Goal: Task Accomplishment & Management: Manage account settings

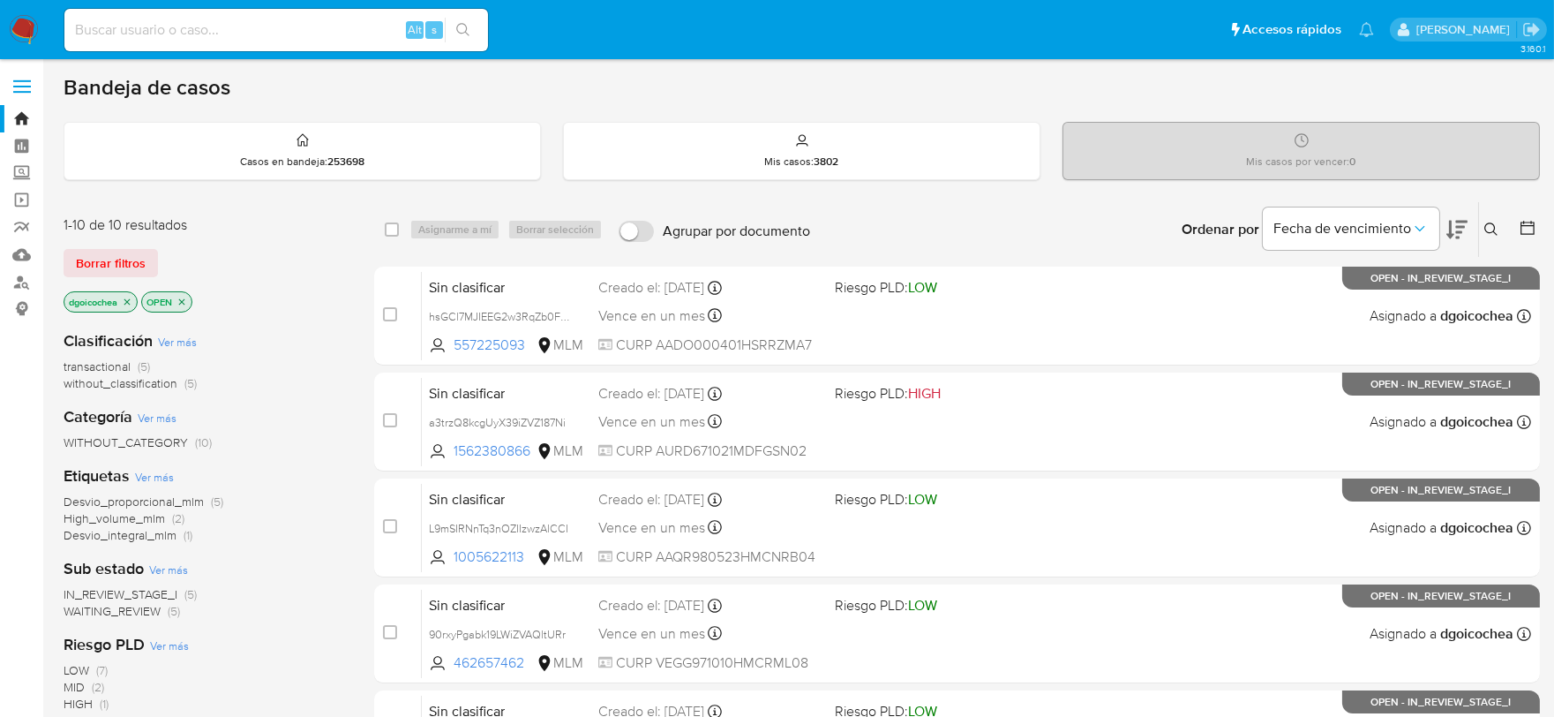
click at [125, 387] on span "without_classification" at bounding box center [121, 383] width 114 height 18
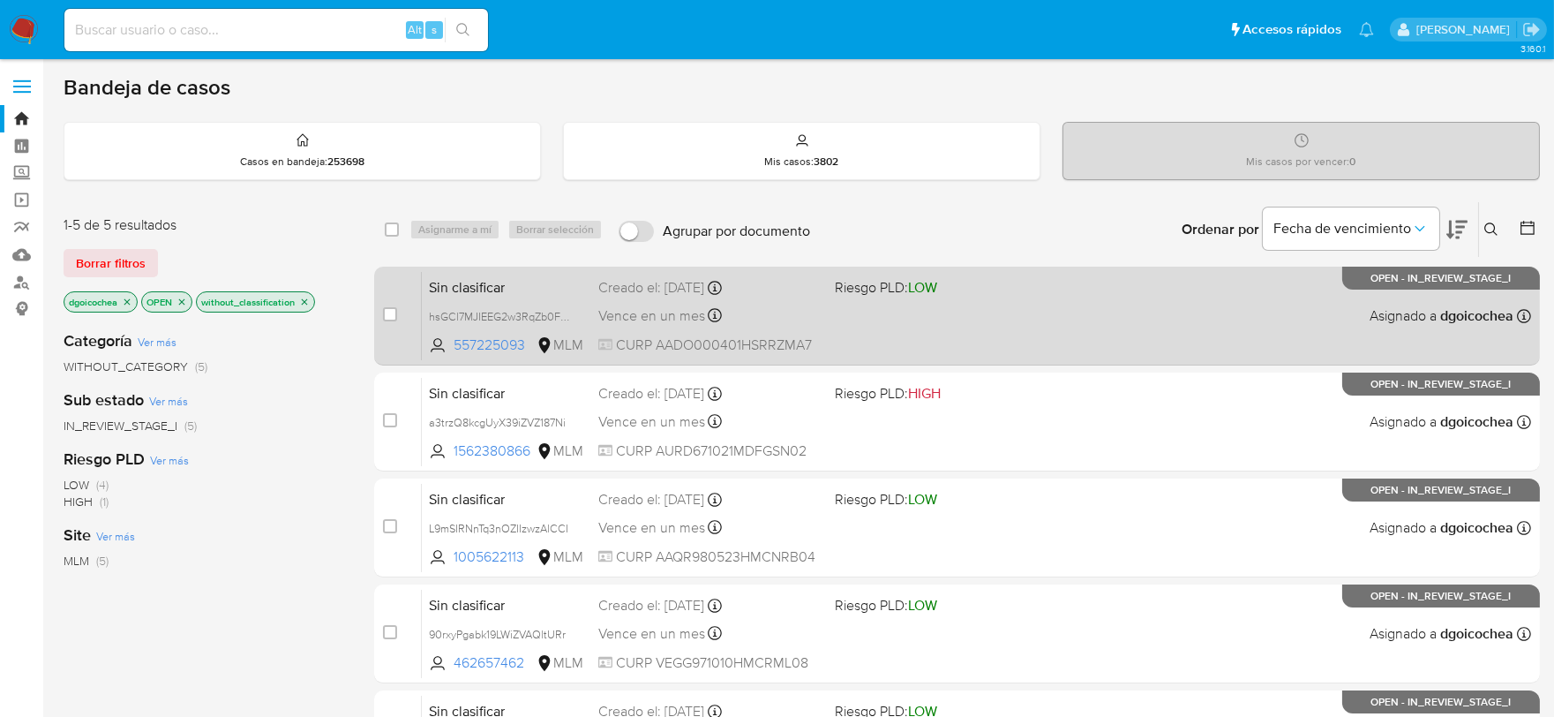
click at [457, 280] on span "Sin clasificar" at bounding box center [506, 285] width 155 height 23
click at [473, 293] on span "Sin clasificar" at bounding box center [506, 285] width 155 height 23
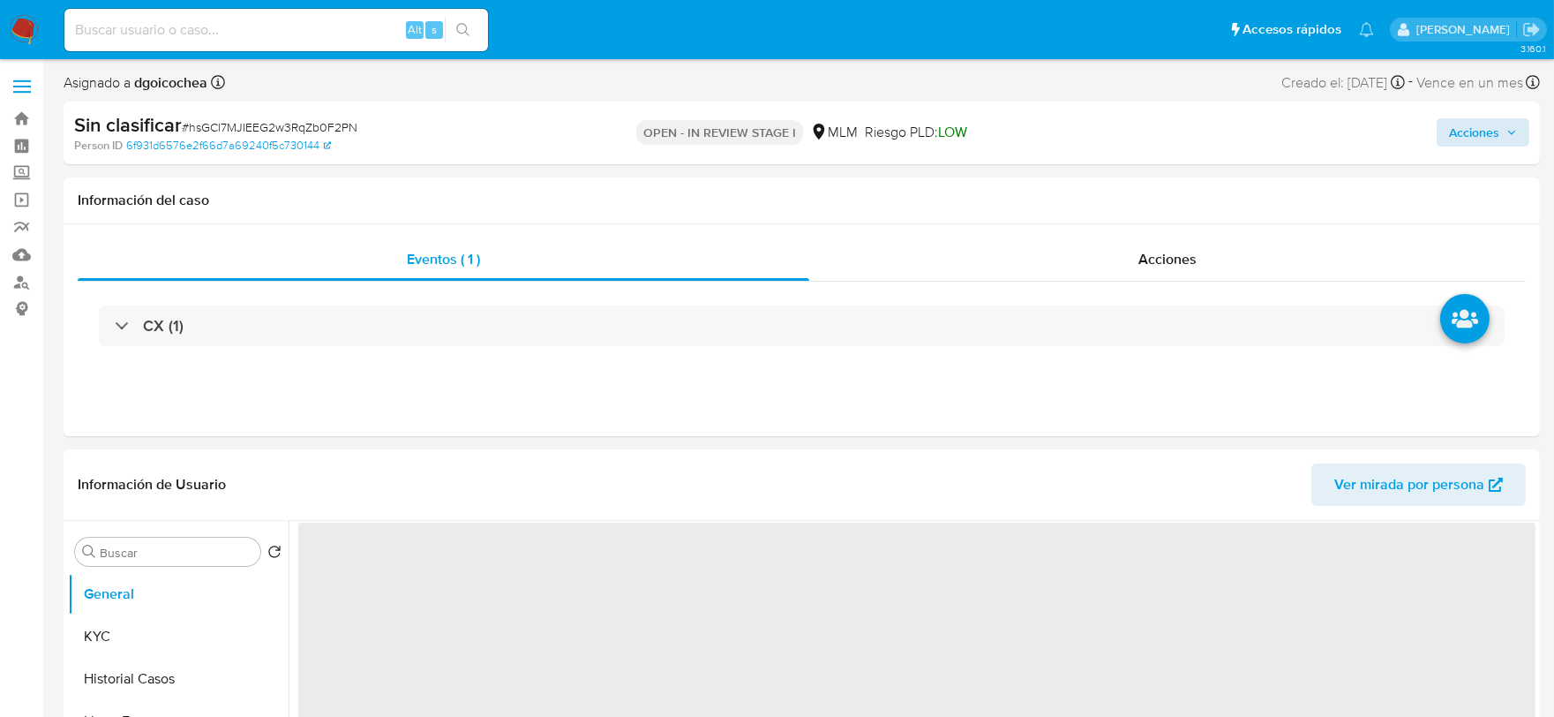
select select "10"
click at [1469, 144] on span "Acciones" at bounding box center [1474, 132] width 50 height 28
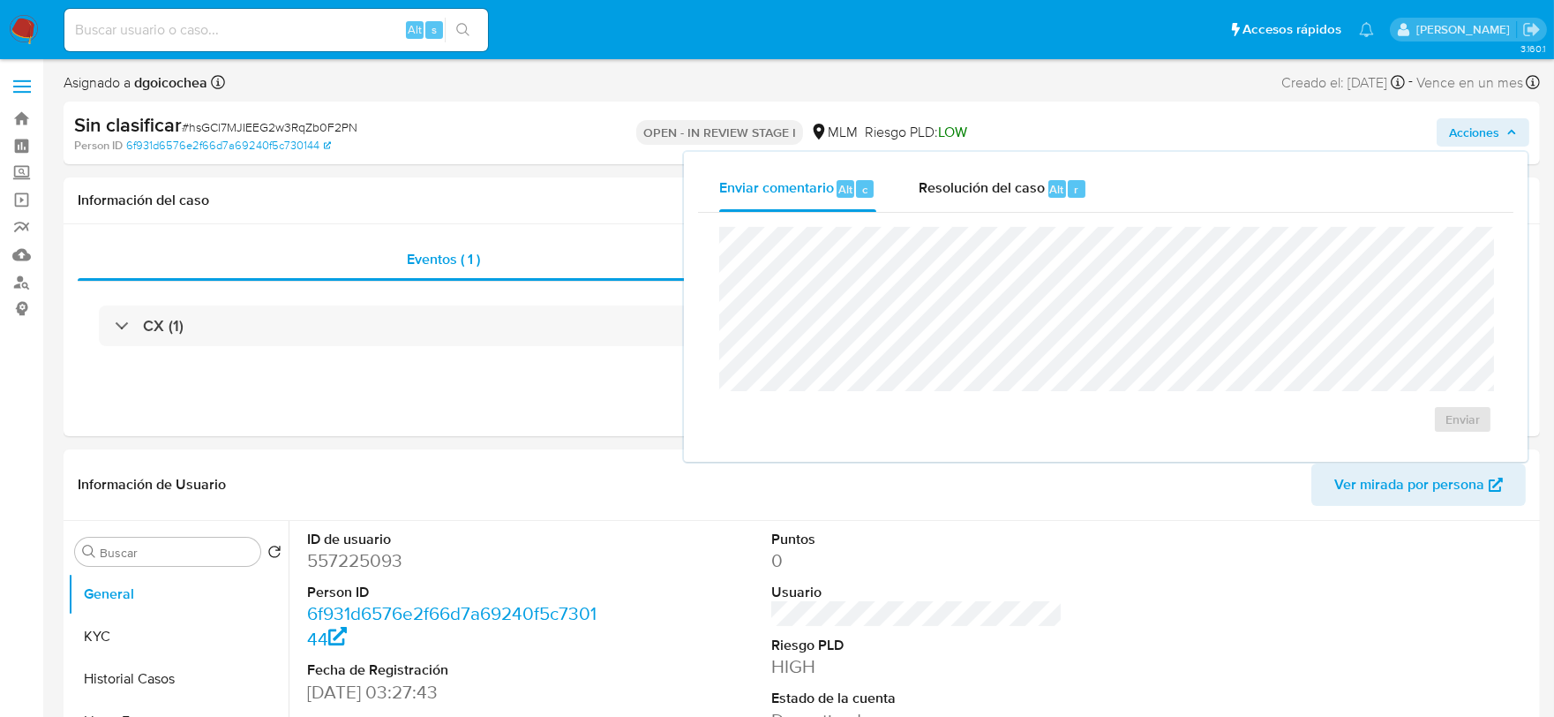
click at [1007, 219] on div "Enviar" at bounding box center [1105, 330] width 815 height 235
click at [994, 205] on div "Resolución del caso Alt r" at bounding box center [1003, 189] width 169 height 46
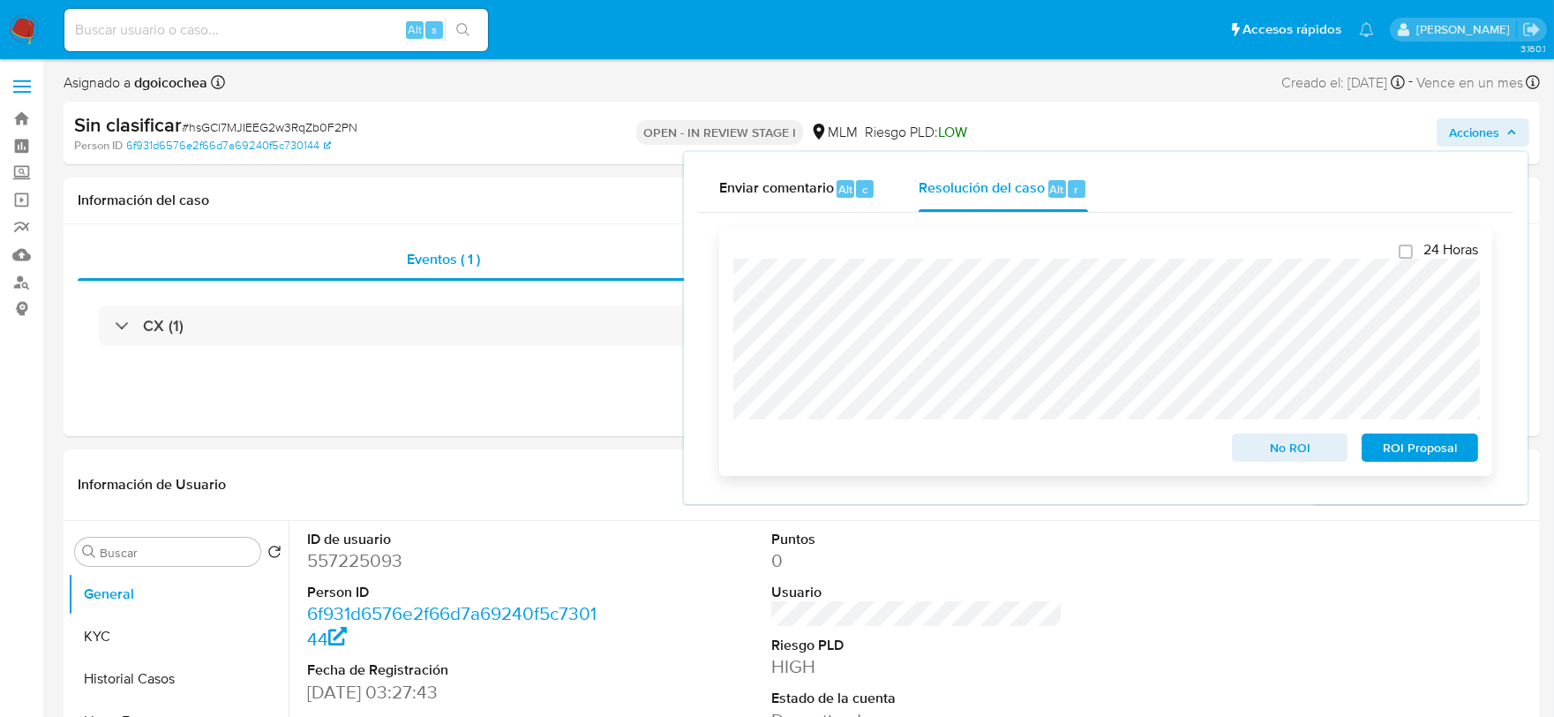
click at [727, 282] on div "24 Horas No ROI ROI Proposal" at bounding box center [1105, 351] width 773 height 249
click at [1308, 447] on span "No ROI" at bounding box center [1290, 447] width 92 height 25
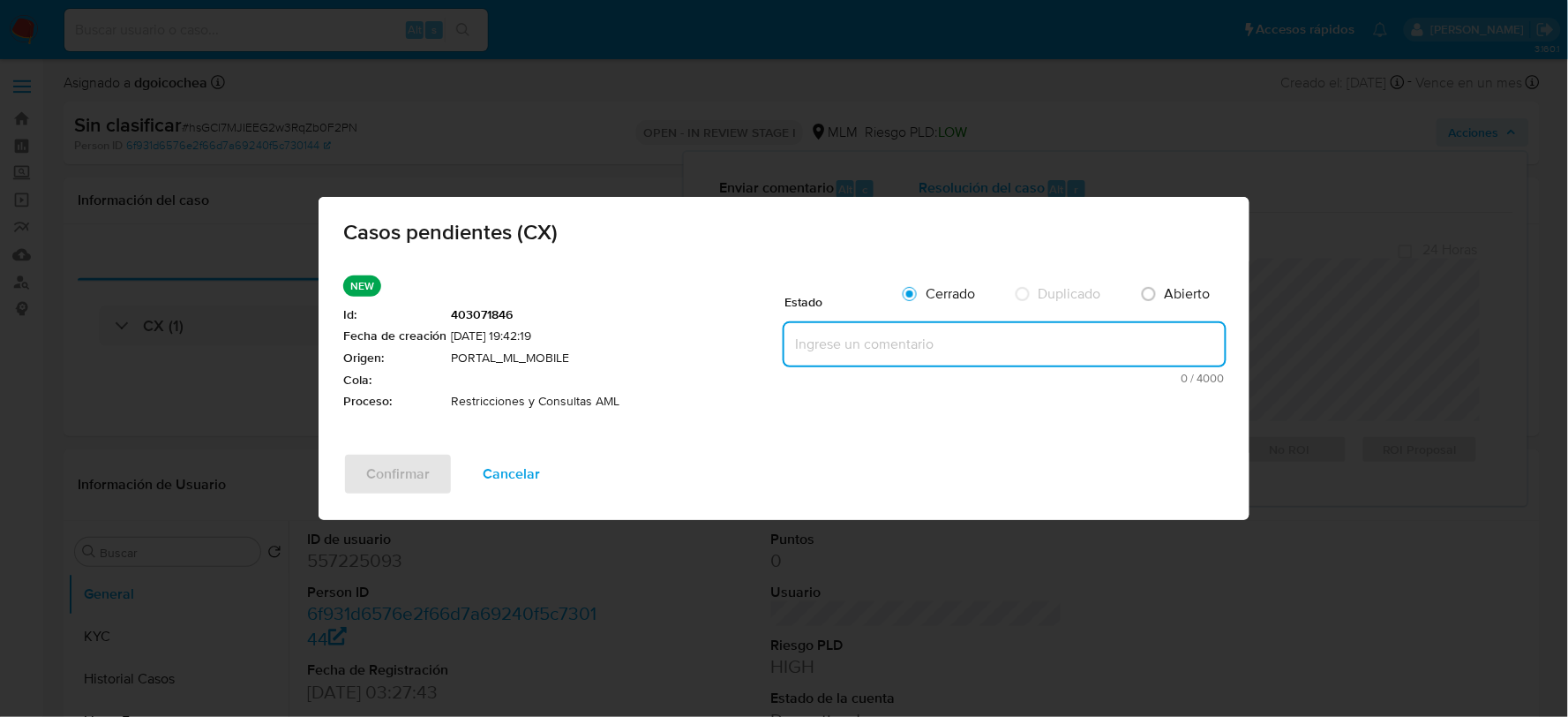
click at [948, 351] on textarea at bounding box center [1004, 344] width 440 height 42
paste textarea "Se valida CX, no corresponde a atención AML, bloqueo interpuesto por apertura d…"
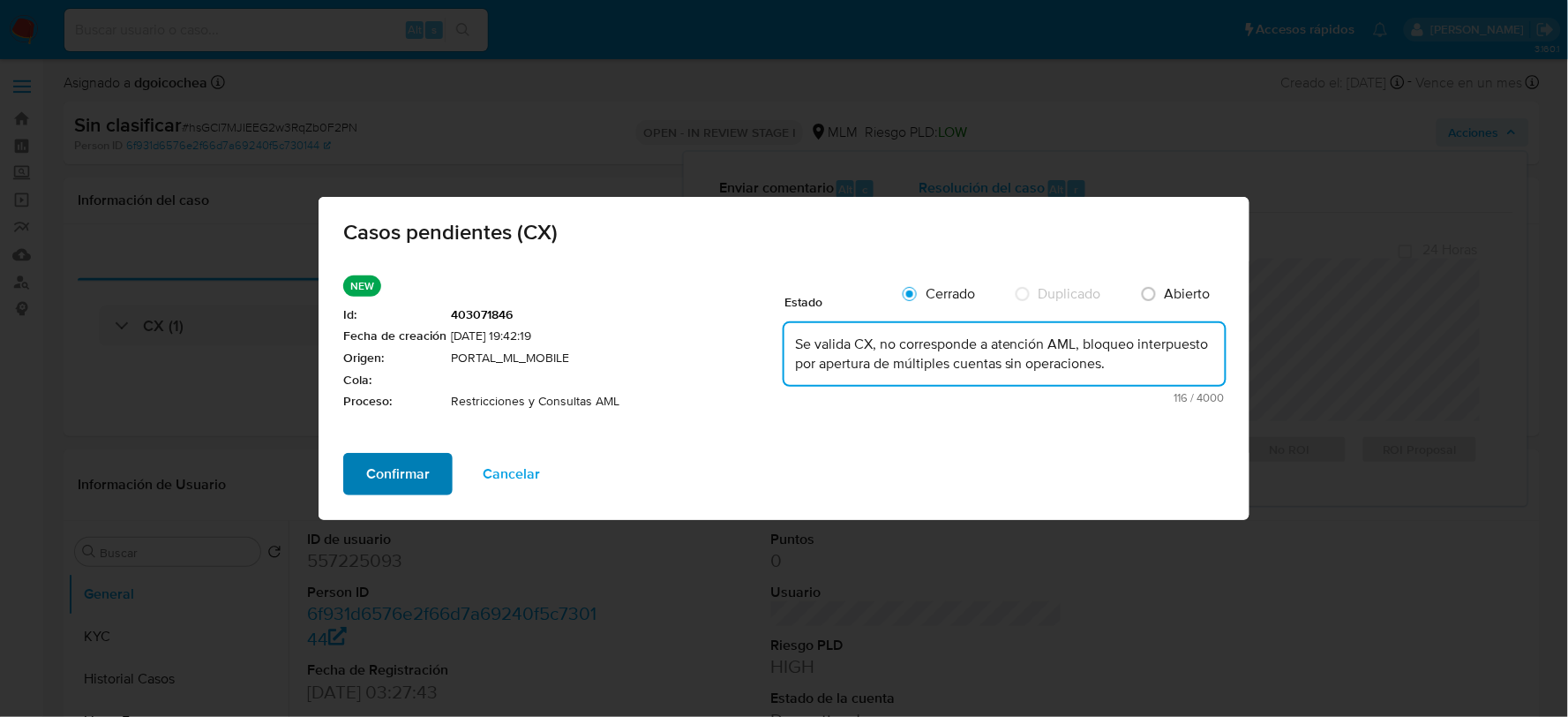
type textarea "Se valida CX, no corresponde a atención AML, bloqueo interpuesto por apertura d…"
click at [382, 463] on span "Confirmar" at bounding box center [398, 473] width 64 height 39
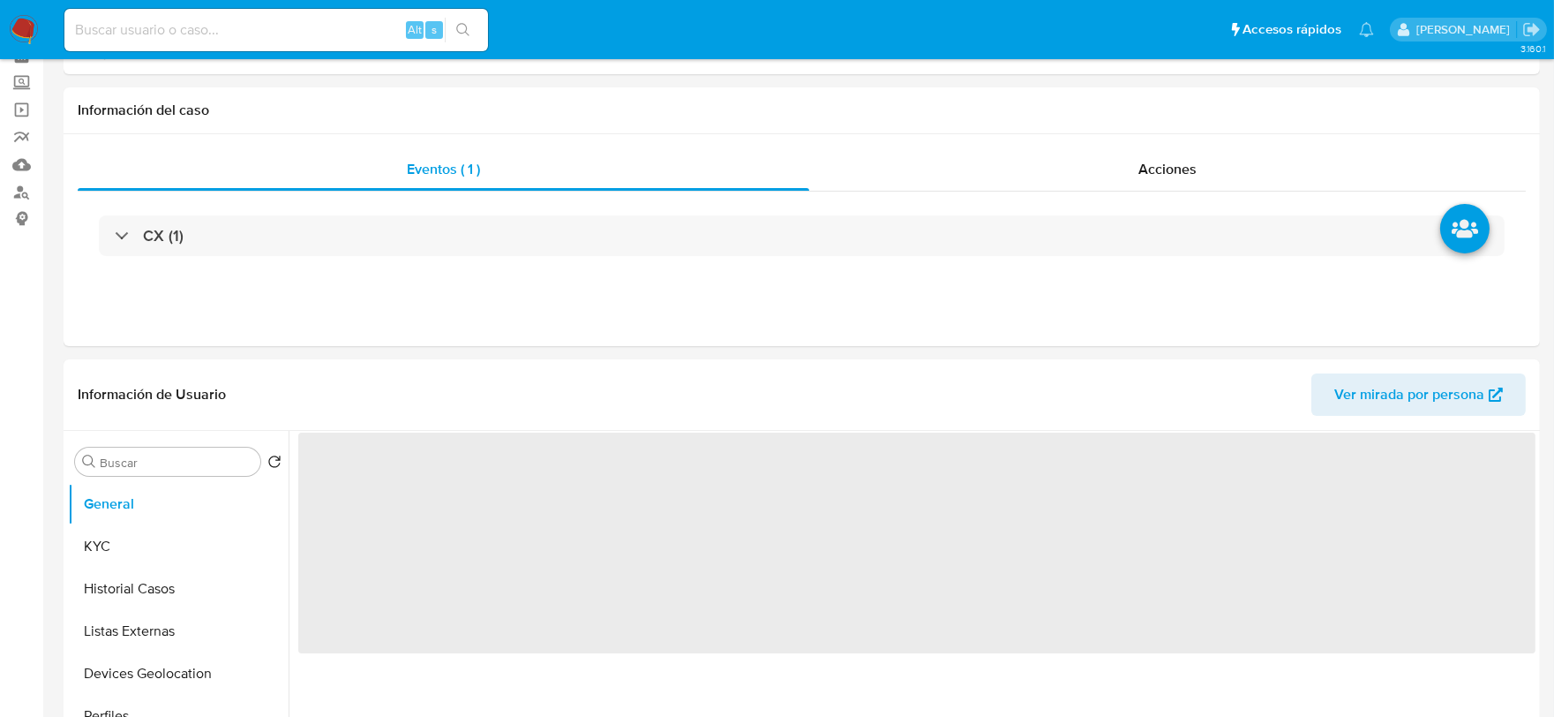
scroll to position [196, 0]
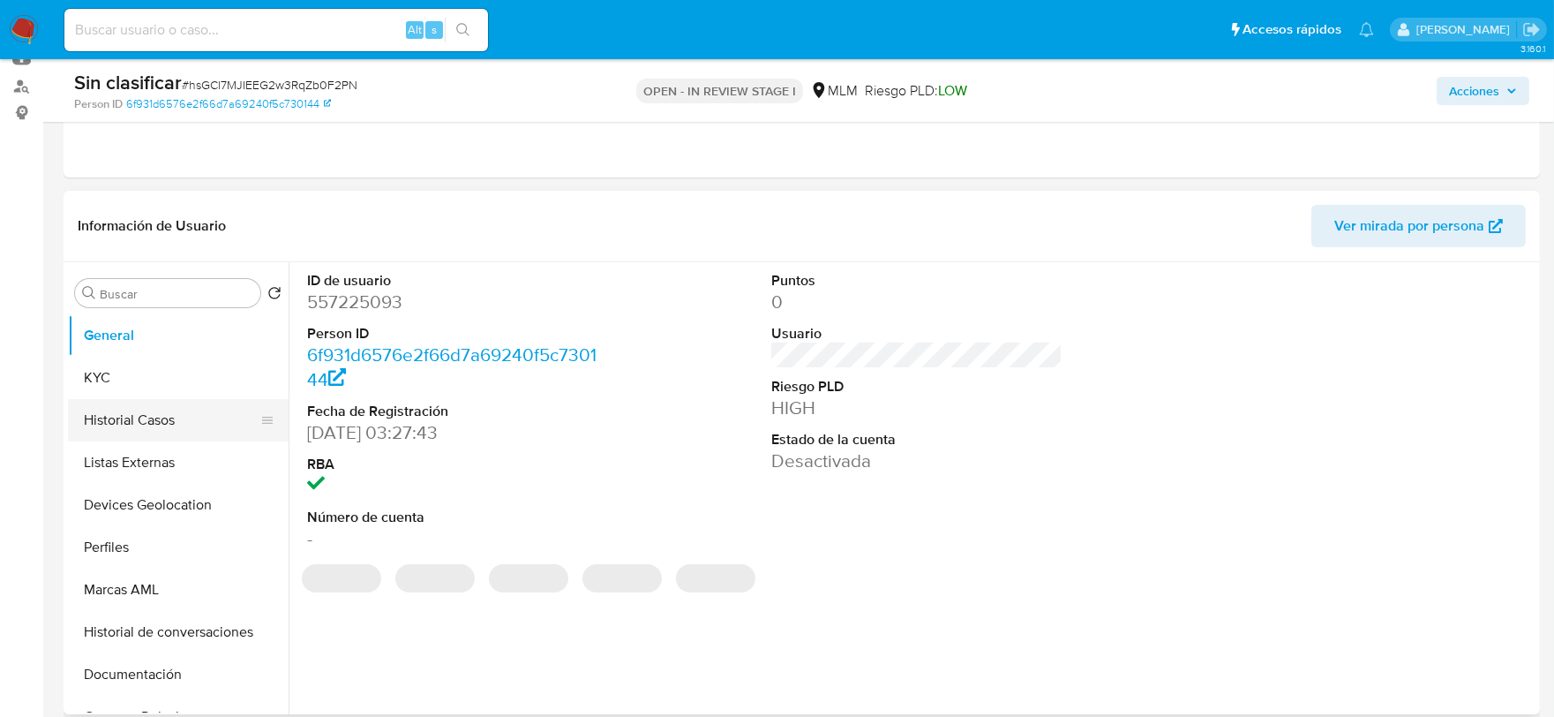
select select "10"
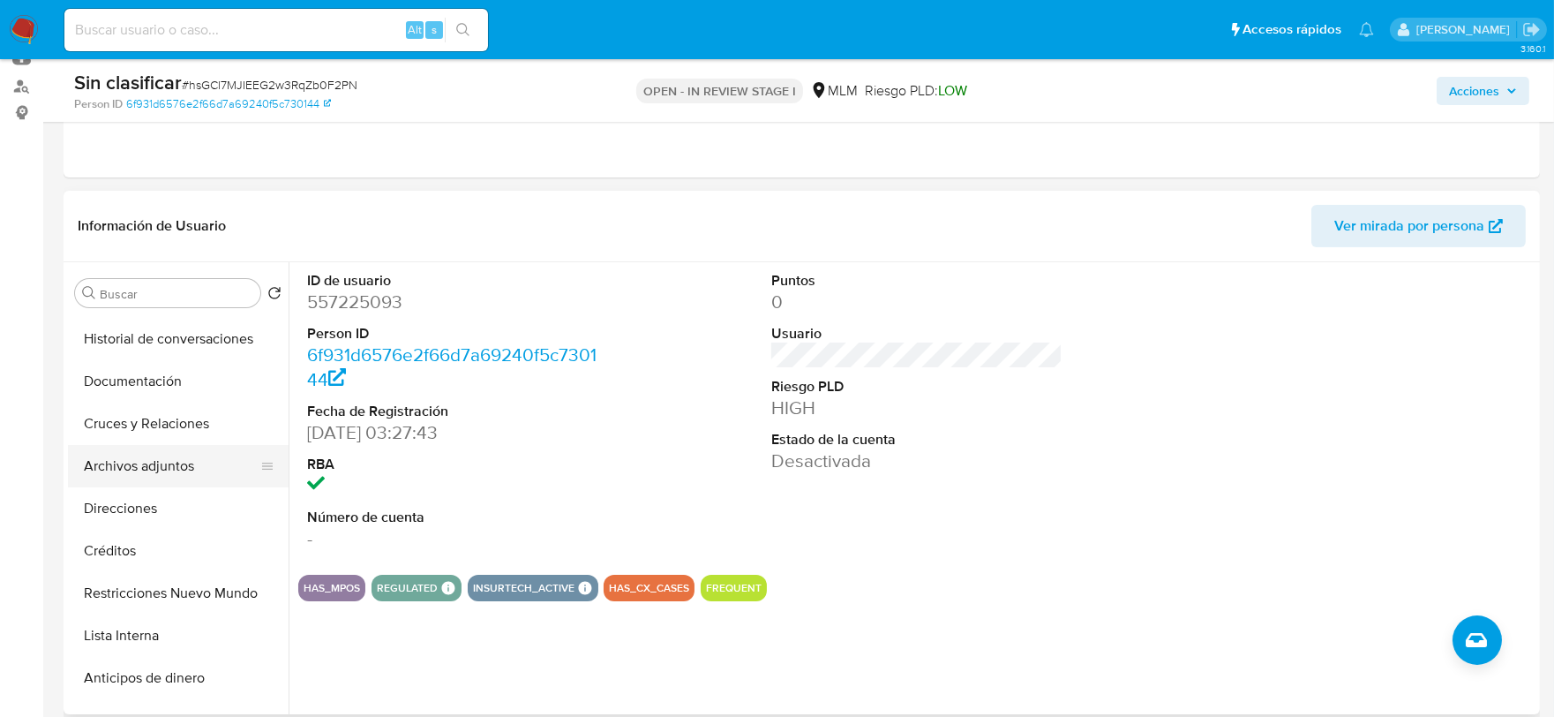
scroll to position [294, 0]
click at [169, 591] on button "Restricciones Nuevo Mundo" at bounding box center [171, 592] width 206 height 42
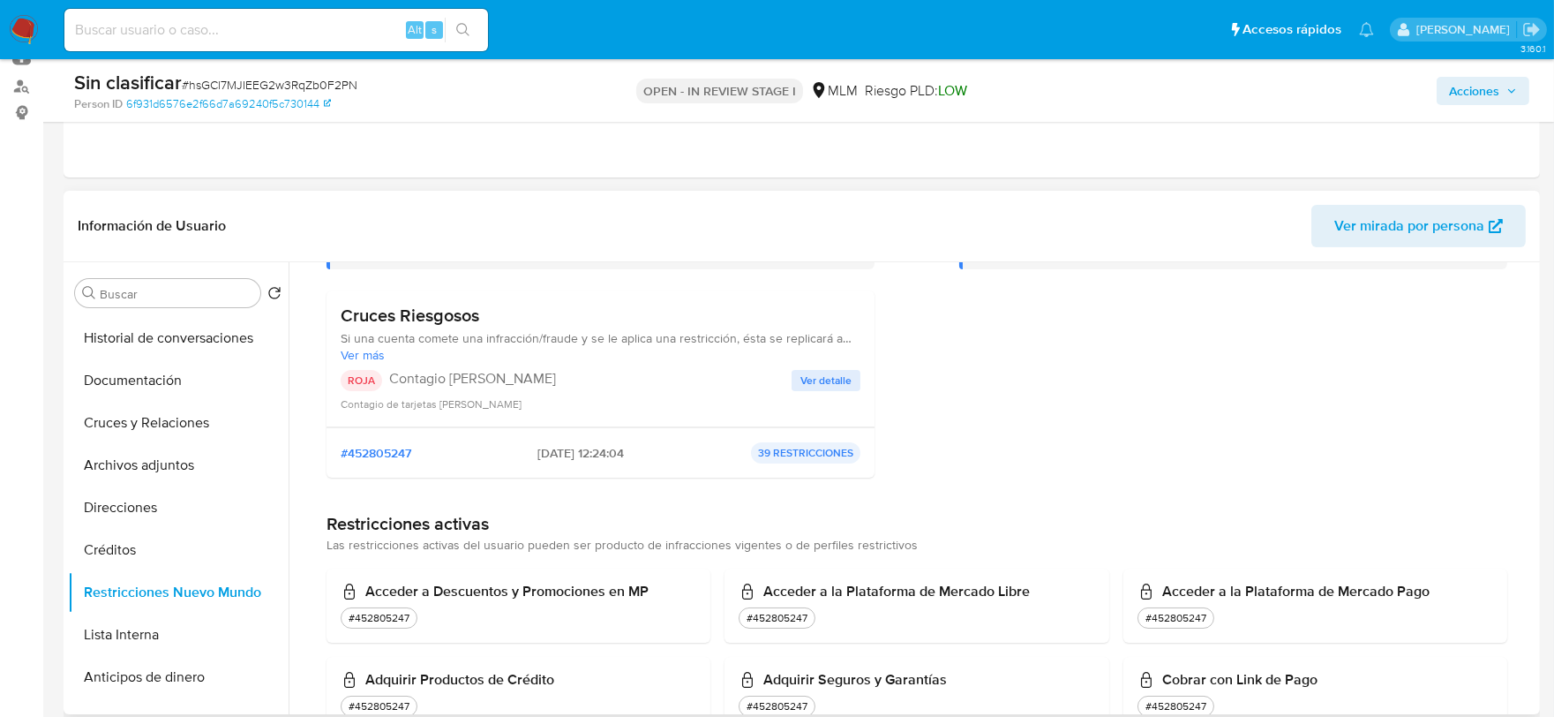
scroll to position [196, 0]
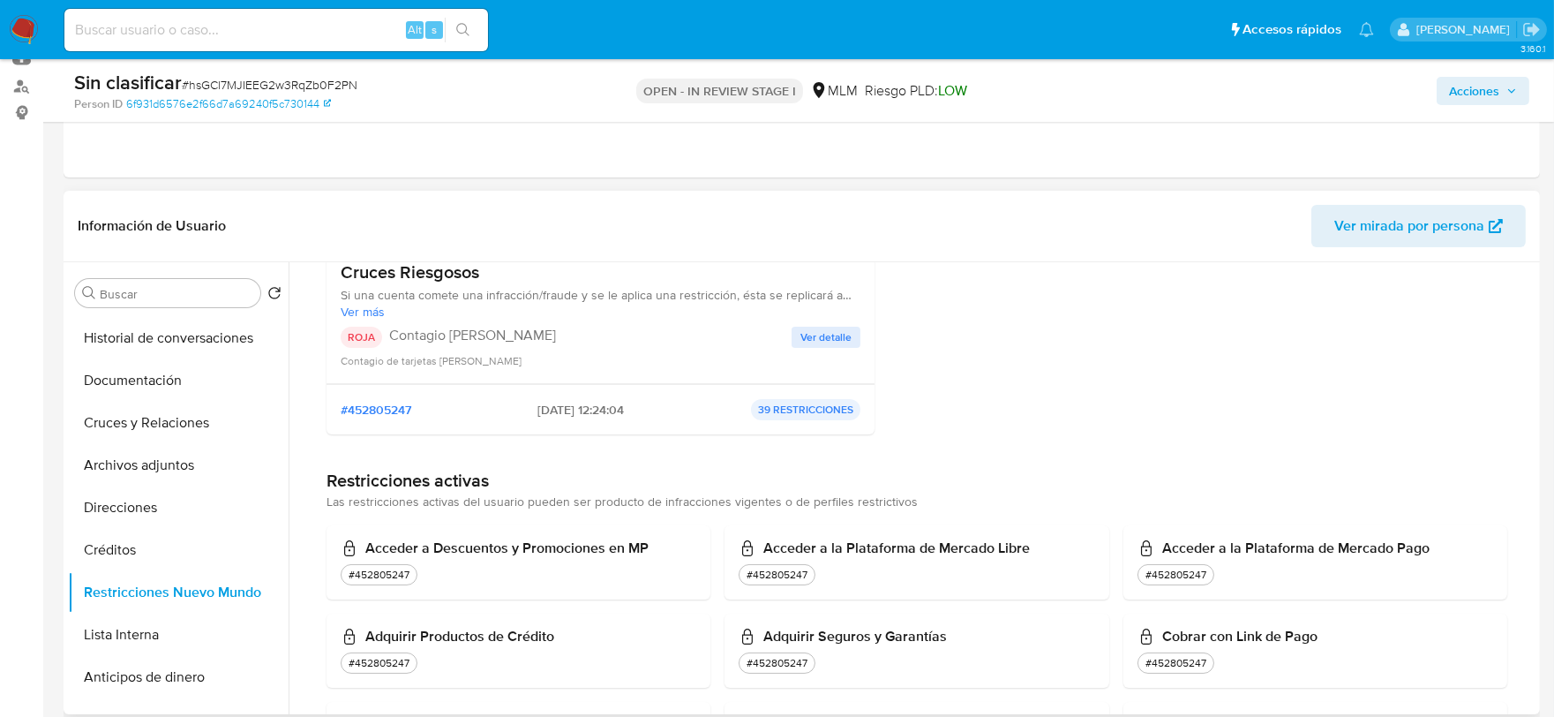
click at [822, 348] on div "ROJA Contagio Tarjetas Rojas Ver detalle Contagio de tarjetas rojas" at bounding box center [601, 347] width 520 height 42
click at [822, 332] on span "Ver detalle" at bounding box center [825, 337] width 51 height 18
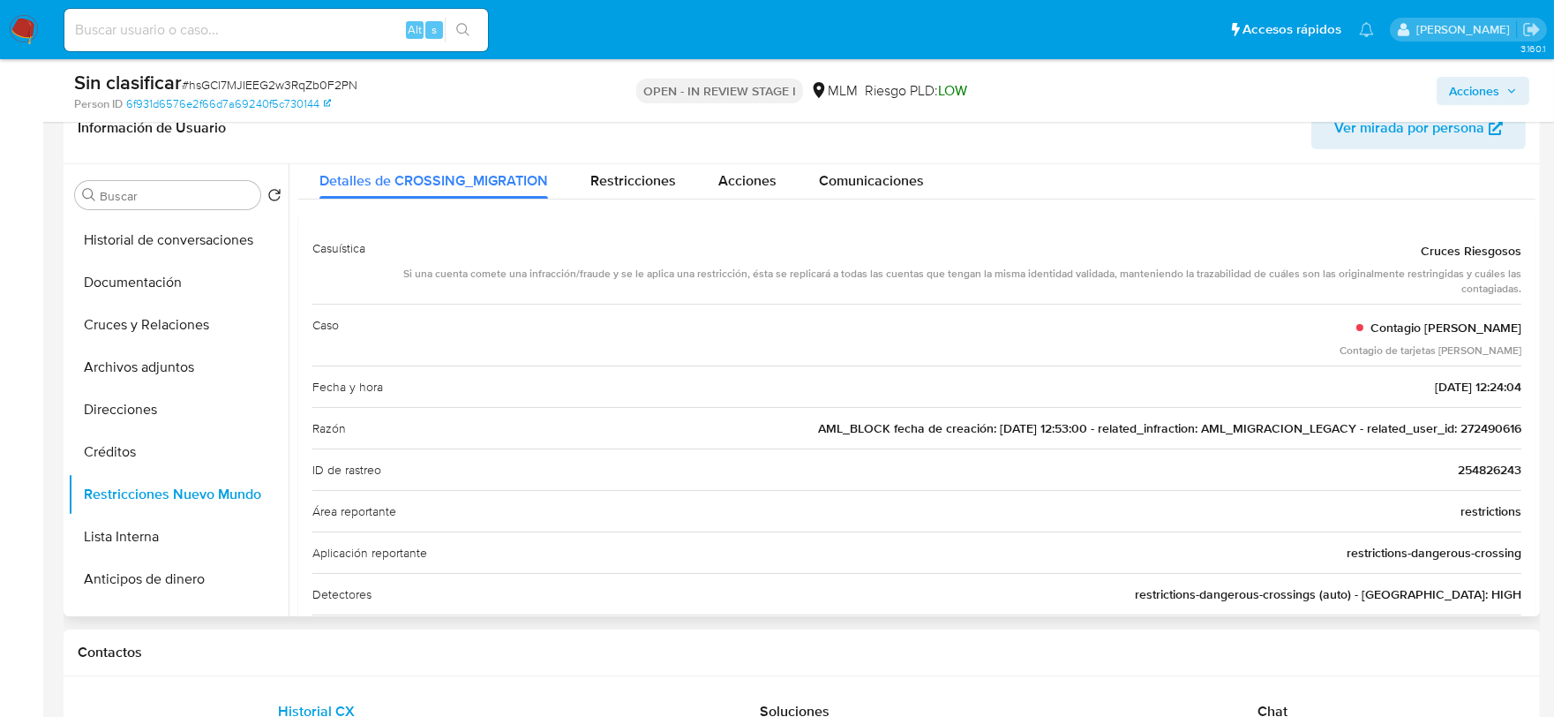
scroll to position [27, 0]
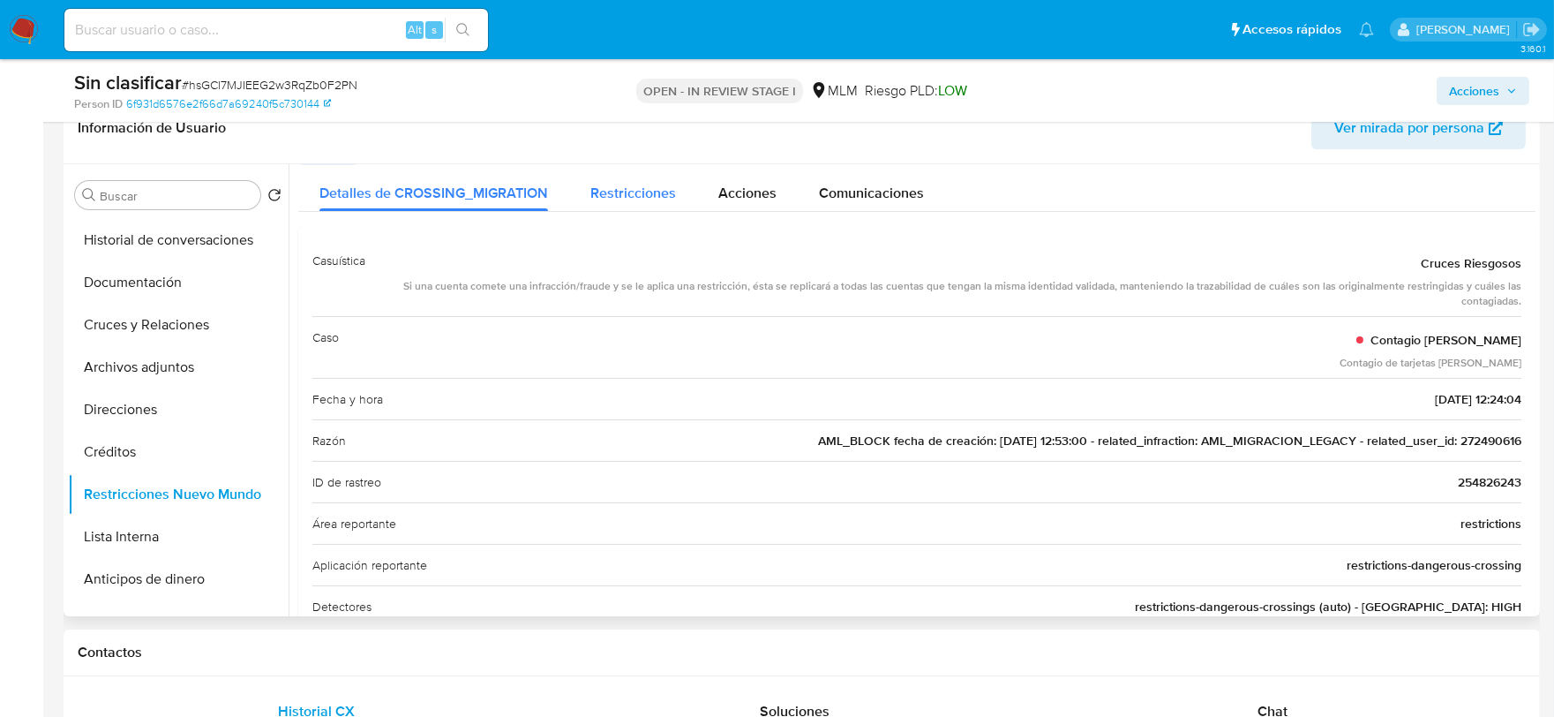
click at [649, 206] on div "Restricciones" at bounding box center [633, 188] width 86 height 47
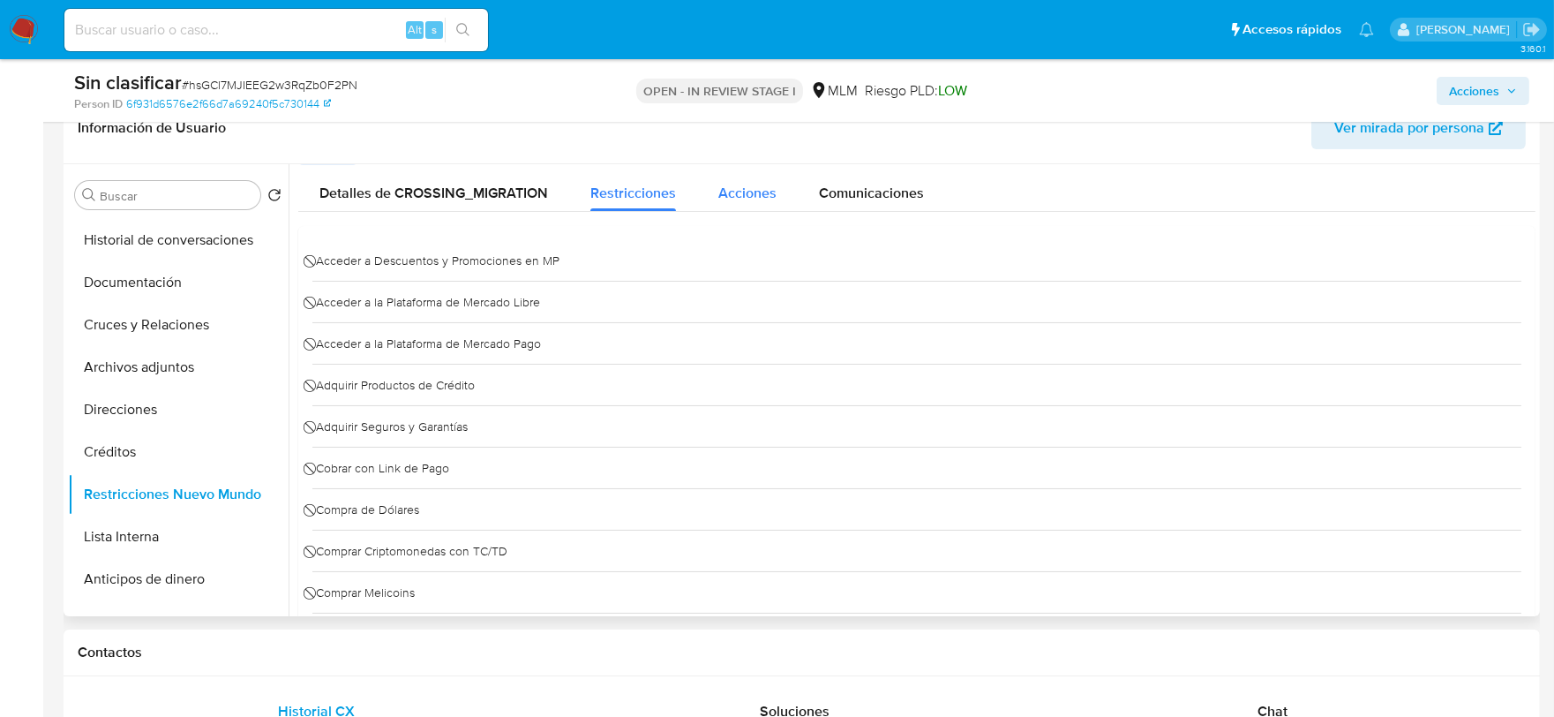
click at [715, 199] on button "Acciones" at bounding box center [747, 188] width 101 height 47
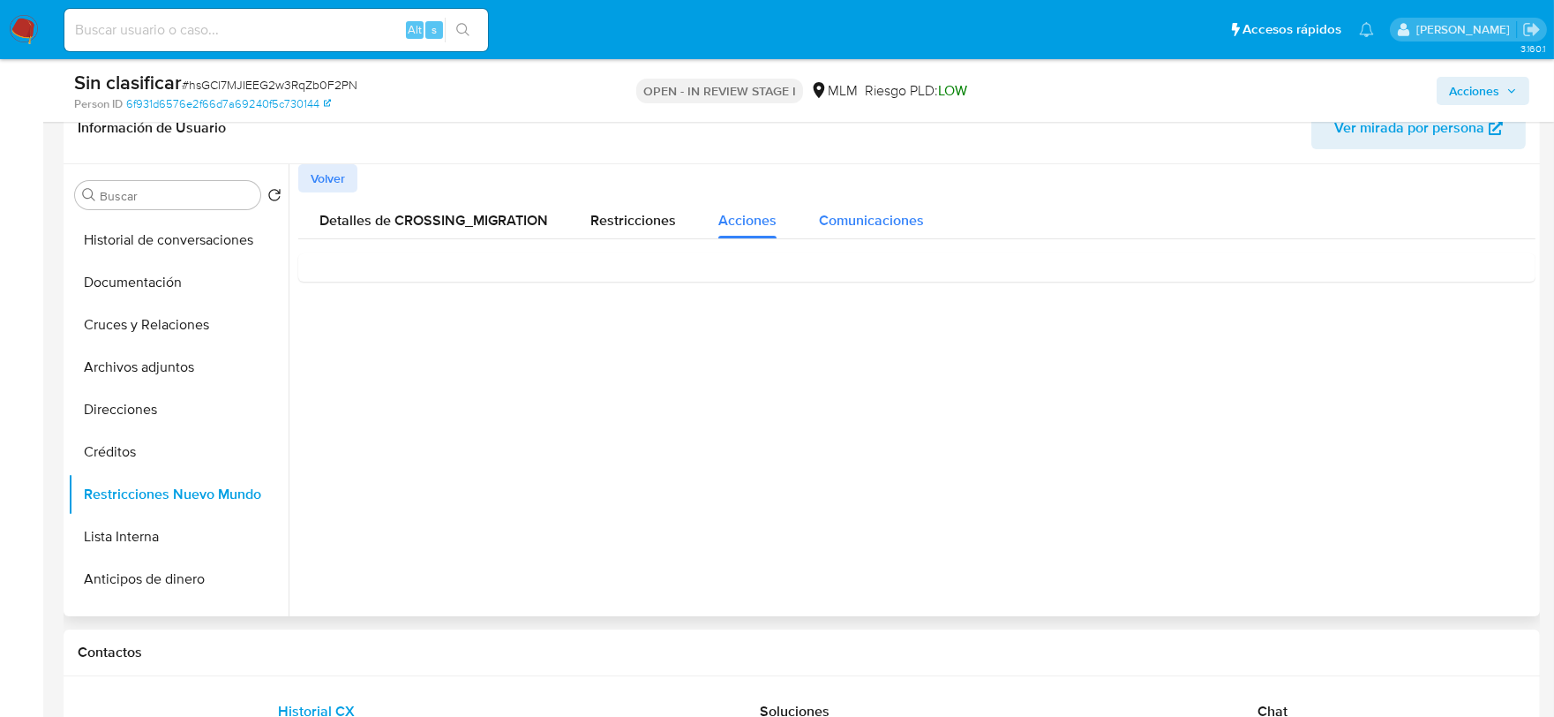
click at [830, 215] on span "Comunicaciones" at bounding box center [871, 220] width 105 height 20
click at [382, 214] on span "Detalles de CROSSING_MIGRATION" at bounding box center [433, 220] width 229 height 20
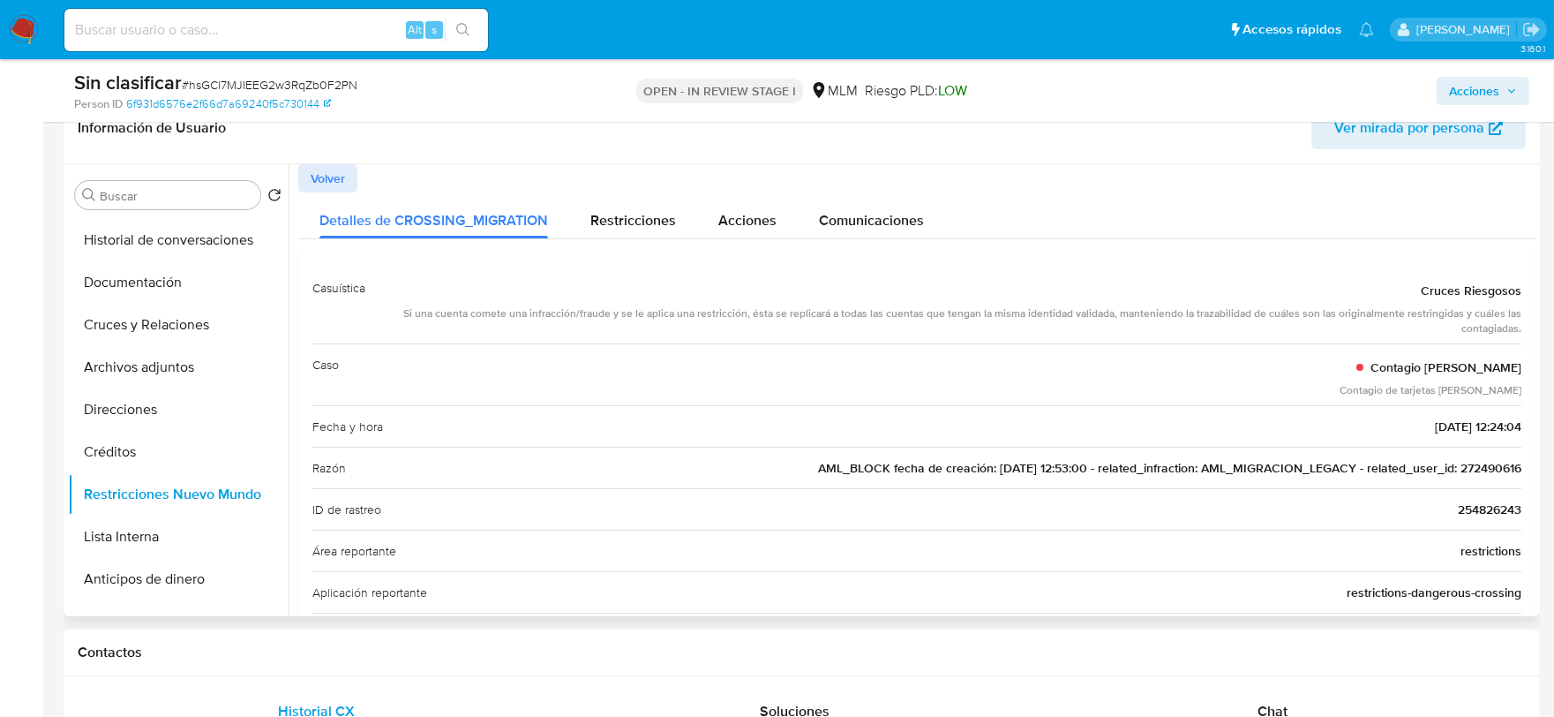
click at [1341, 387] on div "Caso Contagio Tarjetas Rojas Contagio de tarjetas rojas" at bounding box center [916, 374] width 1209 height 62
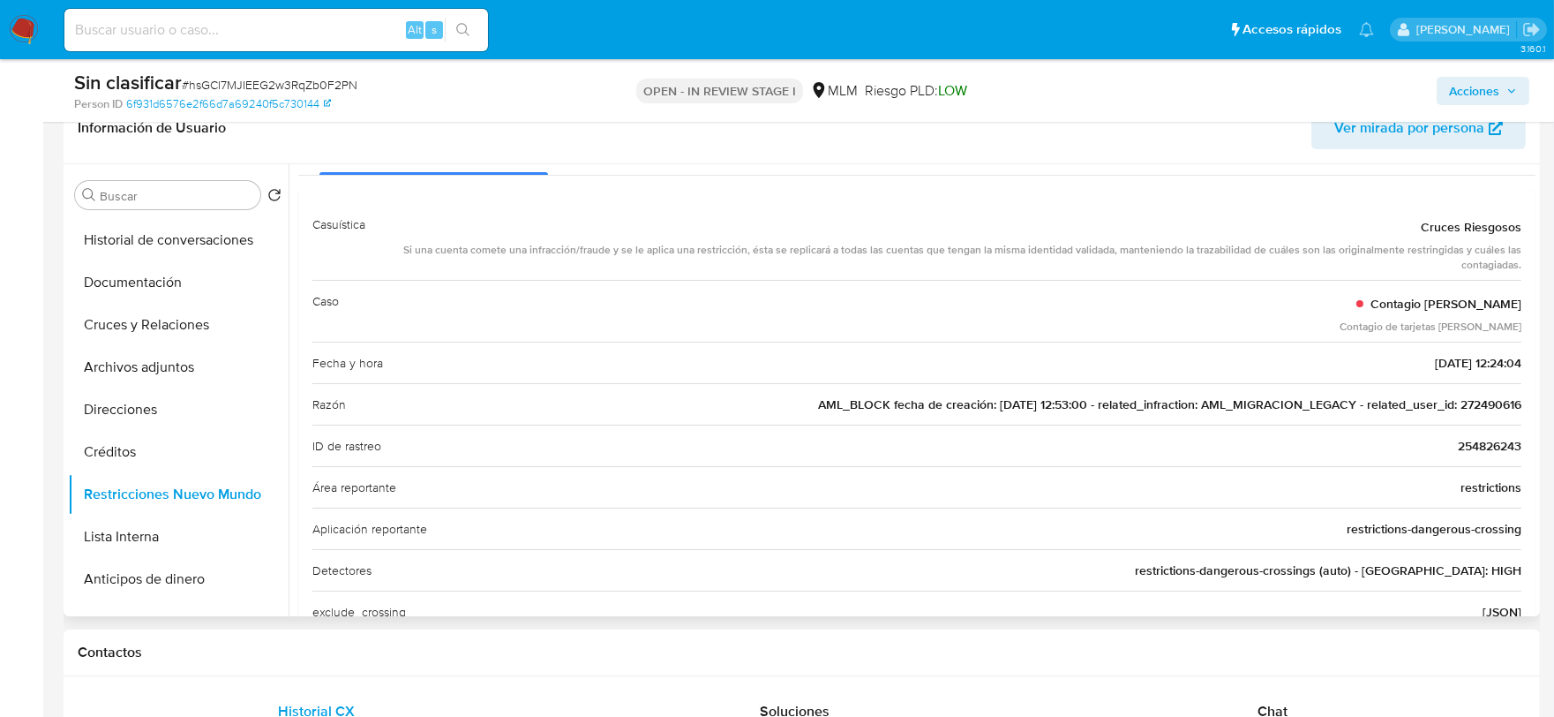
scroll to position [98, 0]
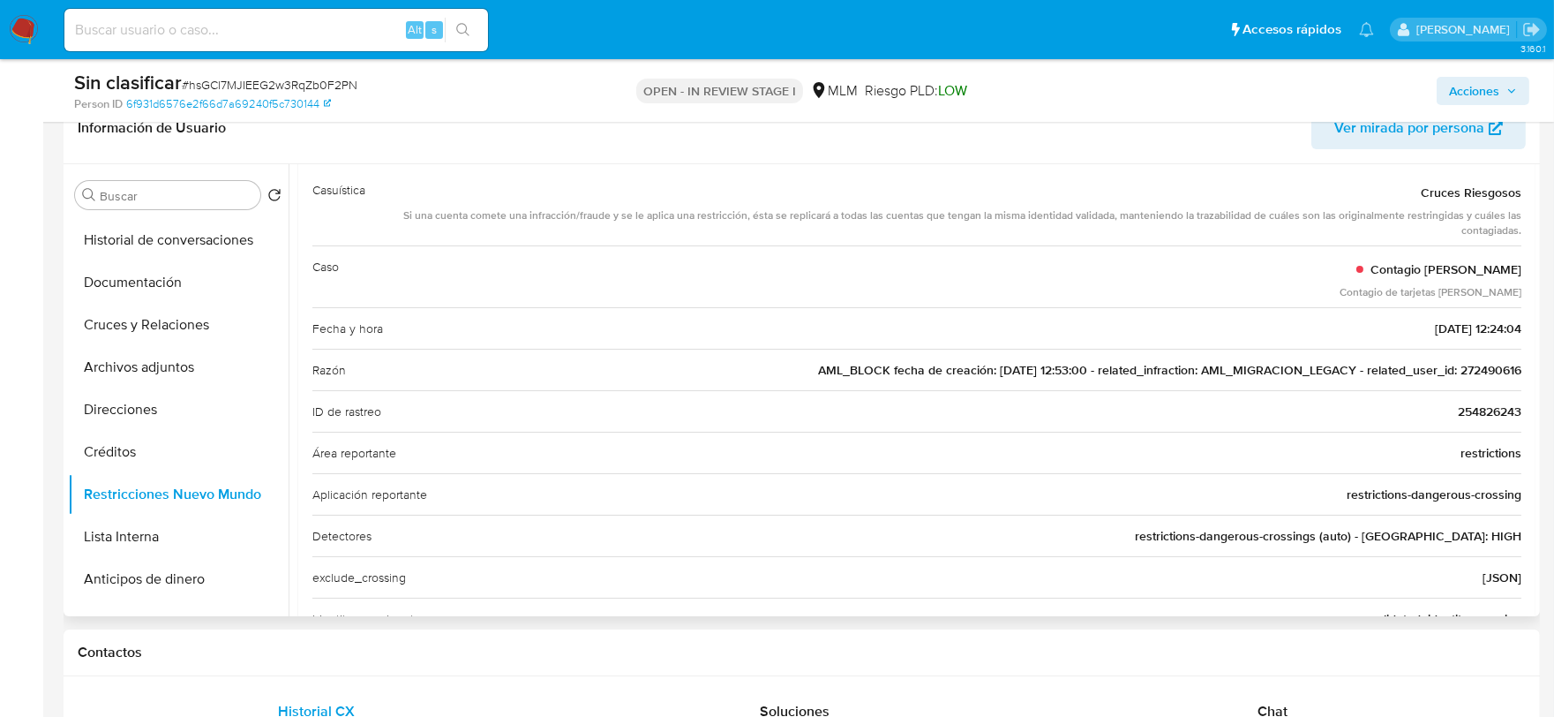
click at [1489, 372] on span "AML_BLOCK fecha de creación: 27/06/2018 12:53:00 - related_infraction: AML_MIGR…" at bounding box center [1169, 370] width 703 height 18
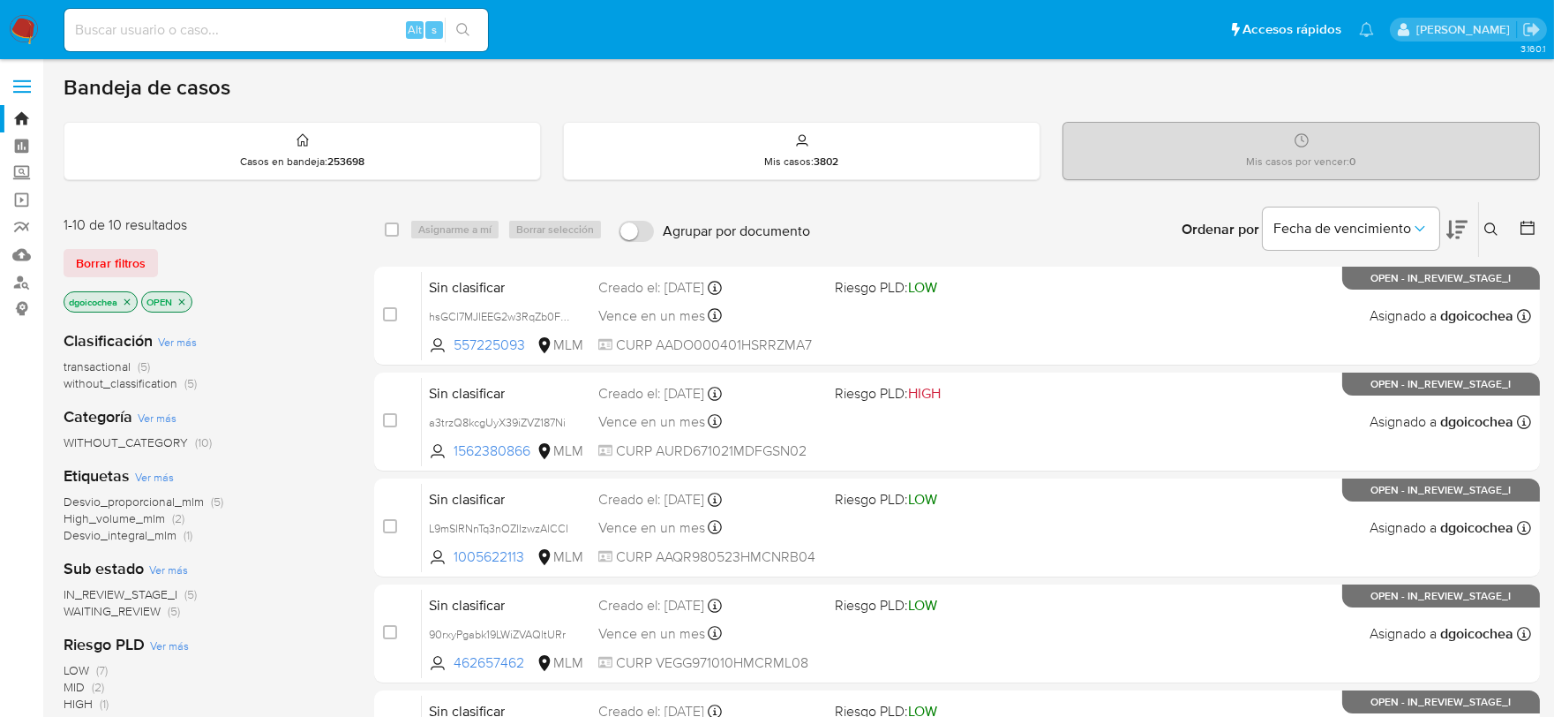
click at [302, 15] on div "Alt s" at bounding box center [276, 30] width 424 height 42
click at [312, 21] on input at bounding box center [276, 30] width 424 height 23
paste input "272490616"
type input "272490616"
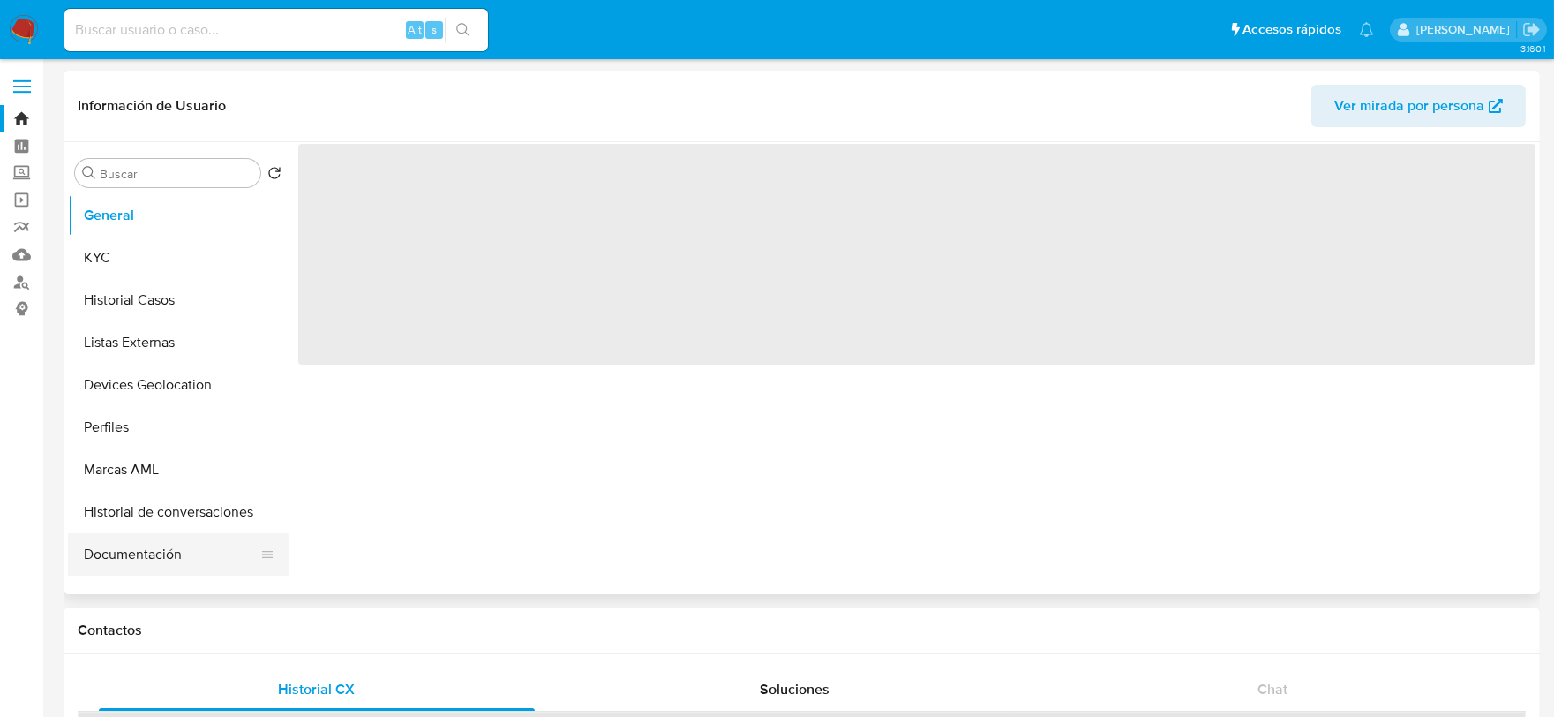
select select "10"
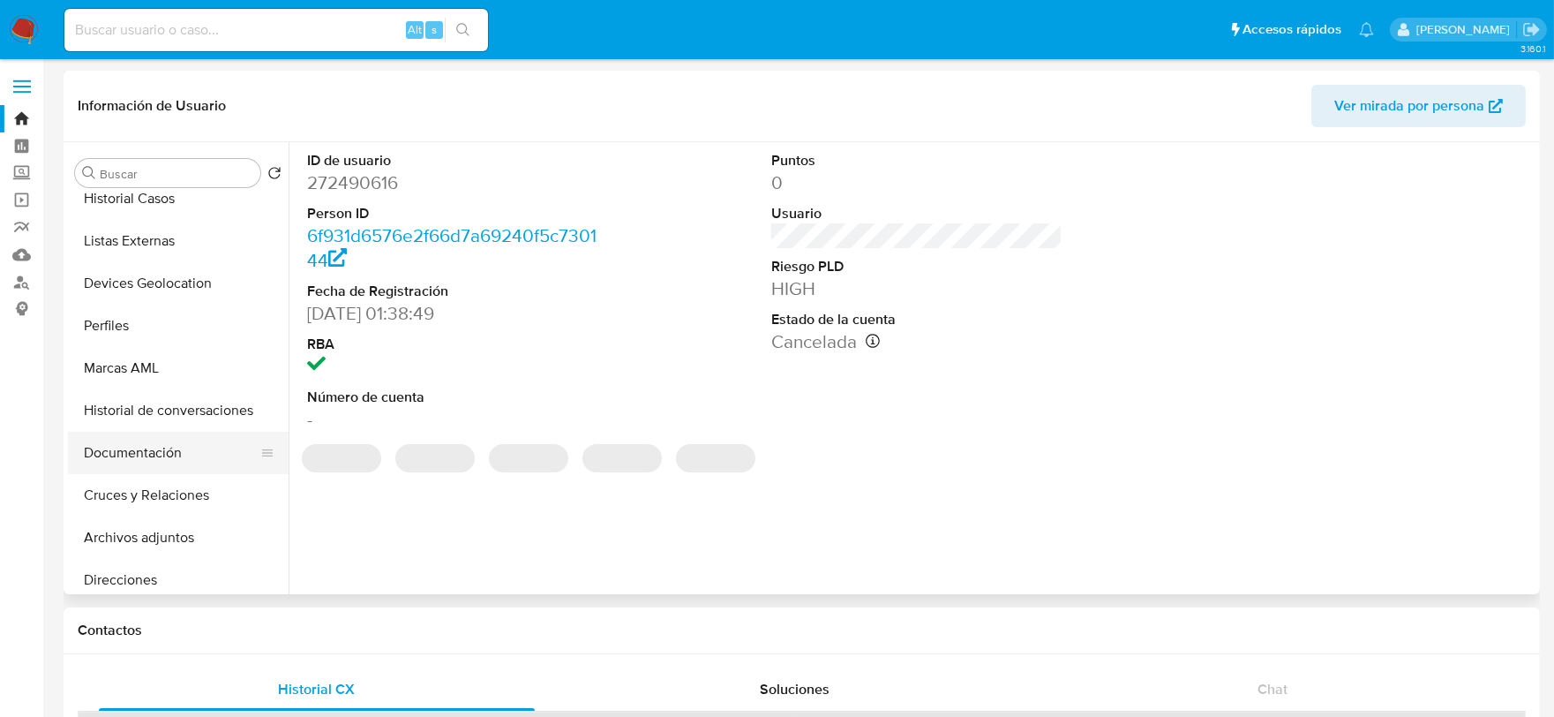
scroll to position [196, 0]
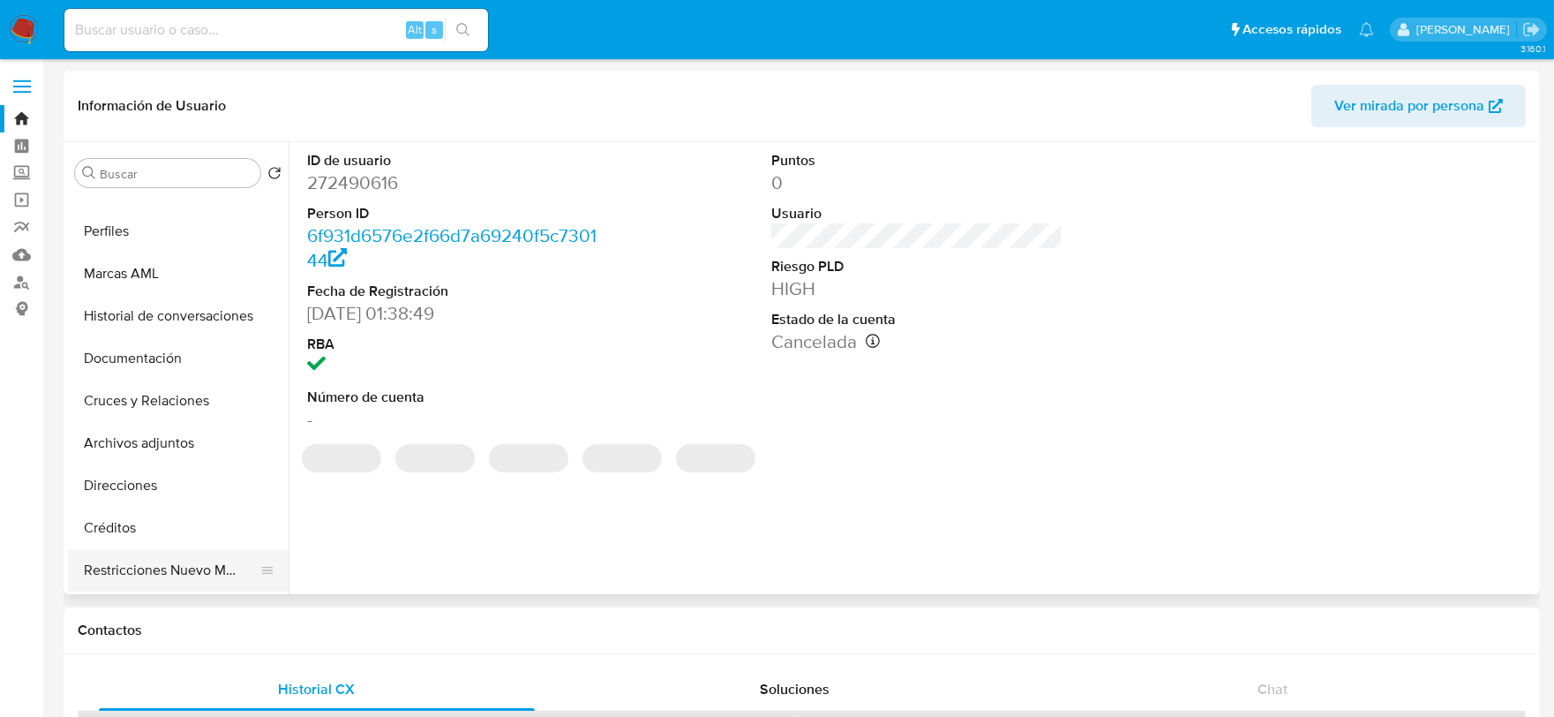
click at [189, 567] on button "Restricciones Nuevo Mundo" at bounding box center [171, 570] width 206 height 42
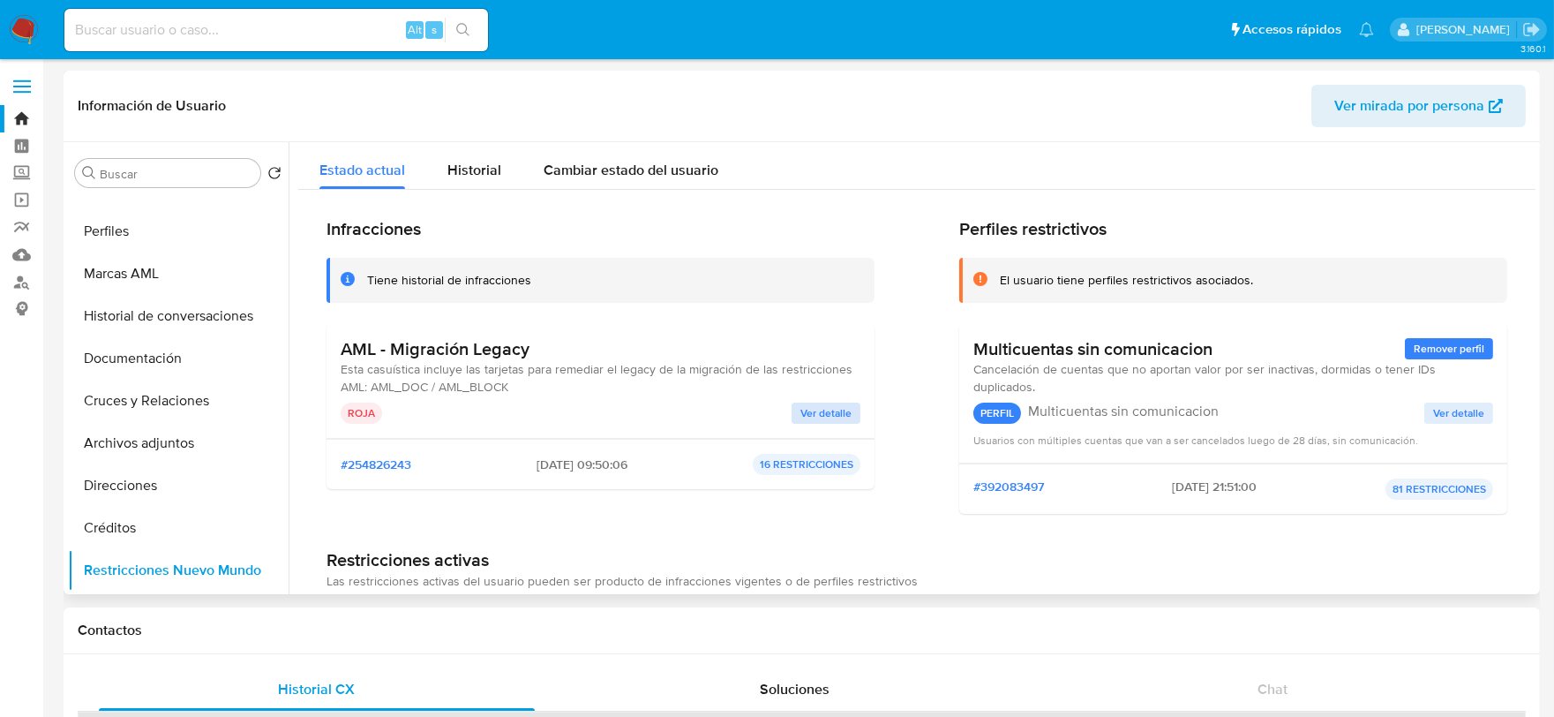
scroll to position [98, 0]
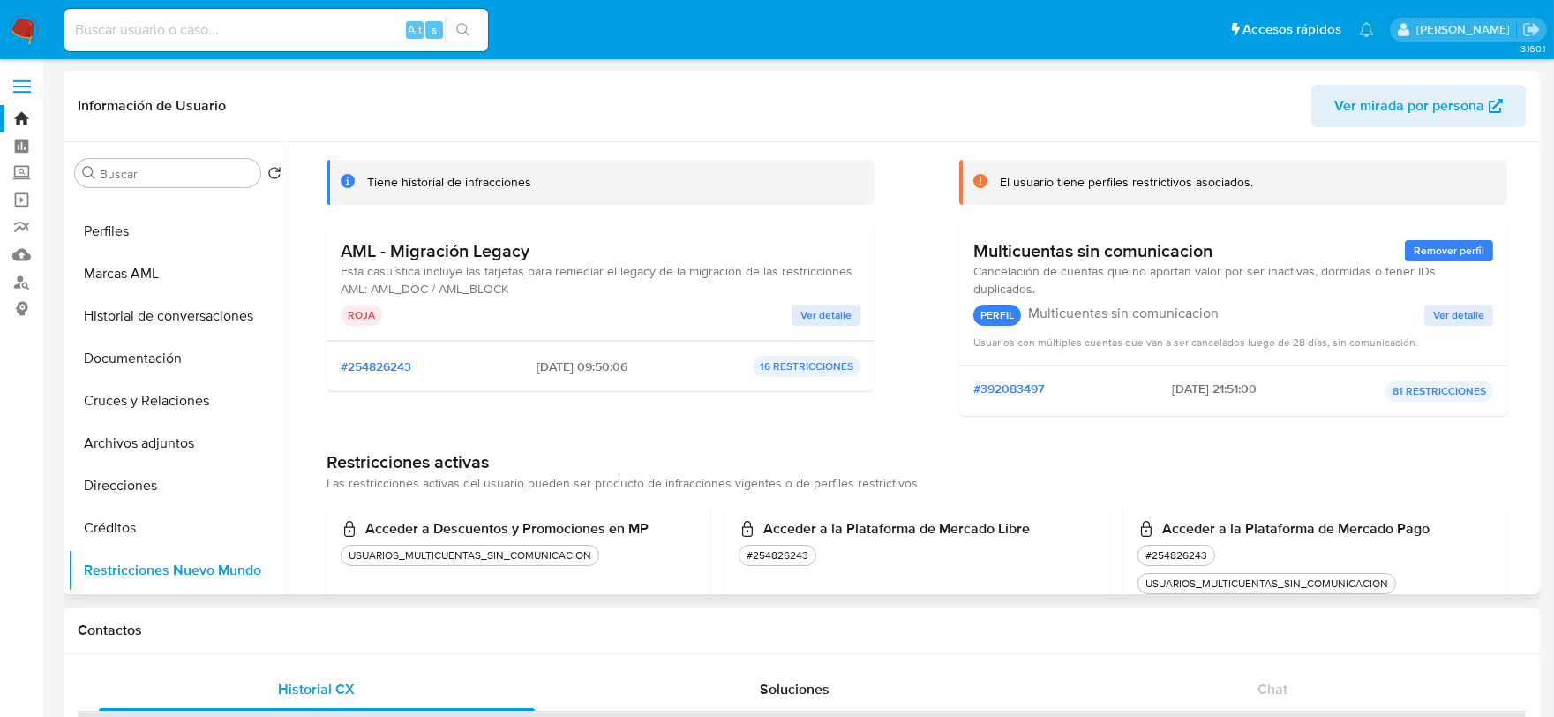
click at [828, 311] on span "Ver detalle" at bounding box center [825, 315] width 51 height 18
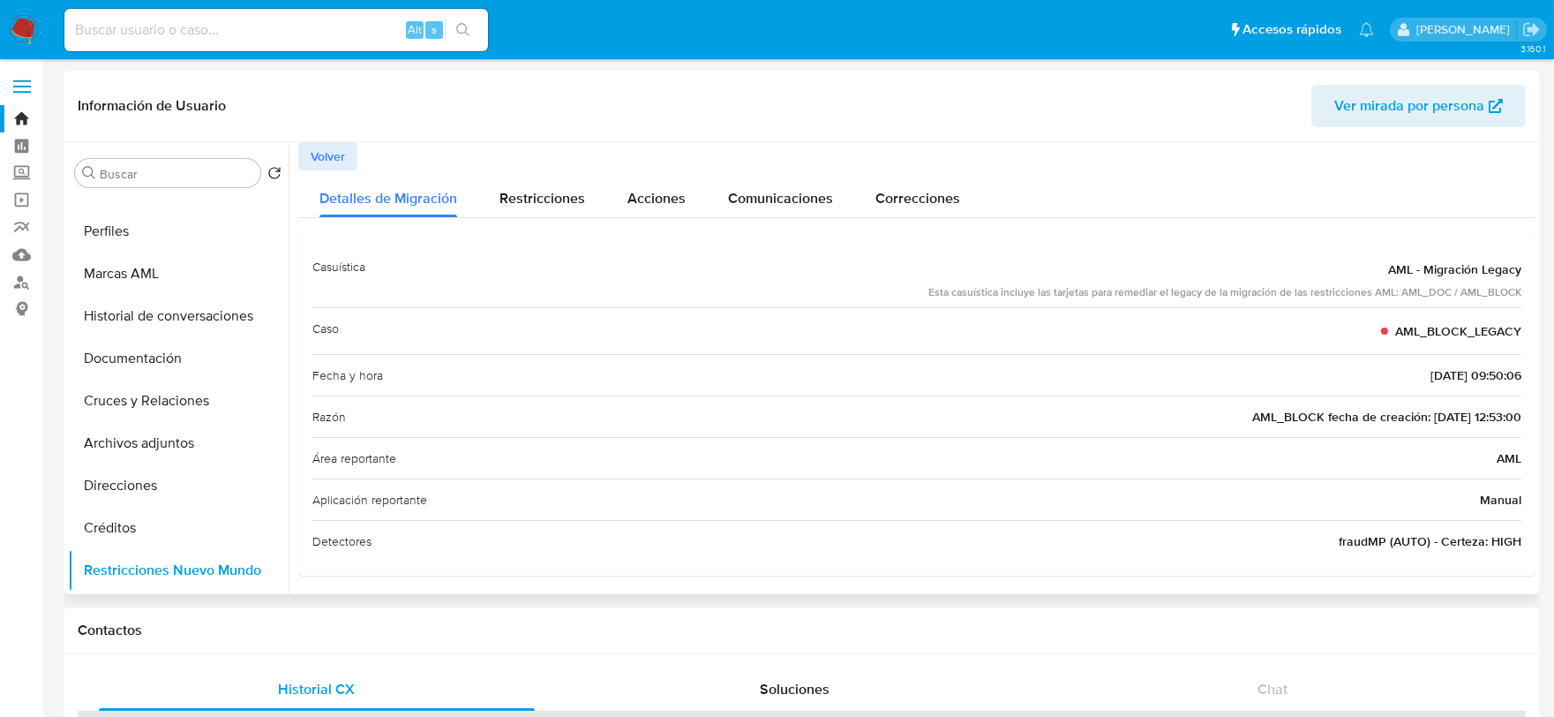
drag, startPoint x: 921, startPoint y: 291, endPoint x: 1474, endPoint y: 323, distance: 553.3
click at [1411, 323] on div "Casuística AML - Migración Legacy Esta casuística incluye las tarjetas para rem…" at bounding box center [916, 403] width 1209 height 315
click at [1411, 398] on div "Razón AML_BLOCK fecha de creación: 27/06/2018 12:53:00" at bounding box center [916, 415] width 1209 height 41
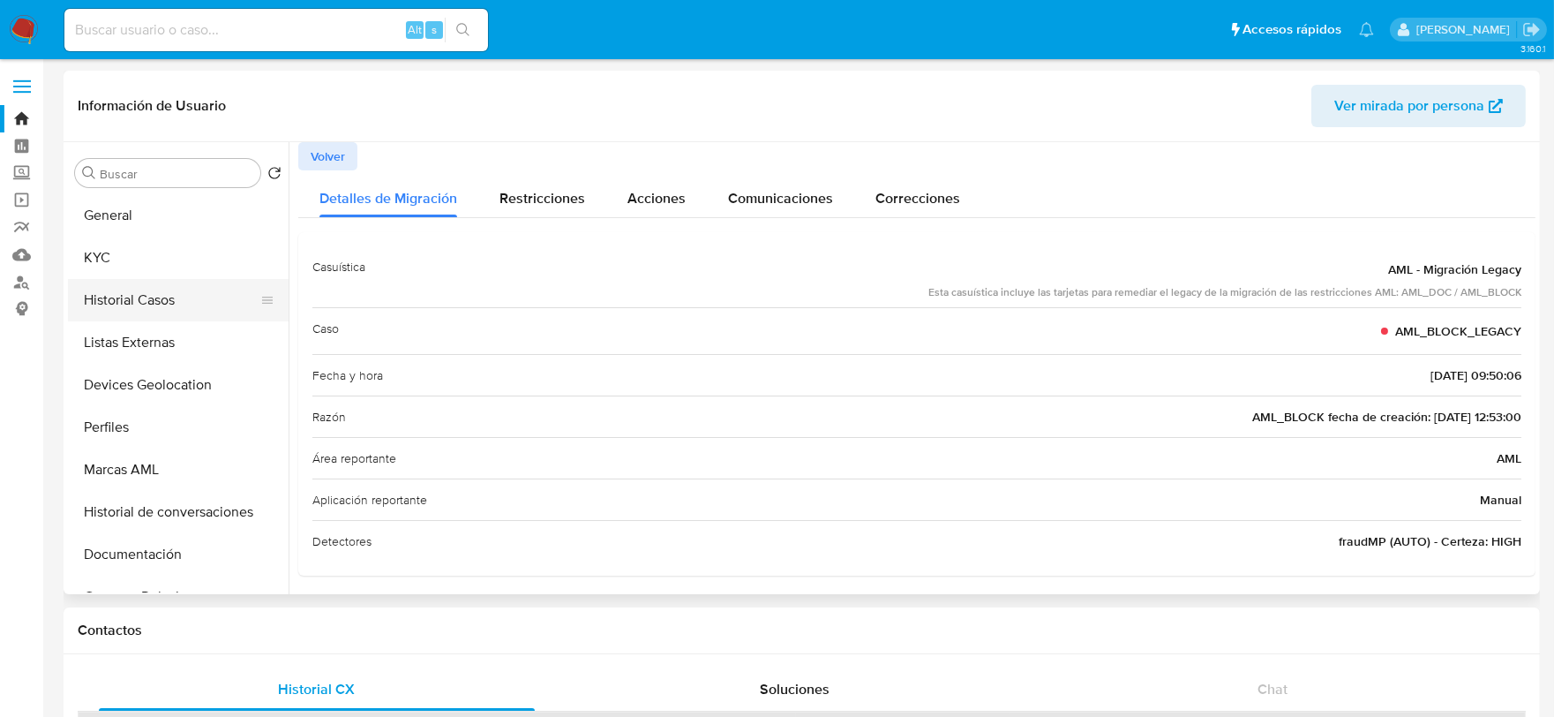
click at [165, 301] on button "Historial Casos" at bounding box center [171, 300] width 206 height 42
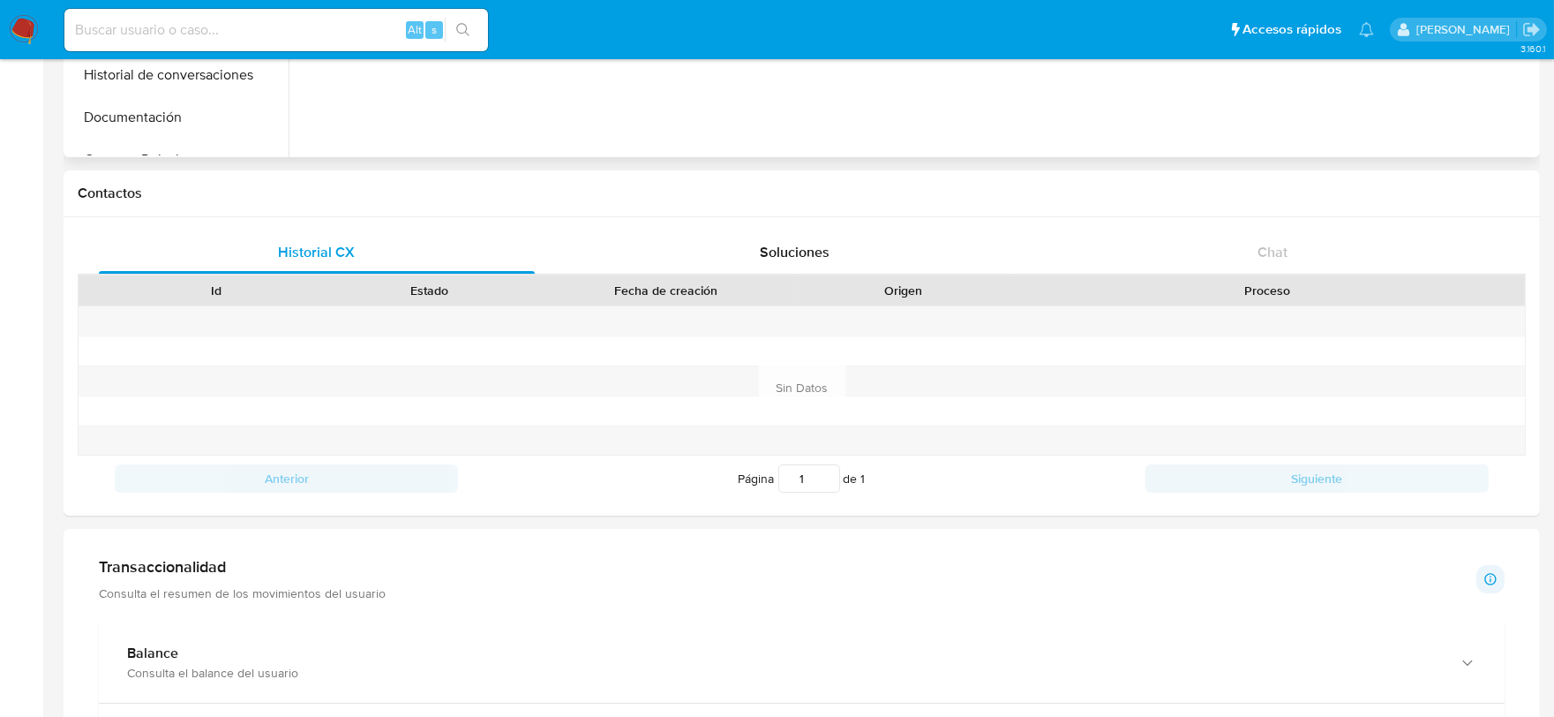
scroll to position [392, 0]
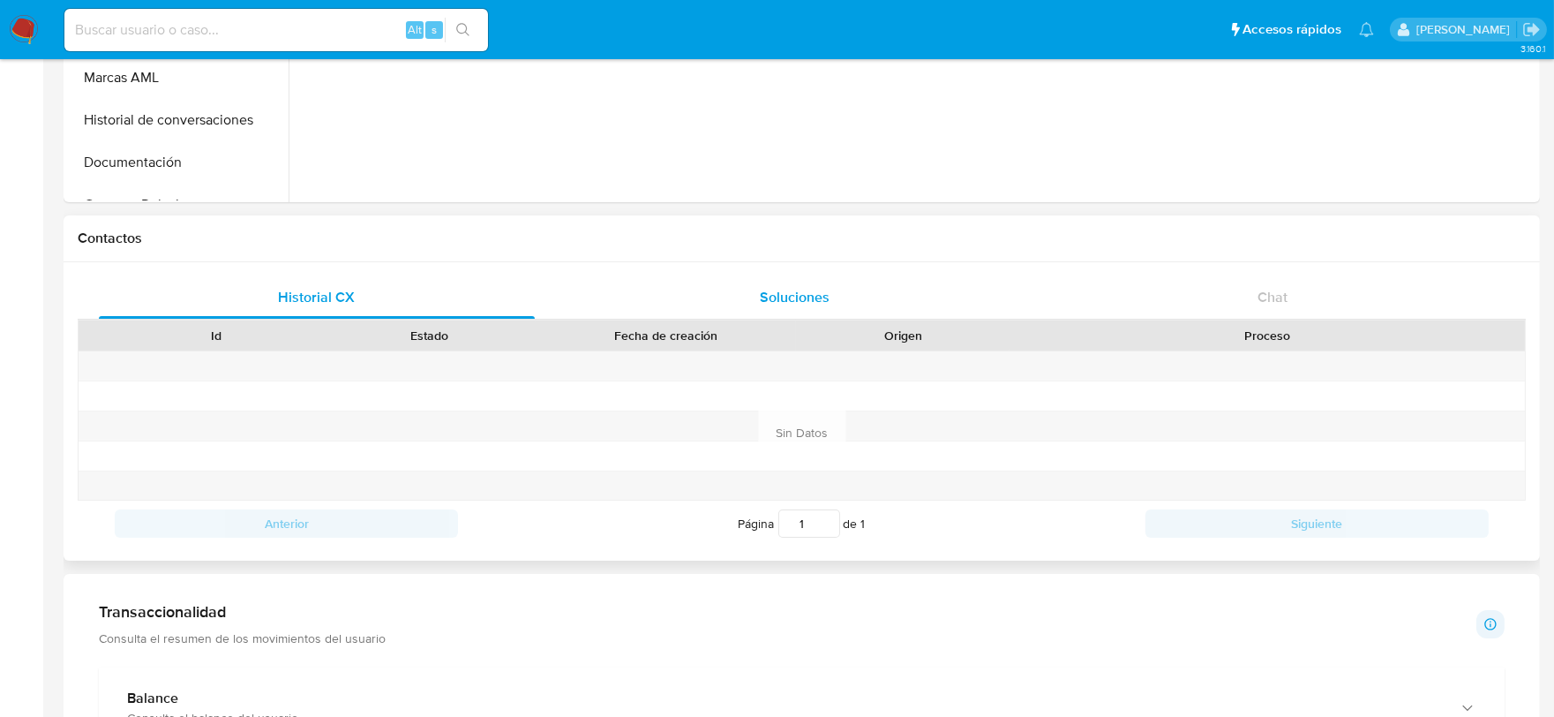
click at [789, 301] on span "Soluciones" at bounding box center [795, 297] width 70 height 20
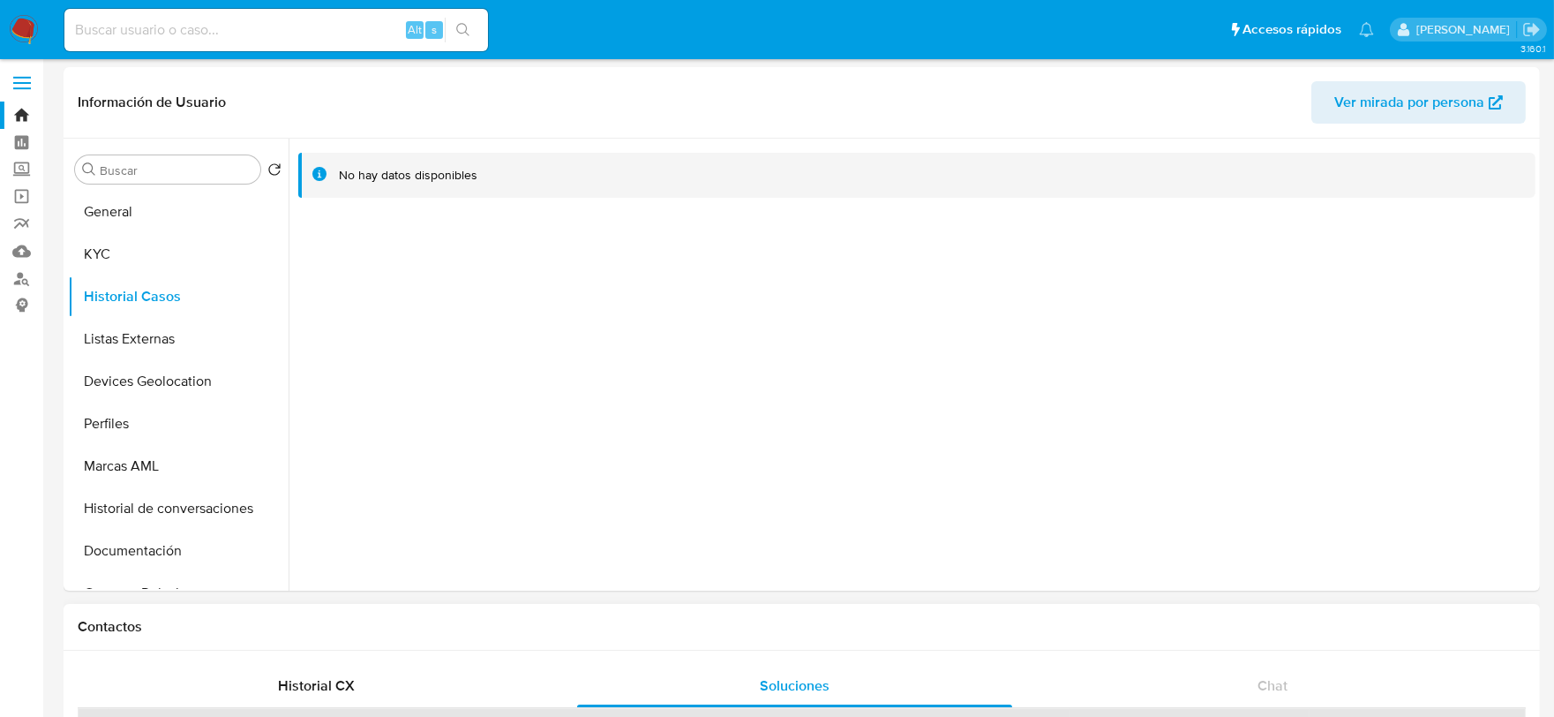
scroll to position [0, 0]
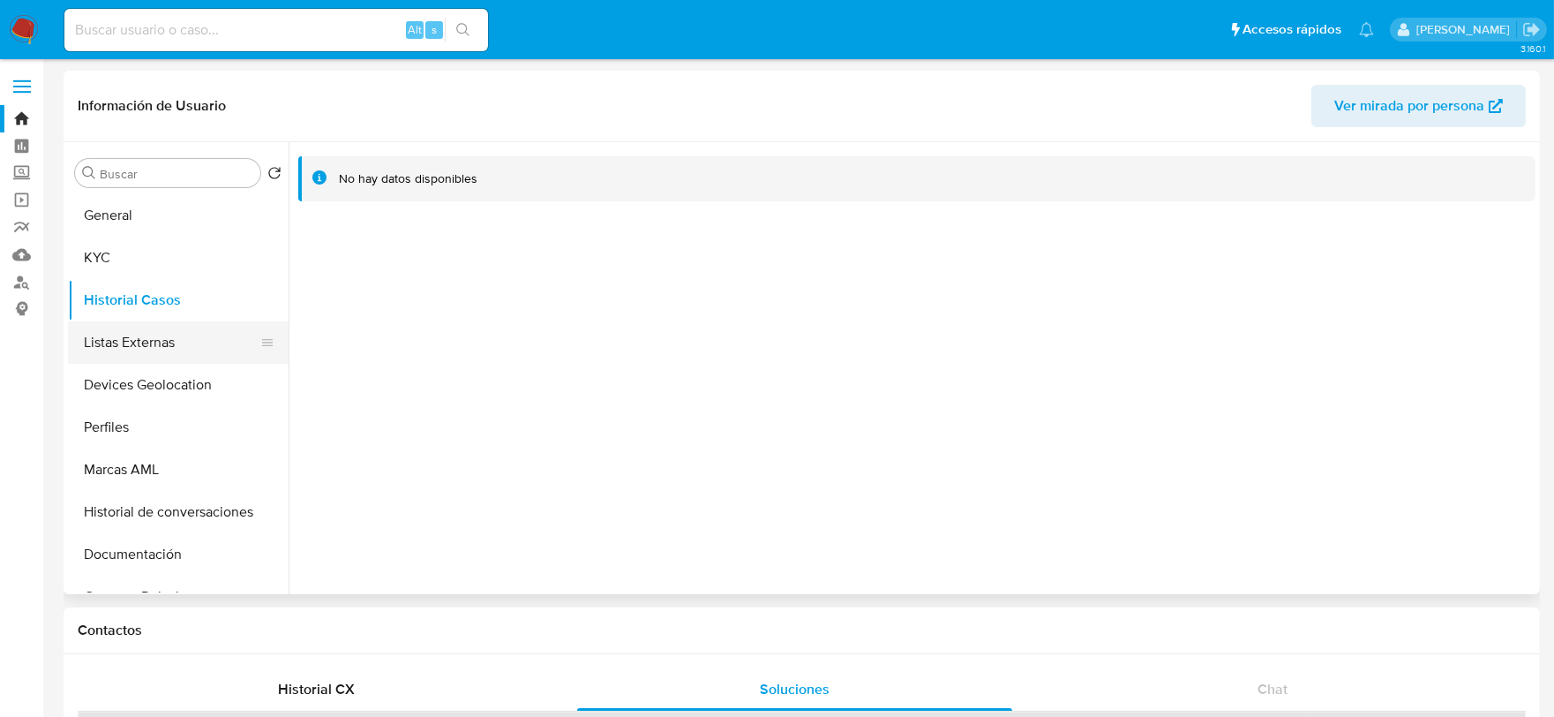
click at [116, 336] on button "Listas Externas" at bounding box center [171, 342] width 206 height 42
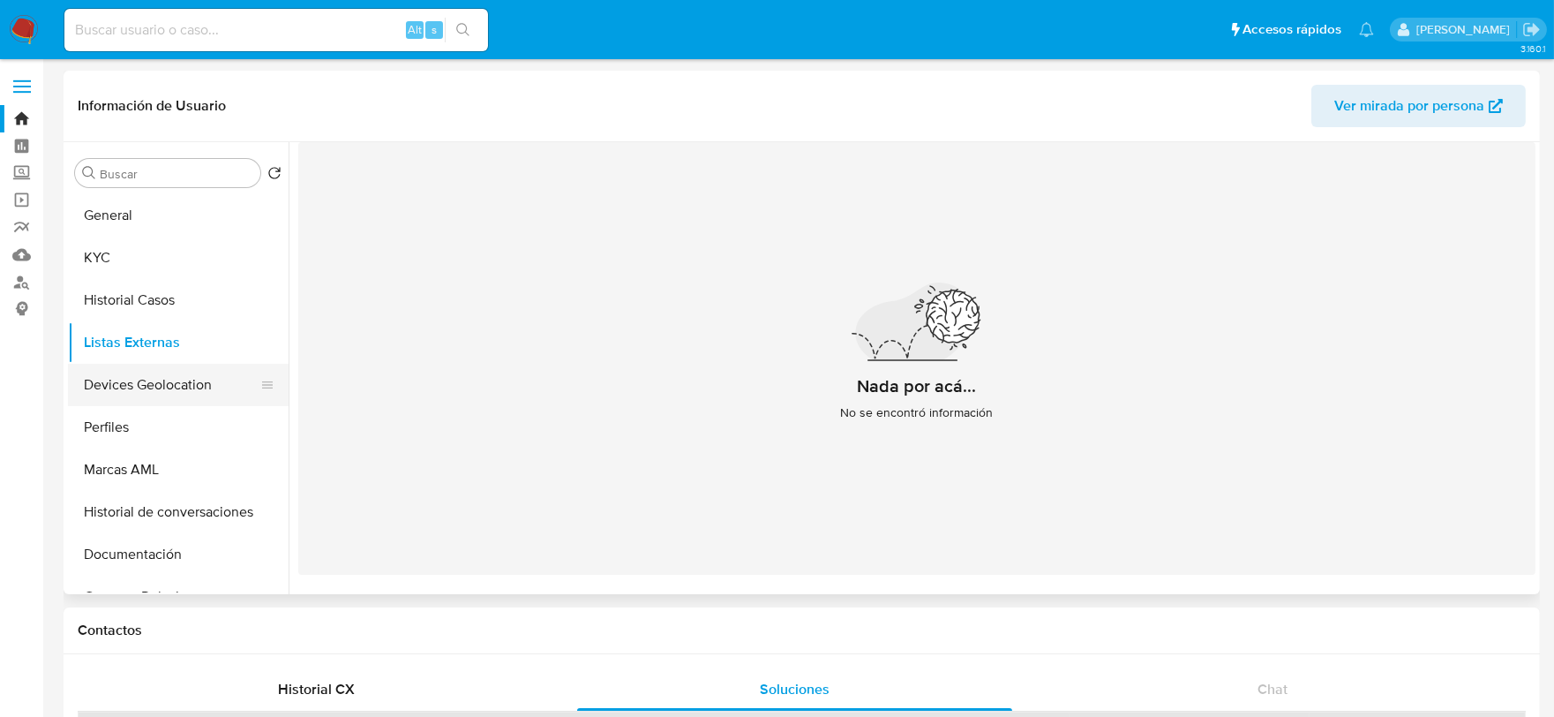
click at [146, 391] on button "Devices Geolocation" at bounding box center [171, 385] width 206 height 42
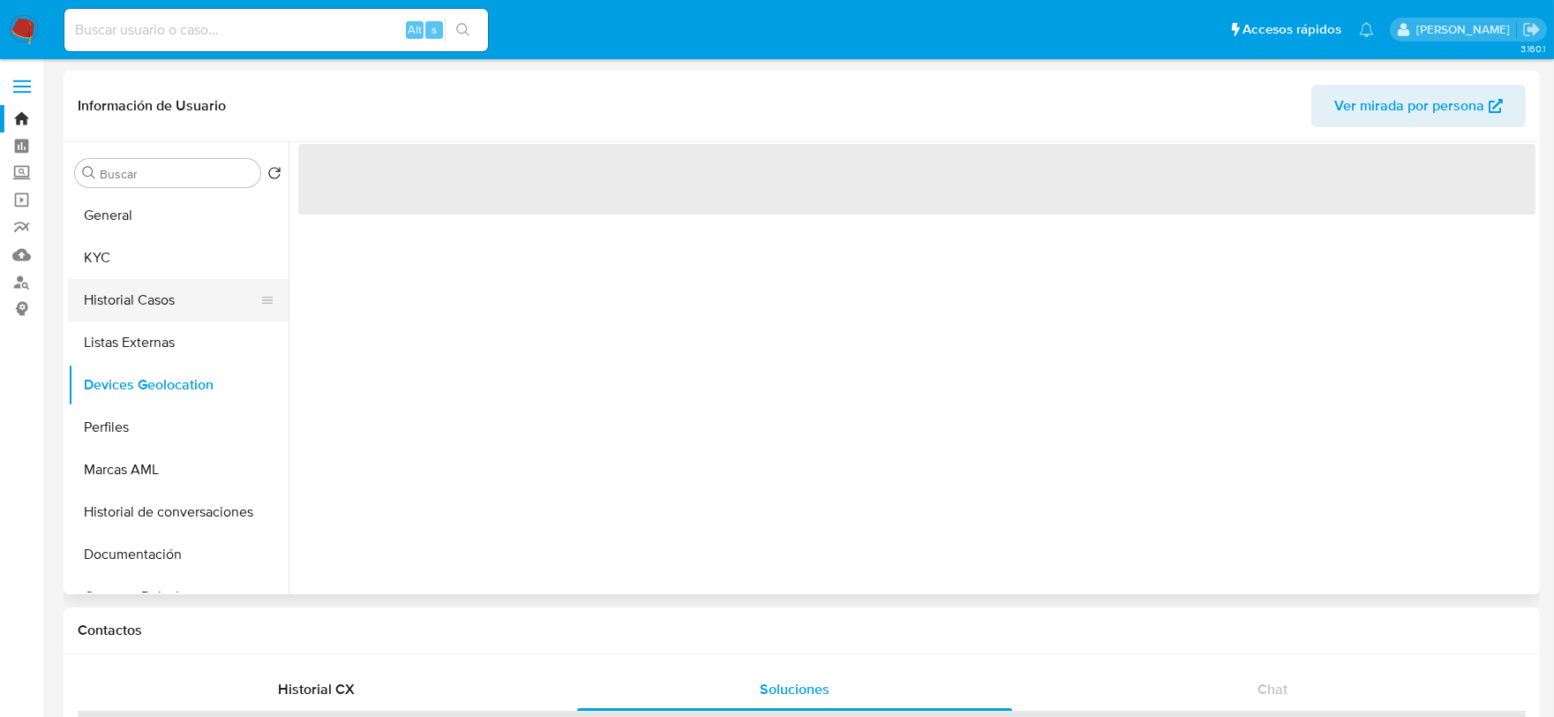
click at [136, 304] on button "Historial Casos" at bounding box center [171, 300] width 206 height 42
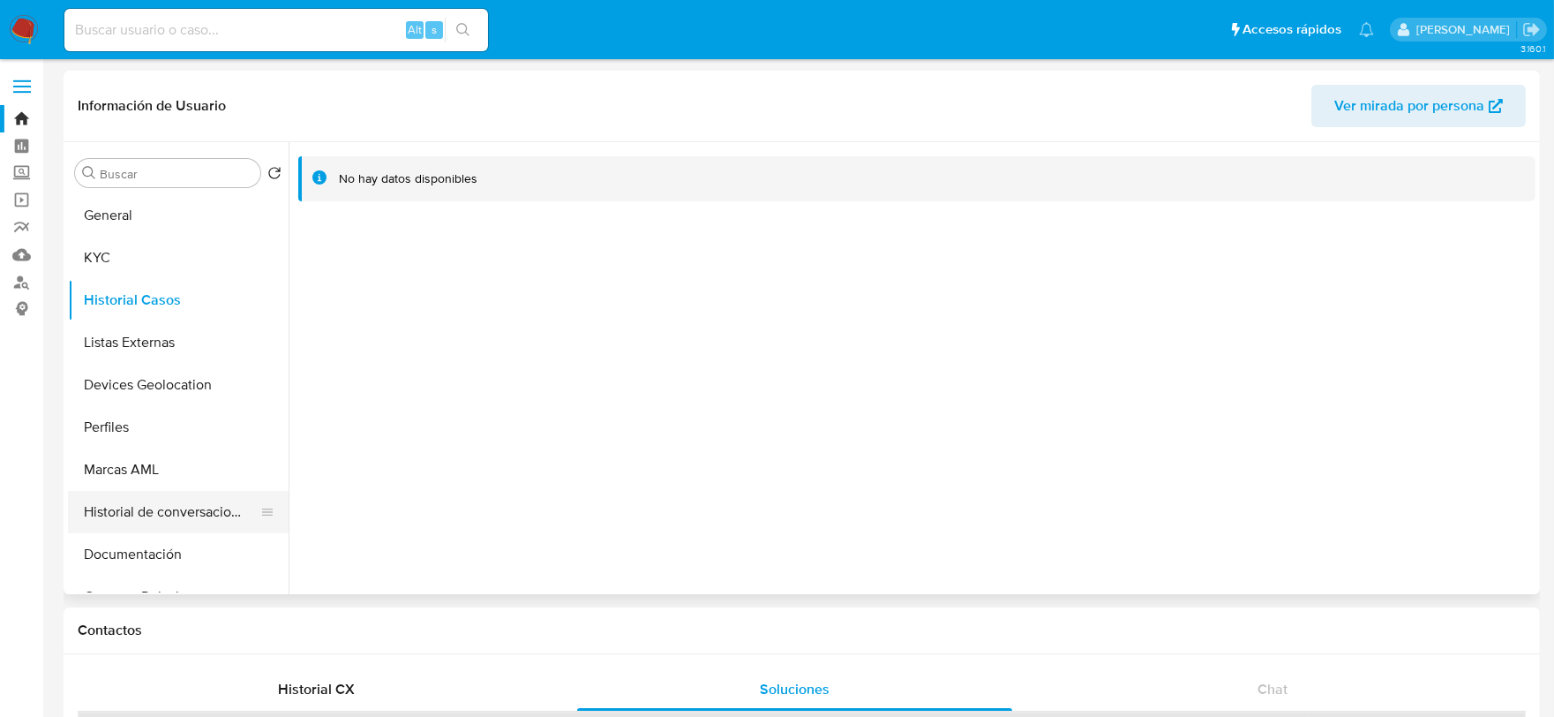
click at [165, 517] on button "Historial de conversaciones" at bounding box center [171, 512] width 206 height 42
click at [155, 256] on button "KYC" at bounding box center [171, 257] width 206 height 42
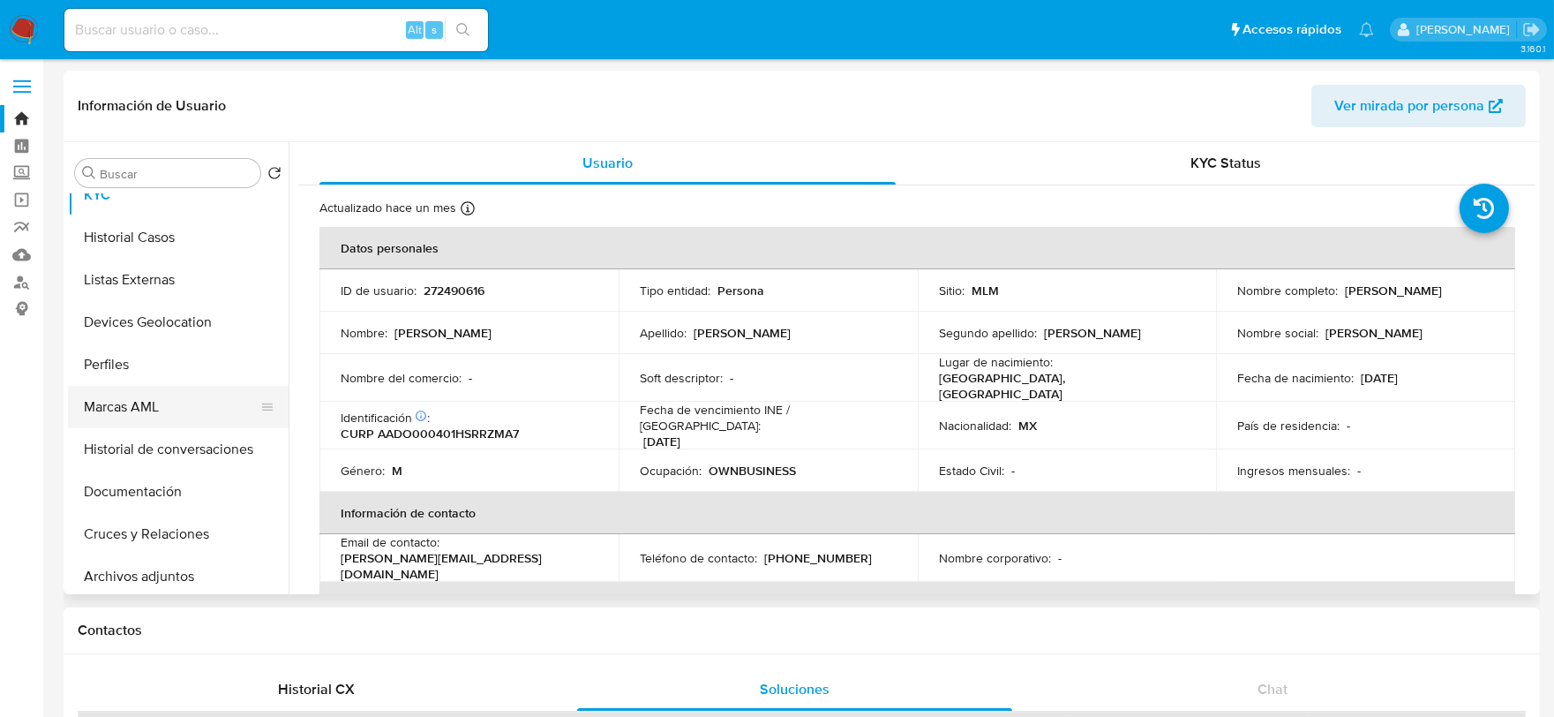
scroll to position [98, 0]
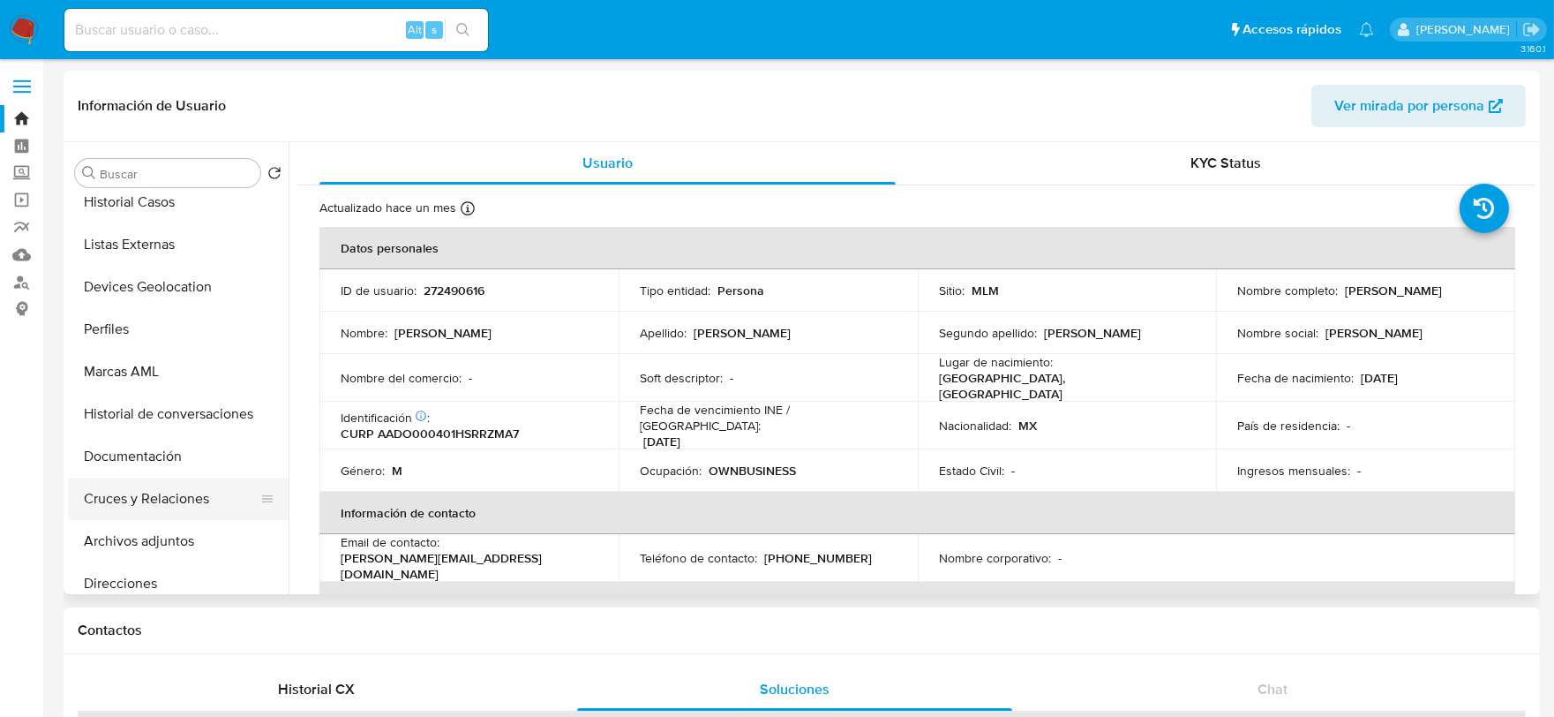
click at [174, 490] on button "Cruces y Relaciones" at bounding box center [171, 498] width 206 height 42
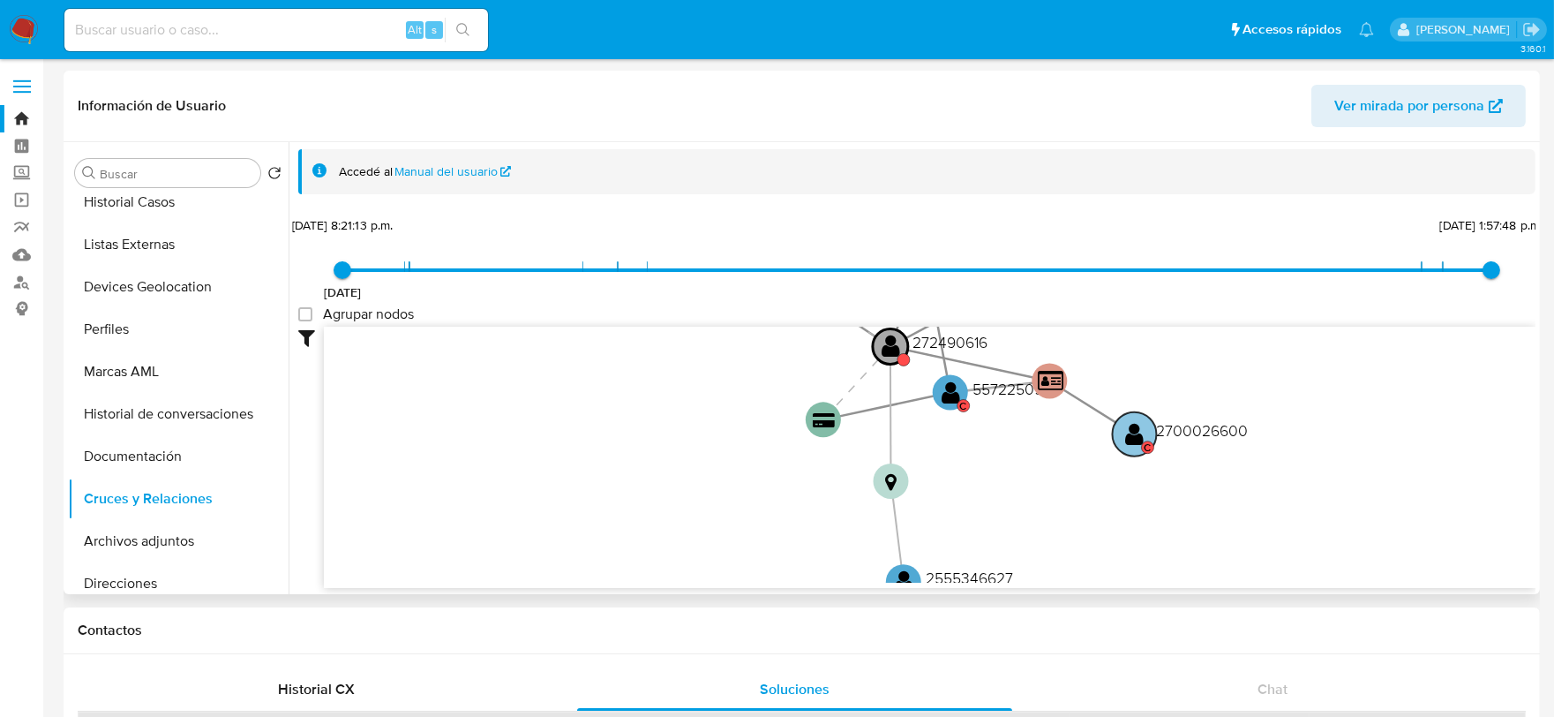
click at [1133, 428] on text "" at bounding box center [1135, 434] width 19 height 26
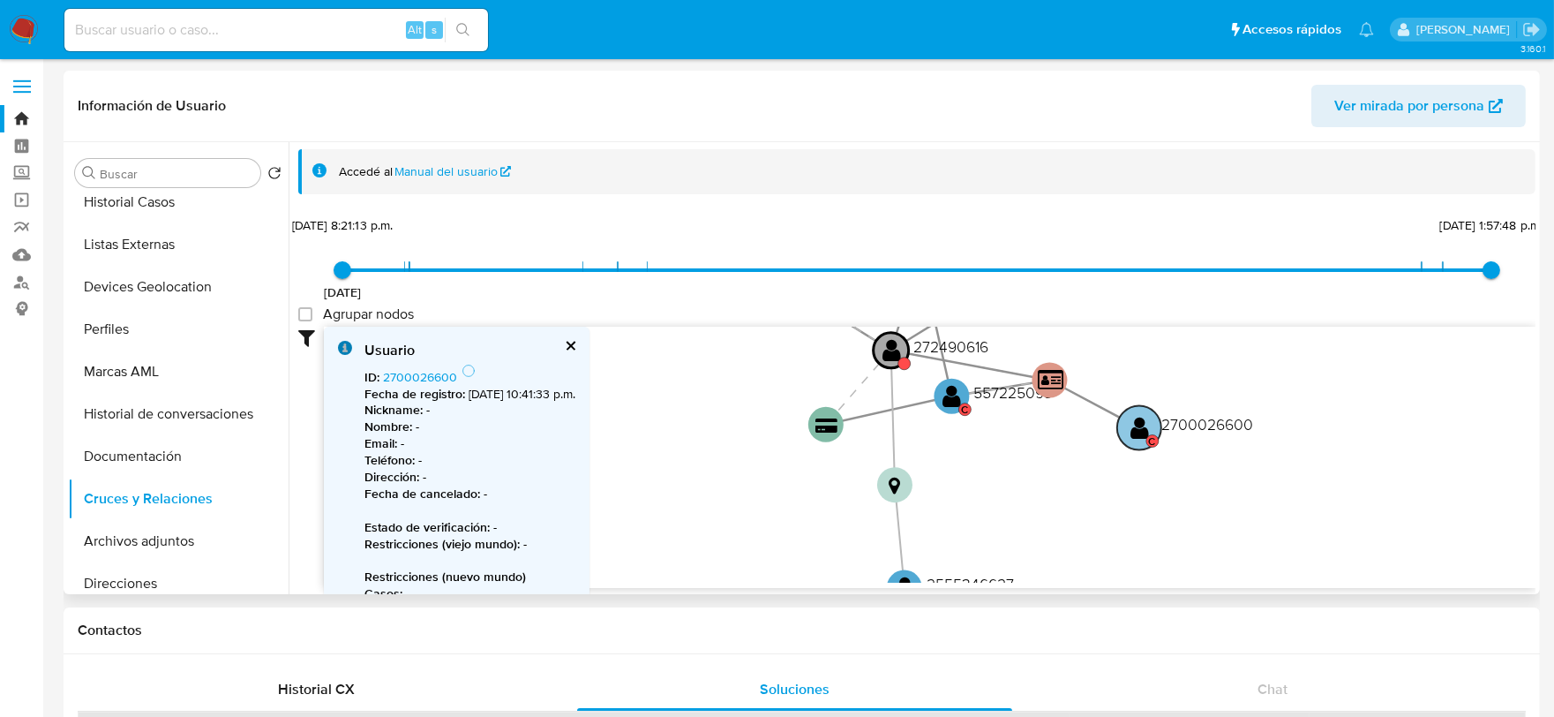
click at [1133, 428] on text "" at bounding box center [1139, 428] width 19 height 26
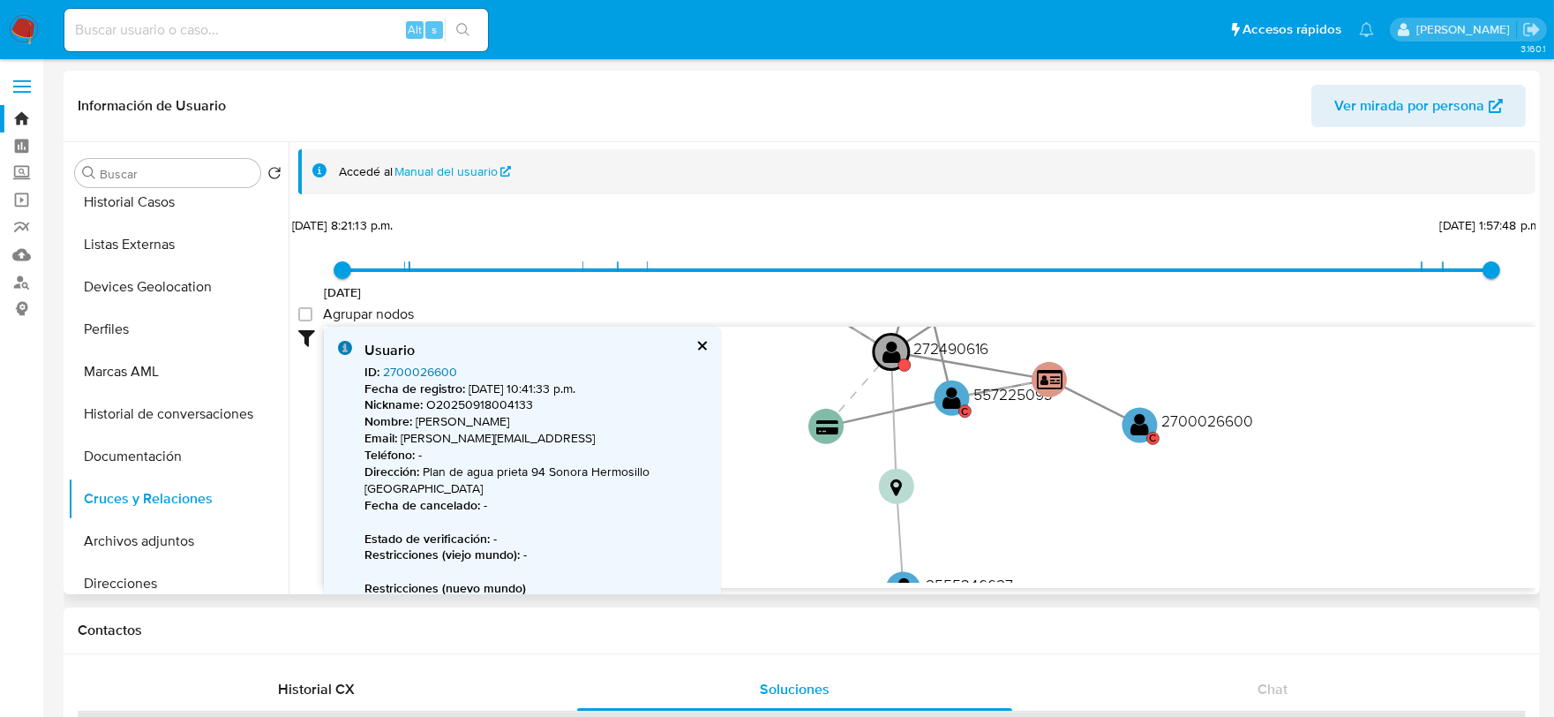
click at [429, 368] on link "2700026600" at bounding box center [420, 372] width 74 height 18
click at [951, 402] on text "" at bounding box center [952, 398] width 19 height 26
click at [951, 402] on text "" at bounding box center [952, 399] width 19 height 26
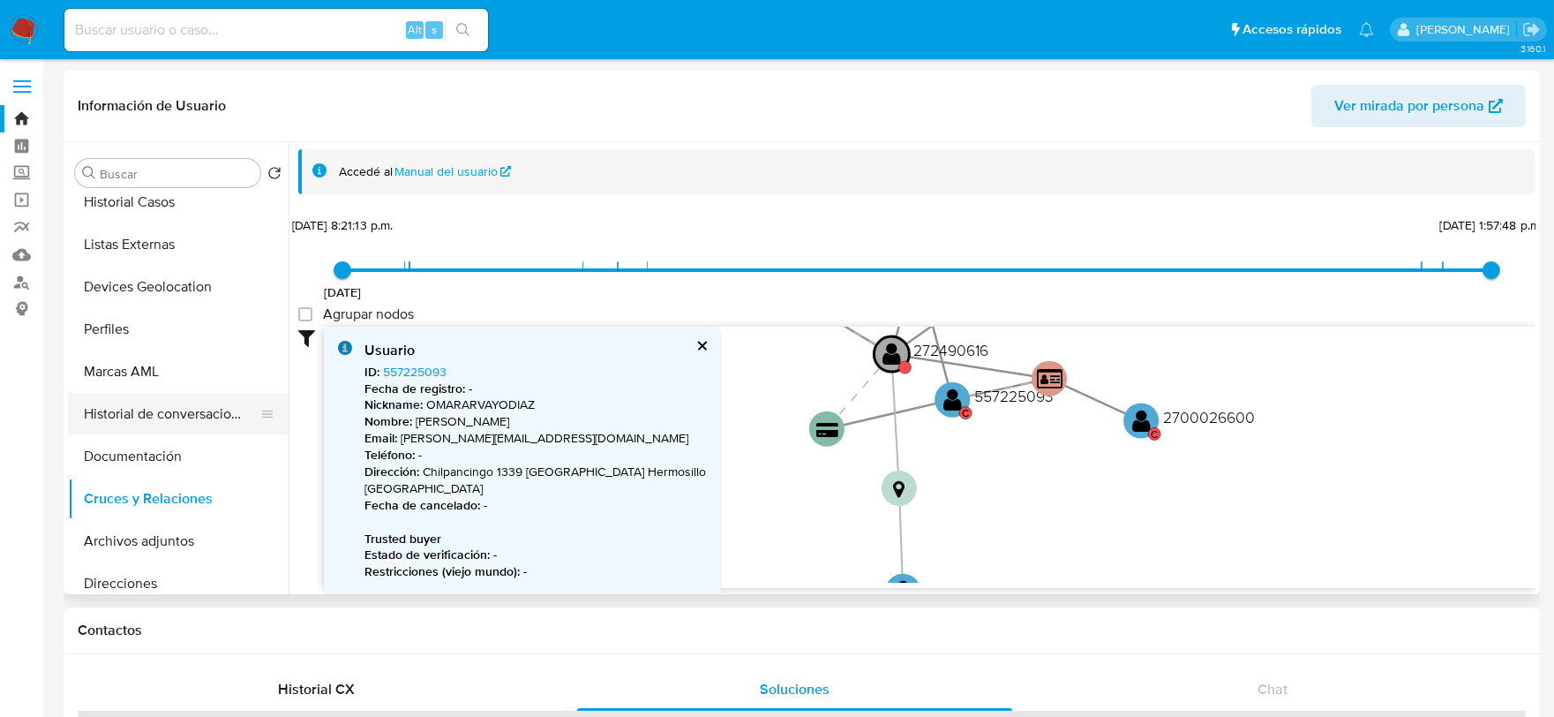
click at [161, 424] on button "Historial de conversaciones" at bounding box center [171, 414] width 206 height 42
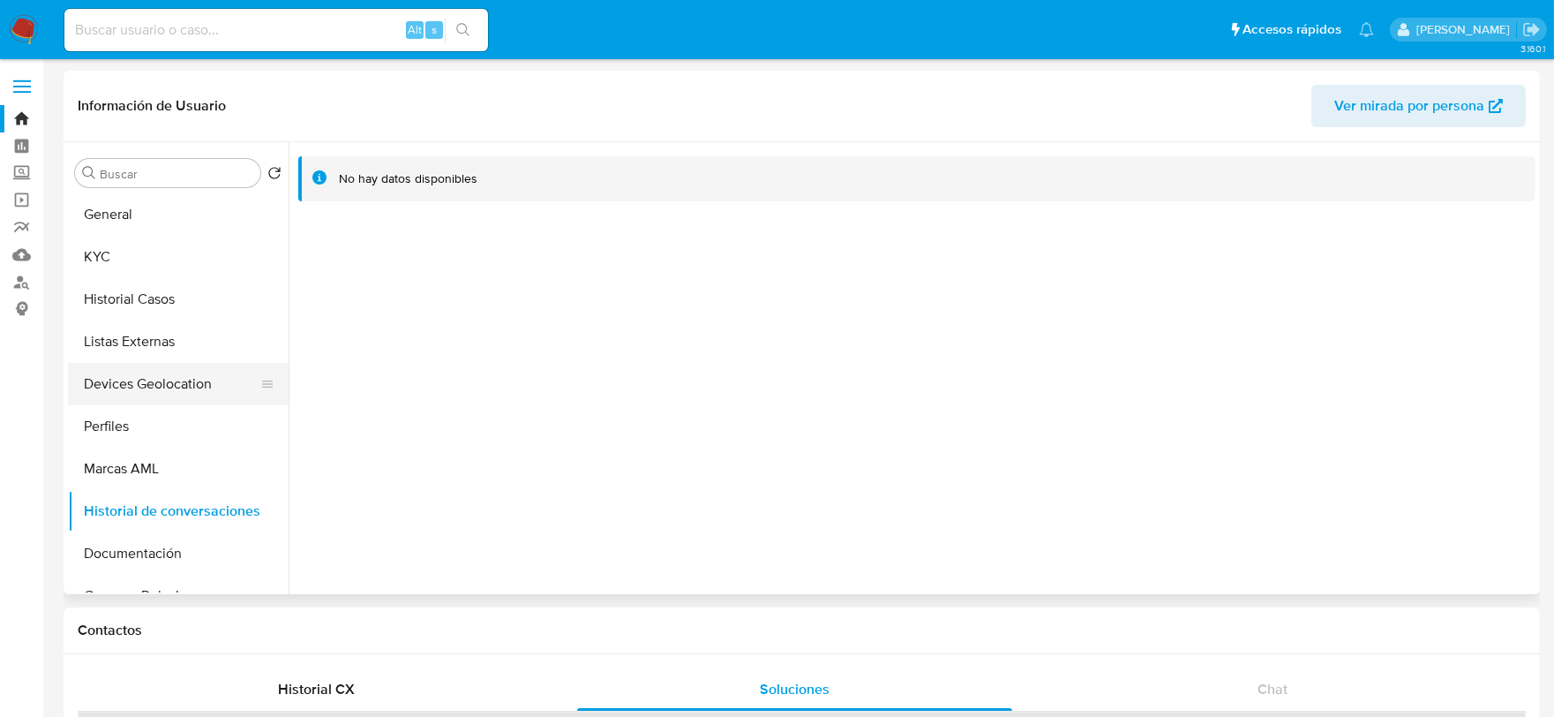
scroll to position [0, 0]
click at [130, 227] on button "General" at bounding box center [171, 215] width 206 height 42
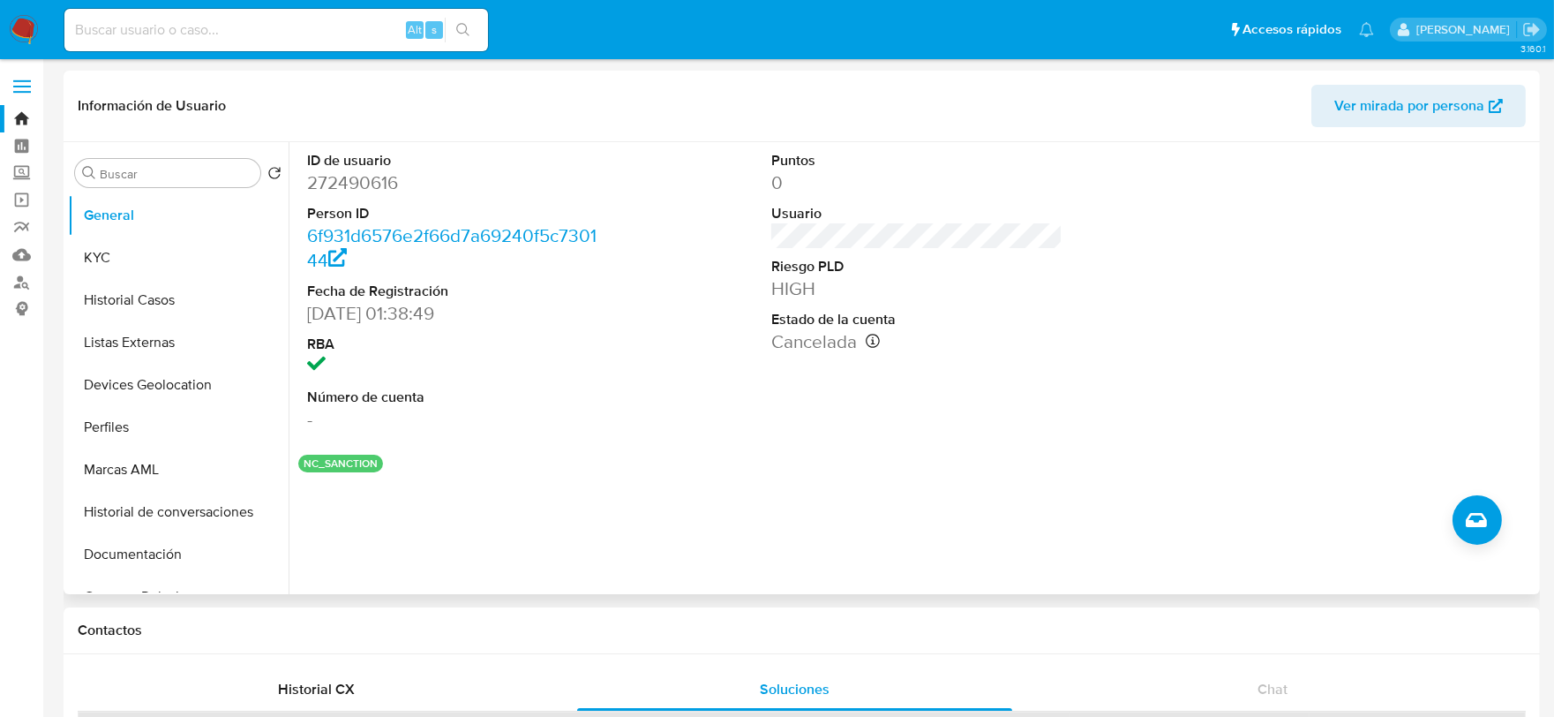
click at [1137, 329] on div "ID de usuario 272490616 Person ID 6f931d6576e2f66d7a69240f5c730144 Fecha de Reg…" at bounding box center [916, 291] width 1237 height 298
click at [102, 253] on button "KYC" at bounding box center [171, 257] width 206 height 42
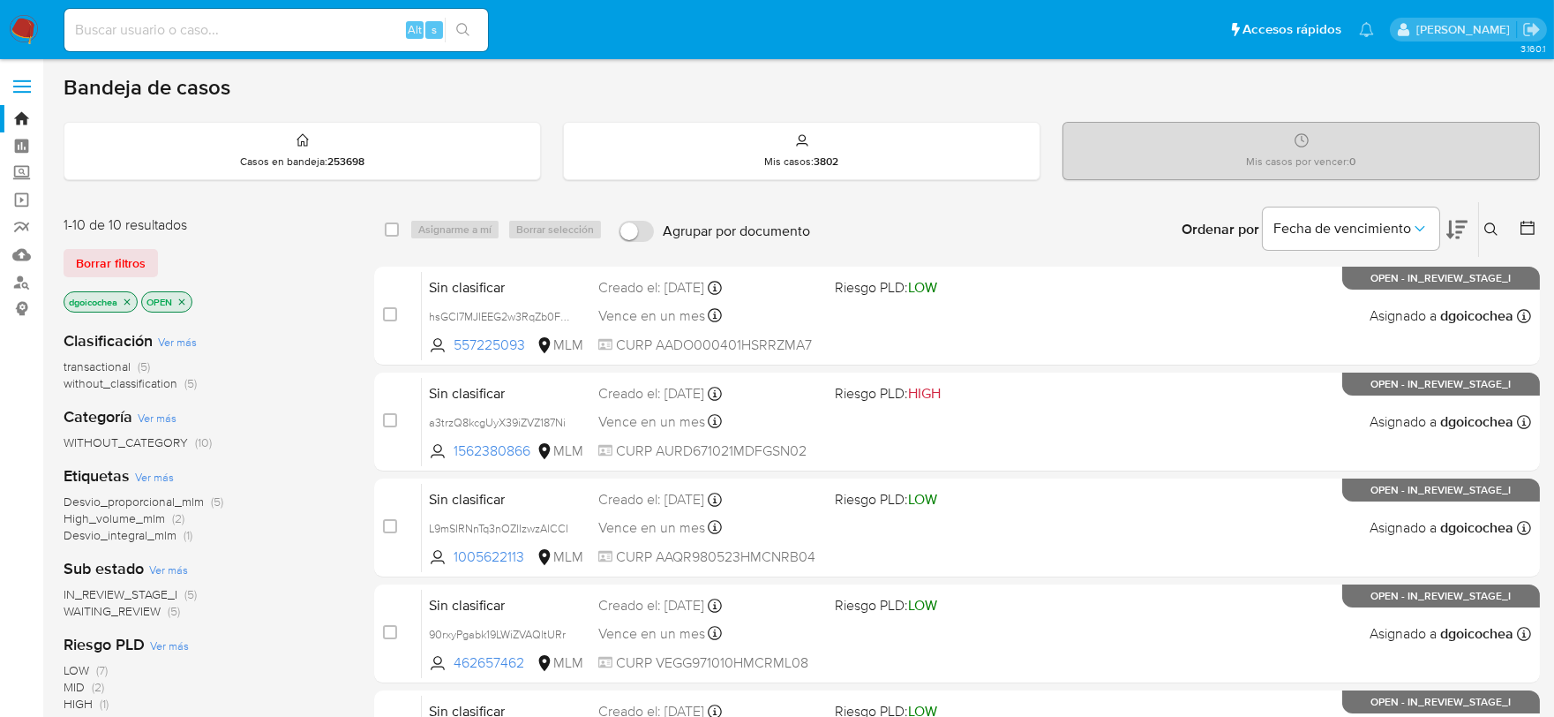
click at [164, 377] on span "without_classification" at bounding box center [121, 383] width 114 height 18
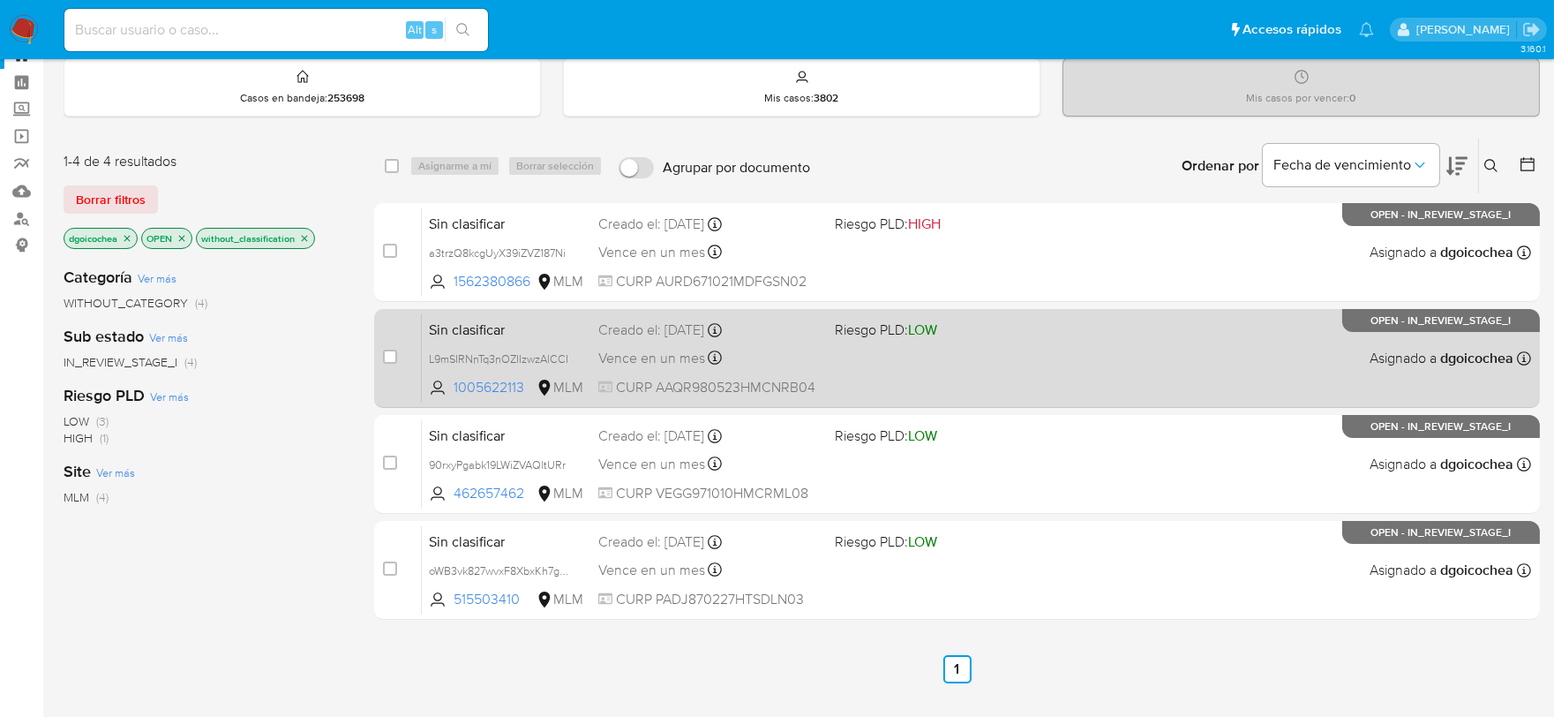
scroll to position [98, 0]
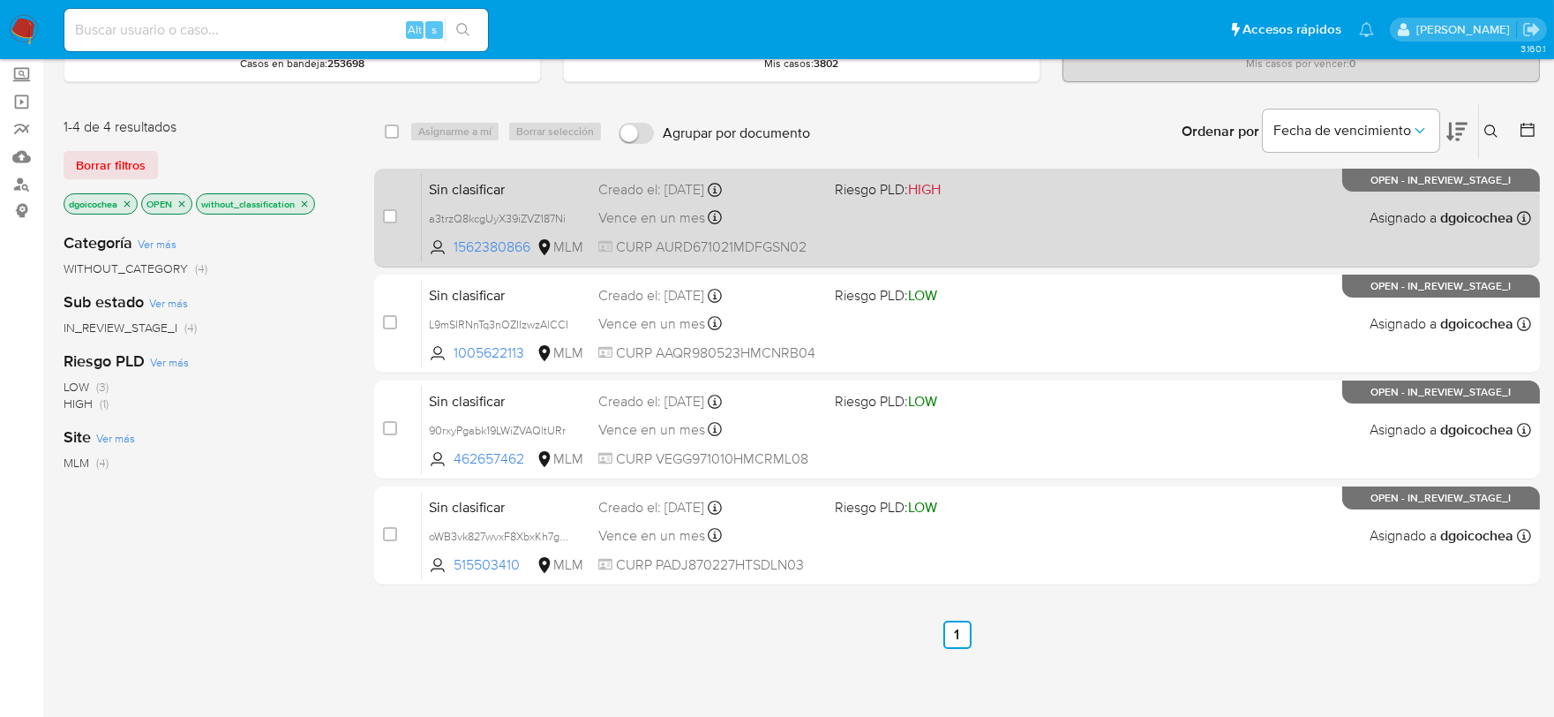
click at [446, 181] on span "Sin clasificar" at bounding box center [506, 187] width 155 height 23
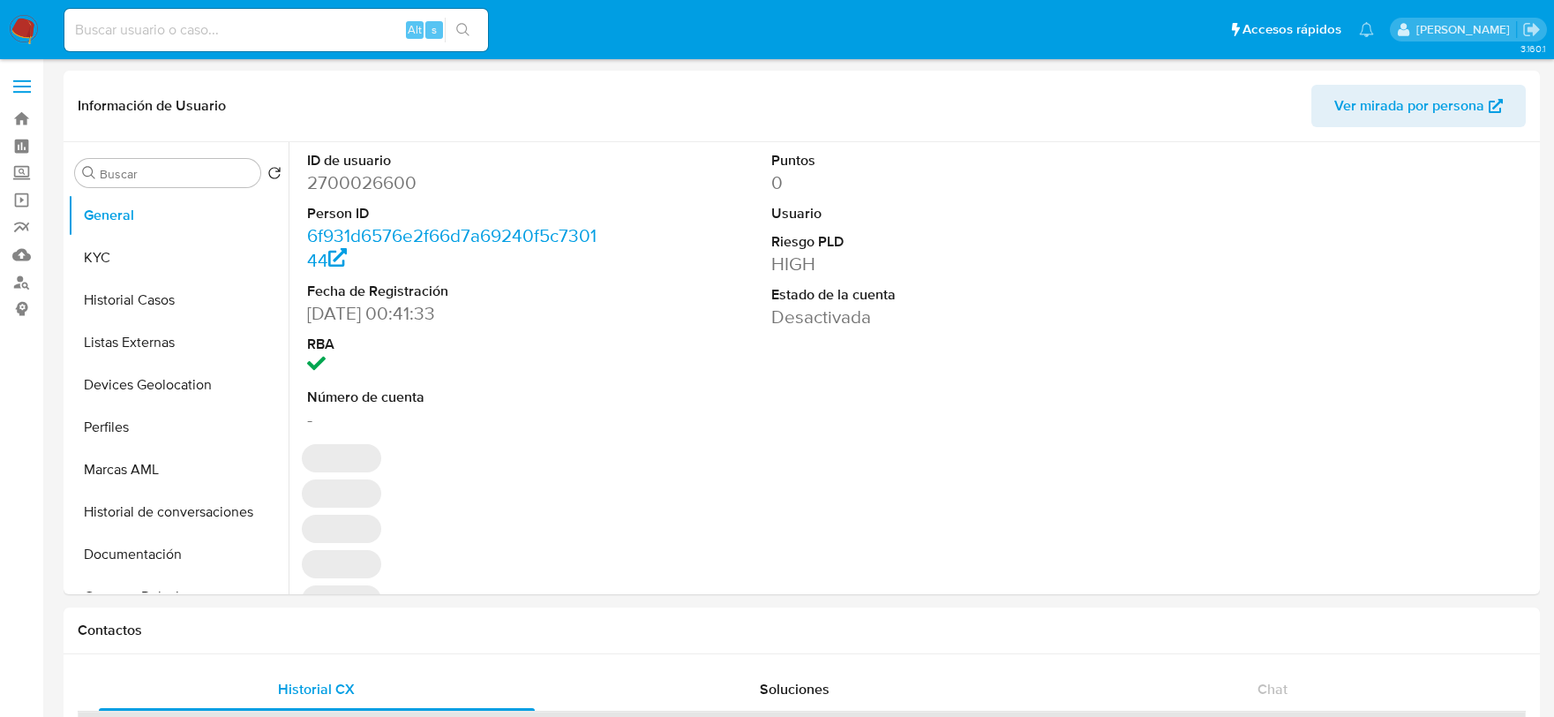
select select "10"
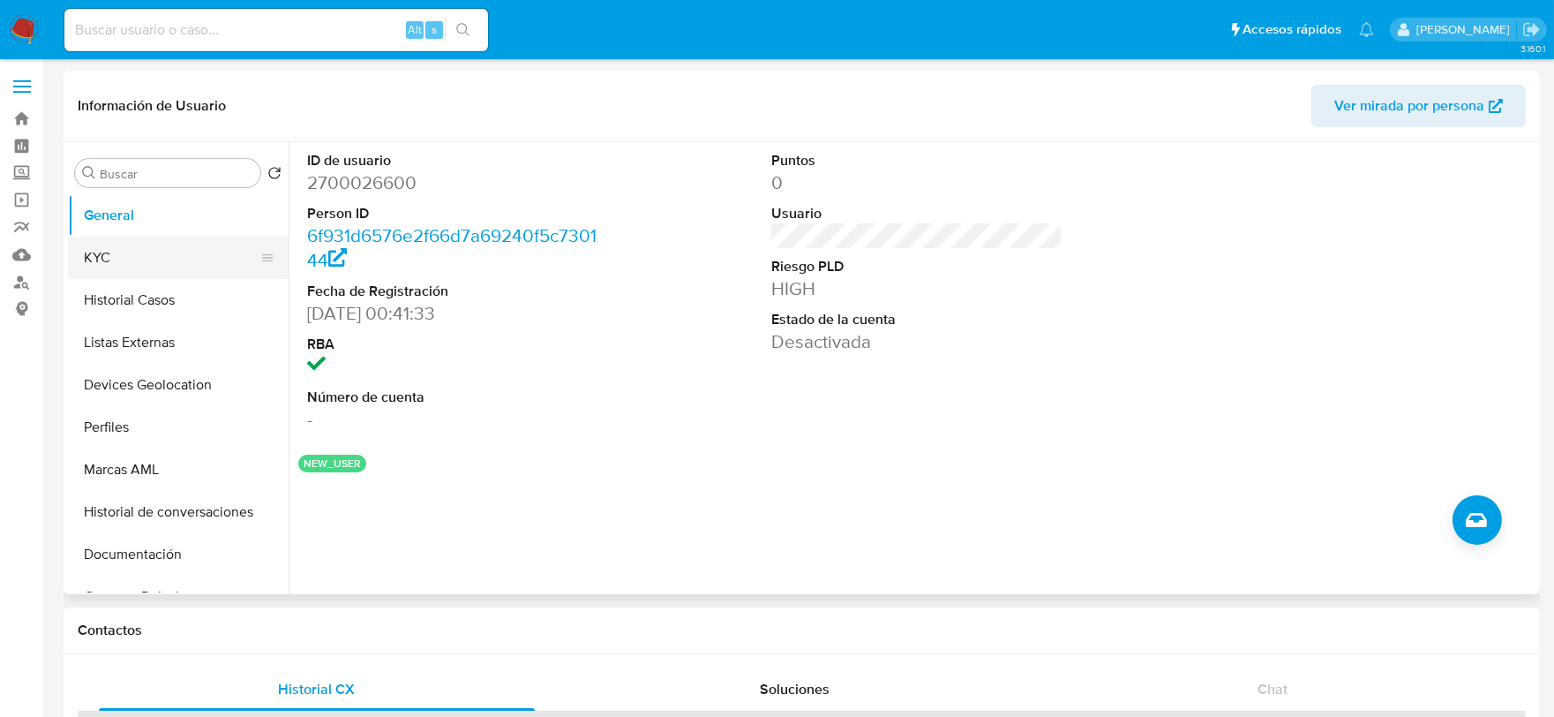
click at [146, 275] on button "KYC" at bounding box center [171, 257] width 206 height 42
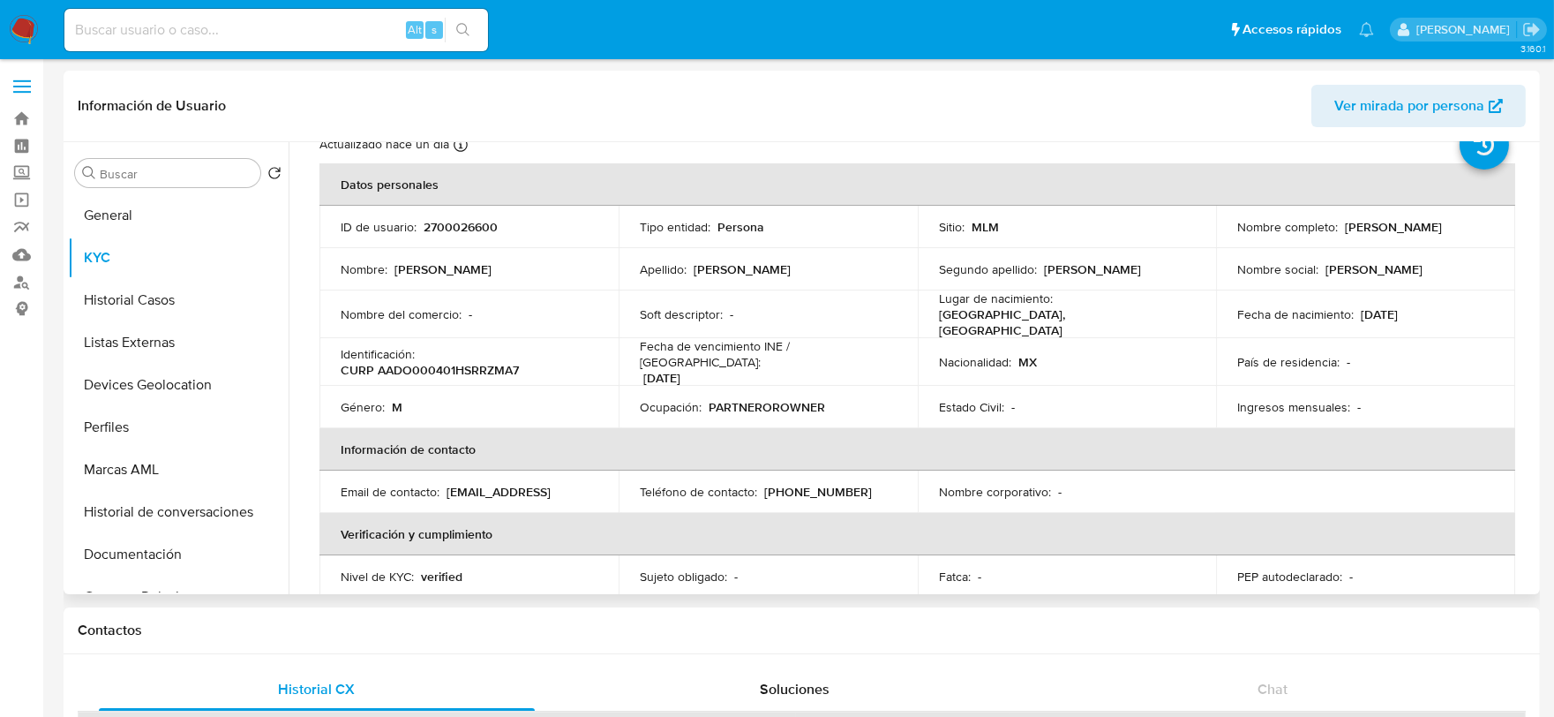
scroll to position [98, 0]
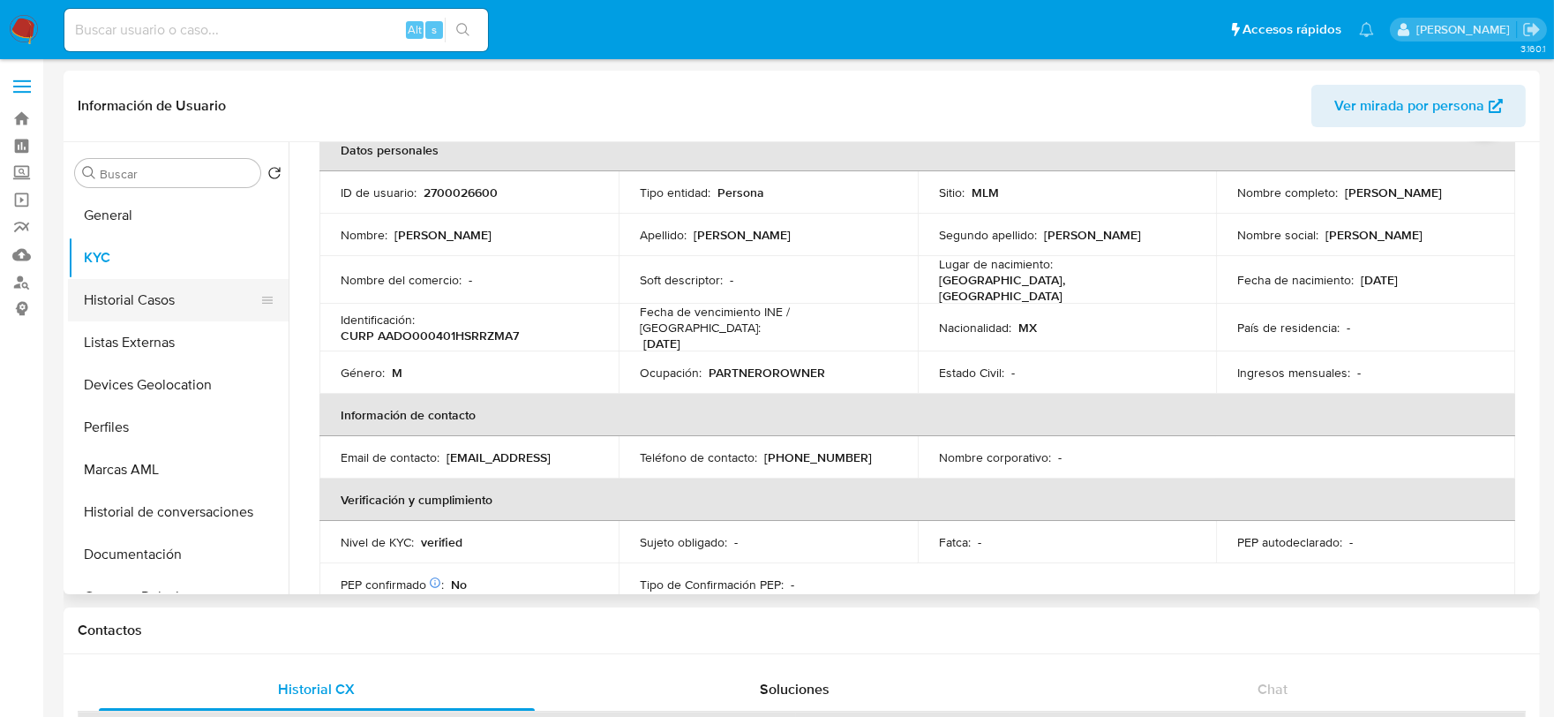
click at [164, 309] on button "Historial Casos" at bounding box center [171, 300] width 206 height 42
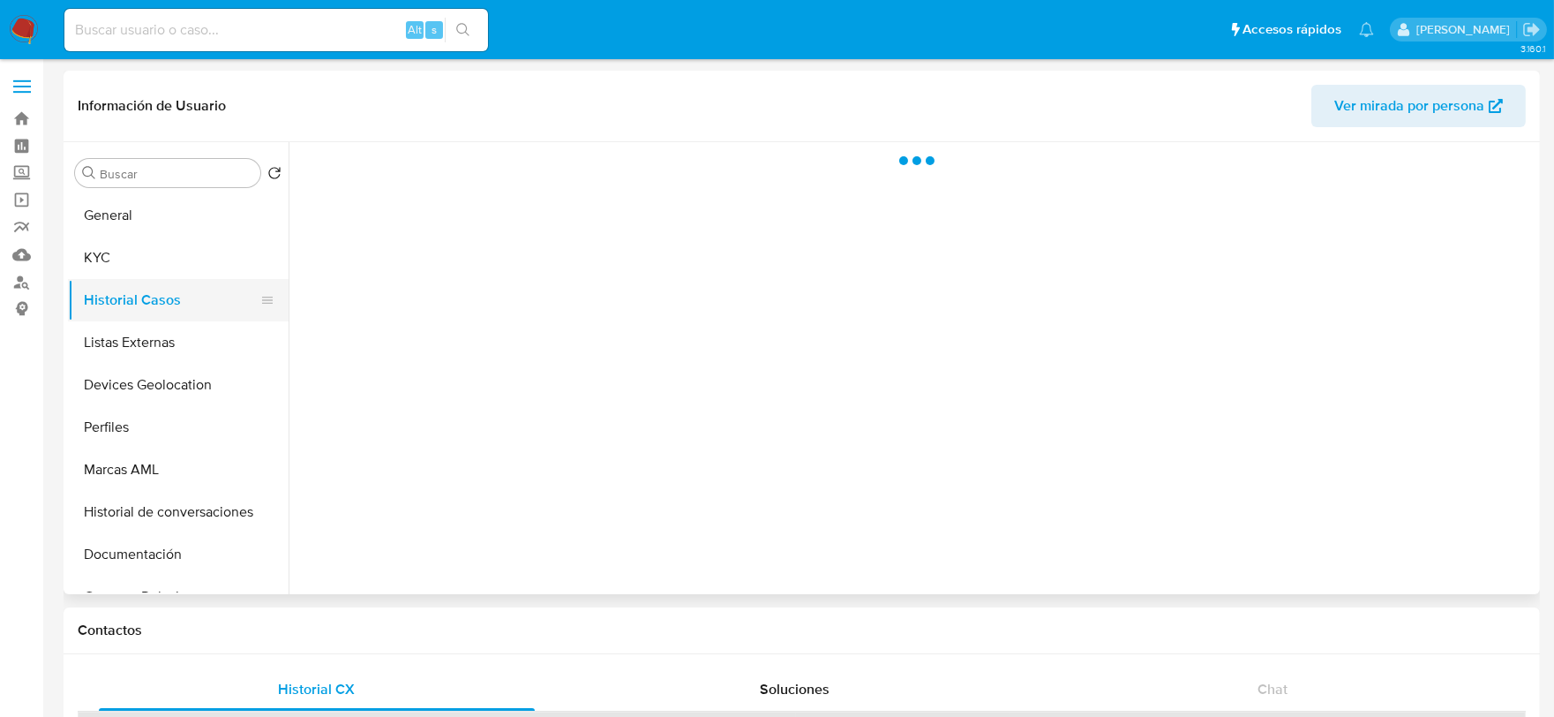
scroll to position [0, 0]
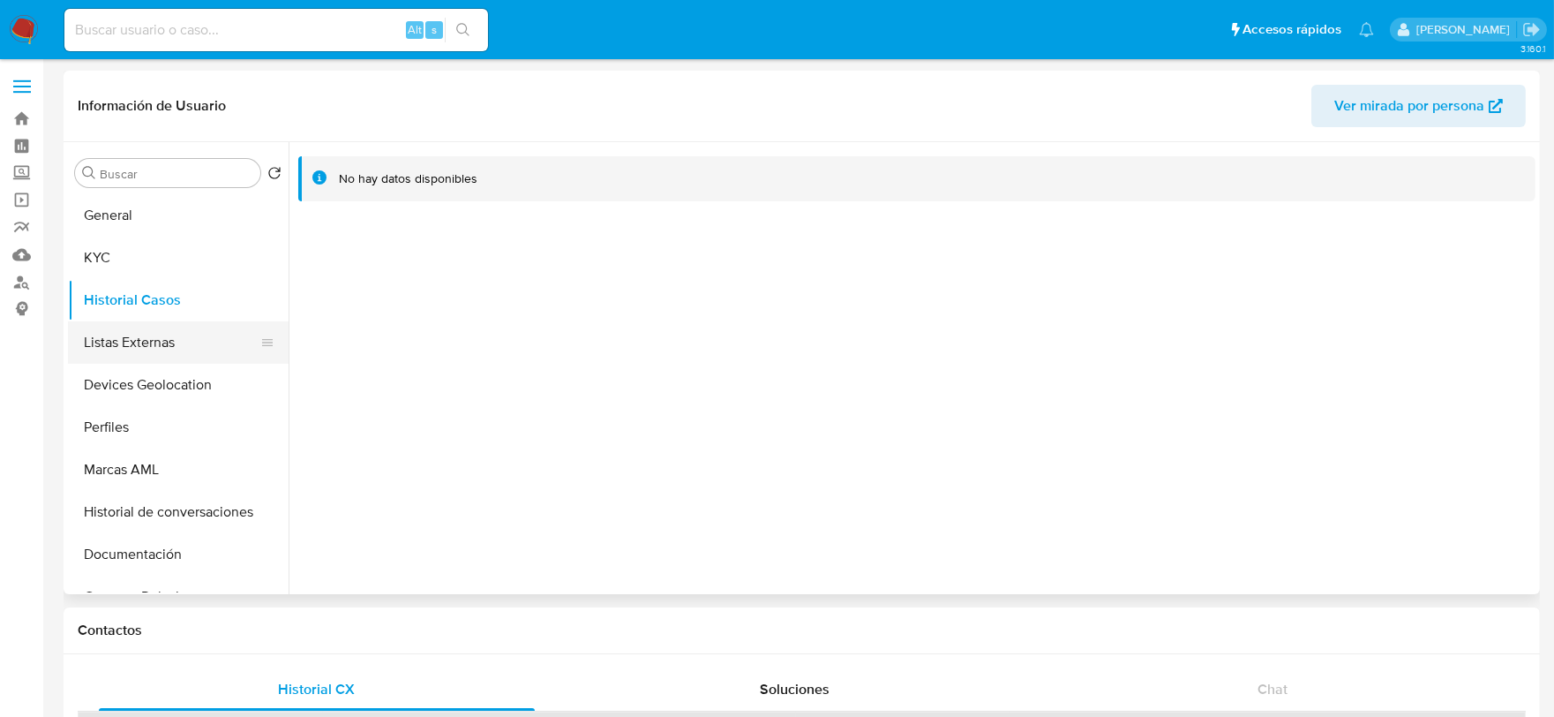
click at [169, 349] on button "Listas Externas" at bounding box center [171, 342] width 206 height 42
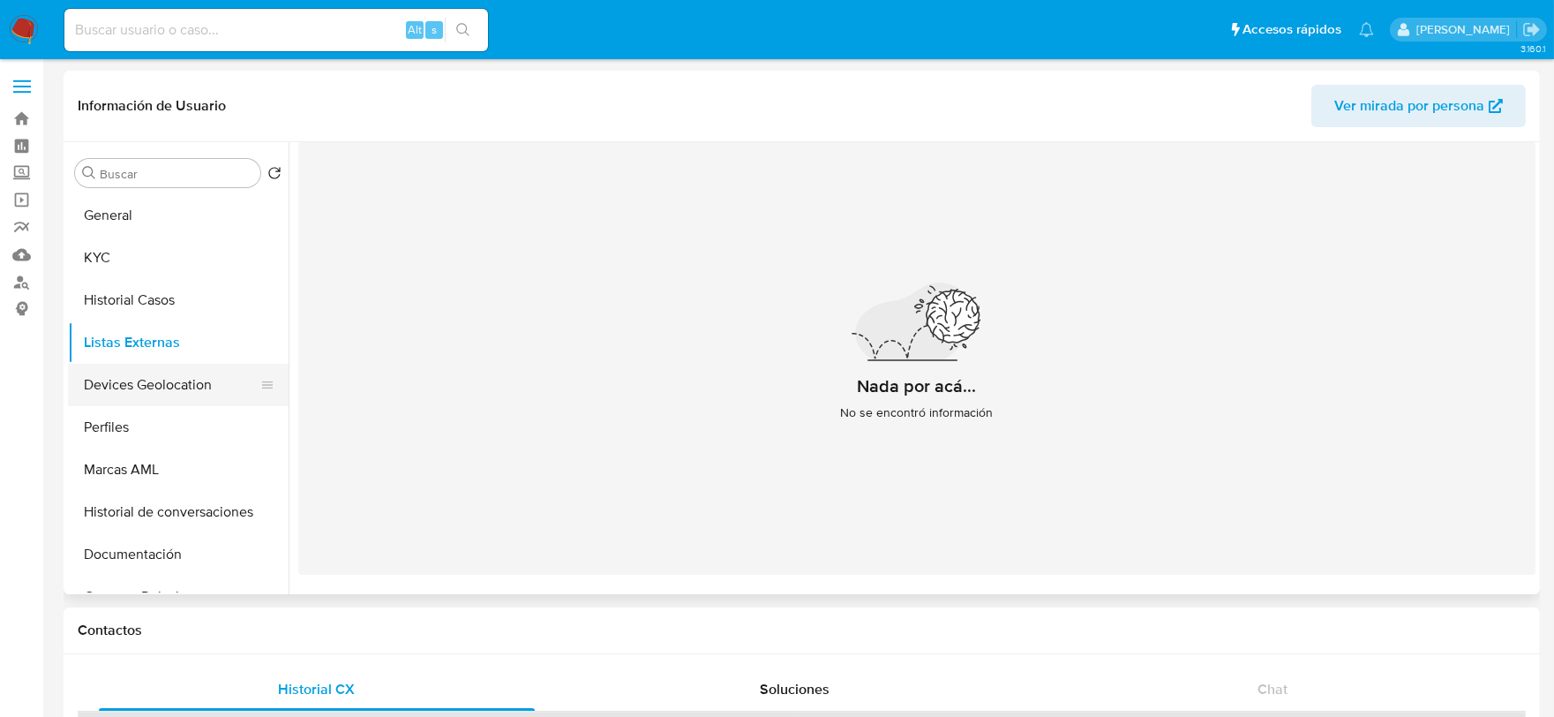
click at [161, 391] on button "Devices Geolocation" at bounding box center [171, 385] width 206 height 42
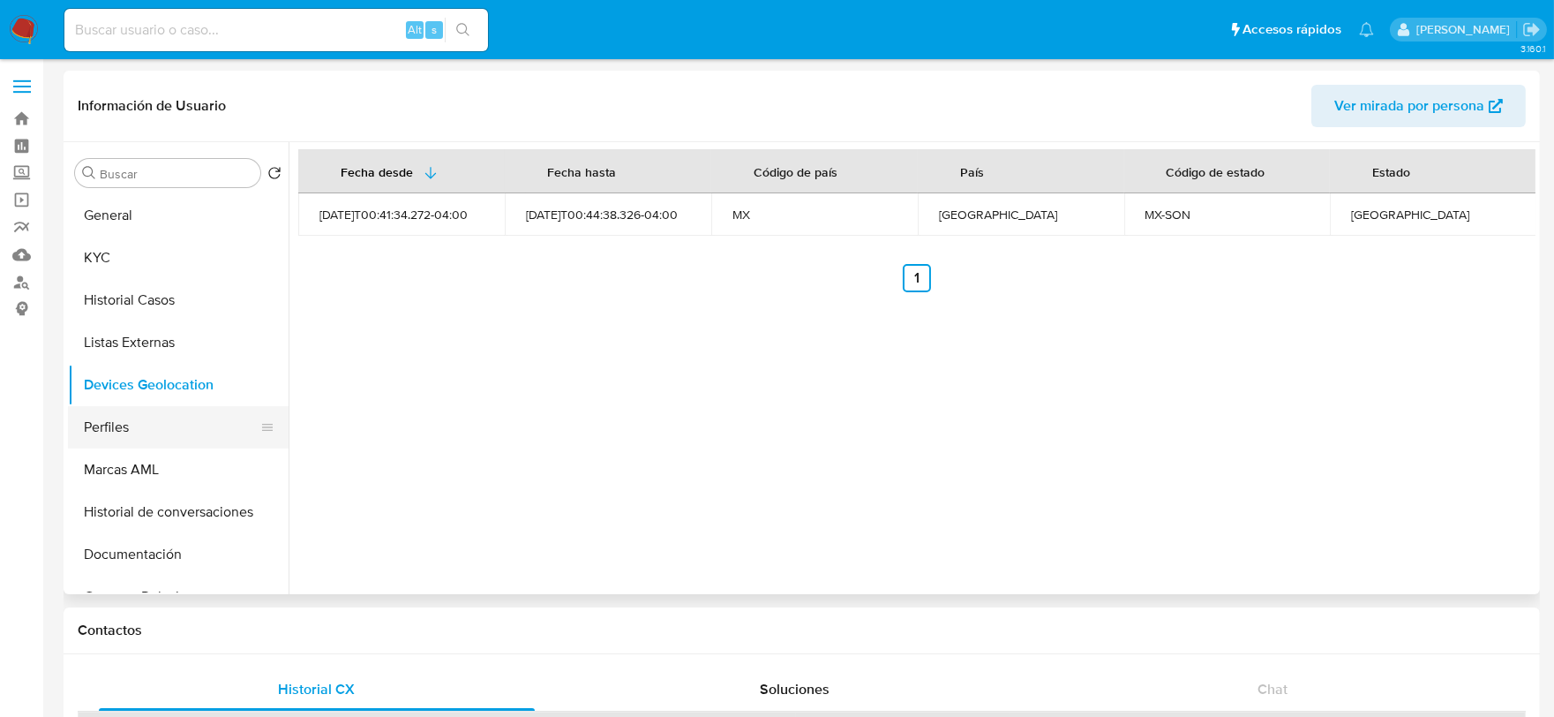
click at [129, 433] on button "Perfiles" at bounding box center [171, 427] width 206 height 42
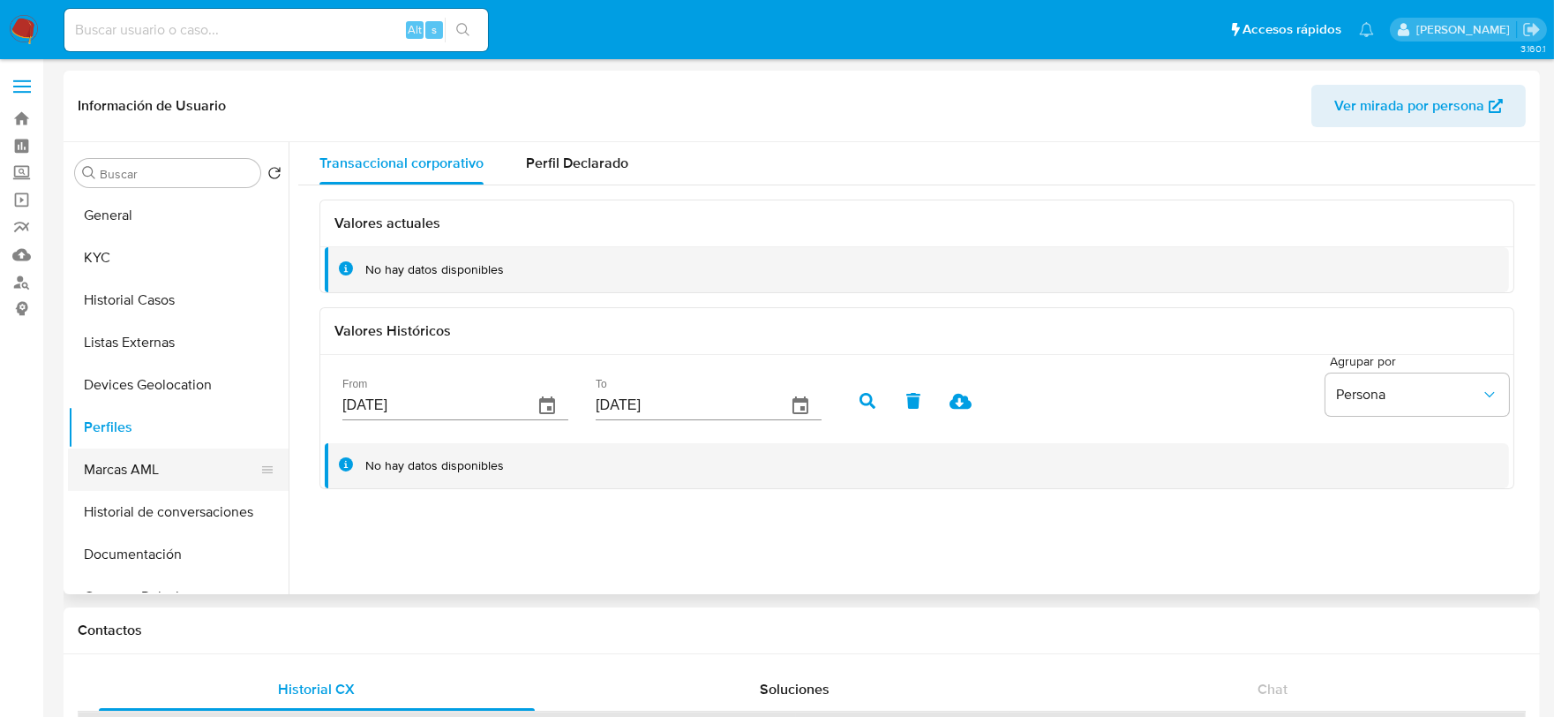
click at [157, 469] on button "Marcas AML" at bounding box center [171, 469] width 206 height 42
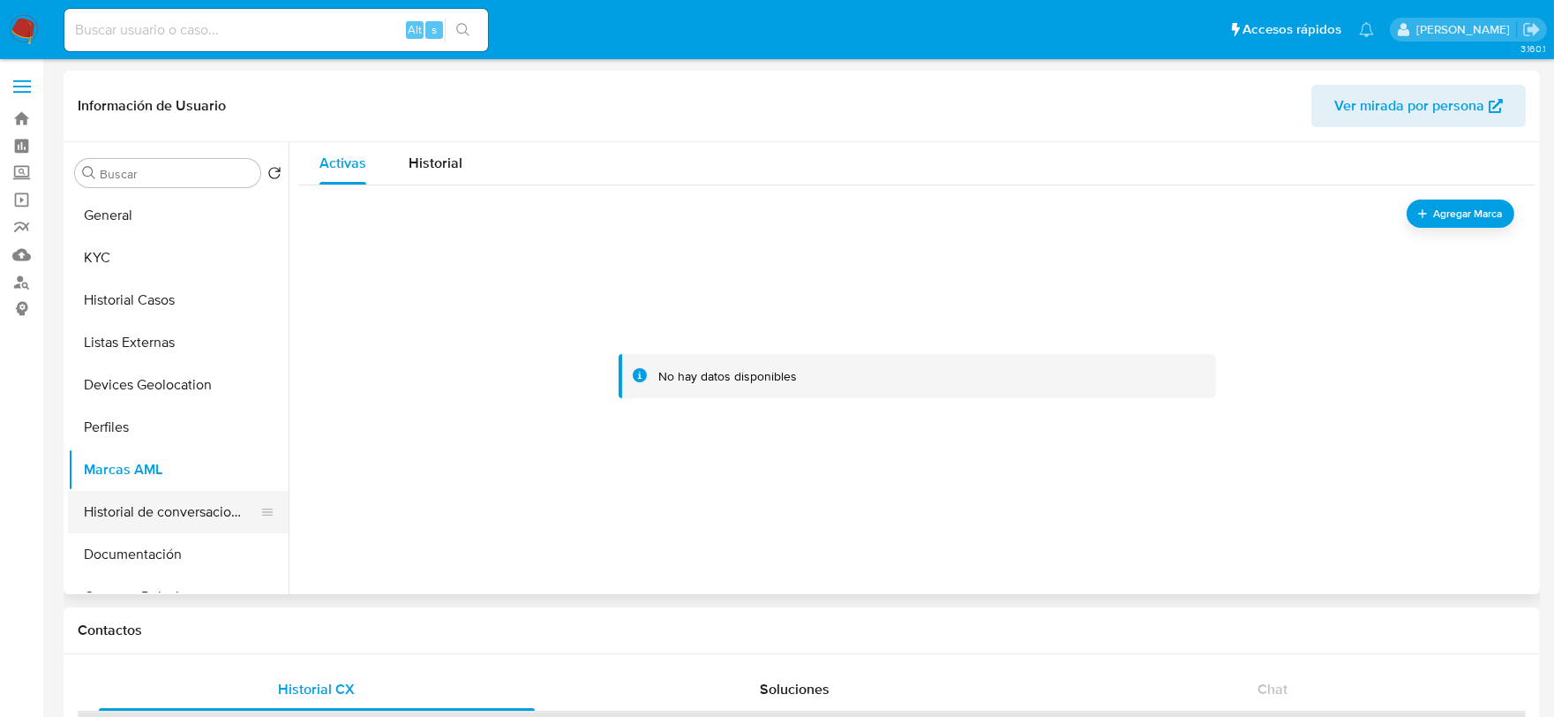
click at [177, 510] on button "Historial de conversaciones" at bounding box center [171, 512] width 206 height 42
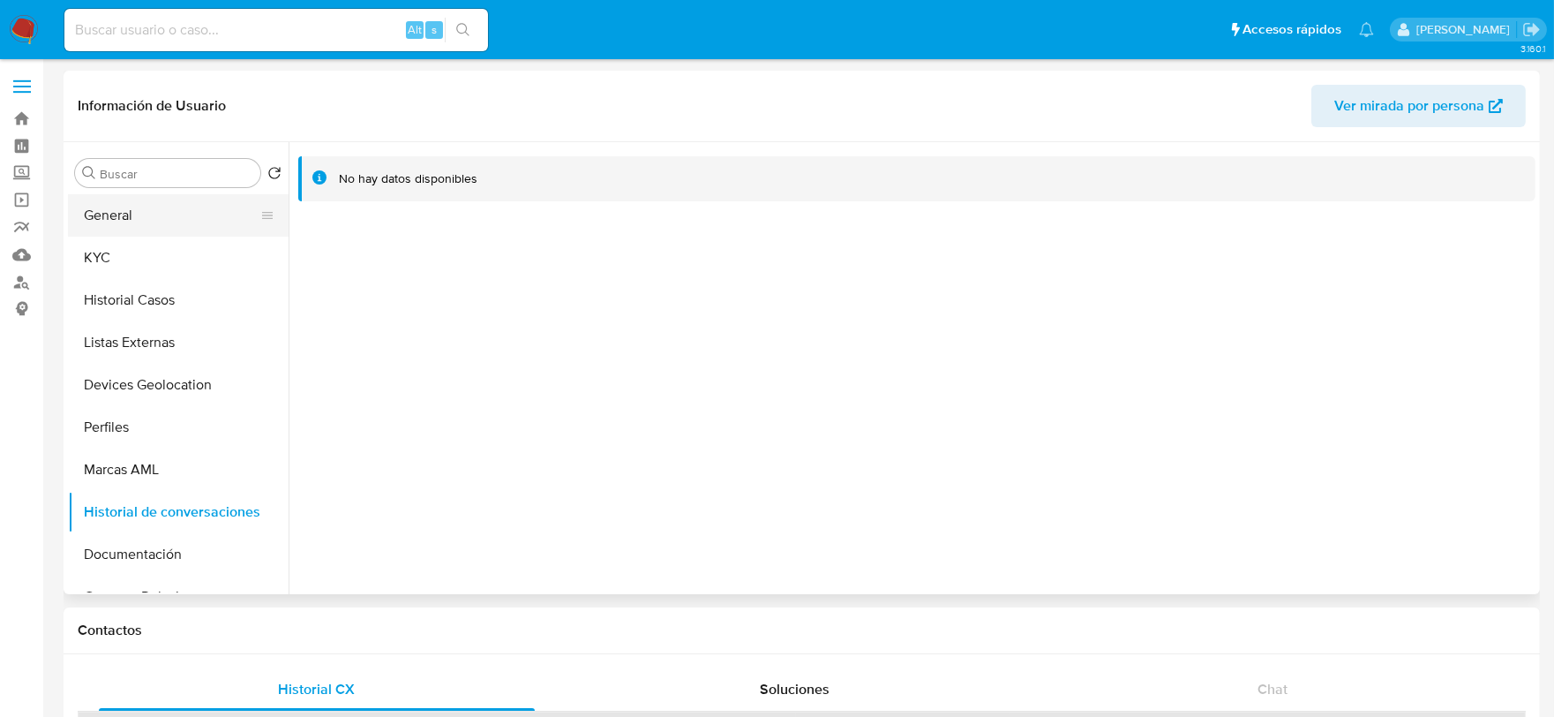
click at [150, 204] on button "General" at bounding box center [171, 215] width 206 height 42
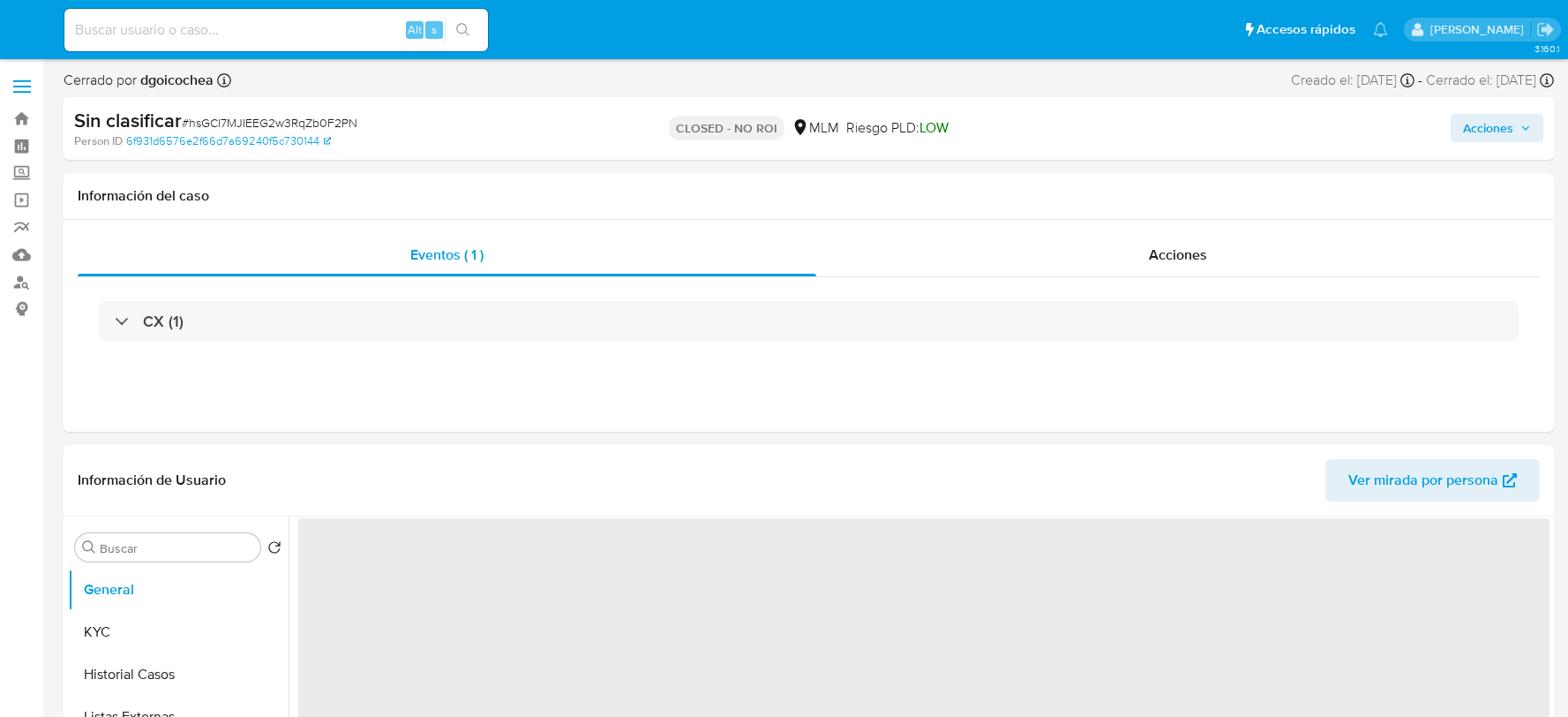
select select "10"
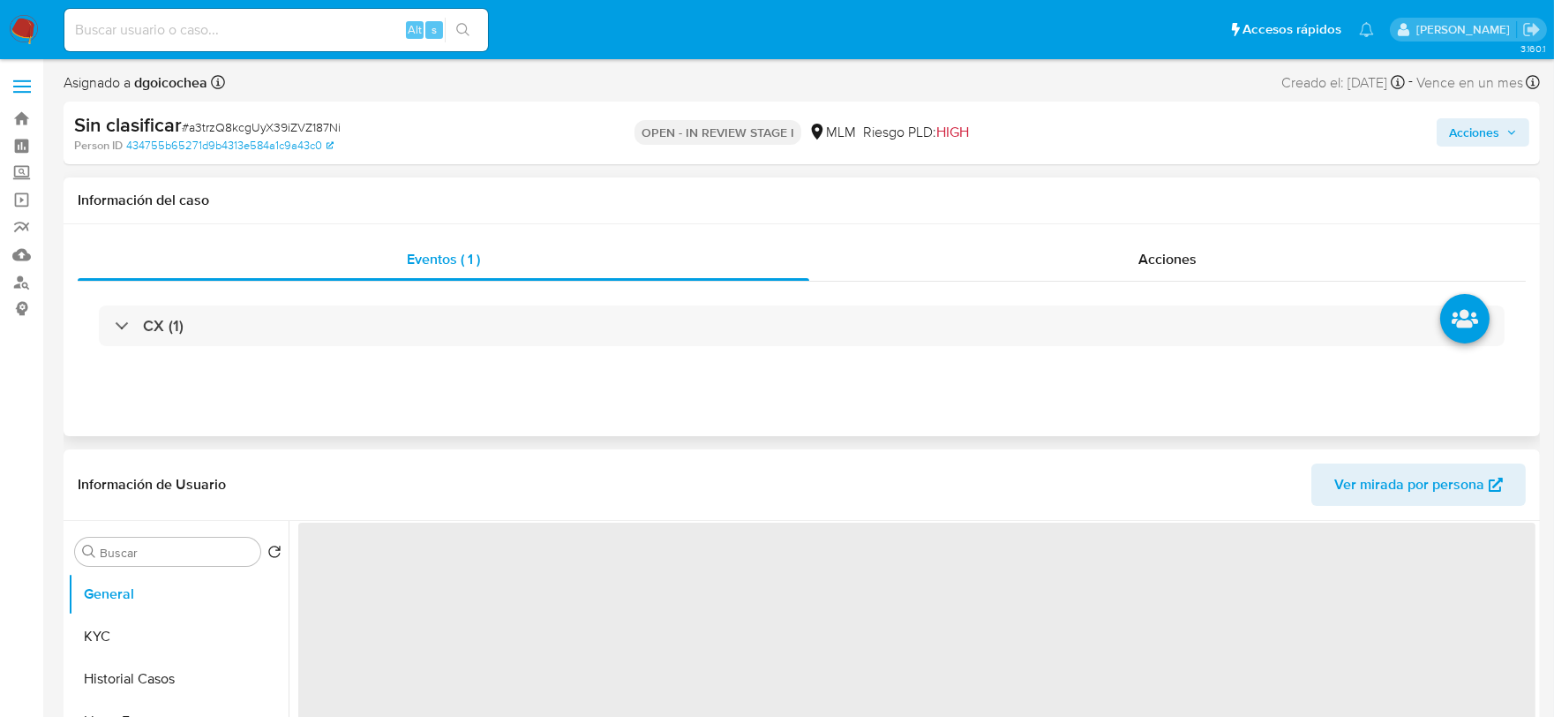
select select "10"
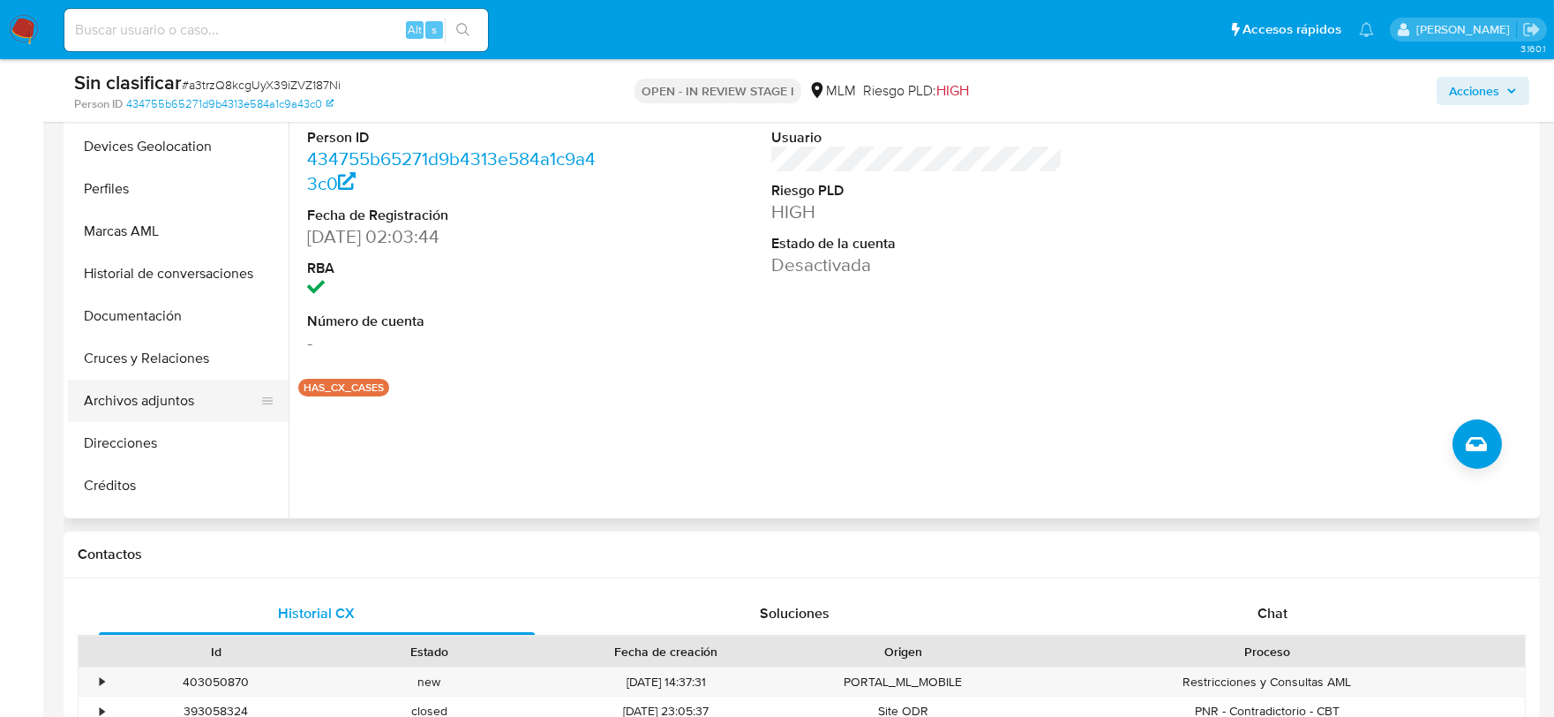
scroll to position [294, 0]
click at [181, 389] on button "Restricciones Nuevo Mundo" at bounding box center [171, 396] width 206 height 42
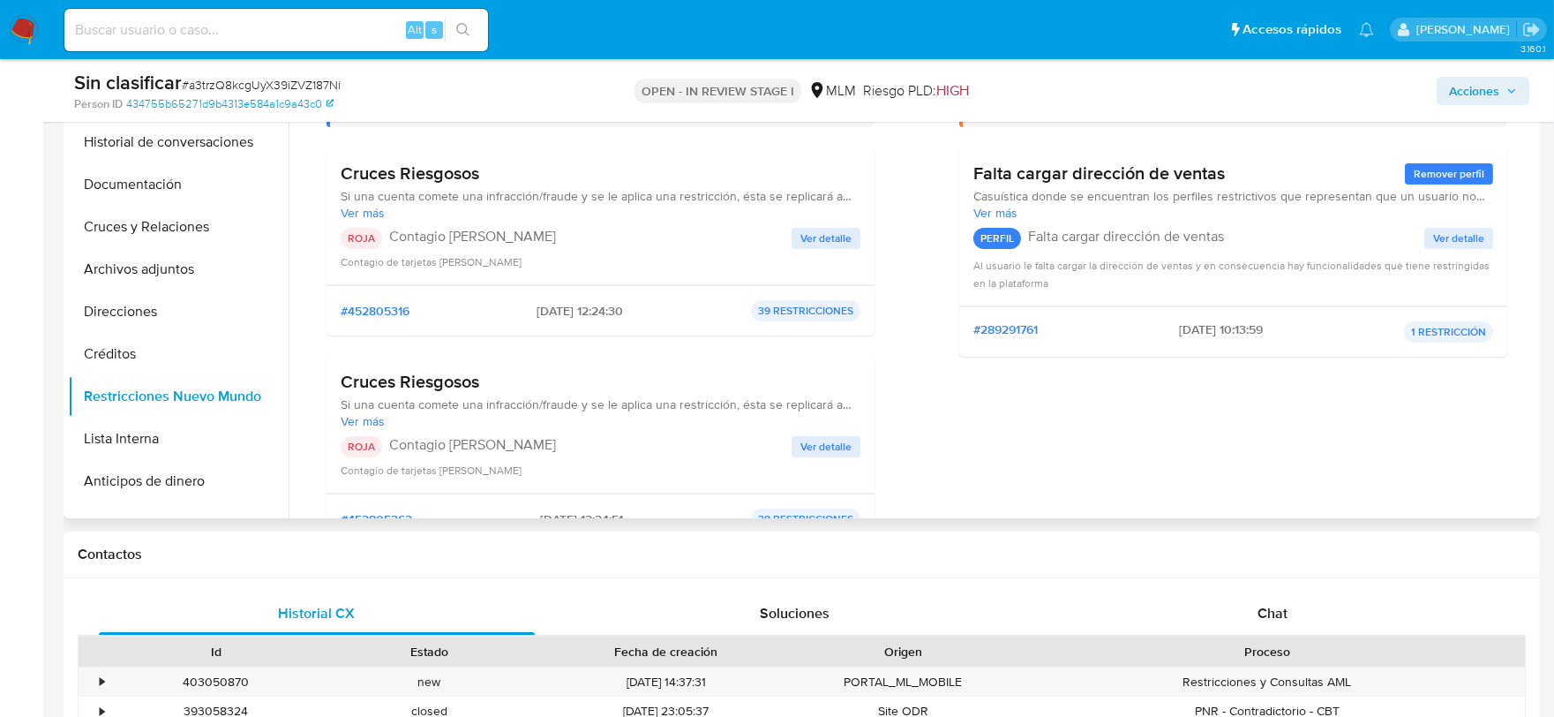
scroll to position [98, 0]
click at [819, 230] on span "Ver detalle" at bounding box center [825, 239] width 51 height 18
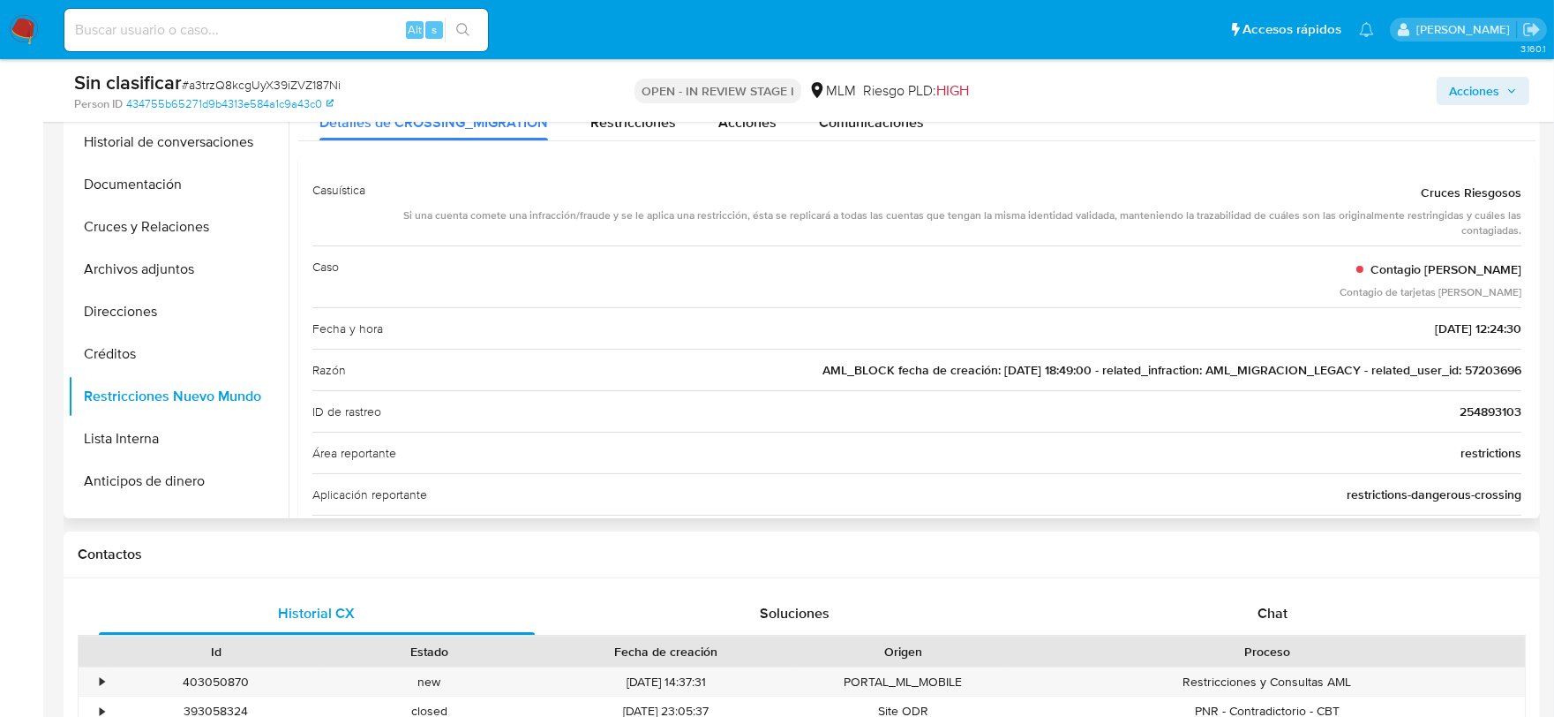
click at [1488, 371] on span "AML_BLOCK fecha de creación: [DATE] 18:49:00 - related_infraction: AML_MIGRACIO…" at bounding box center [1171, 370] width 699 height 18
click at [333, 20] on input at bounding box center [276, 30] width 424 height 23
paste input "57203696"
type input "57203696"
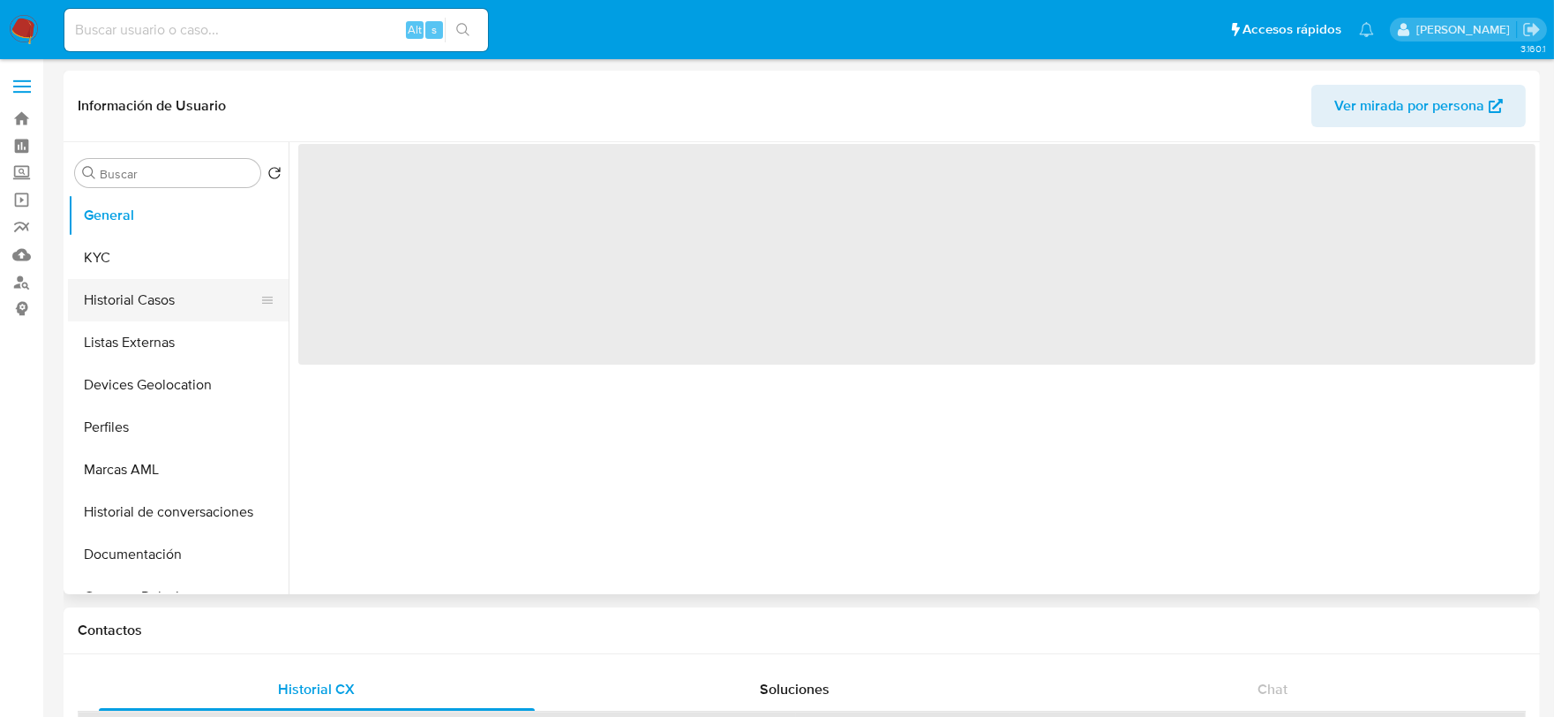
select select "10"
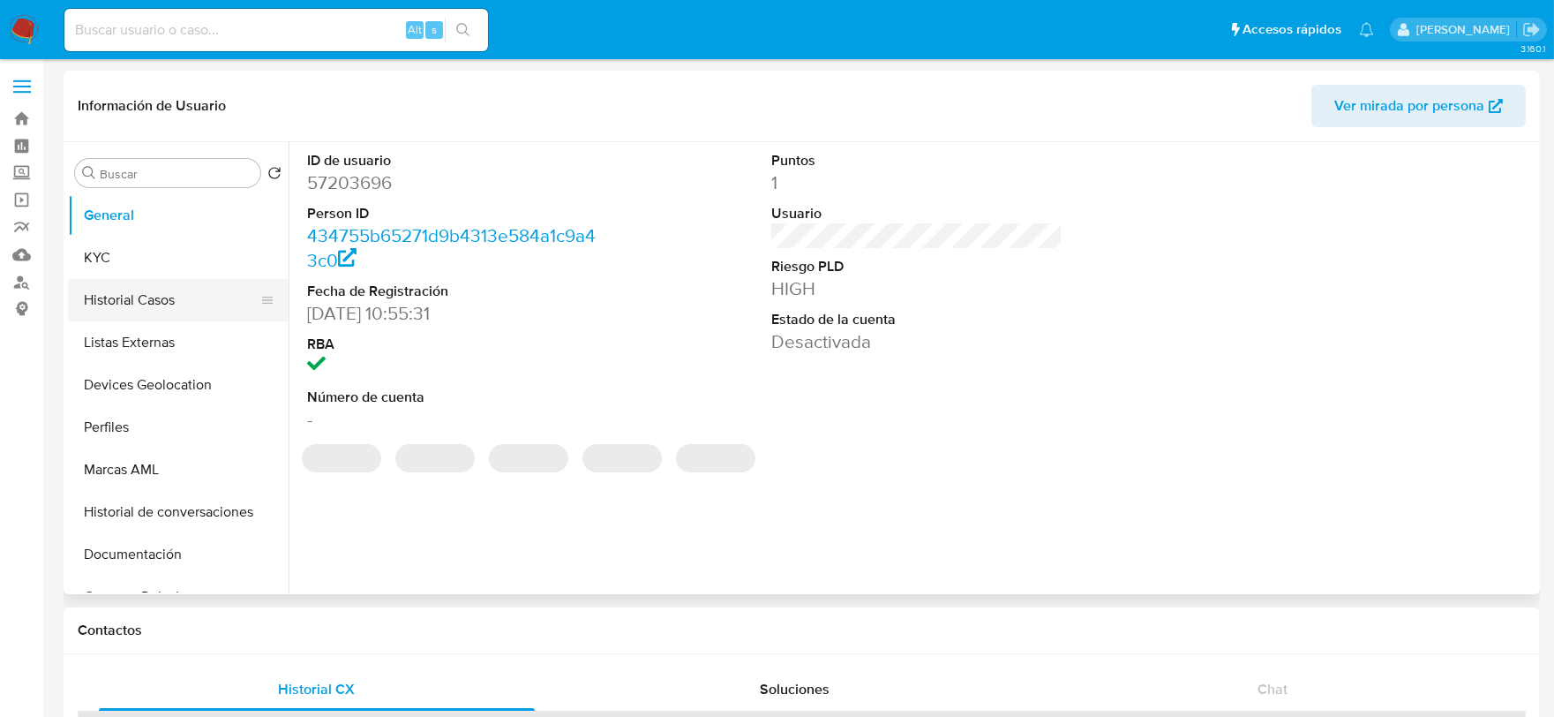
click at [144, 309] on button "Historial Casos" at bounding box center [171, 300] width 206 height 42
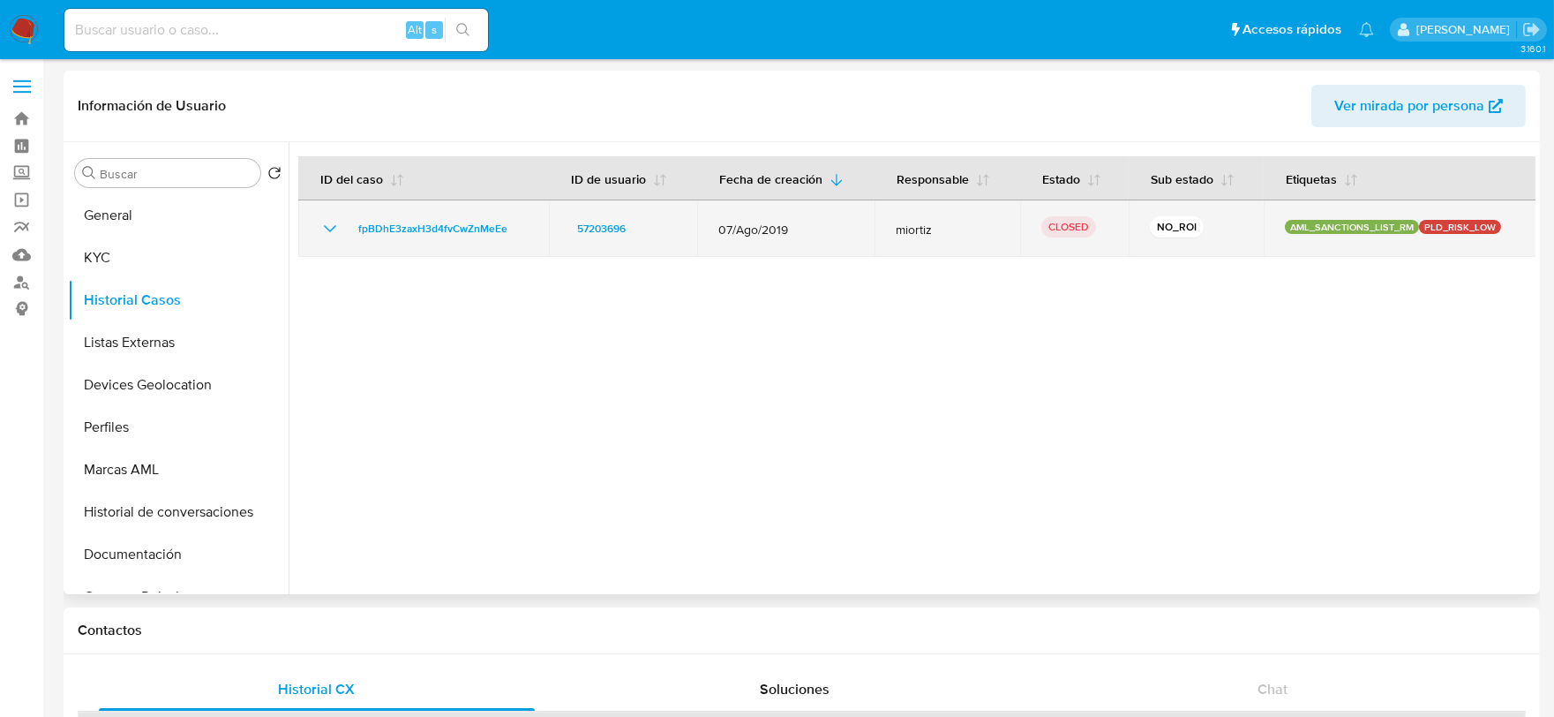
click at [329, 224] on icon "Mostrar/Ocultar" at bounding box center [329, 228] width 21 height 21
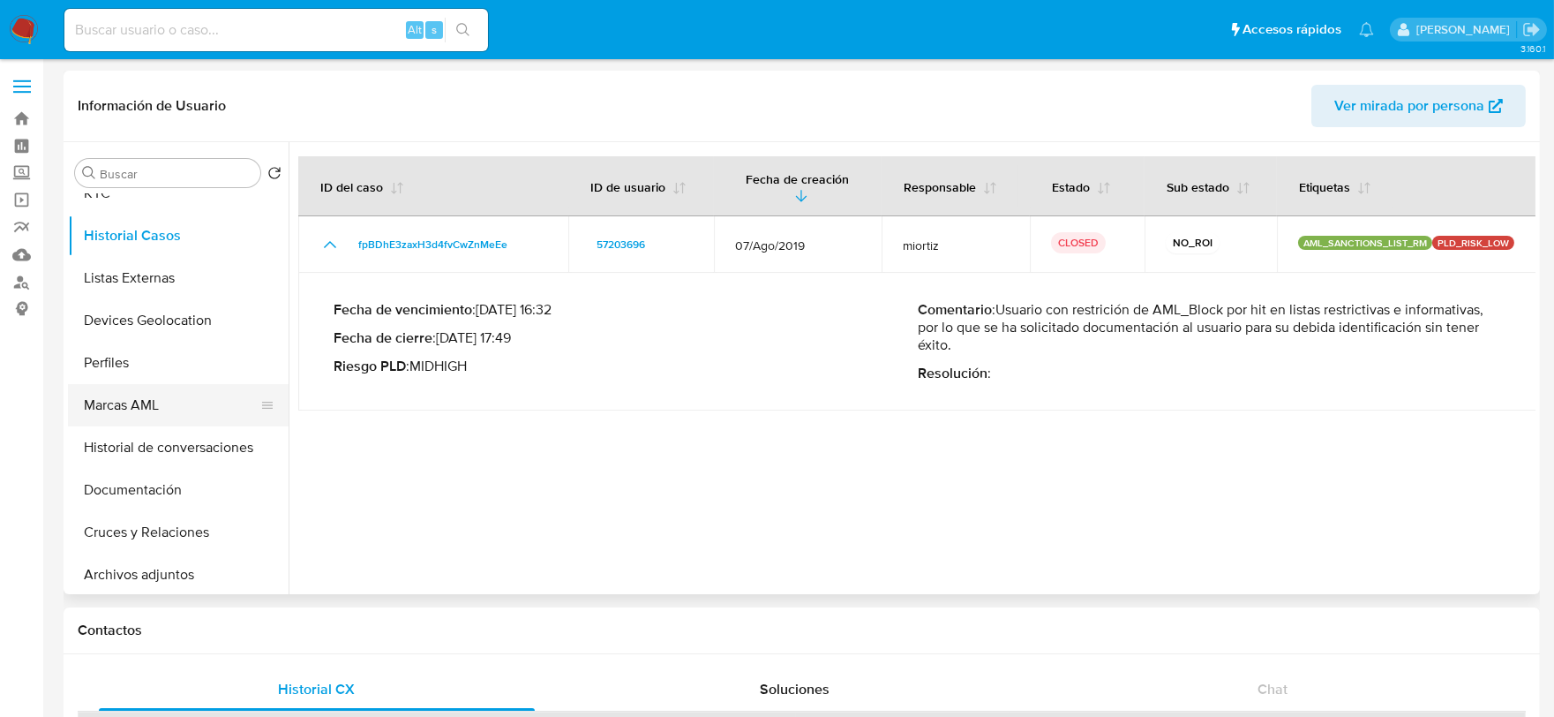
scroll to position [98, 0]
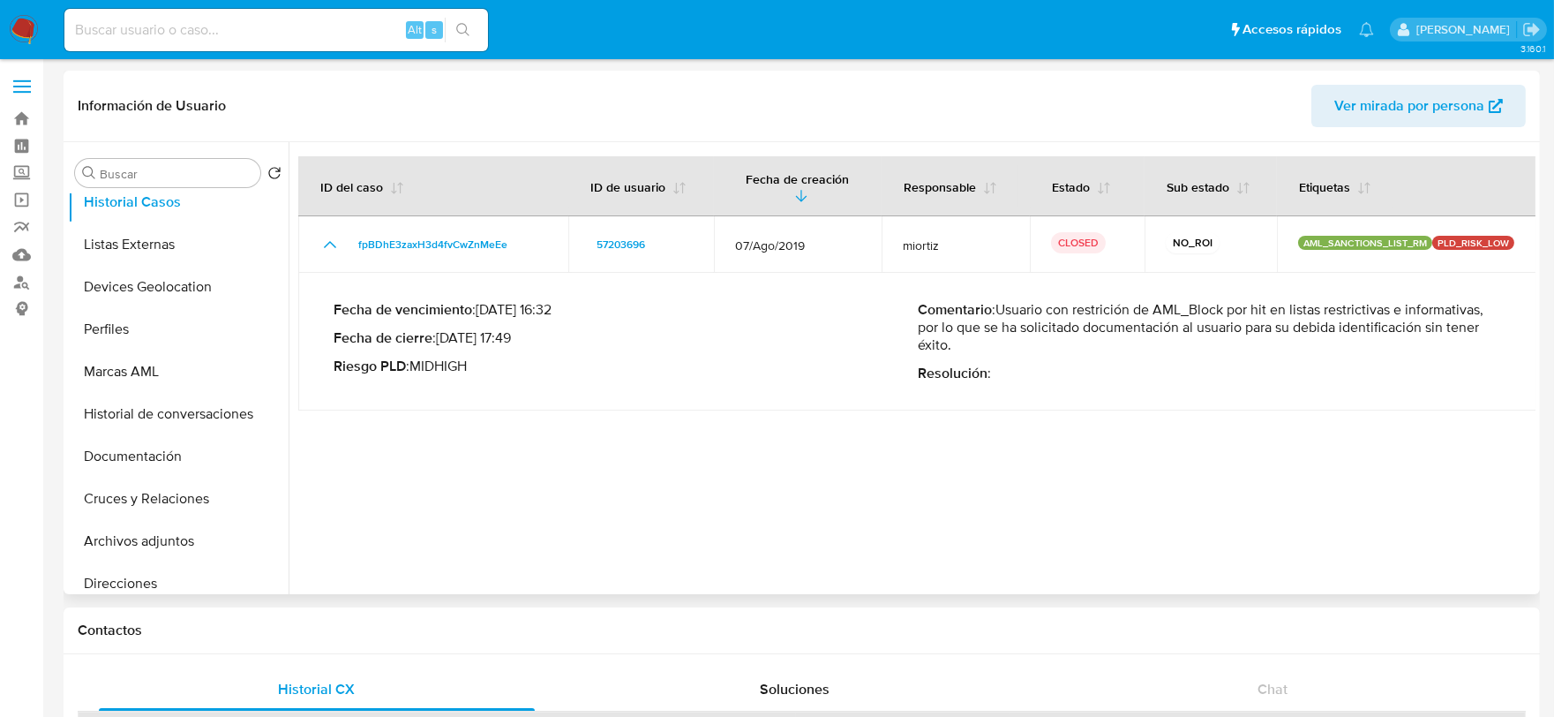
click at [1311, 331] on p "Comentario : Usuario con restrición de AML_Block por hit en listas restrictivas…" at bounding box center [1210, 327] width 584 height 53
click at [147, 450] on button "Documentación" at bounding box center [171, 456] width 206 height 42
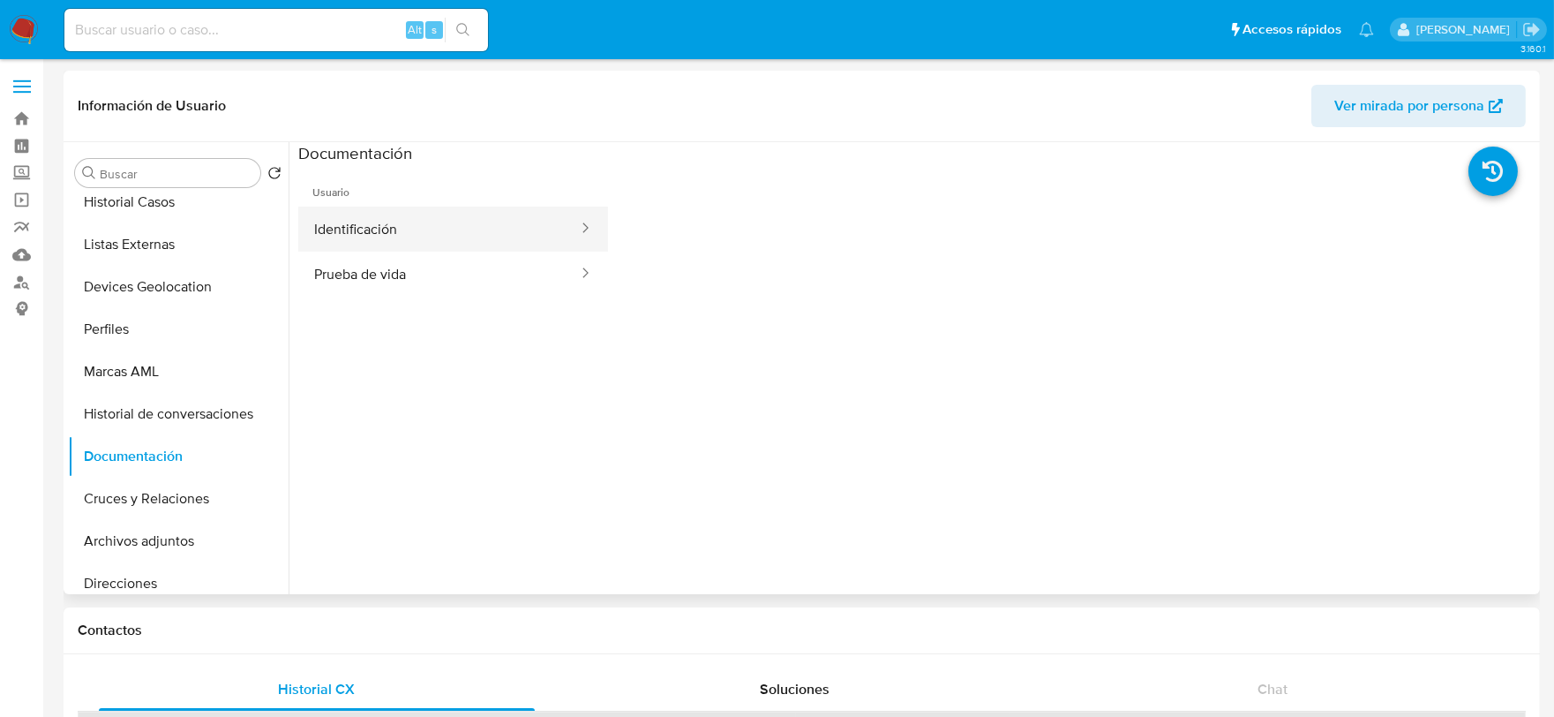
click at [372, 232] on button "Identificación" at bounding box center [438, 228] width 281 height 45
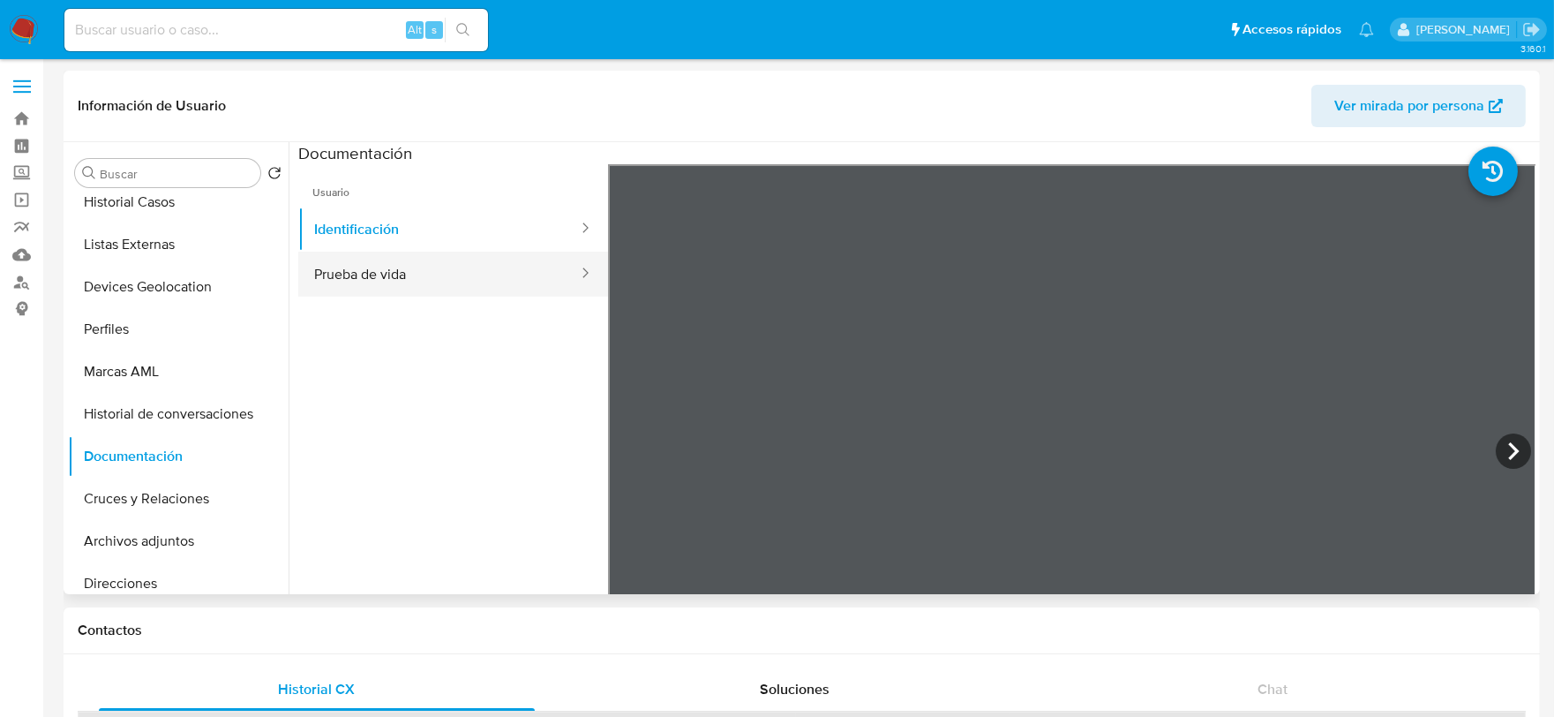
click at [320, 270] on button "Prueba de vida" at bounding box center [438, 273] width 281 height 45
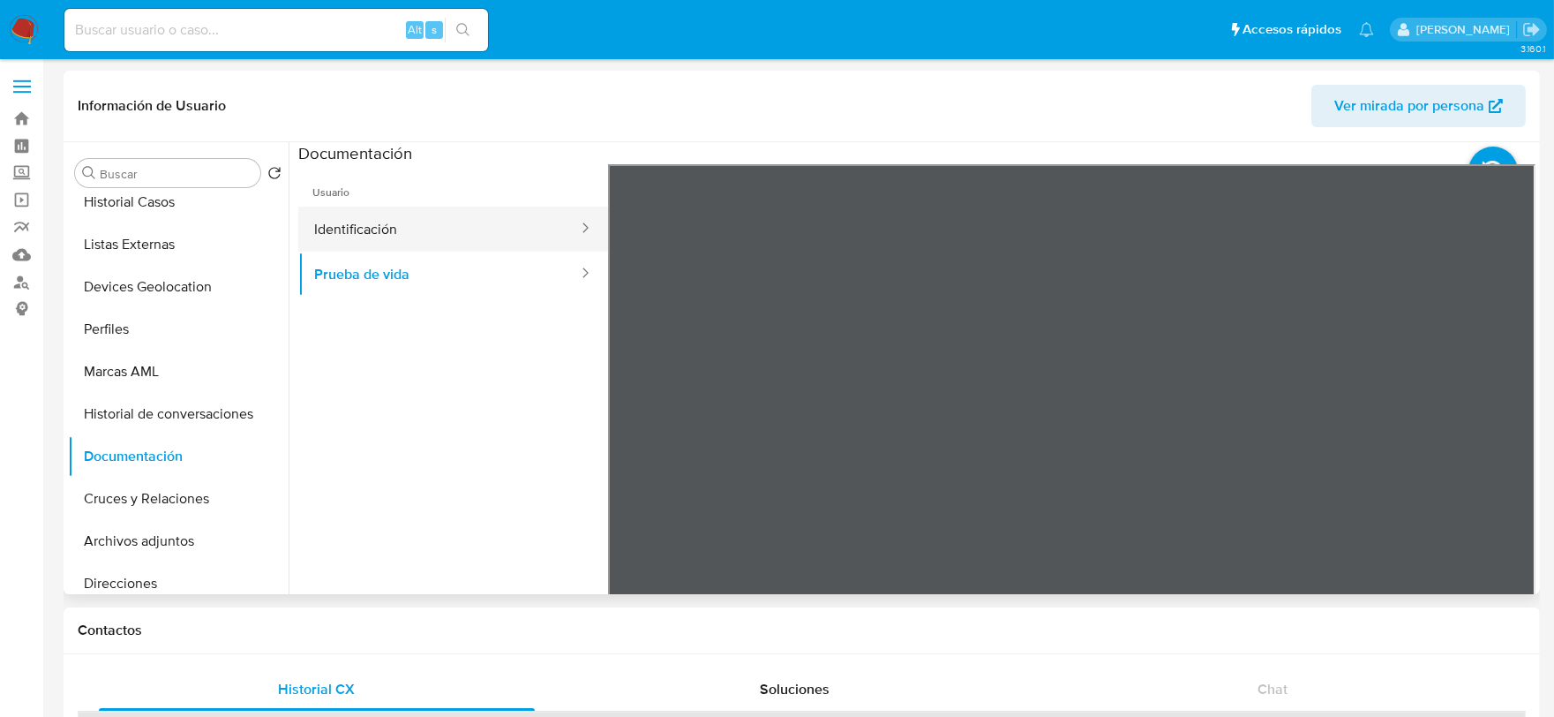
click at [357, 218] on button "Identificación" at bounding box center [438, 228] width 281 height 45
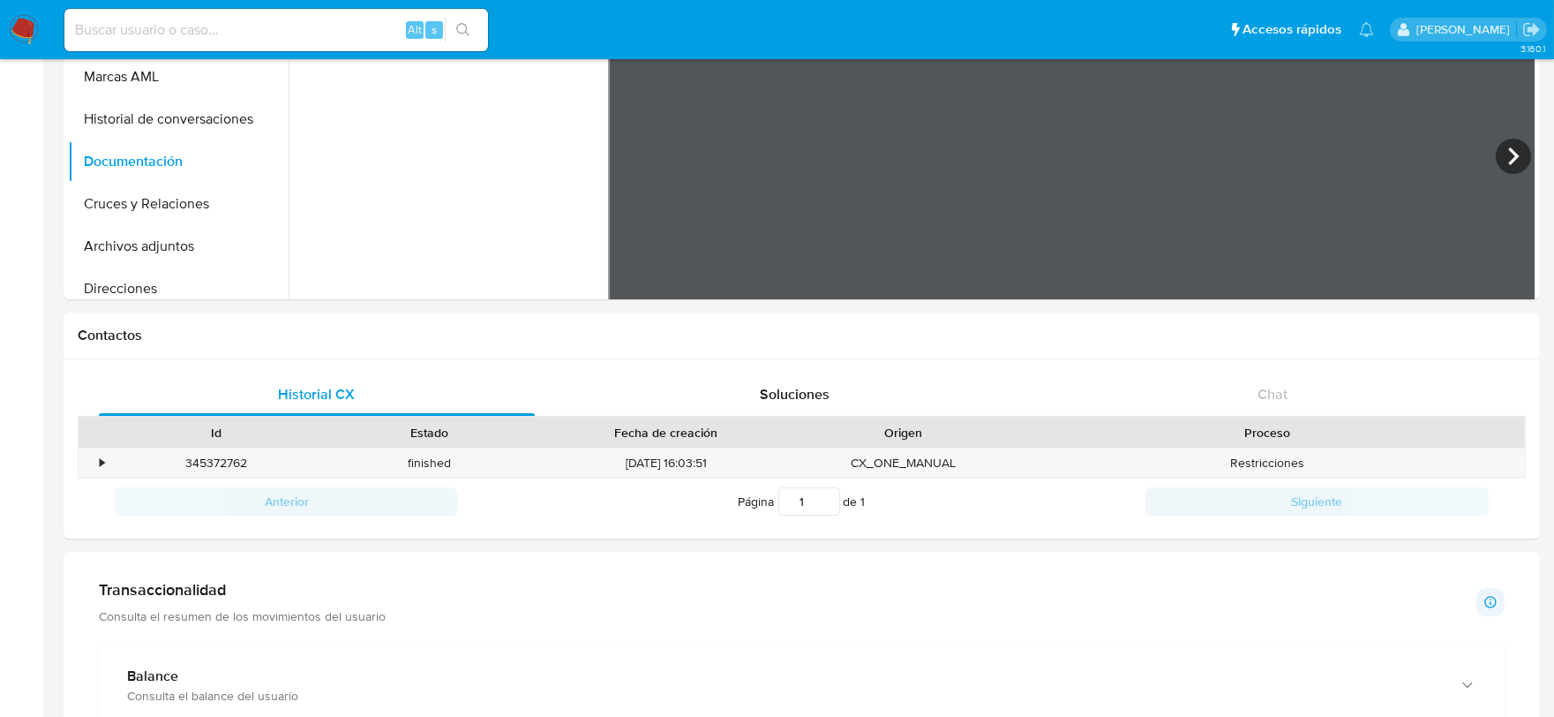
scroll to position [392, 0]
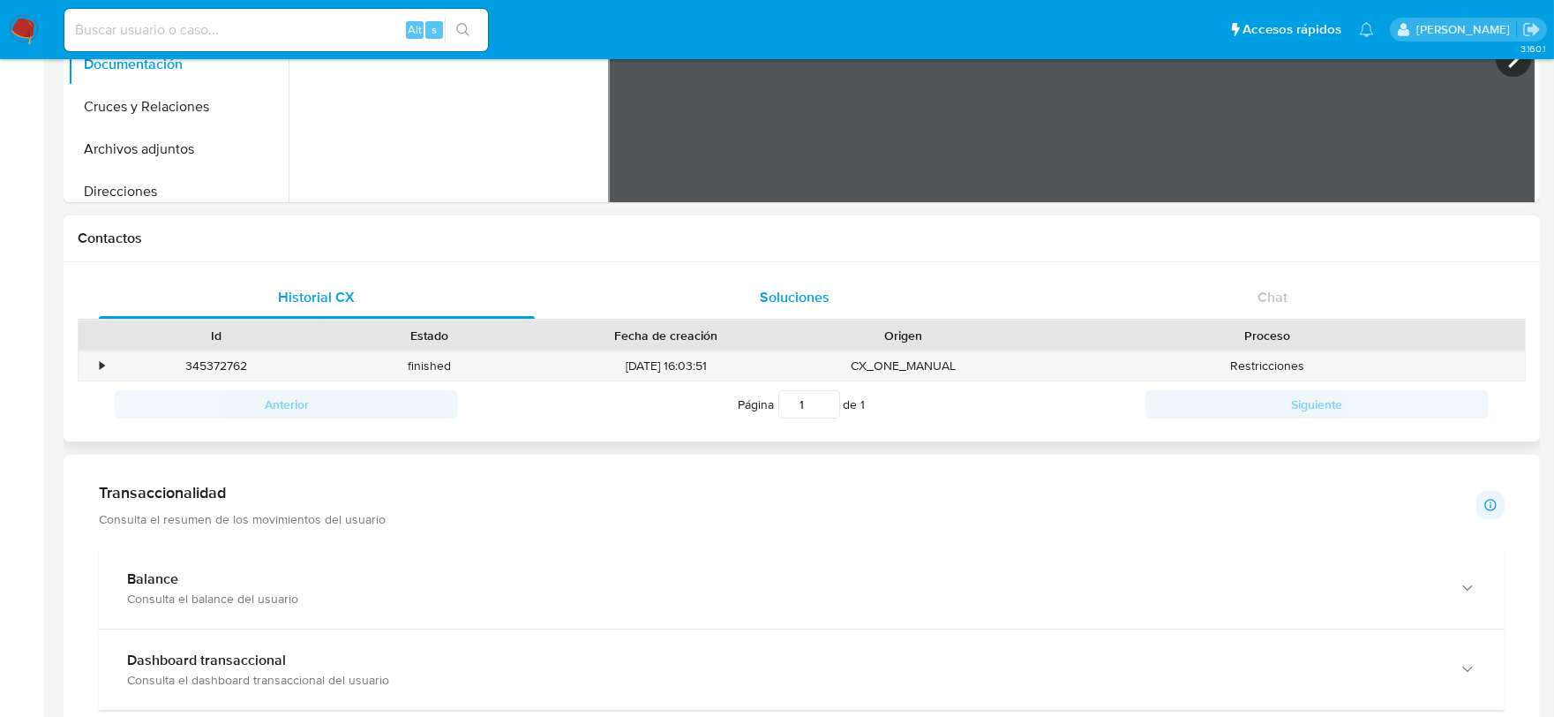
click at [777, 293] on span "Soluciones" at bounding box center [795, 297] width 70 height 20
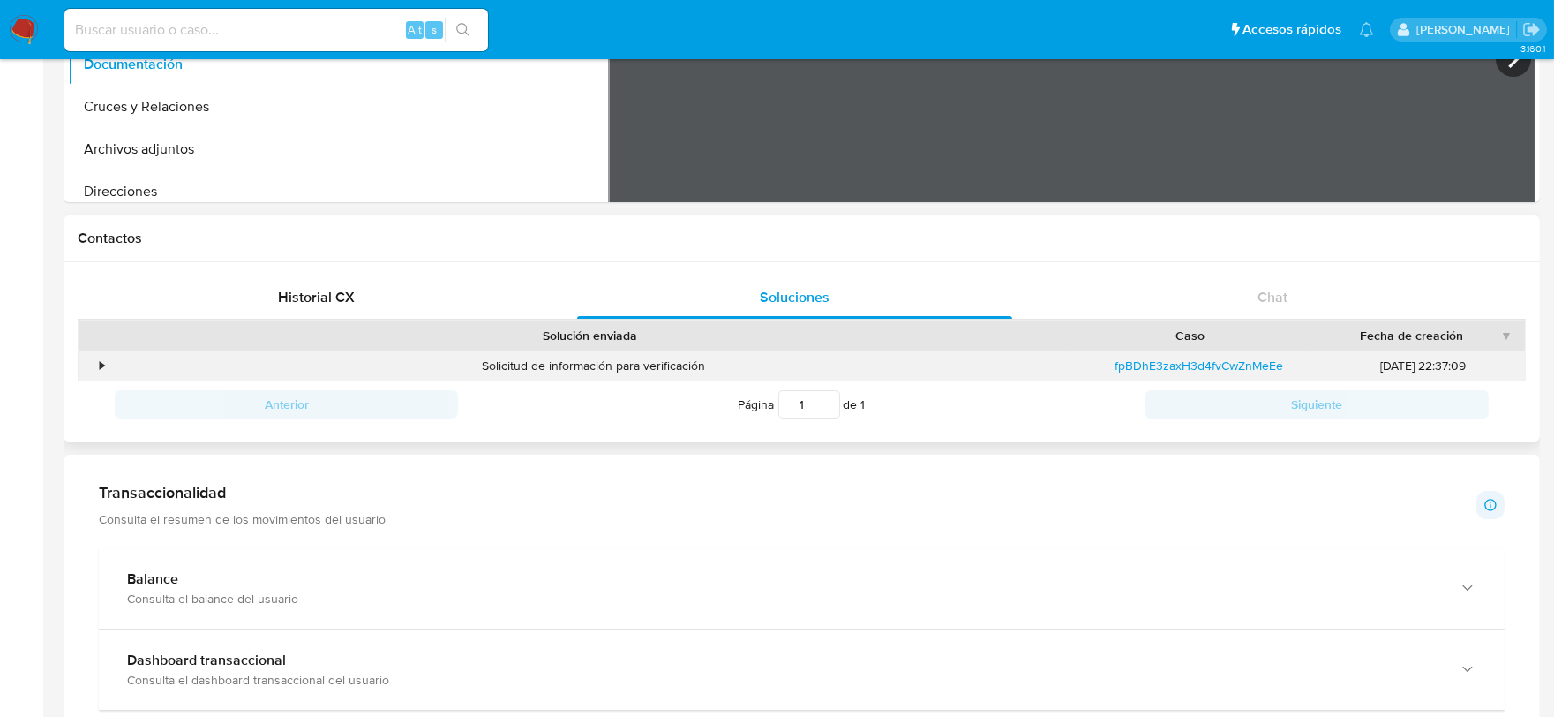
click at [90, 363] on div "•" at bounding box center [94, 365] width 31 height 29
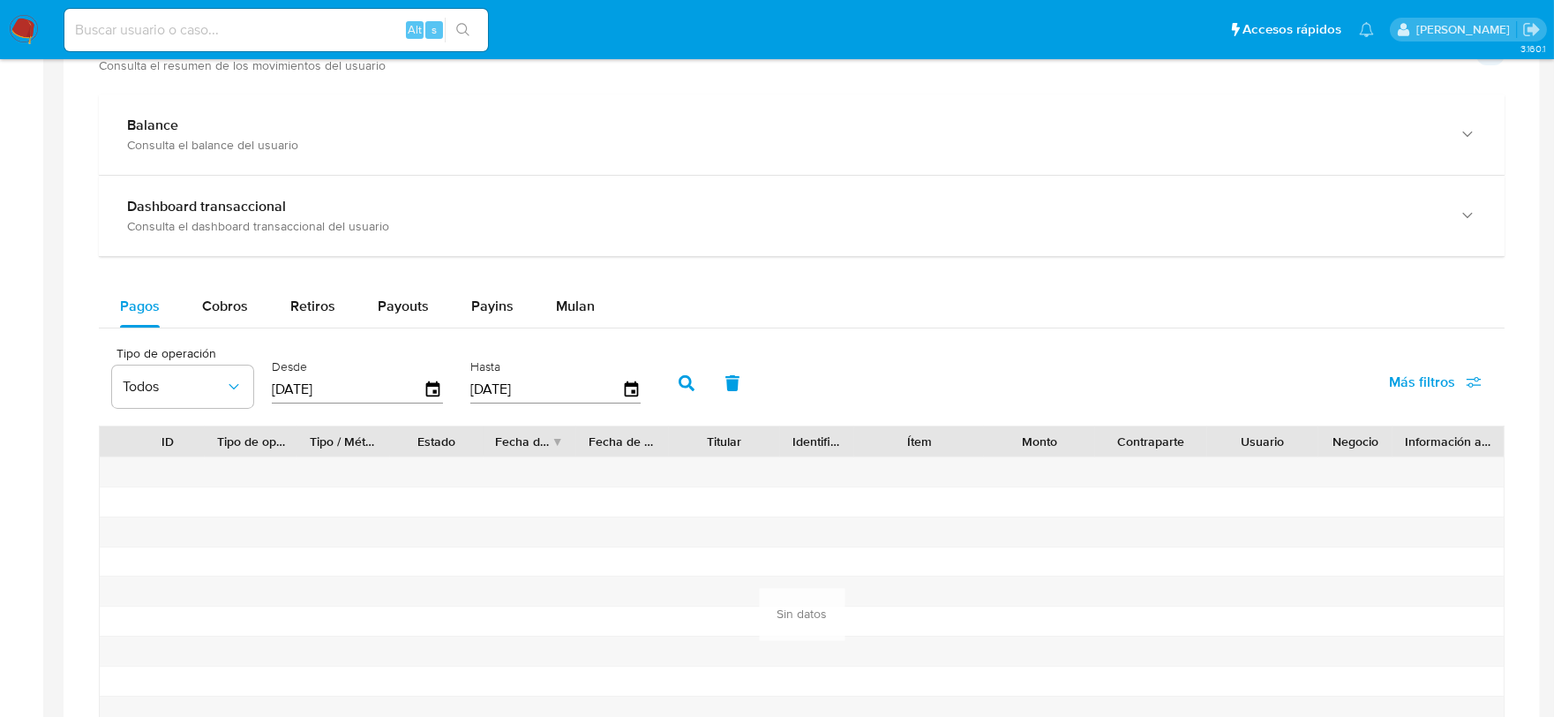
scroll to position [1078, 0]
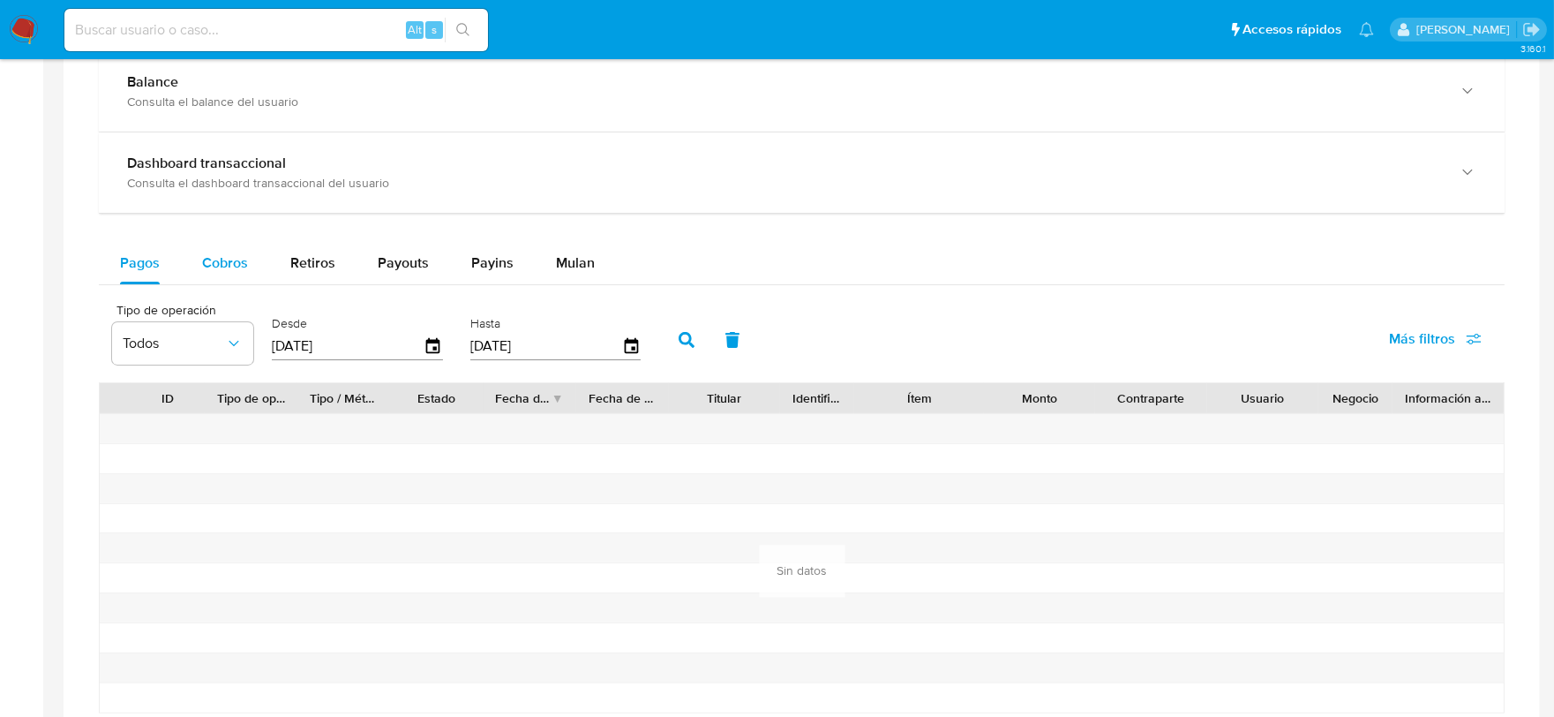
click at [218, 260] on span "Cobros" at bounding box center [225, 262] width 46 height 20
select select "10"
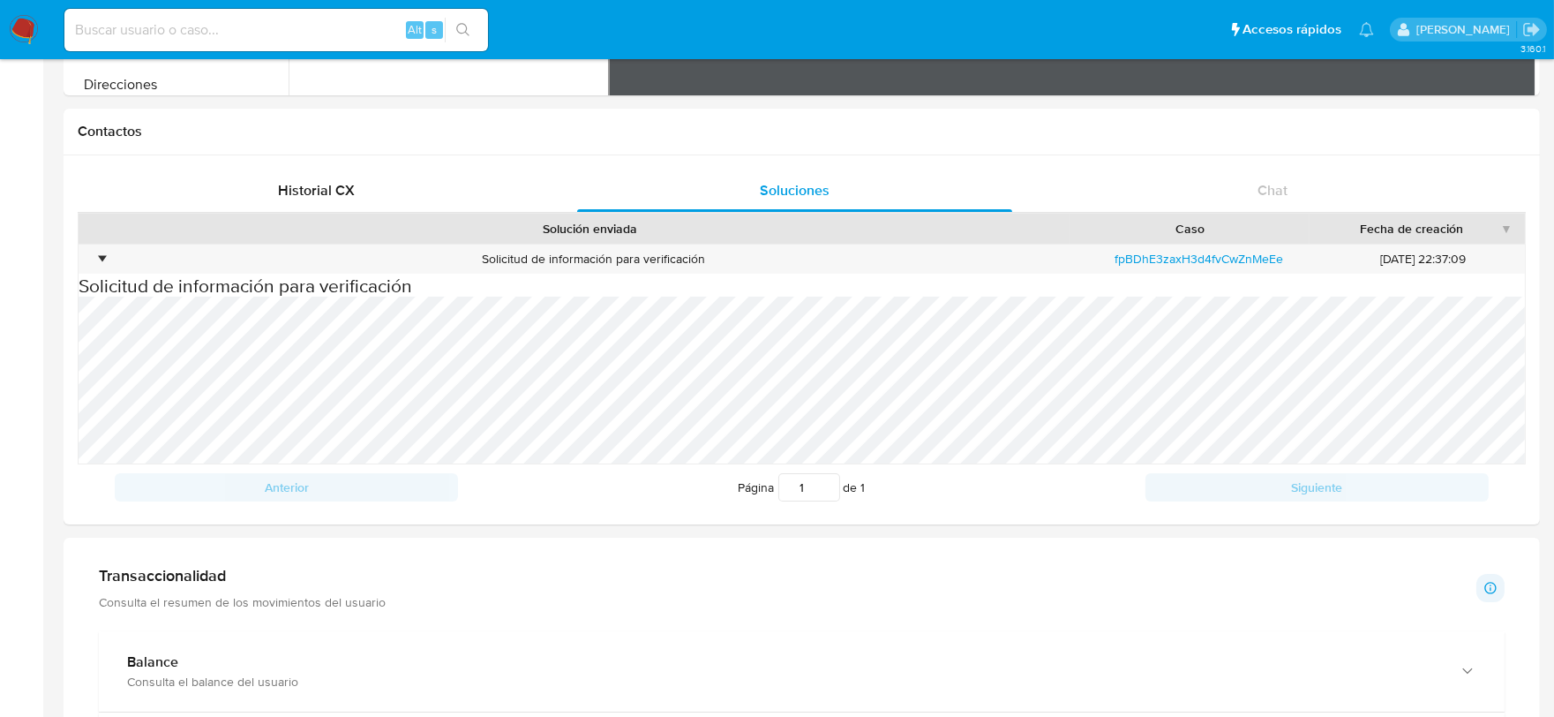
scroll to position [490, 0]
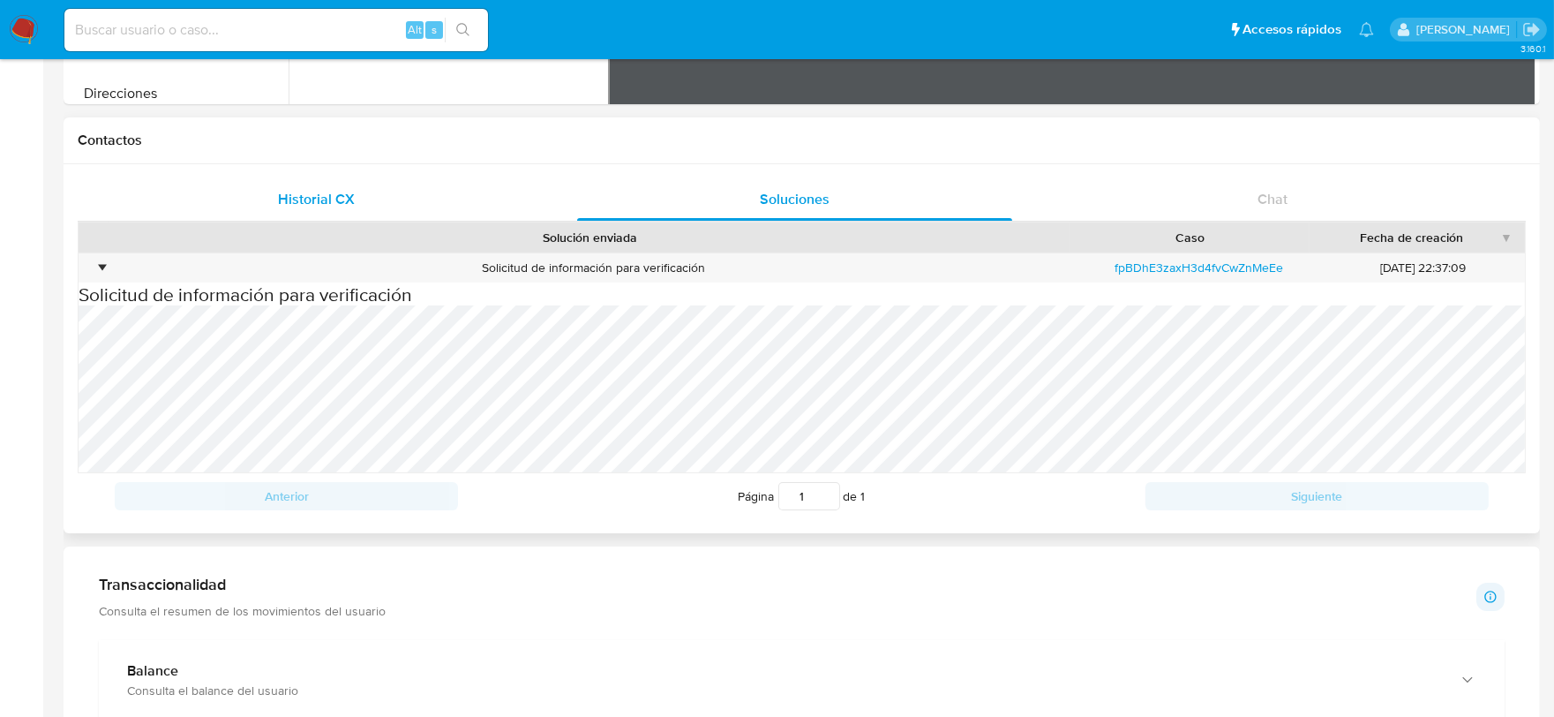
click at [274, 200] on div "Historial CX" at bounding box center [317, 199] width 436 height 42
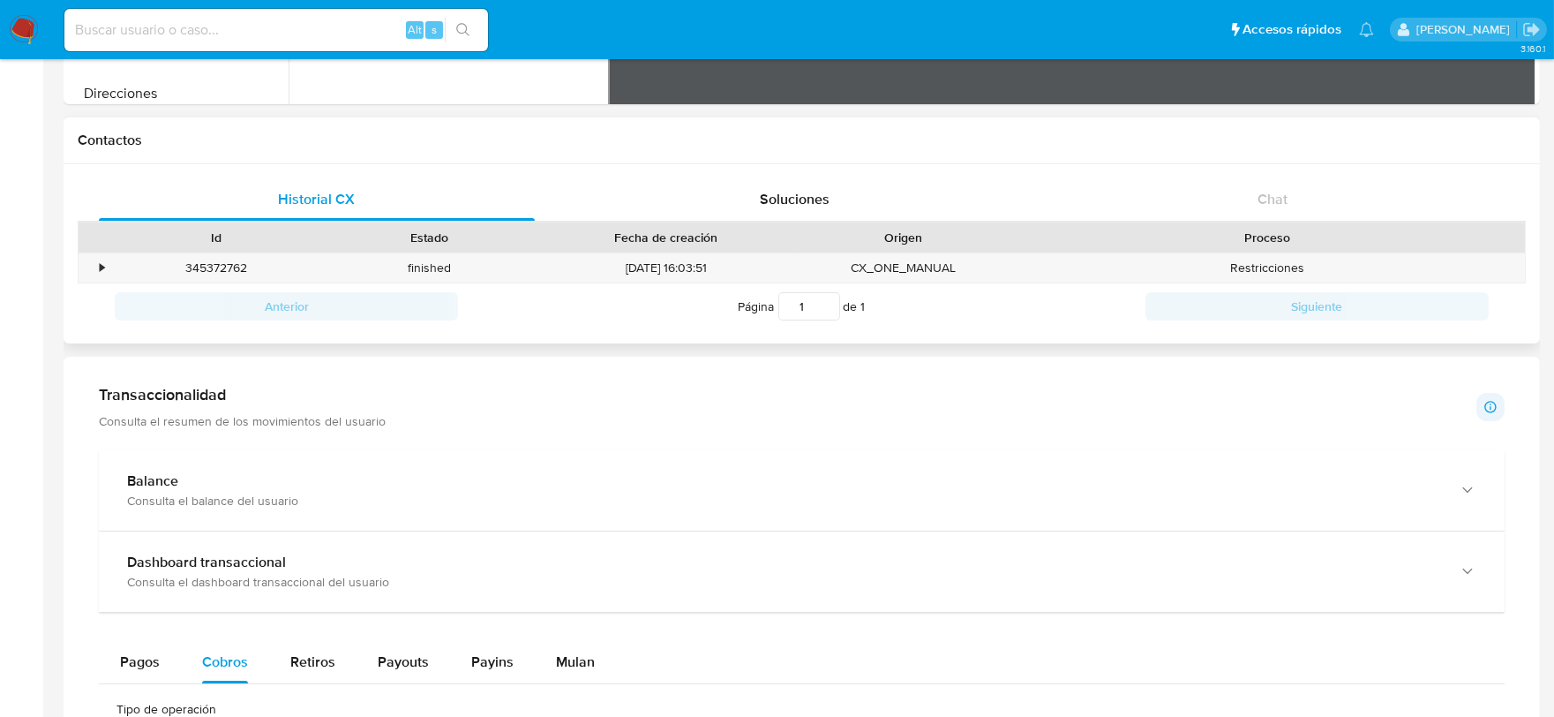
drag, startPoint x: 93, startPoint y: 262, endPoint x: 212, endPoint y: 252, distance: 119.5
click at [99, 262] on div "•" at bounding box center [94, 267] width 31 height 29
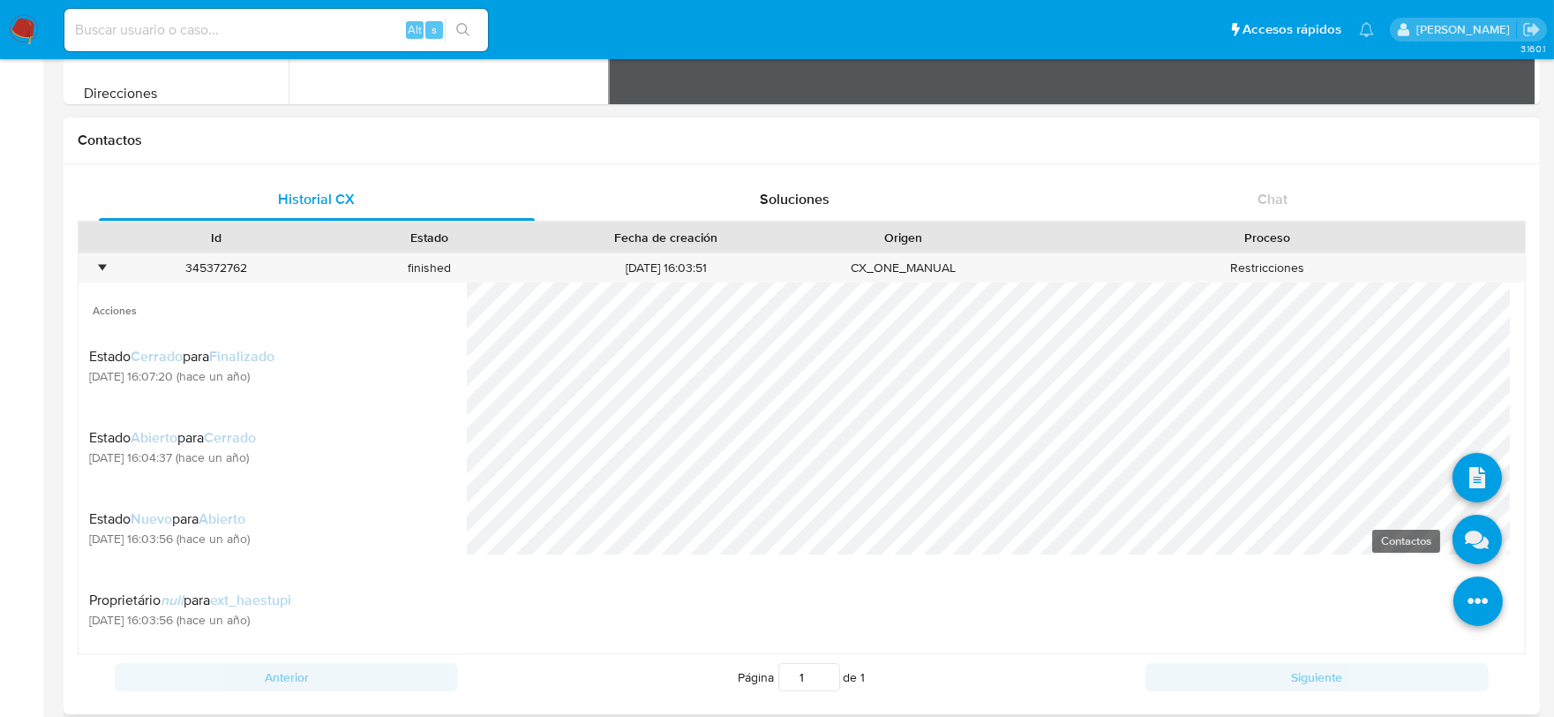
click at [1460, 538] on icon at bounding box center [1476, 538] width 49 height 49
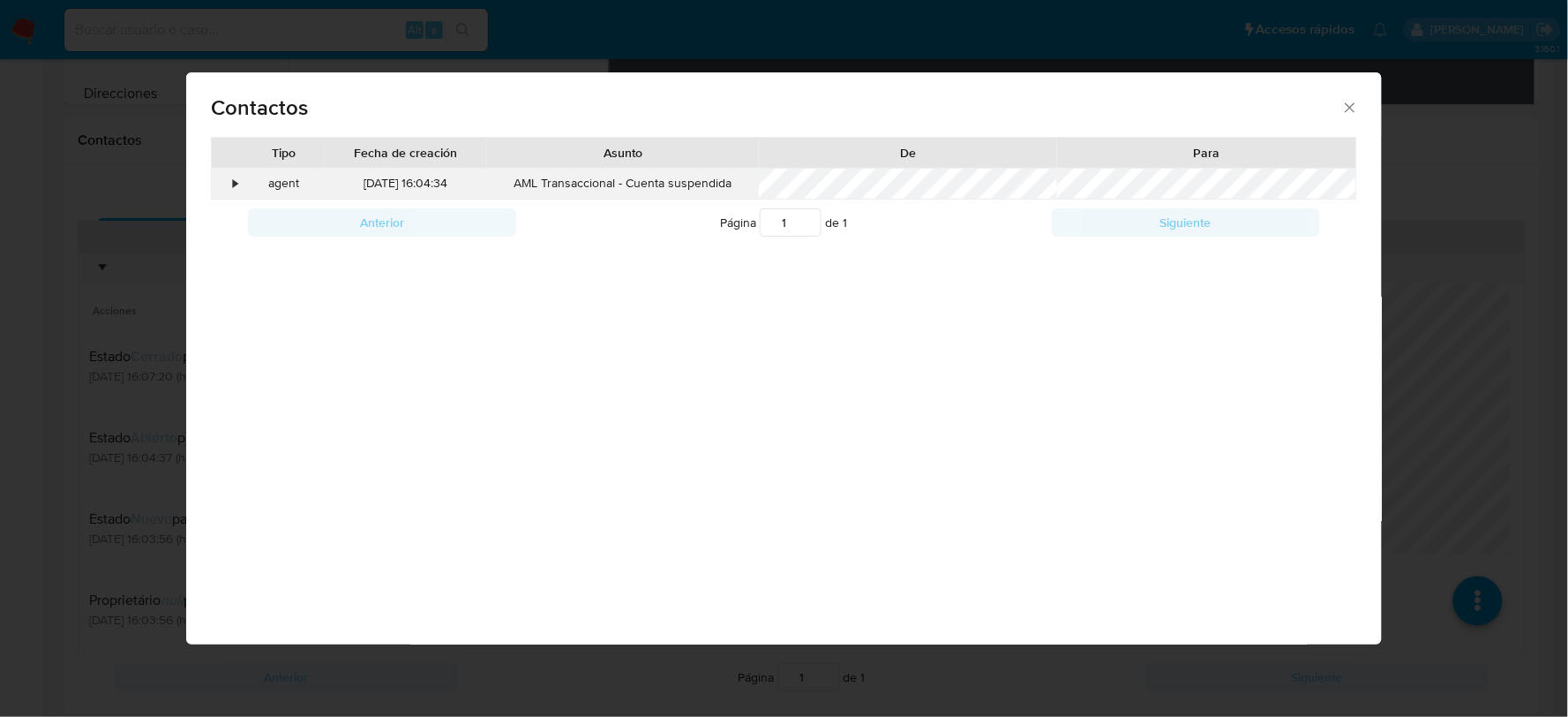
click at [234, 184] on div "•" at bounding box center [235, 184] width 4 height 18
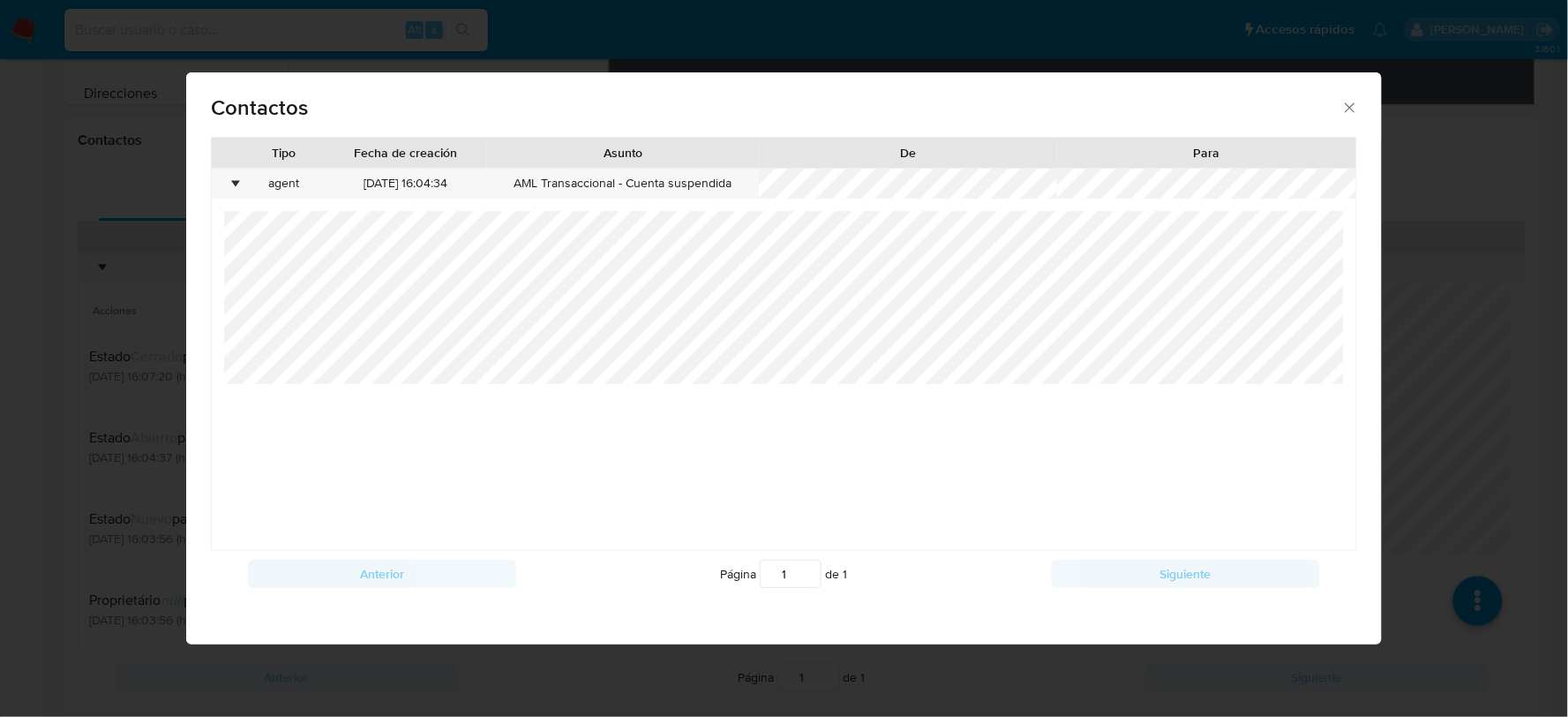
click at [1346, 108] on icon "close" at bounding box center [1350, 108] width 18 height 18
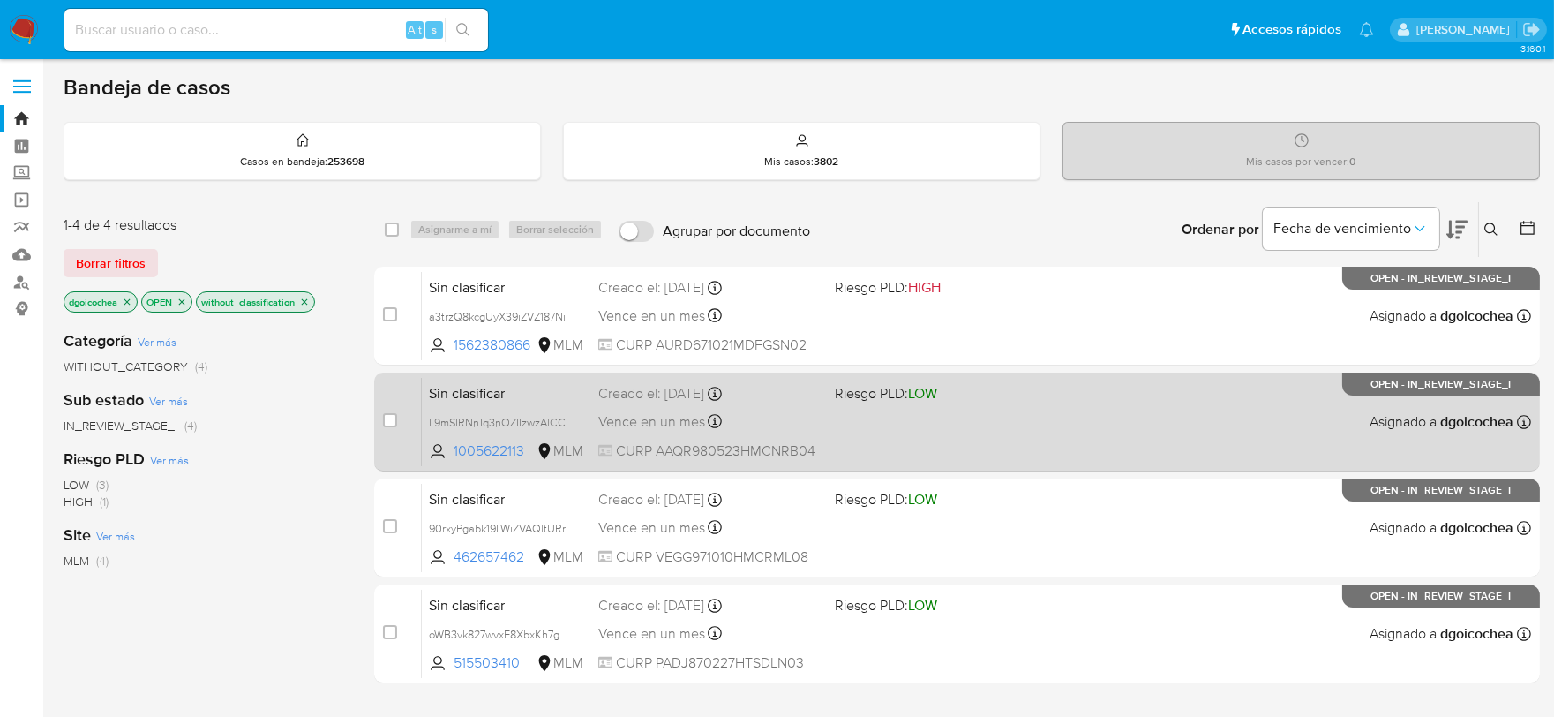
click at [487, 387] on span "Sin clasificar" at bounding box center [506, 391] width 155 height 23
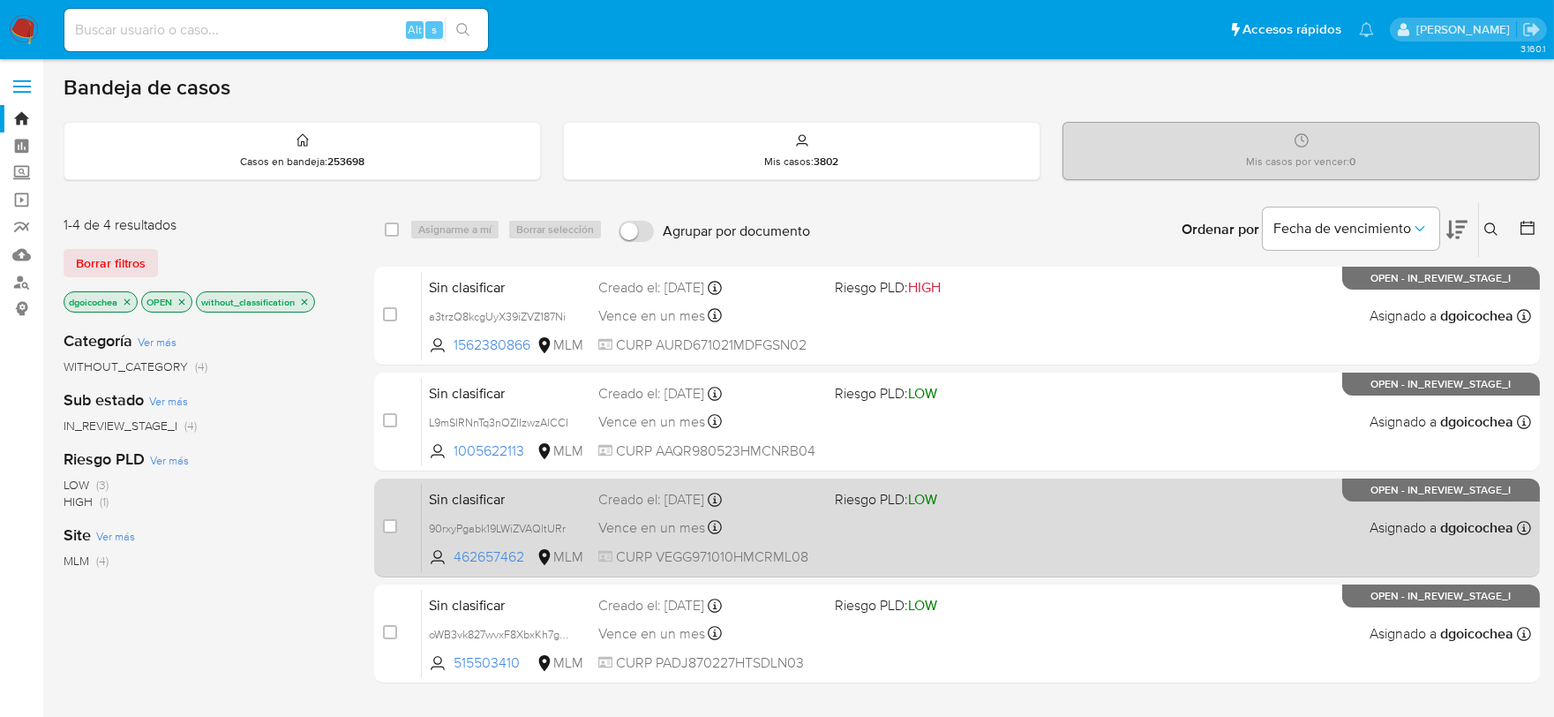
click at [454, 495] on span "Sin clasificar" at bounding box center [506, 497] width 155 height 23
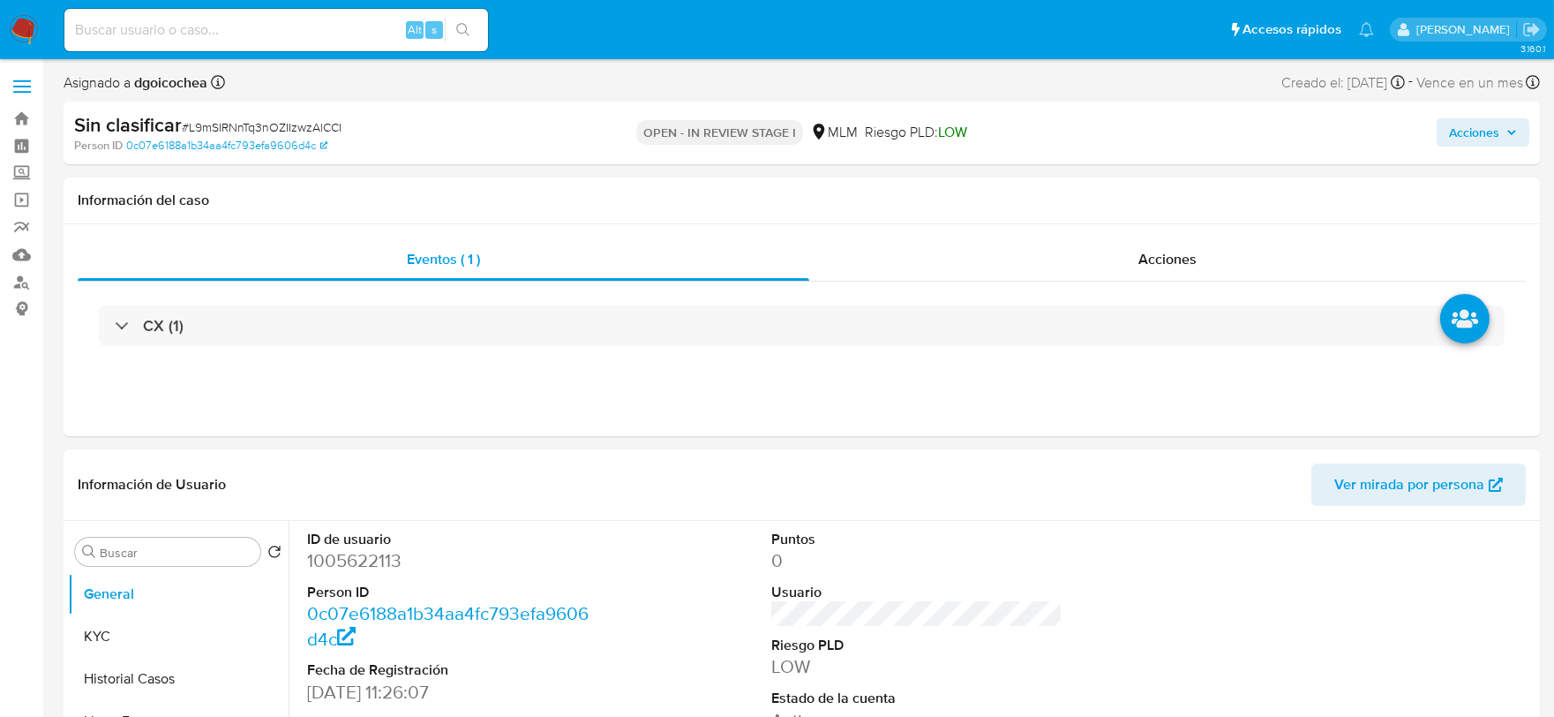
select select "10"
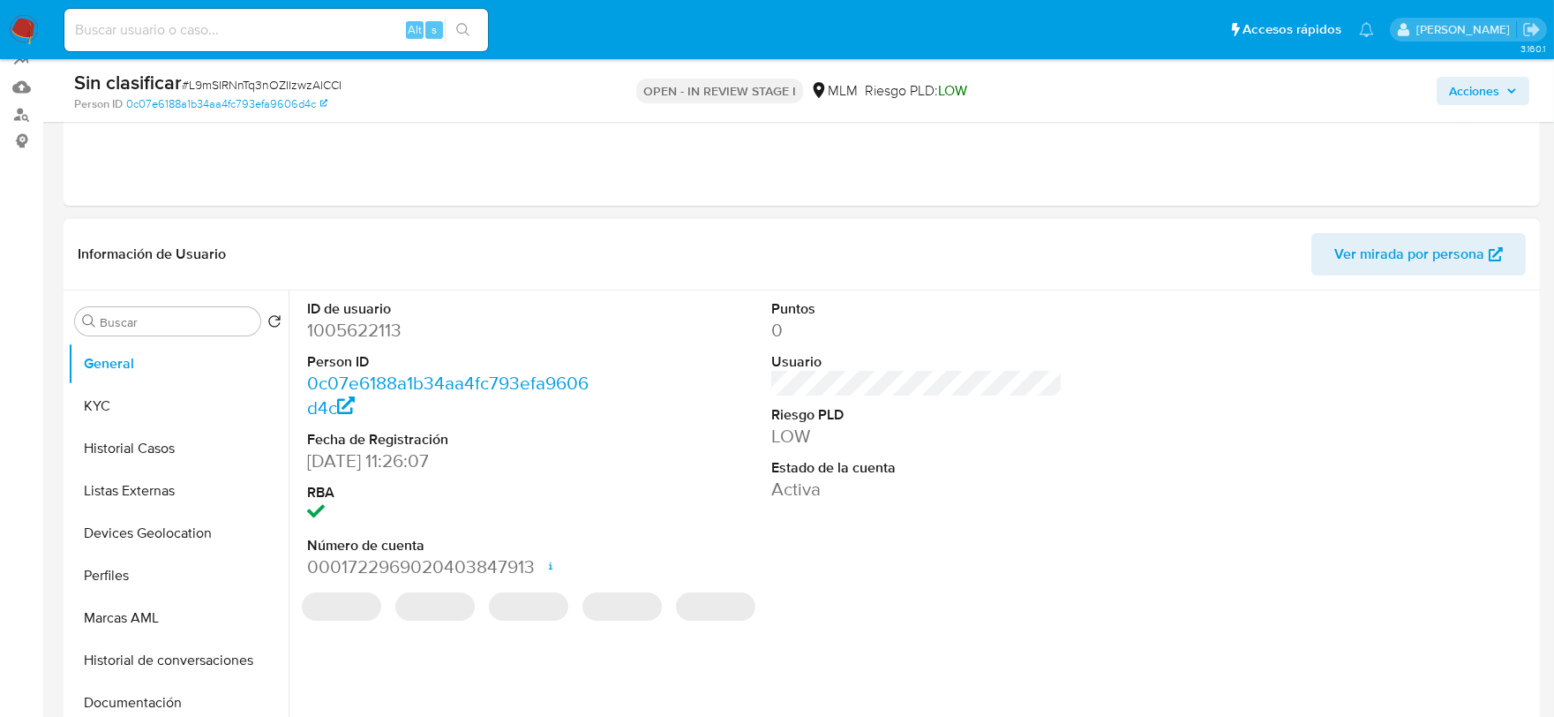
scroll to position [196, 0]
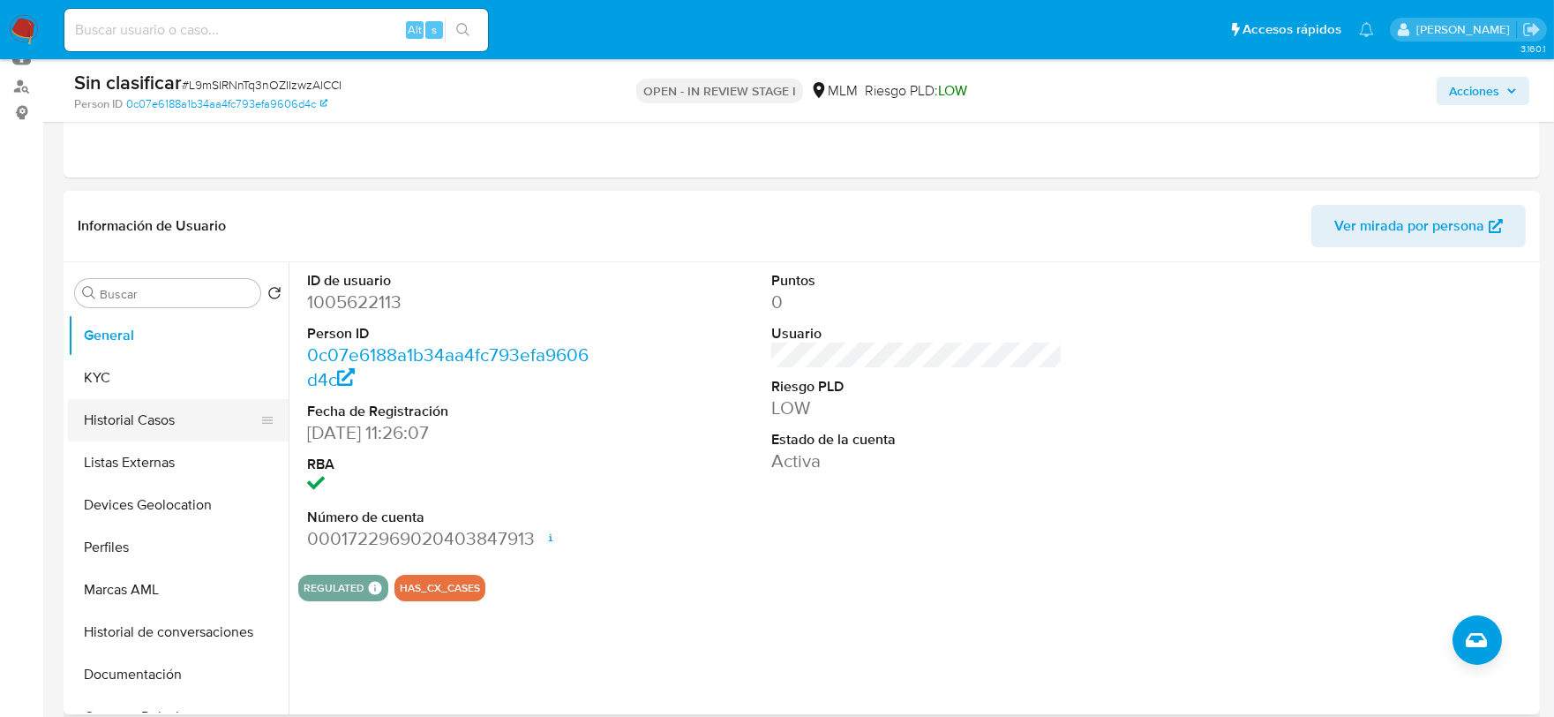
click at [142, 421] on button "Historial Casos" at bounding box center [171, 420] width 206 height 42
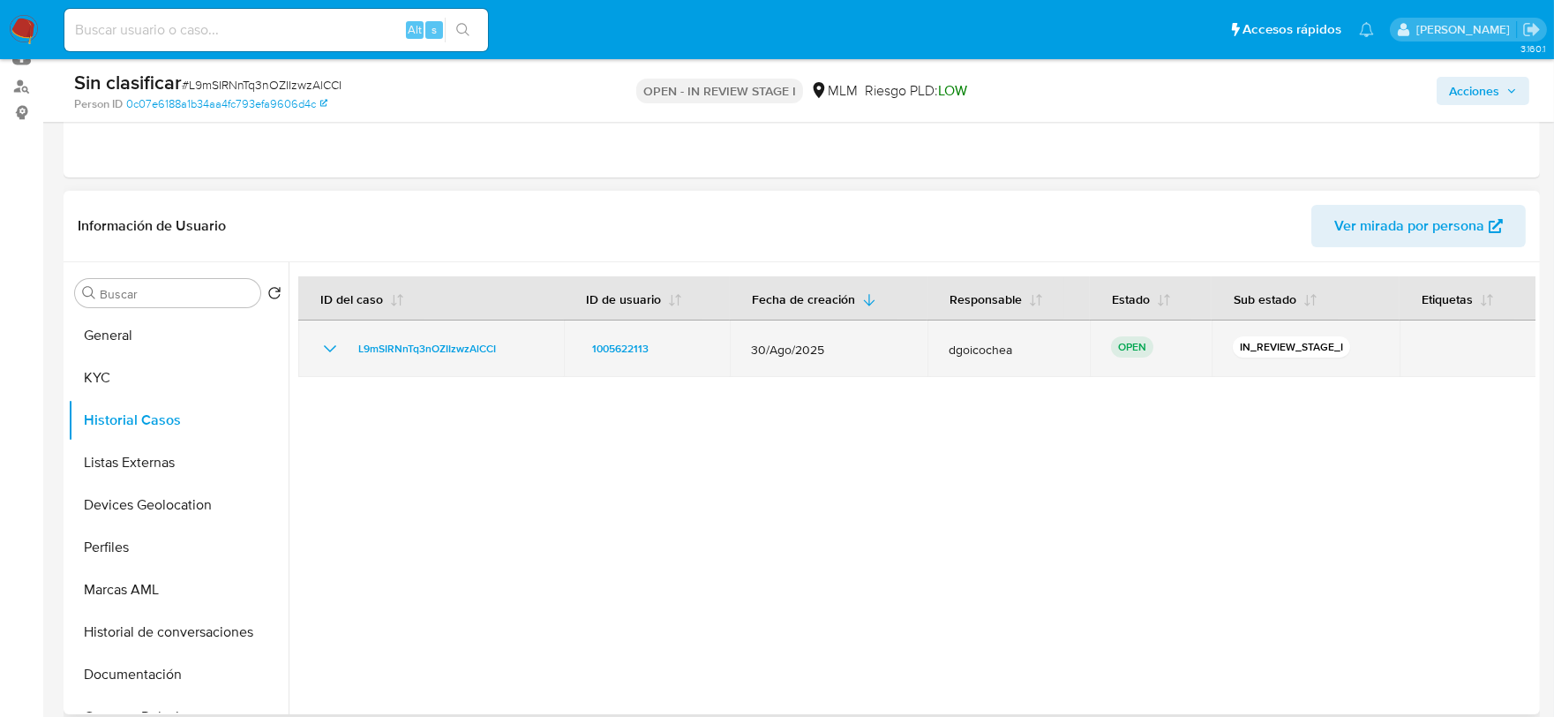
click at [336, 349] on icon "Mostrar/Ocultar" at bounding box center [329, 348] width 21 height 21
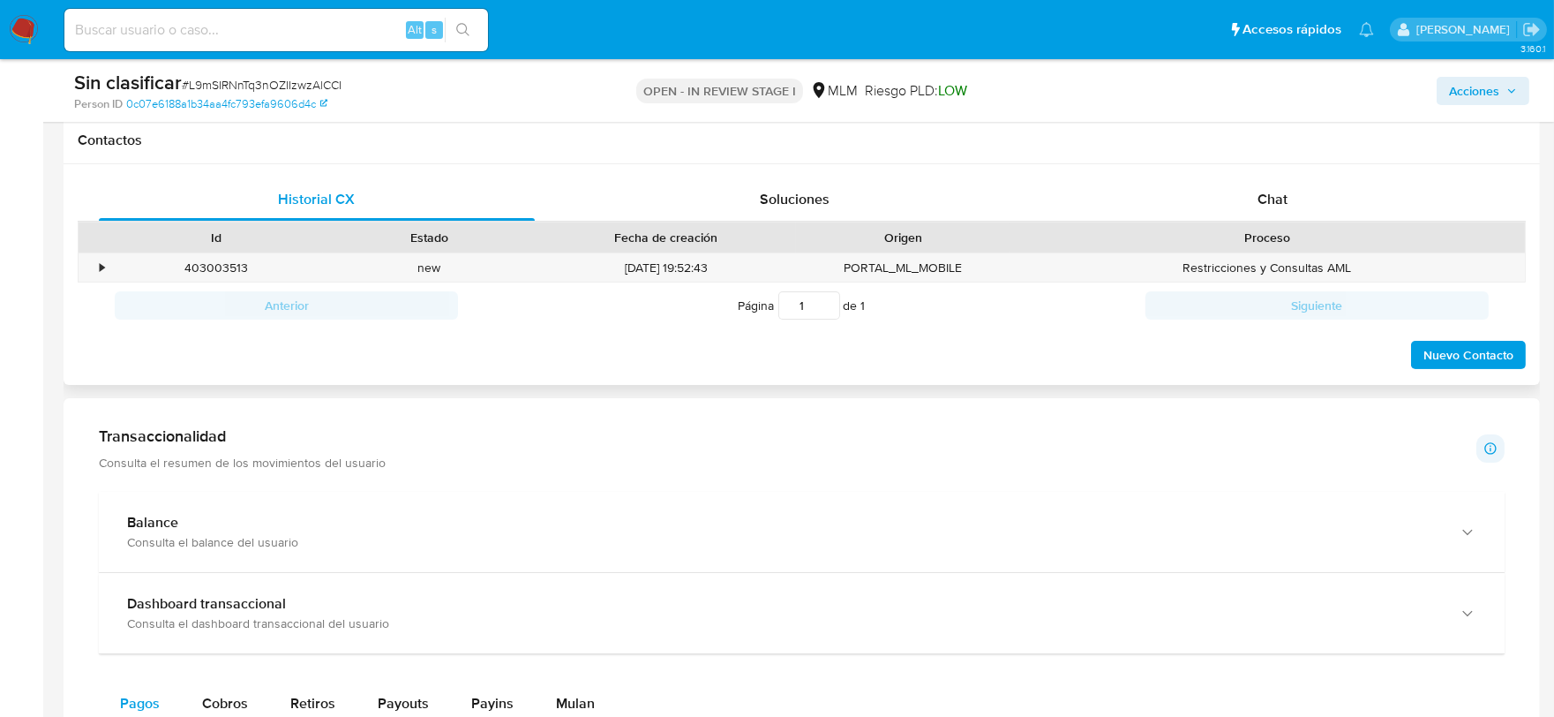
scroll to position [784, 0]
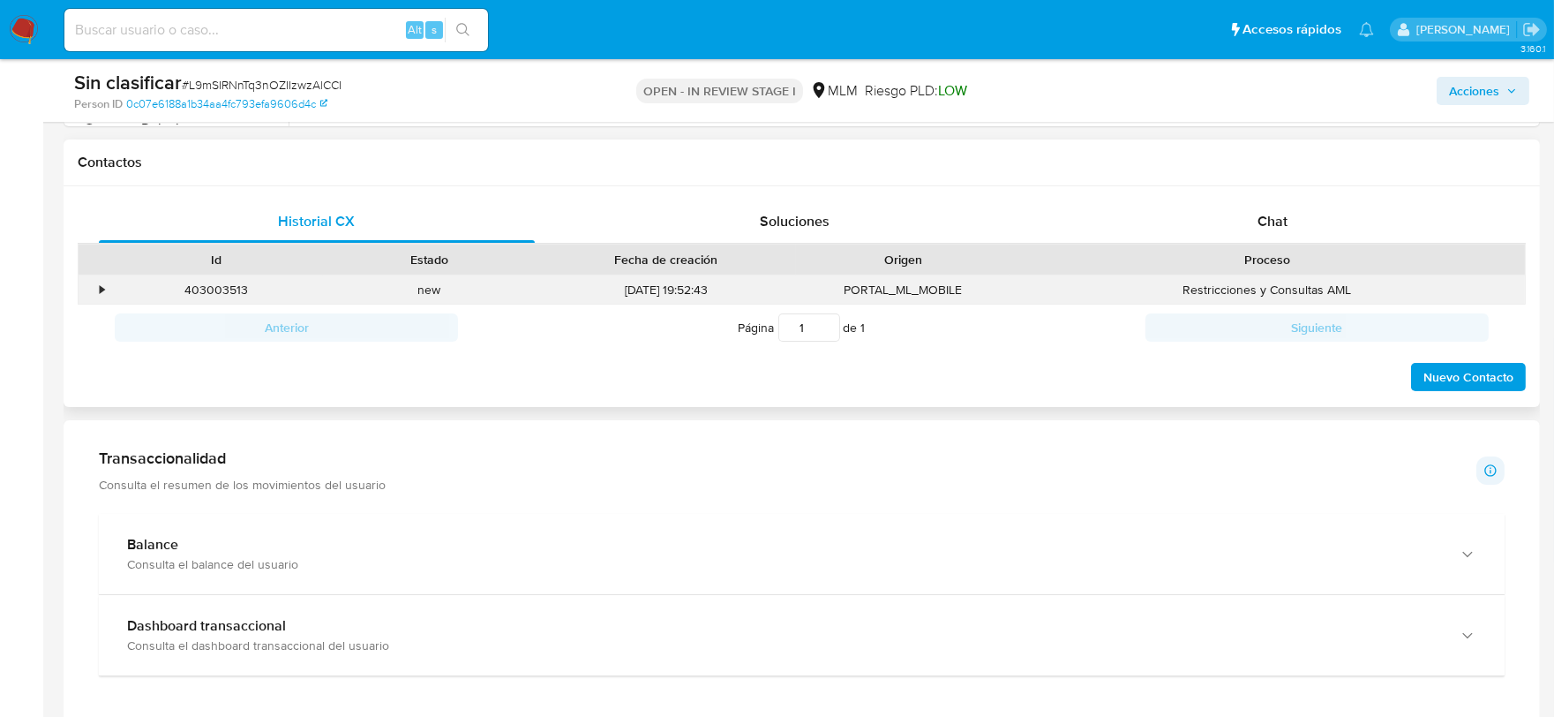
drag, startPoint x: 103, startPoint y: 289, endPoint x: 139, endPoint y: 289, distance: 35.3
click at [103, 289] on div "•" at bounding box center [102, 289] width 4 height 17
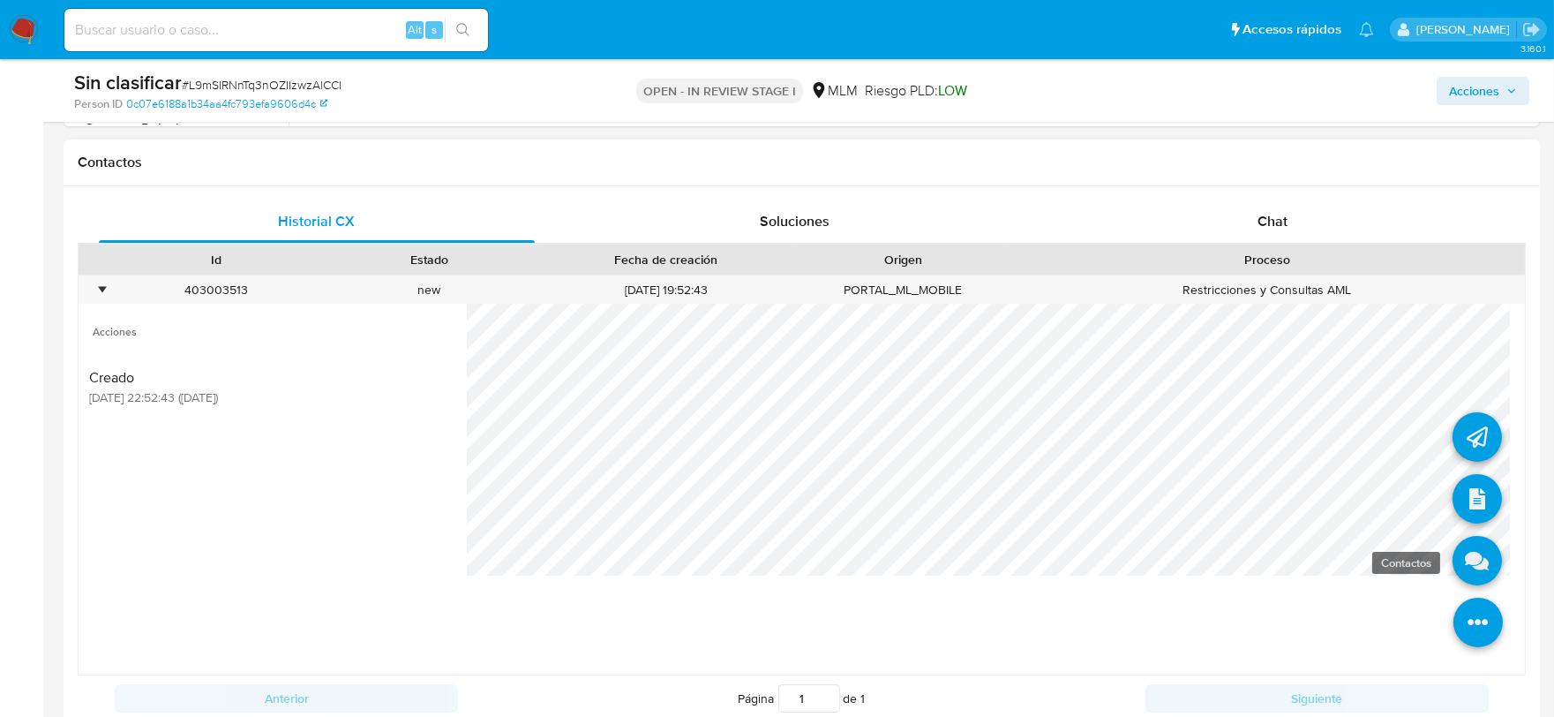
click at [1452, 560] on icon at bounding box center [1476, 560] width 49 height 49
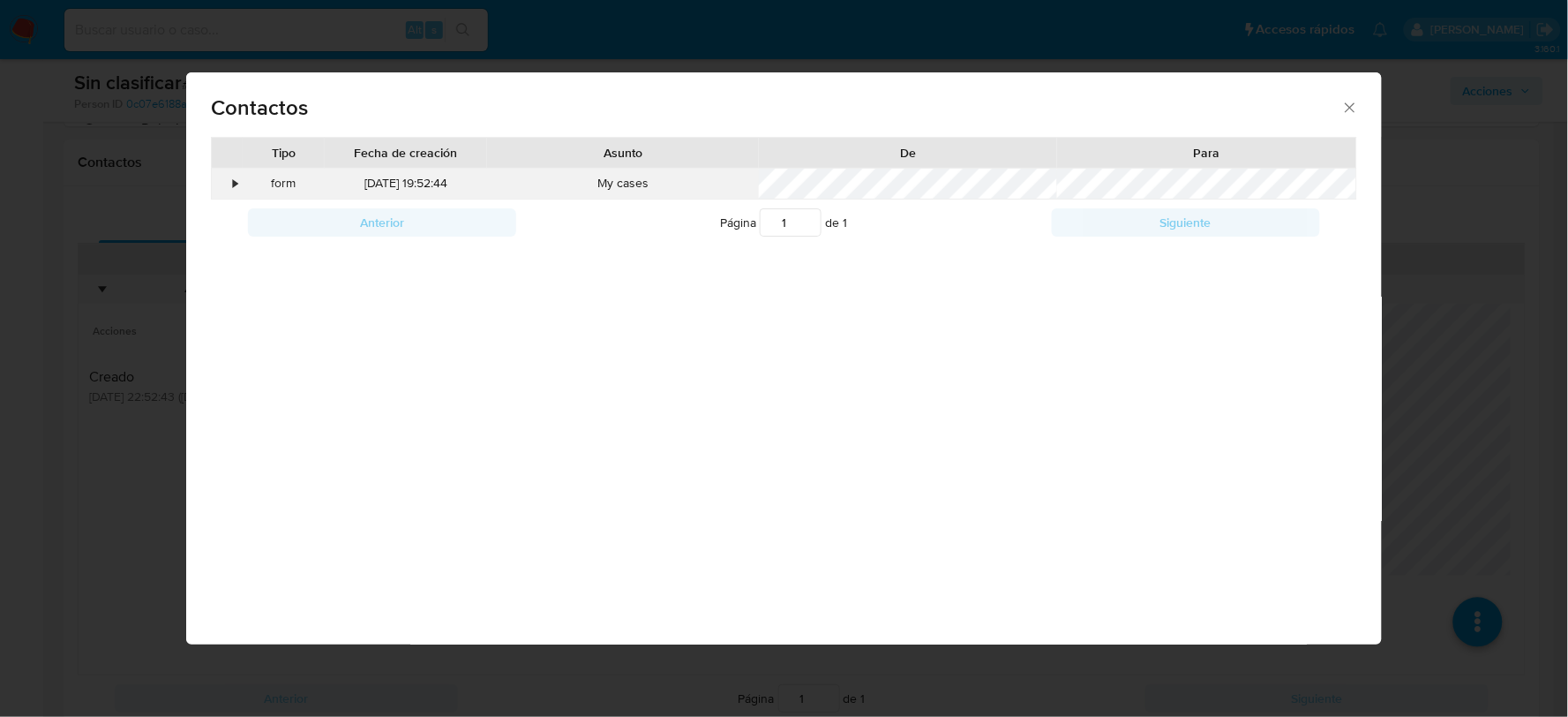
click at [236, 180] on div "•" at bounding box center [235, 184] width 4 height 18
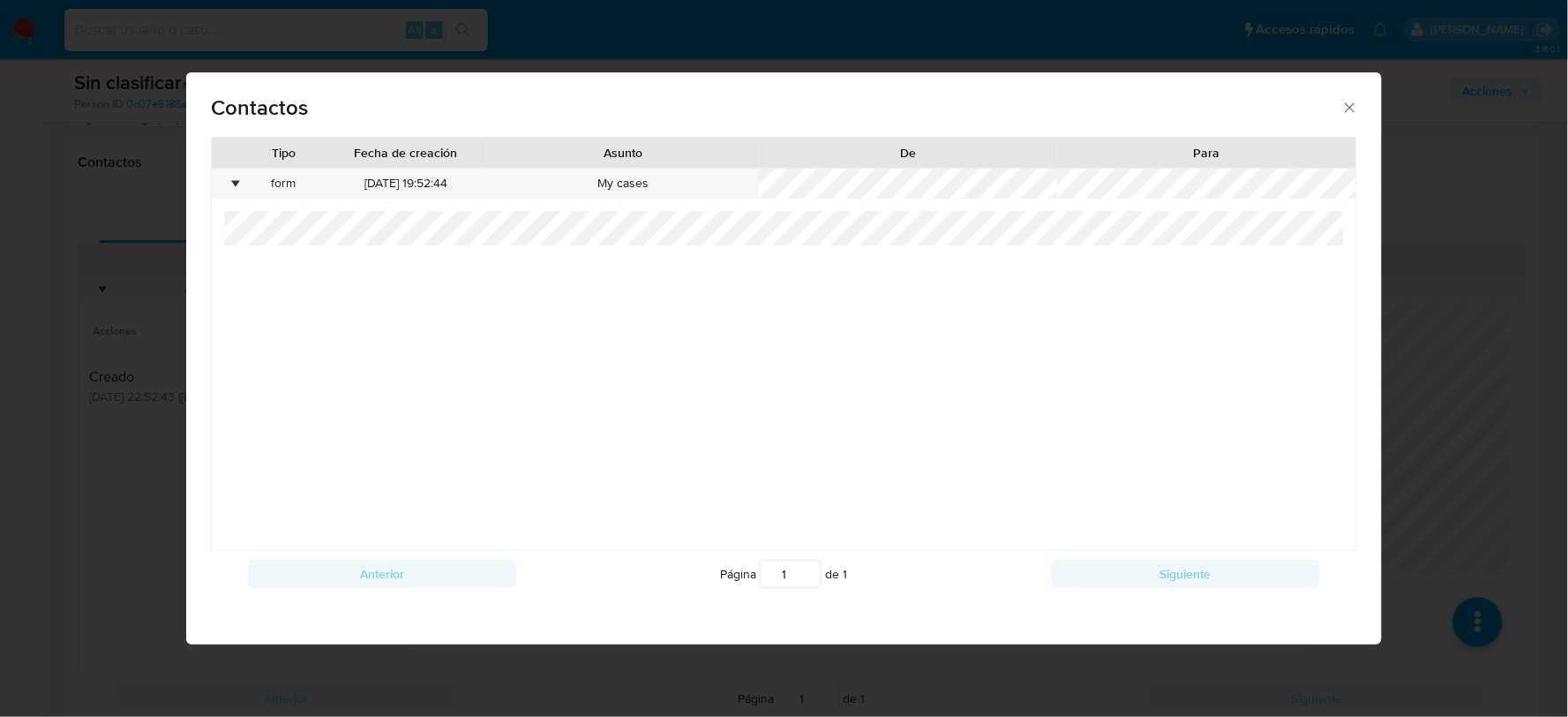
drag, startPoint x: 1353, startPoint y: 99, endPoint x: 1342, endPoint y: 106, distance: 12.7
click at [1352, 99] on icon "close" at bounding box center [1350, 108] width 18 height 18
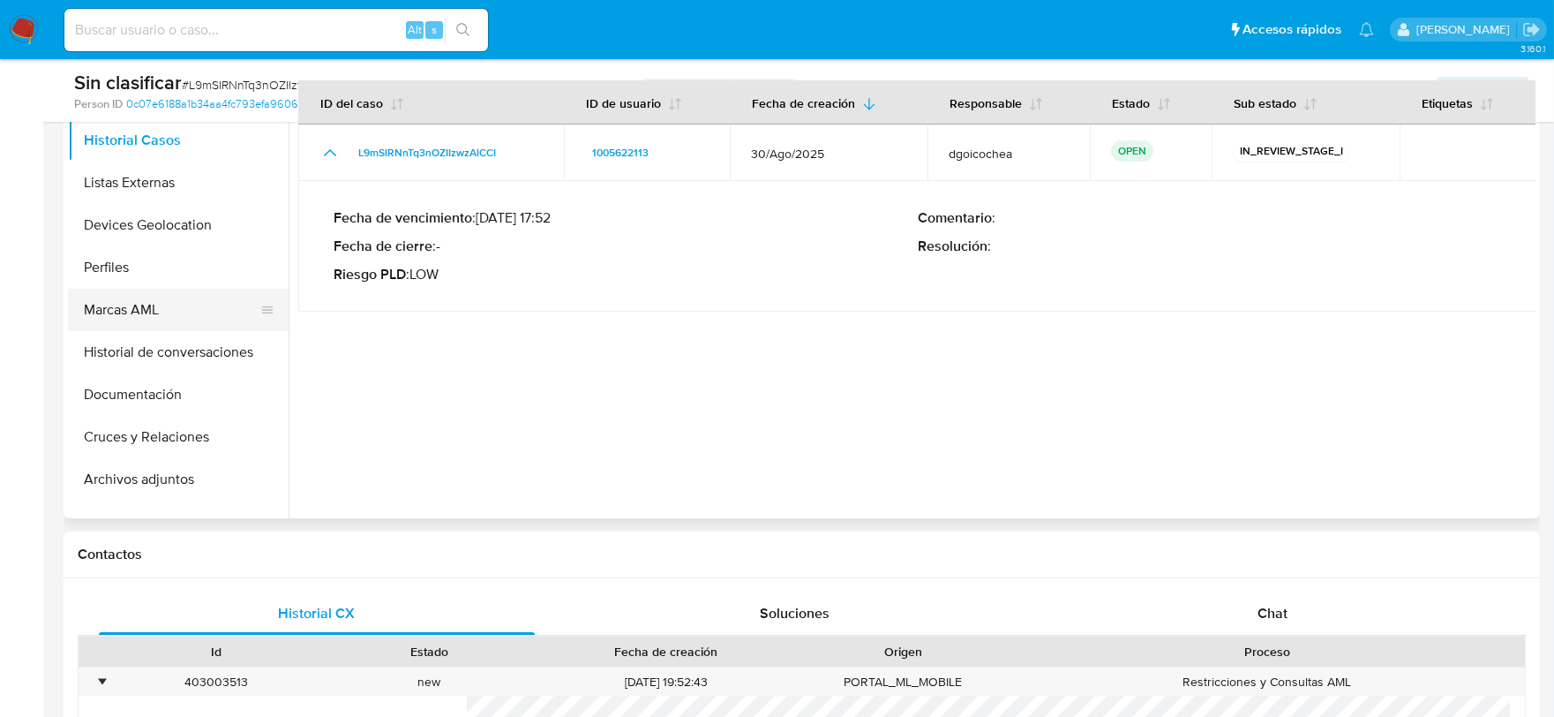
scroll to position [196, 0]
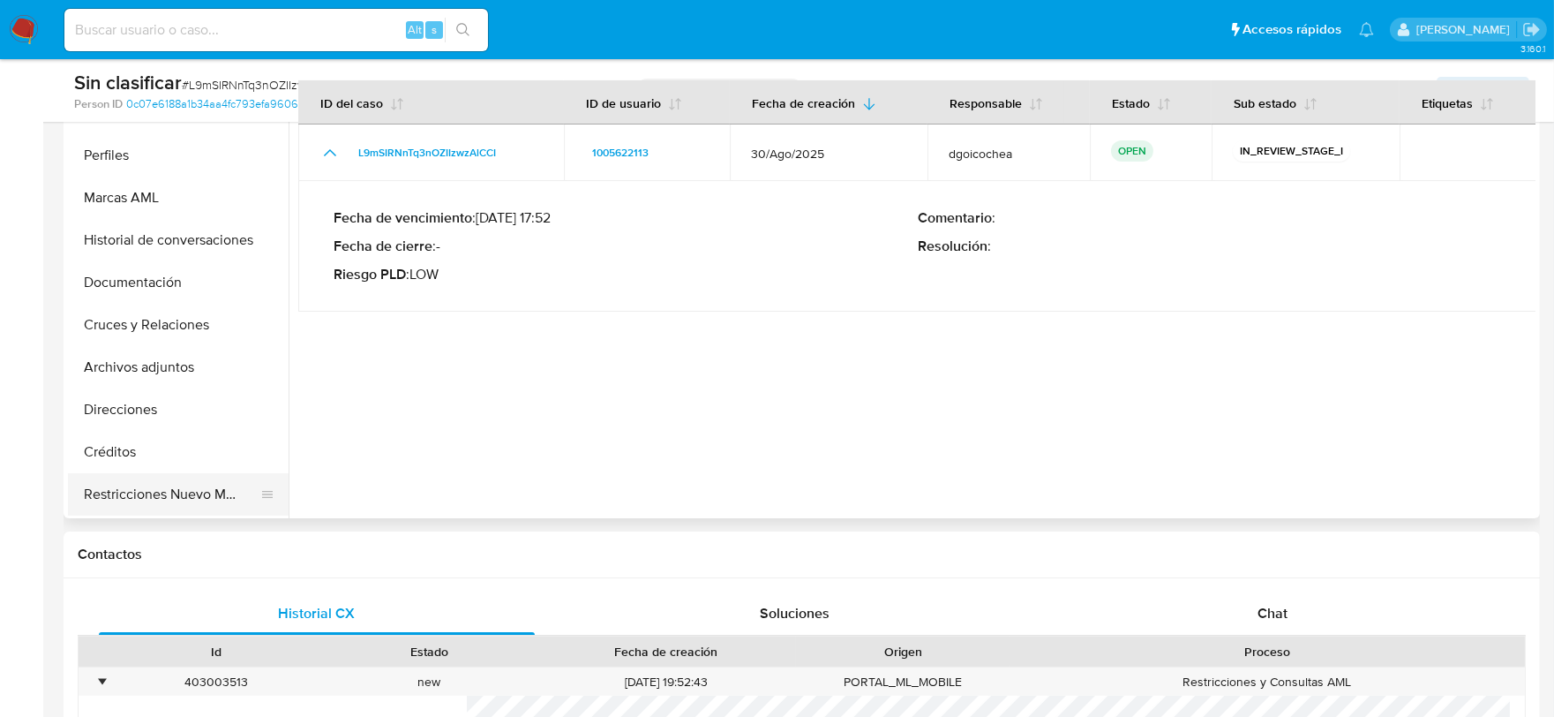
click at [213, 494] on button "Restricciones Nuevo Mundo" at bounding box center [171, 494] width 206 height 42
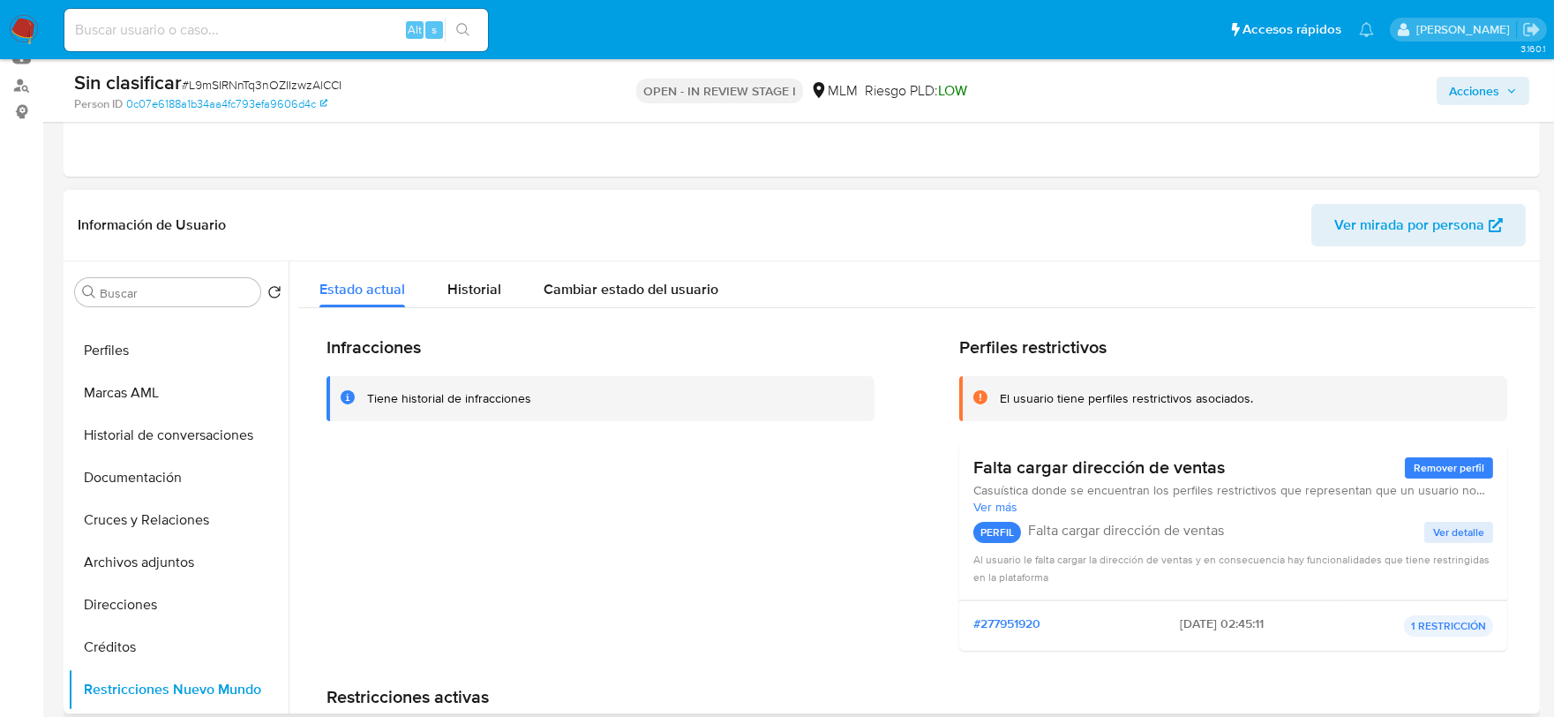
scroll to position [98, 0]
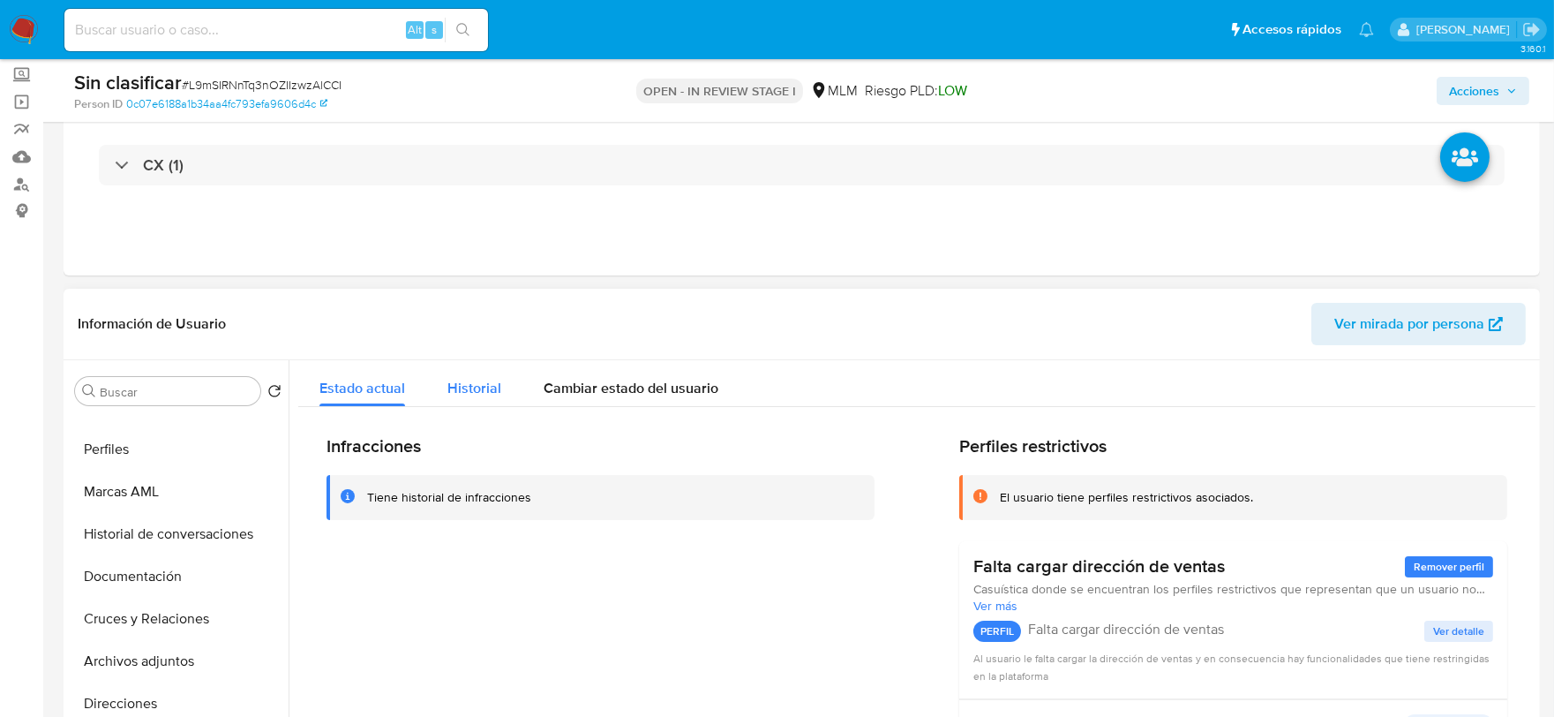
click at [484, 380] on span "Historial" at bounding box center [474, 388] width 54 height 20
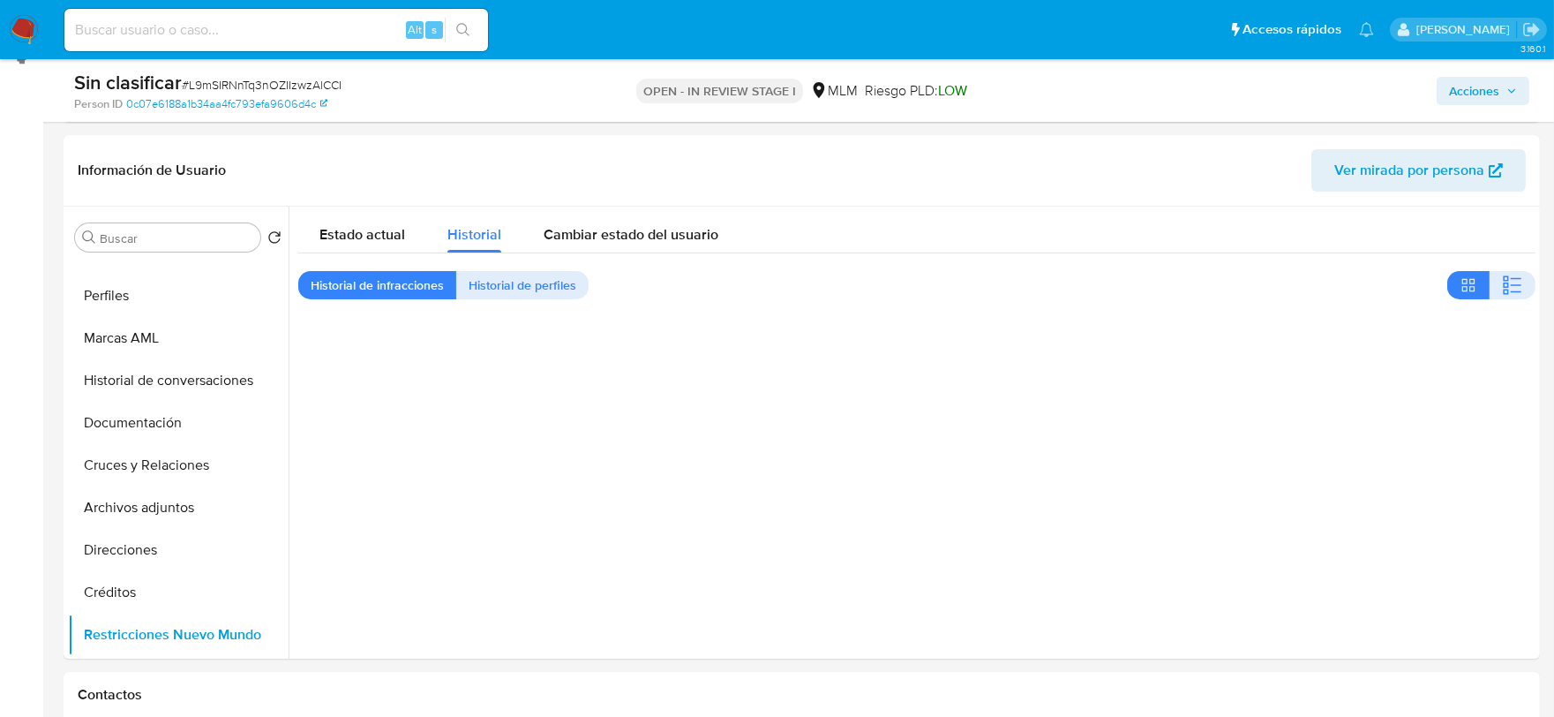
scroll to position [318, 0]
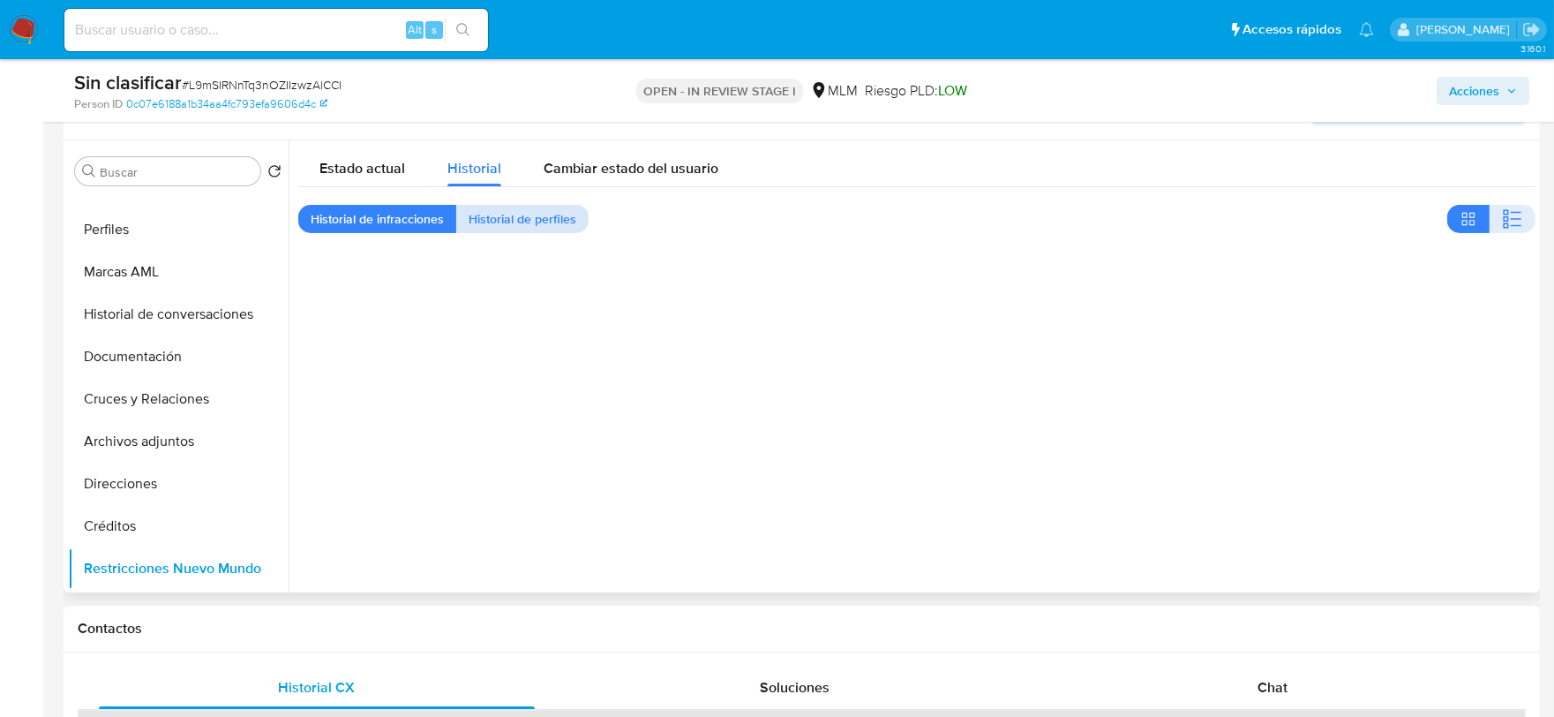
click at [514, 212] on span "Historial de perfiles" at bounding box center [523, 218] width 108 height 25
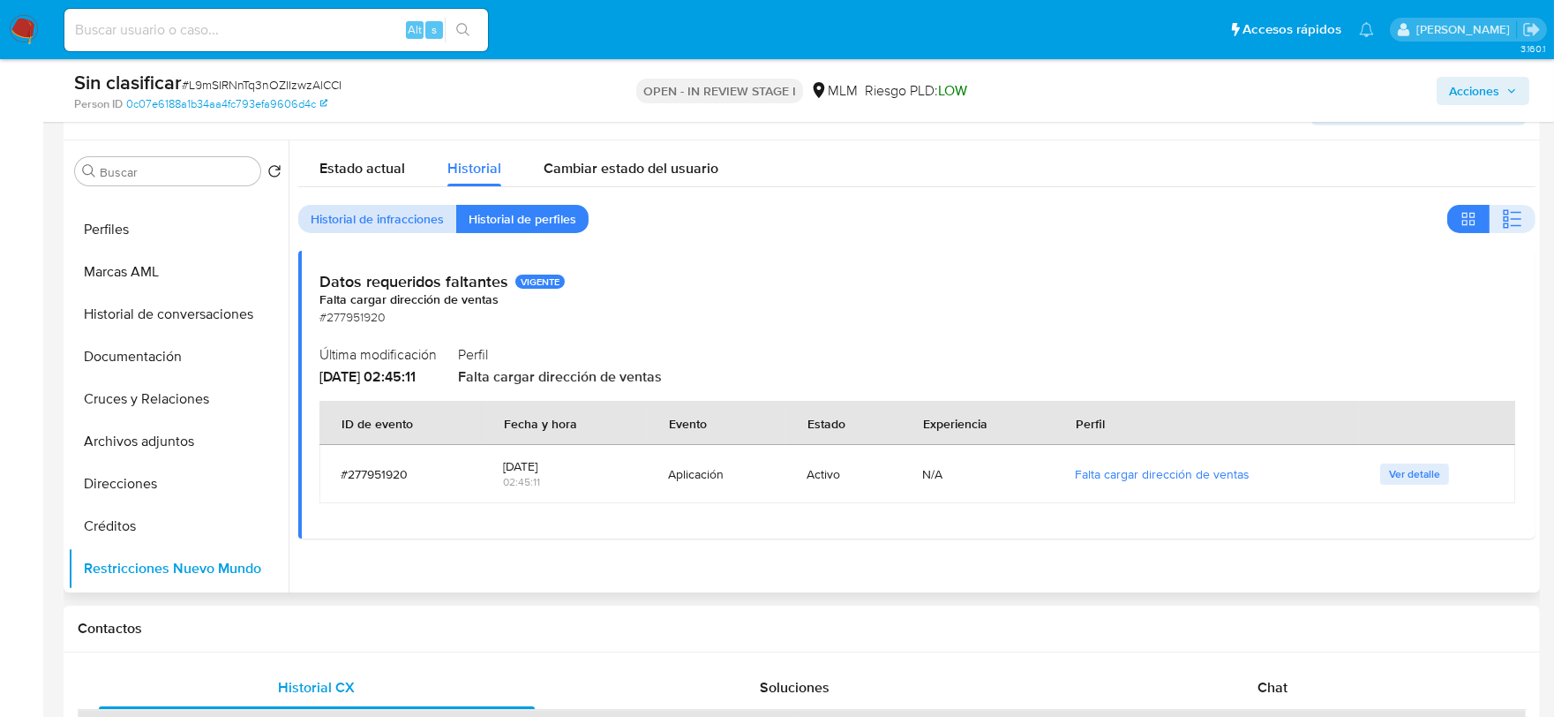
click at [348, 207] on span "Historial de infracciones" at bounding box center [377, 218] width 133 height 25
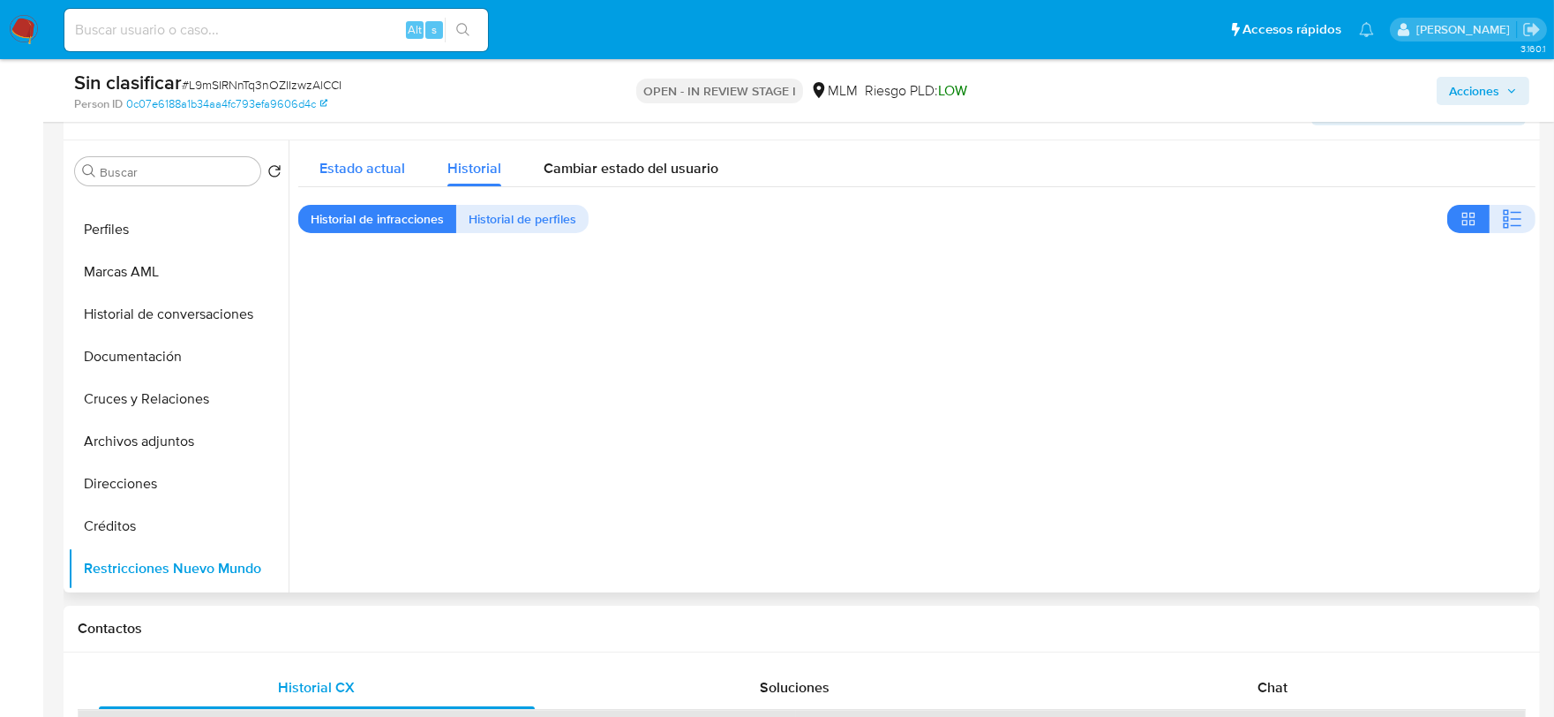
click at [373, 161] on span "Estado actual" at bounding box center [362, 168] width 86 height 20
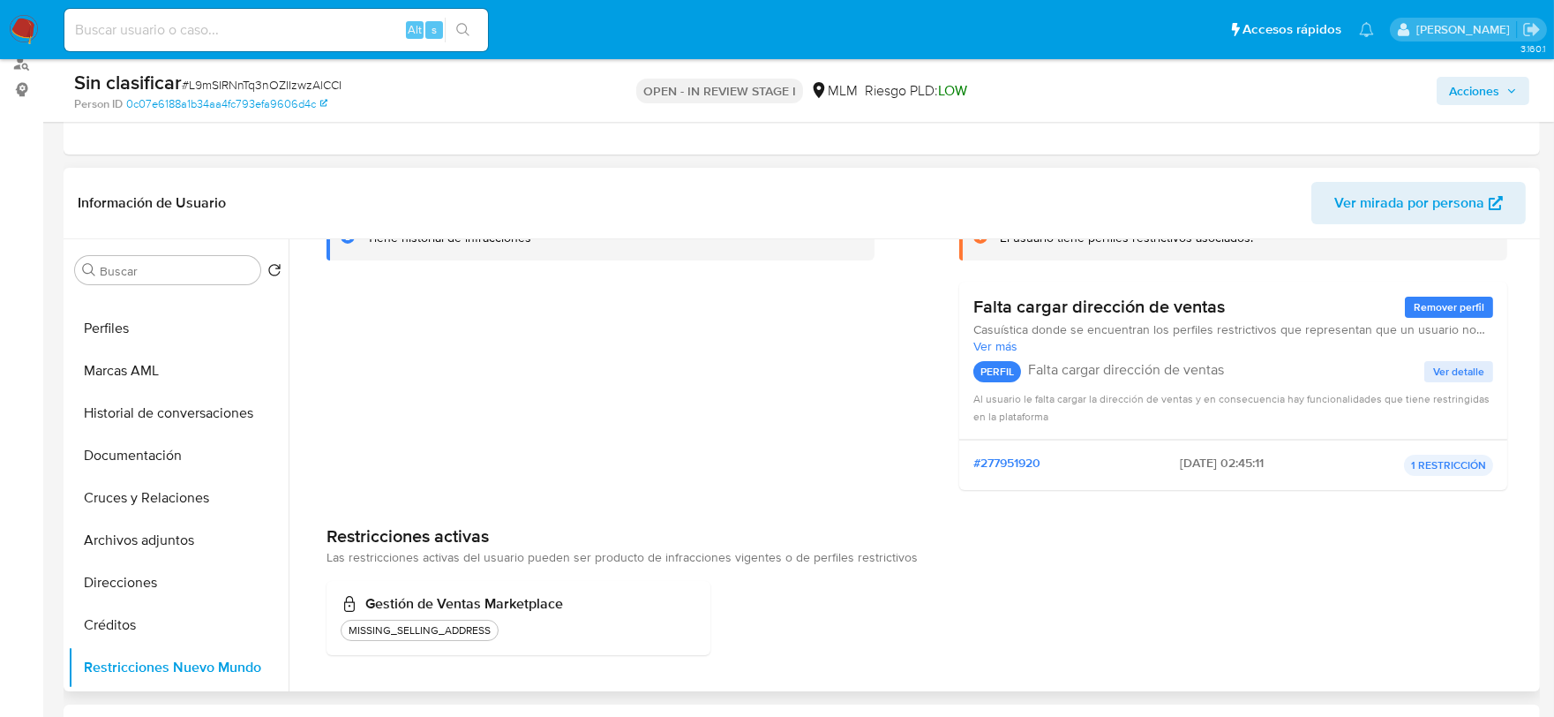
scroll to position [0, 0]
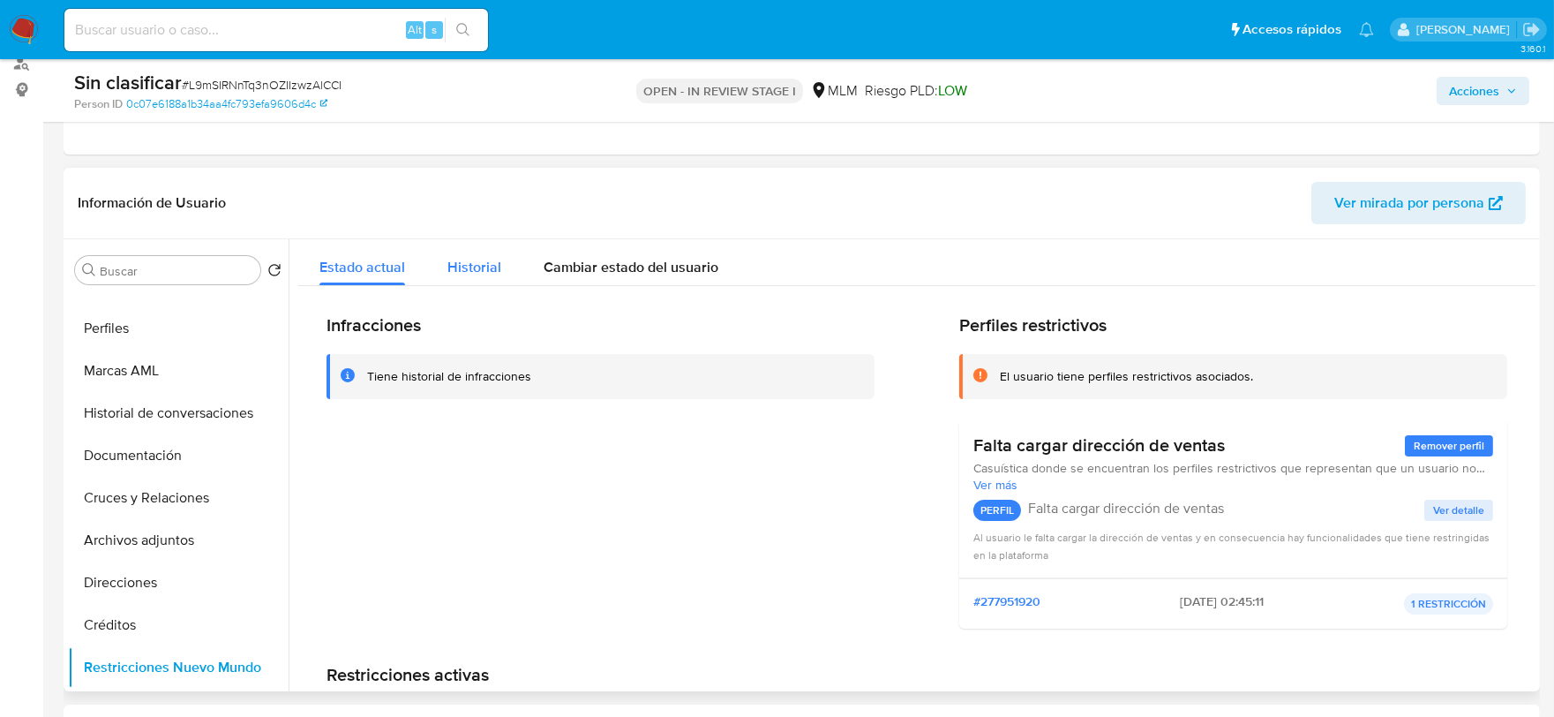
click at [469, 272] on span "Historial" at bounding box center [474, 267] width 54 height 20
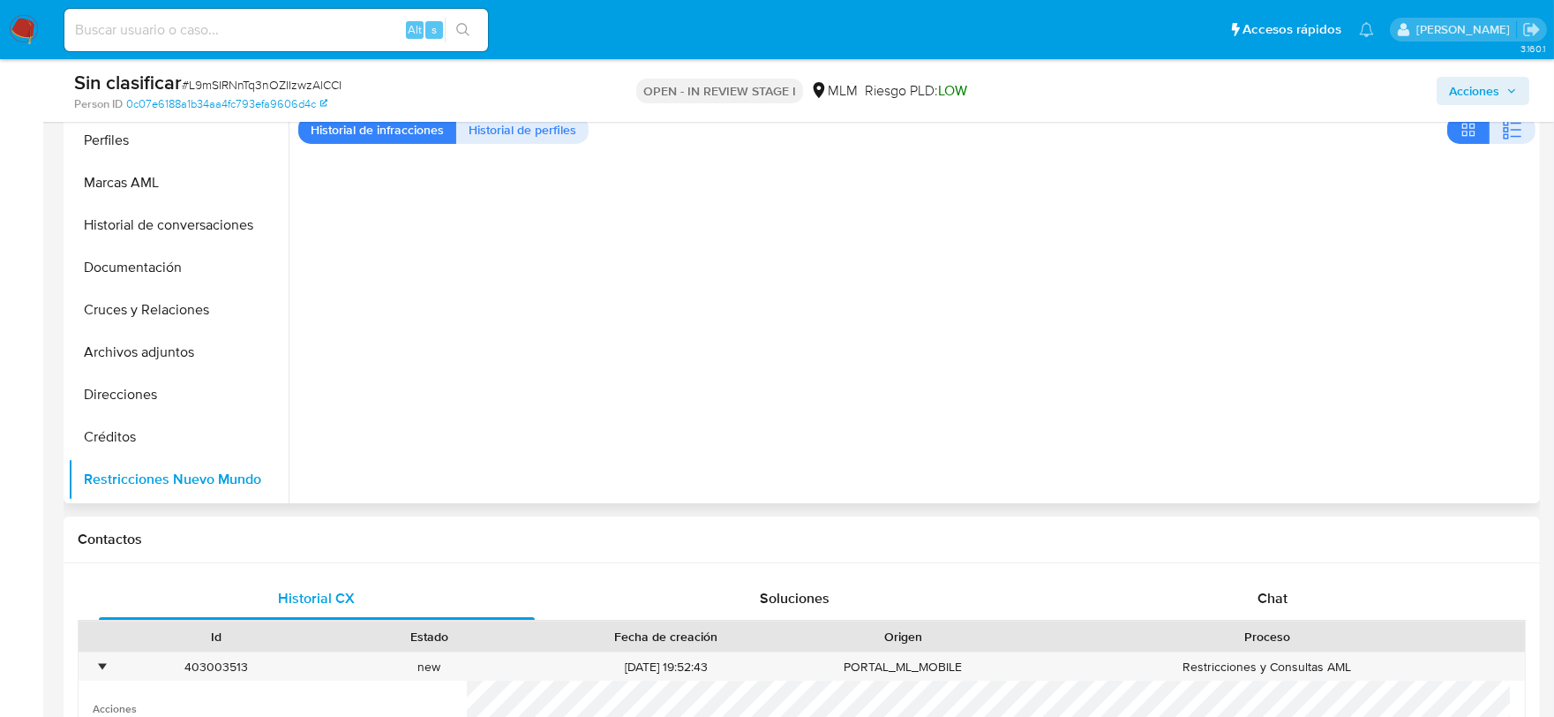
scroll to position [219, 0]
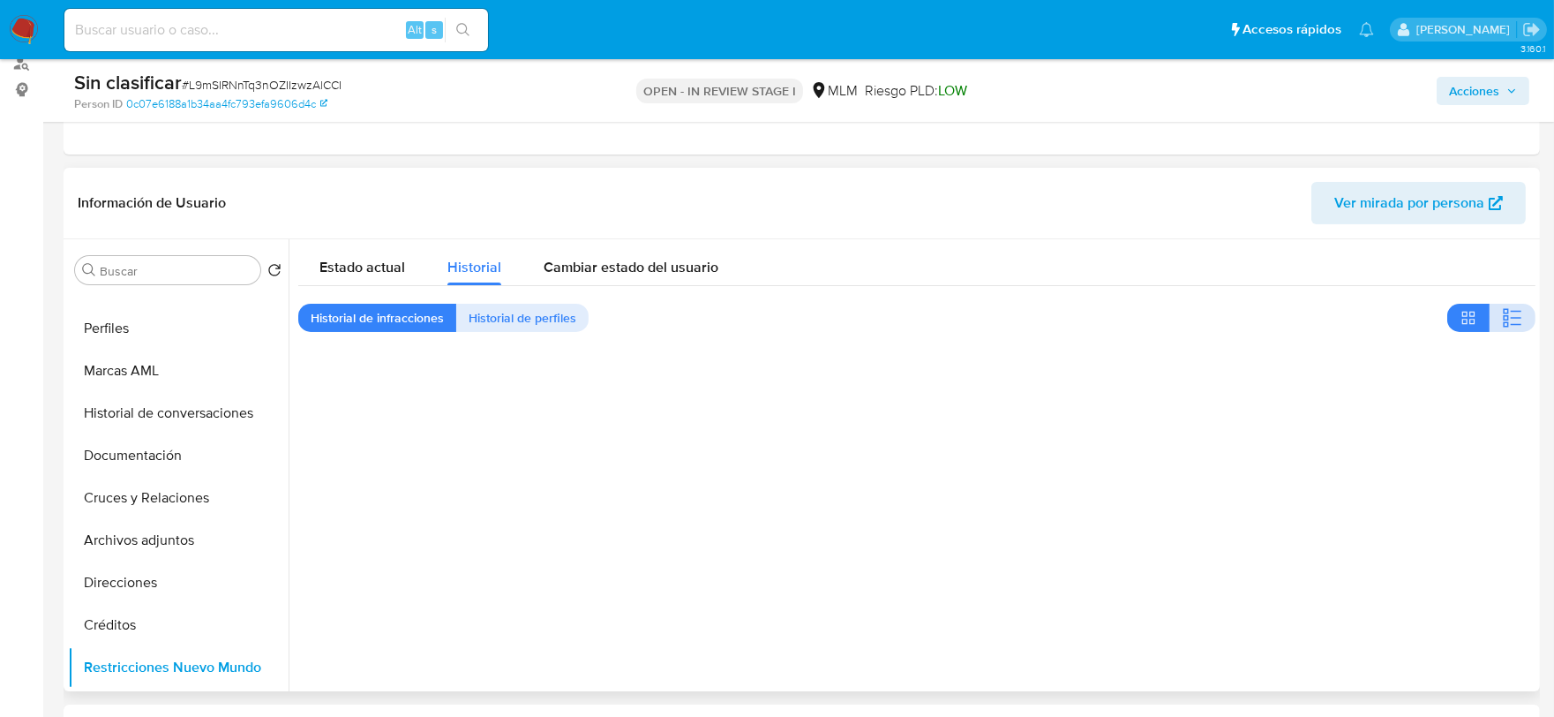
click at [1520, 309] on button "button" at bounding box center [1513, 318] width 46 height 28
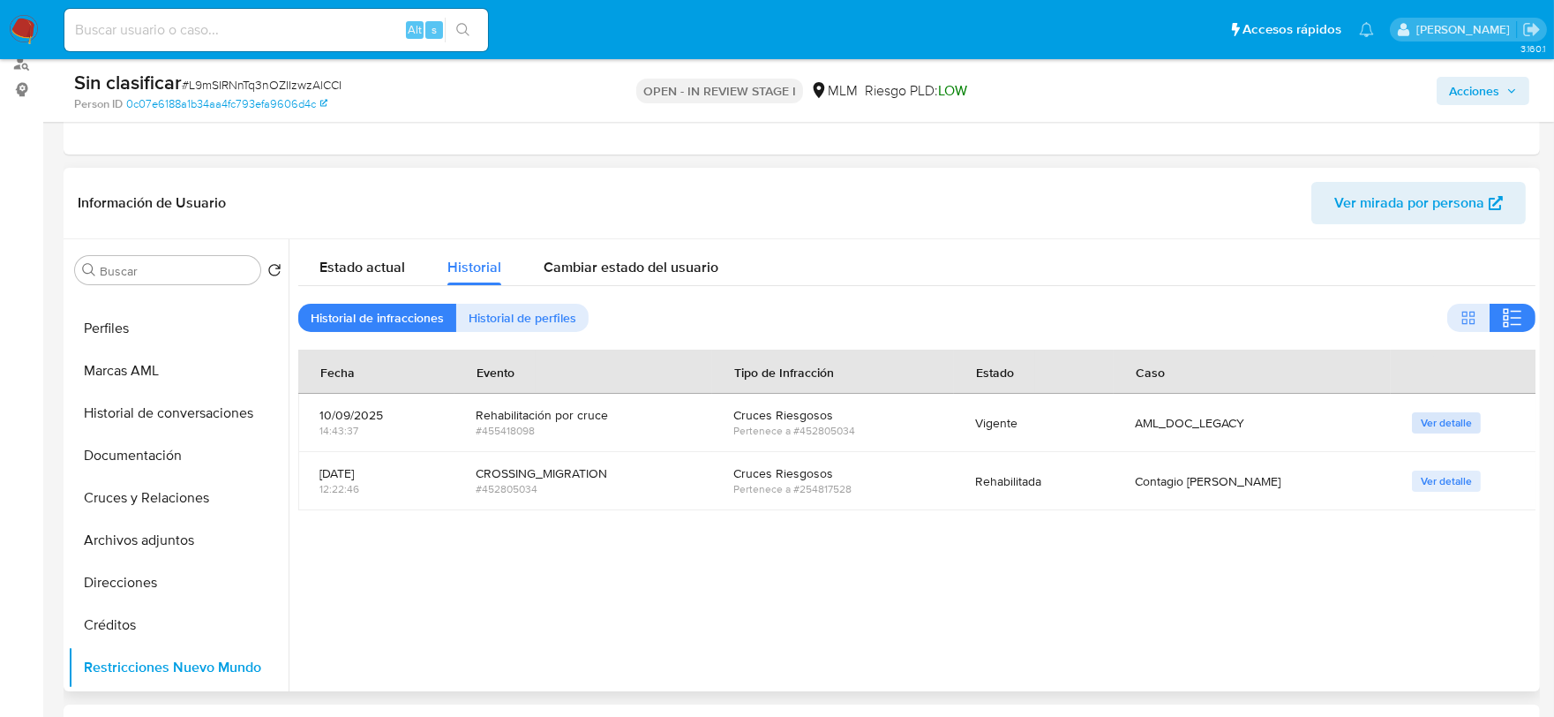
click at [1444, 424] on span "Ver detalle" at bounding box center [1446, 423] width 51 height 18
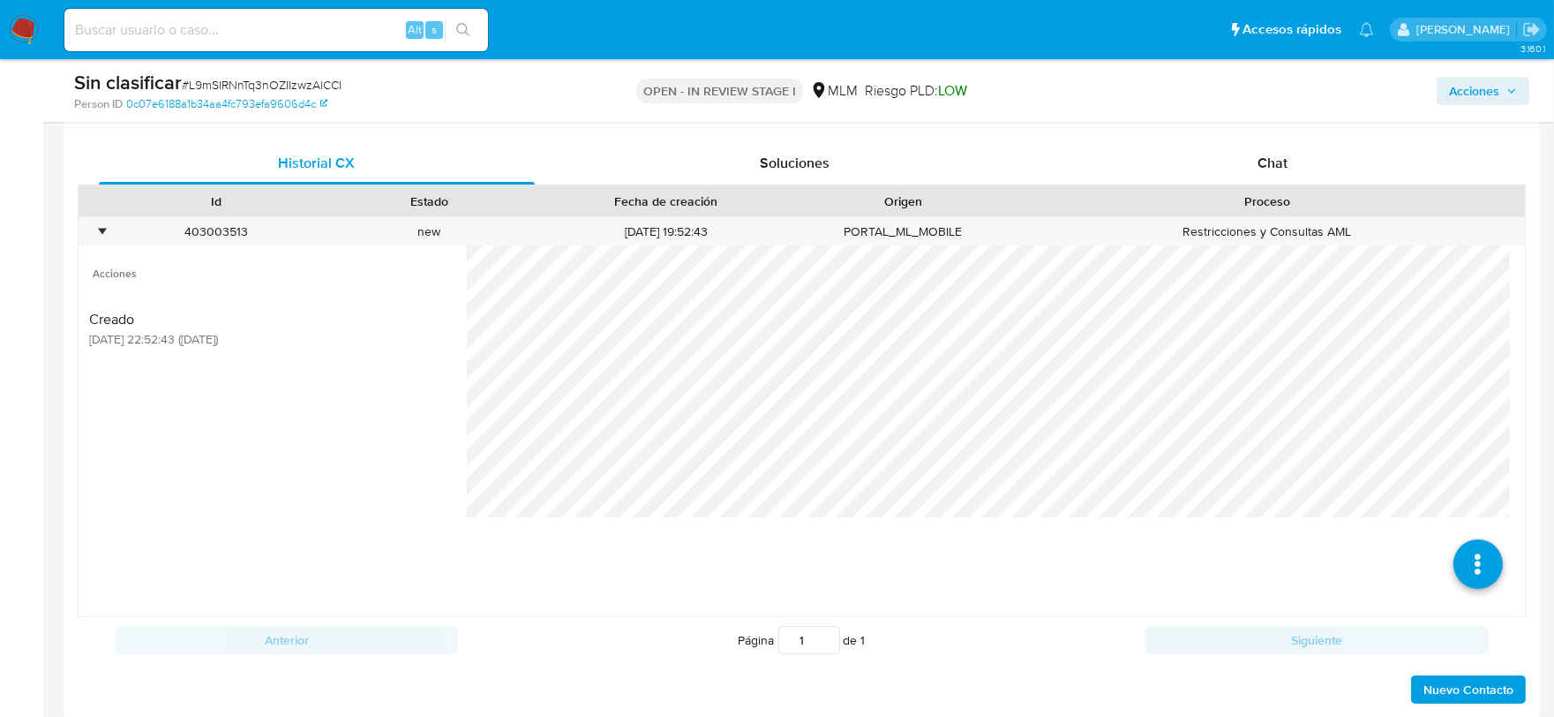
scroll to position [807, 0]
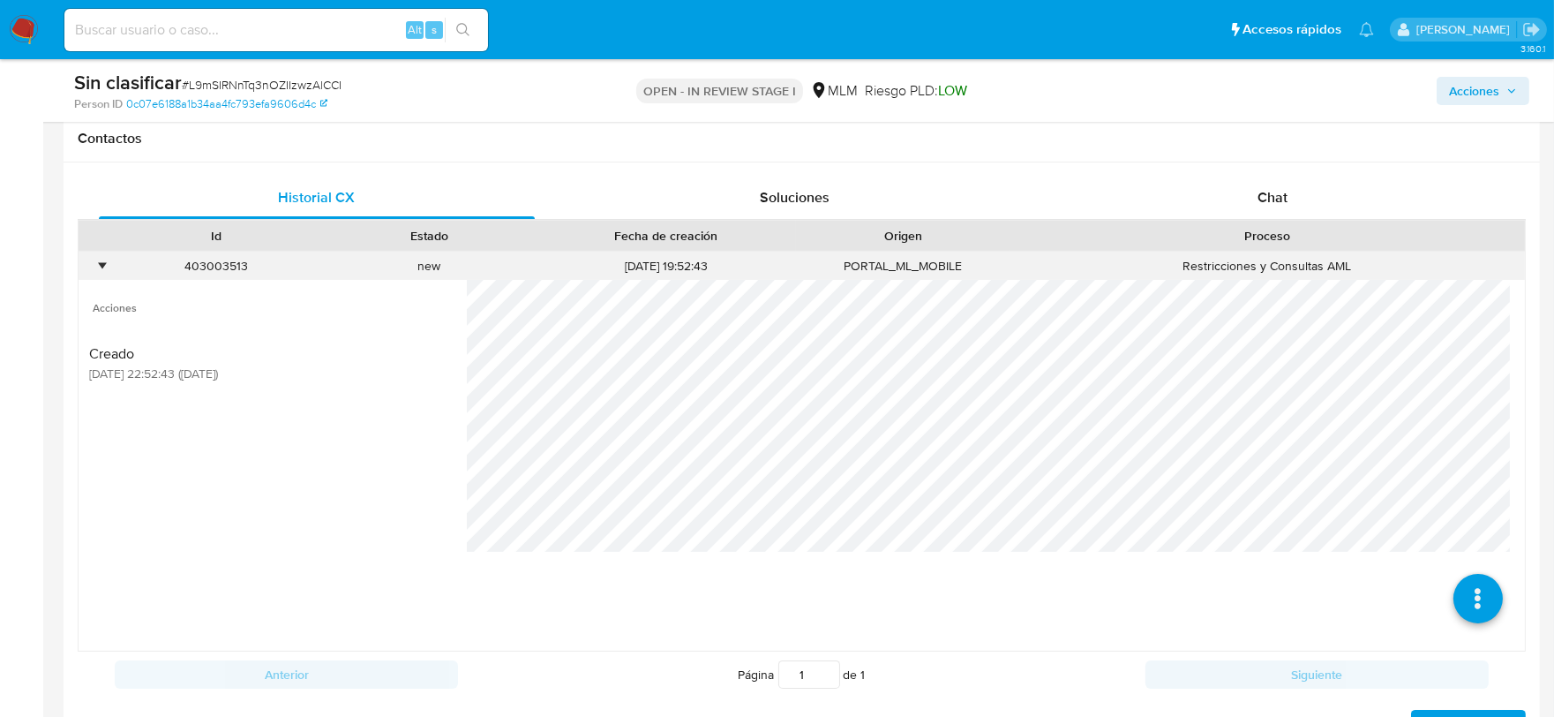
click at [104, 268] on div "•" at bounding box center [102, 266] width 4 height 17
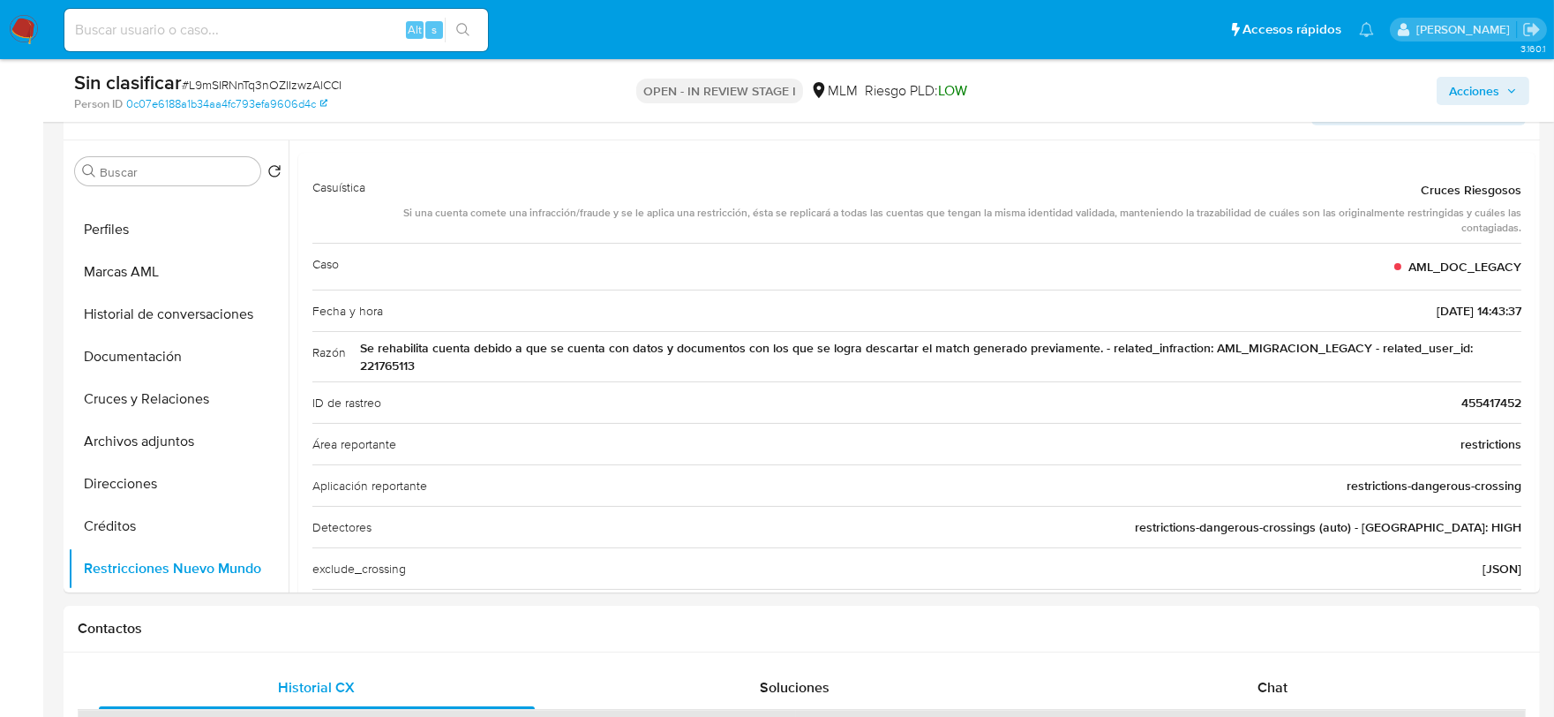
scroll to position [0, 0]
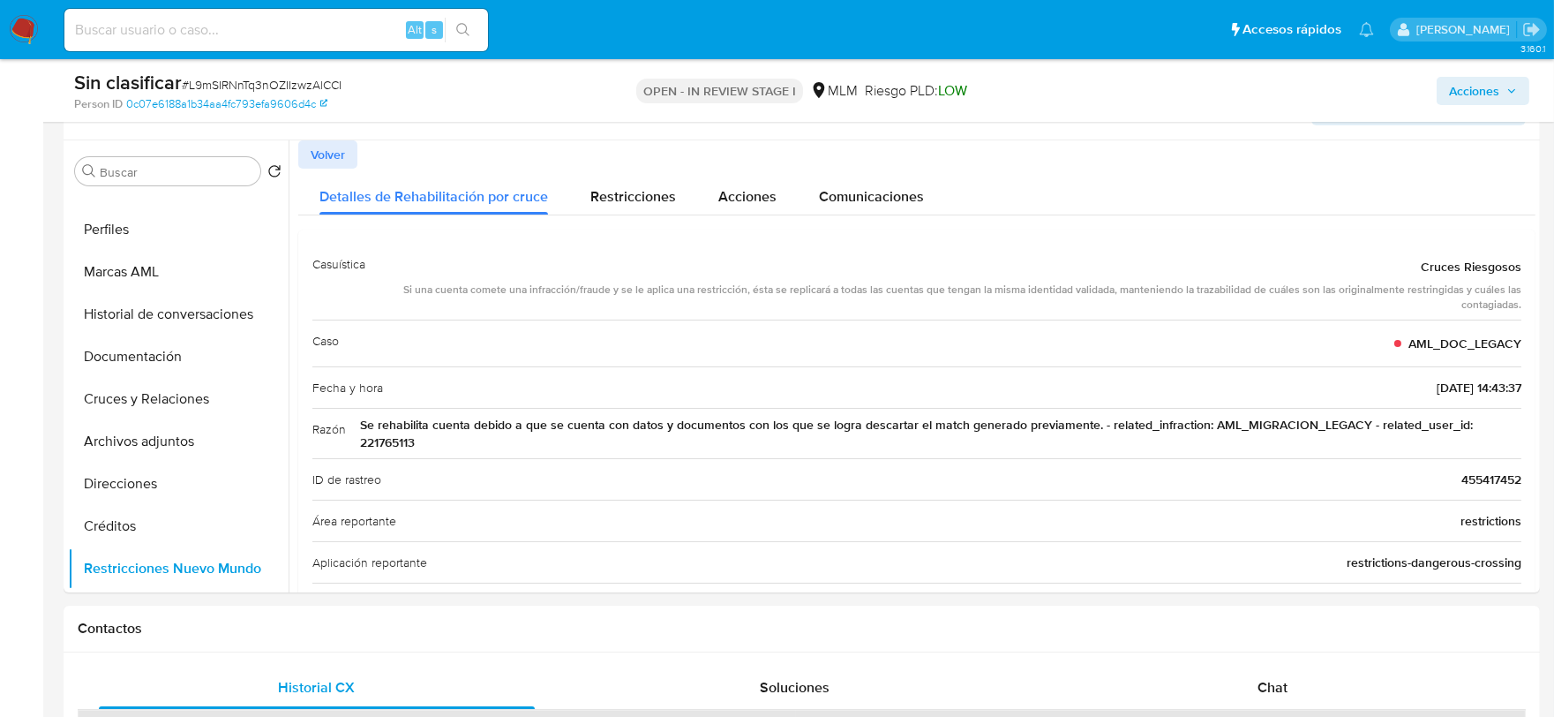
click at [1458, 86] on span "Acciones" at bounding box center [1474, 91] width 50 height 28
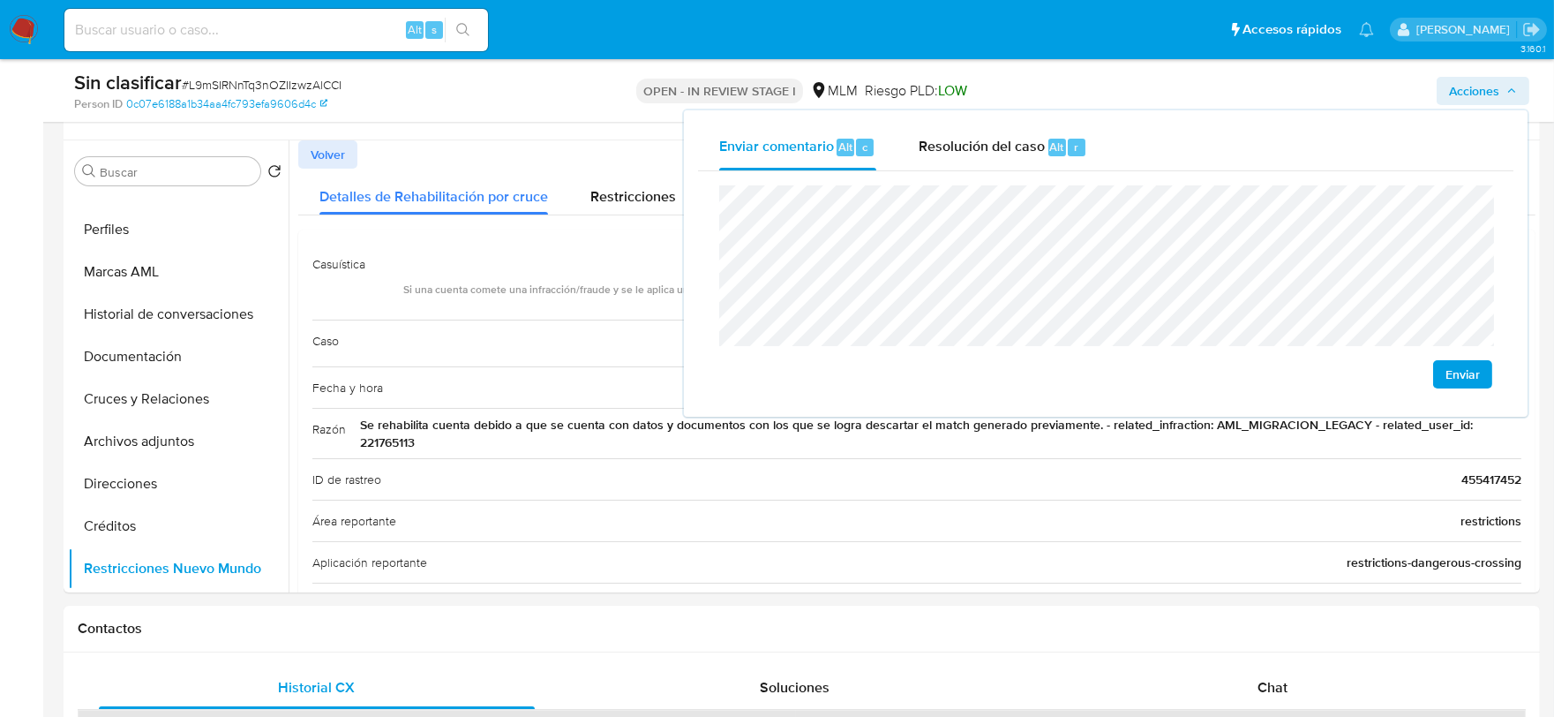
click at [708, 192] on div "Enviar" at bounding box center [1105, 286] width 815 height 231
click at [1469, 376] on span "Enviar" at bounding box center [1462, 374] width 34 height 25
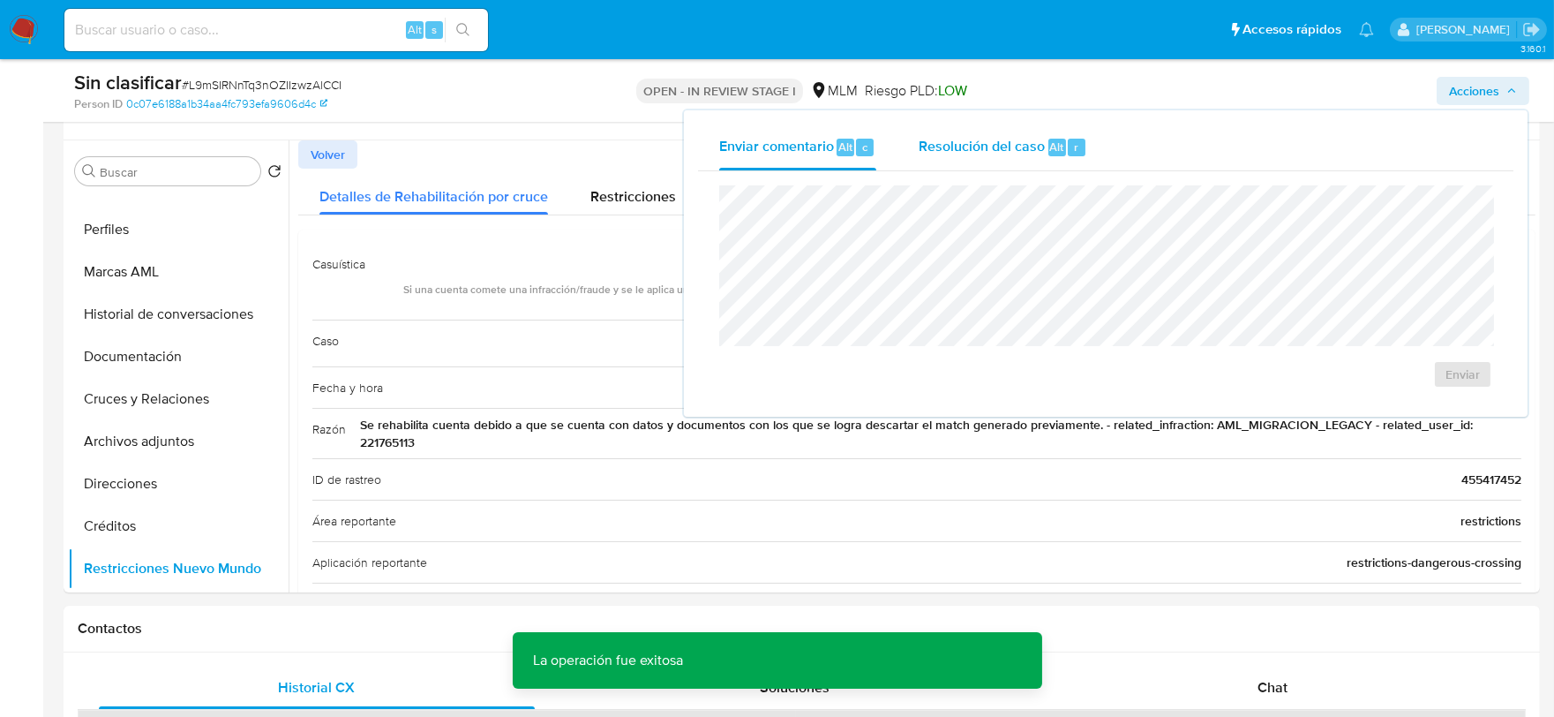
click at [962, 141] on span "Resolución del caso" at bounding box center [982, 146] width 126 height 20
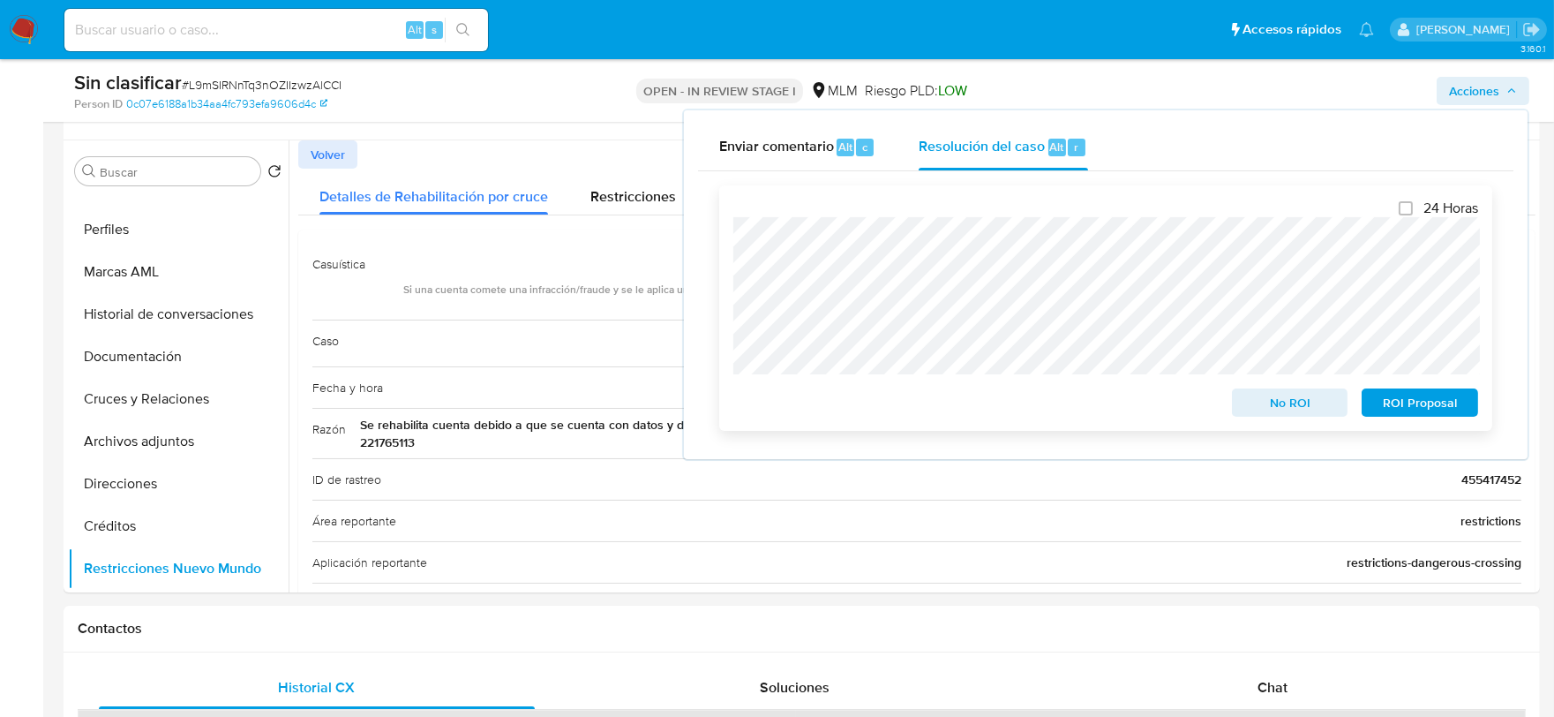
click at [1284, 399] on span "No ROI" at bounding box center [1290, 402] width 92 height 25
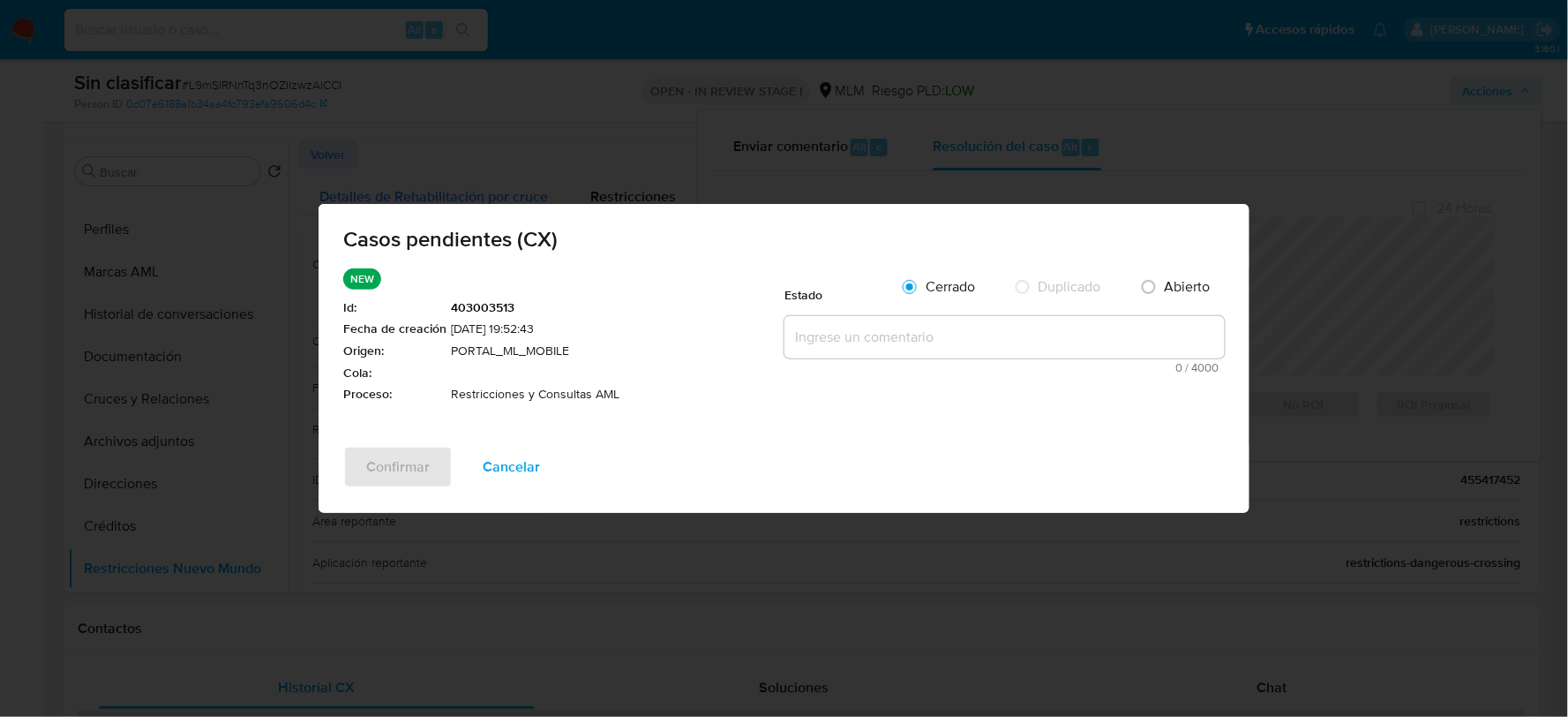
drag, startPoint x: 783, startPoint y: 323, endPoint x: 814, endPoint y: 335, distance: 33.3
click at [787, 323] on li "NEW Id : 403003513 Fecha de creación [DATE] 19:52:43 Origen : PORTAL_ML_MOBILE …" at bounding box center [784, 344] width 882 height 153
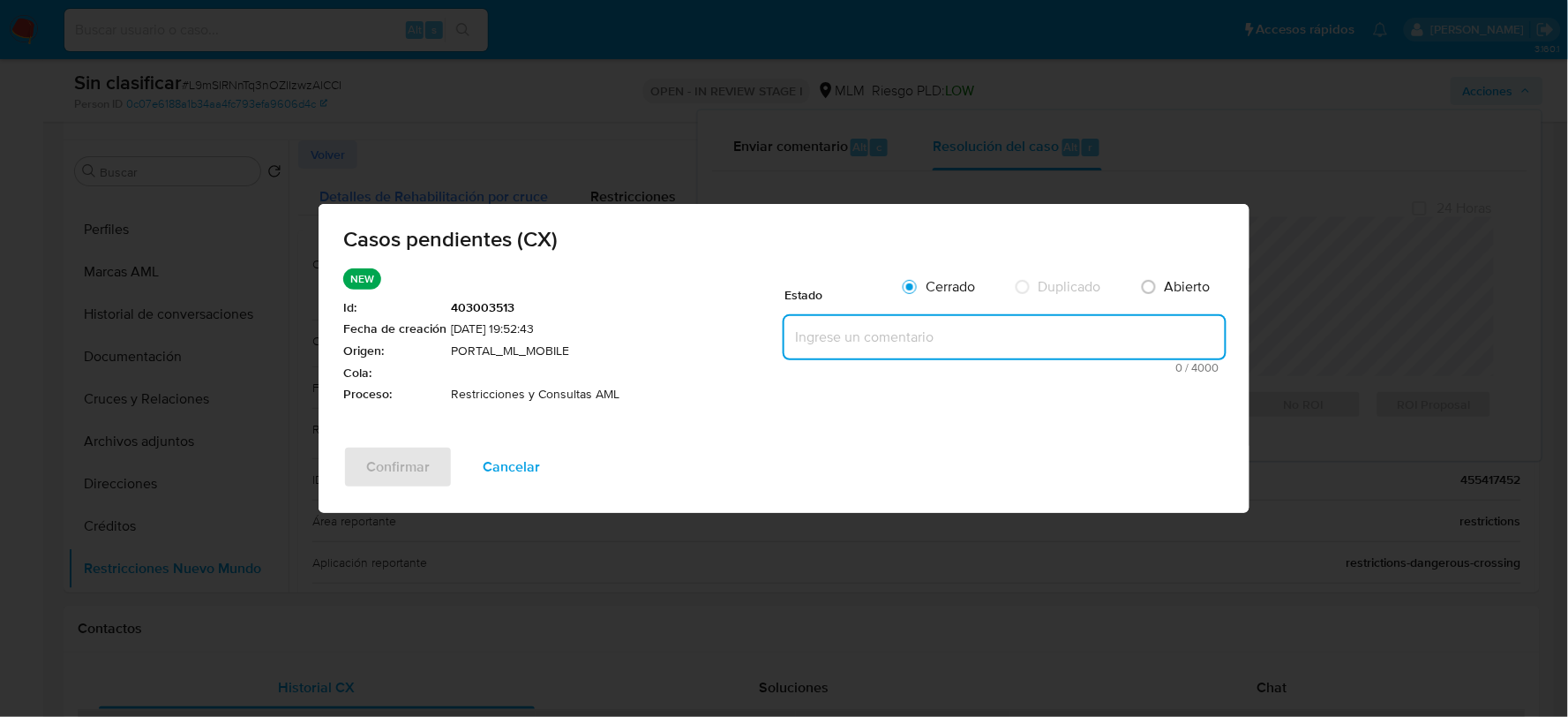
click at [821, 341] on textarea at bounding box center [1004, 337] width 440 height 42
paste textarea "Se valida Cx, cliente no tiene restricciones interpuestas por AML."
type textarea "Se valida Cx, cliente no tiene restricciones interpuestas por AML."
click at [394, 459] on span "Confirmar" at bounding box center [398, 466] width 64 height 39
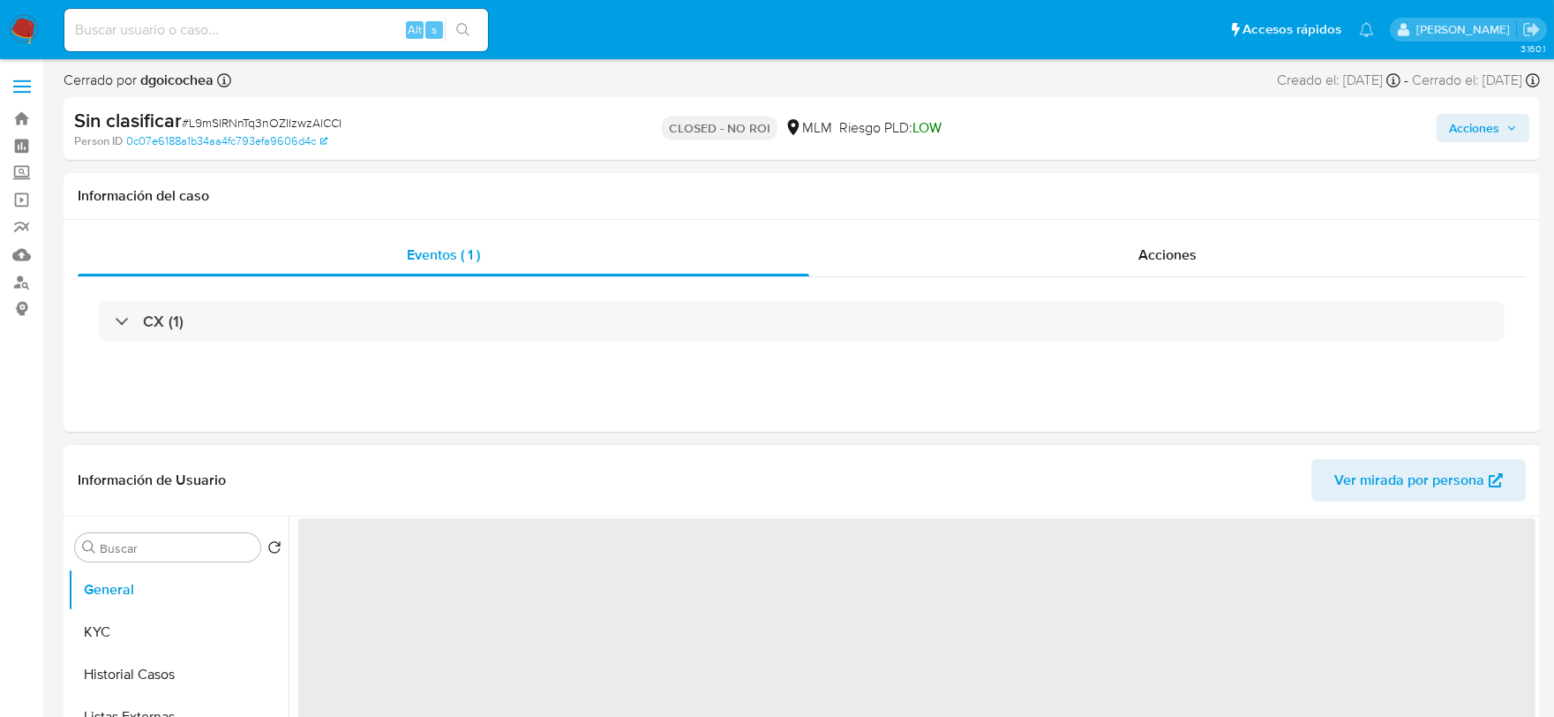
select select "10"
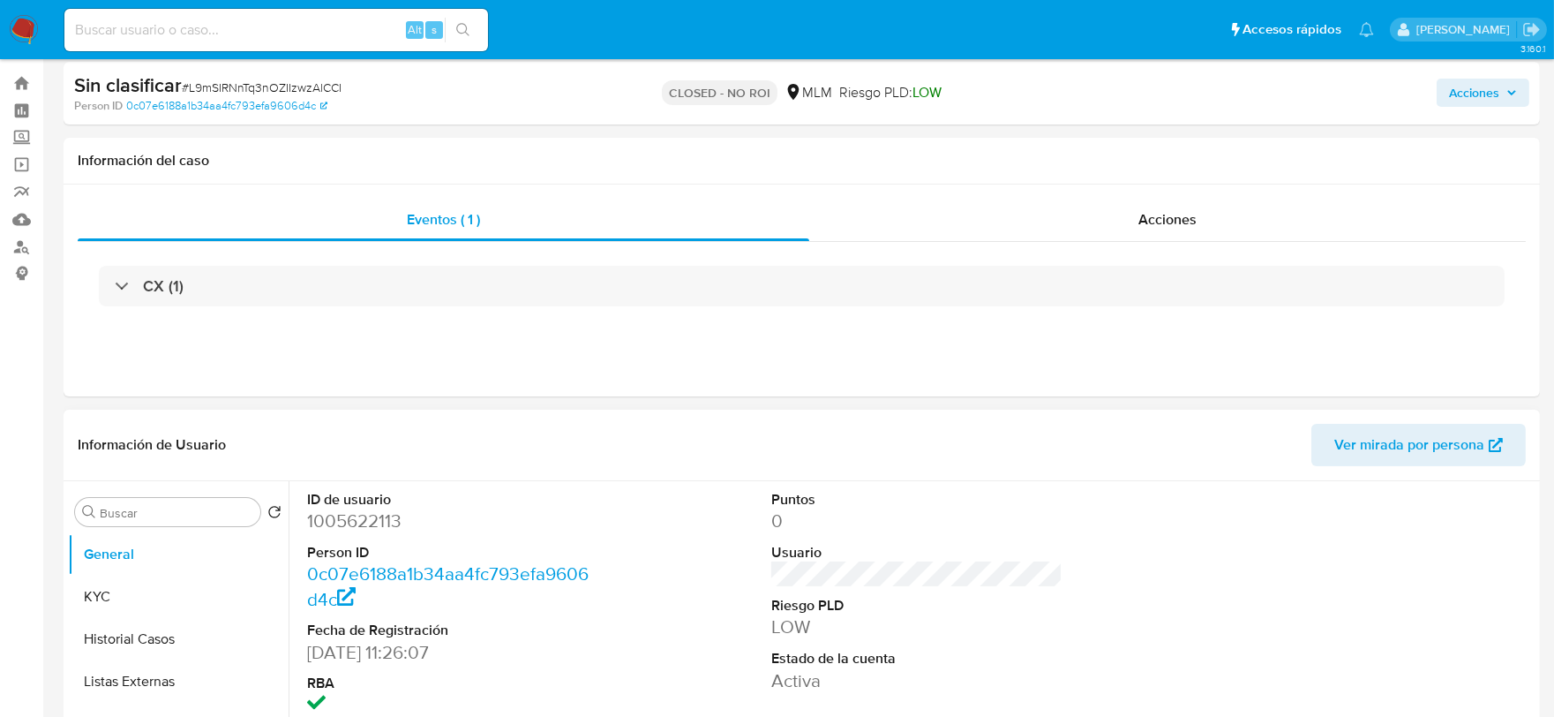
scroll to position [98, 0]
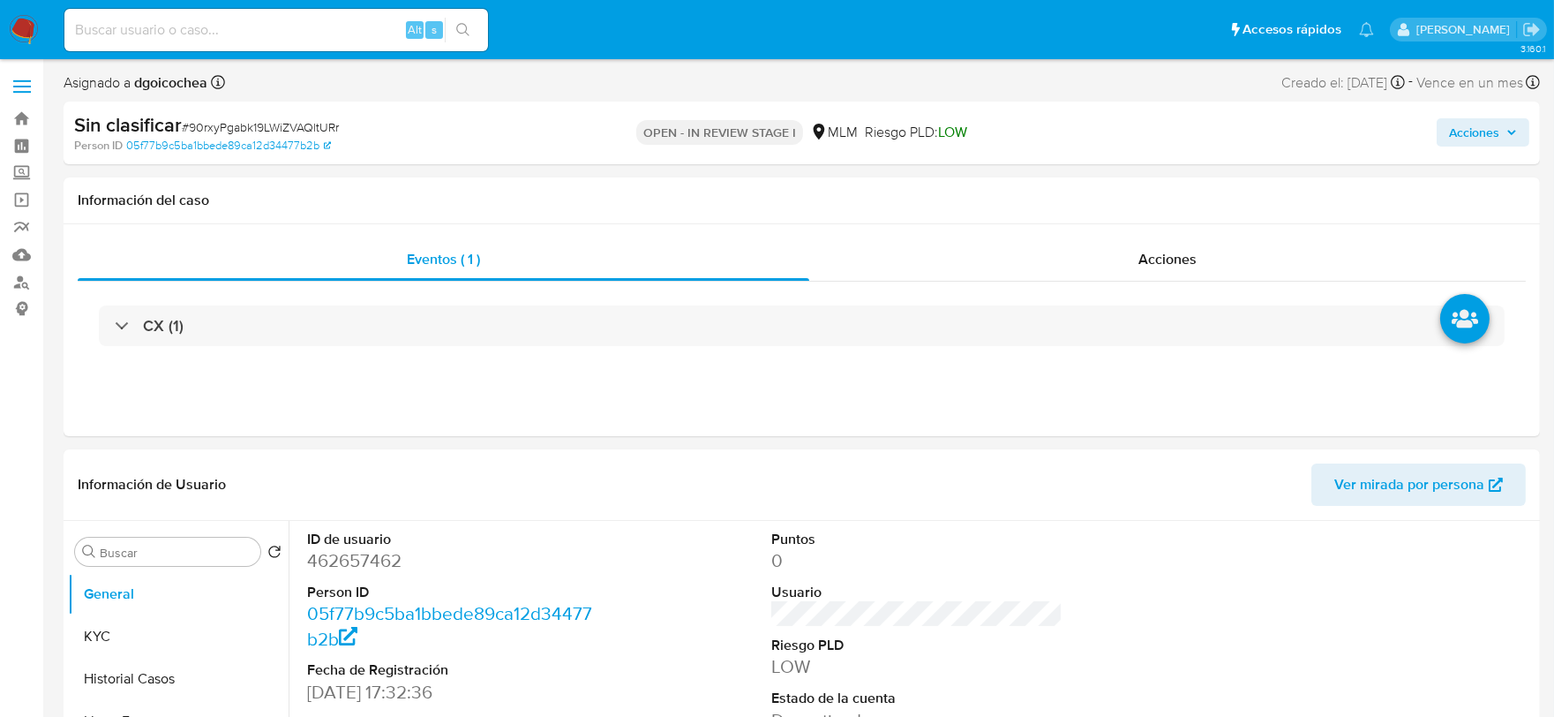
select select "10"
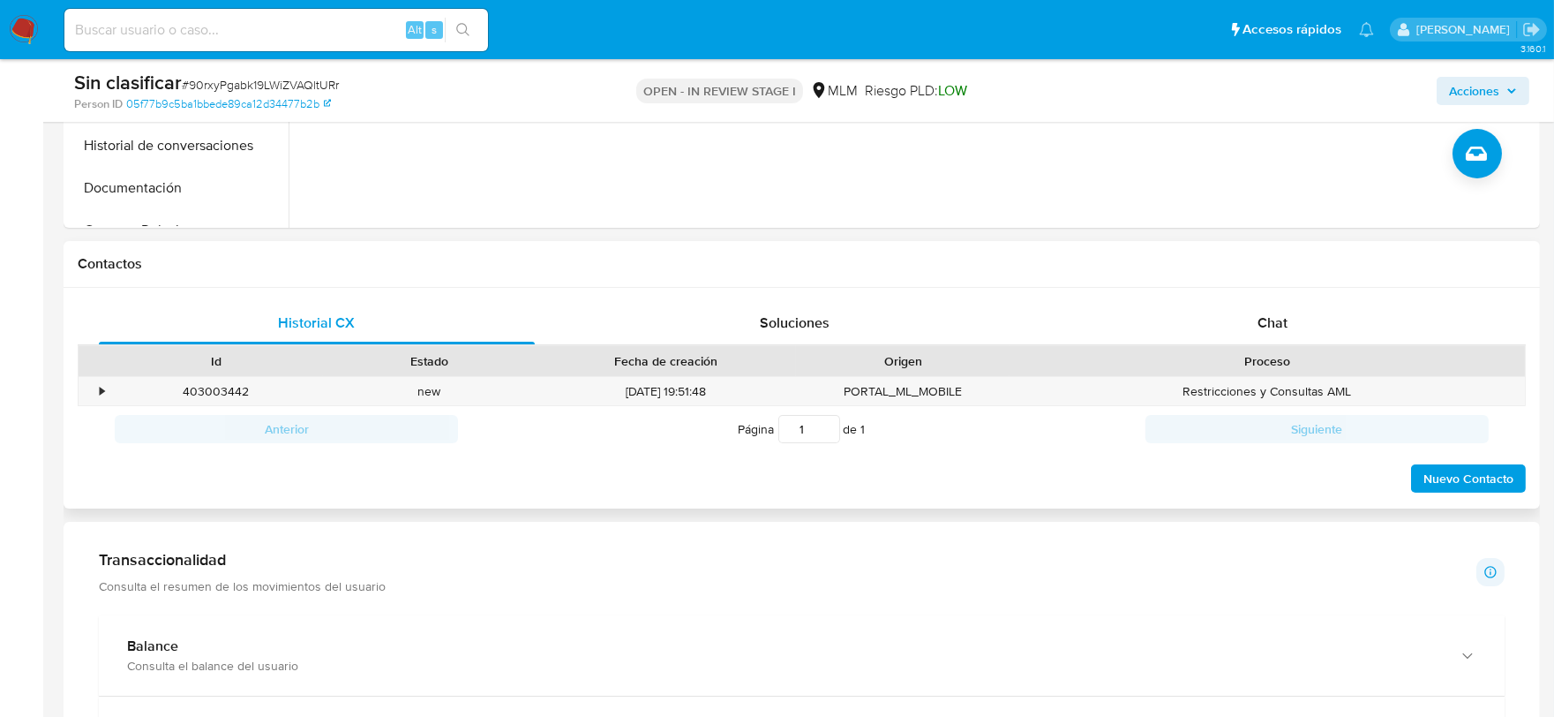
scroll to position [294, 0]
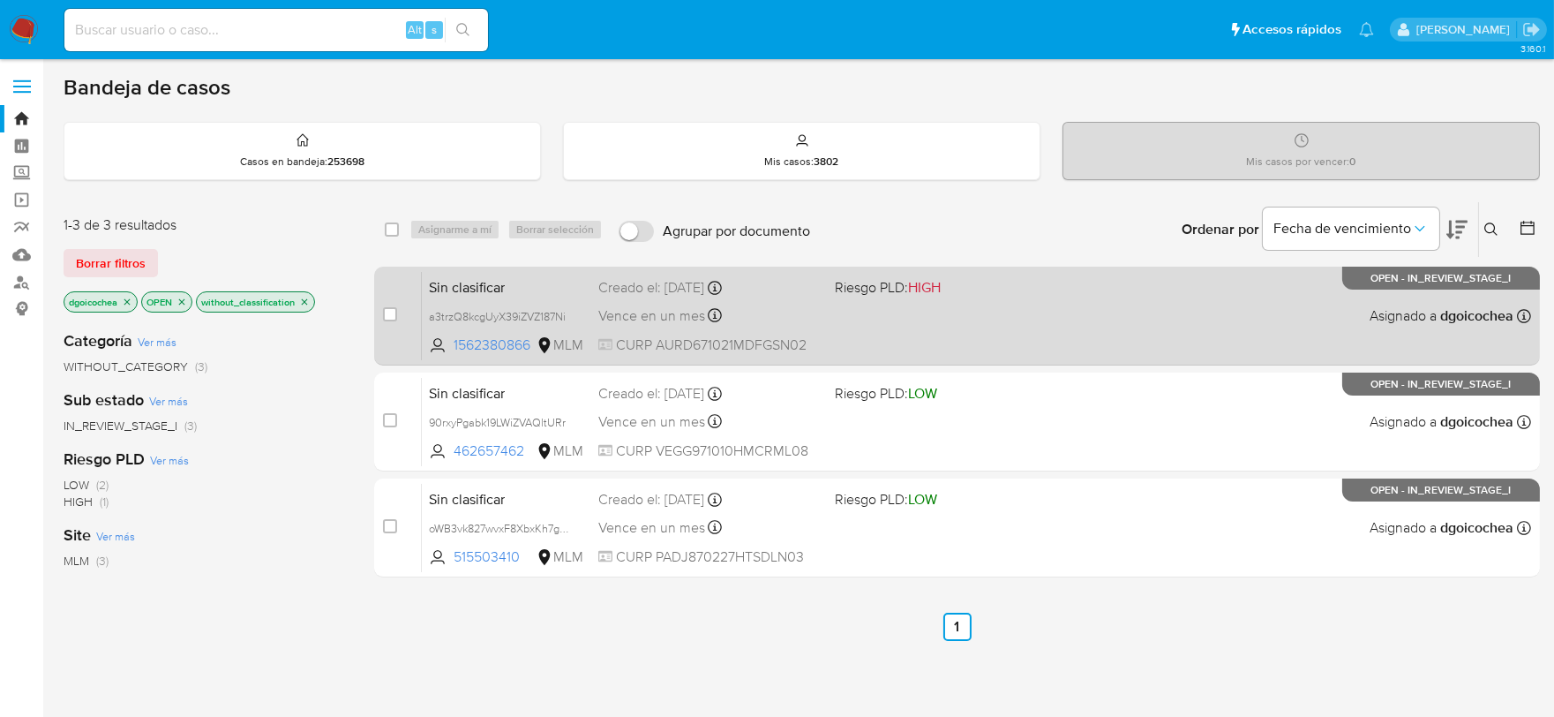
click at [457, 284] on span "Sin clasificar" at bounding box center [506, 285] width 155 height 23
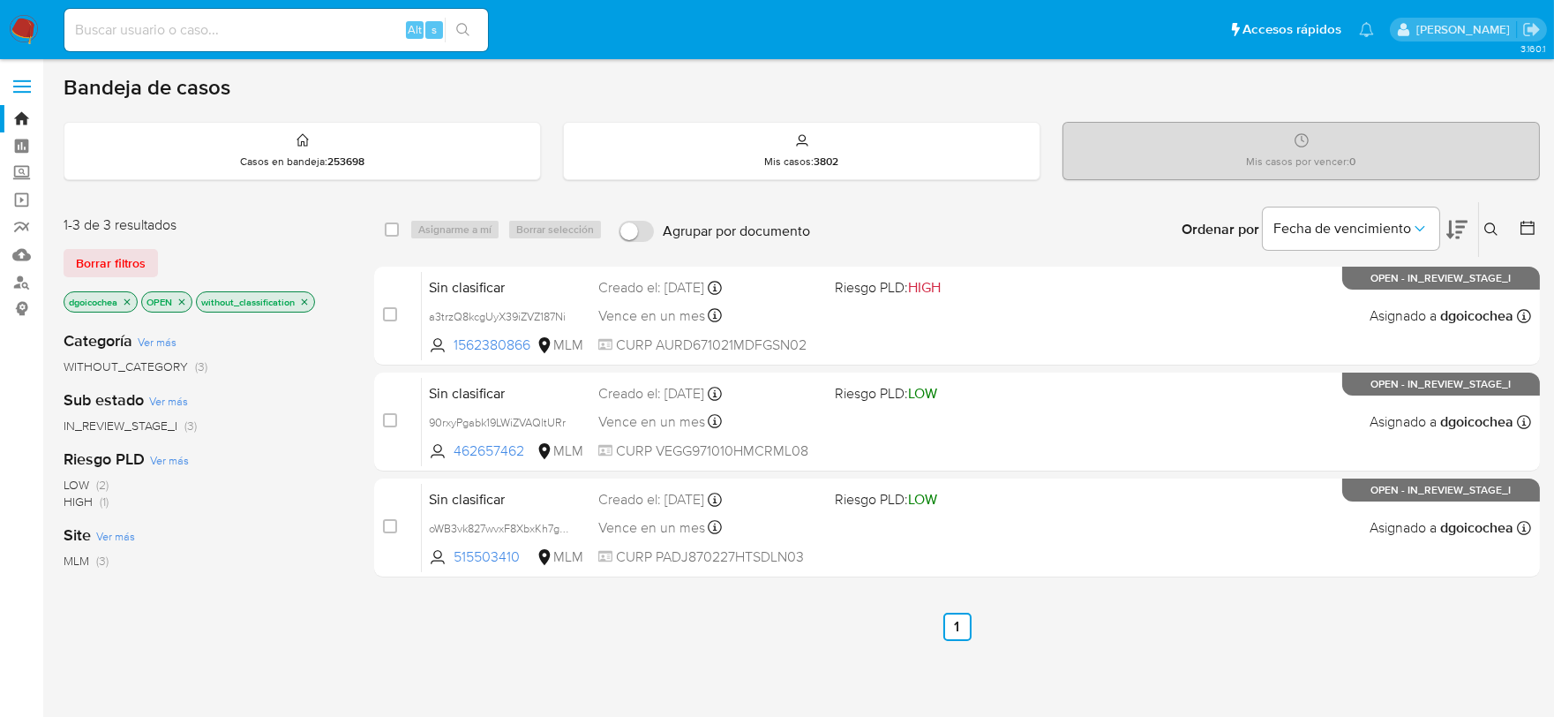
click at [1491, 230] on icon at bounding box center [1491, 229] width 14 height 14
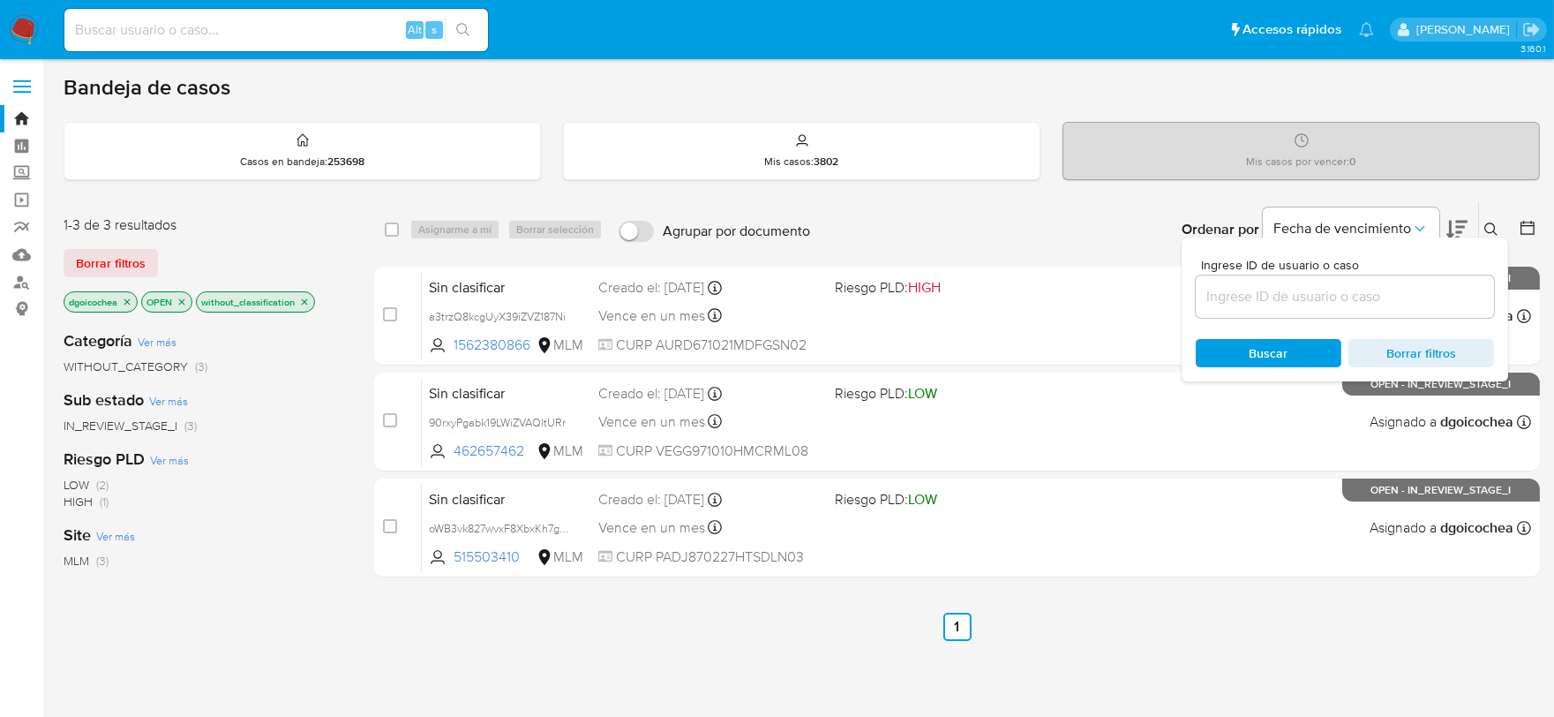
click at [1404, 309] on div at bounding box center [1345, 296] width 298 height 42
click at [1398, 285] on input at bounding box center [1345, 296] width 298 height 23
paste input "57203696"
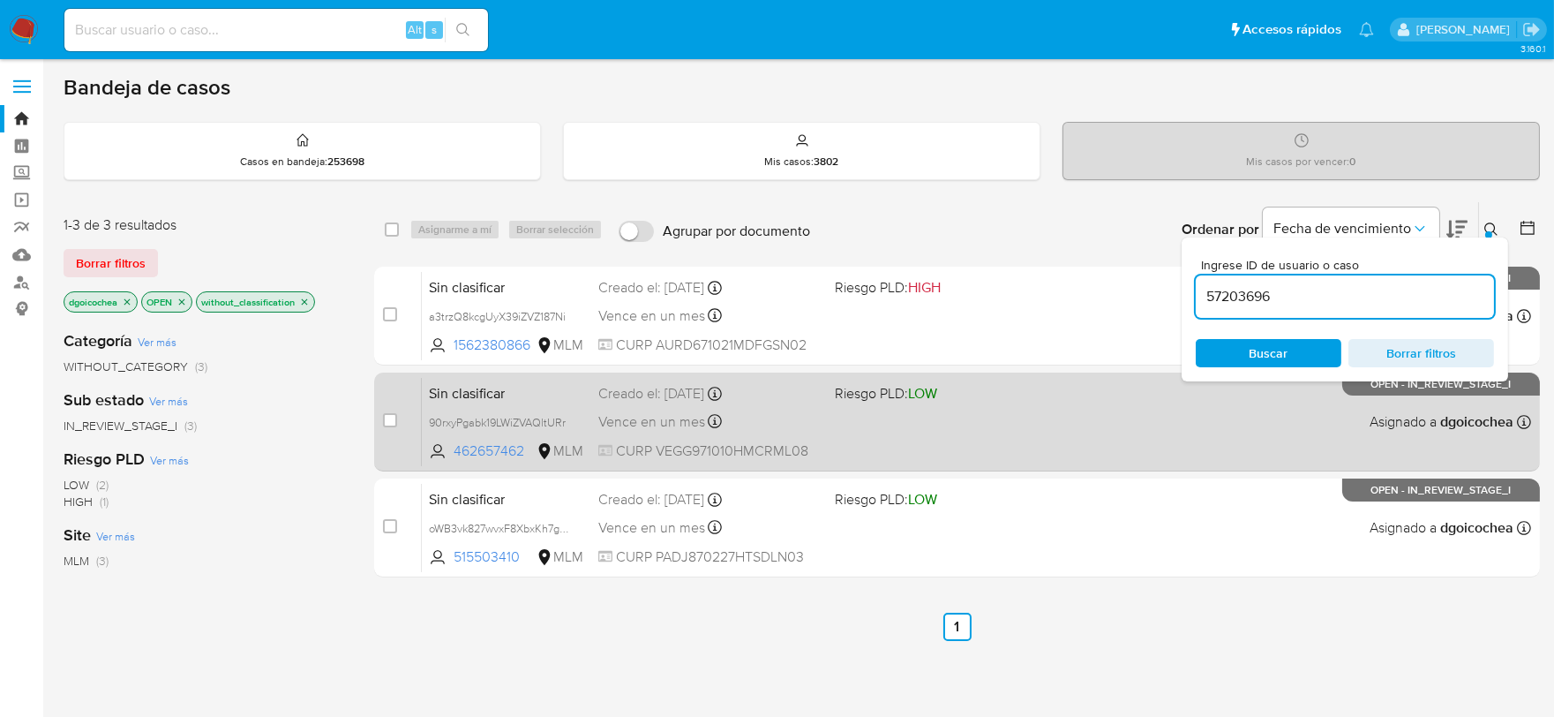
type input "57203696"
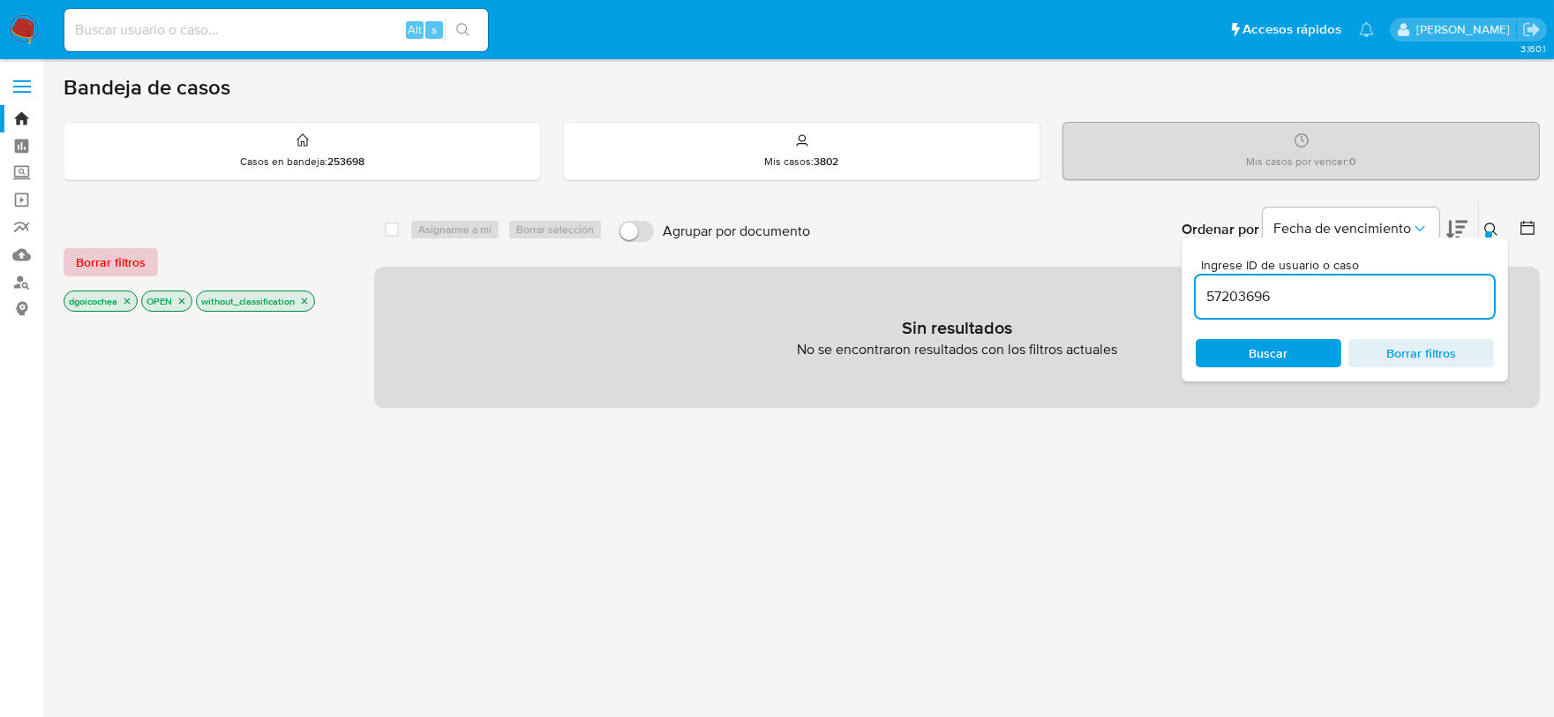
click at [93, 253] on span "Borrar filtros" at bounding box center [111, 262] width 70 height 25
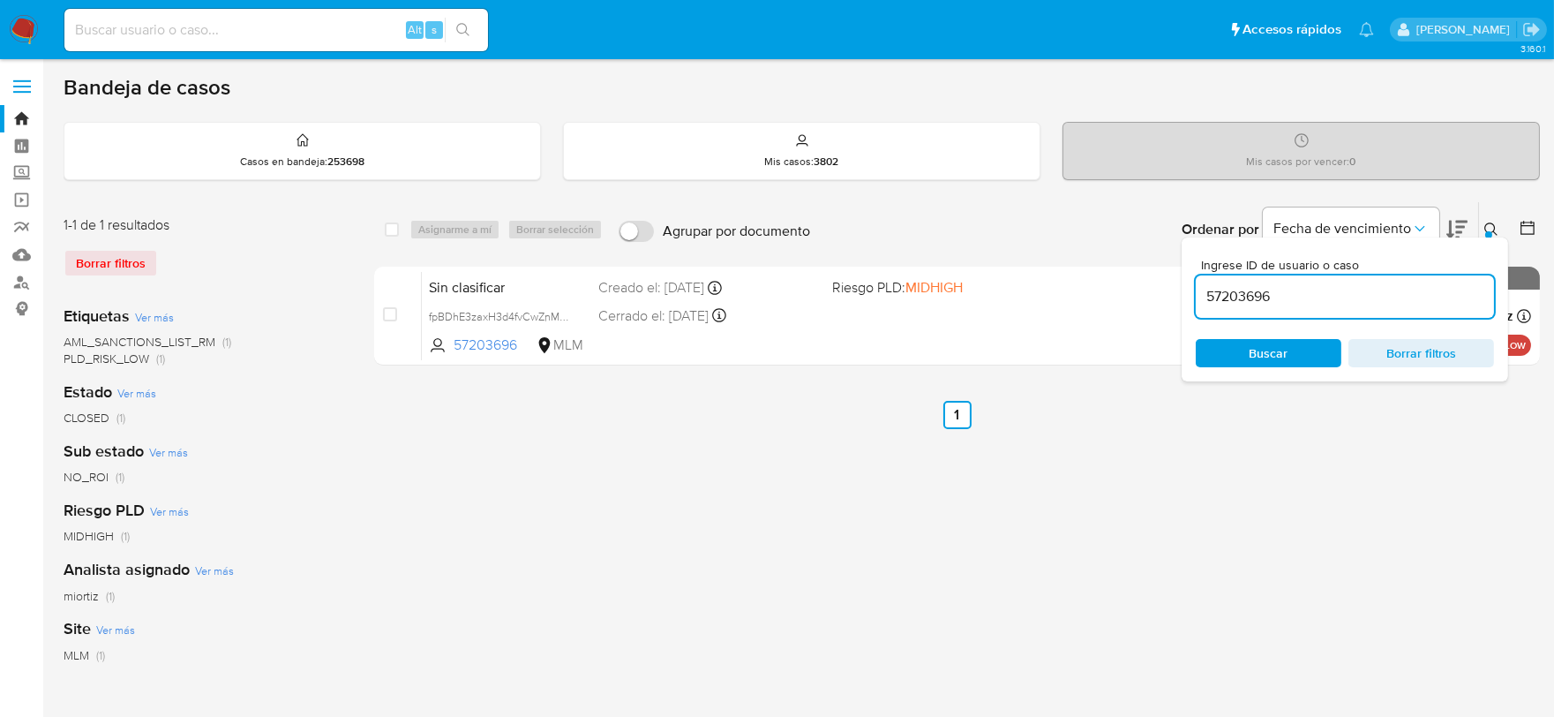
click at [1487, 228] on icon at bounding box center [1491, 229] width 14 height 14
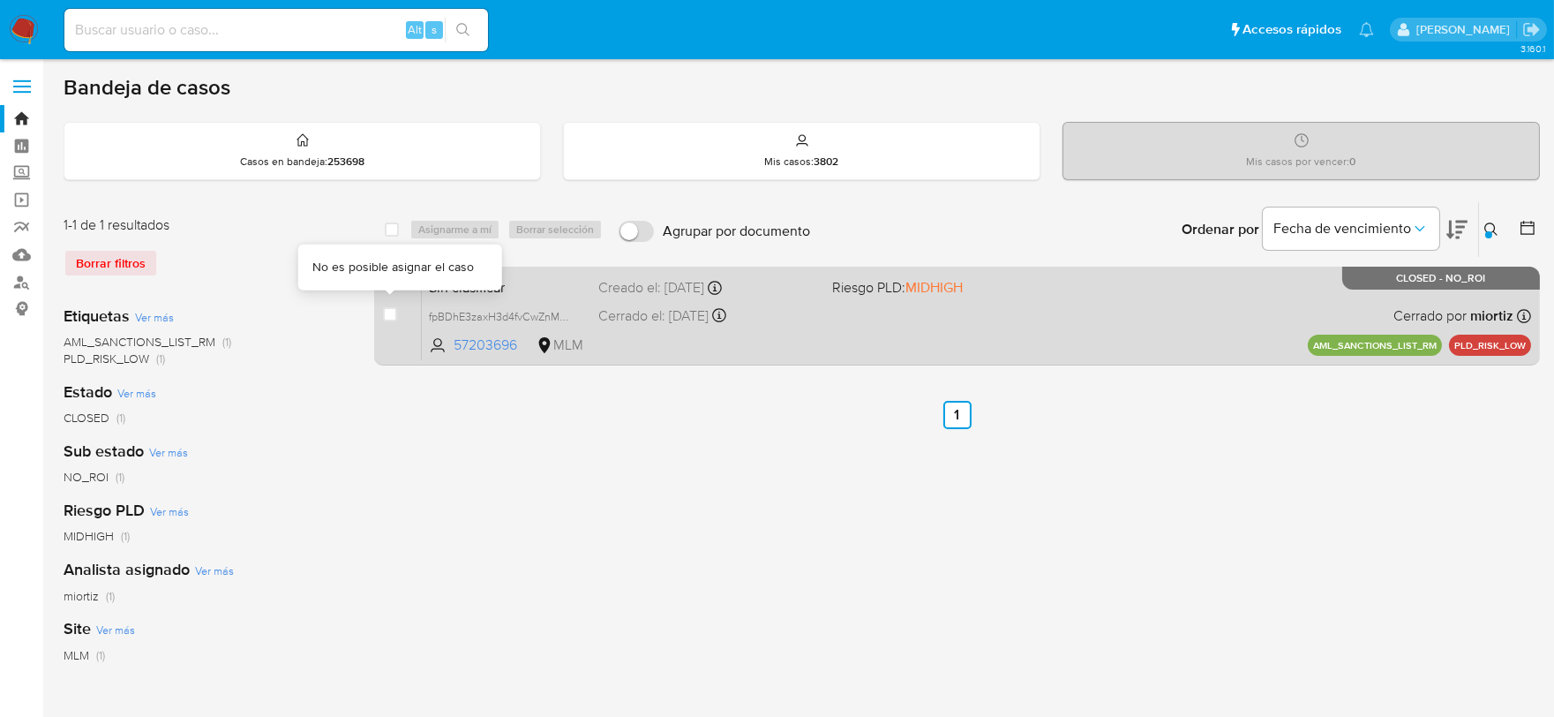
click at [393, 324] on div "case-item-checkbox" at bounding box center [390, 315] width 14 height 21
click at [391, 320] on div "case-item-checkbox" at bounding box center [390, 314] width 14 height 18
click at [445, 281] on span "Sin clasificar" at bounding box center [506, 285] width 155 height 23
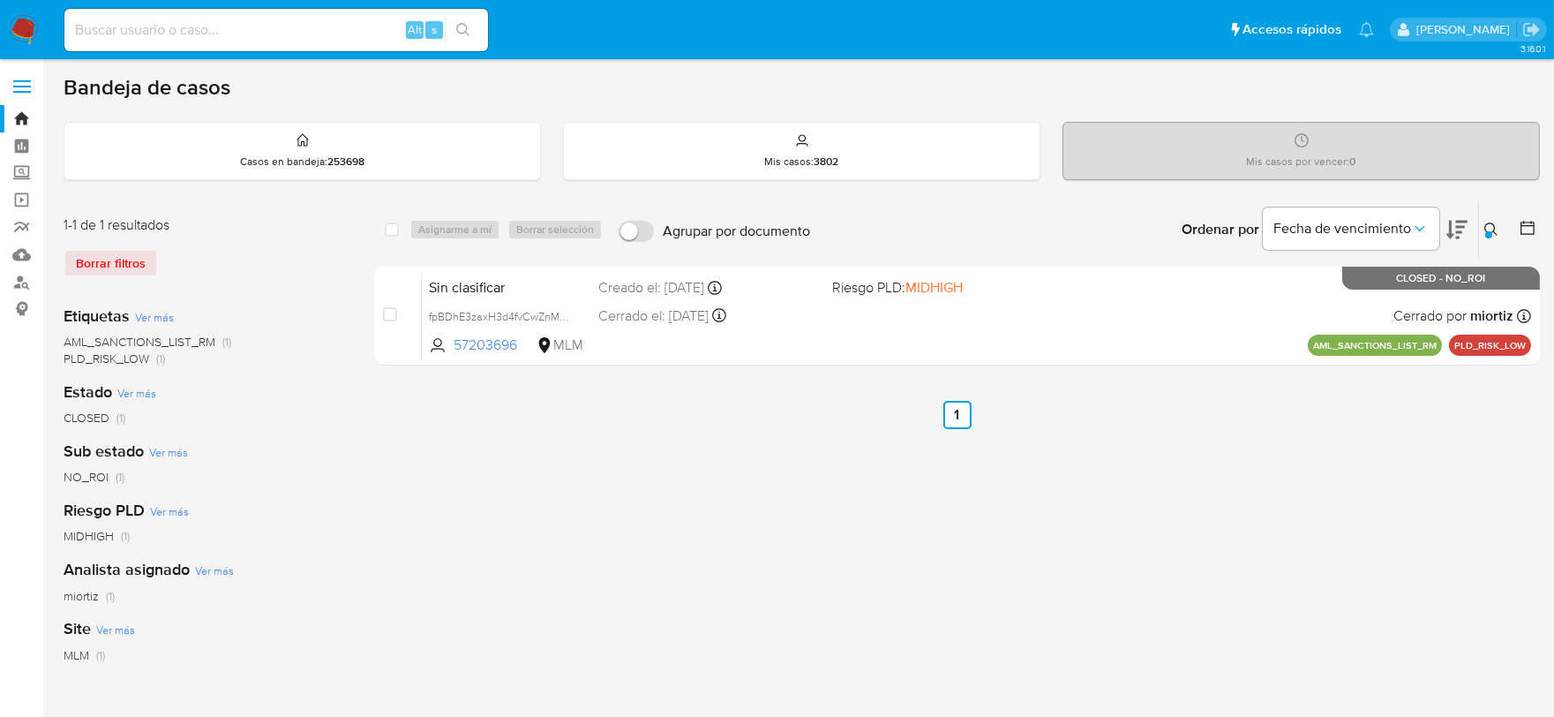
click at [19, 16] on img at bounding box center [24, 30] width 30 height 30
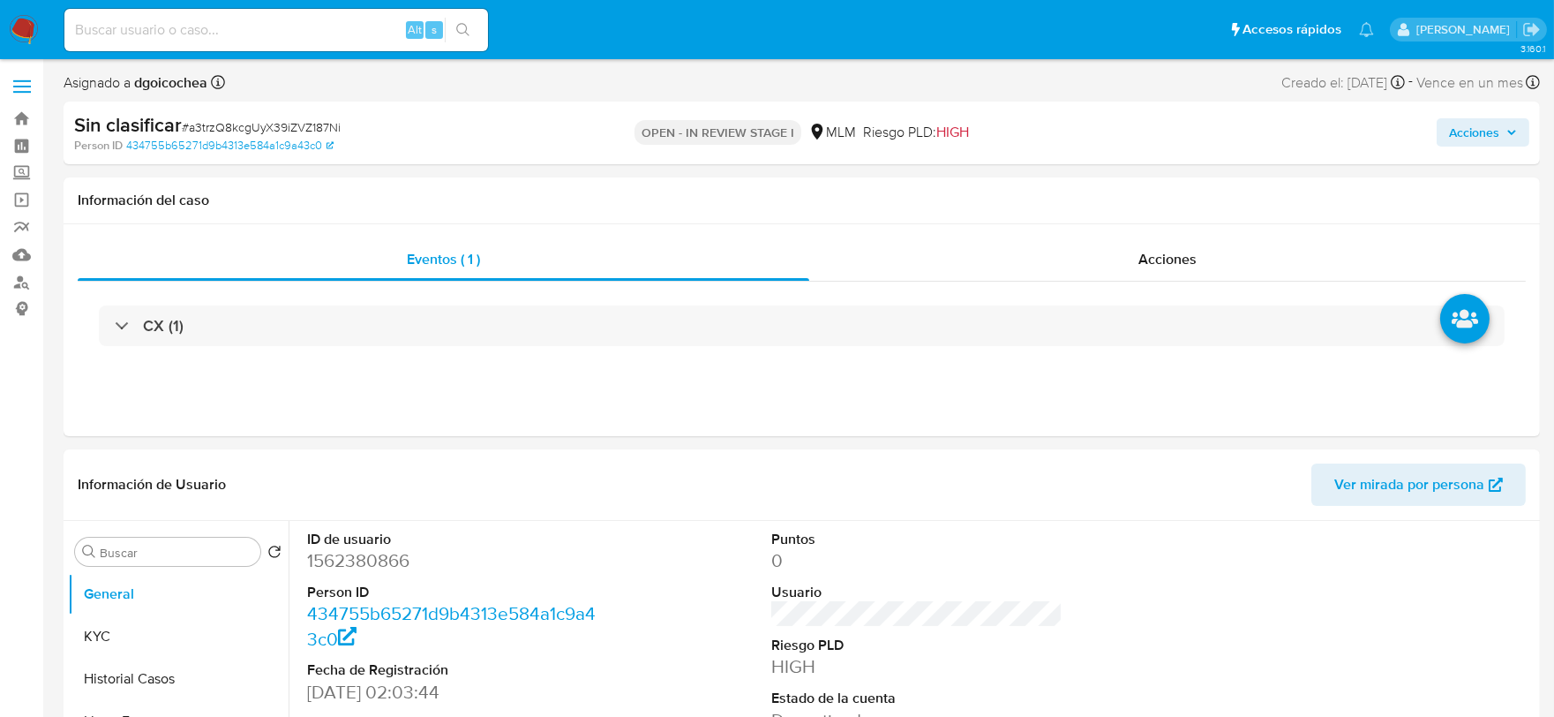
select select "10"
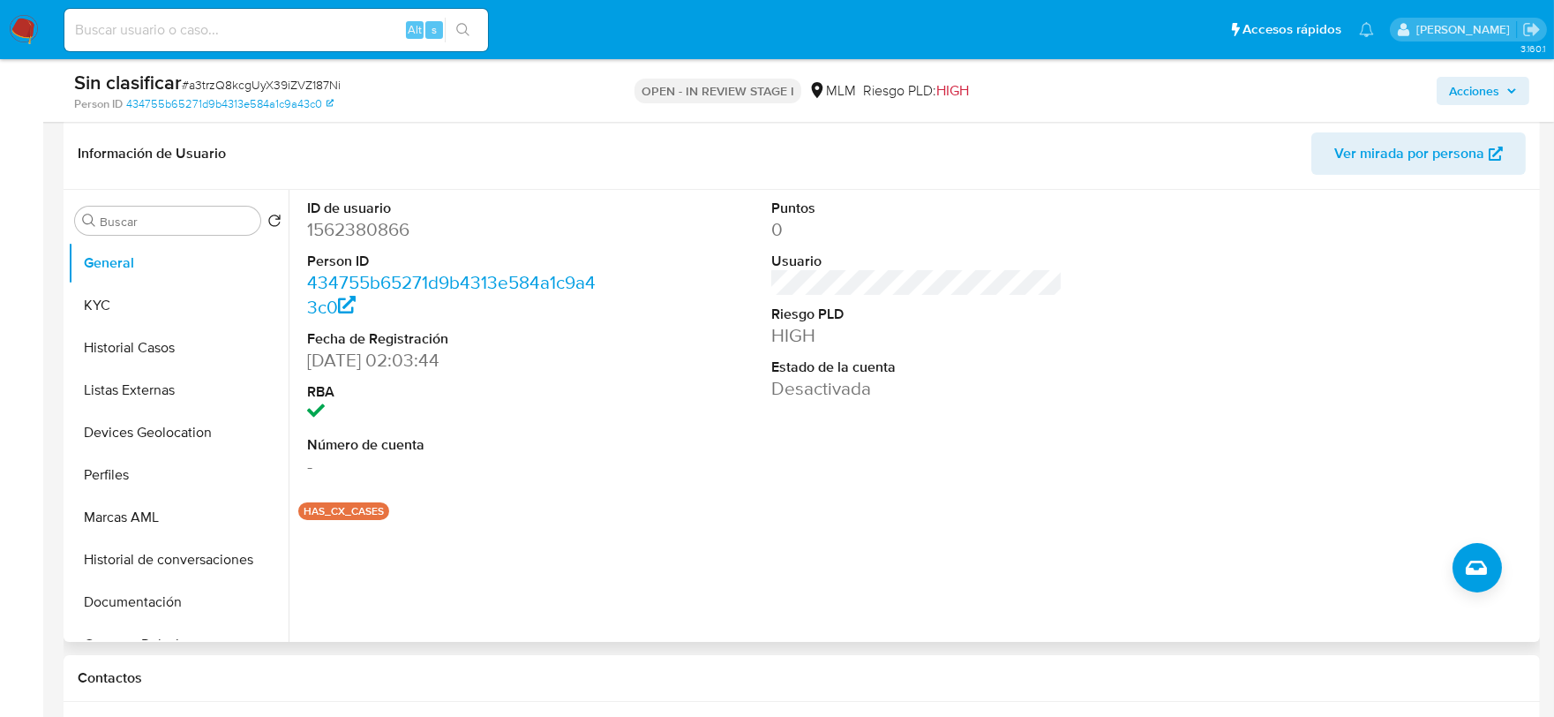
scroll to position [294, 0]
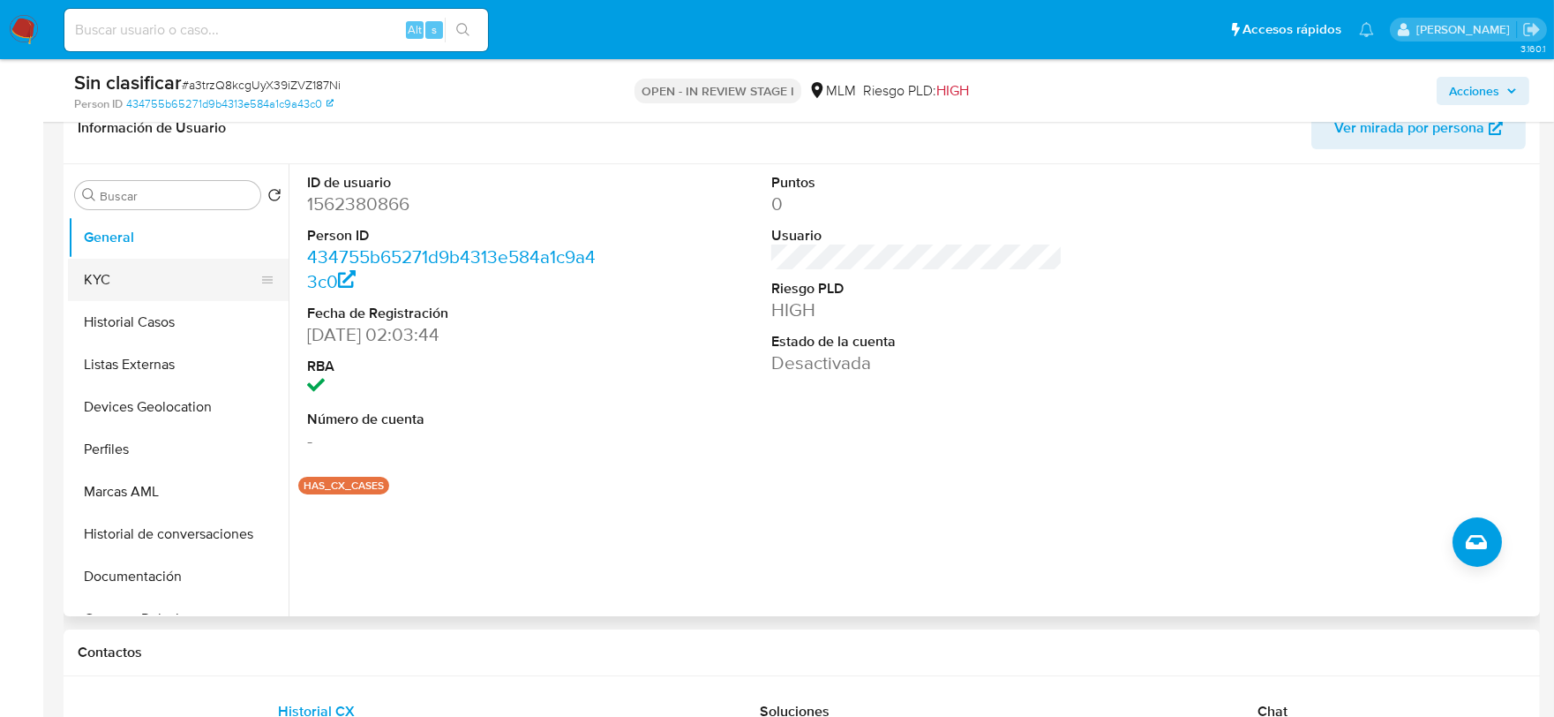
click at [194, 275] on button "KYC" at bounding box center [171, 280] width 206 height 42
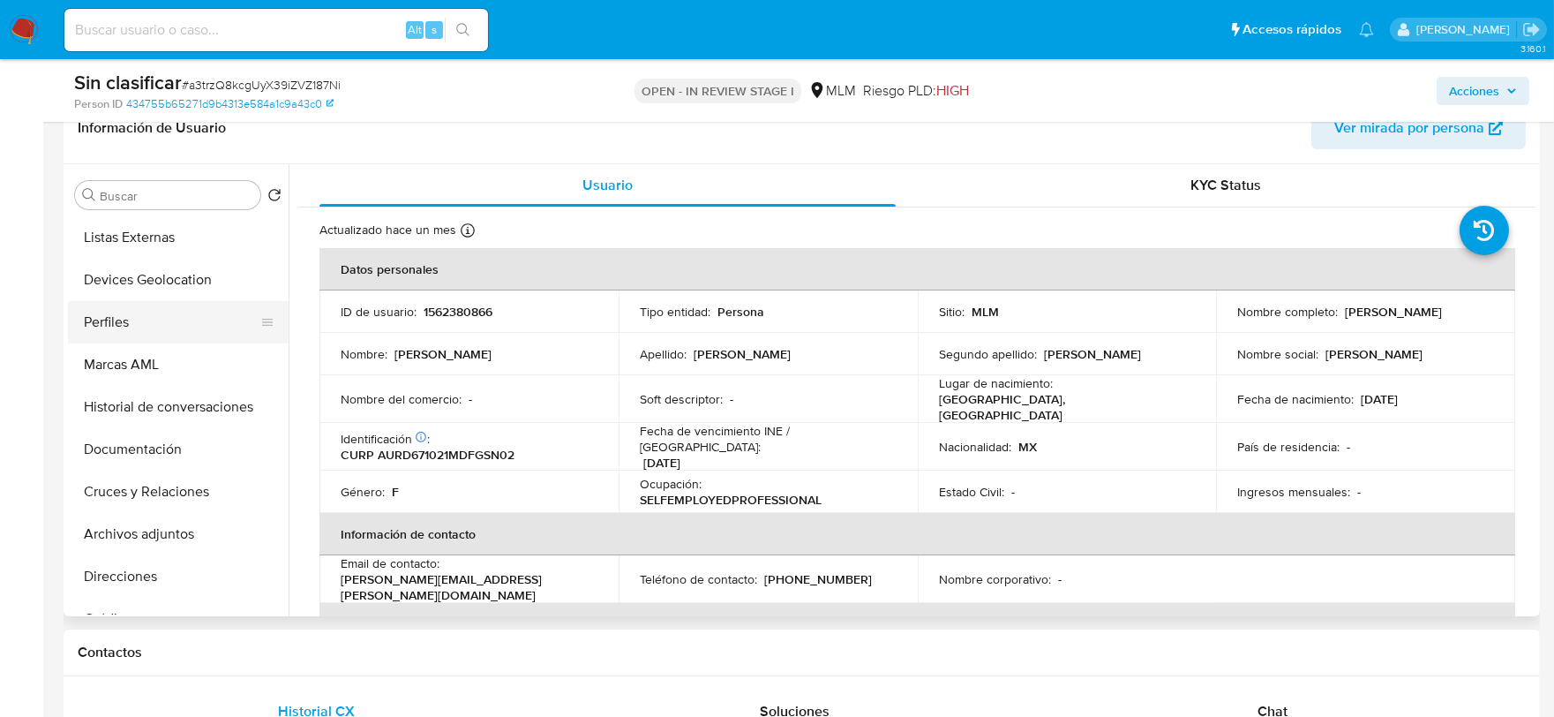
scroll to position [98, 0]
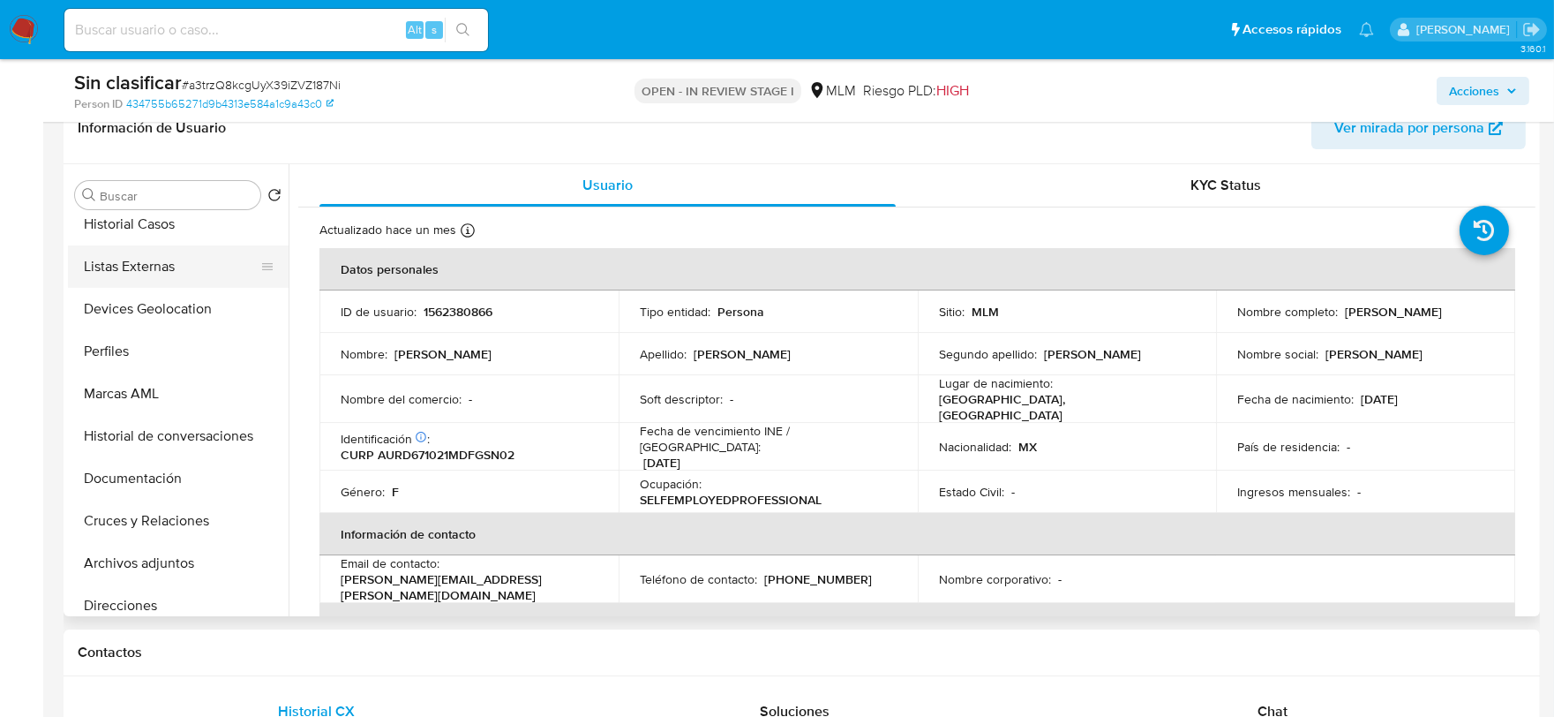
click at [159, 278] on button "Listas Externas" at bounding box center [171, 266] width 206 height 42
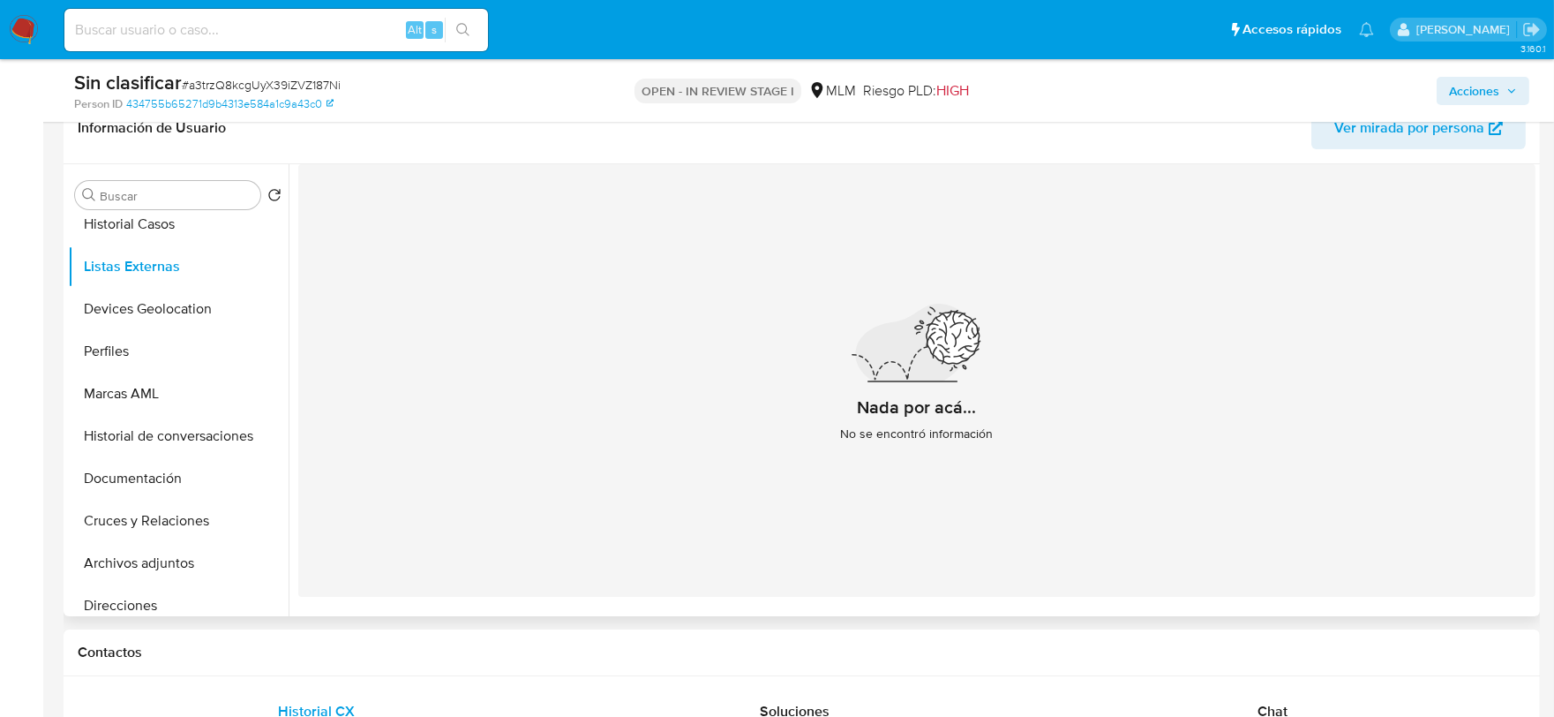
scroll to position [0, 0]
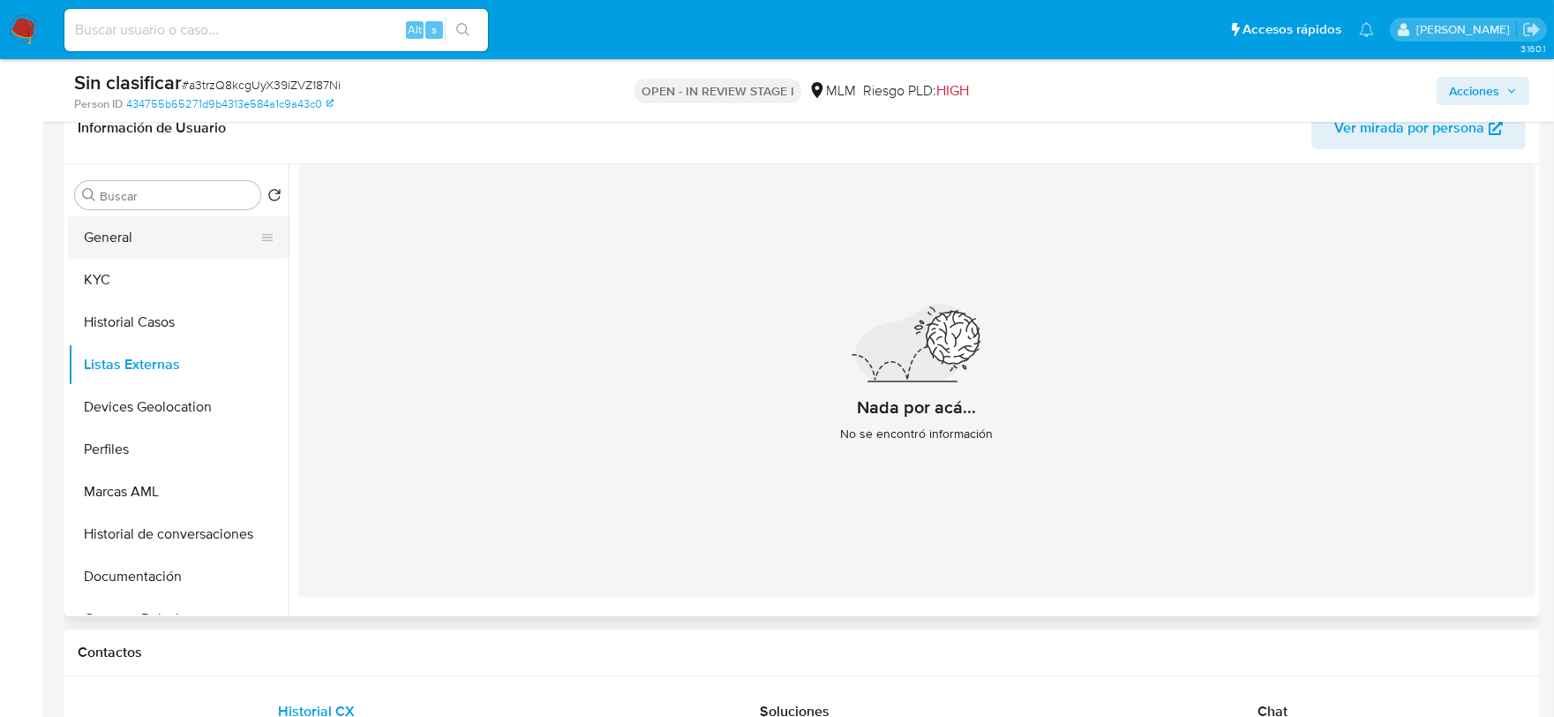
click at [120, 236] on button "General" at bounding box center [171, 237] width 206 height 42
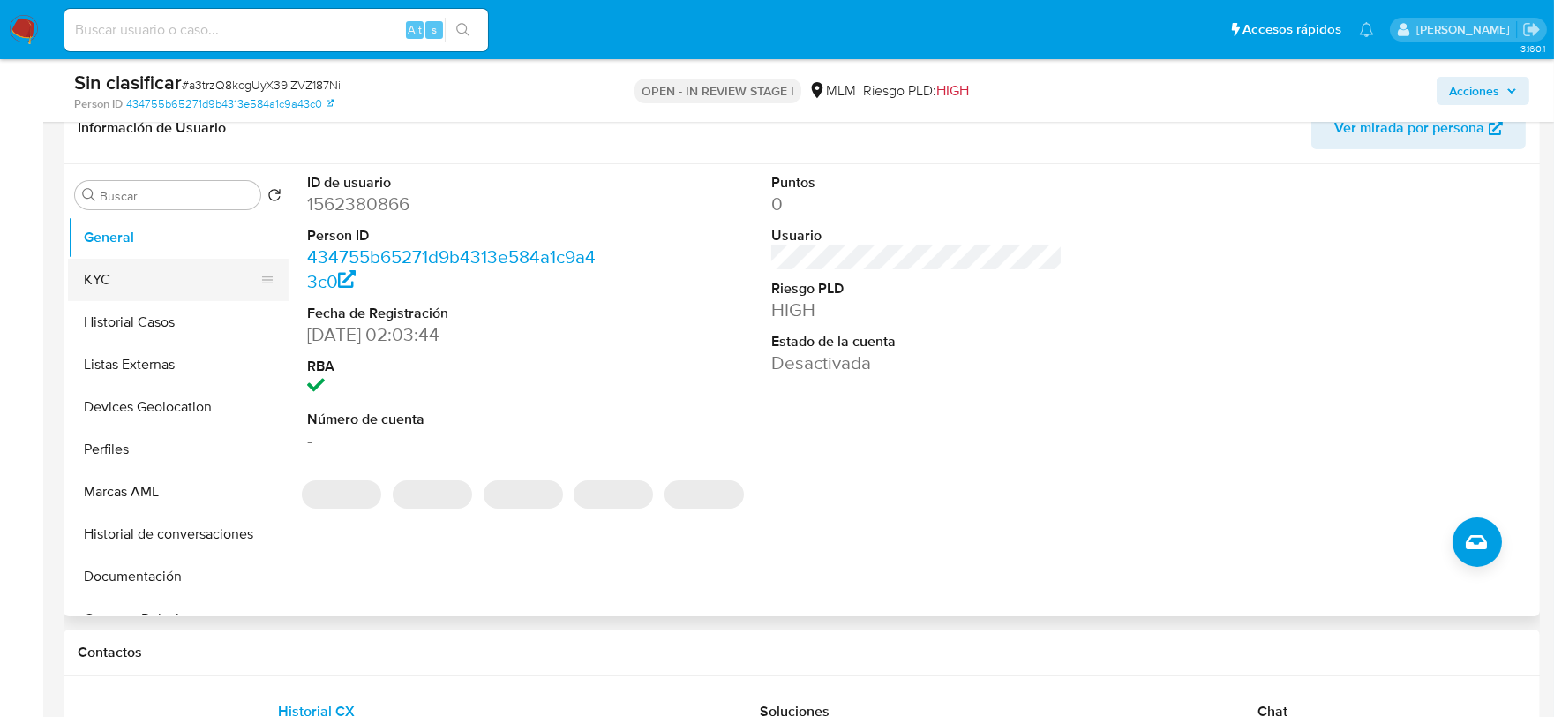
click at [109, 282] on button "KYC" at bounding box center [171, 280] width 206 height 42
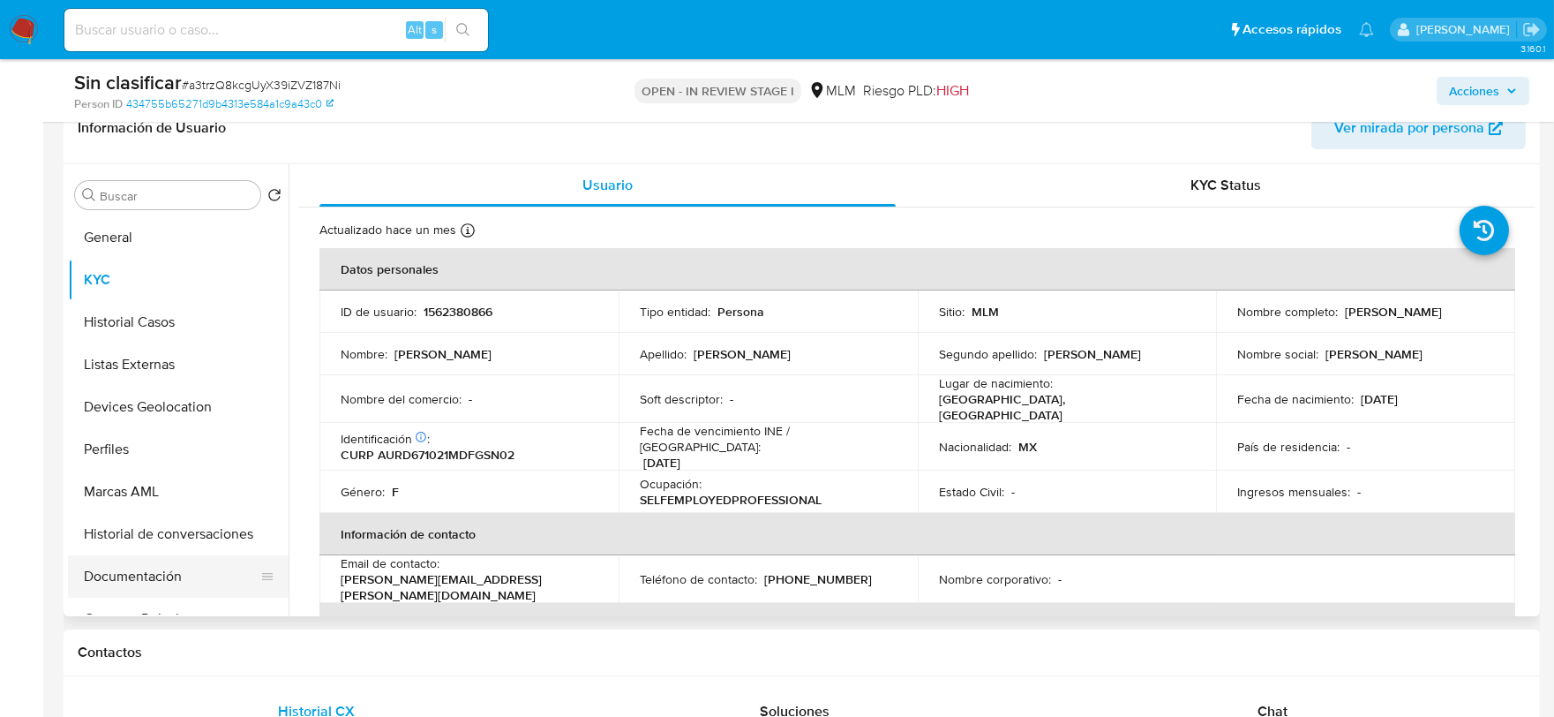
click at [129, 583] on button "Documentación" at bounding box center [171, 576] width 206 height 42
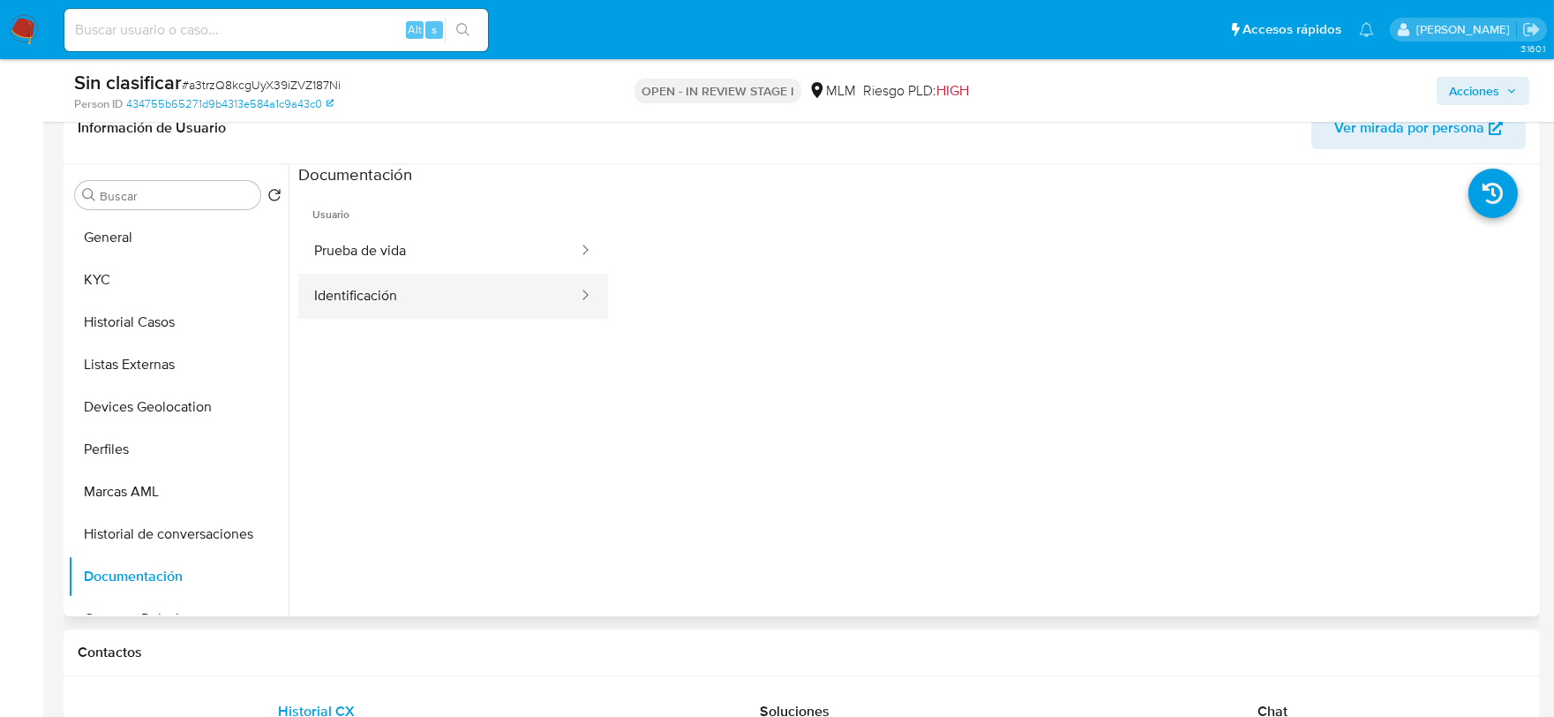
click at [469, 284] on button "Identificación" at bounding box center [438, 296] width 281 height 45
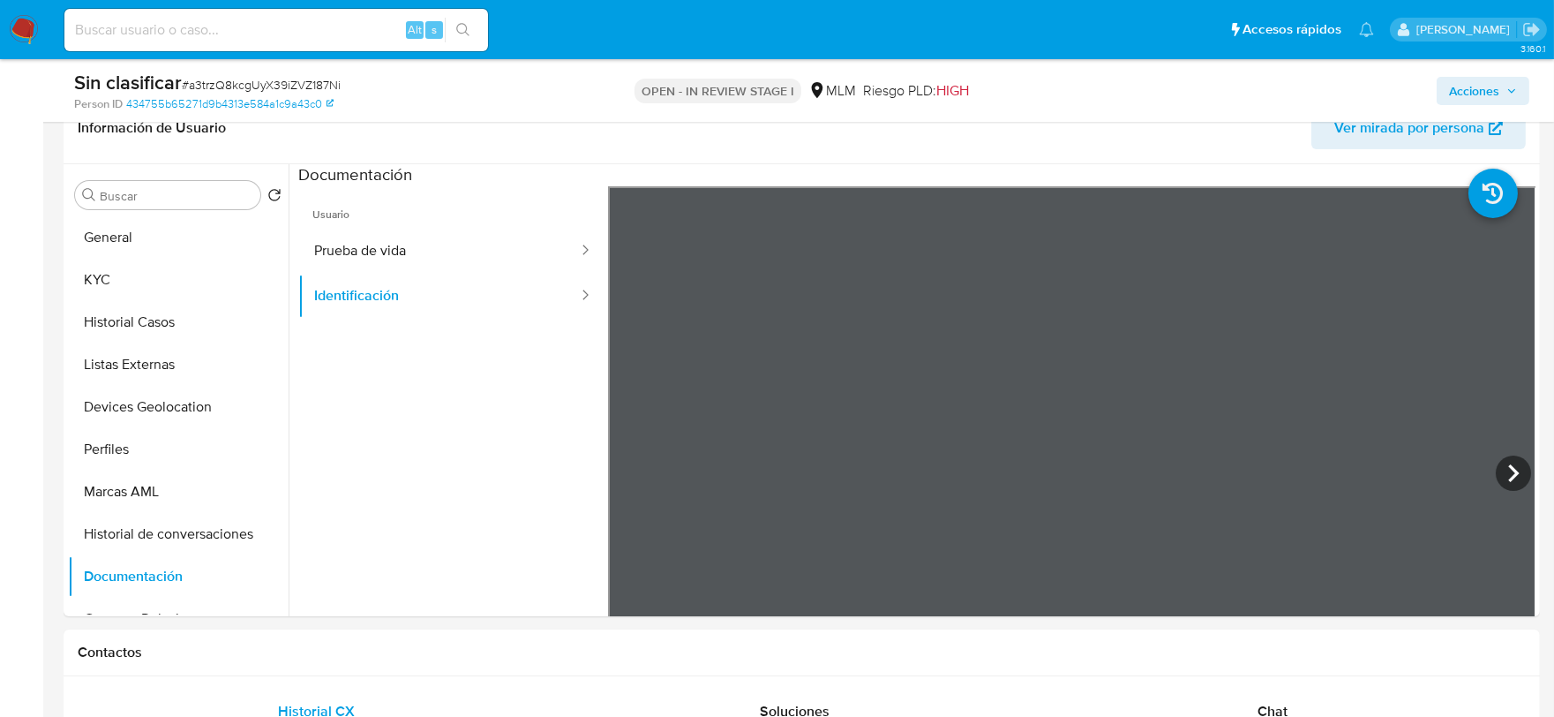
drag, startPoint x: 1553, startPoint y: 209, endPoint x: 1559, endPoint y: 268, distance: 59.4
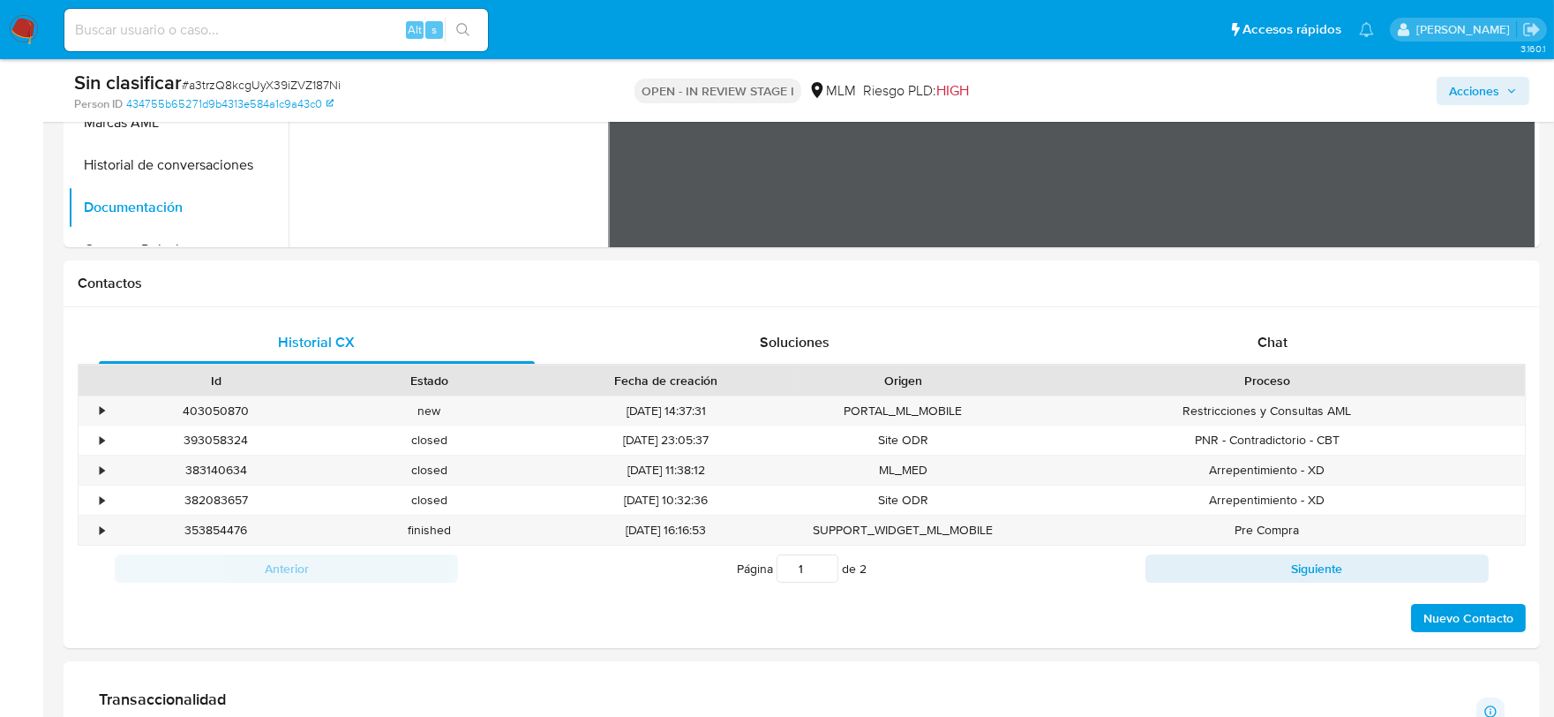
scroll to position [672, 0]
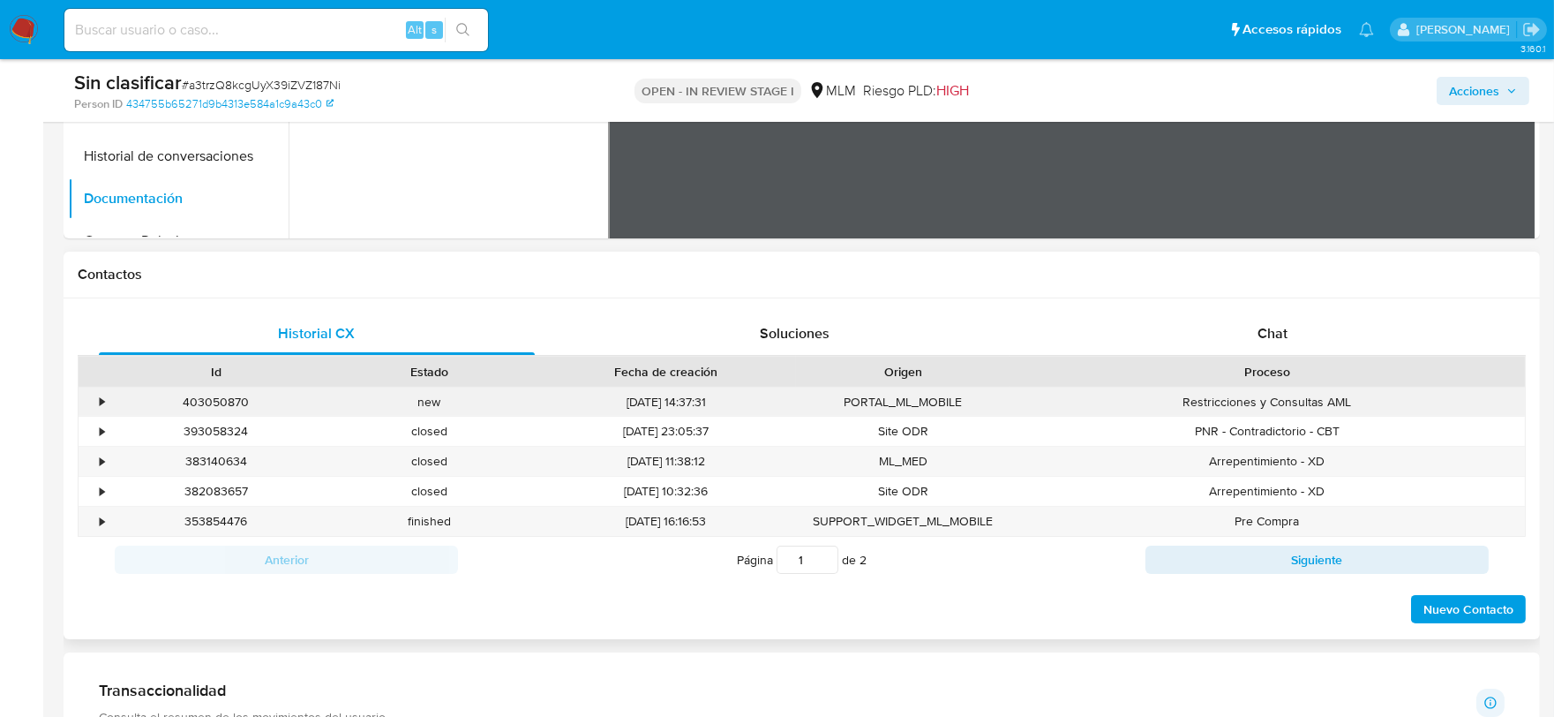
click at [101, 400] on div "•" at bounding box center [102, 402] width 4 height 17
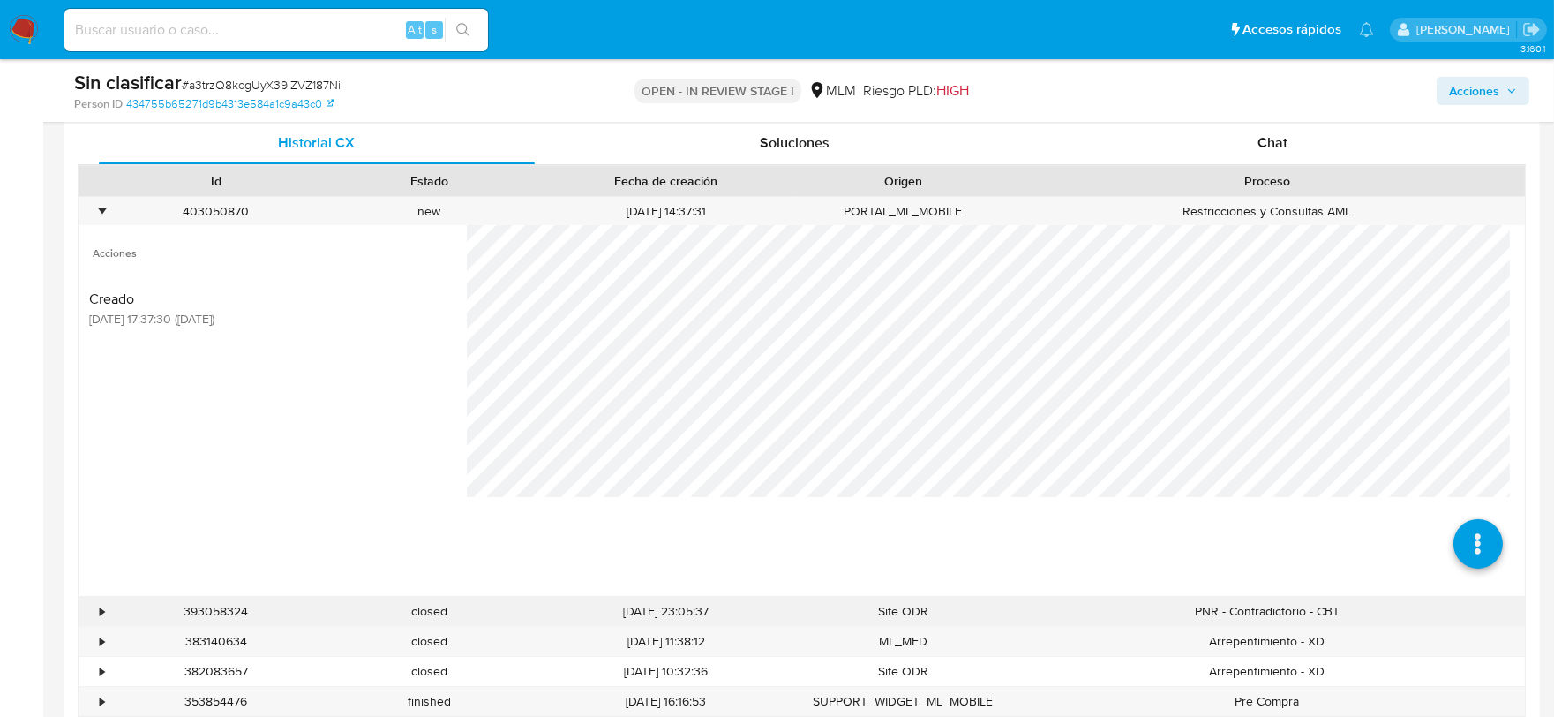
scroll to position [867, 0]
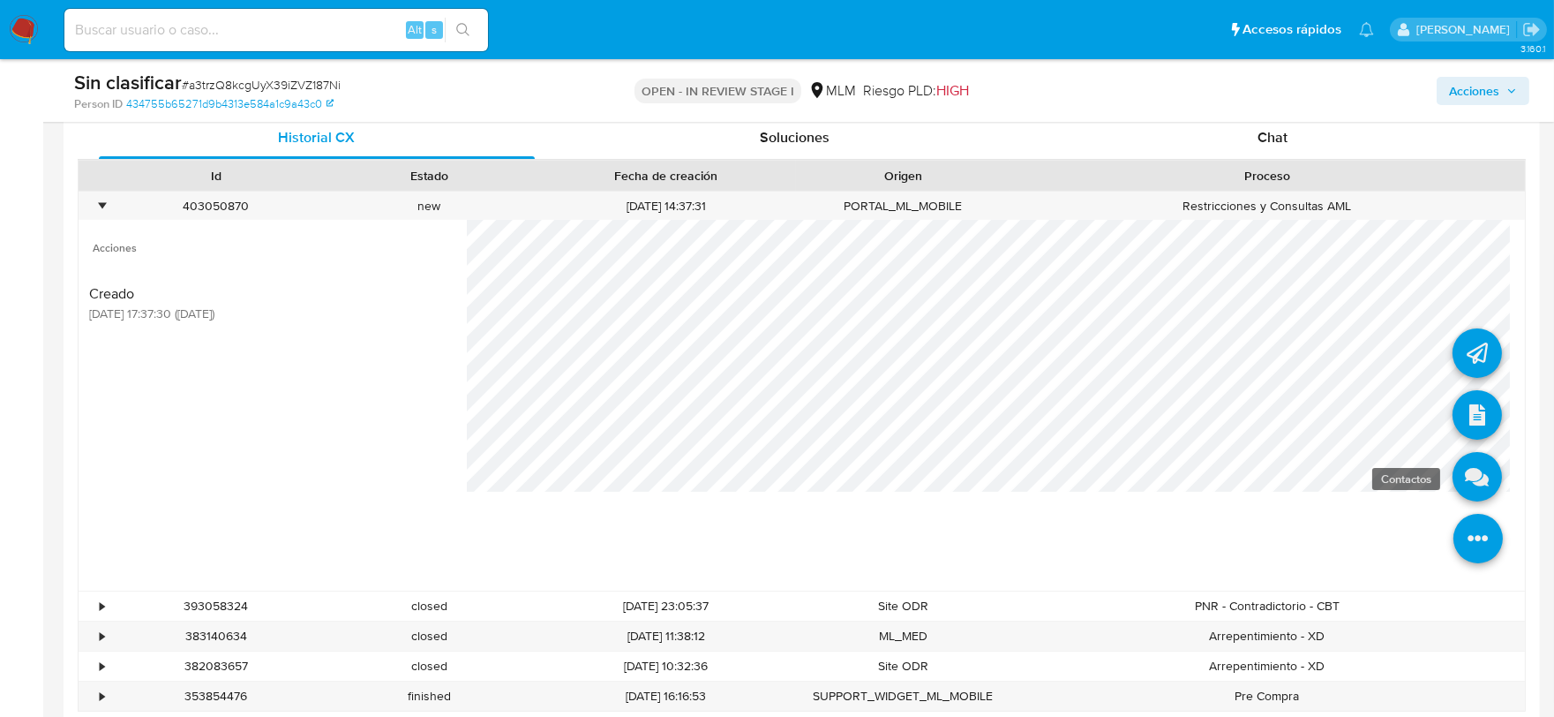
click at [1462, 490] on icon at bounding box center [1476, 476] width 49 height 49
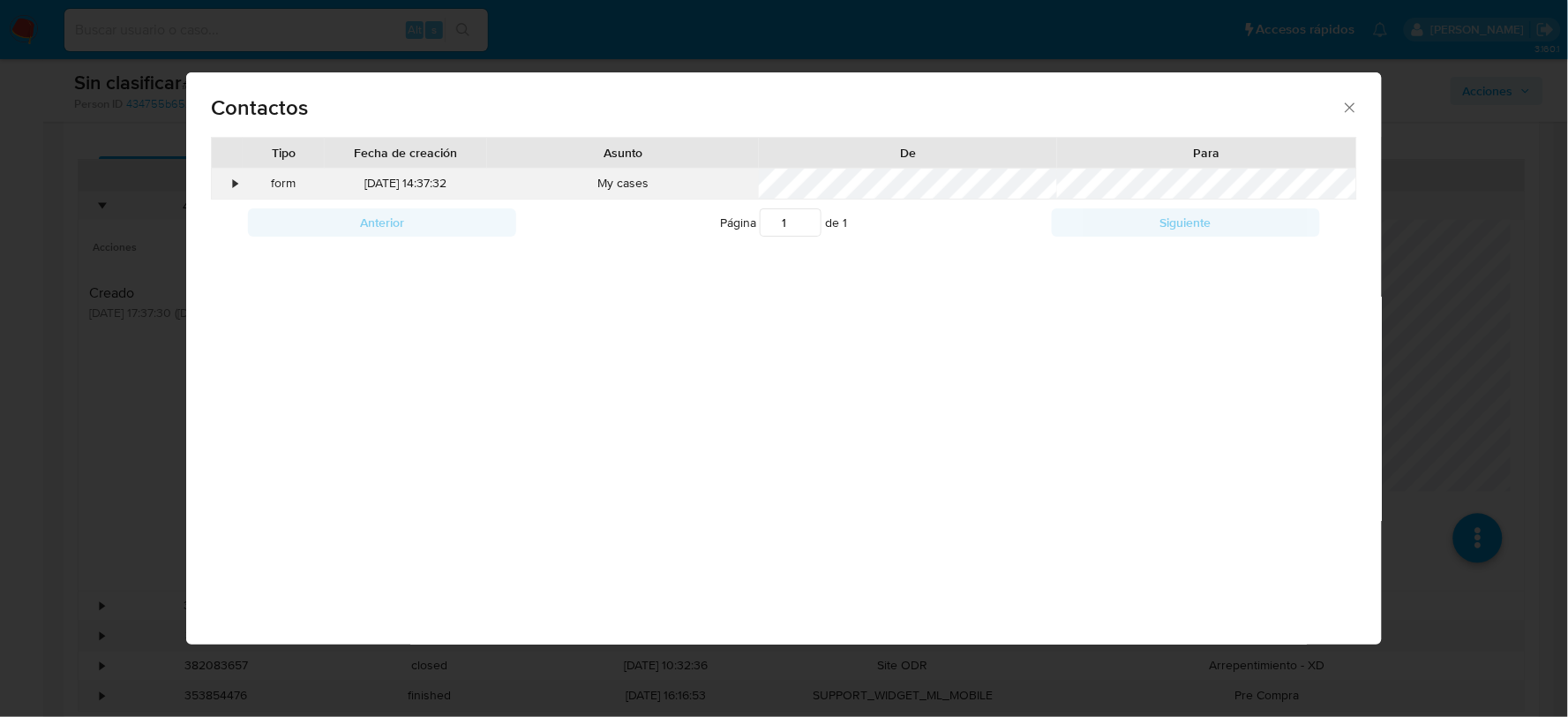
click at [227, 185] on div "•" at bounding box center [227, 184] width 31 height 30
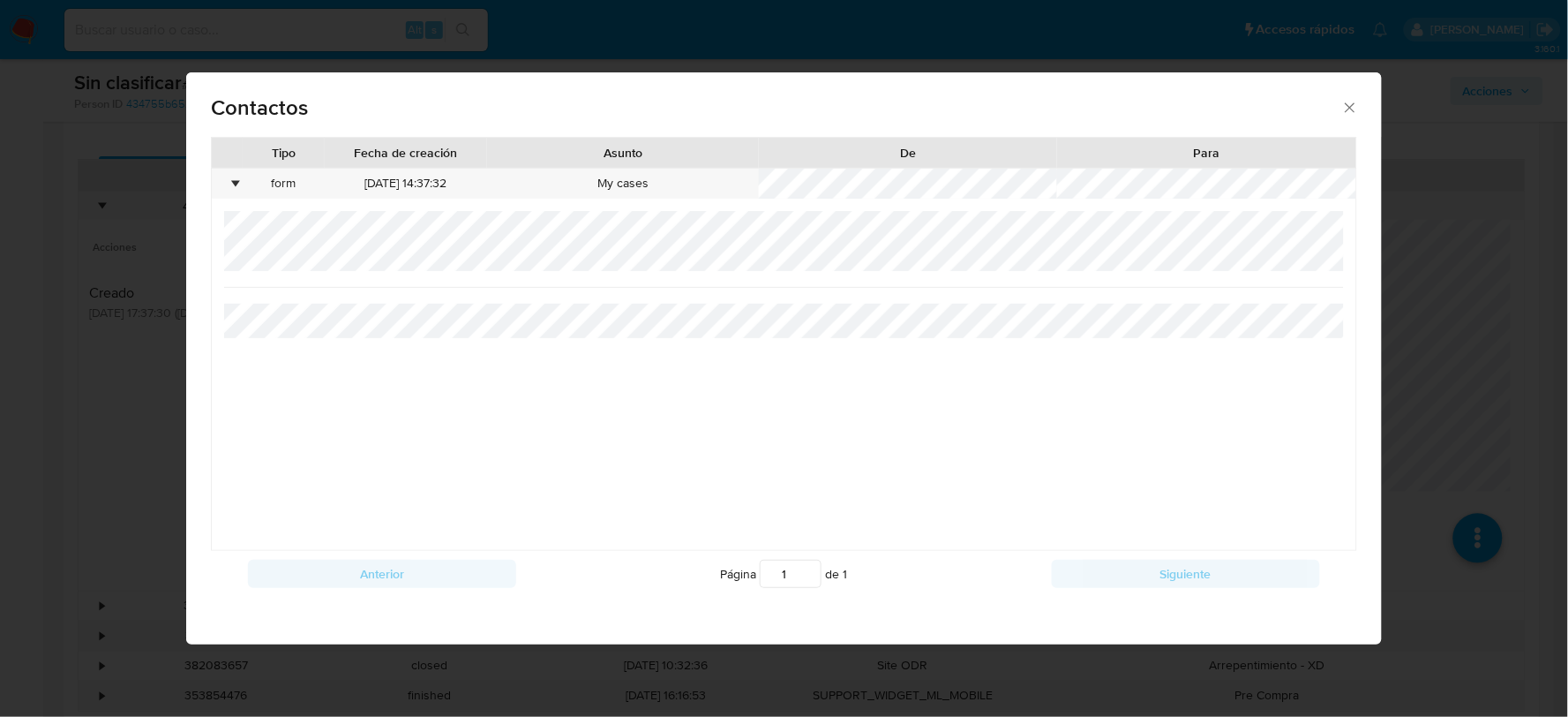
click at [1351, 110] on icon "close" at bounding box center [1350, 108] width 18 height 18
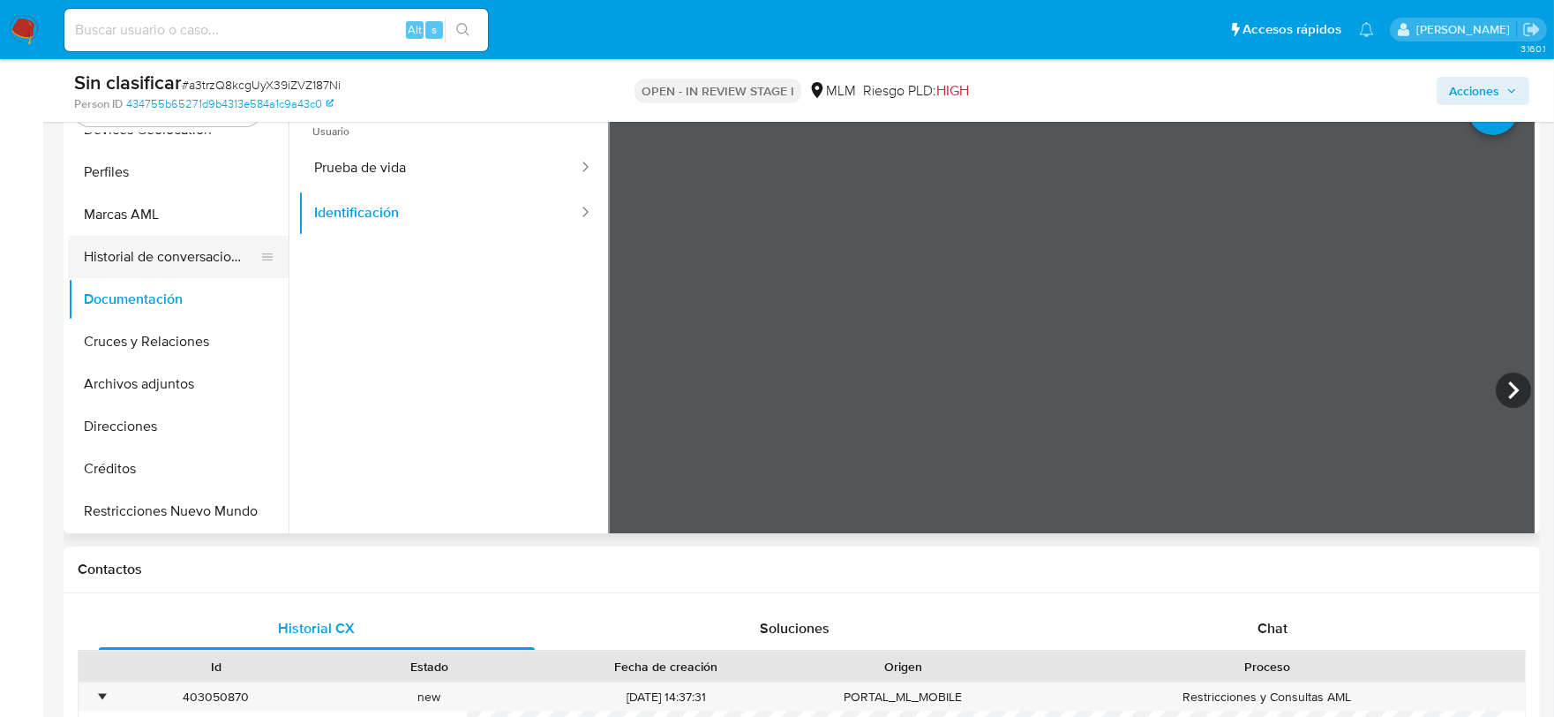
scroll to position [196, 0]
click at [184, 506] on button "Restricciones Nuevo Mundo" at bounding box center [171, 509] width 206 height 42
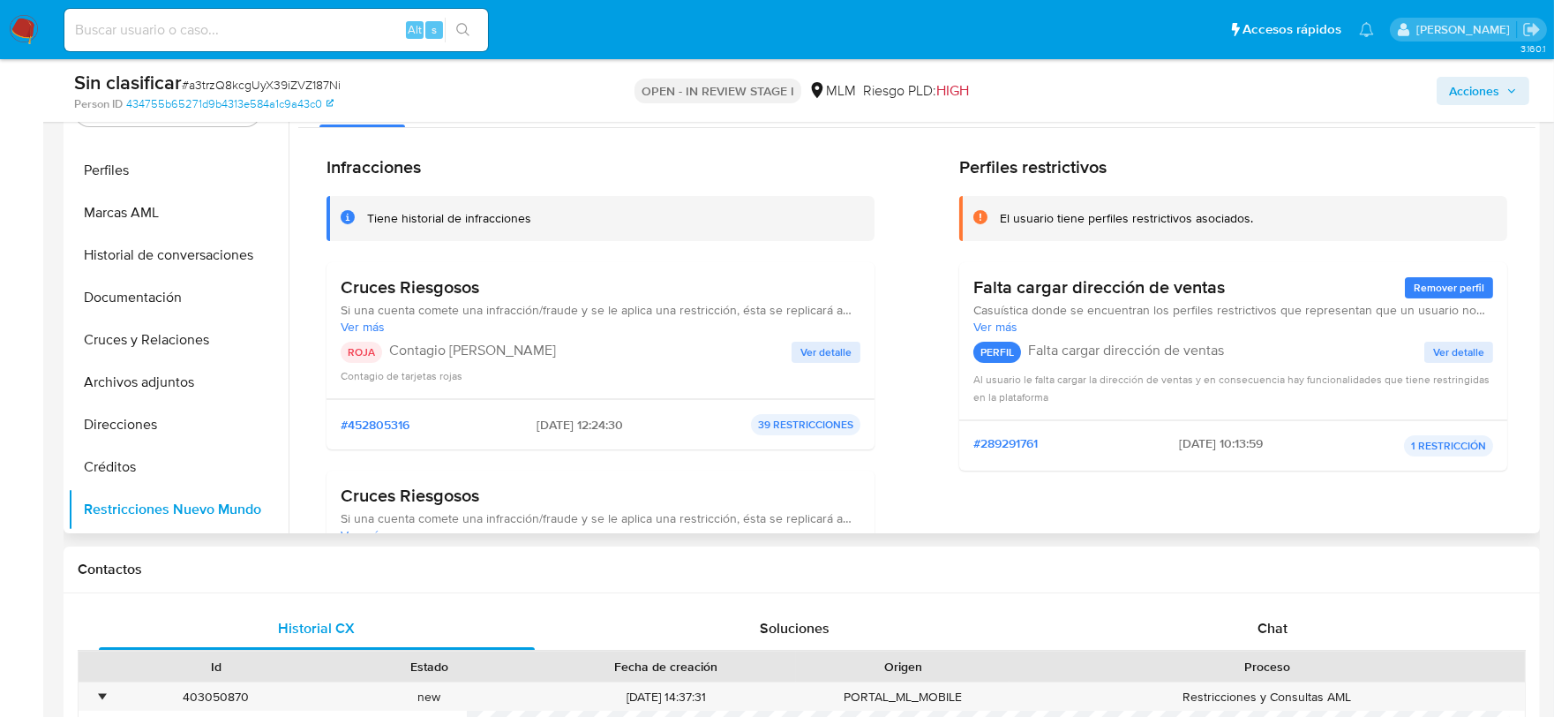
scroll to position [98, 0]
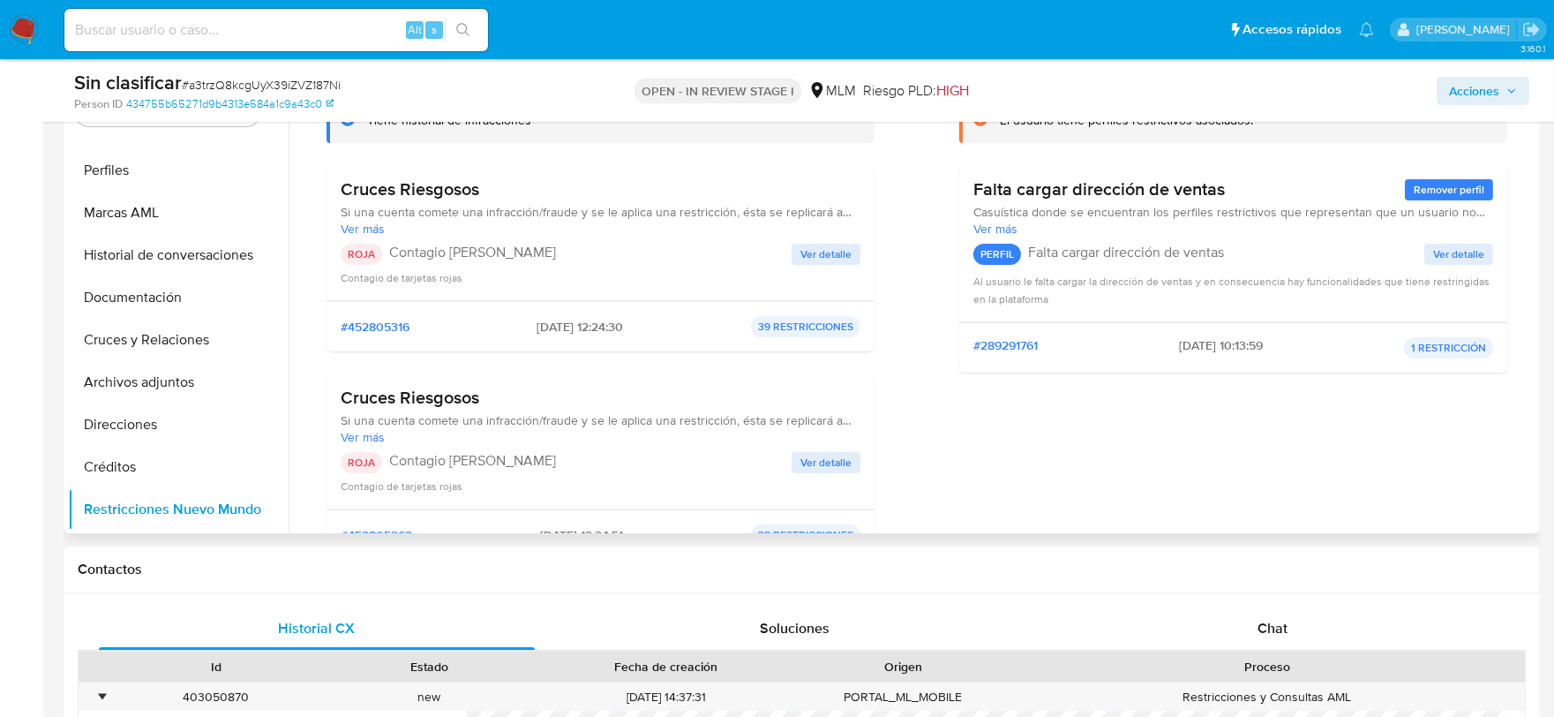
click at [825, 454] on span "Ver detalle" at bounding box center [825, 463] width 51 height 18
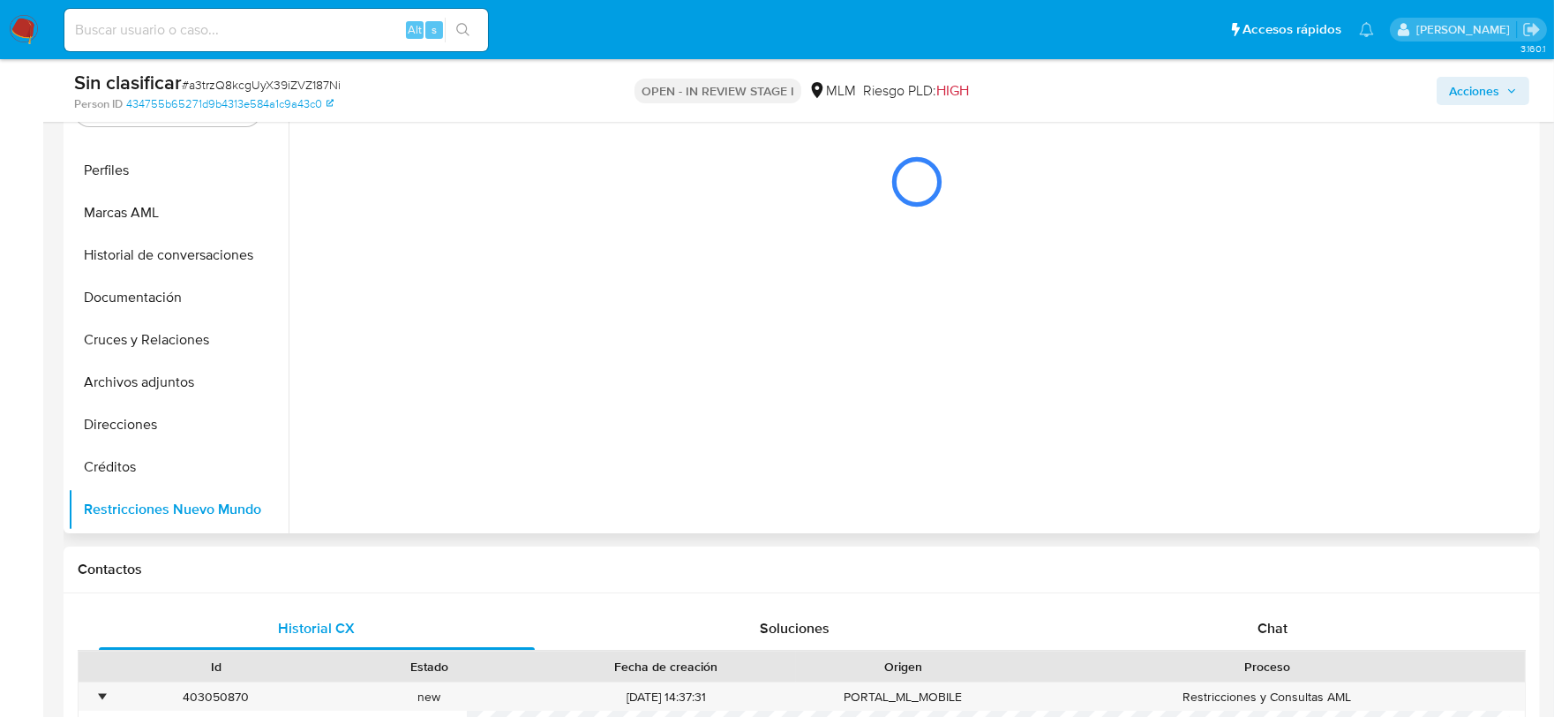
scroll to position [0, 0]
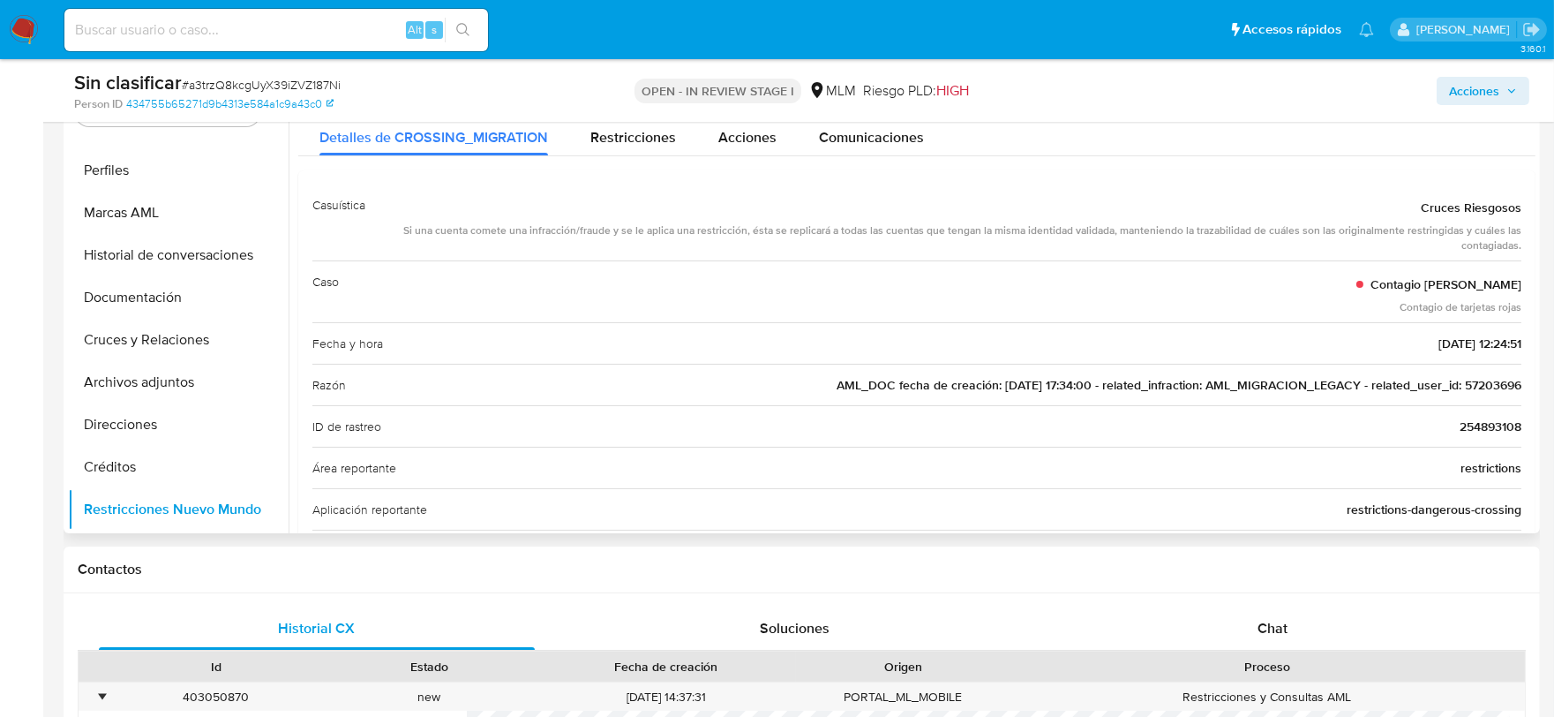
click at [1484, 384] on span "AML_DOC fecha de creación: 12/08/2019 17:34:00 - related_infraction: AML_MIGRAC…" at bounding box center [1179, 385] width 685 height 18
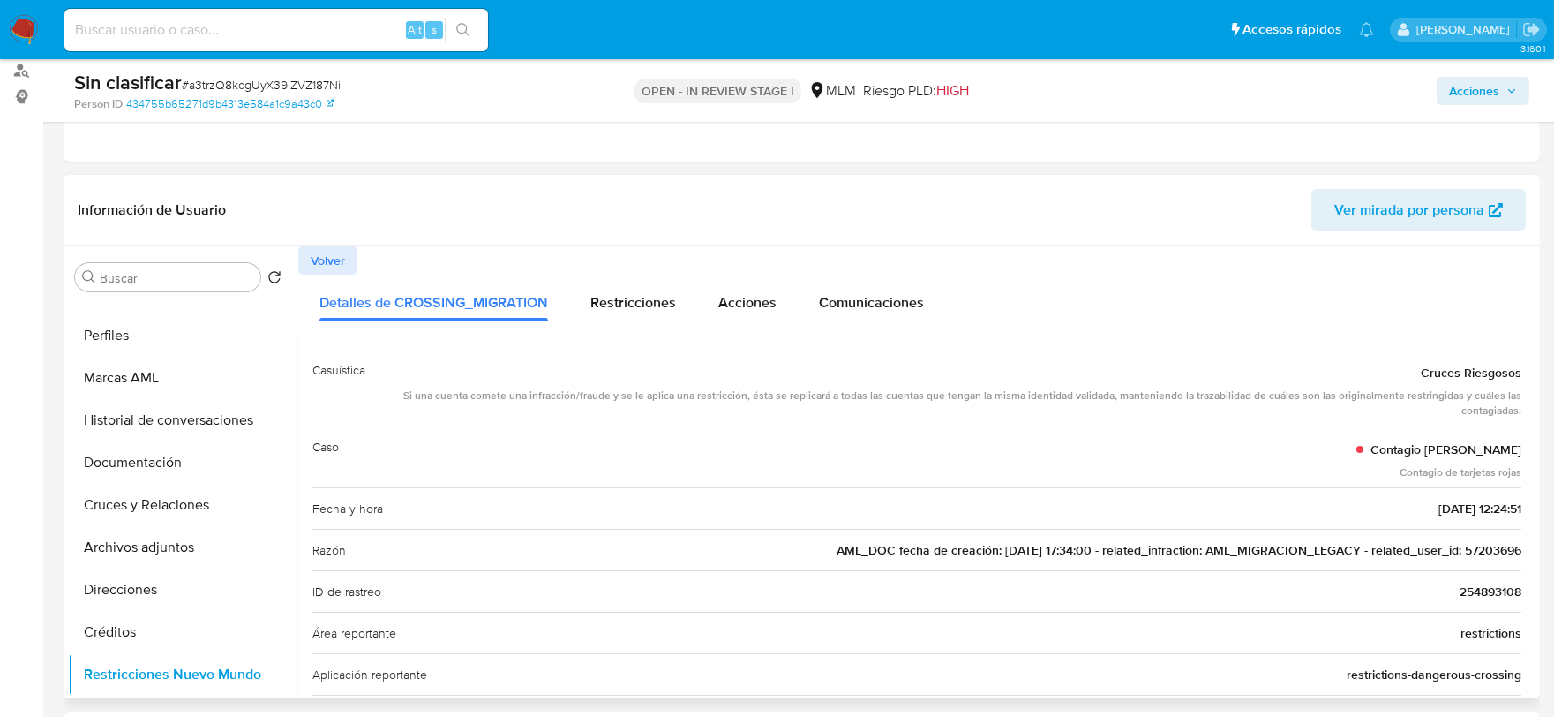
scroll to position [181, 0]
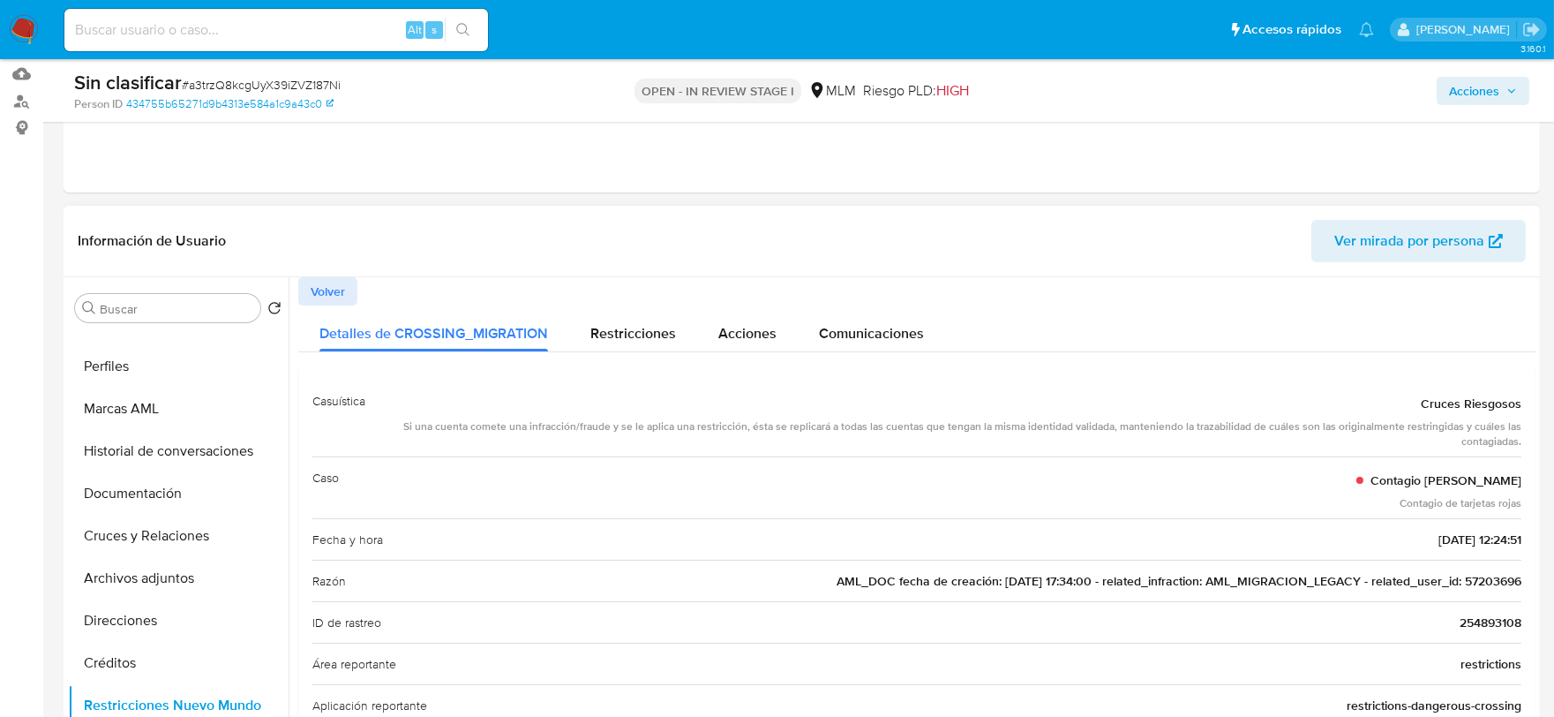
click at [315, 283] on span "Volver" at bounding box center [328, 291] width 34 height 25
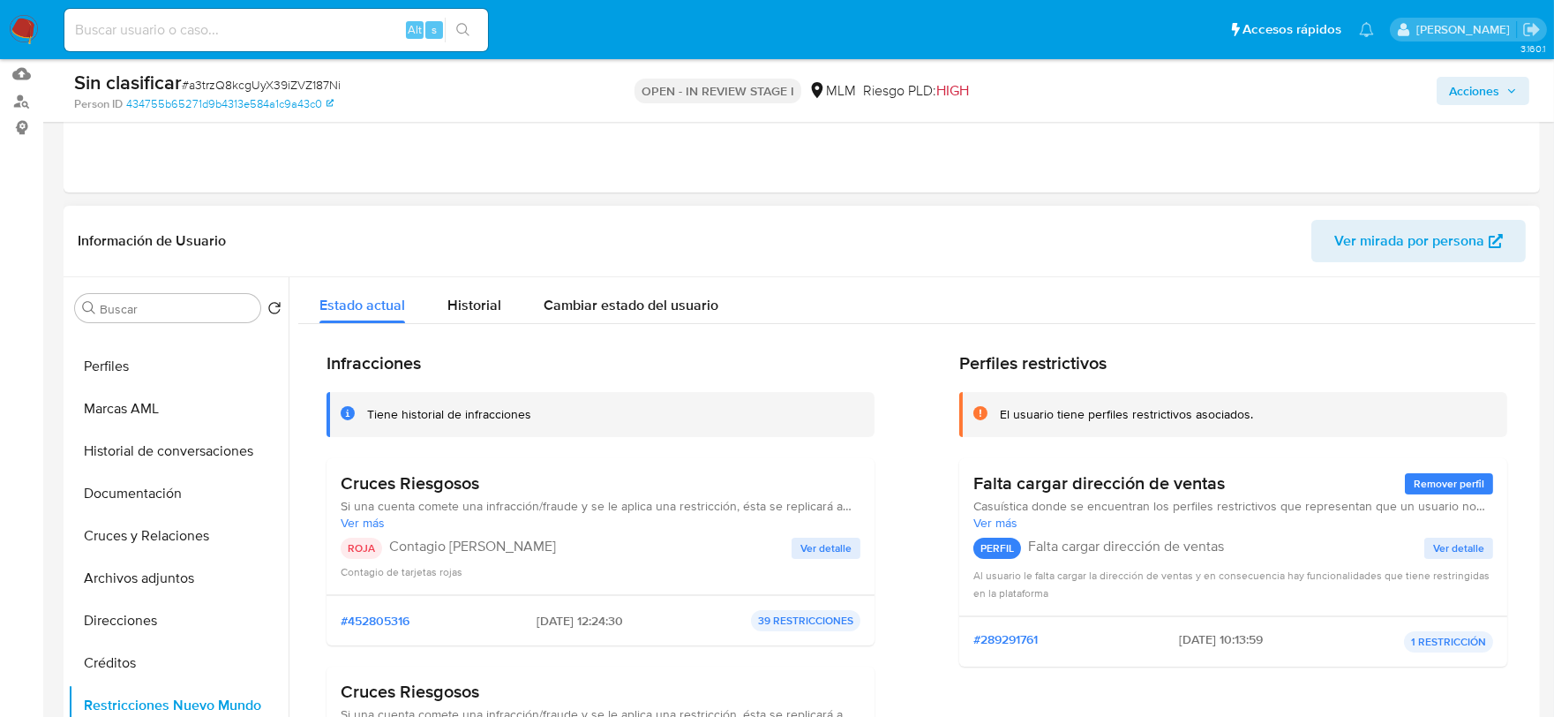
click at [830, 534] on div "Cruces Riesgosos Si una cuenta comete una infracción/fraude y se le aplica una …" at bounding box center [601, 526] width 520 height 108
click at [832, 539] on span "Ver detalle" at bounding box center [825, 548] width 51 height 18
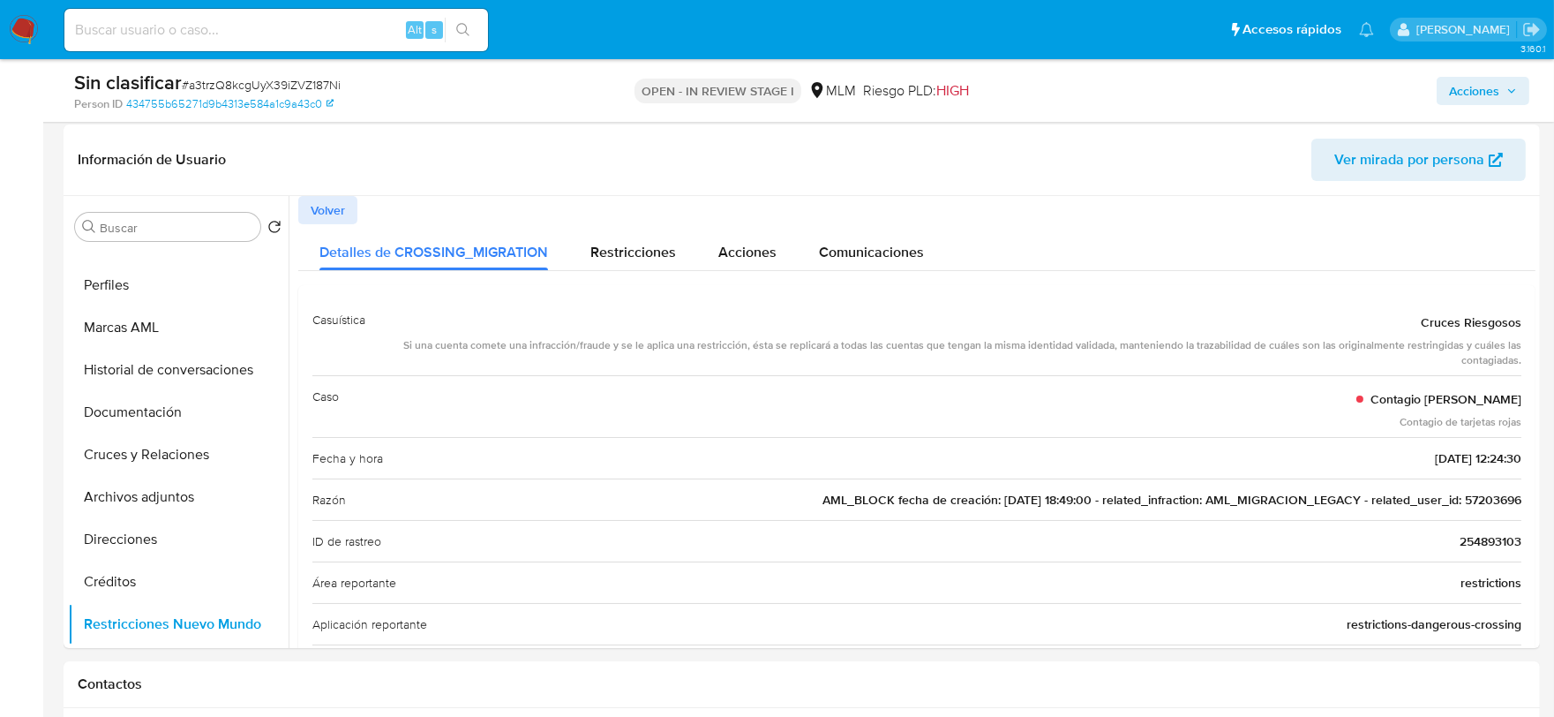
scroll to position [267, 0]
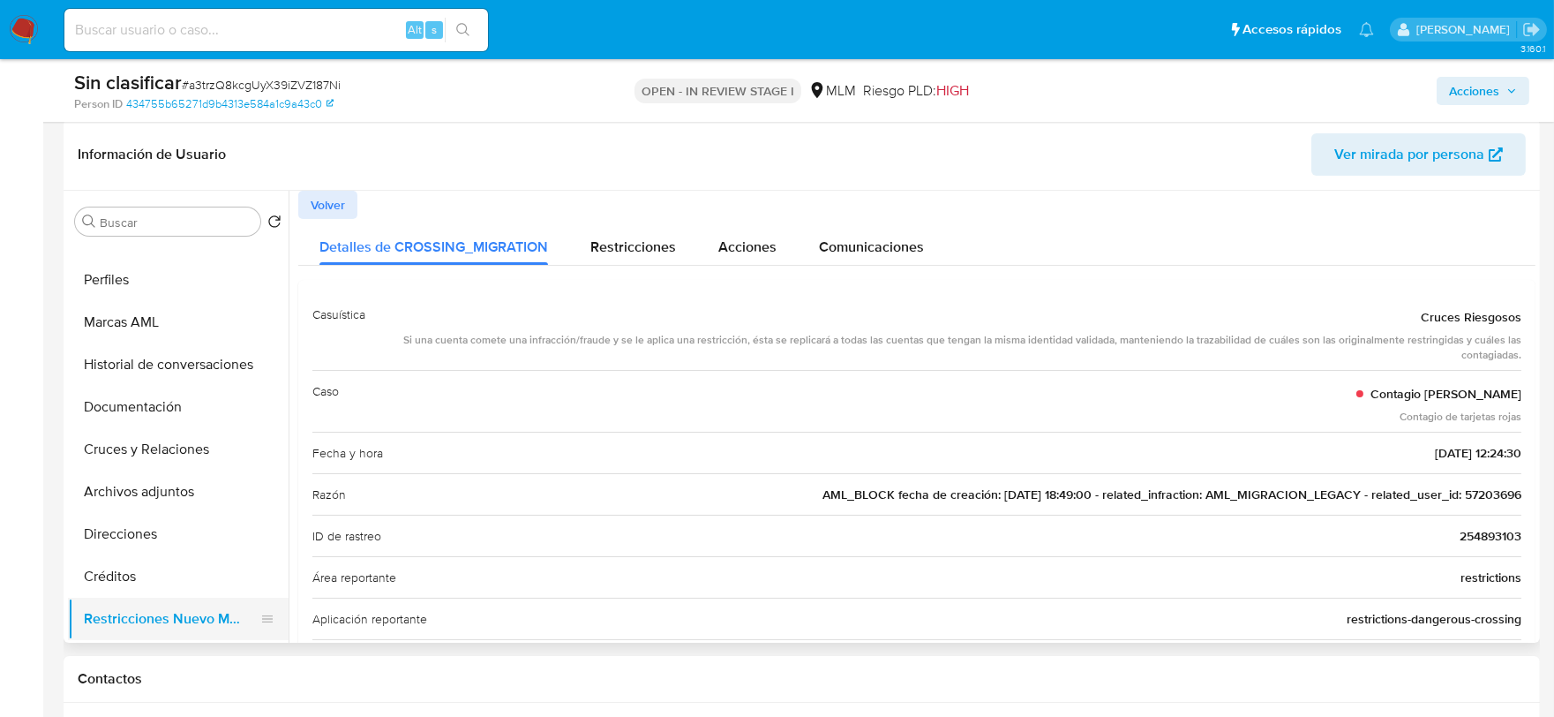
click at [171, 624] on button "Restricciones Nuevo Mundo" at bounding box center [171, 618] width 206 height 42
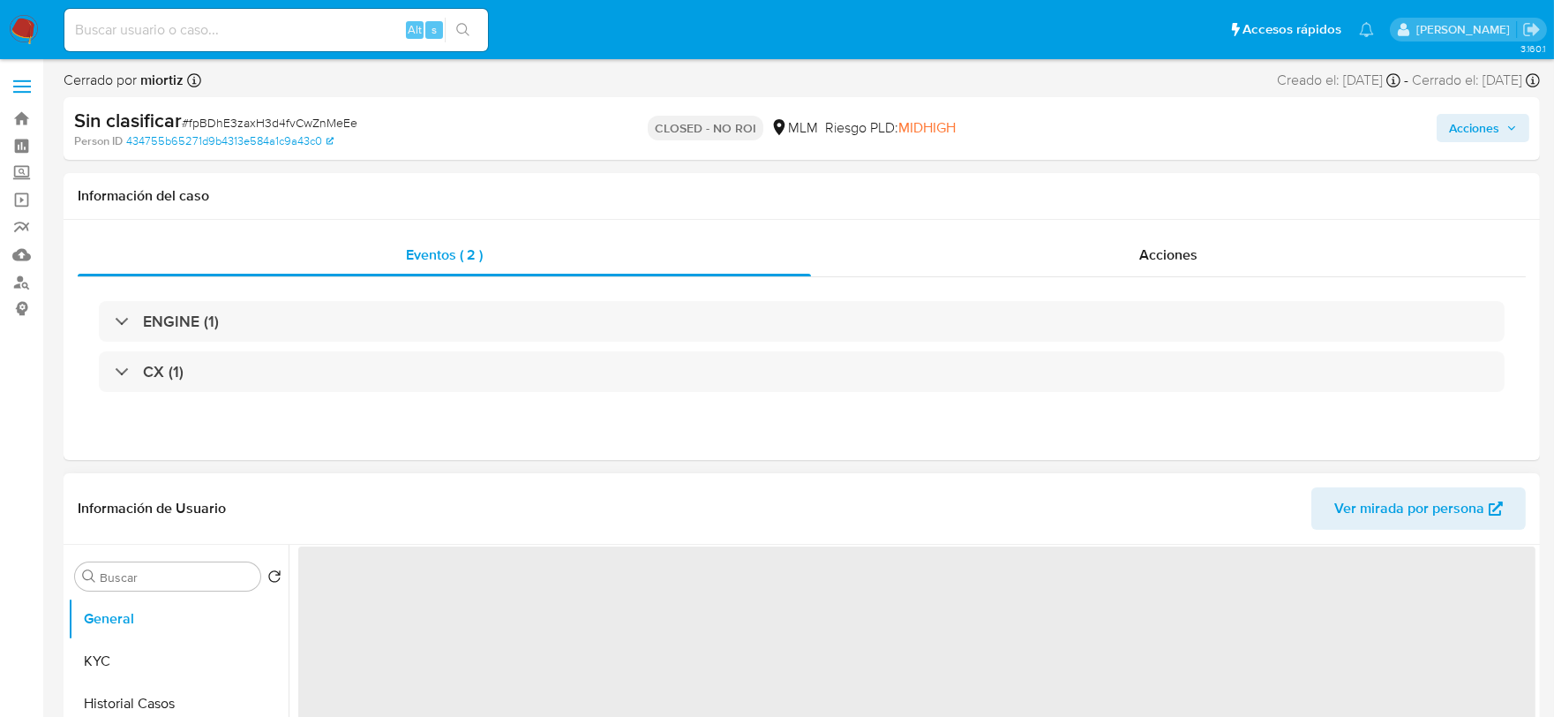
select select "10"
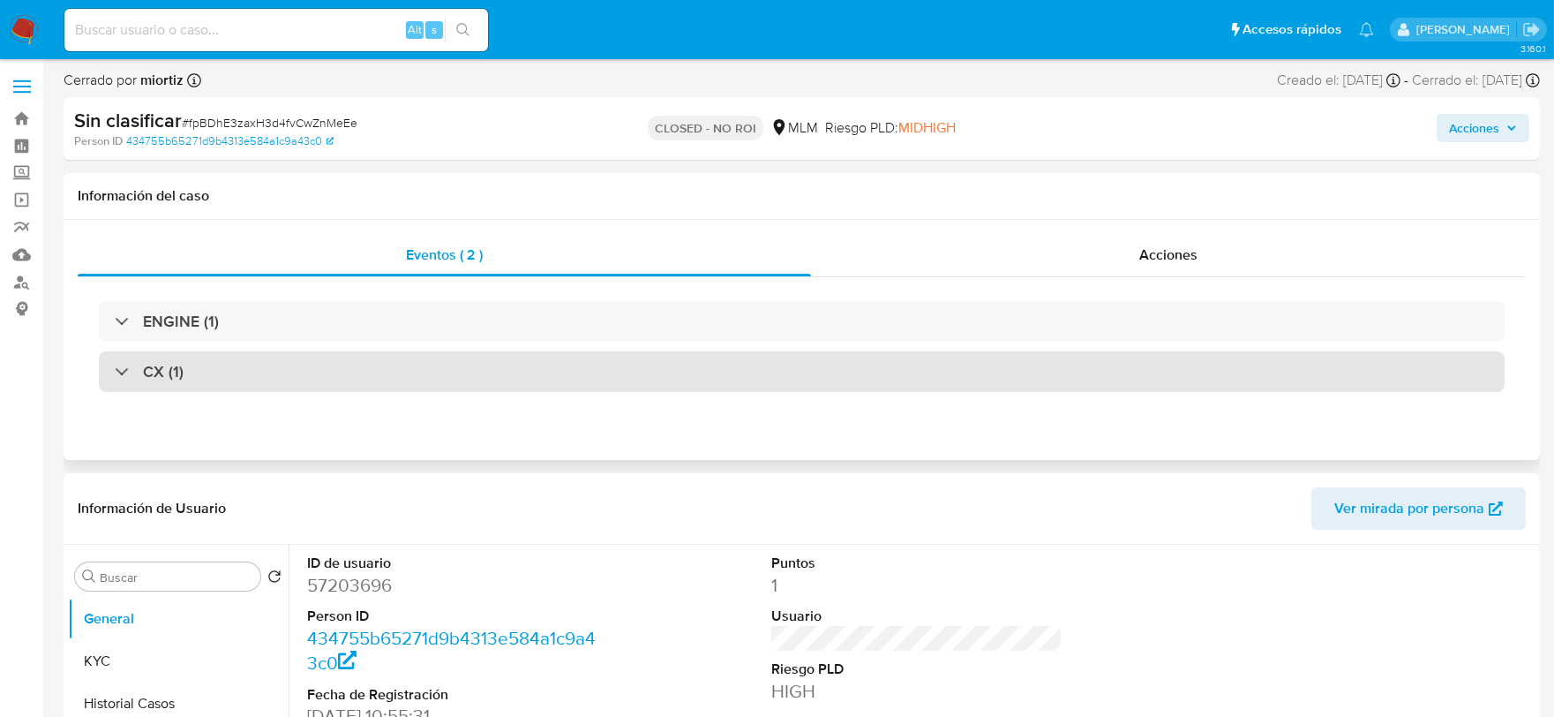
click at [155, 373] on h3 "CX (1)" at bounding box center [163, 371] width 41 height 19
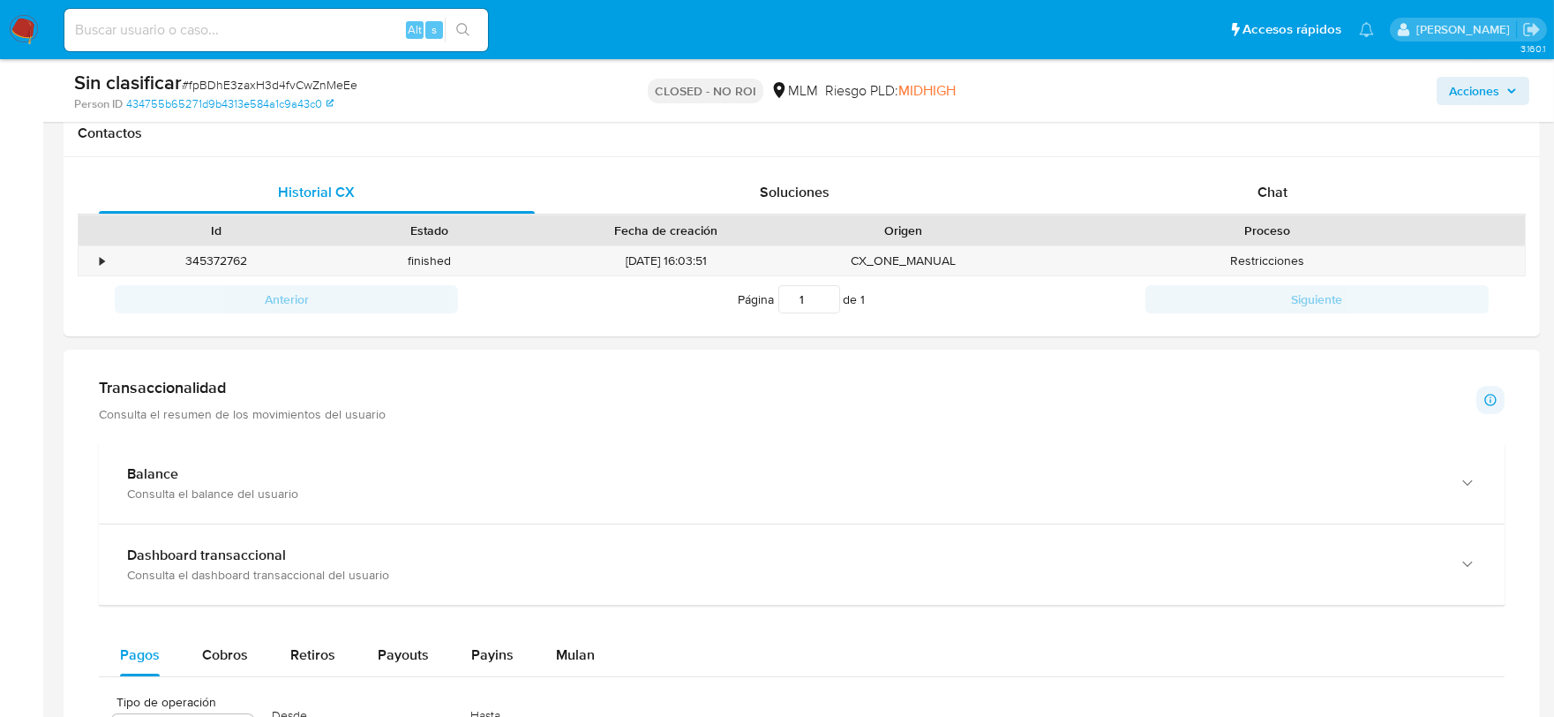
scroll to position [980, 0]
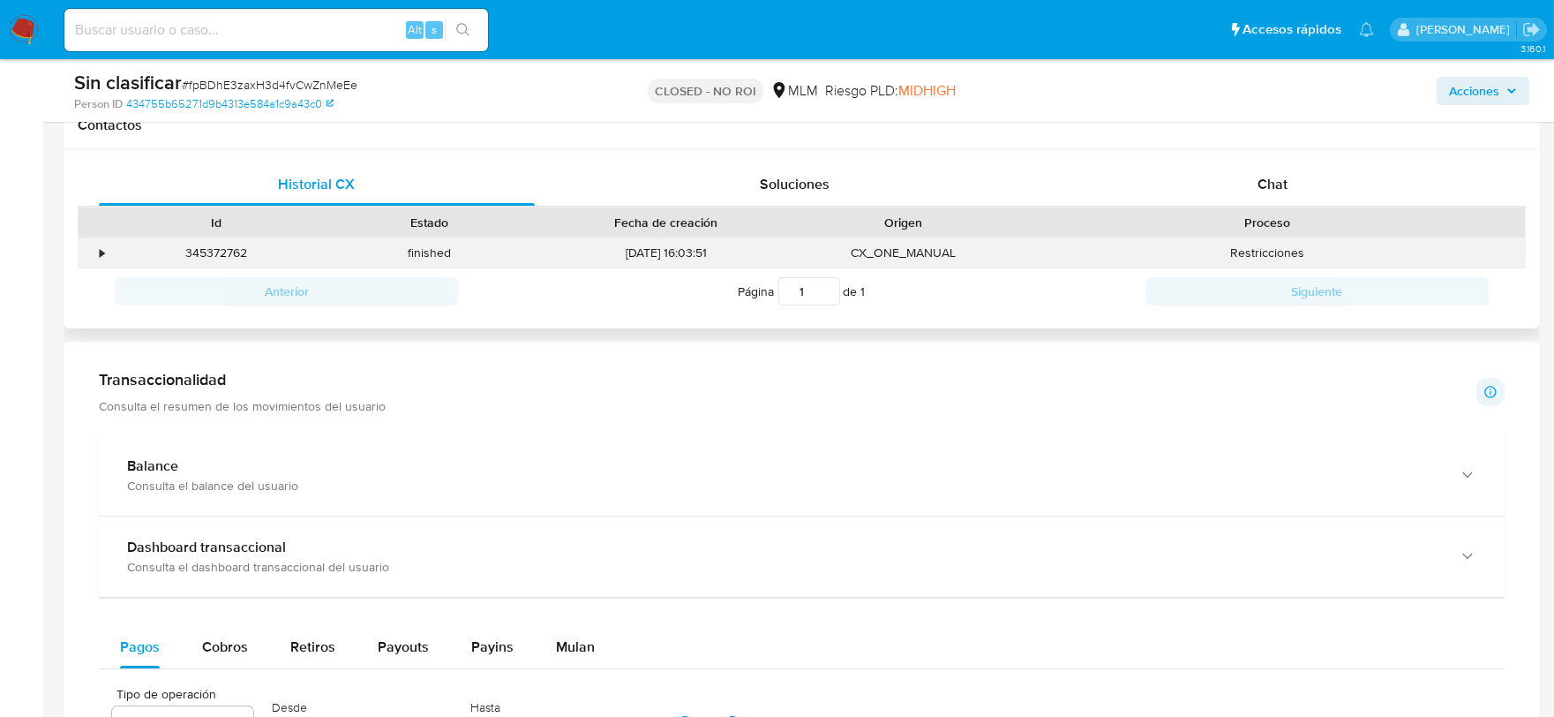
click at [100, 253] on div "•" at bounding box center [102, 252] width 4 height 17
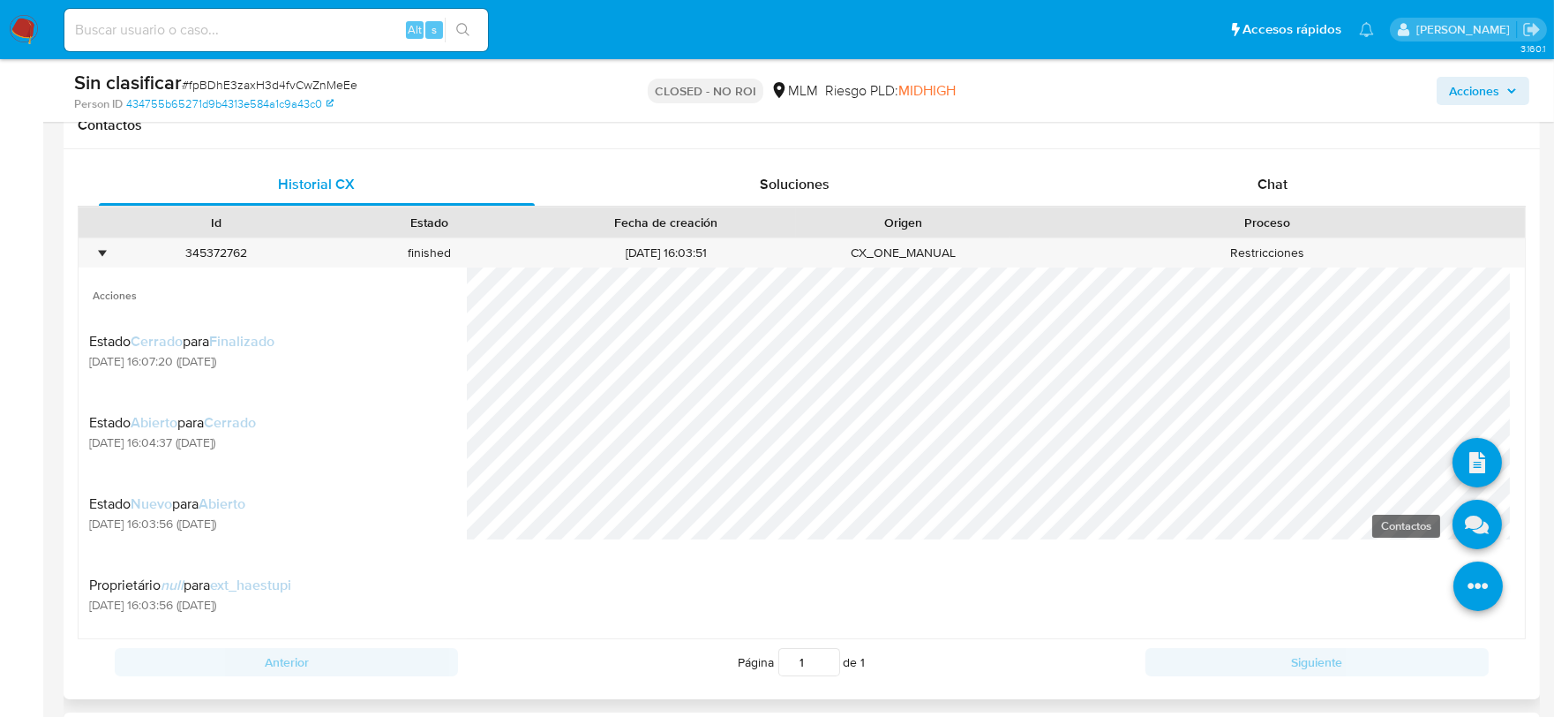
click at [1458, 519] on icon at bounding box center [1476, 523] width 49 height 49
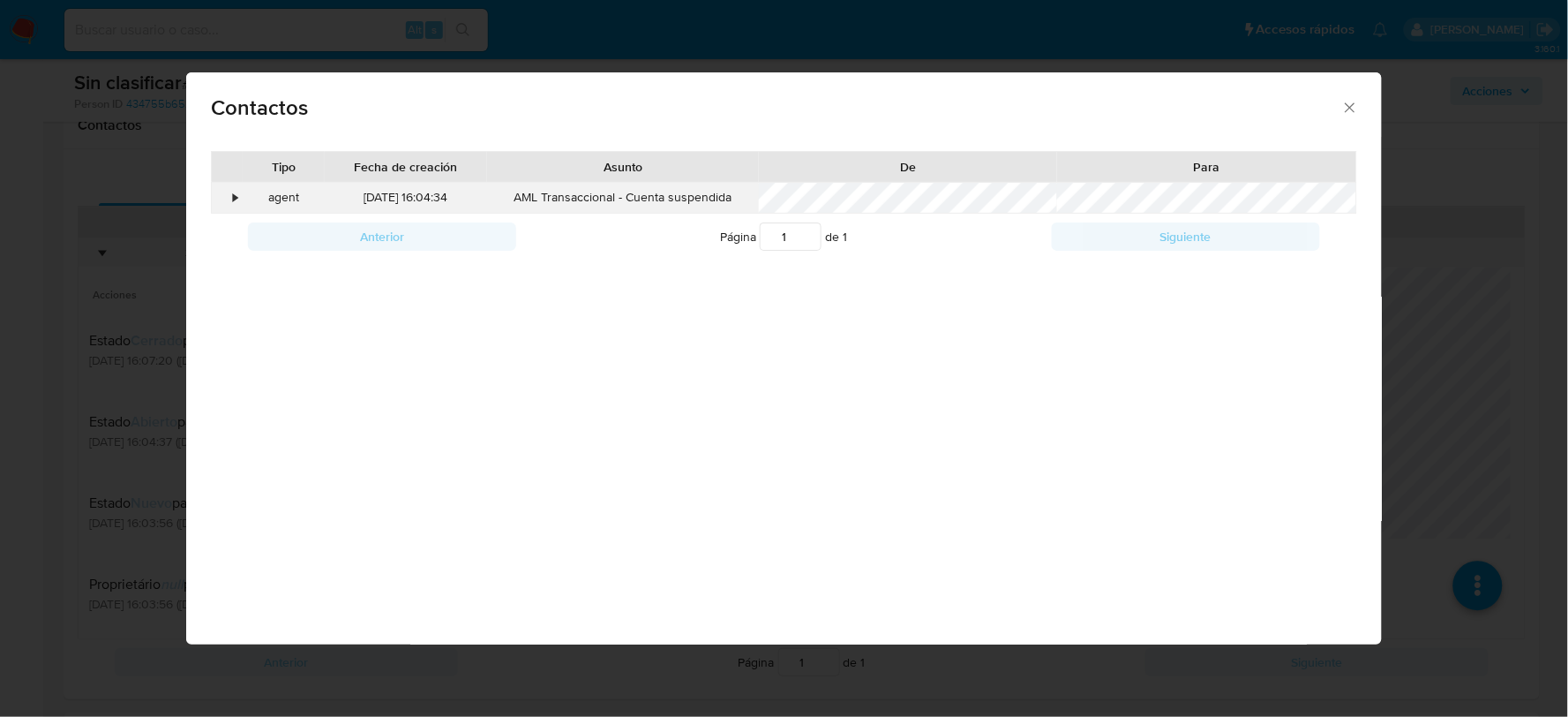
click at [235, 201] on div "•" at bounding box center [235, 198] width 4 height 18
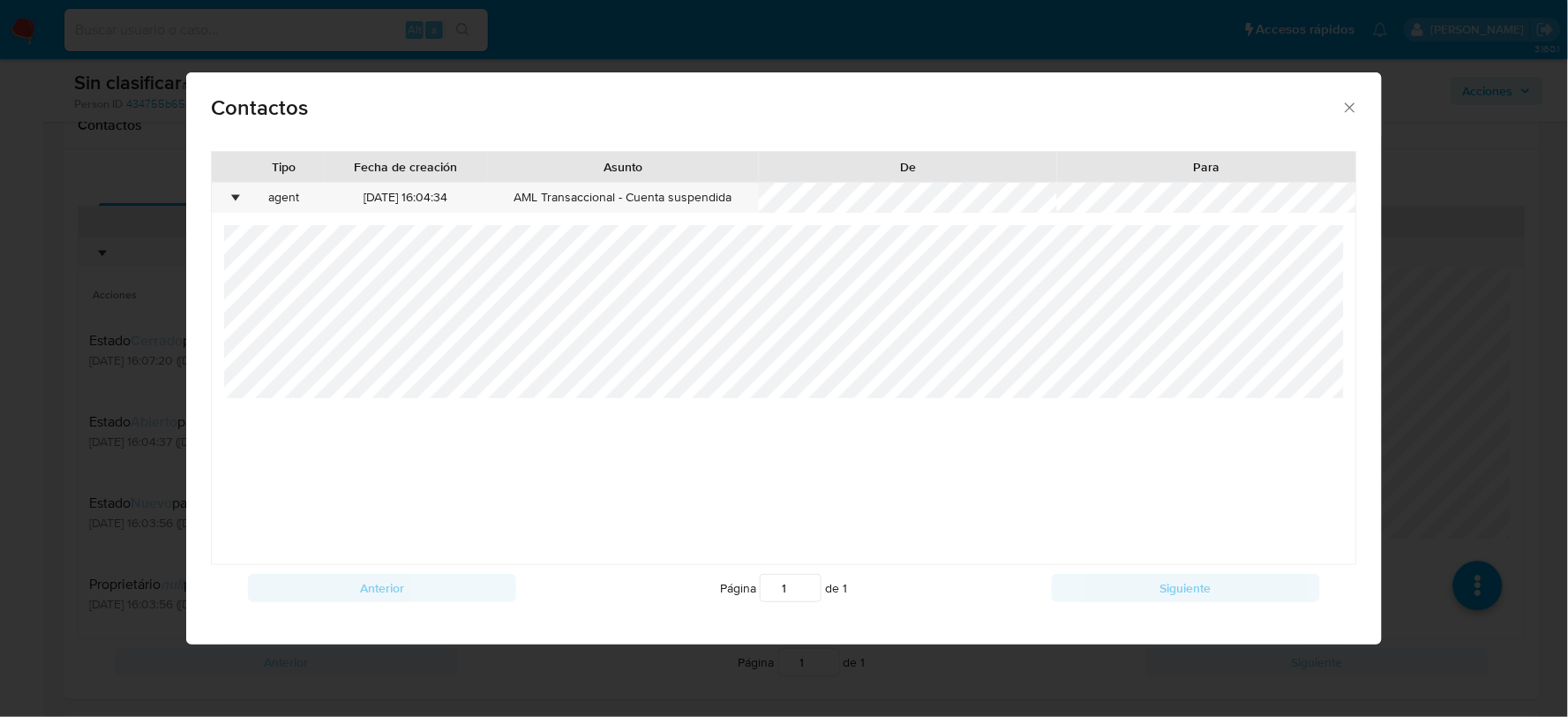
click at [1351, 103] on icon "close" at bounding box center [1350, 108] width 18 height 18
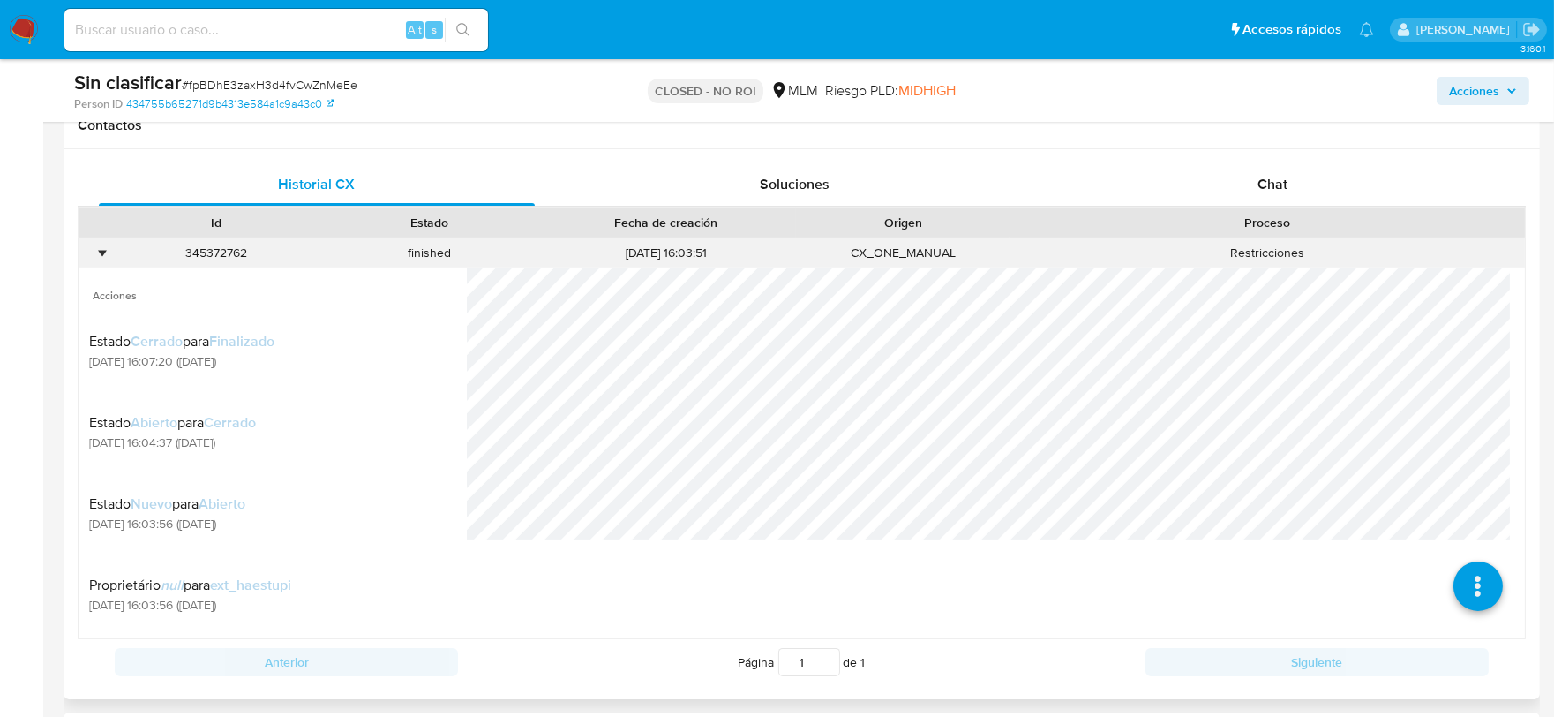
click at [103, 248] on div "•" at bounding box center [102, 252] width 4 height 17
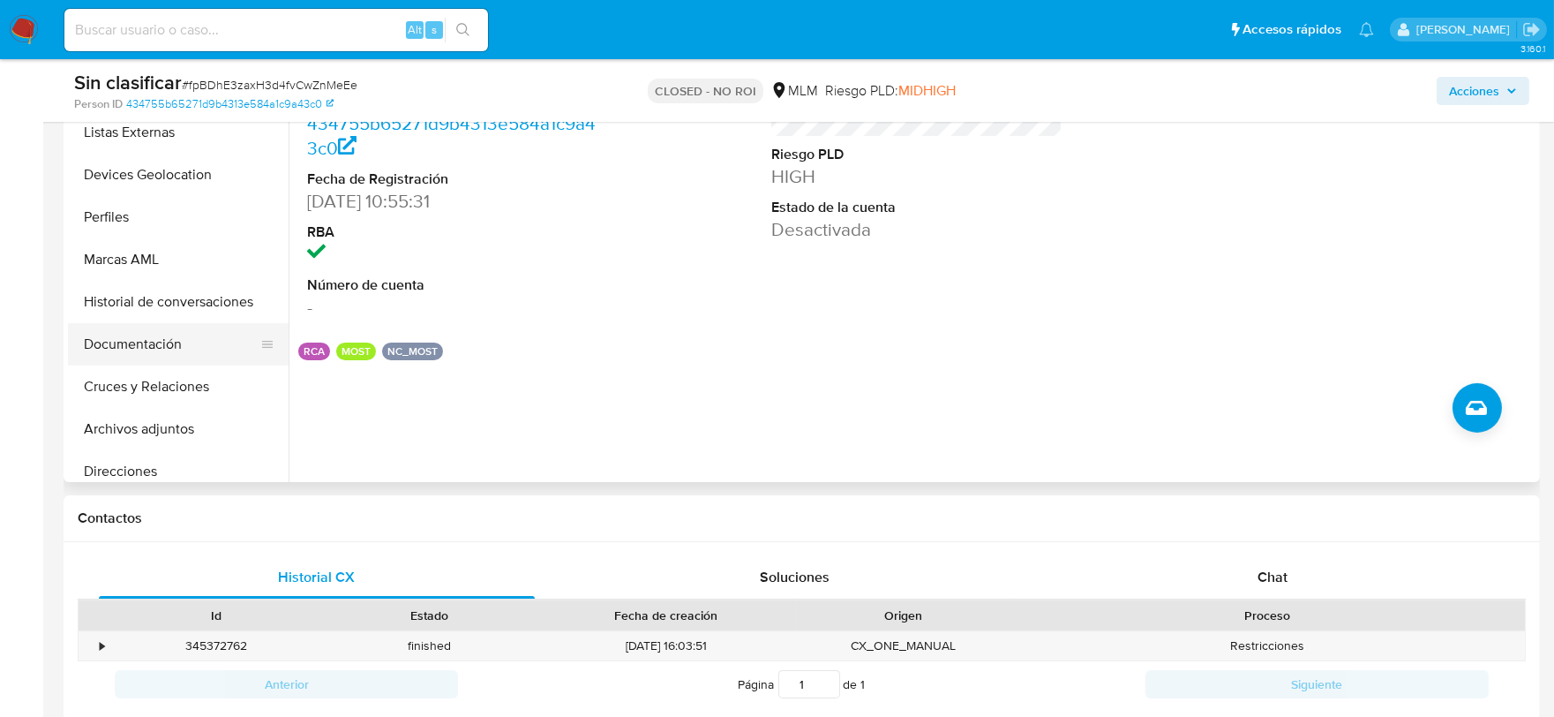
scroll to position [294, 0]
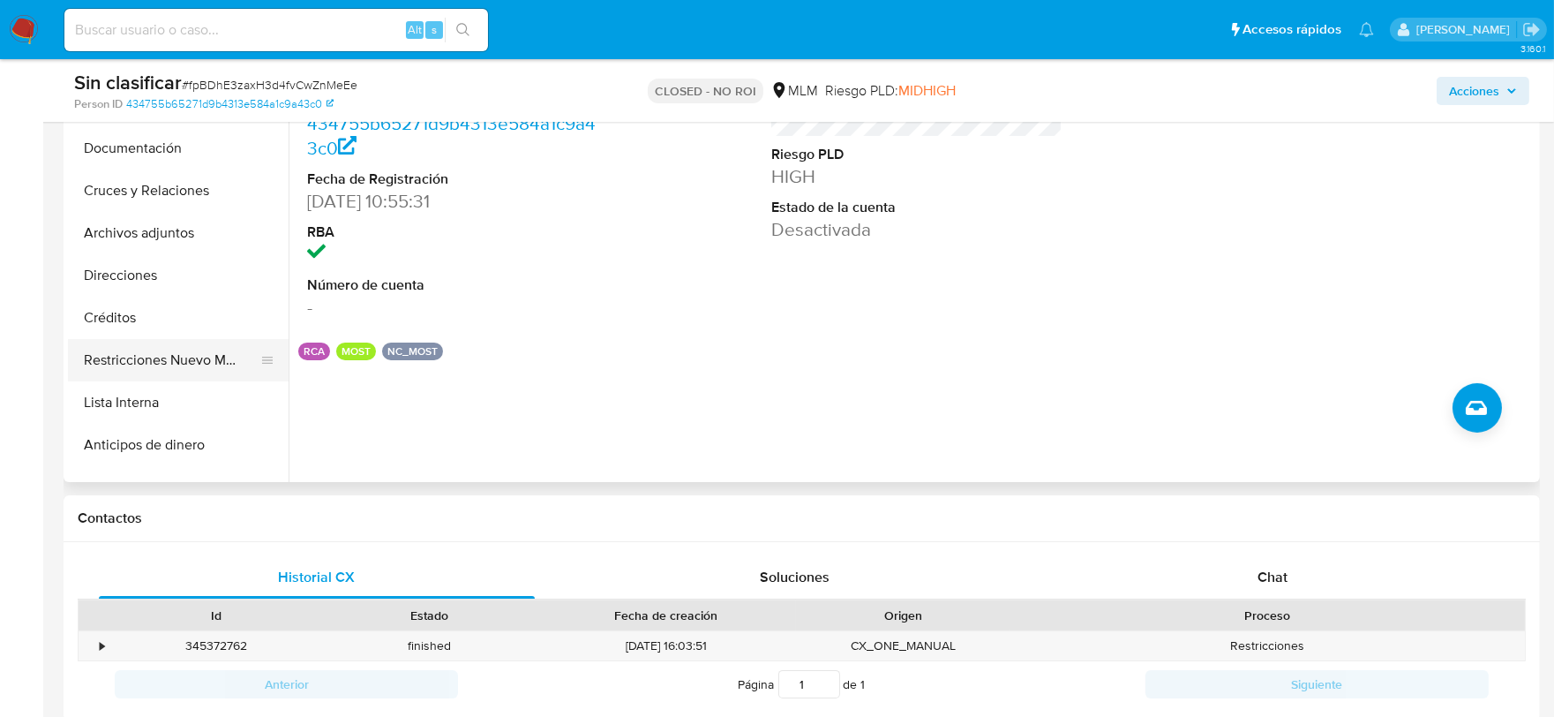
click at [194, 354] on button "Restricciones Nuevo Mundo" at bounding box center [171, 360] width 206 height 42
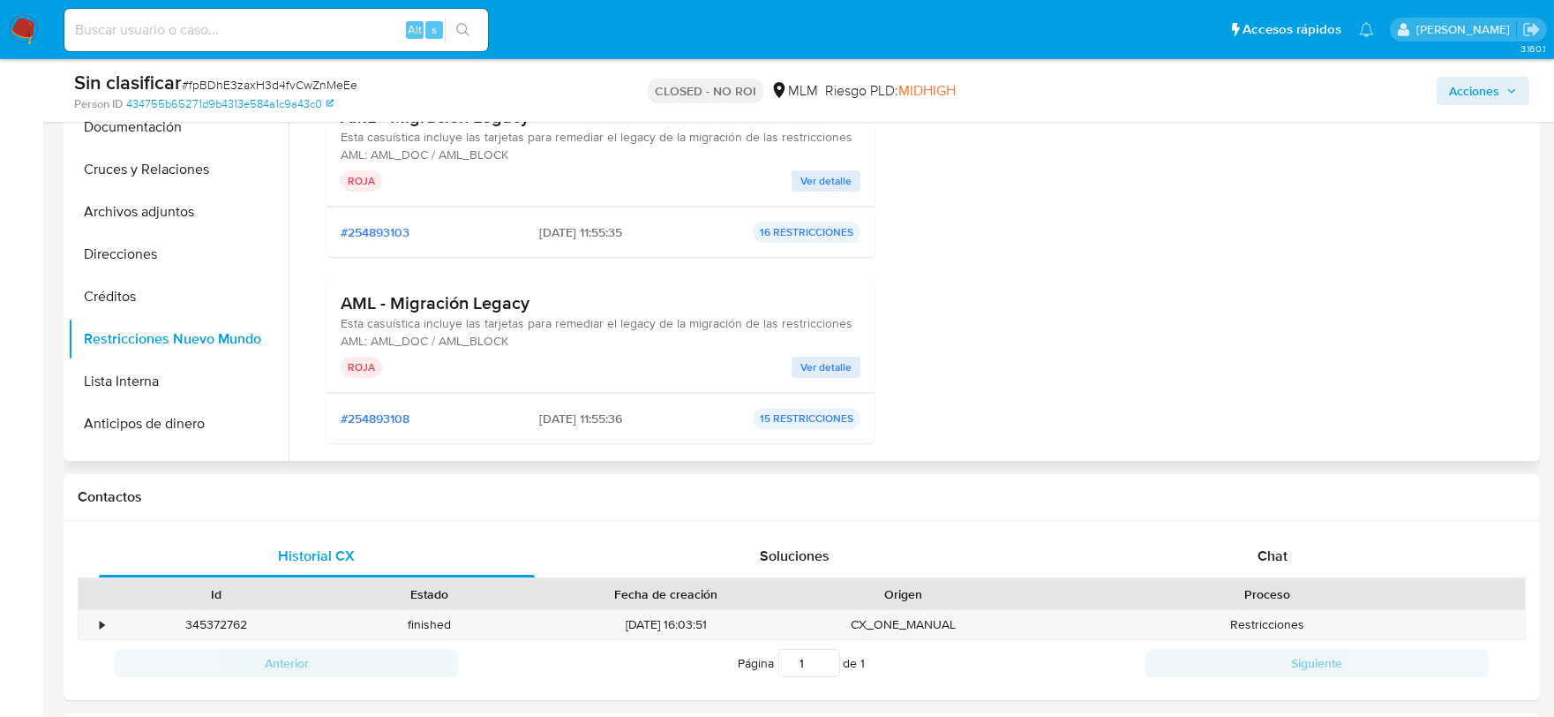
scroll to position [98, 0]
click at [800, 184] on span "Ver detalle" at bounding box center [825, 182] width 51 height 18
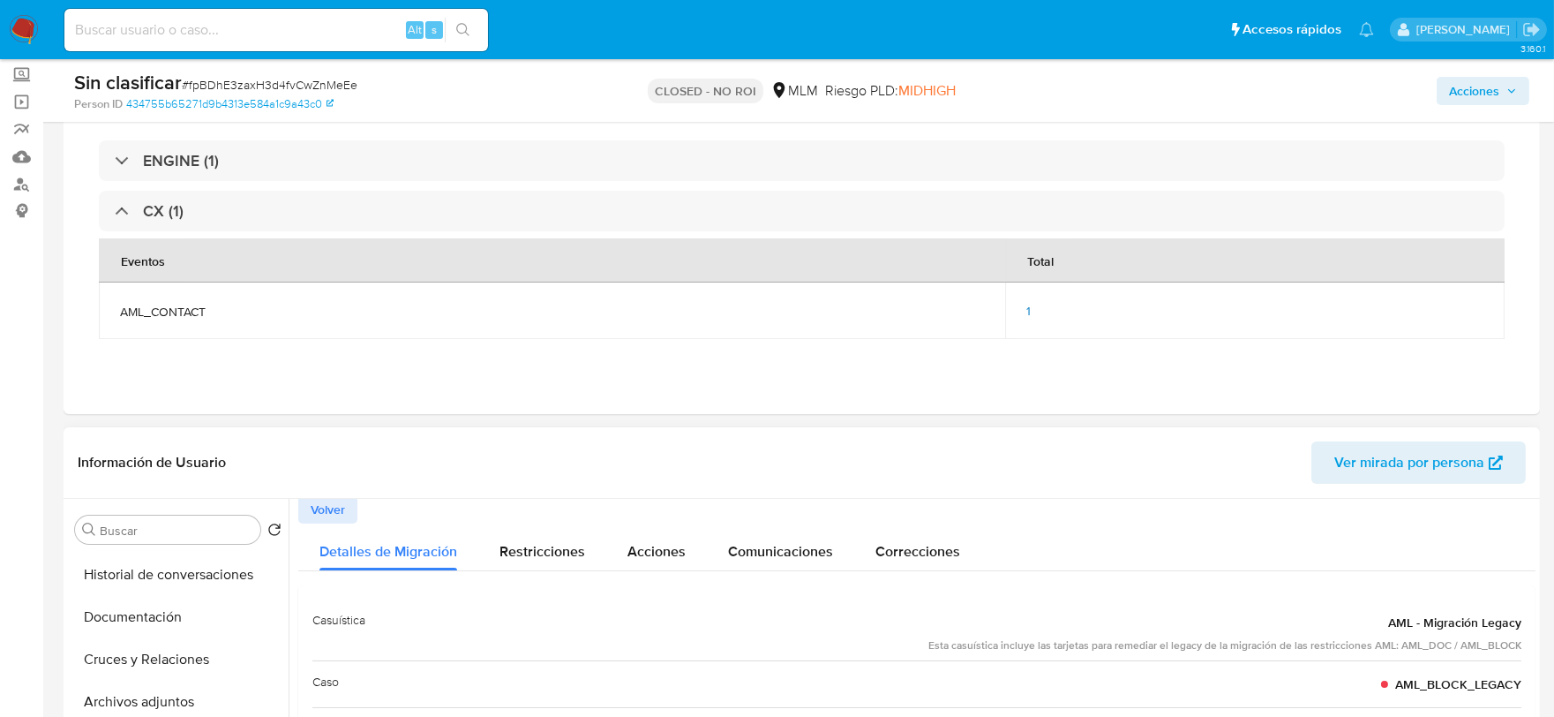
click at [333, 507] on span "Volver" at bounding box center [328, 509] width 34 height 25
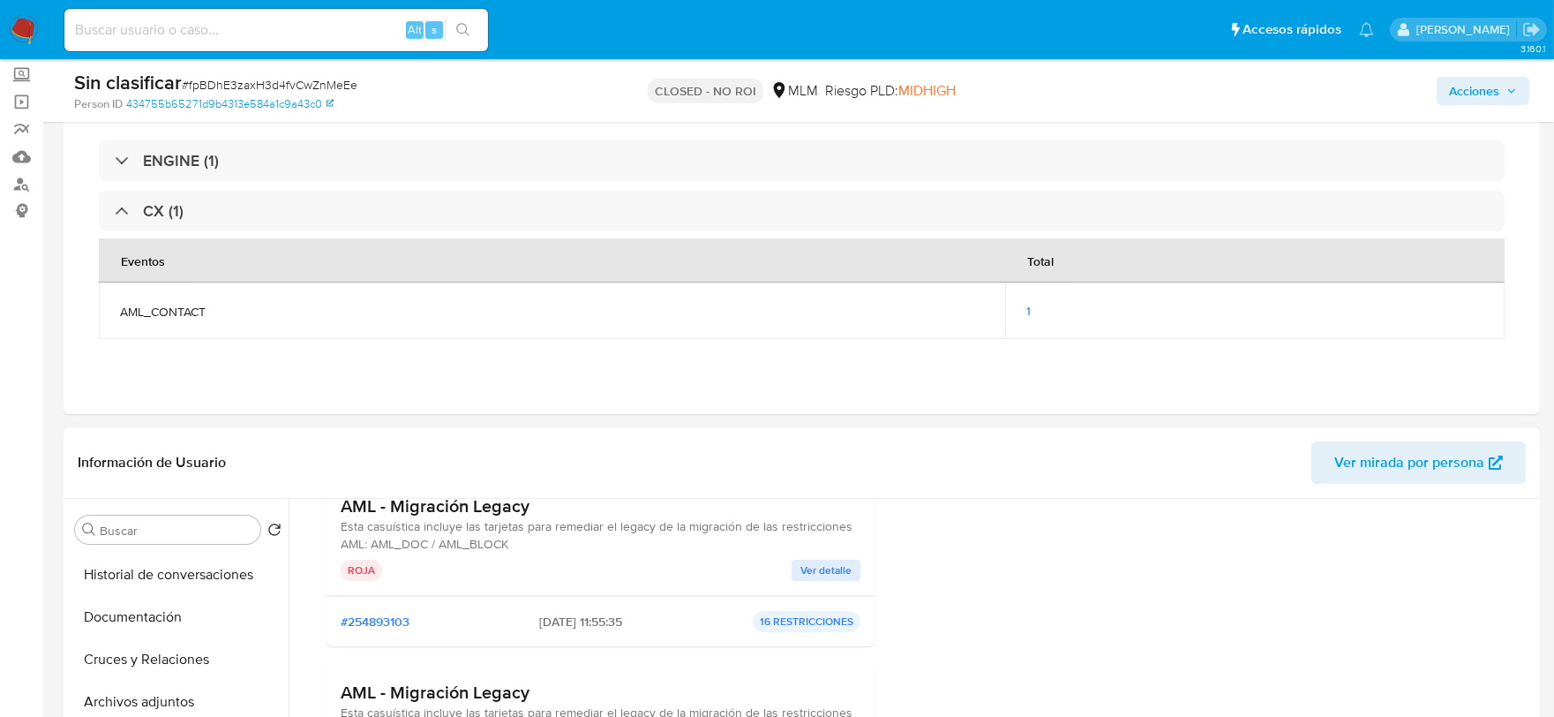
scroll to position [395, 0]
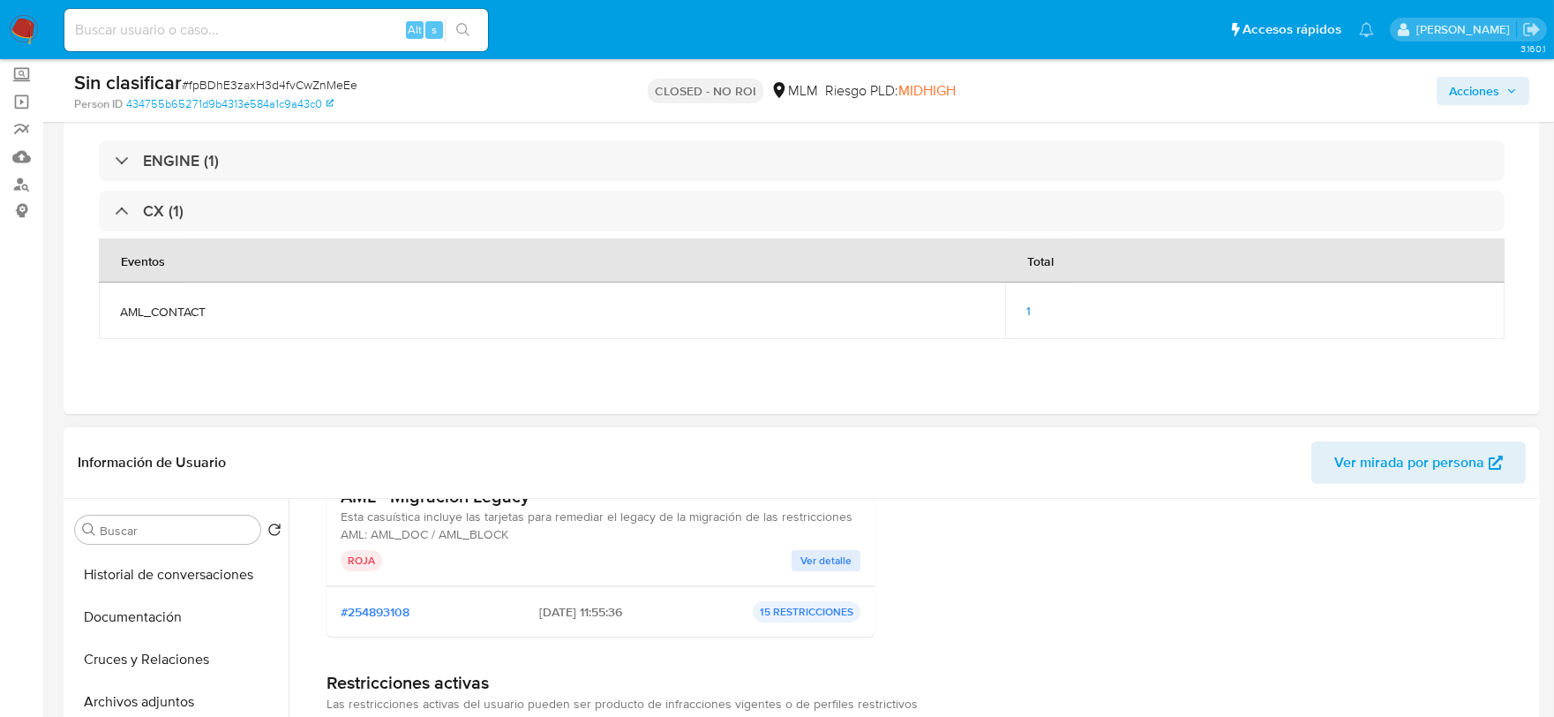
click at [844, 559] on span "Ver detalle" at bounding box center [825, 561] width 51 height 18
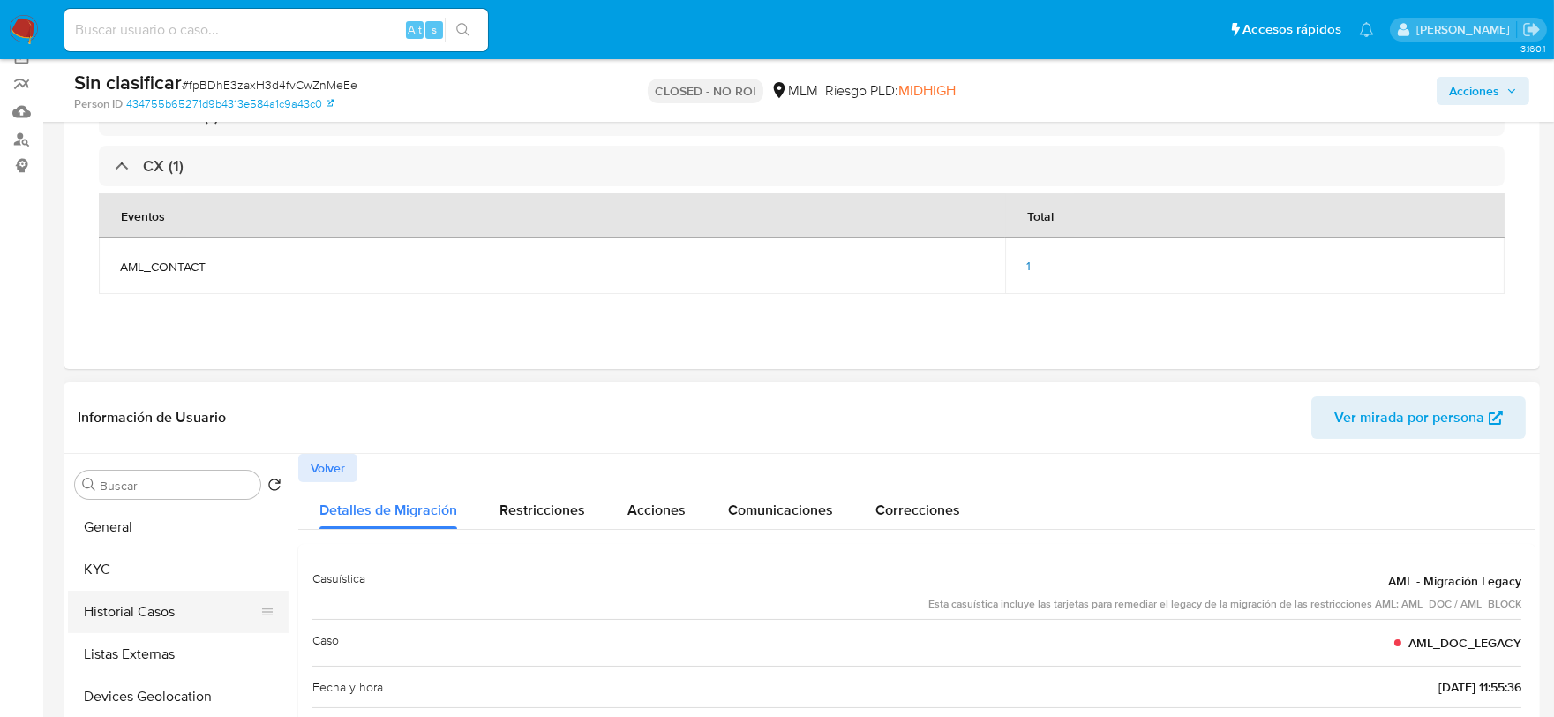
scroll to position [294, 0]
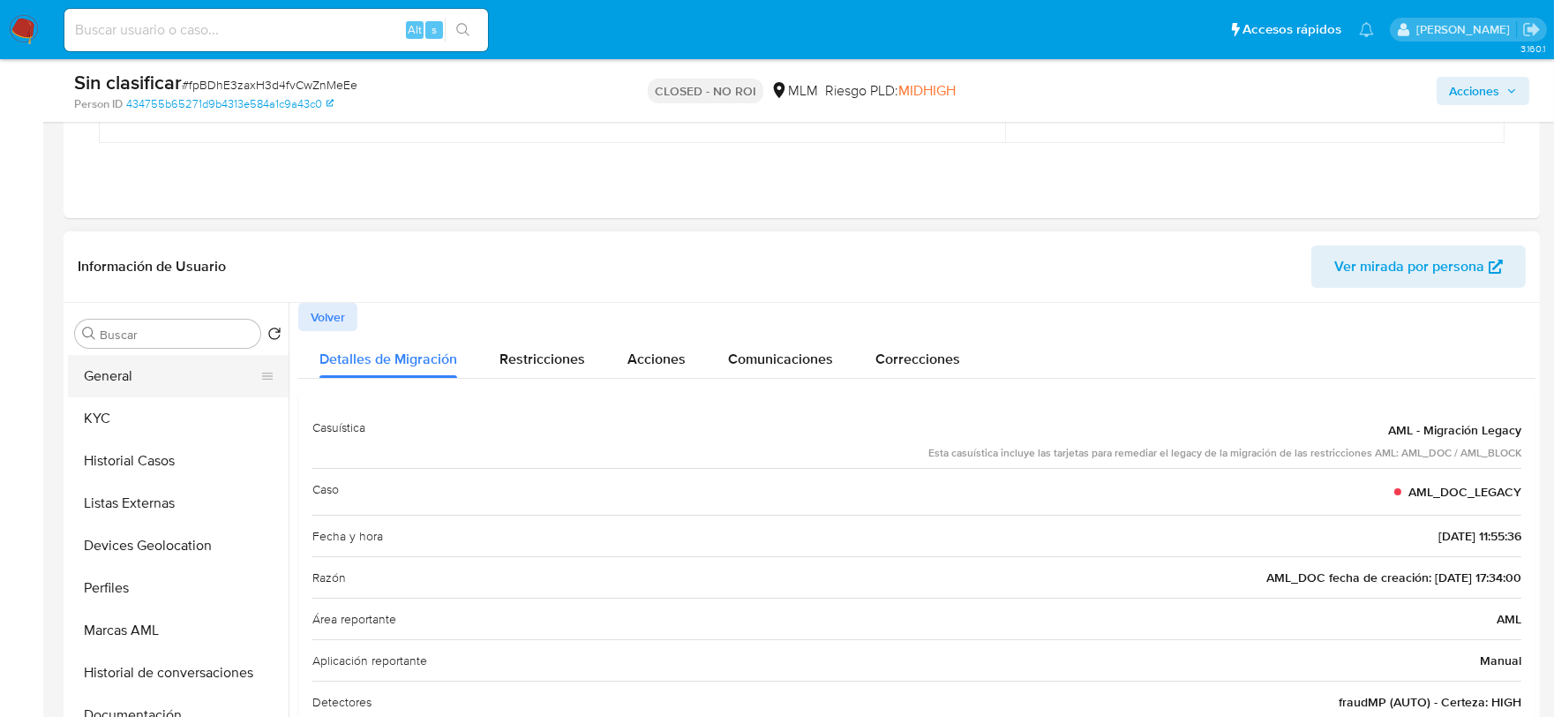
click at [109, 363] on button "General" at bounding box center [171, 376] width 206 height 42
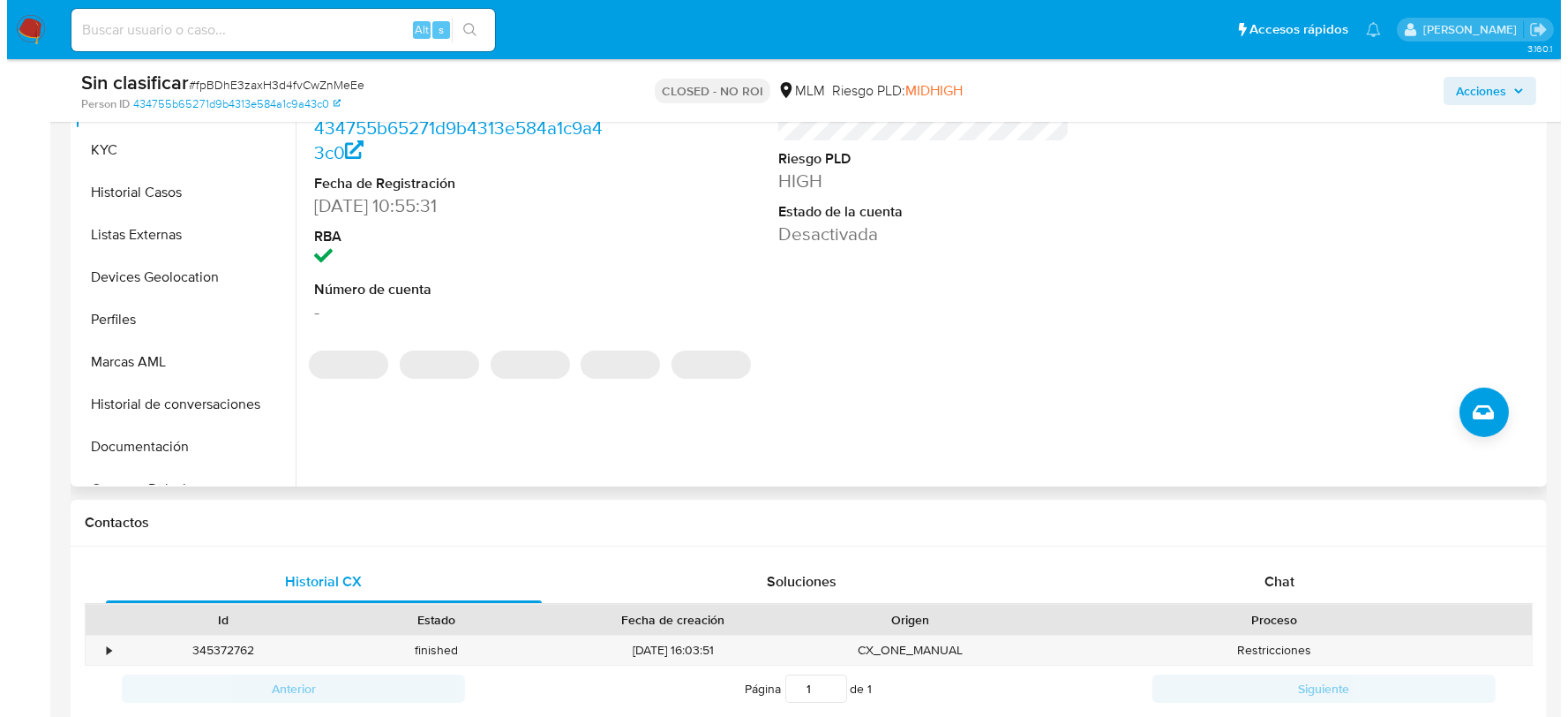
scroll to position [588, 0]
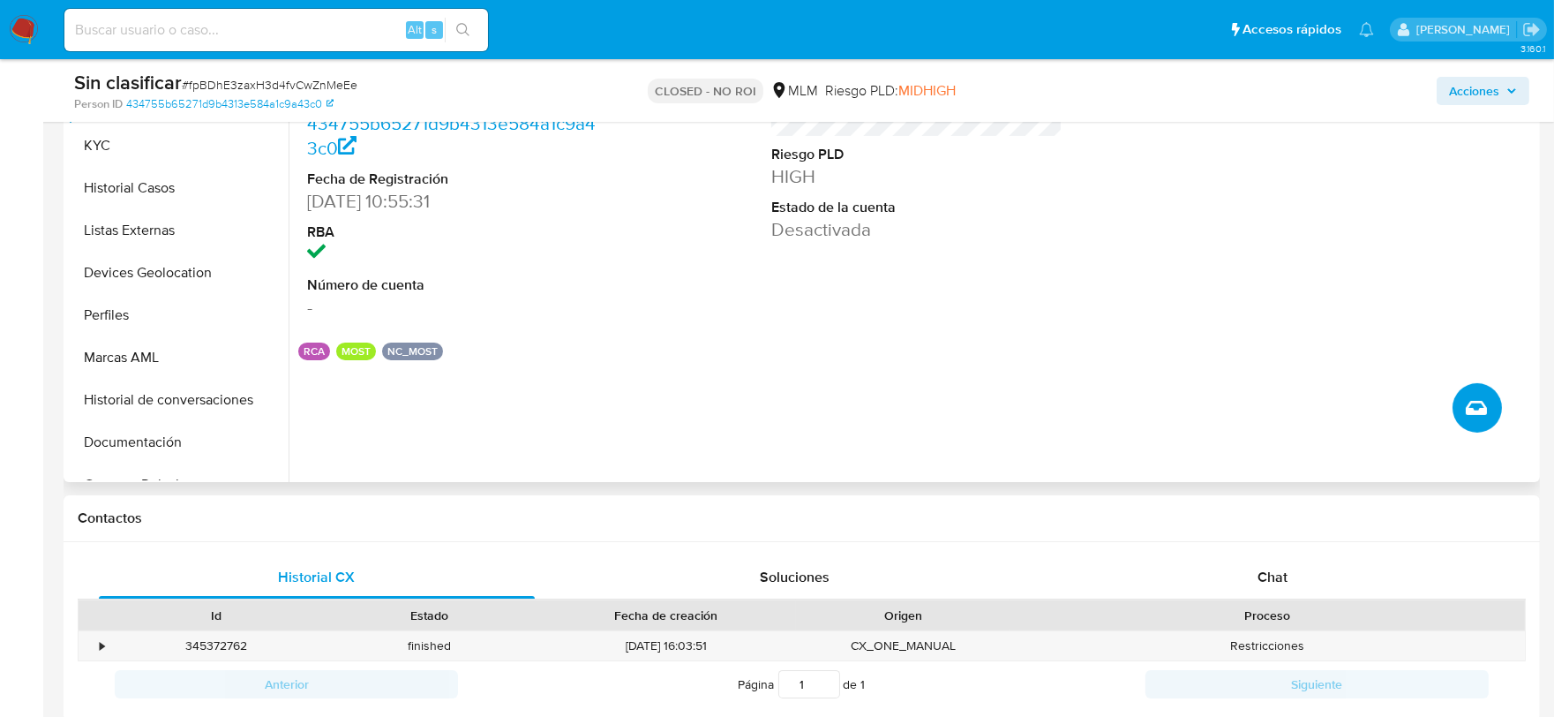
click at [1474, 402] on icon "Crear caso manual" at bounding box center [1476, 408] width 21 height 14
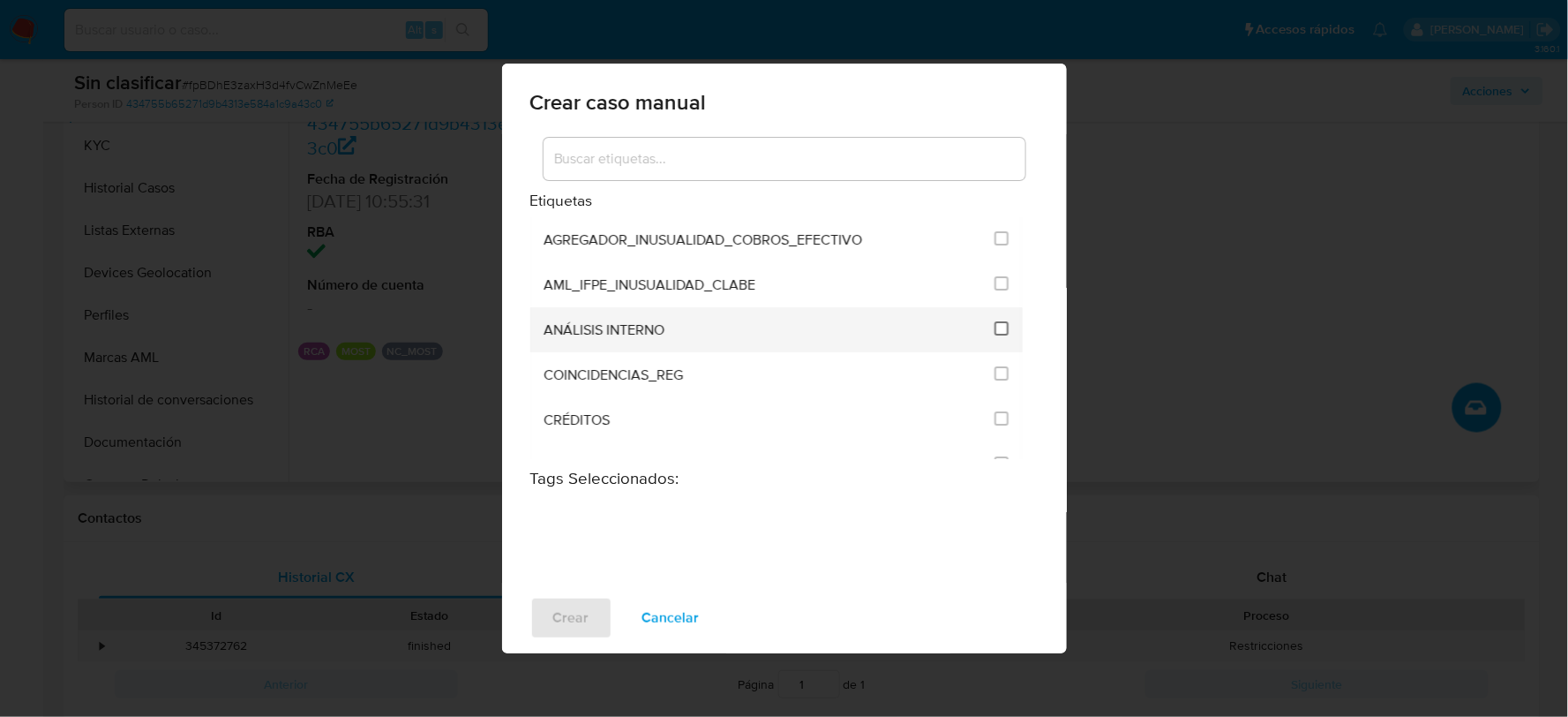
click at [995, 334] on input "1888" at bounding box center [1002, 328] width 14 height 14
checkbox input "true"
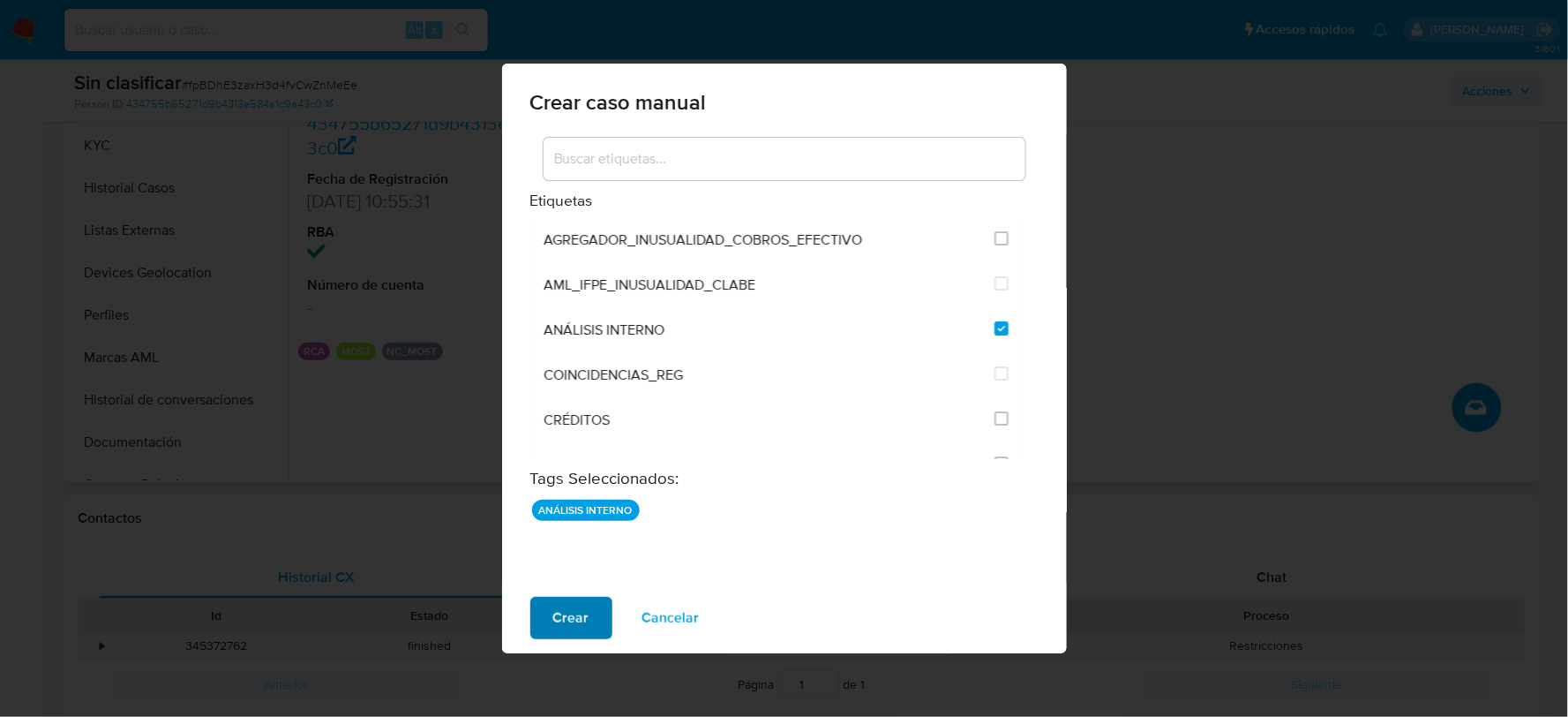
click at [571, 611] on span "Crear" at bounding box center [571, 617] width 36 height 39
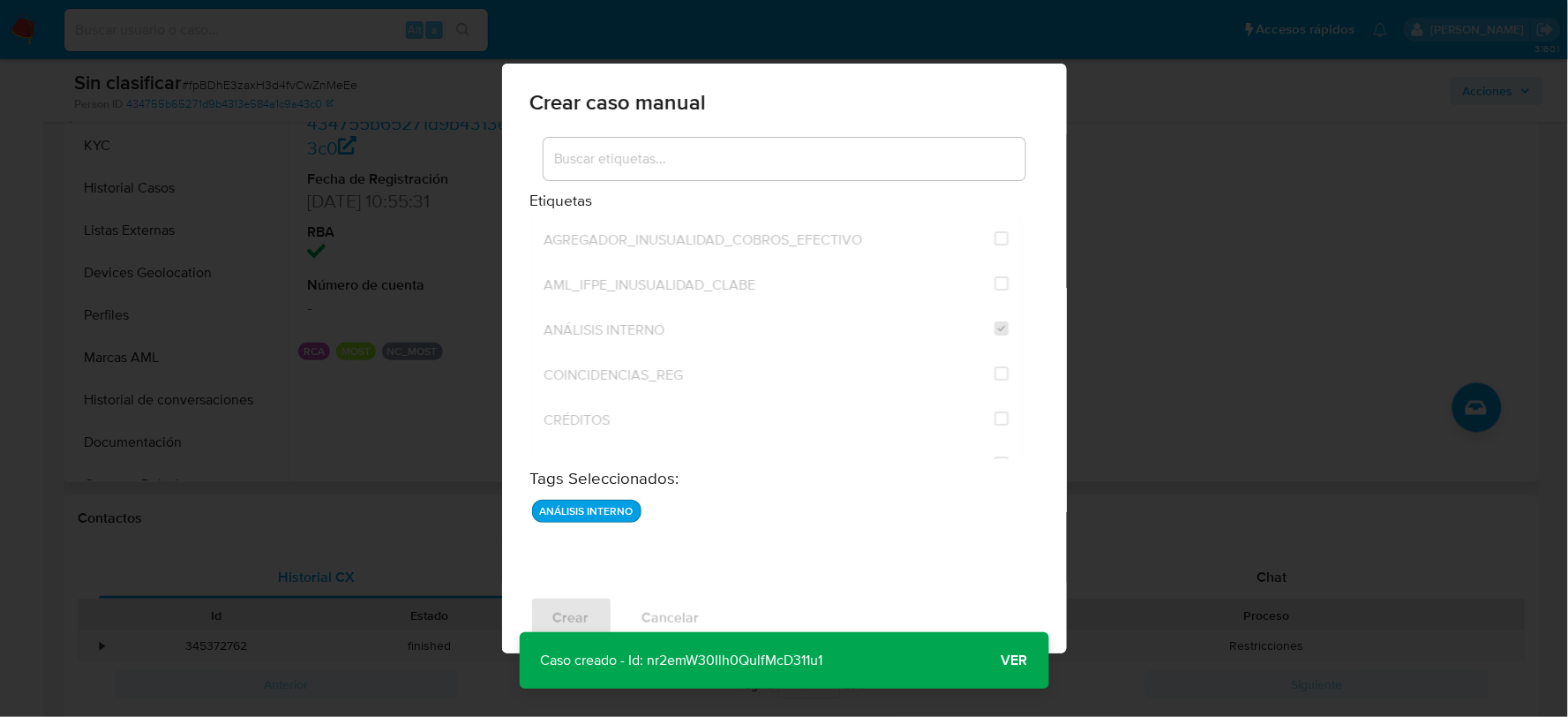
click at [1017, 660] on span "Ver" at bounding box center [1015, 660] width 26 height 0
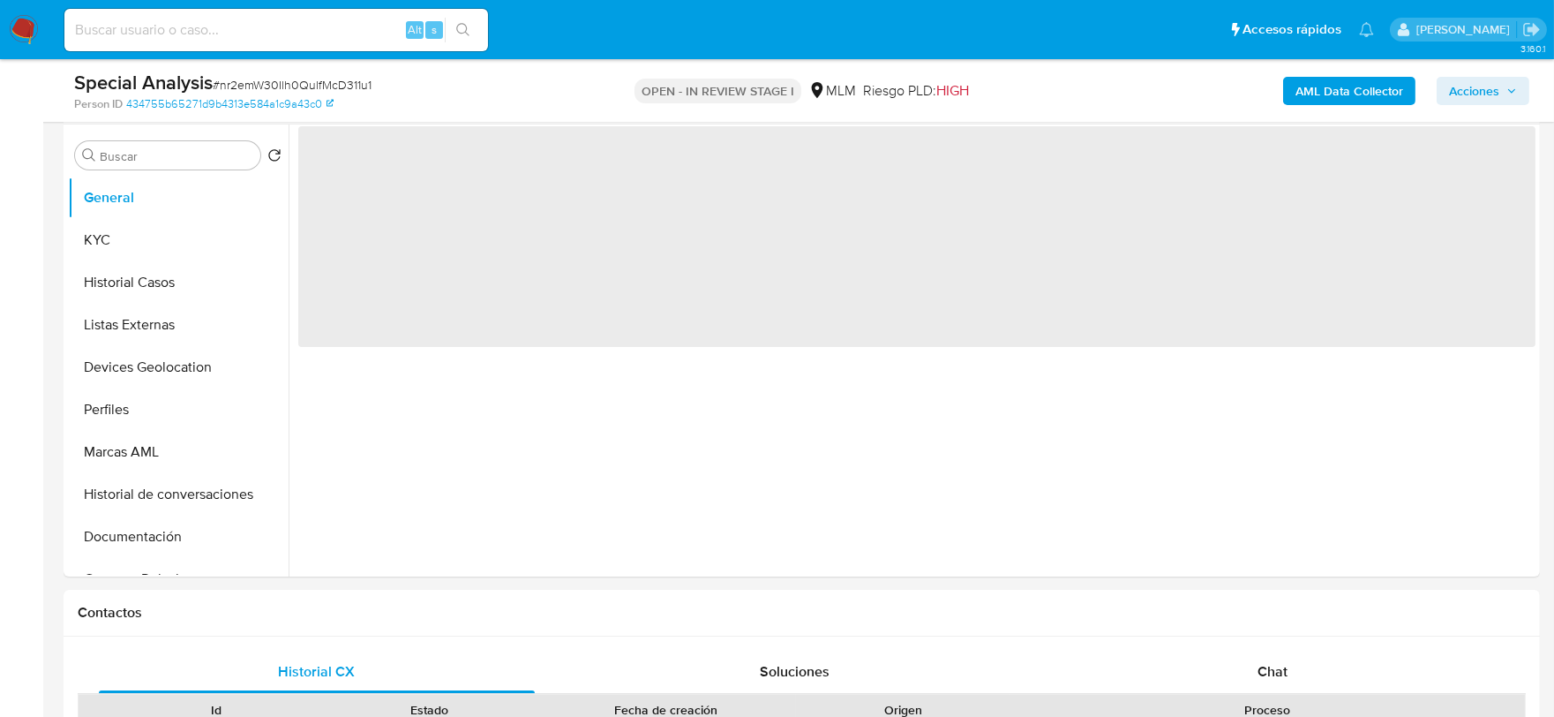
select select "10"
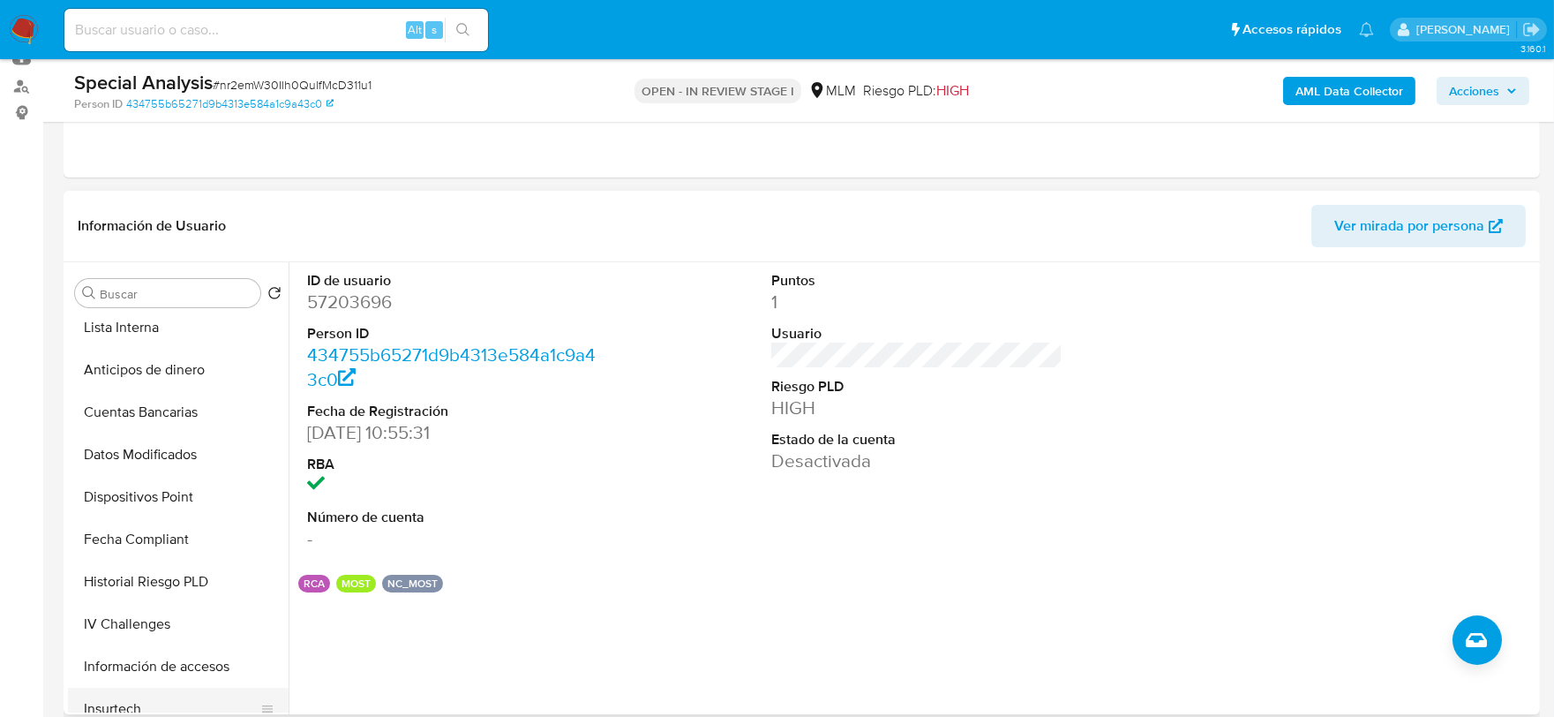
scroll to position [536, 0]
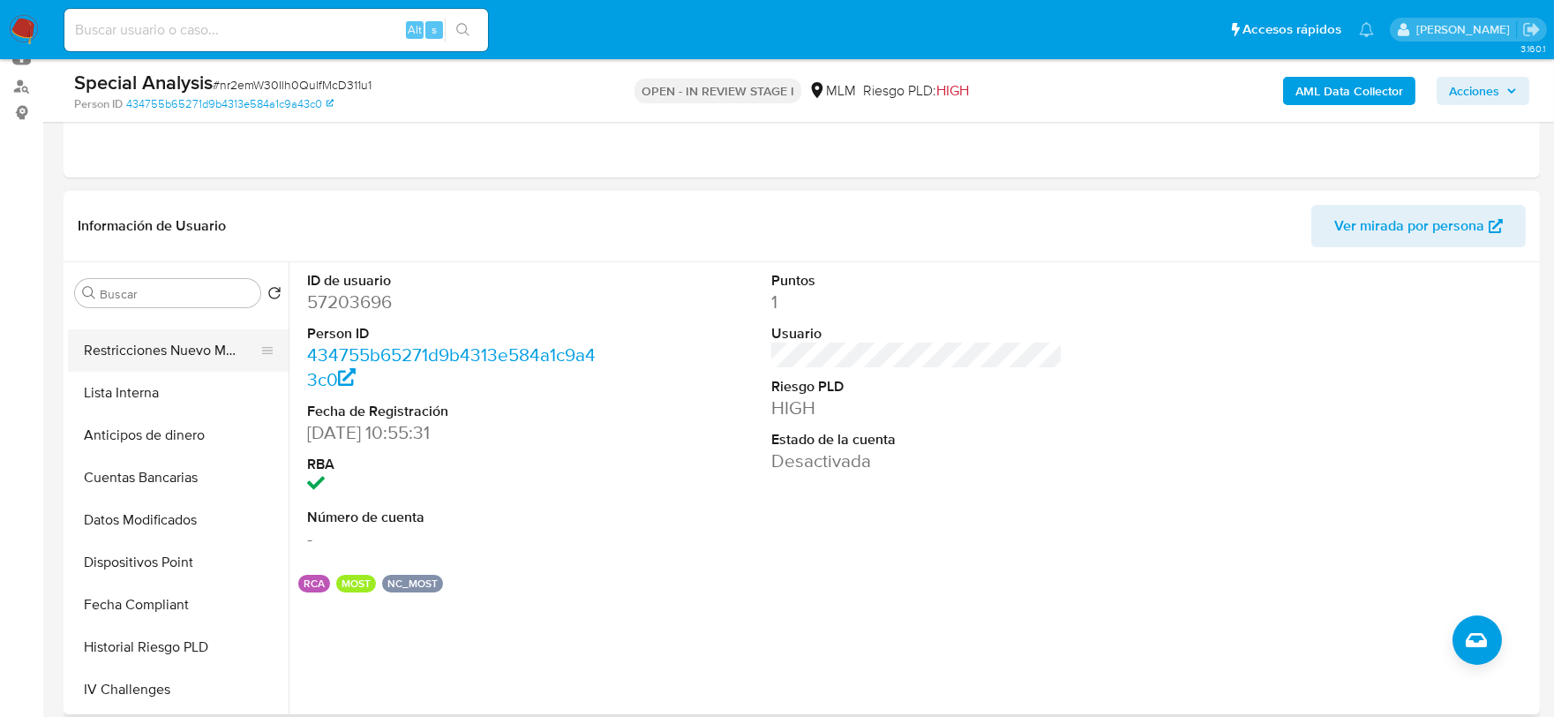
click at [174, 329] on button "Restricciones Nuevo Mundo" at bounding box center [171, 350] width 206 height 42
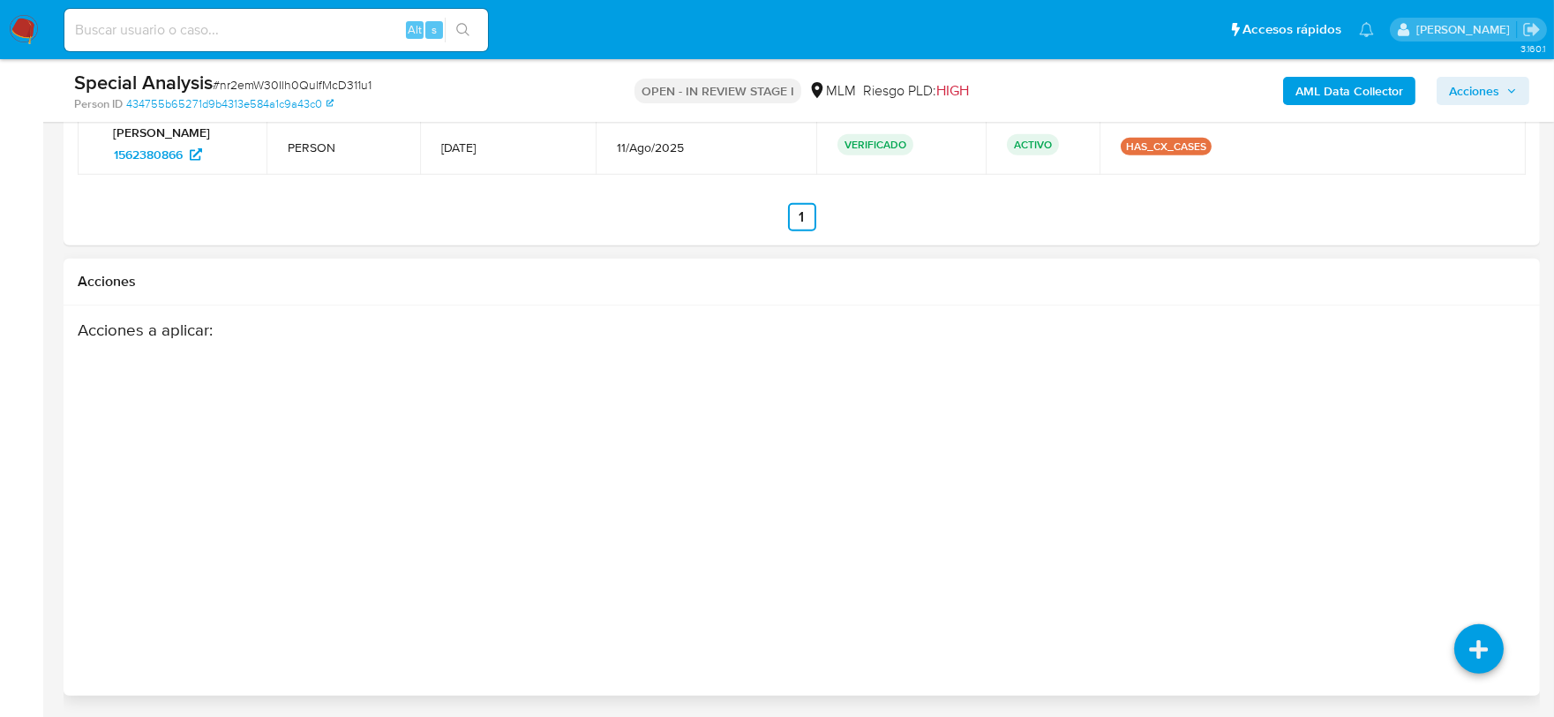
scroll to position [2160, 0]
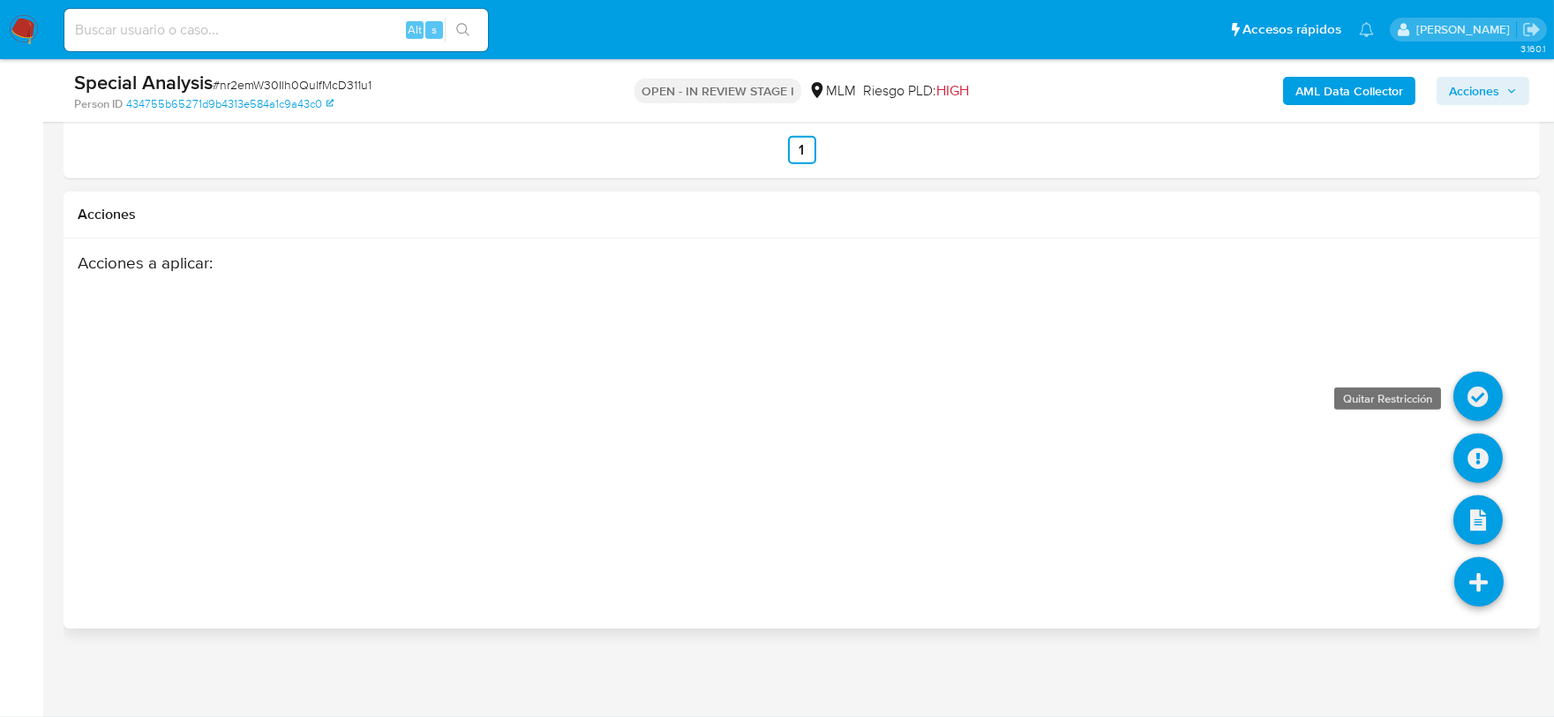
click at [1478, 387] on icon at bounding box center [1477, 396] width 49 height 49
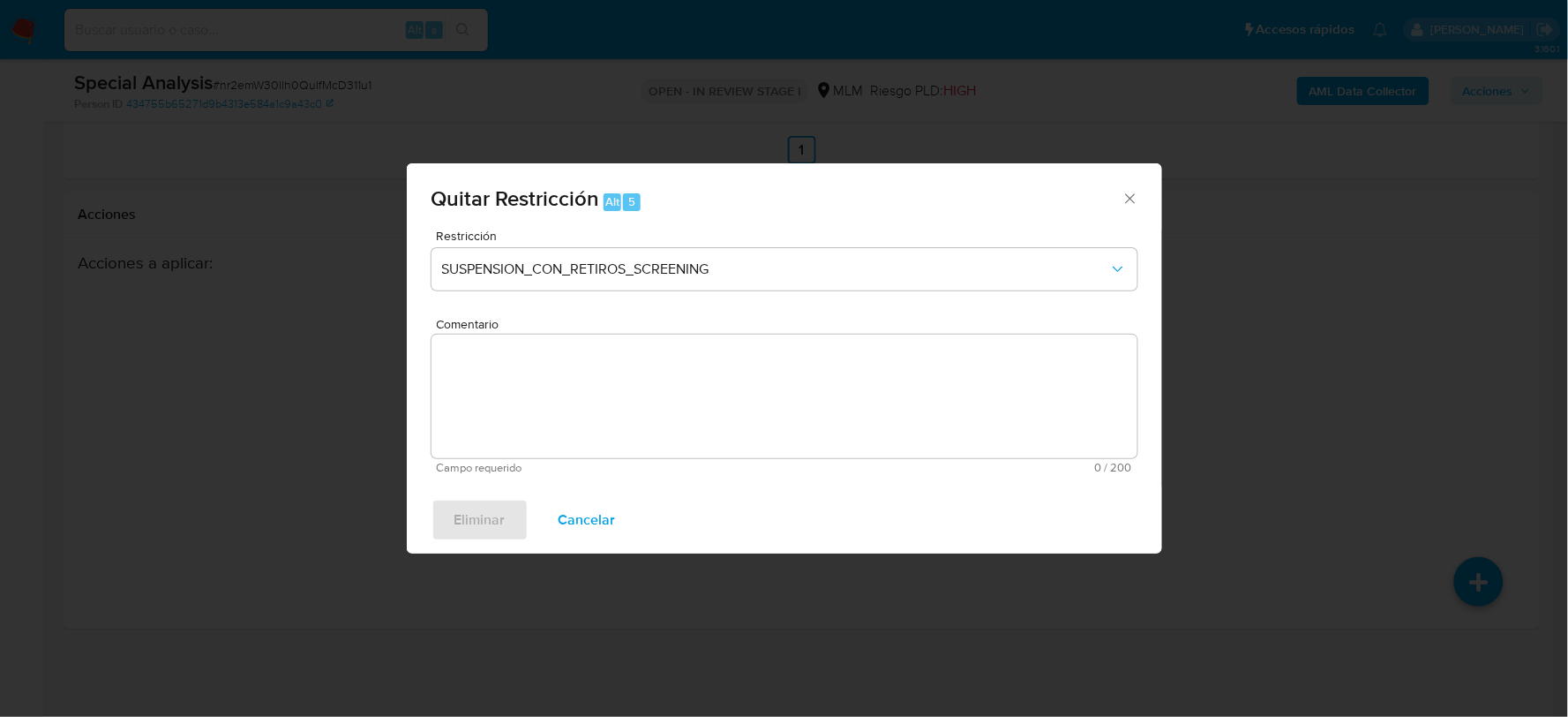
click at [580, 245] on div "Restricción SUSPENSION_CON_RETIROS_SCREENING" at bounding box center [785, 271] width 706 height 84
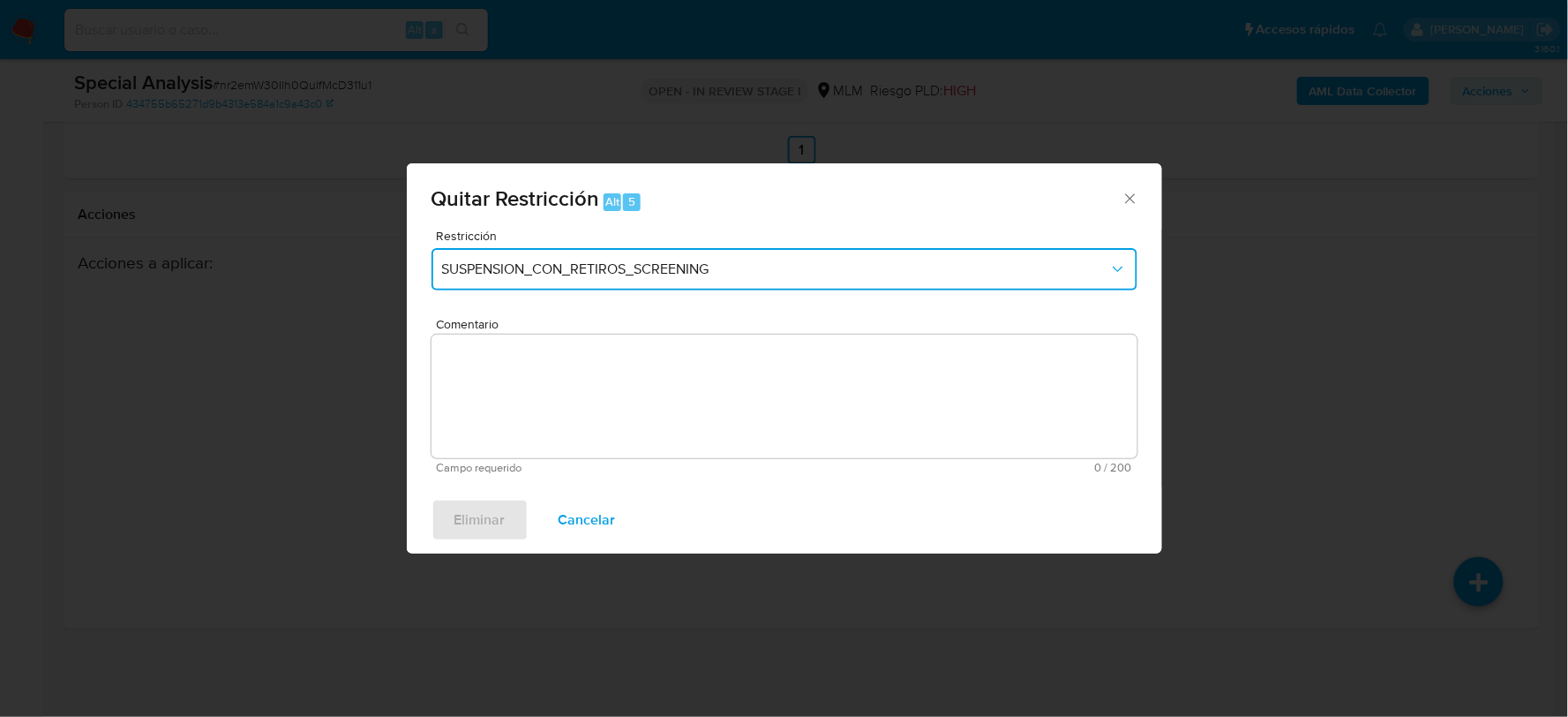
click at [582, 257] on button "SUSPENSION_CON_RETIROS_SCREENING" at bounding box center [785, 269] width 706 height 42
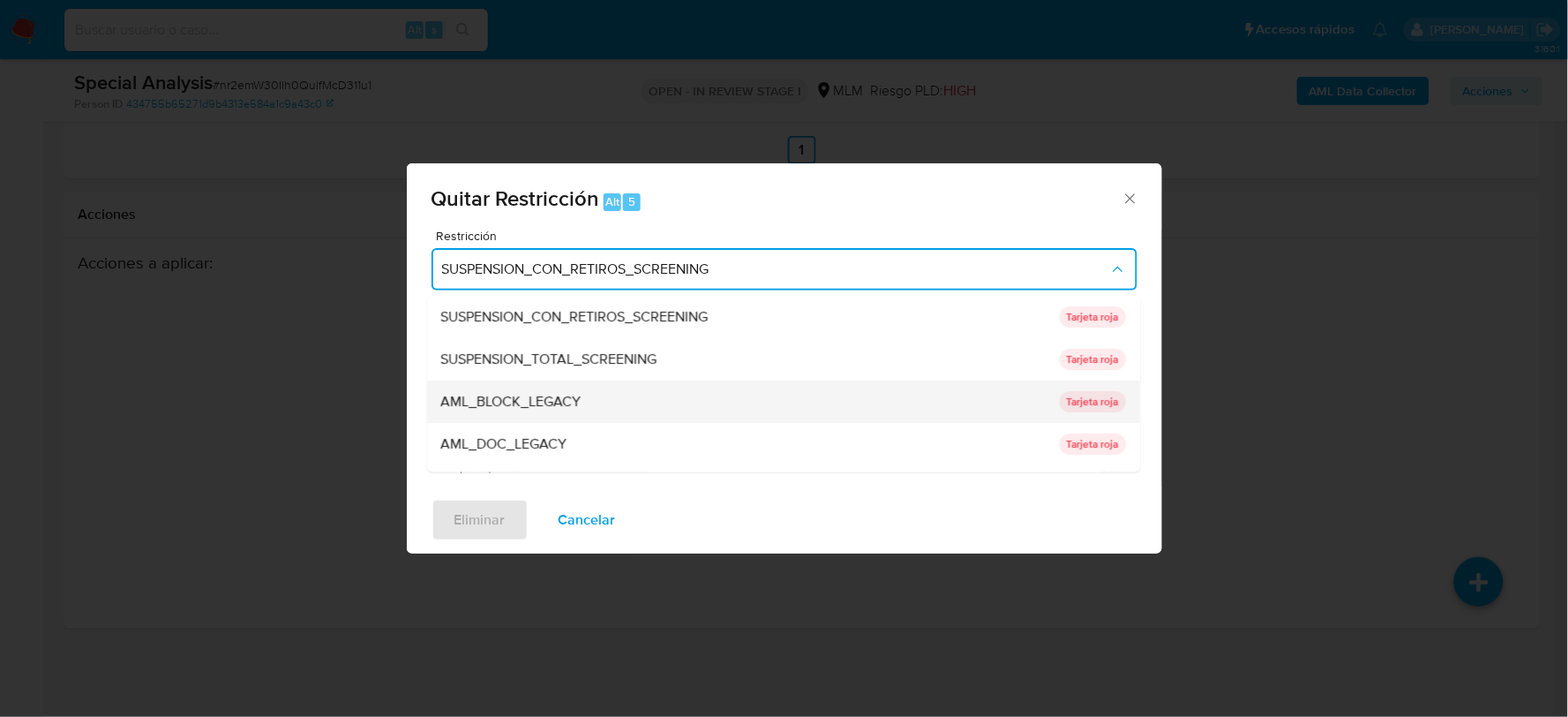
click at [570, 386] on div "AML_BLOCK_LEGACY" at bounding box center [745, 401] width 608 height 42
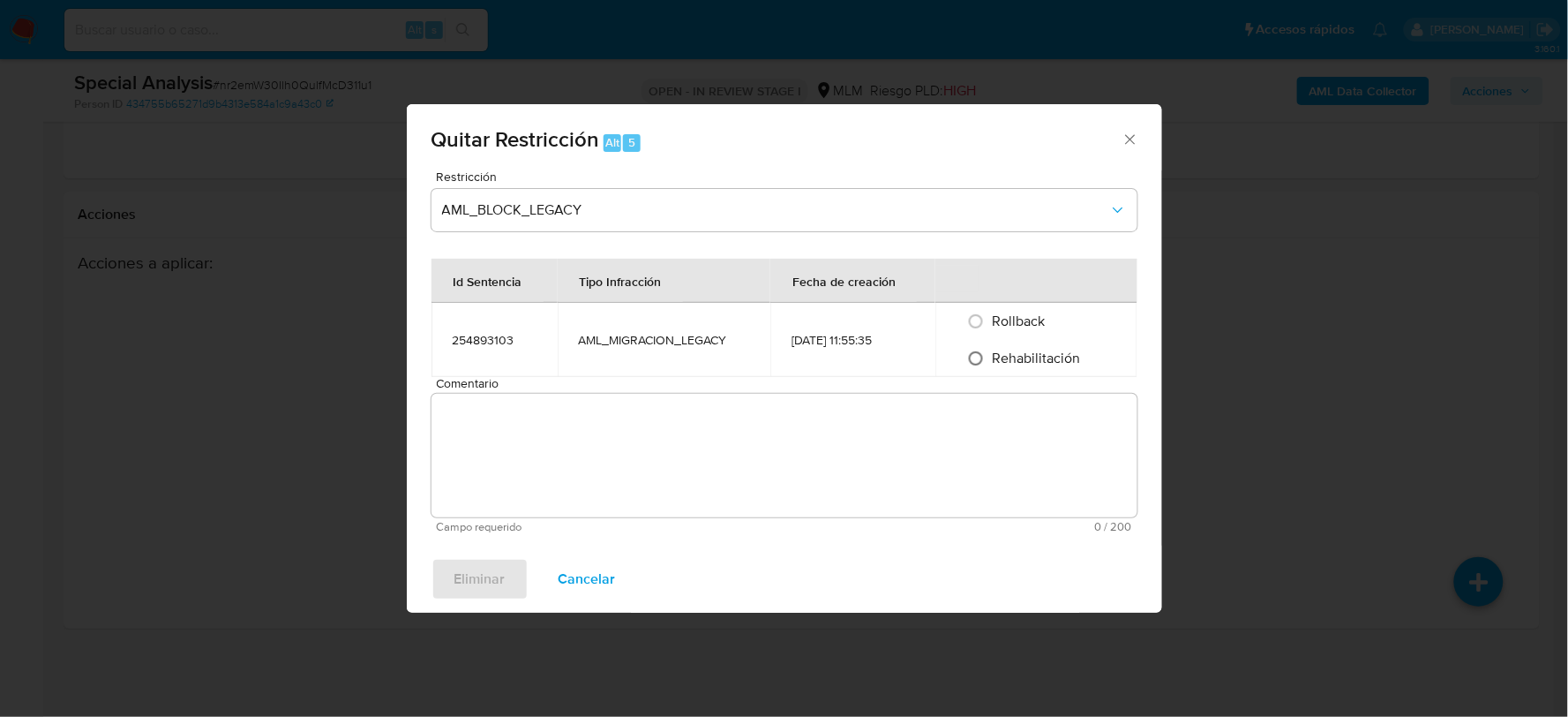
click at [986, 351] on input "Rehabilitación" at bounding box center [976, 358] width 28 height 28
radio input "true"
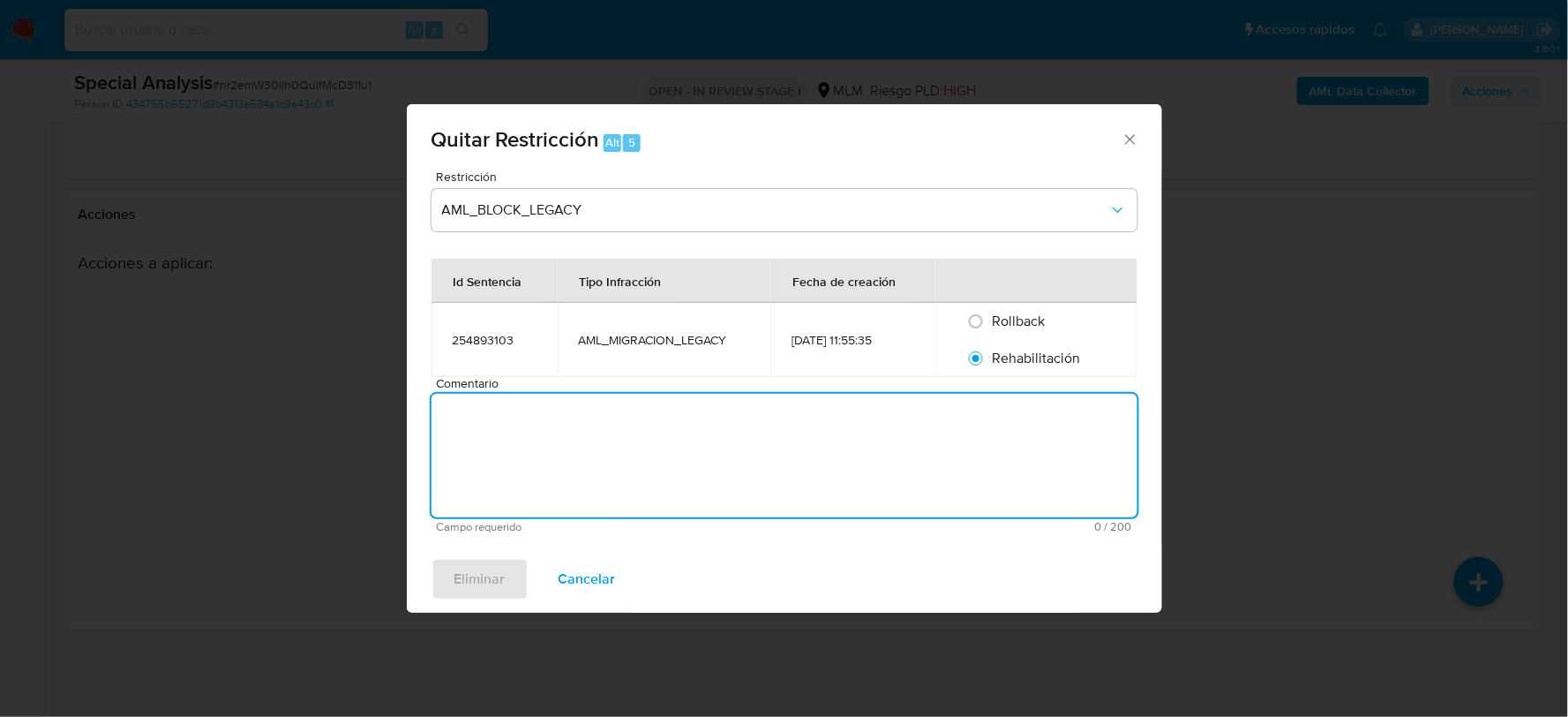
click at [865, 462] on textarea "Comentario" at bounding box center [785, 456] width 706 height 124
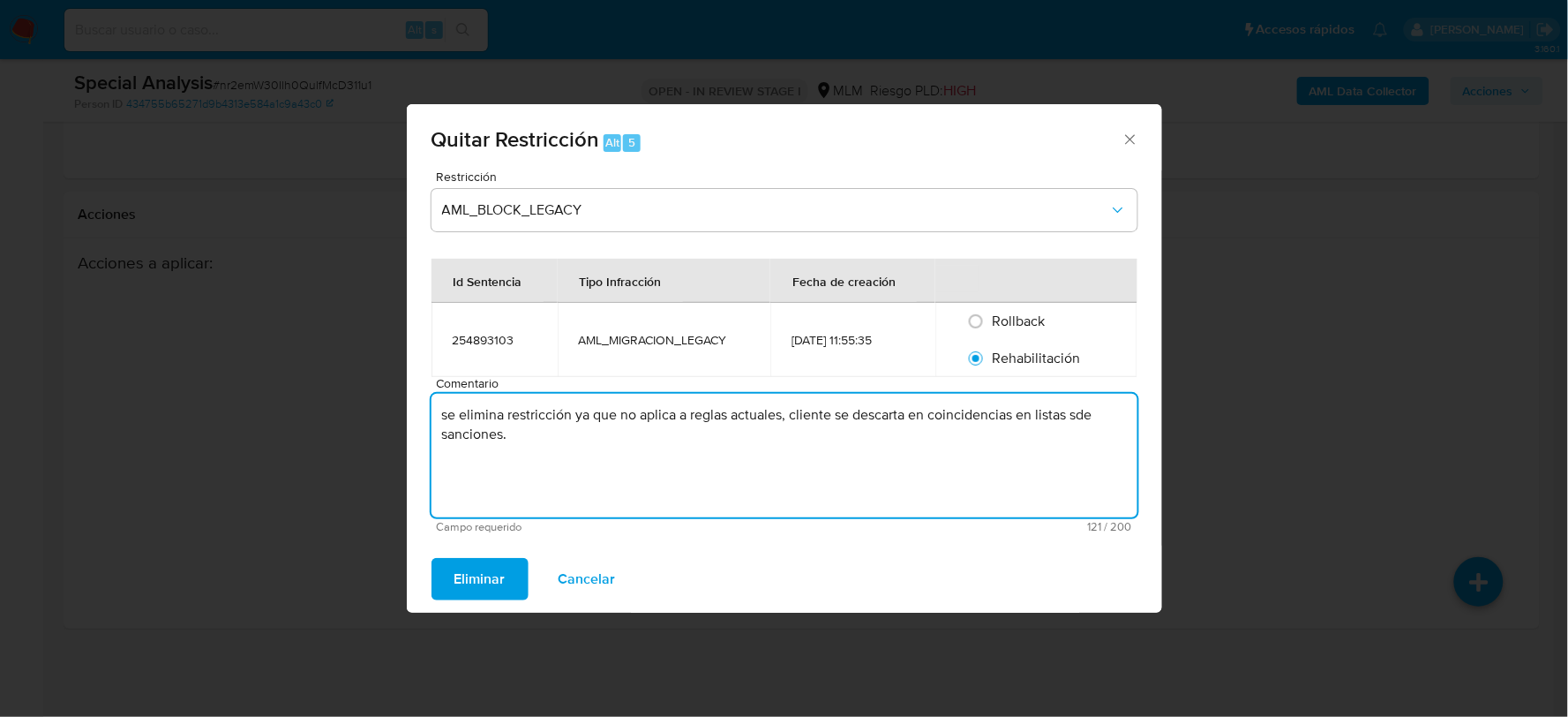
drag, startPoint x: 1083, startPoint y: 417, endPoint x: 1125, endPoint y: 448, distance: 52.9
click at [1083, 417] on textarea "se elimina restricción ya que no aplica a reglas actuales, cliente se descarta …" at bounding box center [785, 456] width 706 height 124
click at [447, 412] on textarea "se elimina restricción ya que no aplica a reglas actuales, cliente se descarta …" at bounding box center [785, 456] width 706 height 124
drag, startPoint x: 530, startPoint y: 435, endPoint x: 420, endPoint y: 404, distance: 114.5
click at [420, 404] on div "Restricción AML_BLOCK_LEGACY Id Sentencia Tipo Infracción Fecha de creación 254…" at bounding box center [784, 357] width 755 height 375
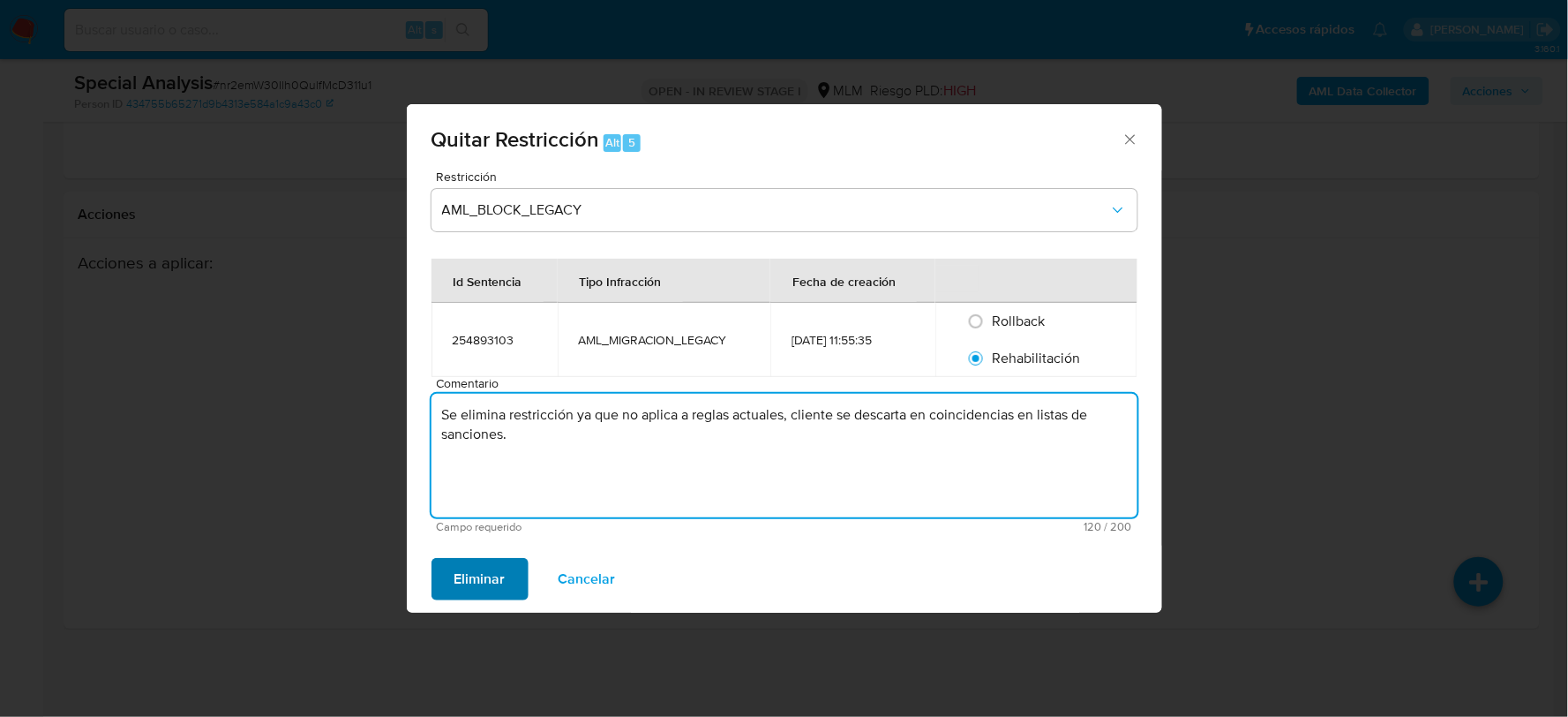
type textarea "Se elimina restricción ya que no aplica a reglas actuales, cliente se descarta …"
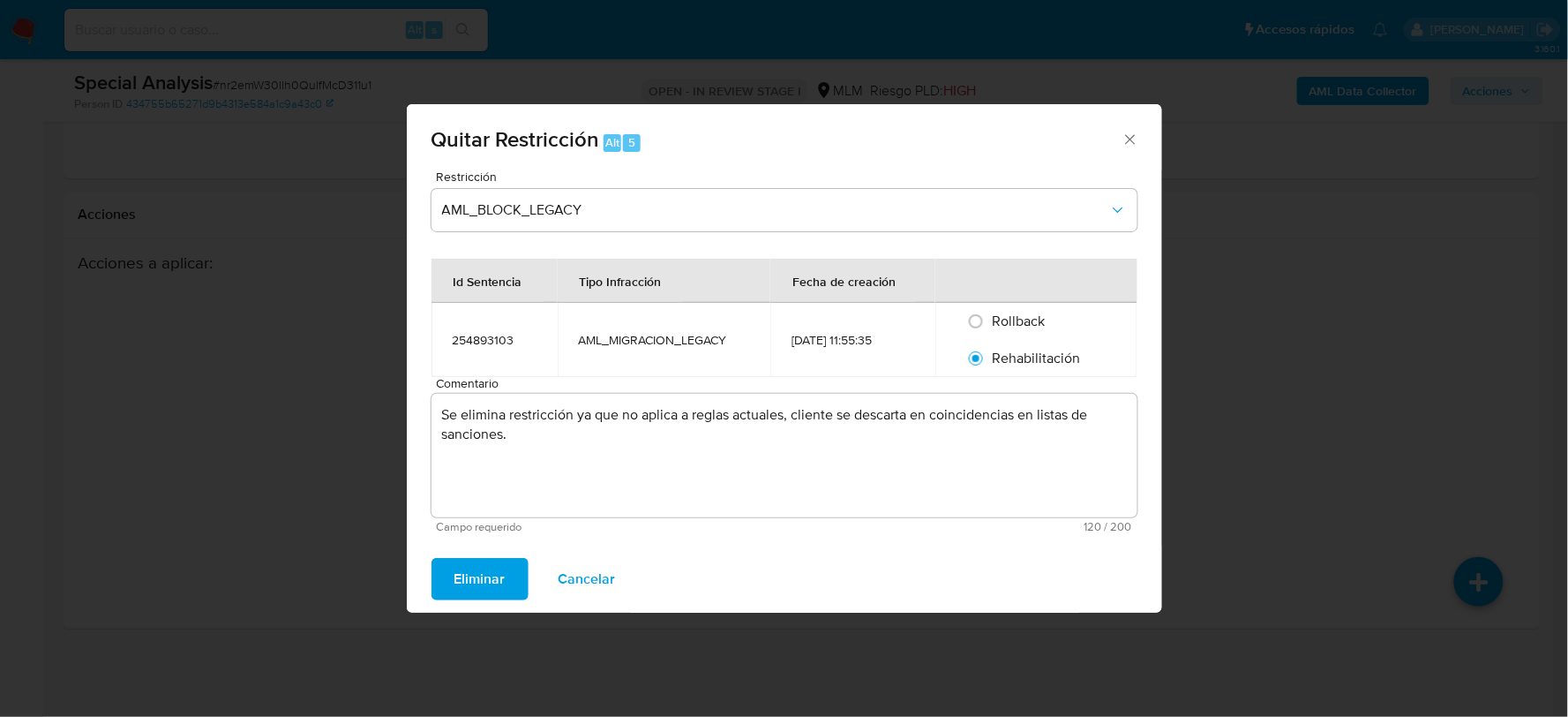
click at [468, 572] on span "Eliminar" at bounding box center [479, 578] width 51 height 39
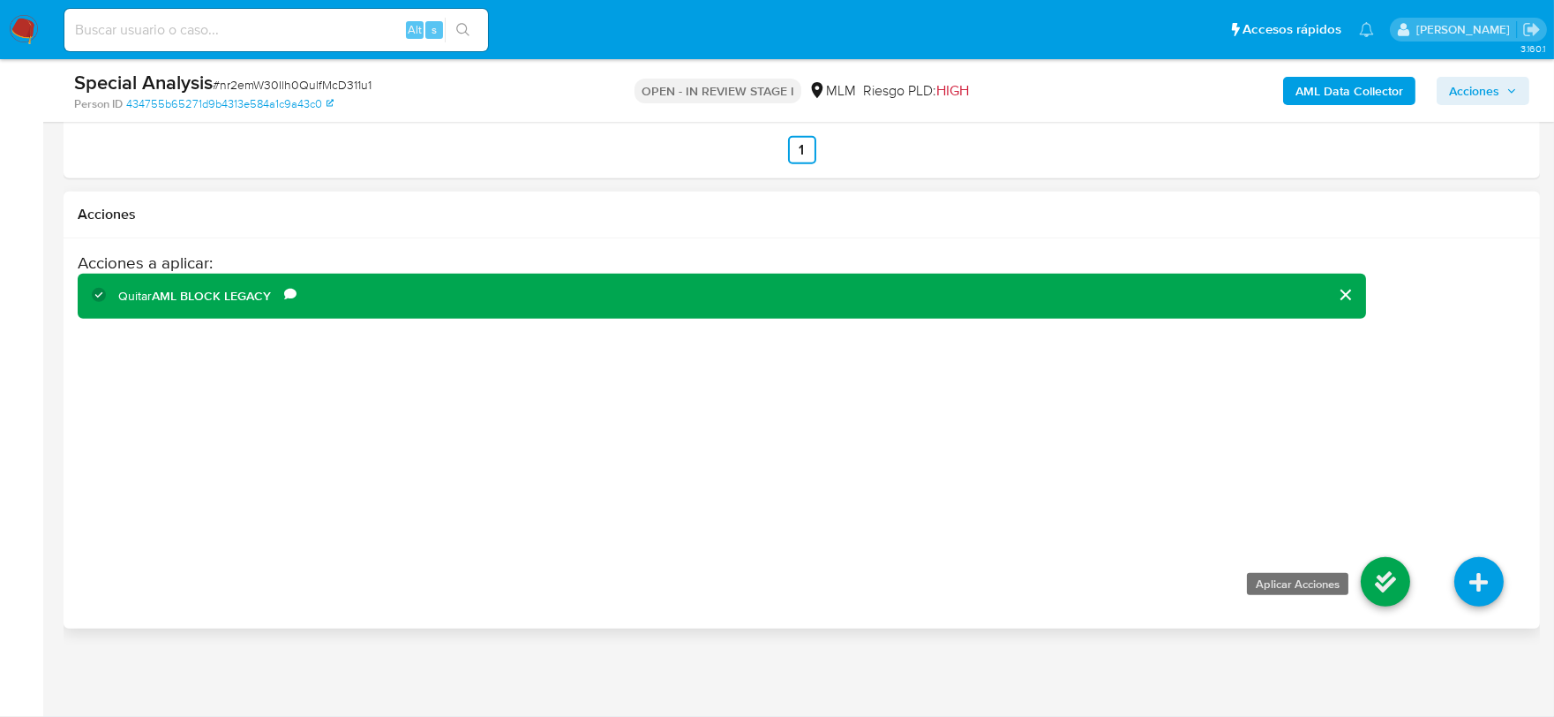
click at [1400, 581] on icon at bounding box center [1385, 581] width 49 height 49
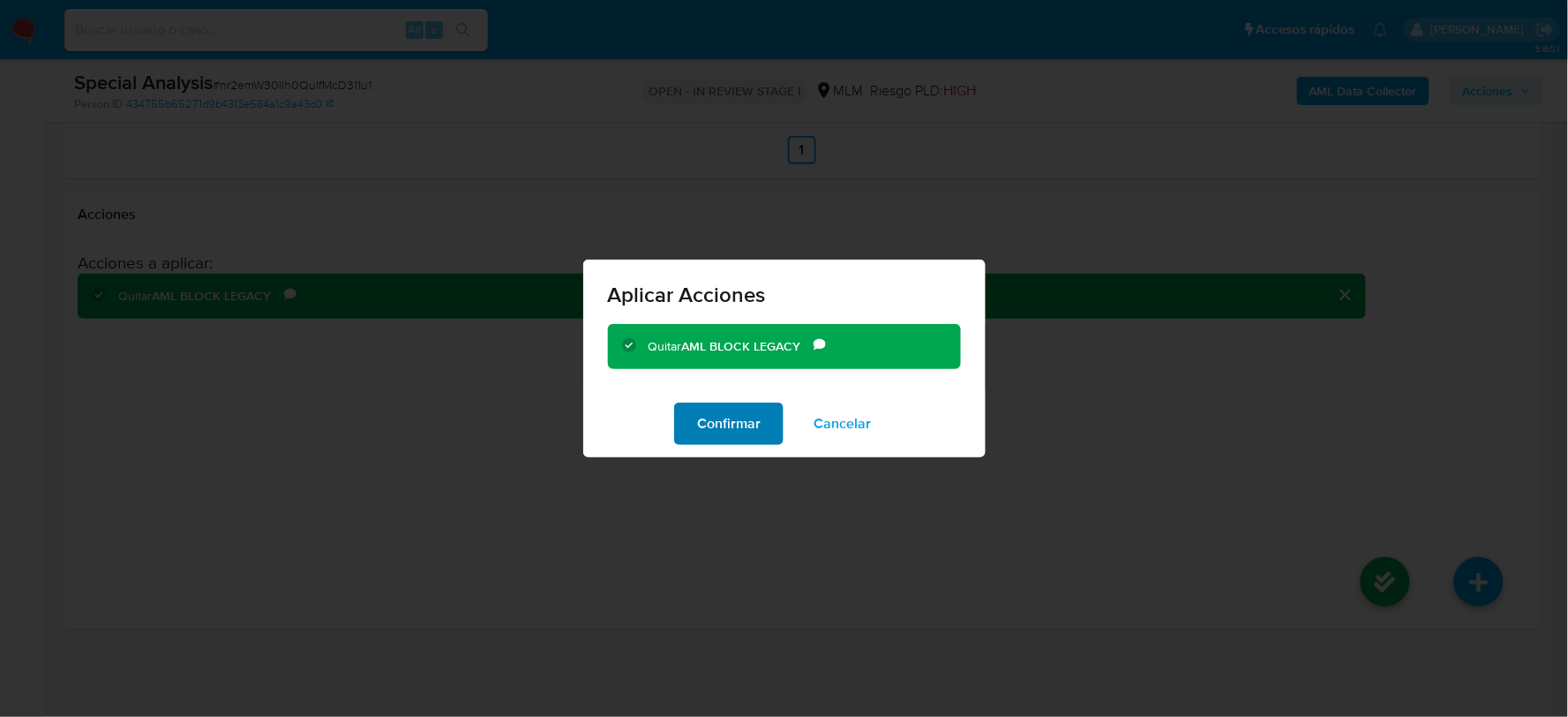
click at [686, 412] on button "Confirmar" at bounding box center [728, 423] width 109 height 42
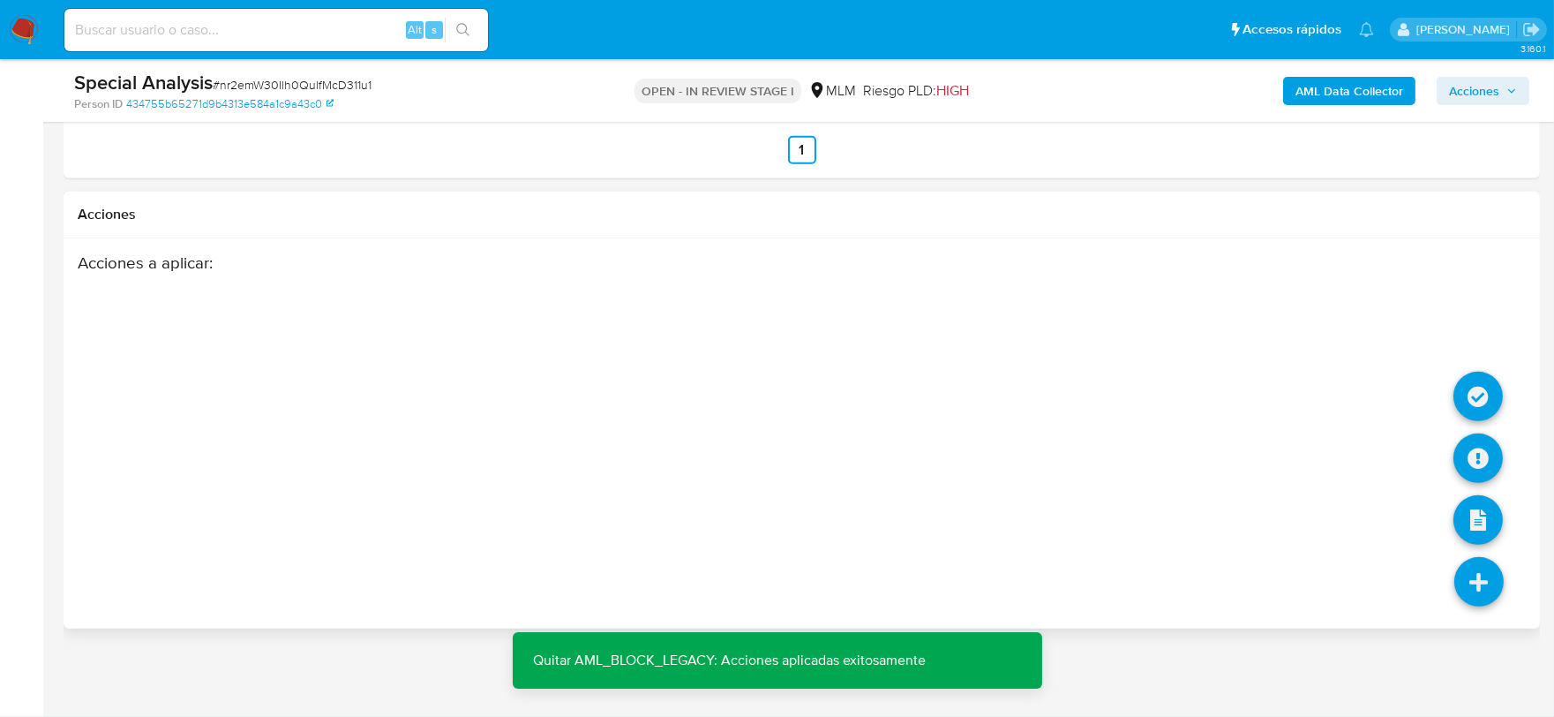
click at [1475, 581] on icon at bounding box center [1478, 581] width 49 height 49
click at [1479, 383] on icon at bounding box center [1477, 396] width 49 height 49
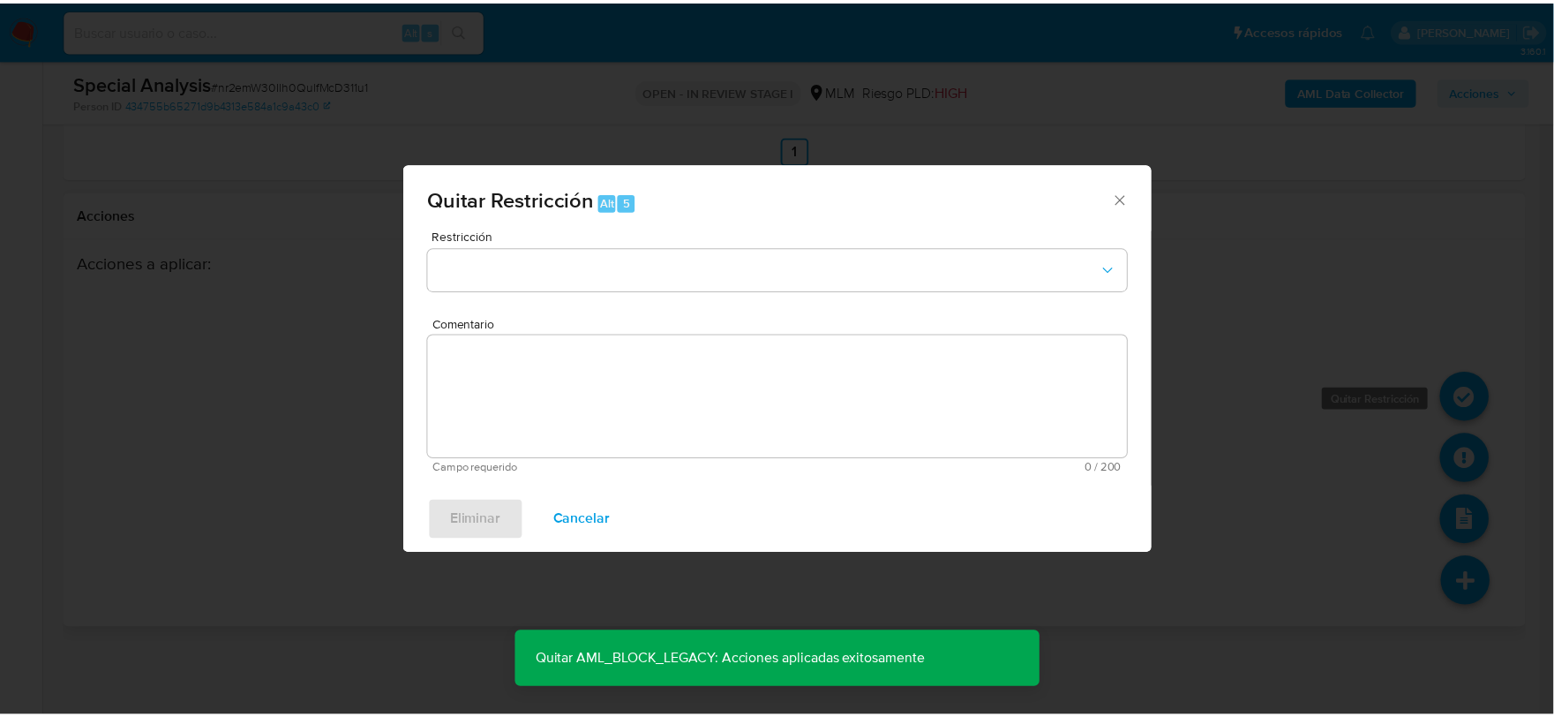
scroll to position [759, 0]
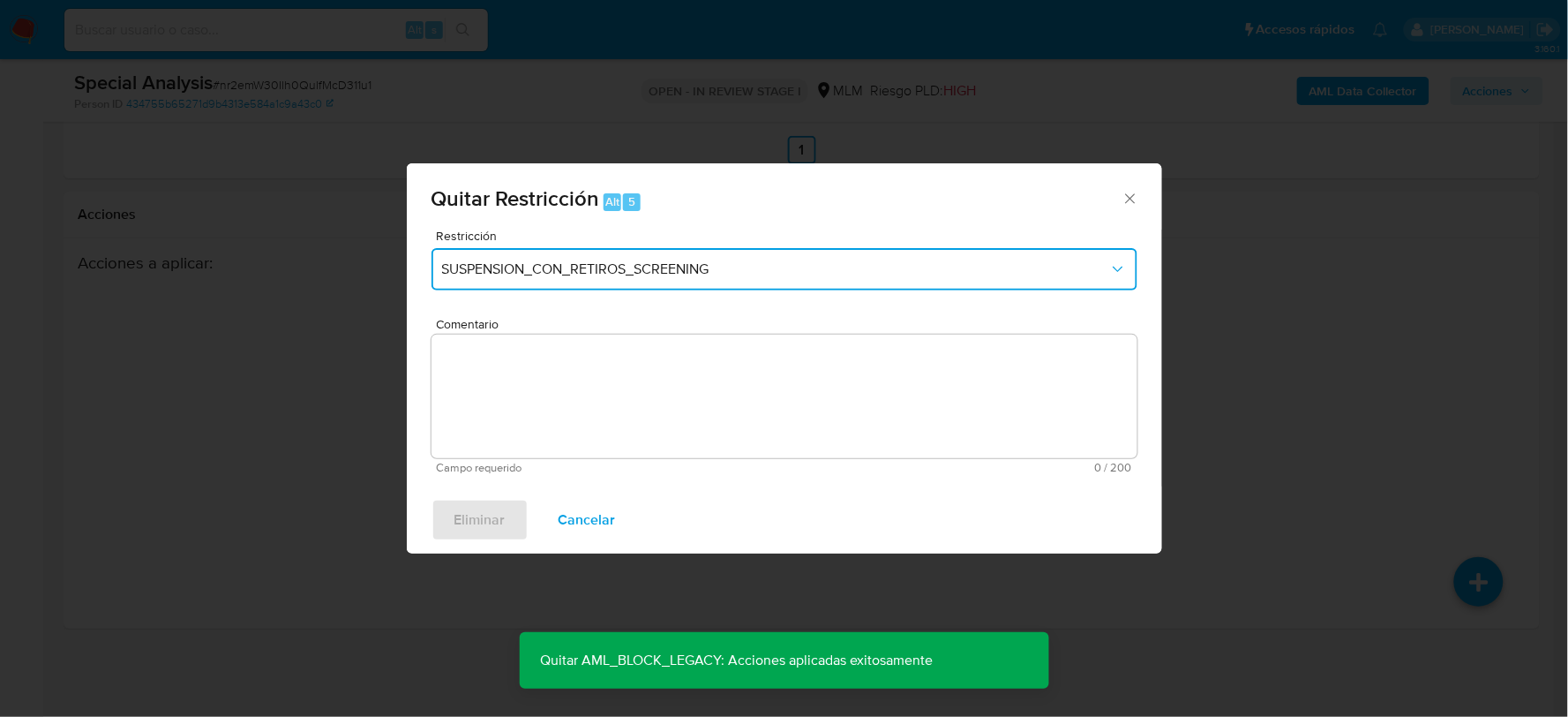
click at [657, 249] on button "SUSPENSION_CON_RETIROS_SCREENING" at bounding box center [785, 269] width 706 height 42
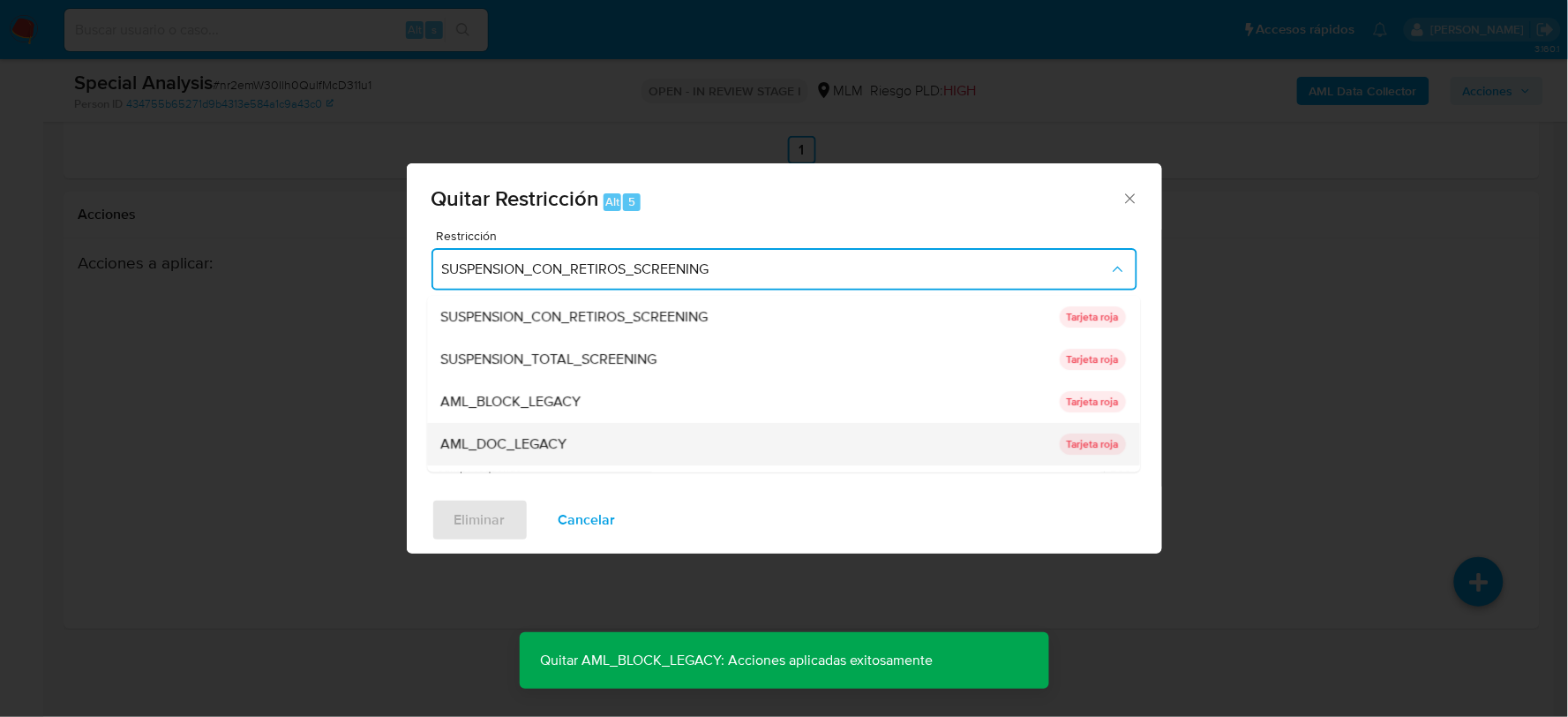
click at [557, 447] on span "AML_DOC_LEGACY" at bounding box center [504, 444] width 126 height 18
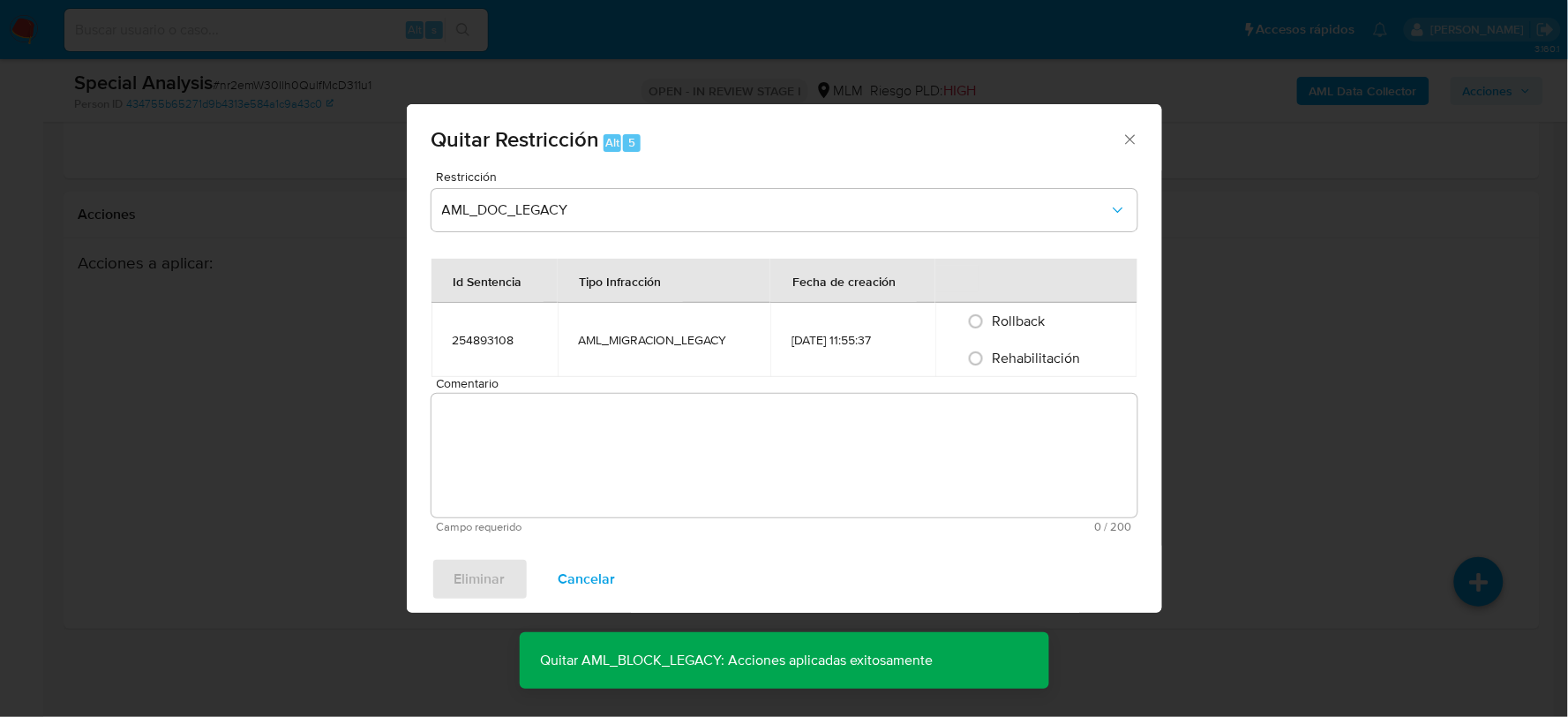
drag, startPoint x: 987, startPoint y: 358, endPoint x: 904, endPoint y: 428, distance: 108.4
click at [986, 359] on input "Rehabilitación" at bounding box center [976, 358] width 28 height 28
radio input "true"
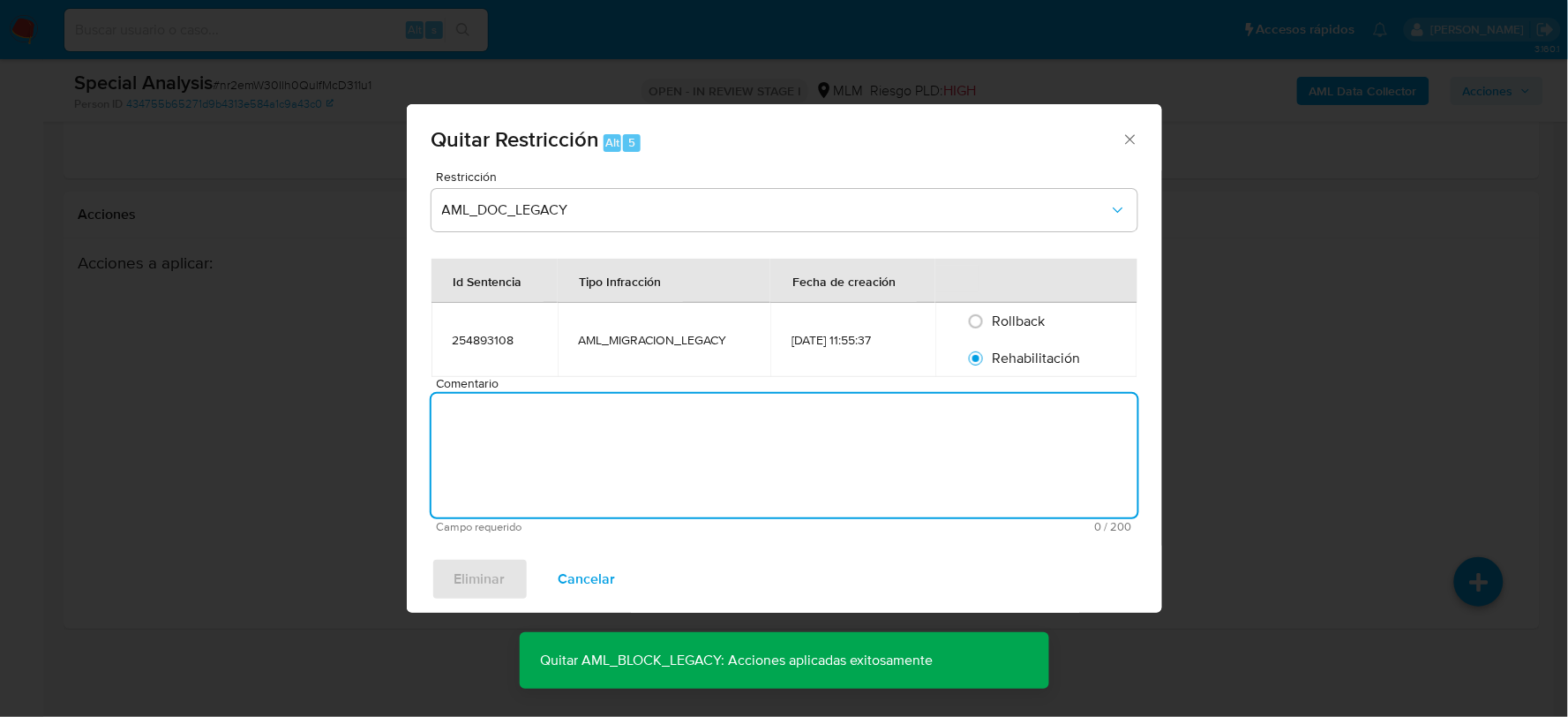
click at [860, 454] on textarea "Comentario" at bounding box center [785, 456] width 706 height 124
paste textarea "Se elimina restricción ya que no aplica a reglas actuales, cliente se descarta …"
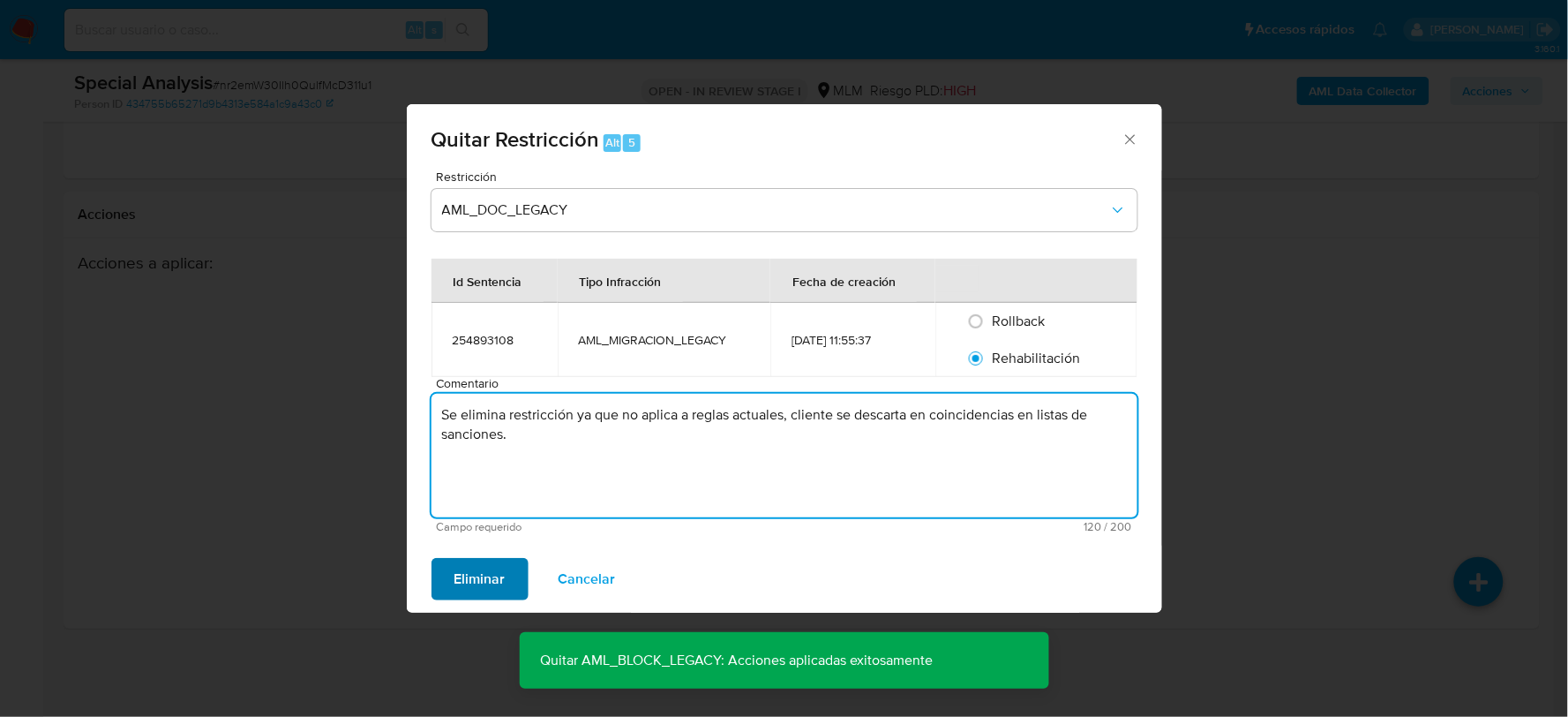
type textarea "Se elimina restricción ya que no aplica a reglas actuales, cliente se descarta …"
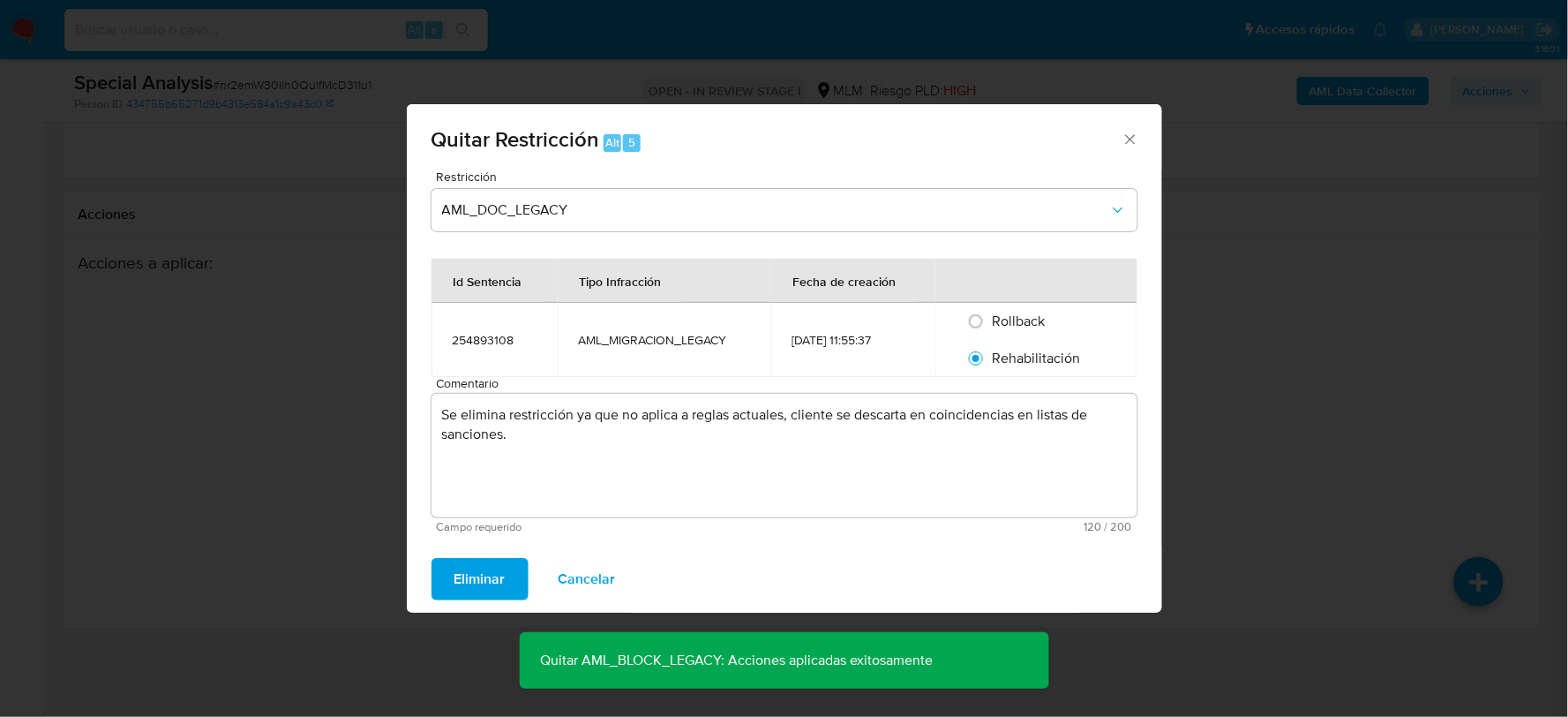
click at [480, 574] on span "Eliminar" at bounding box center [479, 578] width 51 height 39
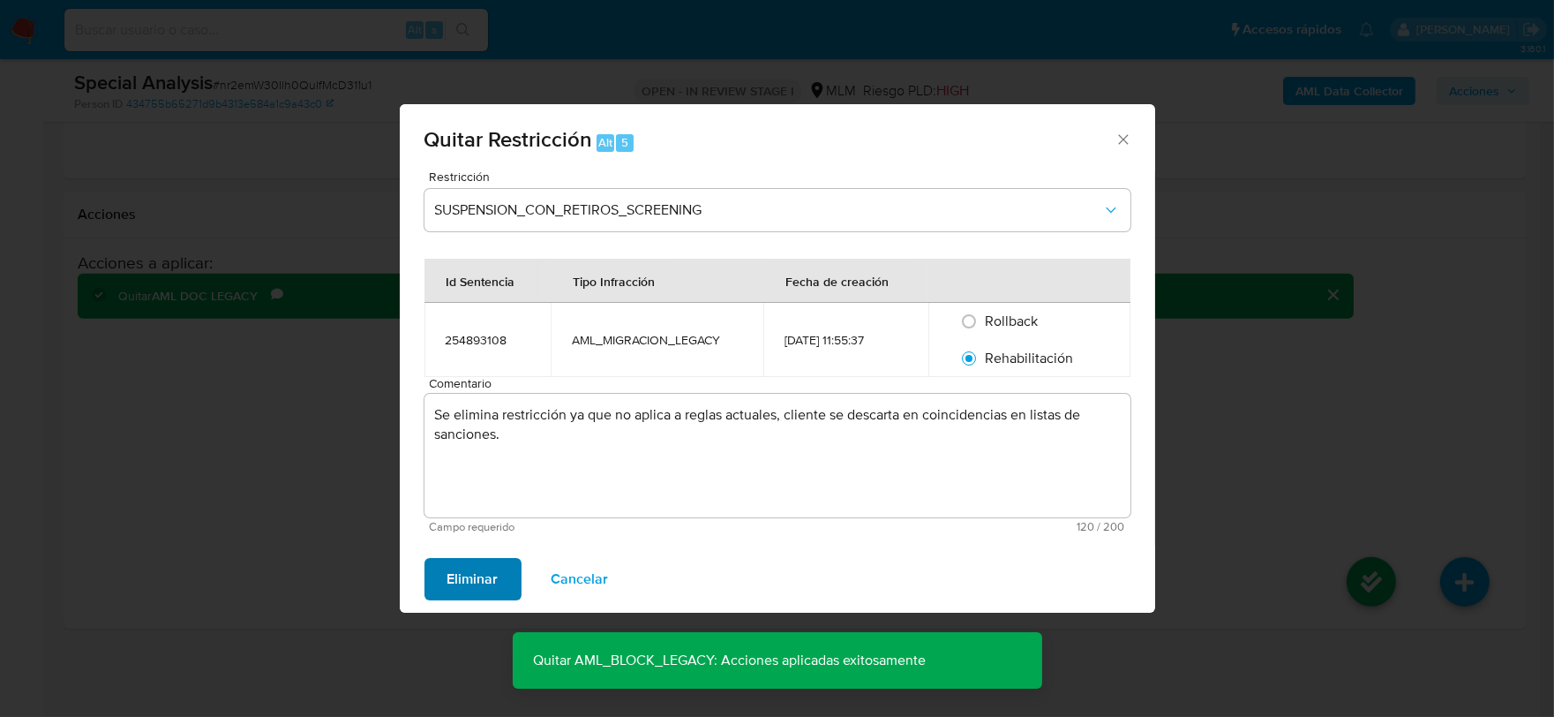
scroll to position [777, 0]
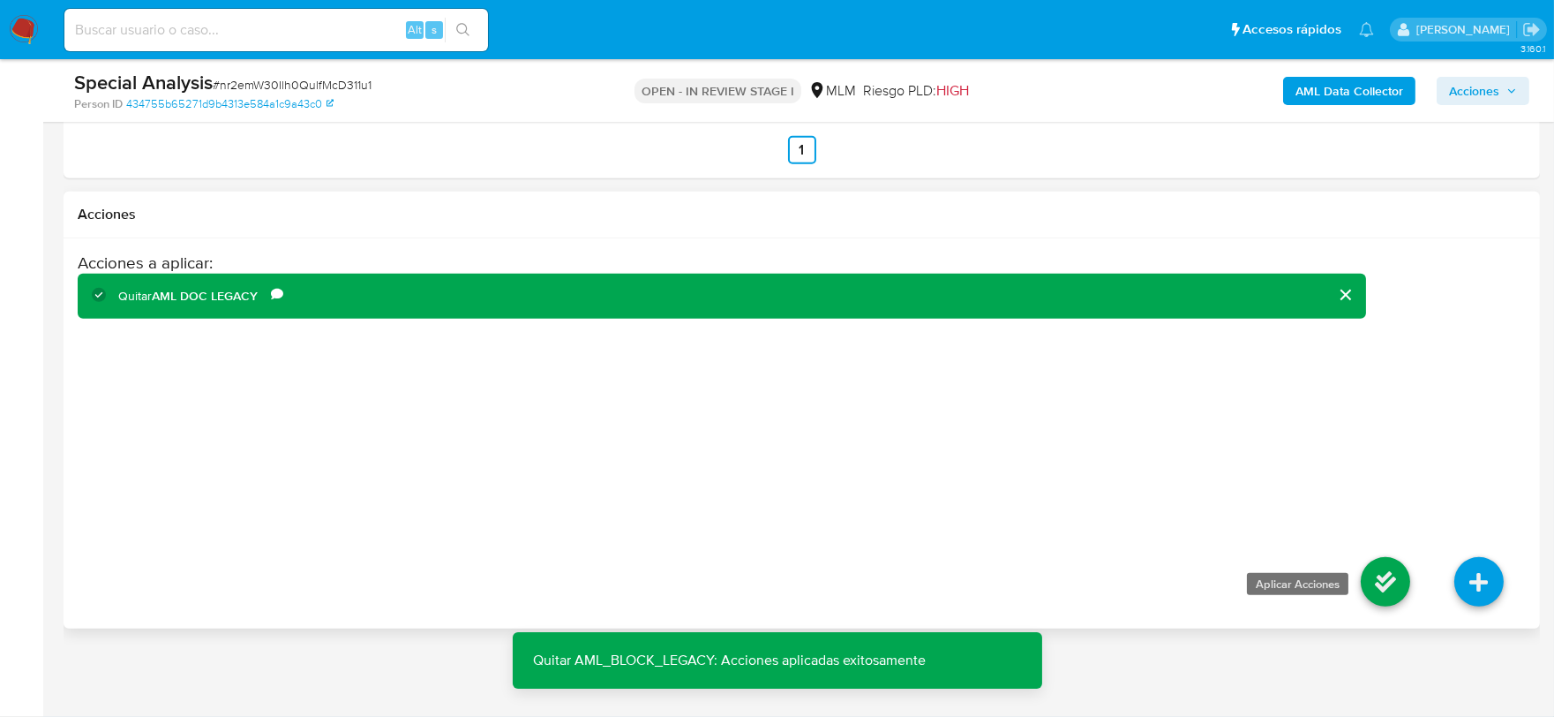
click at [1389, 570] on icon at bounding box center [1385, 581] width 49 height 49
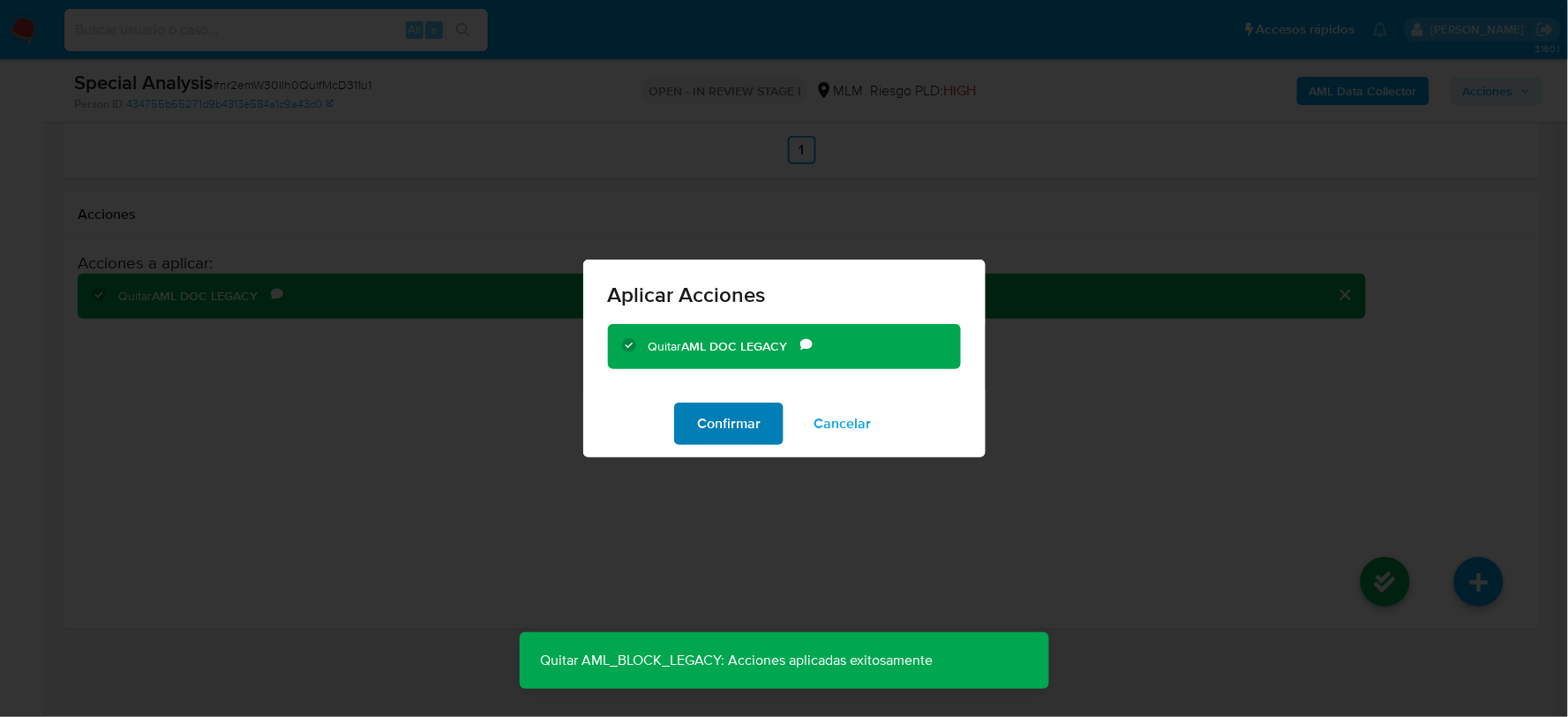
click at [713, 428] on span "Confirmar" at bounding box center [729, 423] width 64 height 39
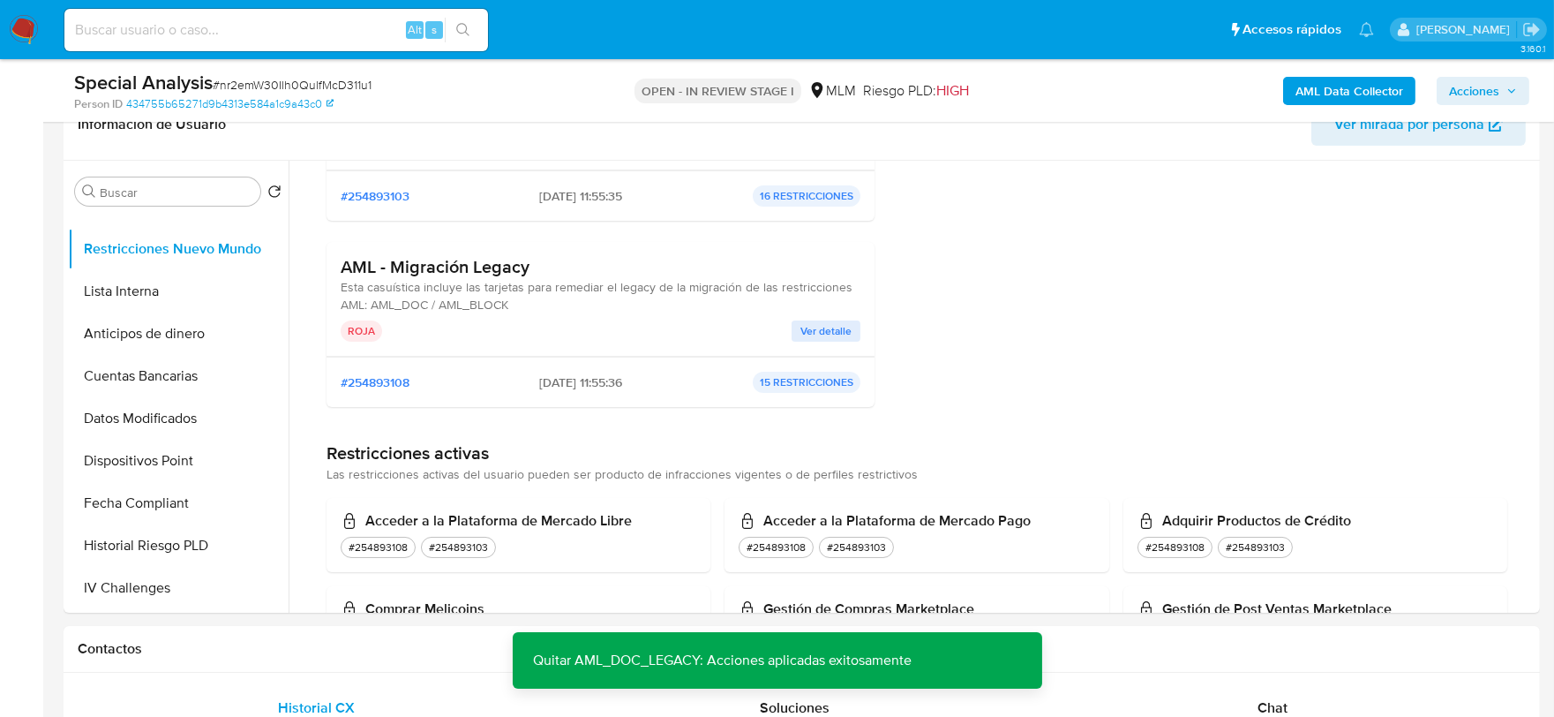
scroll to position [0, 0]
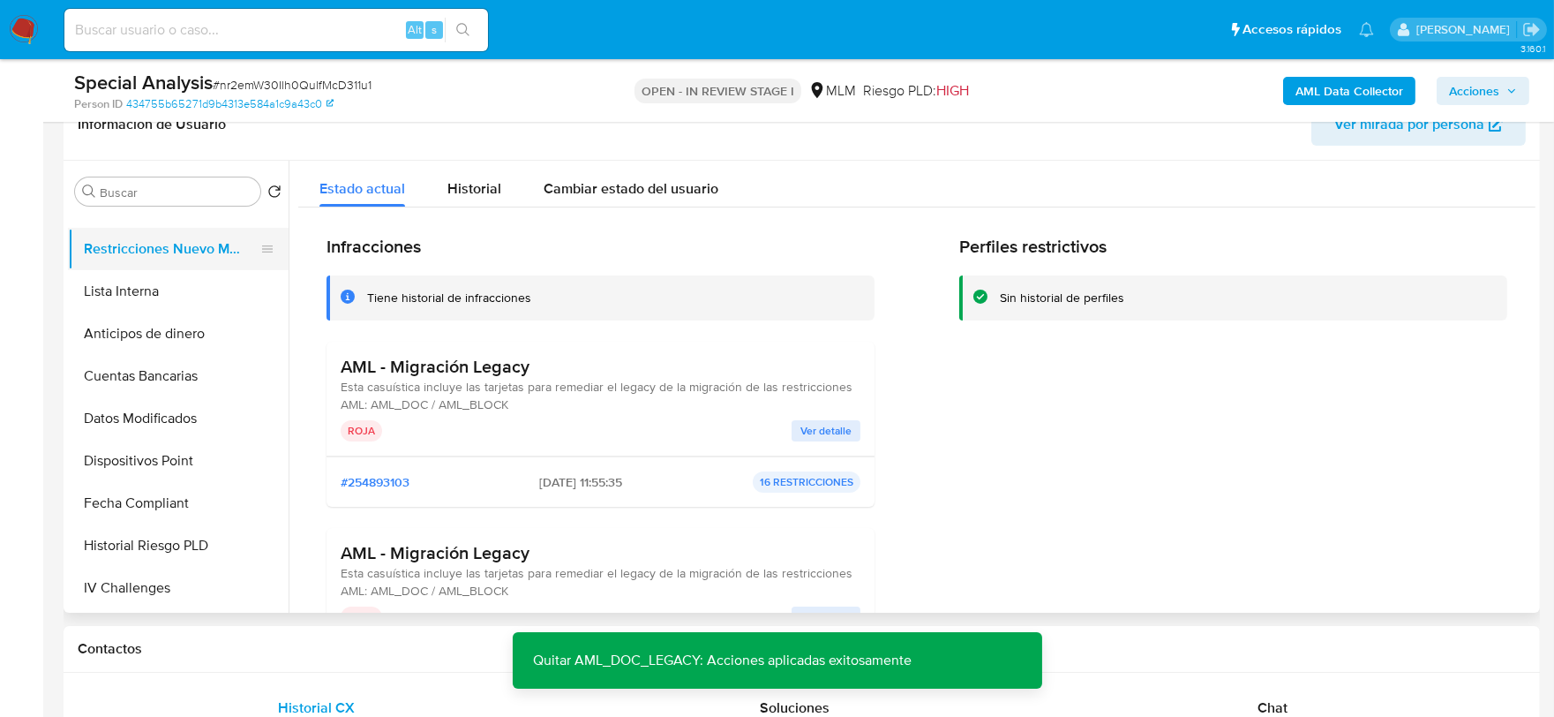
click at [200, 238] on button "Restricciones Nuevo Mundo" at bounding box center [171, 249] width 206 height 42
click at [169, 250] on button "Restricciones Nuevo Mundo" at bounding box center [171, 249] width 206 height 42
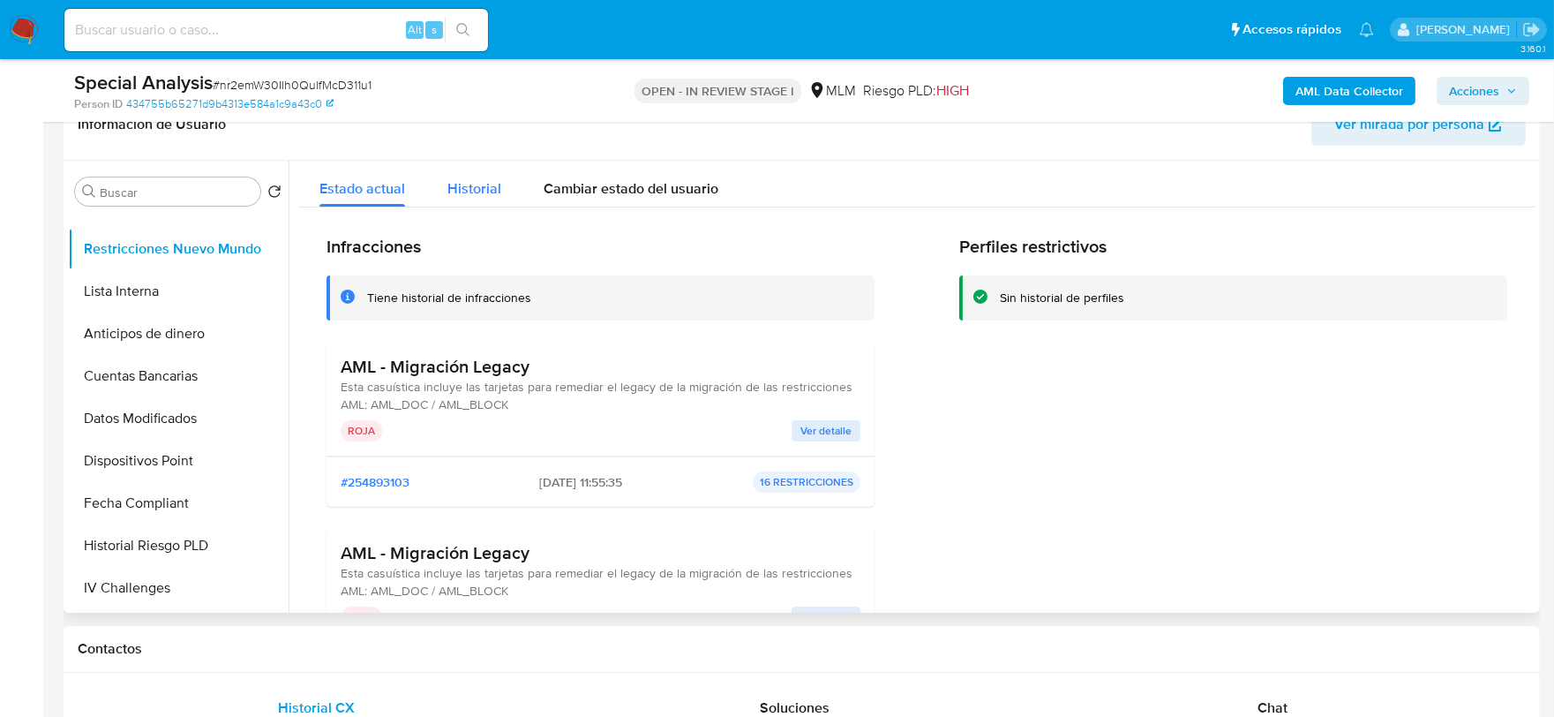
click at [464, 178] on span "Historial" at bounding box center [474, 188] width 54 height 20
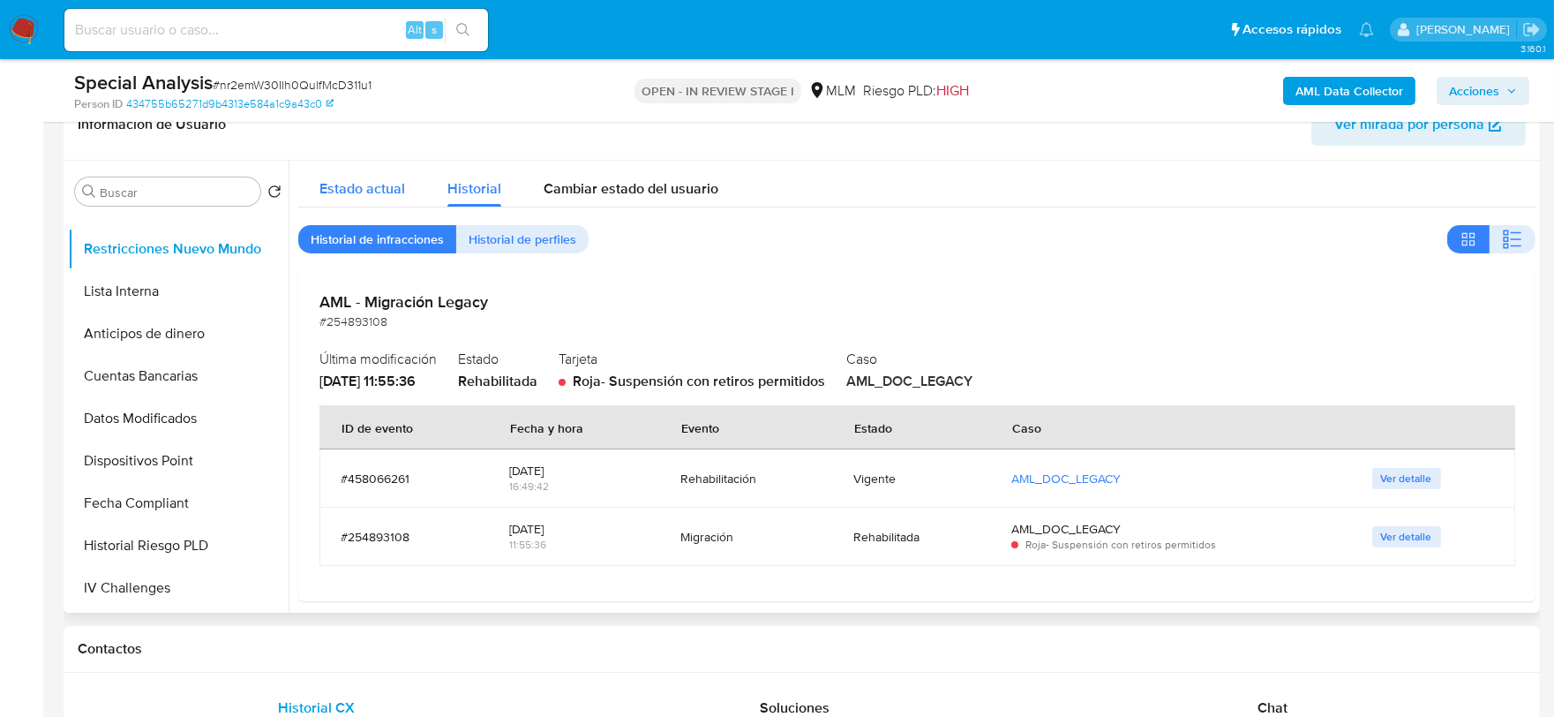
click at [349, 173] on div "Estado actual" at bounding box center [362, 184] width 86 height 47
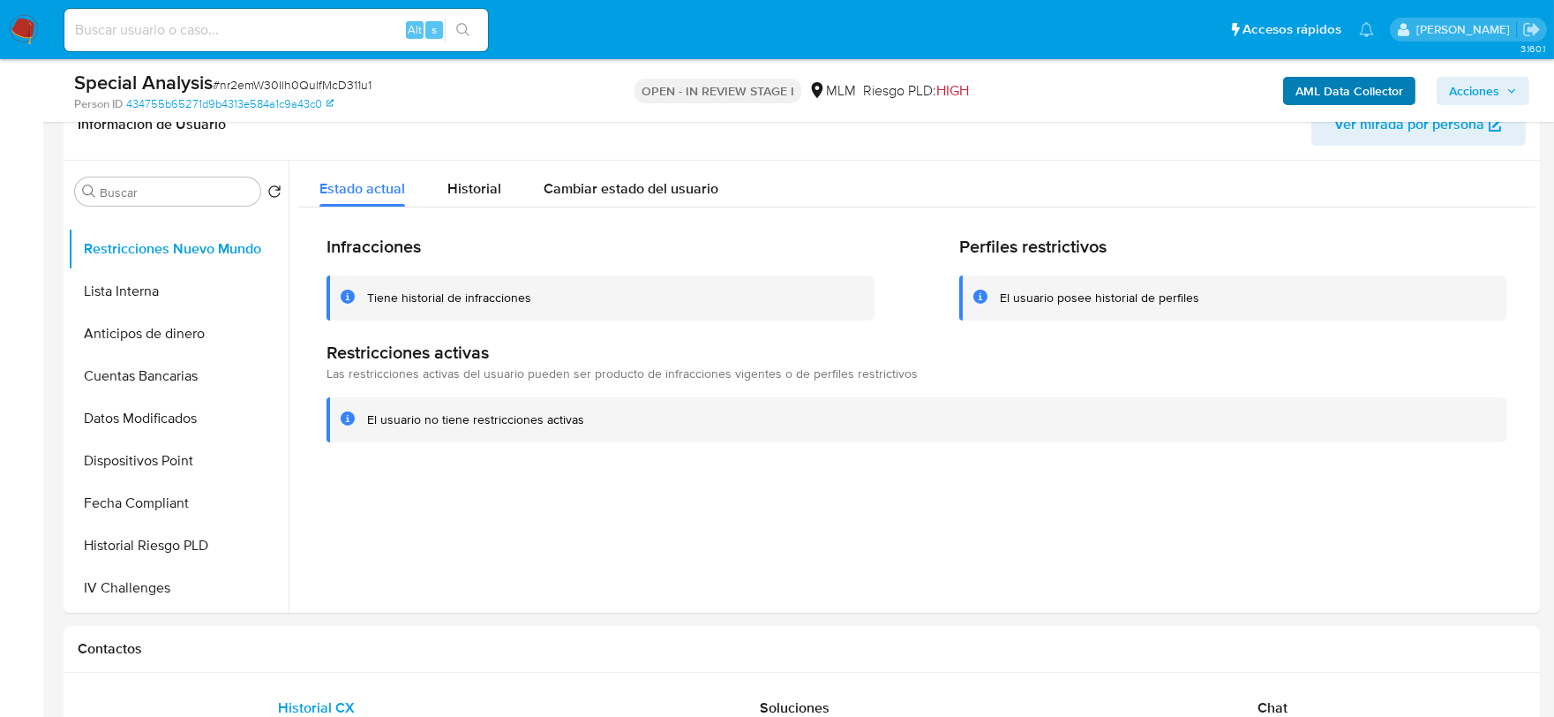
drag, startPoint x: 1454, startPoint y: 89, endPoint x: 1408, endPoint y: 97, distance: 46.6
click at [1452, 88] on span "Acciones" at bounding box center [1474, 91] width 50 height 28
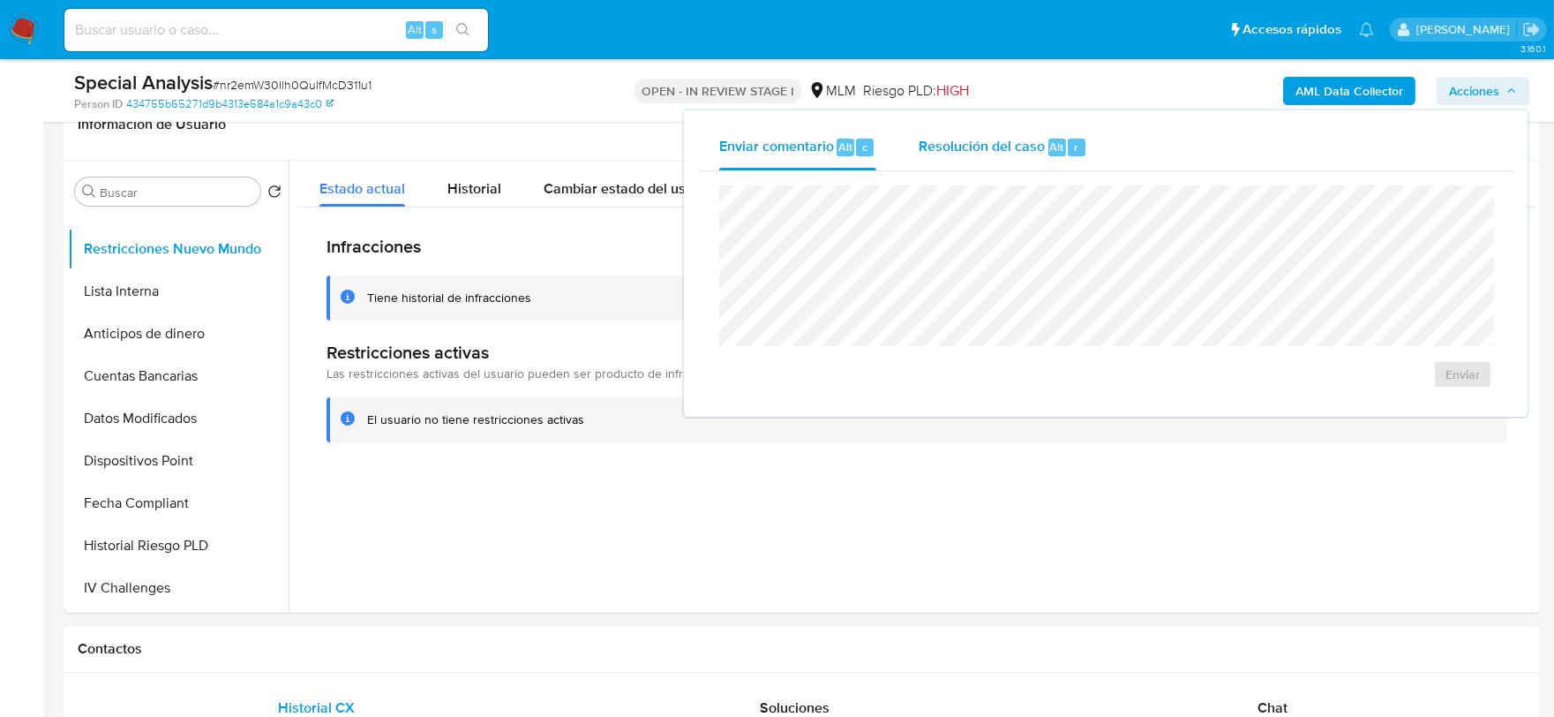
click at [944, 150] on span "Resolución del caso" at bounding box center [982, 146] width 126 height 20
click at [910, 272] on textarea at bounding box center [1105, 279] width 771 height 141
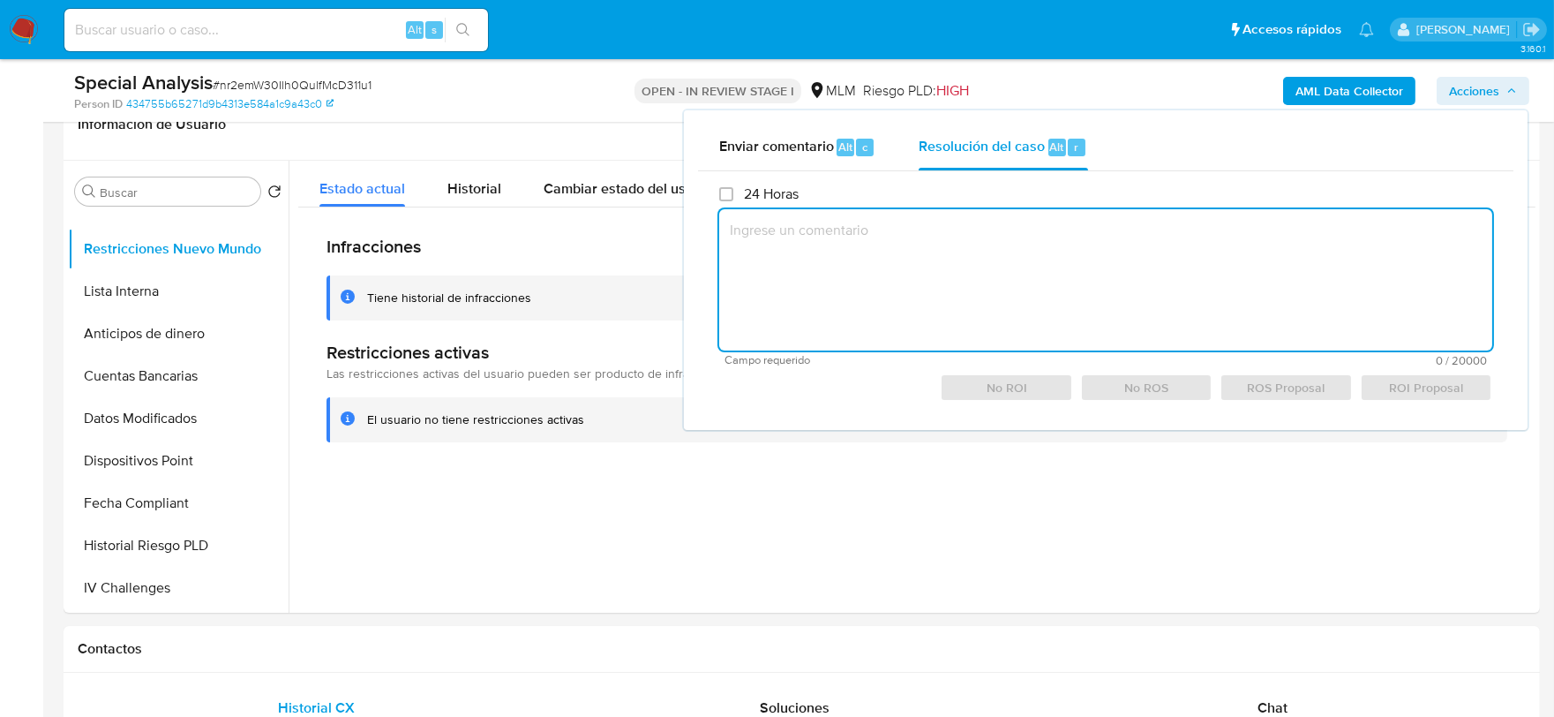
paste textarea "Se elimina restricción ya que no aplica a reglas actuales, cliente se descarta …"
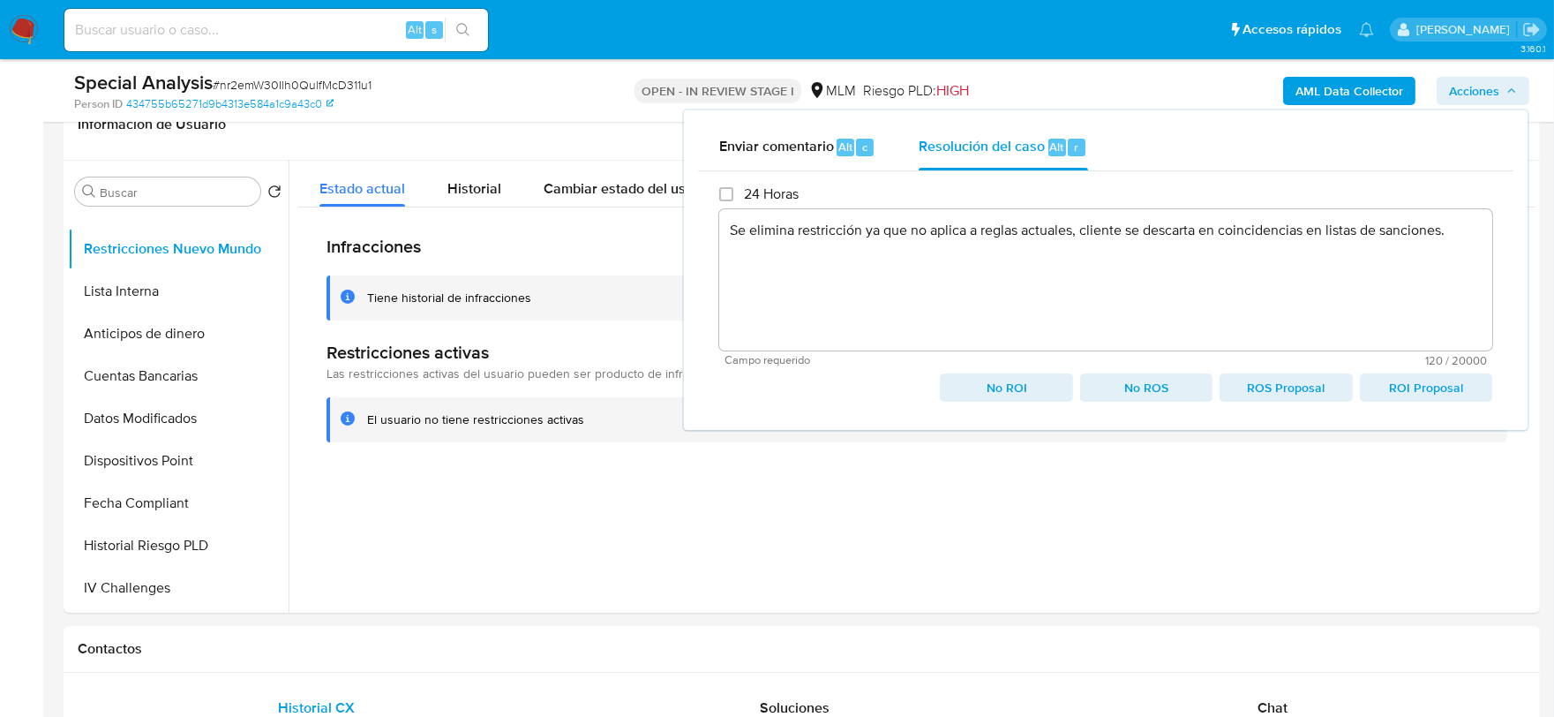
click at [981, 379] on span "No ROI" at bounding box center [1006, 387] width 108 height 25
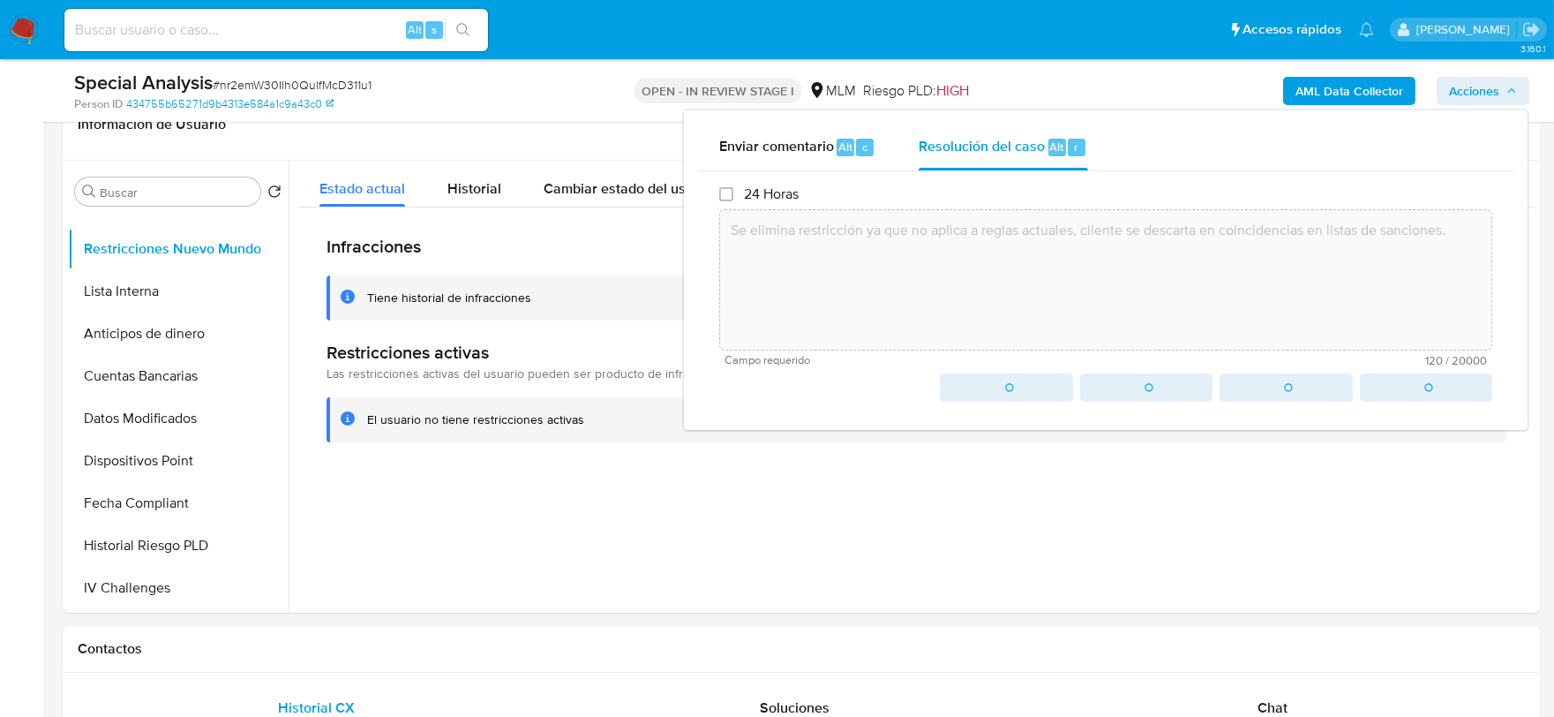
type textarea "Se elimina restricción ya que no aplica a reglas actuales, cliente se descarta …"
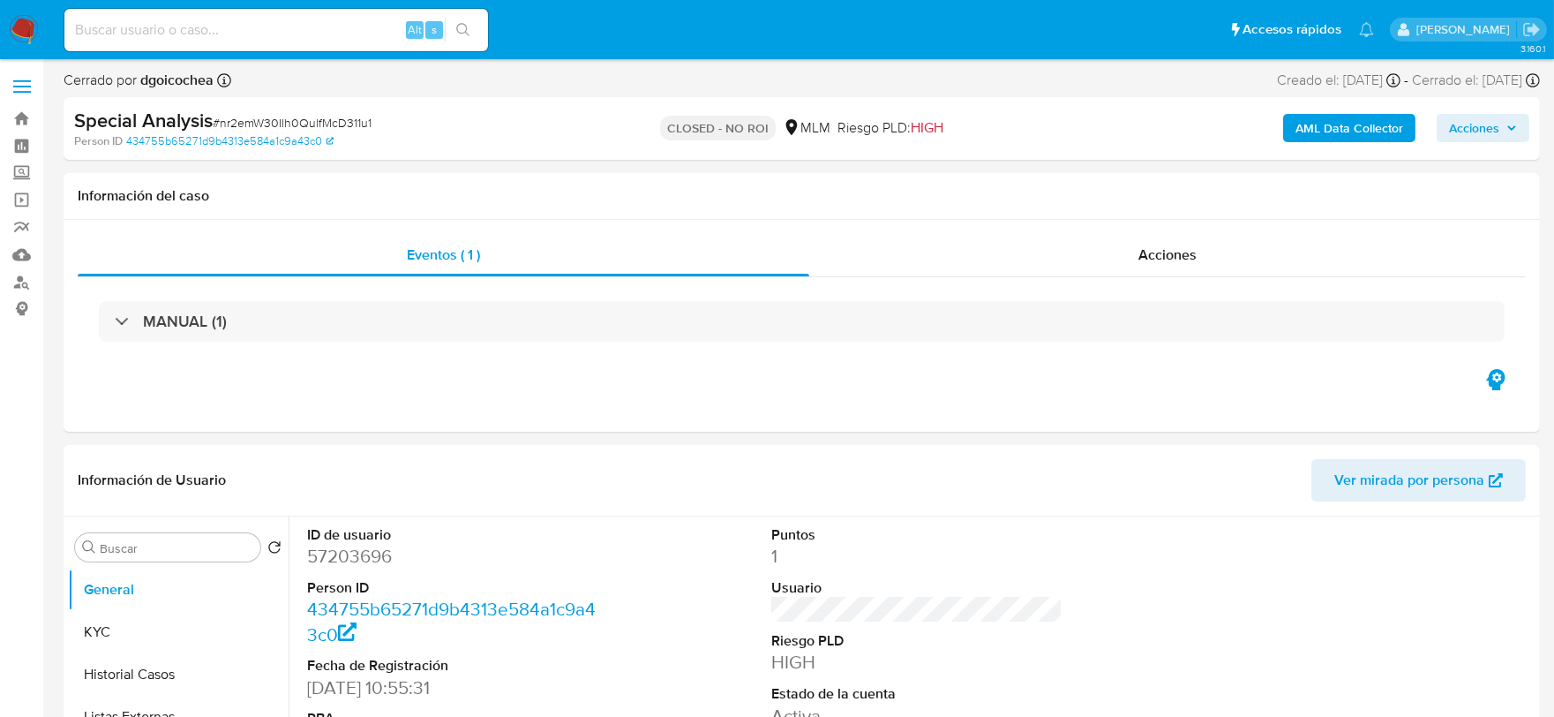
select select "10"
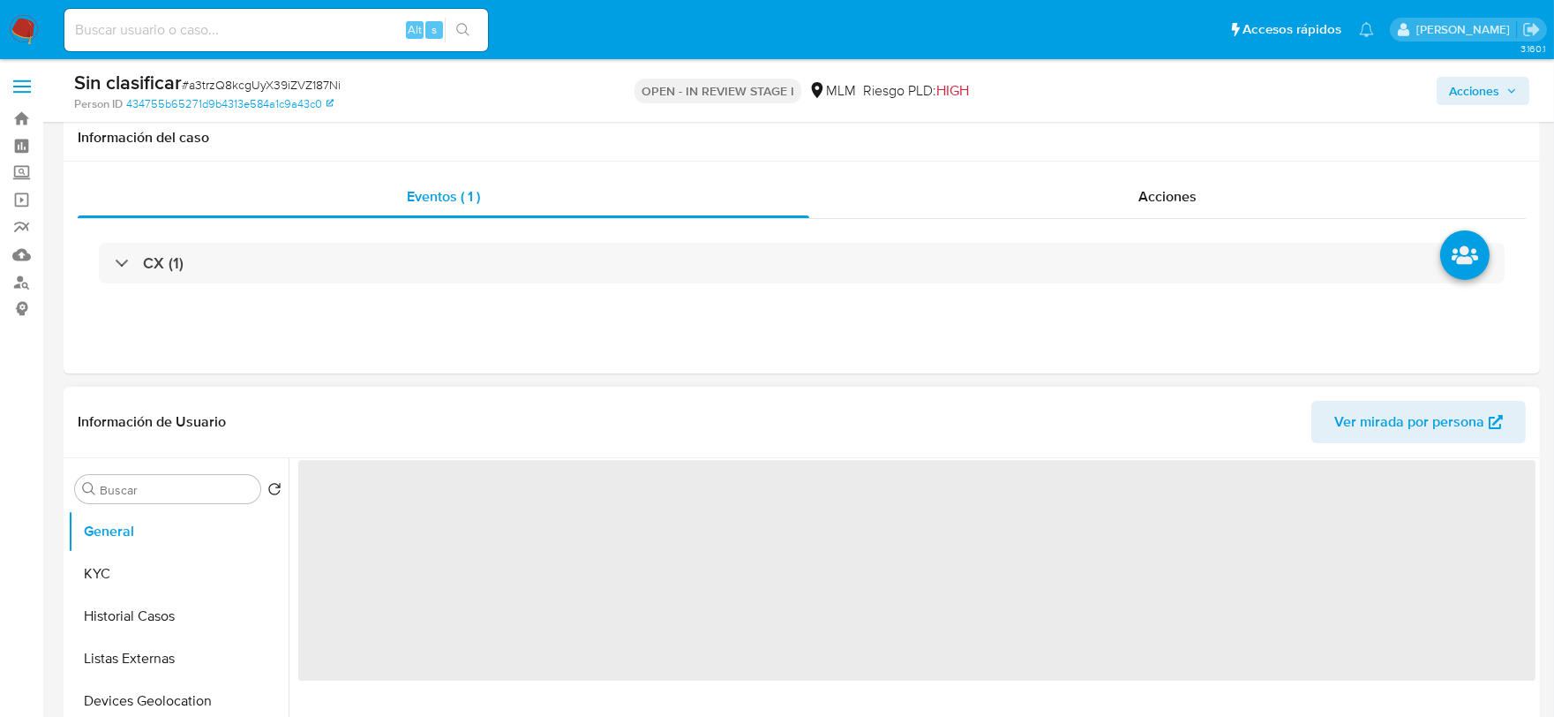
scroll to position [98, 0]
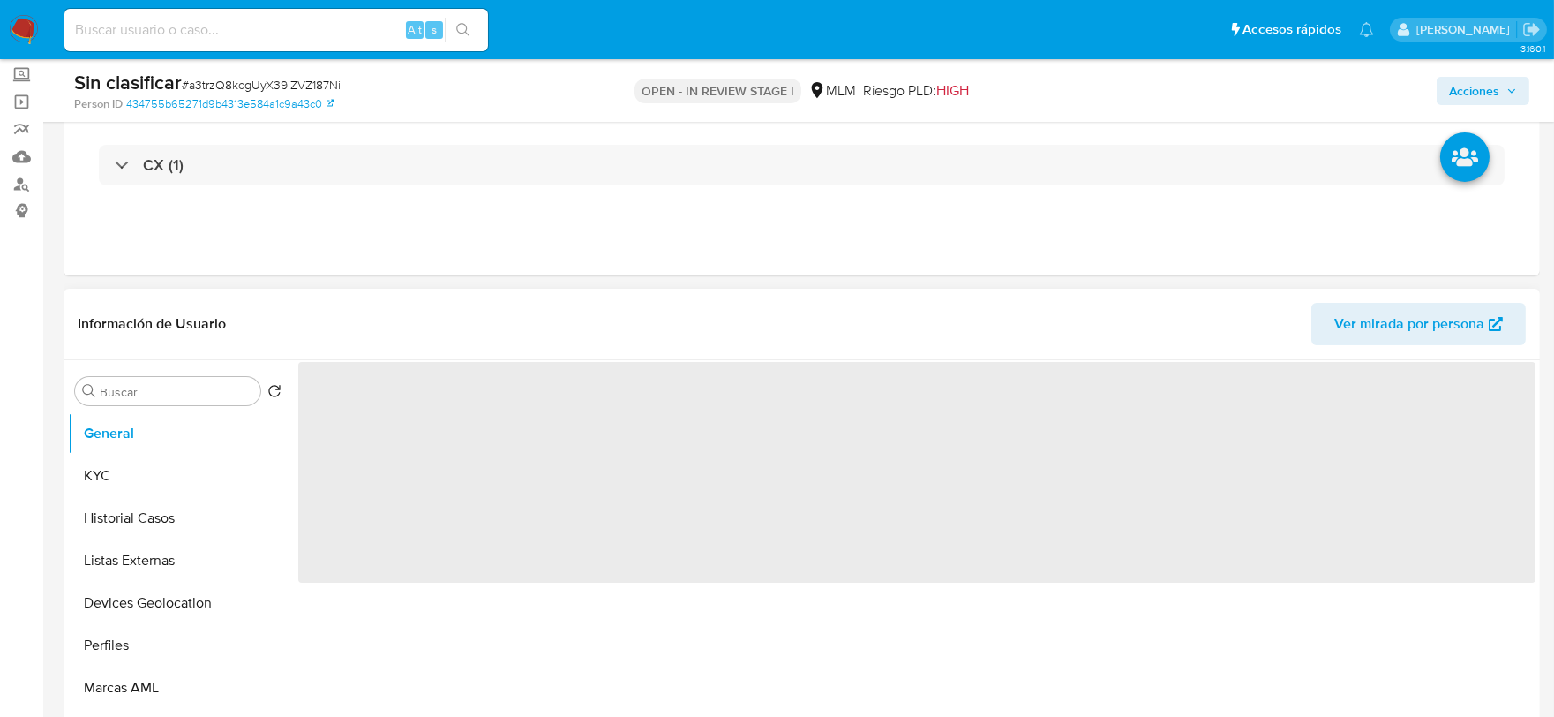
select select "10"
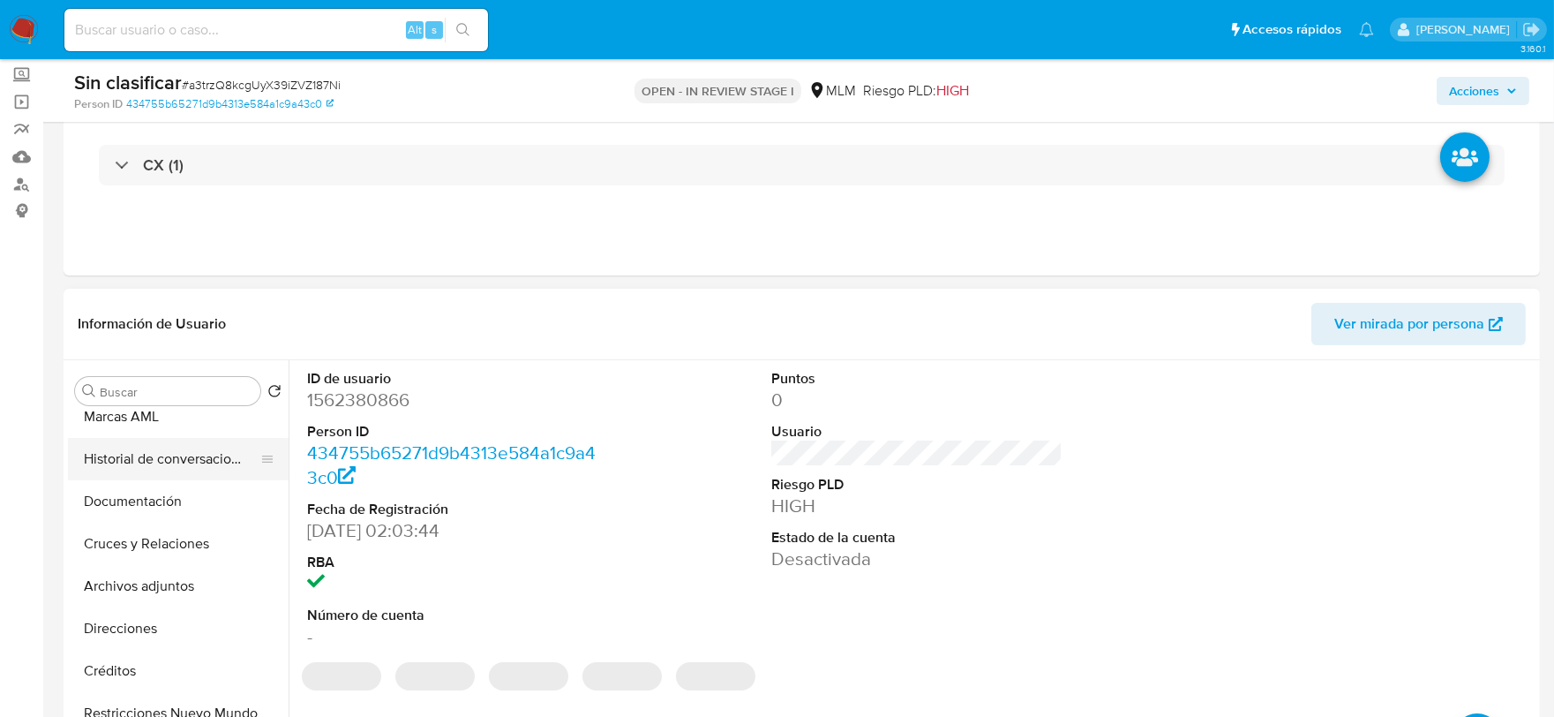
scroll to position [294, 0]
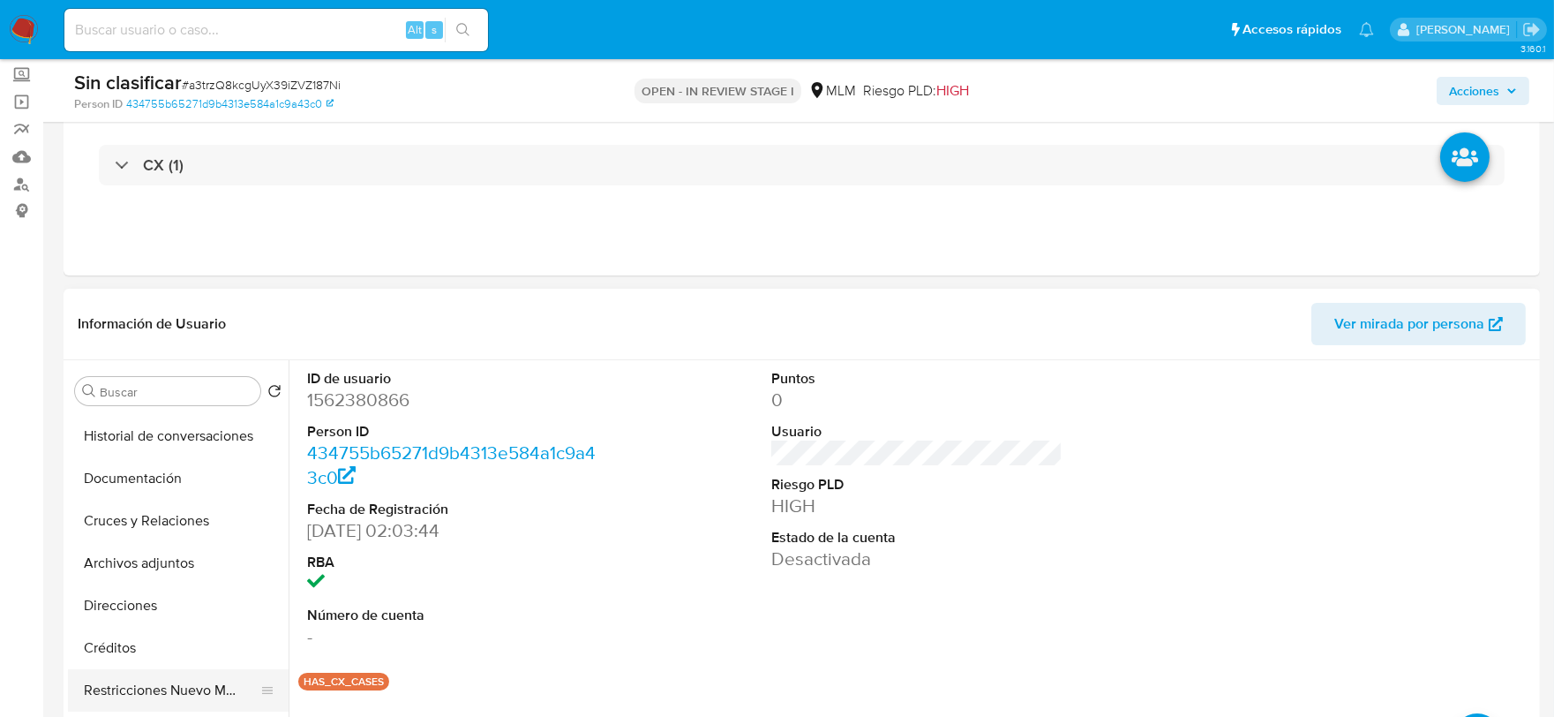
click at [176, 688] on button "Restricciones Nuevo Mundo" at bounding box center [171, 690] width 206 height 42
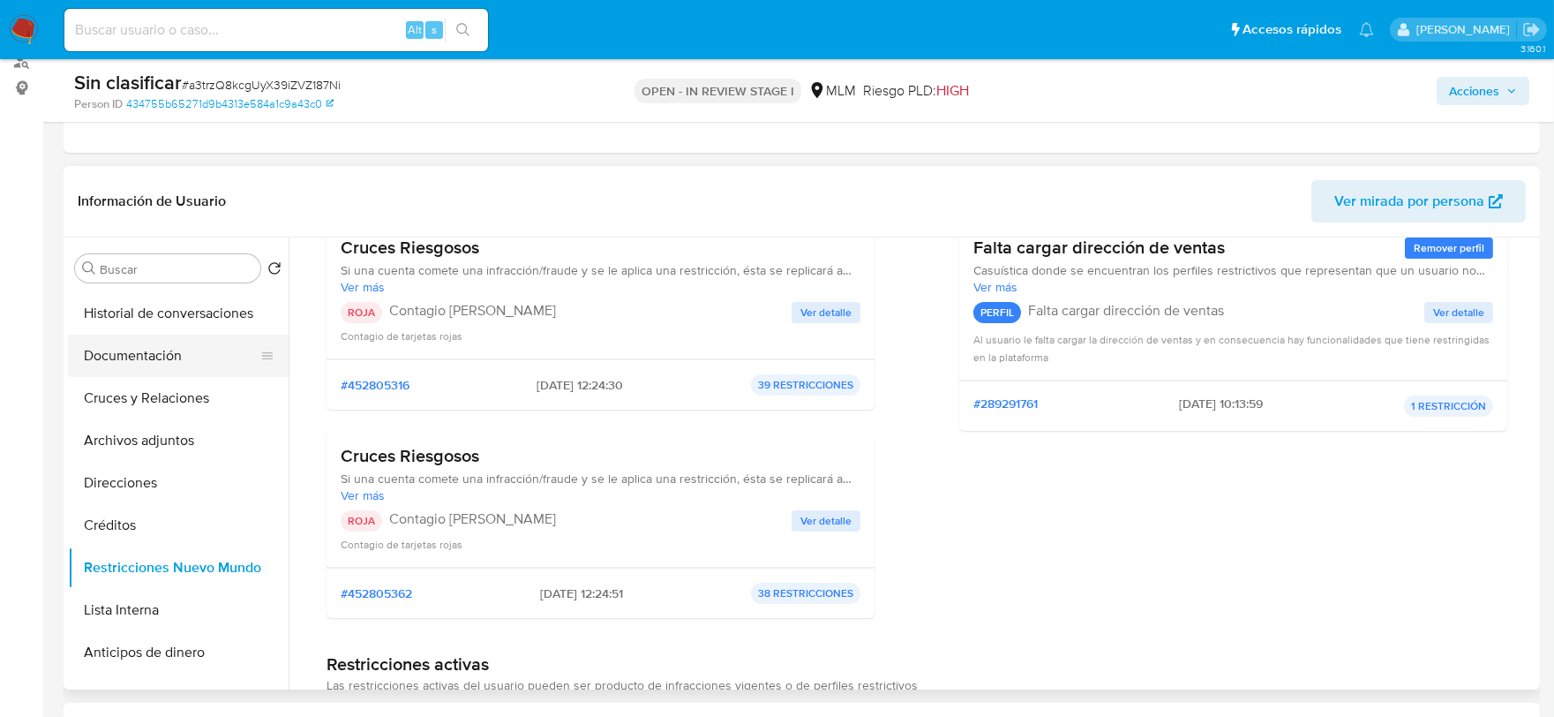
scroll to position [0, 0]
click at [145, 349] on button "KYC" at bounding box center [171, 353] width 206 height 42
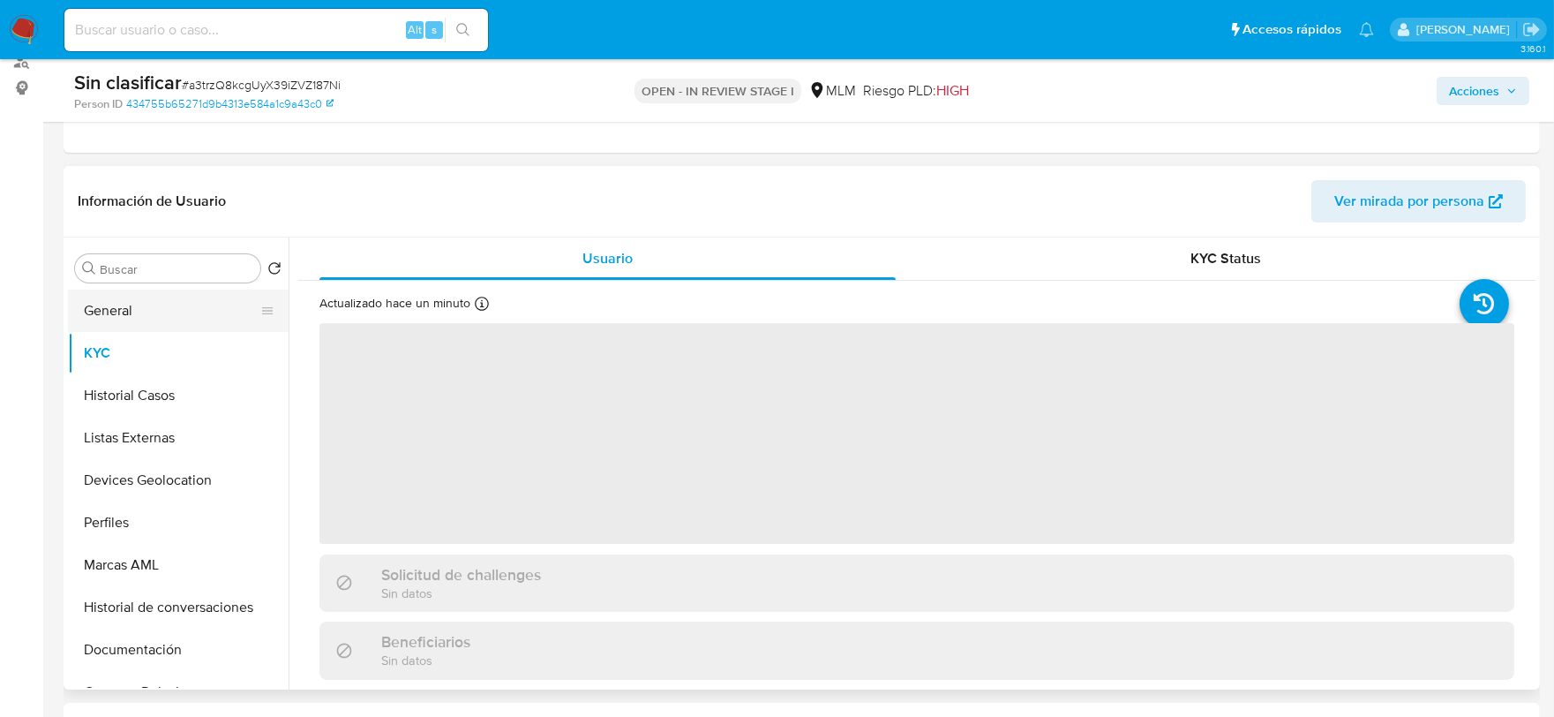
click at [141, 314] on button "General" at bounding box center [171, 310] width 206 height 42
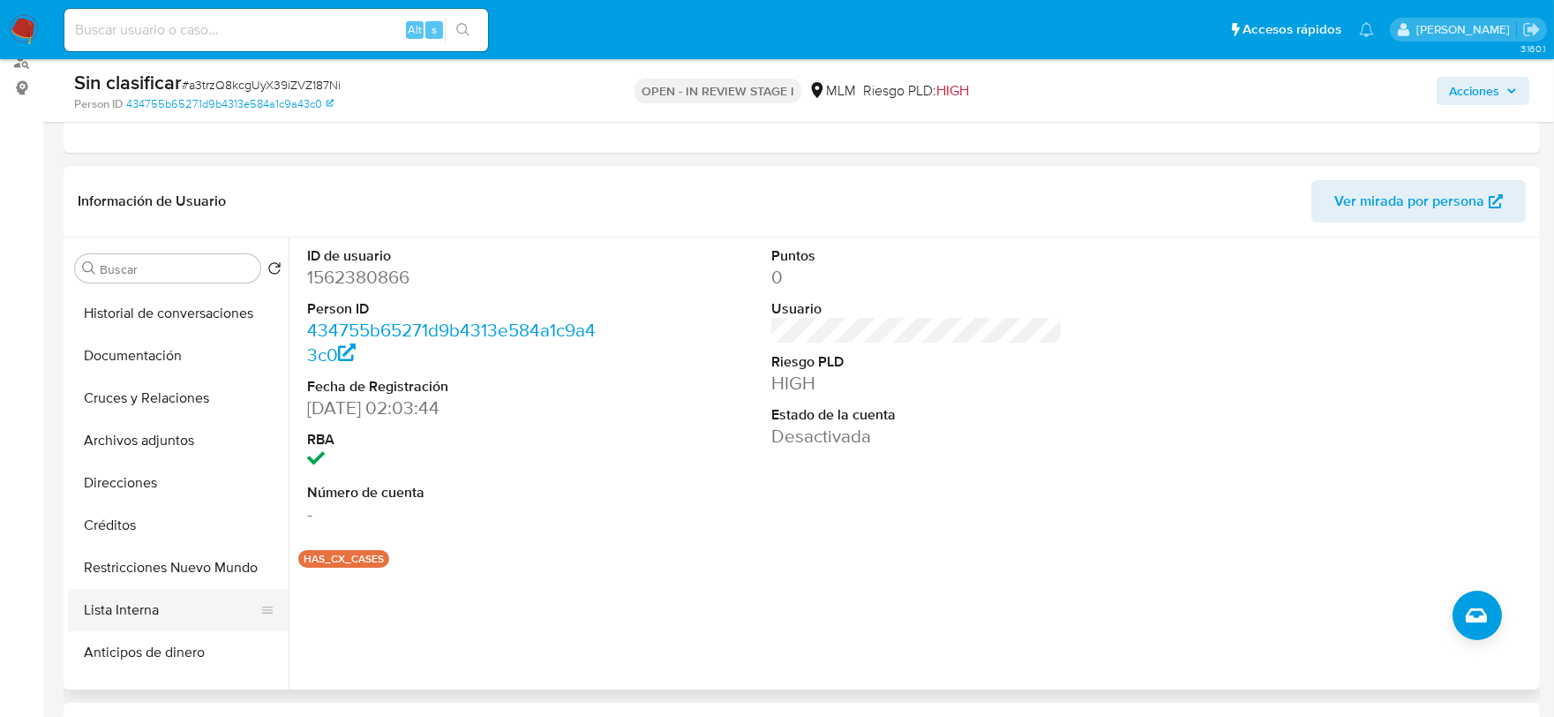
scroll to position [293, 0]
click at [191, 568] on button "Restricciones Nuevo Mundo" at bounding box center [171, 568] width 206 height 42
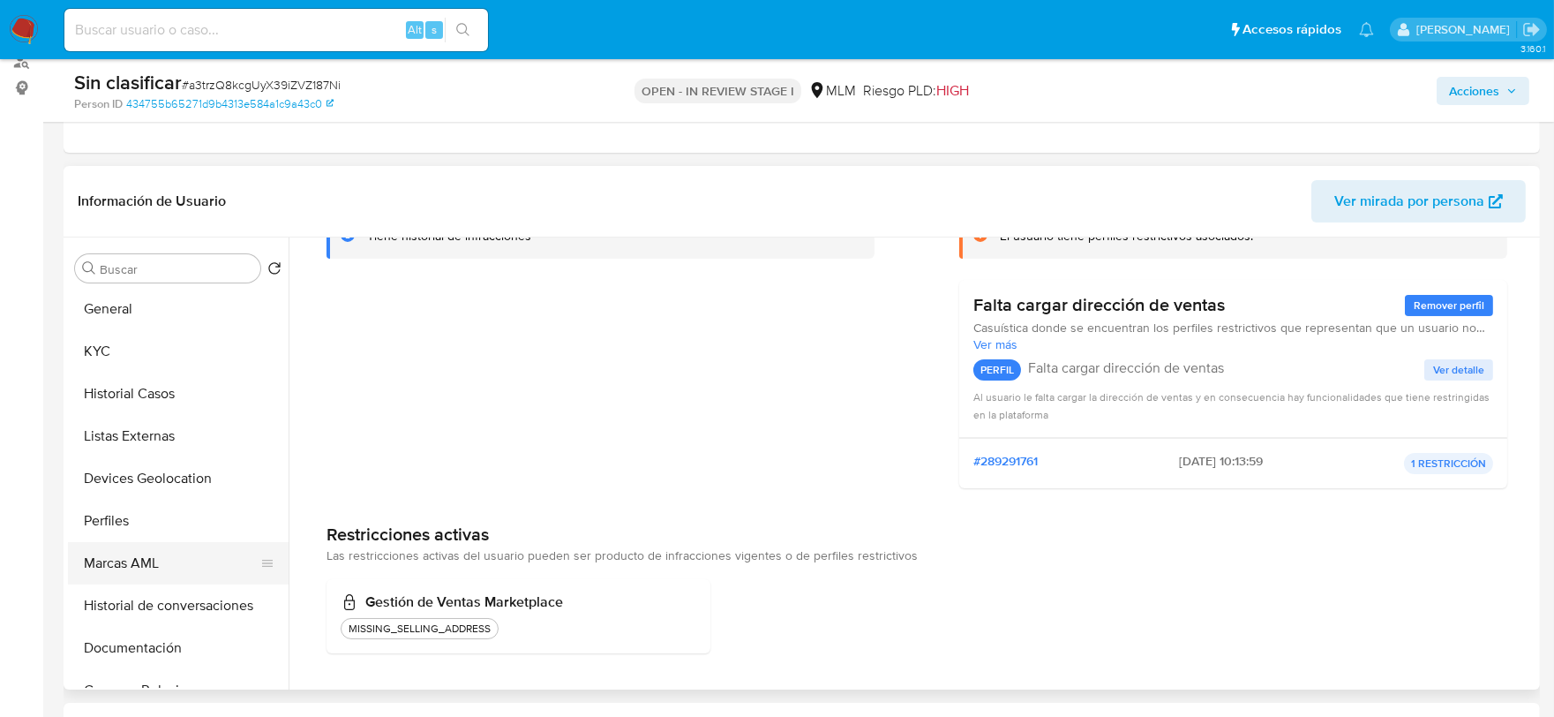
scroll to position [0, 0]
drag, startPoint x: 138, startPoint y: 636, endPoint x: 215, endPoint y: 592, distance: 89.3
click at [139, 636] on button "Documentación" at bounding box center [178, 649] width 221 height 42
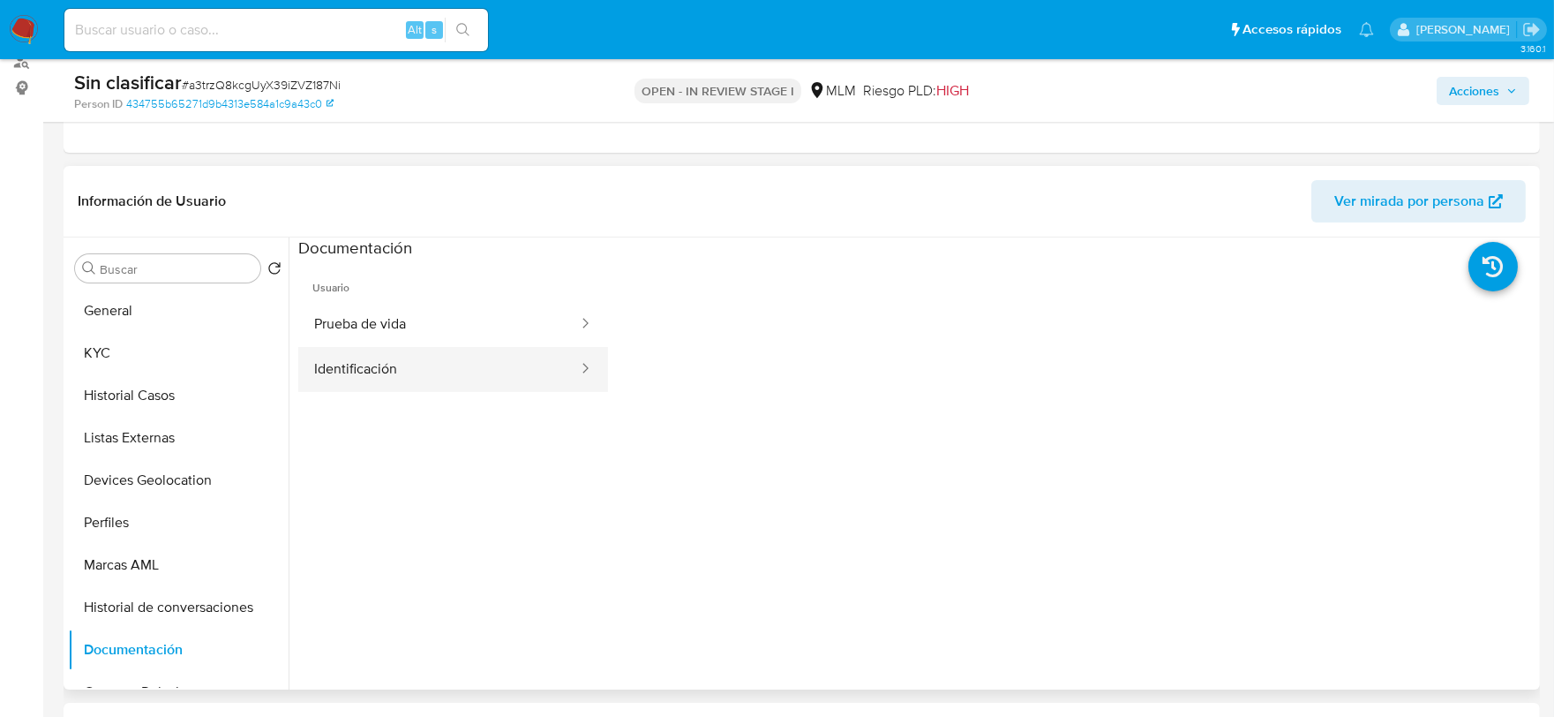
click at [468, 354] on button "Identificación" at bounding box center [438, 369] width 281 height 45
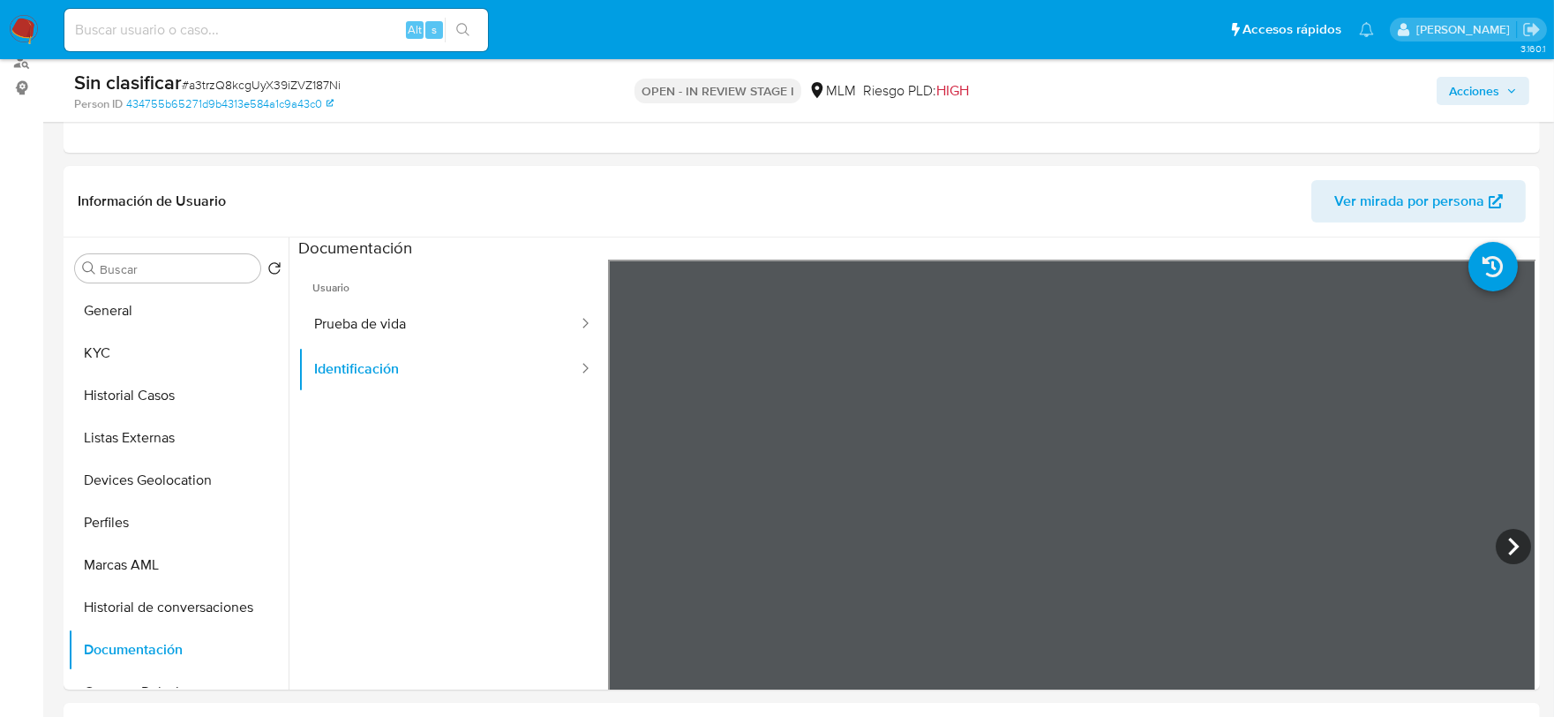
click at [1493, 98] on span "Acciones" at bounding box center [1474, 91] width 50 height 28
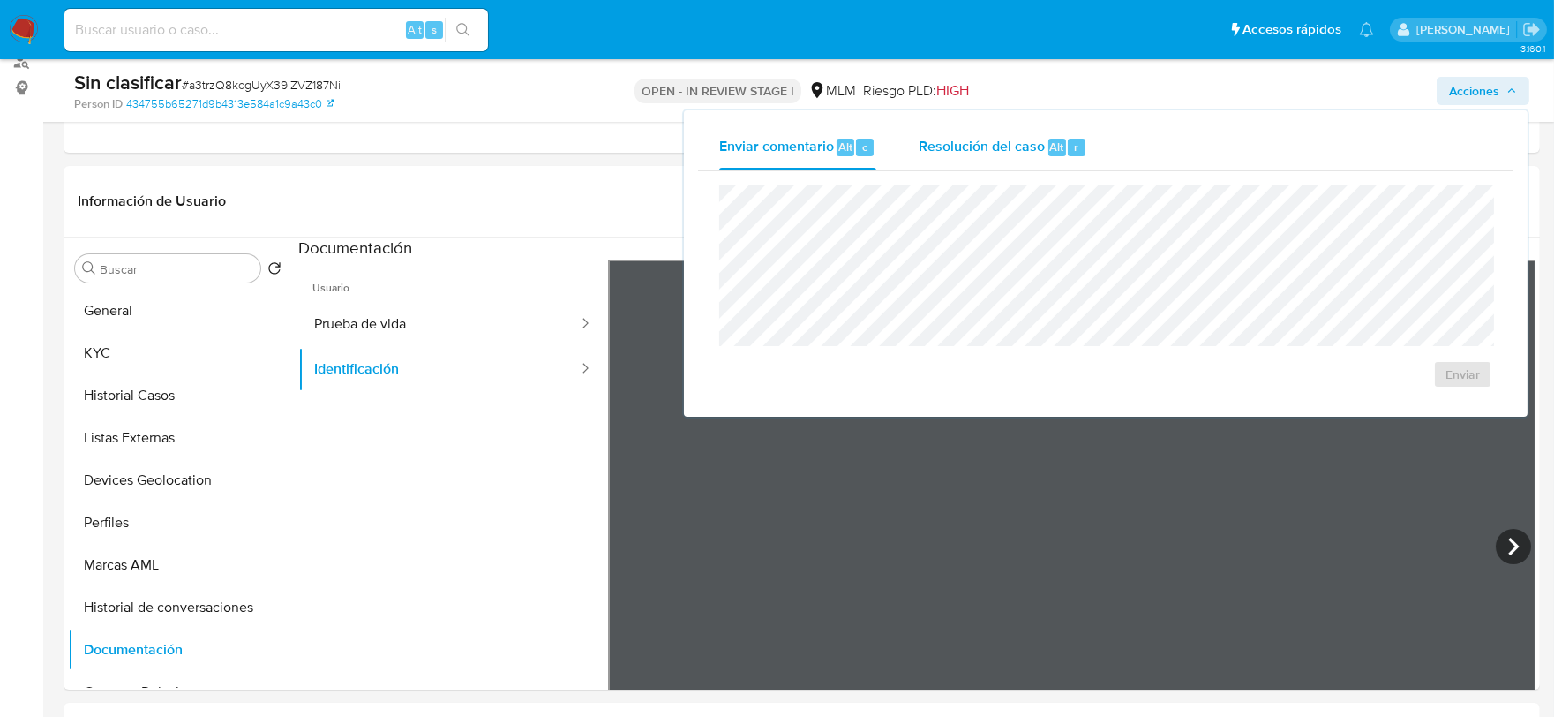
drag, startPoint x: 953, startPoint y: 147, endPoint x: 938, endPoint y: 169, distance: 26.0
click at [951, 147] on span "Resolución del caso" at bounding box center [982, 146] width 126 height 20
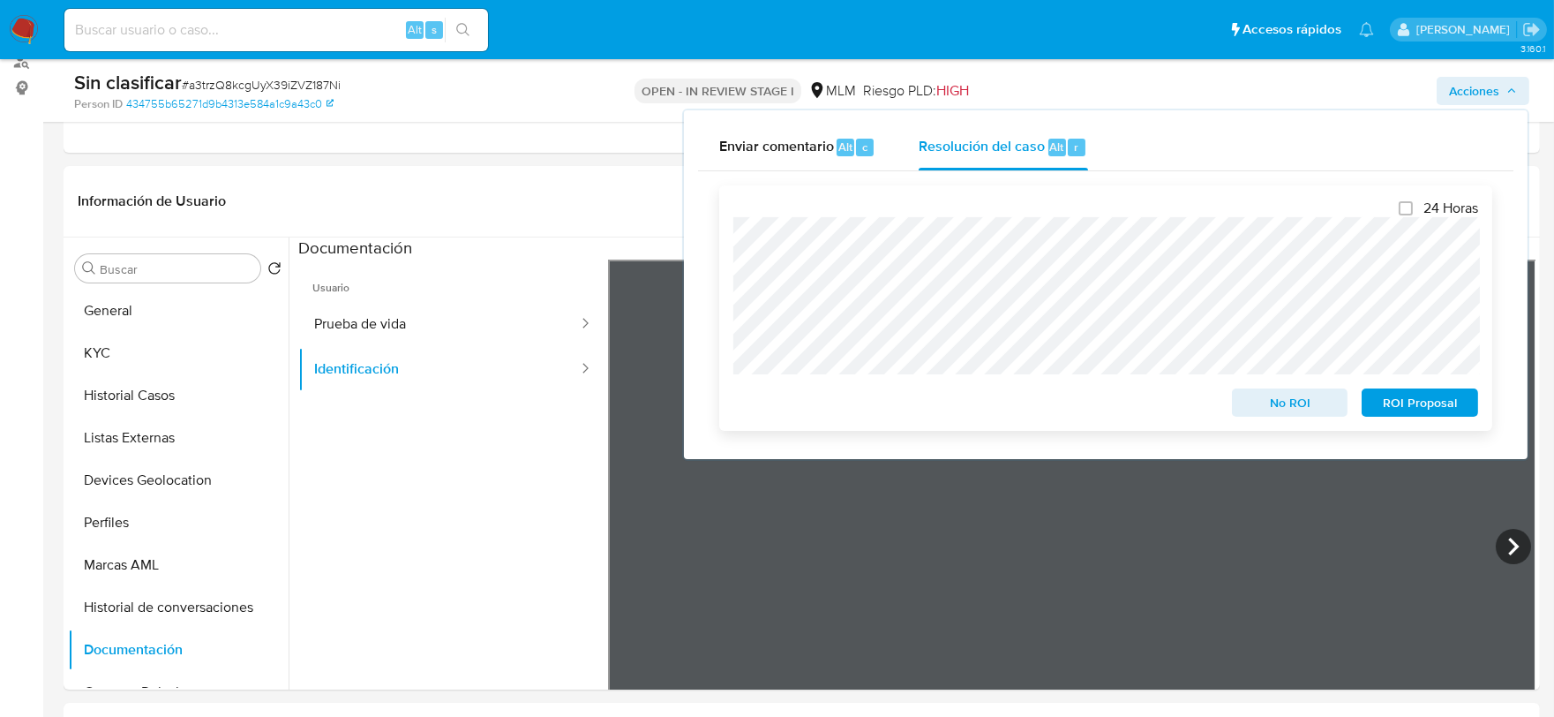
click at [1274, 402] on span "No ROI" at bounding box center [1290, 402] width 92 height 25
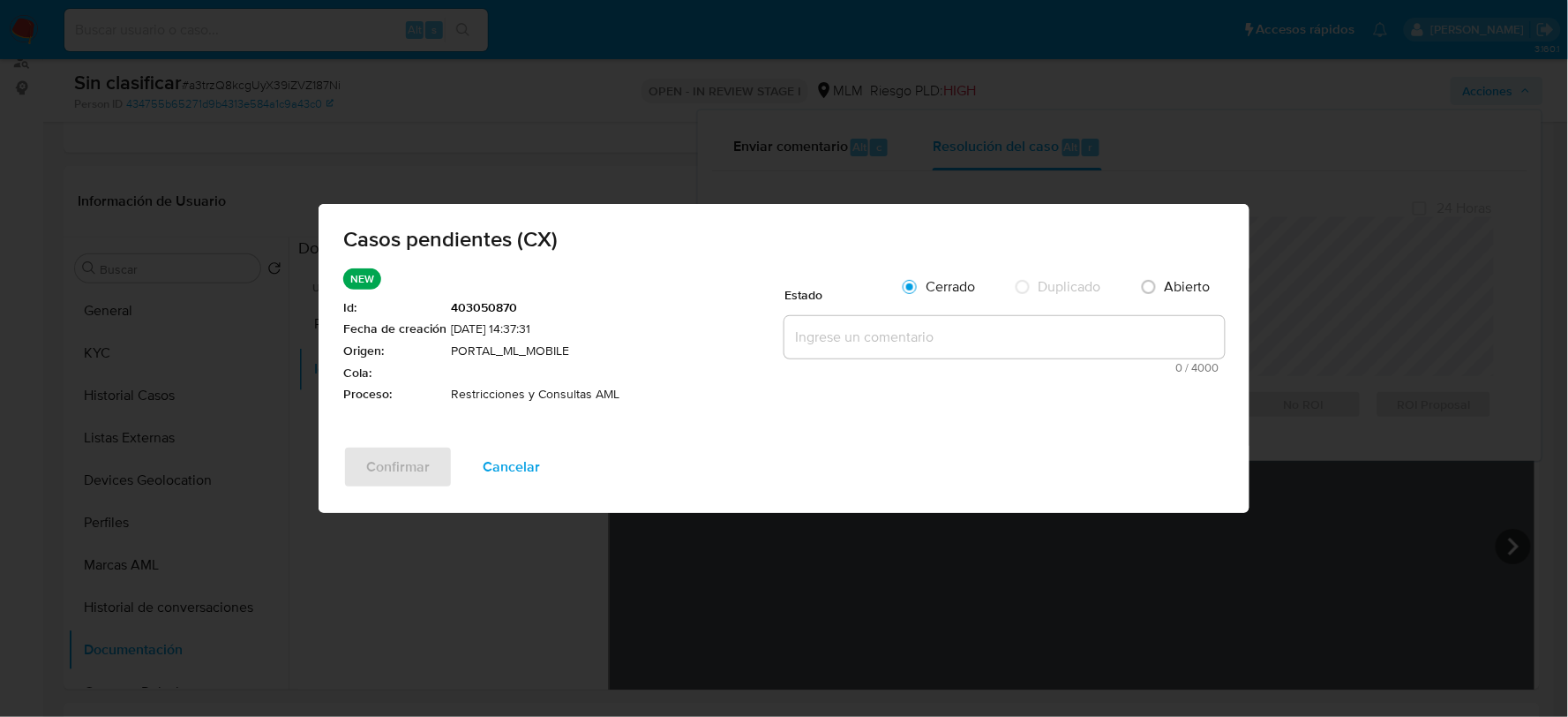
click at [904, 328] on textarea at bounding box center [1004, 337] width 440 height 42
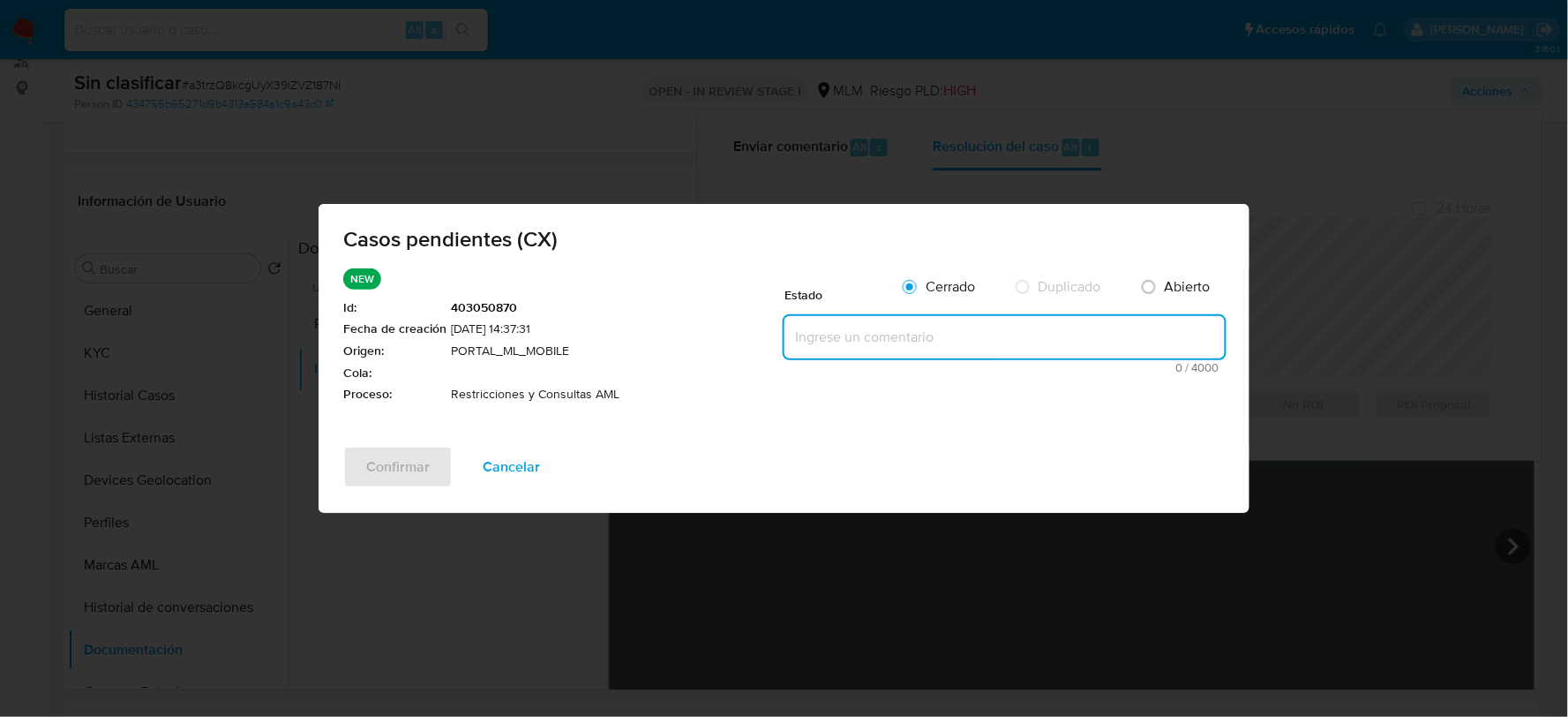
paste textarea "Se elimina restricción, no aplica a reglas actuales, cliente con documentación …"
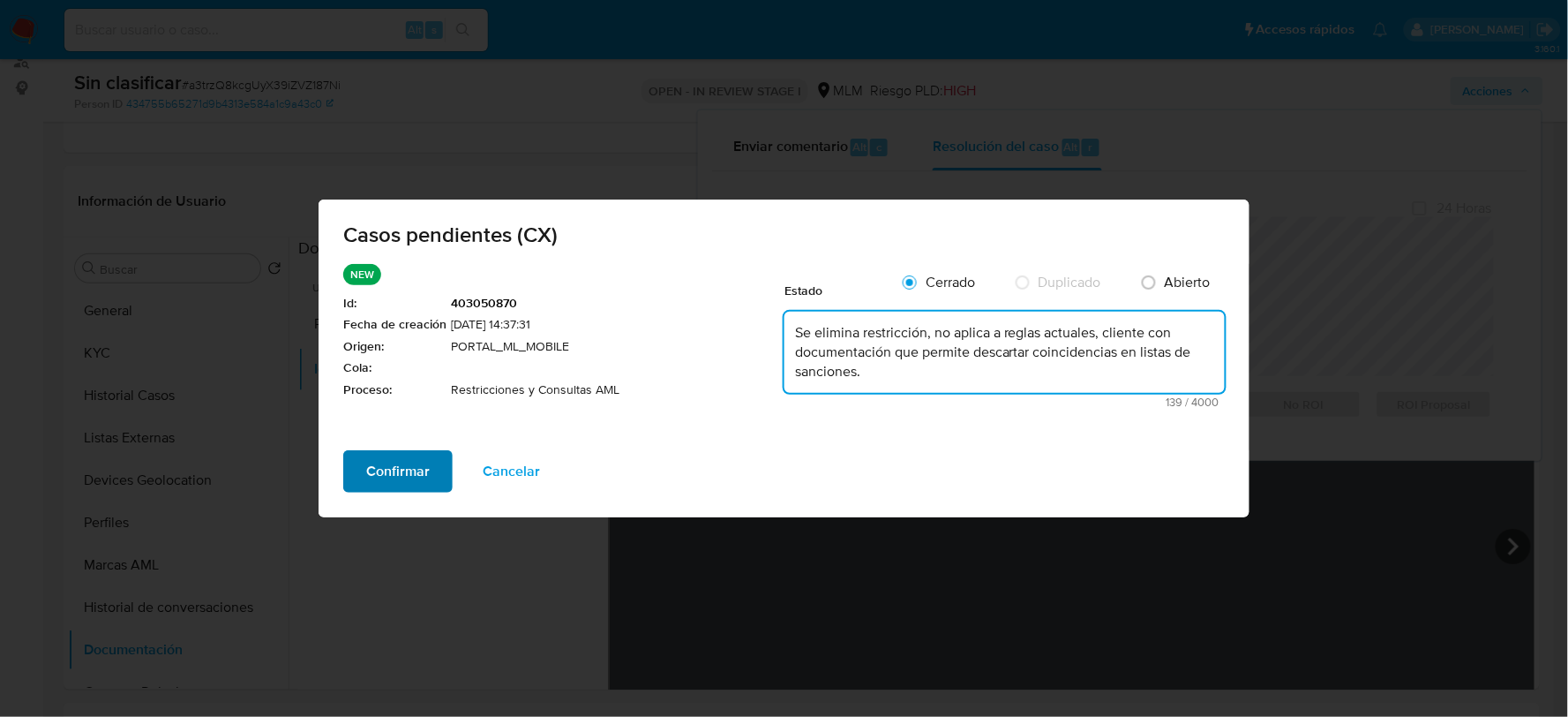
type textarea "Se elimina restricción, no aplica a reglas actuales, cliente con documentación …"
click at [388, 473] on span "Confirmar" at bounding box center [398, 471] width 64 height 39
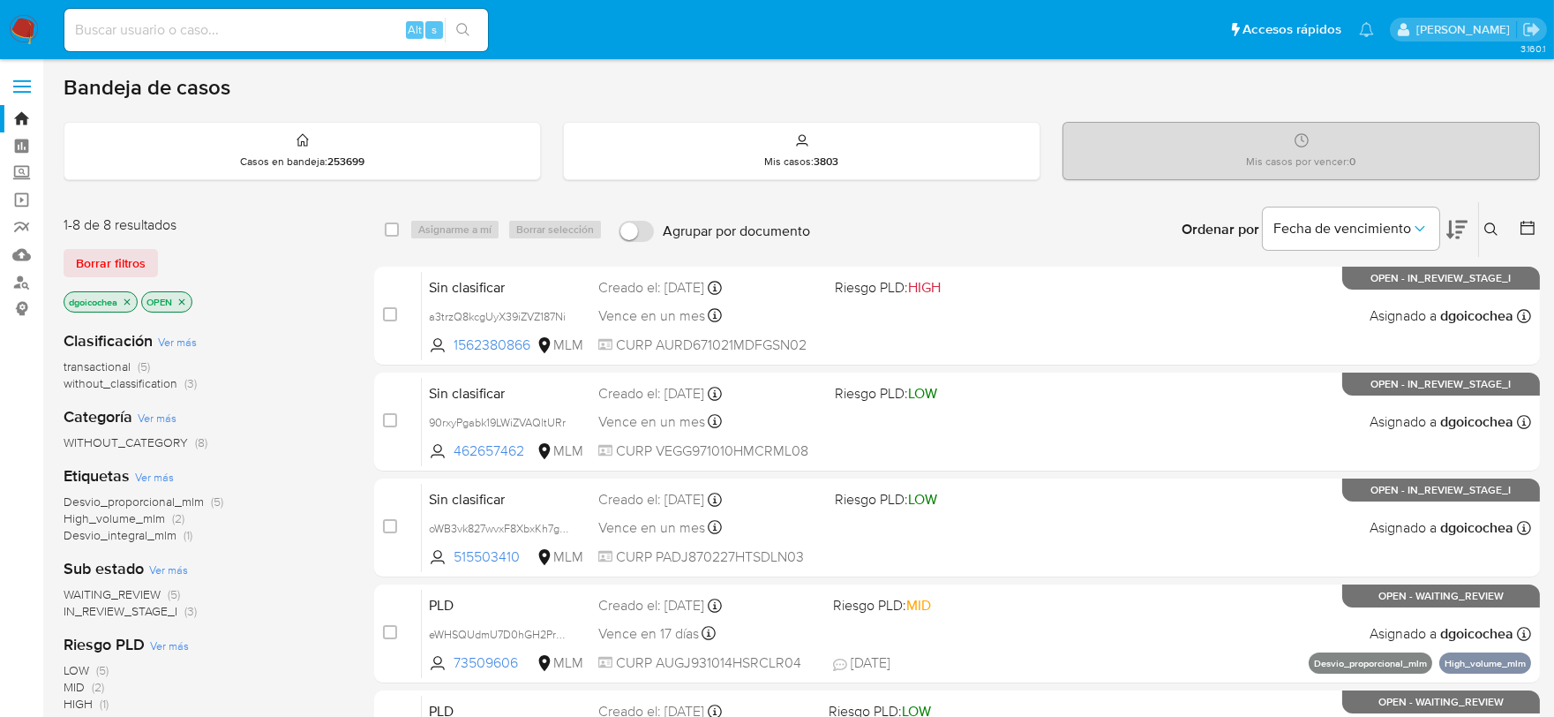
click at [137, 378] on span "without_classification" at bounding box center [121, 383] width 114 height 18
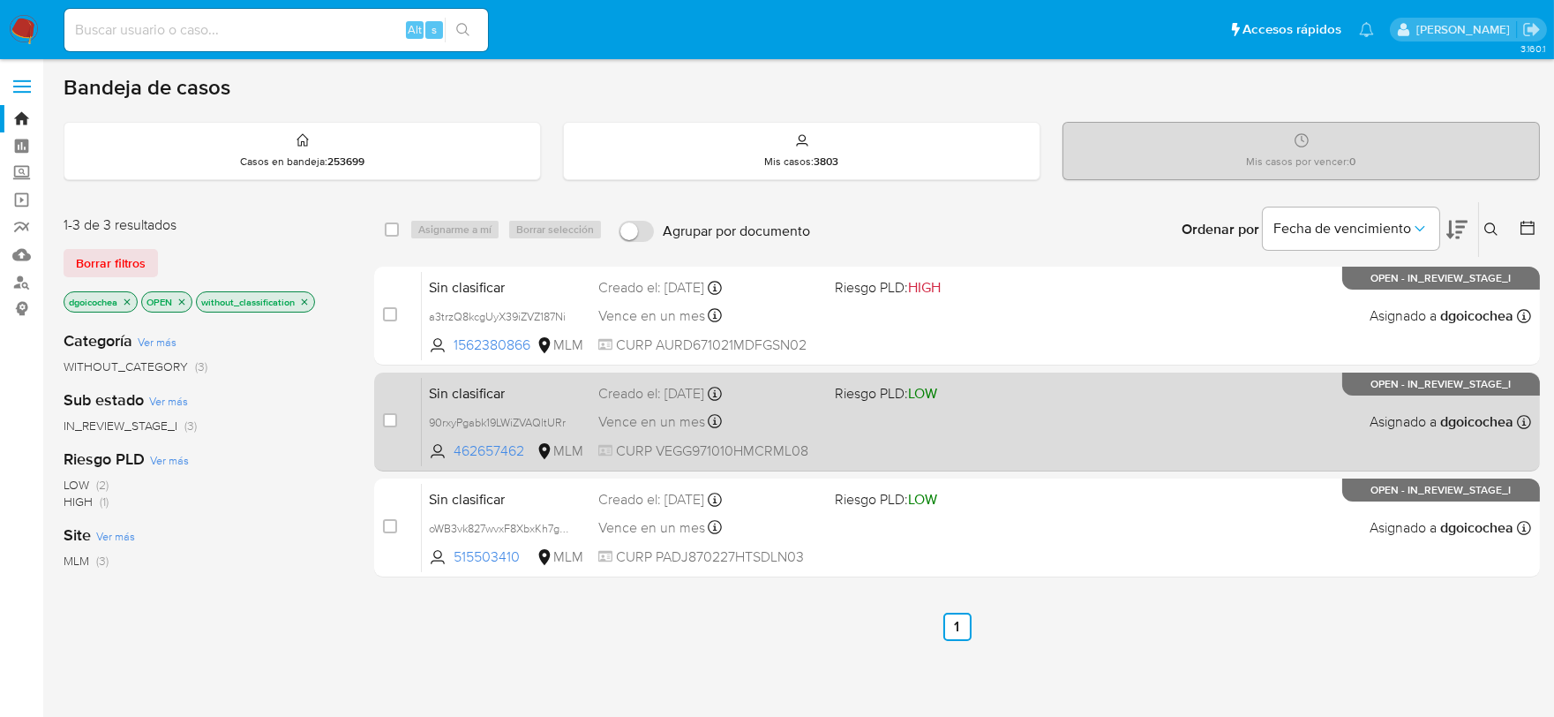
click at [480, 388] on span "Sin clasificar" at bounding box center [506, 391] width 155 height 23
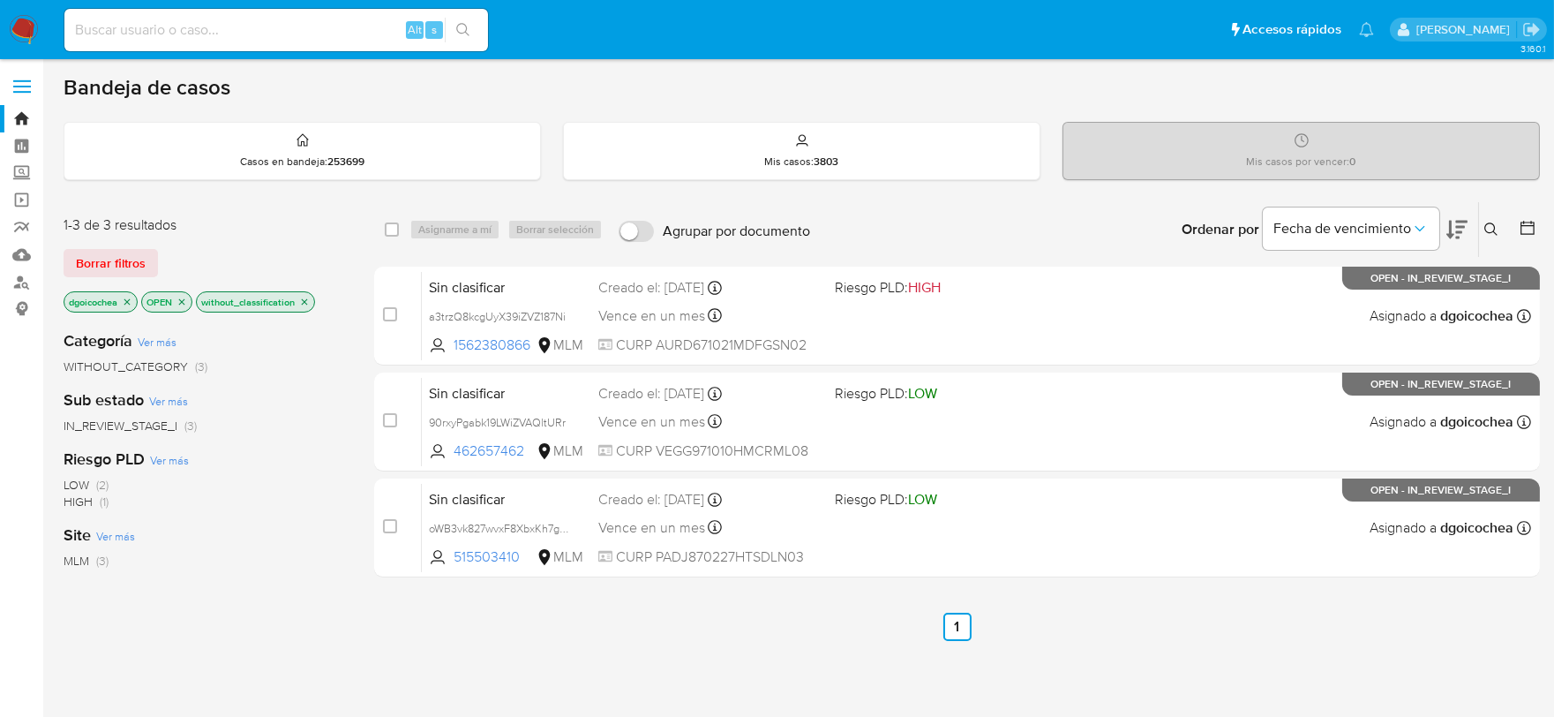
click at [1481, 243] on div "Ingrese ID de usuario o caso Buscar Borrar filtros" at bounding box center [1493, 229] width 30 height 55
click at [1487, 236] on button at bounding box center [1493, 229] width 29 height 21
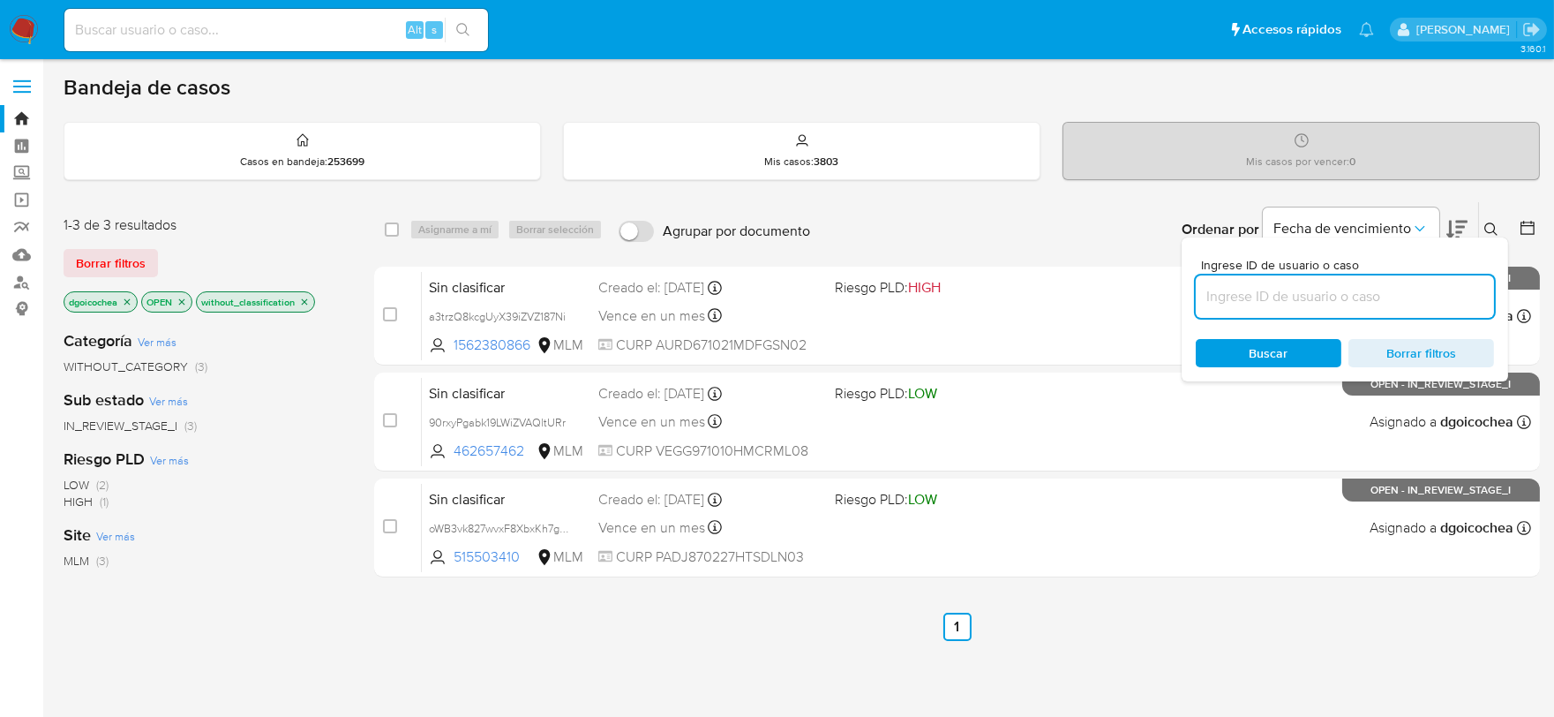
click at [1397, 285] on input at bounding box center [1345, 296] width 298 height 23
type input "470247007"
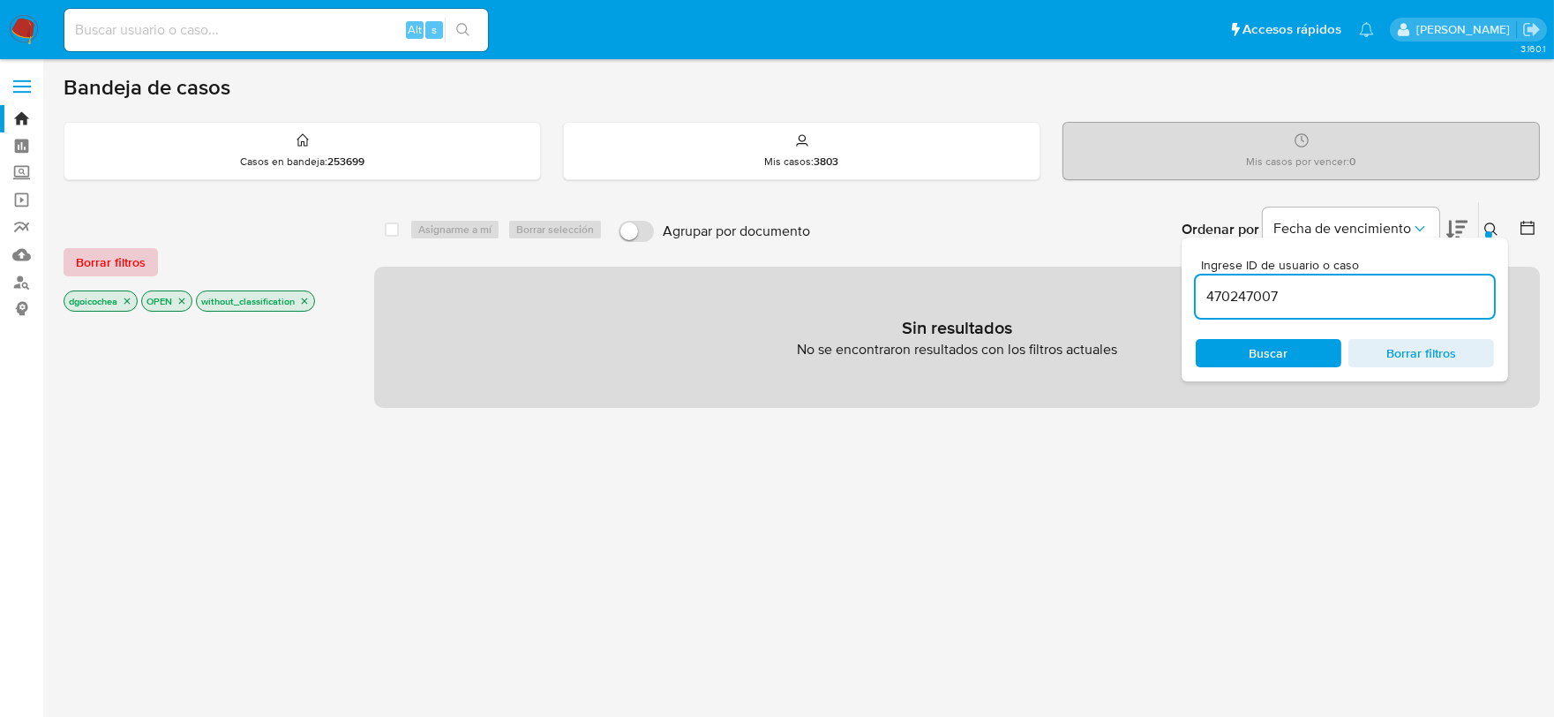
click at [117, 265] on span "Borrar filtros" at bounding box center [111, 262] width 70 height 25
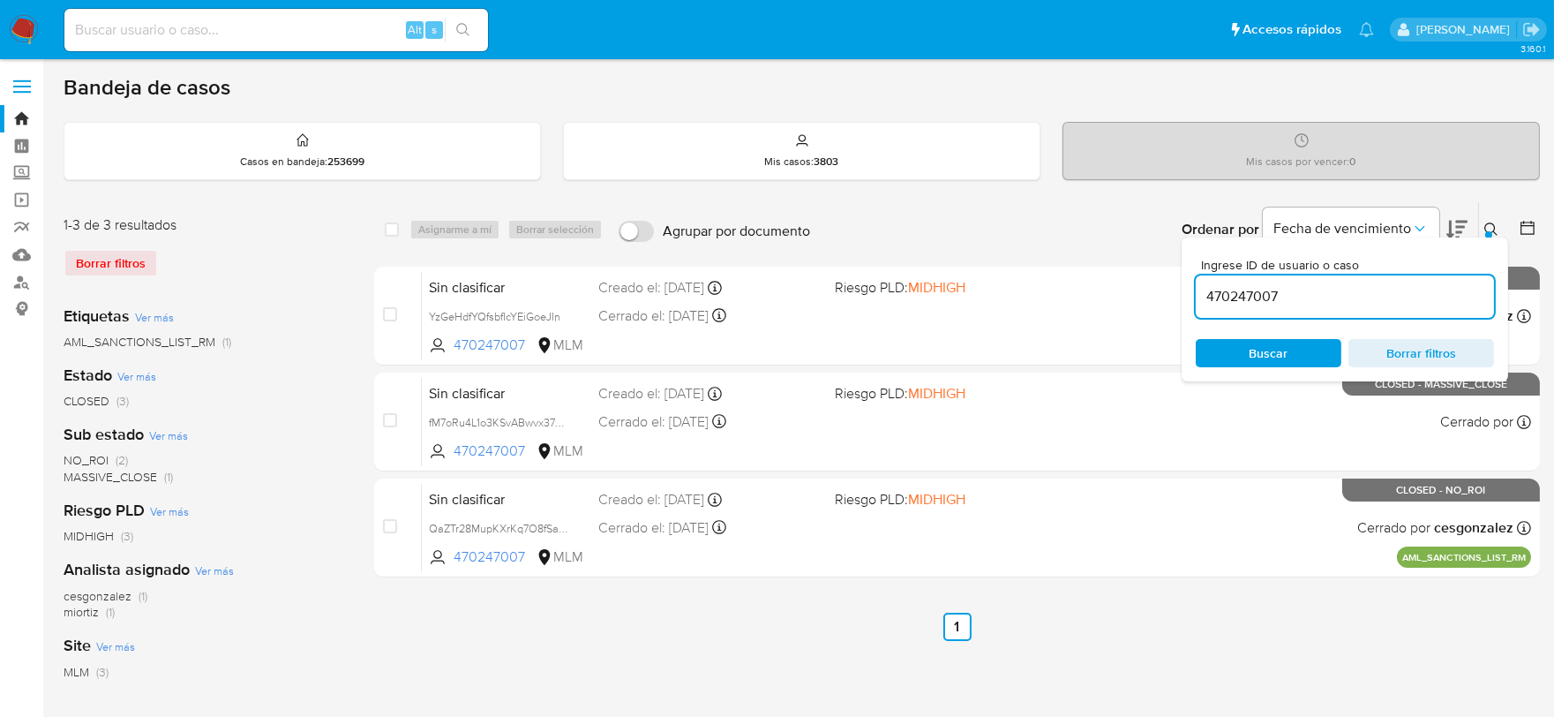
click at [1487, 223] on icon at bounding box center [1490, 228] width 13 height 13
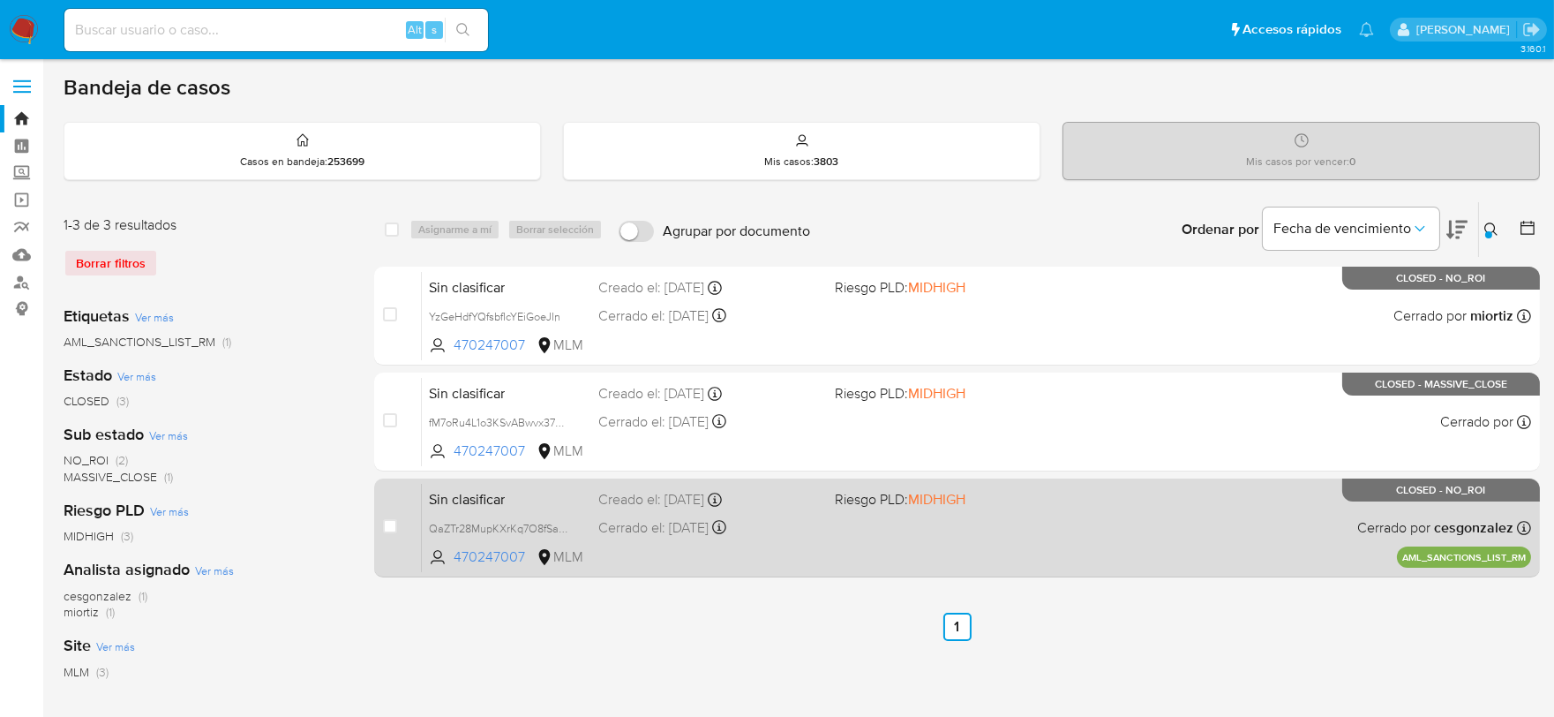
click at [470, 503] on span "Sin clasificar" at bounding box center [506, 497] width 155 height 23
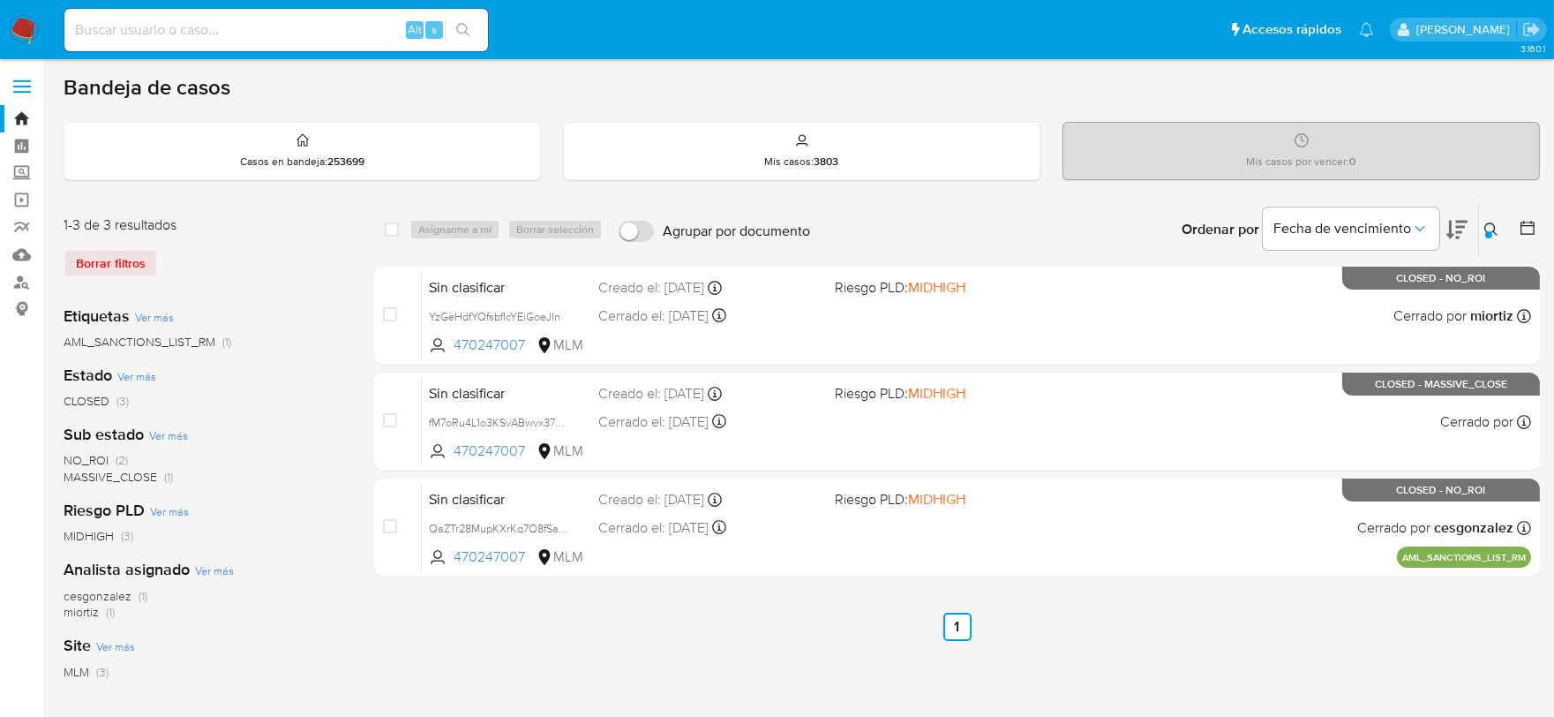
click at [22, 24] on img at bounding box center [24, 30] width 30 height 30
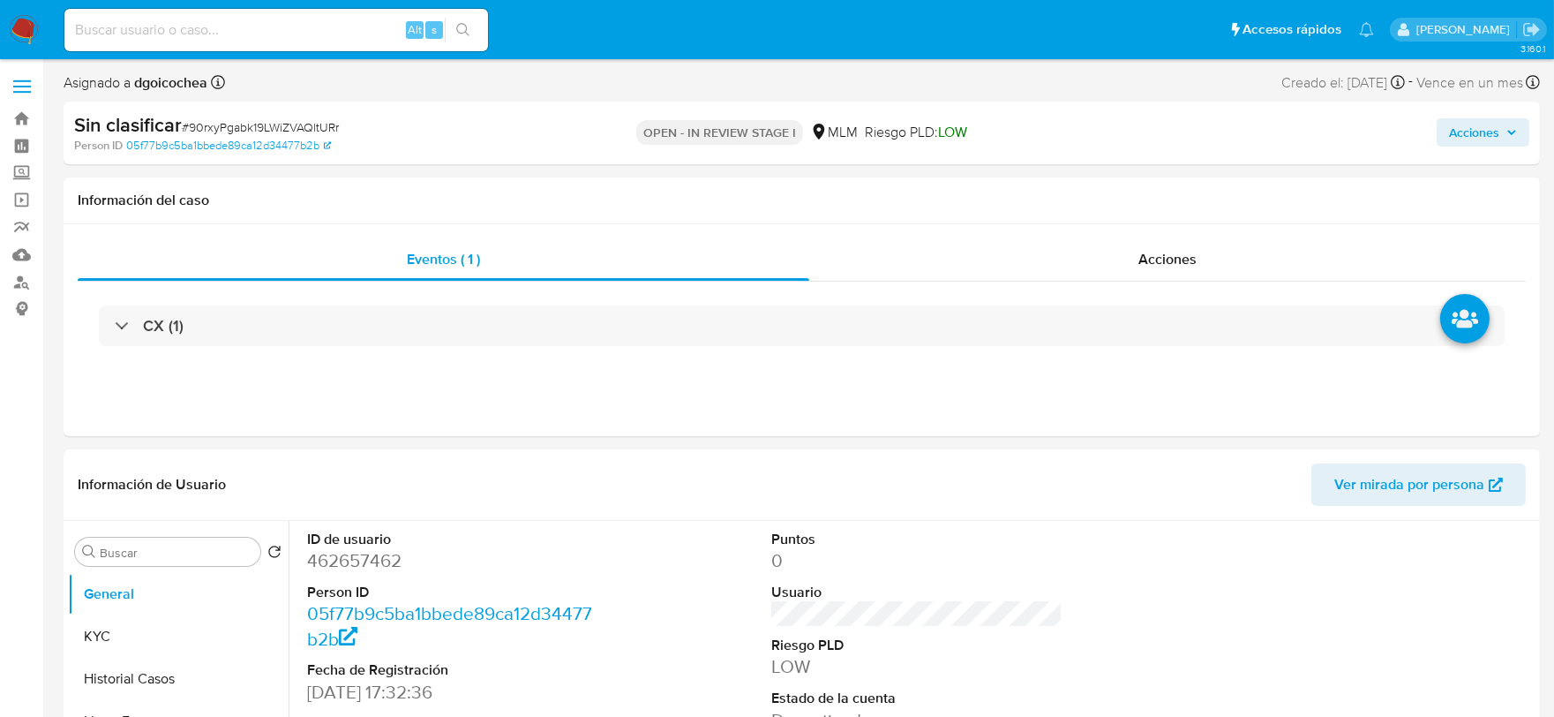
select select "10"
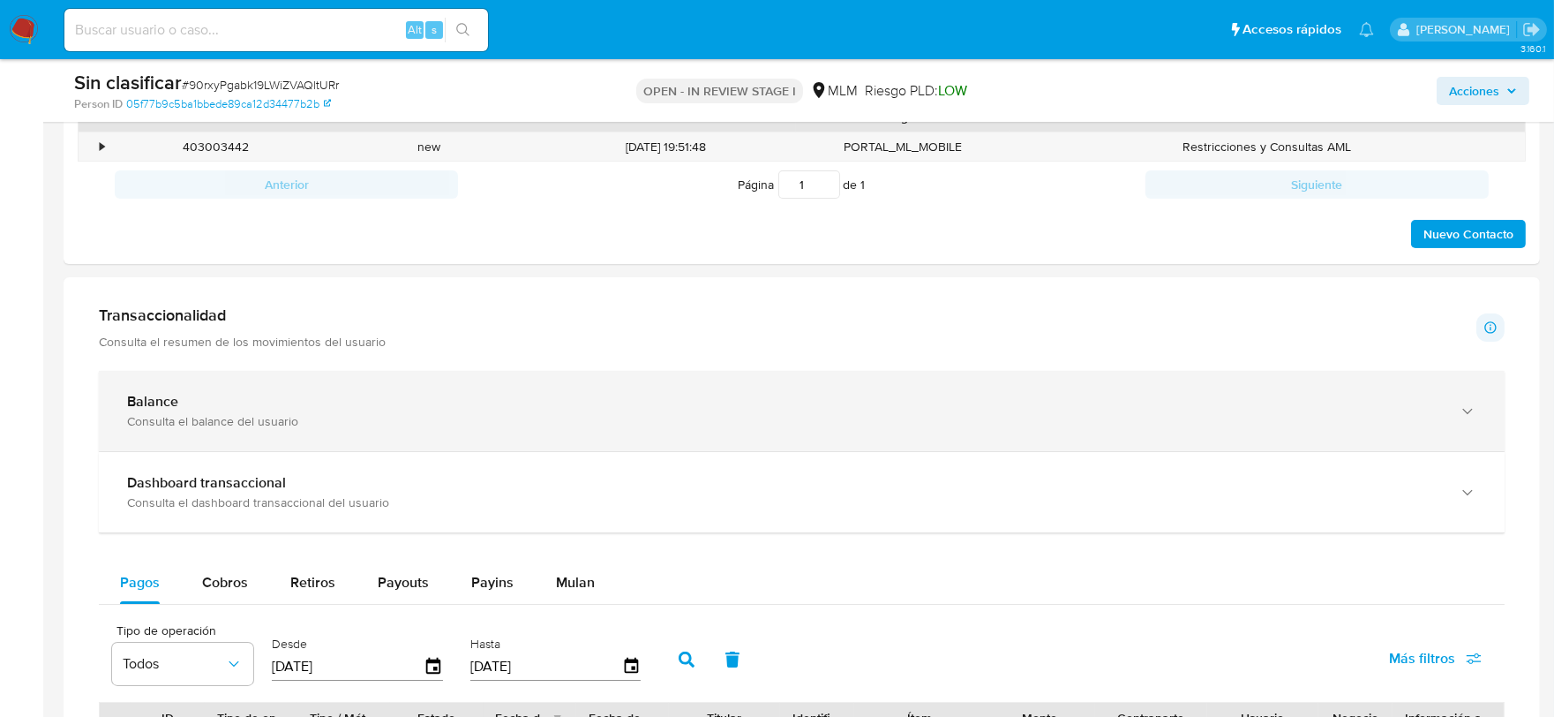
scroll to position [882, 0]
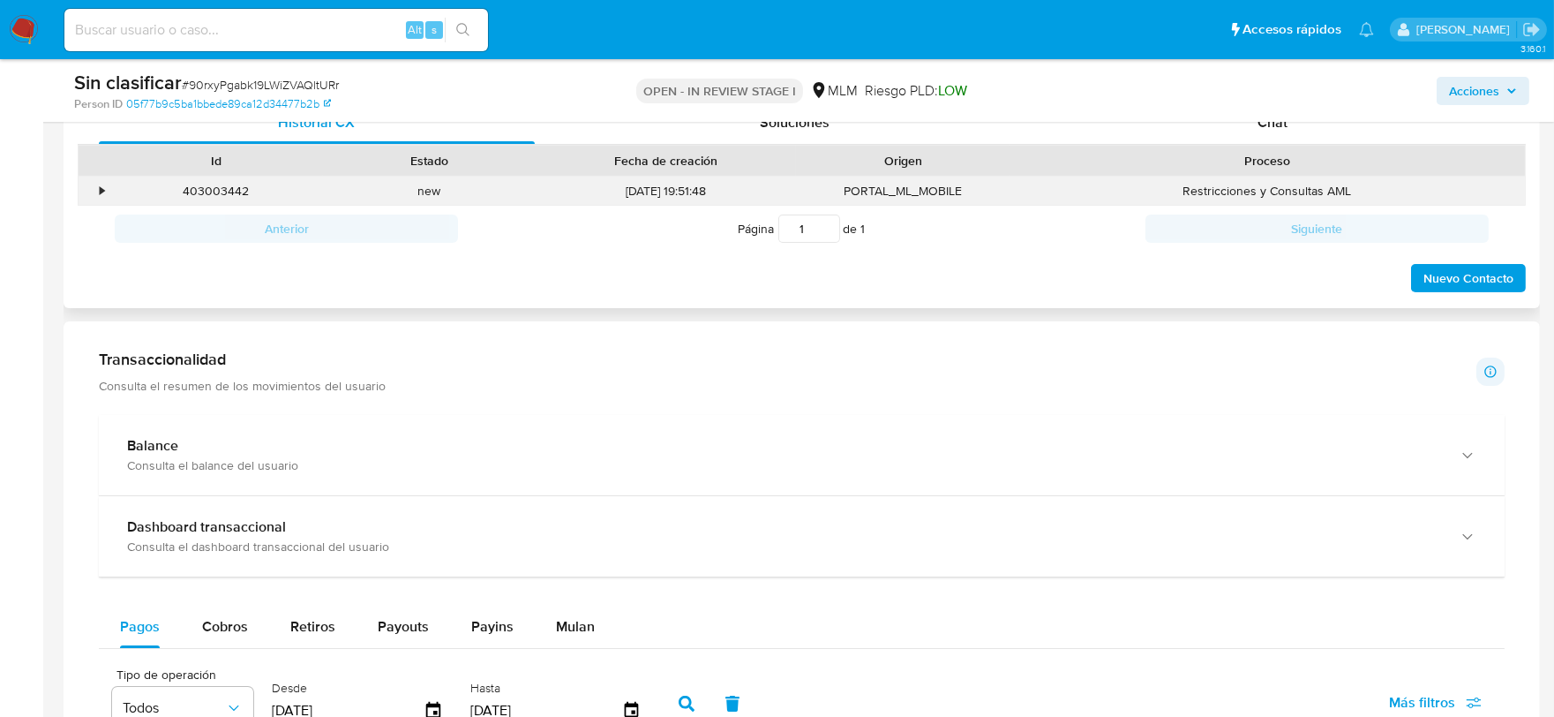
click at [94, 186] on div "•" at bounding box center [94, 190] width 31 height 29
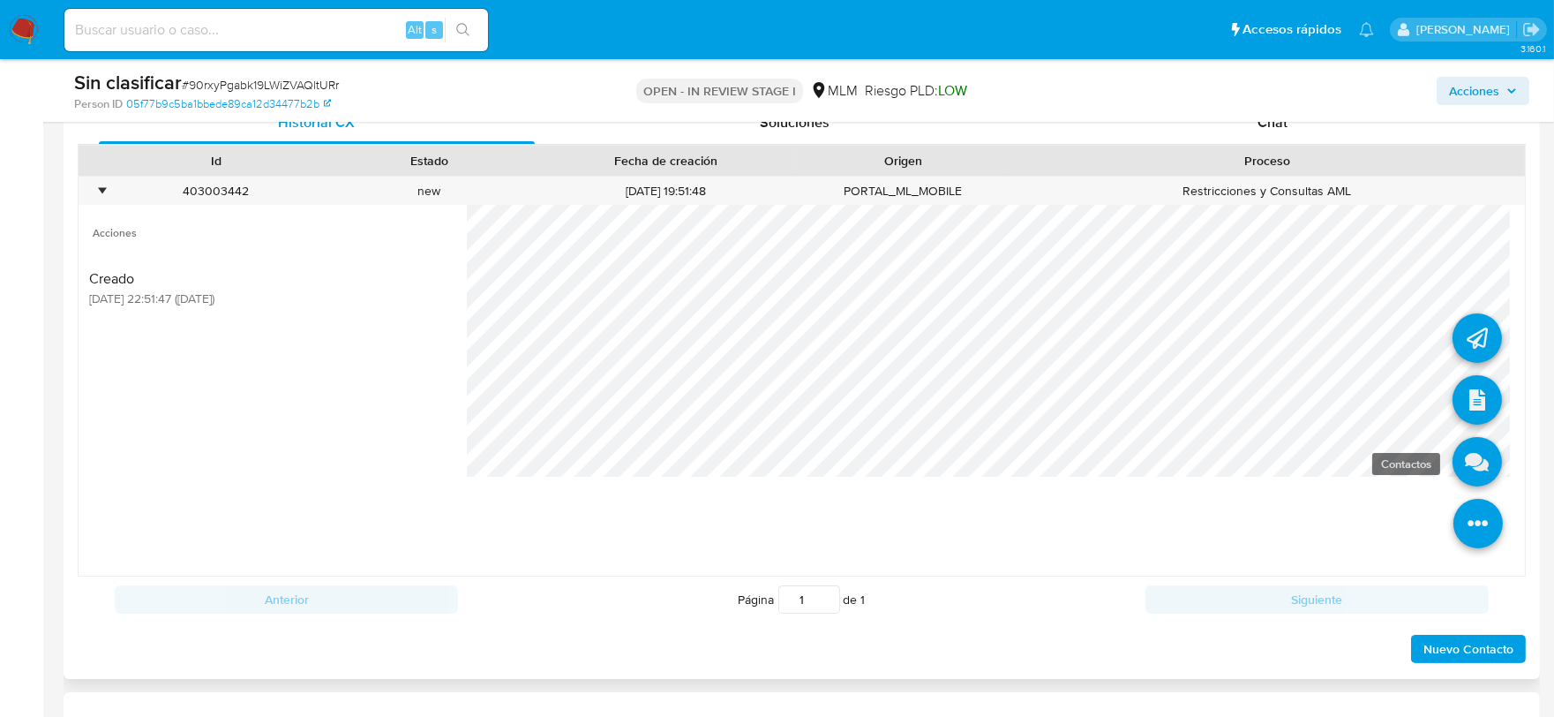
click at [1456, 464] on icon at bounding box center [1476, 461] width 49 height 49
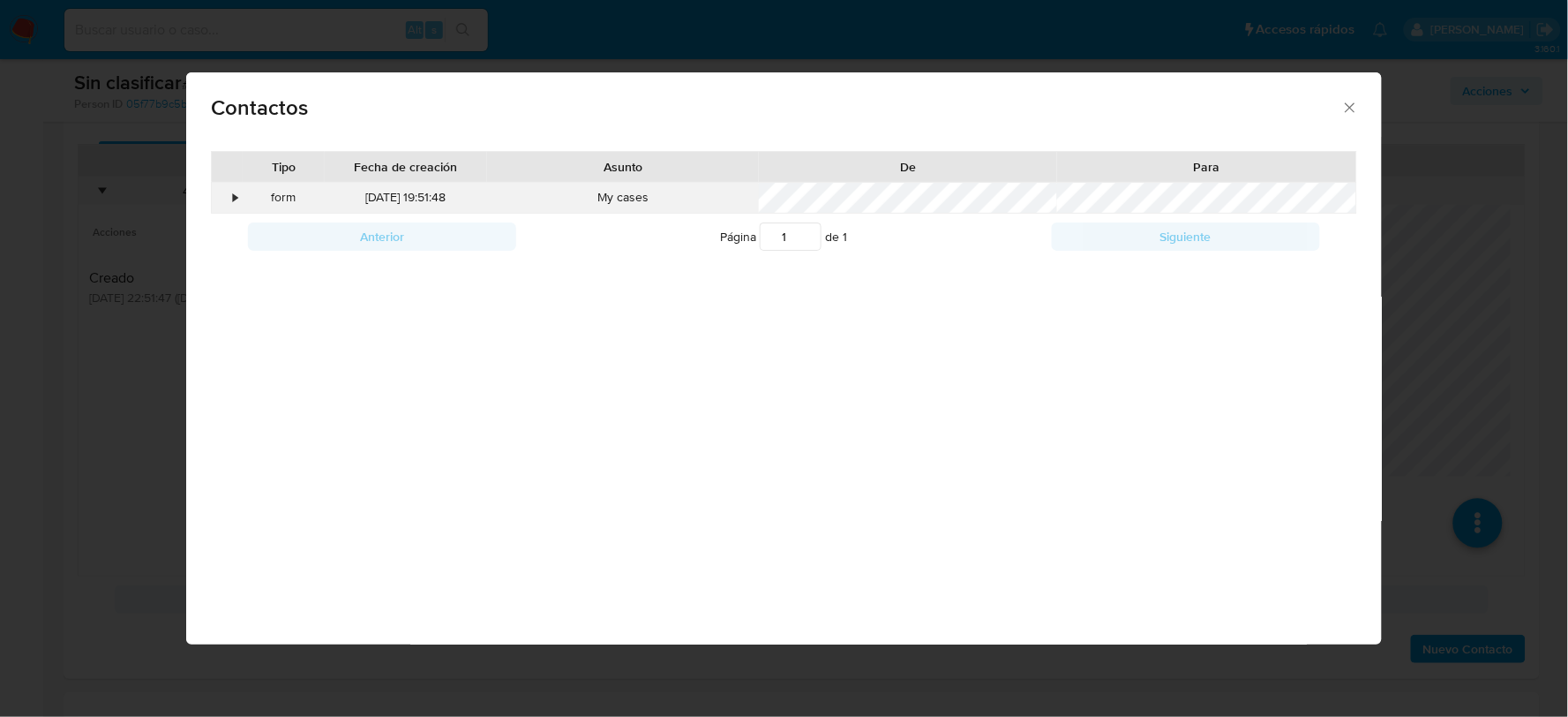
click at [235, 196] on div "•" at bounding box center [235, 198] width 4 height 18
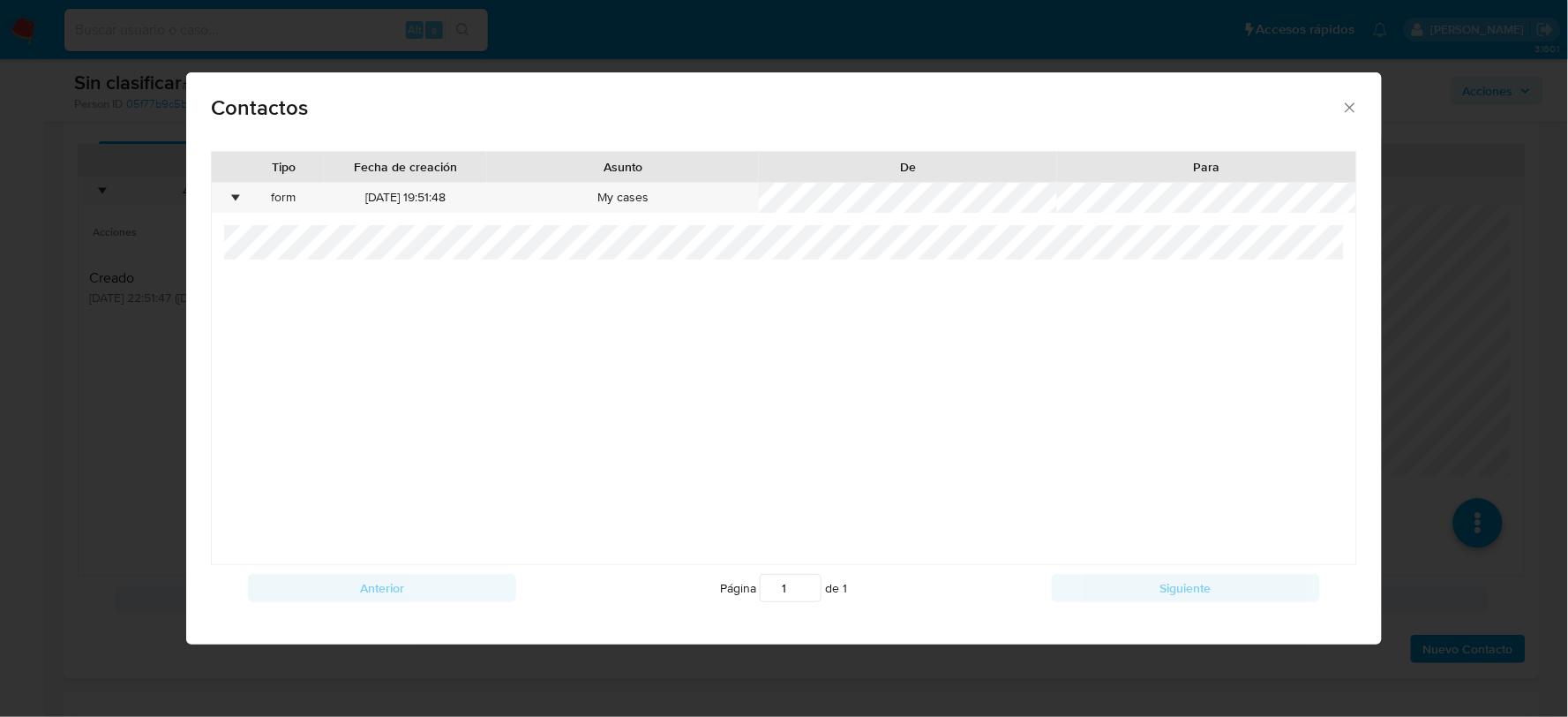
click at [1350, 109] on icon "close" at bounding box center [1351, 107] width 10 height 10
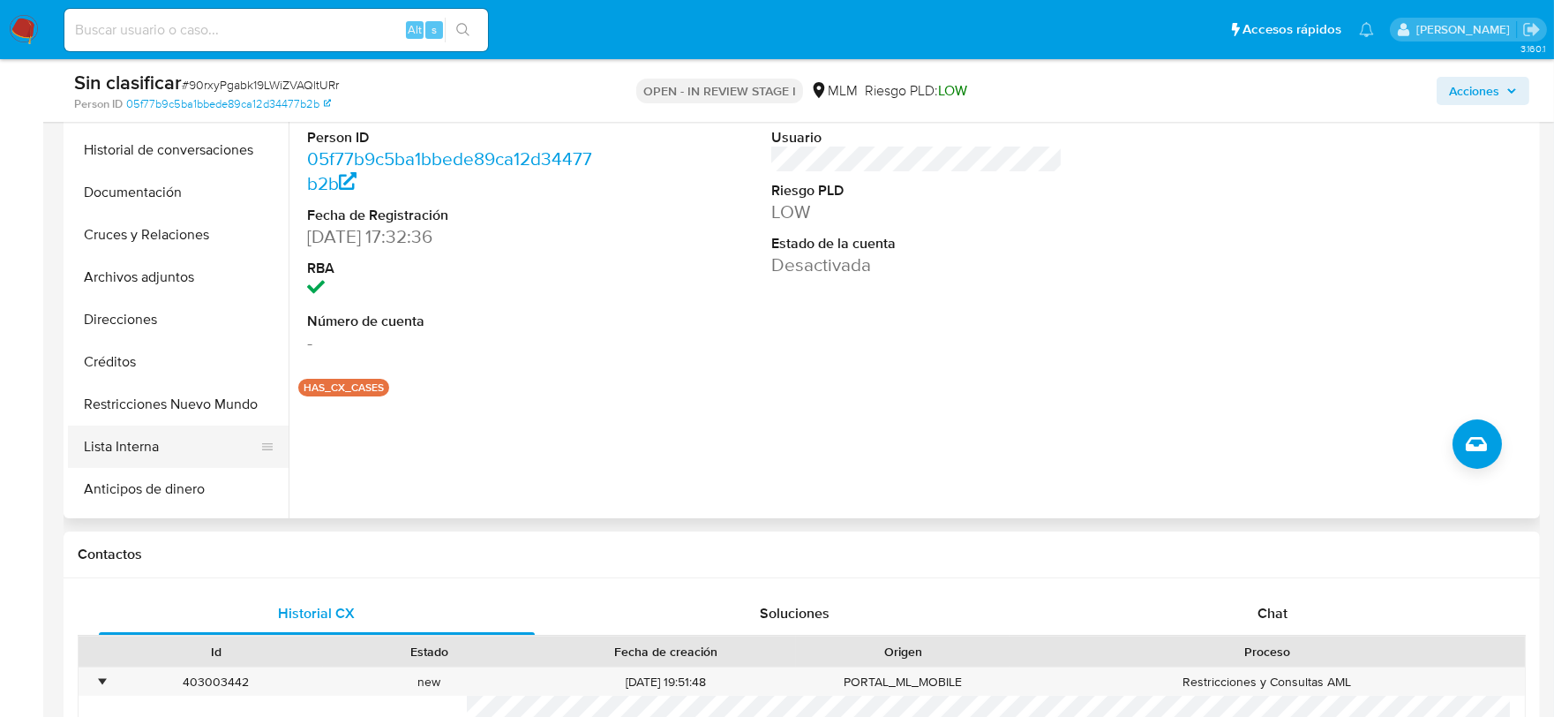
scroll to position [294, 0]
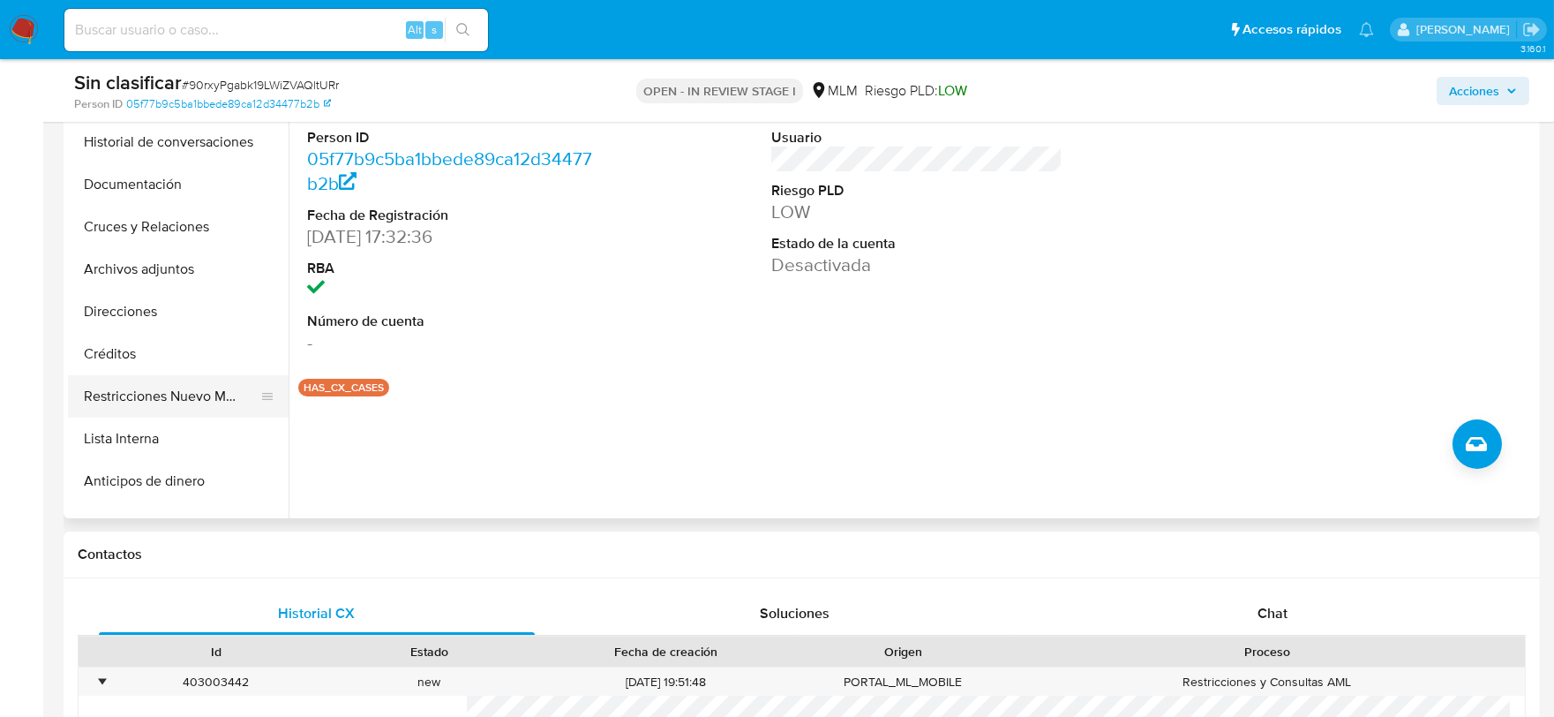
click at [191, 382] on button "Restricciones Nuevo Mundo" at bounding box center [171, 396] width 206 height 42
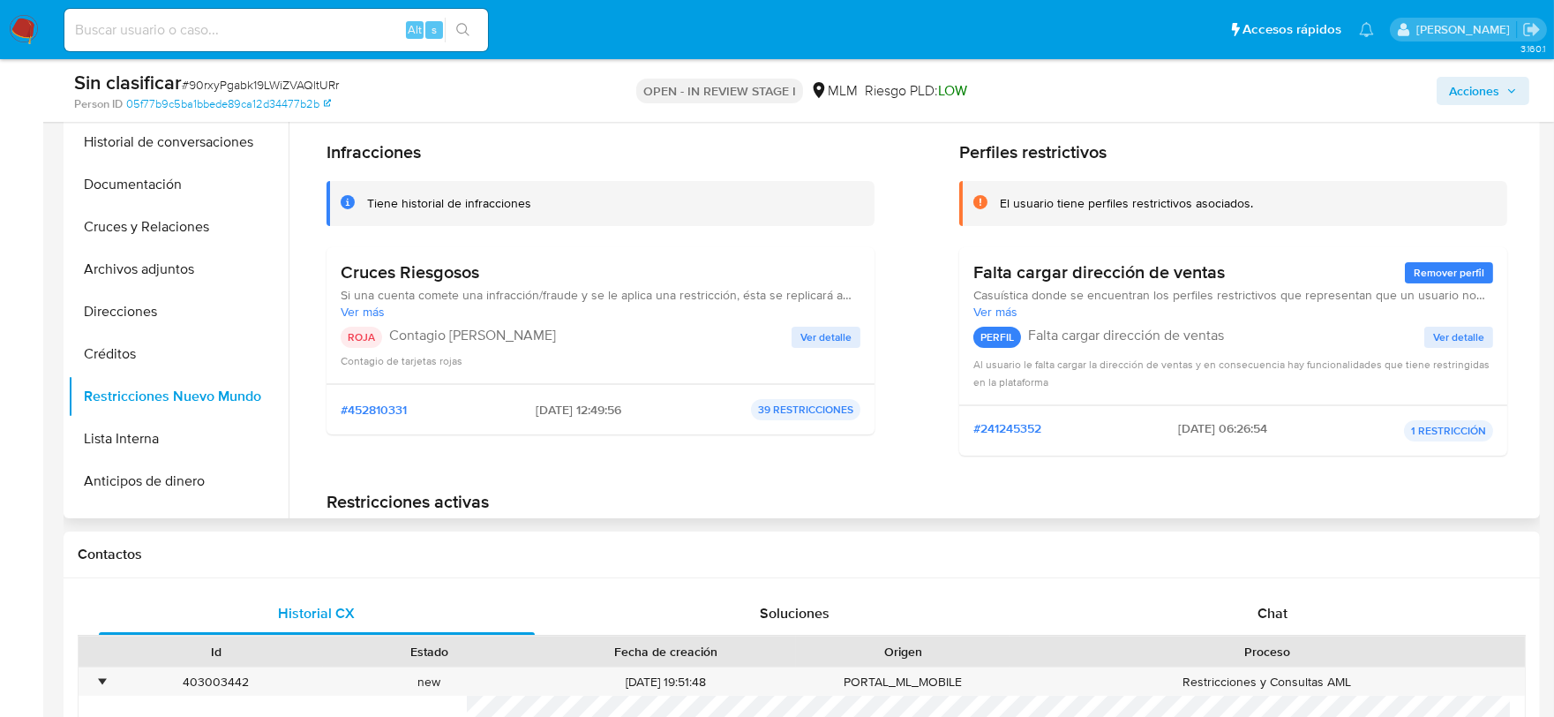
click at [838, 339] on span "Ver detalle" at bounding box center [825, 337] width 51 height 18
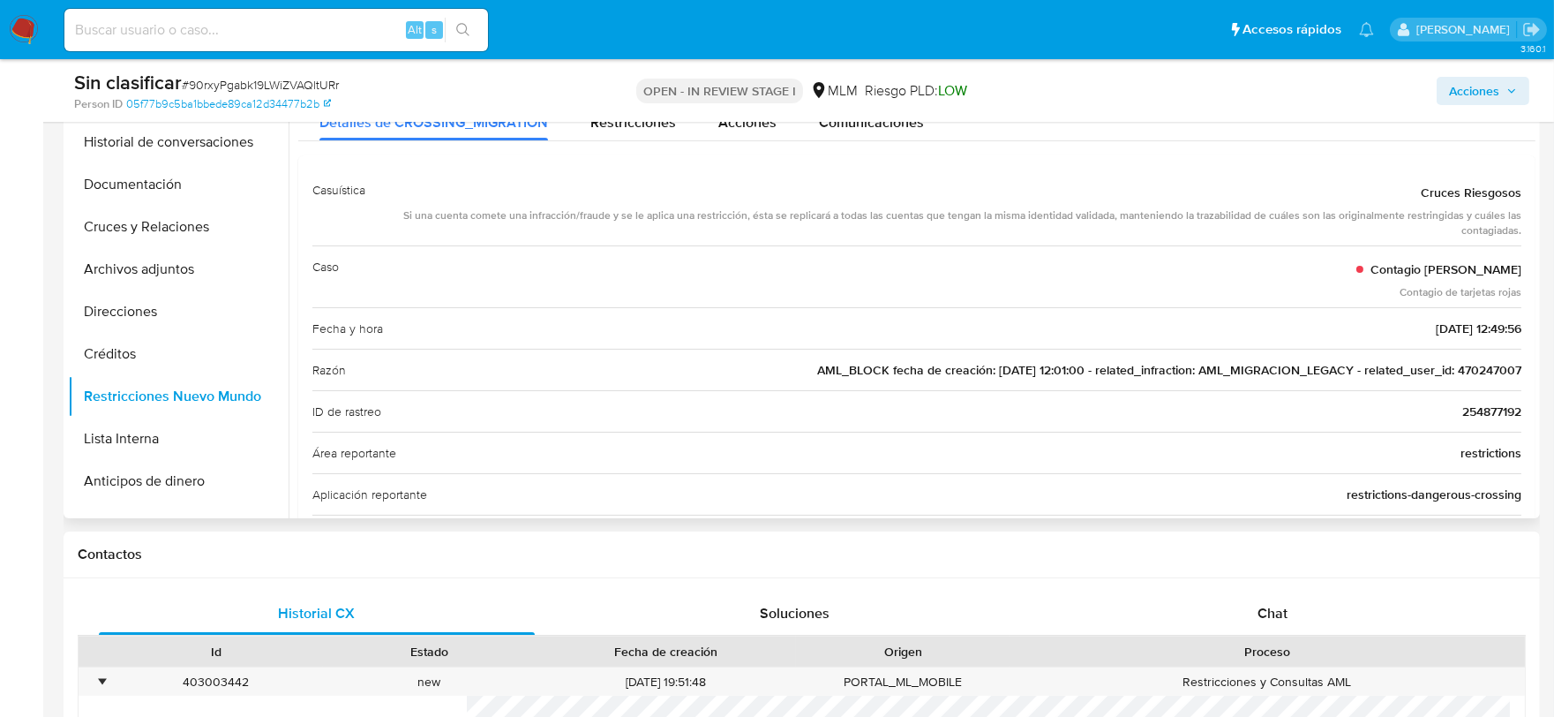
click at [1478, 361] on span "AML_BLOCK fecha de creación: 30/09/2019 12:01:00 - related_infraction: AML_MIGR…" at bounding box center [1169, 370] width 704 height 18
click at [195, 207] on button "Cruces y Relaciones" at bounding box center [171, 227] width 206 height 42
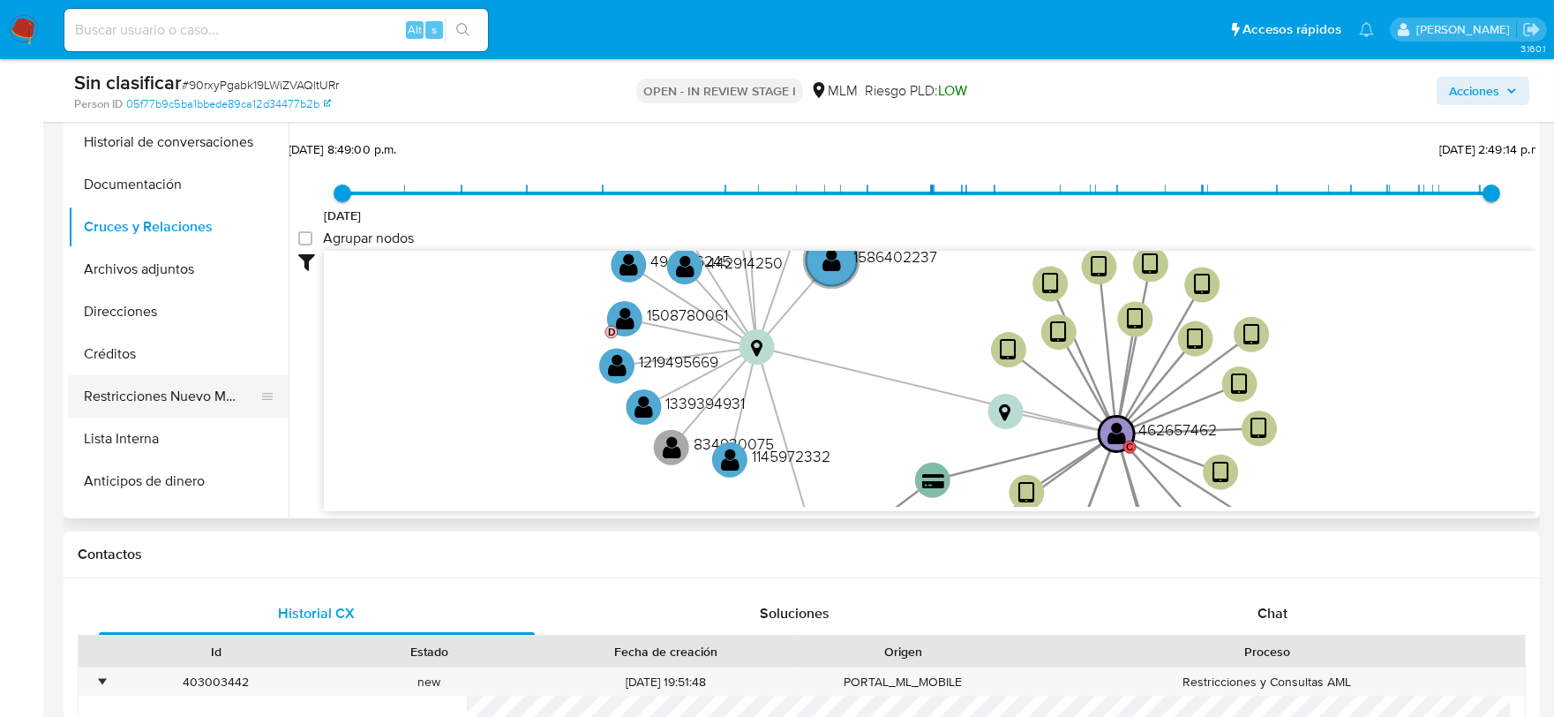
click at [183, 394] on button "Restricciones Nuevo Mundo" at bounding box center [171, 396] width 206 height 42
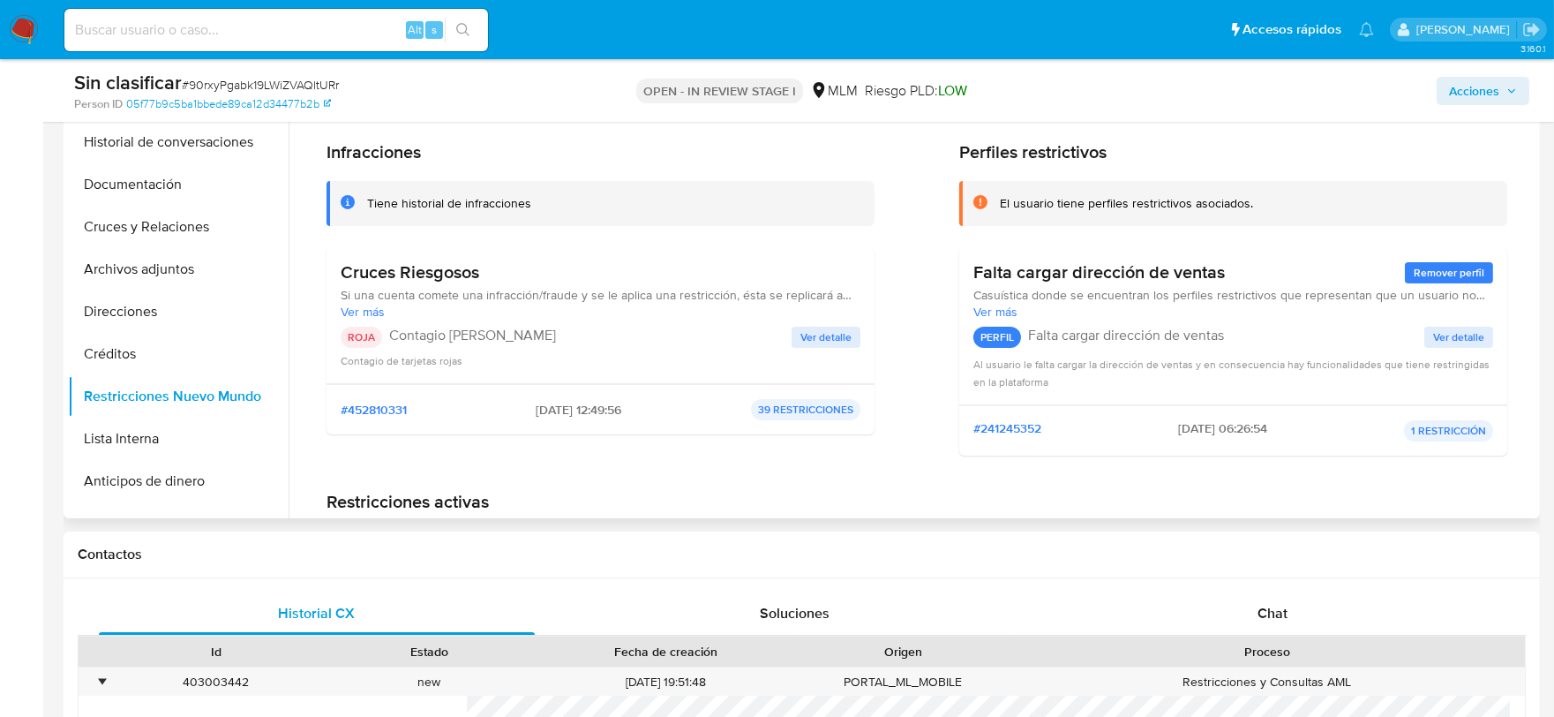
click at [822, 337] on span "Ver detalle" at bounding box center [825, 337] width 51 height 18
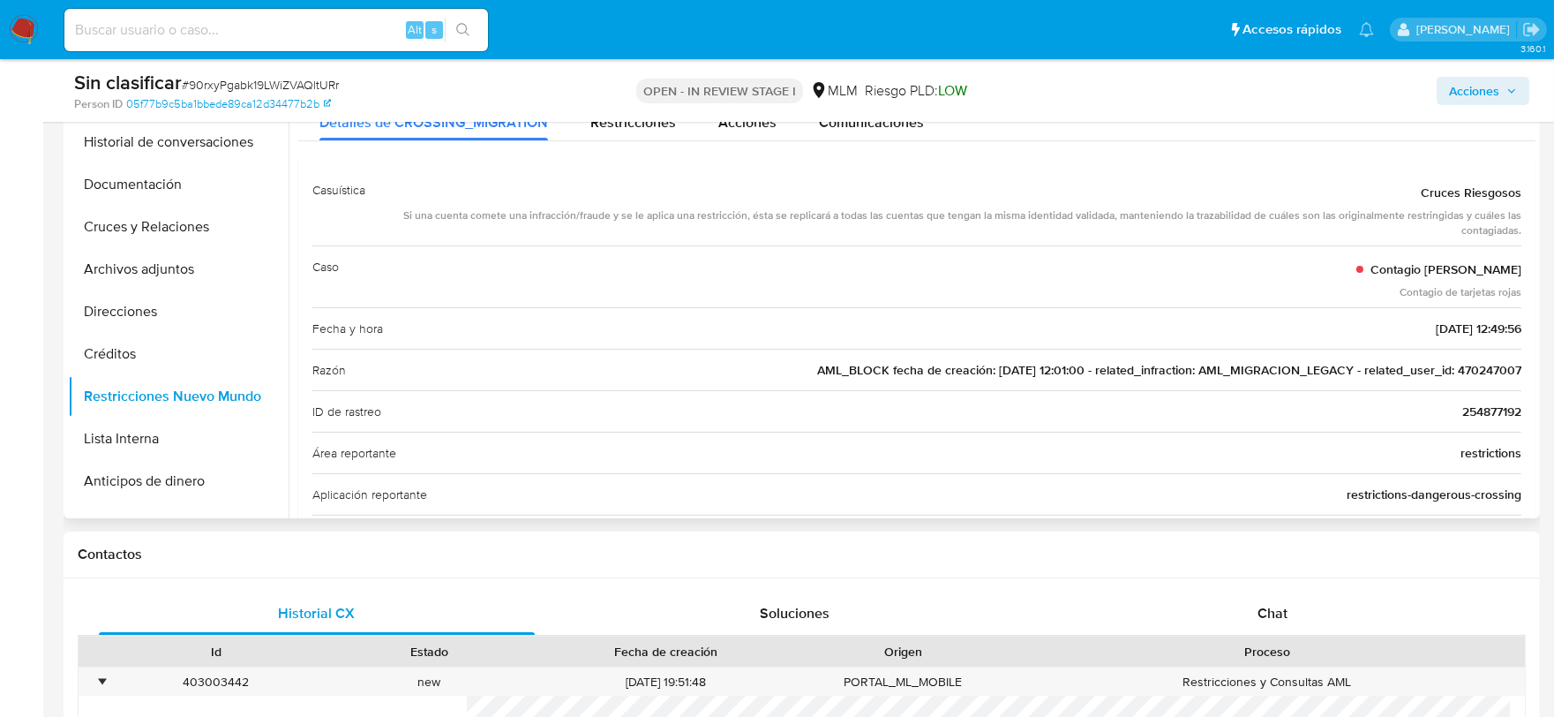
click at [1487, 367] on span "AML_BLOCK fecha de creación: 30/09/2019 12:01:00 - related_infraction: AML_MIGR…" at bounding box center [1169, 370] width 704 height 18
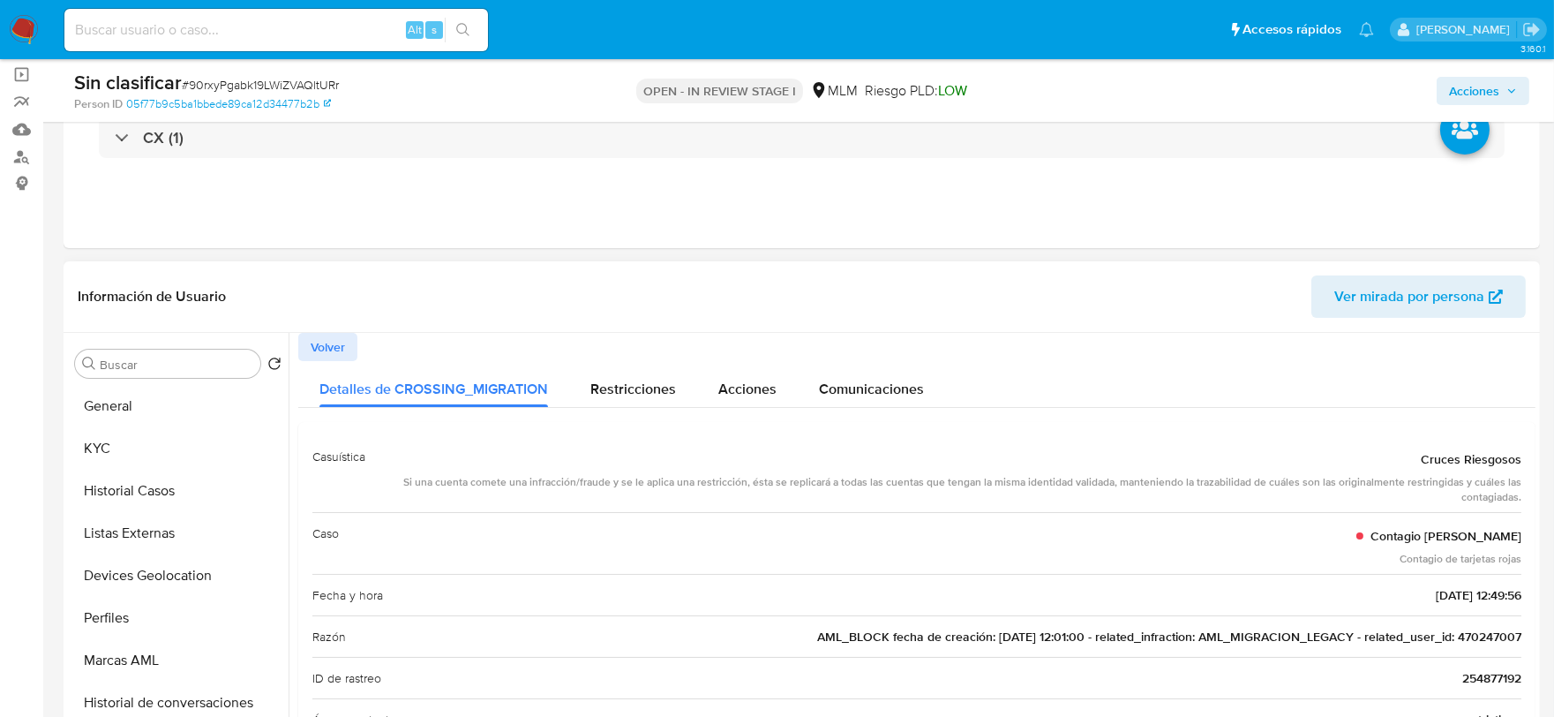
scroll to position [98, 0]
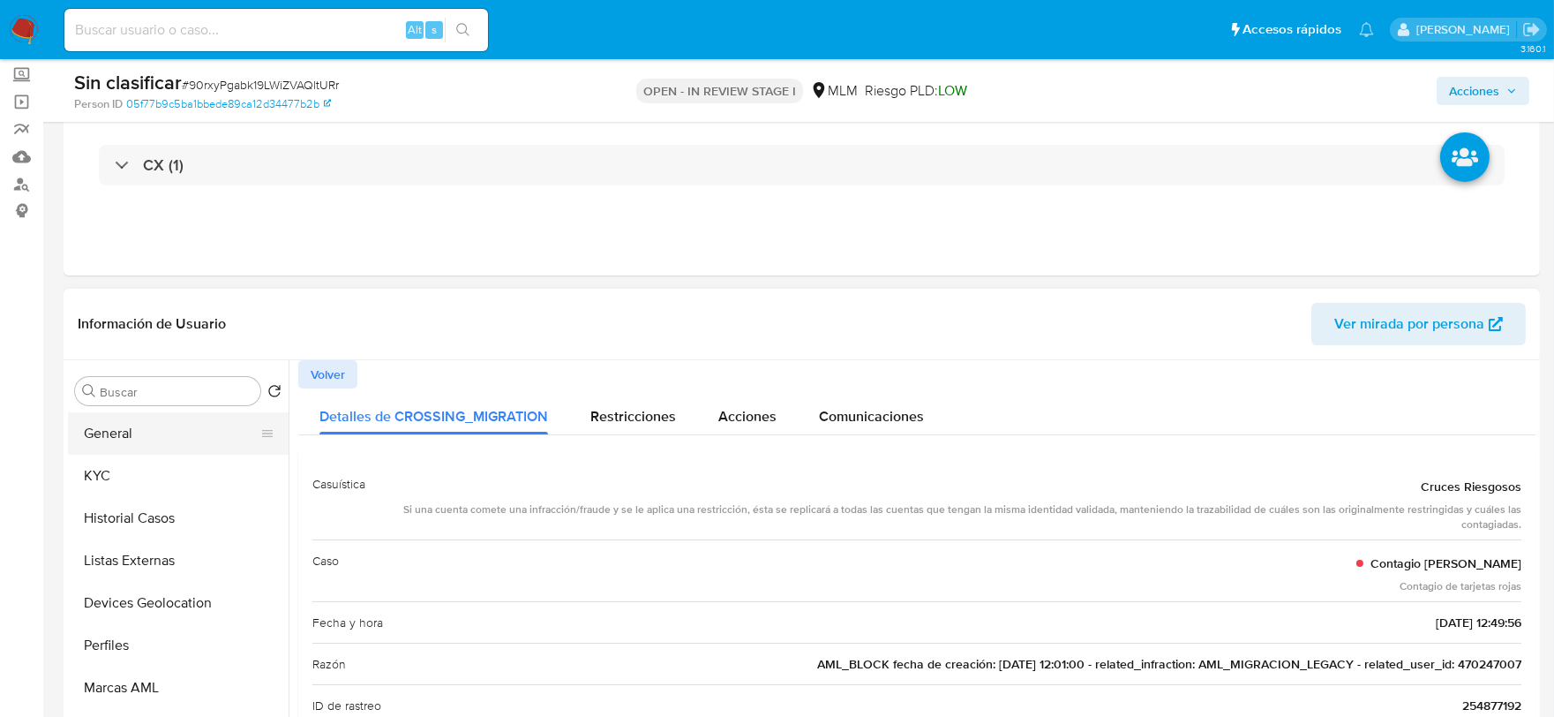
click at [154, 433] on button "General" at bounding box center [171, 433] width 206 height 42
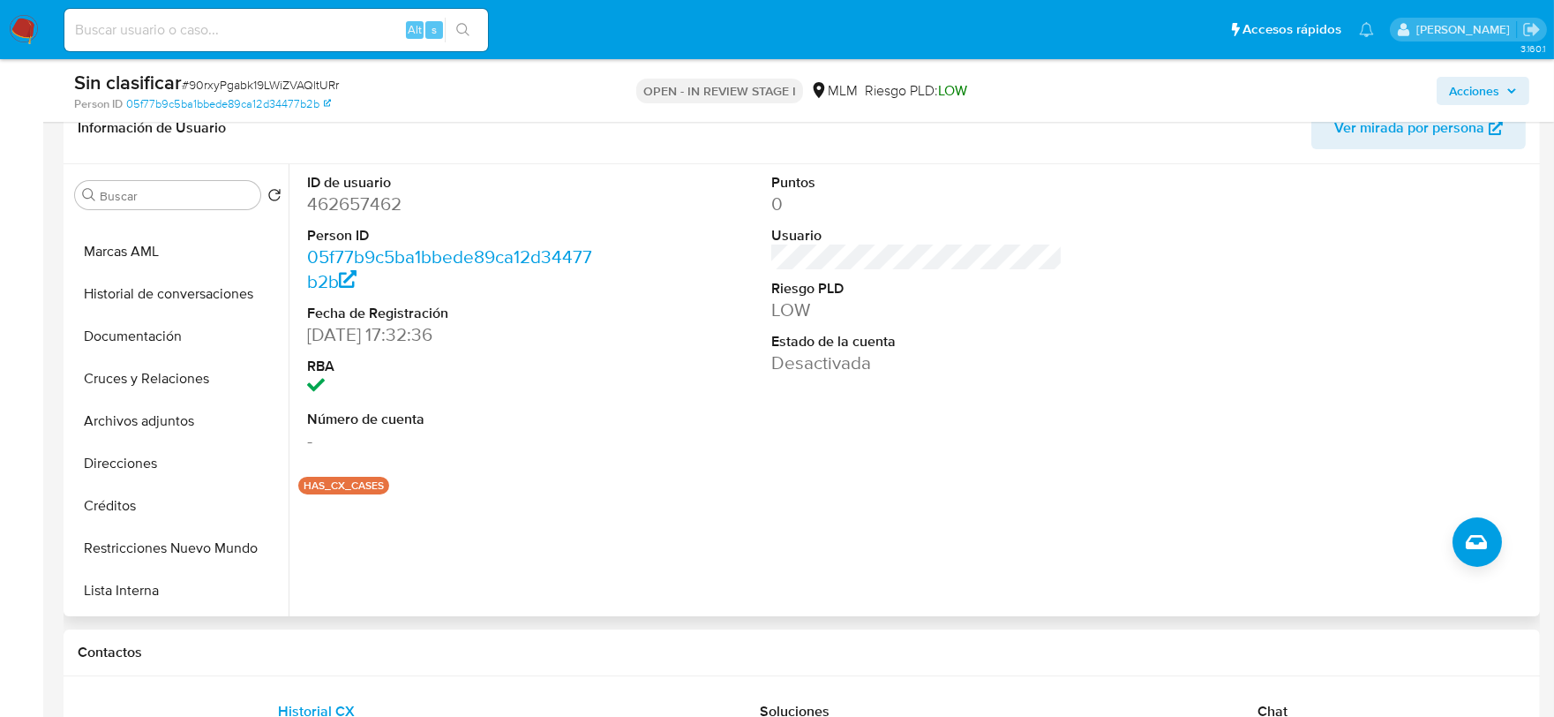
scroll to position [293, 0]
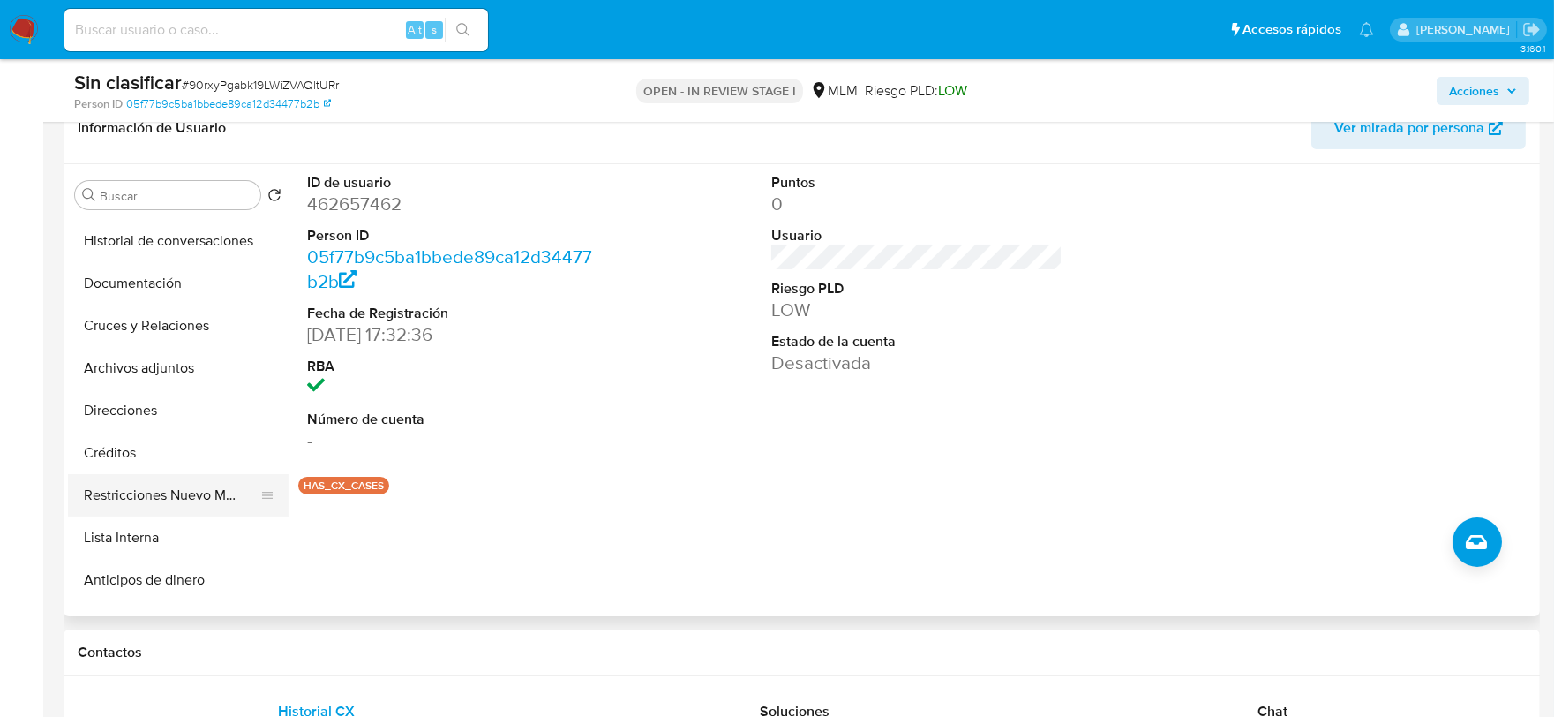
click at [186, 492] on button "Restricciones Nuevo Mundo" at bounding box center [171, 495] width 206 height 42
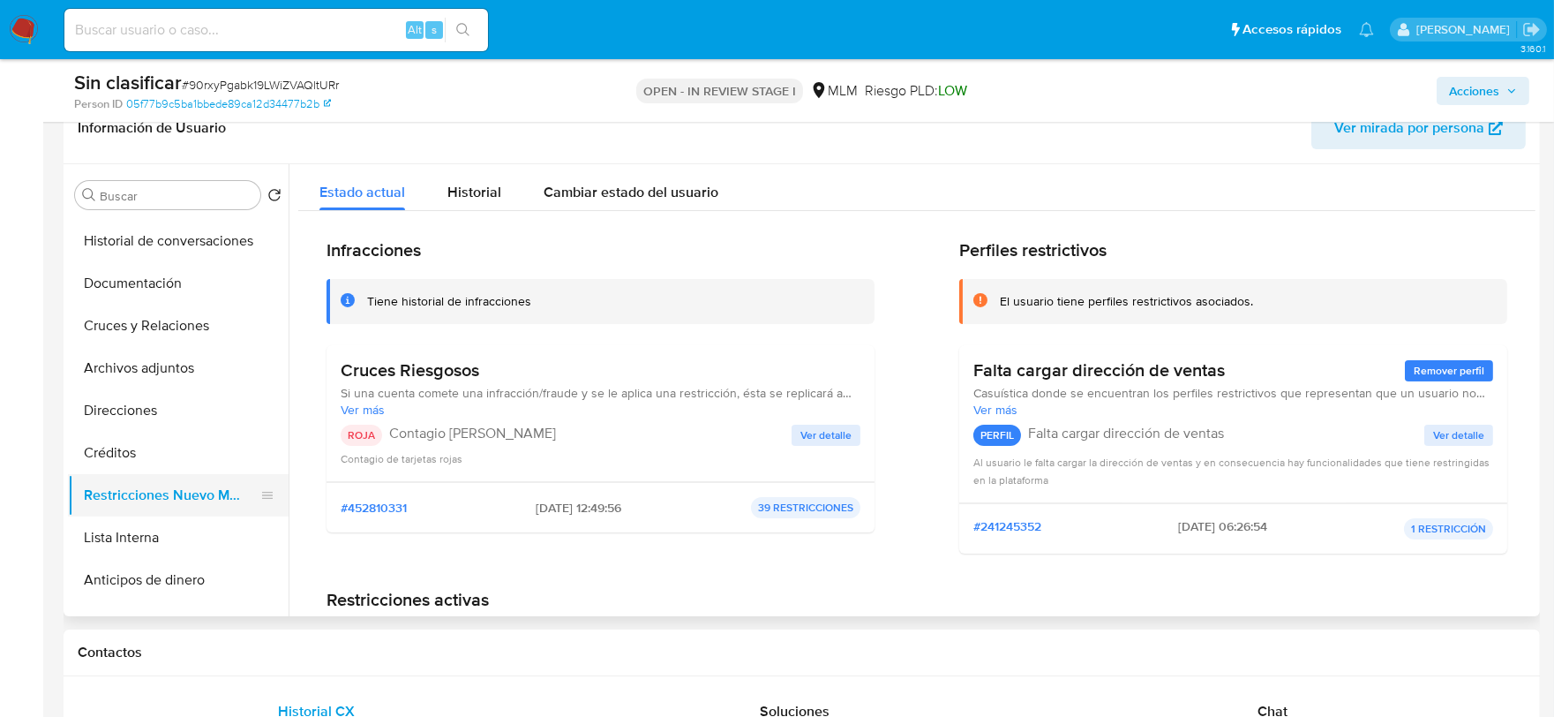
click at [135, 494] on button "Restricciones Nuevo Mundo" at bounding box center [171, 495] width 206 height 42
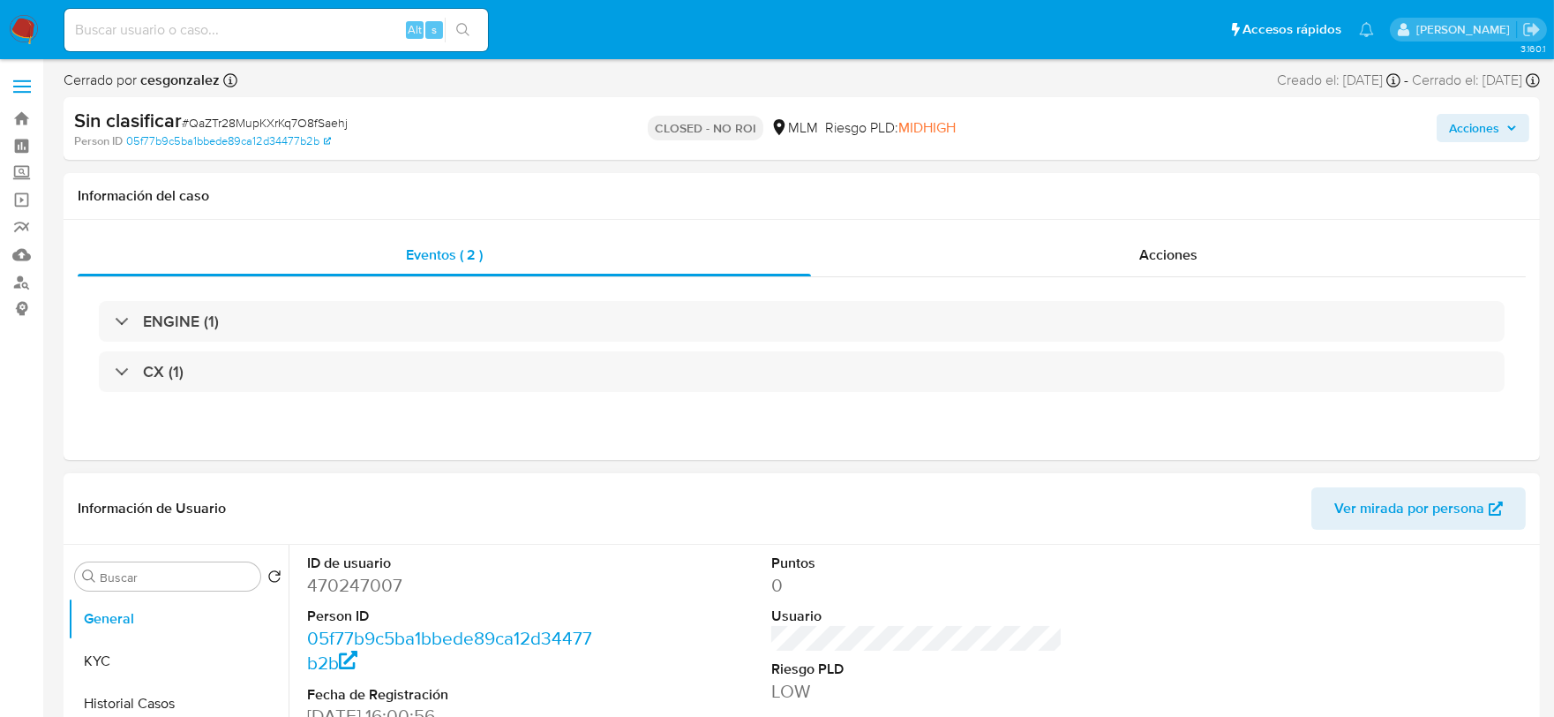
select select "10"
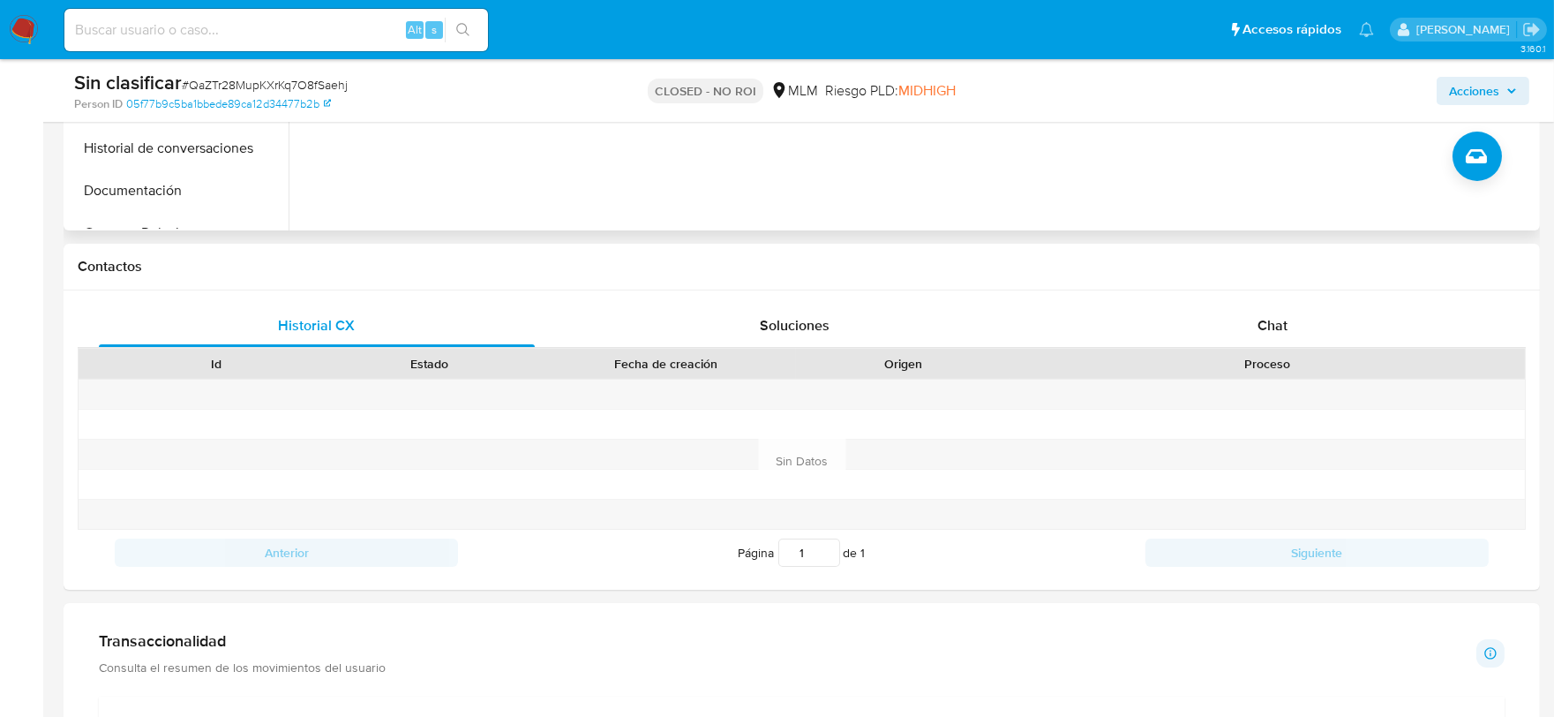
scroll to position [784, 0]
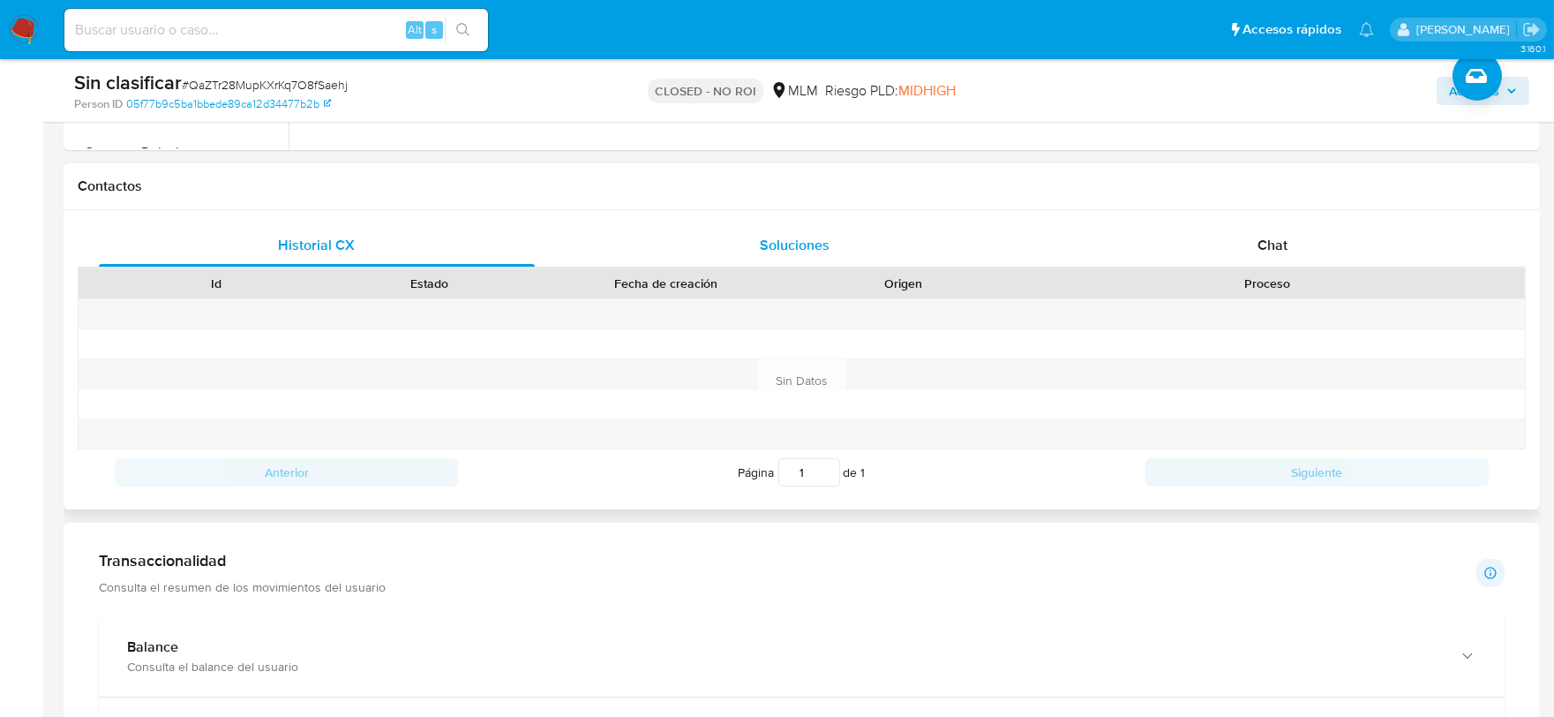
click at [754, 225] on div "Soluciones" at bounding box center [795, 245] width 436 height 42
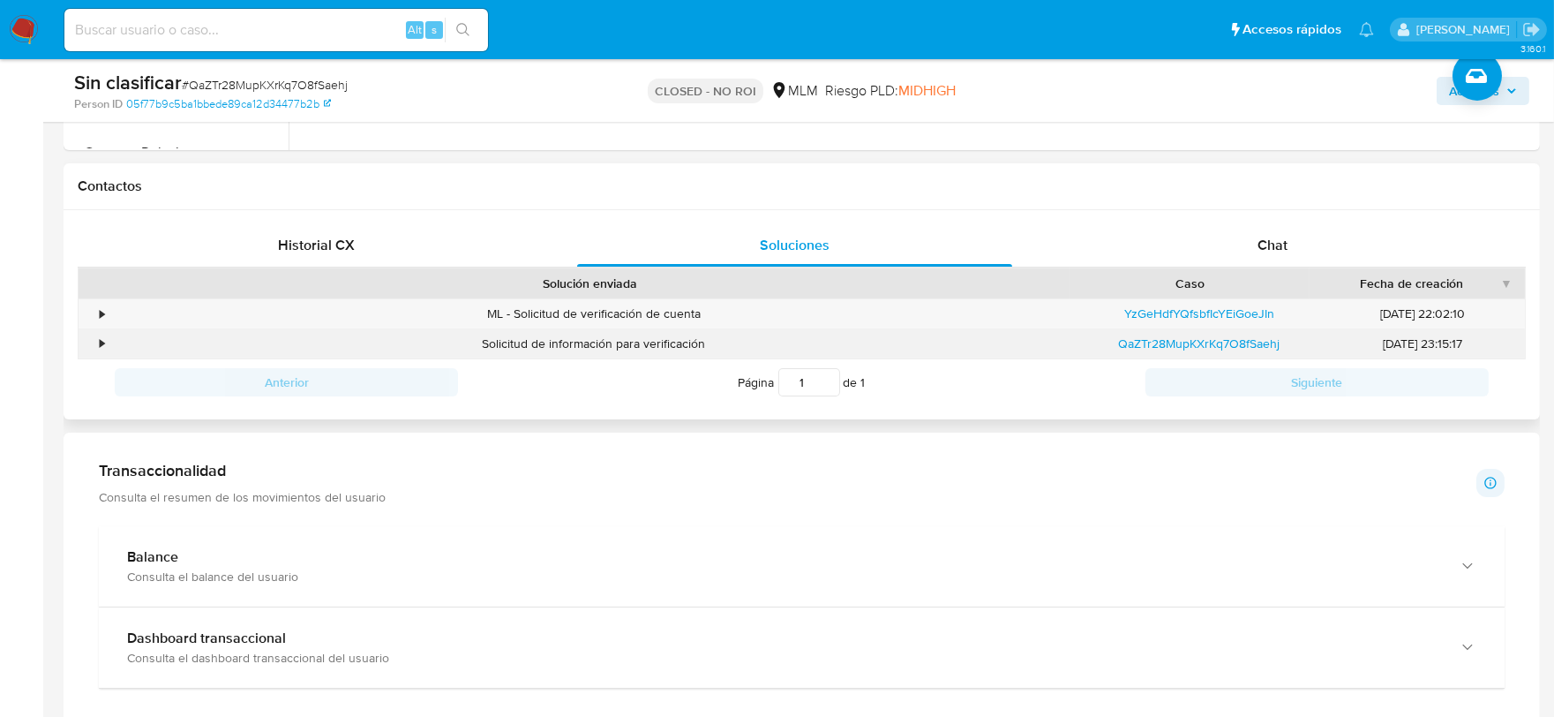
click at [98, 345] on div "•" at bounding box center [94, 343] width 31 height 29
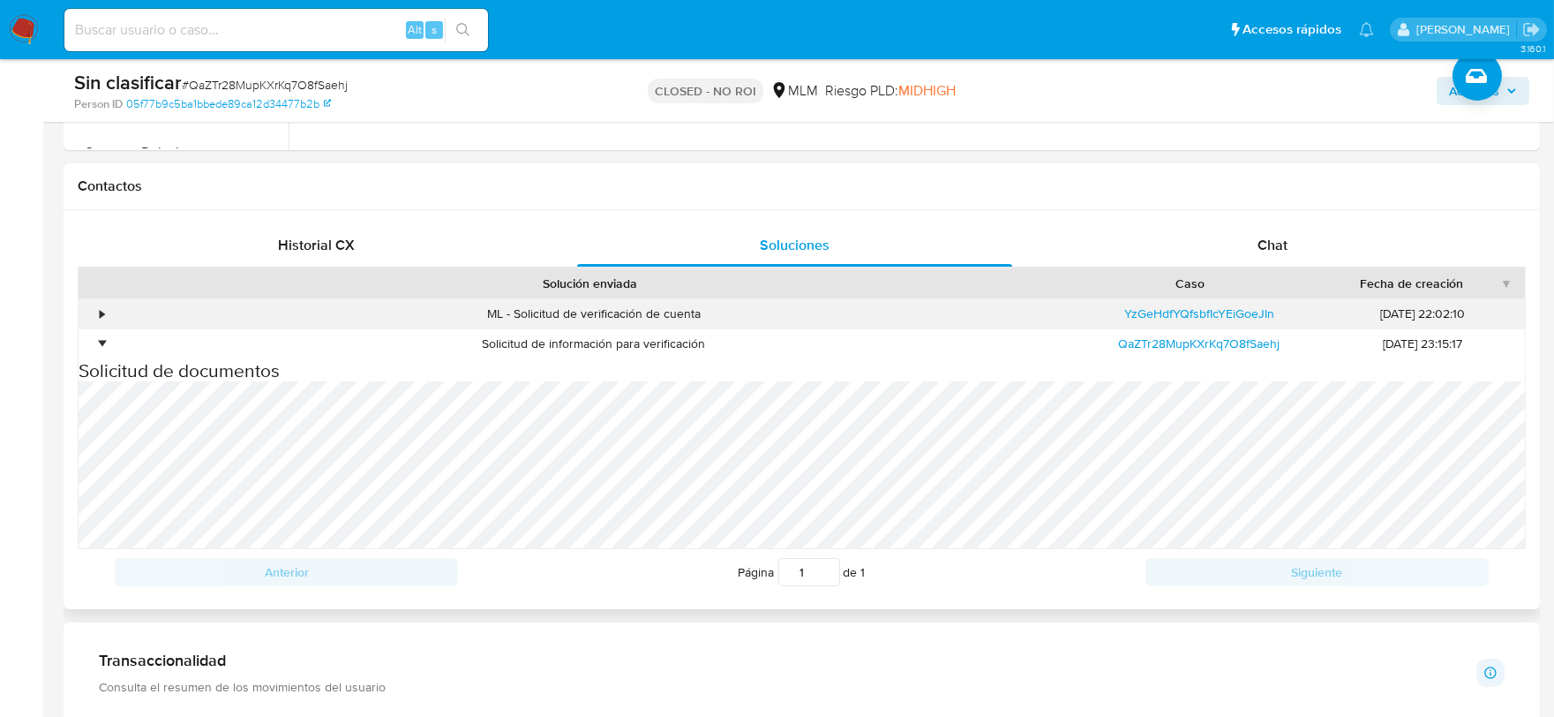
click at [111, 312] on div "ML - Solicitud de verificación de cuenta" at bounding box center [593, 313] width 969 height 29
click at [100, 316] on div "•" at bounding box center [102, 313] width 4 height 17
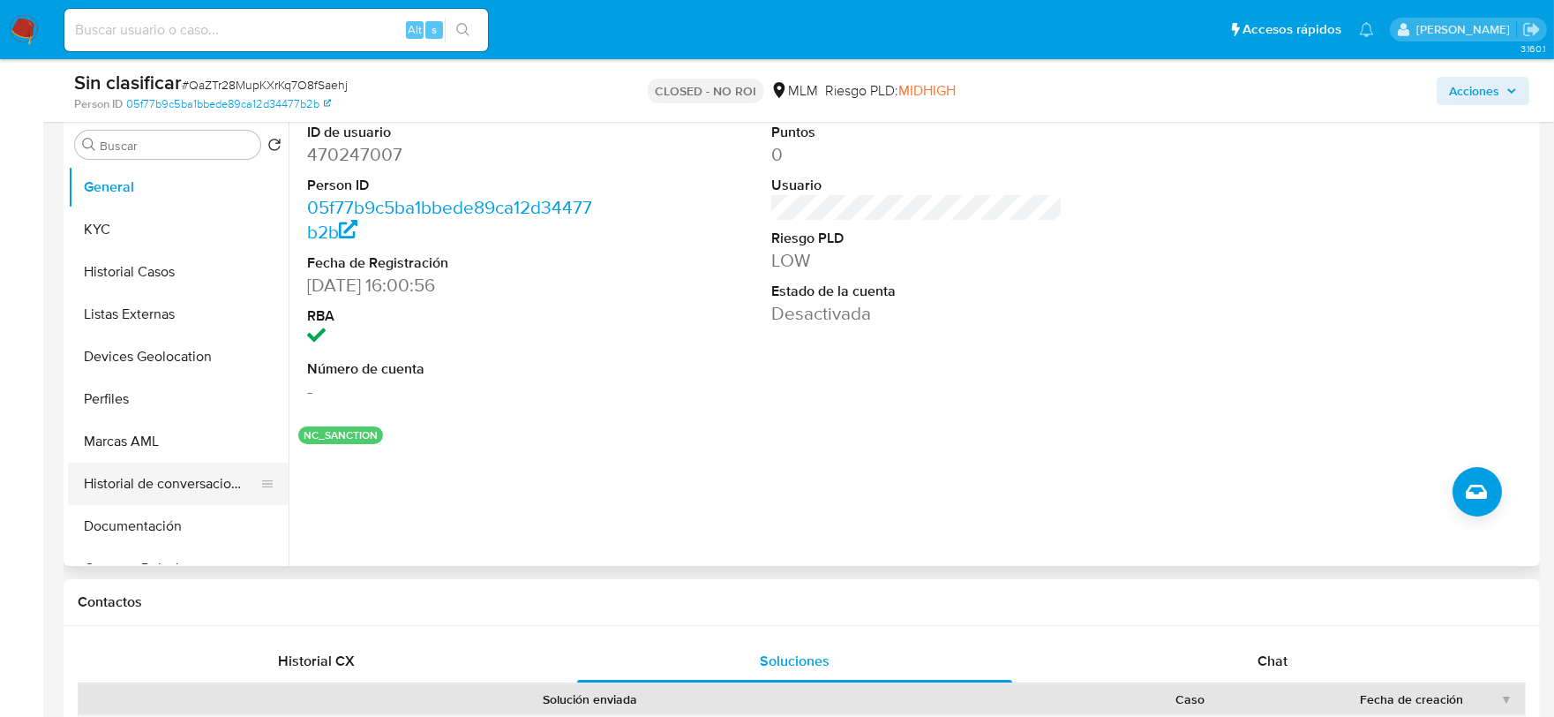
scroll to position [294, 0]
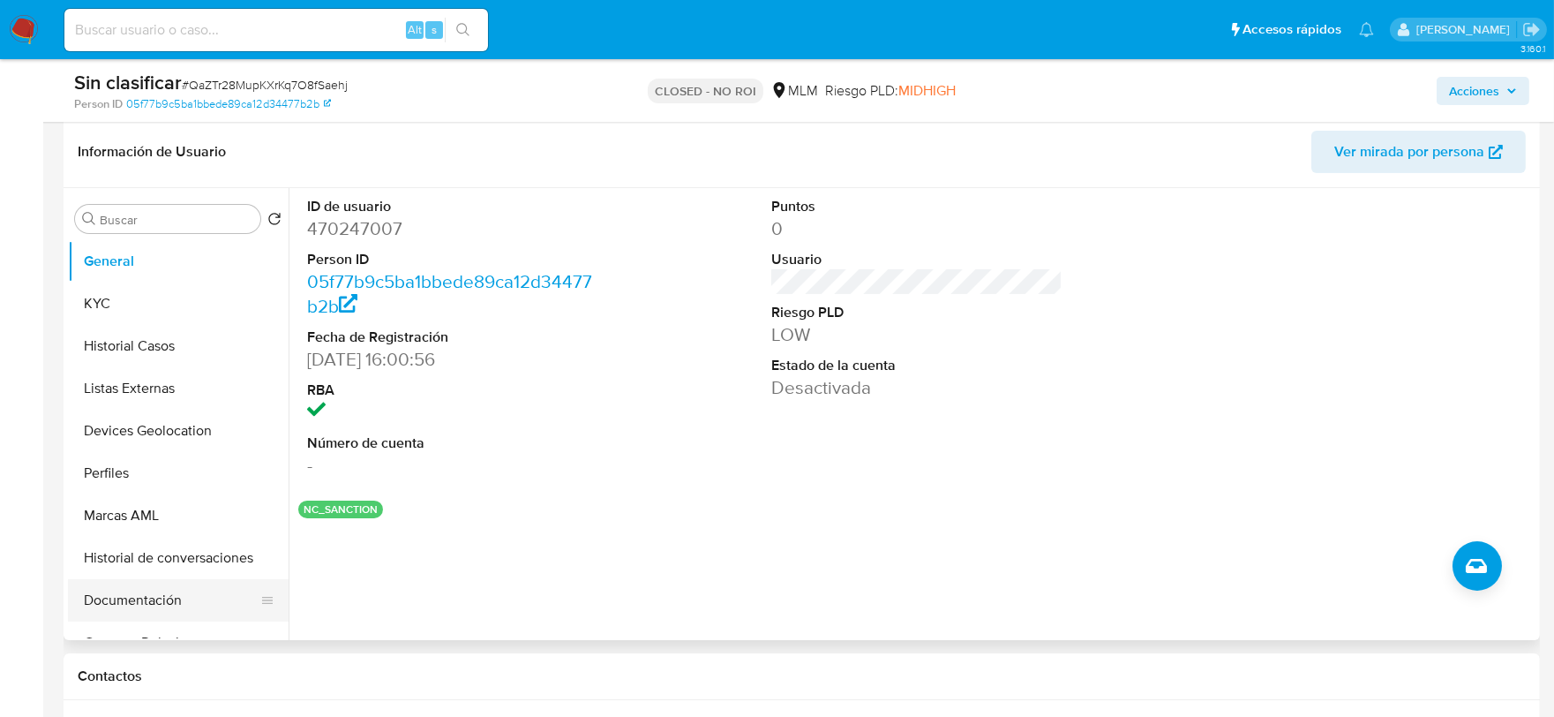
click at [183, 589] on button "Documentación" at bounding box center [171, 600] width 206 height 42
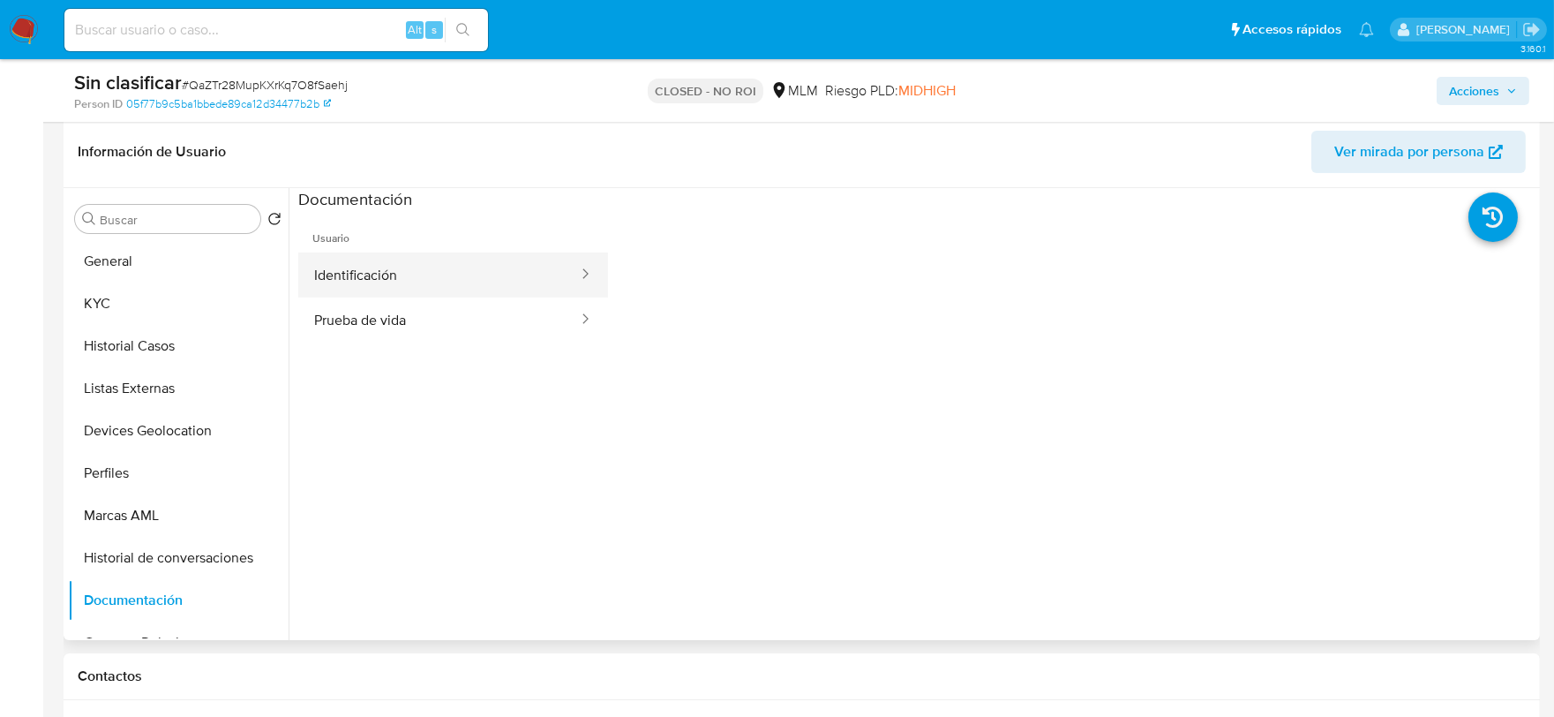
click at [475, 278] on button "Identificación" at bounding box center [438, 274] width 281 height 45
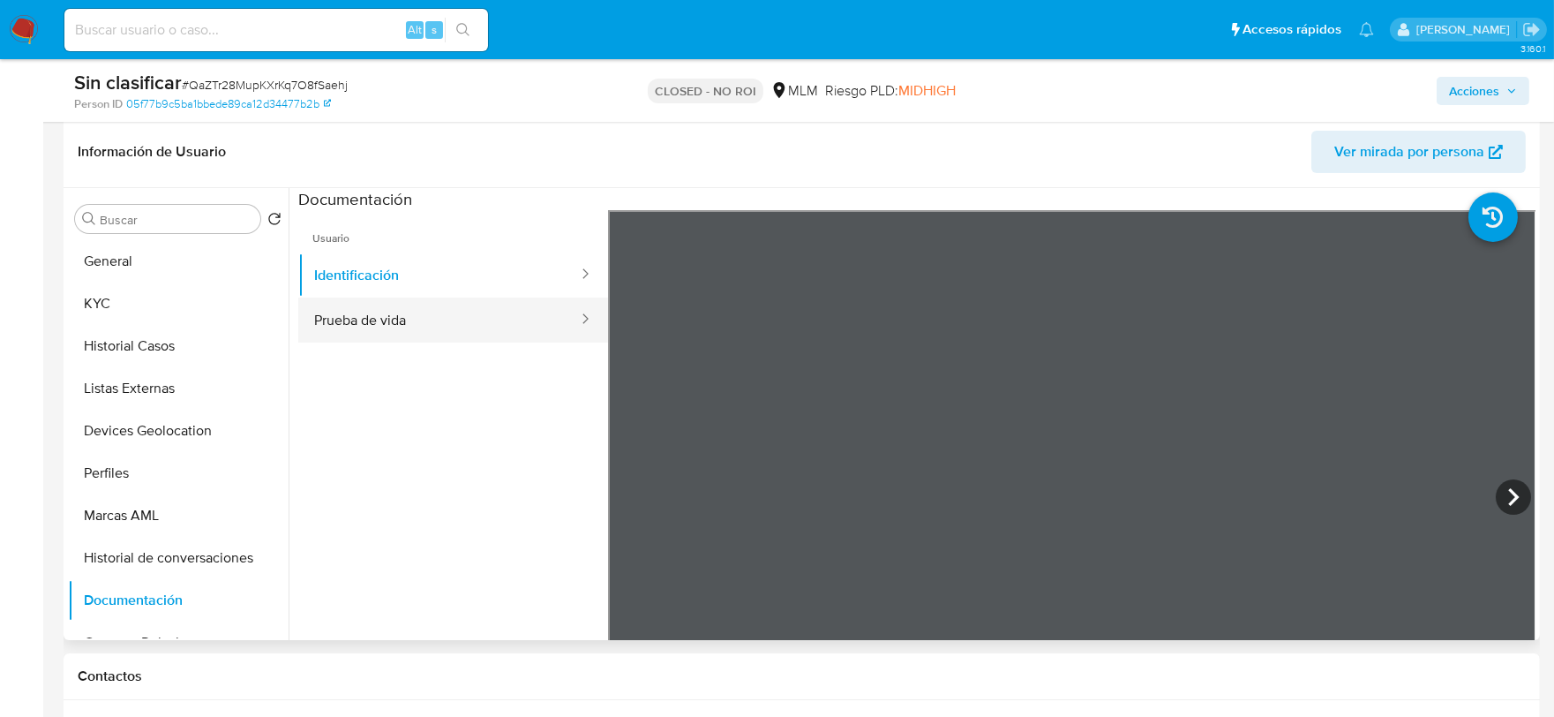
click at [484, 329] on button "Prueba de vida" at bounding box center [438, 319] width 281 height 45
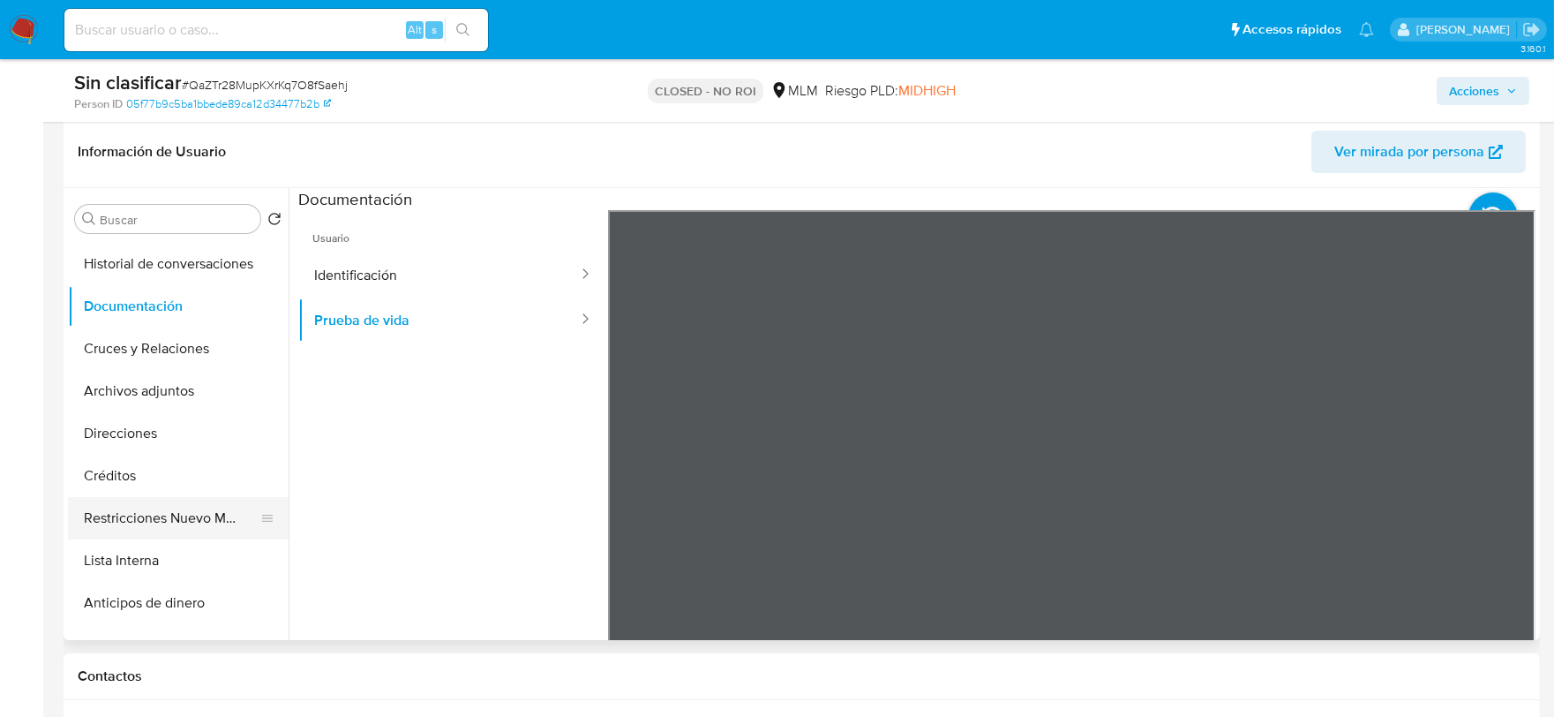
click at [172, 517] on button "Restricciones Nuevo Mundo" at bounding box center [171, 518] width 206 height 42
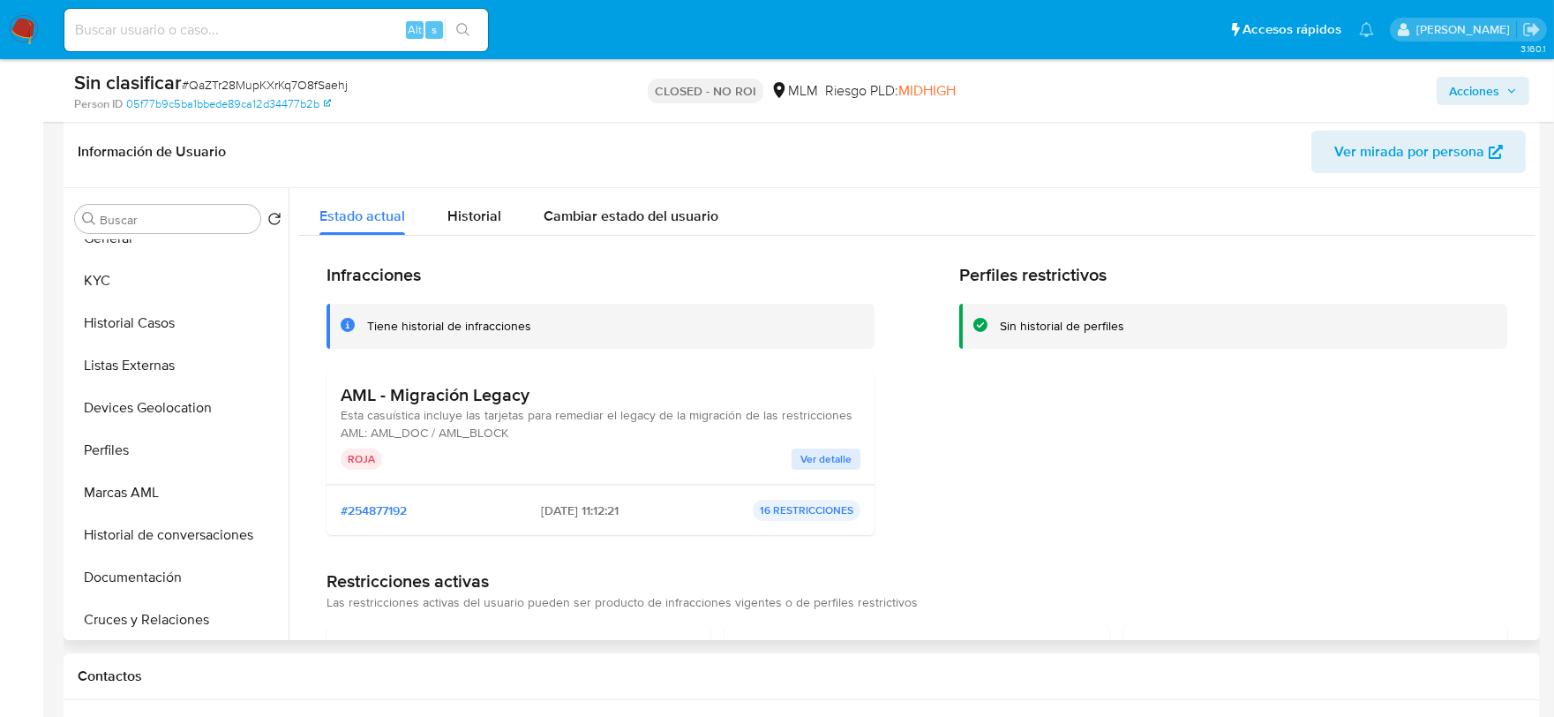
scroll to position [0, 0]
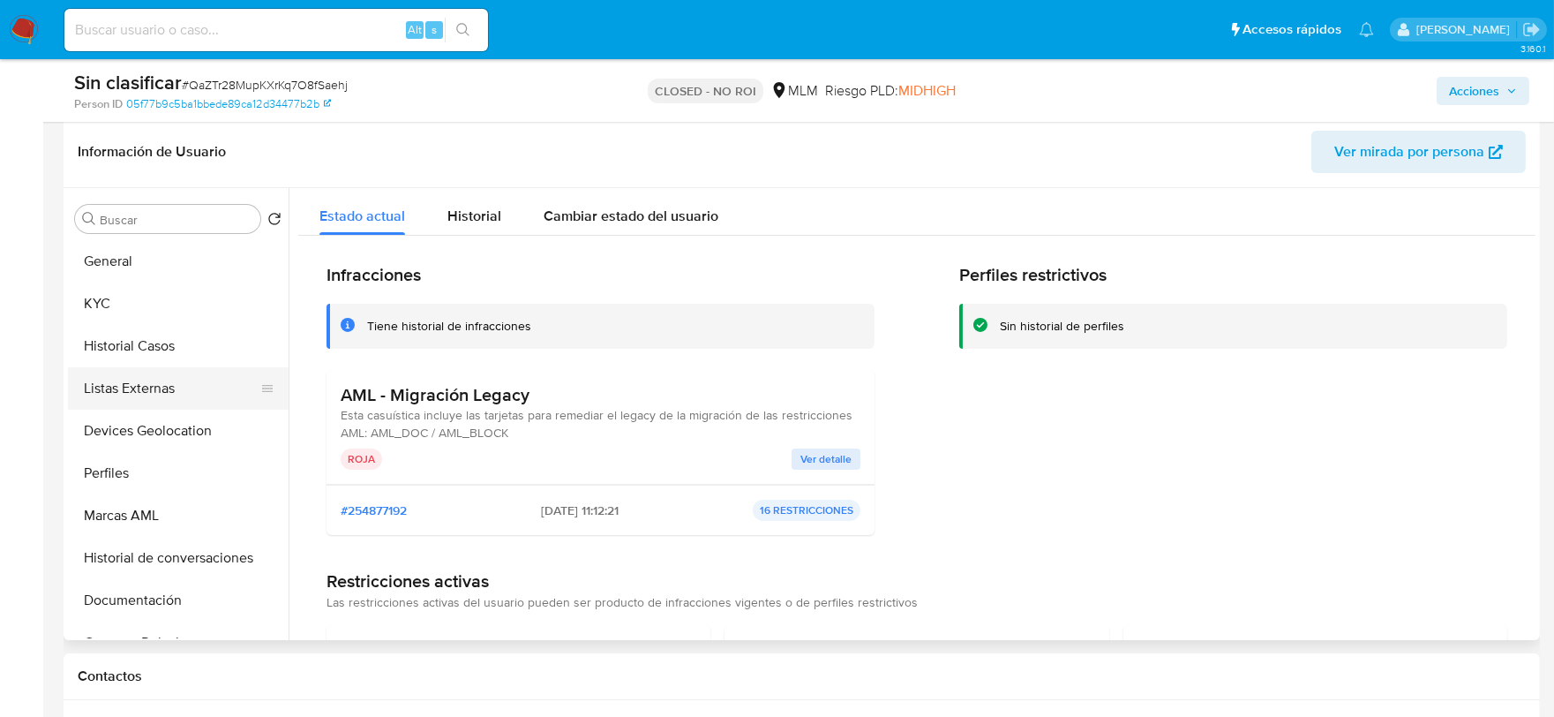
click at [136, 382] on button "Listas Externas" at bounding box center [171, 388] width 206 height 42
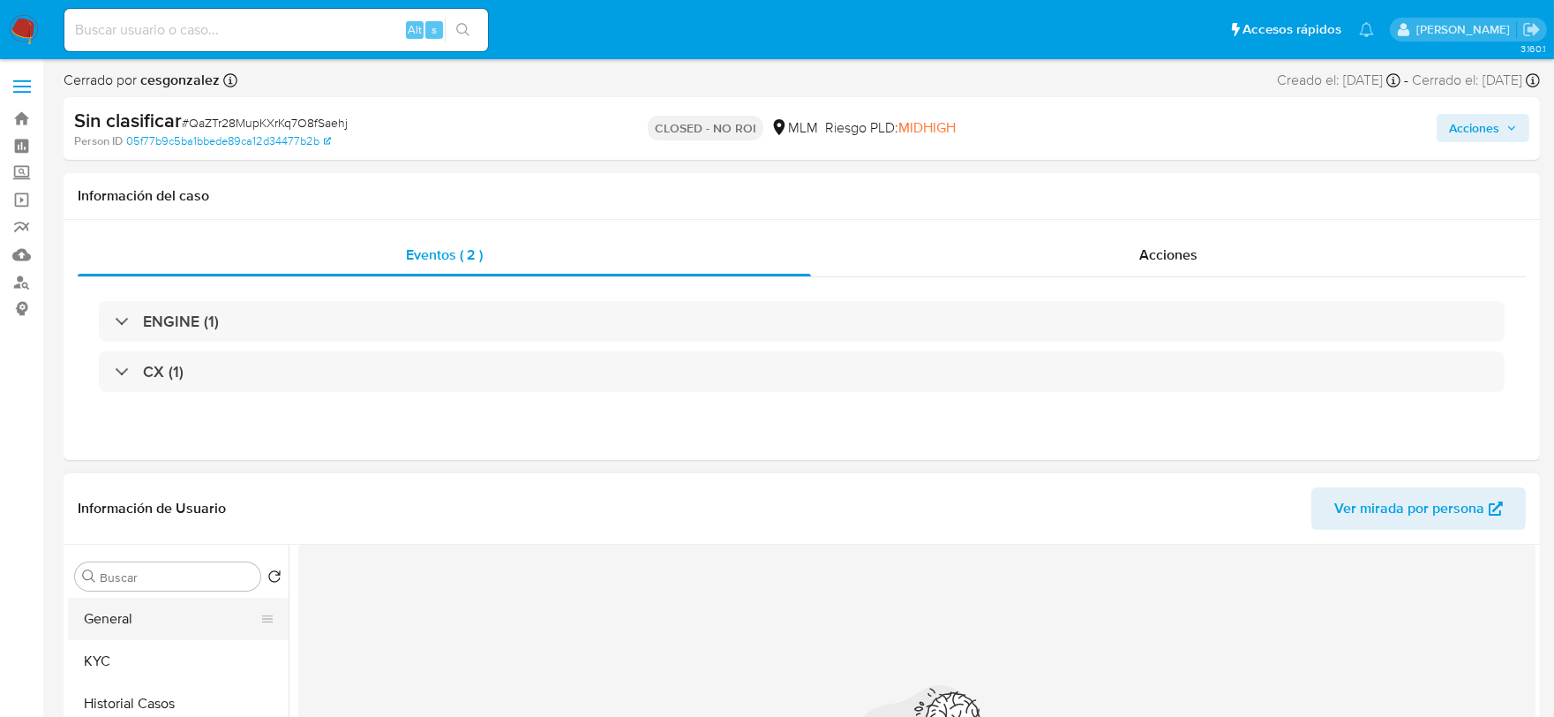
click at [125, 615] on button "General" at bounding box center [171, 618] width 206 height 42
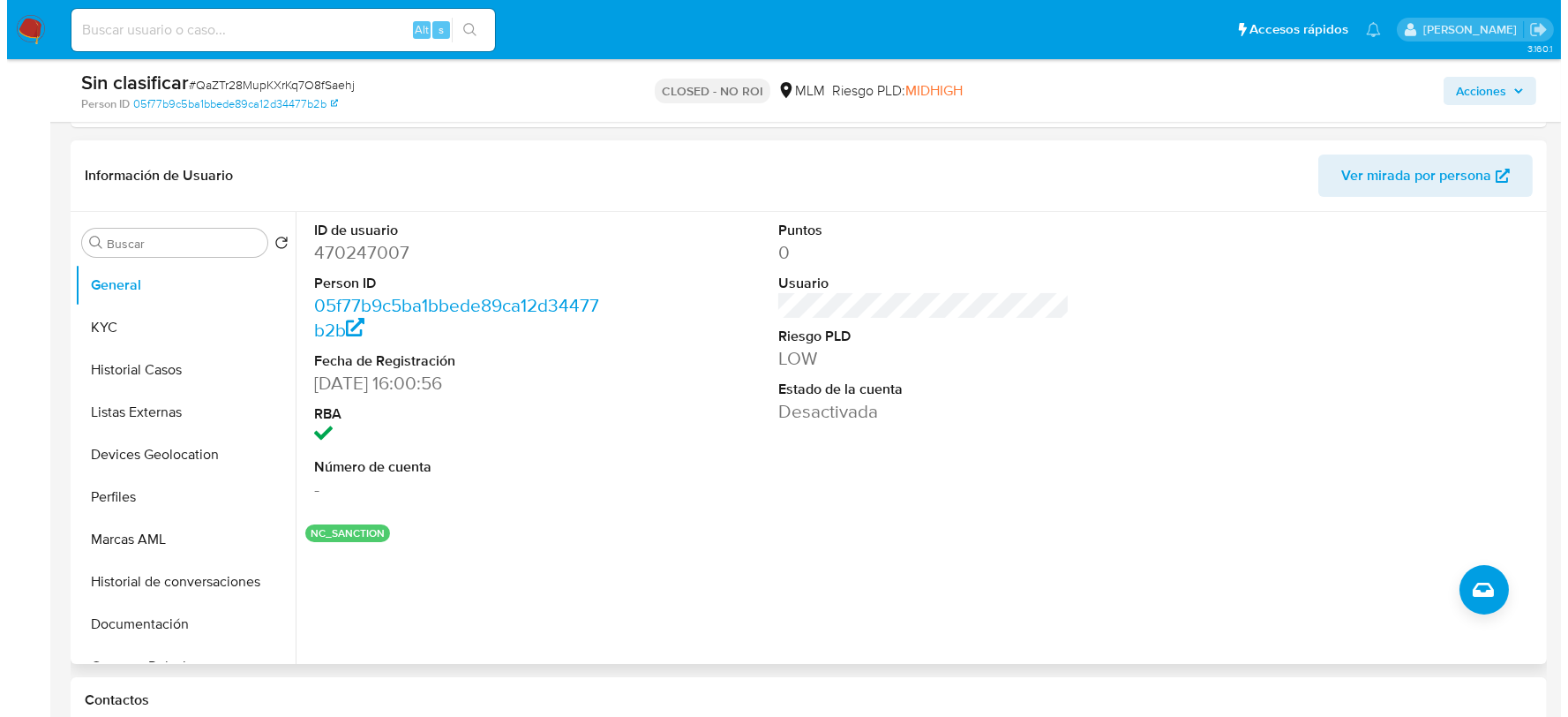
scroll to position [294, 0]
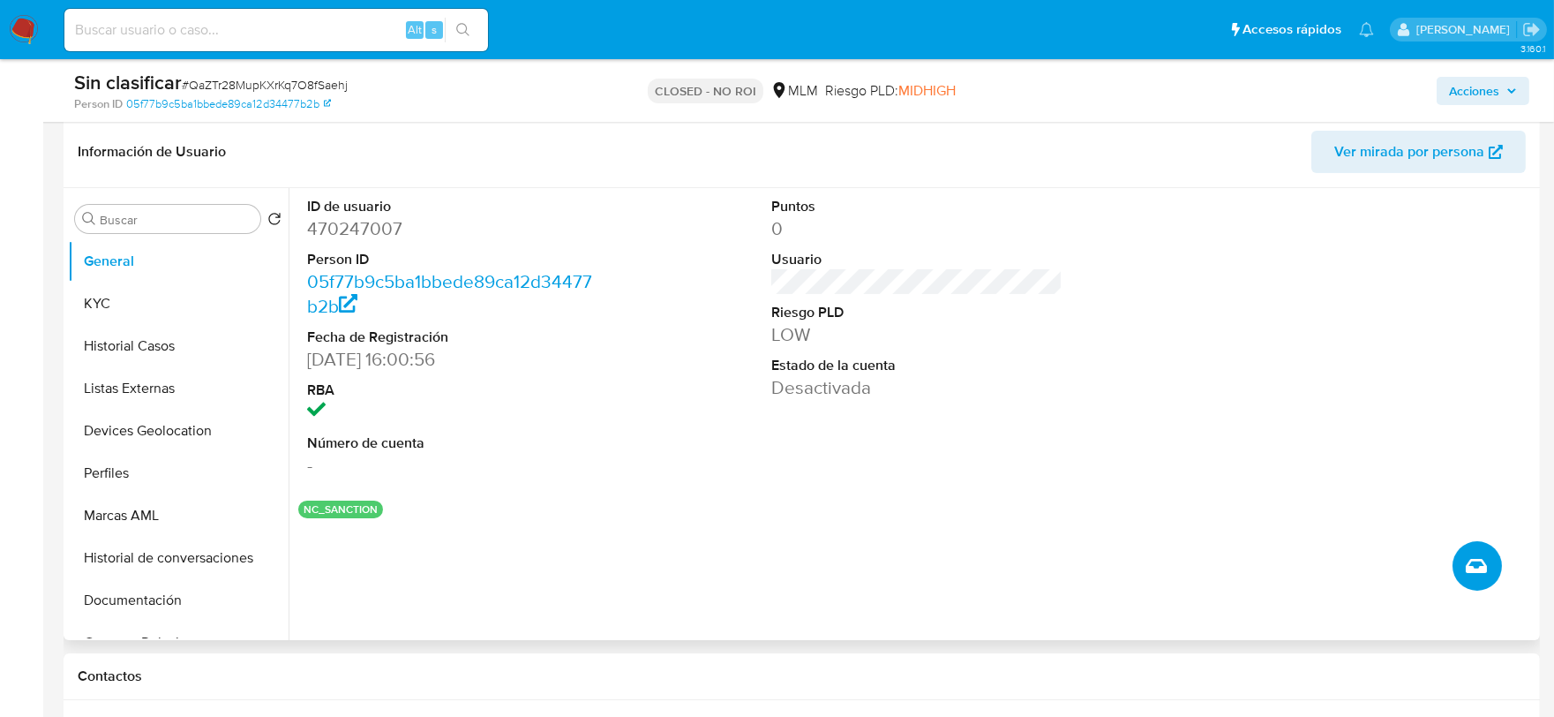
click at [1471, 574] on icon "Crear caso manual" at bounding box center [1476, 565] width 21 height 21
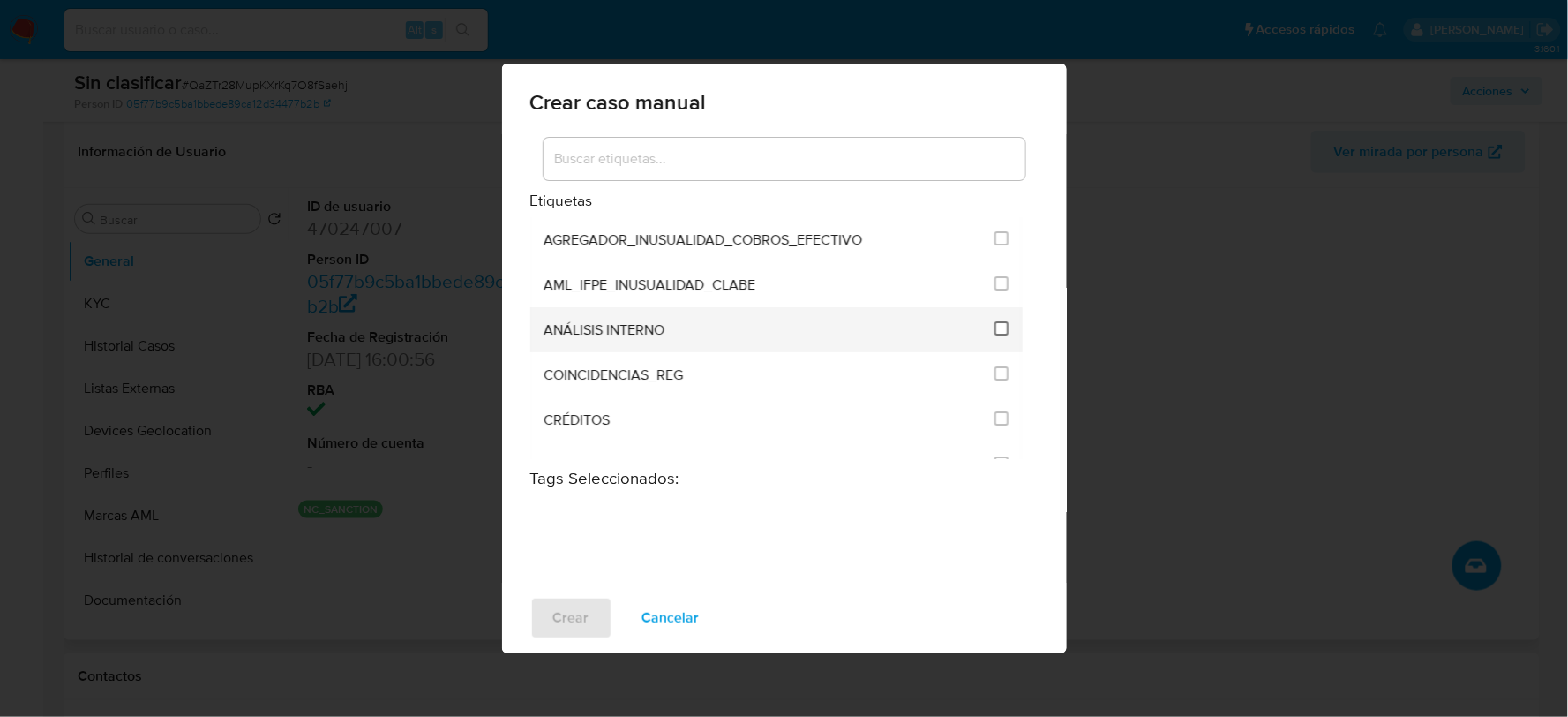
click at [995, 329] on input "1888" at bounding box center [1002, 328] width 14 height 14
checkbox input "true"
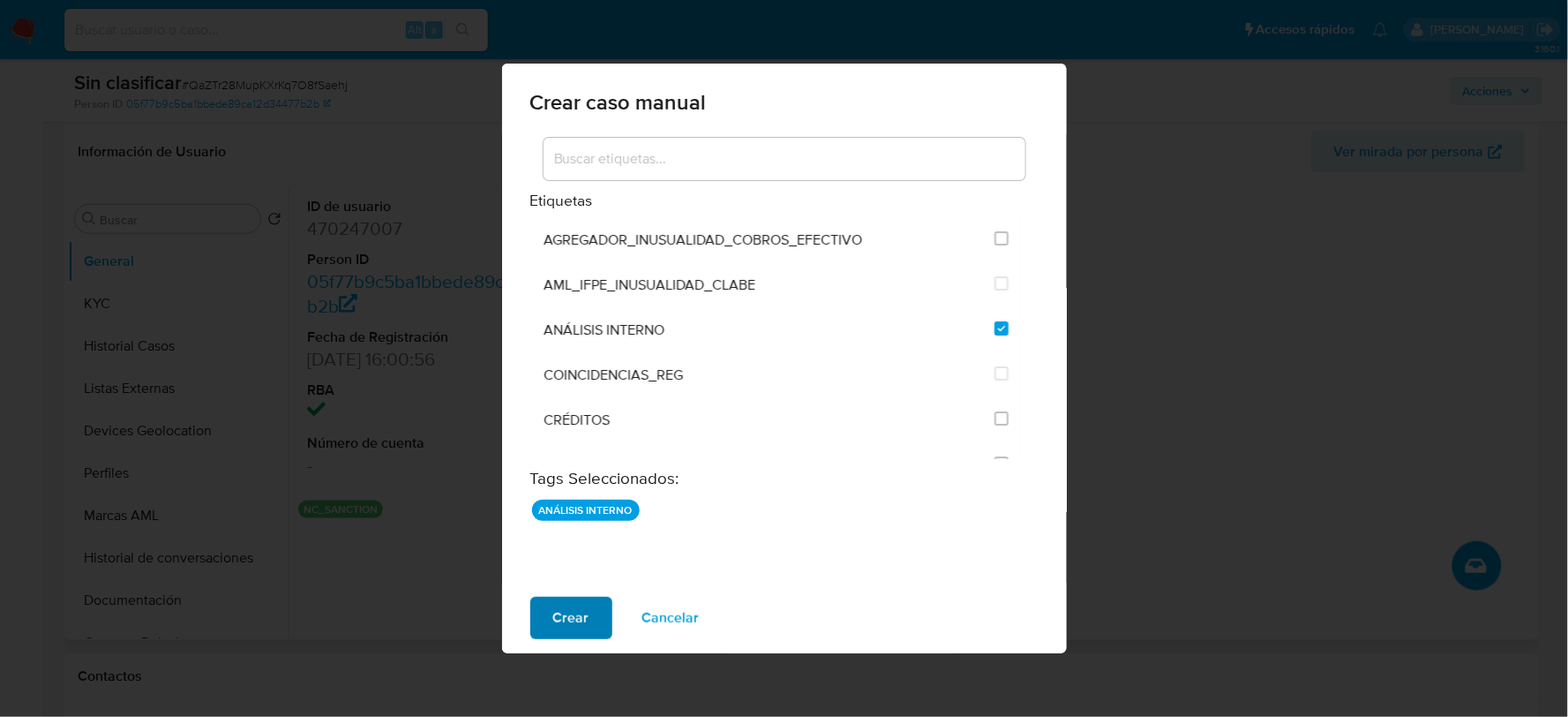
click at [574, 606] on span "Crear" at bounding box center [571, 617] width 36 height 39
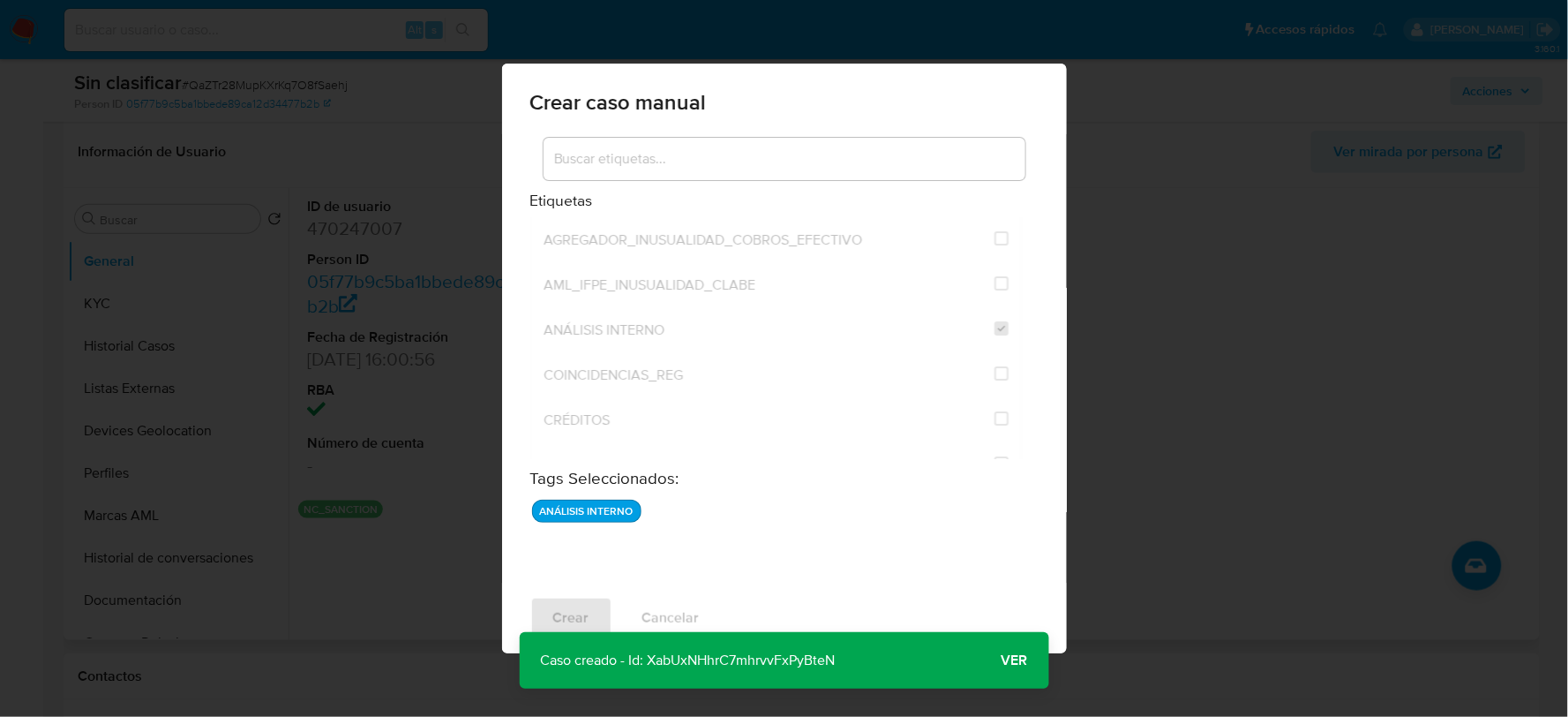
click at [844, 671] on p "Caso creado - Id: XabUxNHhrC7mhrvvFxPyBteN" at bounding box center [688, 660] width 337 height 56
click at [1020, 660] on span "Ver" at bounding box center [1015, 660] width 26 height 0
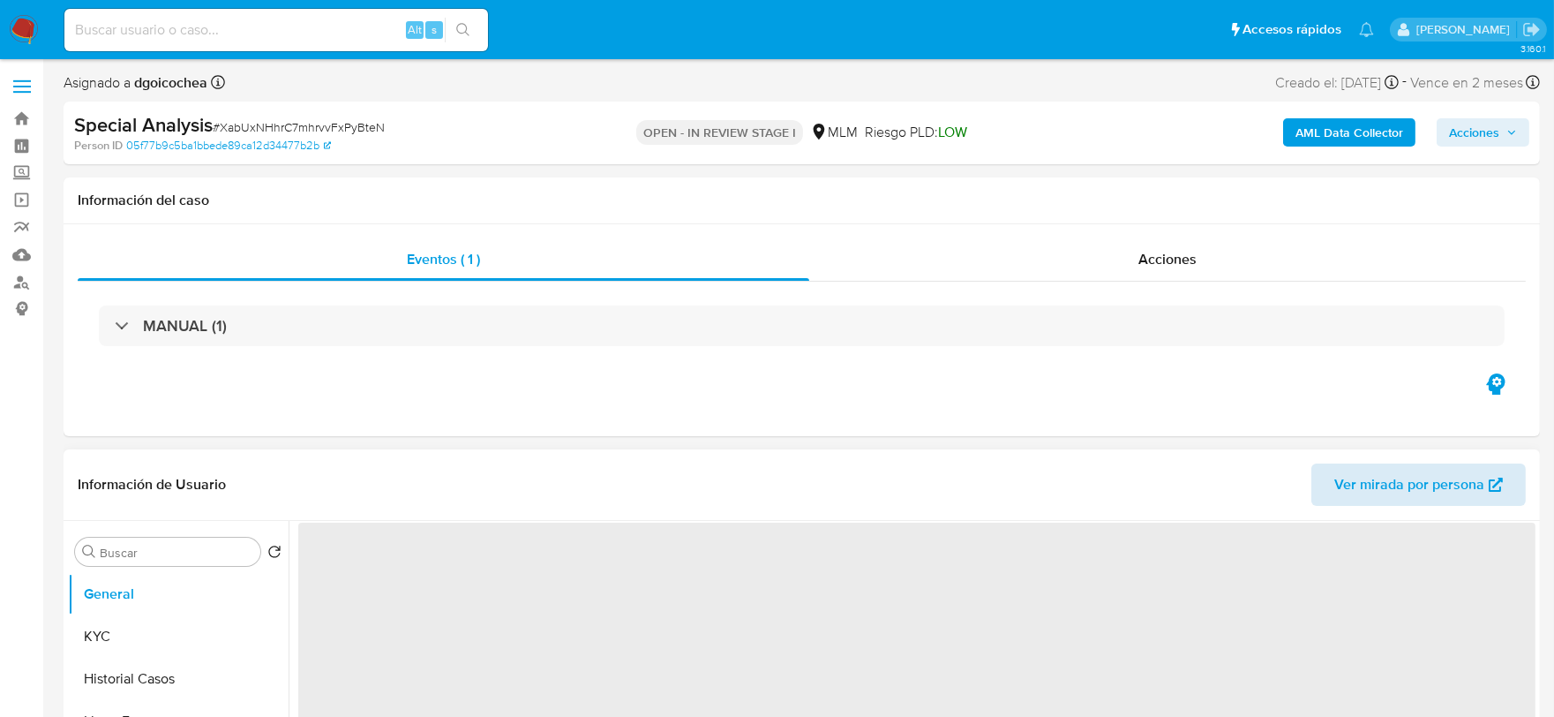
select select "10"
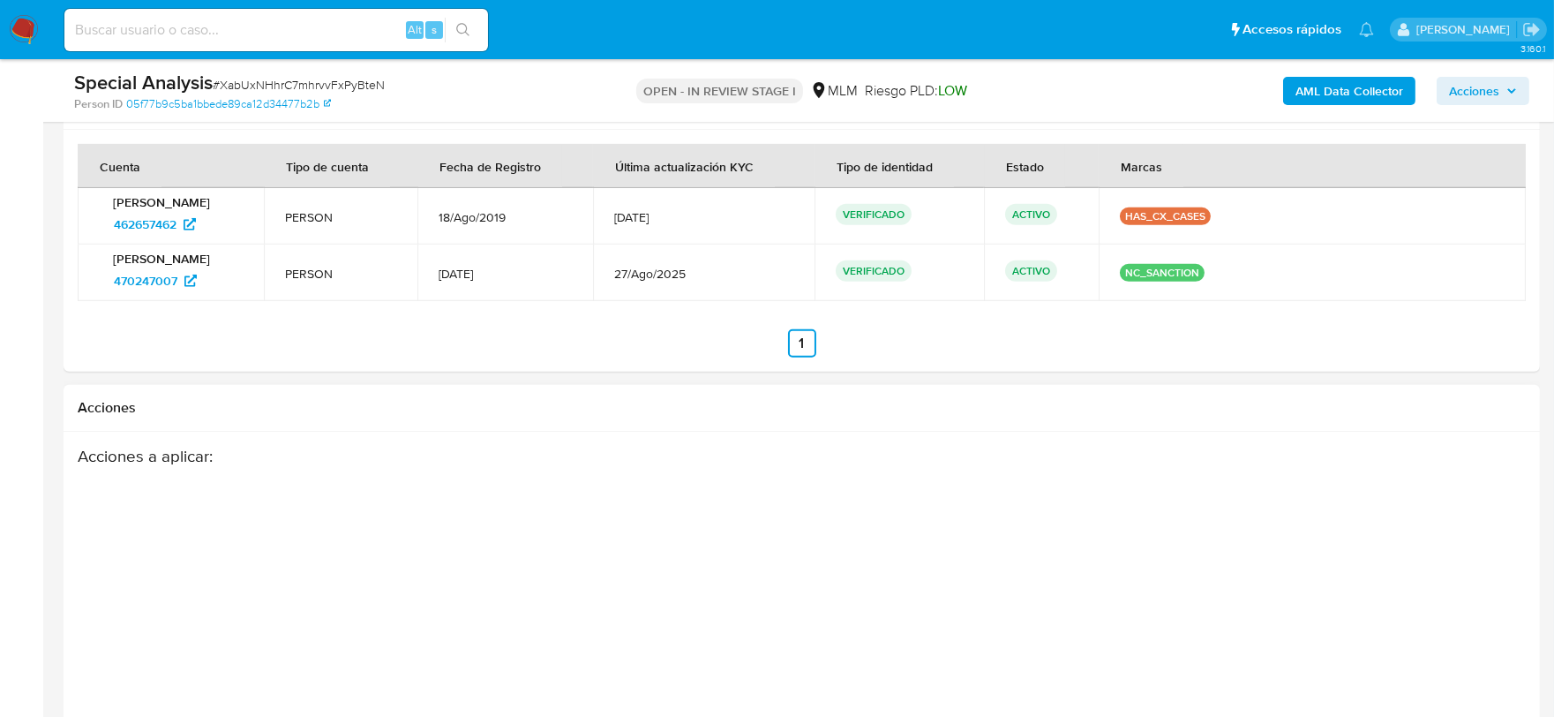
scroll to position [2280, 0]
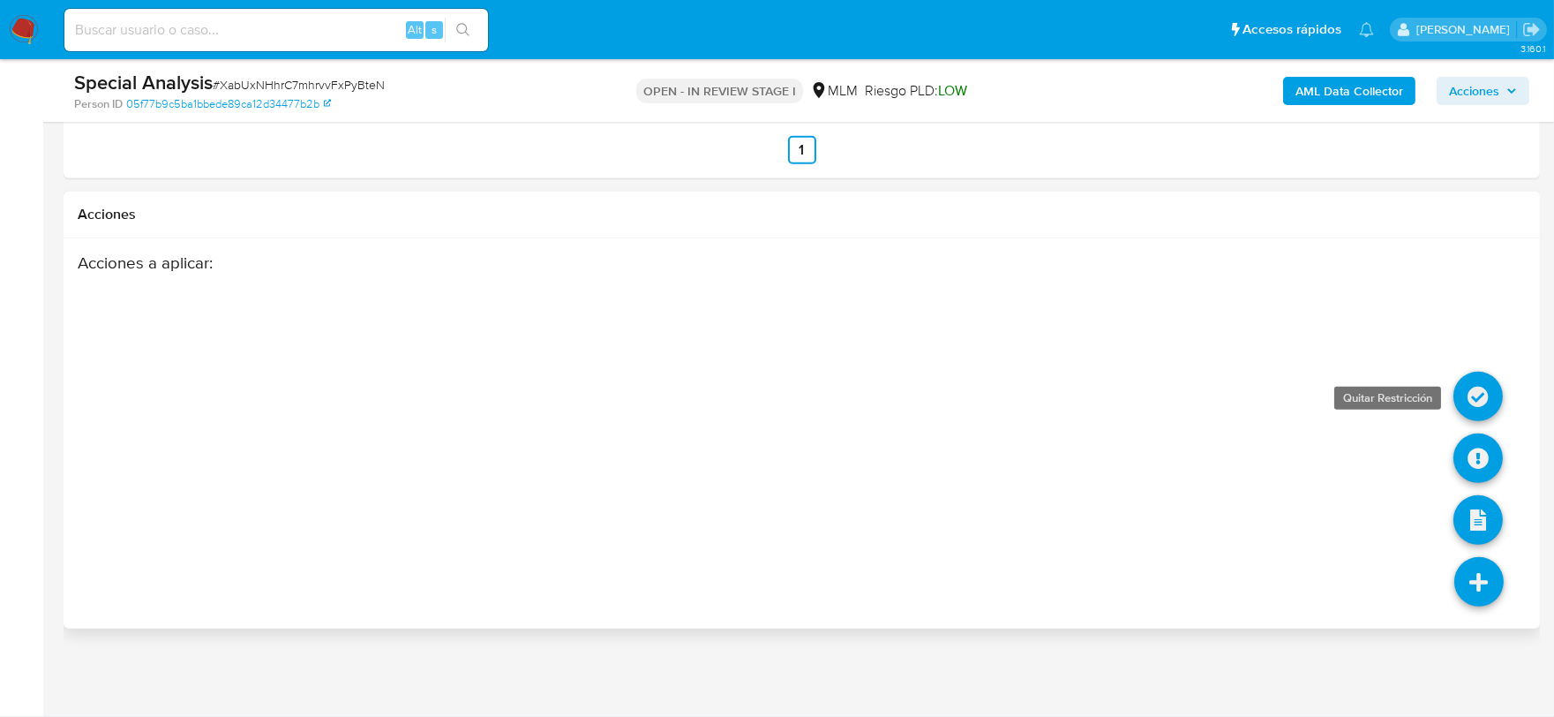
click at [1479, 399] on icon at bounding box center [1477, 396] width 49 height 49
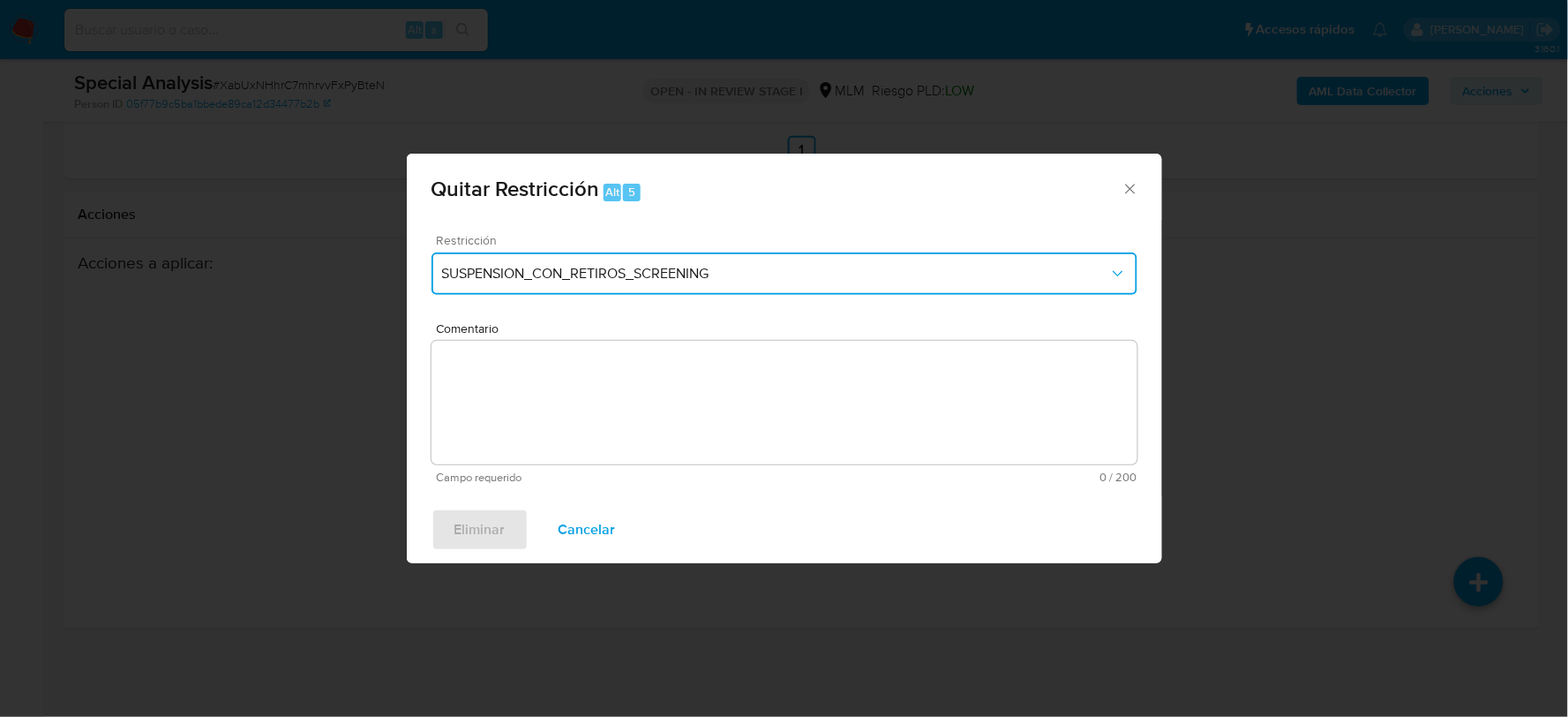
click at [537, 274] on span "SUSPENSION_CON_RETIROS_SCREENING" at bounding box center [775, 274] width 667 height 18
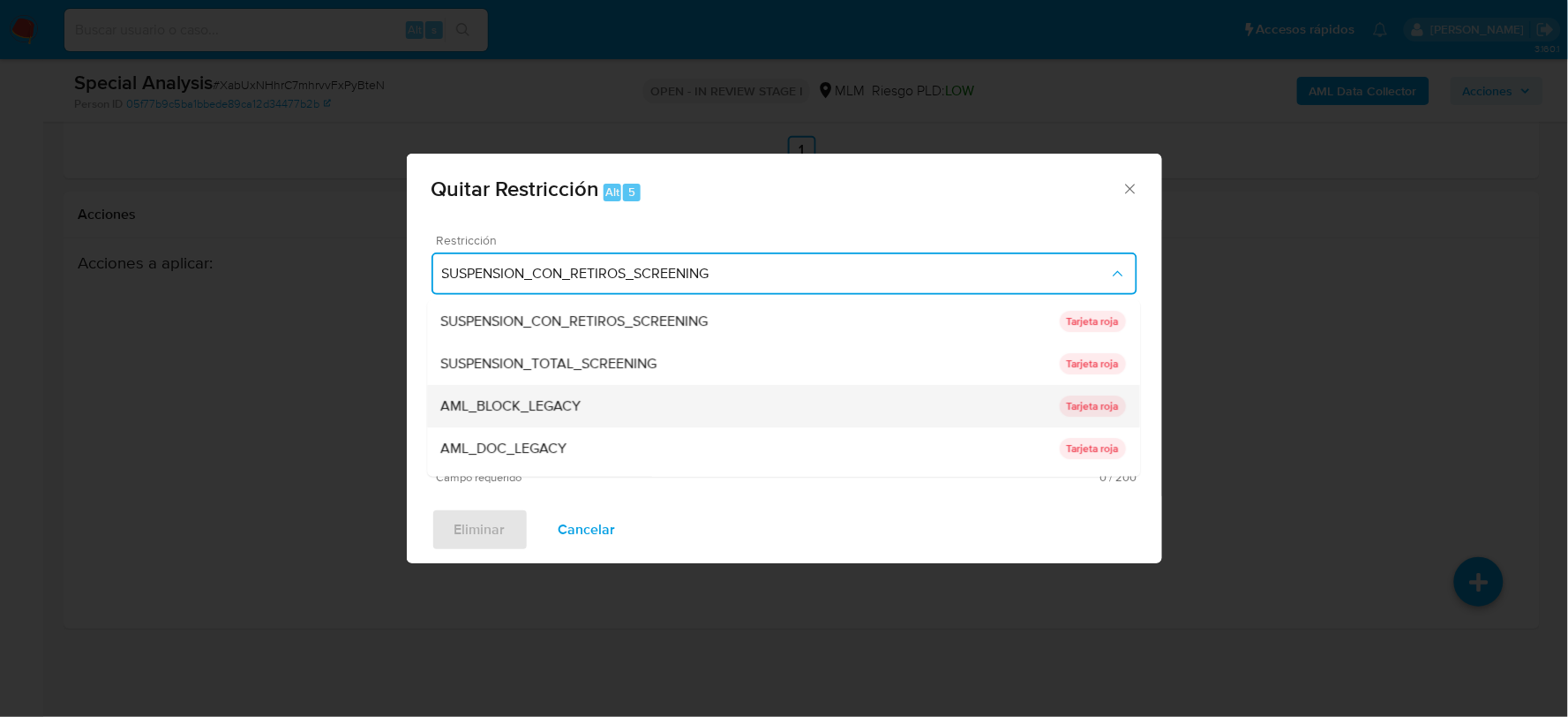
click at [530, 406] on span "AML_BLOCK_LEGACY" at bounding box center [511, 406] width 140 height 18
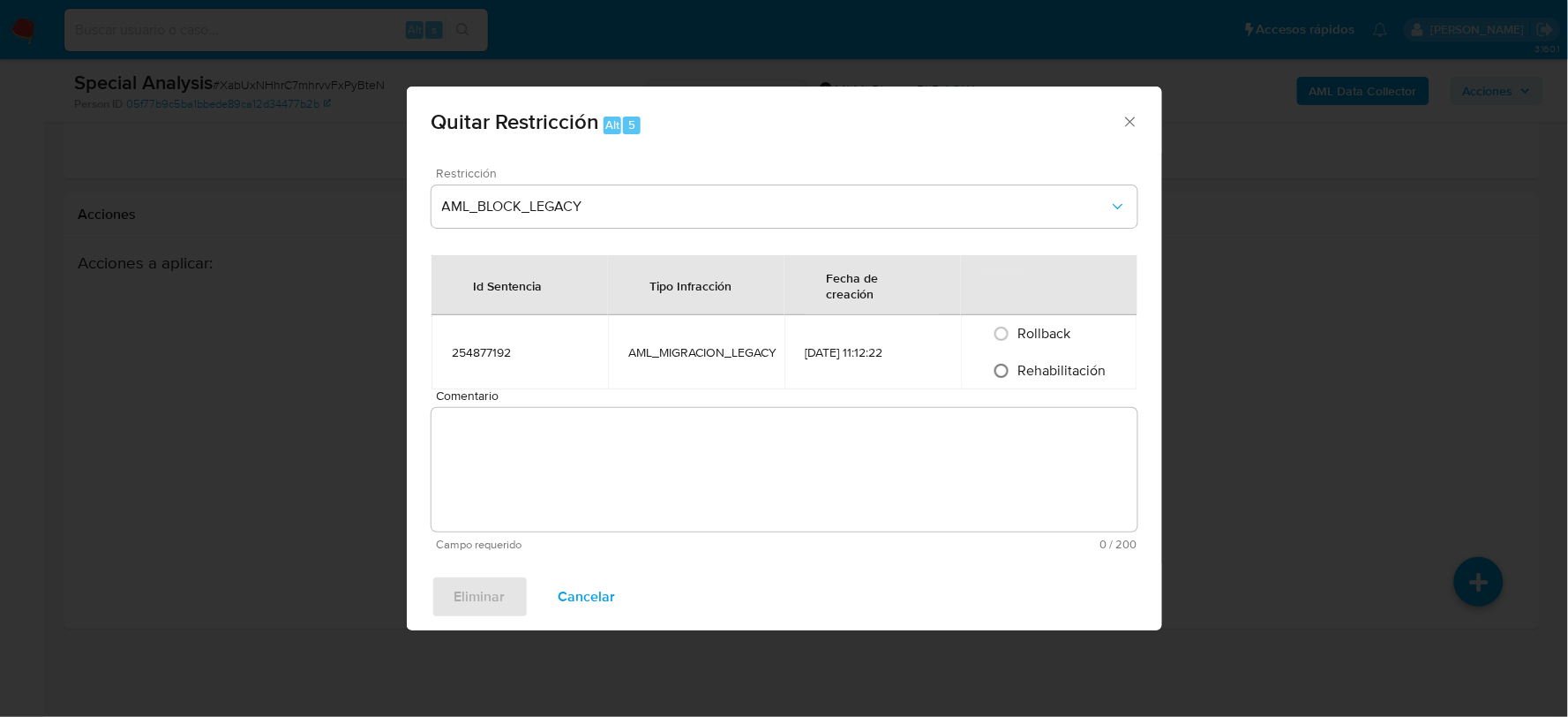
click at [1009, 376] on input "Rehabilitación" at bounding box center [1001, 371] width 28 height 28
radio input "true"
click at [805, 464] on textarea "Comentario" at bounding box center [785, 470] width 706 height 124
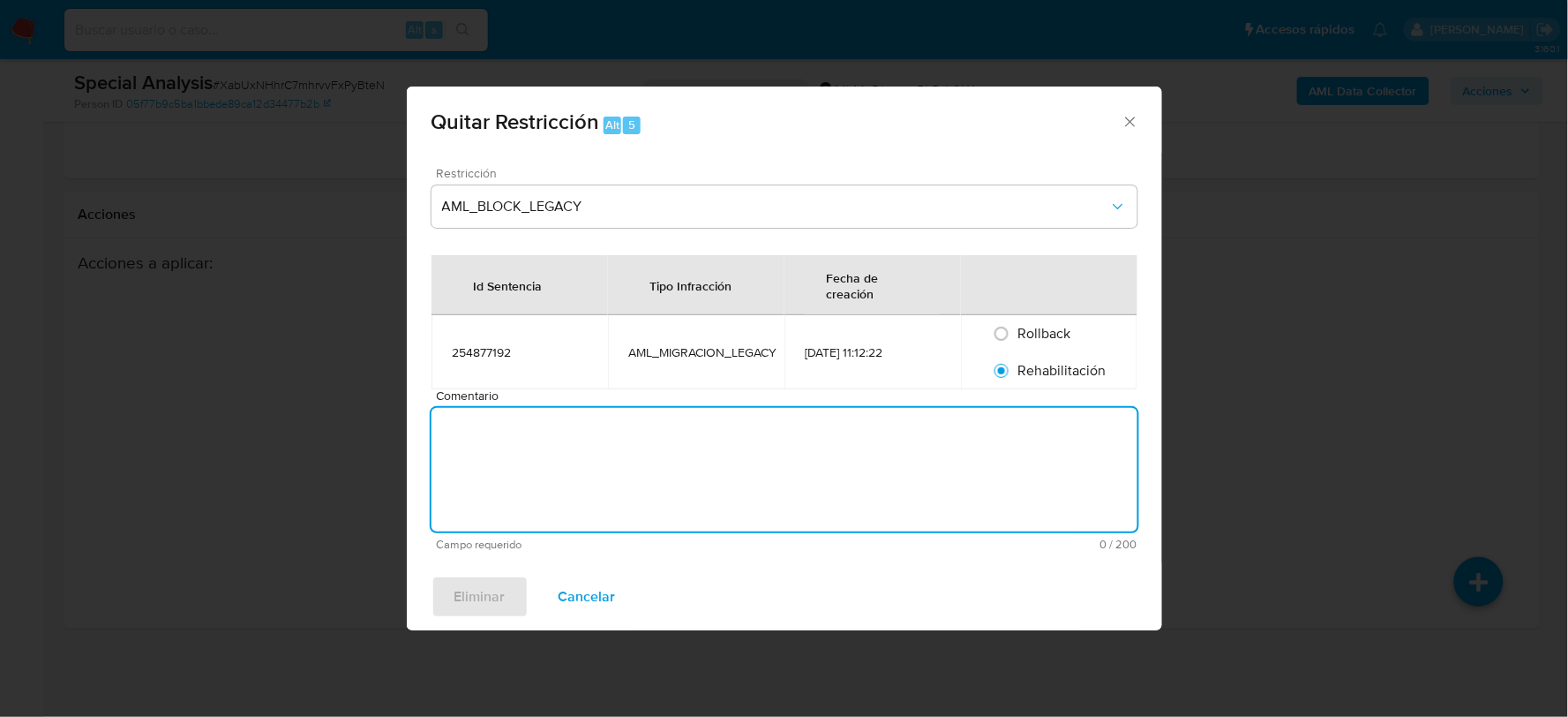
paste textarea "470247007"
type textarea "470247007"
click at [796, 464] on textarea "Comentario" at bounding box center [785, 470] width 706 height 124
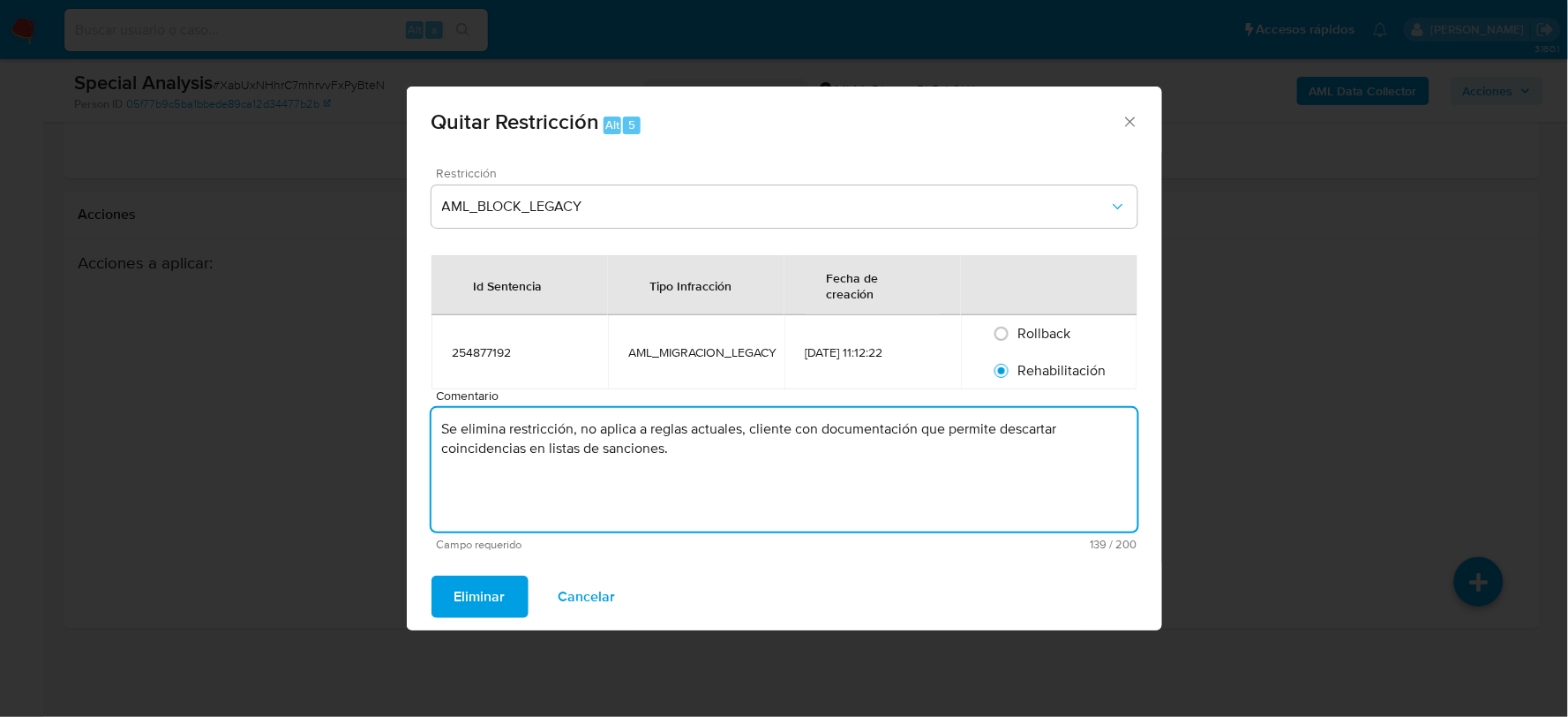
drag, startPoint x: 667, startPoint y: 447, endPoint x: 420, endPoint y: 409, distance: 250.1
click at [420, 409] on div "Restricción AML_BLOCK_LEGACY Id Sentencia Tipo Infracción Fecha de creación 254…" at bounding box center [784, 358] width 755 height 410
type textarea "Se elimina restricción, no aplica a reglas actuales, cliente con documentación …"
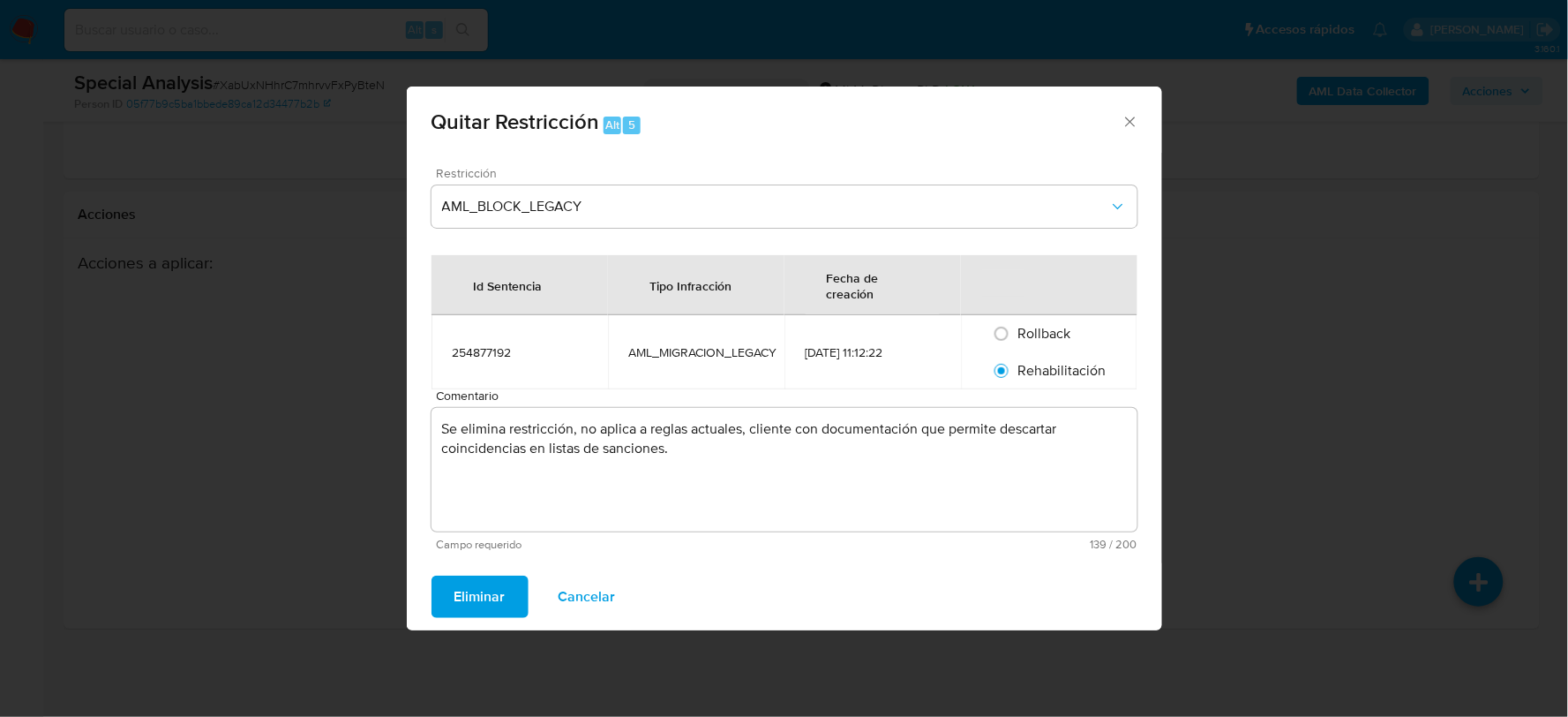
click at [473, 602] on span "Eliminar" at bounding box center [479, 596] width 51 height 39
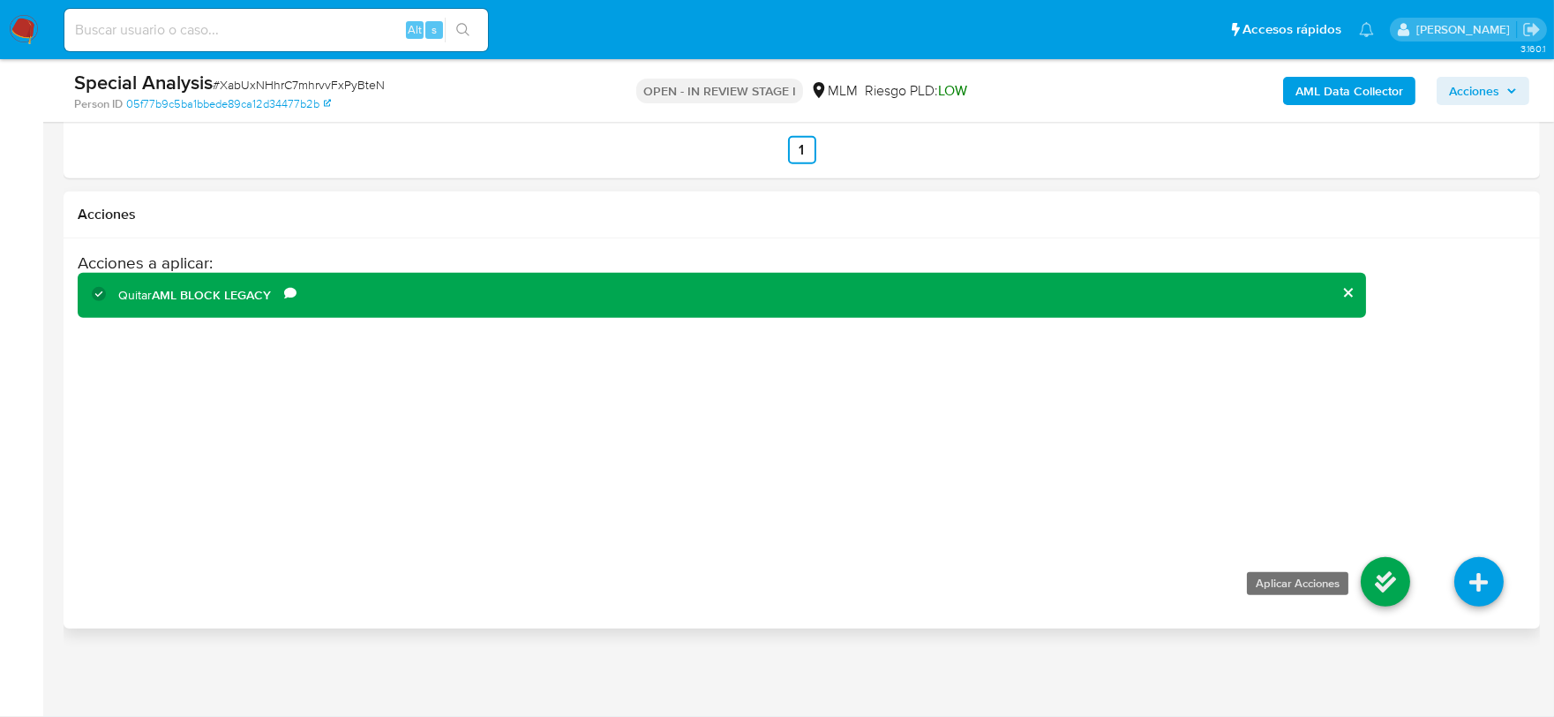
click at [1395, 575] on icon at bounding box center [1385, 581] width 49 height 49
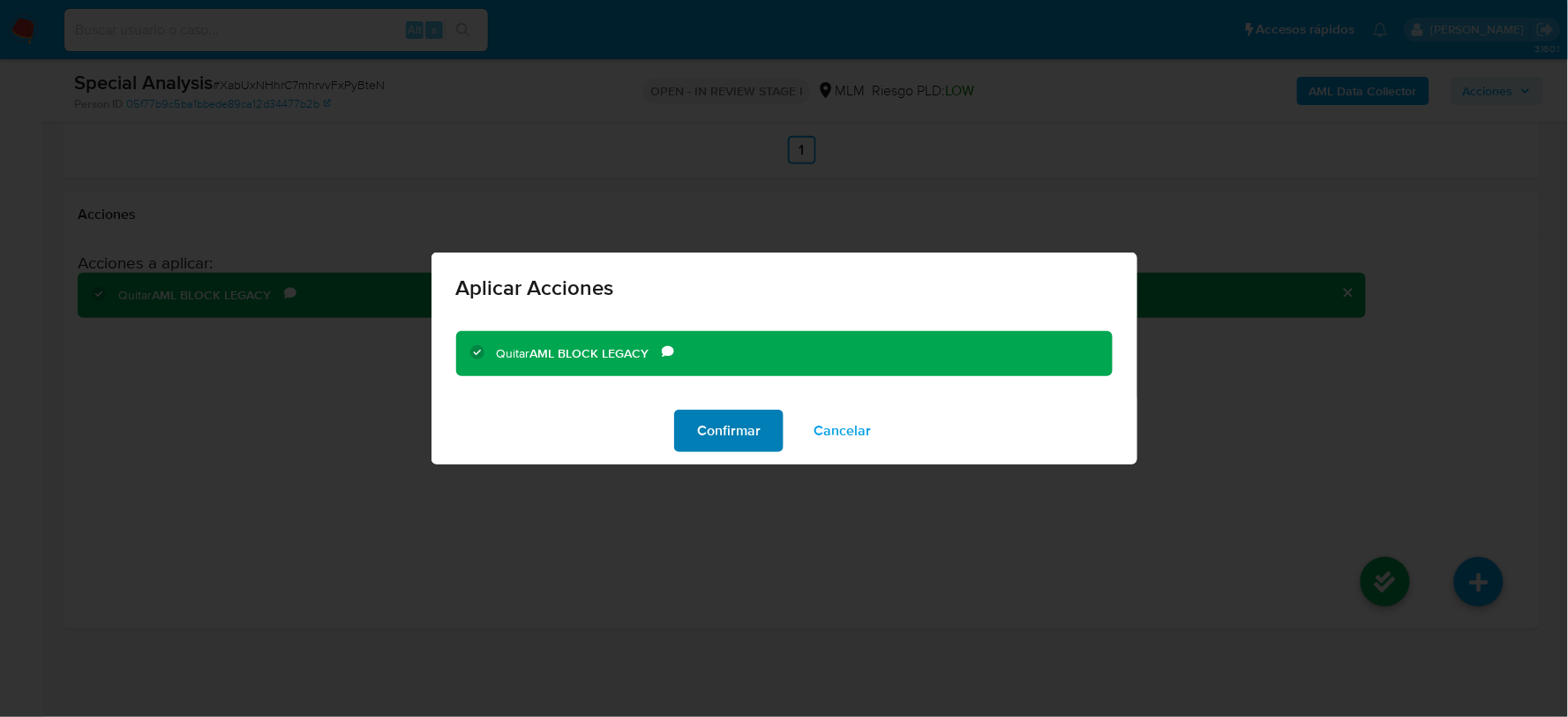
click at [701, 425] on span "Confirmar" at bounding box center [729, 430] width 64 height 39
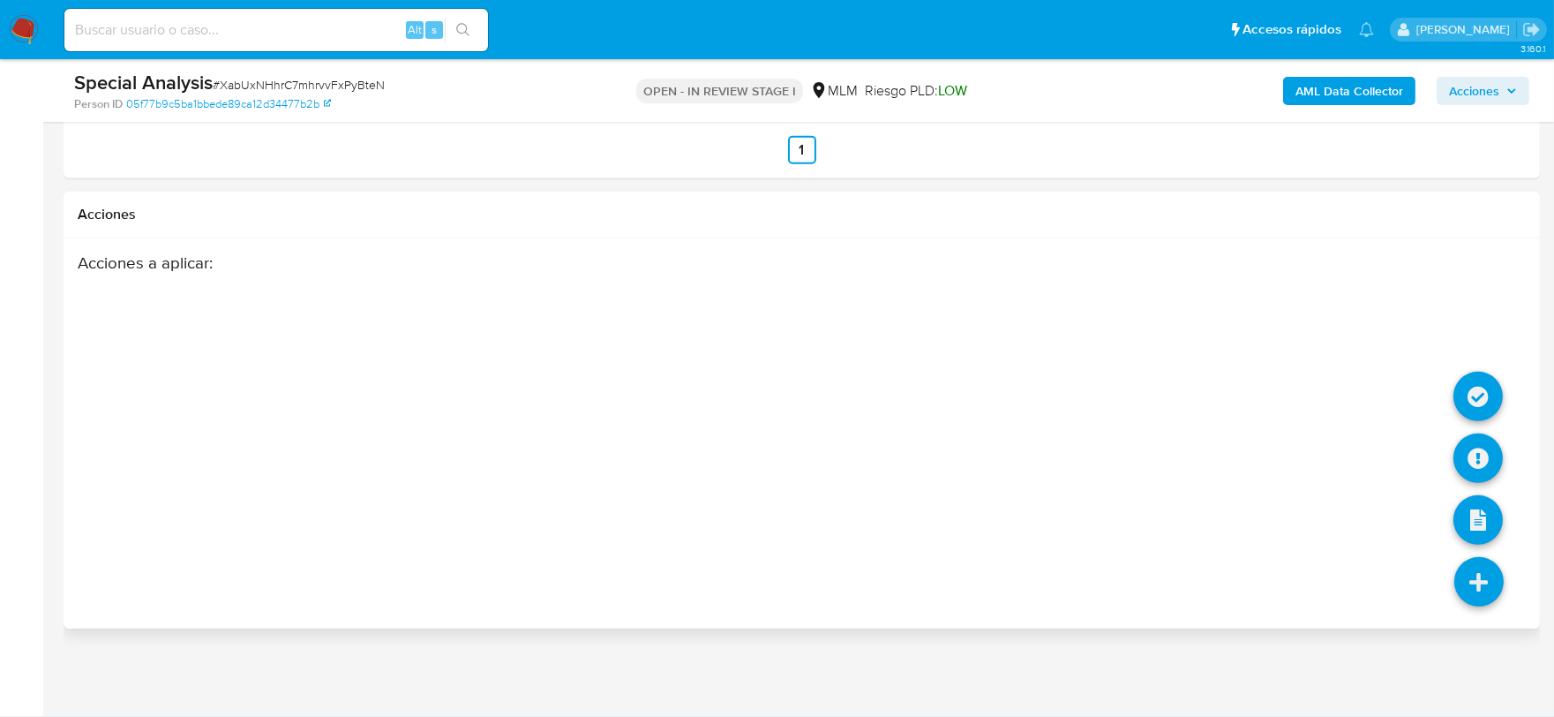
click at [1471, 560] on icon at bounding box center [1478, 581] width 49 height 49
click at [1480, 374] on div "Acciones a aplicar :" at bounding box center [802, 393] width 1448 height 282
drag, startPoint x: 1479, startPoint y: 575, endPoint x: 1470, endPoint y: 452, distance: 123.9
click at [1478, 569] on icon at bounding box center [1478, 581] width 49 height 49
click at [1475, 382] on icon at bounding box center [1477, 396] width 49 height 49
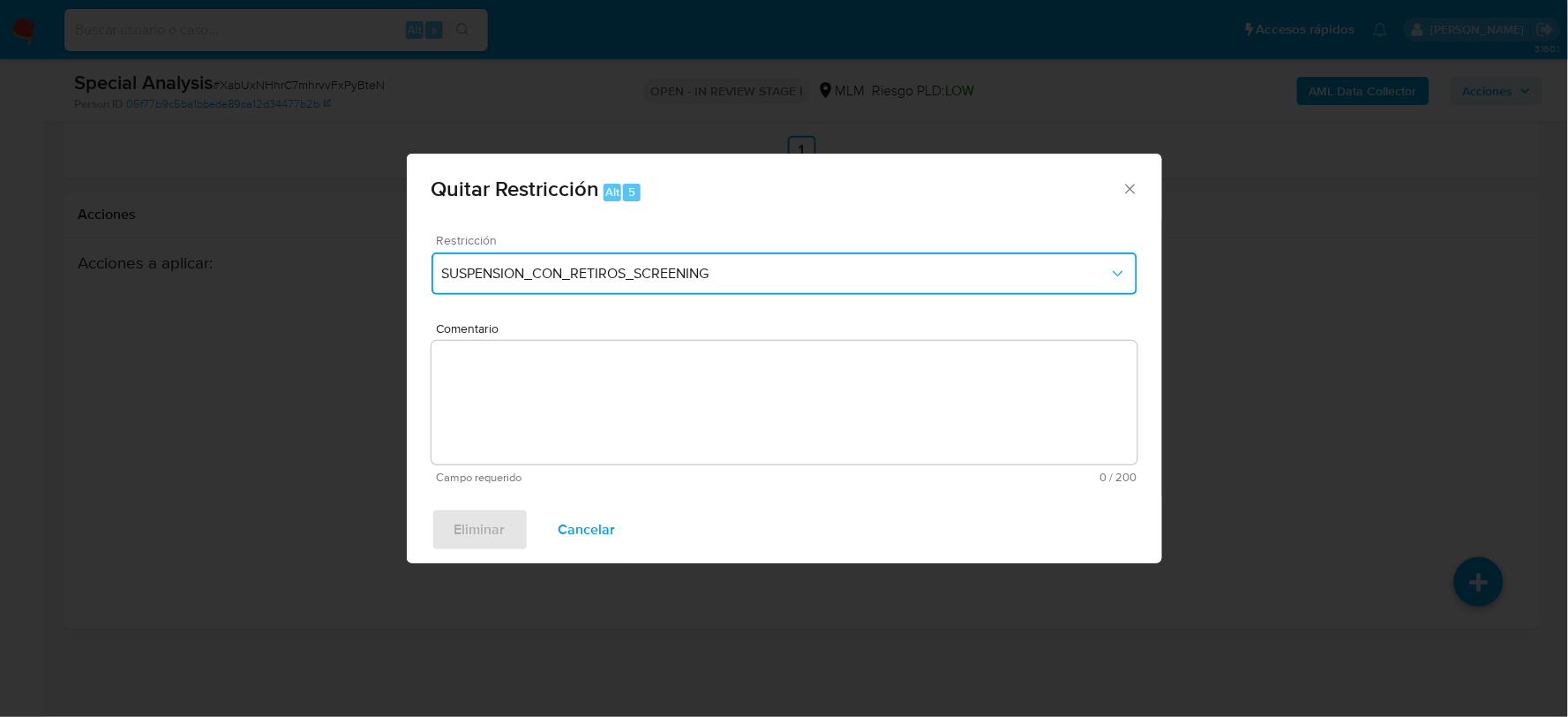
click at [642, 274] on span "SUSPENSION_CON_RETIROS_SCREENING" at bounding box center [775, 274] width 667 height 18
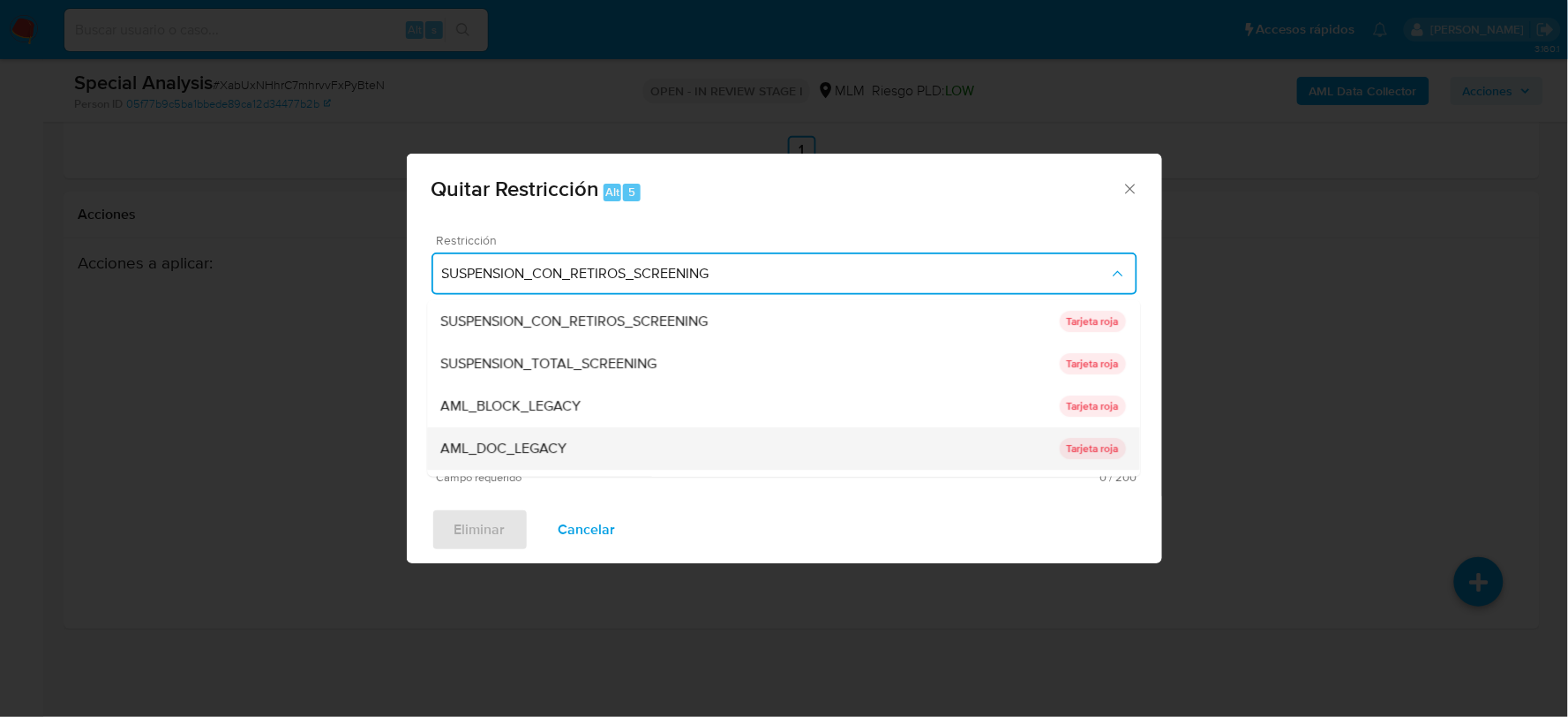
click at [521, 443] on span "AML_DOC_LEGACY" at bounding box center [504, 448] width 126 height 18
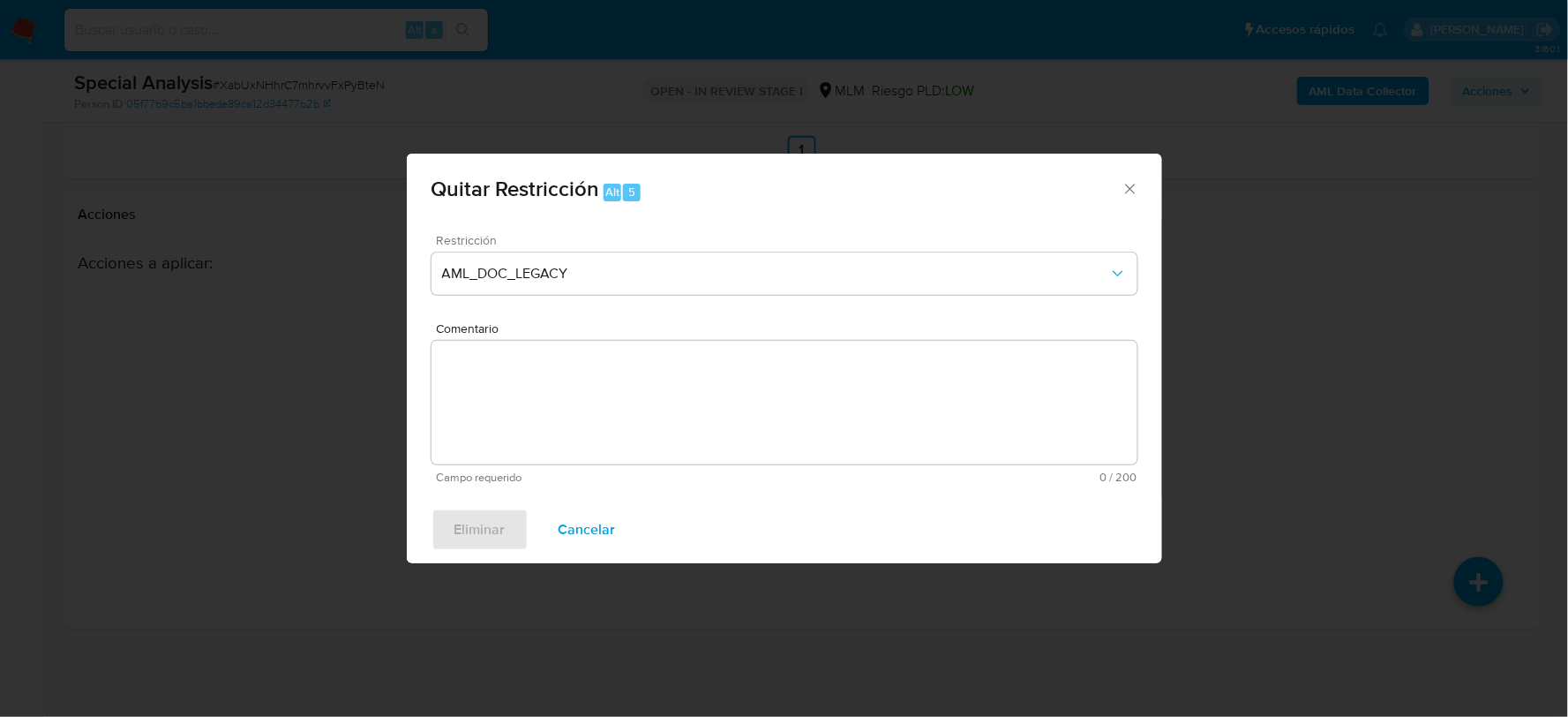
click at [912, 325] on span "Comentario" at bounding box center [790, 328] width 706 height 13
click at [912, 341] on textarea "Comentario" at bounding box center [785, 403] width 706 height 124
click at [1047, 313] on div "Restricción AML_DOC_LEGACY" at bounding box center [785, 276] width 706 height 84
click at [1127, 191] on icon "Cerrar ventana" at bounding box center [1130, 189] width 10 height 10
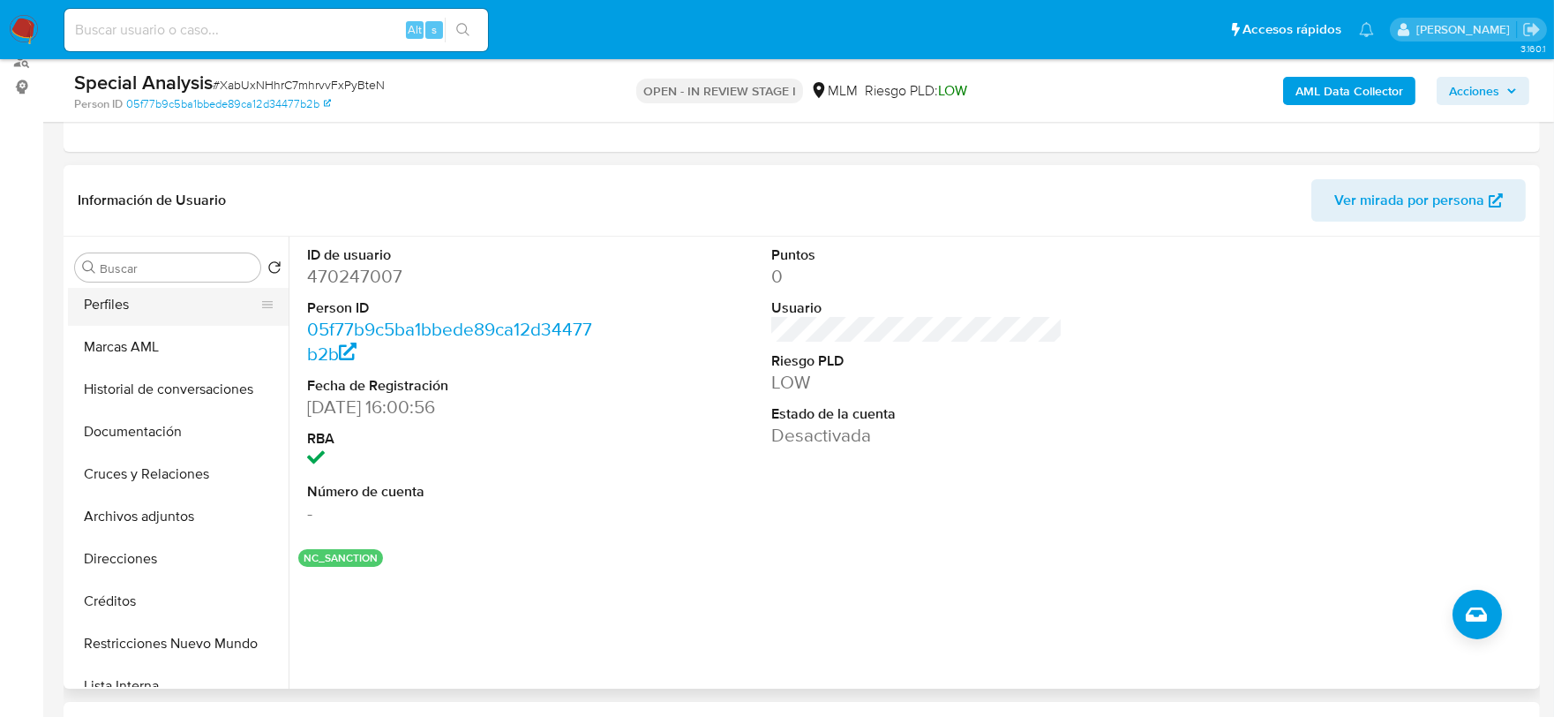
scroll to position [293, 0]
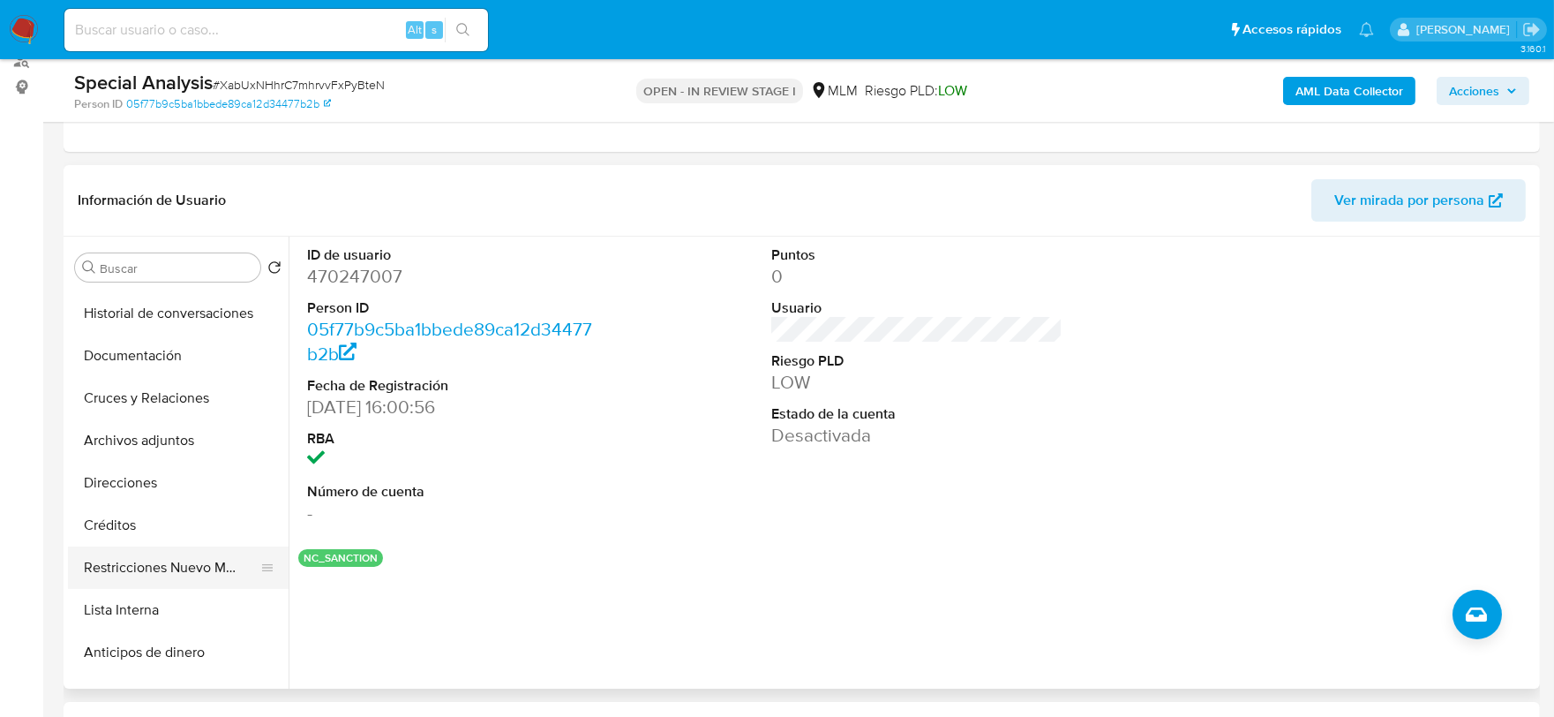
click at [186, 557] on button "Restricciones Nuevo Mundo" at bounding box center [171, 567] width 206 height 42
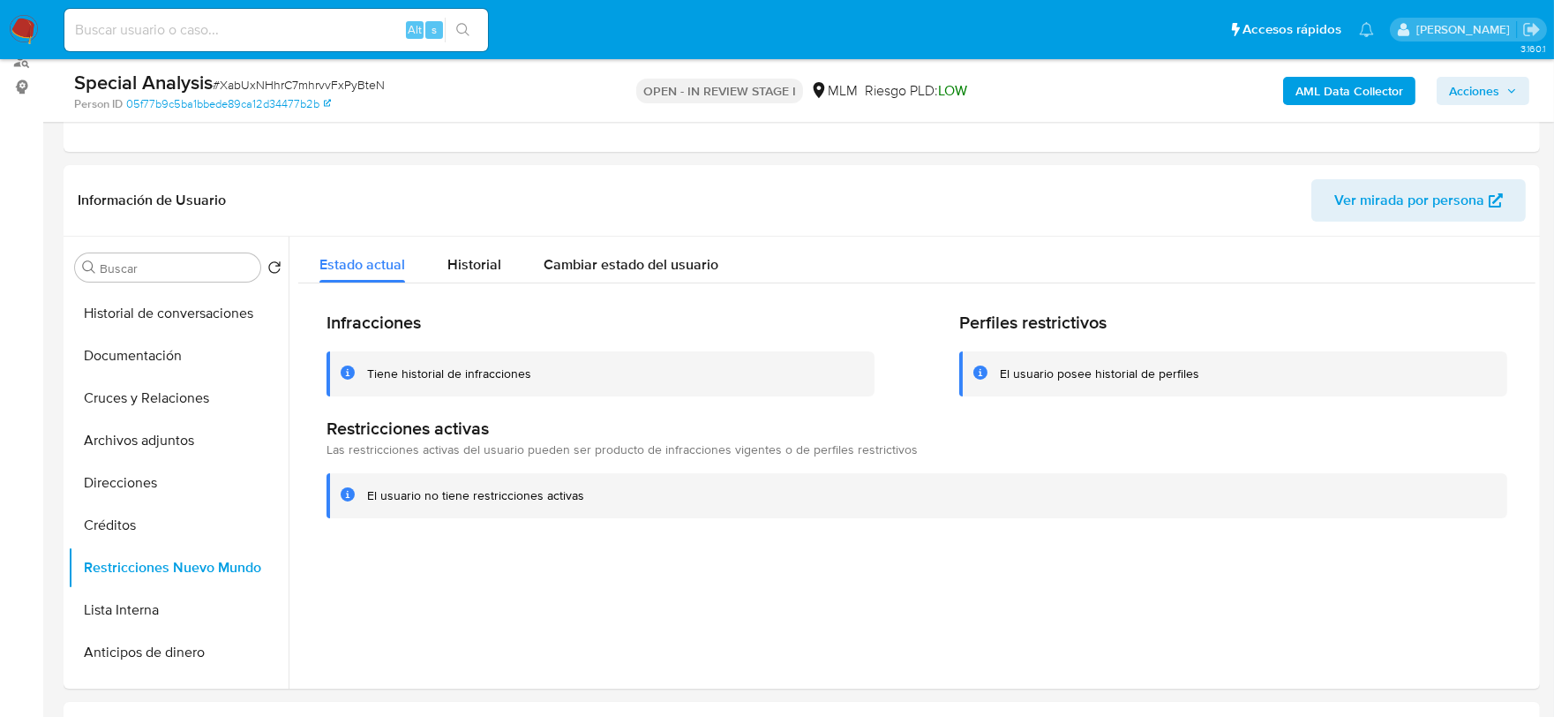
click at [1516, 86] on icon "button" at bounding box center [1511, 91] width 11 height 11
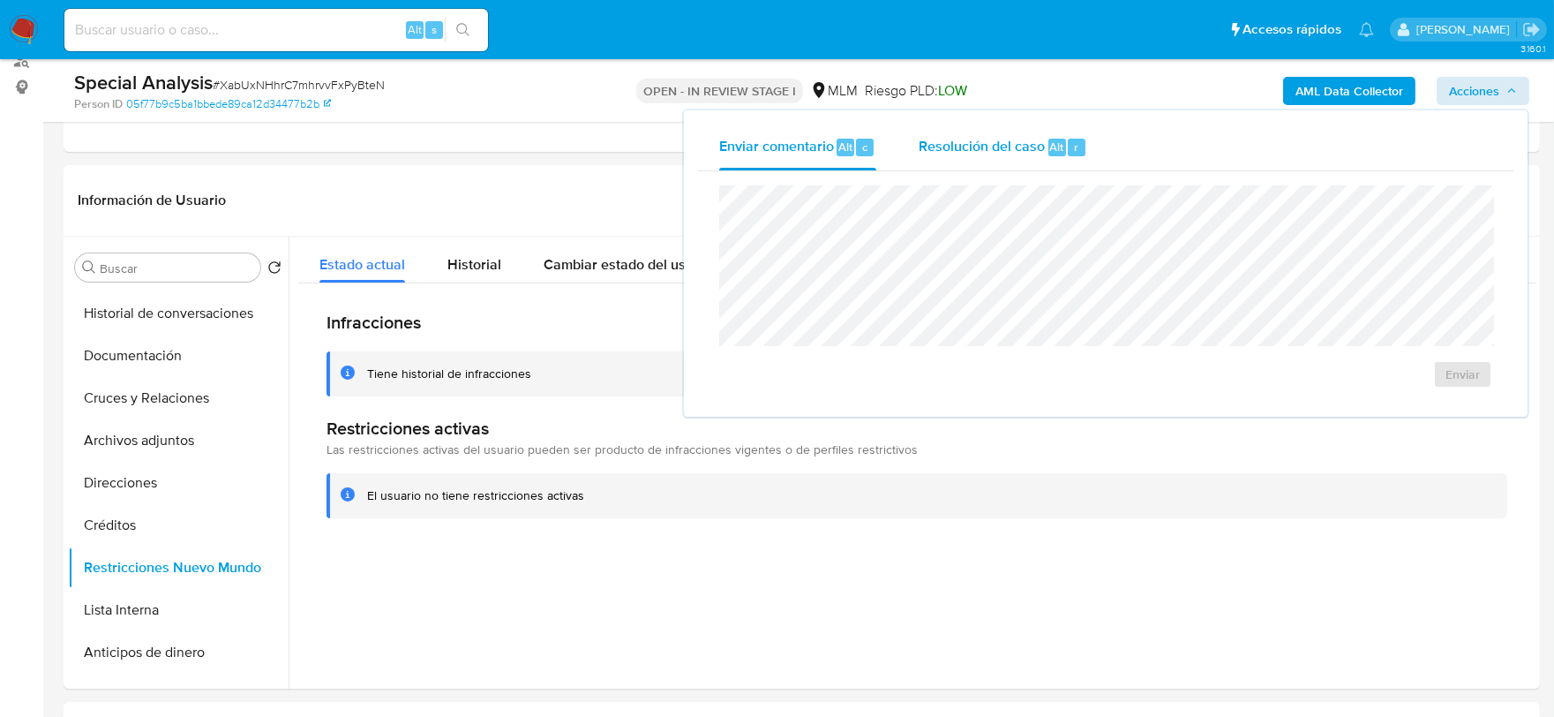
click at [950, 145] on span "Resolución del caso" at bounding box center [982, 146] width 126 height 20
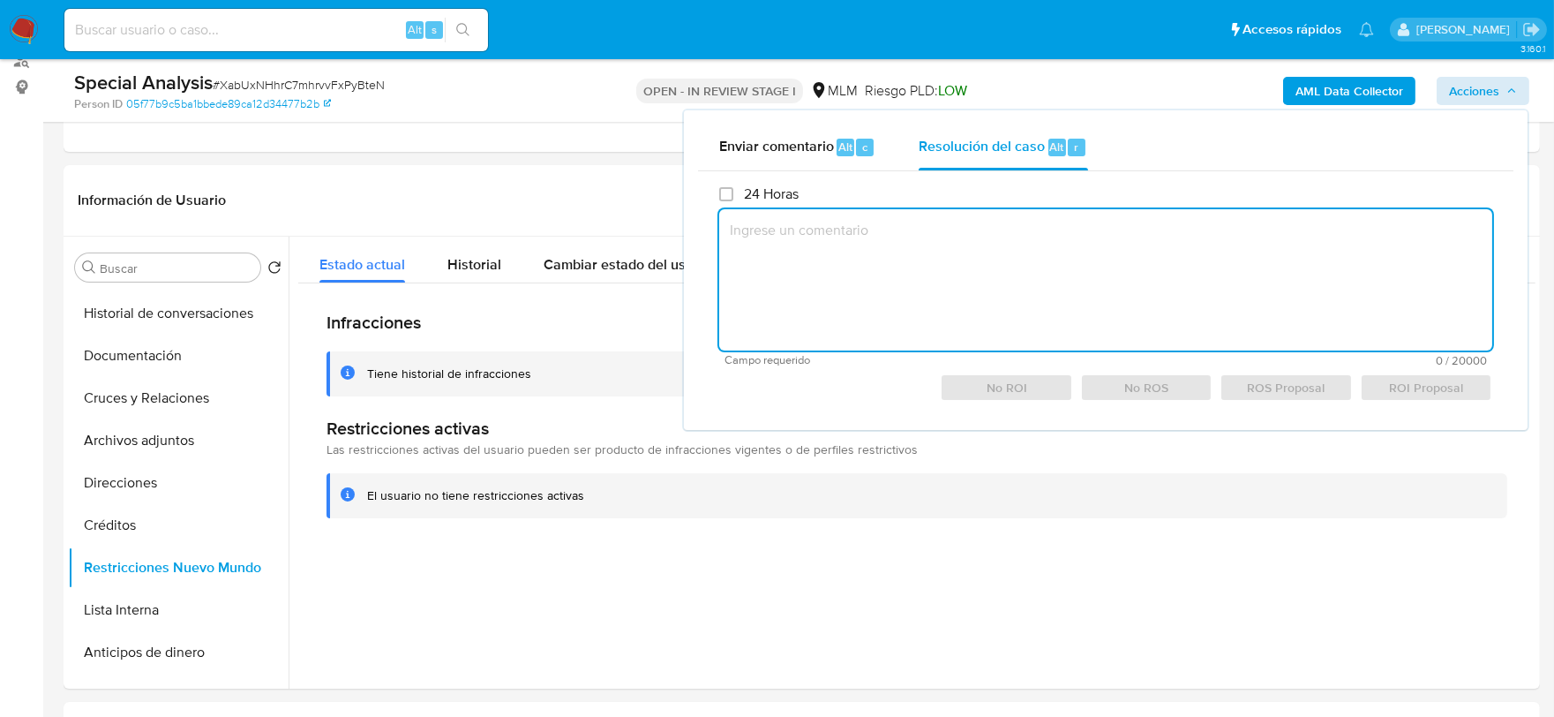
click at [886, 276] on textarea at bounding box center [1105, 279] width 773 height 141
paste textarea "Se elimina restricción, no aplica a reglas actuales, cliente con documentación …"
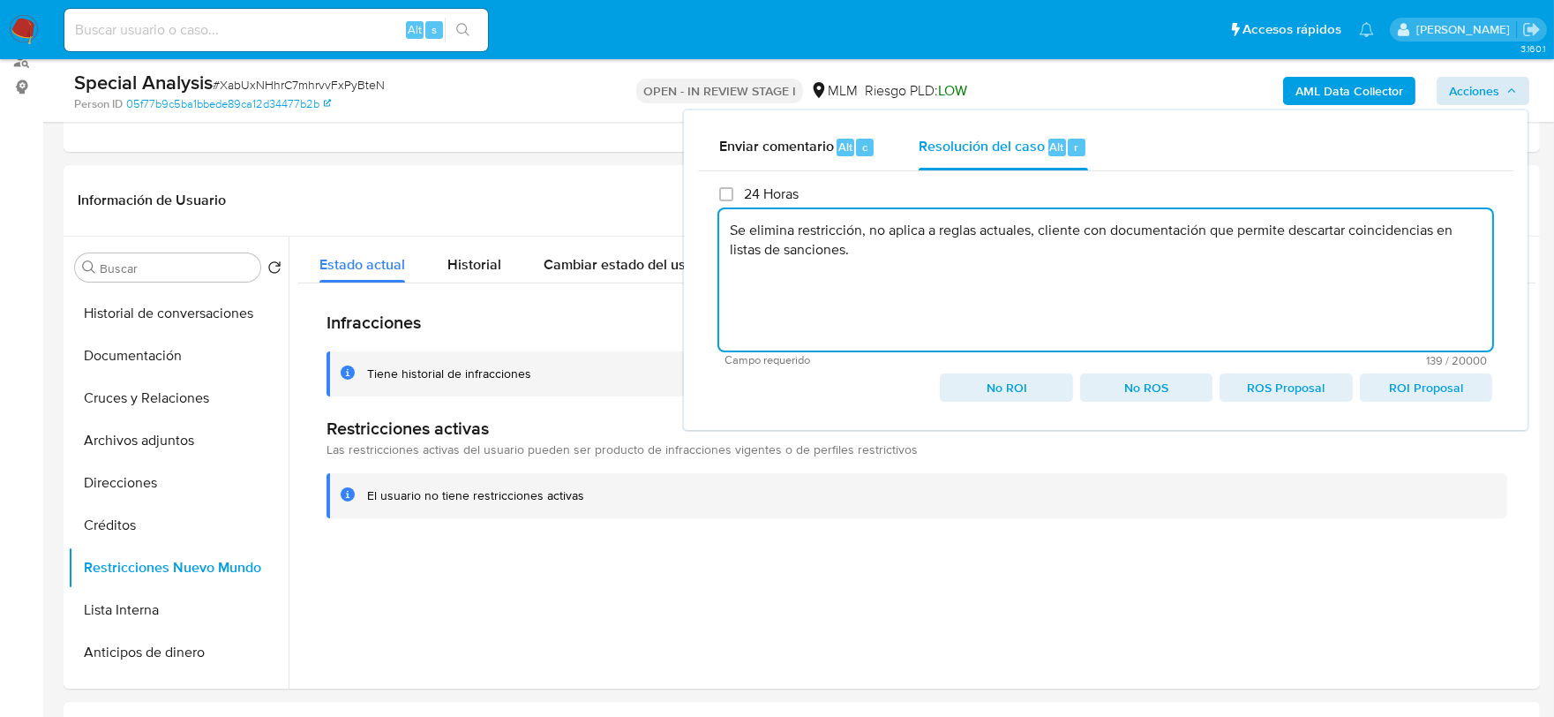
click at [981, 382] on span "No ROI" at bounding box center [1006, 387] width 108 height 25
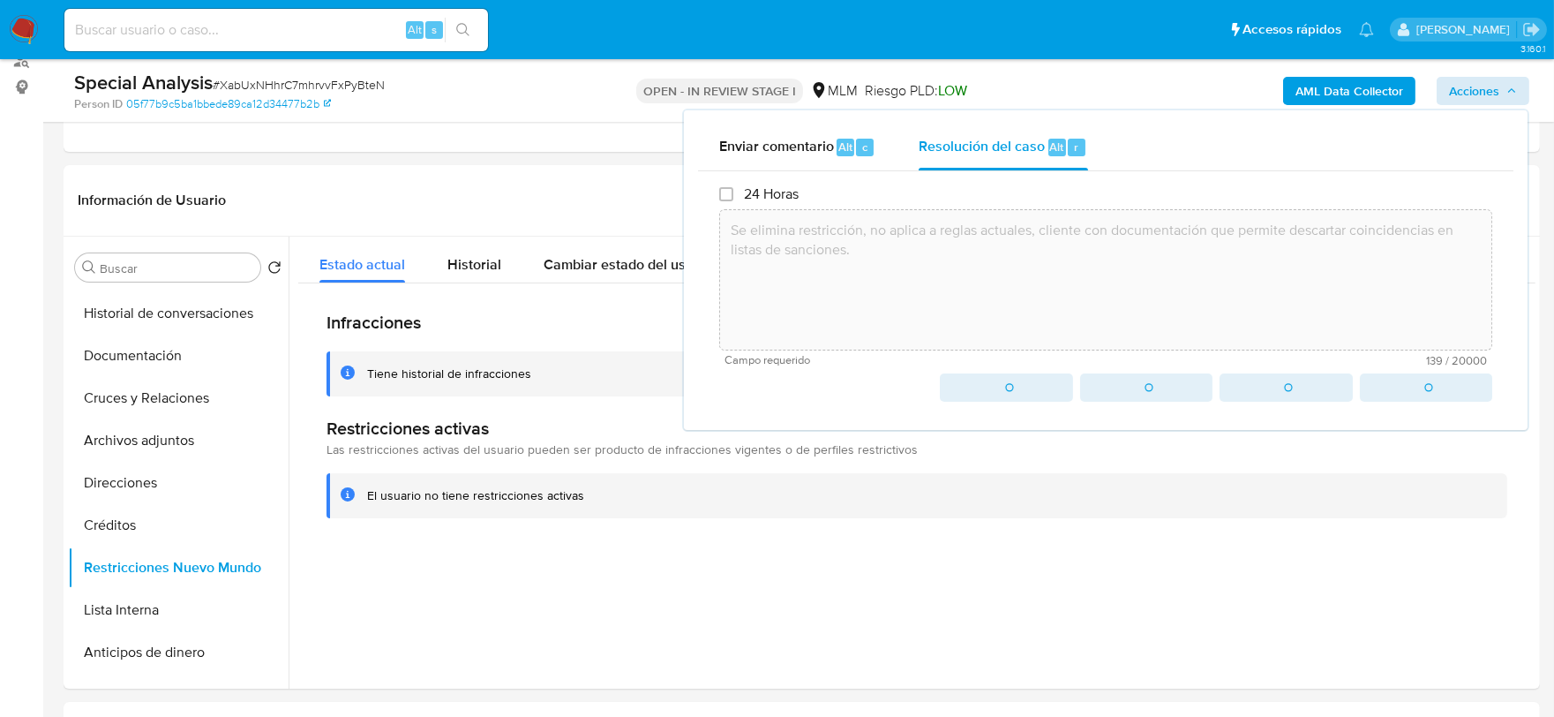
type textarea "Se elimina restricción, no aplica a reglas actuales, cliente con documentación …"
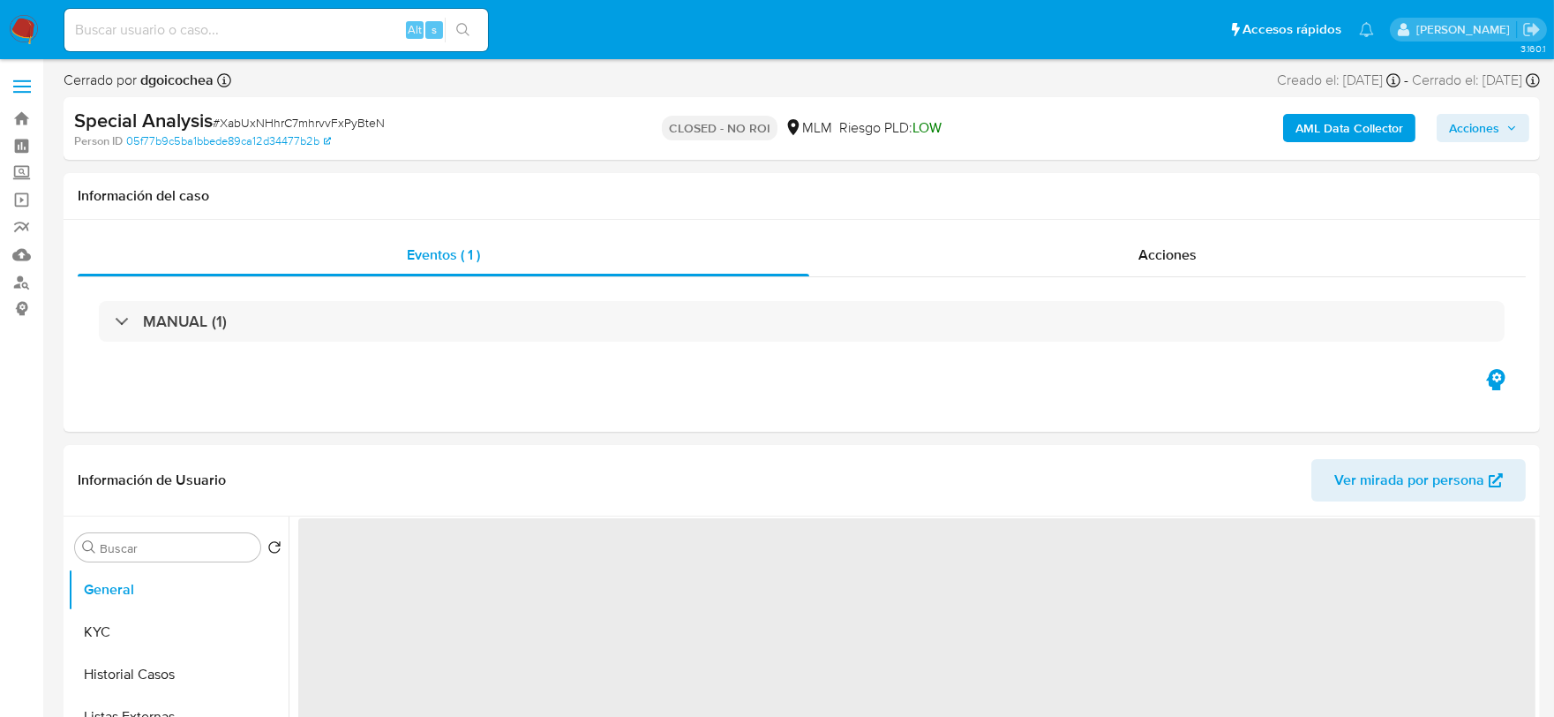
select select "10"
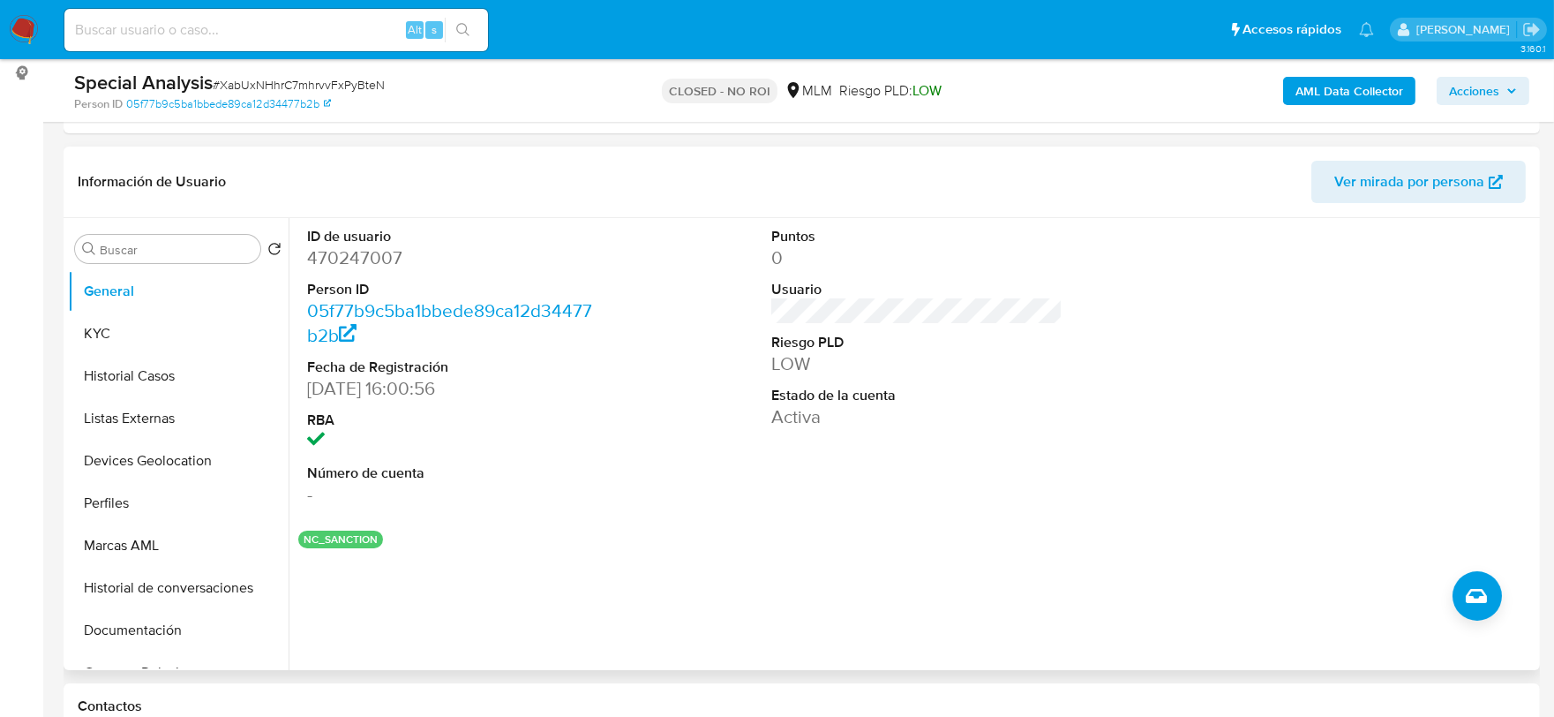
scroll to position [294, 0]
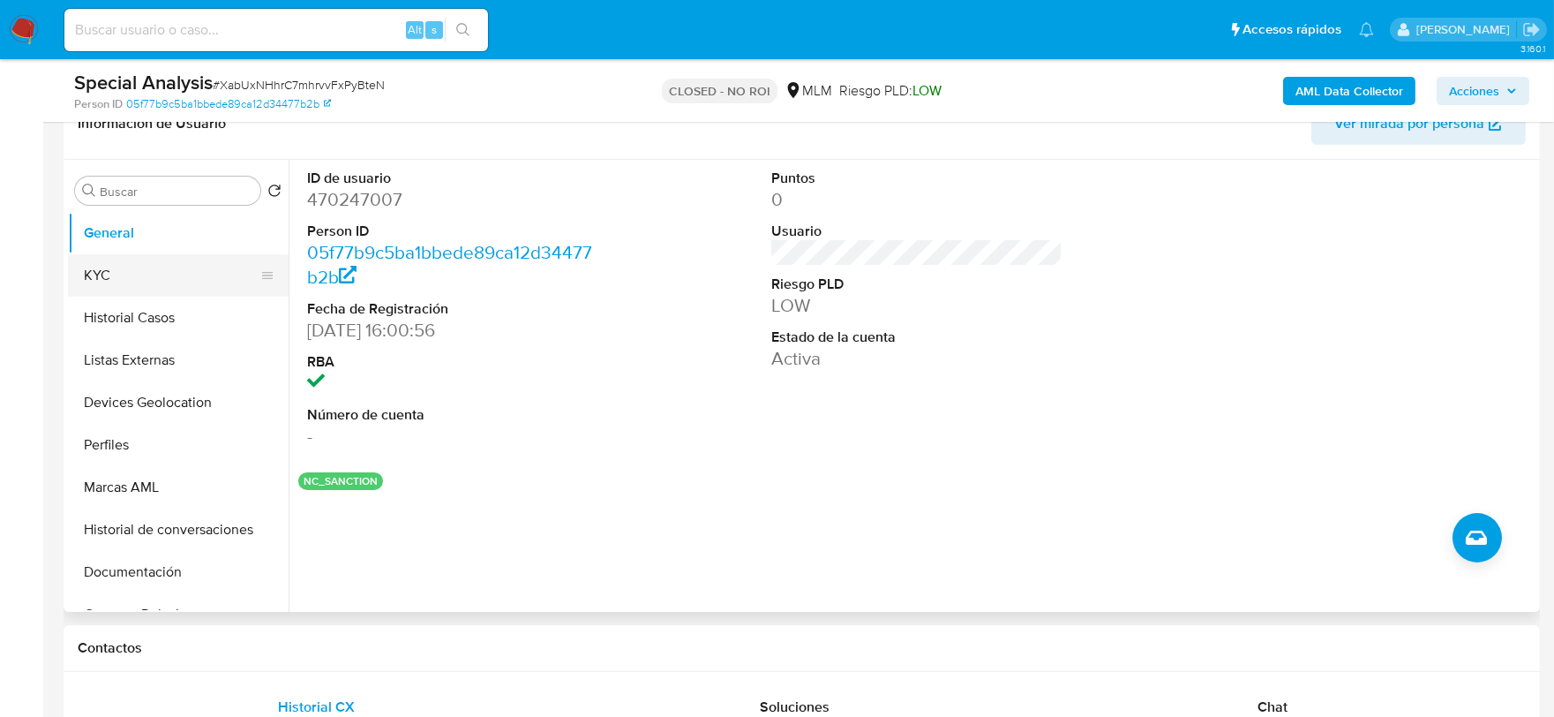
click at [162, 274] on button "KYC" at bounding box center [171, 275] width 206 height 42
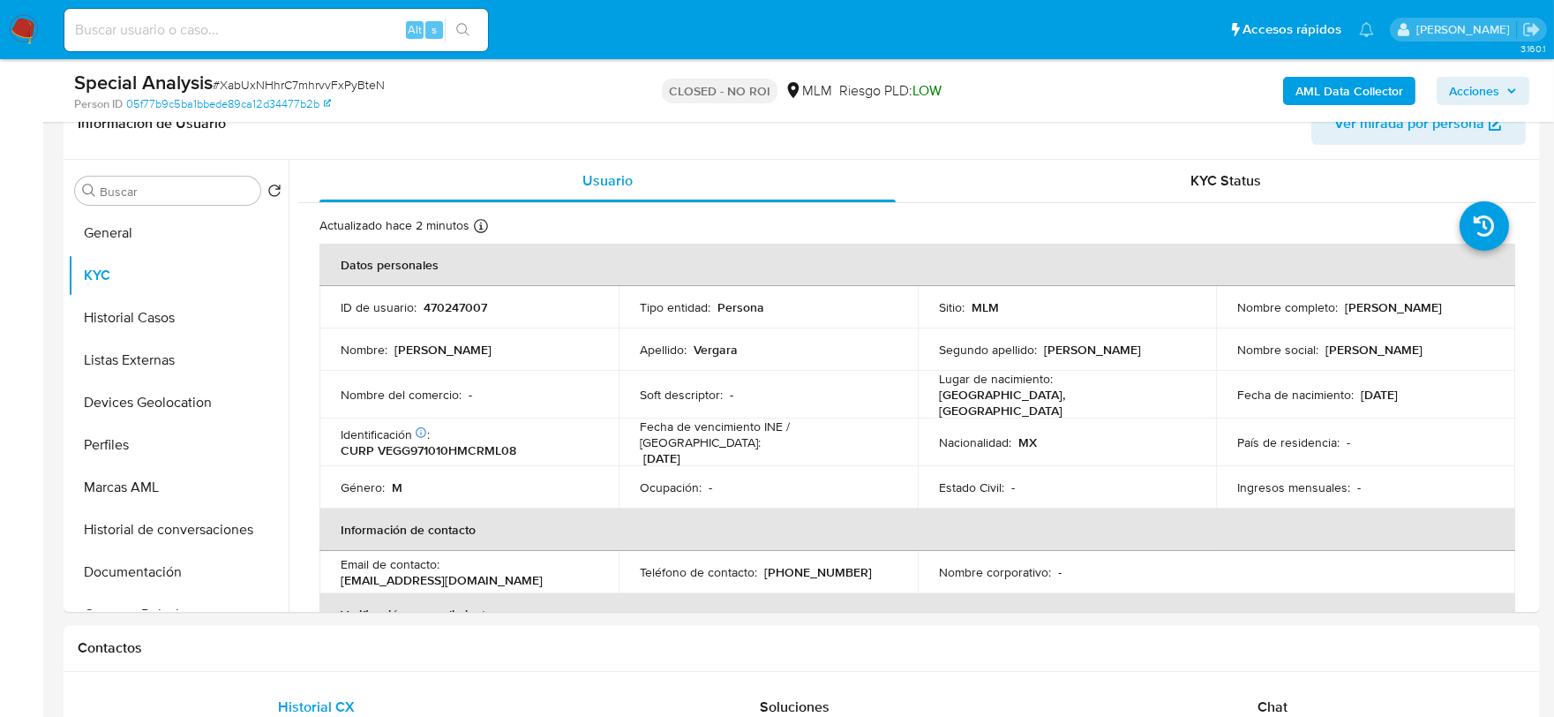
click at [235, 37] on input at bounding box center [276, 30] width 424 height 23
paste input "262988812"
type input "262988812"
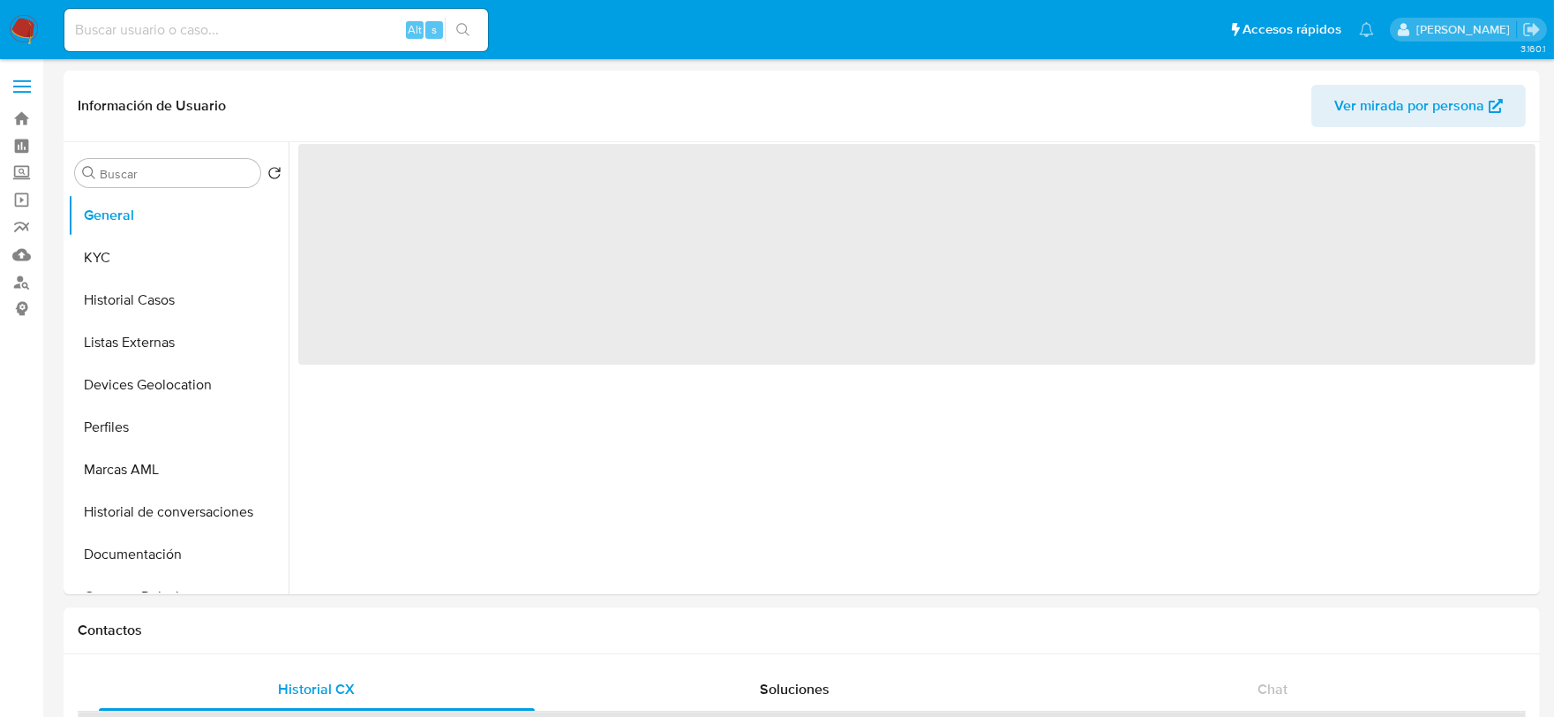
select select "10"
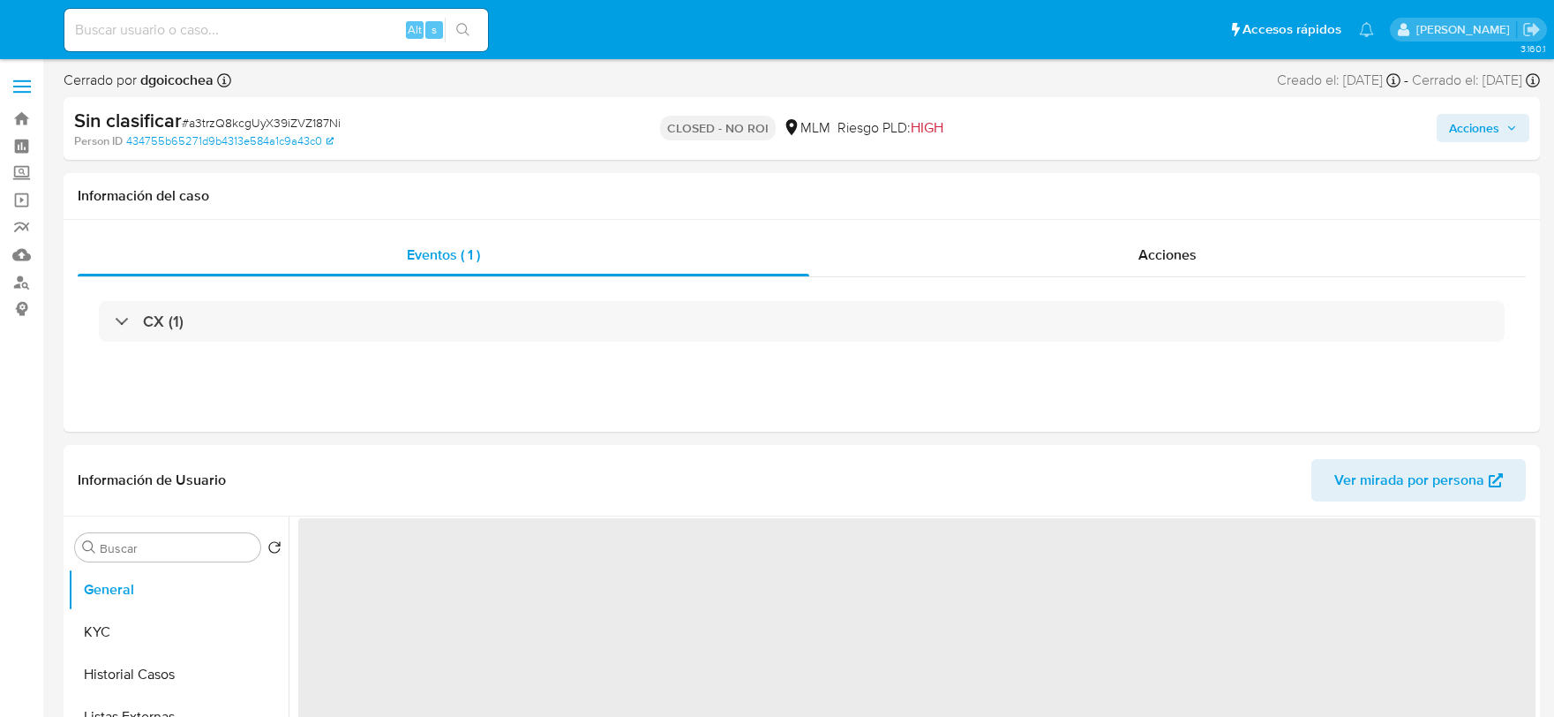
select select "10"
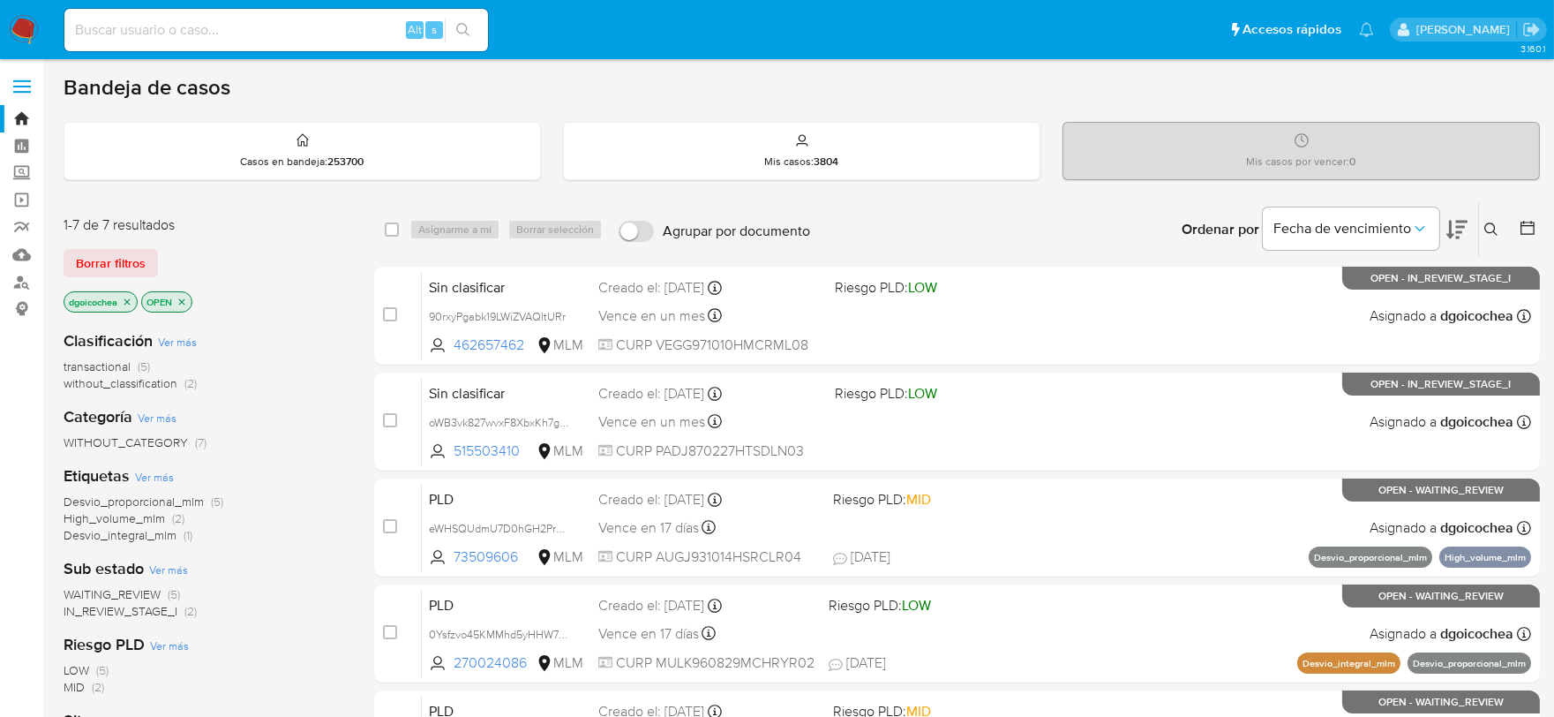
click at [136, 389] on span "without_classification" at bounding box center [121, 383] width 114 height 18
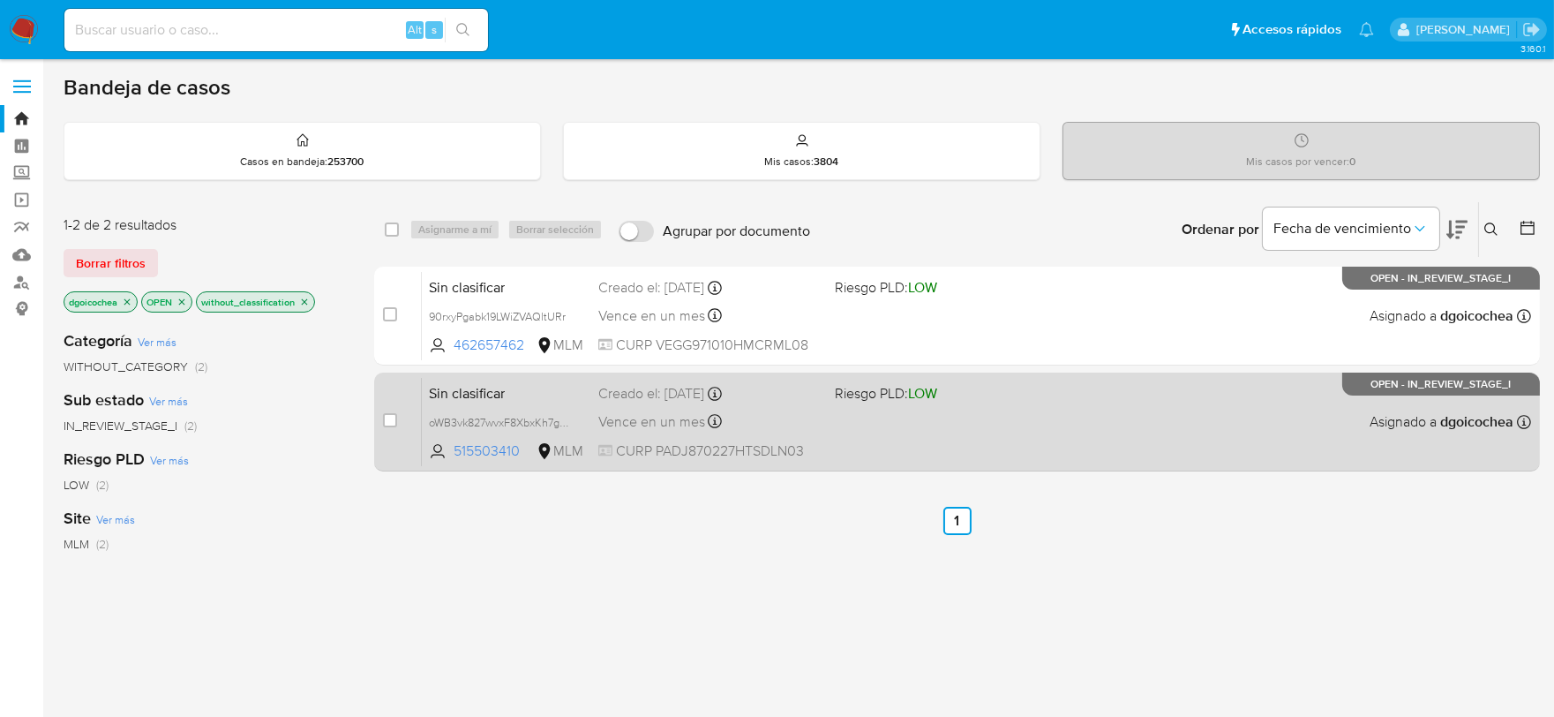
click at [461, 391] on span "Sin clasificar" at bounding box center [506, 391] width 155 height 23
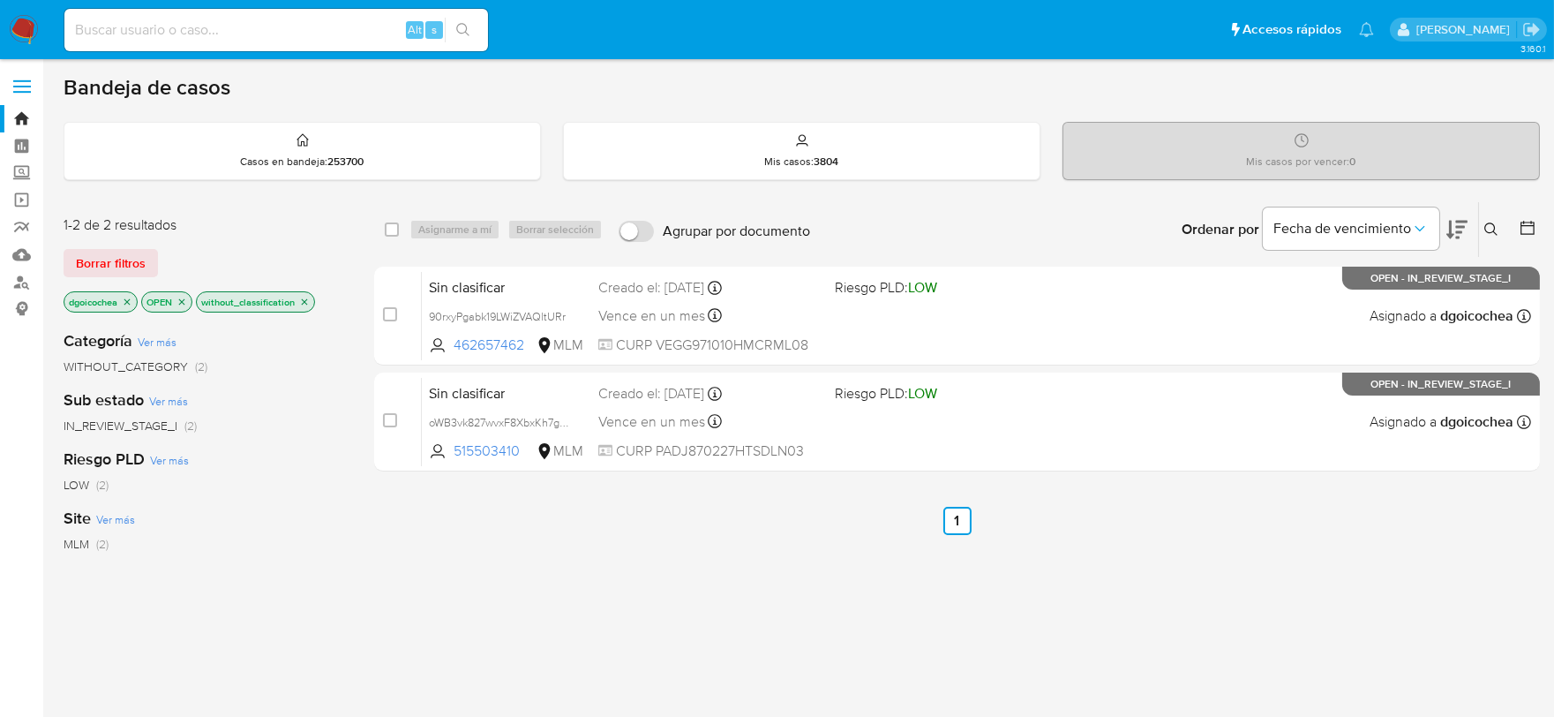
click at [1481, 224] on button at bounding box center [1493, 229] width 29 height 21
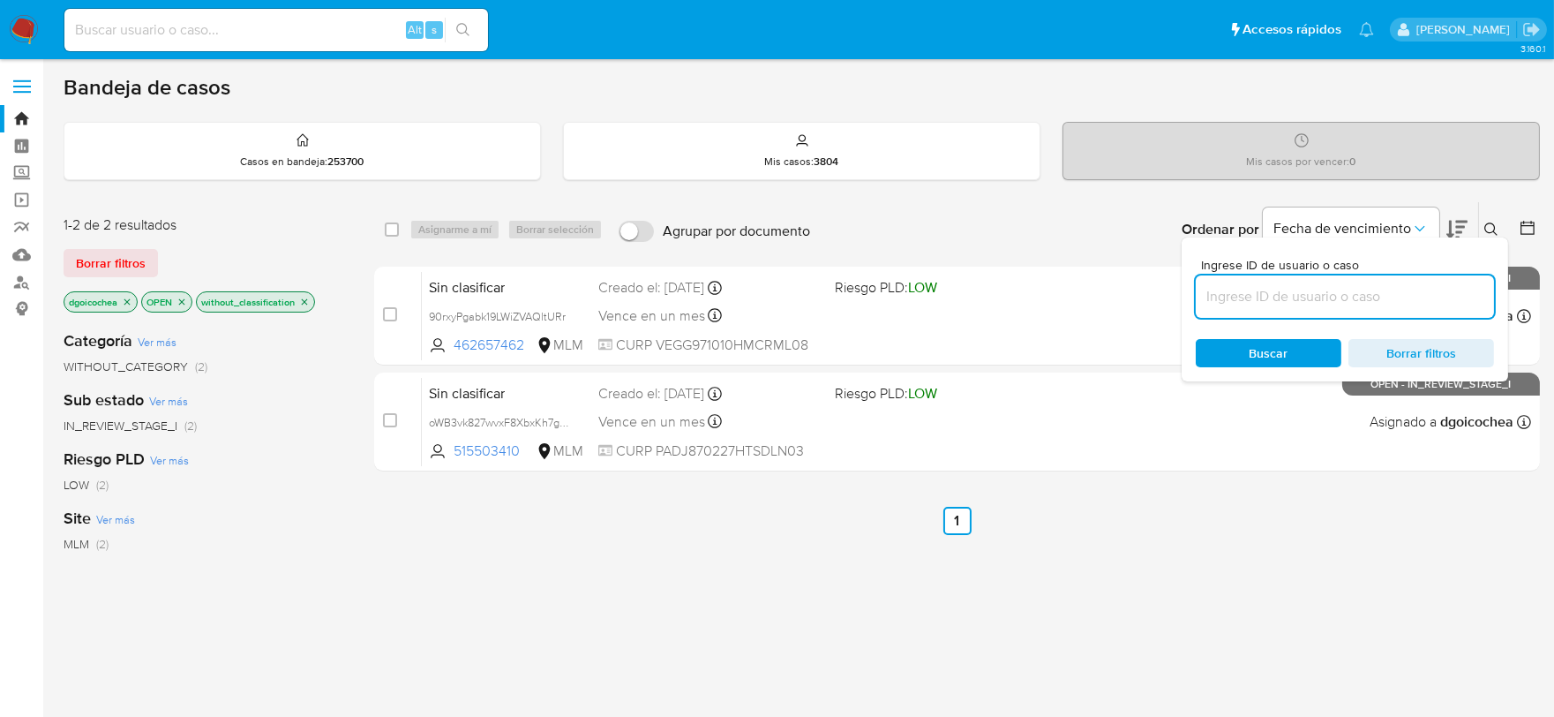
click at [1408, 286] on input at bounding box center [1345, 296] width 298 height 23
type input "262988812"
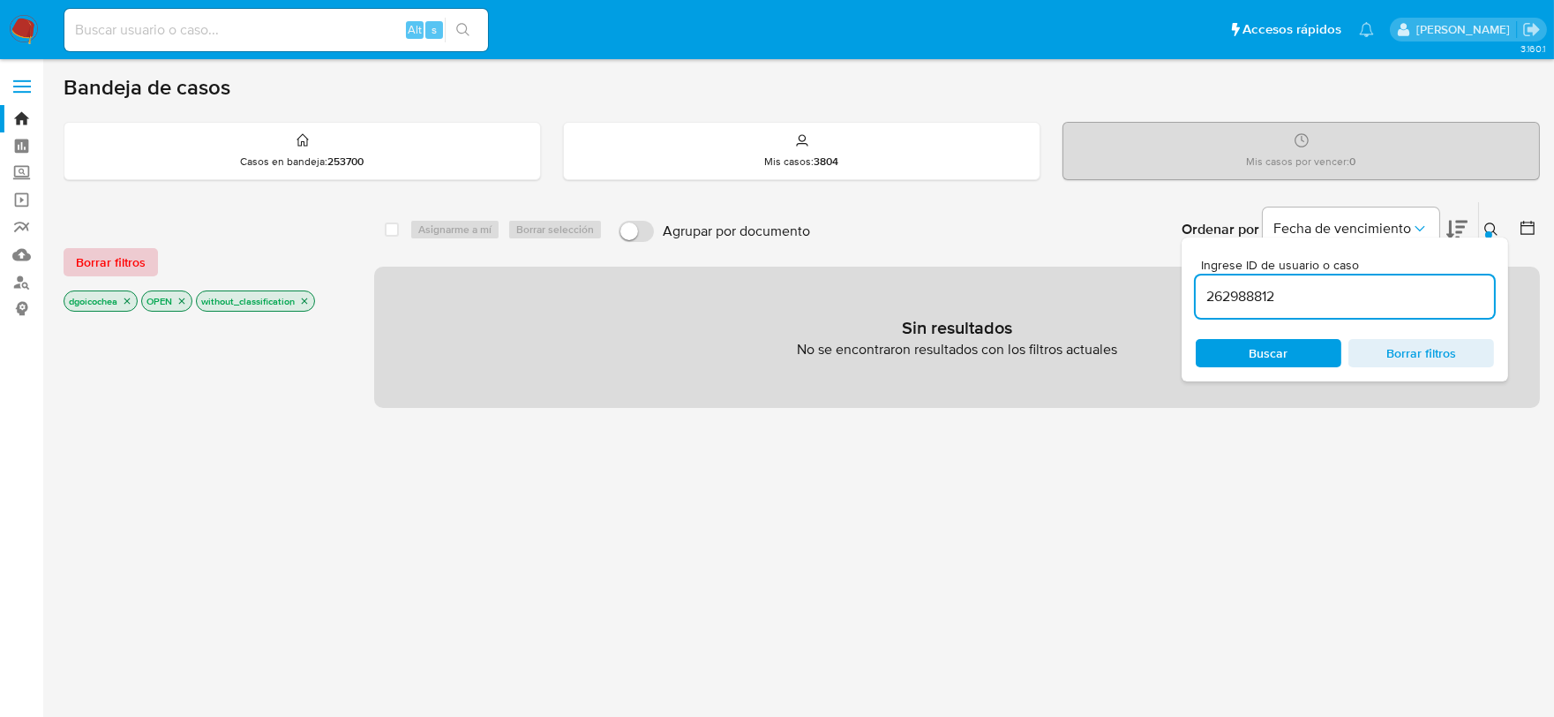
click at [117, 257] on span "Borrar filtros" at bounding box center [111, 262] width 70 height 25
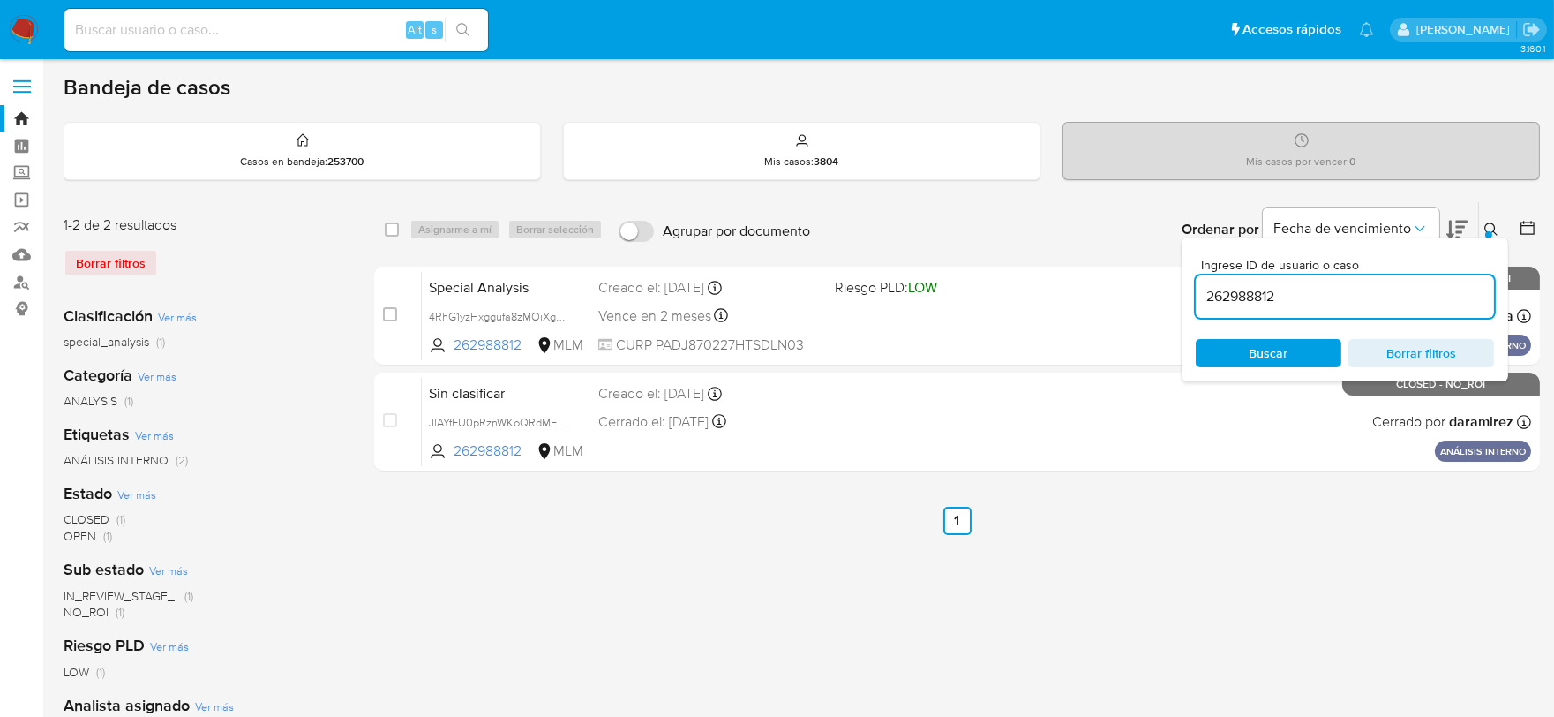
click at [1493, 224] on icon at bounding box center [1490, 228] width 13 height 13
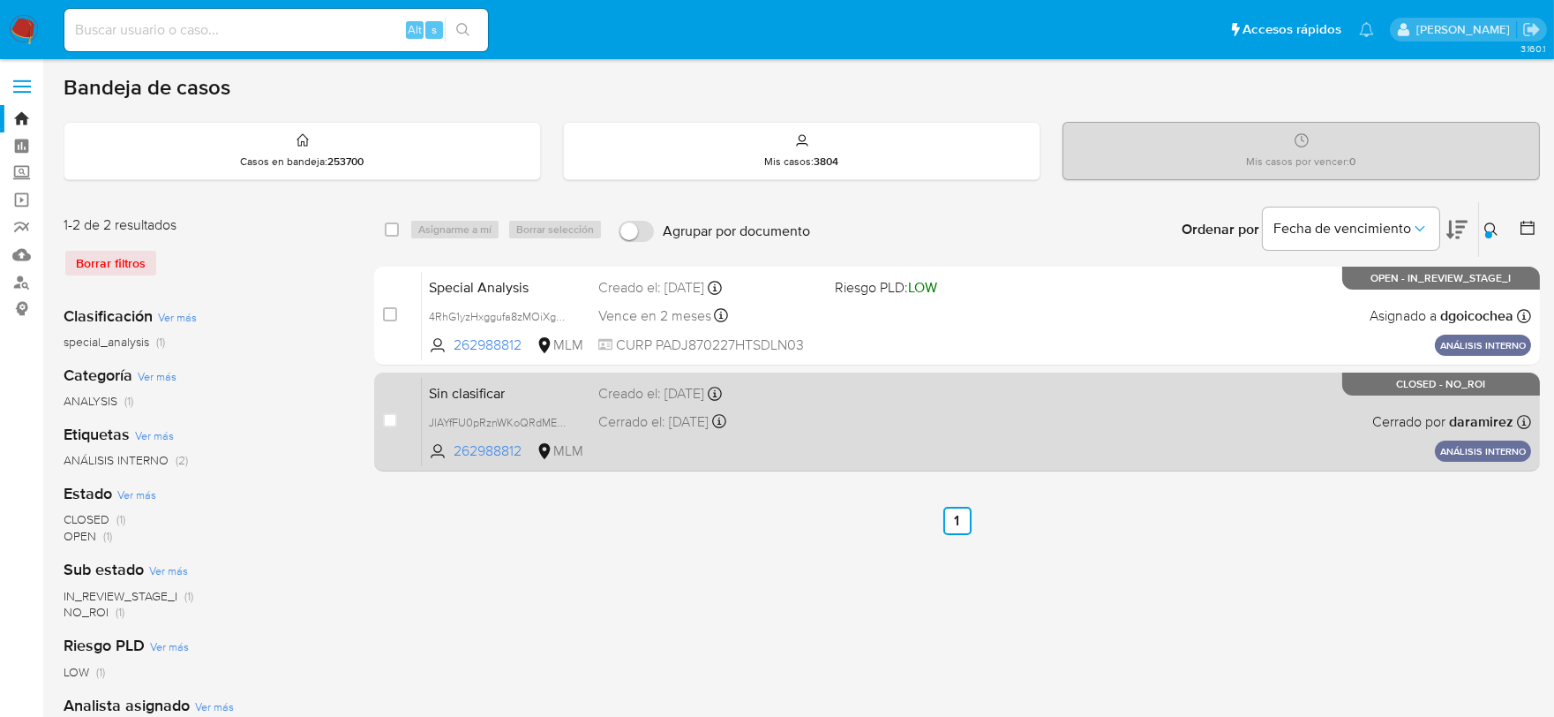
click at [457, 389] on span "Sin clasificar" at bounding box center [506, 391] width 155 height 23
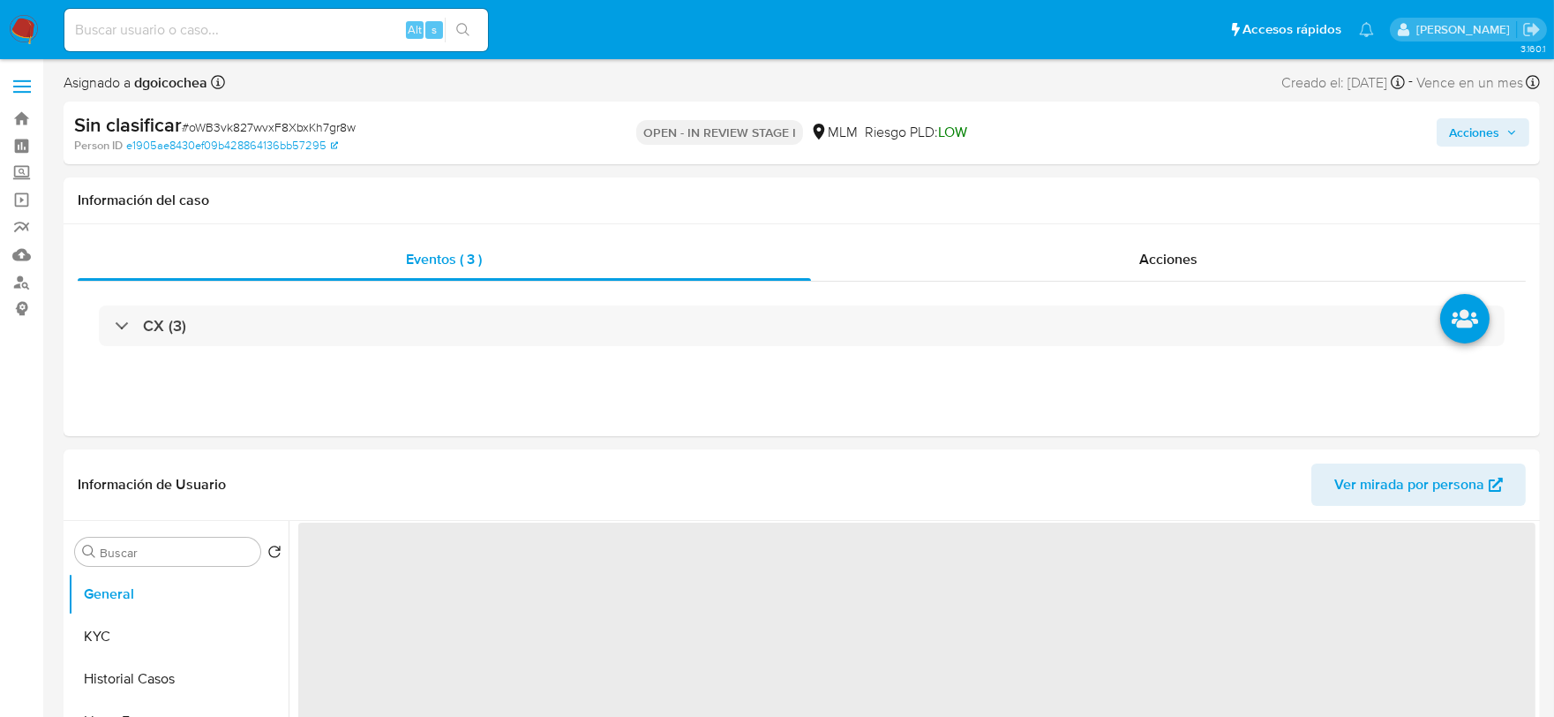
select select "10"
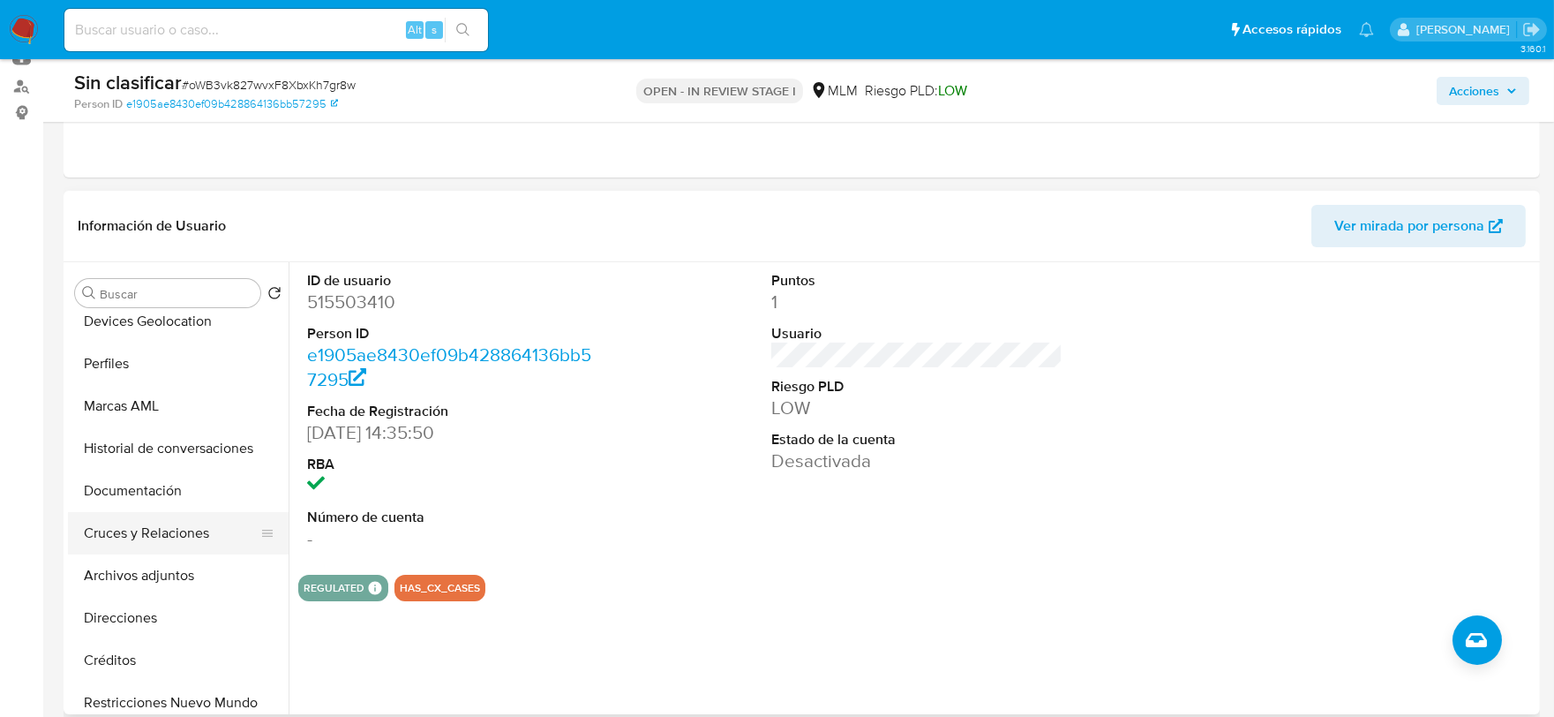
scroll to position [196, 0]
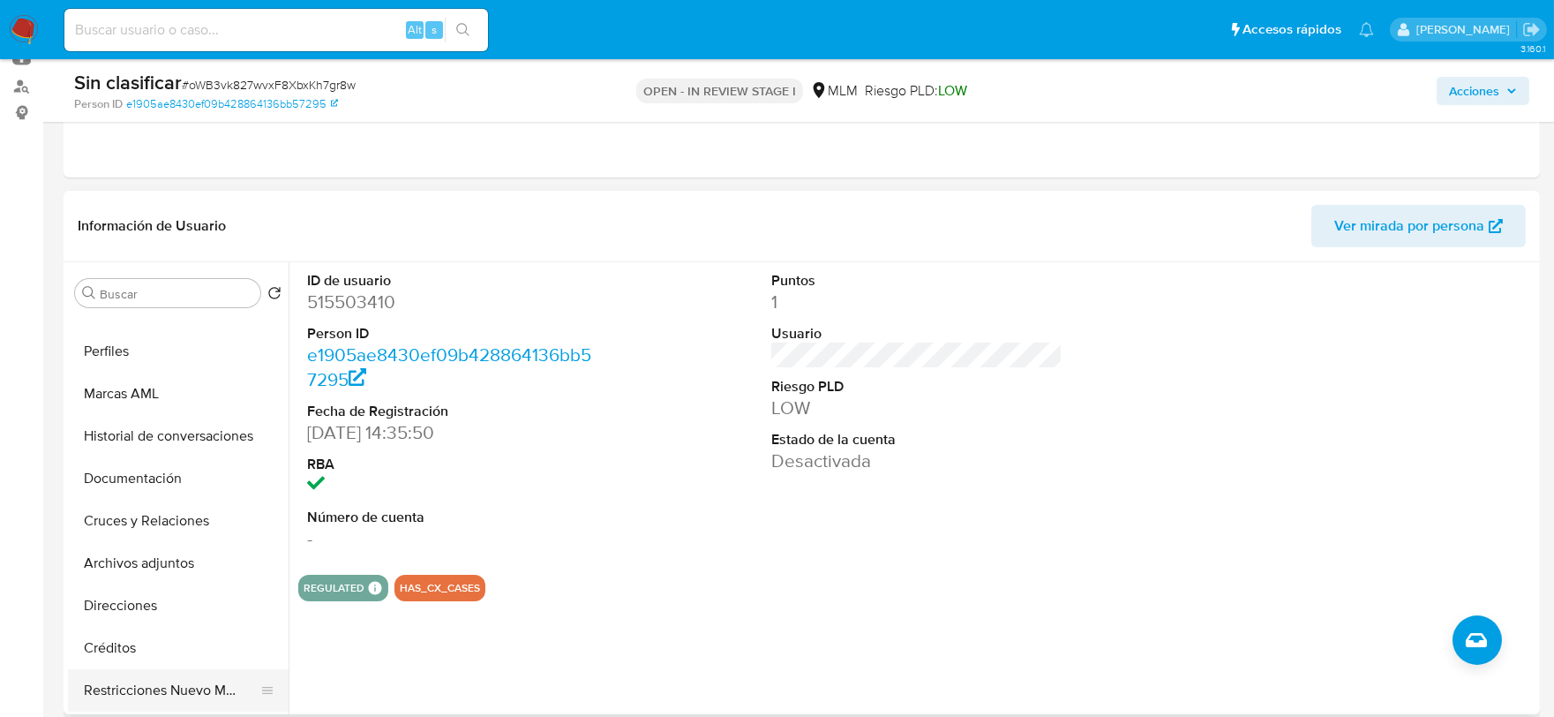
click at [161, 680] on button "Restricciones Nuevo Mundo" at bounding box center [171, 690] width 206 height 42
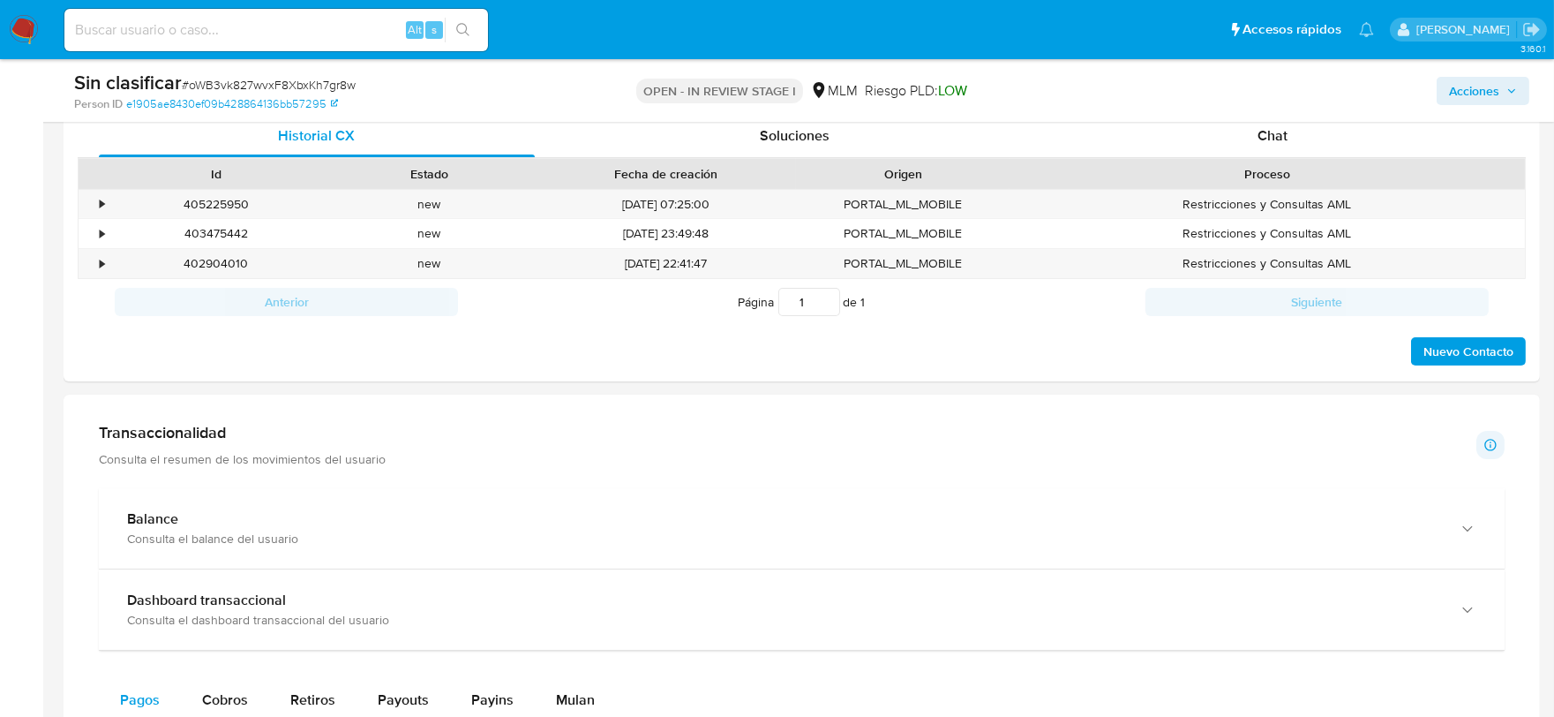
scroll to position [686, 0]
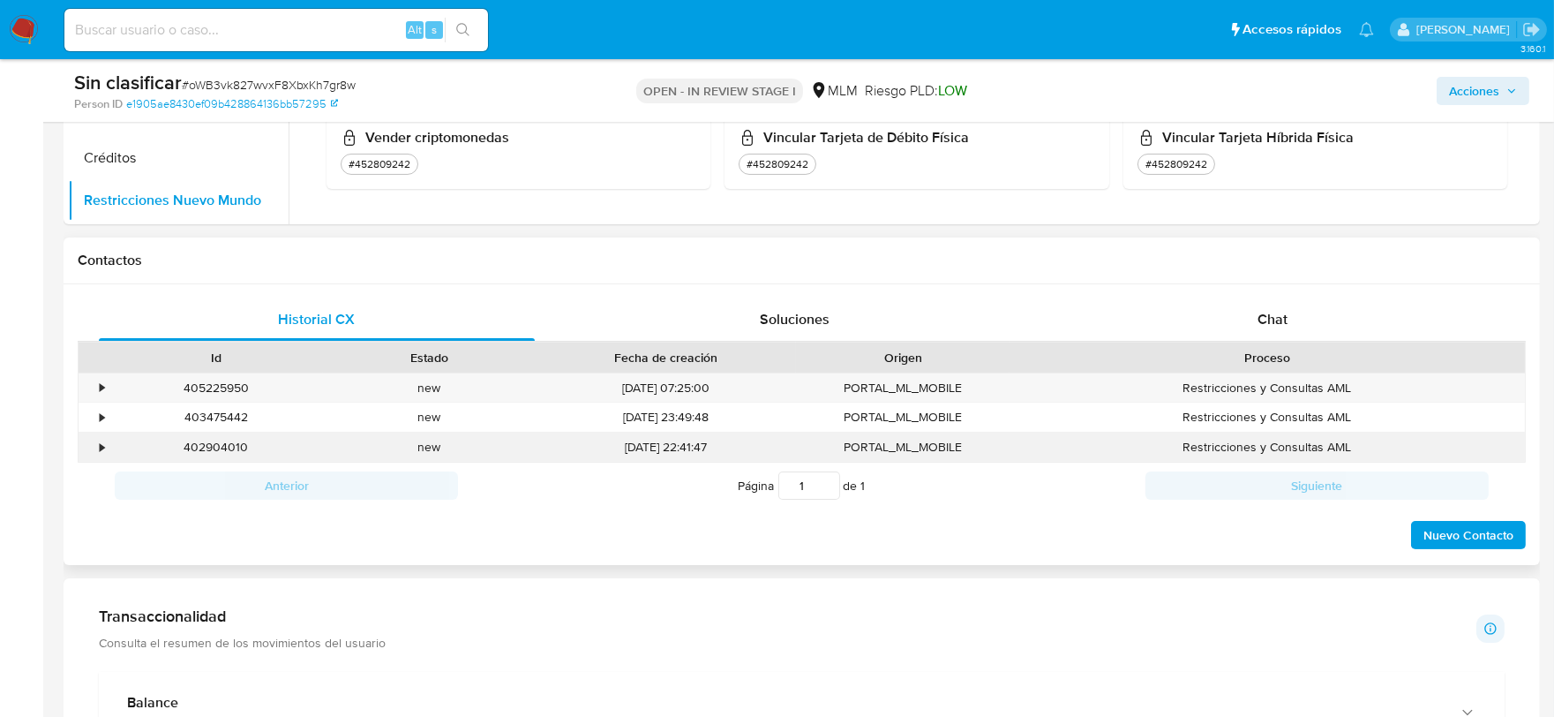
click at [101, 452] on div "•" at bounding box center [102, 447] width 4 height 17
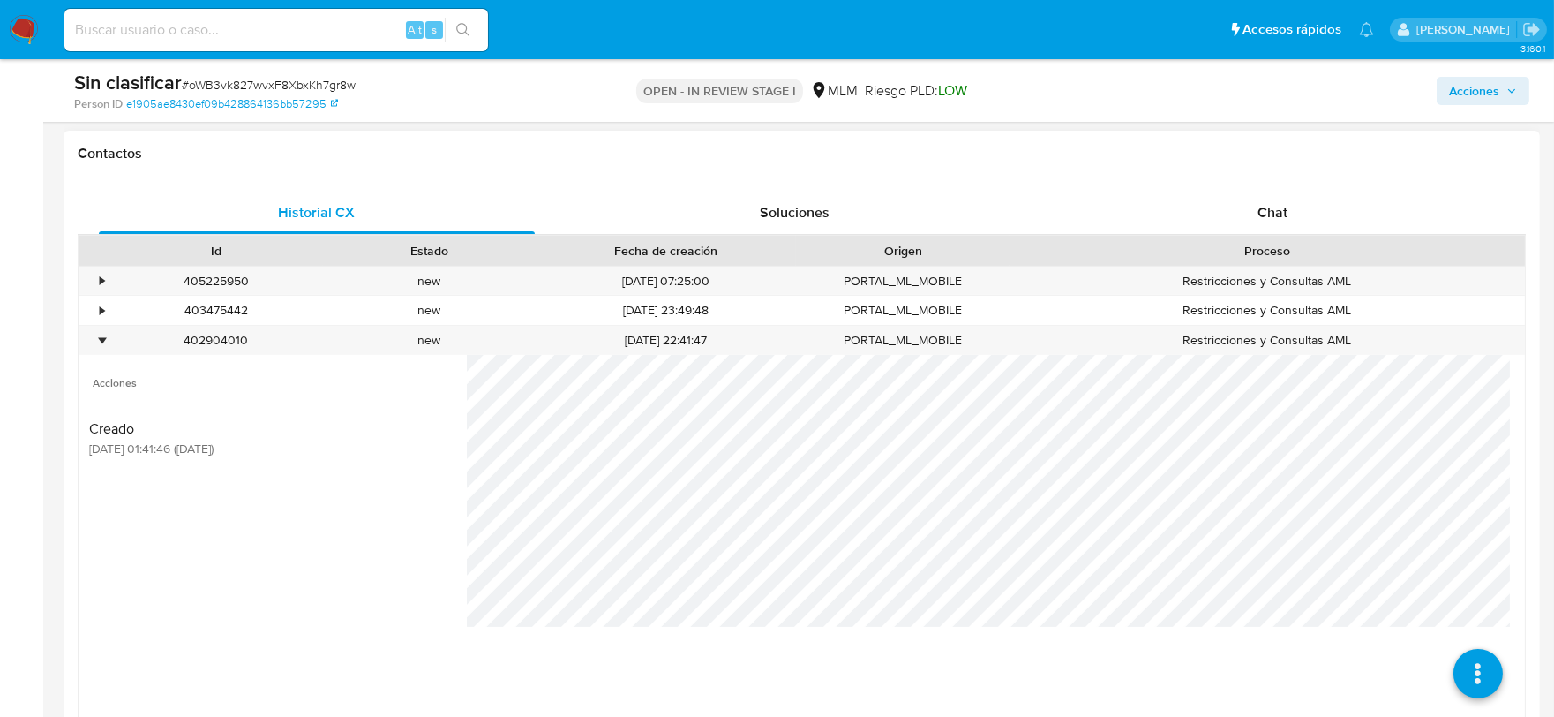
scroll to position [882, 0]
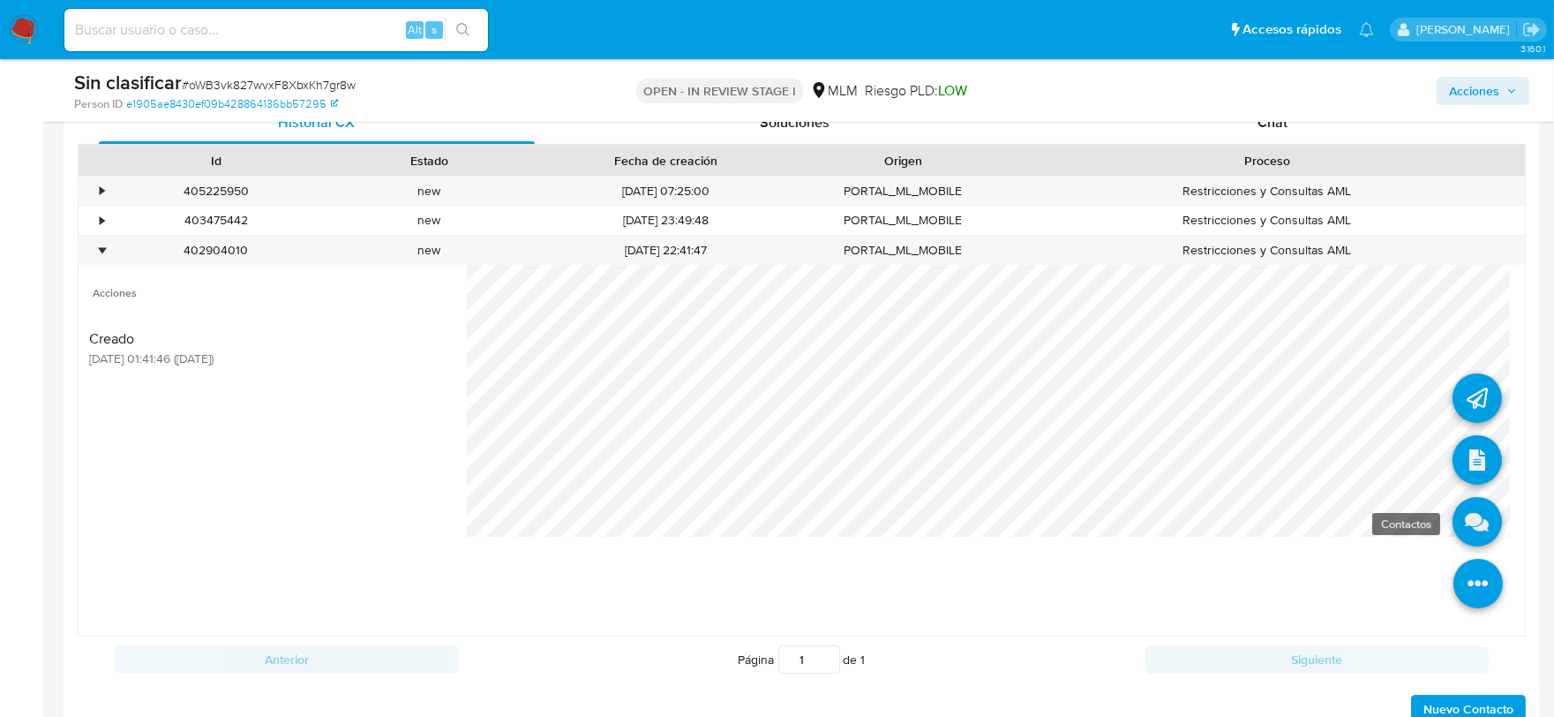
click at [1475, 509] on icon at bounding box center [1476, 521] width 49 height 49
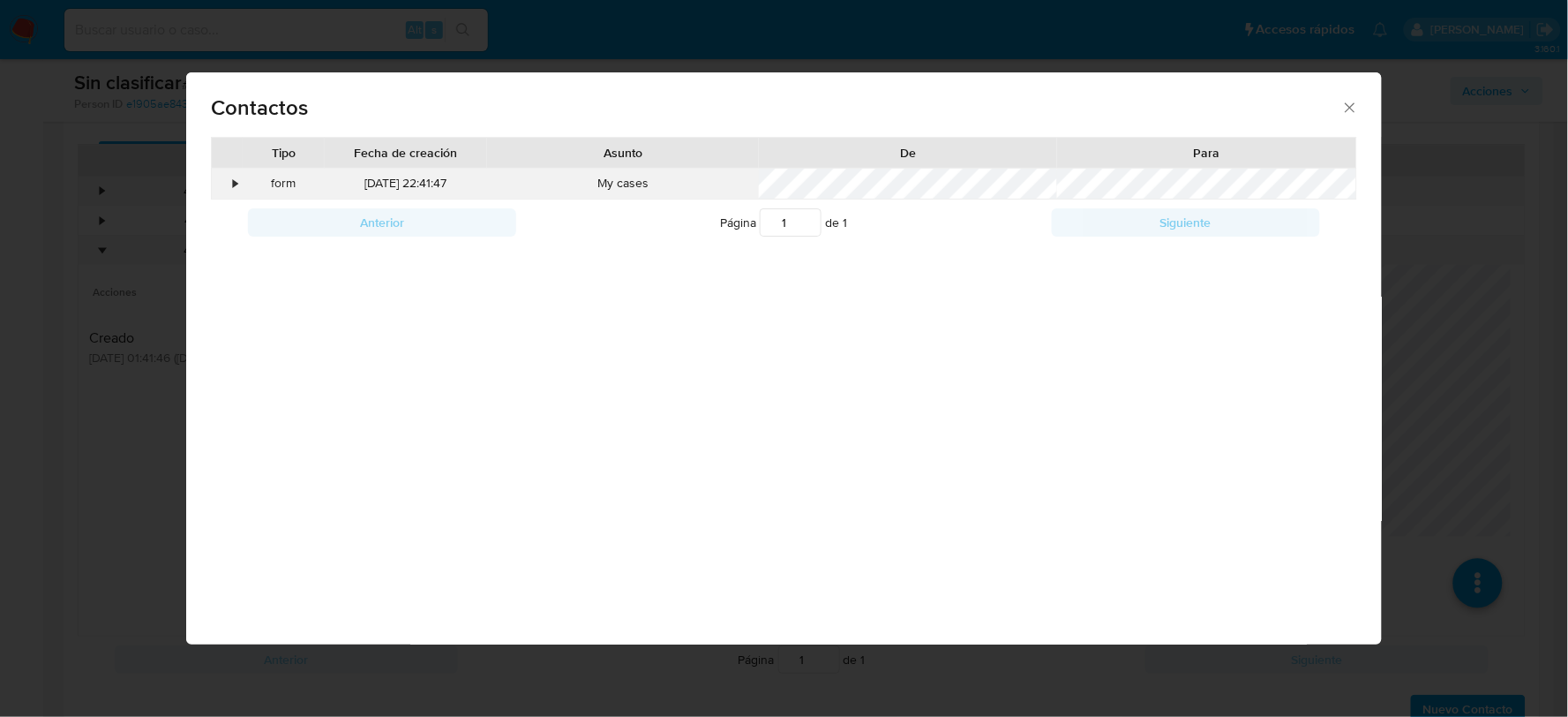
click at [240, 184] on div "•" at bounding box center [227, 184] width 31 height 30
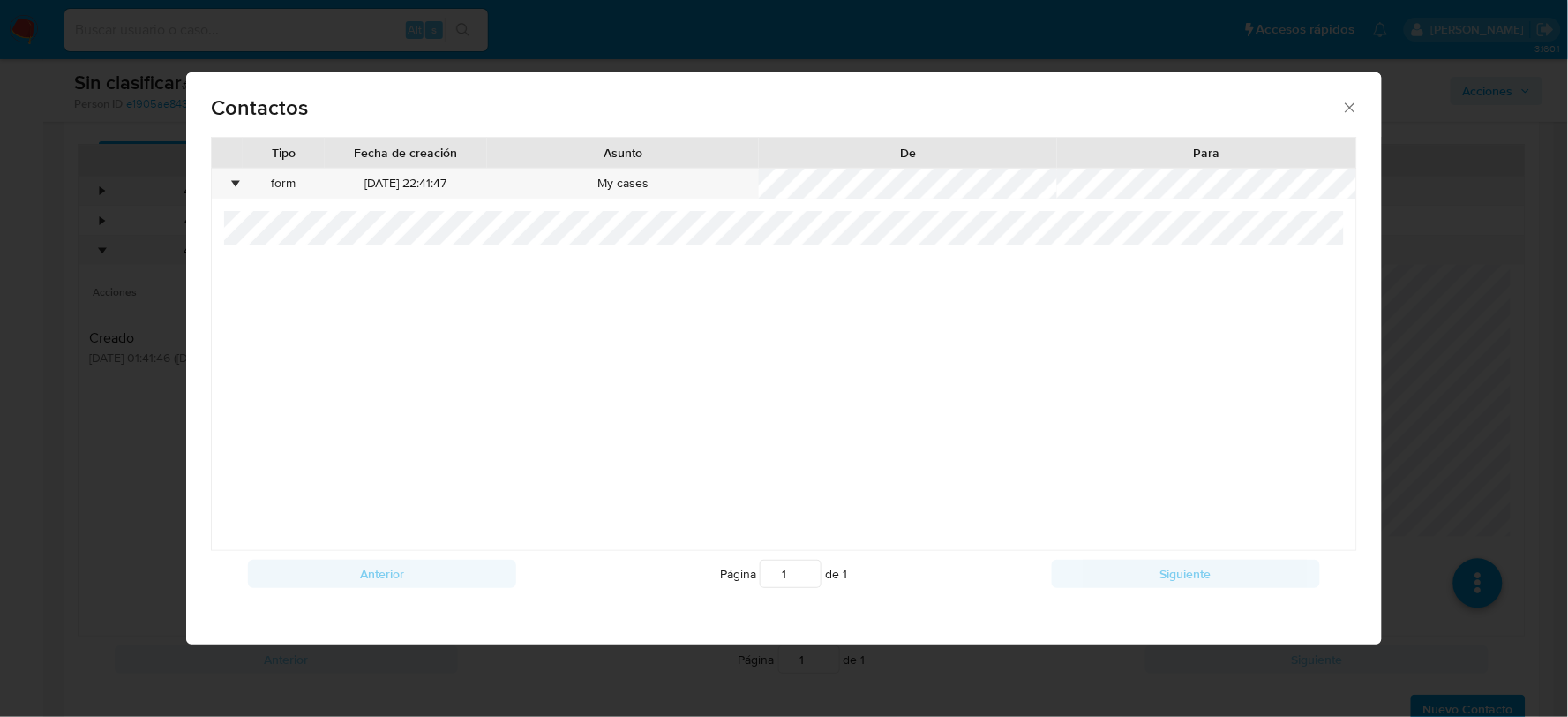
click at [1350, 109] on icon "close" at bounding box center [1350, 108] width 18 height 18
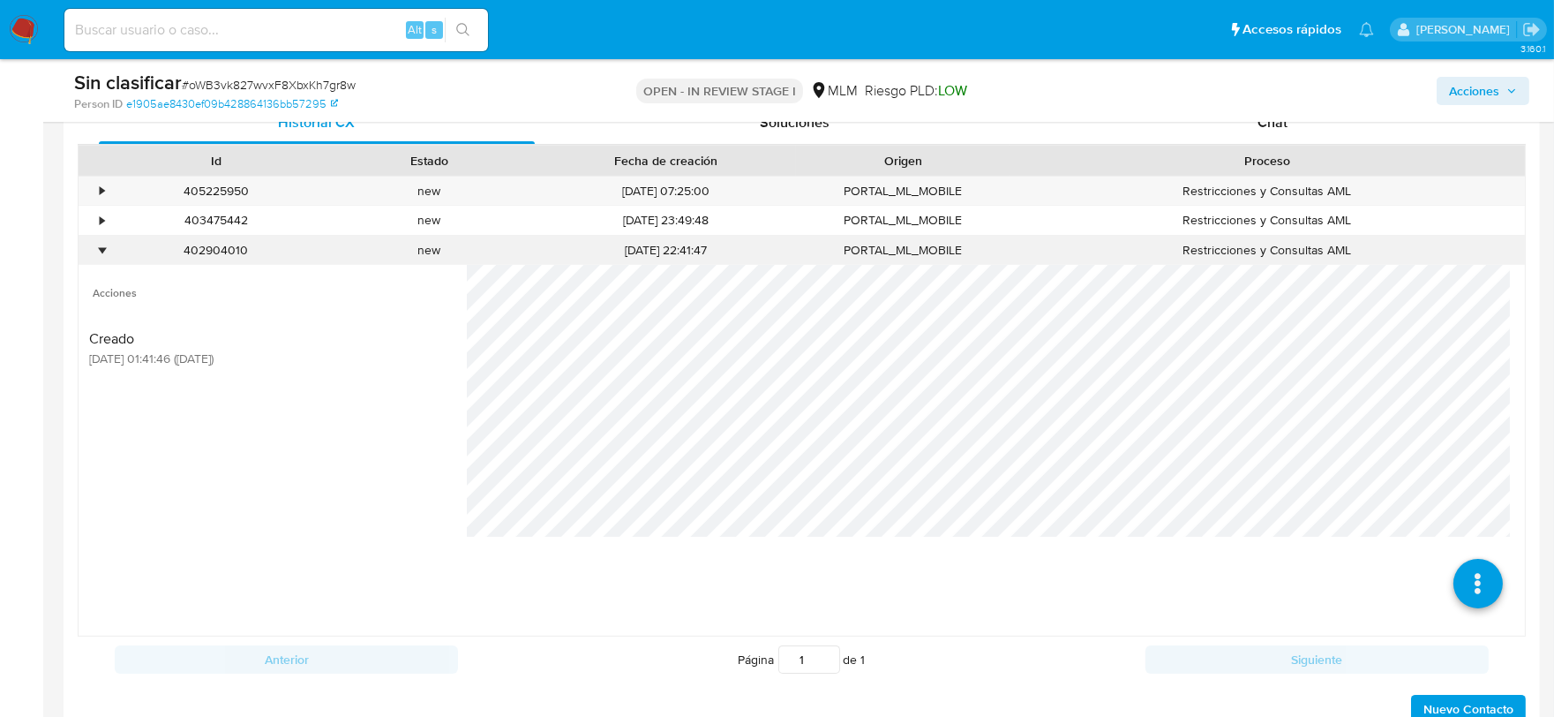
click at [101, 250] on div "•" at bounding box center [102, 250] width 4 height 17
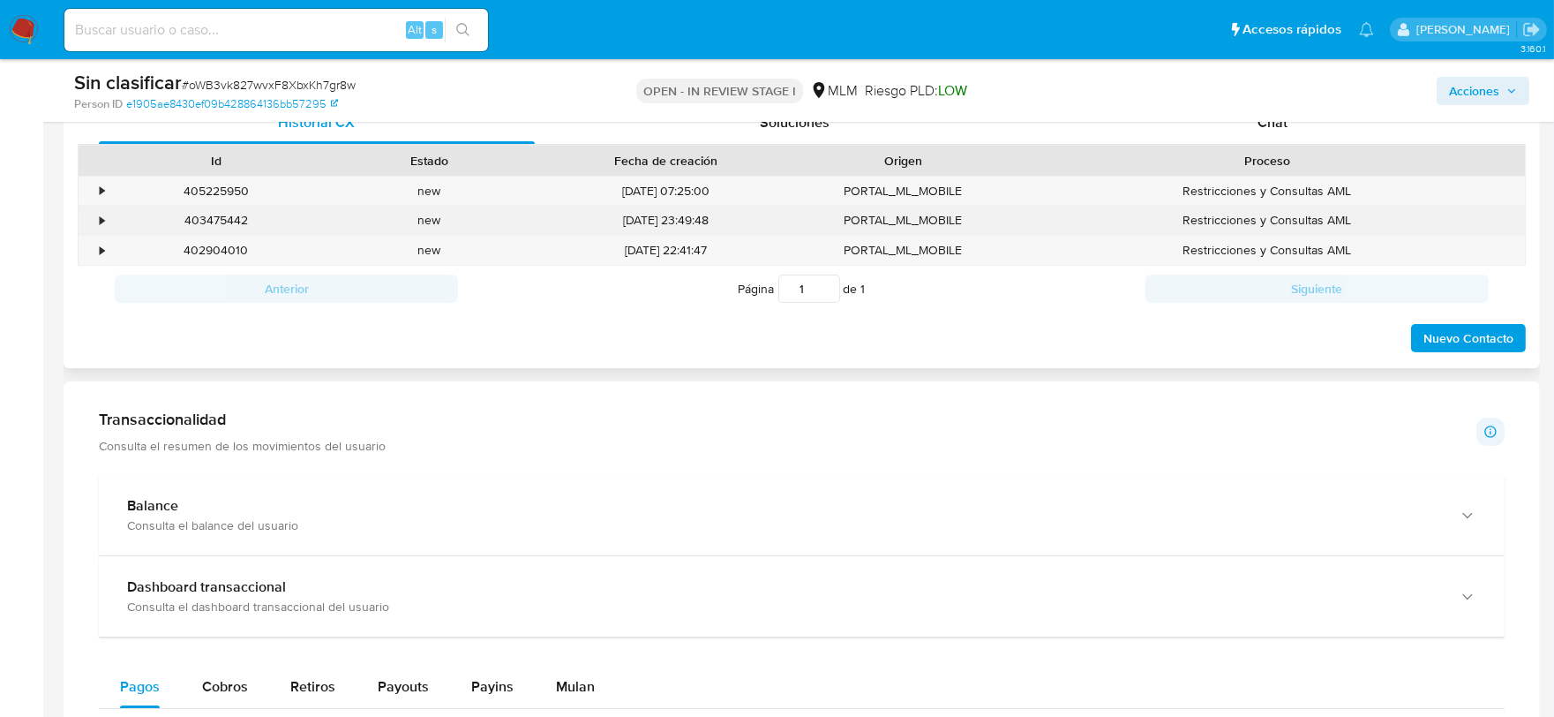
click at [101, 221] on div "•" at bounding box center [102, 220] width 4 height 17
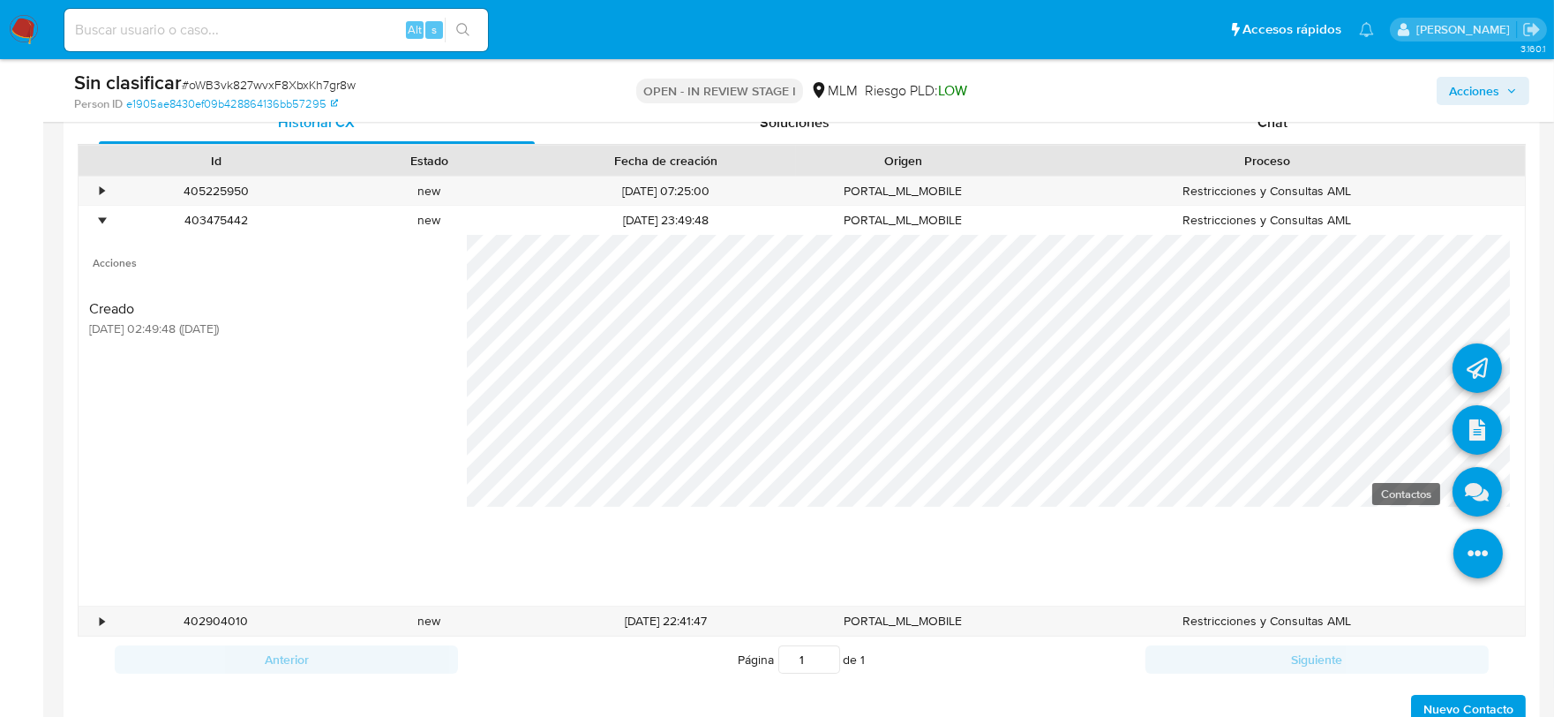
drag, startPoint x: 1457, startPoint y: 543, endPoint x: 1454, endPoint y: 499, distance: 43.3
click at [1454, 535] on icon at bounding box center [1477, 553] width 49 height 49
click at [1459, 481] on icon at bounding box center [1476, 491] width 49 height 49
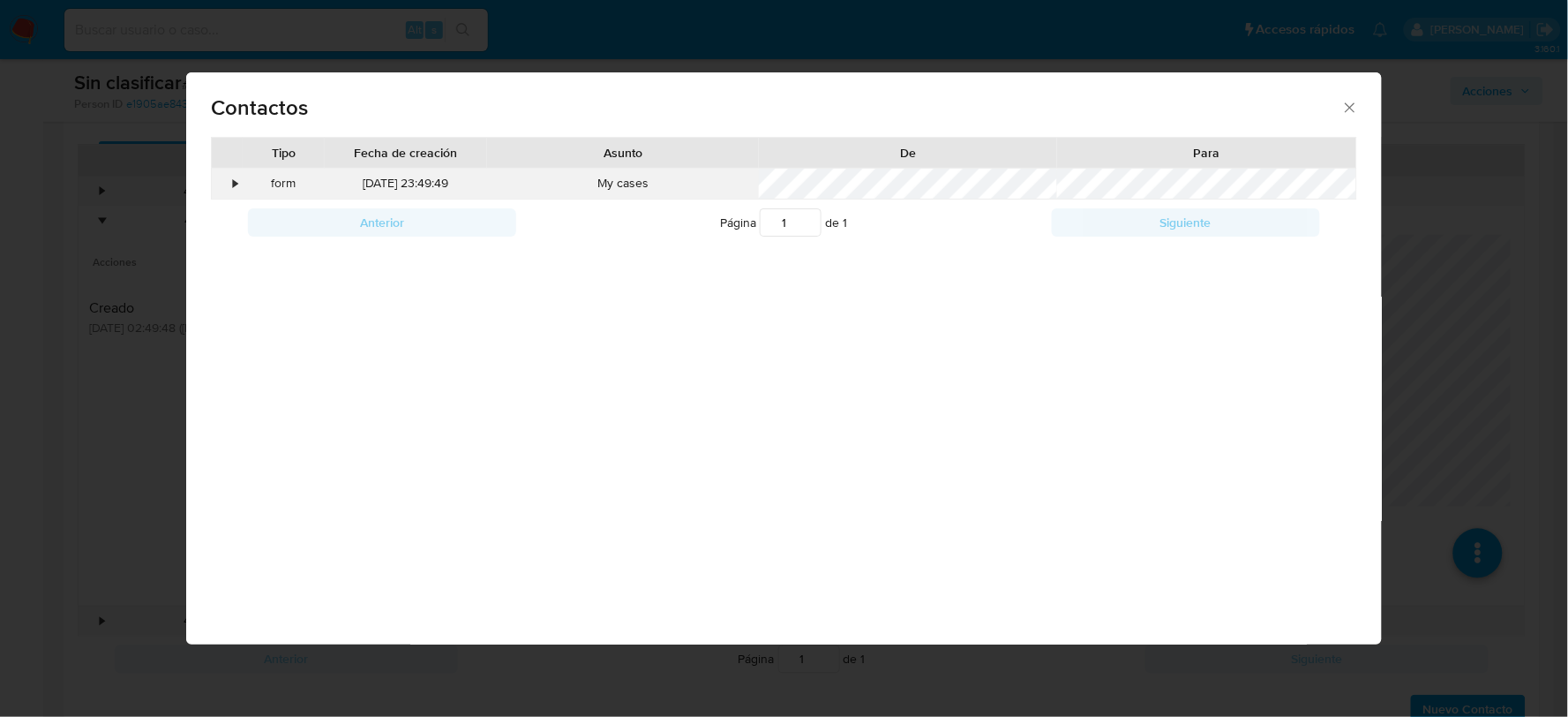
click at [232, 188] on div "•" at bounding box center [227, 184] width 31 height 30
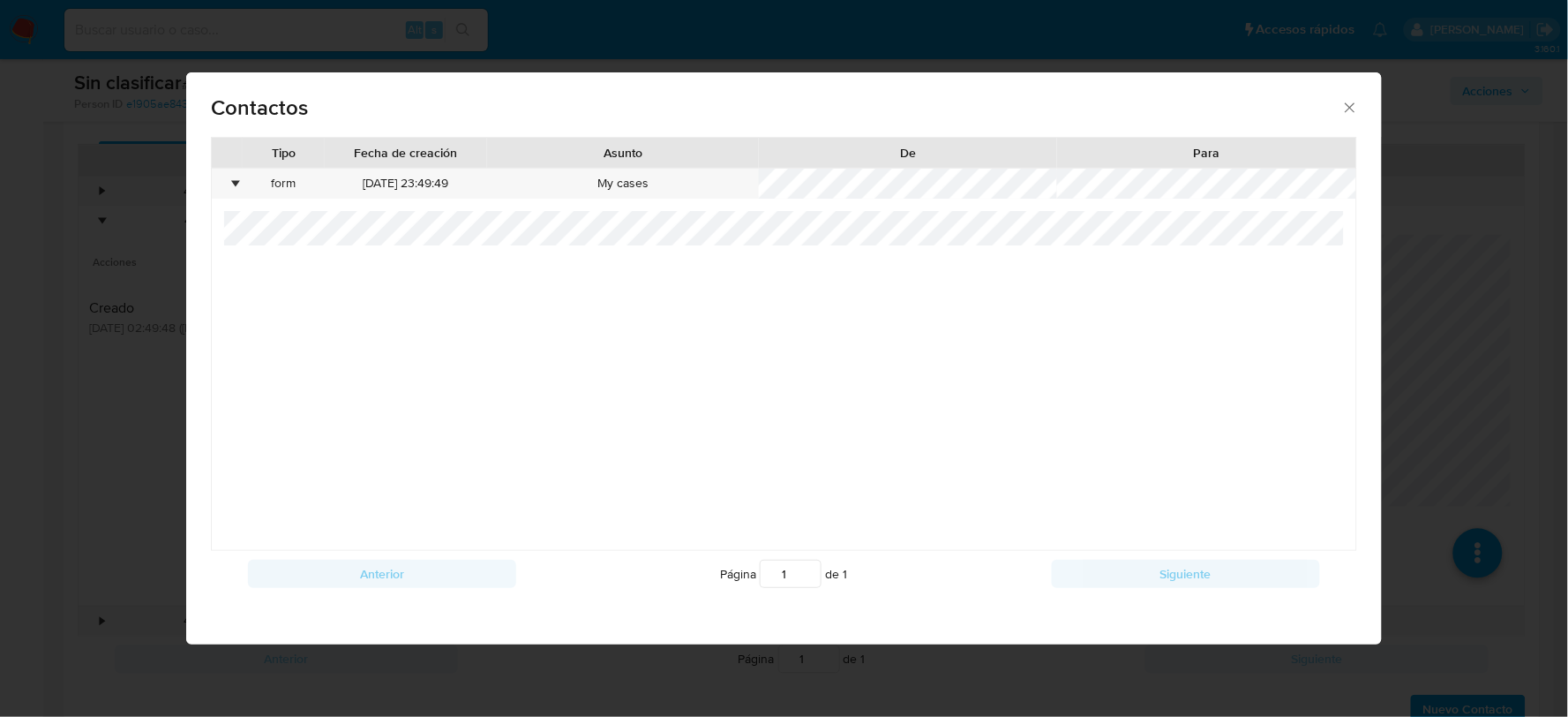
click at [1353, 103] on icon "close" at bounding box center [1350, 108] width 18 height 18
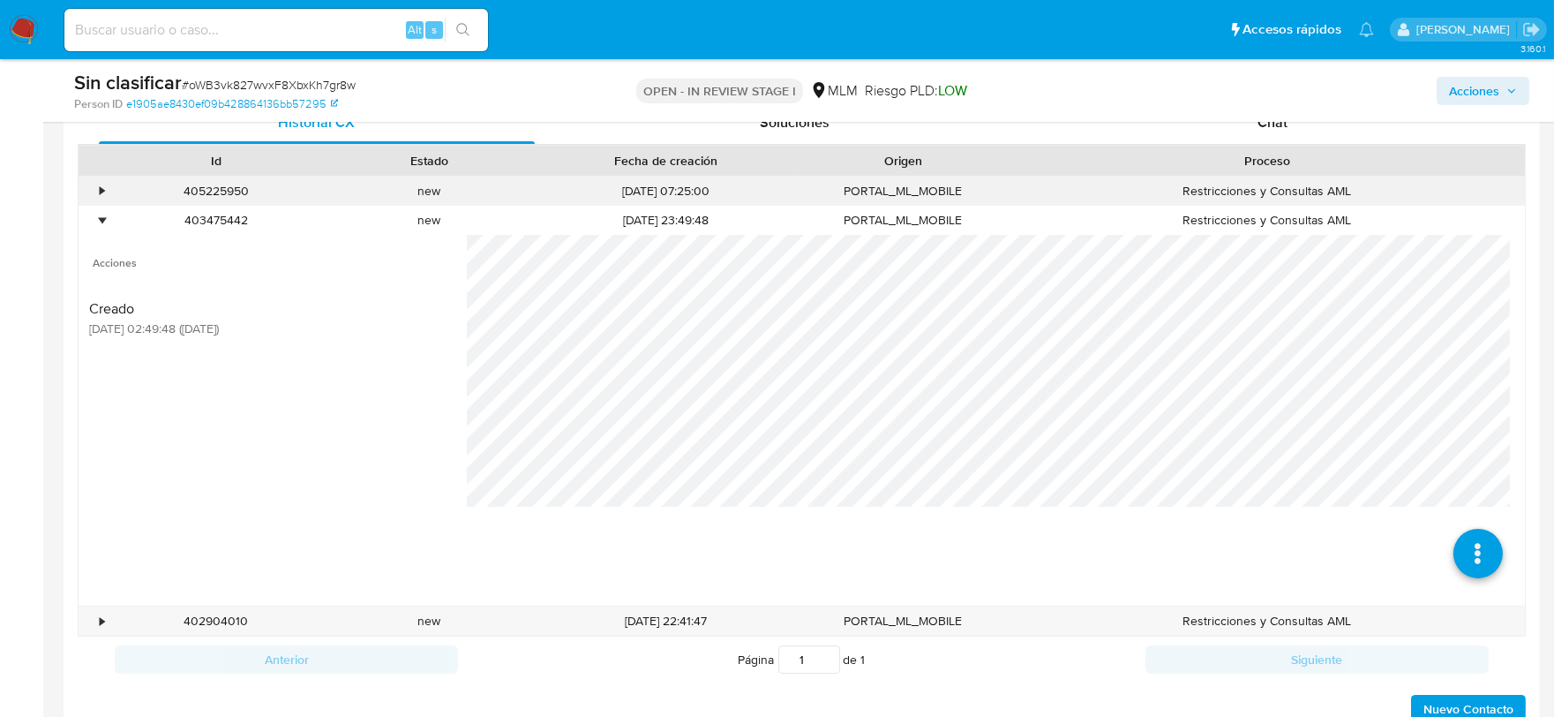
click at [100, 194] on div "•" at bounding box center [102, 191] width 4 height 17
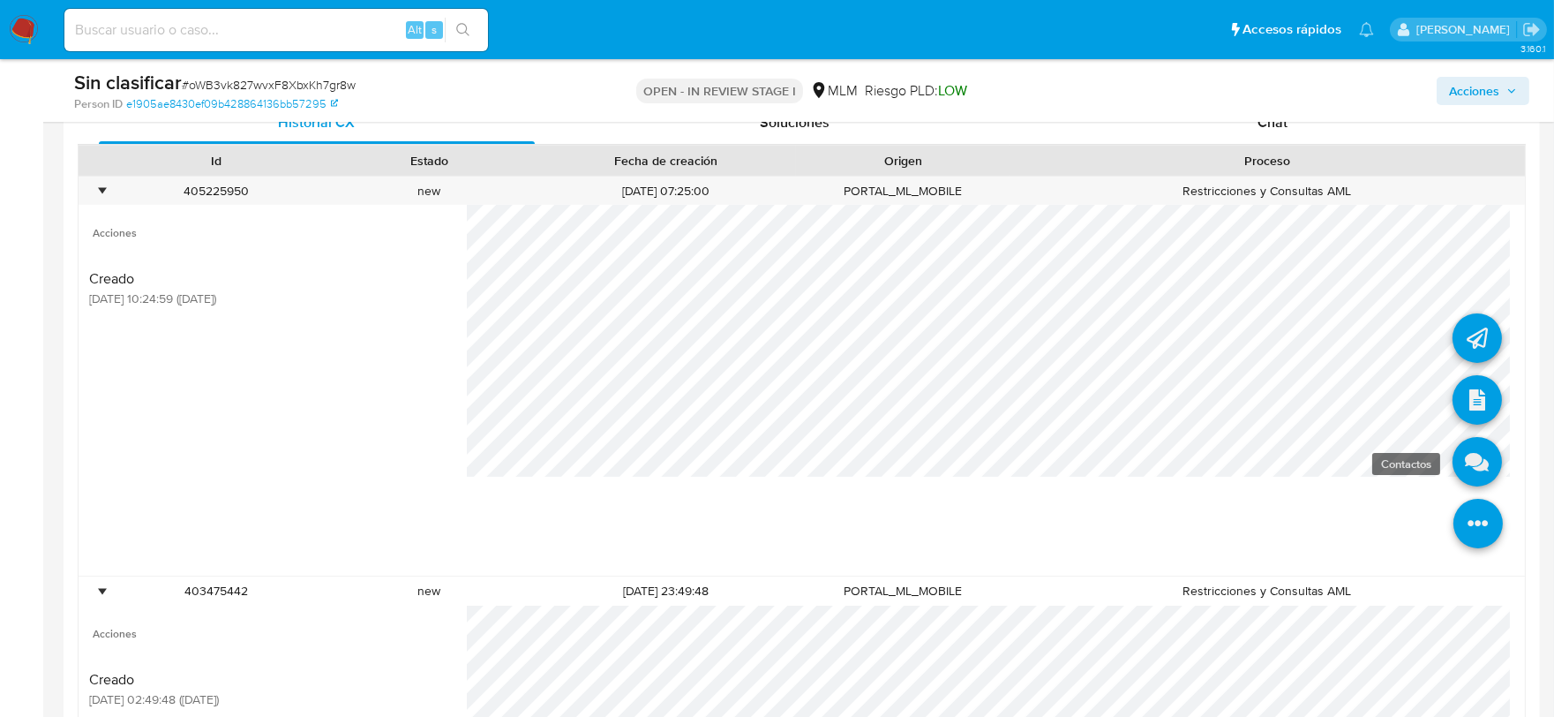
click at [1458, 451] on icon at bounding box center [1476, 461] width 49 height 49
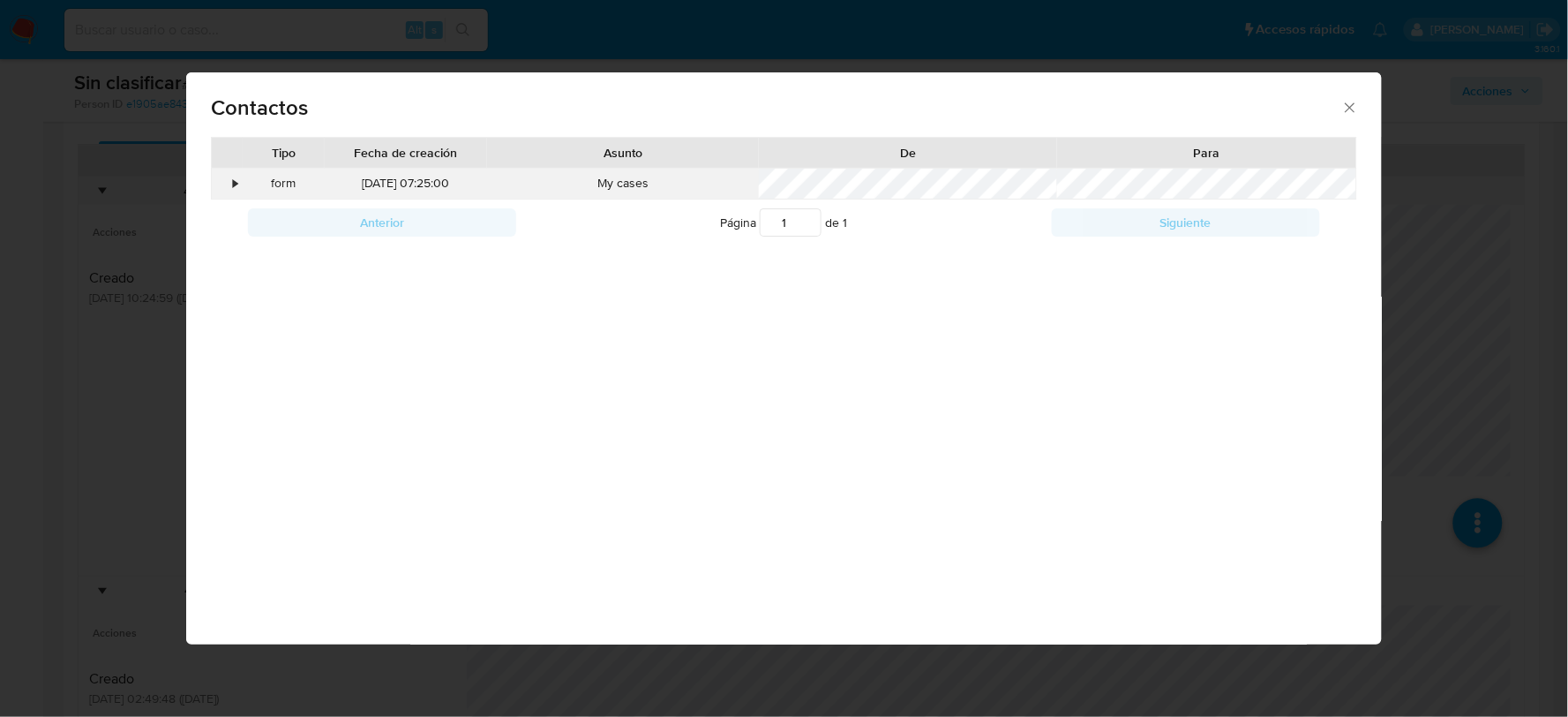
click at [230, 173] on div "•" at bounding box center [227, 184] width 31 height 30
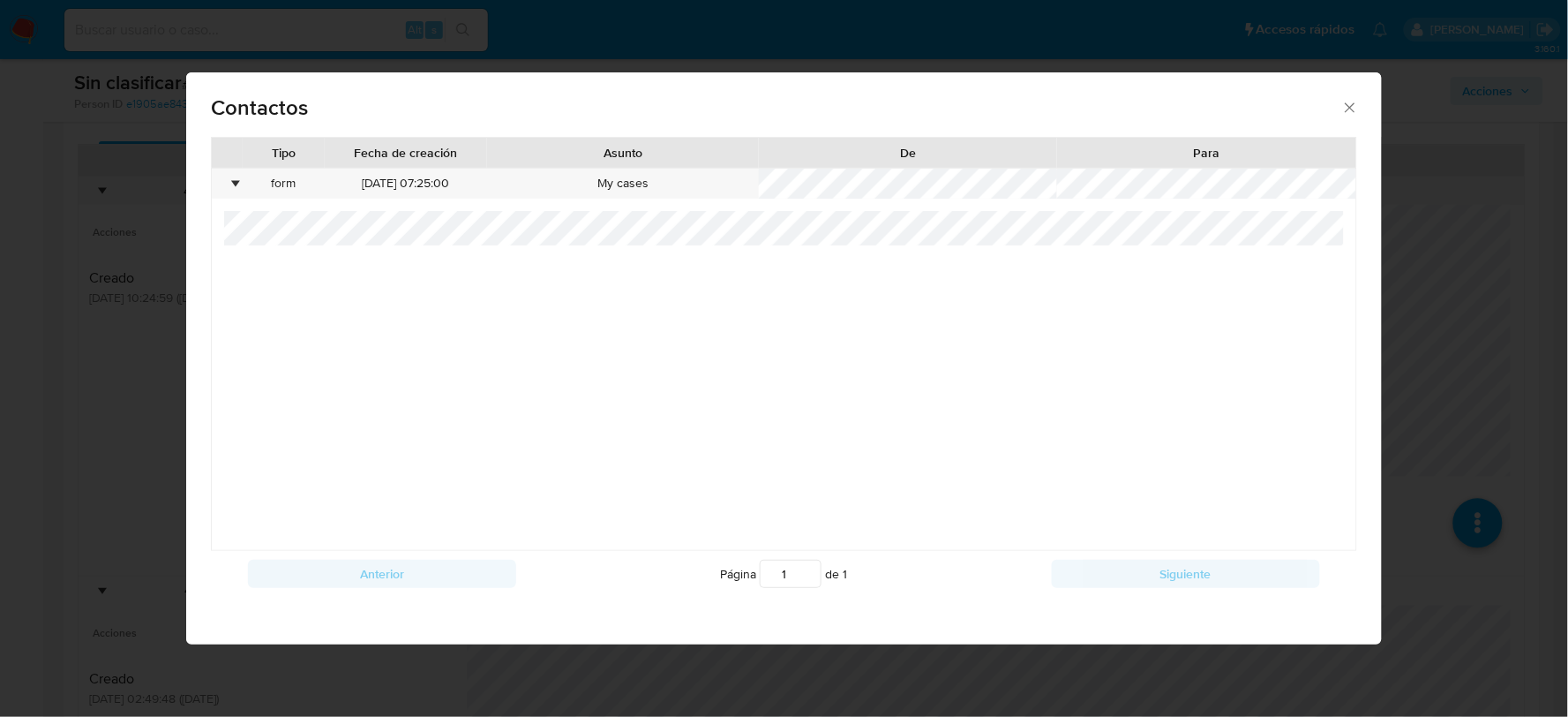
click at [1216, 326] on div at bounding box center [783, 380] width 1119 height 339
click at [1343, 102] on icon "close" at bounding box center [1350, 108] width 18 height 18
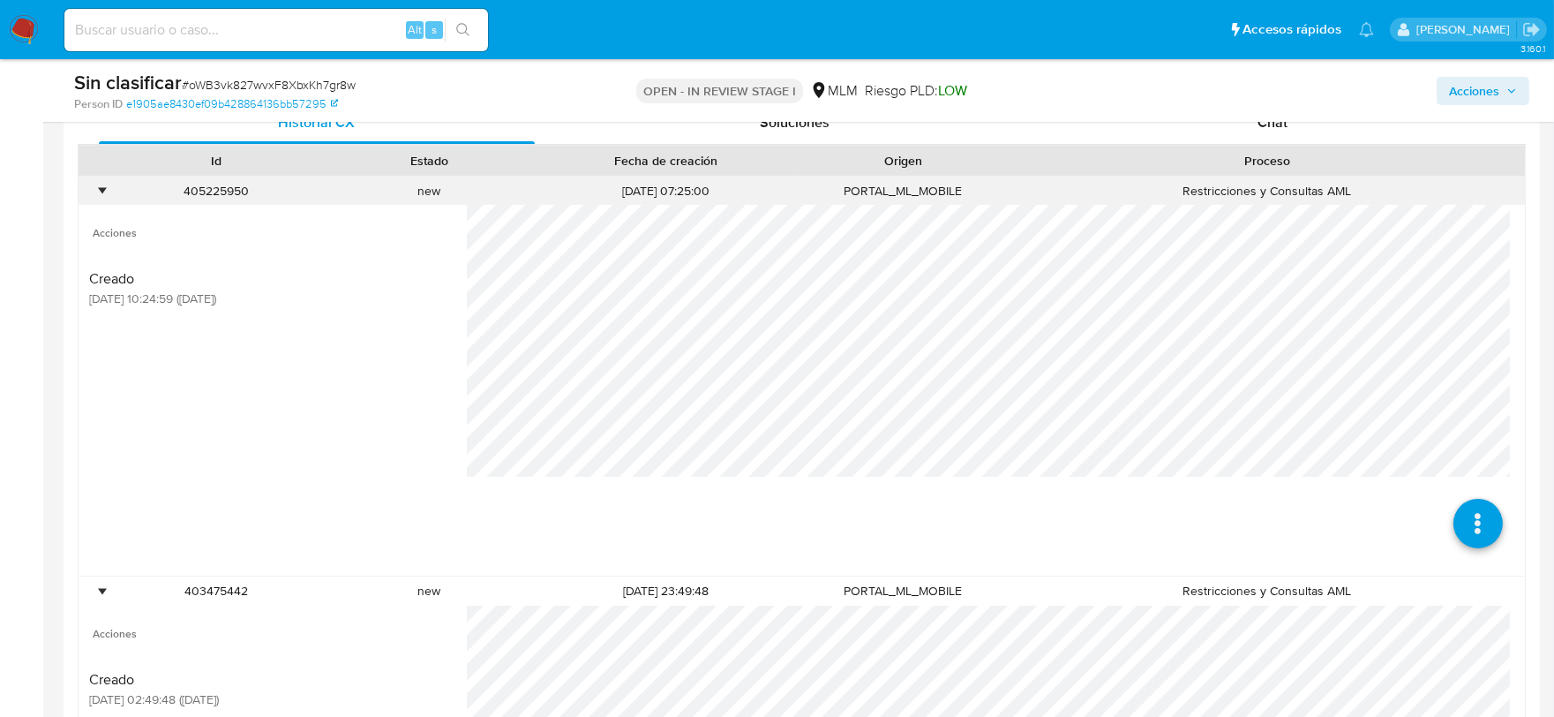
click at [101, 196] on div "•" at bounding box center [102, 191] width 4 height 17
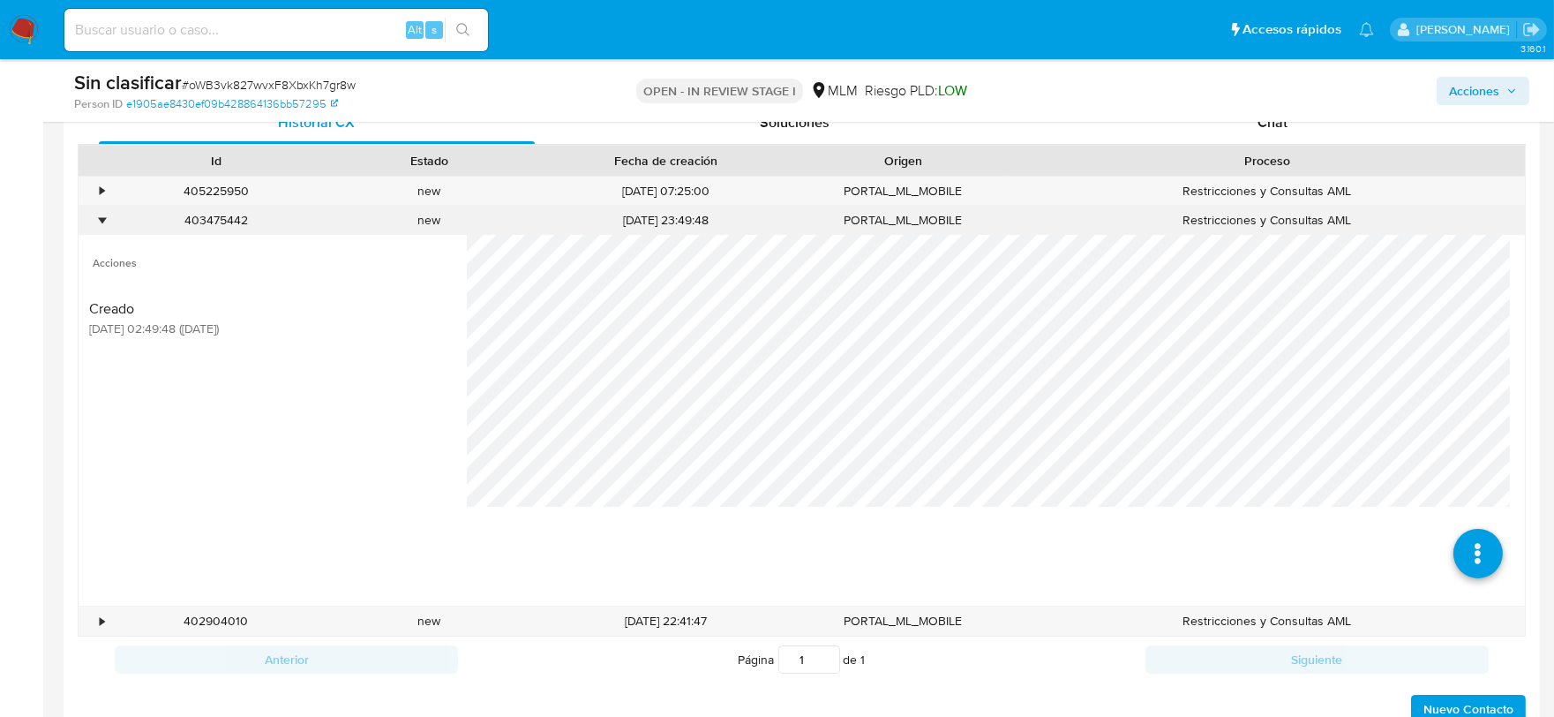
click at [102, 223] on div "•" at bounding box center [102, 220] width 4 height 17
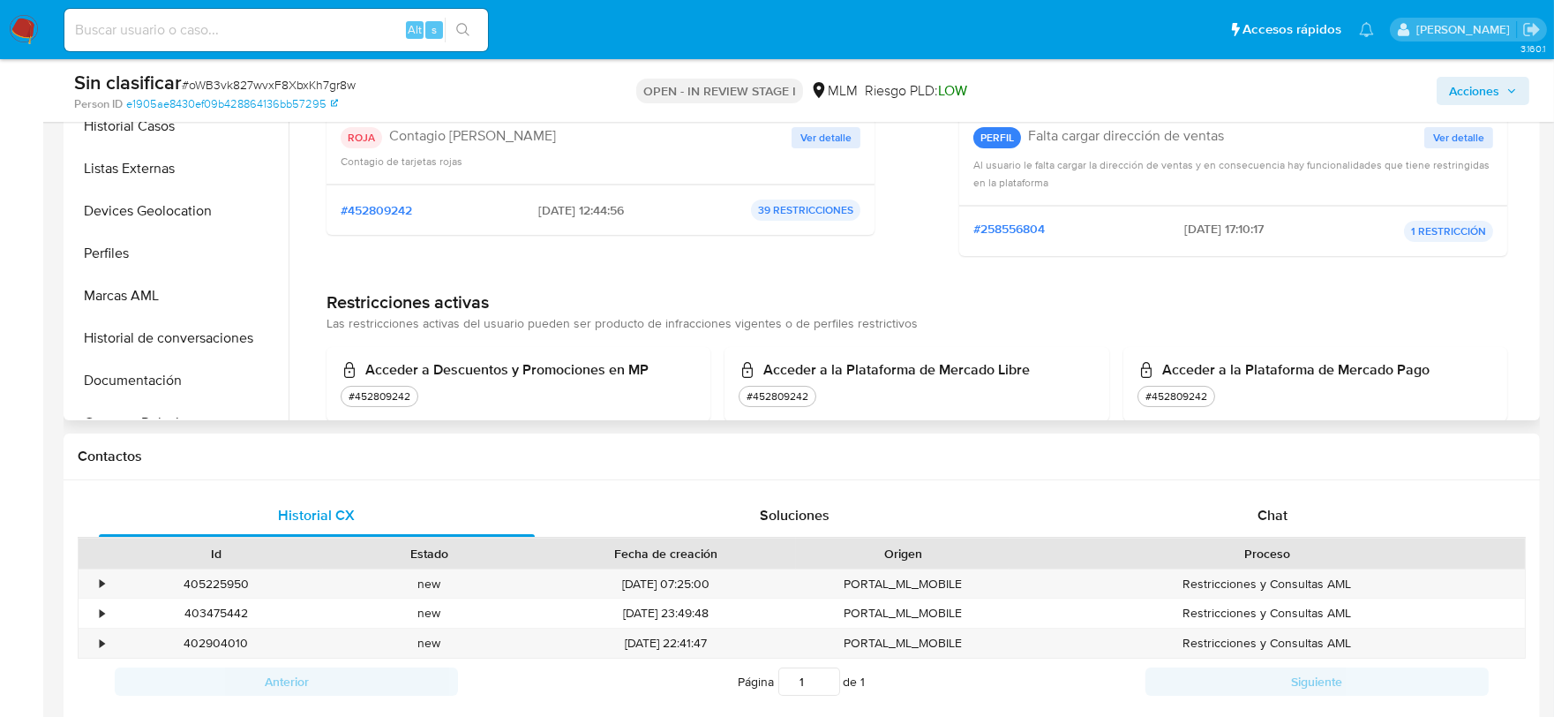
scroll to position [0, 0]
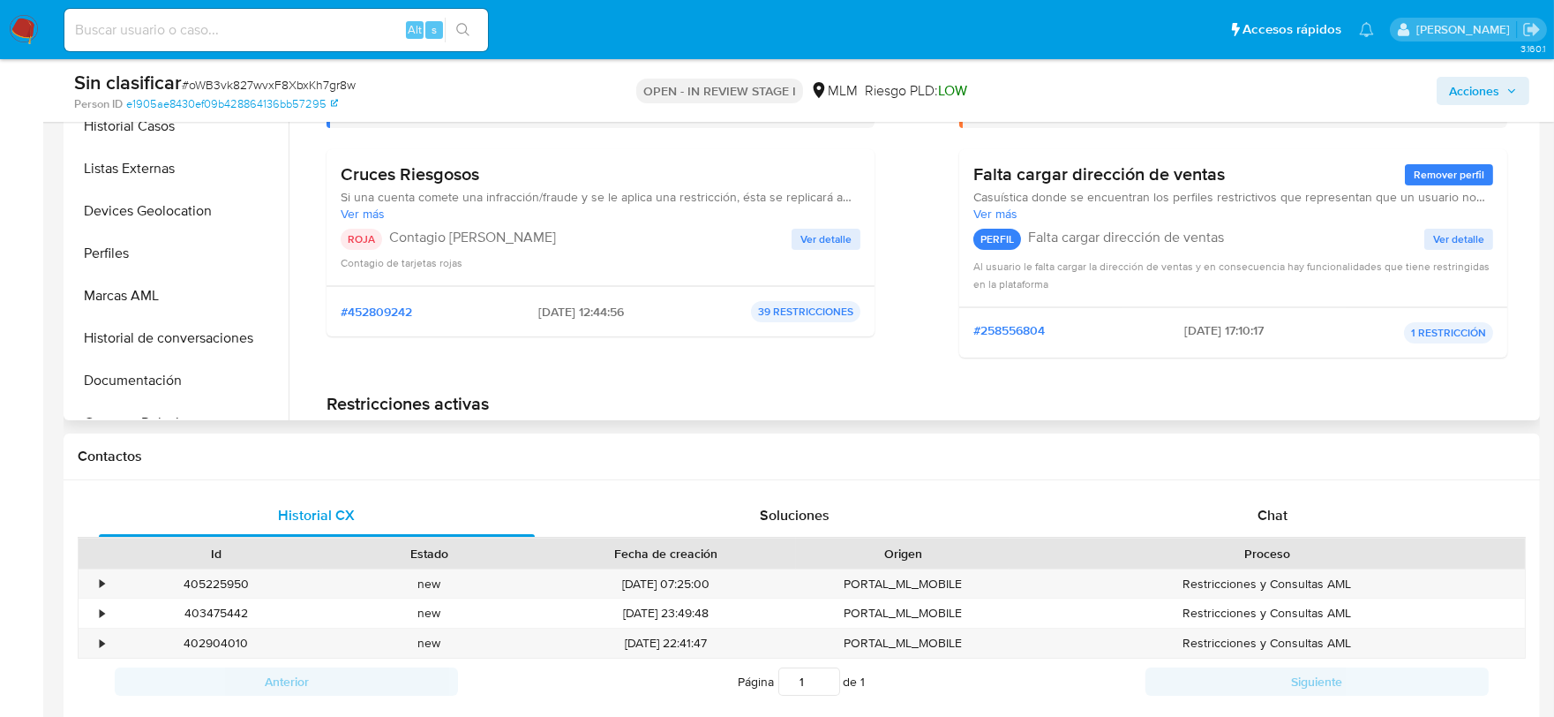
click at [827, 230] on span "Ver detalle" at bounding box center [825, 239] width 51 height 18
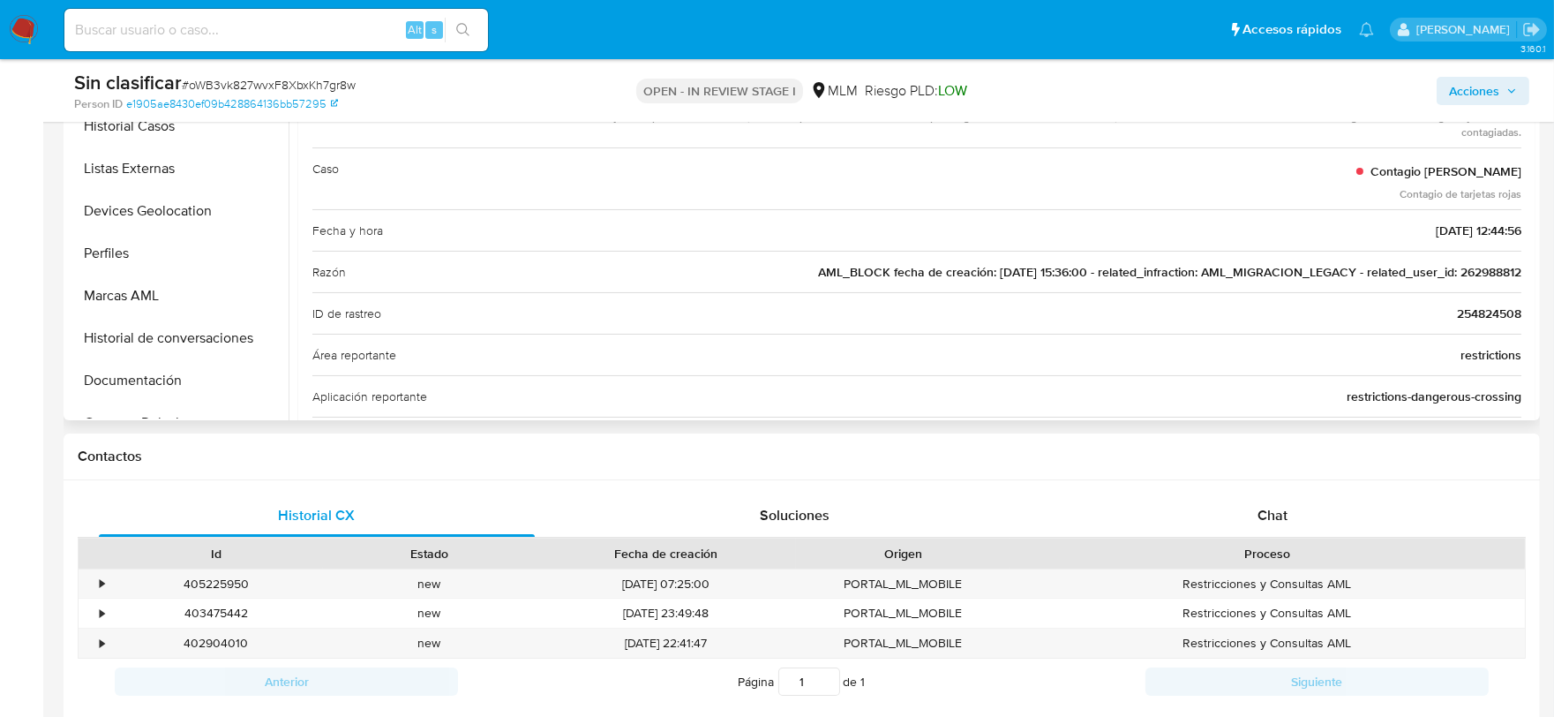
click at [1480, 266] on span "AML_BLOCK fecha de creación: [DATE] 15:36:00 - related_infraction: AML_MIGRACIO…" at bounding box center [1169, 272] width 703 height 18
click at [1468, 275] on span "AML_BLOCK fecha de creación: [DATE] 15:36:00 - related_infraction: AML_MIGRACIO…" at bounding box center [1169, 272] width 703 height 18
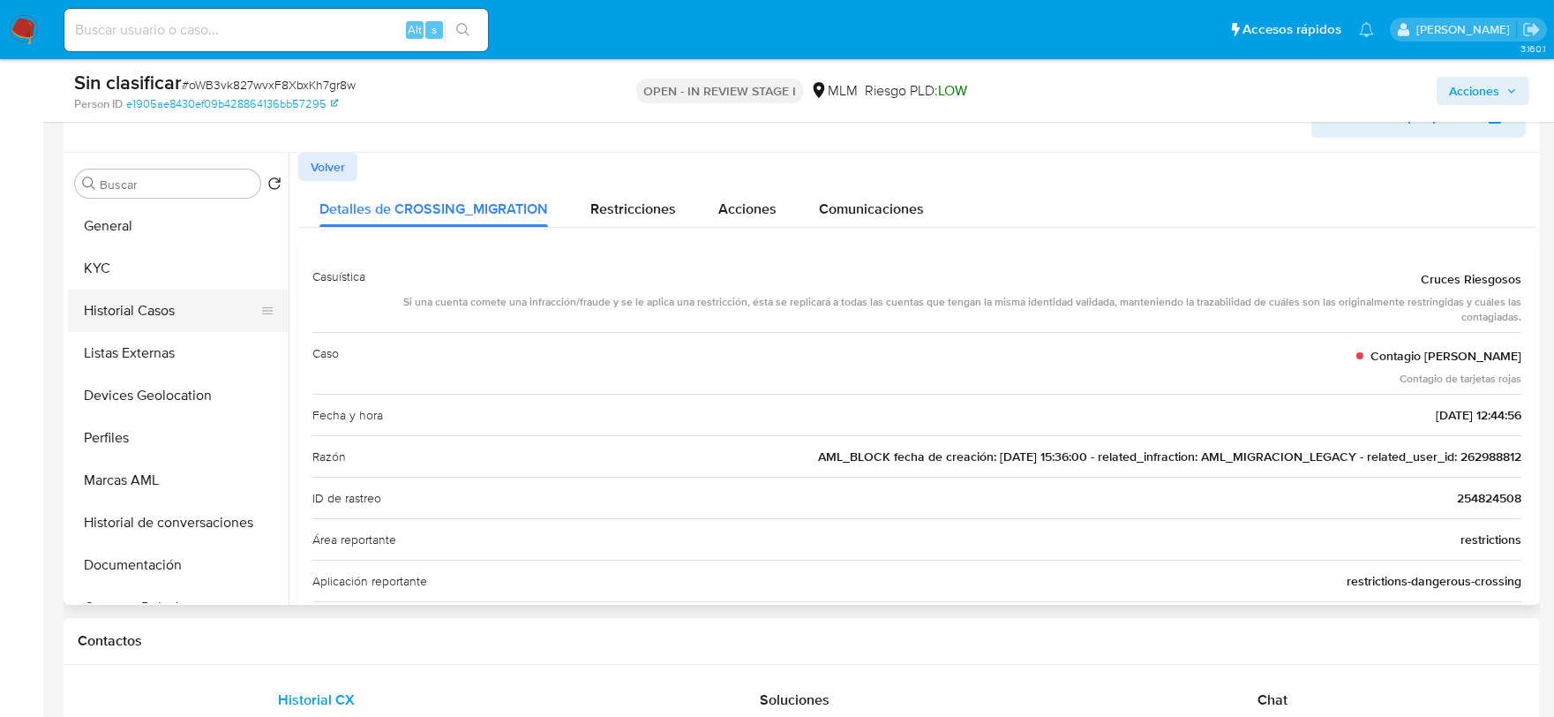
scroll to position [294, 0]
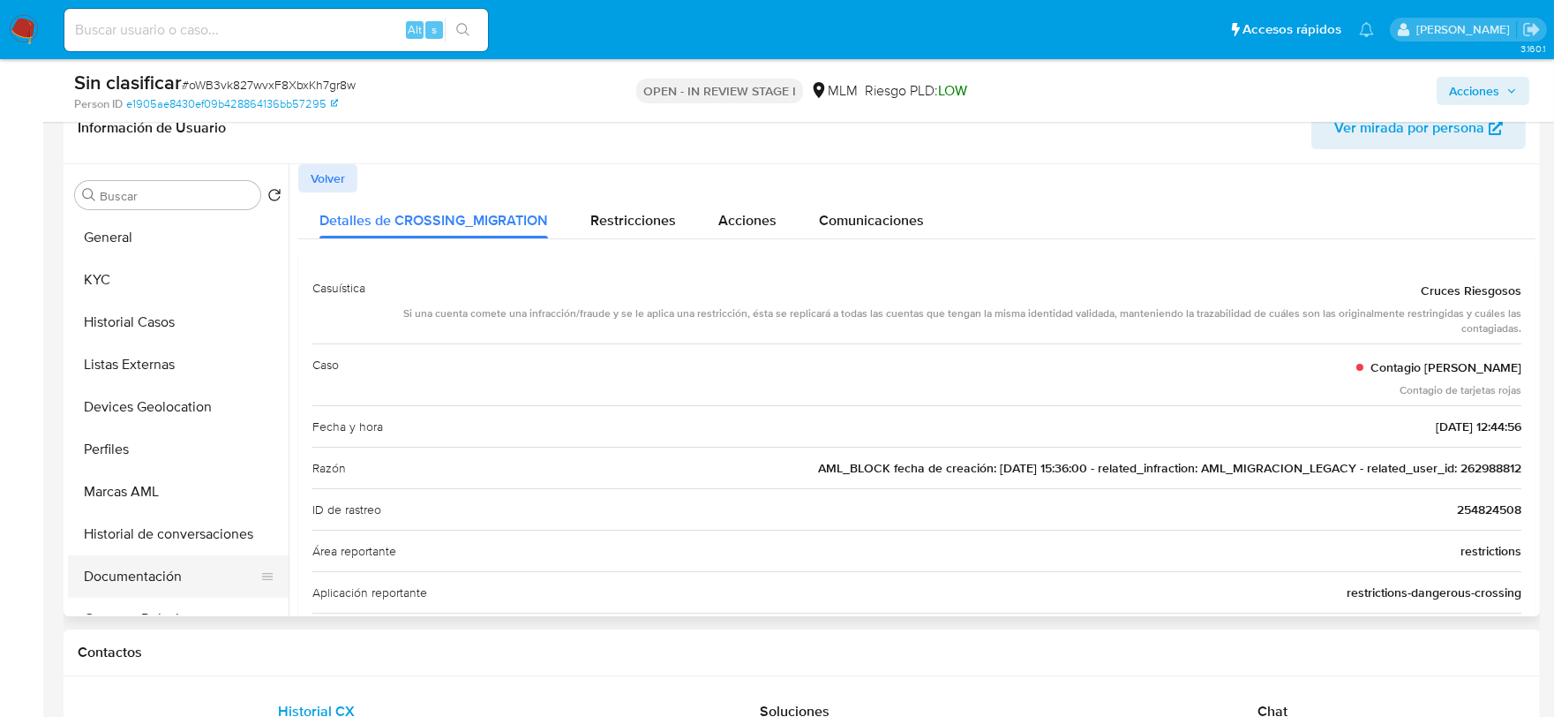
click at [166, 581] on button "Documentación" at bounding box center [171, 576] width 206 height 42
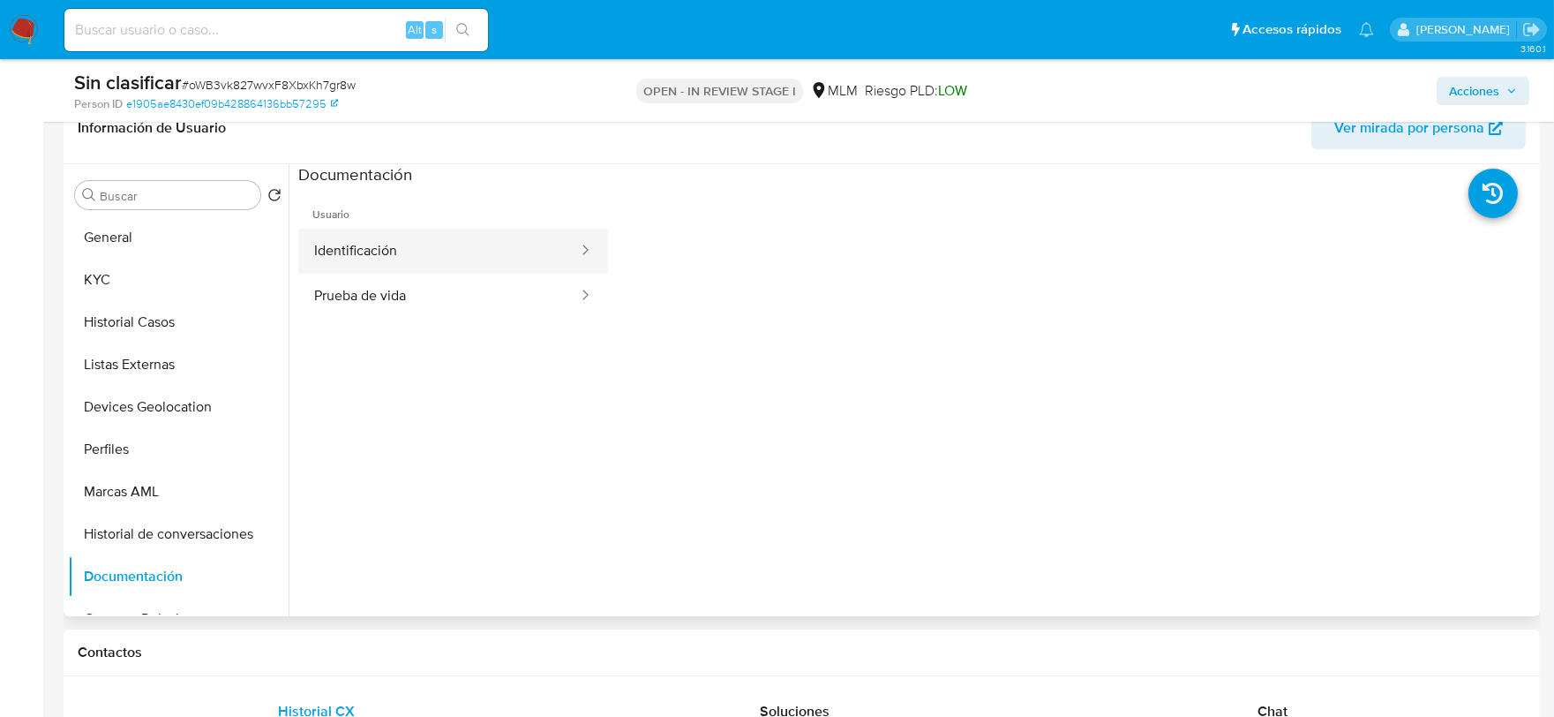
click at [397, 248] on button "Identificación" at bounding box center [438, 251] width 281 height 45
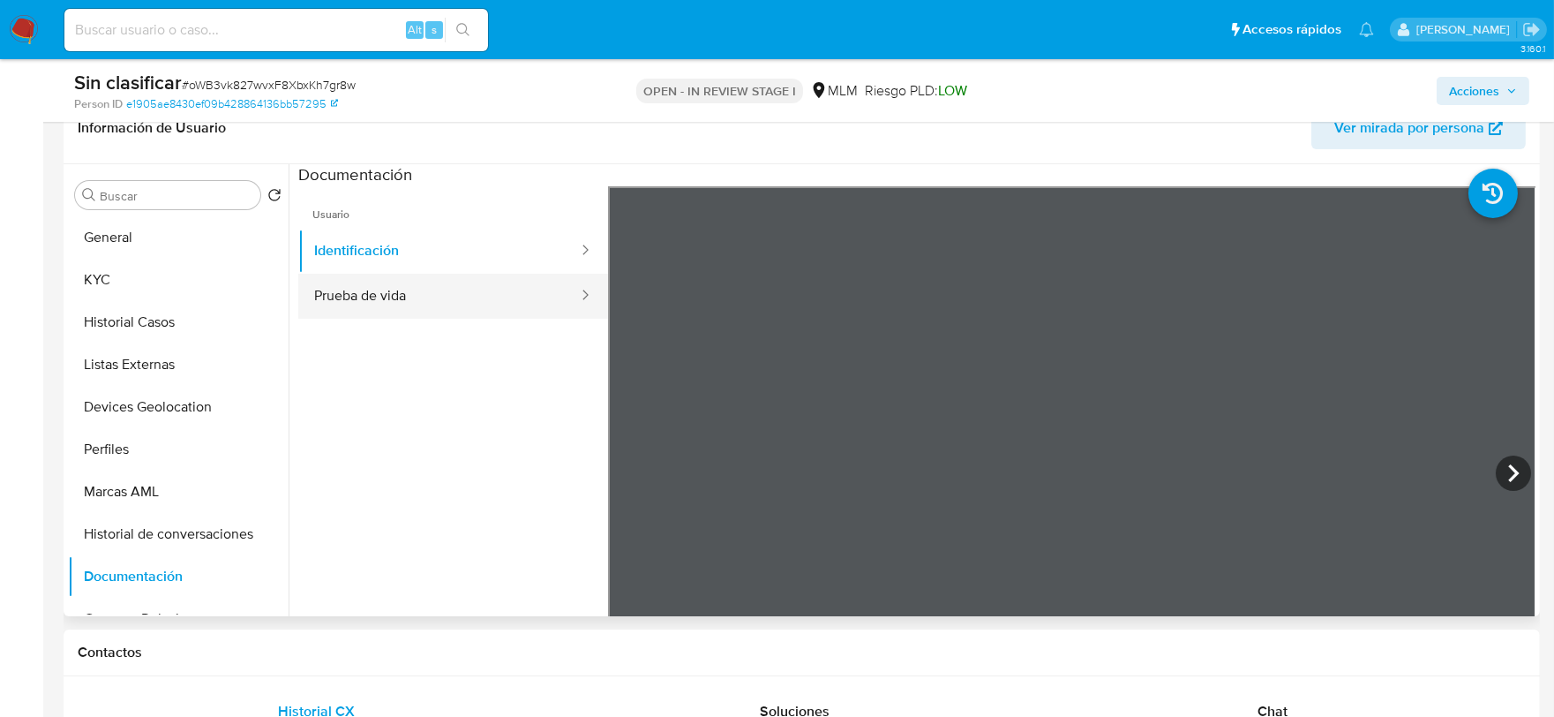
click at [474, 286] on button "Prueba de vida" at bounding box center [438, 296] width 281 height 45
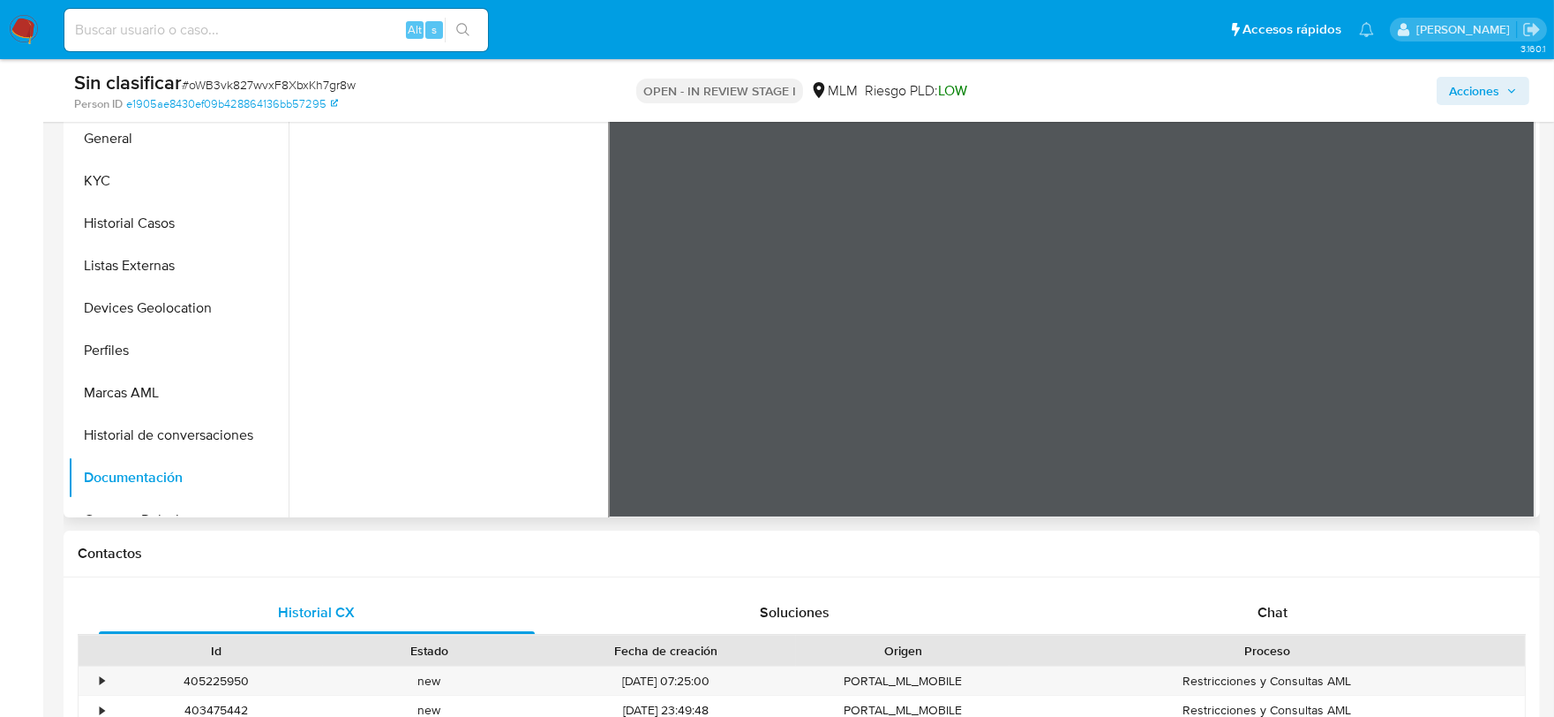
scroll to position [392, 0]
click at [171, 266] on button "Listas Externas" at bounding box center [171, 266] width 206 height 42
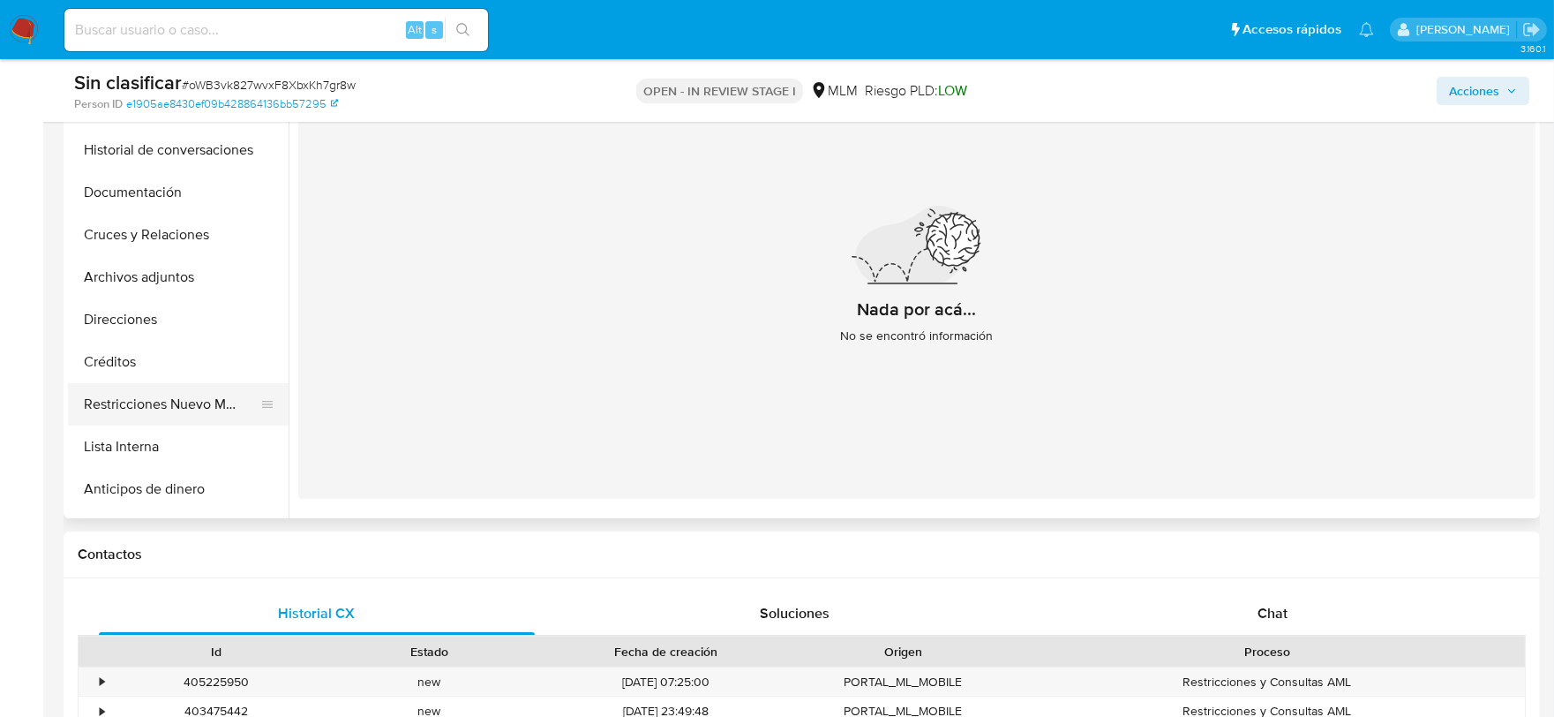
scroll to position [294, 0]
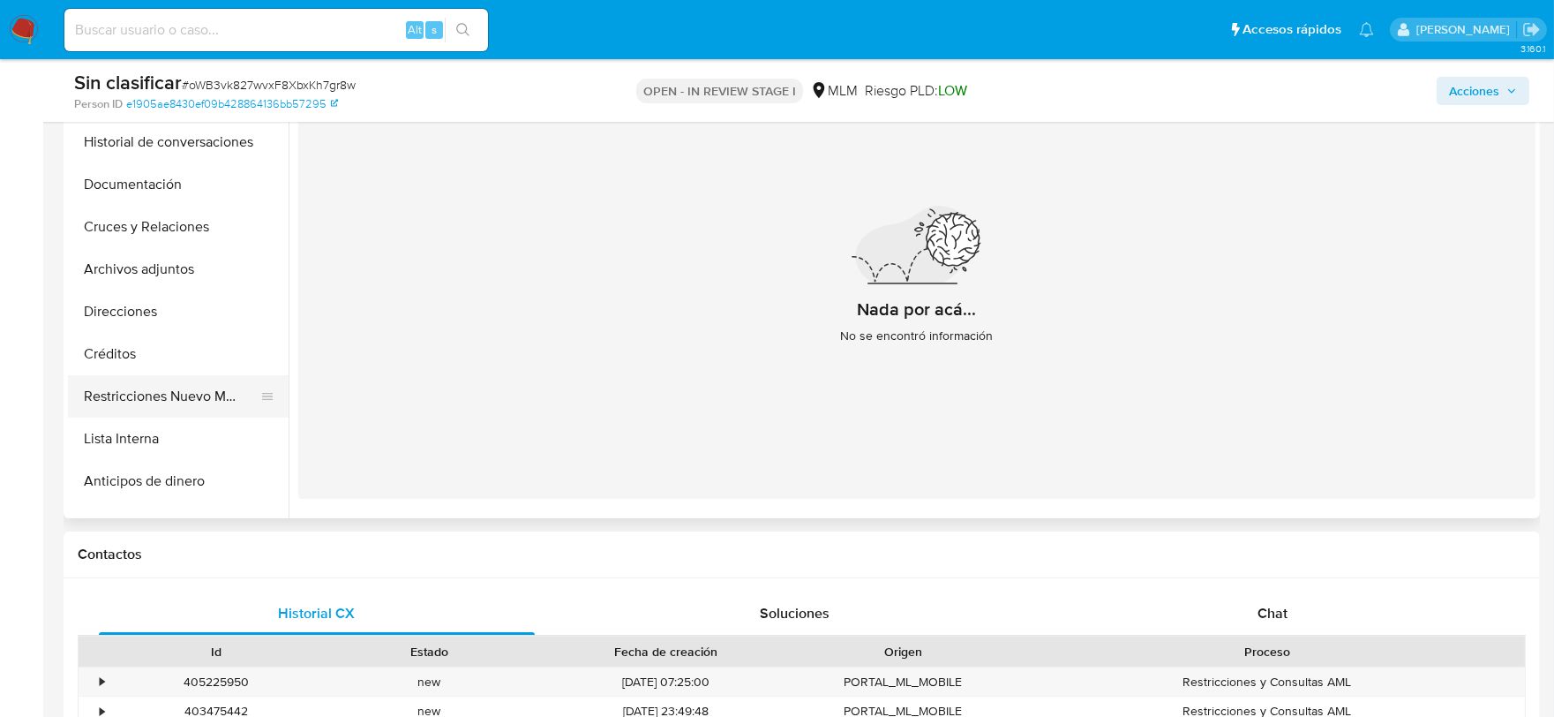
click at [190, 386] on button "Restricciones Nuevo Mundo" at bounding box center [171, 396] width 206 height 42
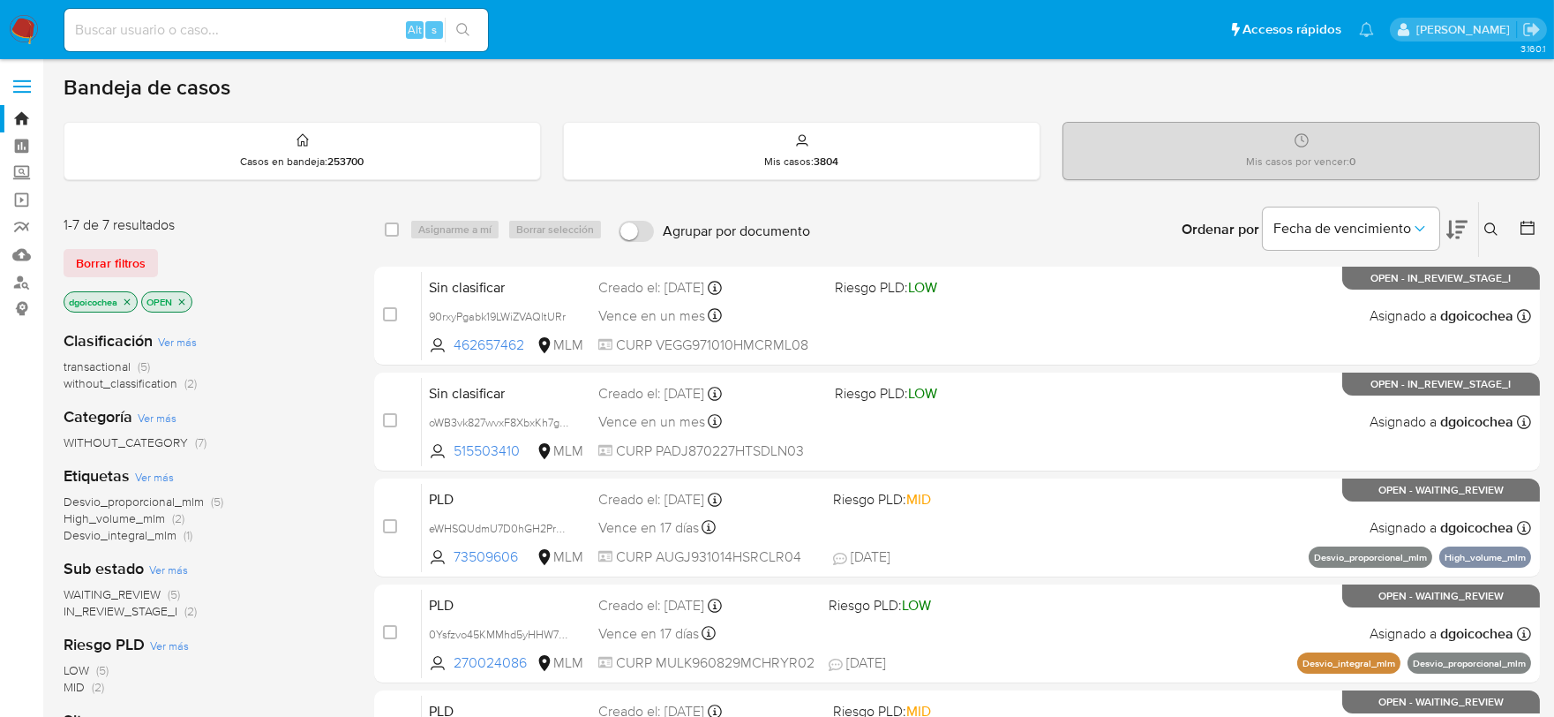
click at [1491, 227] on icon at bounding box center [1491, 229] width 14 height 14
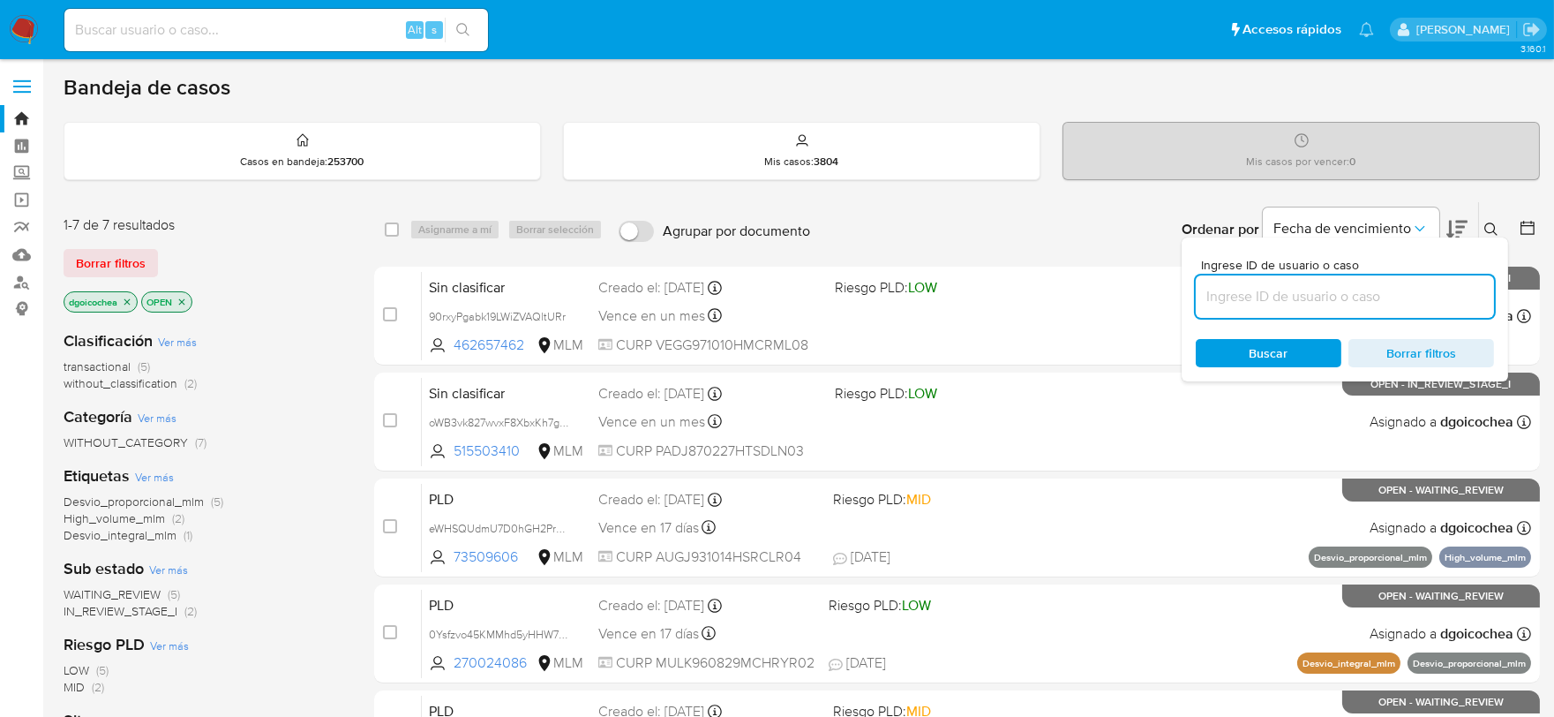
click at [1368, 304] on input at bounding box center [1345, 296] width 298 height 23
type input "262988812"
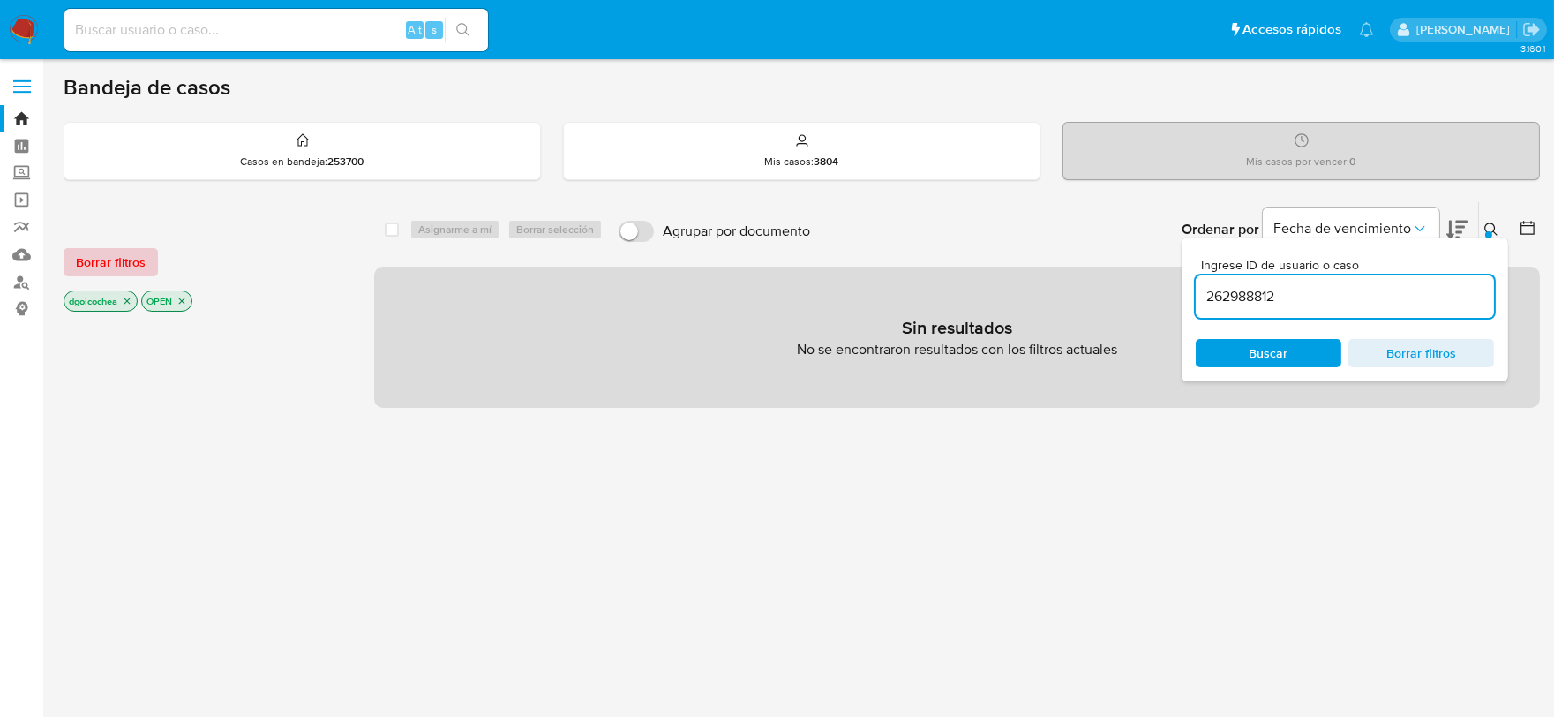
click at [121, 252] on span "Borrar filtros" at bounding box center [111, 262] width 70 height 25
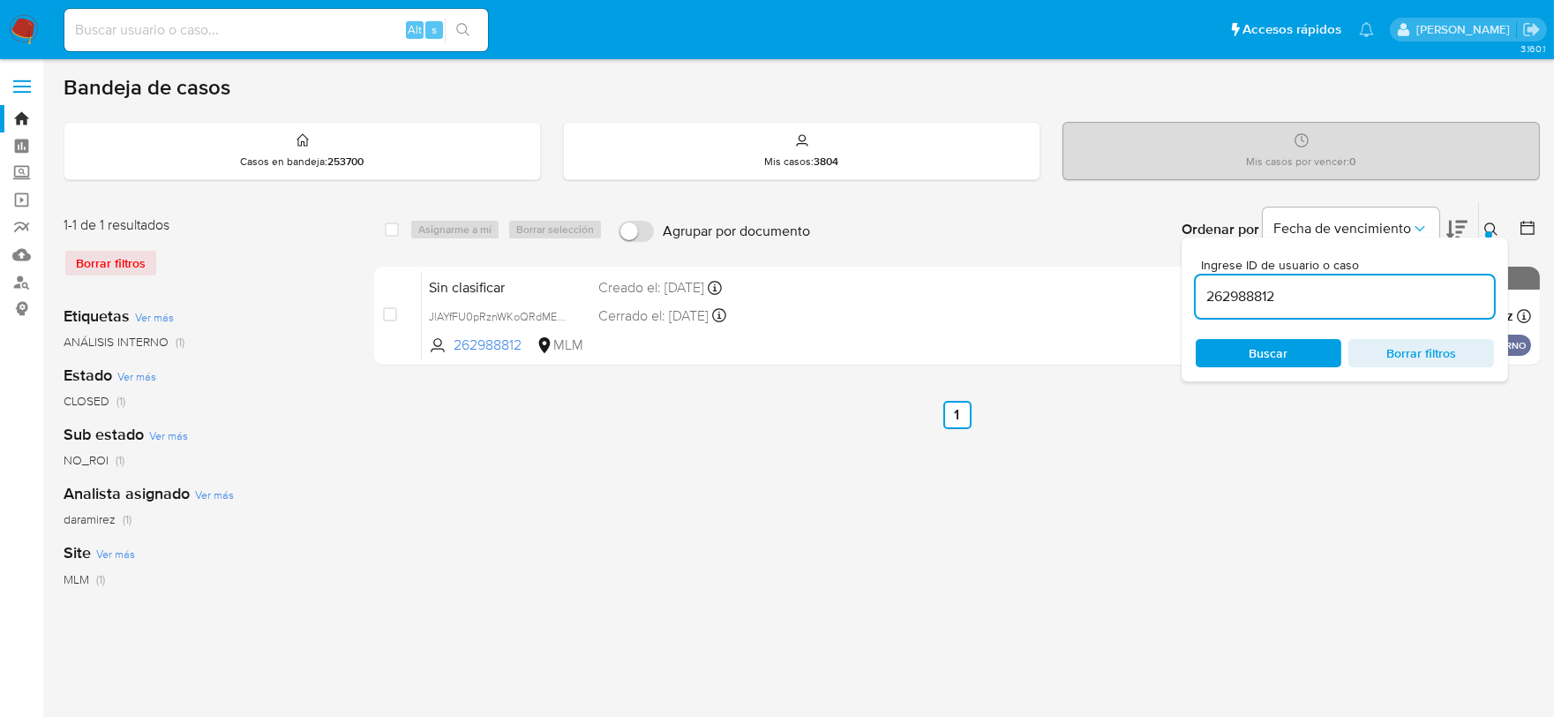
drag, startPoint x: 1492, startPoint y: 224, endPoint x: 1471, endPoint y: 244, distance: 29.3
click at [1491, 224] on icon at bounding box center [1491, 229] width 14 height 14
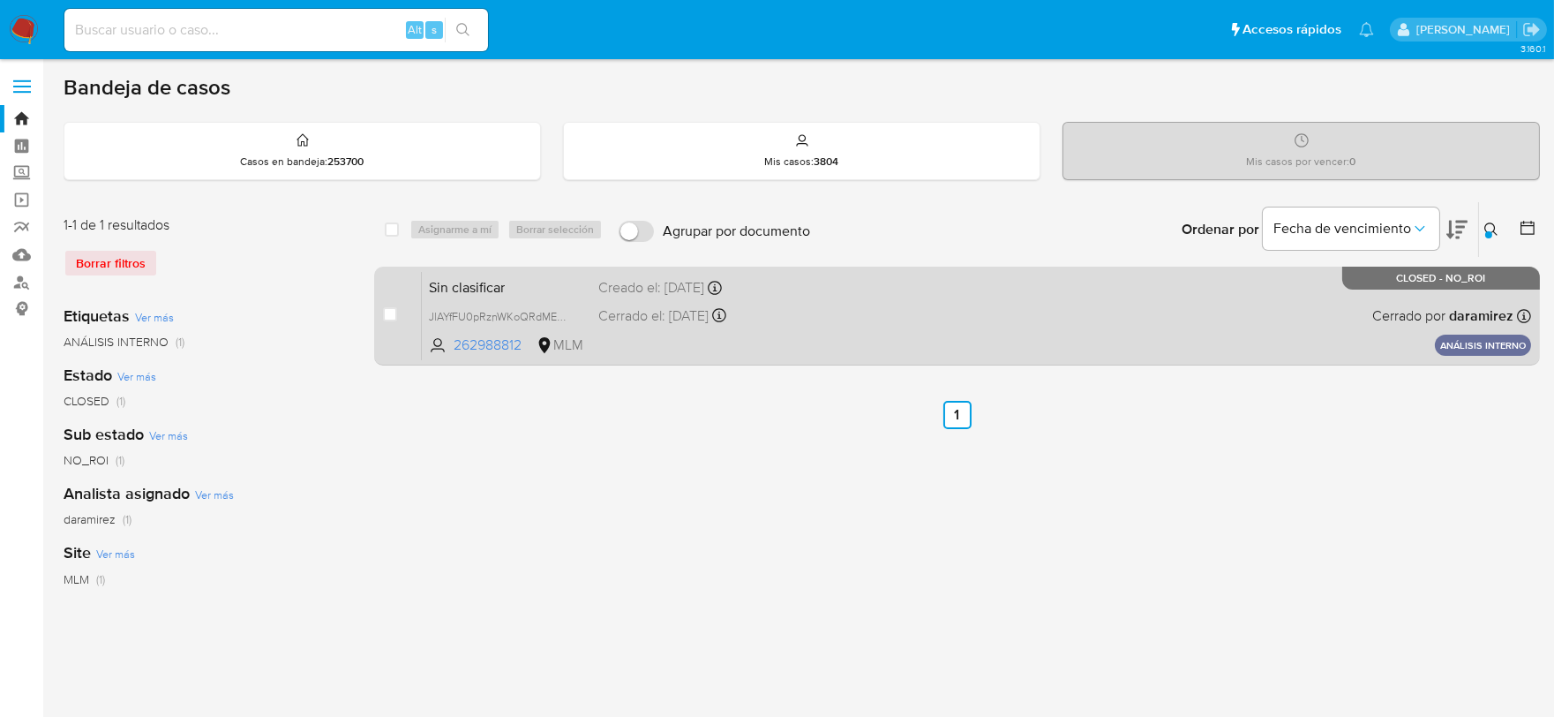
click at [442, 283] on span "Sin clasificar" at bounding box center [506, 285] width 155 height 23
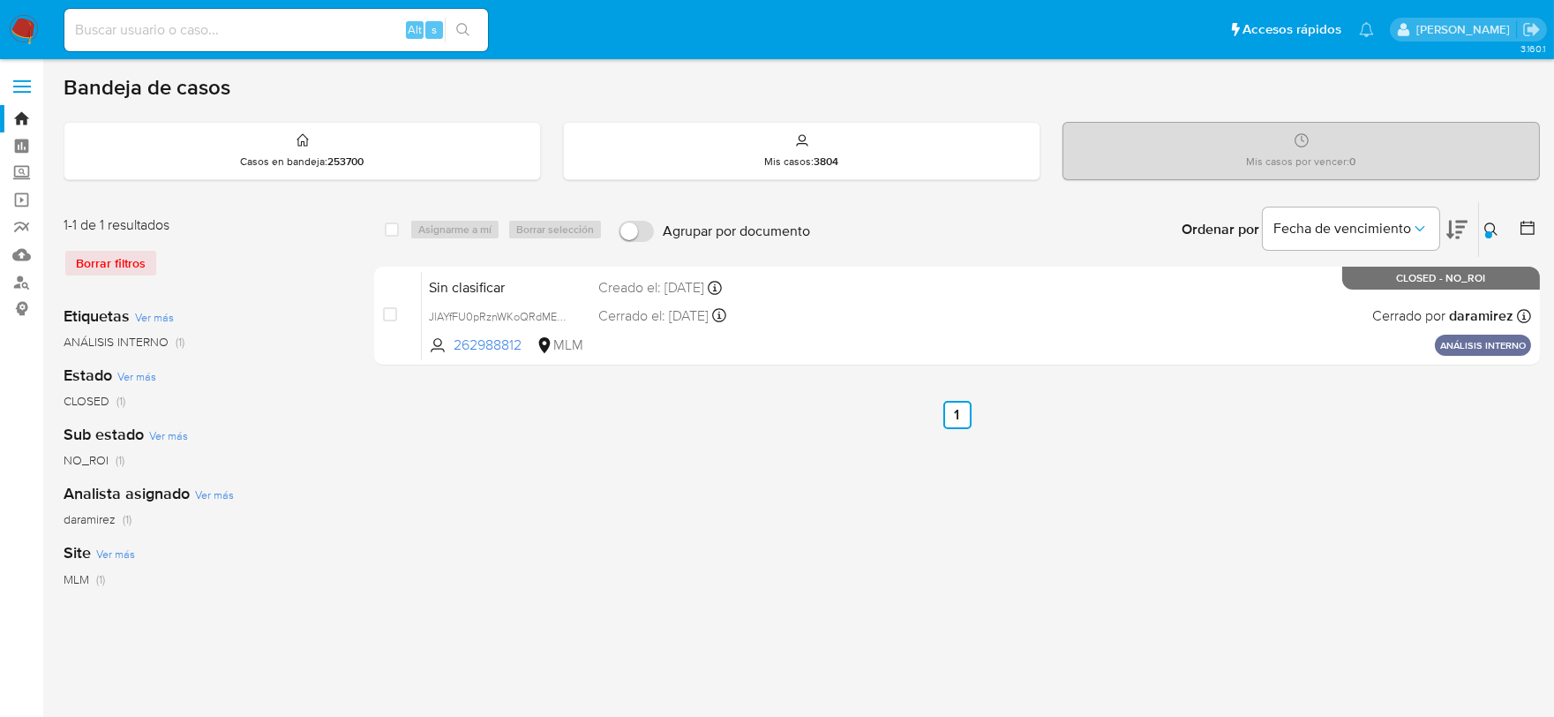
click at [13, 25] on img at bounding box center [24, 30] width 30 height 30
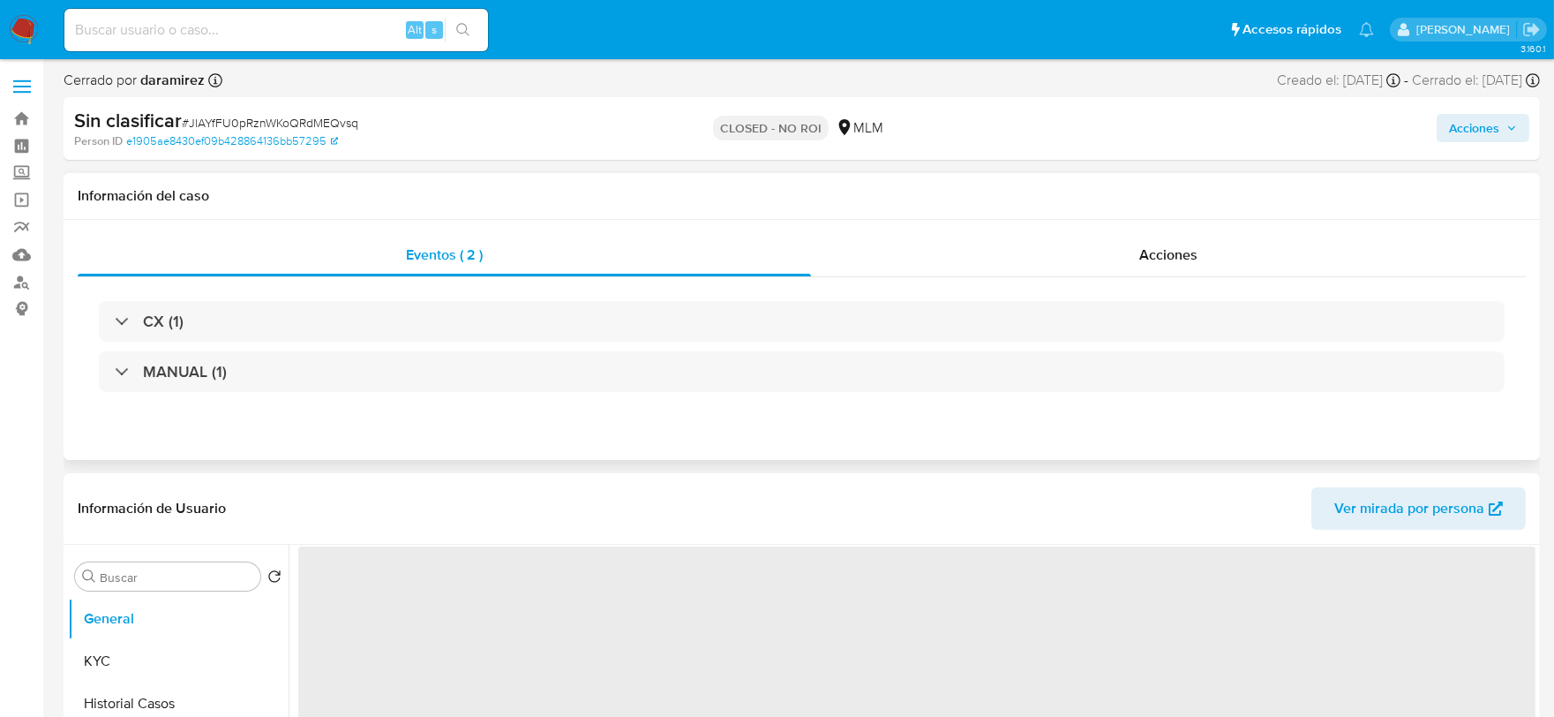
select select "10"
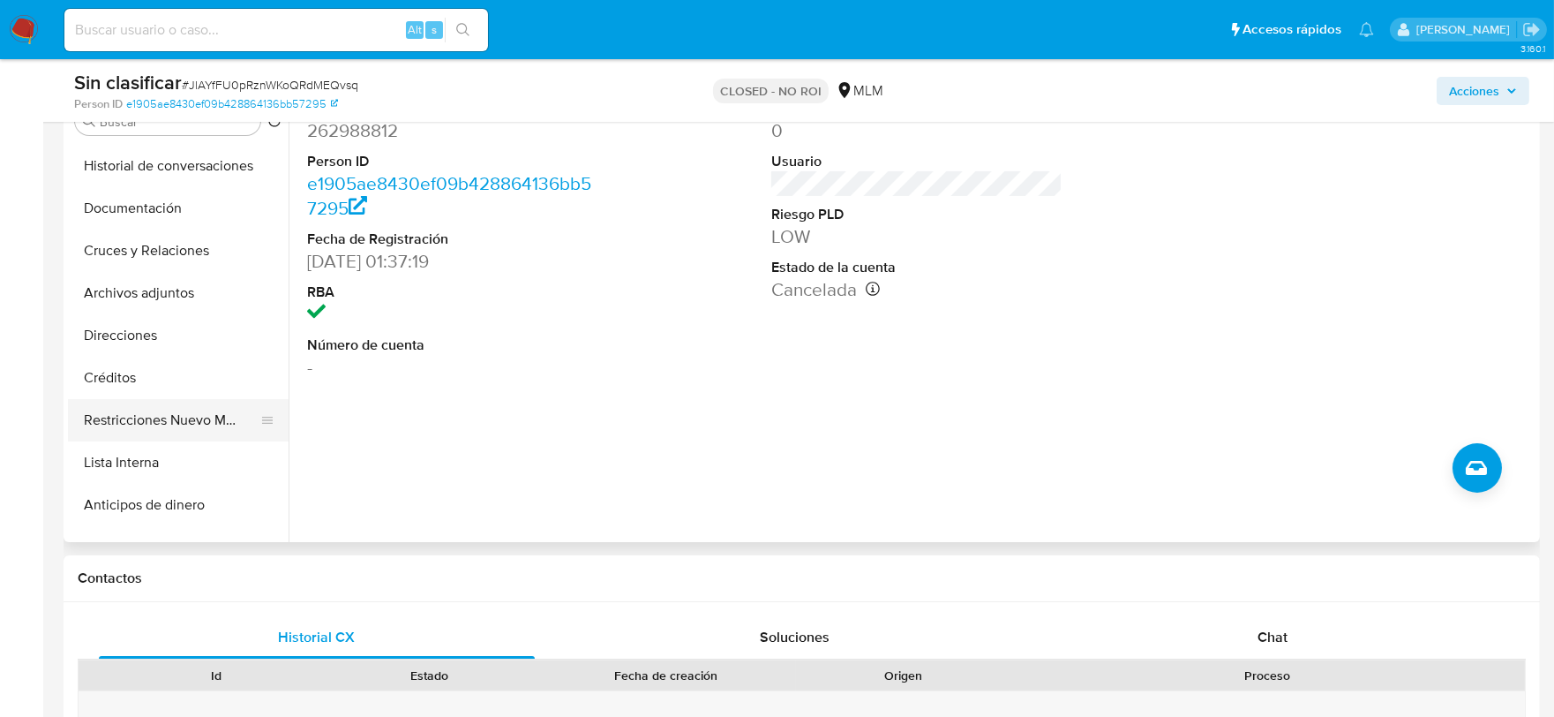
scroll to position [293, 0]
click at [199, 417] on button "Restricciones Nuevo Mundo" at bounding box center [171, 421] width 206 height 42
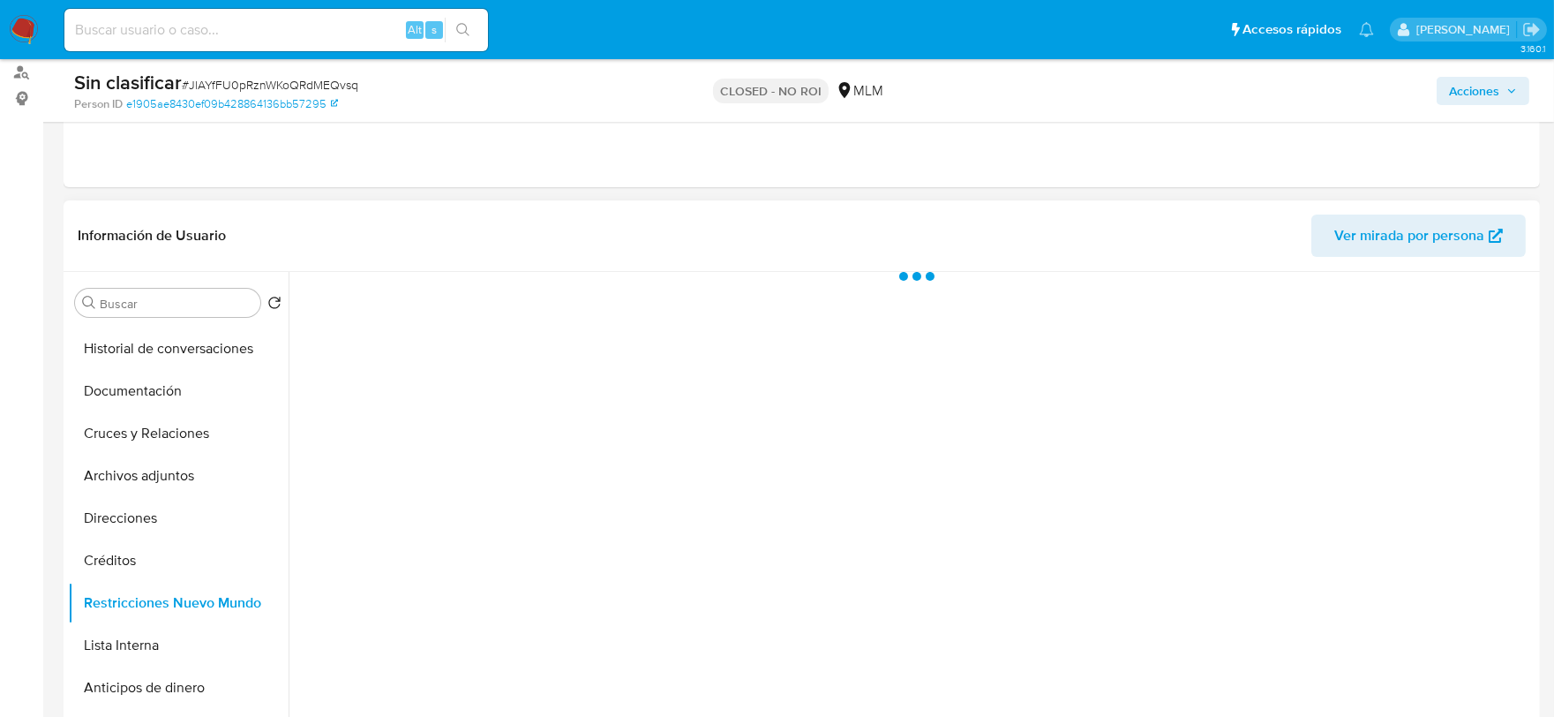
scroll to position [196, 0]
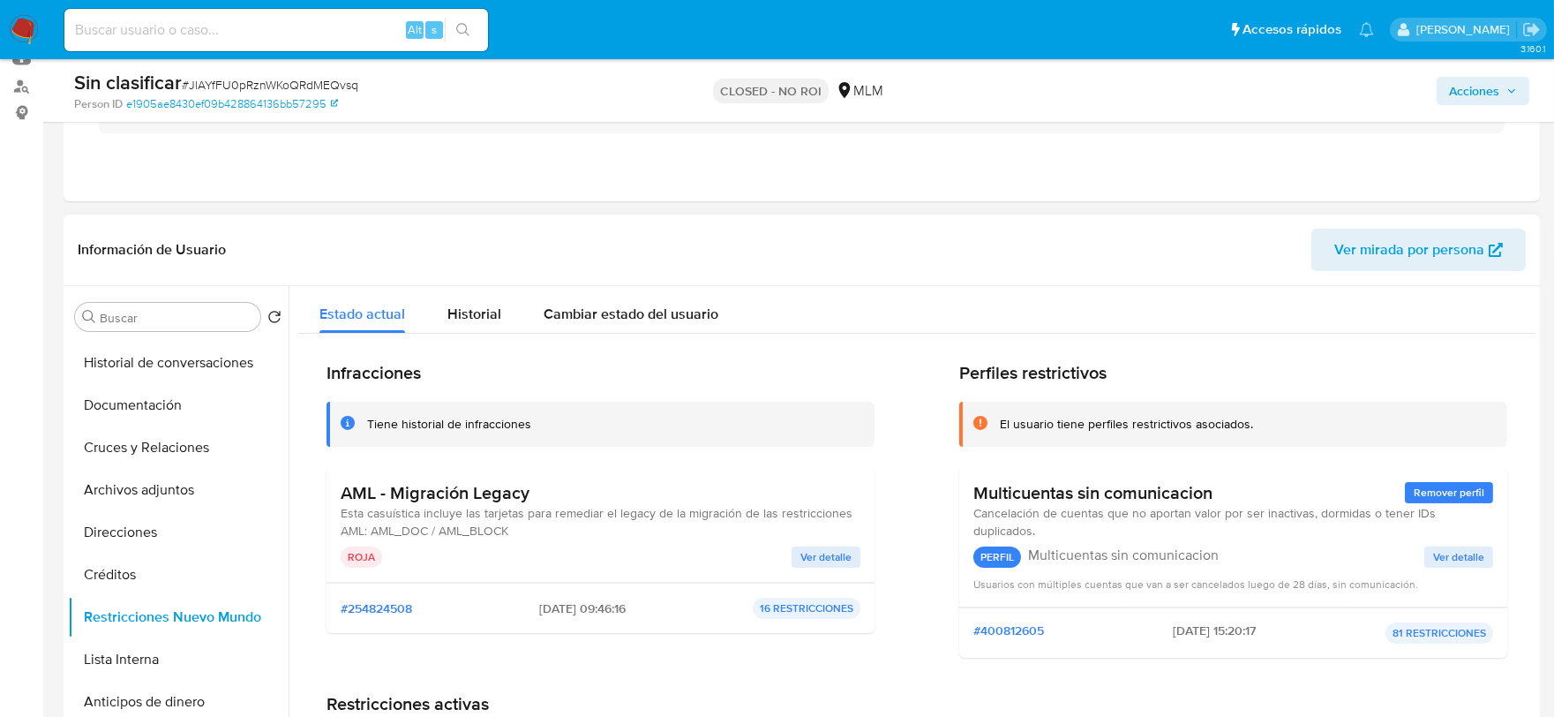
click at [807, 556] on span "Ver detalle" at bounding box center [825, 557] width 51 height 18
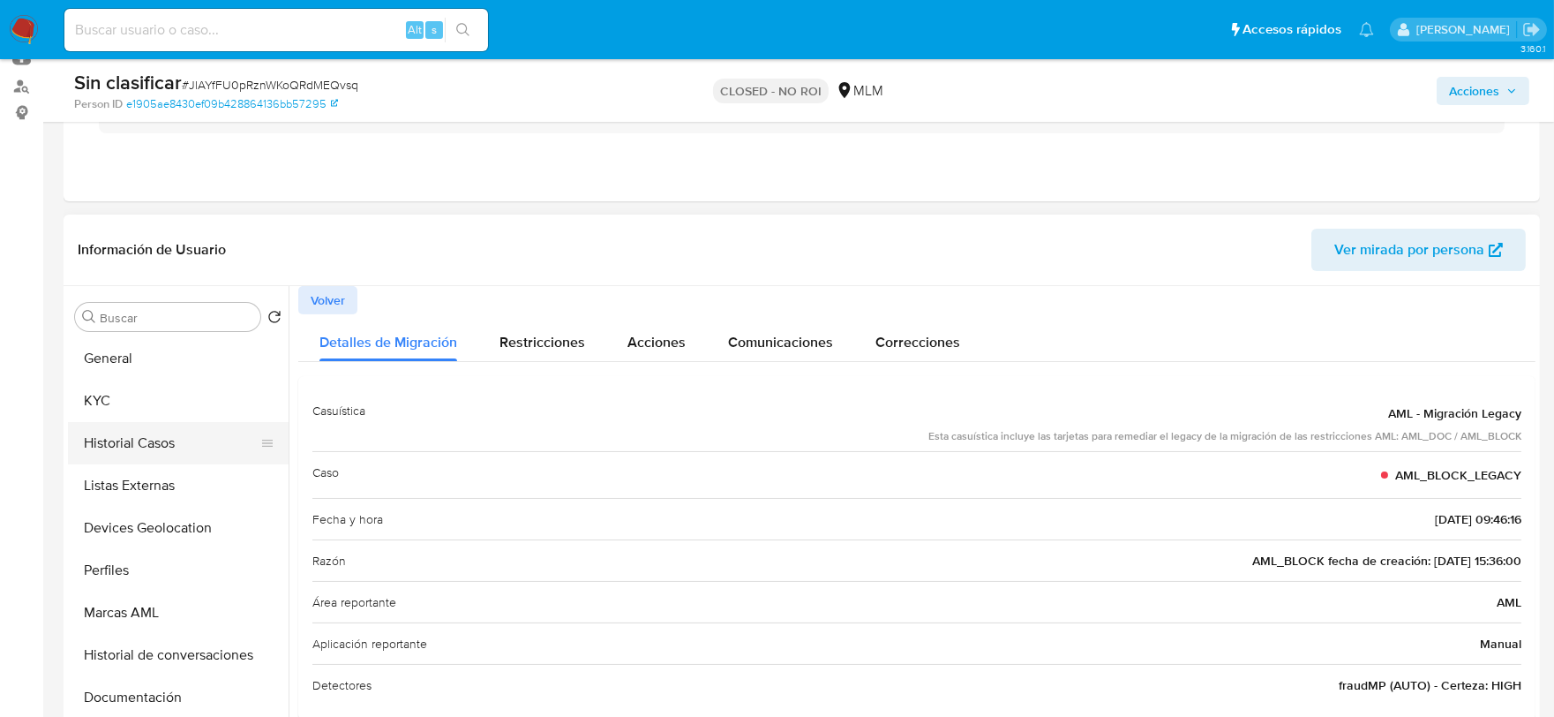
scroll to position [0, 0]
click at [128, 425] on button "Historial Casos" at bounding box center [171, 444] width 206 height 42
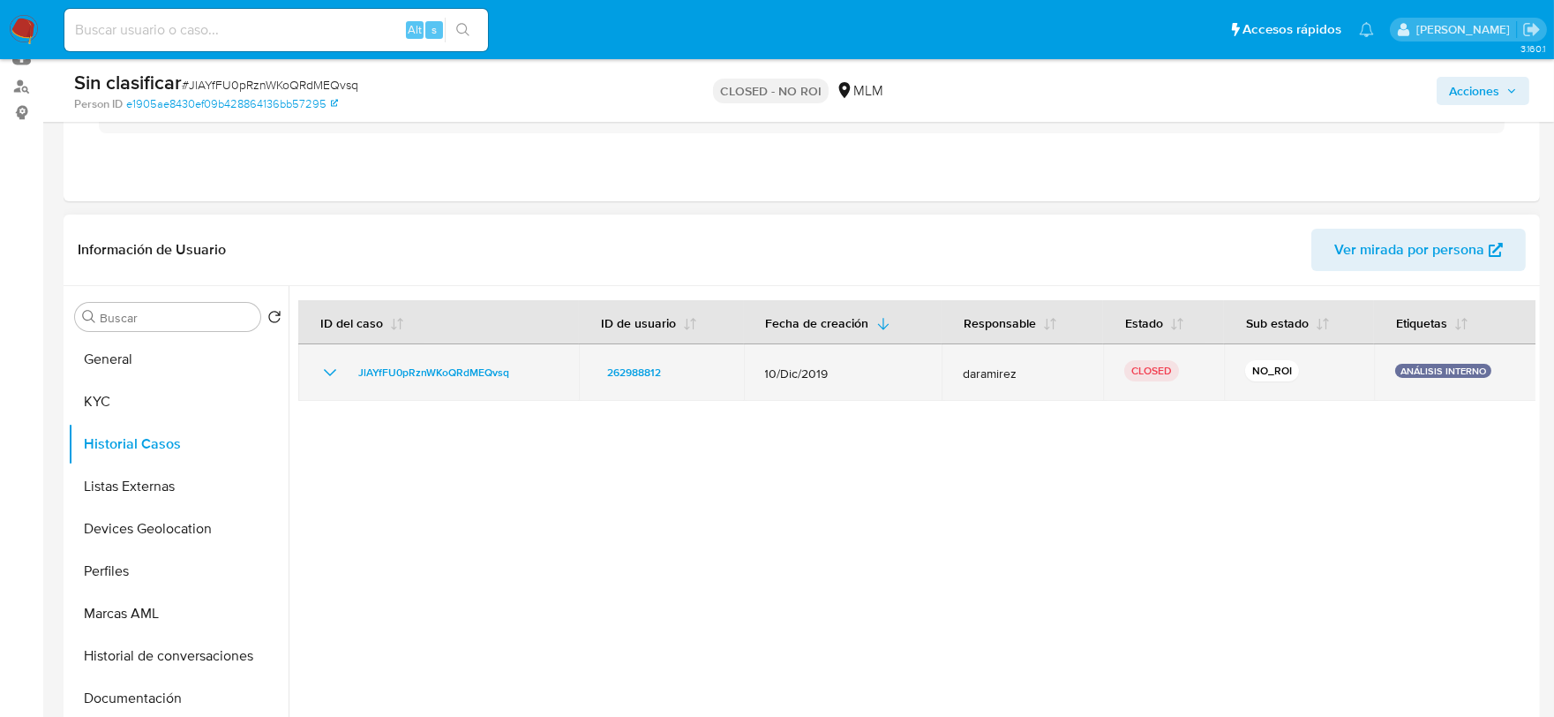
click at [322, 364] on icon "Mostrar/Ocultar" at bounding box center [329, 372] width 21 height 21
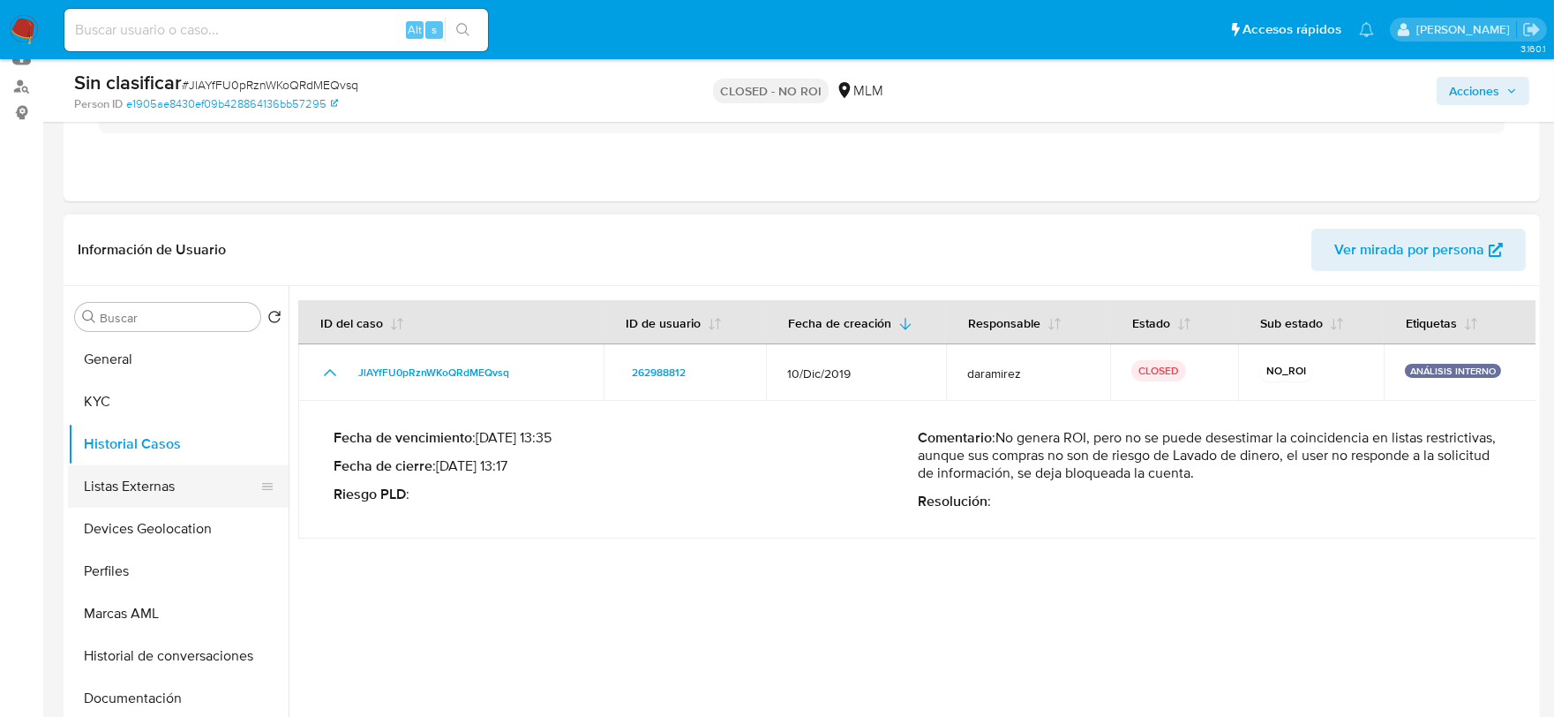
scroll to position [98, 0]
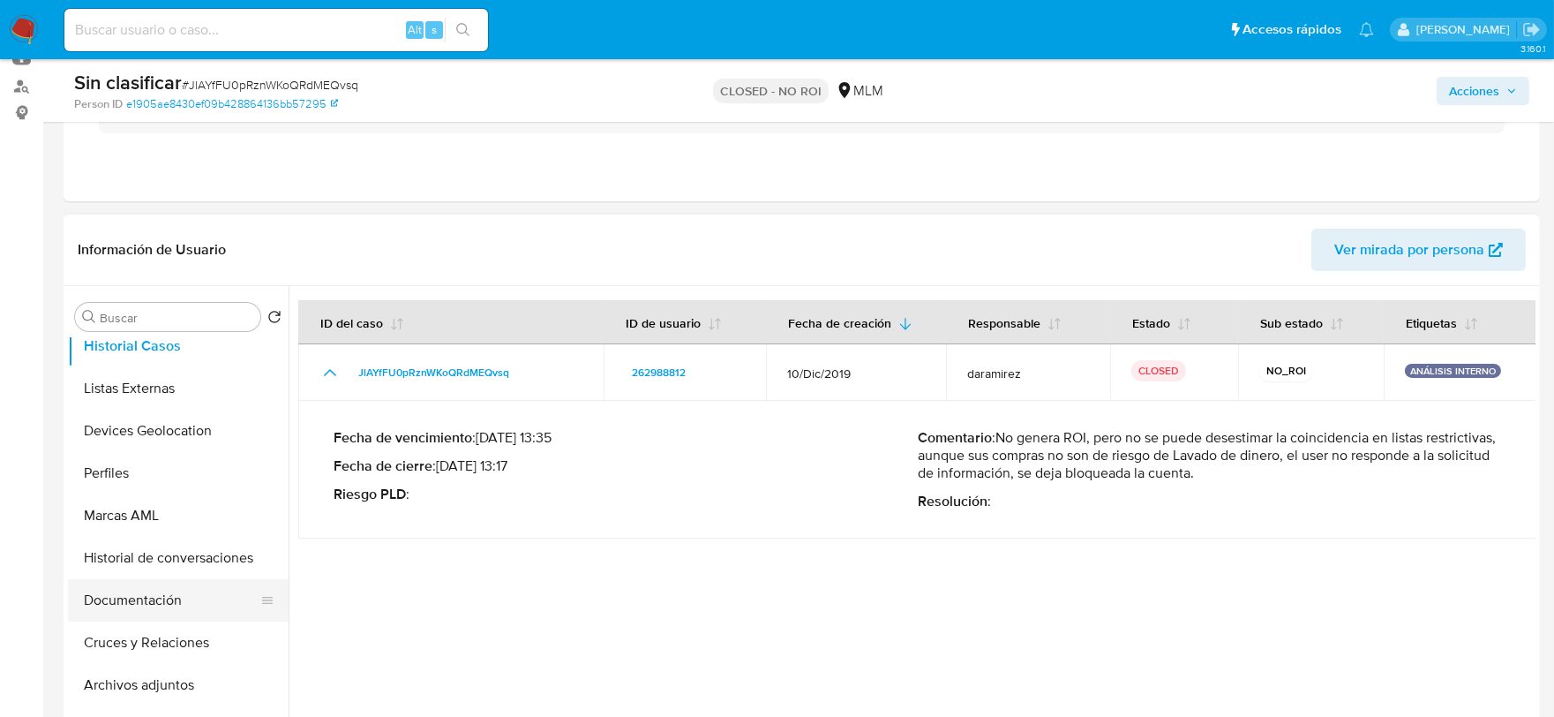
click at [172, 601] on button "Documentación" at bounding box center [171, 600] width 206 height 42
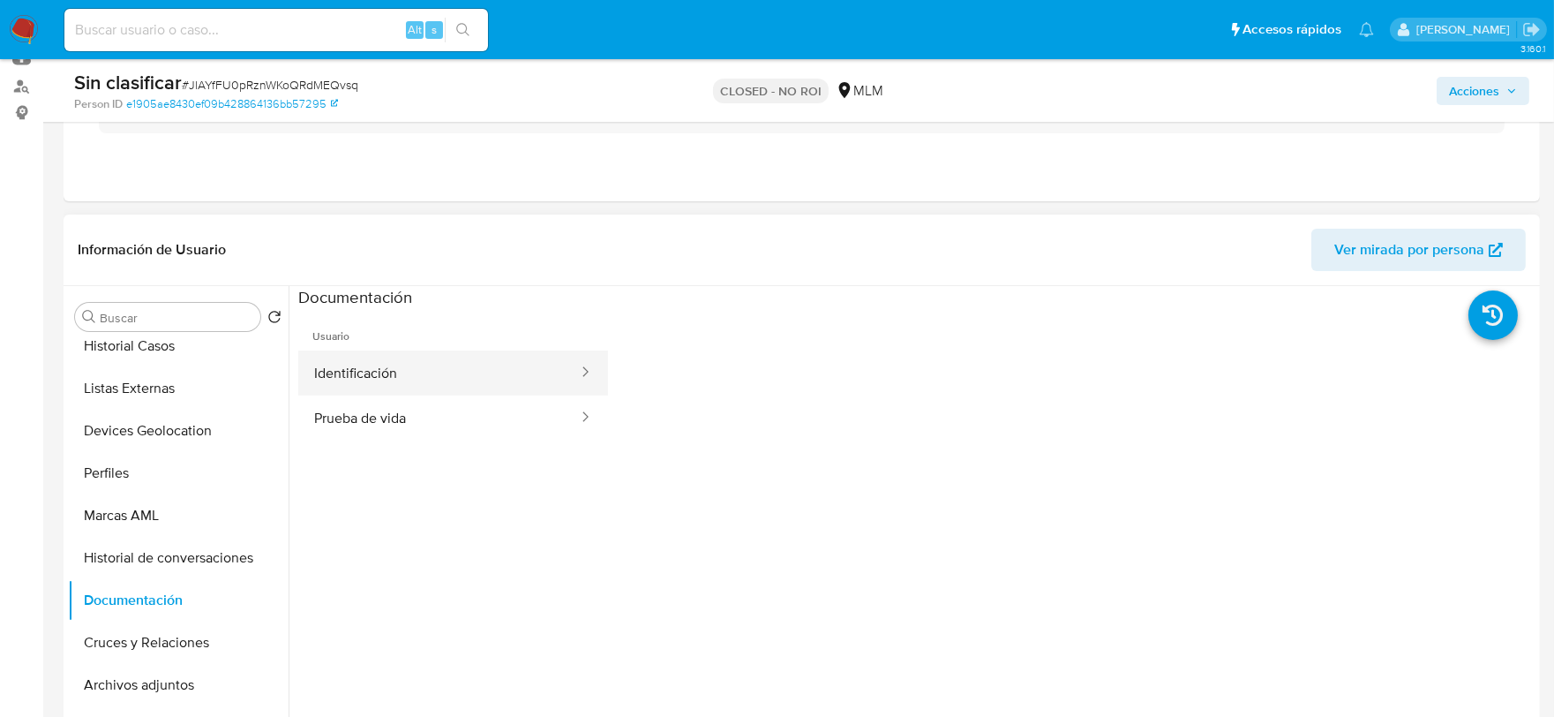
click at [453, 368] on button "Identificación" at bounding box center [438, 372] width 281 height 45
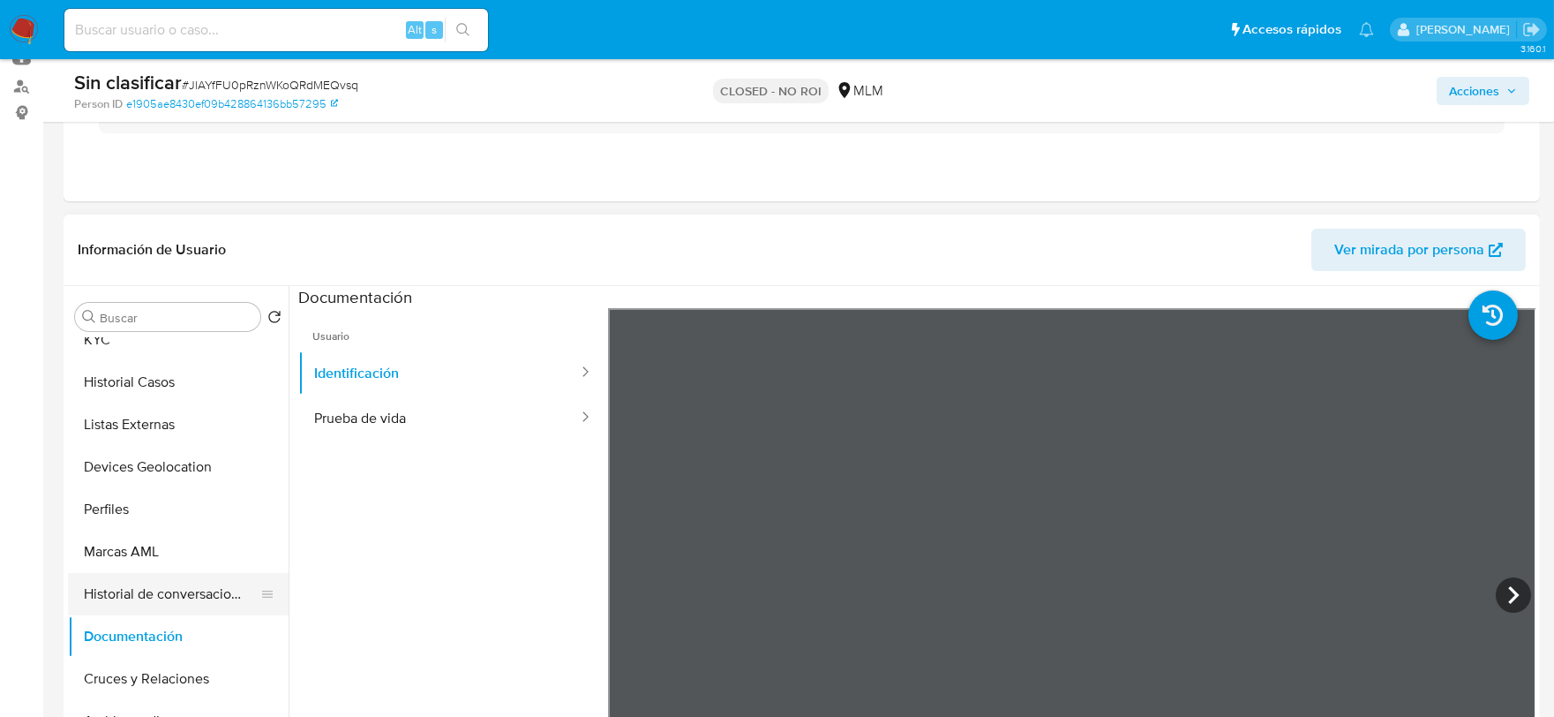
scroll to position [0, 0]
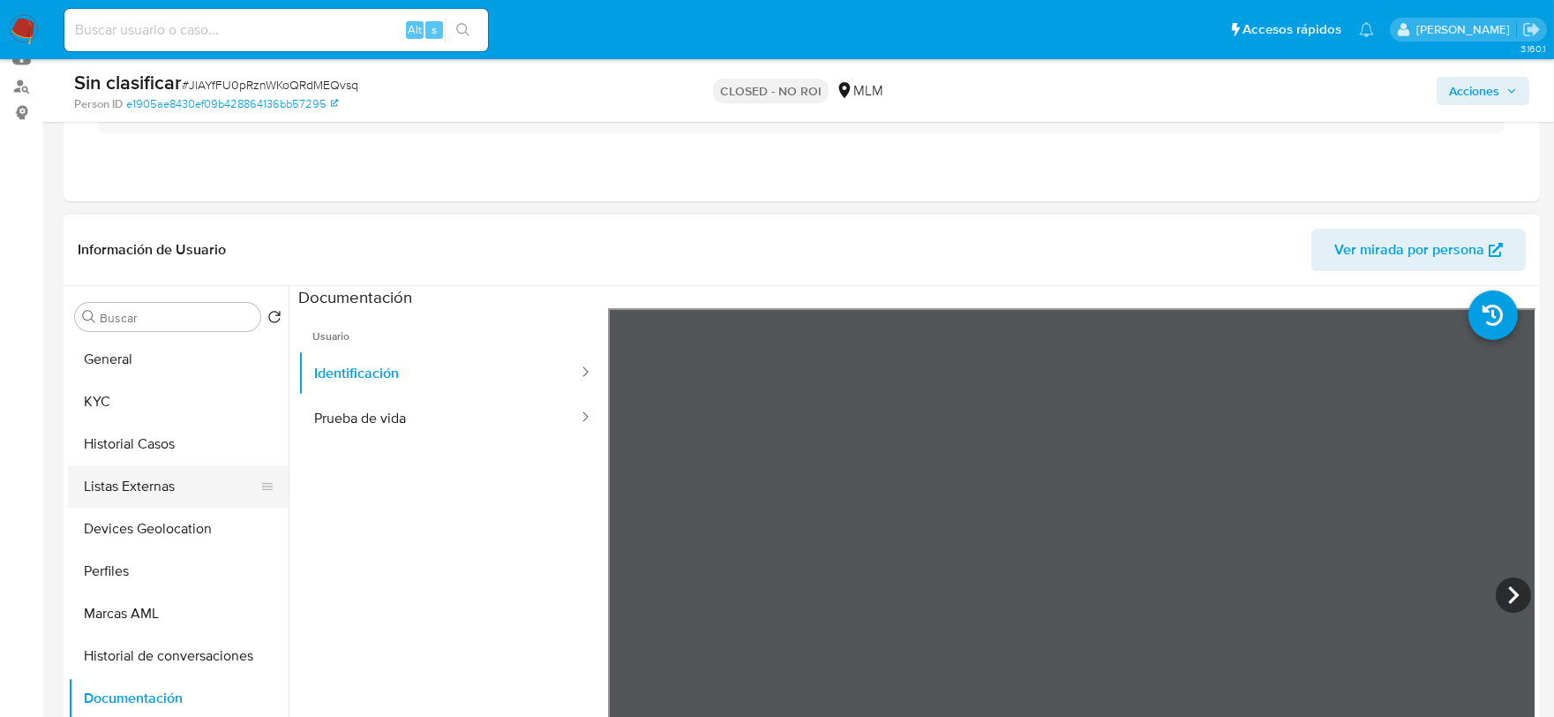
click at [173, 489] on button "Listas Externas" at bounding box center [171, 486] width 206 height 42
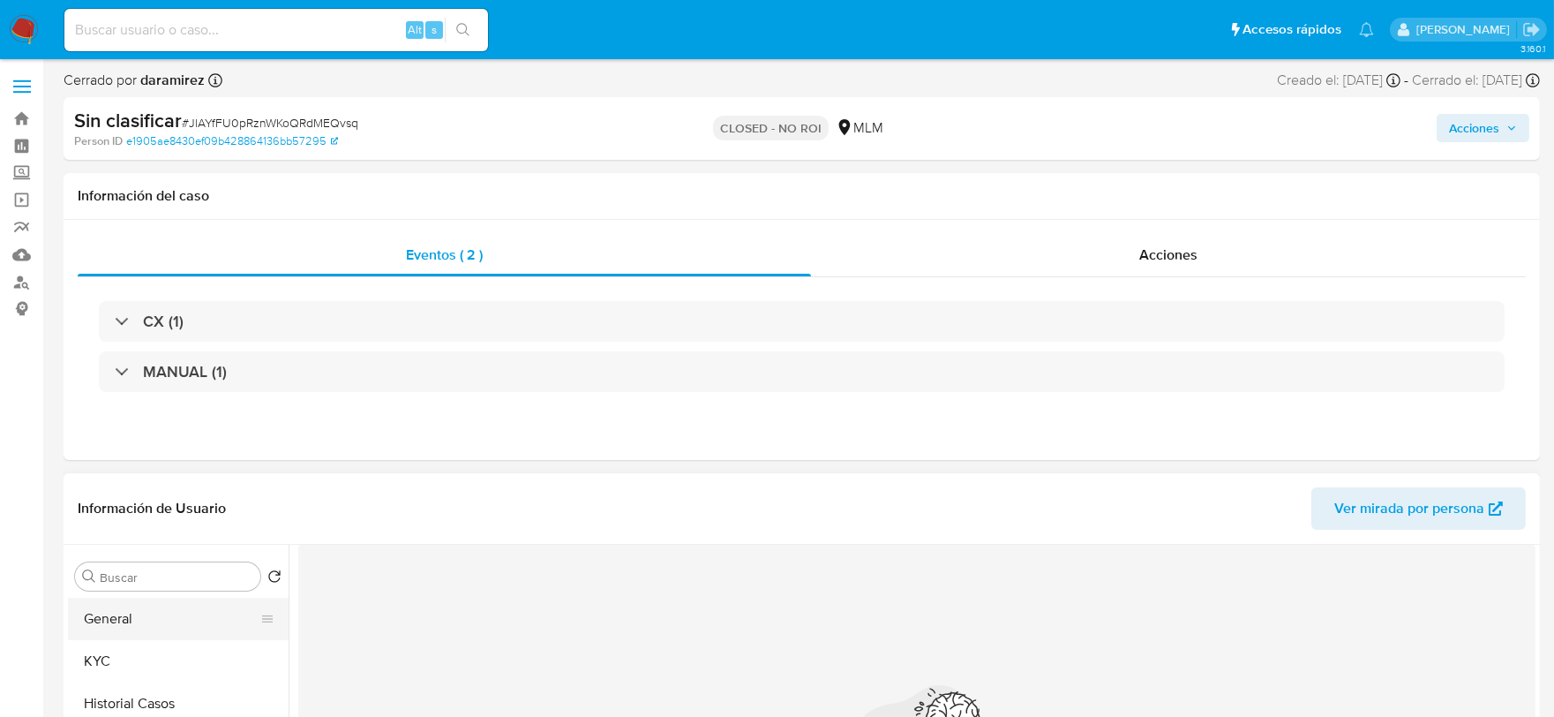
click at [173, 609] on button "General" at bounding box center [171, 618] width 206 height 42
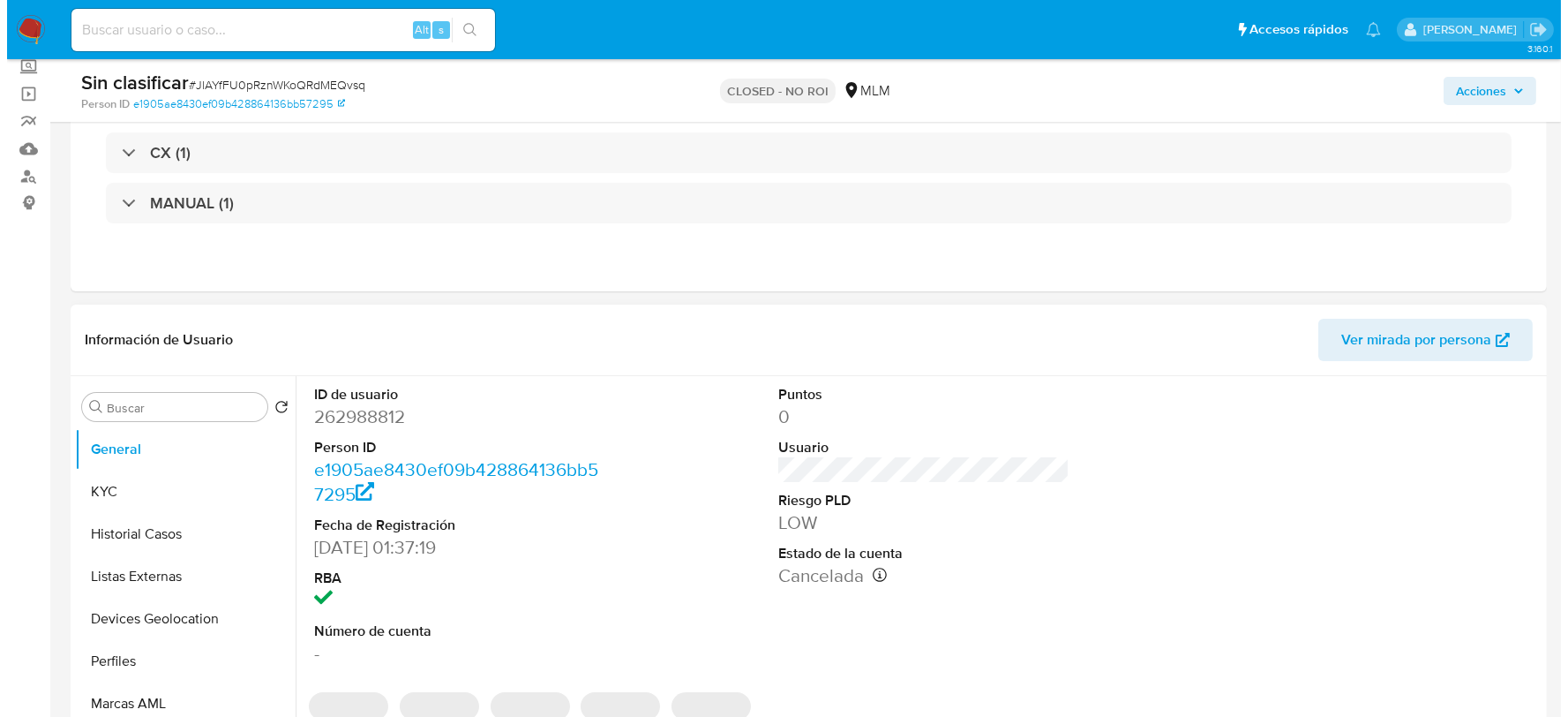
scroll to position [392, 0]
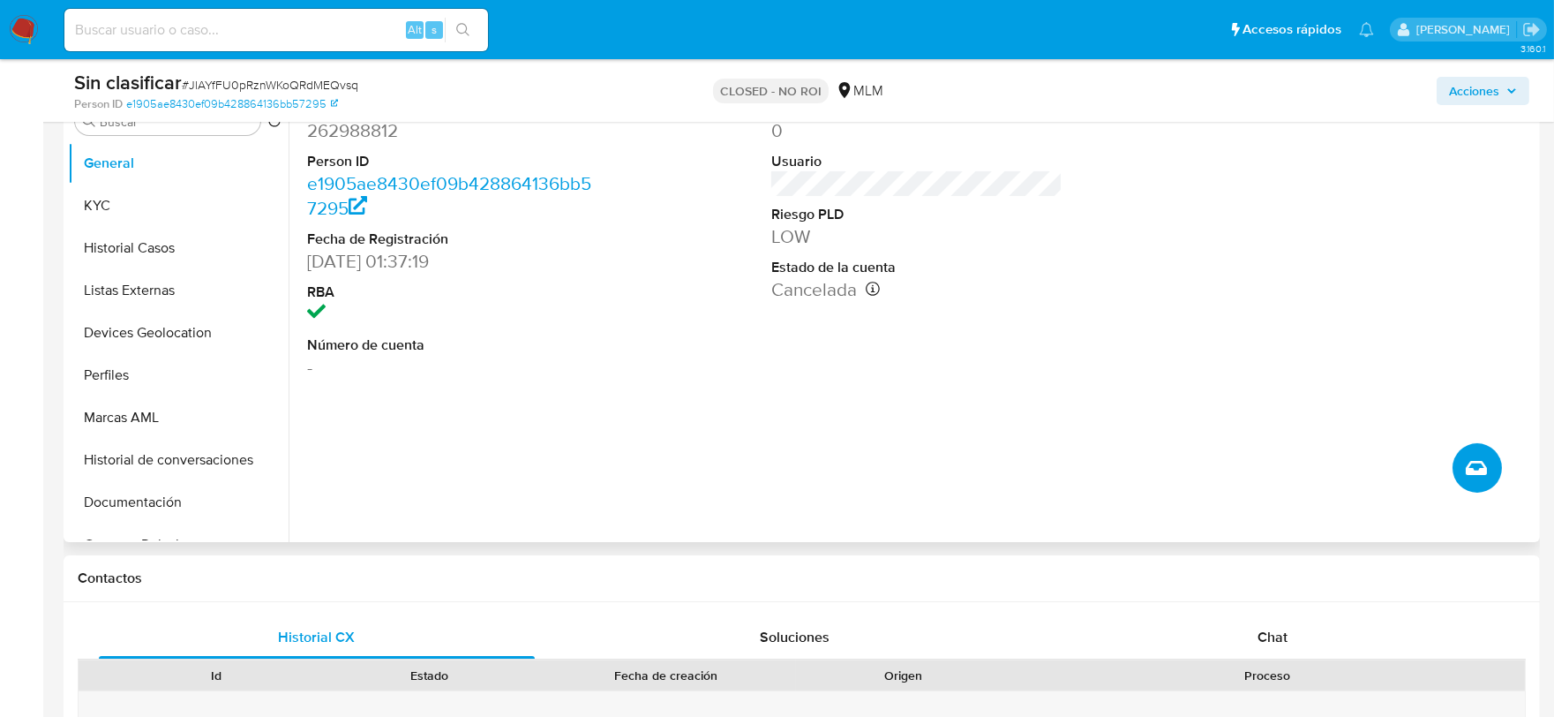
click at [1479, 452] on button "Crear caso manual" at bounding box center [1476, 467] width 49 height 49
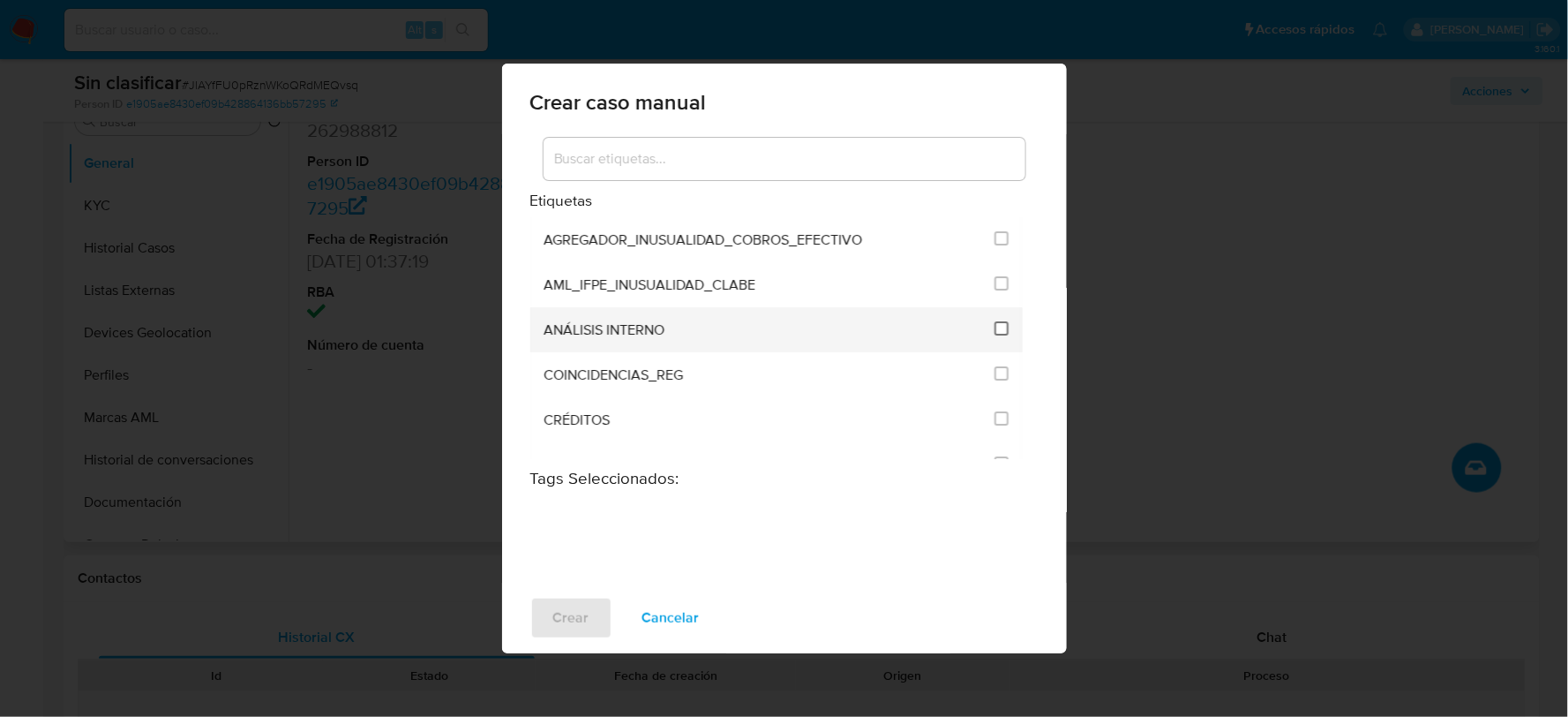
click at [995, 321] on input "1888" at bounding box center [1002, 328] width 14 height 14
checkbox input "true"
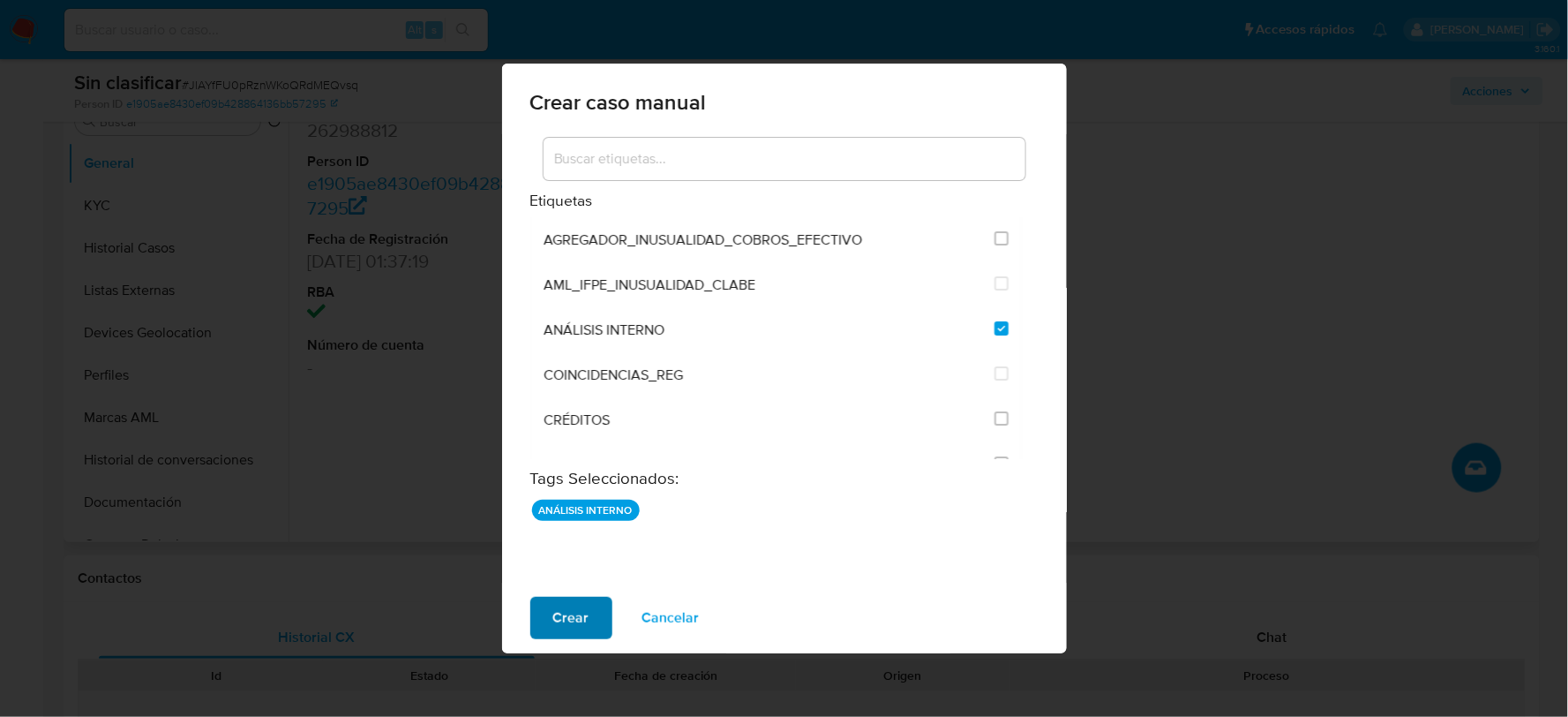
click at [588, 610] on button "Crear" at bounding box center [571, 618] width 82 height 42
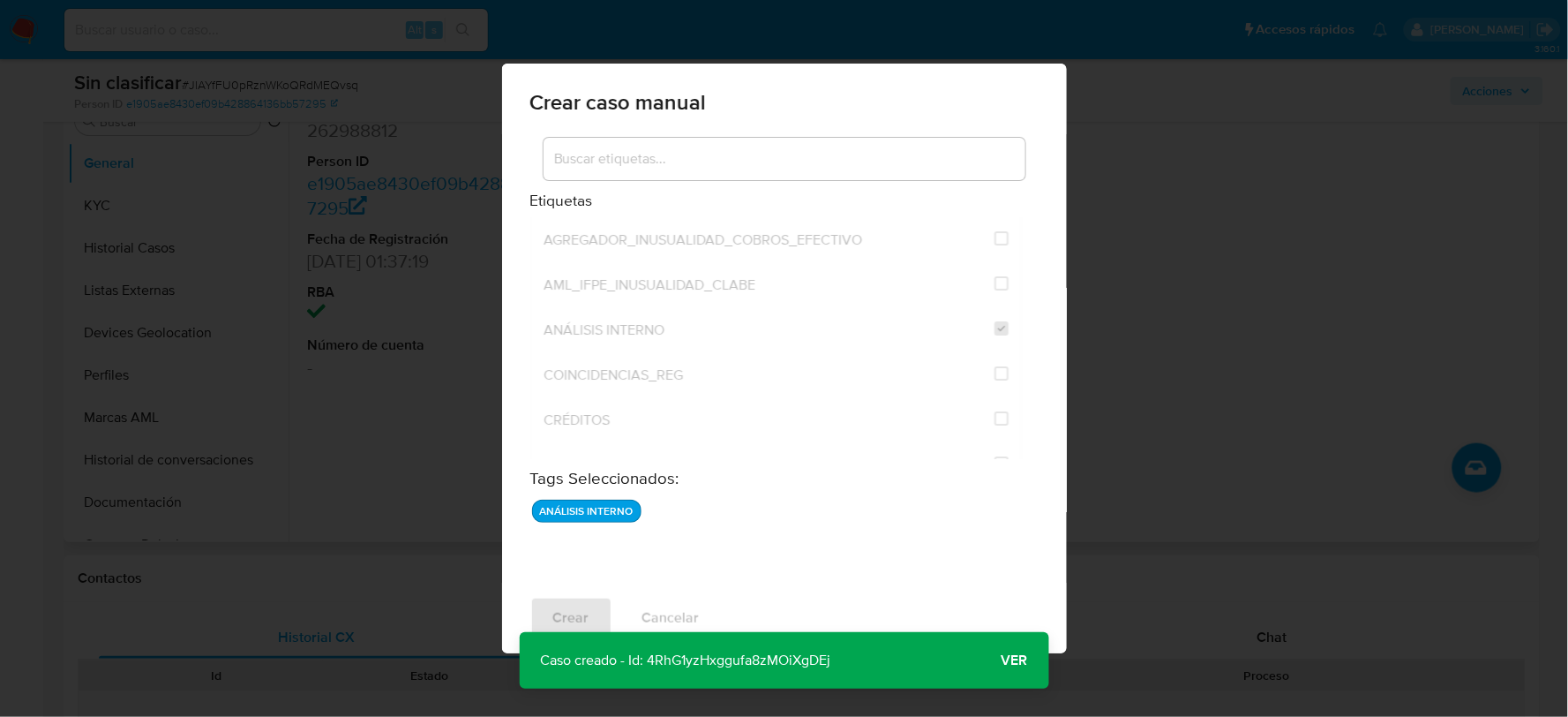
click at [999, 649] on button "Ver" at bounding box center [1014, 660] width 69 height 42
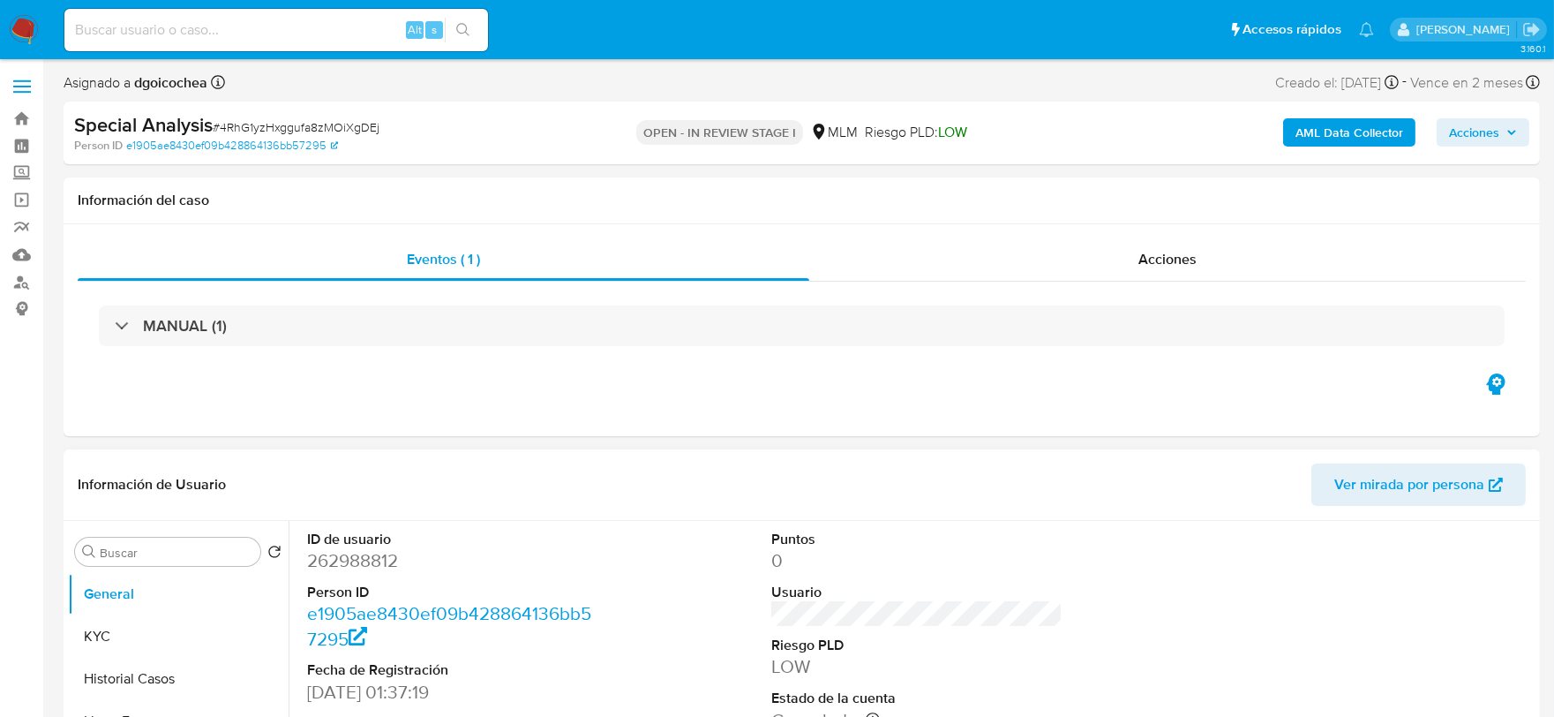
select select "10"
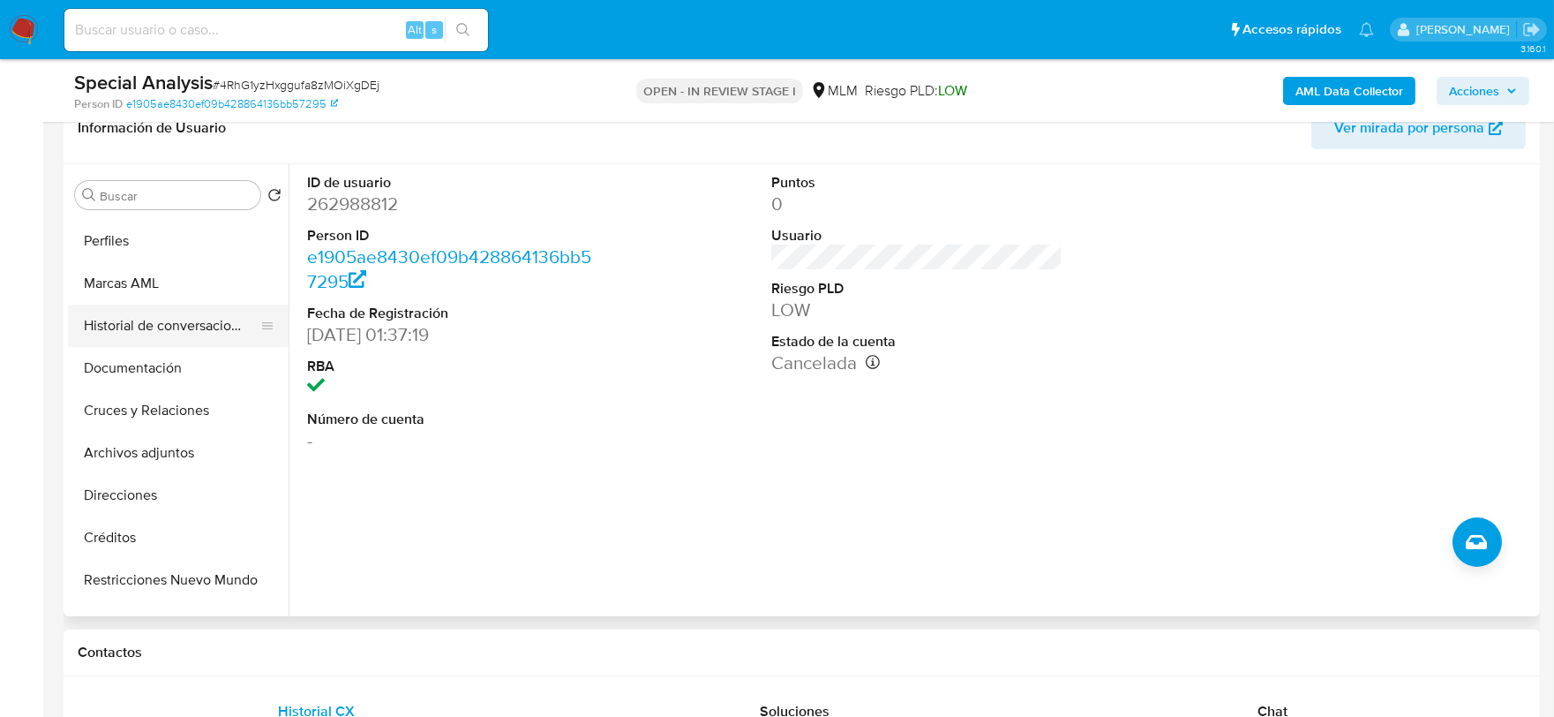
scroll to position [294, 0]
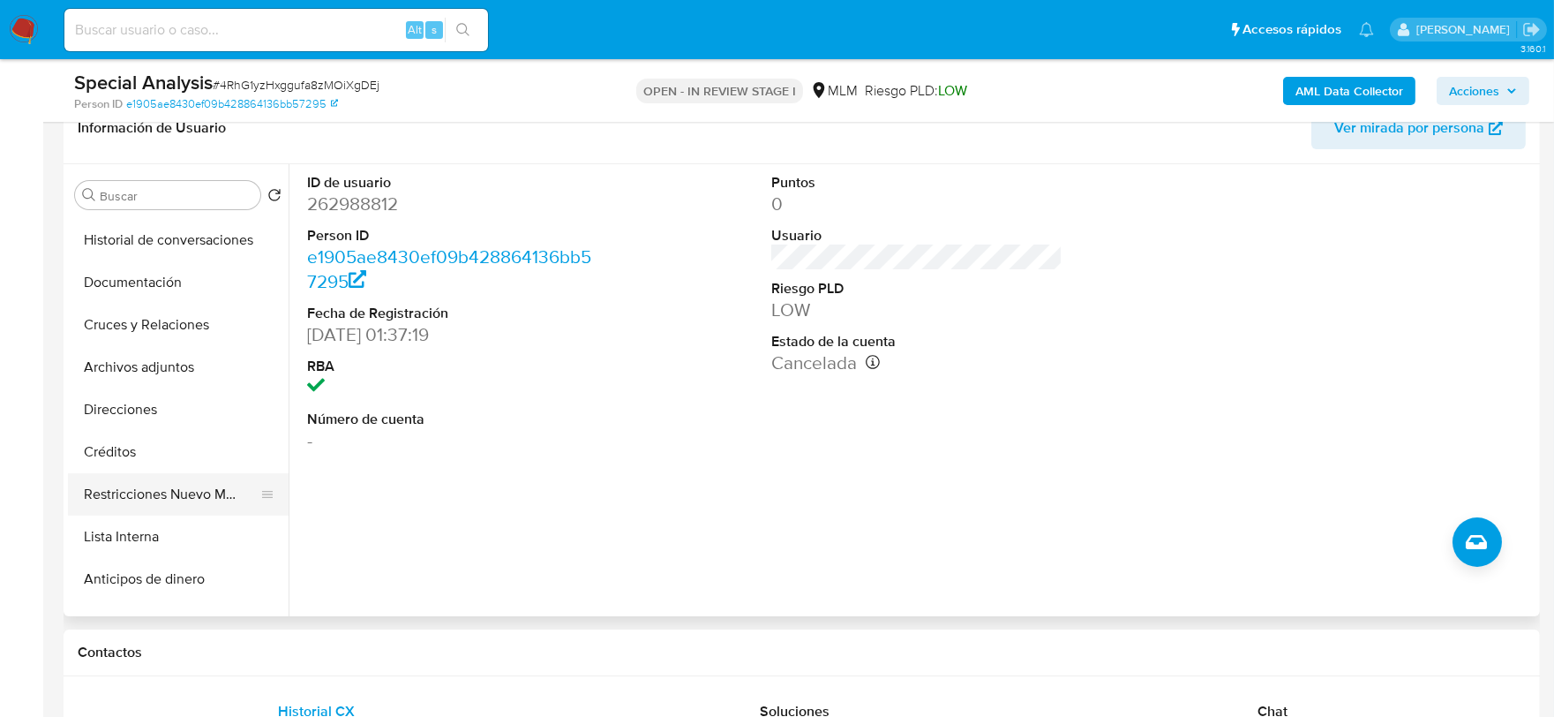
click at [168, 492] on button "Restricciones Nuevo Mundo" at bounding box center [171, 494] width 206 height 42
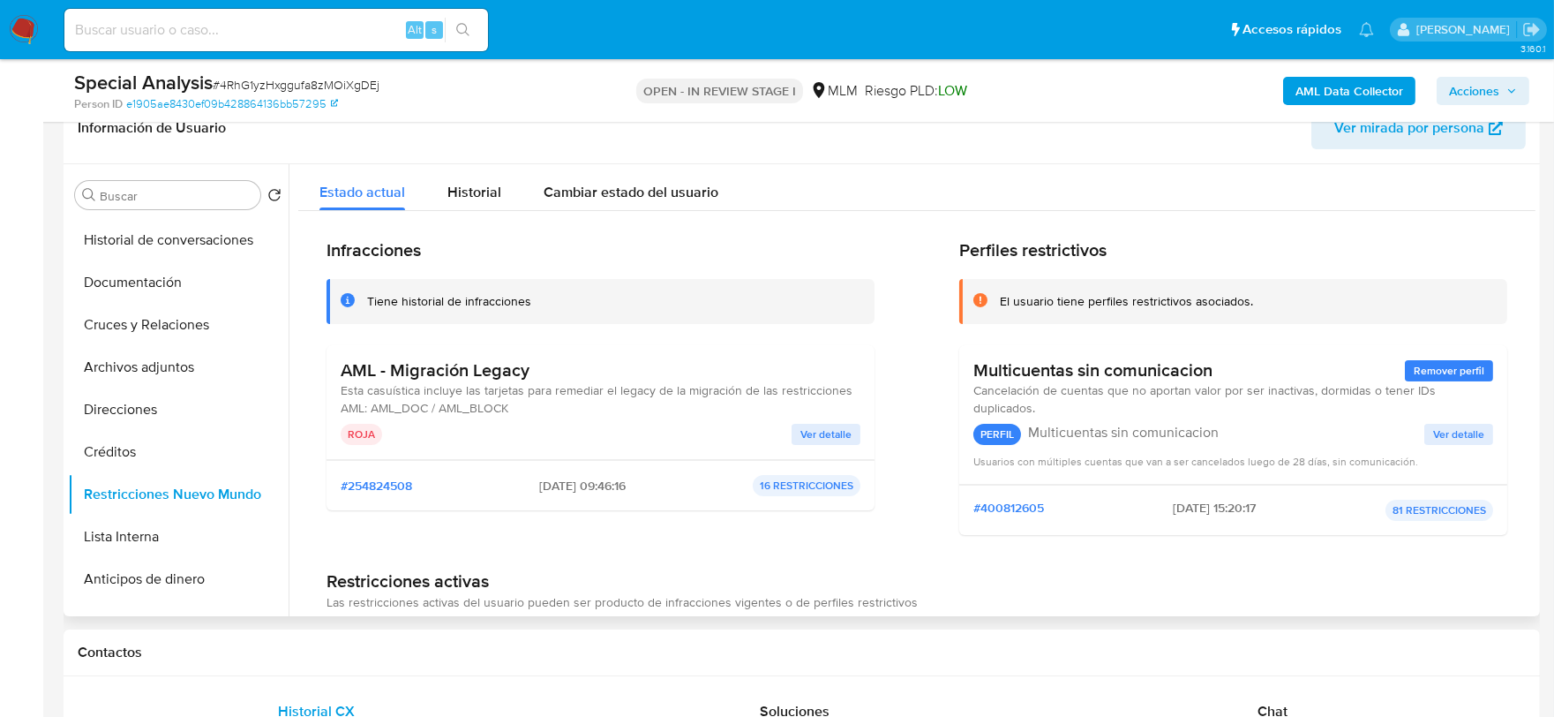
click at [835, 429] on span "Ver detalle" at bounding box center [825, 434] width 51 height 18
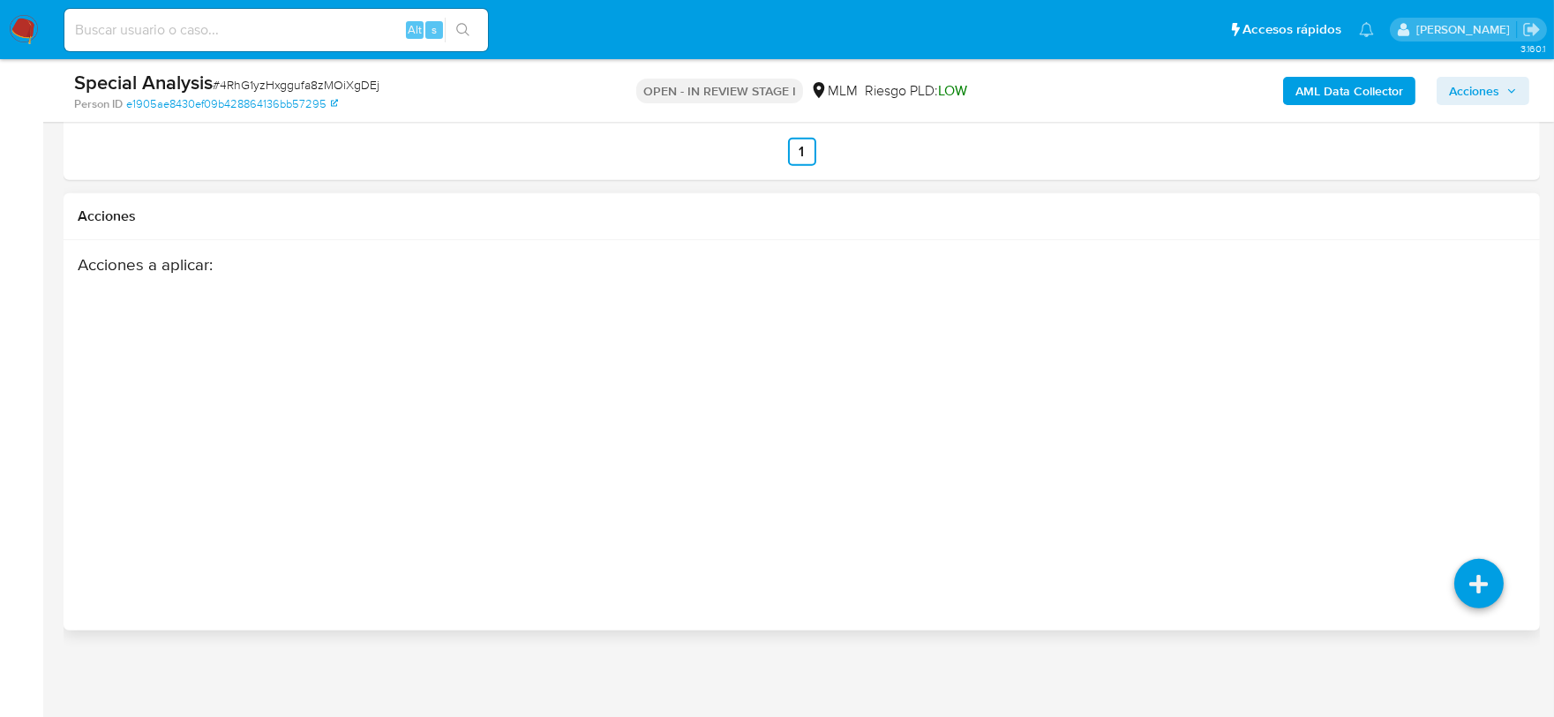
scroll to position [2280, 0]
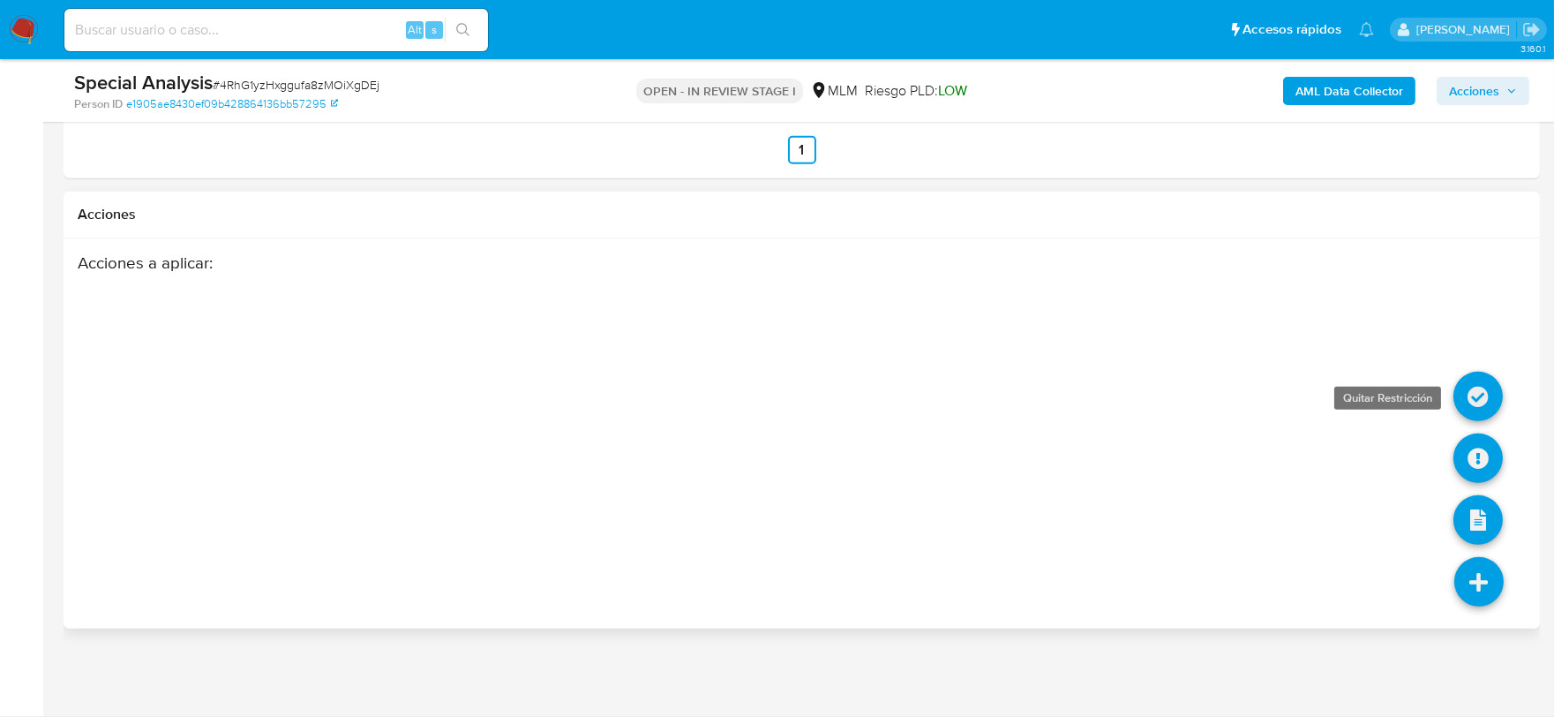
click at [1489, 393] on icon at bounding box center [1477, 396] width 49 height 49
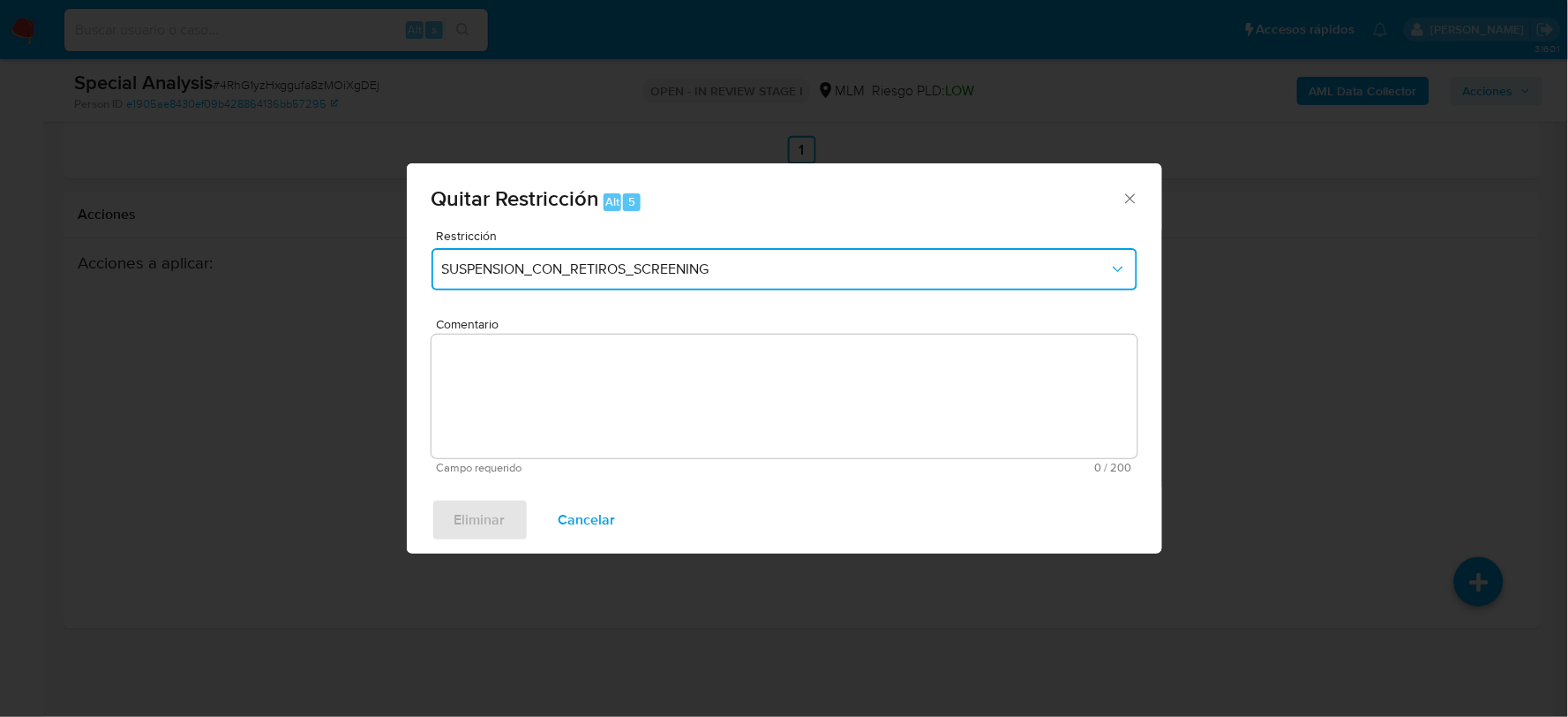
click at [657, 262] on span "SUSPENSION_CON_RETIROS_SCREENING" at bounding box center [775, 269] width 667 height 18
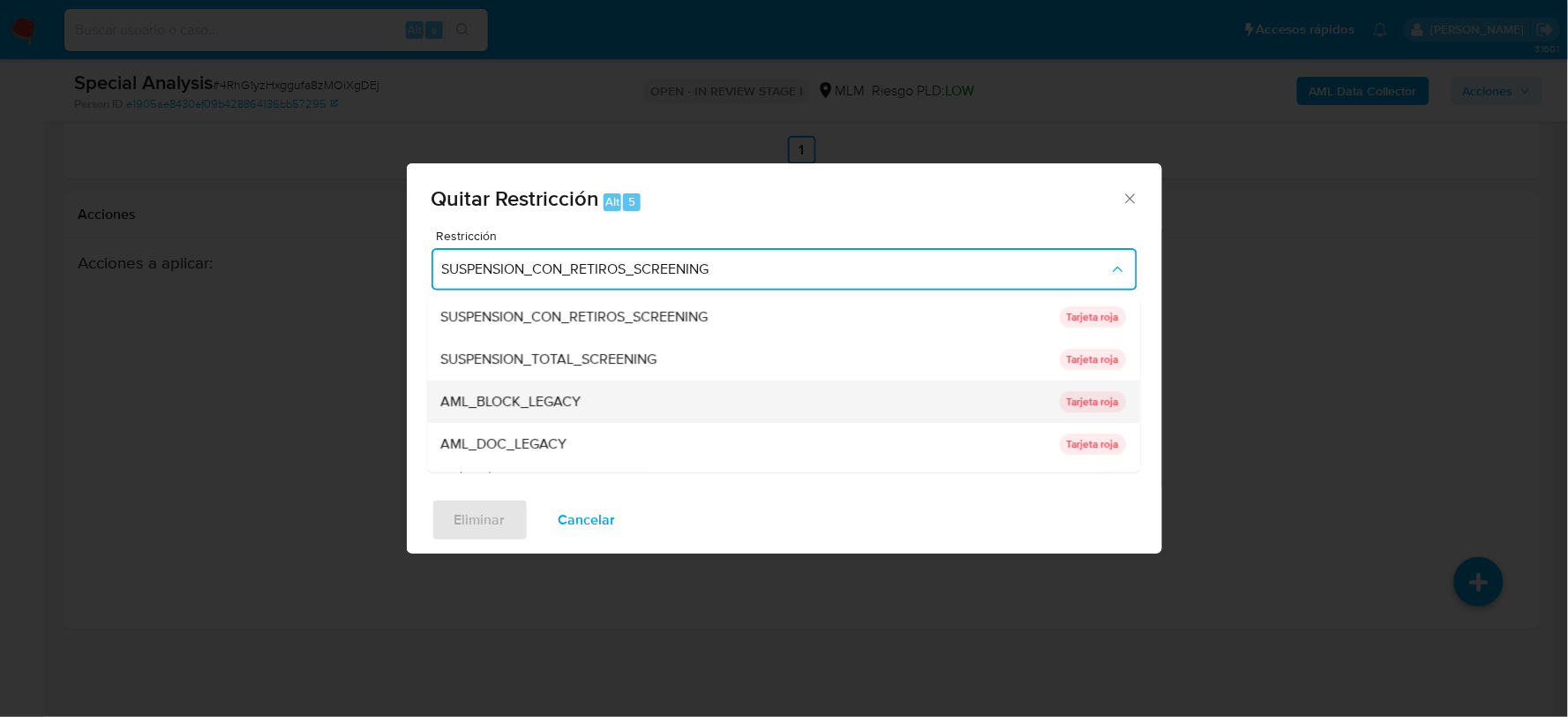
click at [565, 388] on div "AML_BLOCK_LEGACY" at bounding box center [745, 401] width 608 height 42
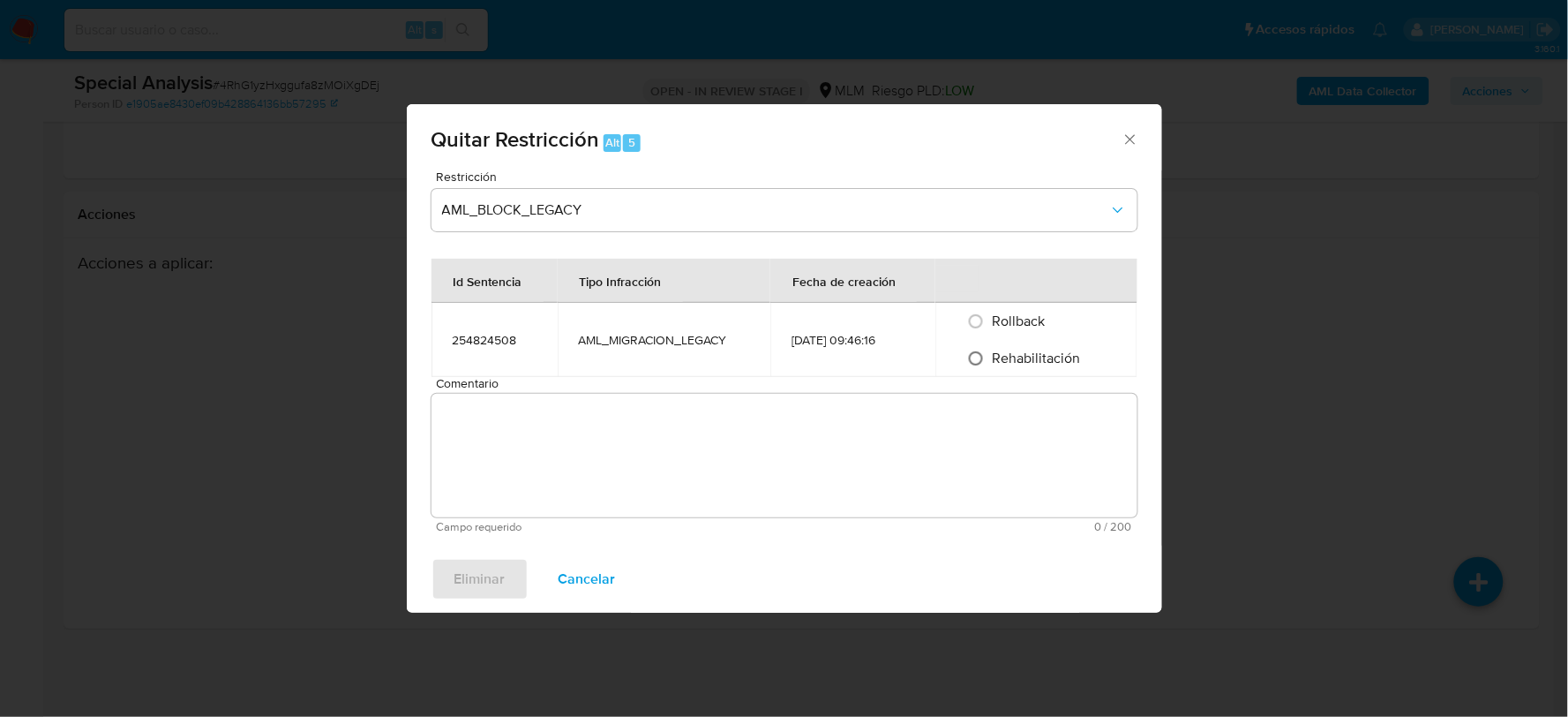
click at [987, 354] on input "Rehabilitación" at bounding box center [976, 358] width 28 height 28
radio input "true"
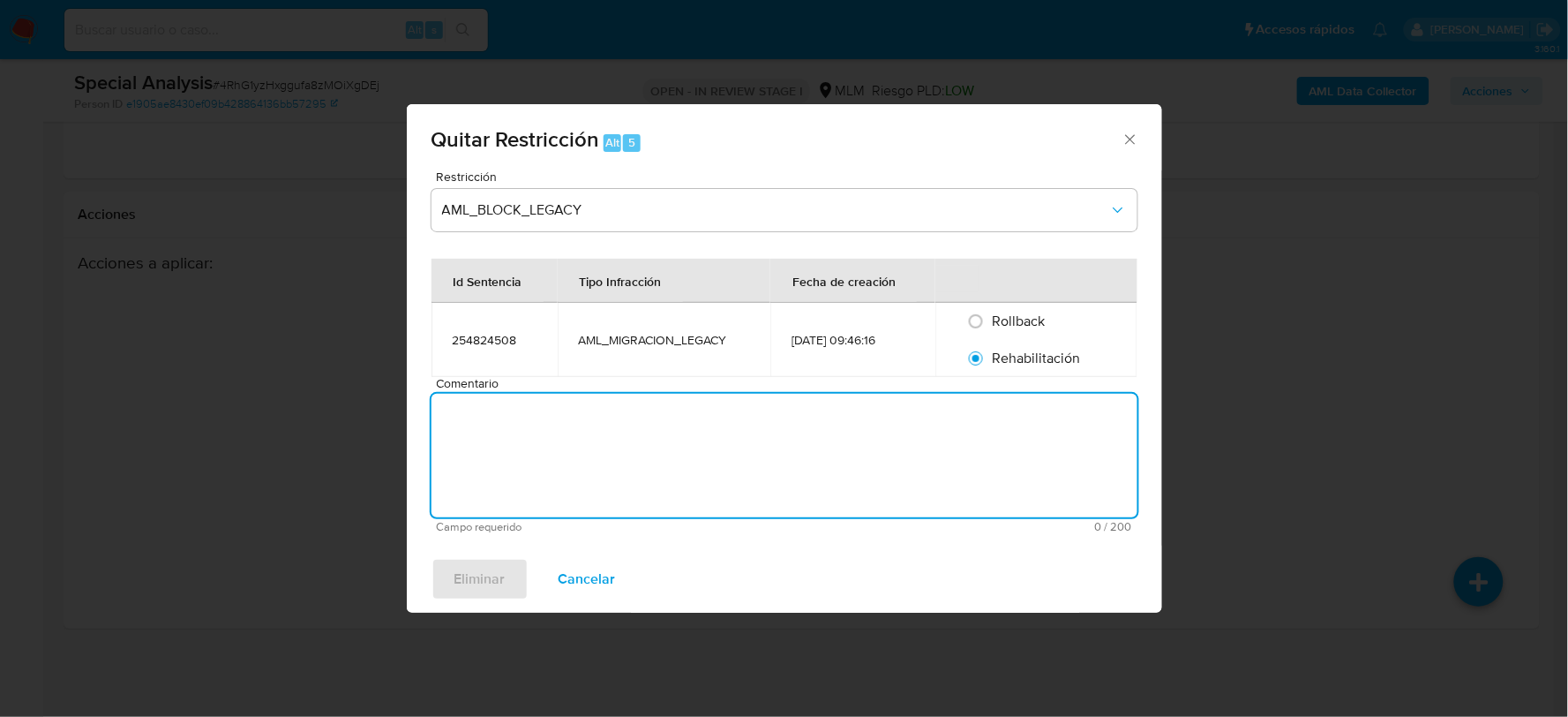
click at [854, 443] on textarea "Comentario" at bounding box center [785, 456] width 706 height 124
paste textarea "262988812"
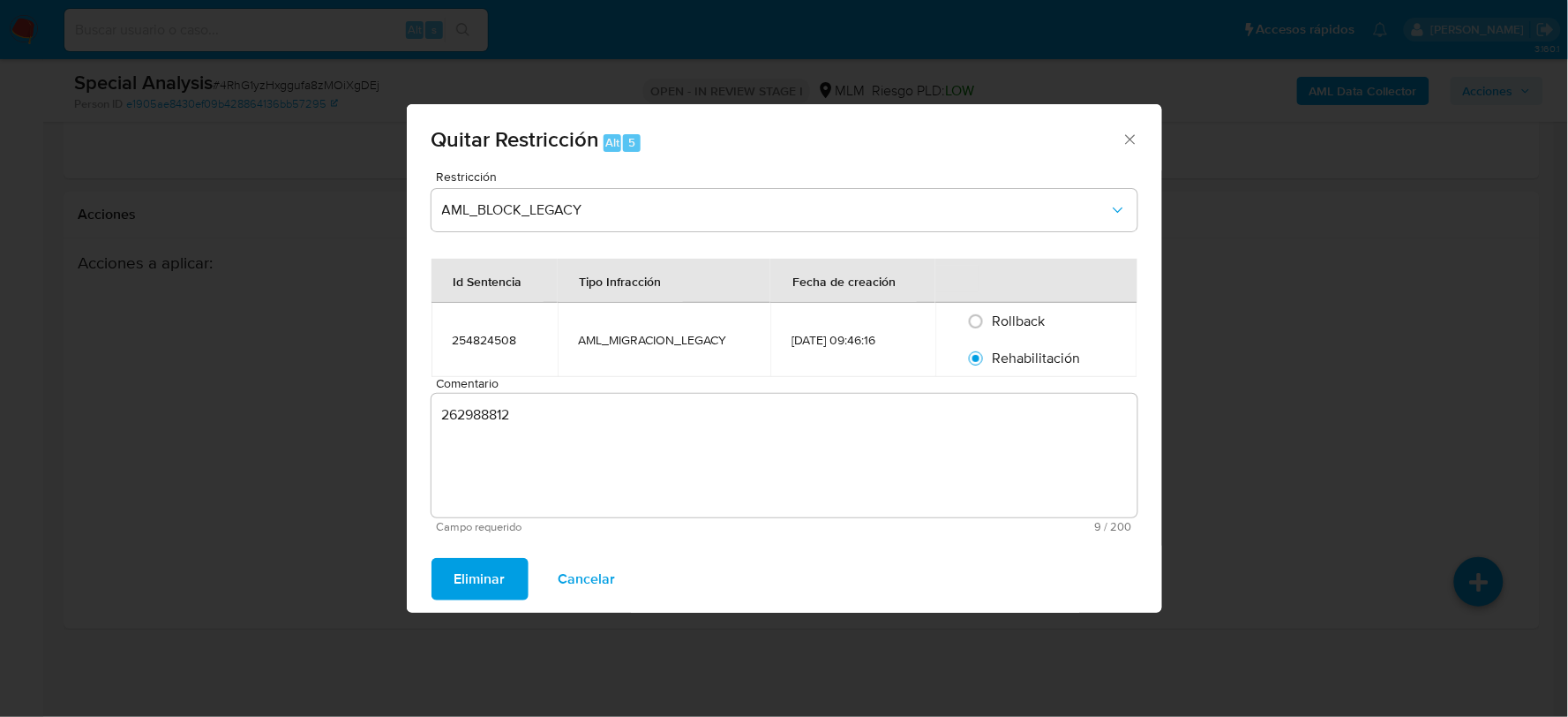
click at [452, 444] on textarea "262988812" at bounding box center [785, 456] width 706 height 124
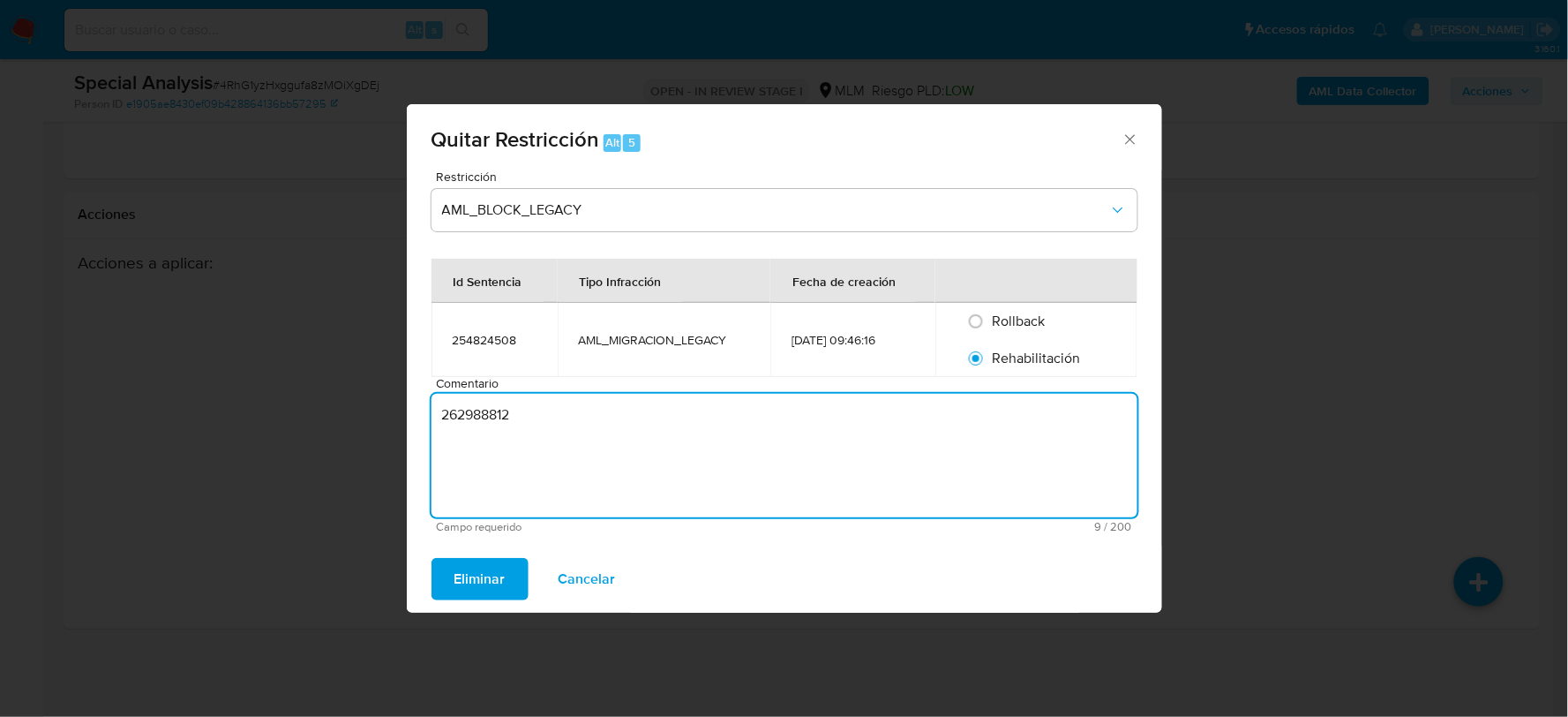
click at [452, 441] on textarea "262988812" at bounding box center [785, 456] width 706 height 124
paste textarea "Se elimina restricción, no aplica a reglas actuales, cliente con documentación …"
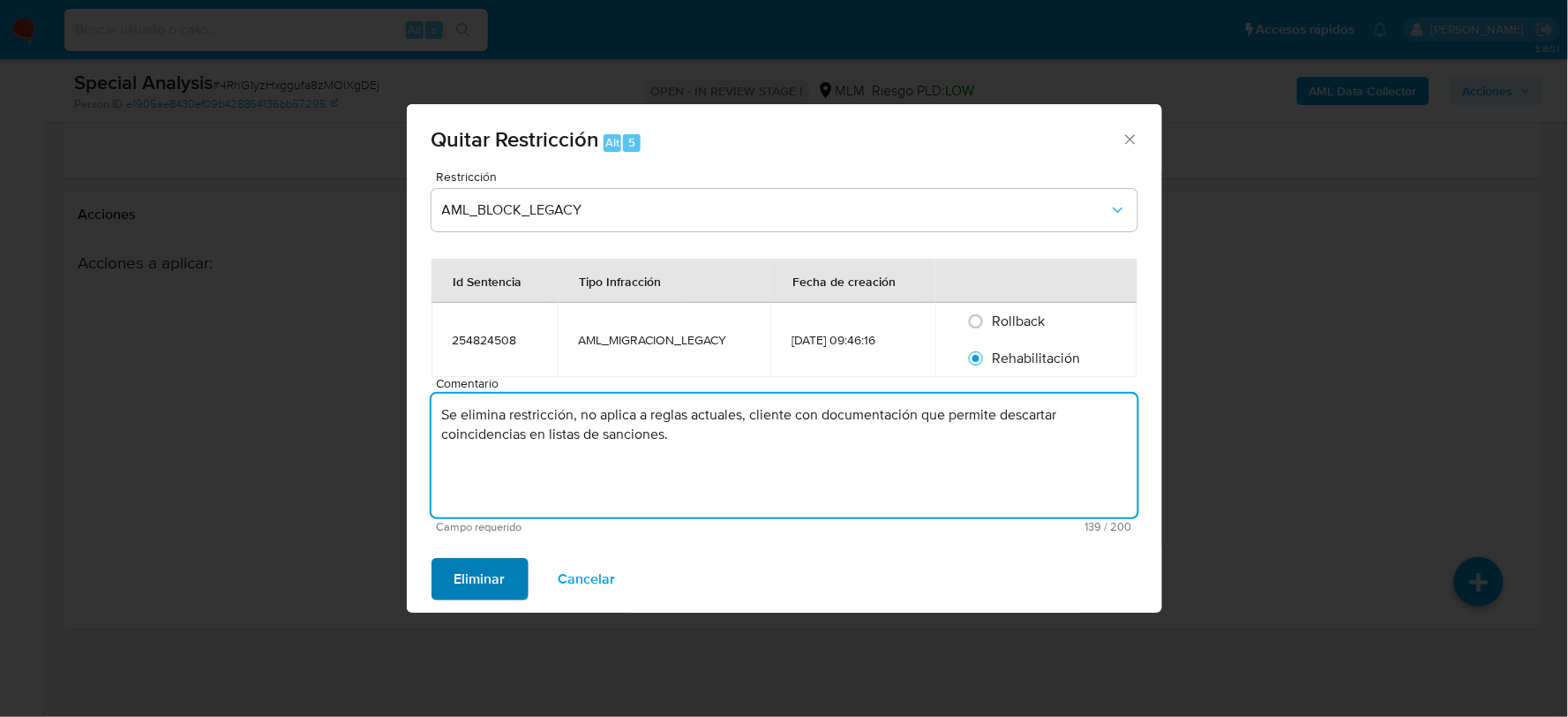
type textarea "Se elimina restricción, no aplica a reglas actuales, cliente con documentación …"
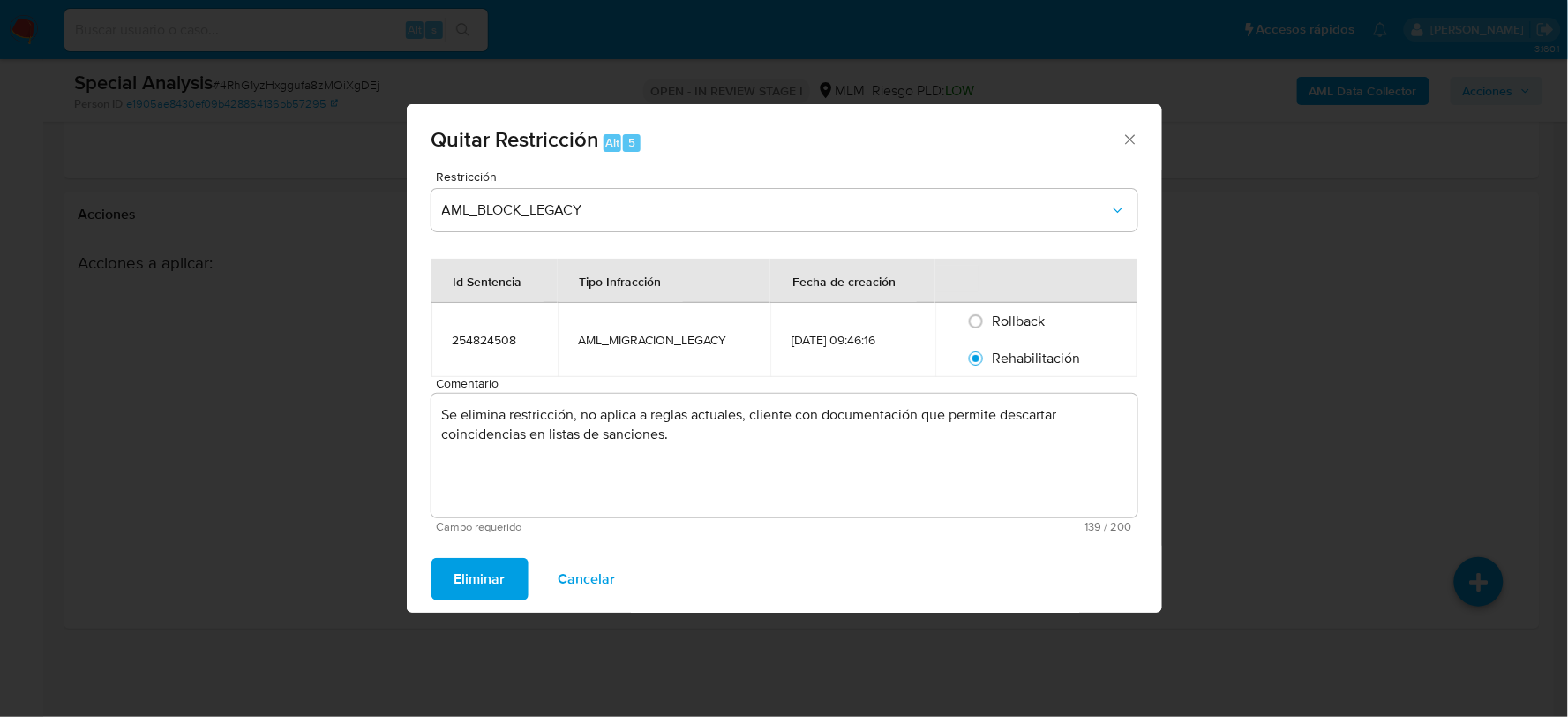
click at [463, 576] on span "Eliminar" at bounding box center [479, 578] width 51 height 39
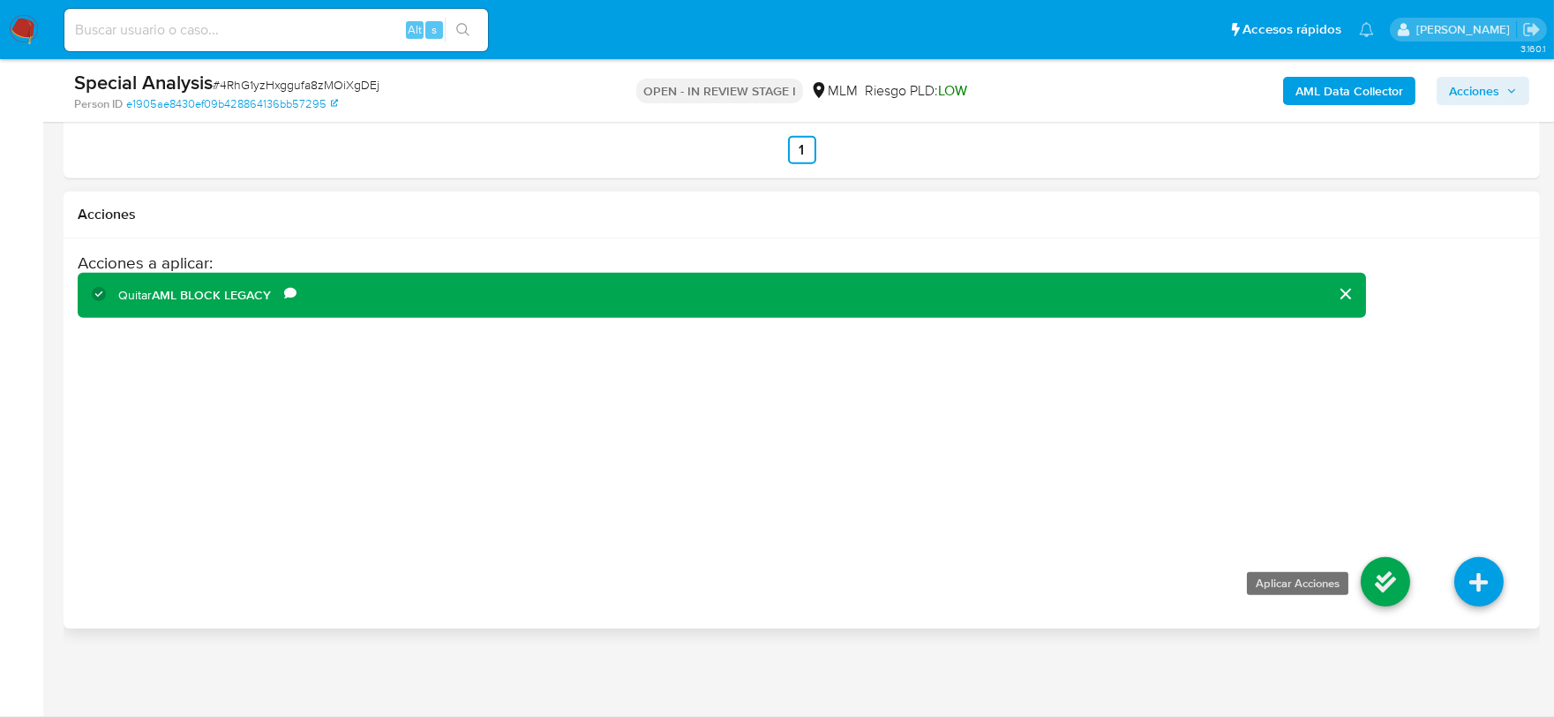
click at [1388, 570] on icon at bounding box center [1385, 581] width 49 height 49
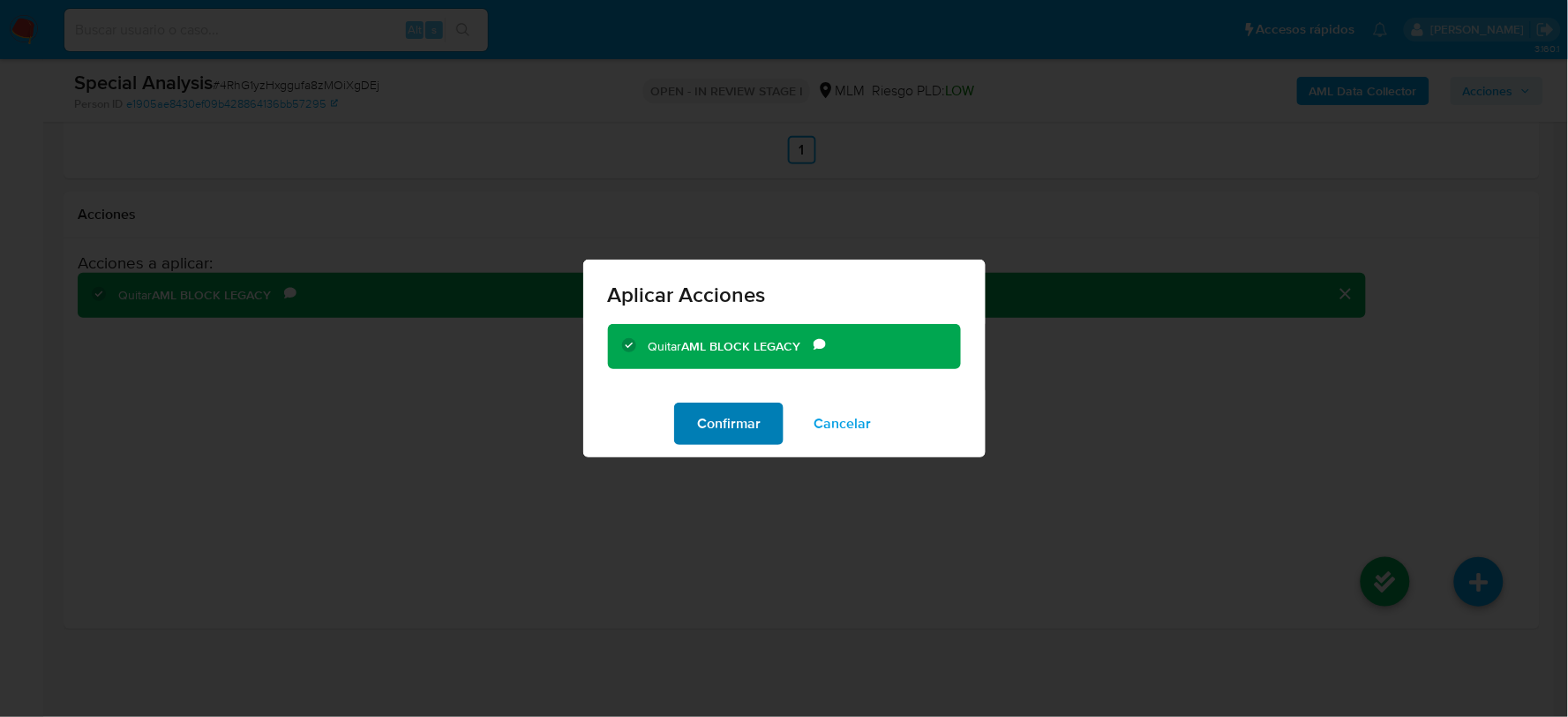
click at [722, 413] on span "Confirmar" at bounding box center [729, 423] width 64 height 39
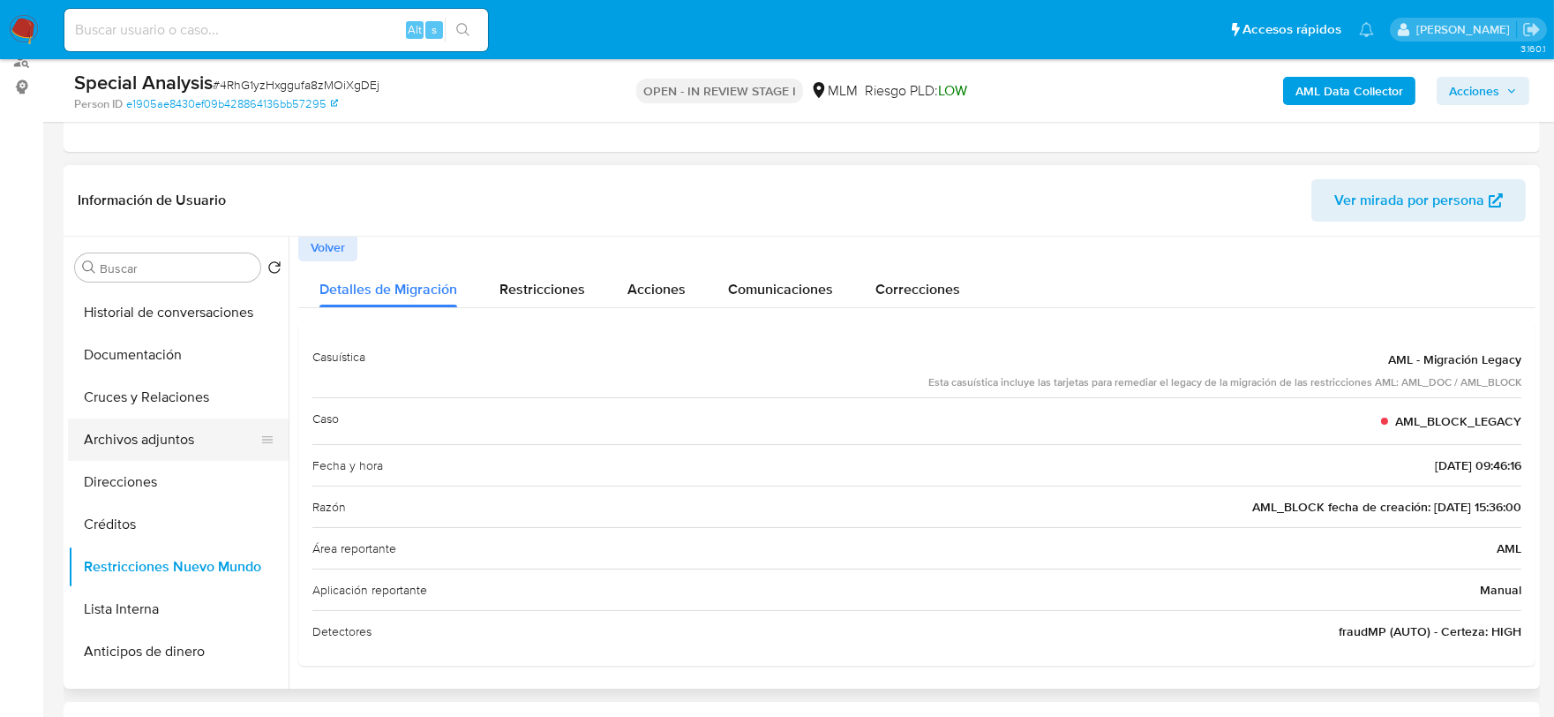
scroll to position [392, 0]
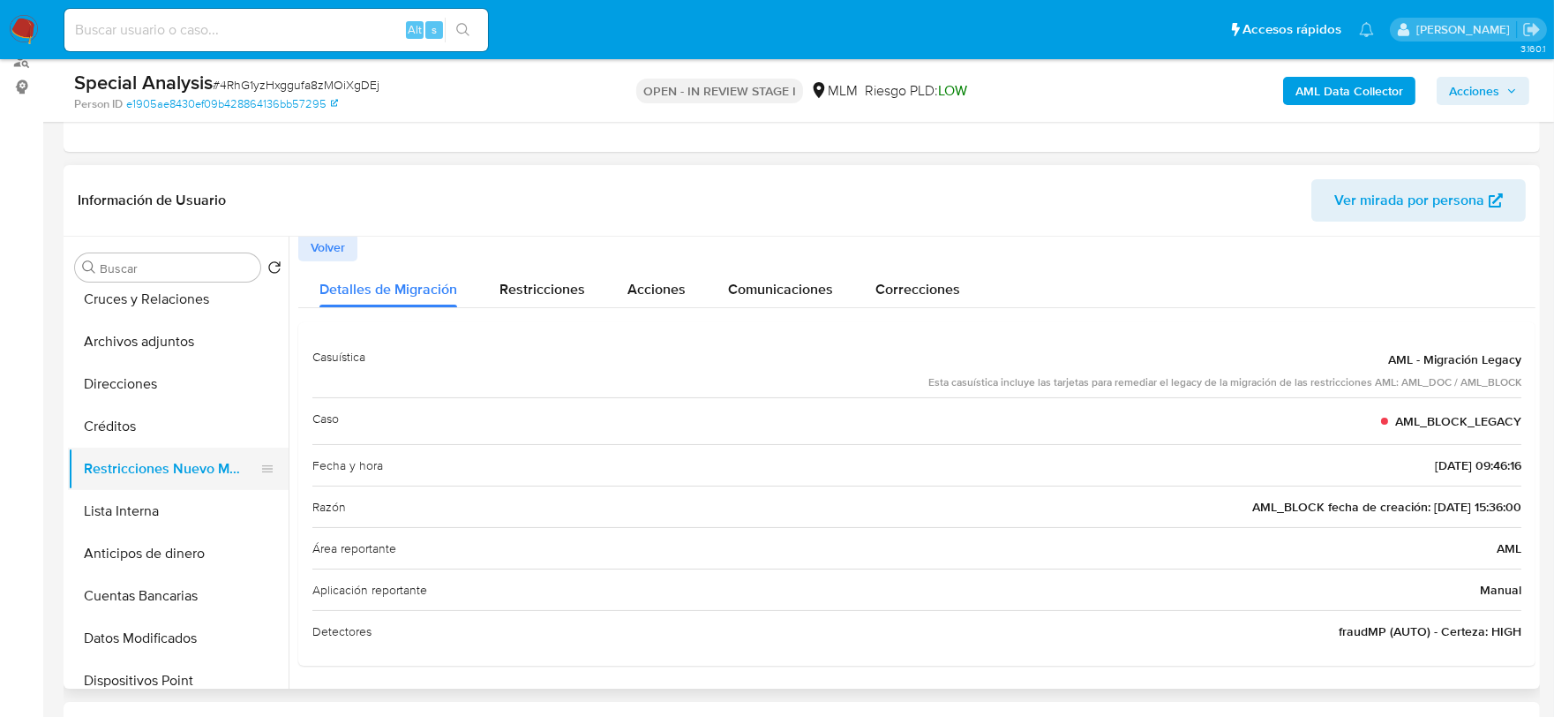
click at [187, 474] on button "Restricciones Nuevo Mundo" at bounding box center [171, 468] width 206 height 42
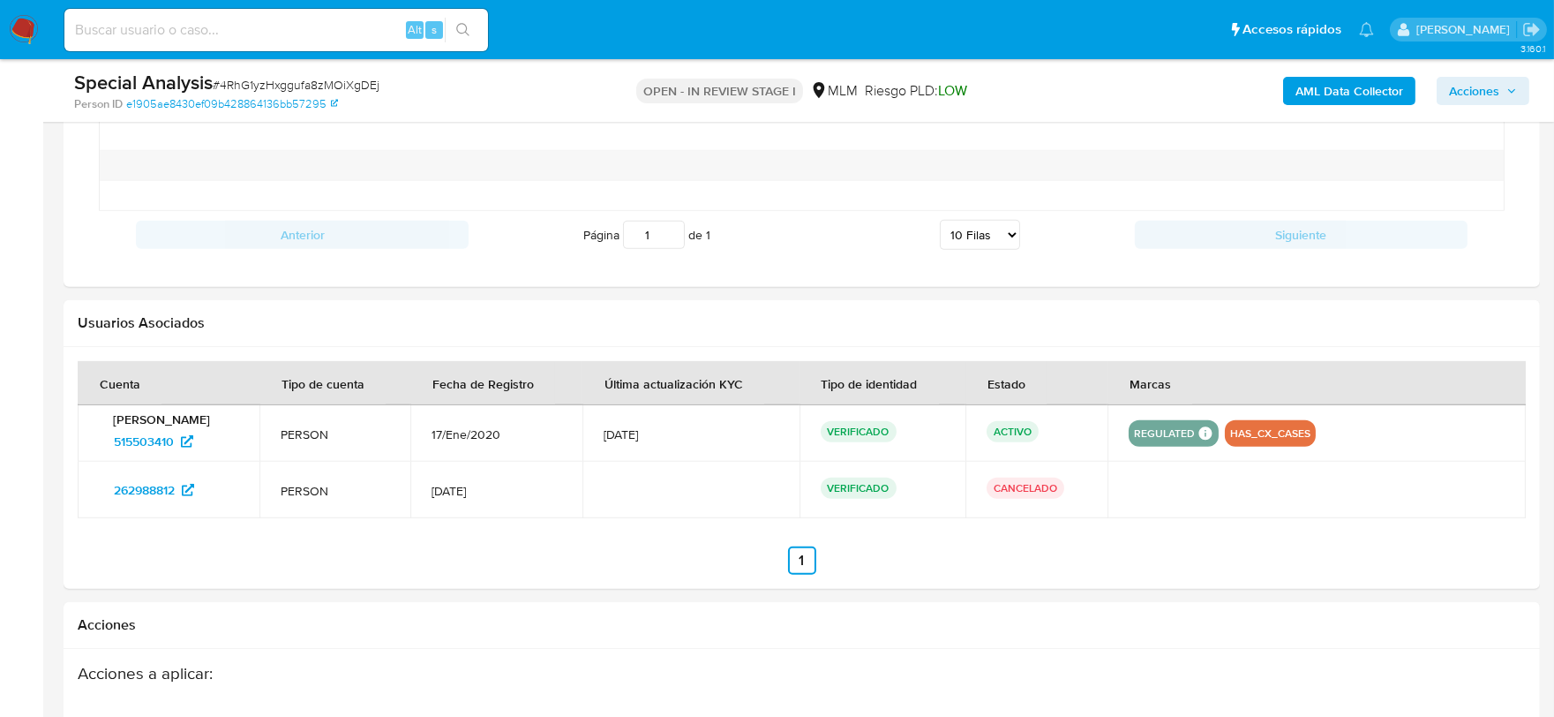
scroll to position [1496, 0]
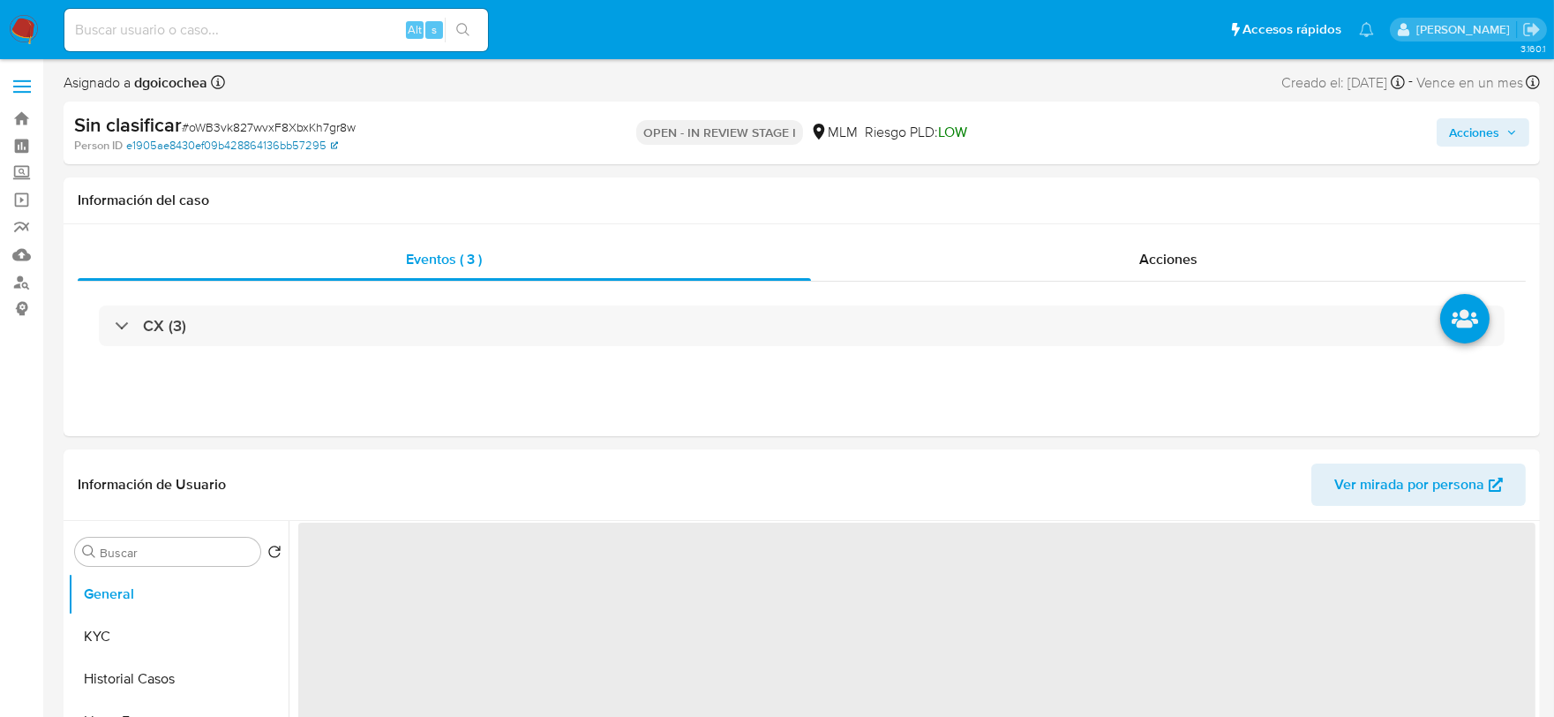
select select "10"
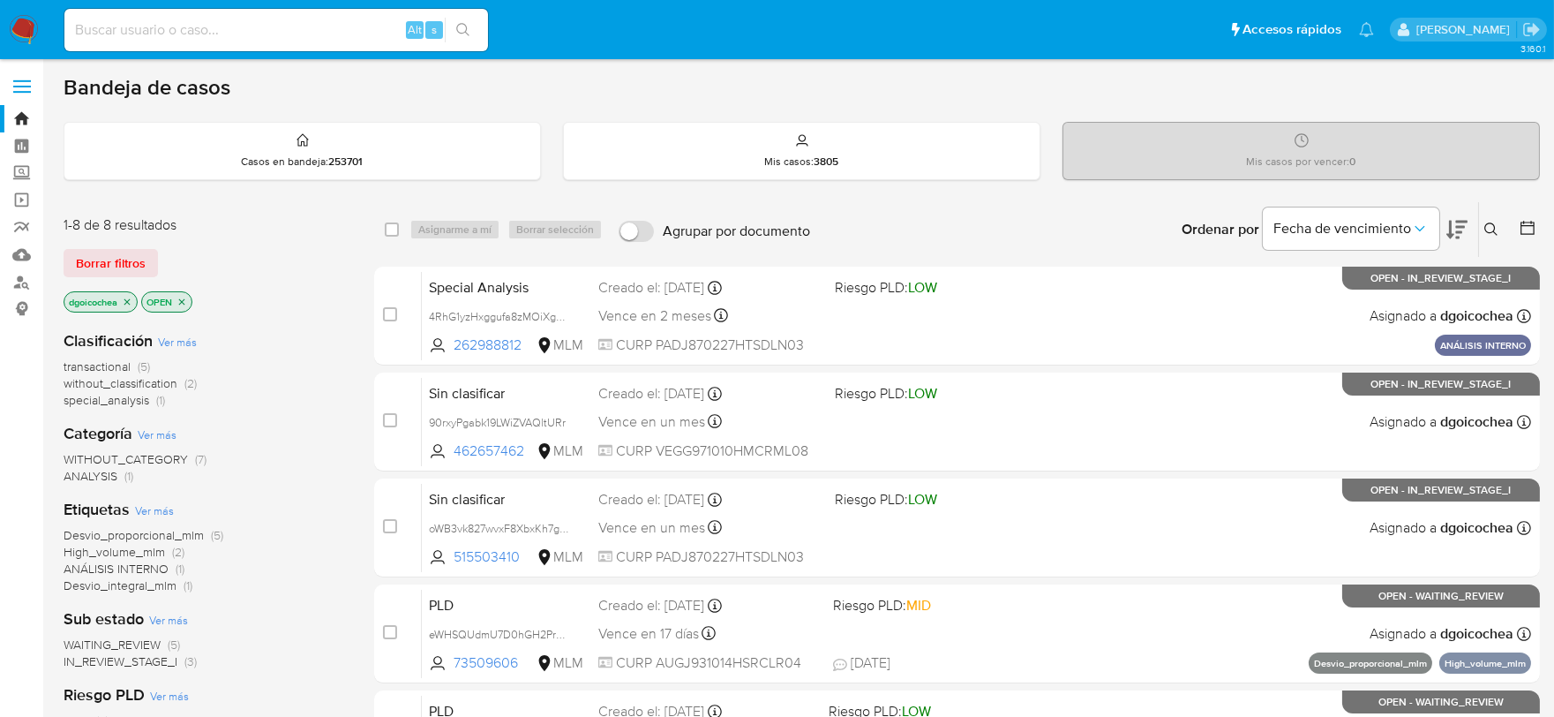
click at [130, 380] on span "without_classification" at bounding box center [121, 383] width 114 height 18
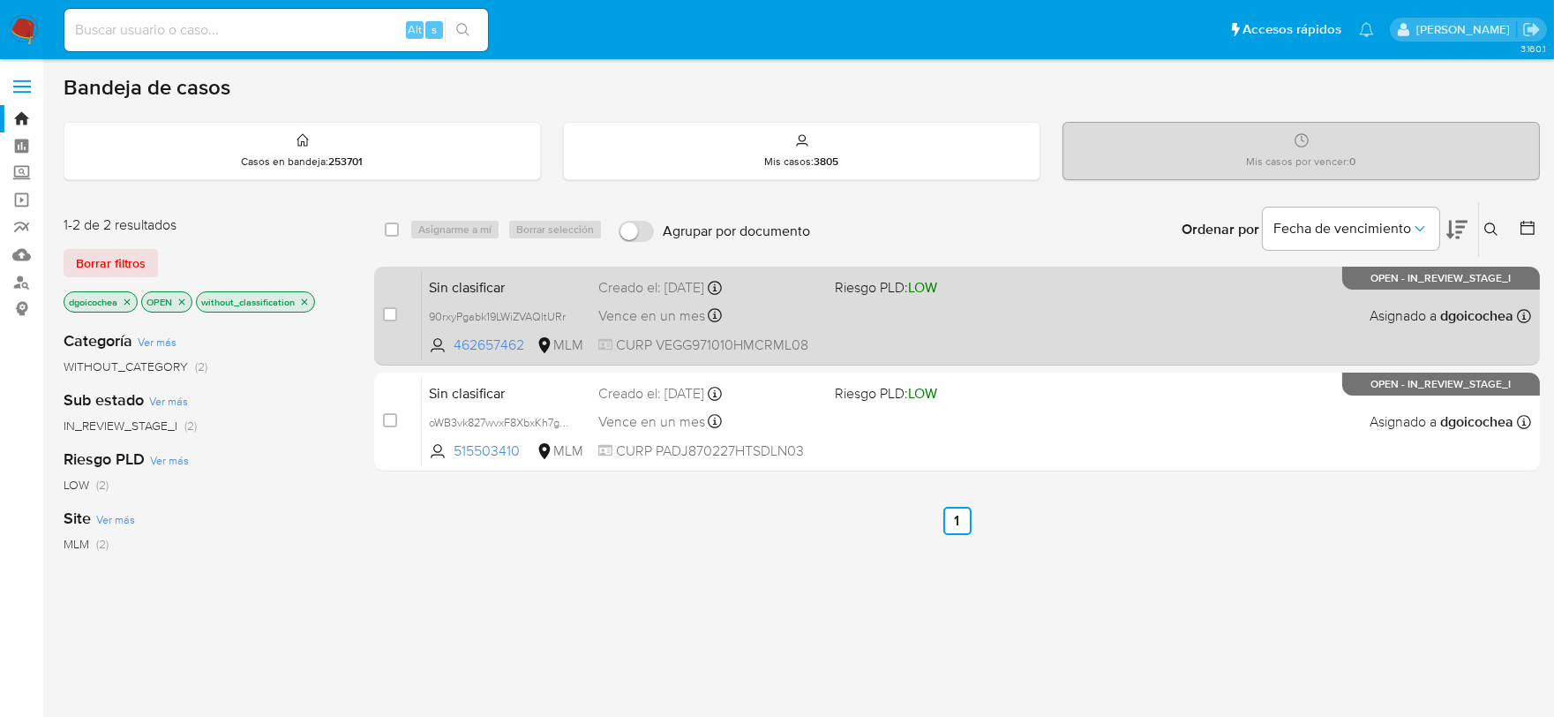
click at [468, 288] on span "Sin clasificar" at bounding box center [506, 285] width 155 height 23
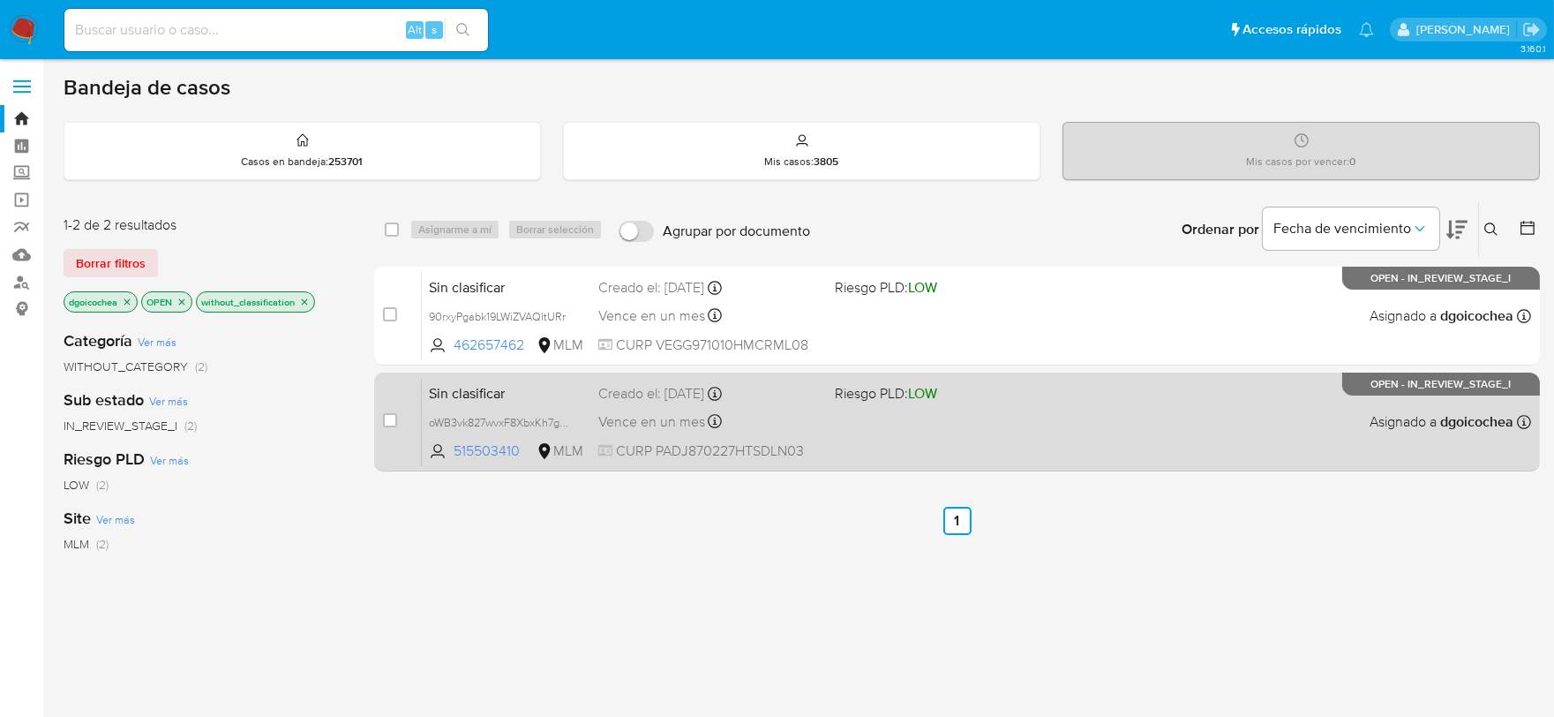
click at [456, 397] on span "Sin clasificar" at bounding box center [506, 391] width 155 height 23
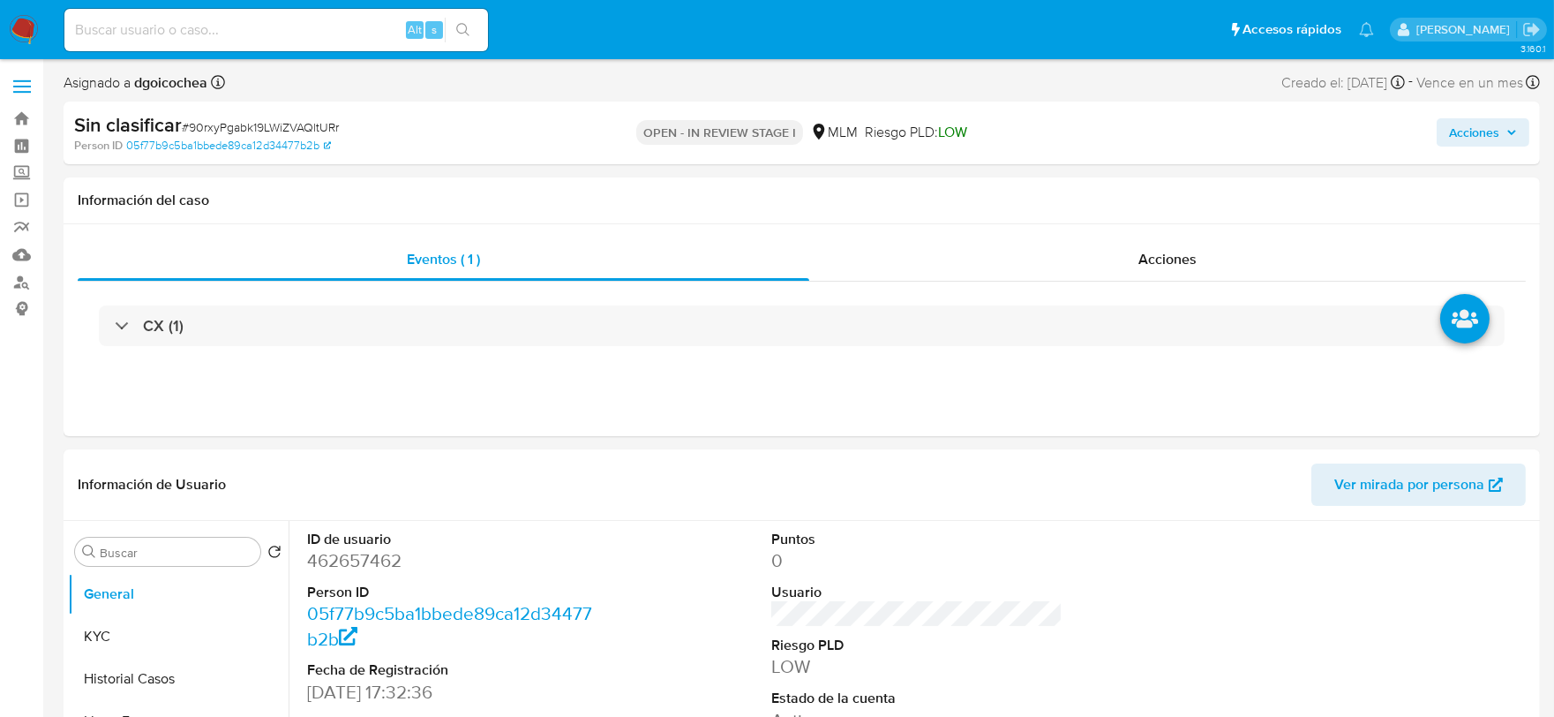
select select "10"
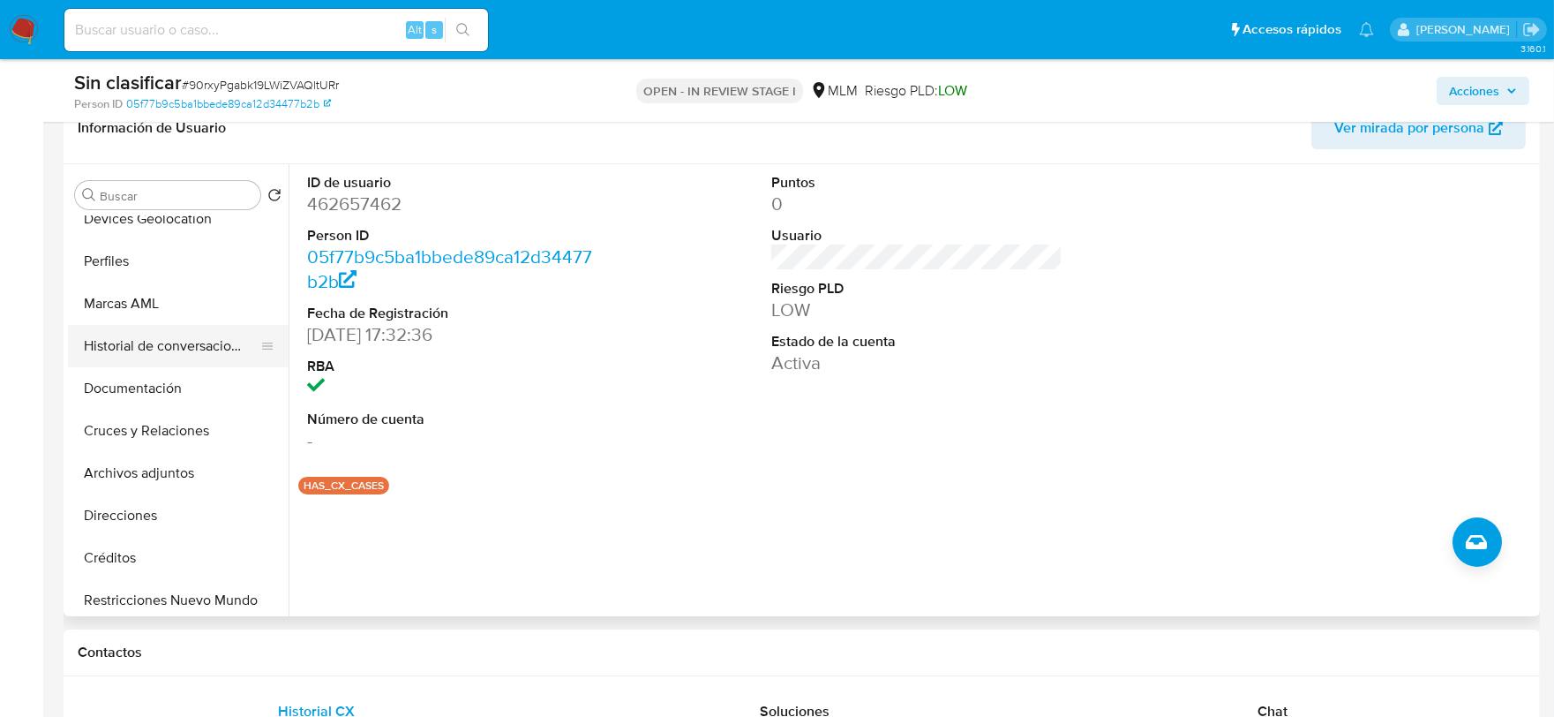
scroll to position [196, 0]
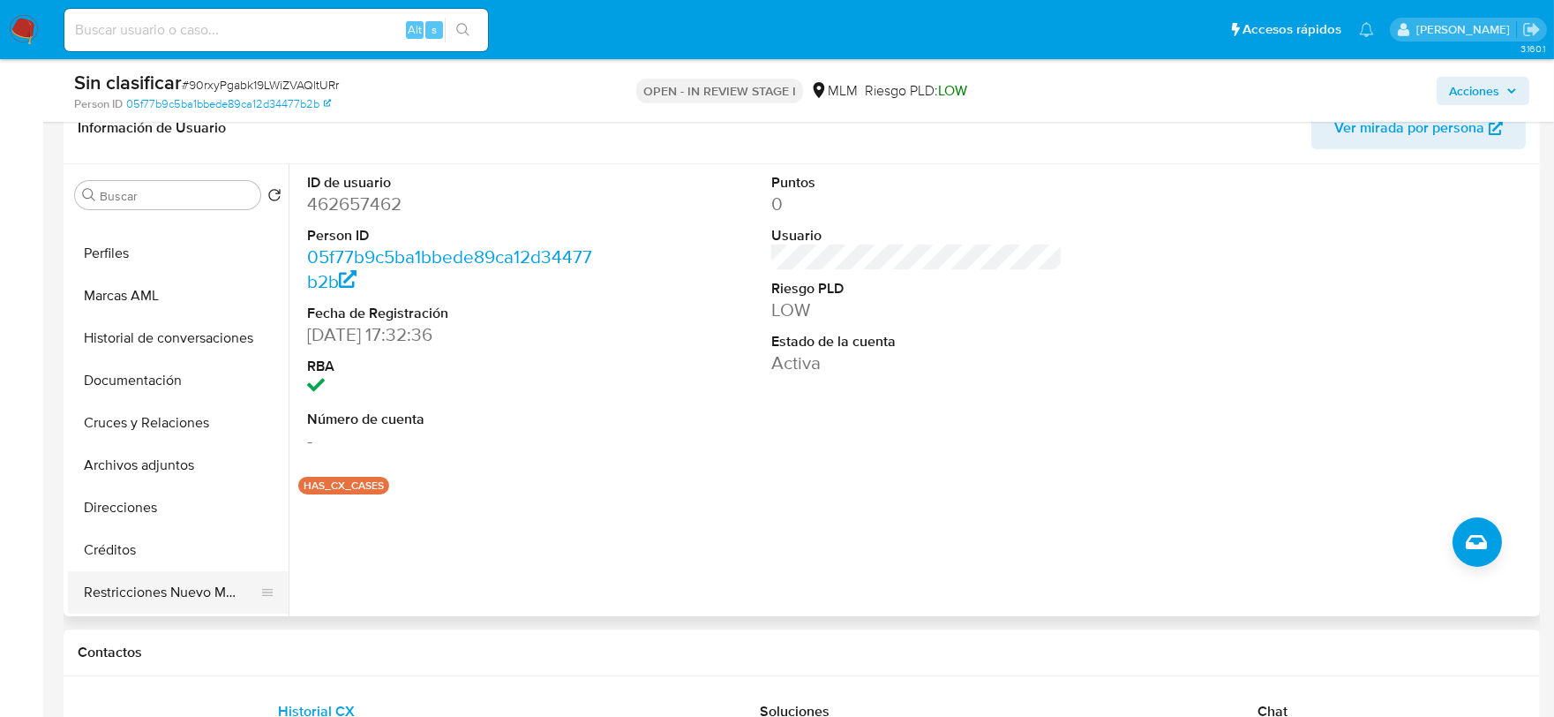
click at [178, 581] on button "Restricciones Nuevo Mundo" at bounding box center [171, 592] width 206 height 42
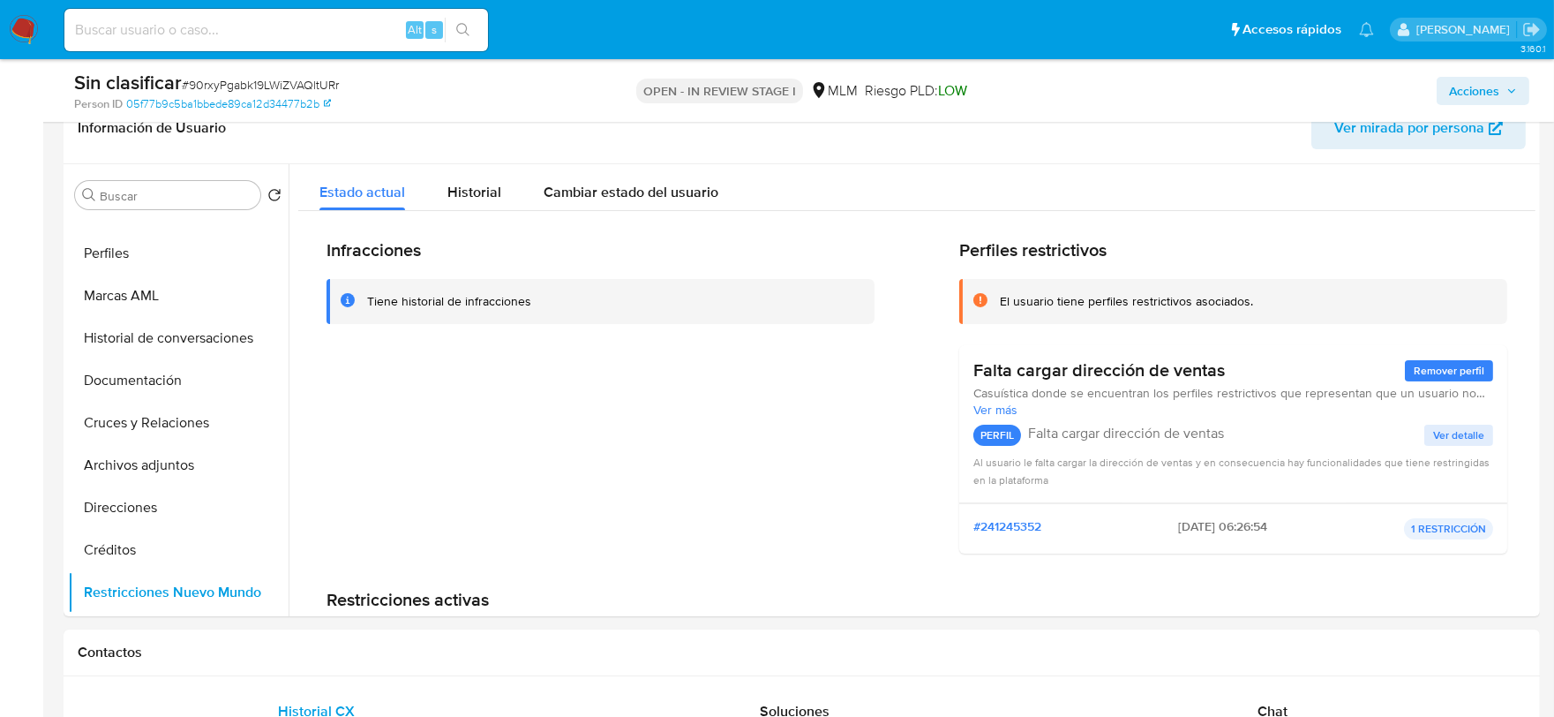
click at [1471, 92] on span "Acciones" at bounding box center [1474, 91] width 50 height 28
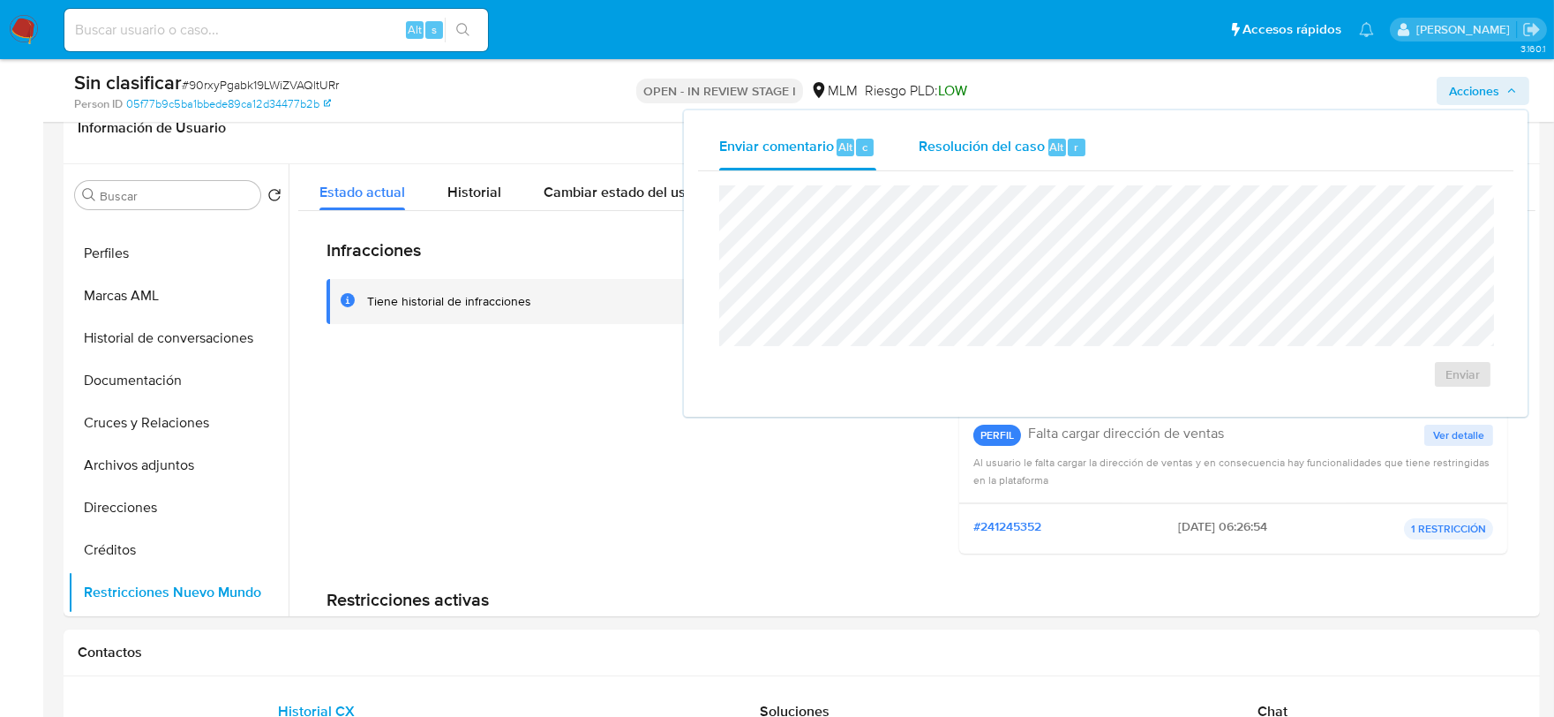
click at [960, 153] on span "Resolución del caso" at bounding box center [982, 146] width 126 height 20
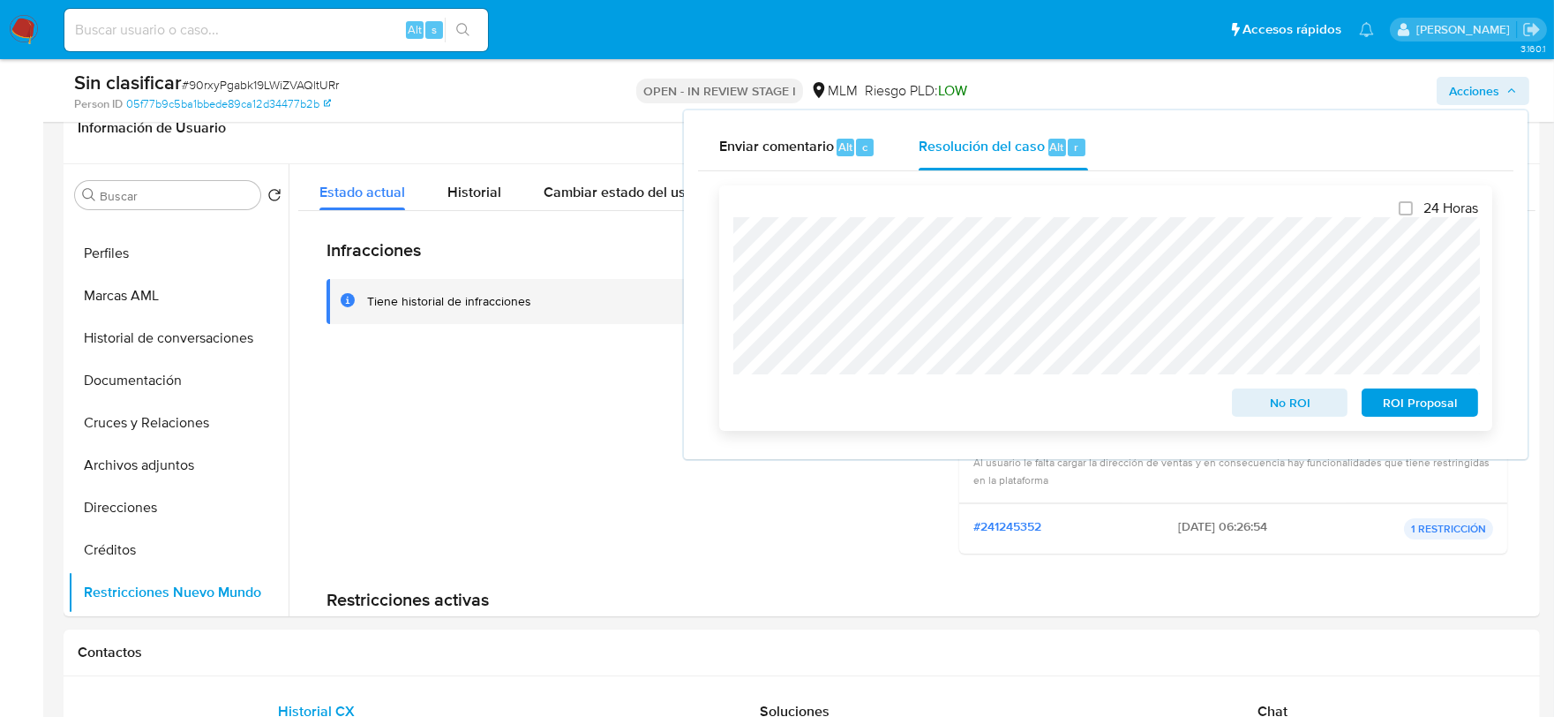
click at [1280, 400] on span "No ROI" at bounding box center [1290, 402] width 92 height 25
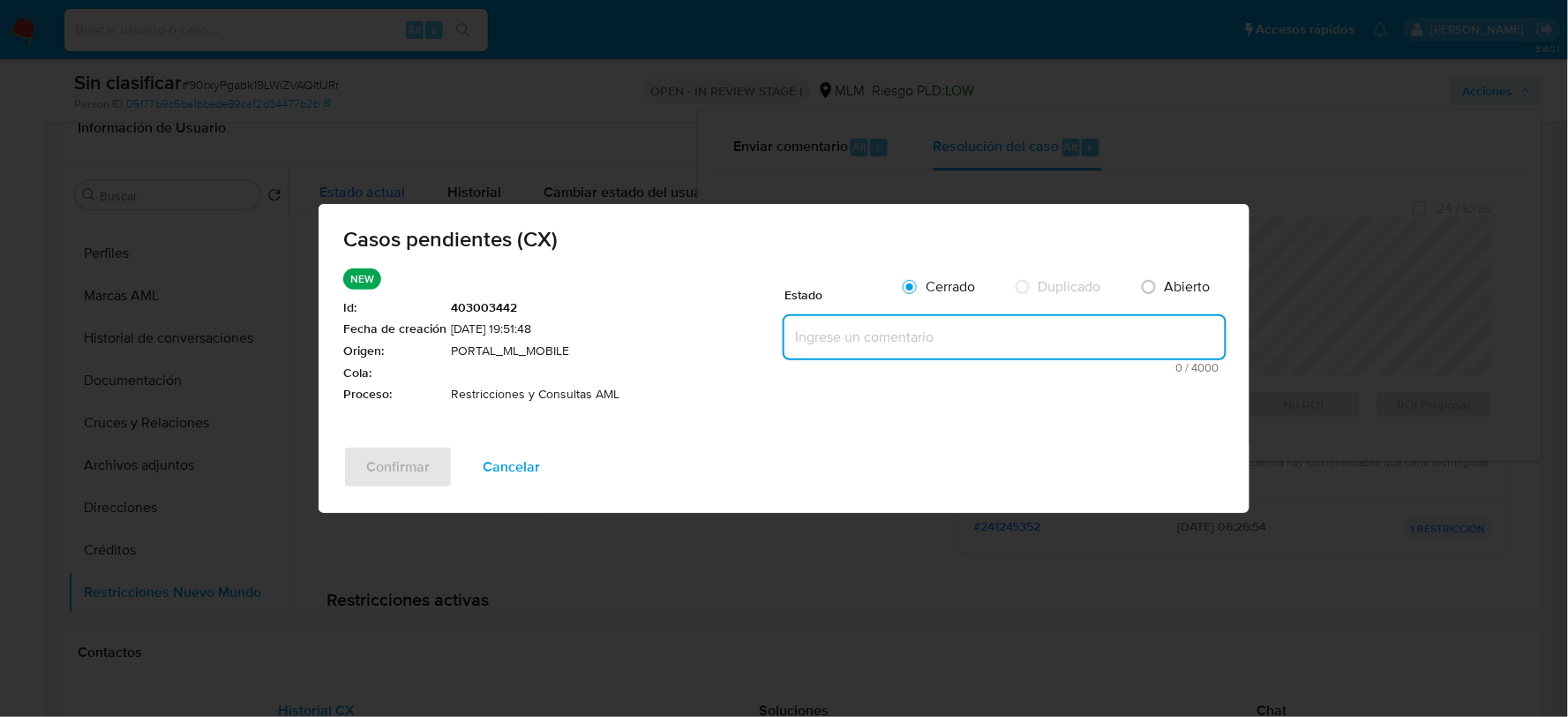
click at [848, 329] on textarea at bounding box center [1004, 337] width 440 height 42
paste textarea "Se elimina restricción, no aplica a reglas actuales, cliente con documentación …"
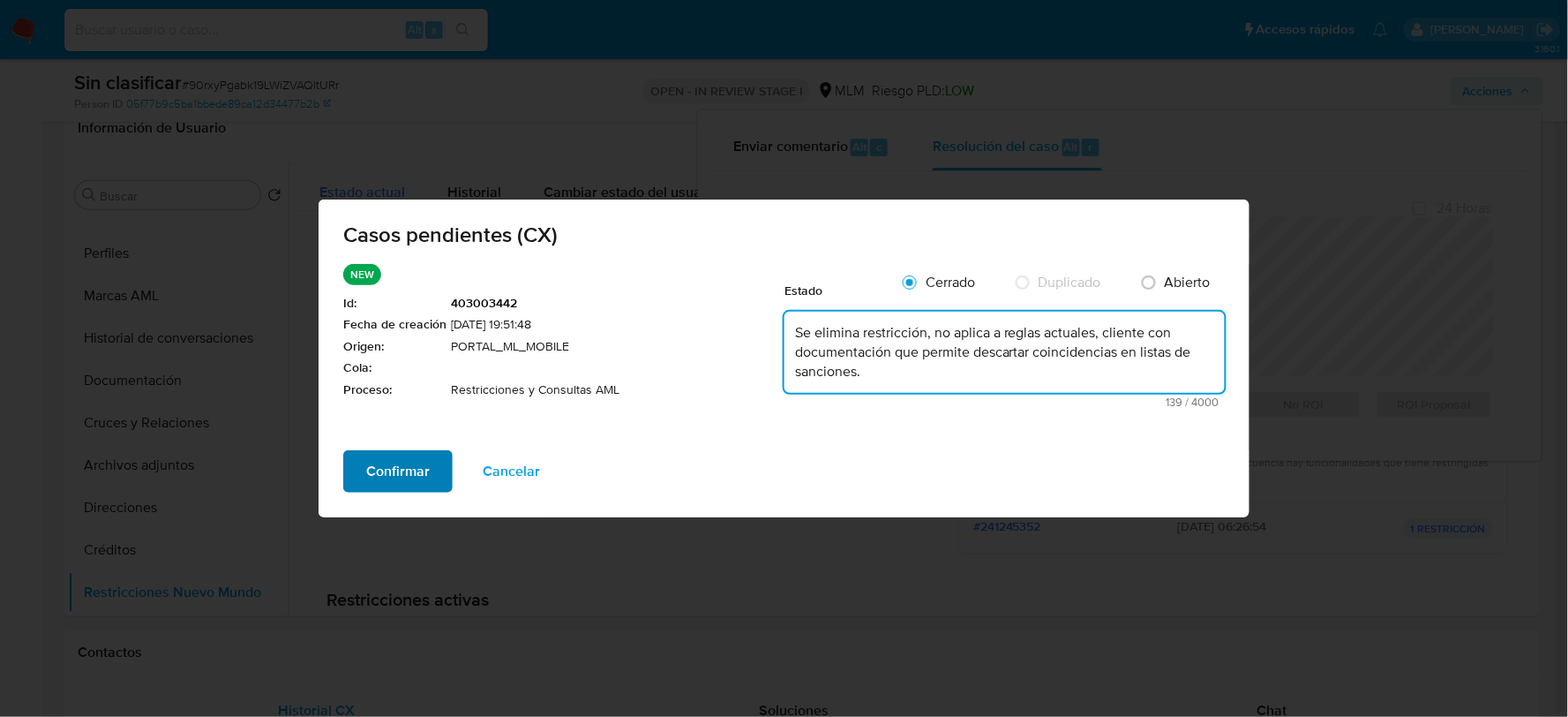
type textarea "Se elimina restricción, no aplica a reglas actuales, cliente con documentación …"
click at [399, 471] on span "Confirmar" at bounding box center [398, 471] width 64 height 39
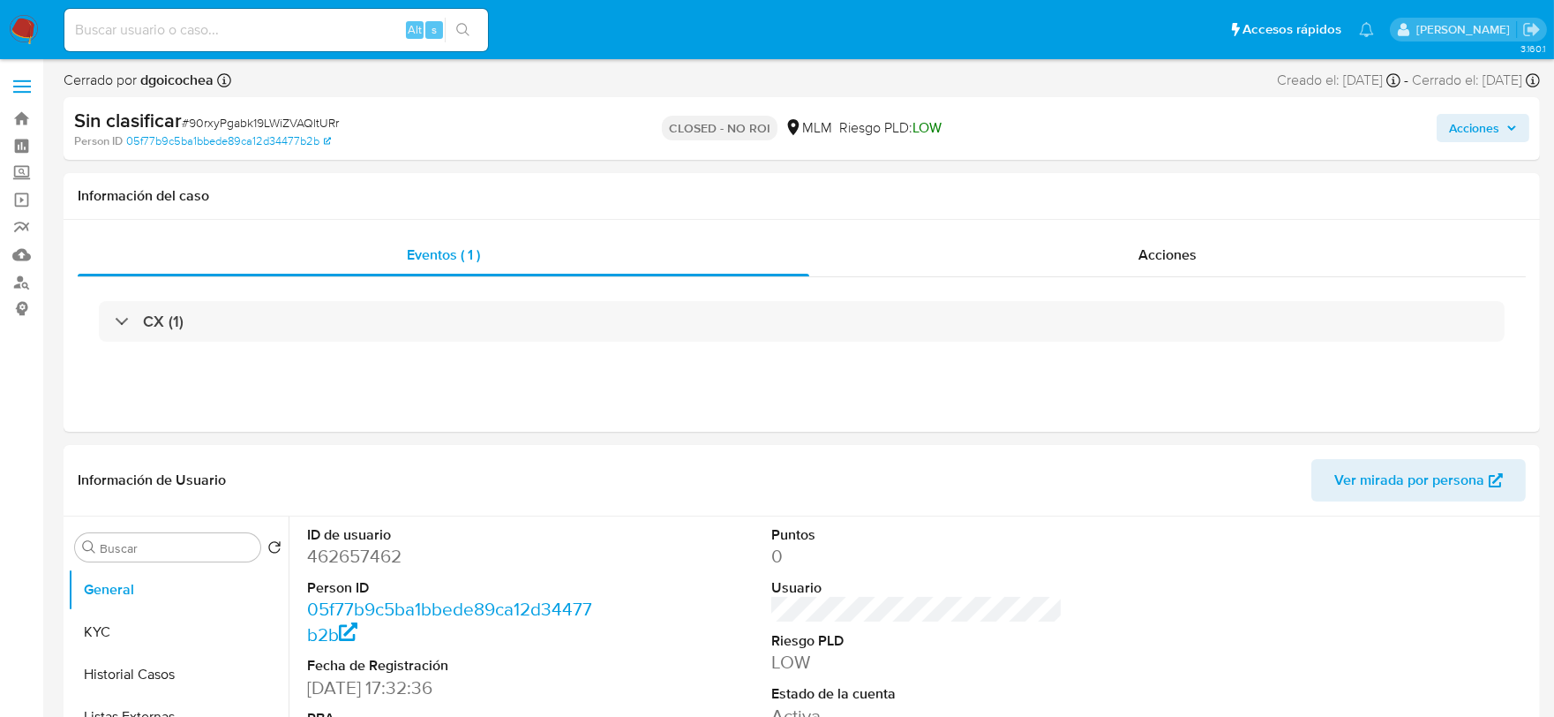
select select "10"
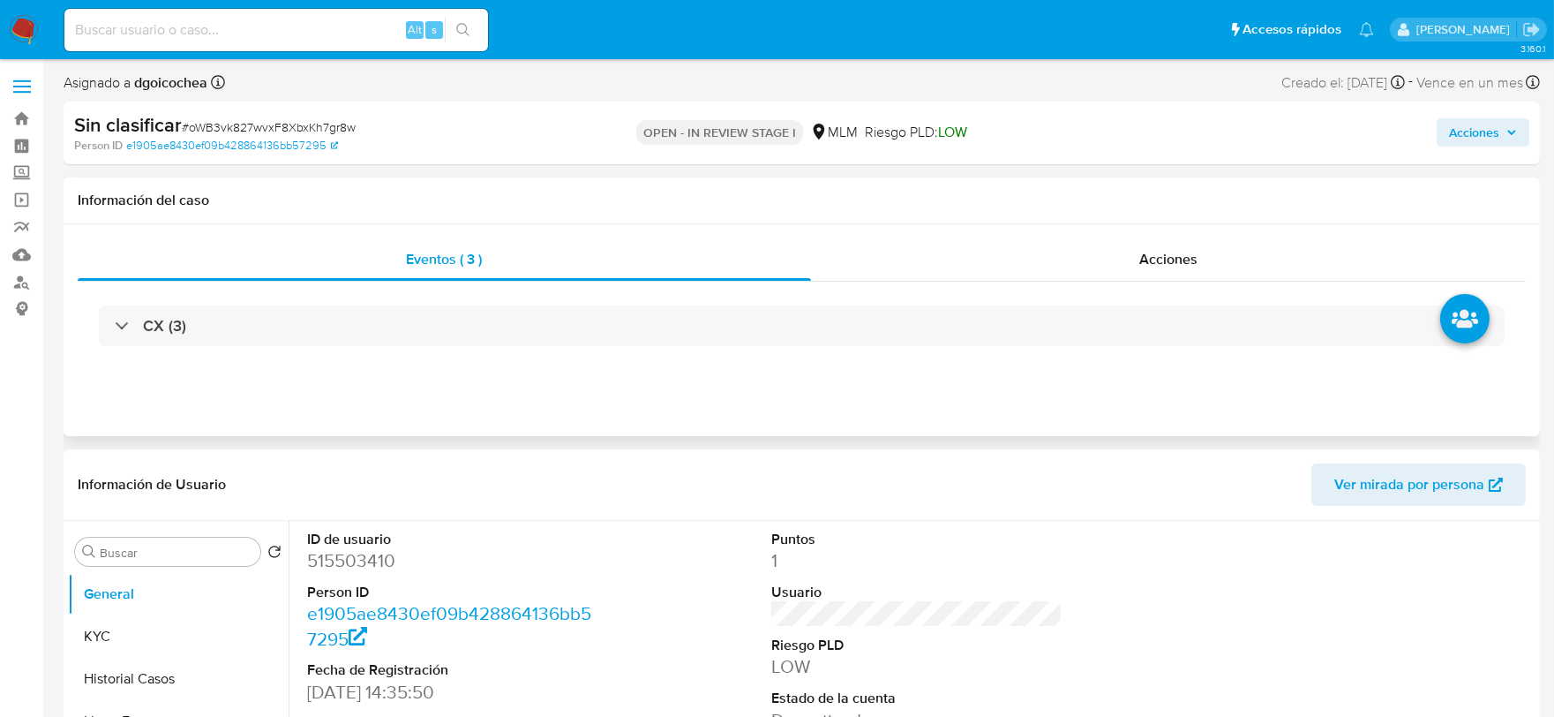
select select "10"
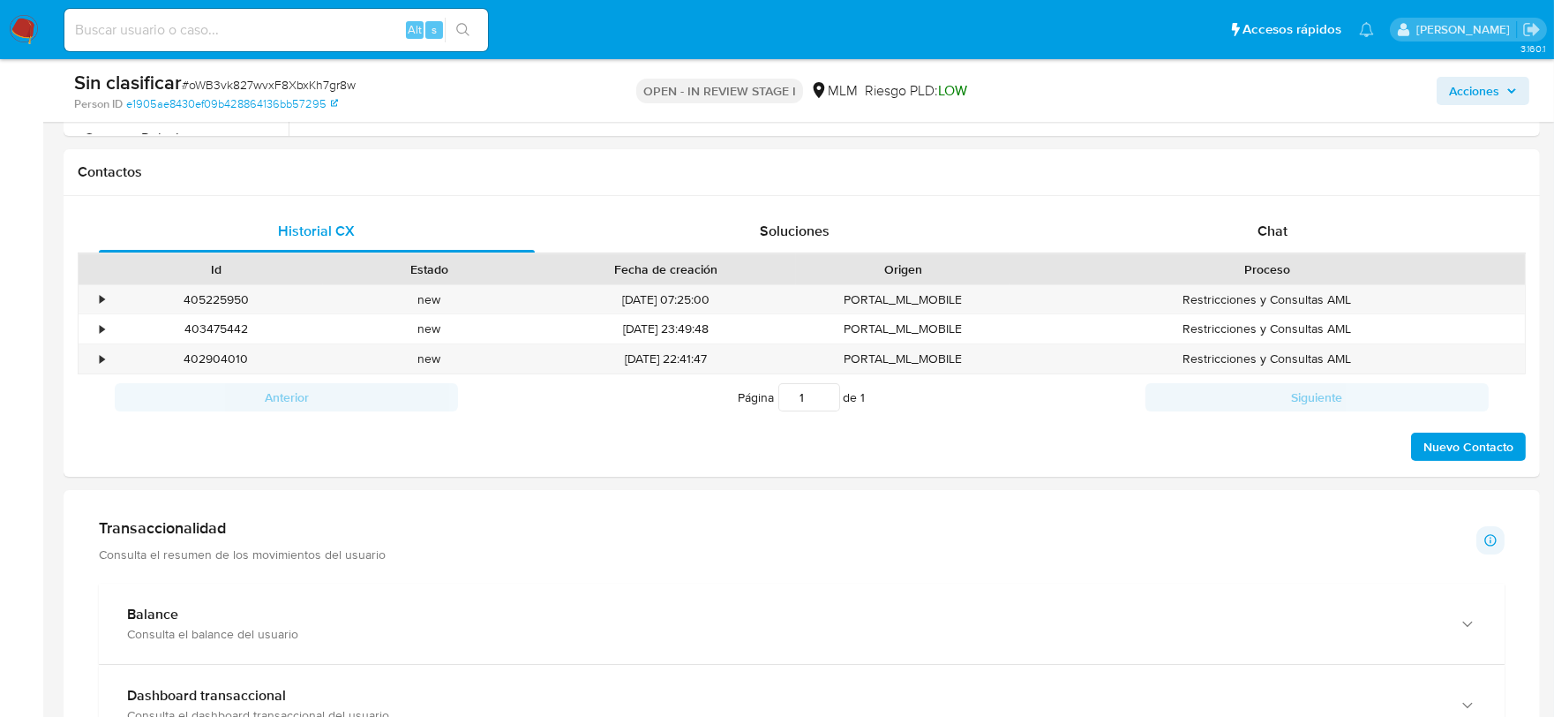
scroll to position [784, 0]
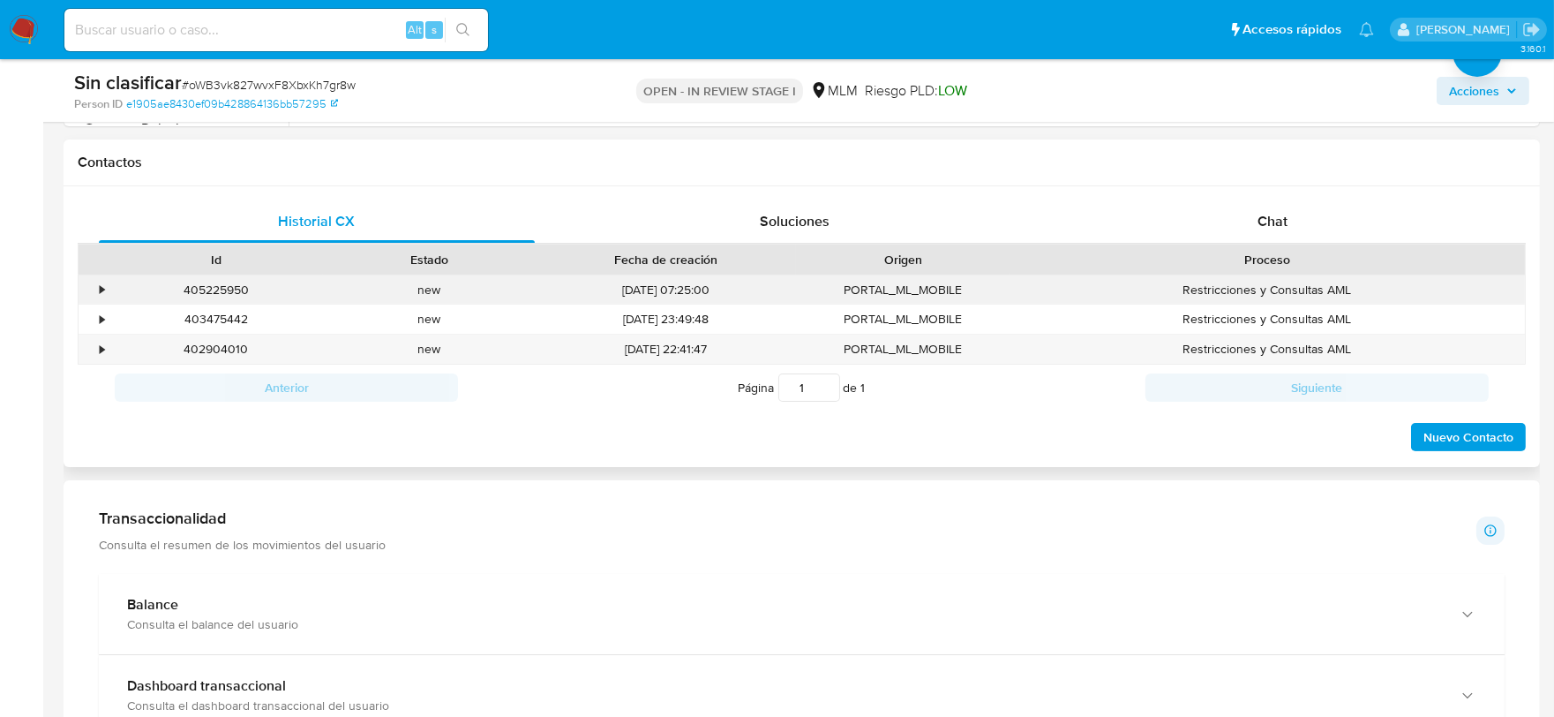
click at [100, 295] on div "•" at bounding box center [102, 289] width 4 height 17
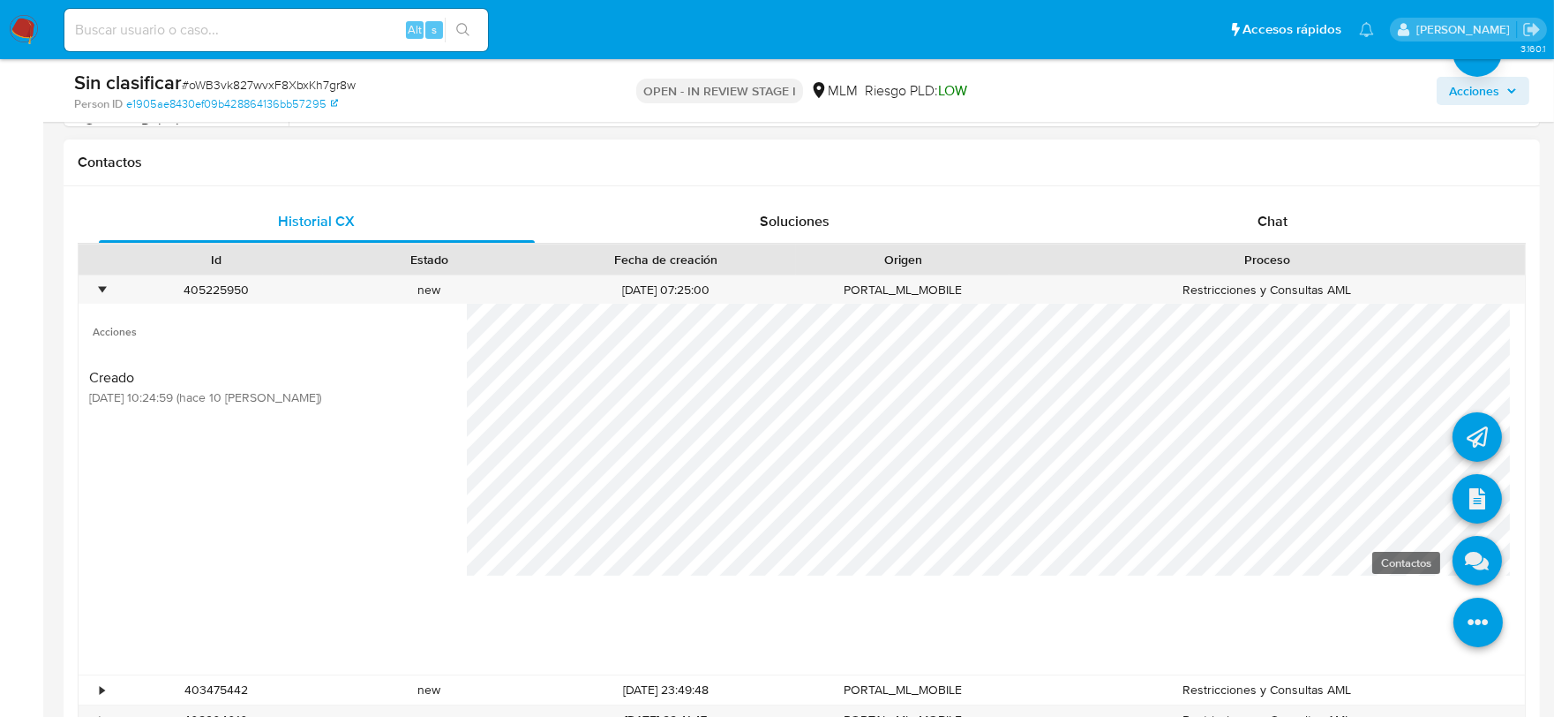
click at [1471, 560] on icon at bounding box center [1476, 560] width 49 height 49
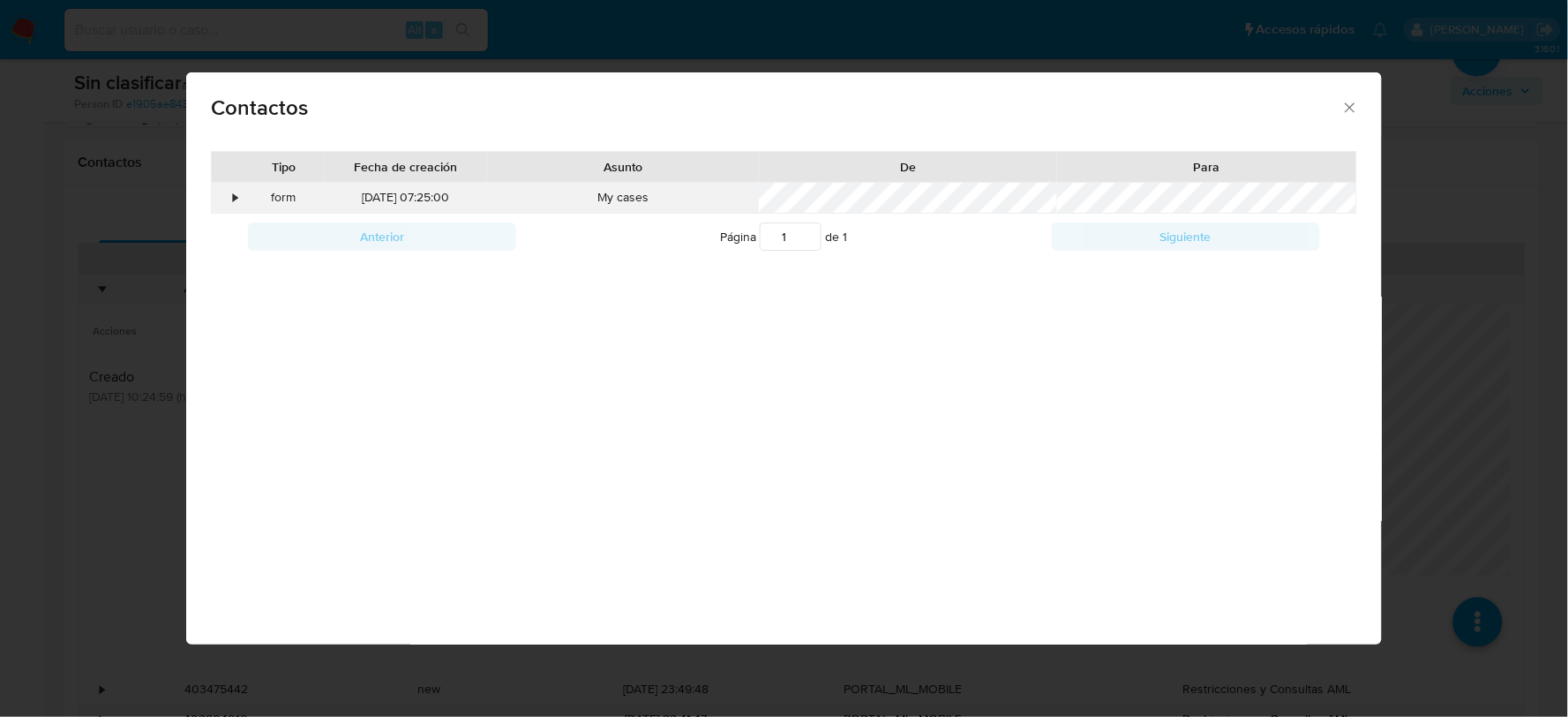
click at [236, 199] on div "•" at bounding box center [235, 198] width 4 height 18
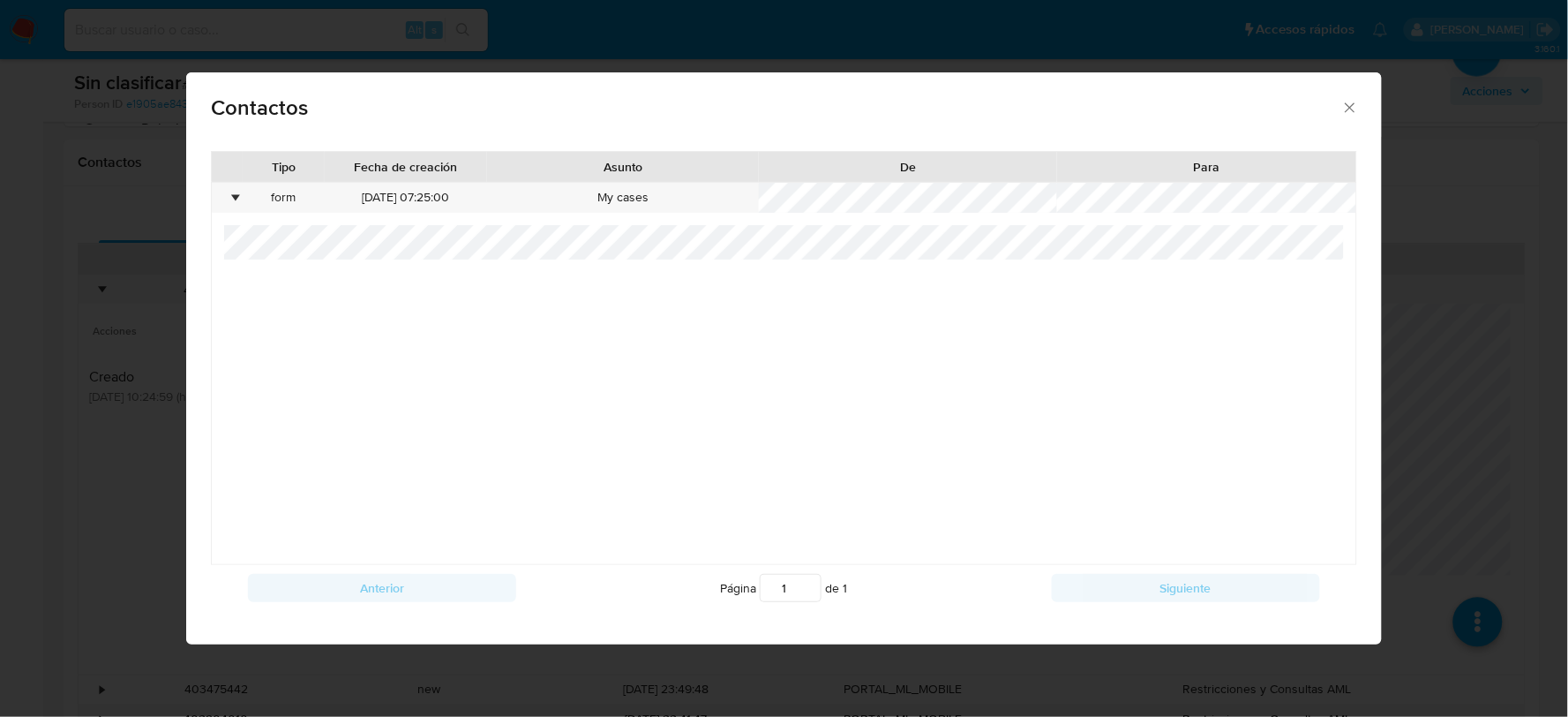
click at [1353, 107] on icon "close" at bounding box center [1350, 108] width 18 height 18
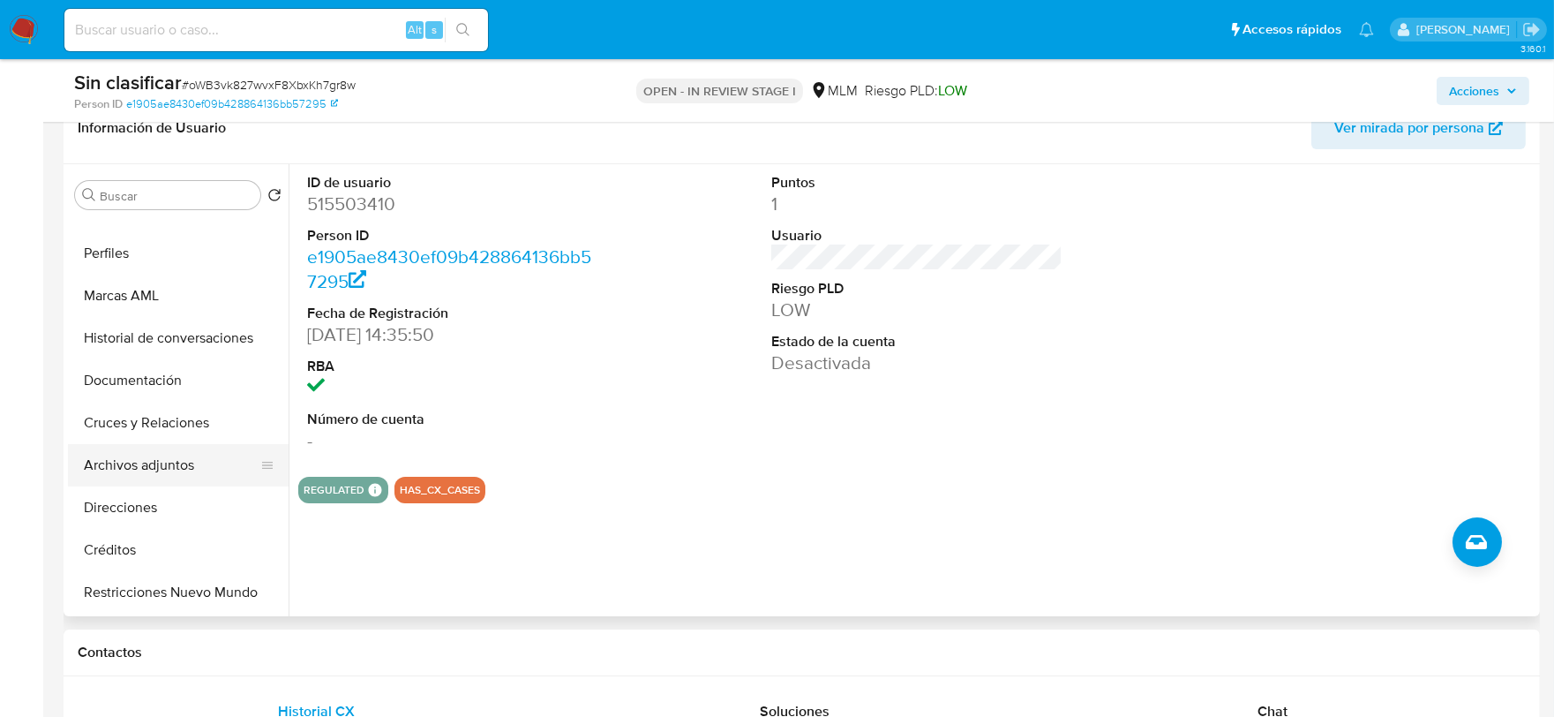
scroll to position [195, 0]
click at [161, 596] on button "Restricciones Nuevo Mundo" at bounding box center [171, 593] width 206 height 42
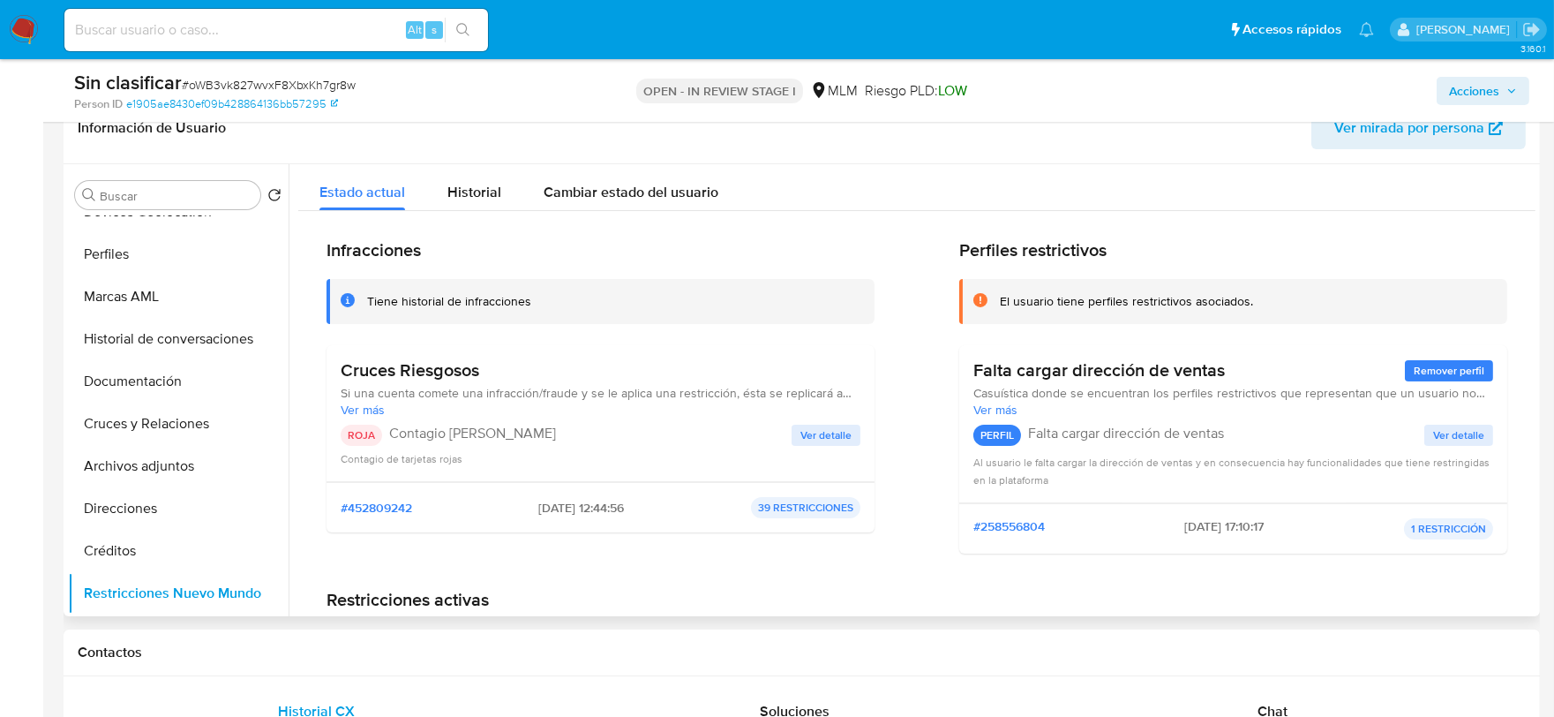
click at [815, 429] on span "Ver detalle" at bounding box center [825, 435] width 51 height 18
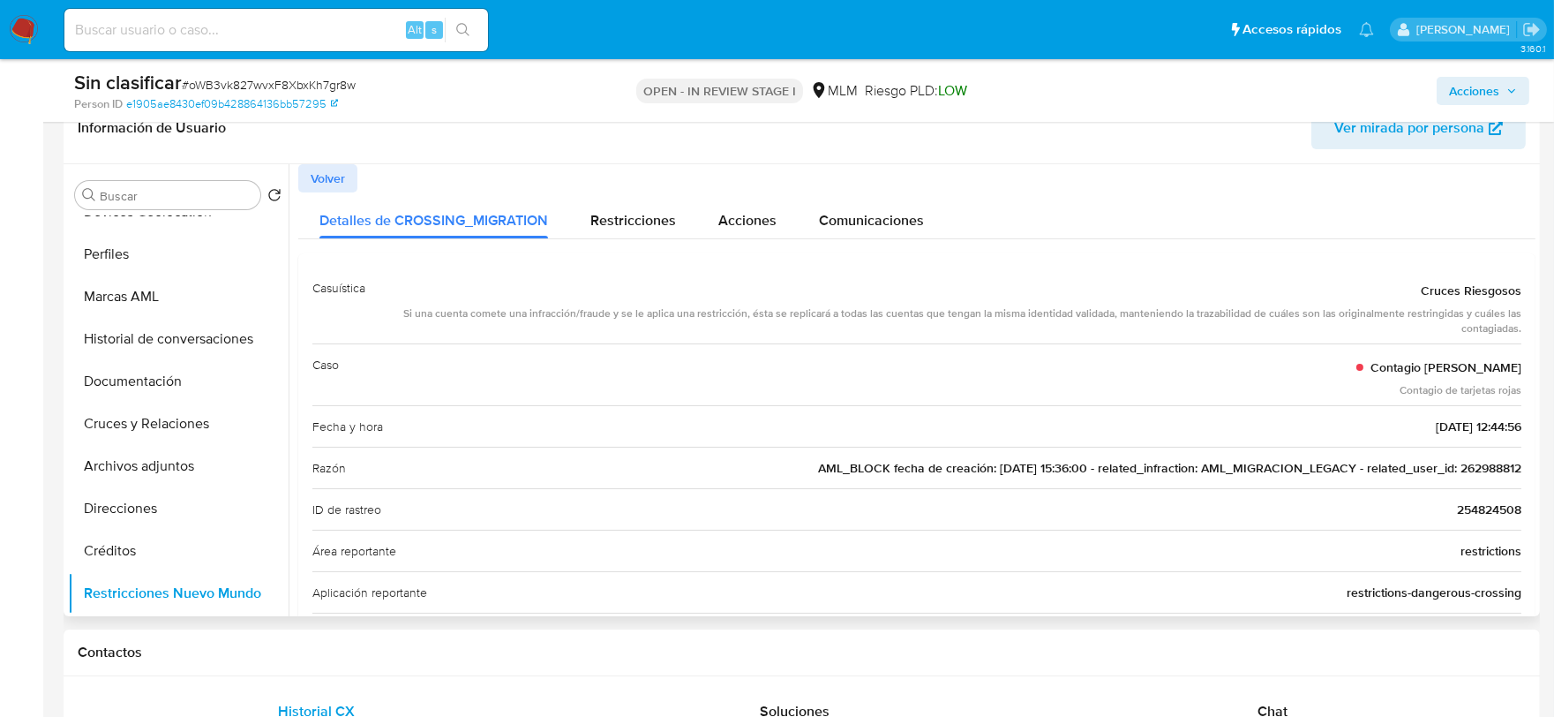
click at [1475, 462] on span "AML_BLOCK fecha de creación: 10/12/2019 15:36:00 - related_infraction: AML_MIGR…" at bounding box center [1169, 468] width 703 height 18
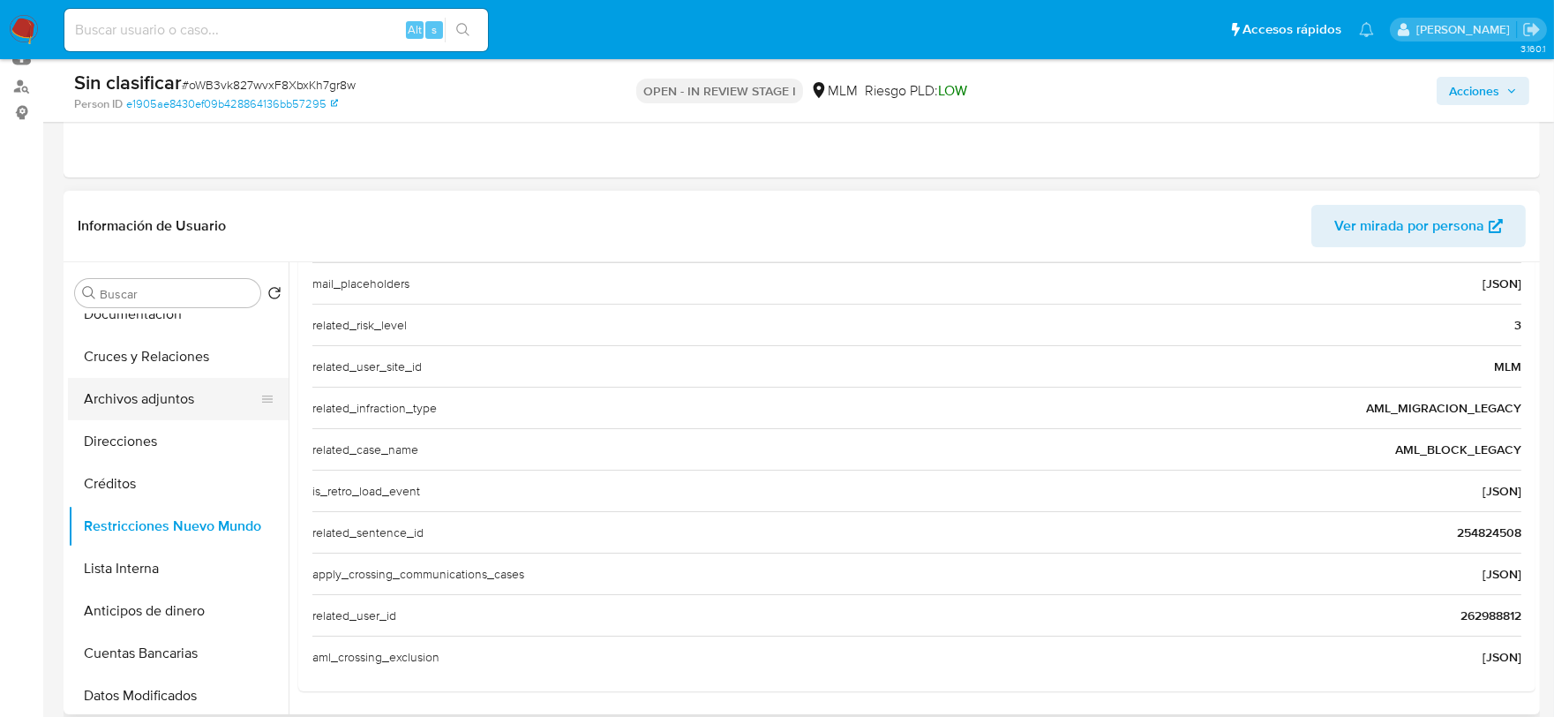
scroll to position [391, 0]
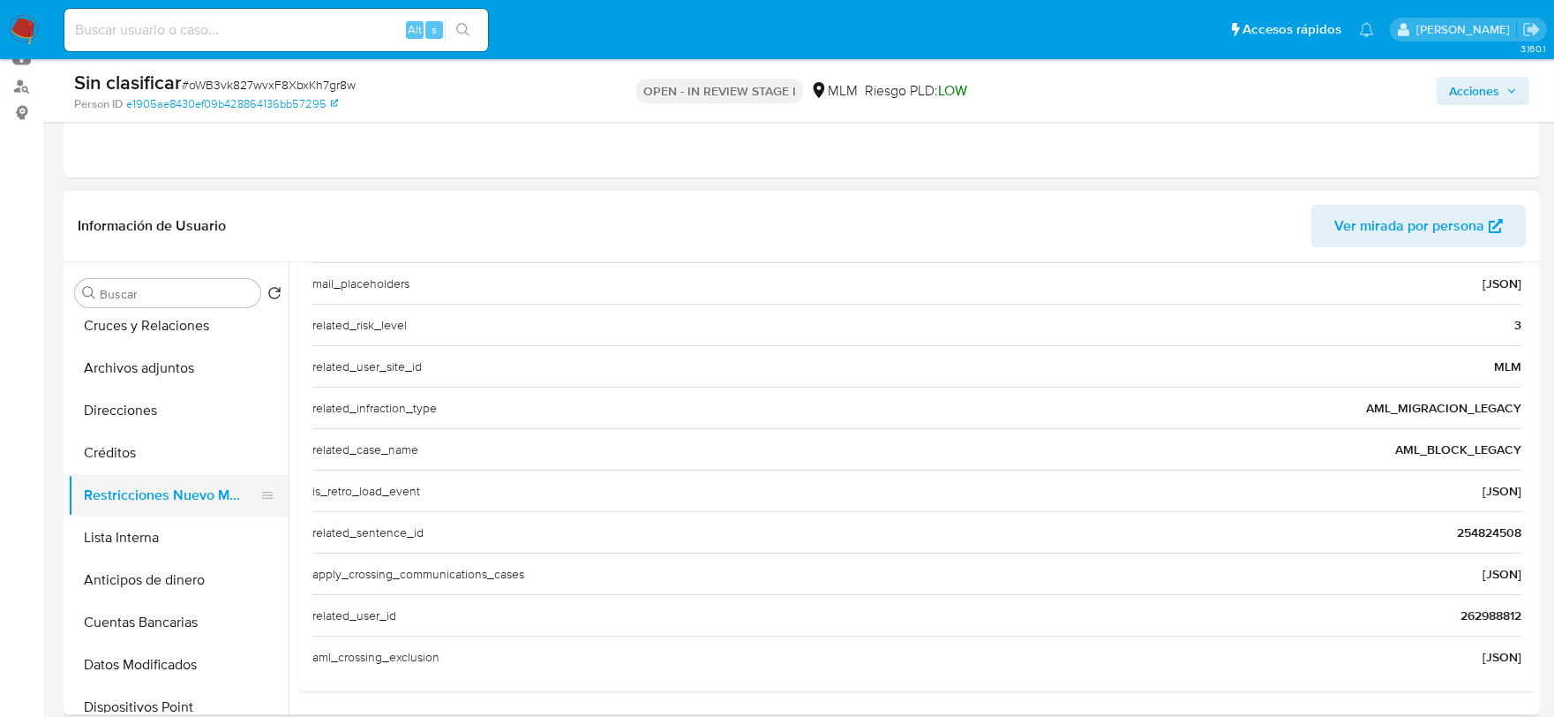
click at [197, 490] on button "Restricciones Nuevo Mundo" at bounding box center [171, 495] width 206 height 42
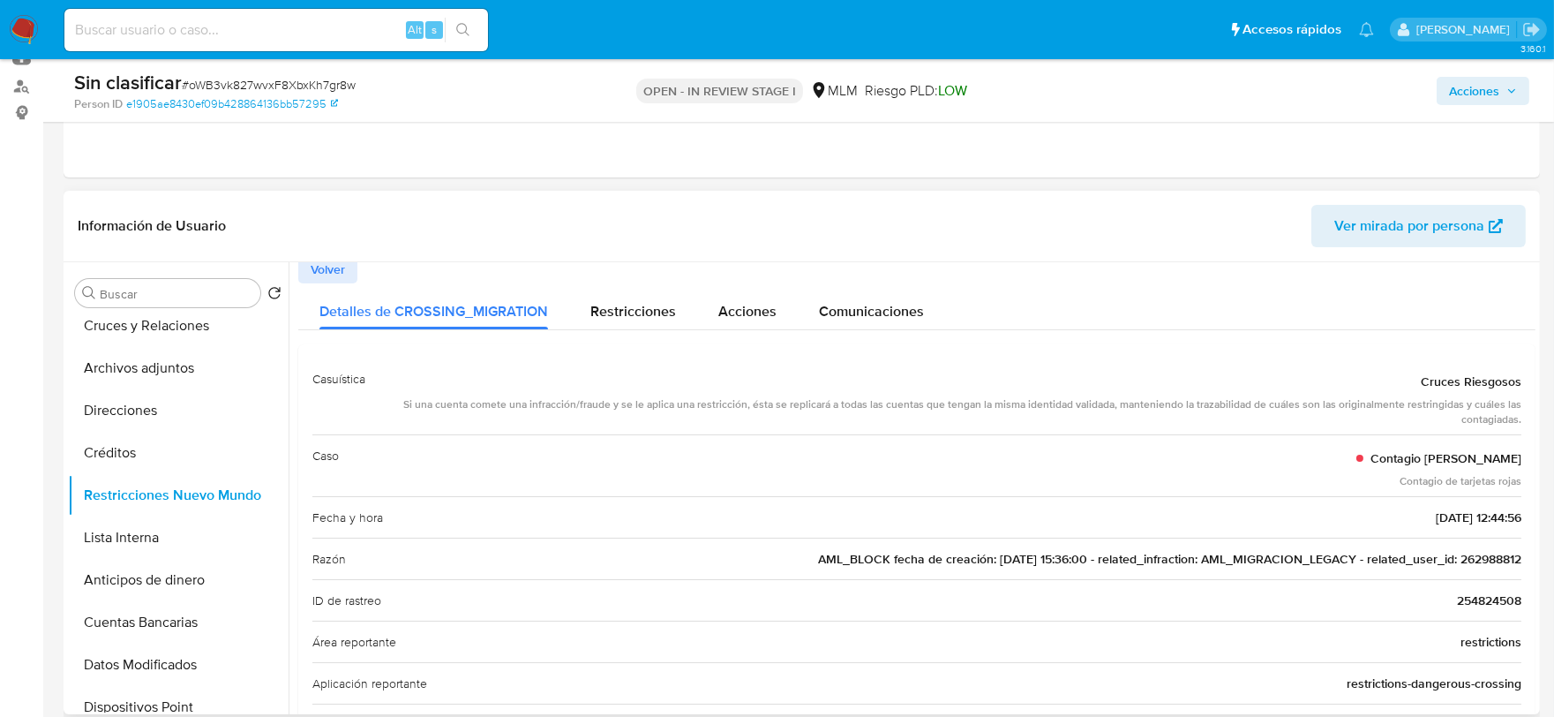
scroll to position [0, 0]
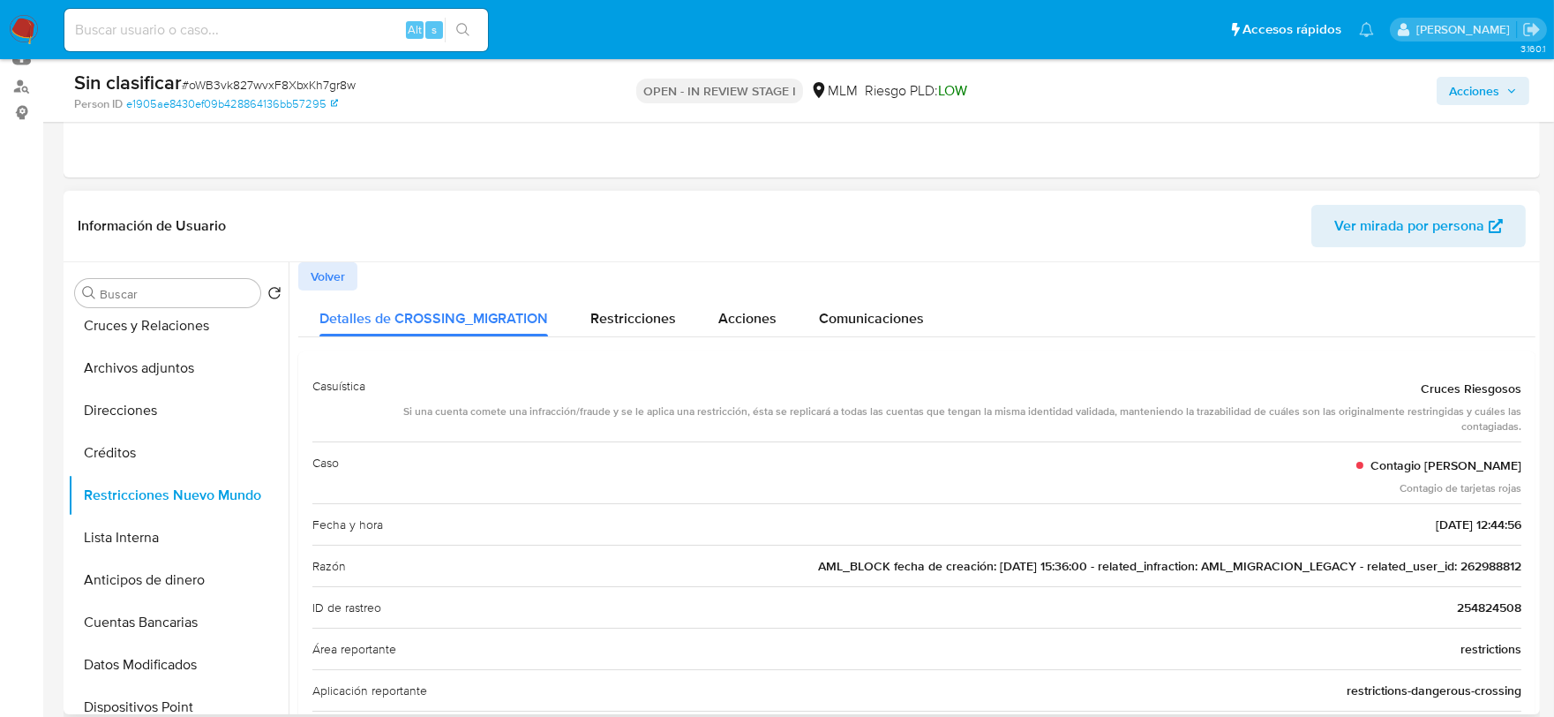
click at [333, 274] on span "Volver" at bounding box center [328, 276] width 34 height 25
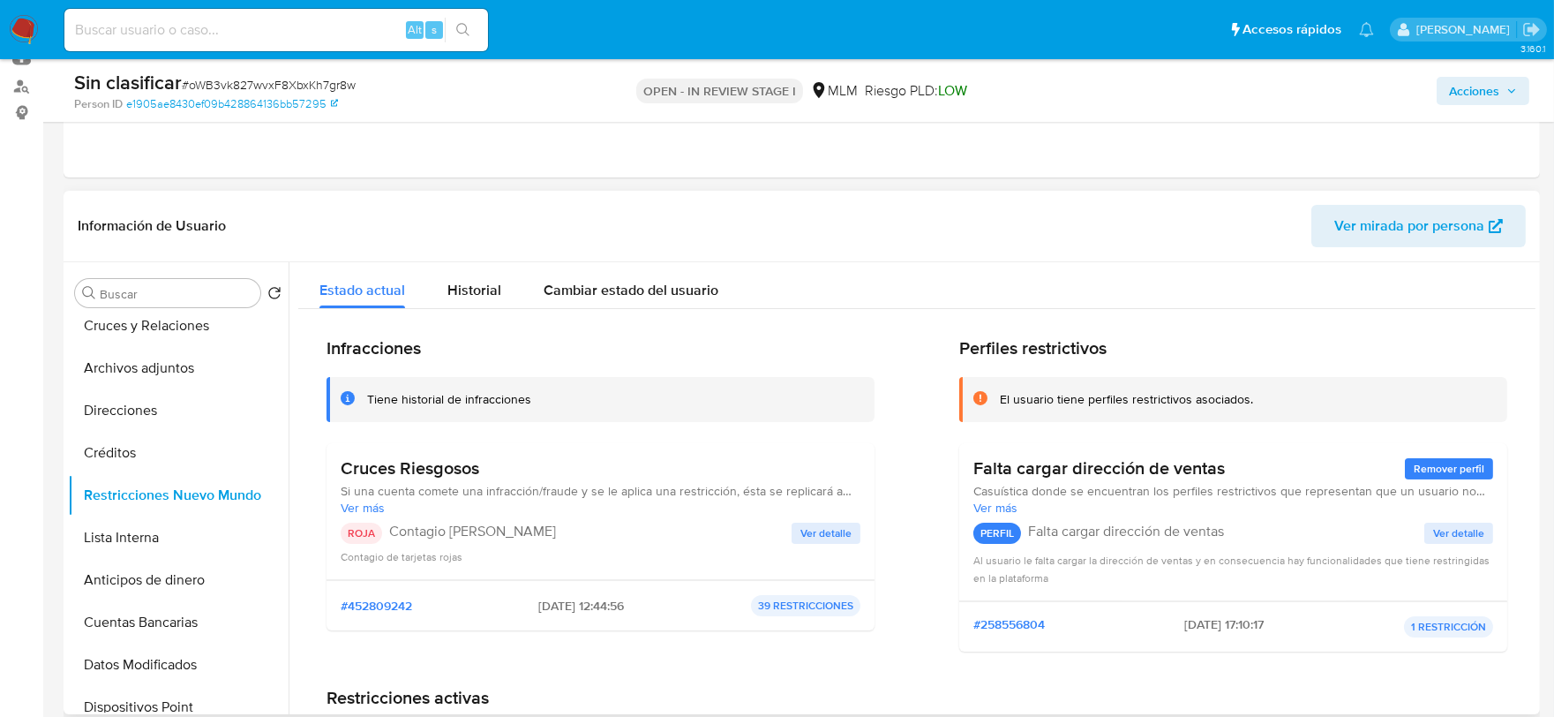
click at [840, 533] on span "Ver detalle" at bounding box center [825, 533] width 51 height 18
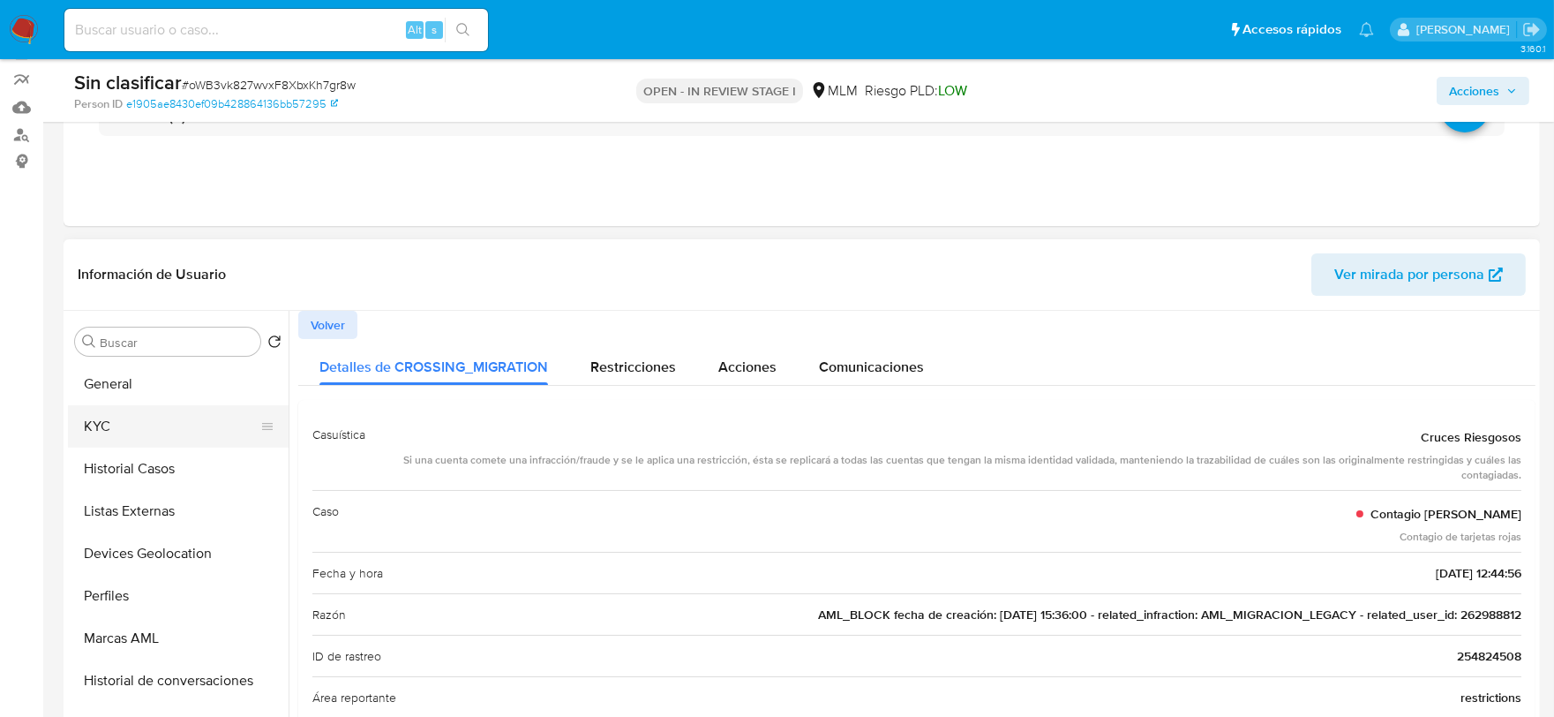
click at [157, 430] on button "KYC" at bounding box center [171, 426] width 206 height 42
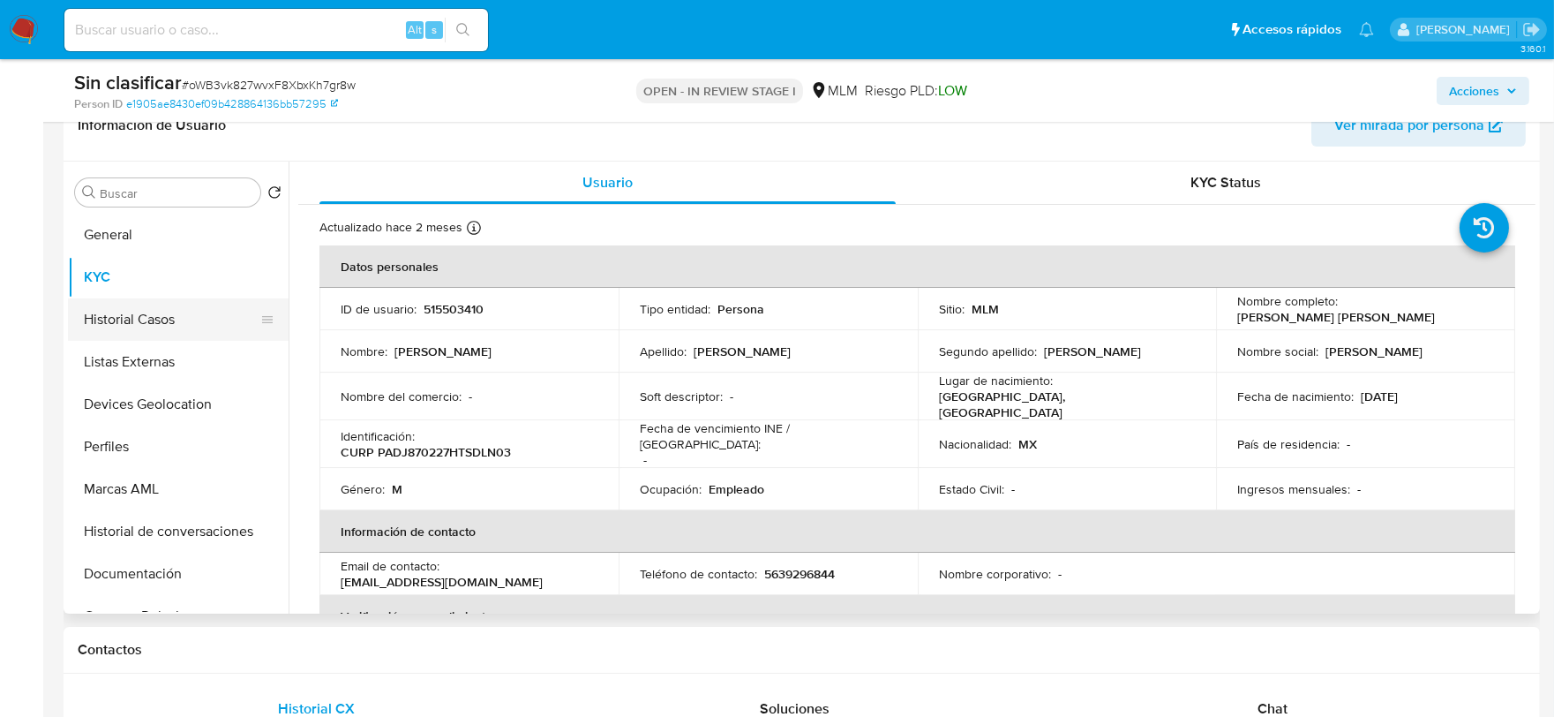
scroll to position [199, 0]
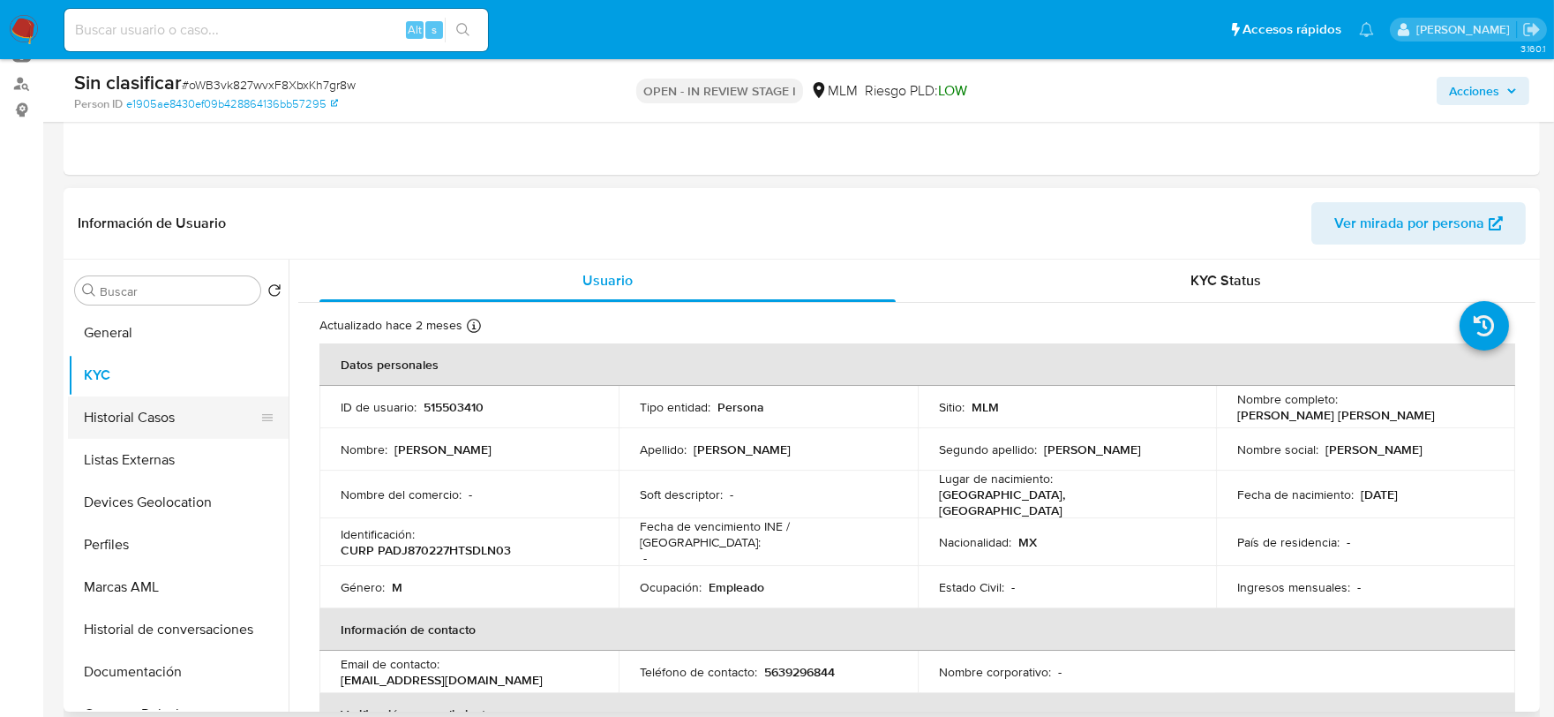
click at [136, 410] on button "Historial Casos" at bounding box center [171, 417] width 206 height 42
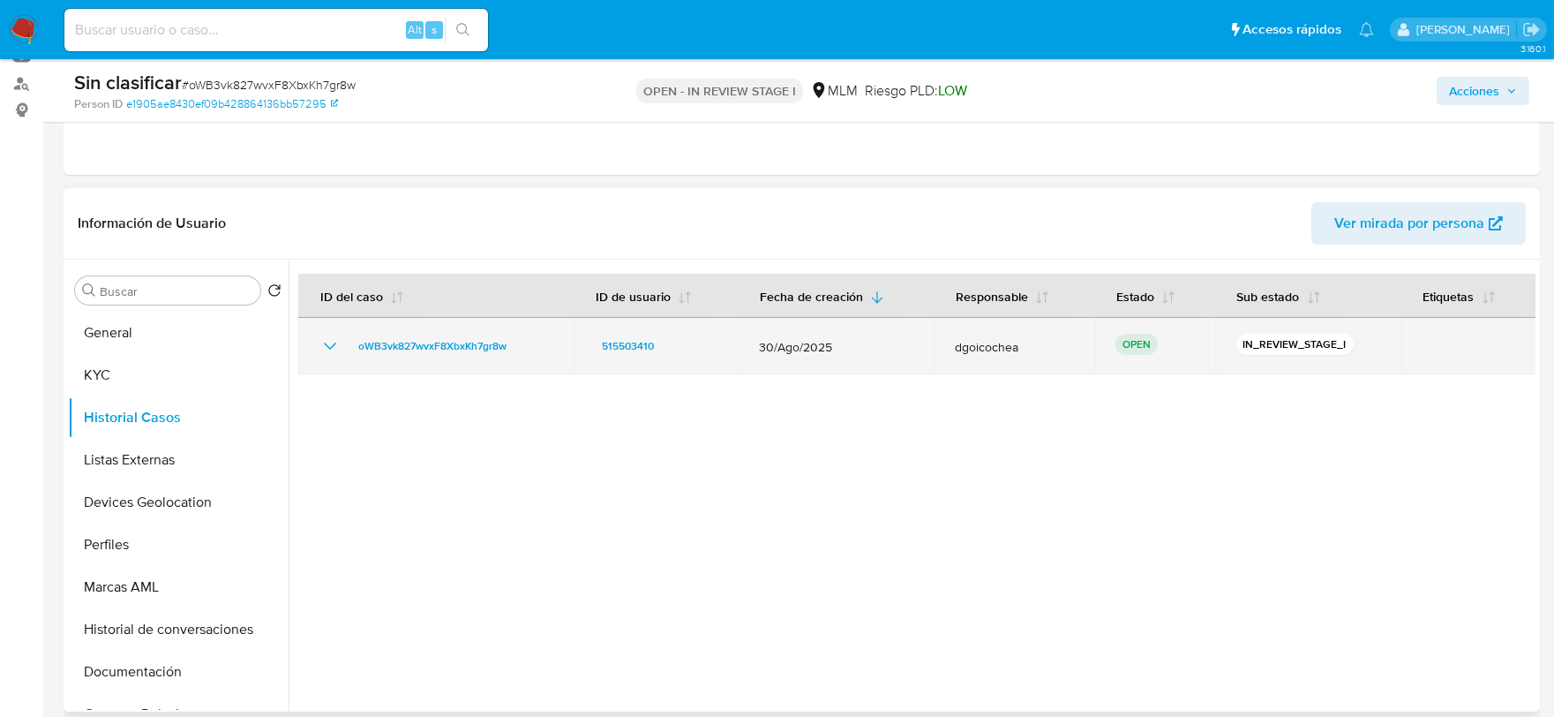
click at [330, 340] on icon "Mostrar/Ocultar" at bounding box center [329, 345] width 21 height 21
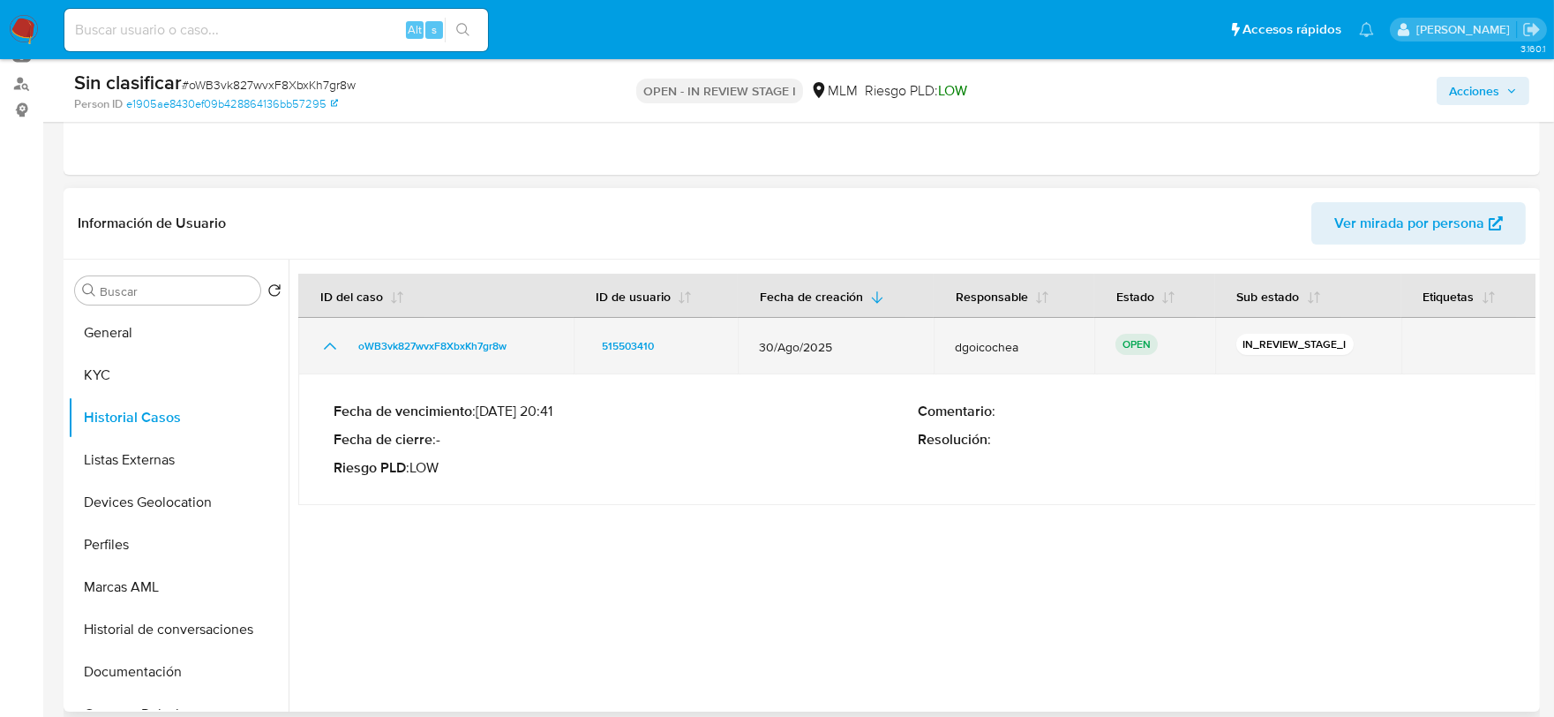
click at [330, 340] on icon "Mostrar/Ocultar" at bounding box center [329, 345] width 21 height 21
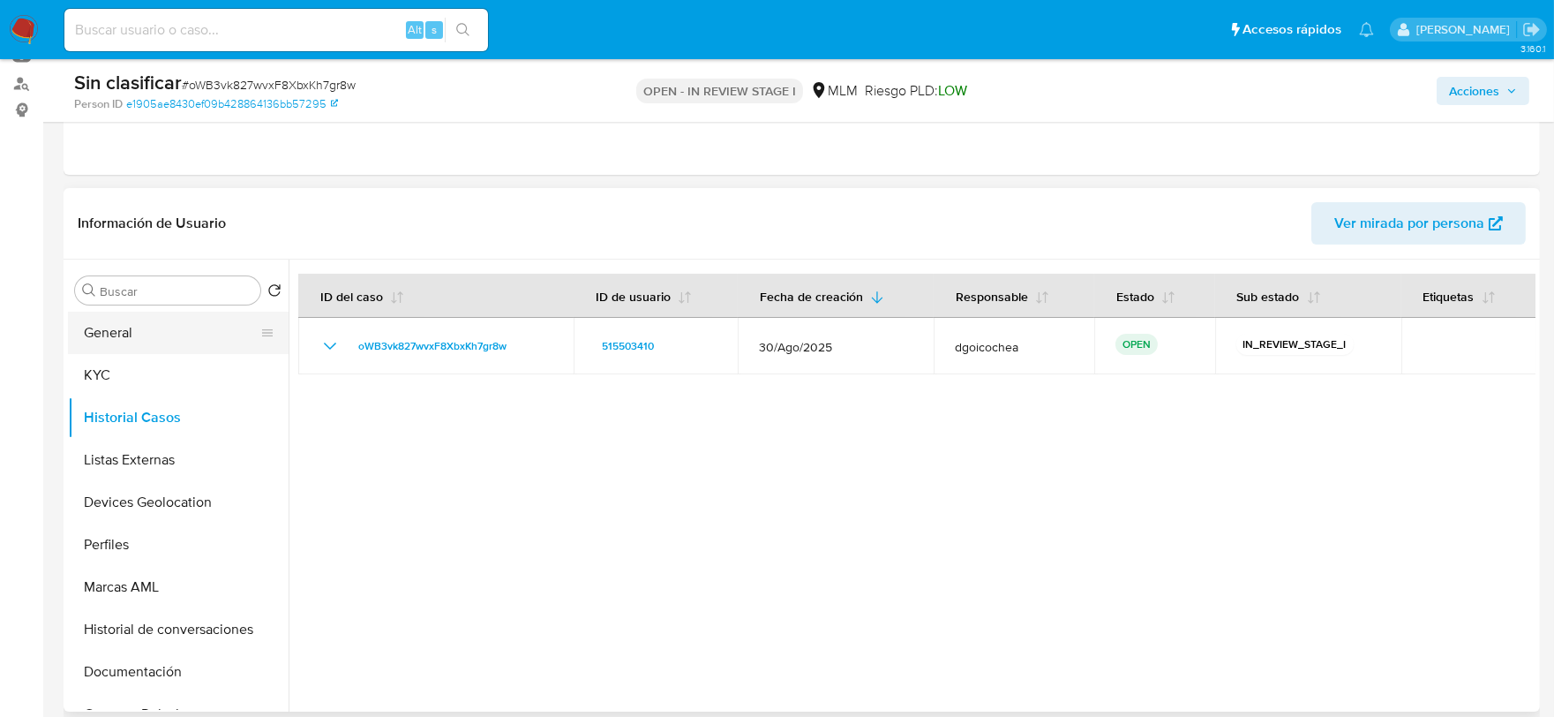
click at [126, 333] on button "General" at bounding box center [171, 332] width 206 height 42
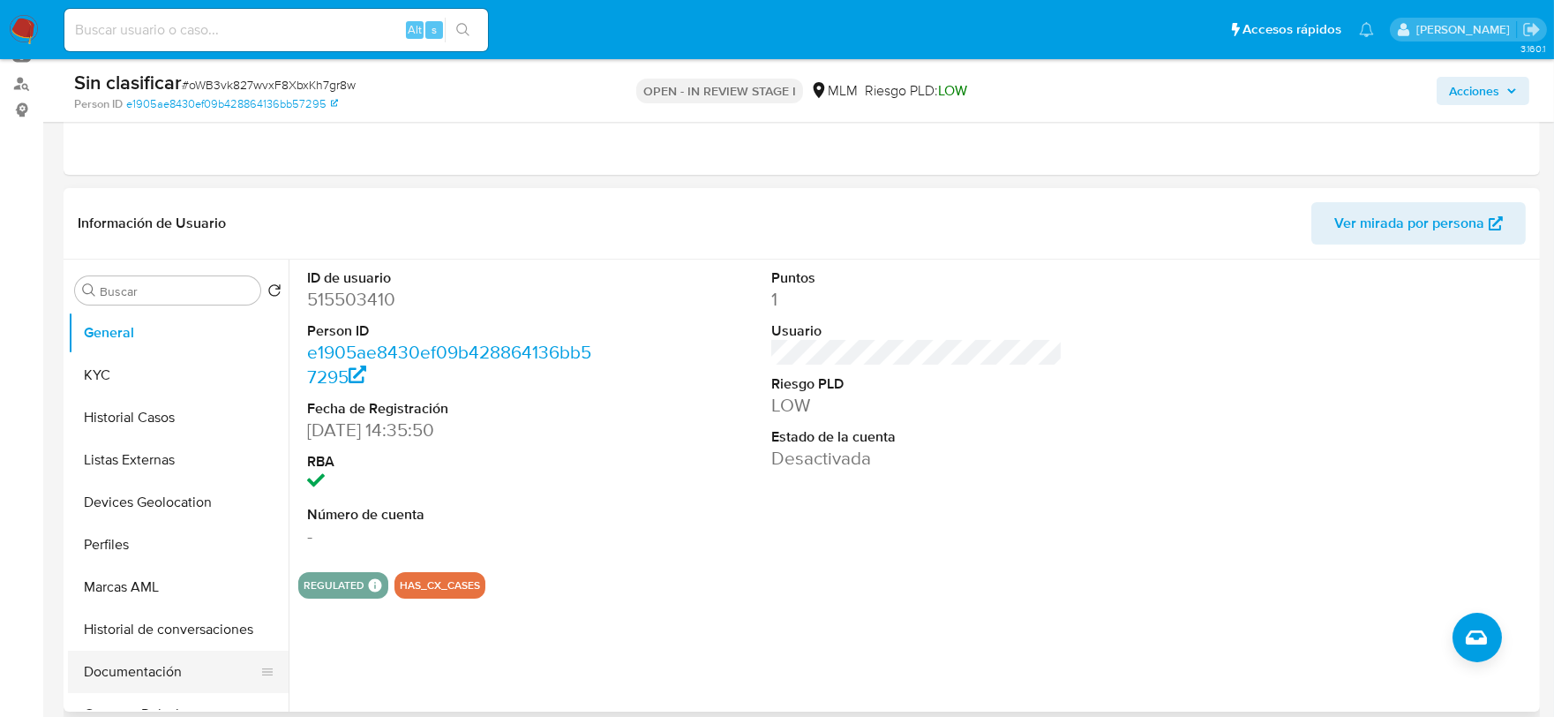
click at [171, 674] on button "Documentación" at bounding box center [171, 671] width 206 height 42
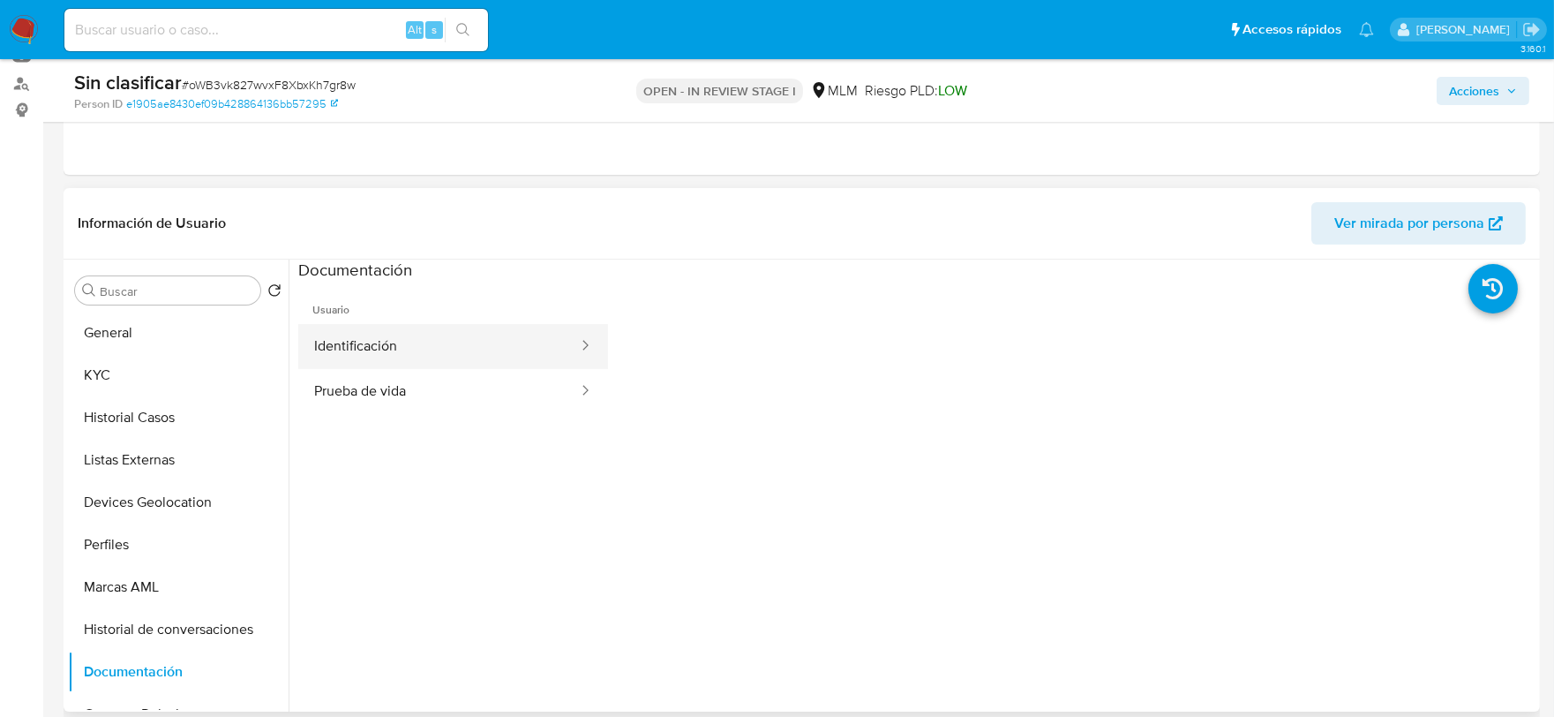
click at [429, 342] on button "Identificación" at bounding box center [438, 346] width 281 height 45
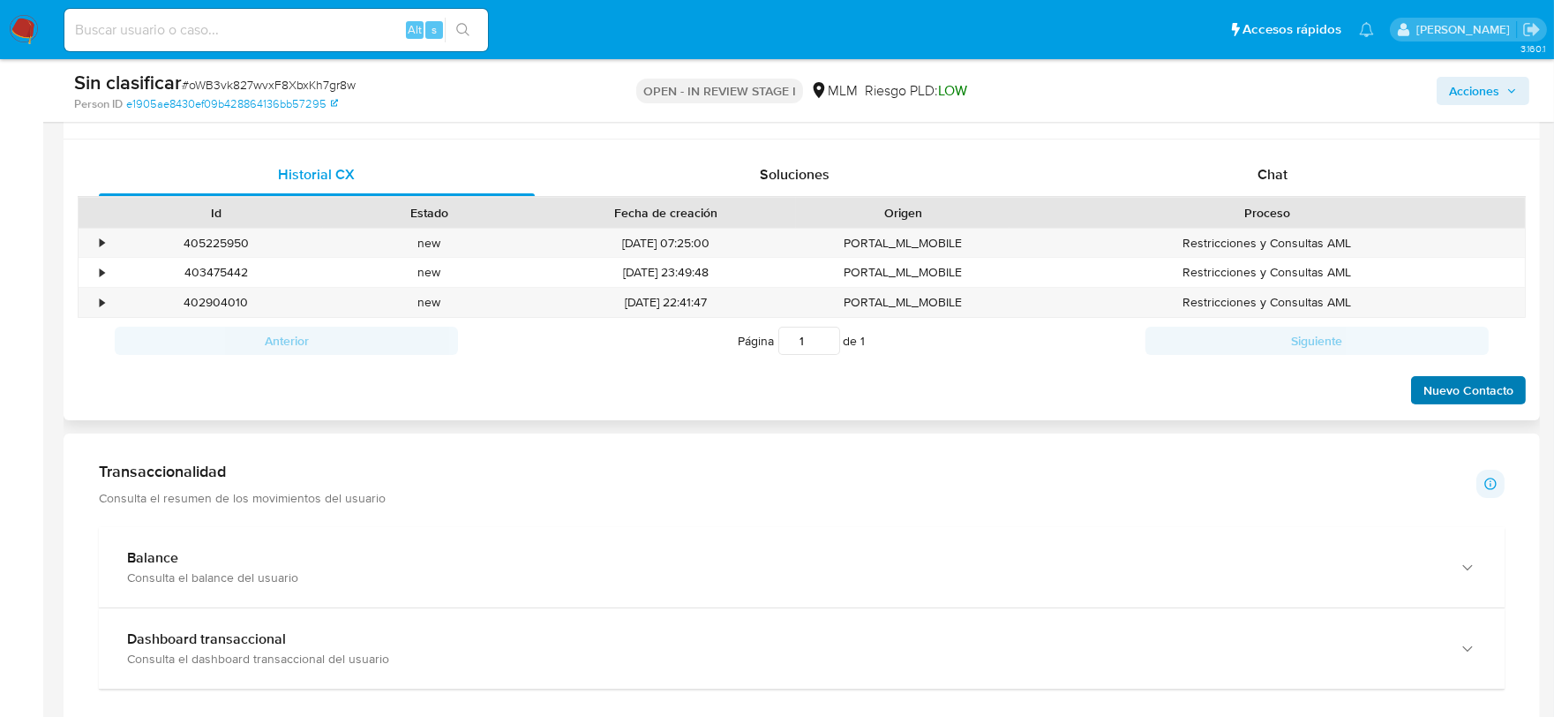
scroll to position [858, 0]
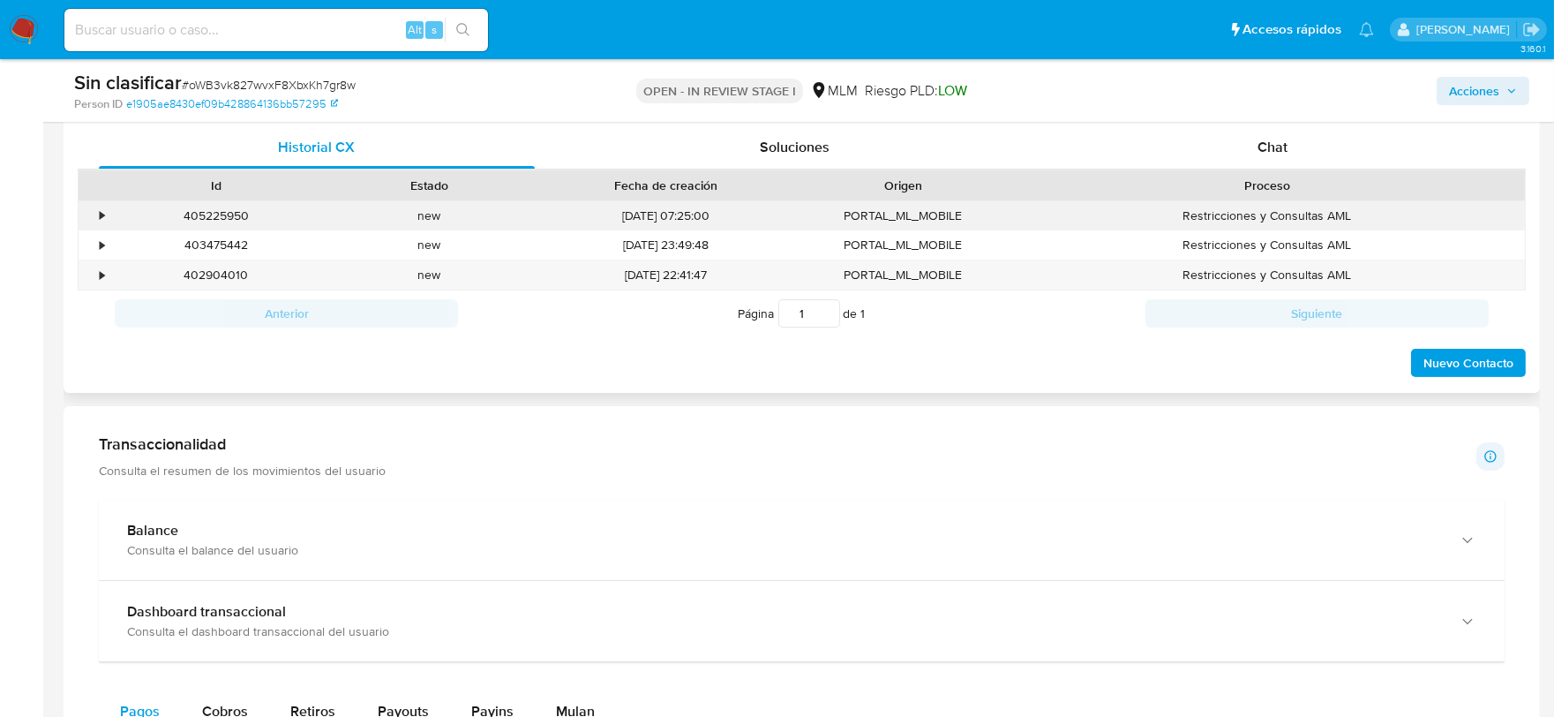
click at [93, 216] on div "•" at bounding box center [94, 215] width 31 height 29
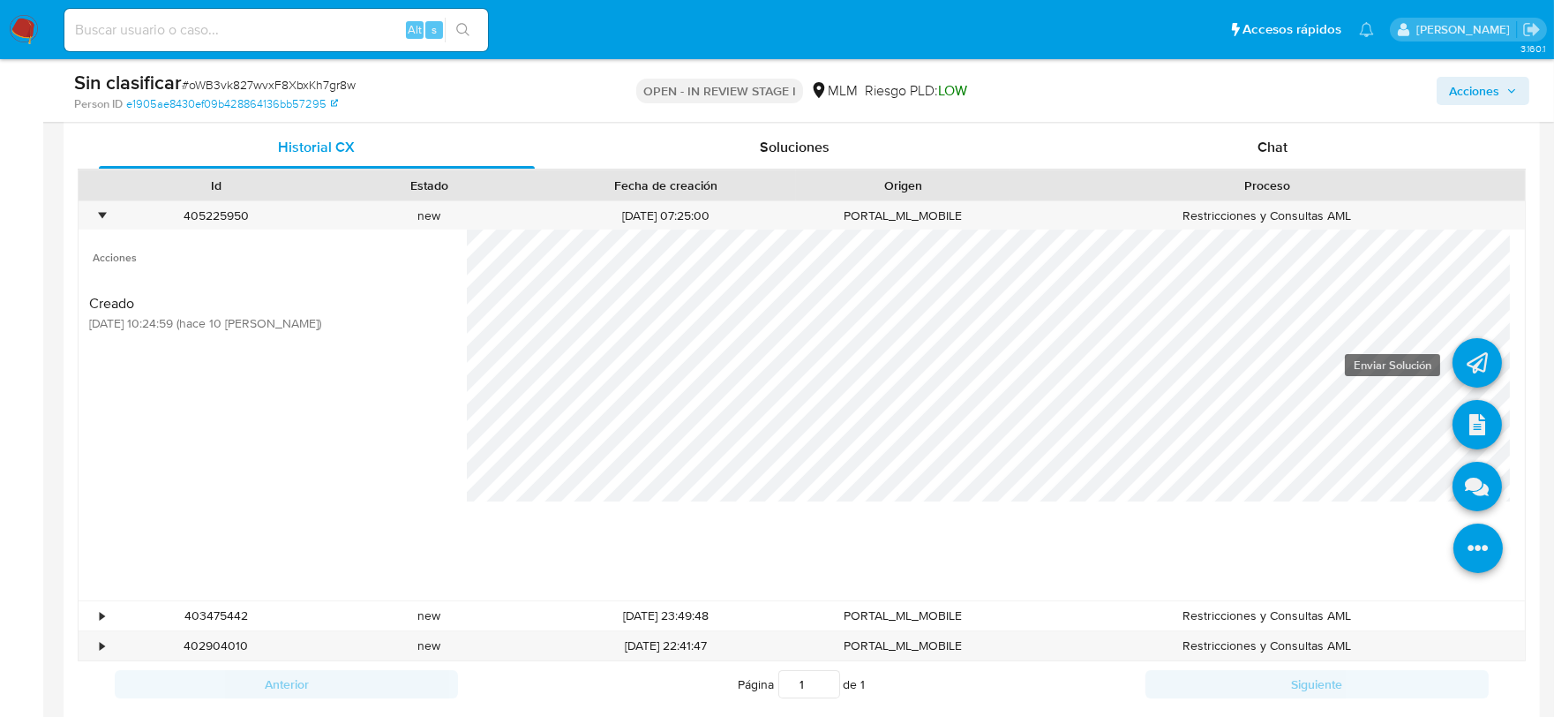
click at [1467, 362] on icon at bounding box center [1476, 362] width 49 height 49
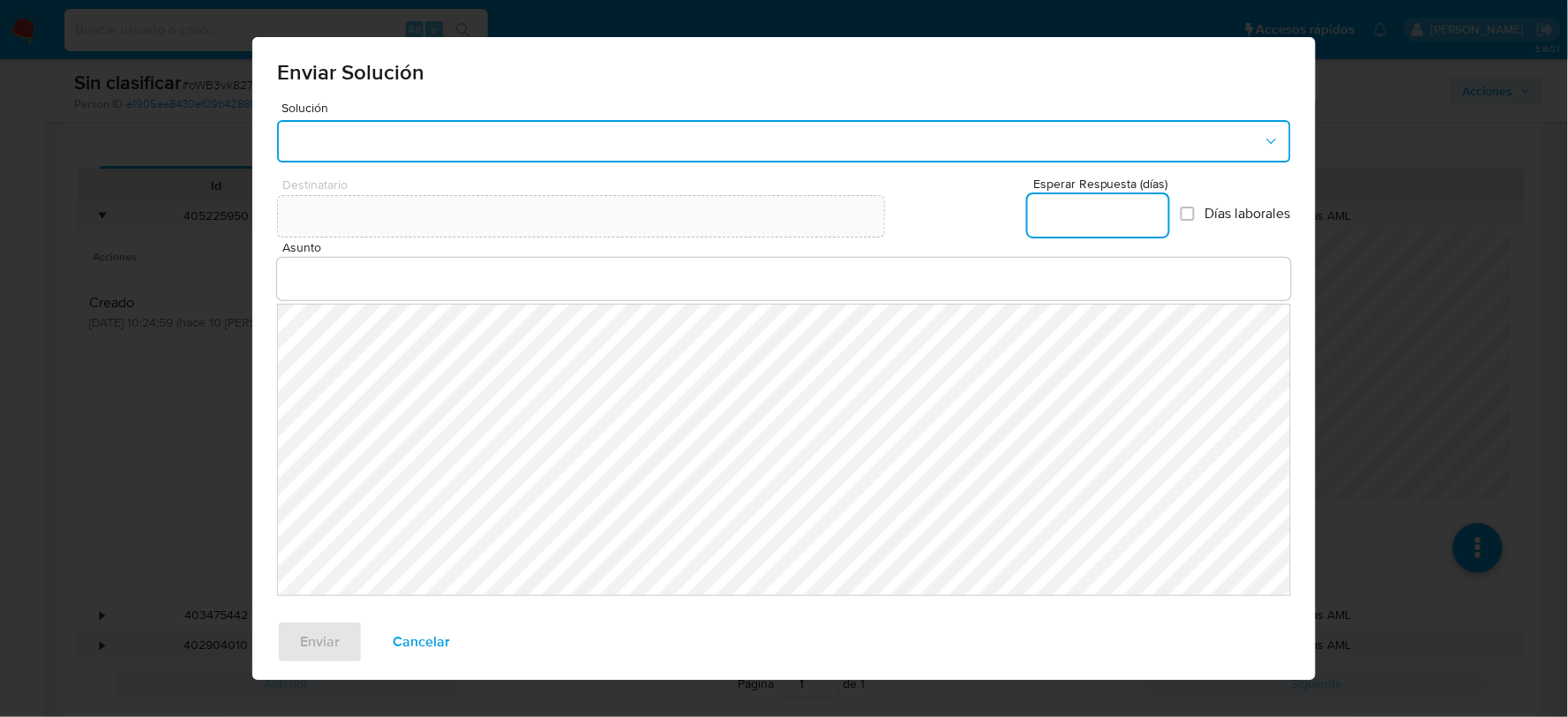
click at [394, 136] on button "button" at bounding box center [784, 141] width 1014 height 42
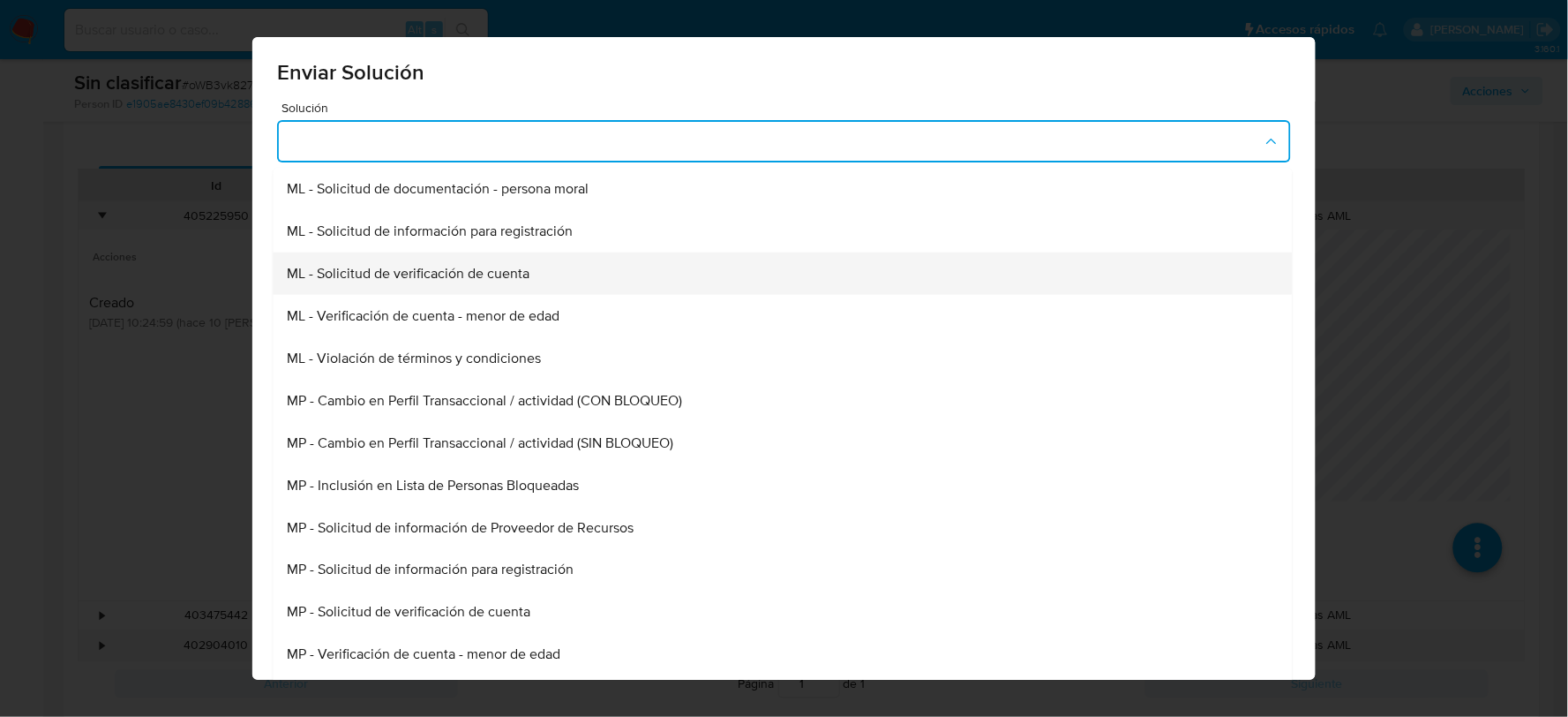
click at [429, 278] on span "ML - Solicitud de verificación de cuenta" at bounding box center [409, 274] width 243 height 18
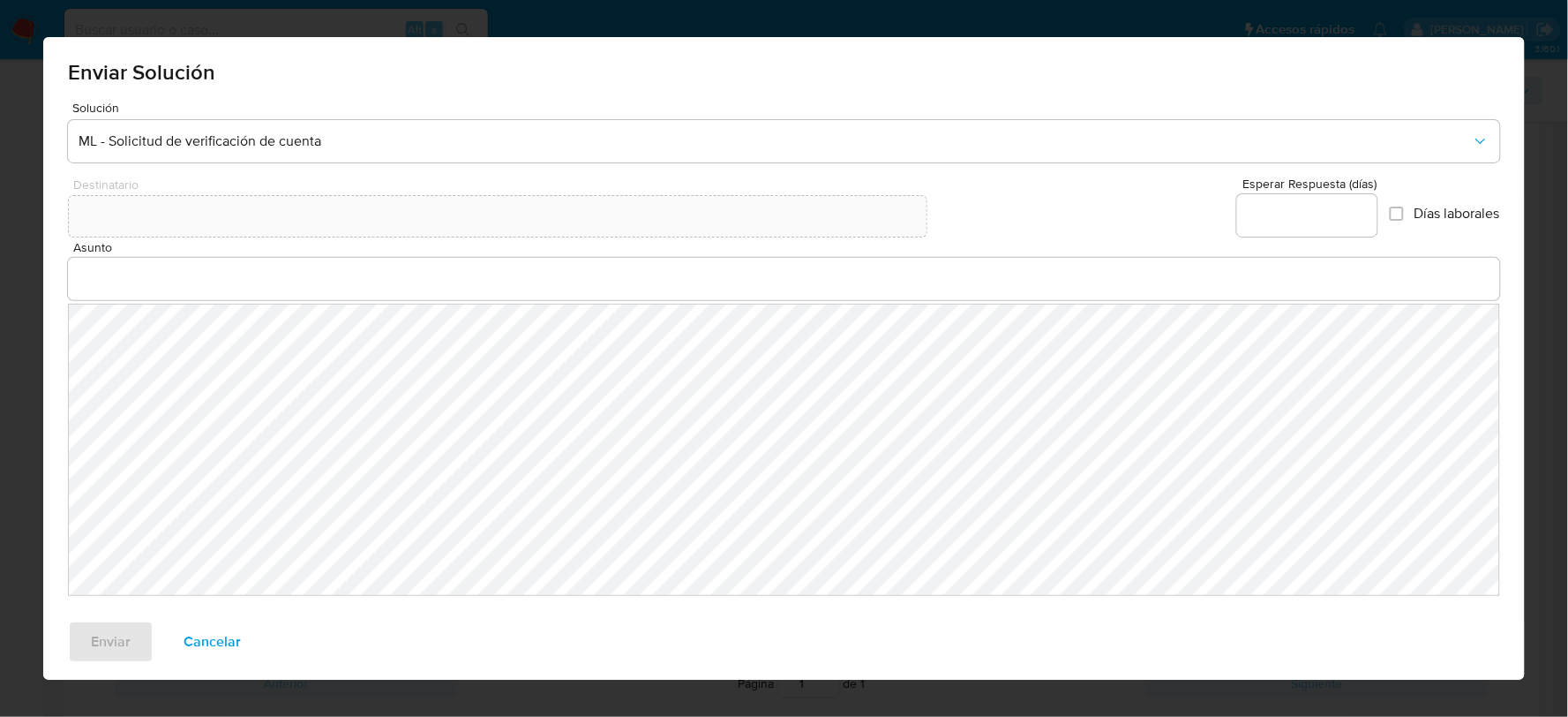
click at [233, 289] on input "Asunto" at bounding box center [784, 278] width 1432 height 23
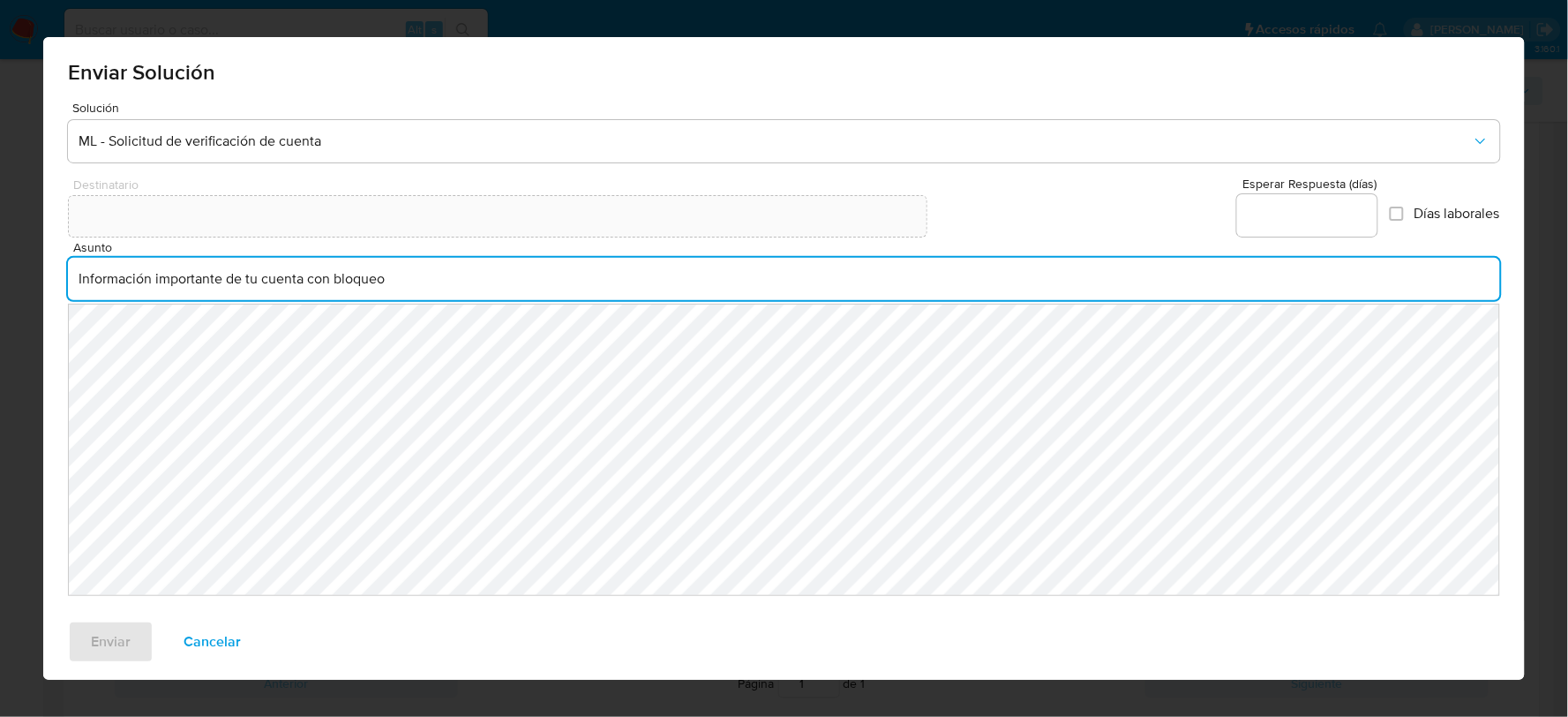
type input "Información importante de tu cuenta con bloqueo"
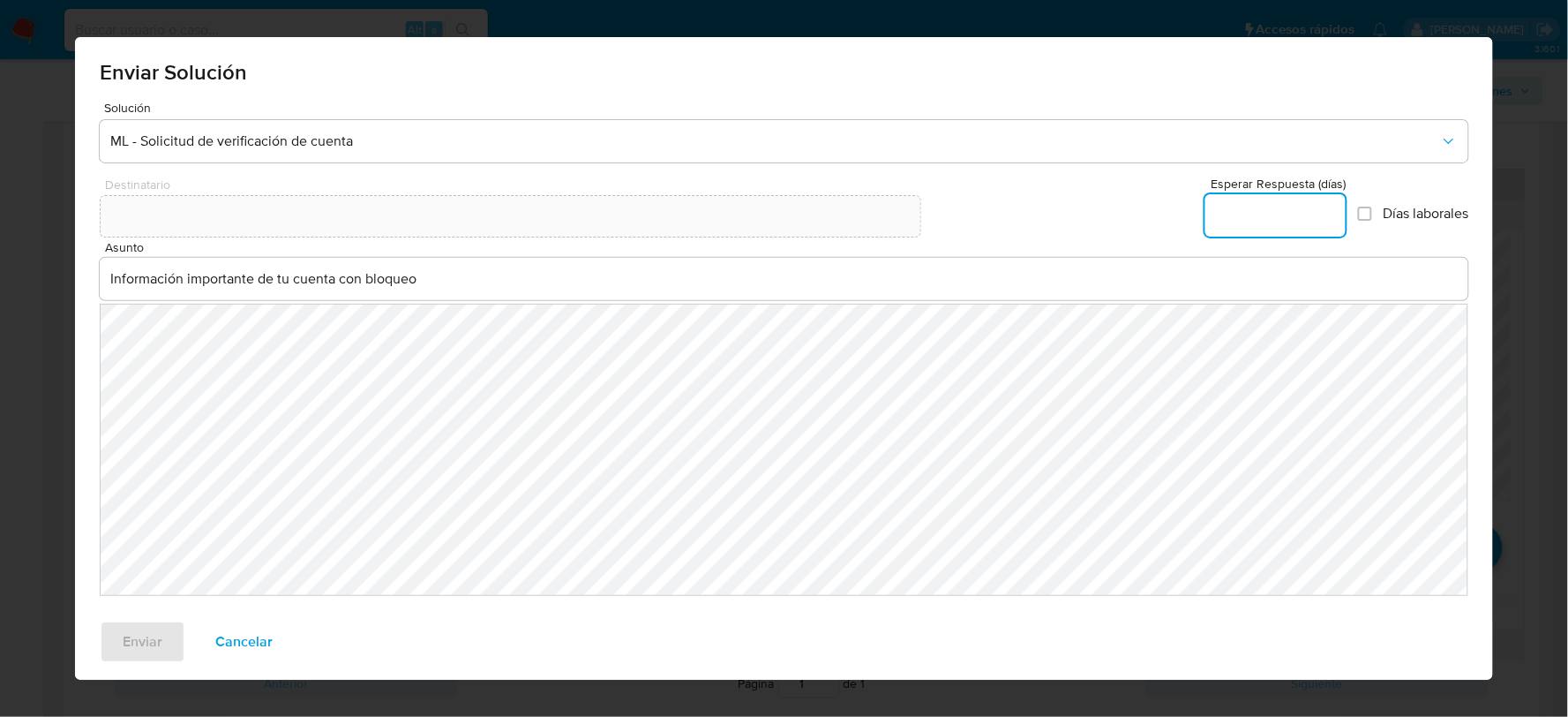
click at [1286, 207] on input "Esperar Respuesta (días)" at bounding box center [1275, 215] width 140 height 23
type input "0"
click at [439, 287] on input "Información importante de tu cuenta con bloqueo" at bounding box center [785, 278] width 1370 height 23
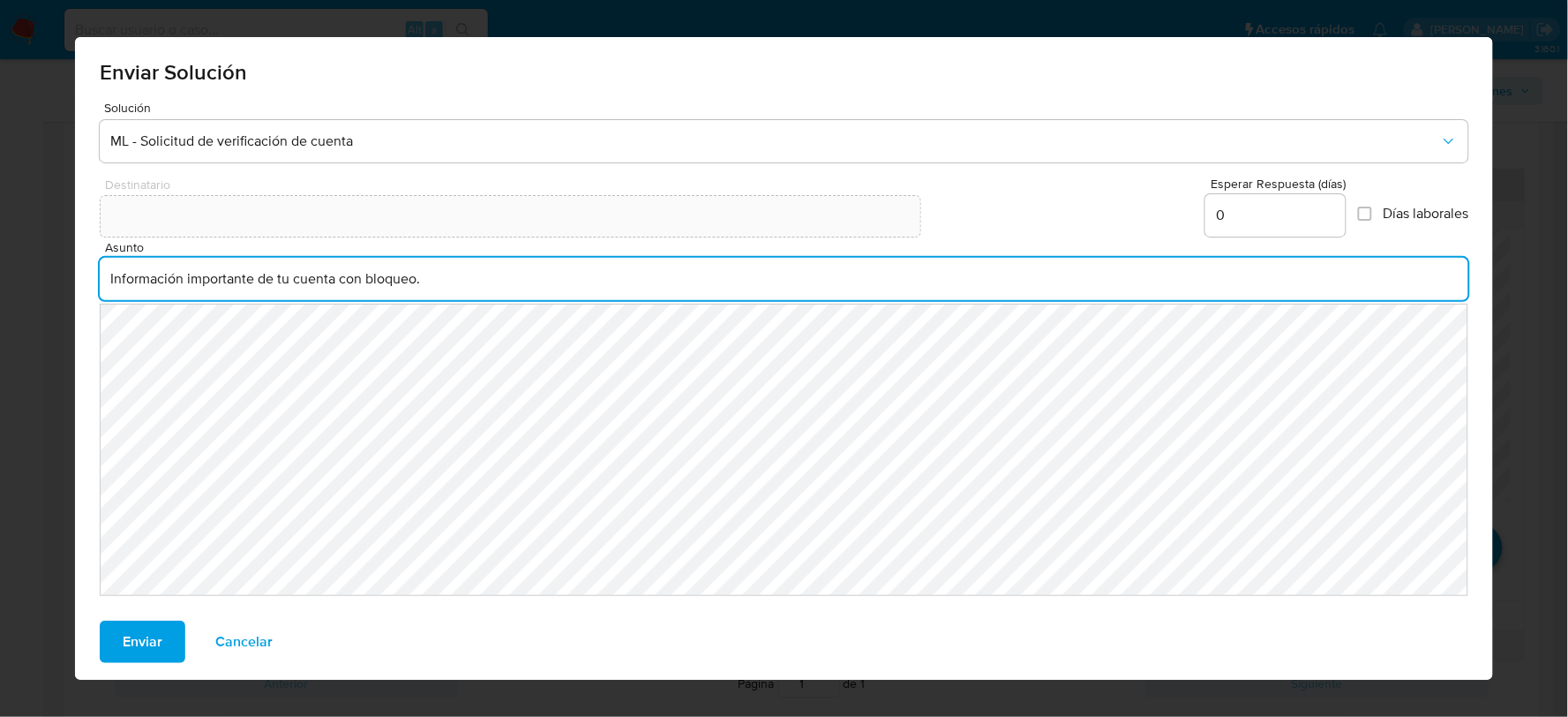
type input "Información importante de tu cuenta con bloqueo."
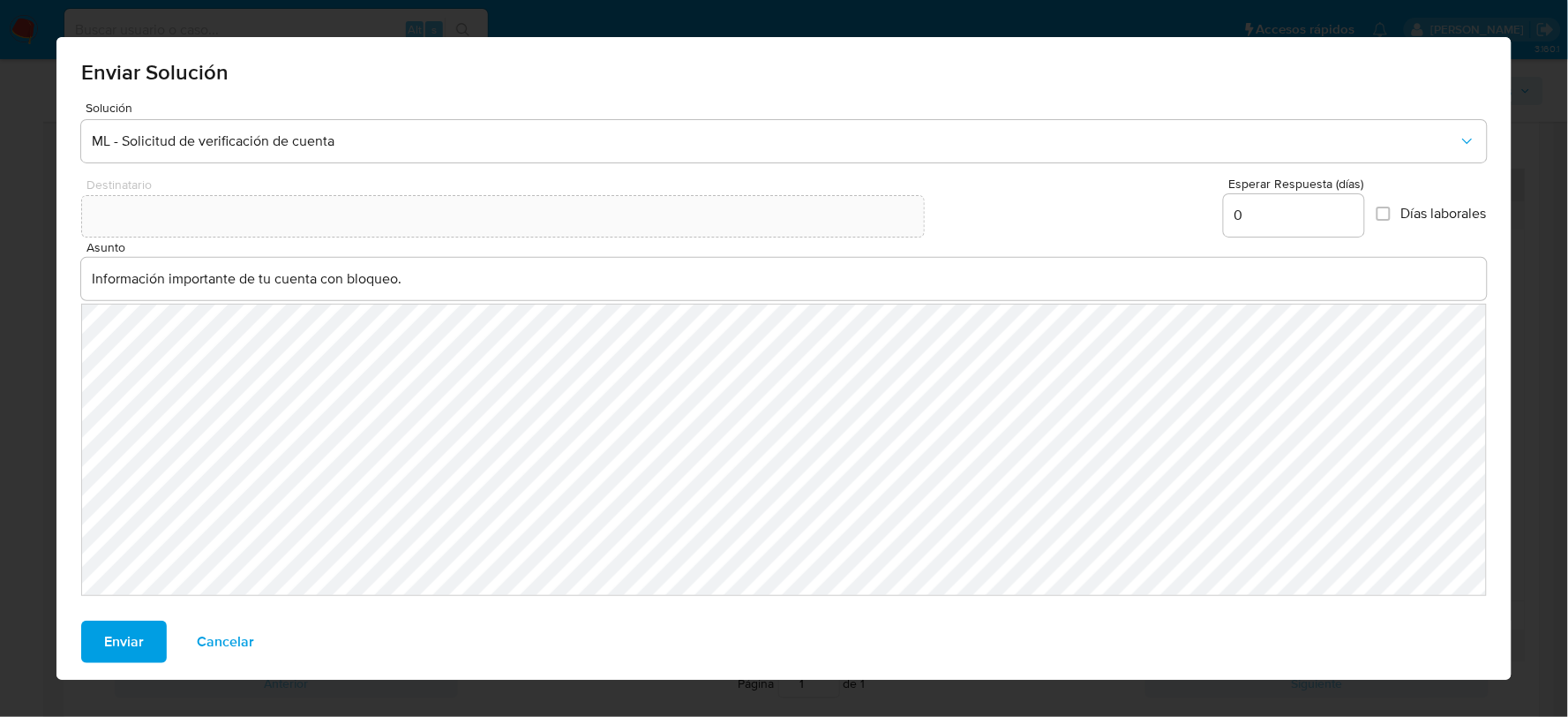
click at [135, 622] on span "Enviar" at bounding box center [124, 641] width 40 height 39
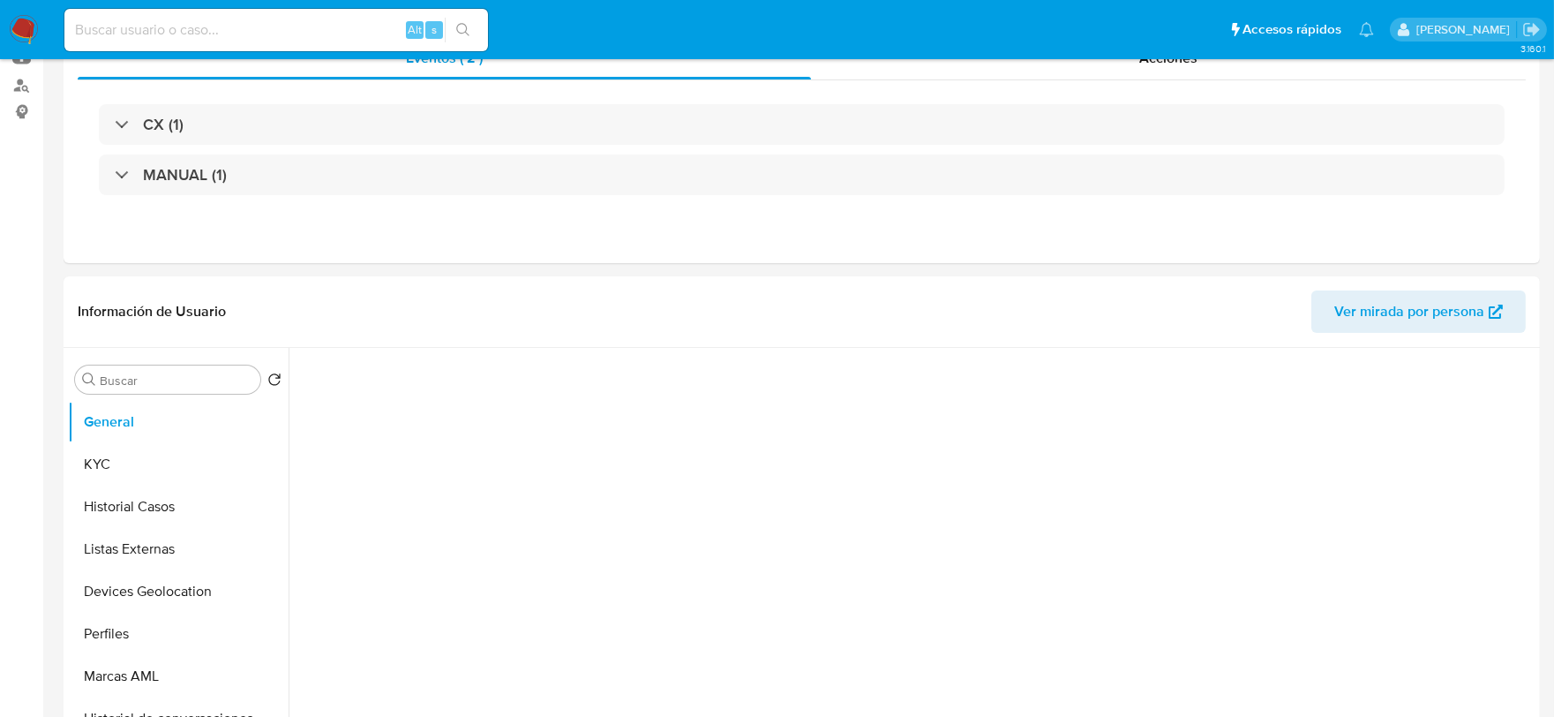
select select "10"
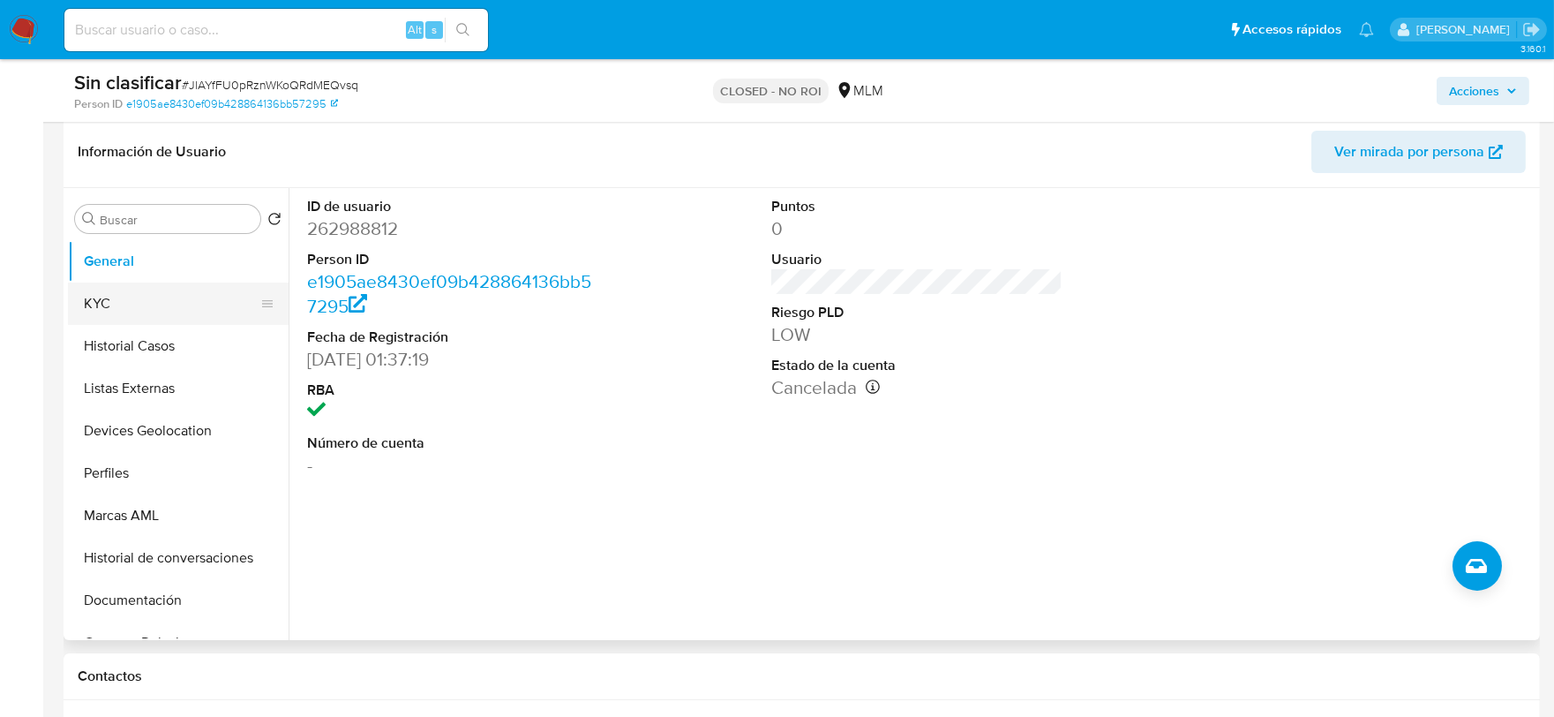
scroll to position [196, 0]
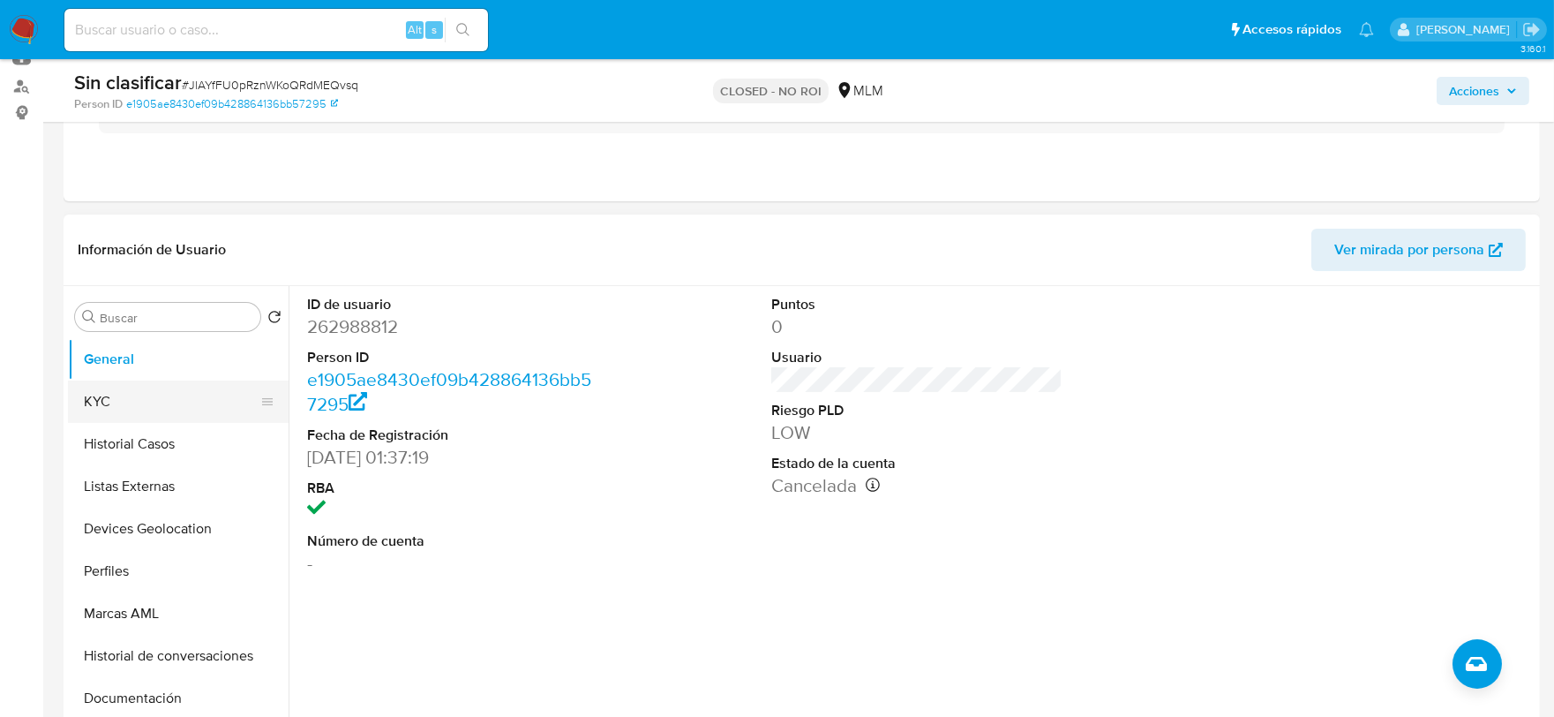
click at [145, 412] on button "KYC" at bounding box center [171, 401] width 206 height 42
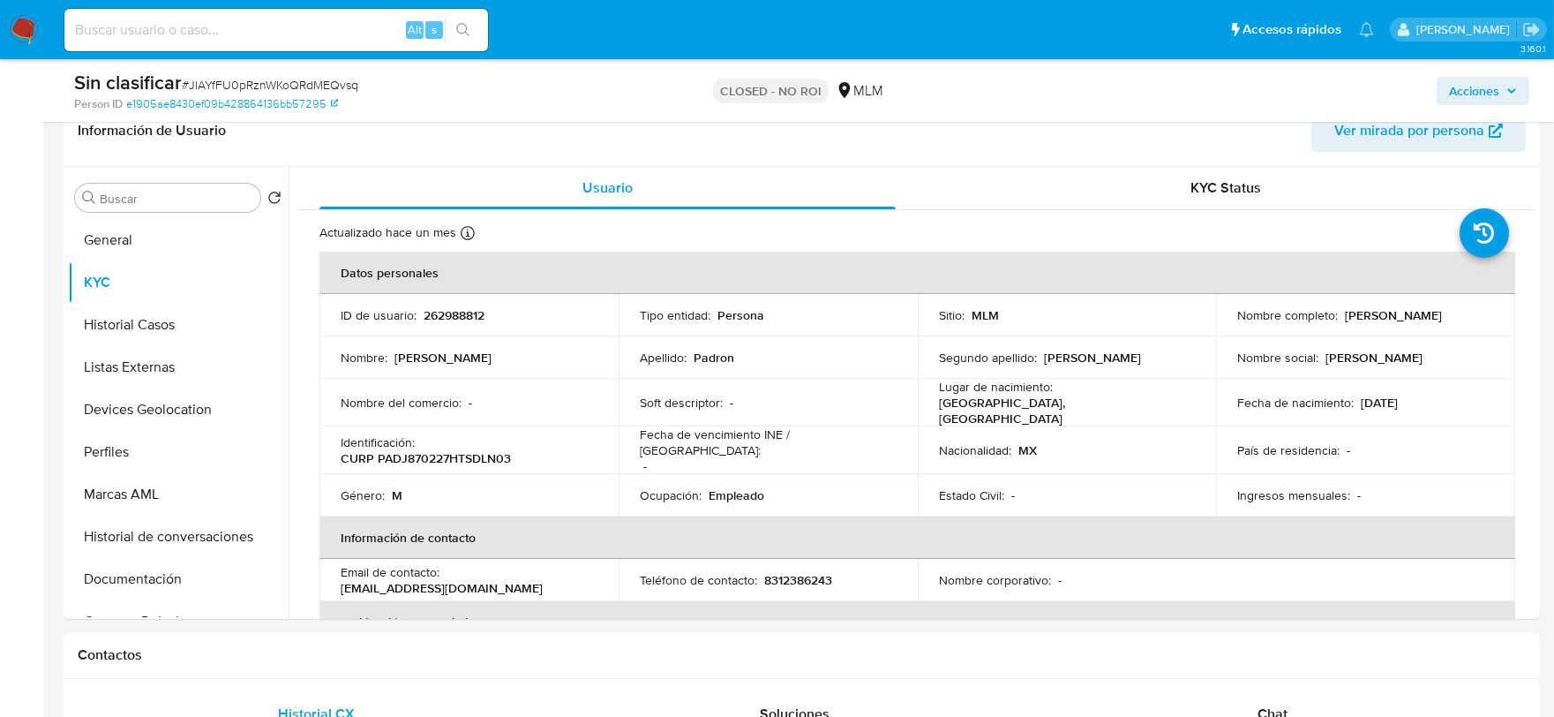
scroll to position [341, 0]
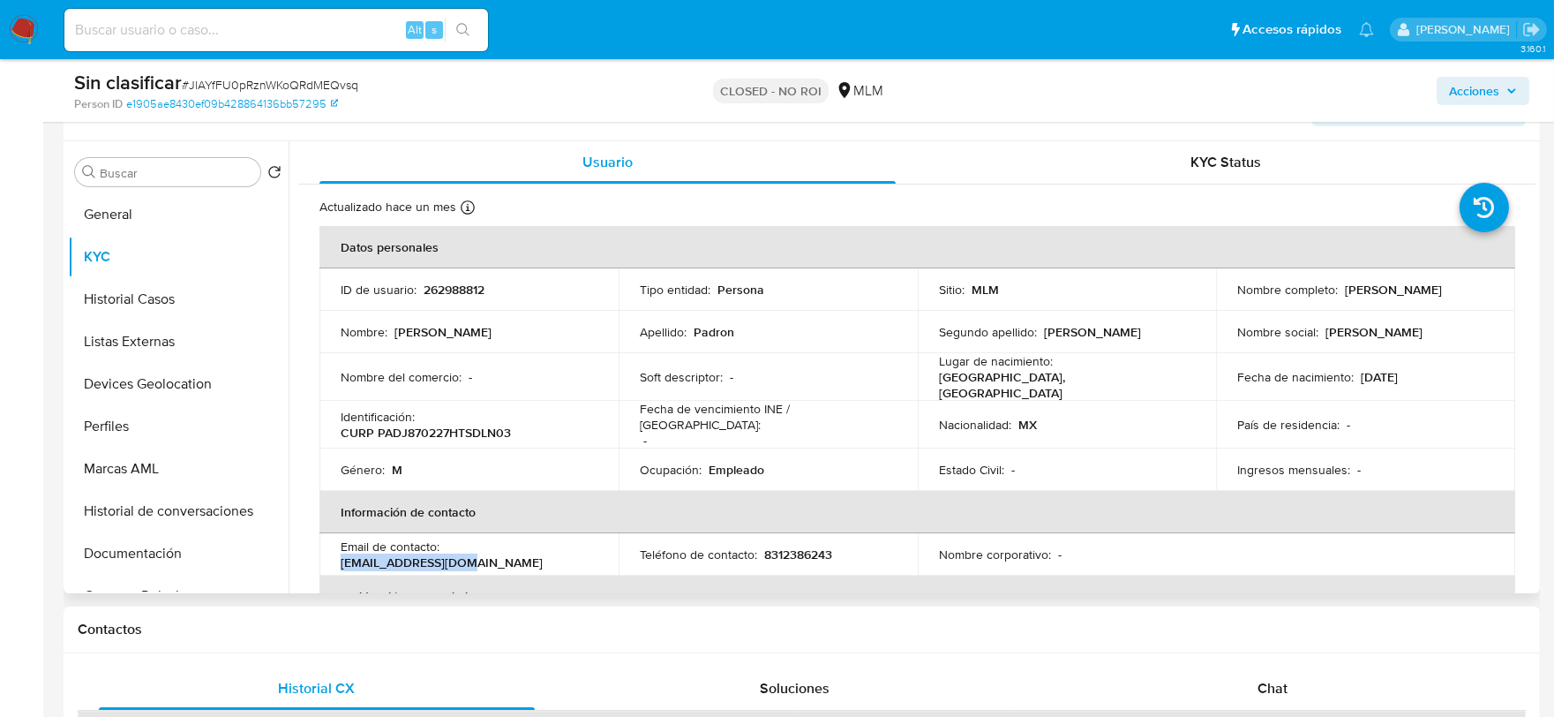
drag, startPoint x: 582, startPoint y: 541, endPoint x: 554, endPoint y: 577, distance: 45.9
click at [447, 543] on div "Email de contacto : padron271@gmail.com" at bounding box center [469, 554] width 257 height 32
copy p "padron271@gmail.com"
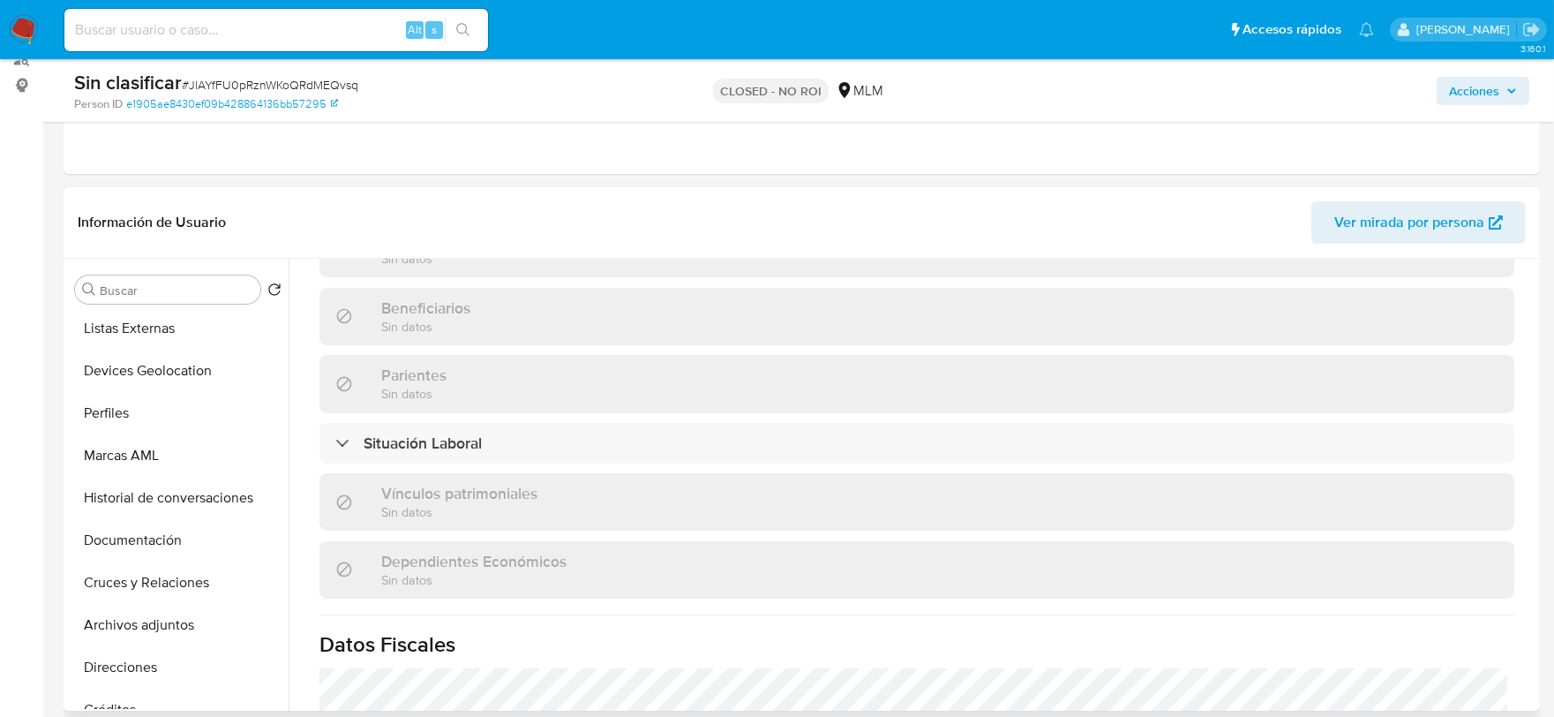
scroll to position [0, 0]
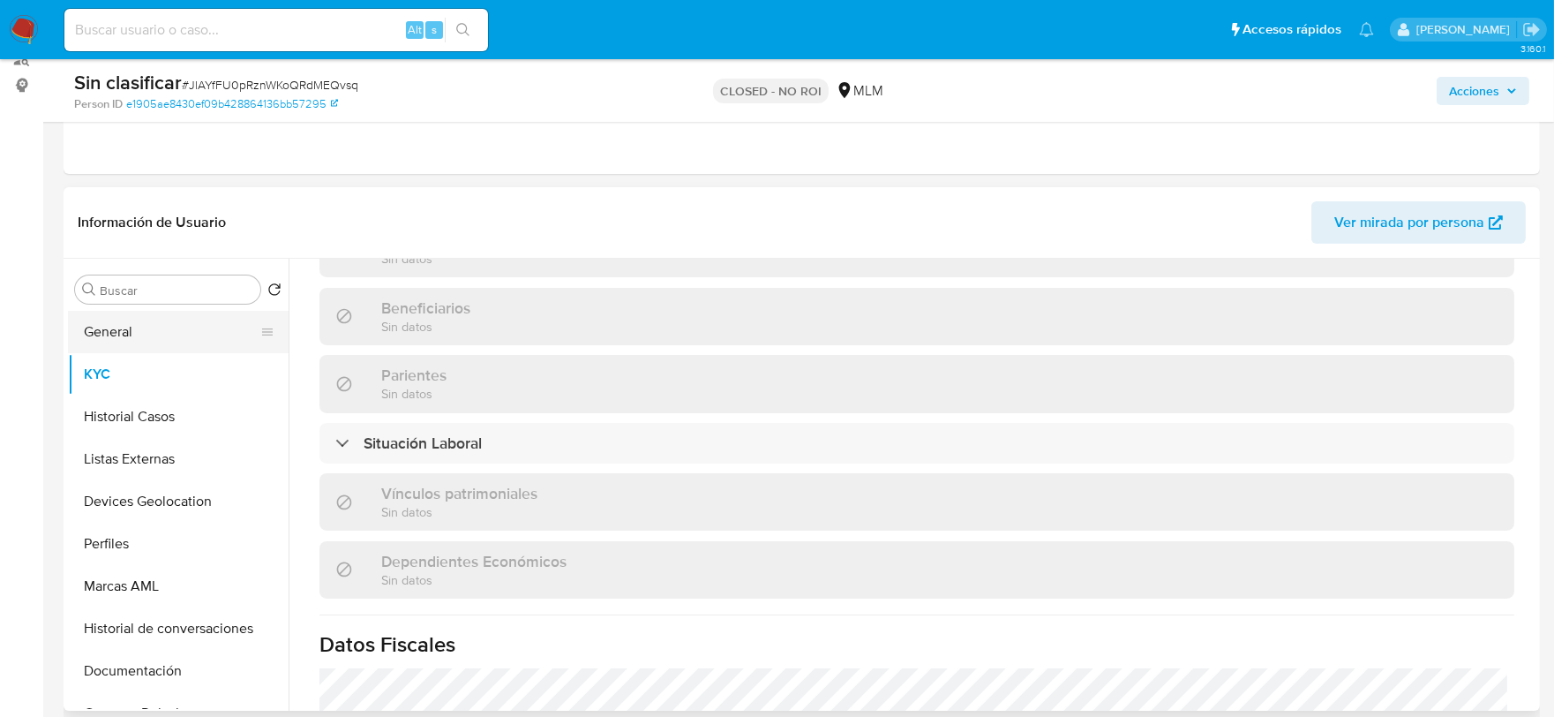
click at [195, 335] on button "General" at bounding box center [171, 332] width 206 height 42
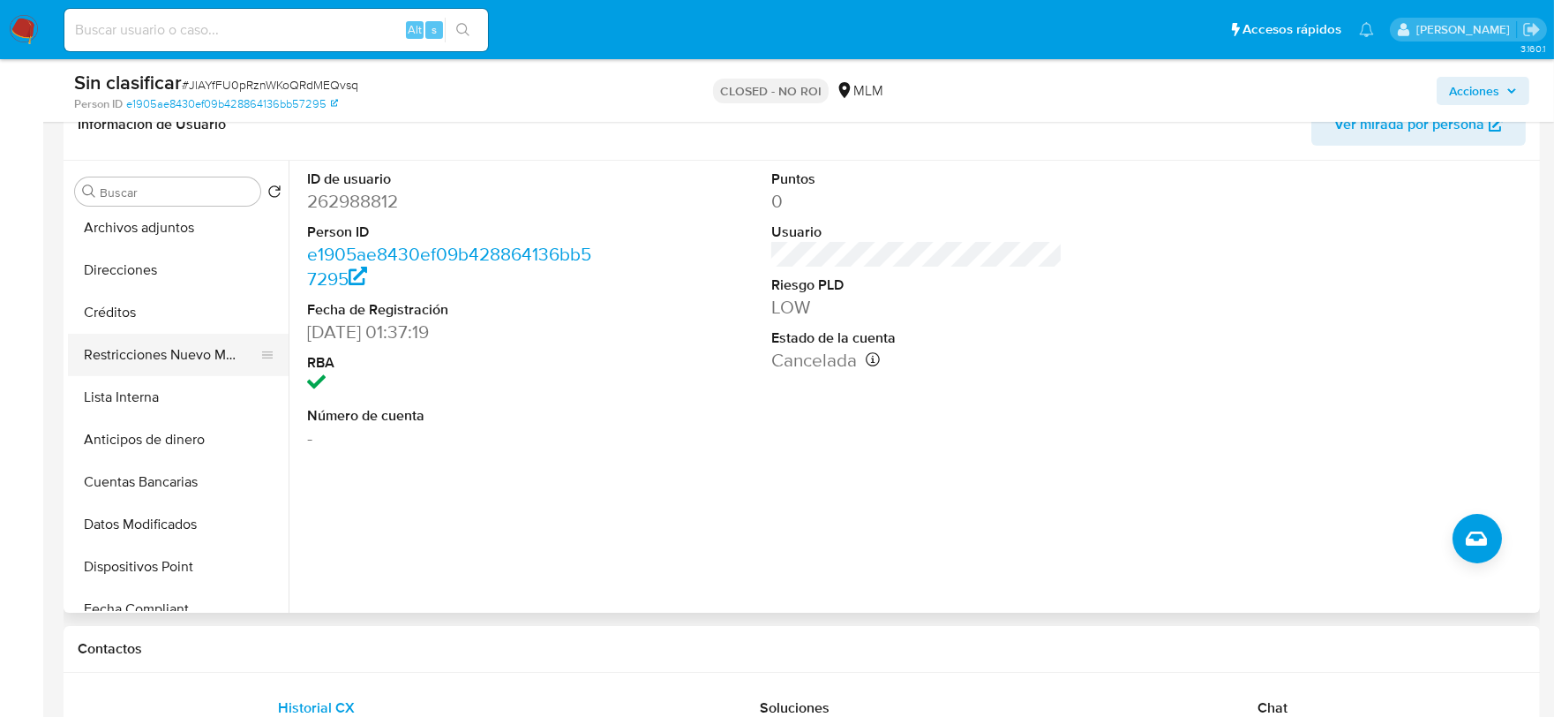
scroll to position [490, 0]
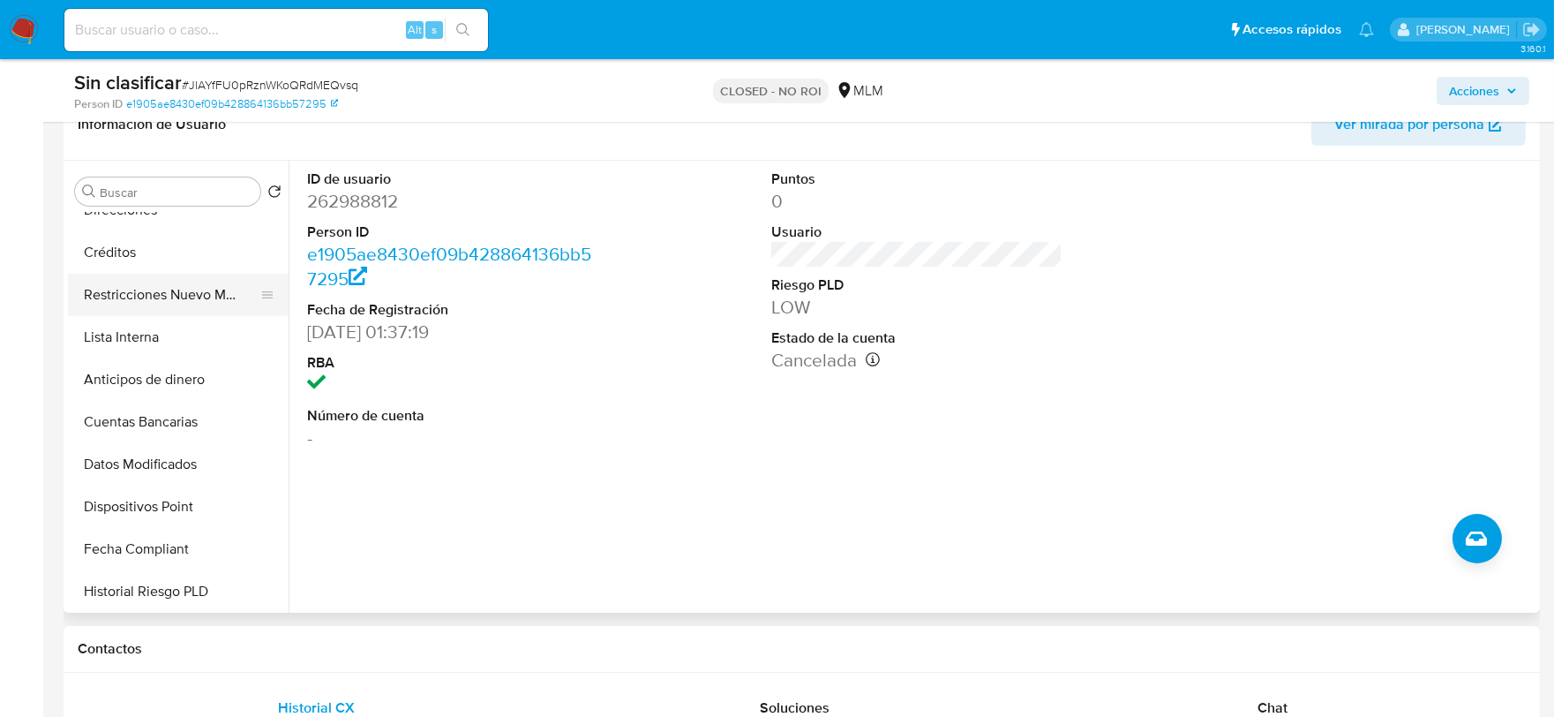
click at [166, 279] on button "Restricciones Nuevo Mundo" at bounding box center [171, 295] width 206 height 42
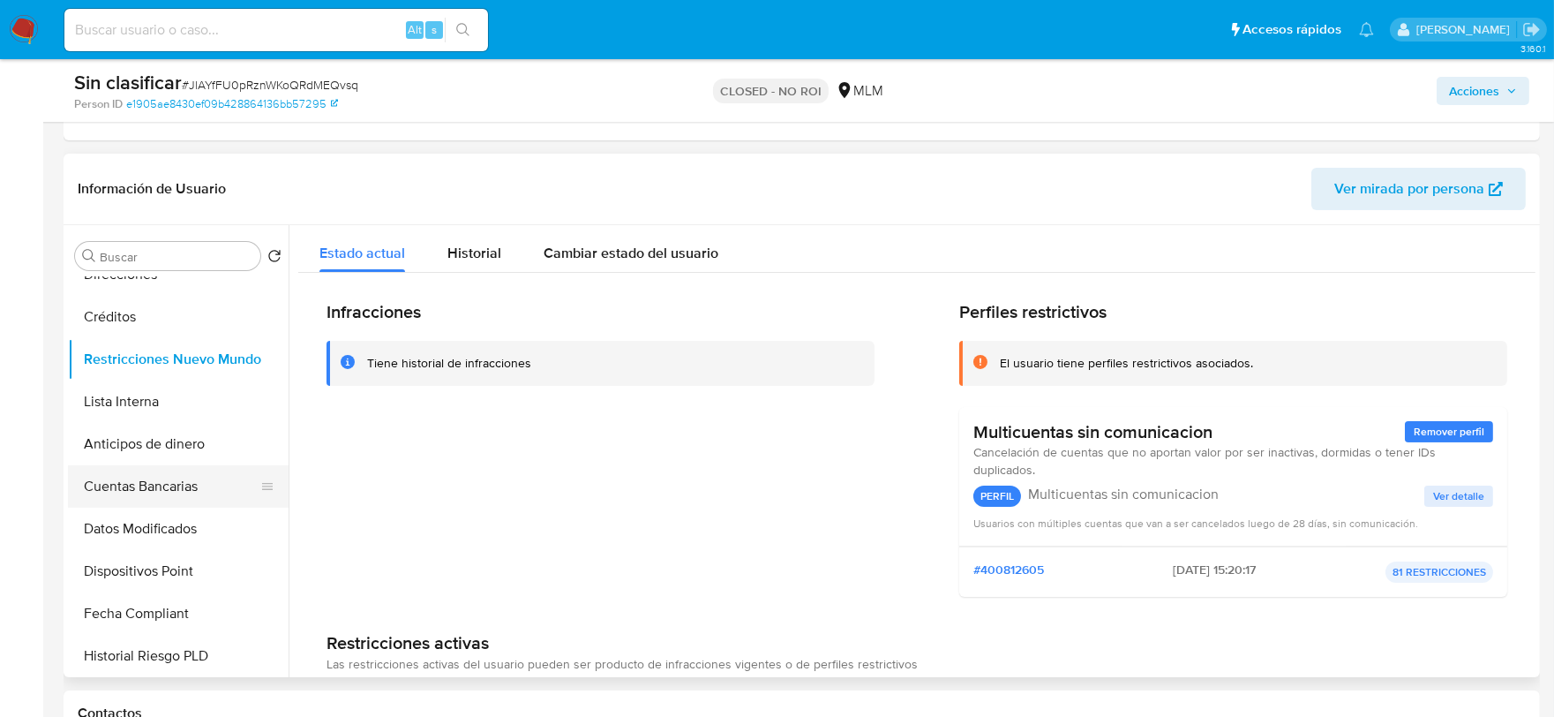
scroll to position [223, 0]
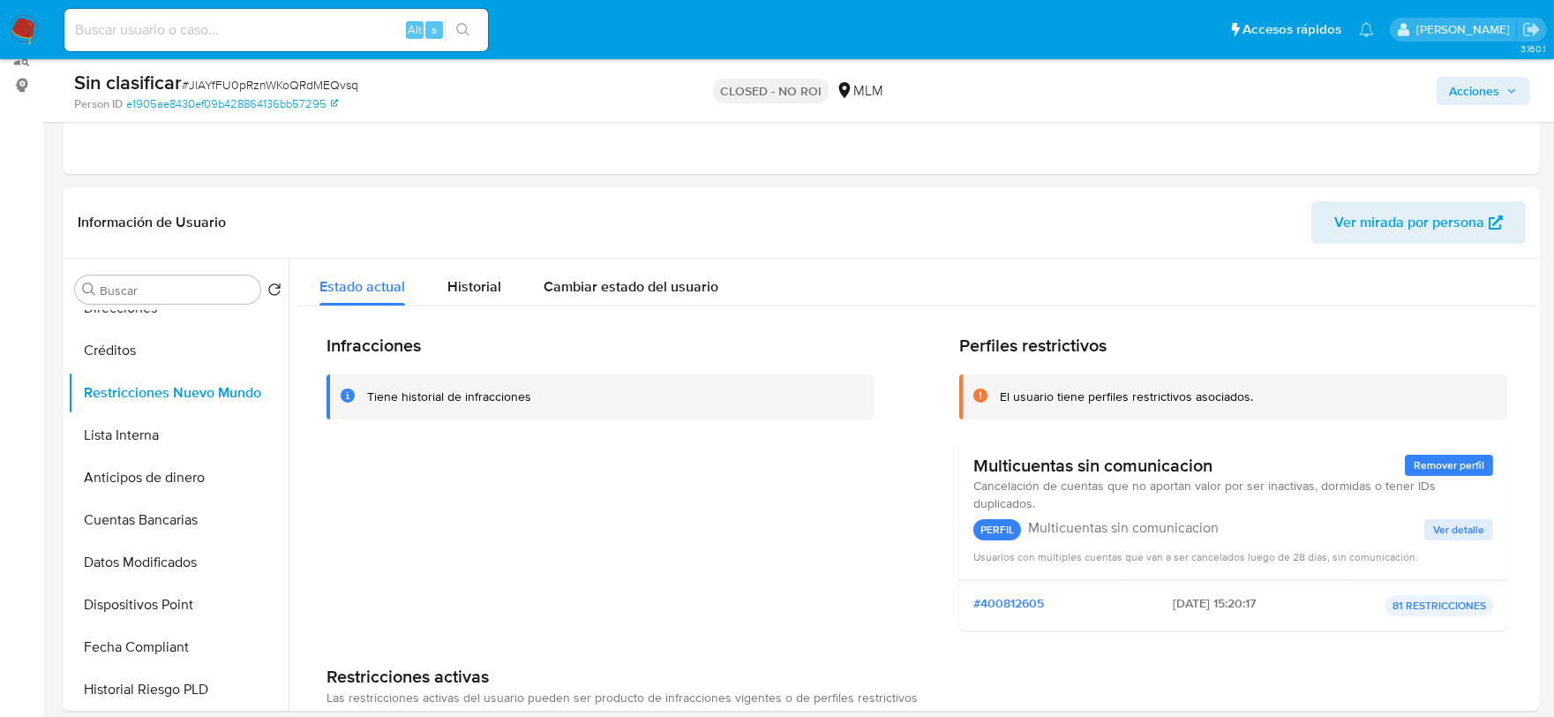
click at [1488, 94] on span "Acciones" at bounding box center [1474, 91] width 50 height 28
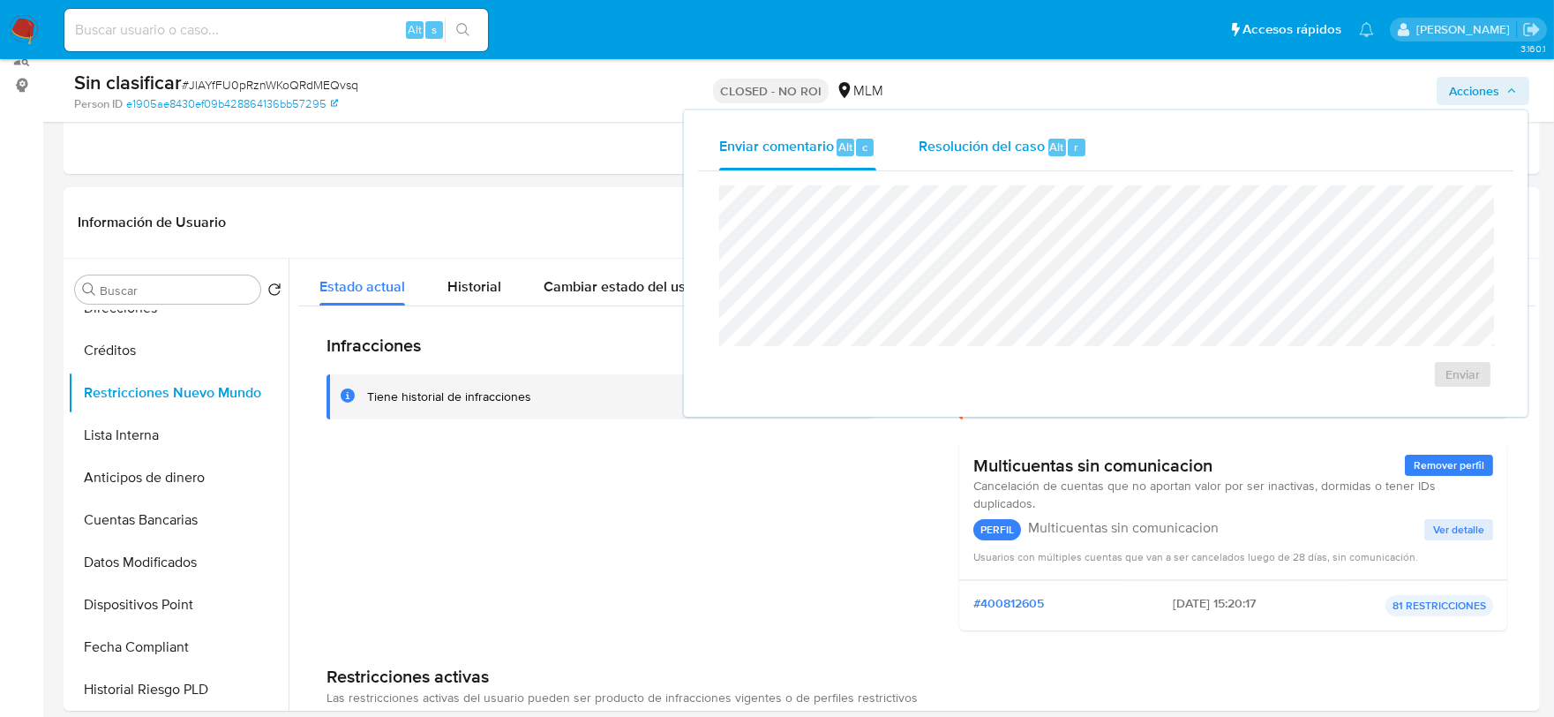
click at [963, 145] on span "Resolución del caso" at bounding box center [982, 146] width 126 height 20
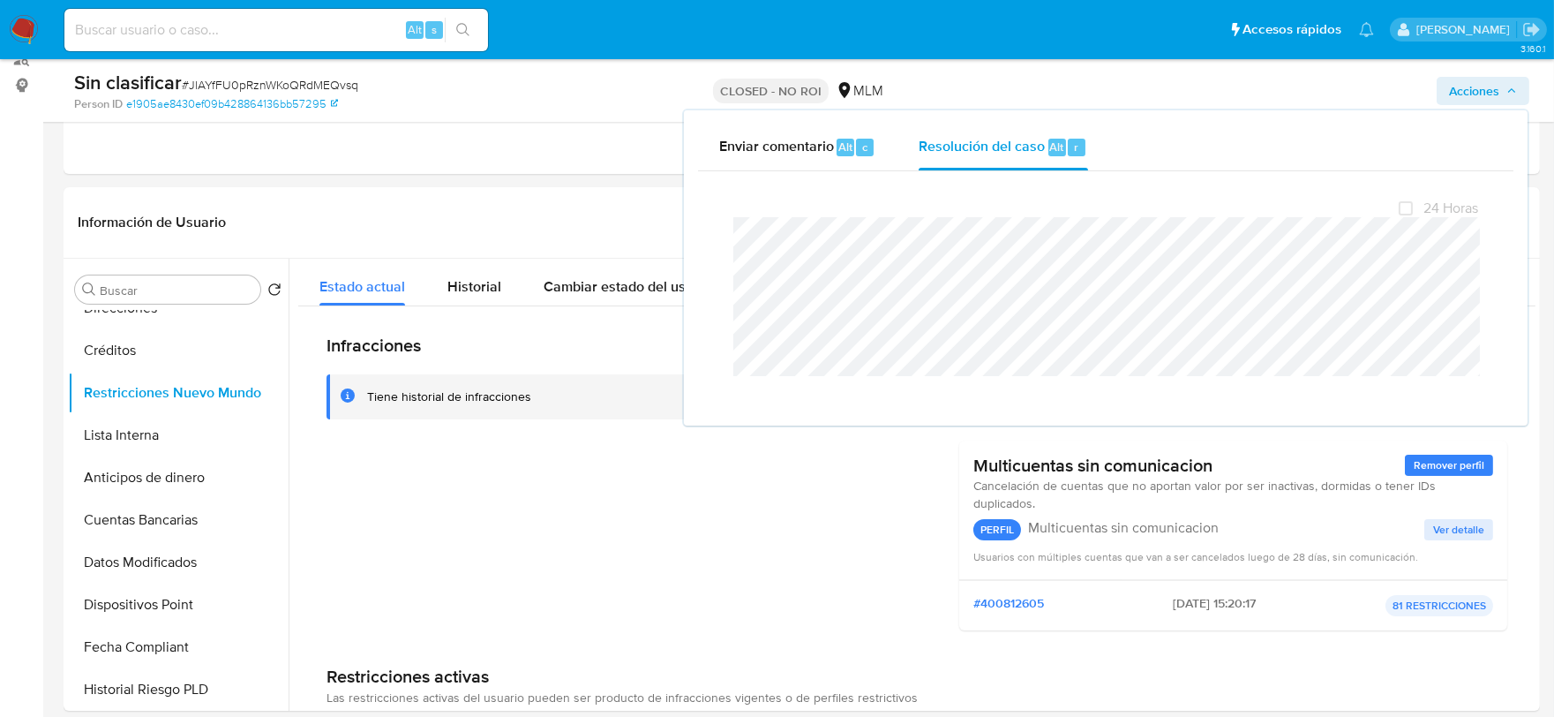
click at [588, 84] on div "CLOSED - NO ROI MLM" at bounding box center [801, 90] width 480 height 41
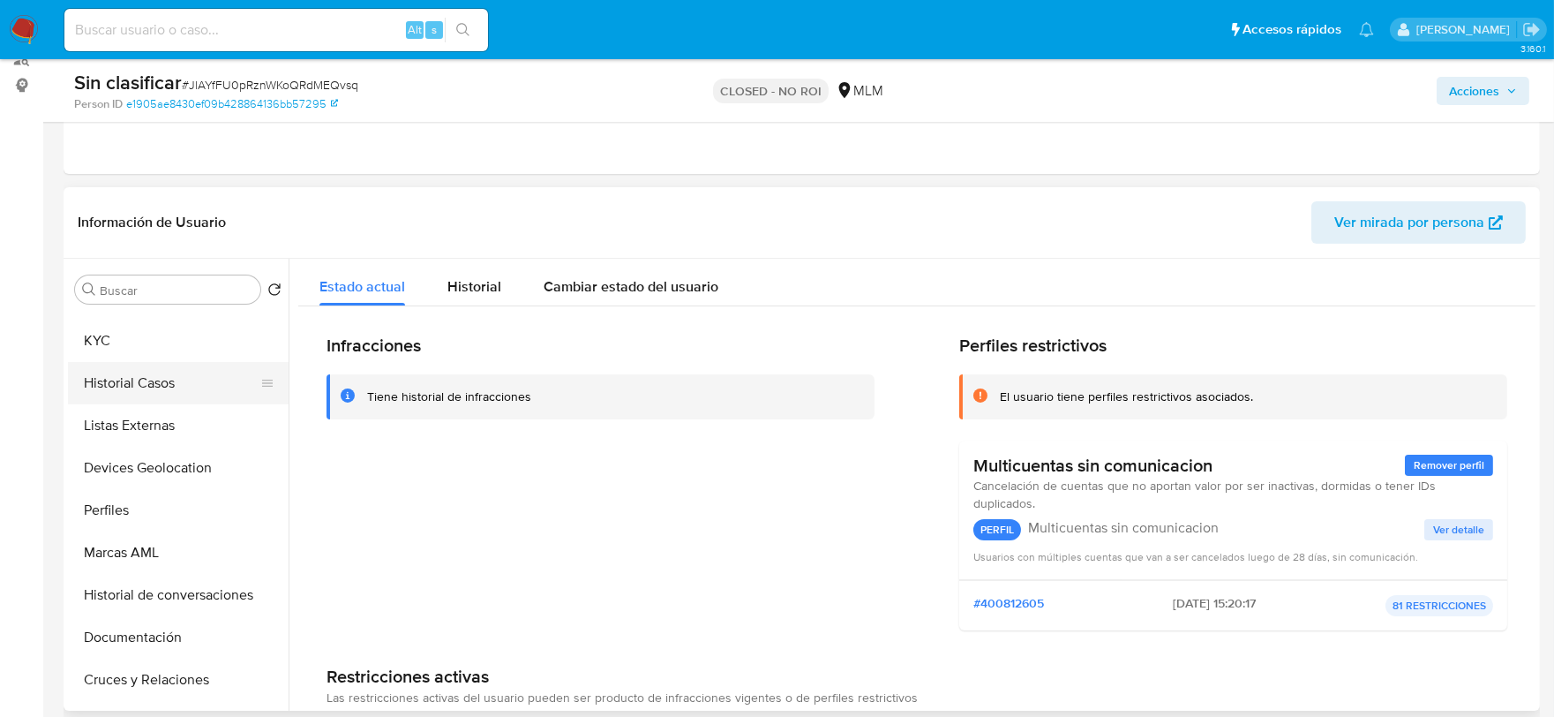
scroll to position [0, 0]
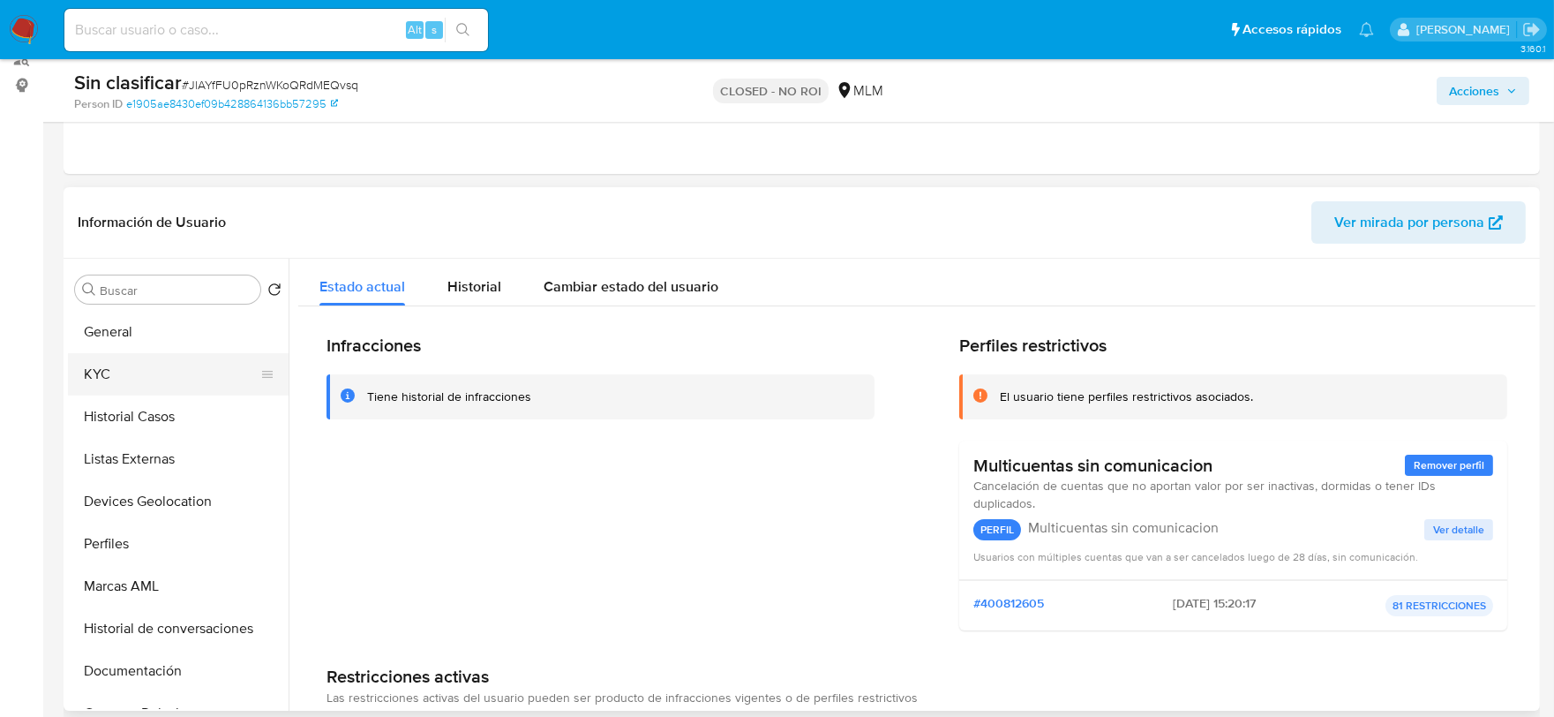
click at [144, 379] on button "KYC" at bounding box center [171, 374] width 206 height 42
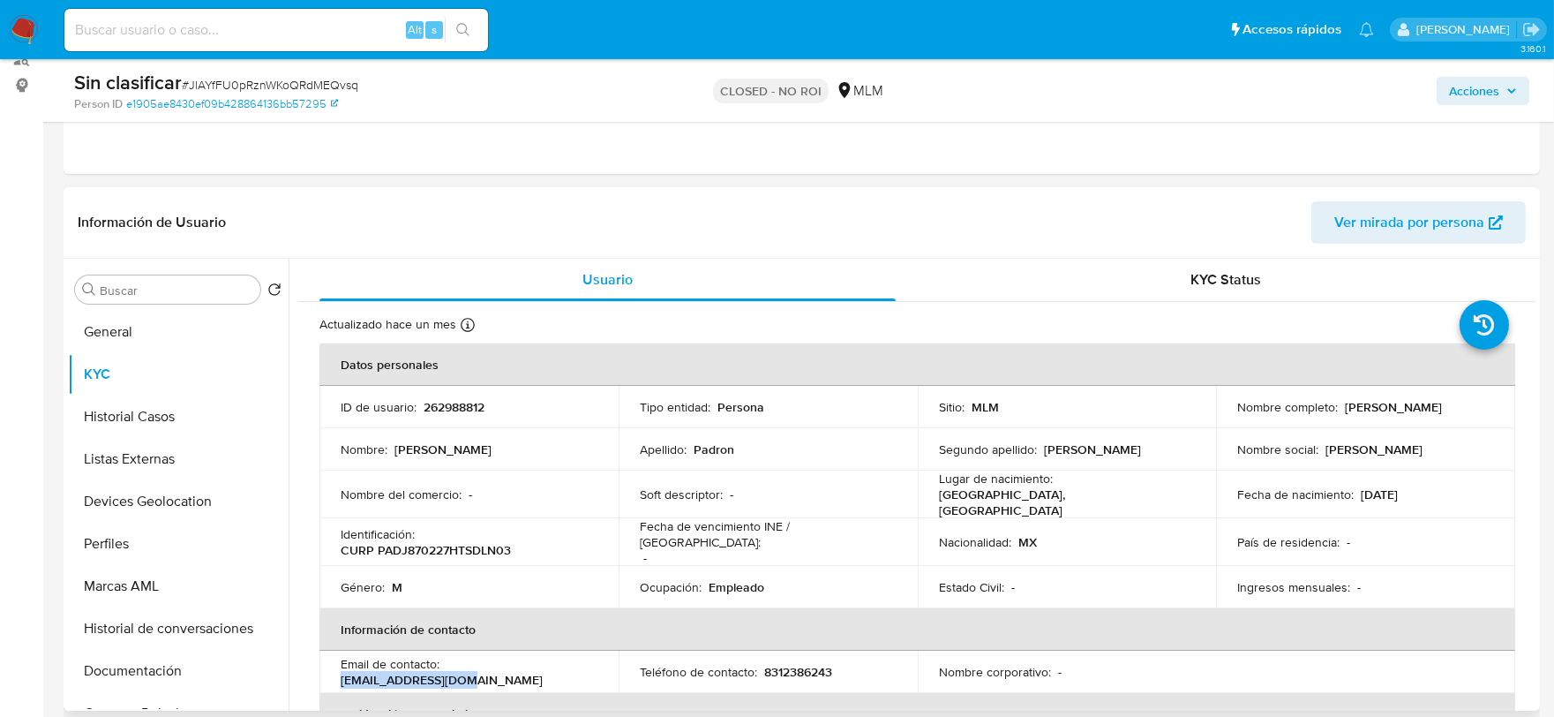
drag, startPoint x: 574, startPoint y: 660, endPoint x: 448, endPoint y: 664, distance: 125.4
click at [448, 664] on div "Email de contacto : padron271@gmail.com" at bounding box center [469, 672] width 257 height 32
copy p "[EMAIL_ADDRESS][DOMAIN_NAME]"
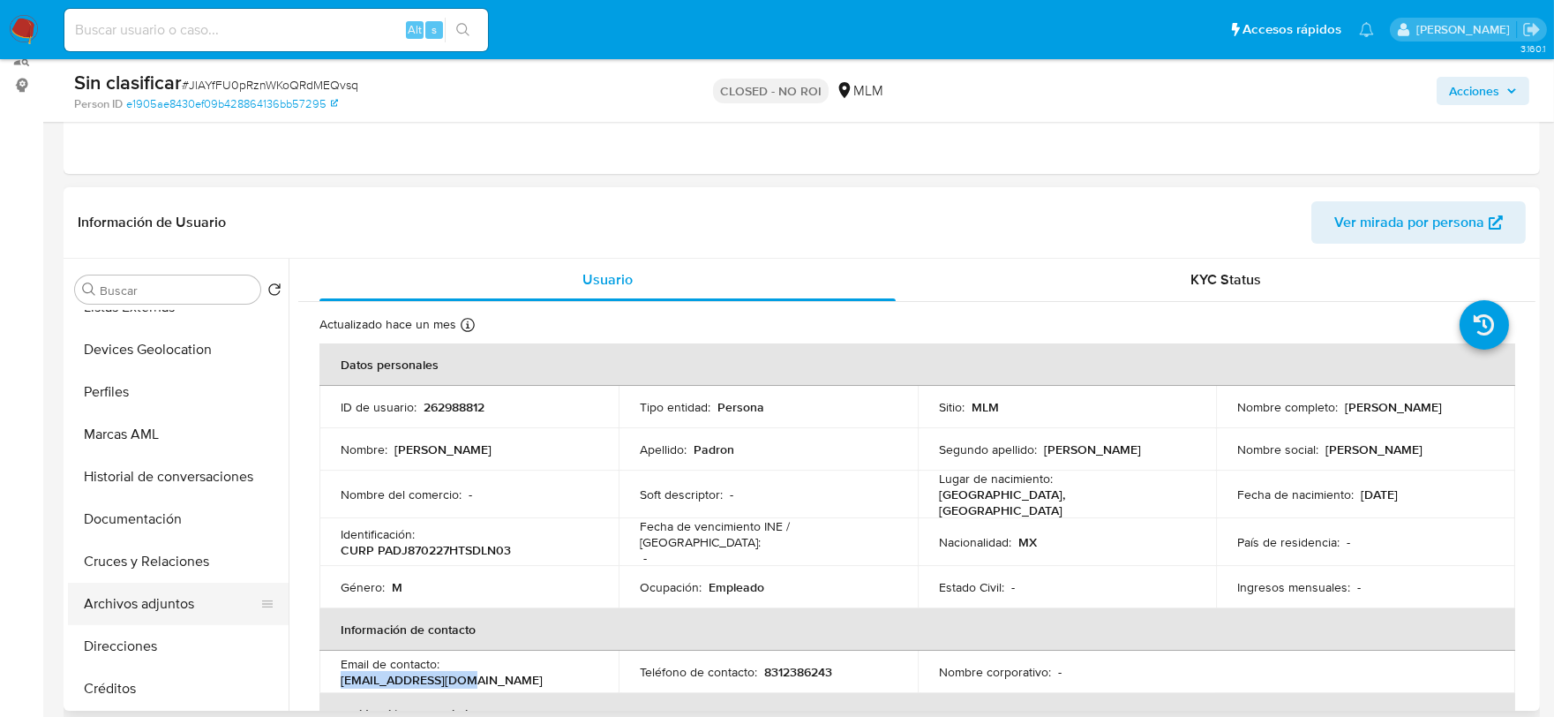
scroll to position [196, 0]
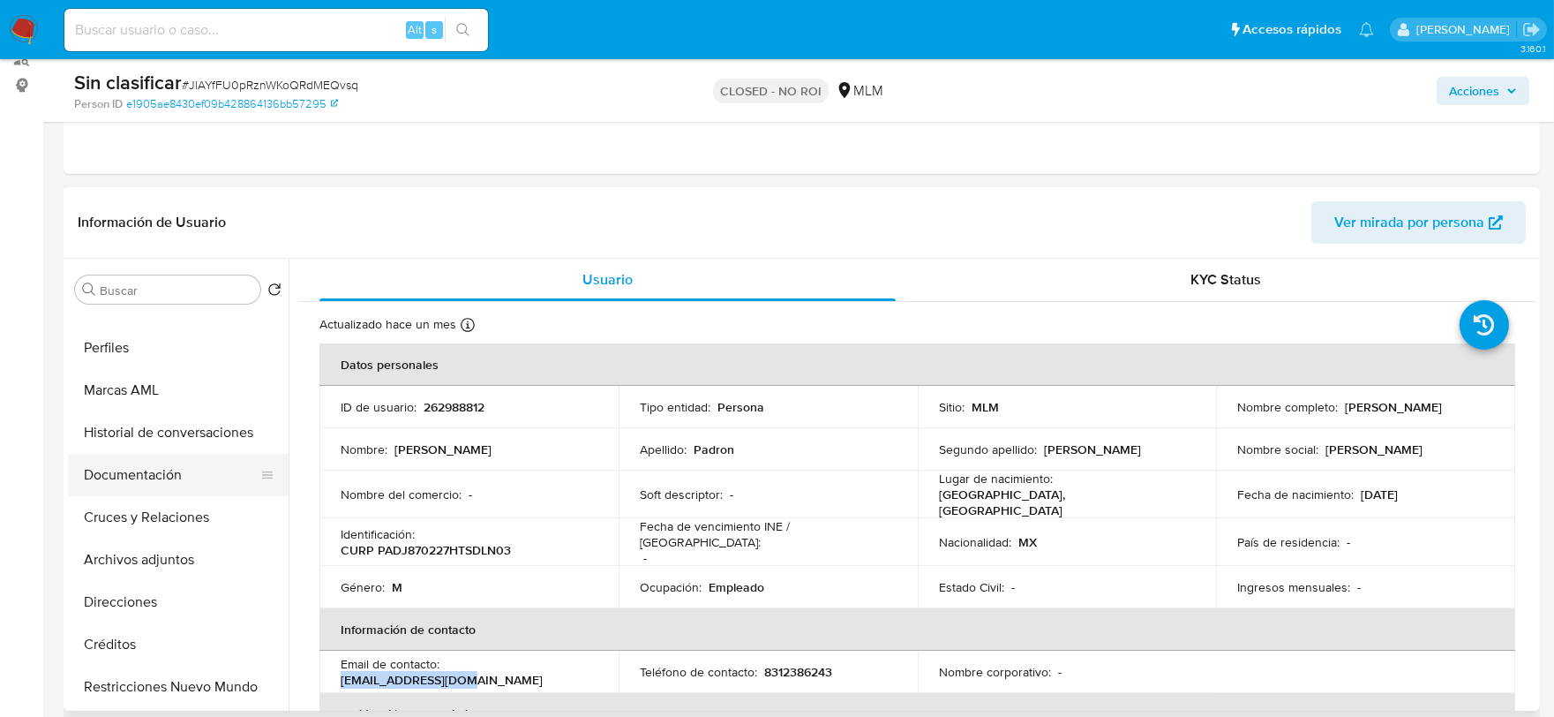
click at [126, 473] on button "Documentación" at bounding box center [171, 475] width 206 height 42
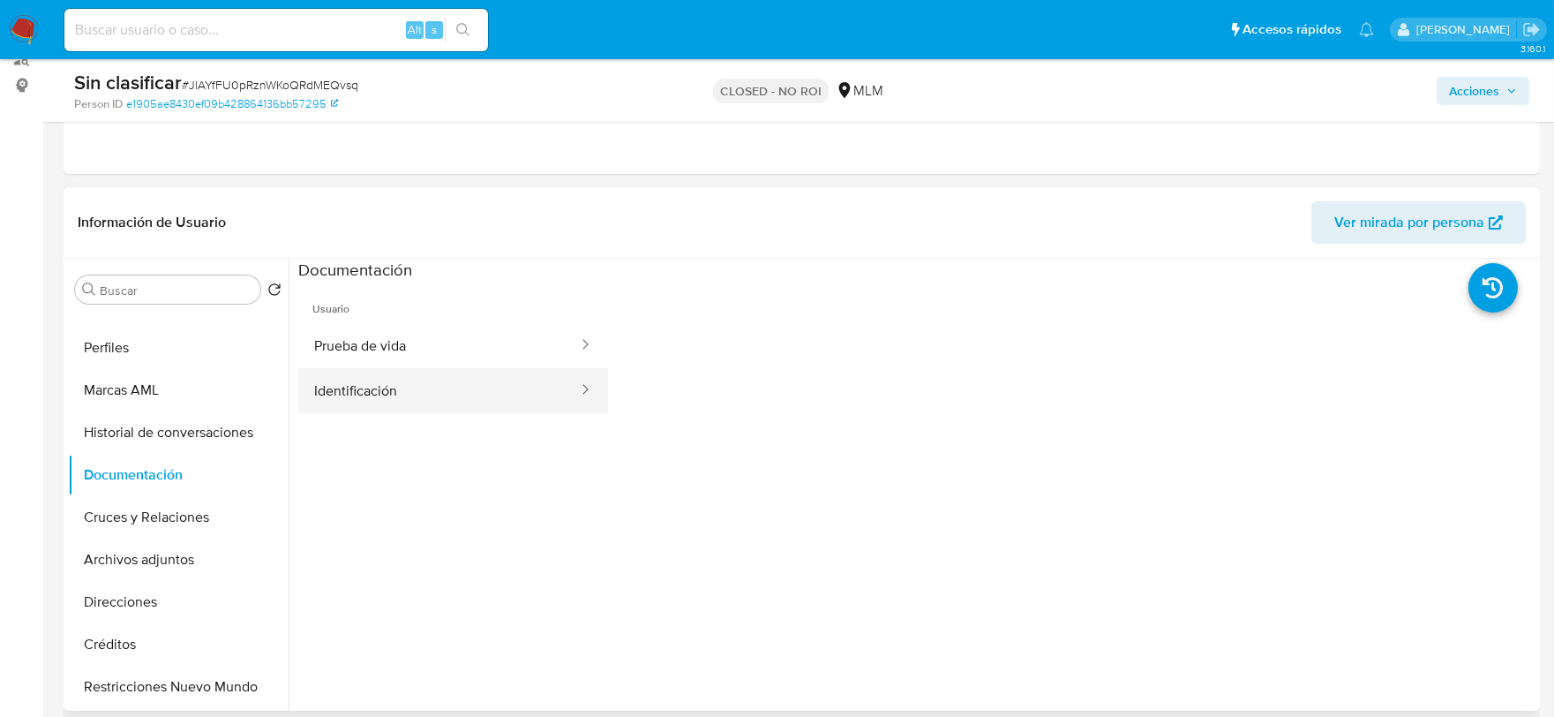
click at [389, 389] on button "Identificación" at bounding box center [438, 390] width 281 height 45
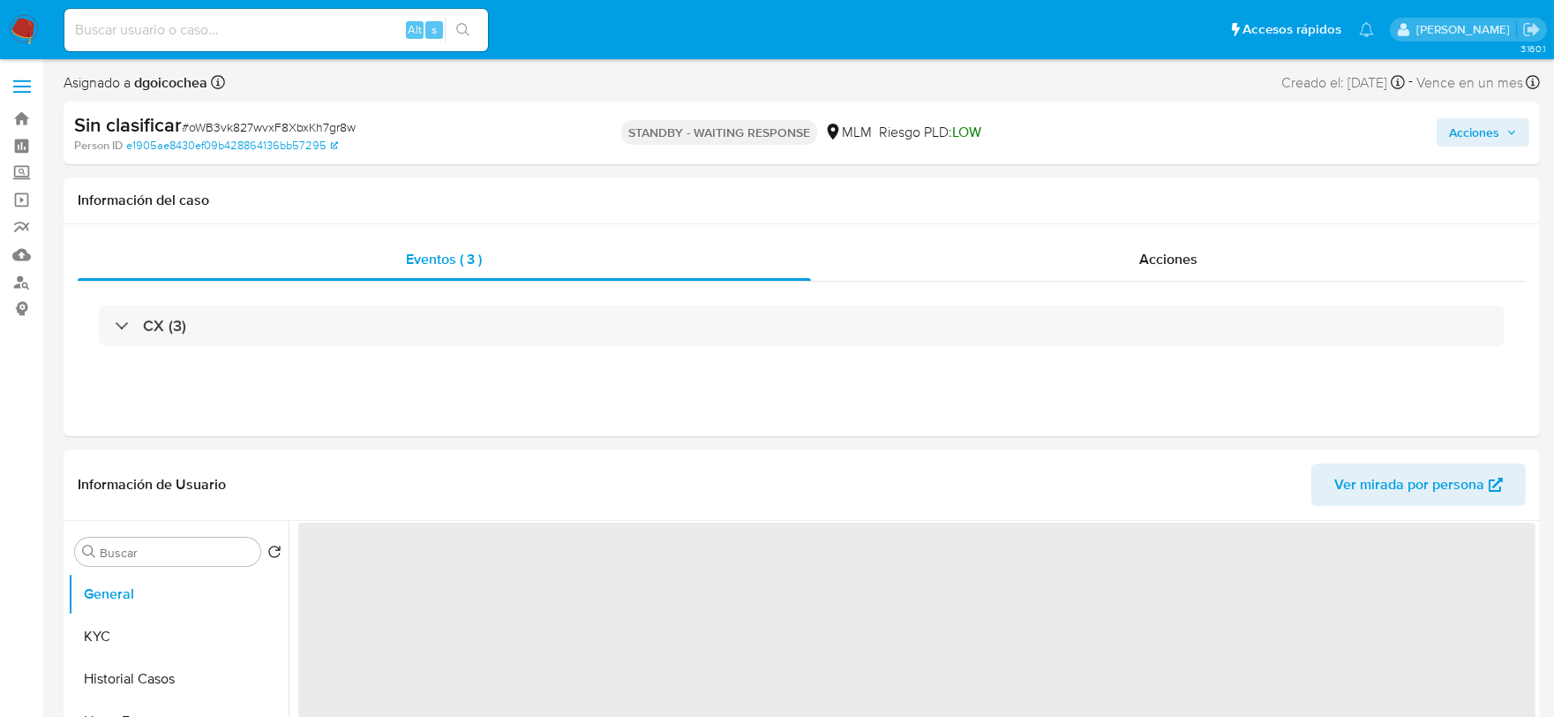
select select "10"
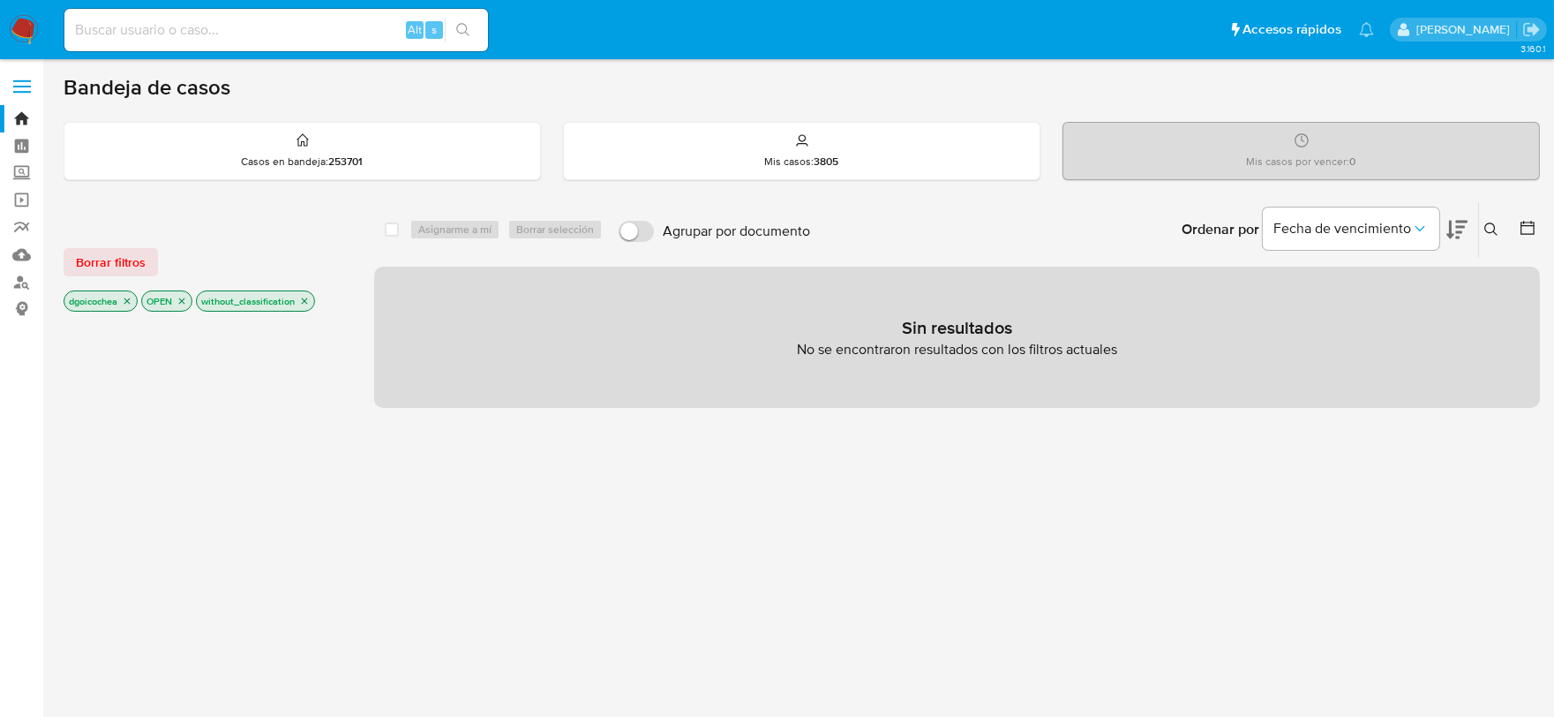
click at [304, 296] on icon "close-filter" at bounding box center [304, 301] width 11 height 11
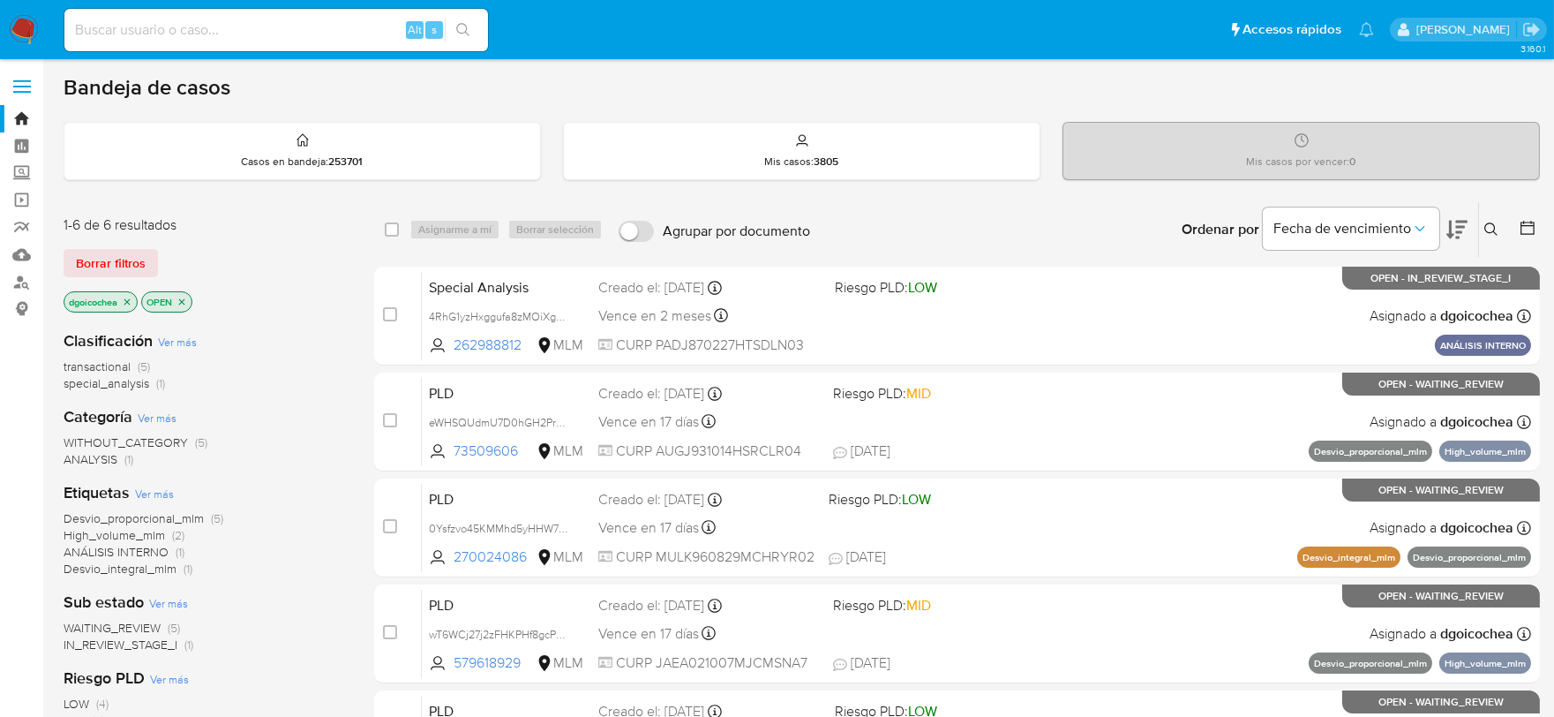
click at [31, 20] on img at bounding box center [24, 30] width 30 height 30
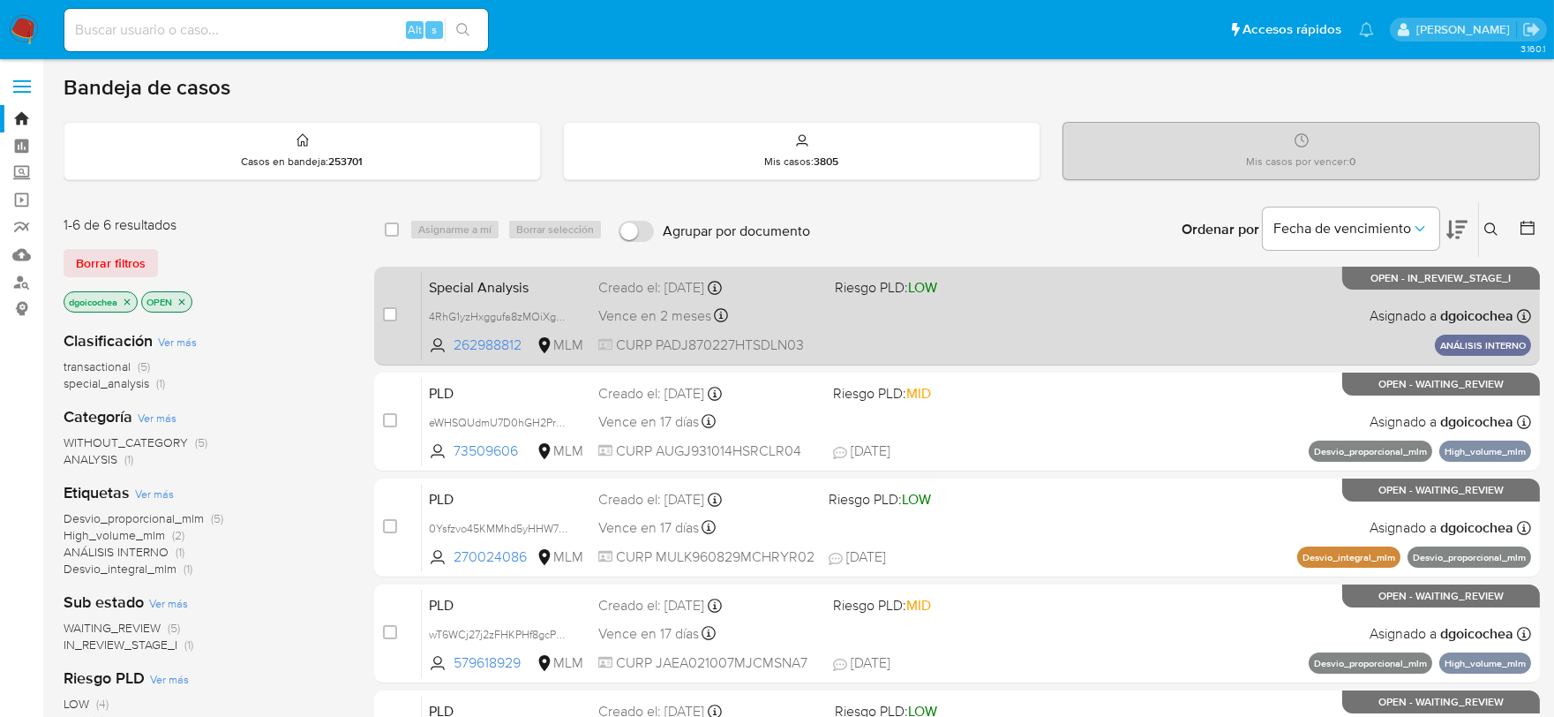
click at [510, 283] on span "Special Analysis" at bounding box center [506, 285] width 155 height 23
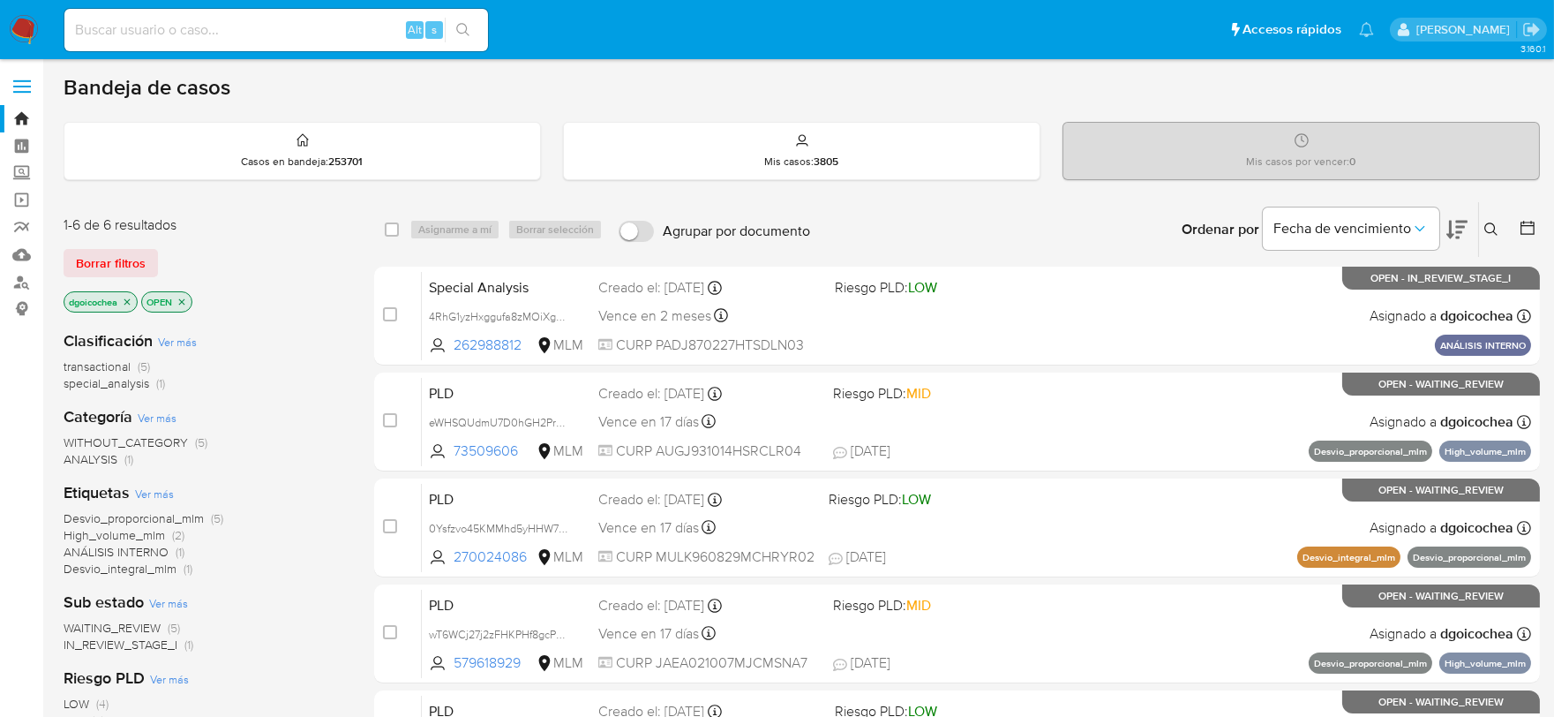
click at [37, 13] on nav "Pausado Ver notificaciones Alt s Accesos rápidos Presiona las siguientes teclas…" at bounding box center [777, 29] width 1554 height 59
click at [26, 23] on img at bounding box center [24, 30] width 30 height 30
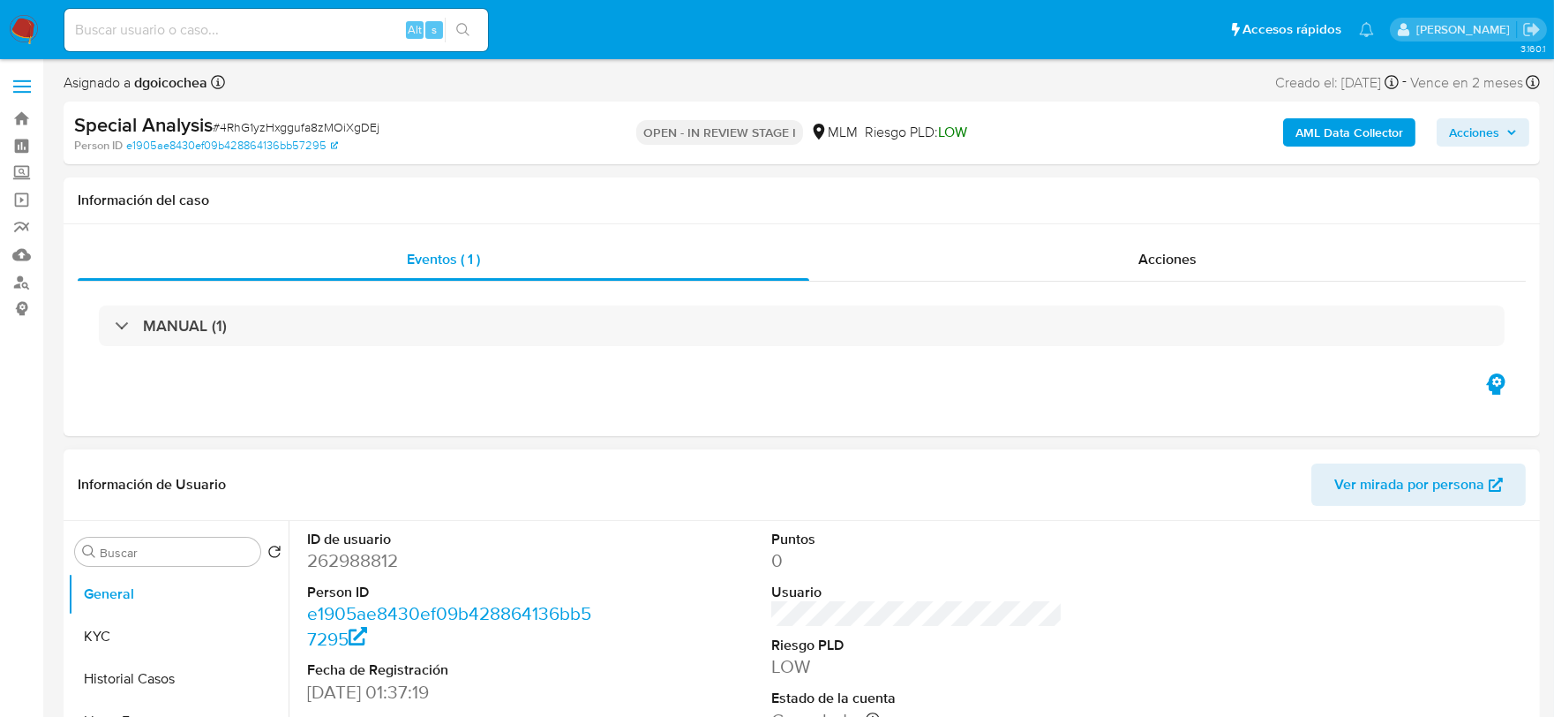
select select "10"
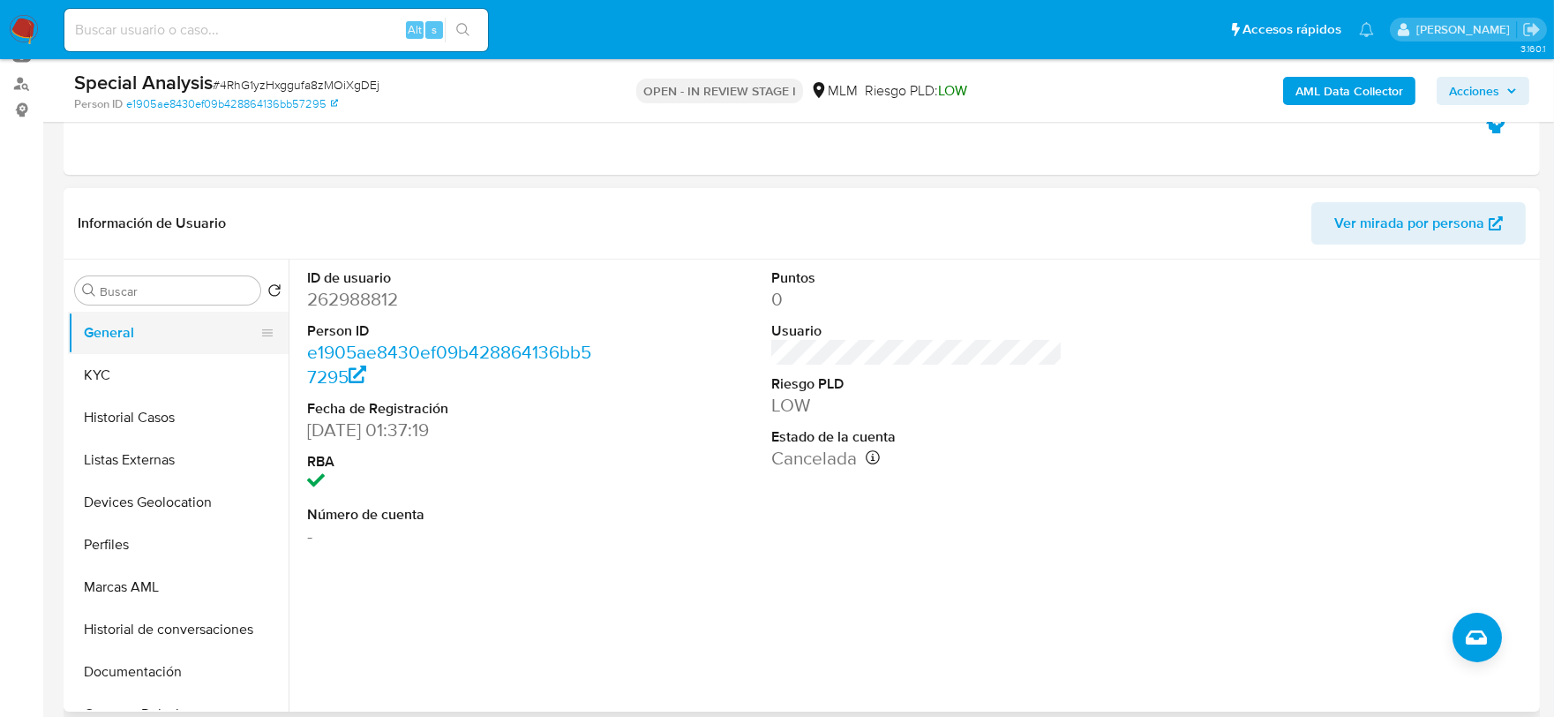
scroll to position [196, 0]
click at [130, 378] on button "KYC" at bounding box center [171, 378] width 206 height 42
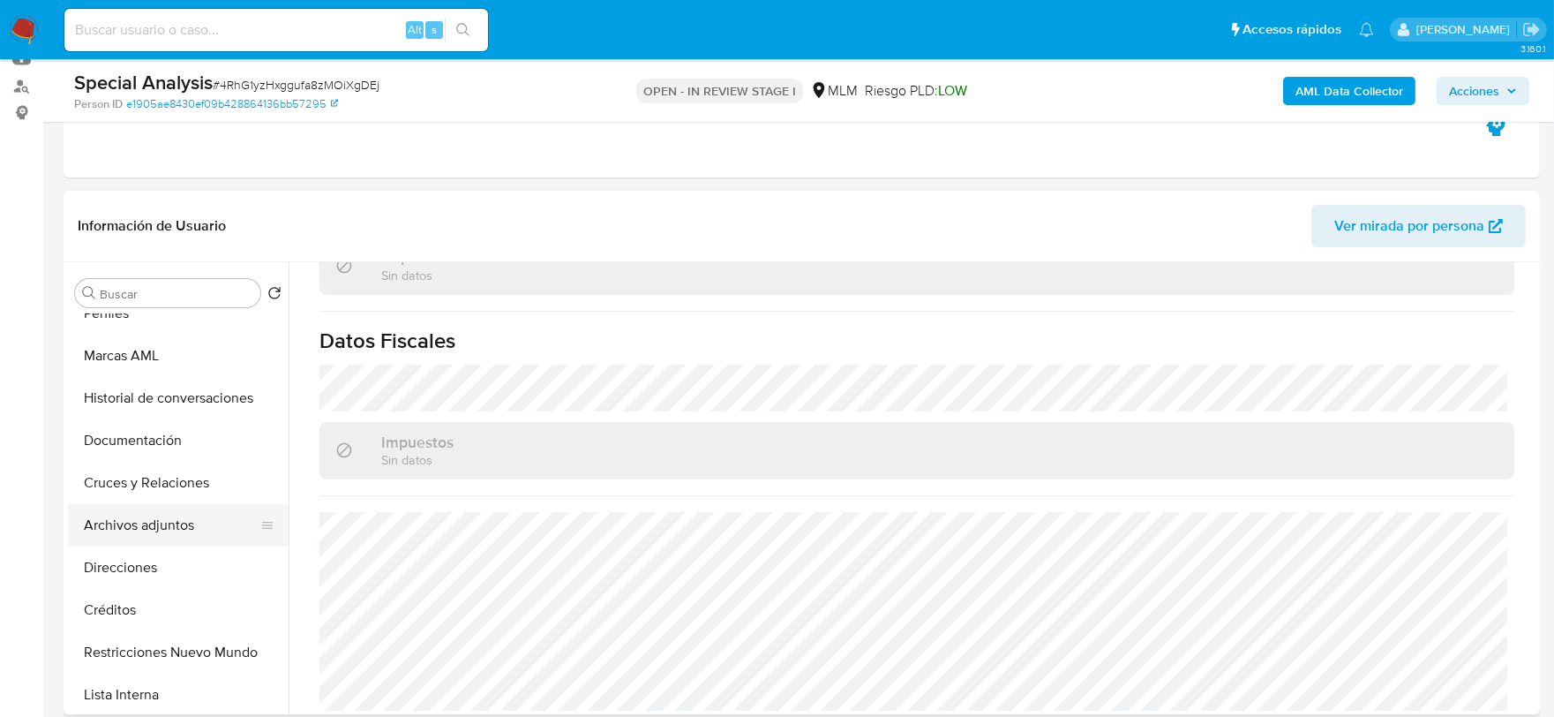
scroll to position [294, 0]
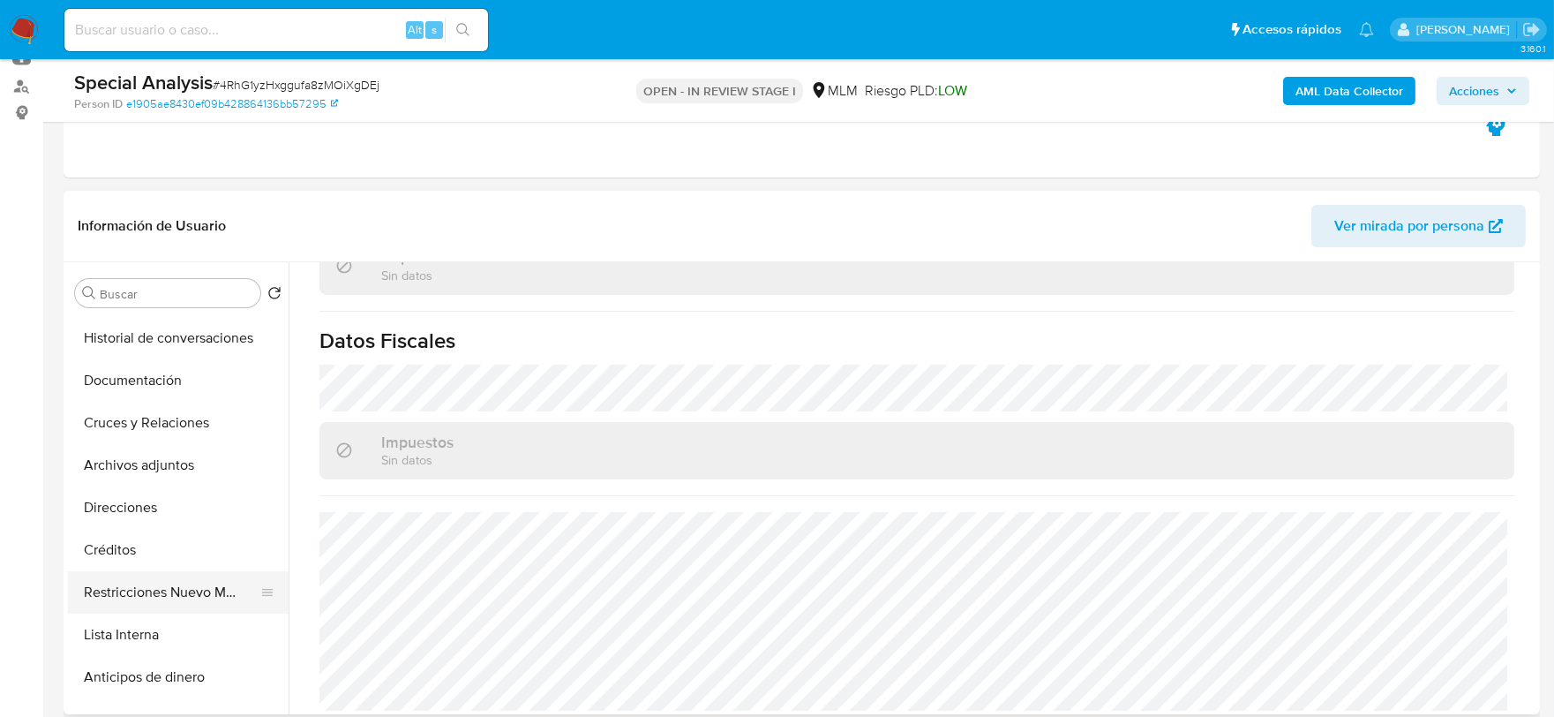
click at [179, 592] on button "Restricciones Nuevo Mundo" at bounding box center [171, 592] width 206 height 42
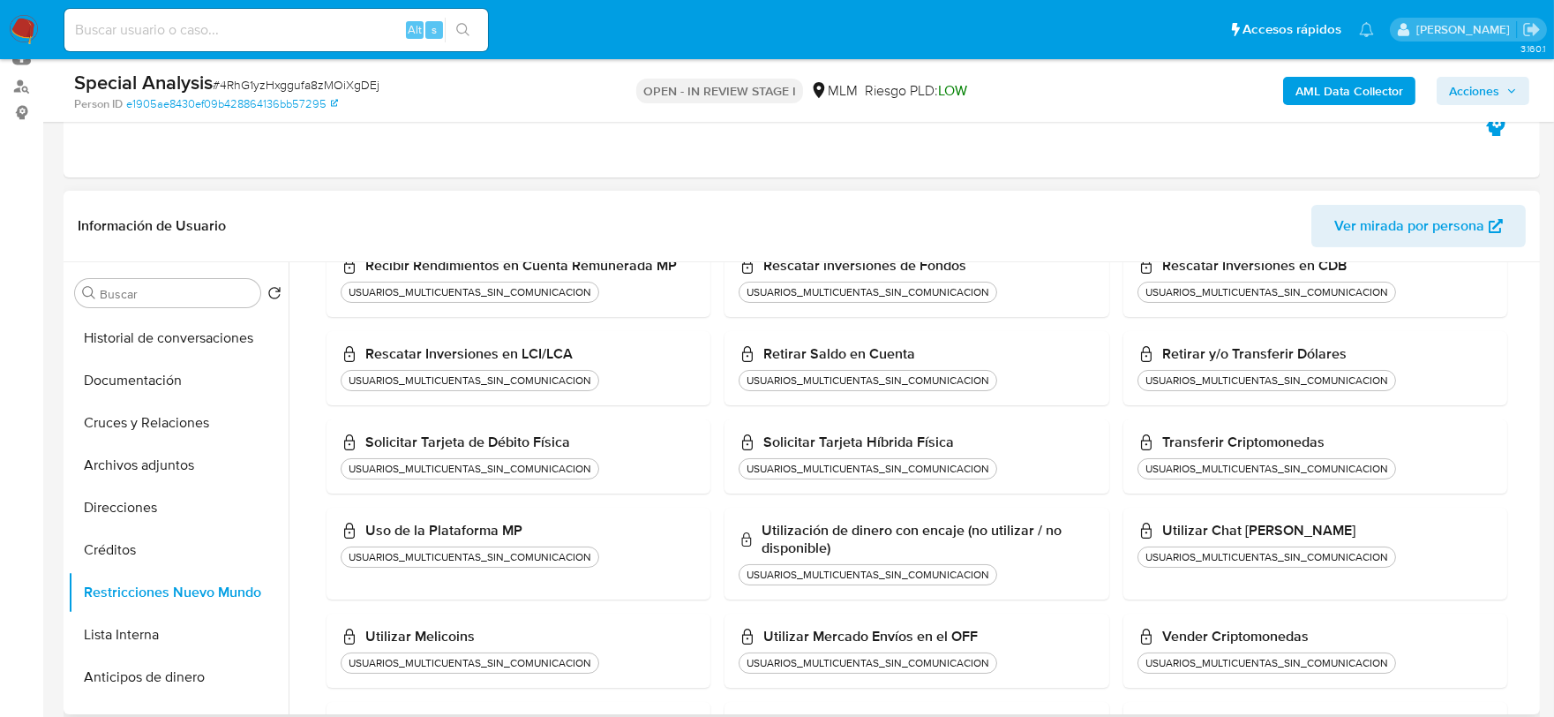
scroll to position [2100, 0]
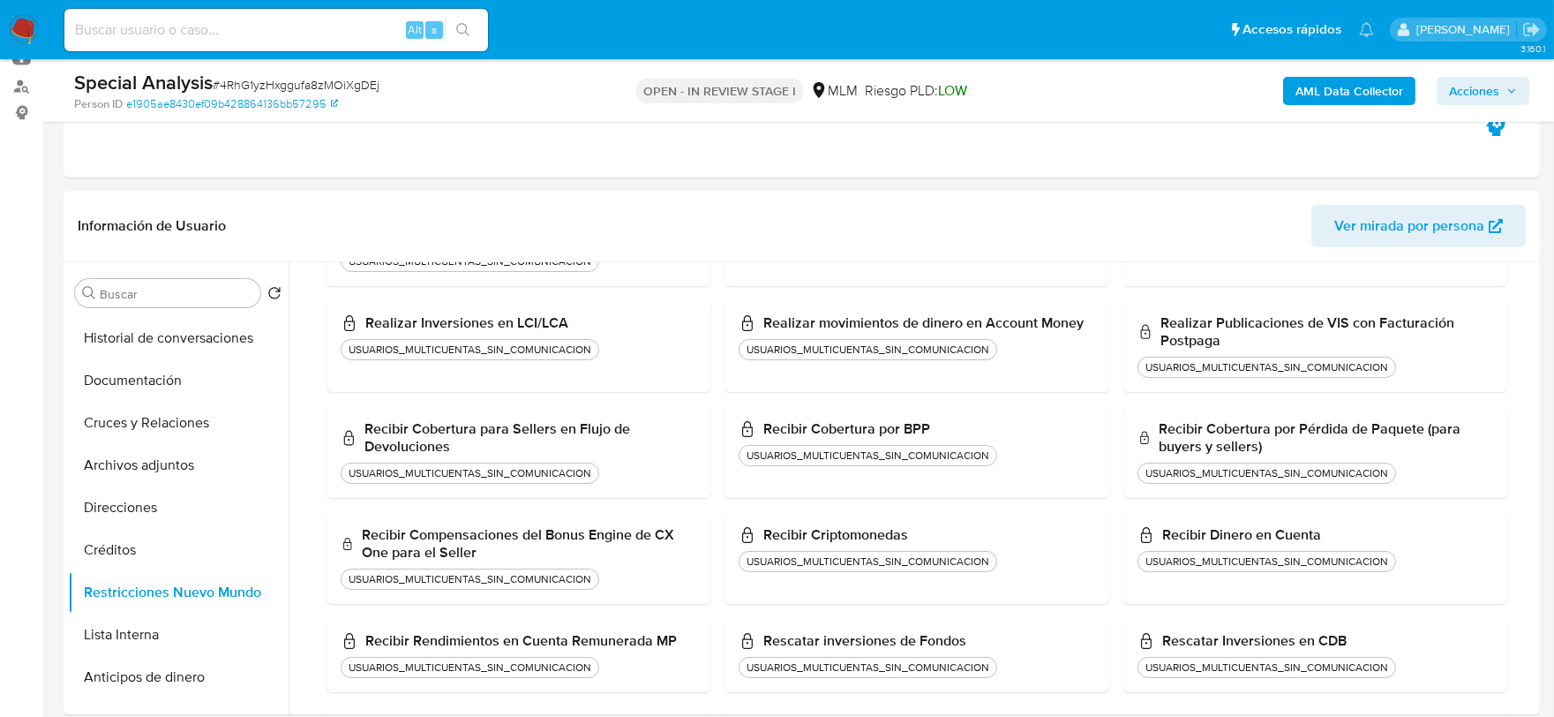
click at [1497, 94] on span "Acciones" at bounding box center [1474, 91] width 50 height 28
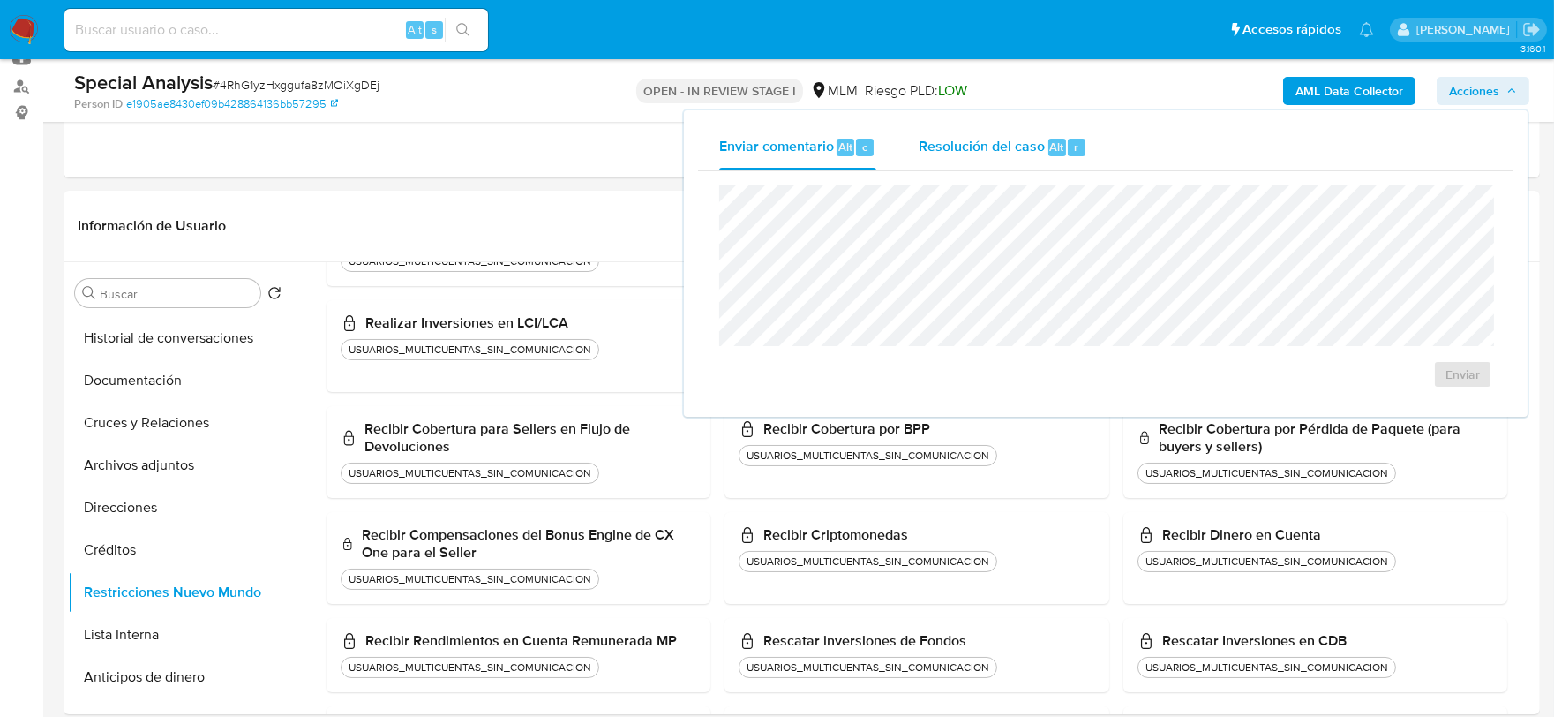
click at [949, 142] on span "Resolución del caso" at bounding box center [982, 146] width 126 height 20
click at [921, 232] on textarea at bounding box center [1105, 279] width 771 height 141
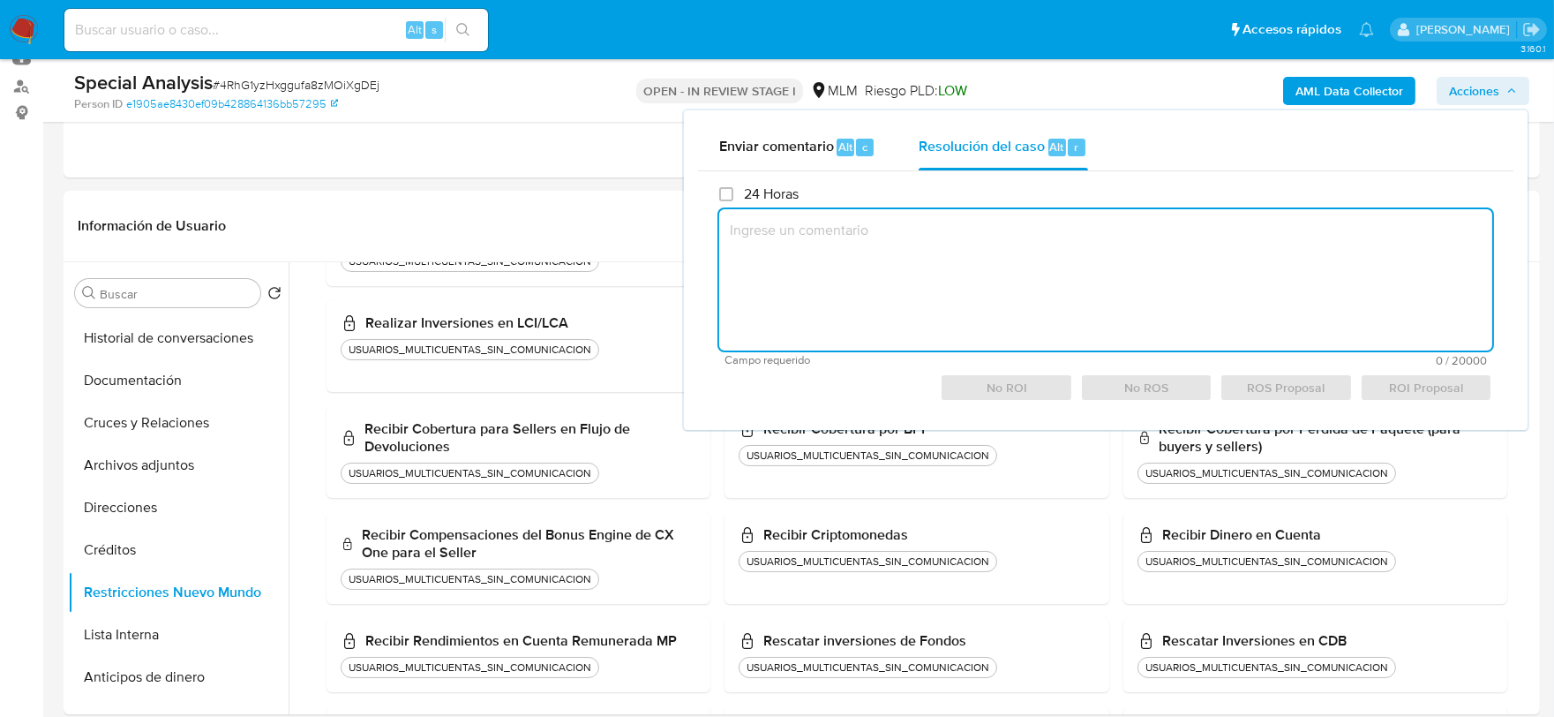
paste textarea "Se elimina restricción, no aplica a reglas actuales, cliente con documentación …"
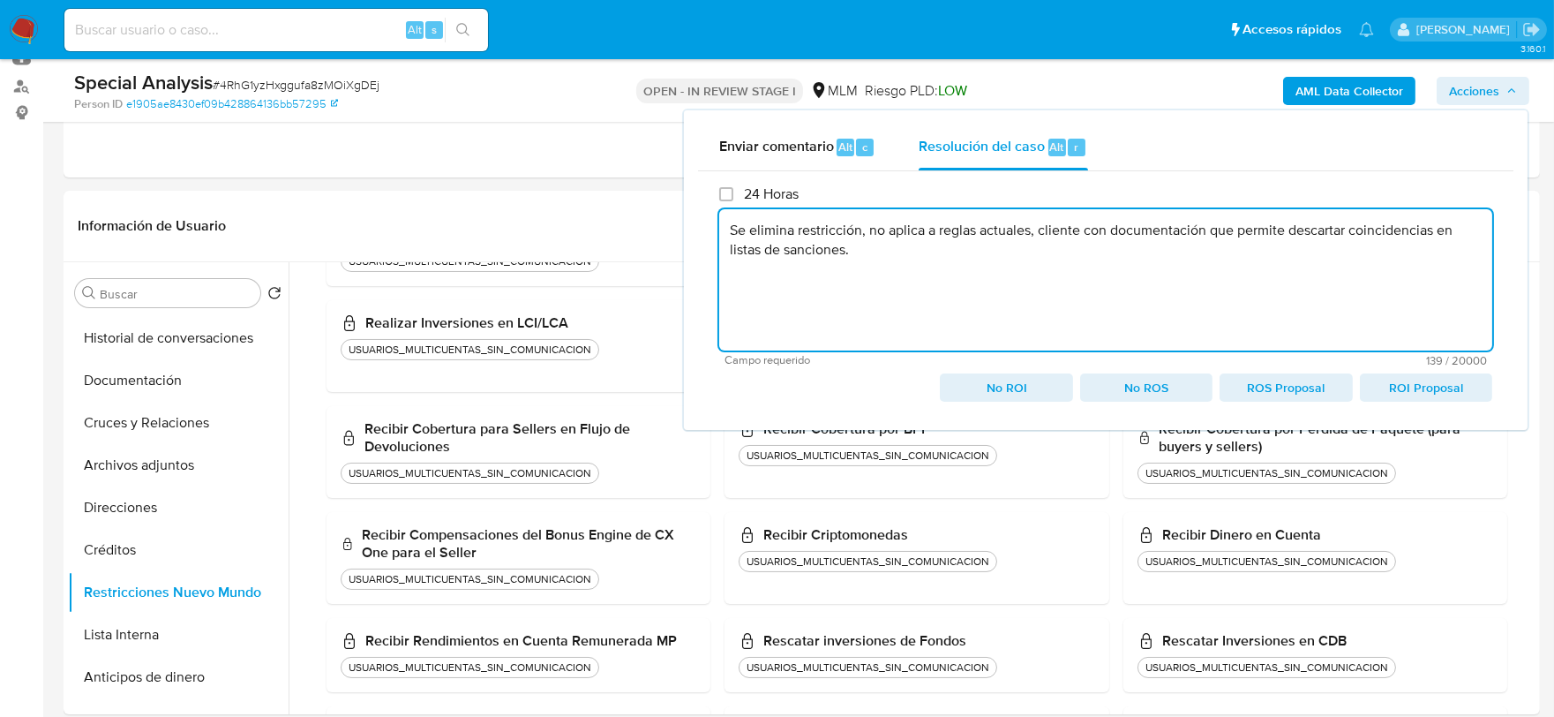
click at [1012, 390] on span "No ROI" at bounding box center [1006, 387] width 108 height 25
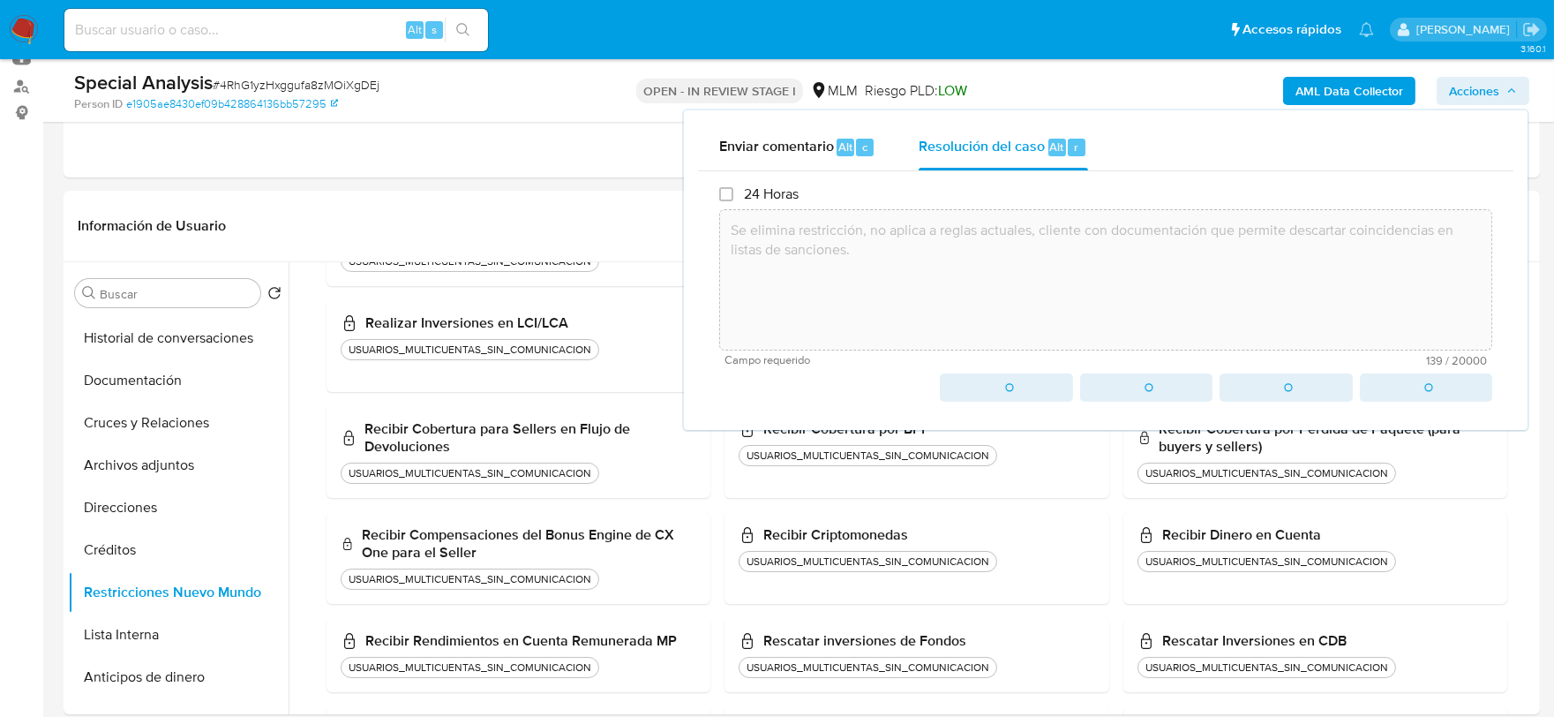
type textarea "Se elimina restricción, no aplica a reglas actuales, cliente con documentación …"
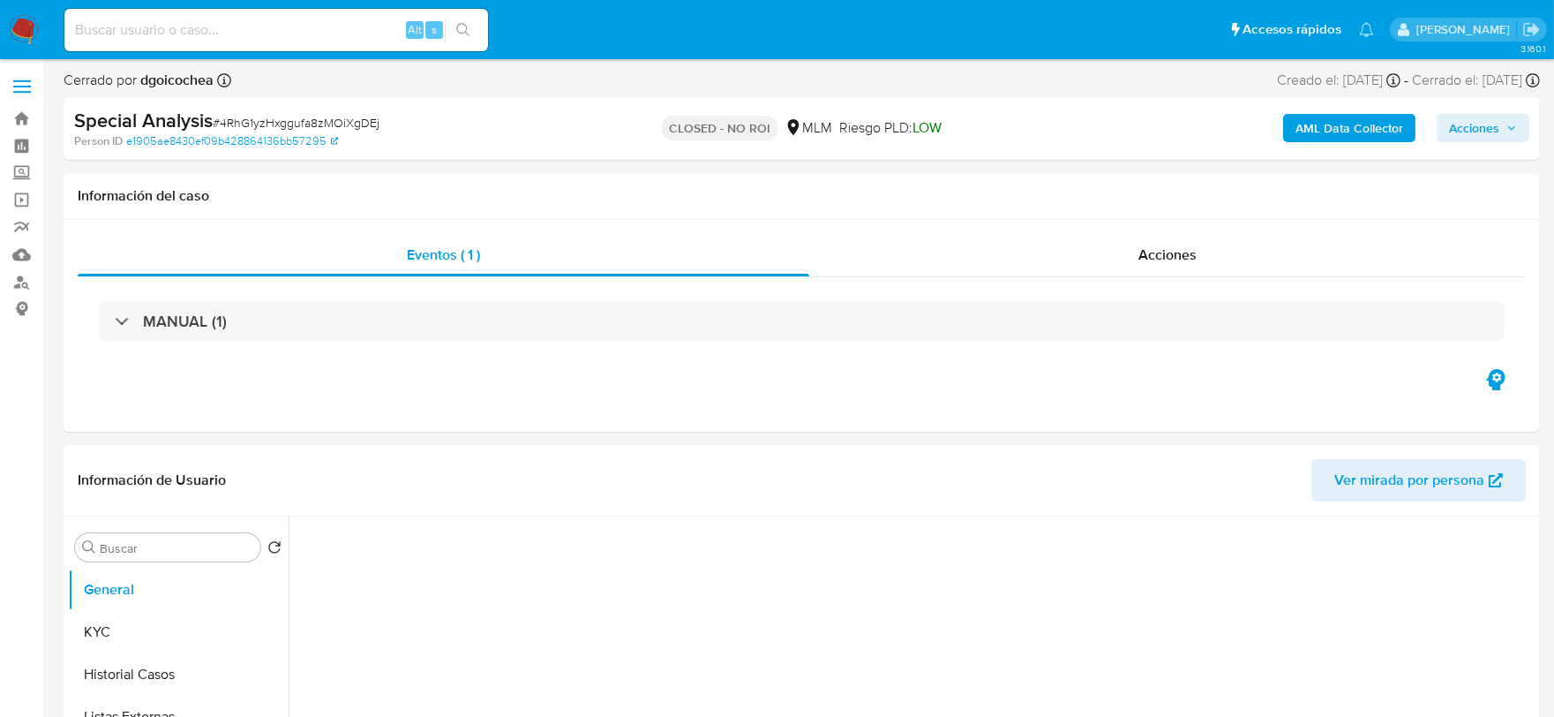
select select "10"
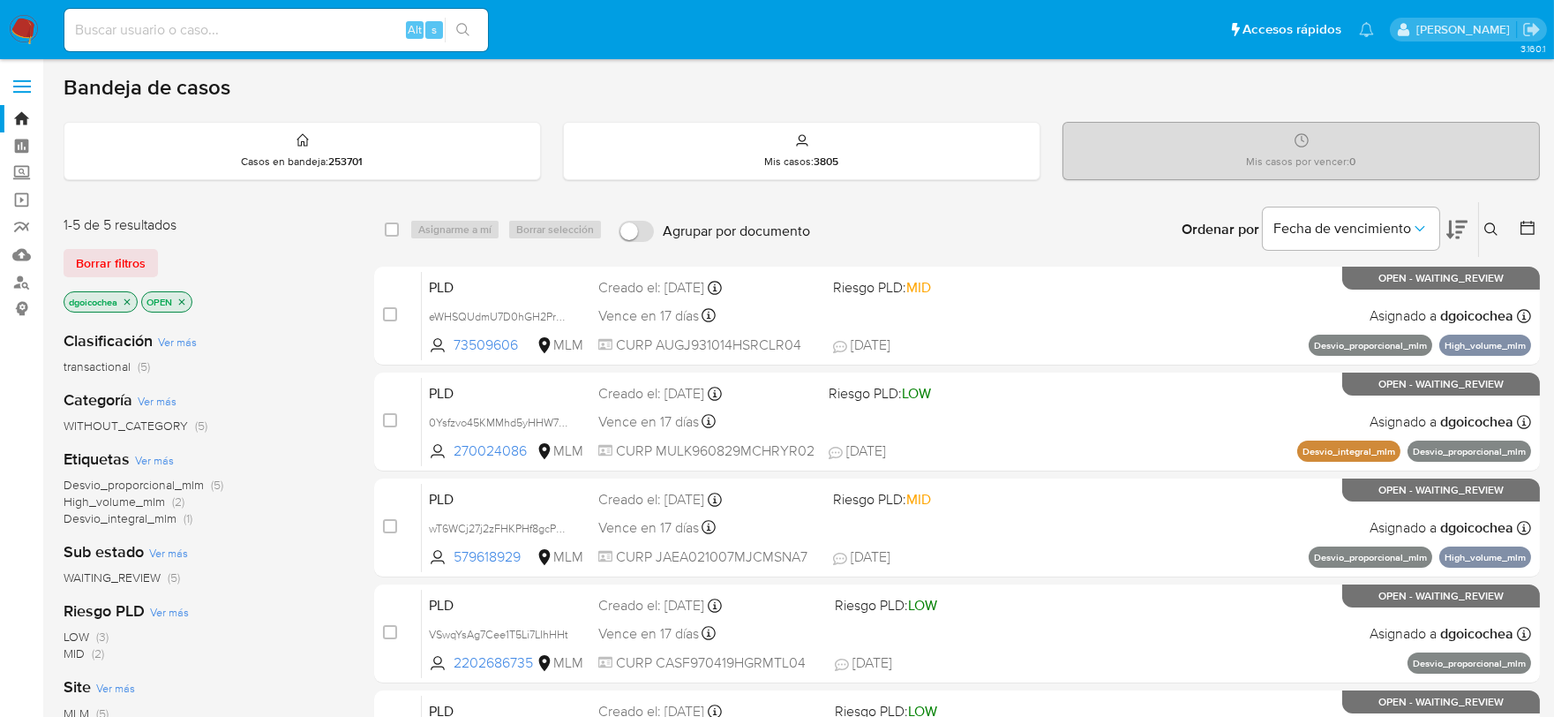
click at [169, 425] on span "WITHOUT_CATEGORY" at bounding box center [126, 426] width 124 height 18
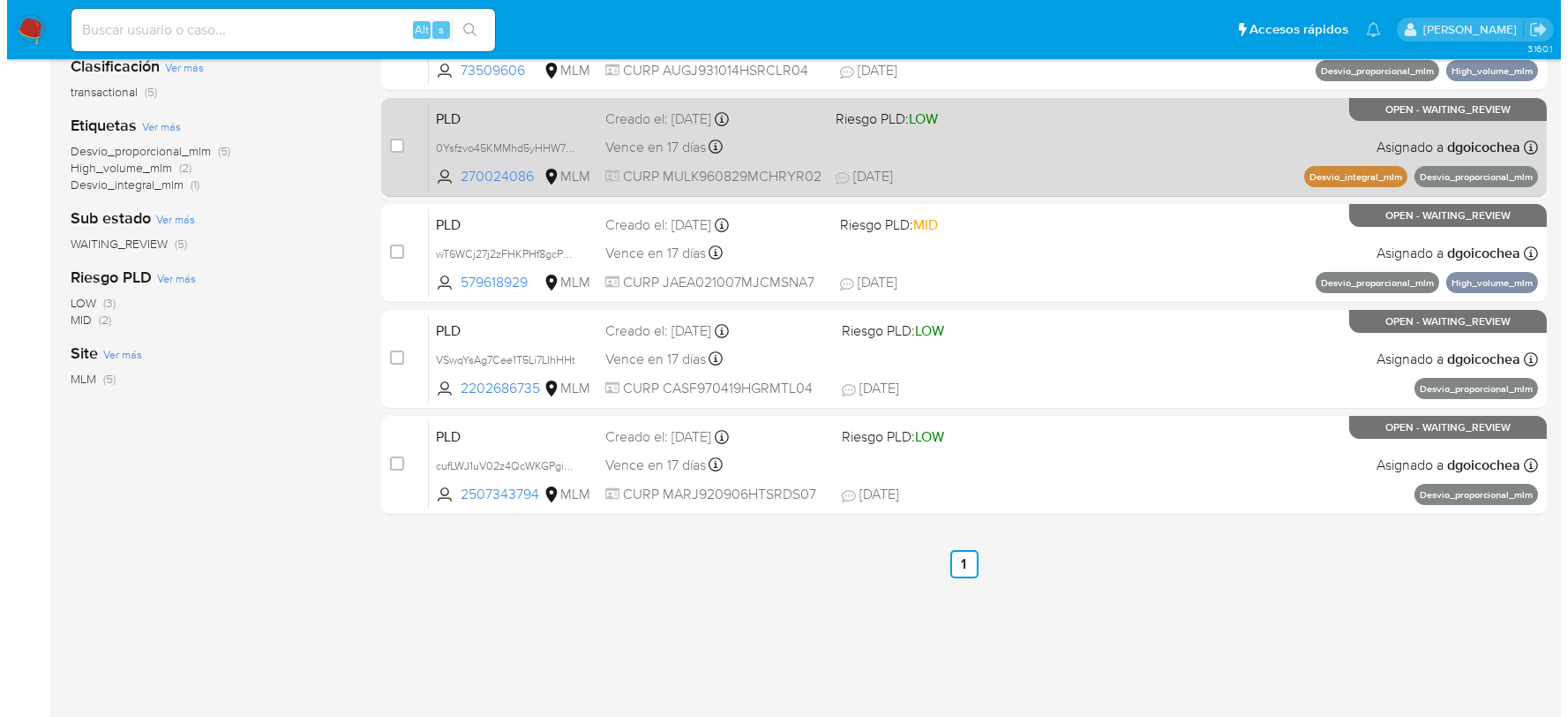
scroll to position [161, 0]
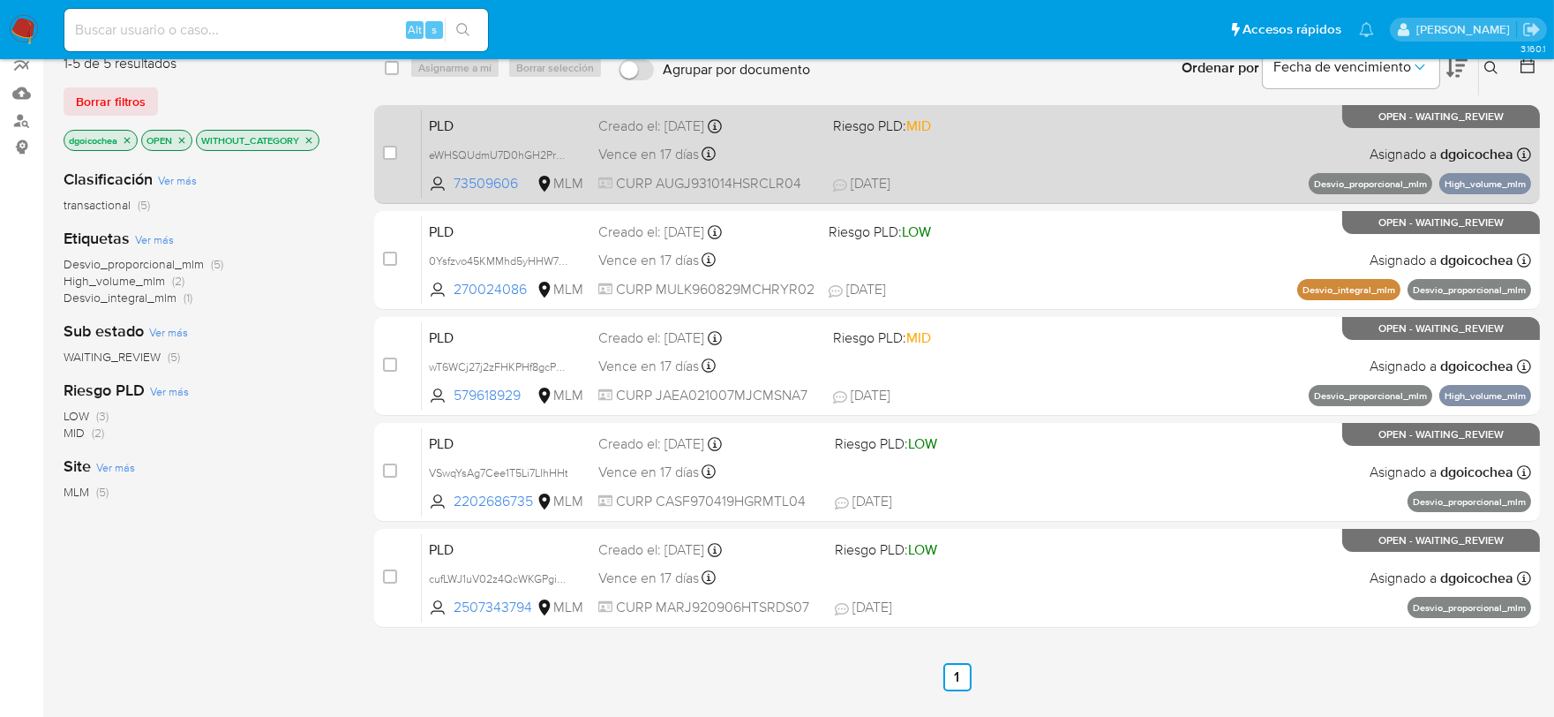
click at [450, 125] on span "PLD" at bounding box center [506, 124] width 155 height 23
click at [389, 151] on input "checkbox" at bounding box center [390, 153] width 14 height 14
checkbox input "true"
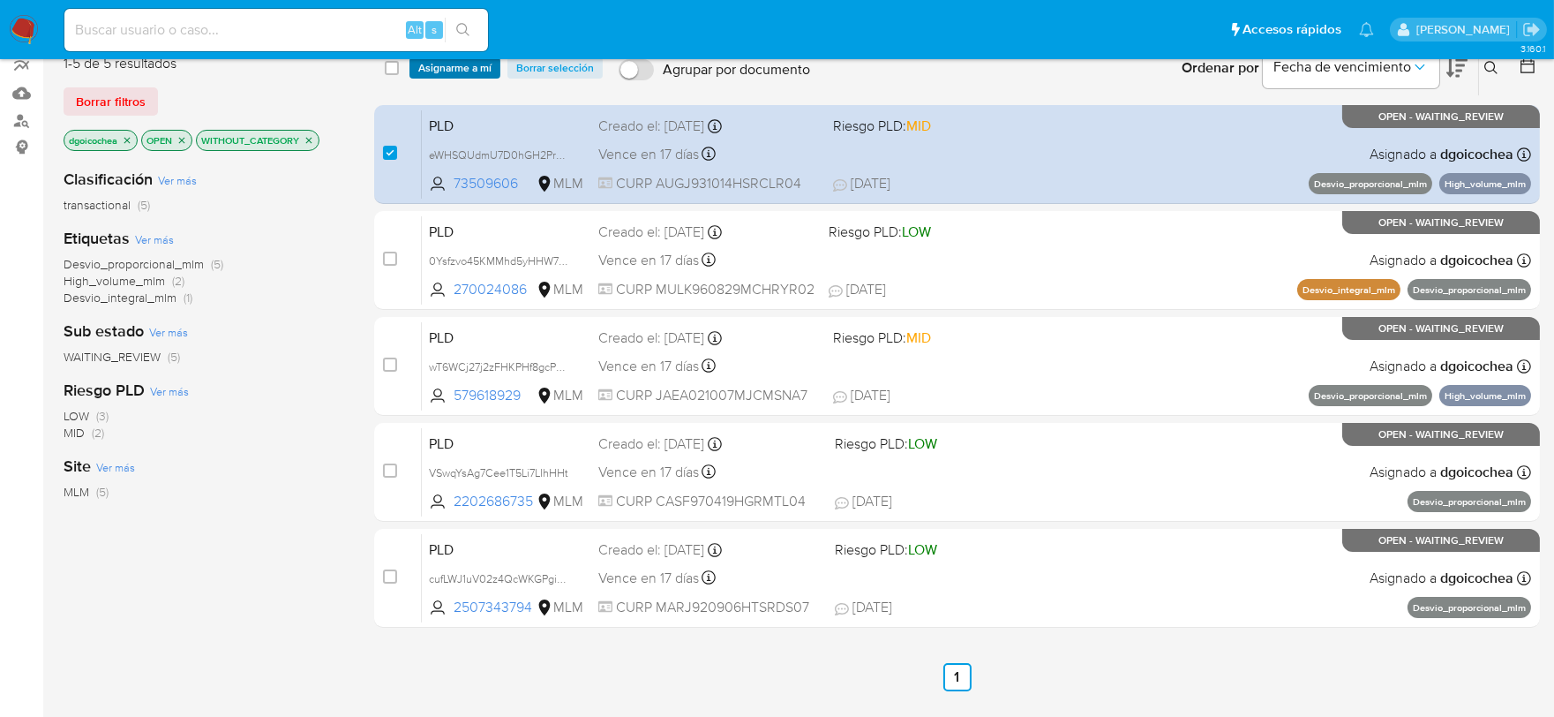
click at [462, 64] on span "Asignarme a mí" at bounding box center [454, 68] width 73 height 18
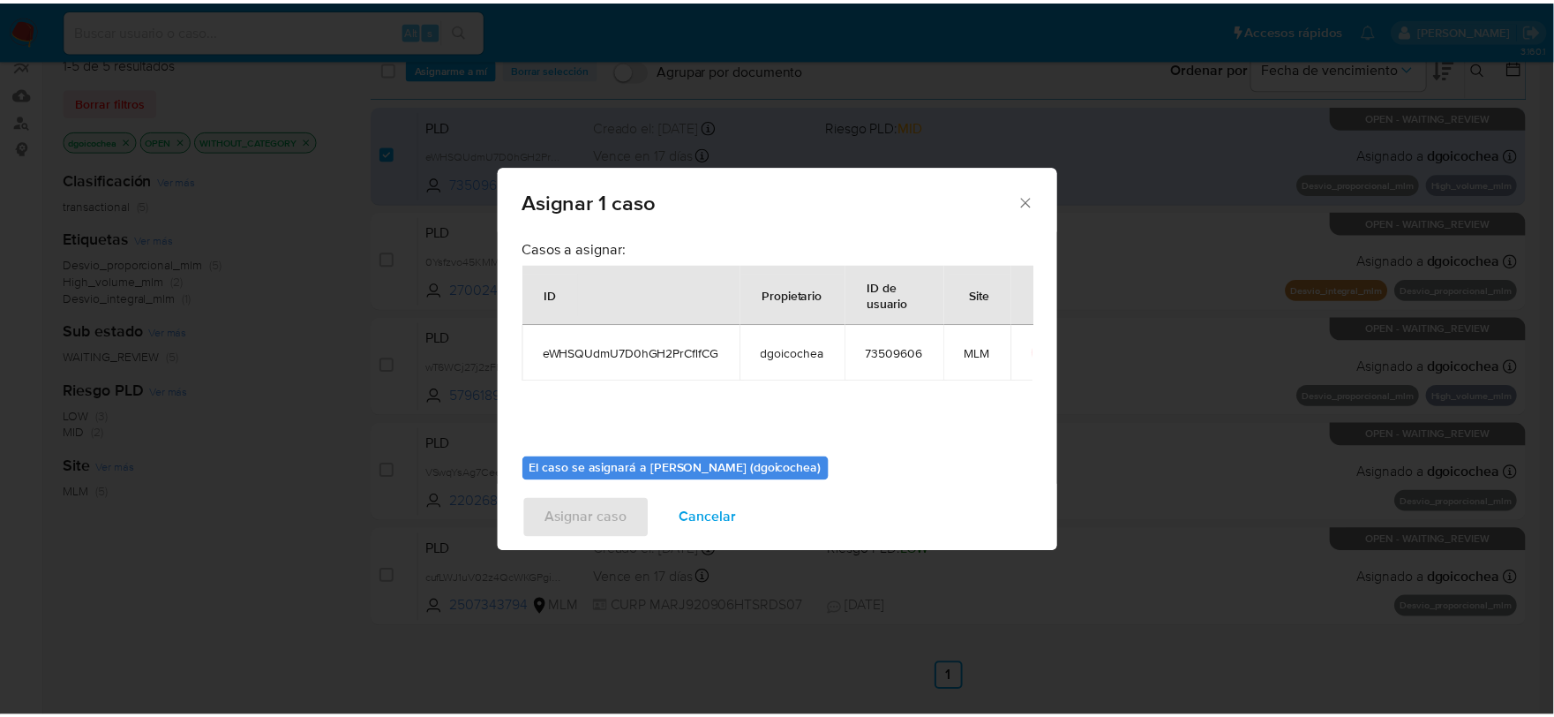
scroll to position [91, 0]
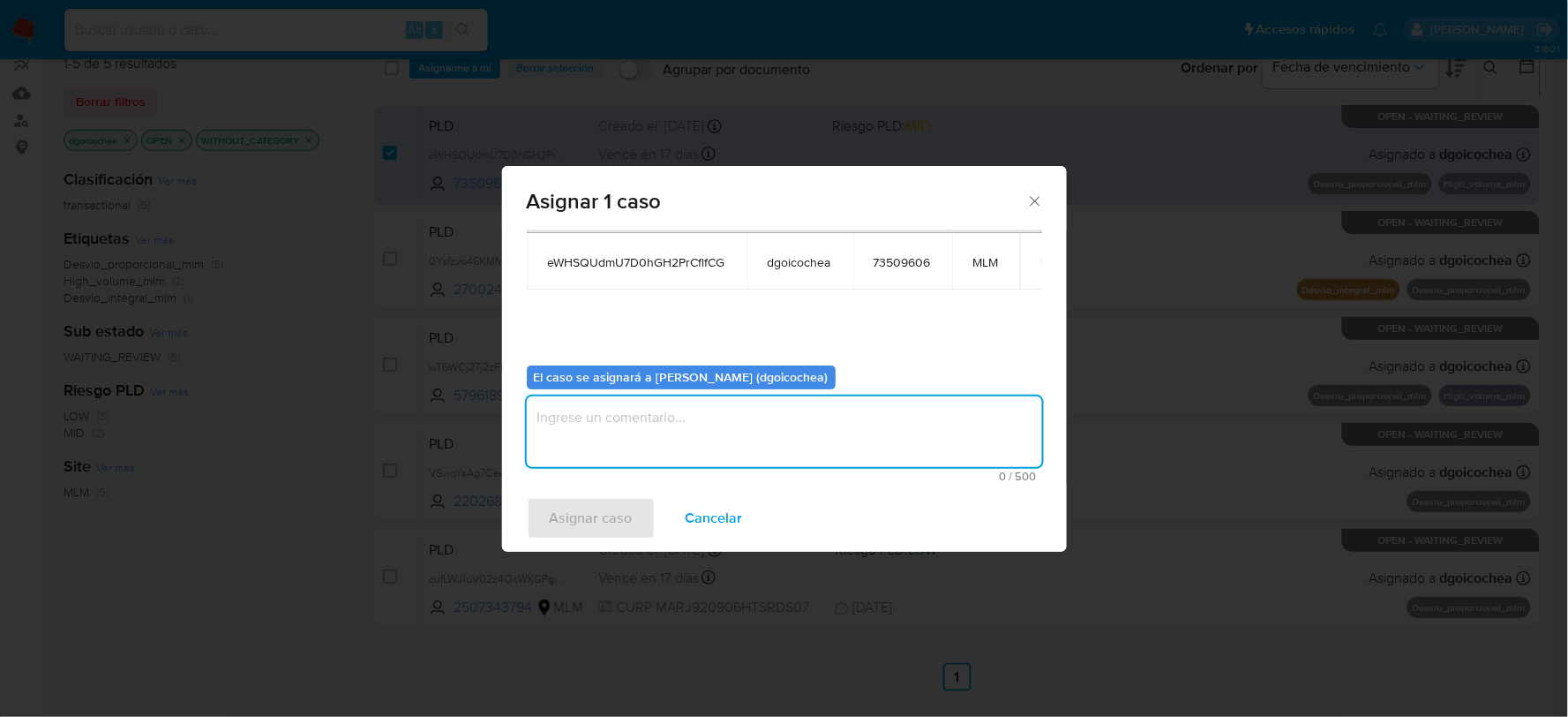
click at [708, 411] on textarea "assign-modal" at bounding box center [784, 431] width 515 height 71
type textarea "DG"
click at [581, 518] on span "Asignar caso" at bounding box center [591, 518] width 83 height 39
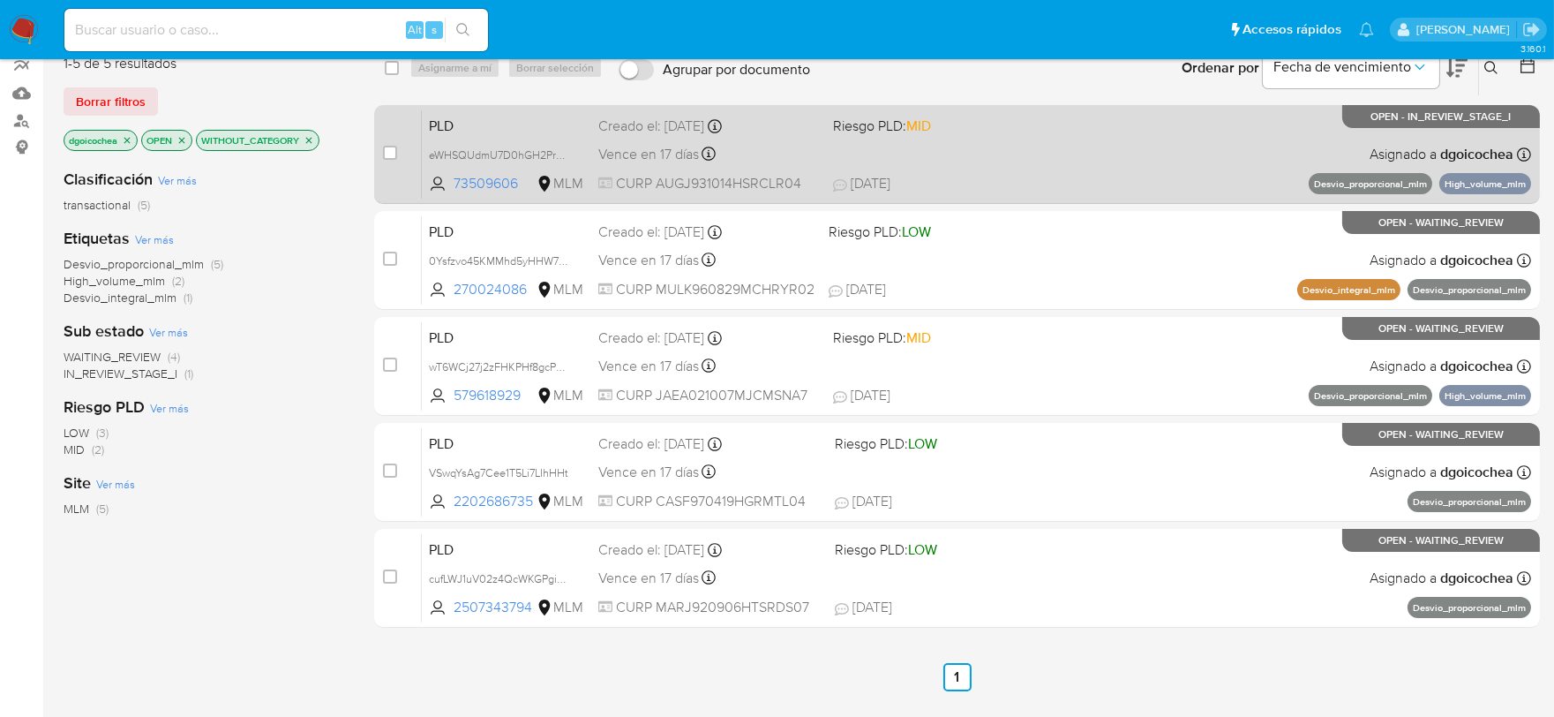
click at [444, 113] on span "PLD" at bounding box center [506, 124] width 155 height 23
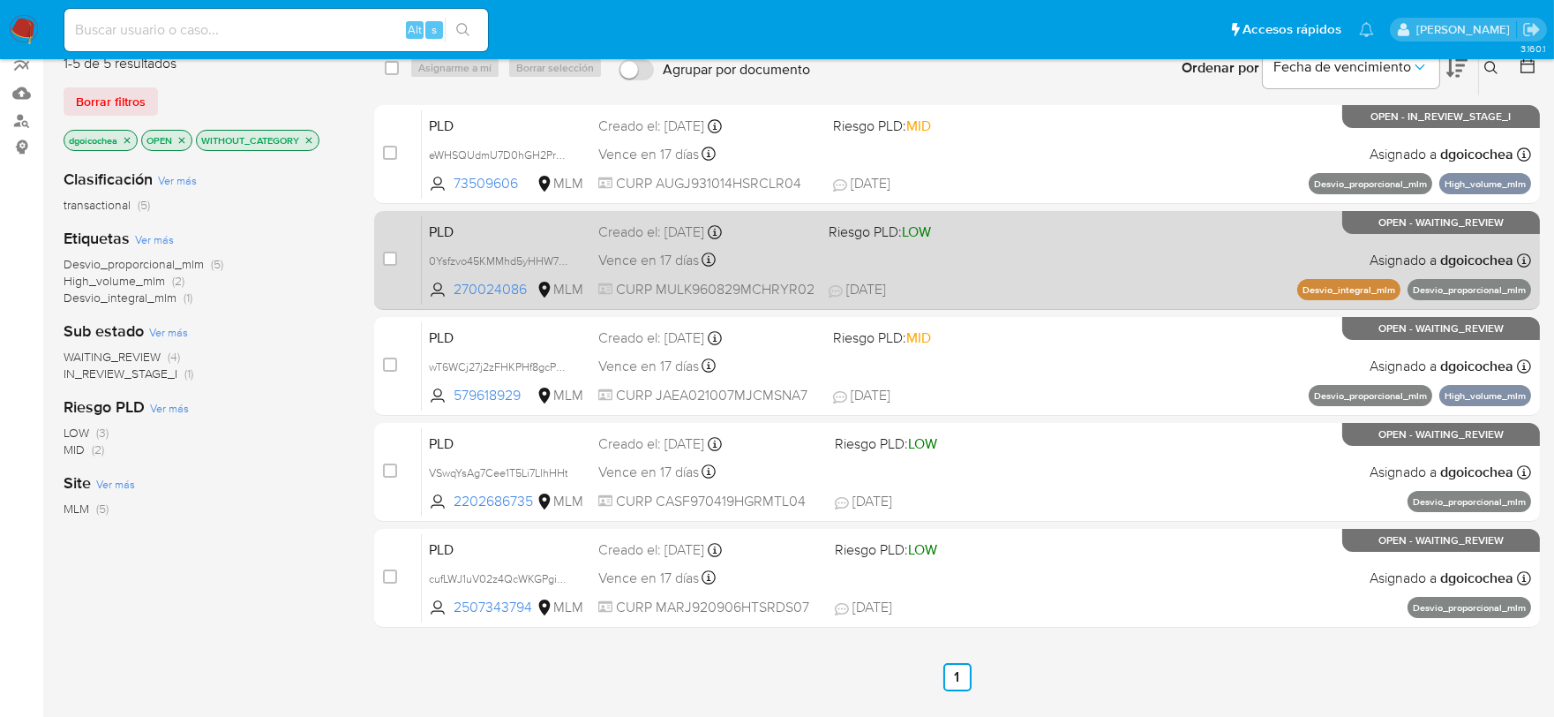
click at [439, 231] on span "PLD" at bounding box center [506, 230] width 155 height 23
click at [441, 221] on span "PLD" at bounding box center [506, 230] width 155 height 23
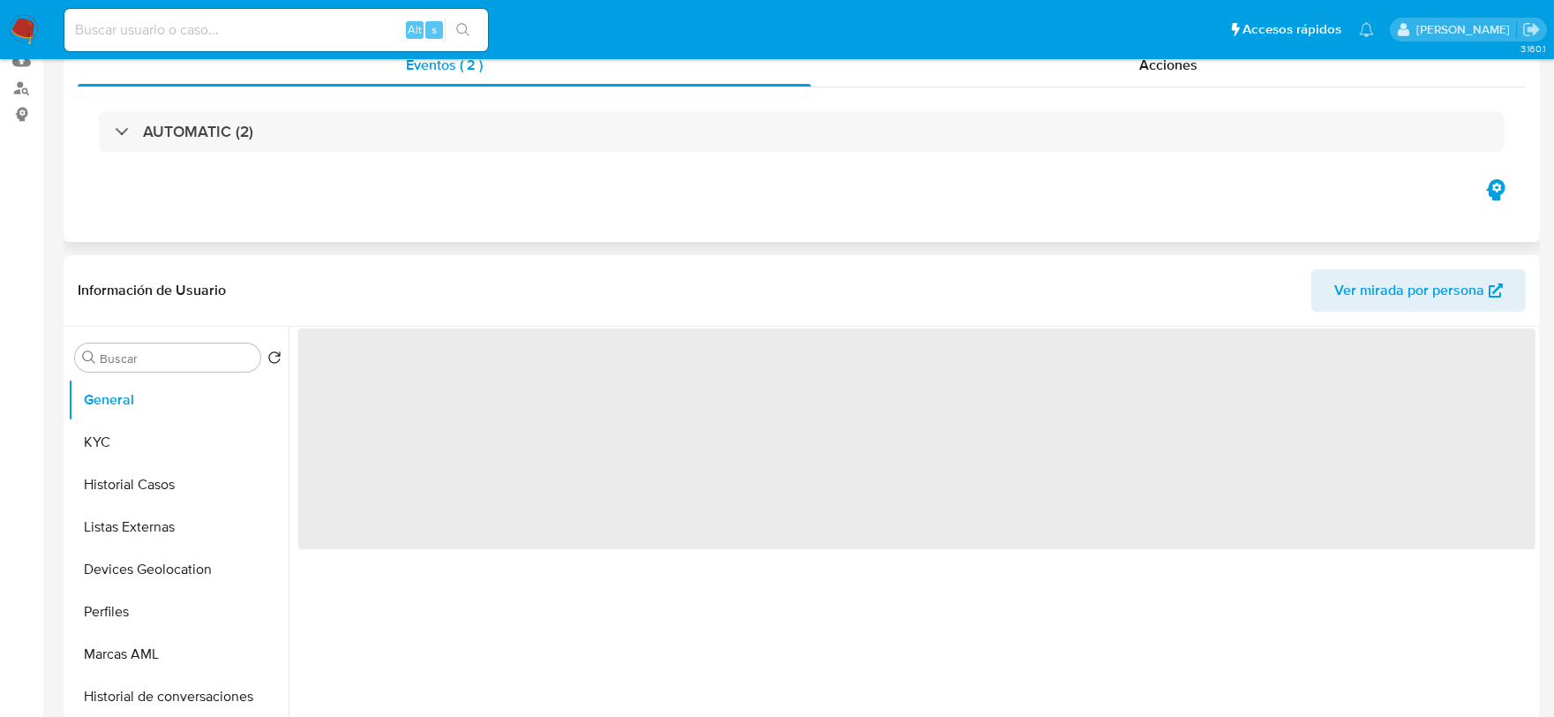
select select "10"
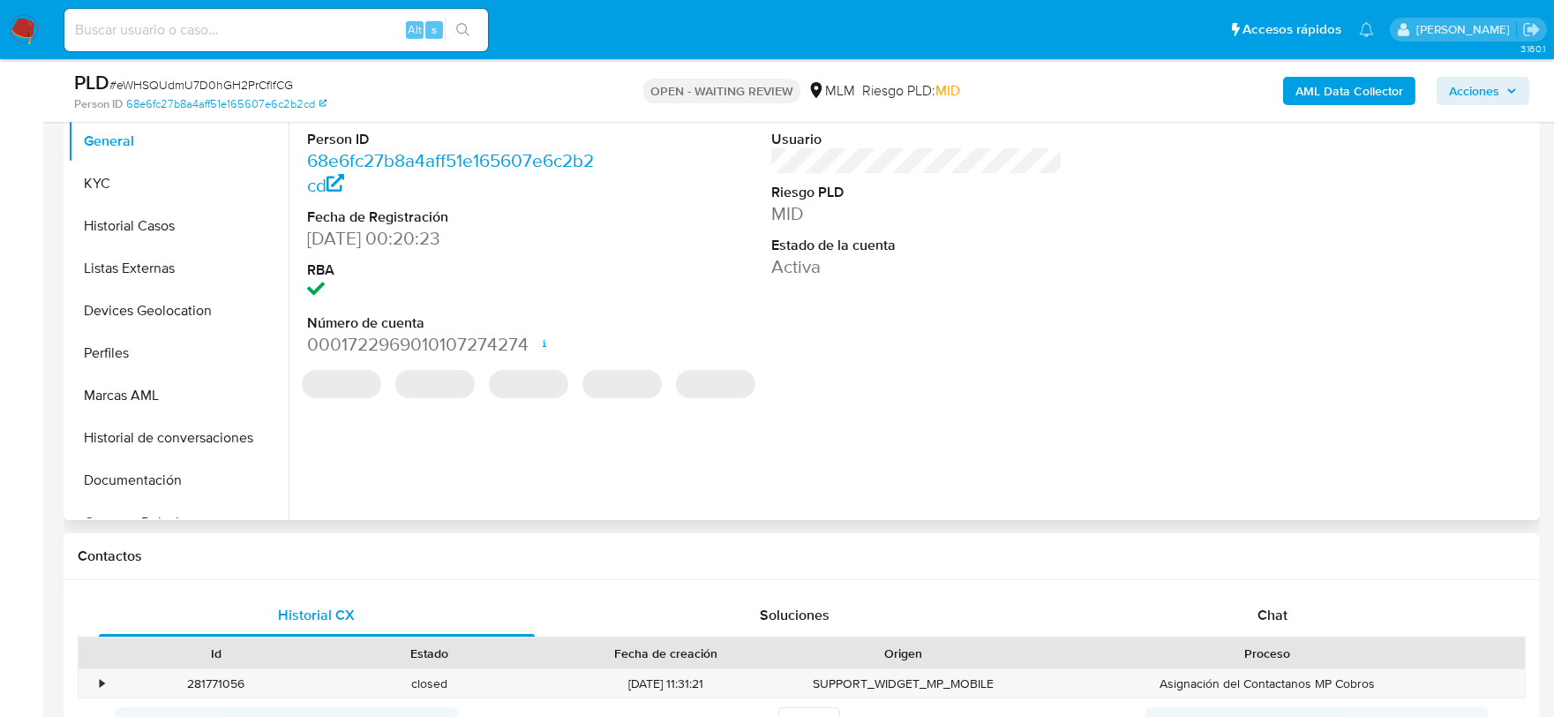
scroll to position [490, 0]
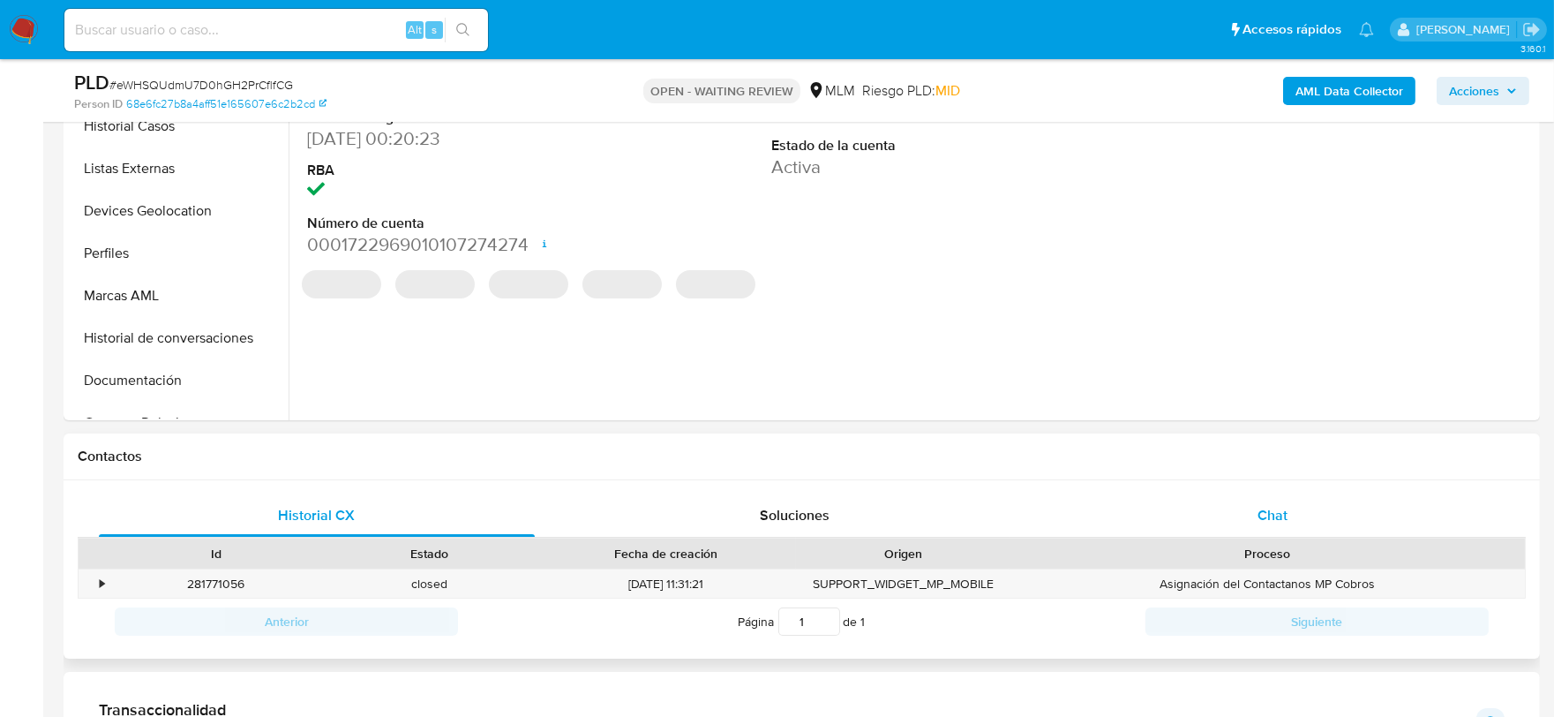
click at [1274, 512] on span "Chat" at bounding box center [1272, 515] width 30 height 20
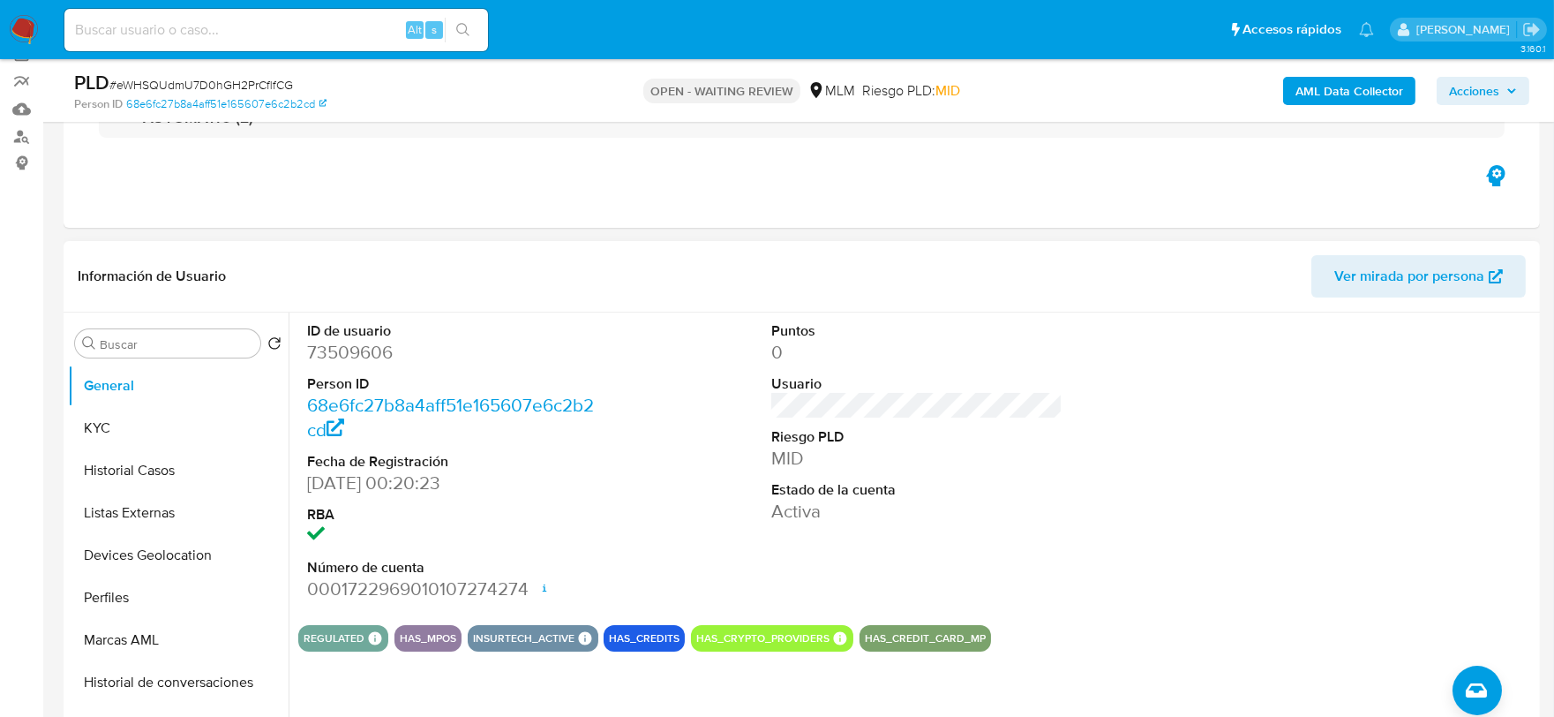
scroll to position [98, 0]
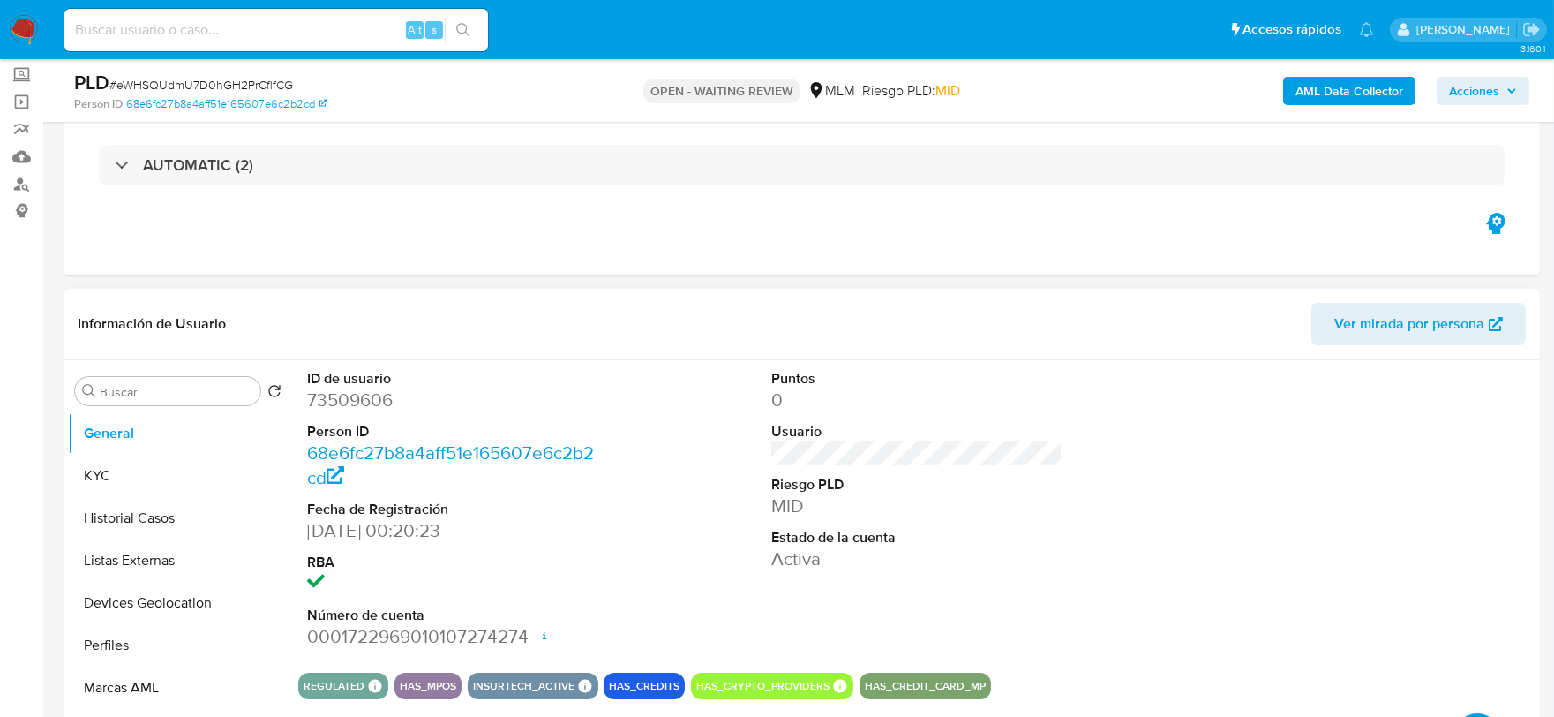
click at [348, 398] on dd "73509606" at bounding box center [453, 399] width 292 height 25
copy dd "73509606"
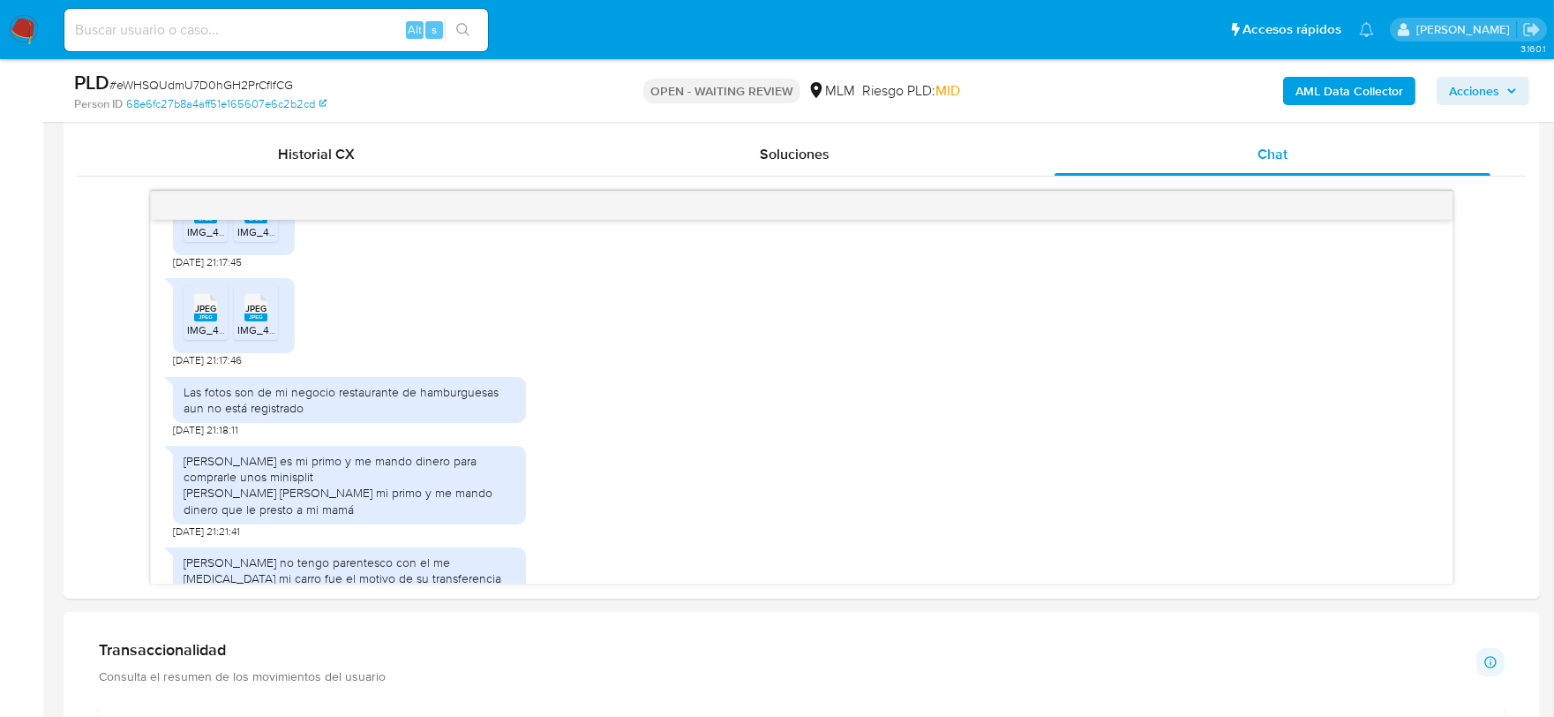
scroll to position [882, 0]
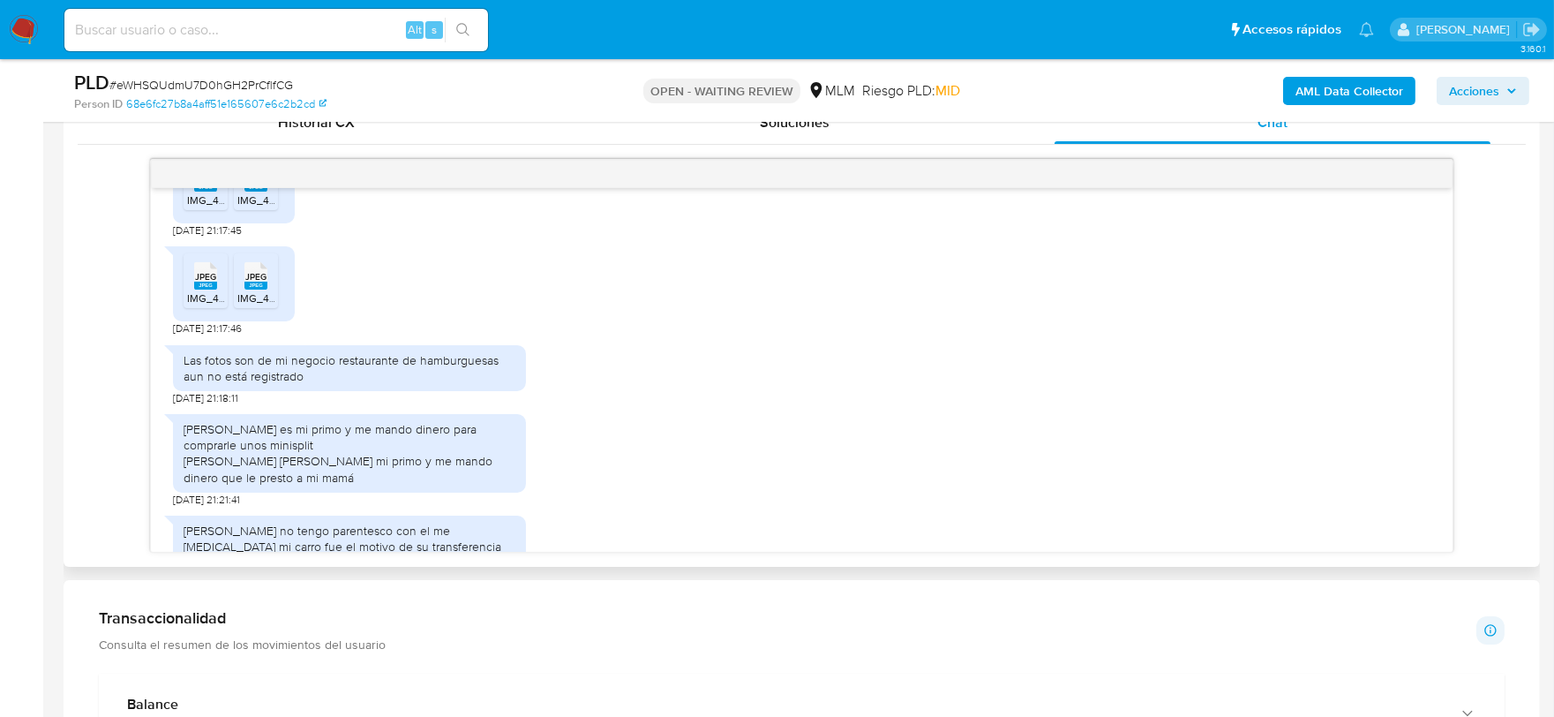
click at [822, 428] on div "[PERSON_NAME] es mi primo y me mando dinero para comprarle unos minisplit [PERS…" at bounding box center [801, 455] width 1257 height 101
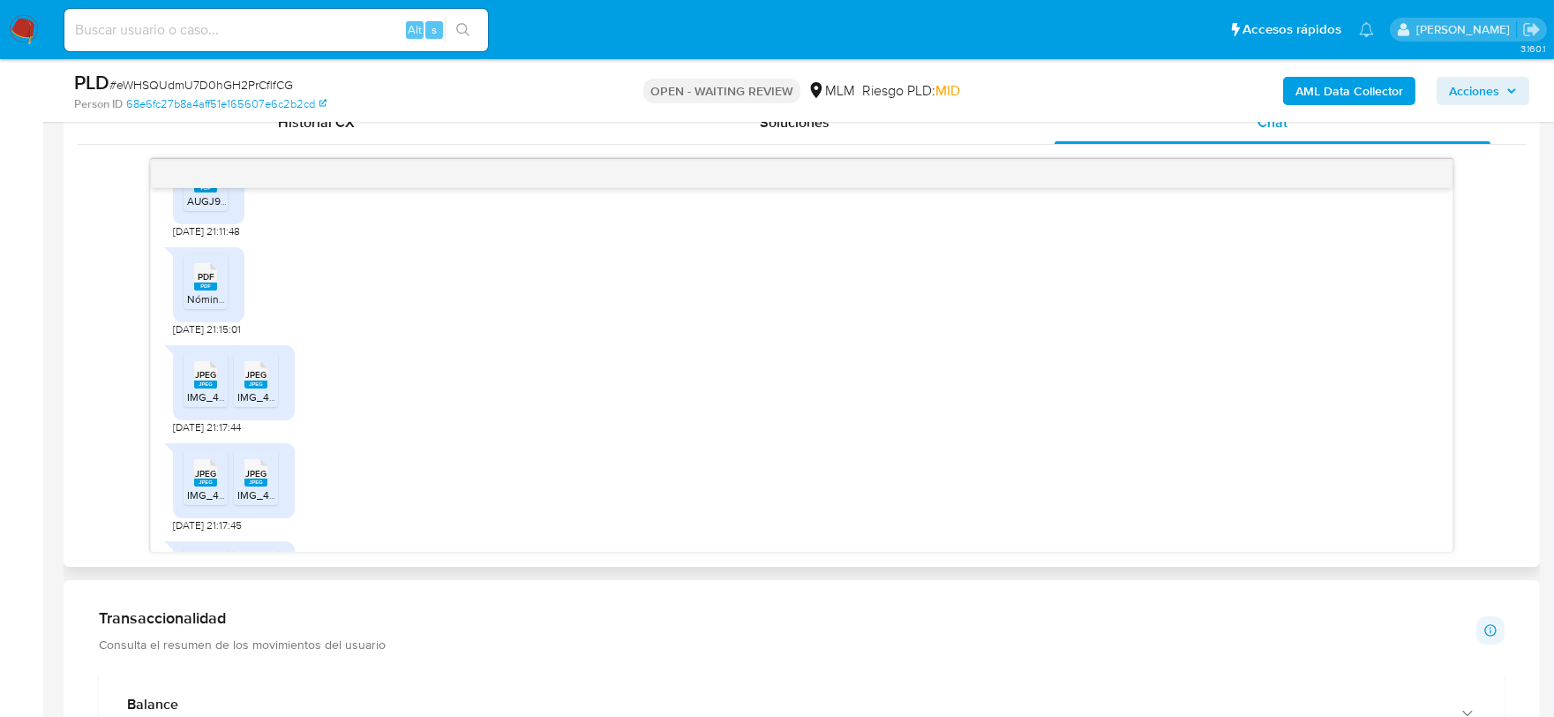
scroll to position [409, 0]
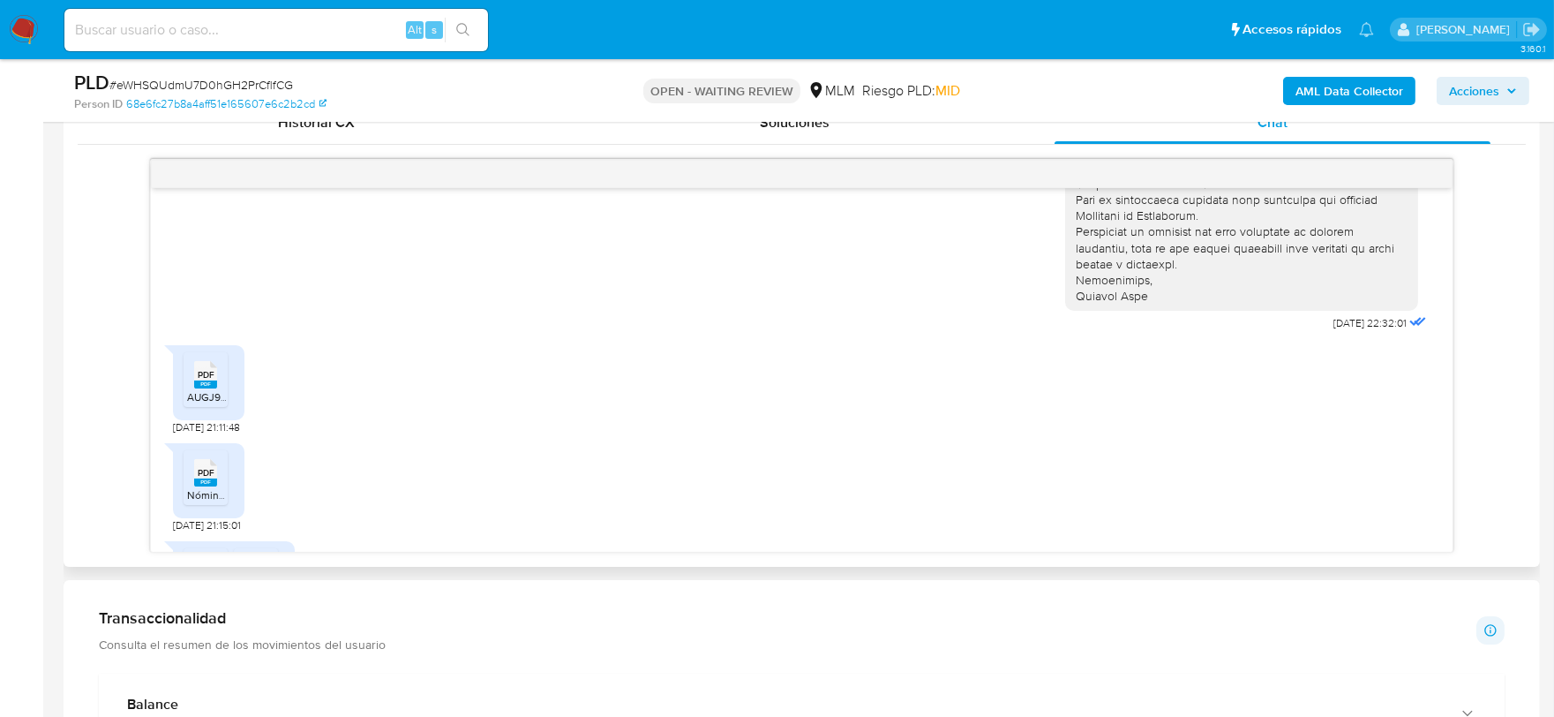
click at [210, 380] on rect at bounding box center [205, 384] width 23 height 8
click at [206, 478] on rect at bounding box center [205, 482] width 23 height 8
click at [199, 576] on rect at bounding box center [205, 580] width 23 height 8
click at [247, 565] on span "JPEG" at bounding box center [255, 570] width 21 height 11
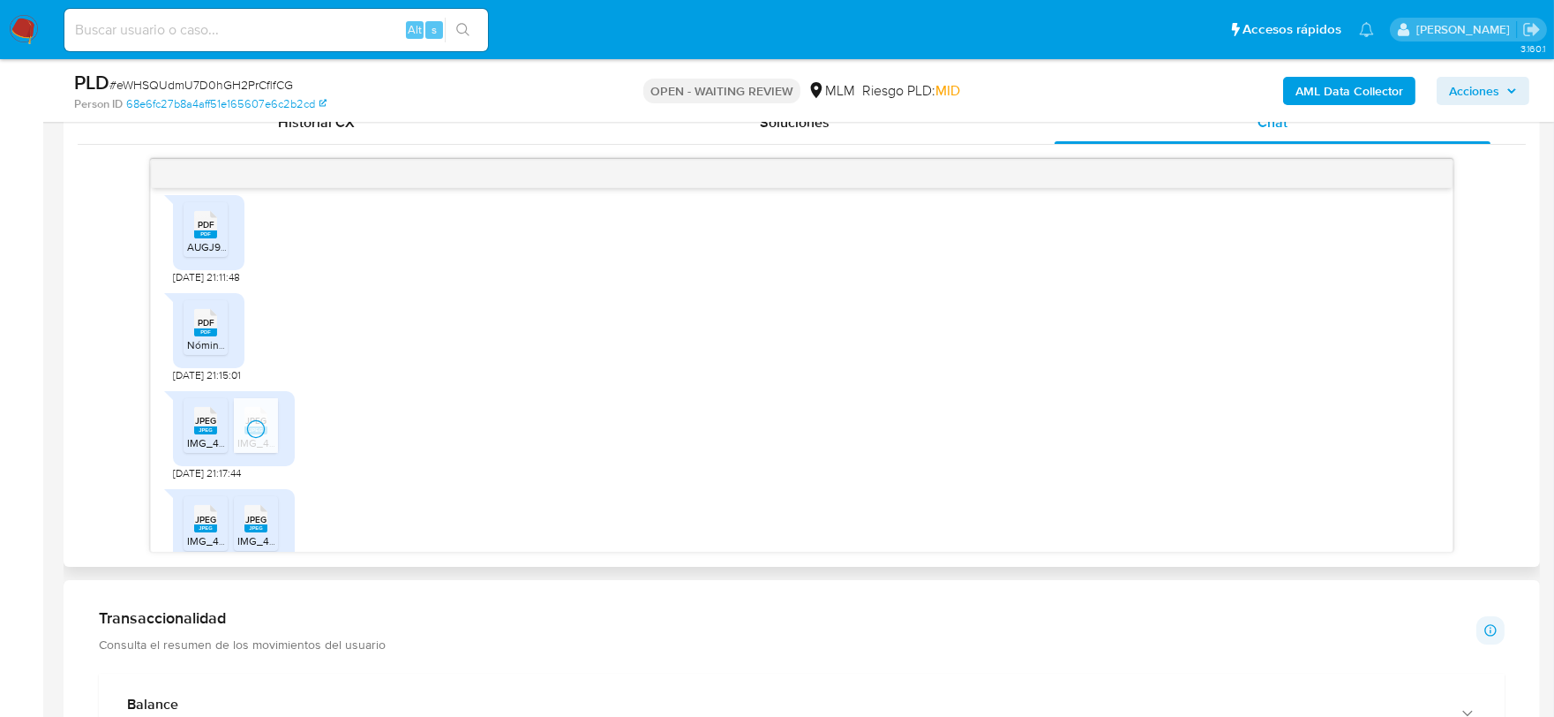
scroll to position [605, 0]
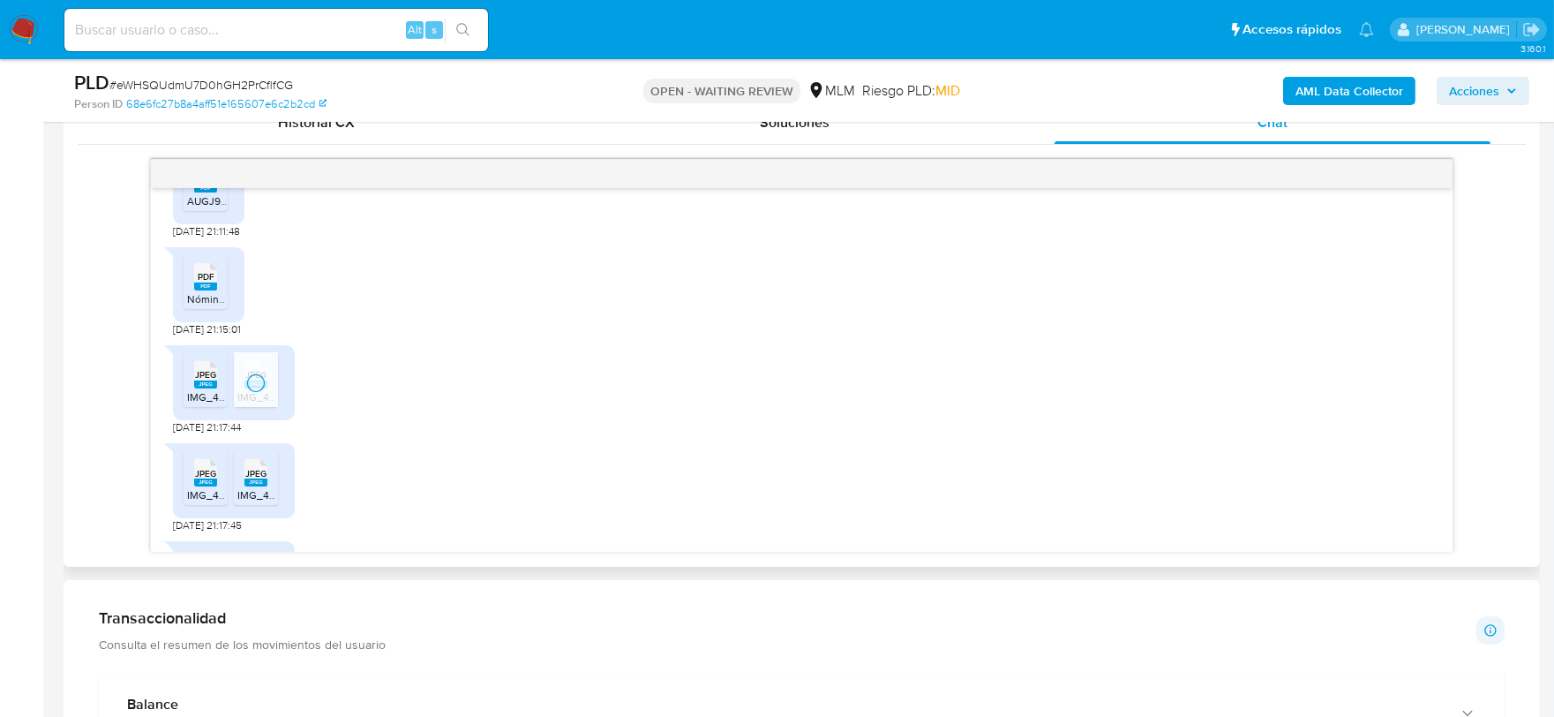
click at [206, 468] on span "JPEG" at bounding box center [205, 473] width 21 height 11
click at [254, 478] on rect at bounding box center [255, 482] width 23 height 8
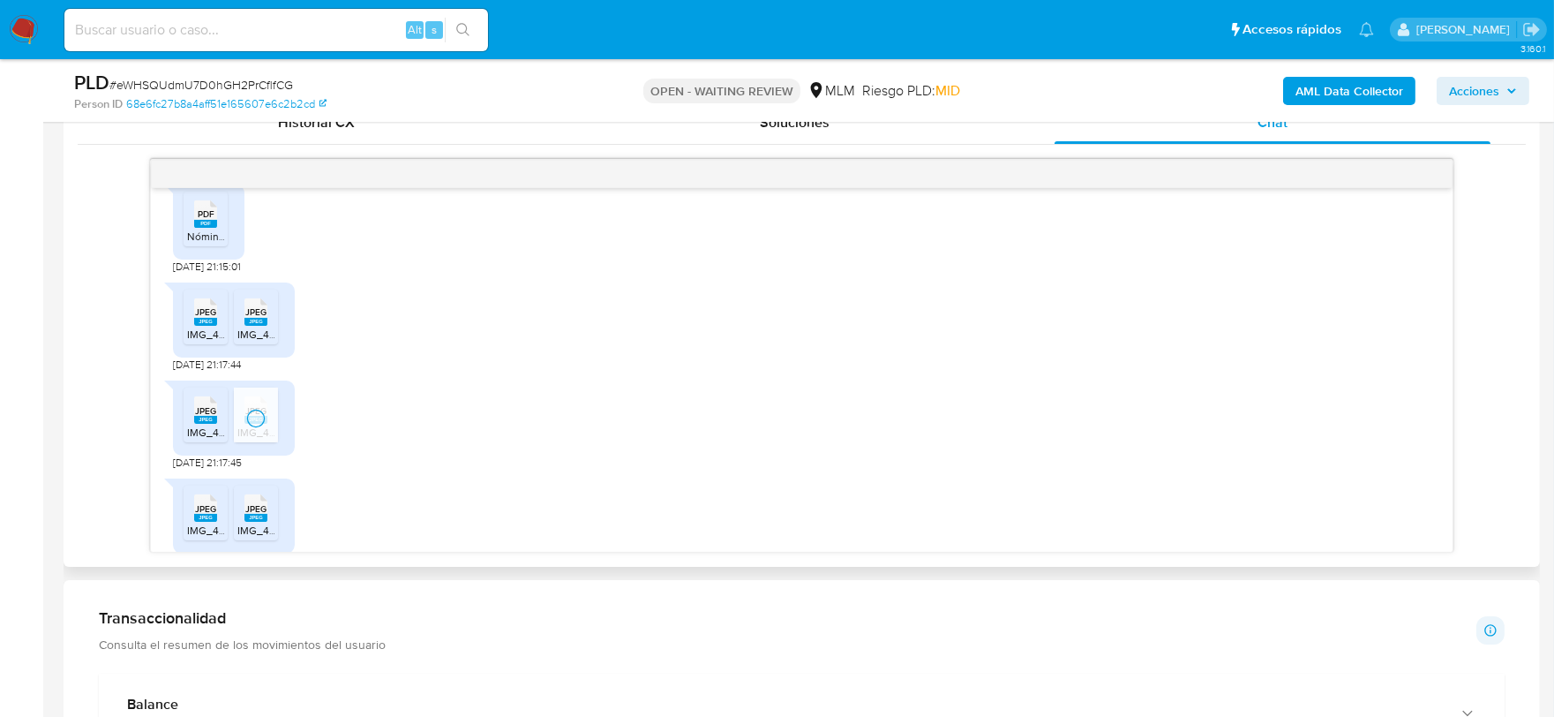
scroll to position [703, 0]
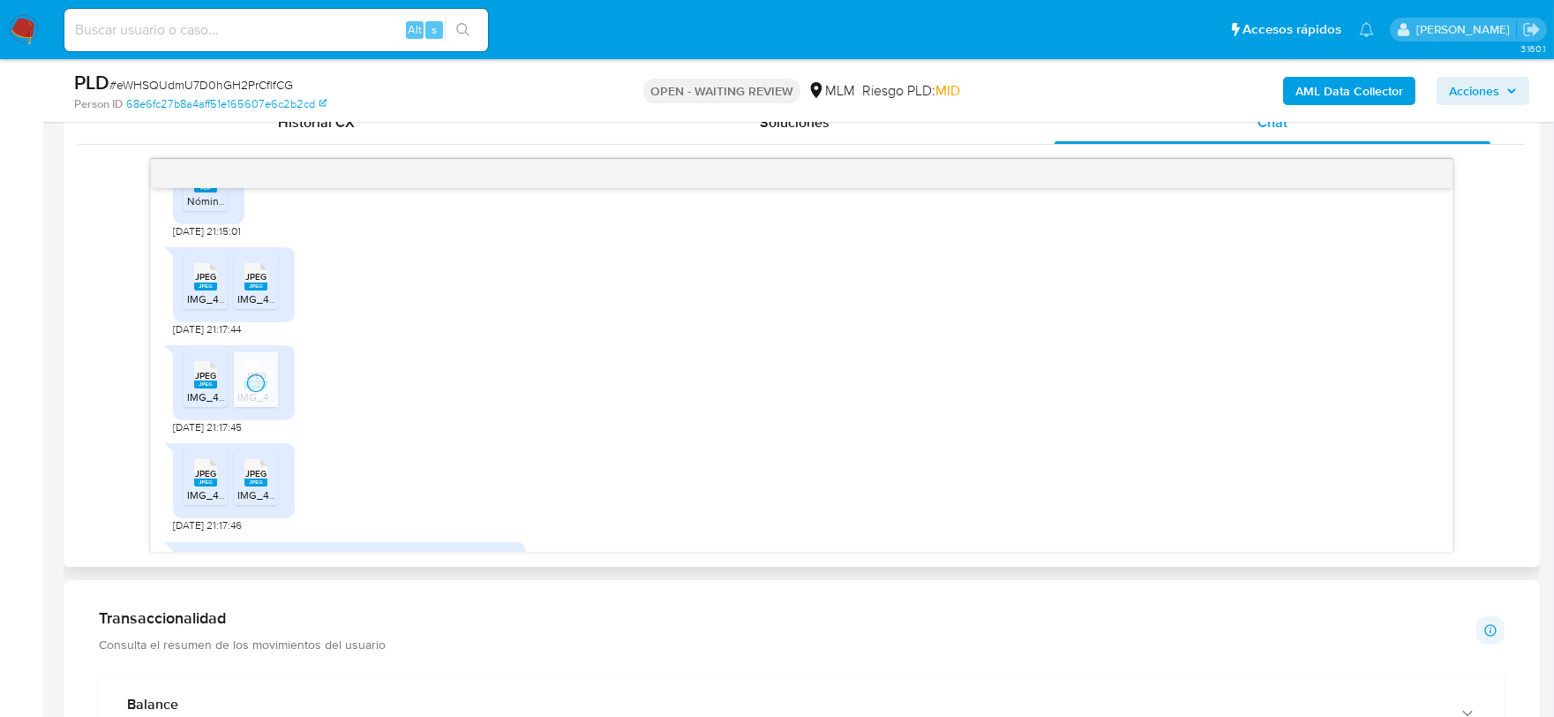
click at [206, 468] on span "JPEG" at bounding box center [205, 473] width 21 height 11
click at [248, 478] on rect at bounding box center [255, 482] width 23 height 8
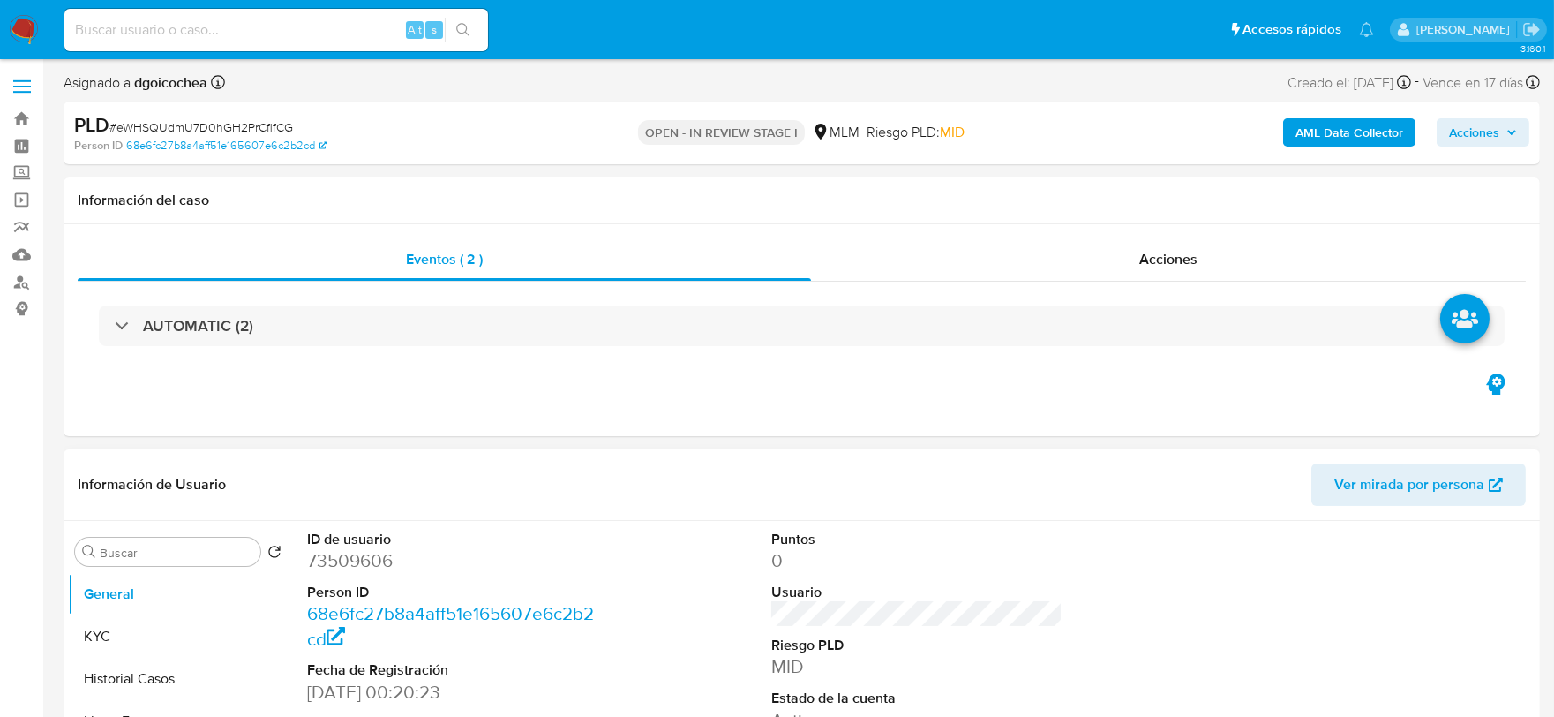
select select "10"
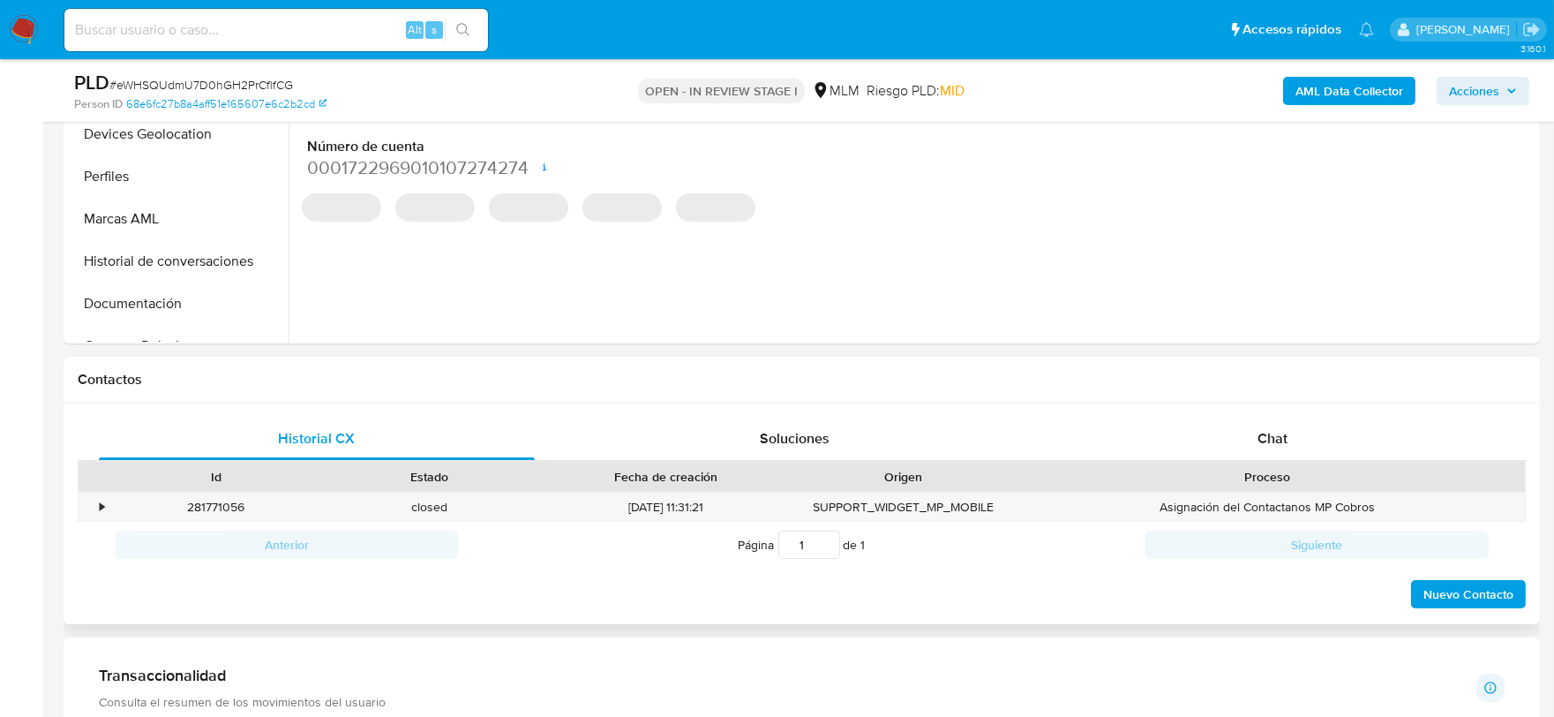
scroll to position [588, 0]
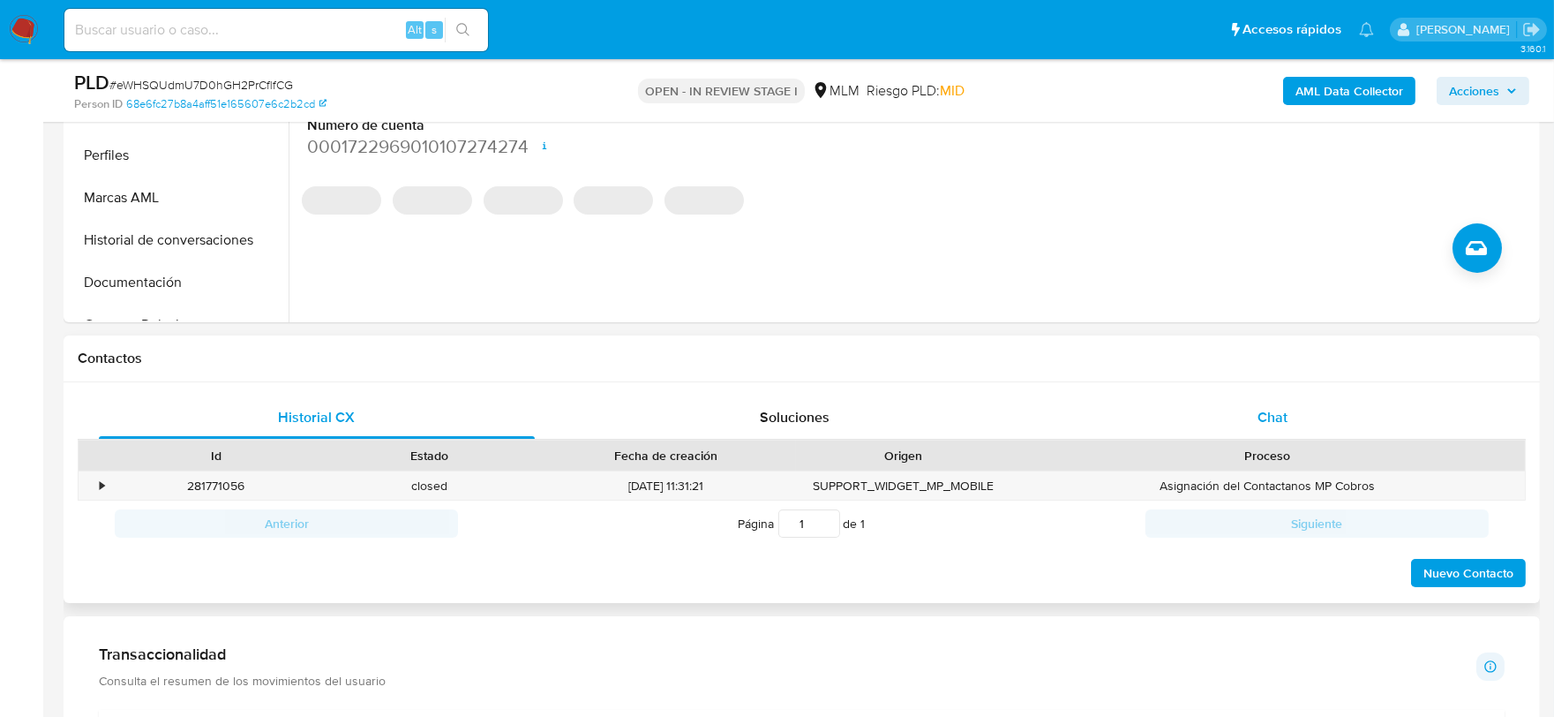
click at [1267, 419] on span "Chat" at bounding box center [1272, 417] width 30 height 20
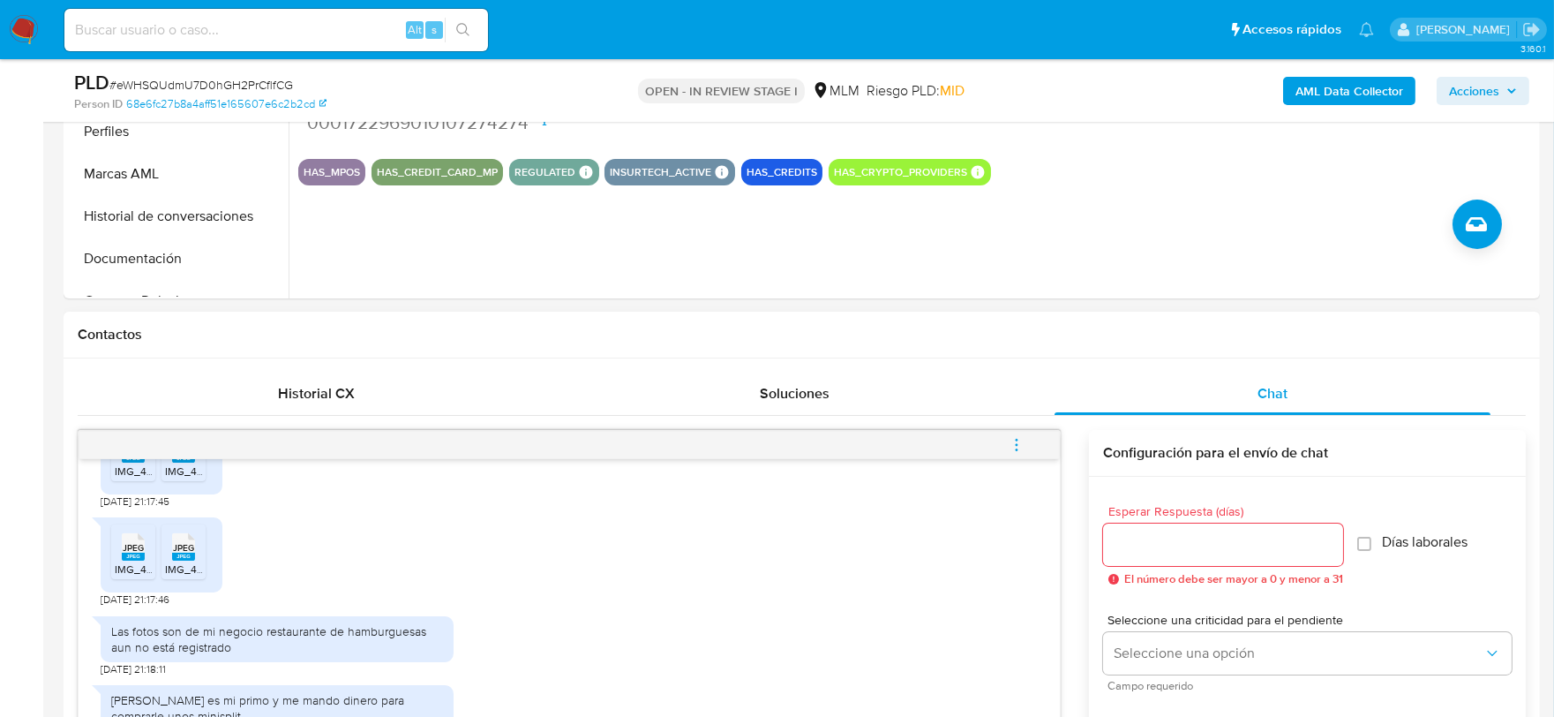
scroll to position [686, 0]
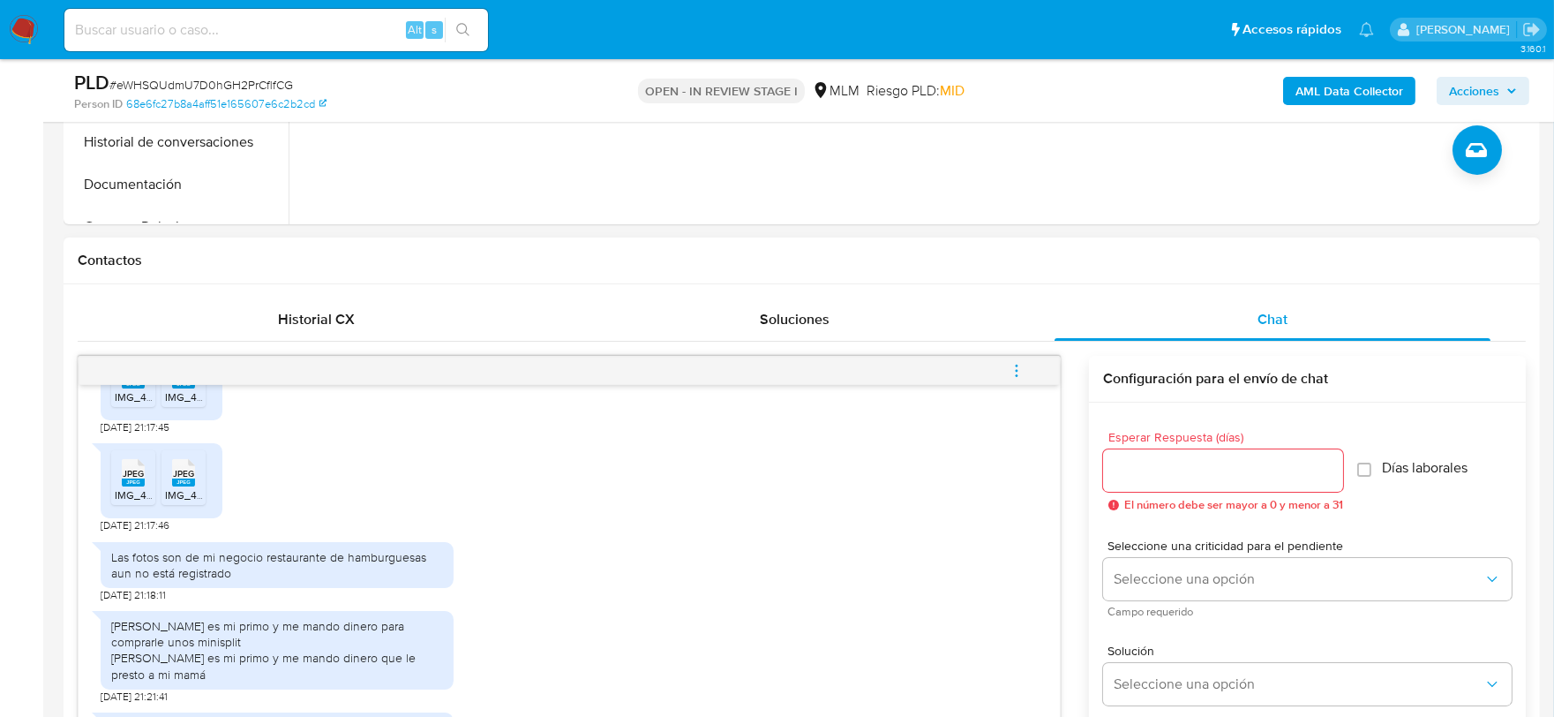
click at [1017, 366] on icon "menu-action" at bounding box center [1017, 371] width 16 height 16
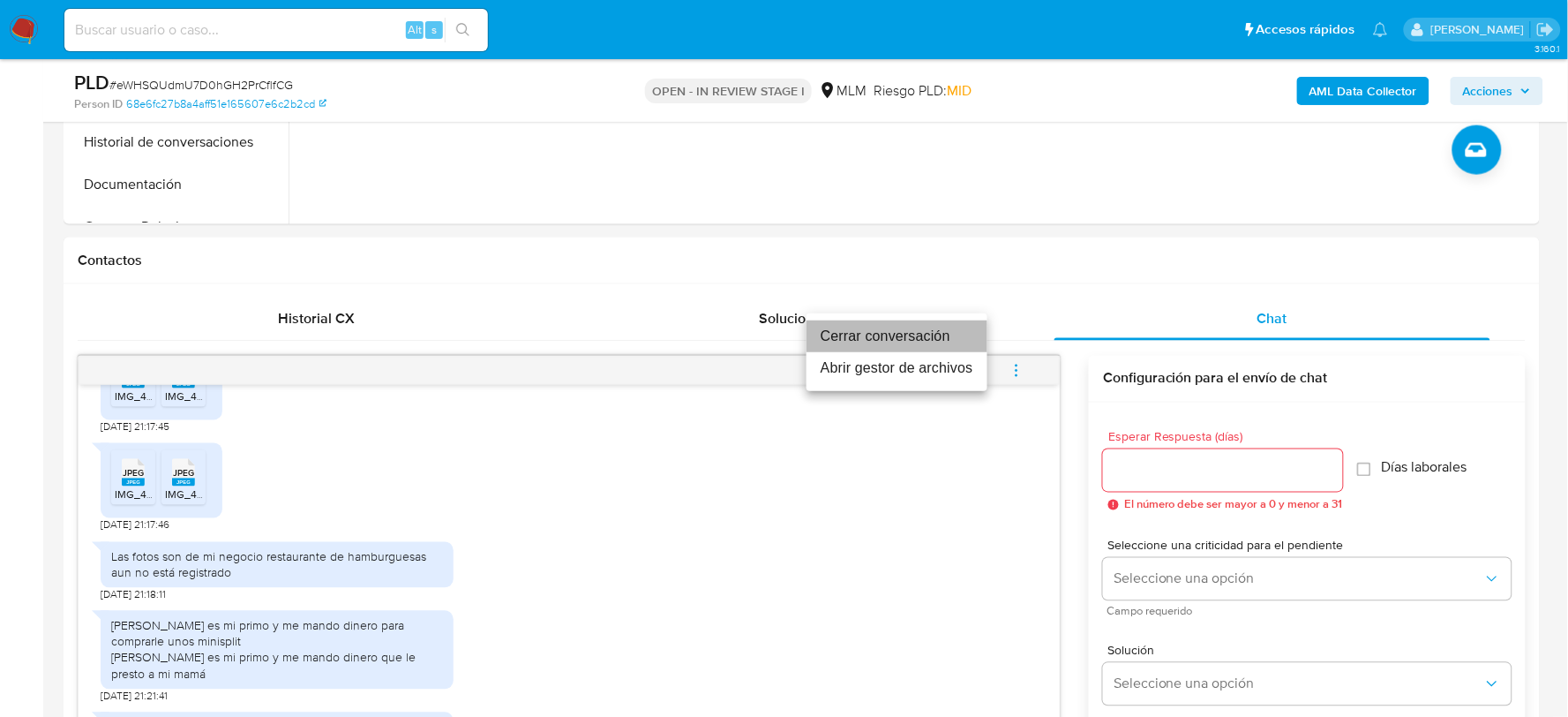
click at [922, 329] on li "Cerrar conversación" at bounding box center [897, 336] width 181 height 32
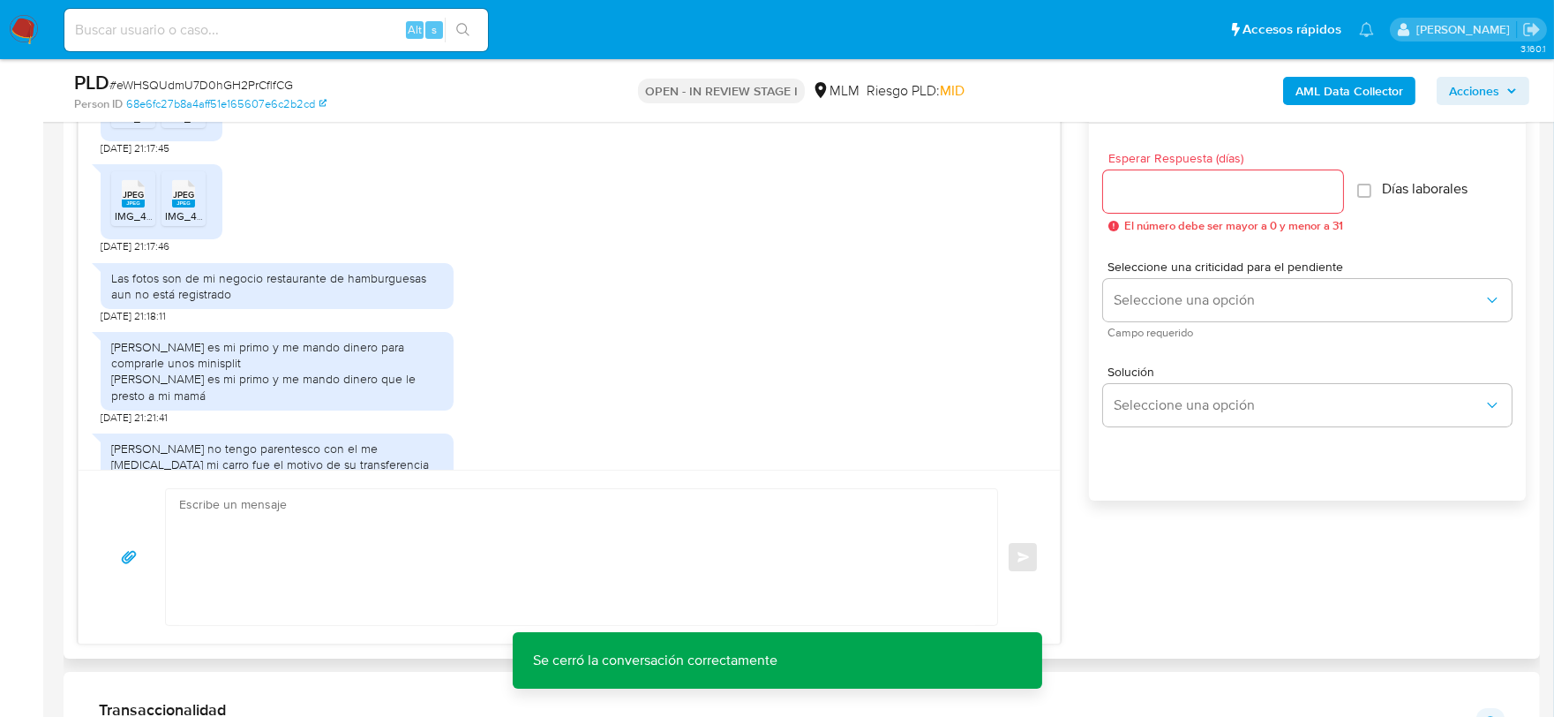
scroll to position [1078, 0]
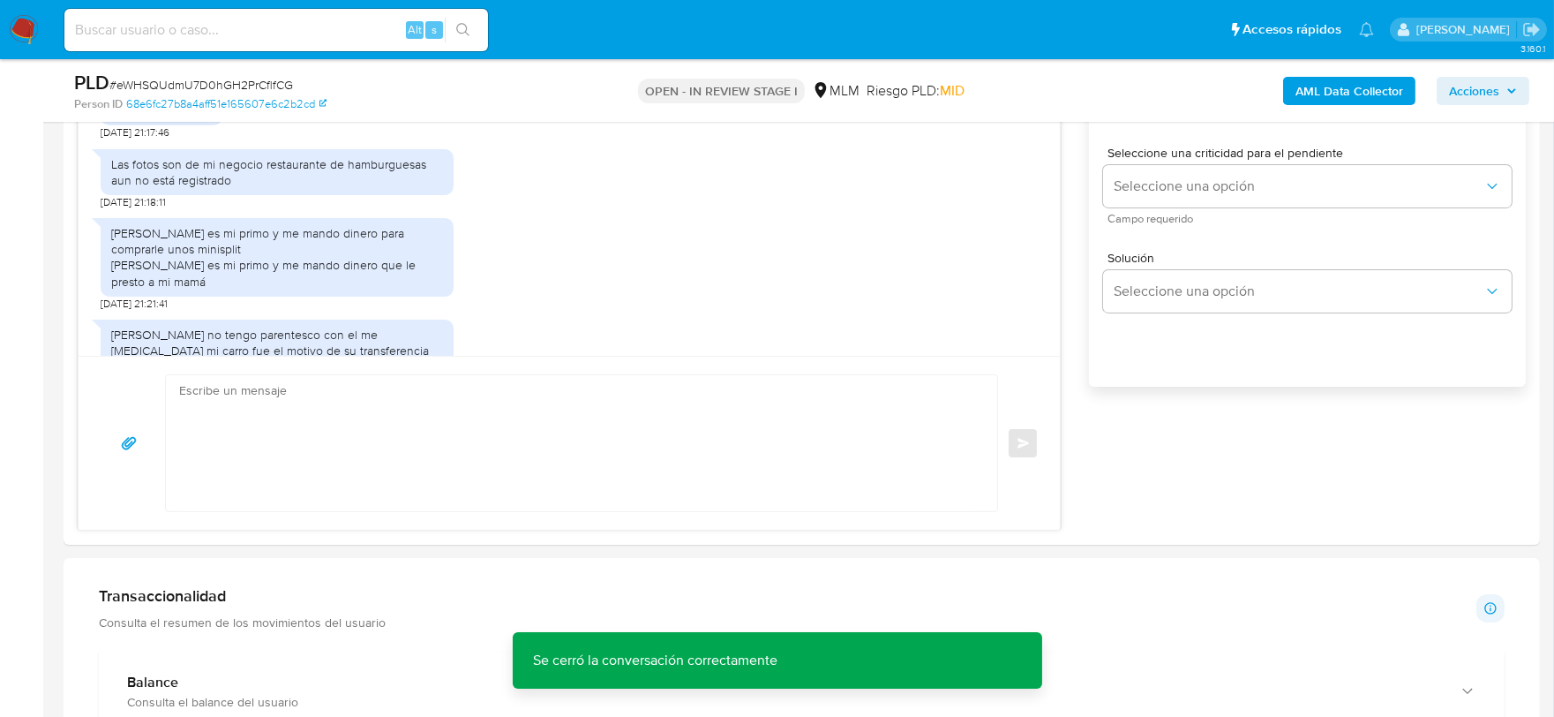
click at [1128, 587] on div "Transaccionalidad Consulta el resumen de los movimientos del usuario Informació…" at bounding box center [802, 608] width 1406 height 44
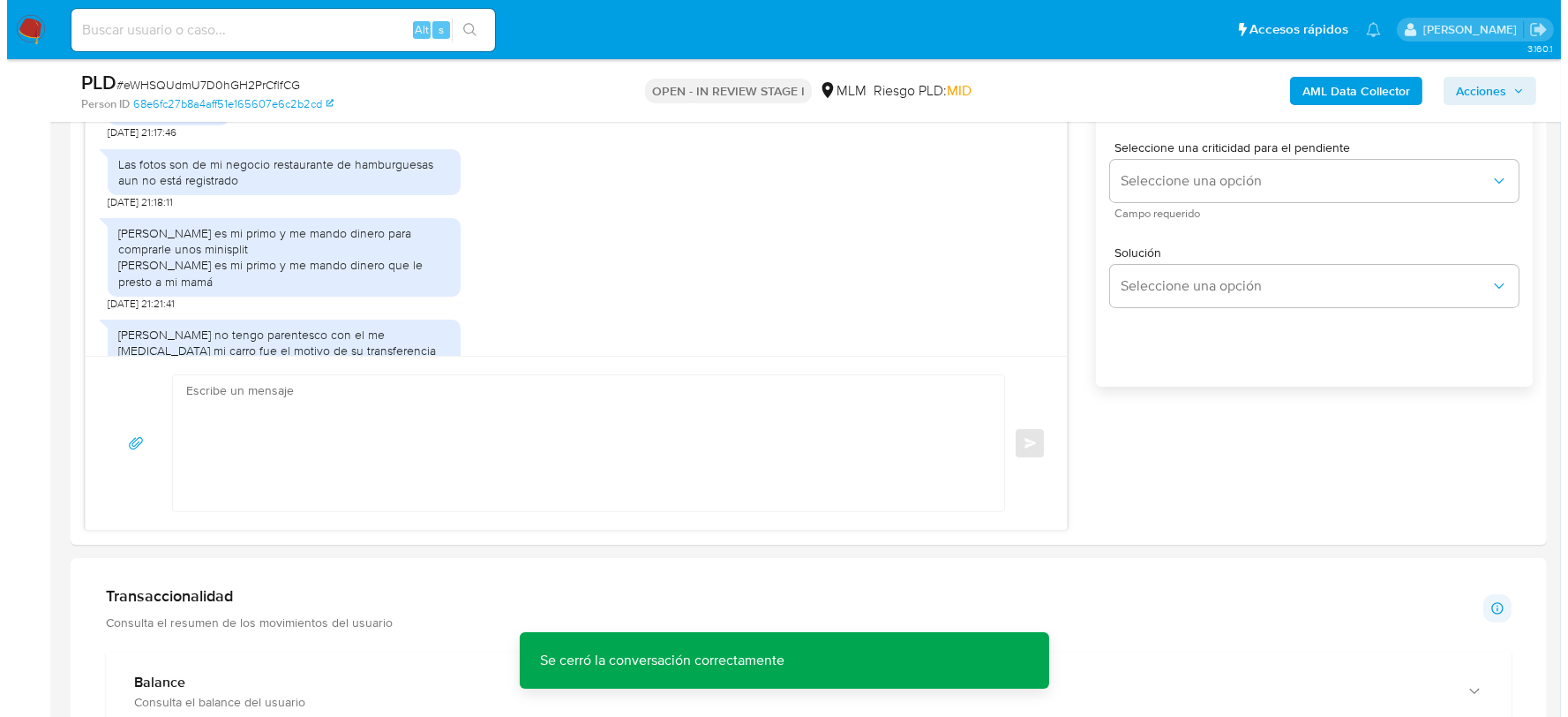
scroll to position [289, 0]
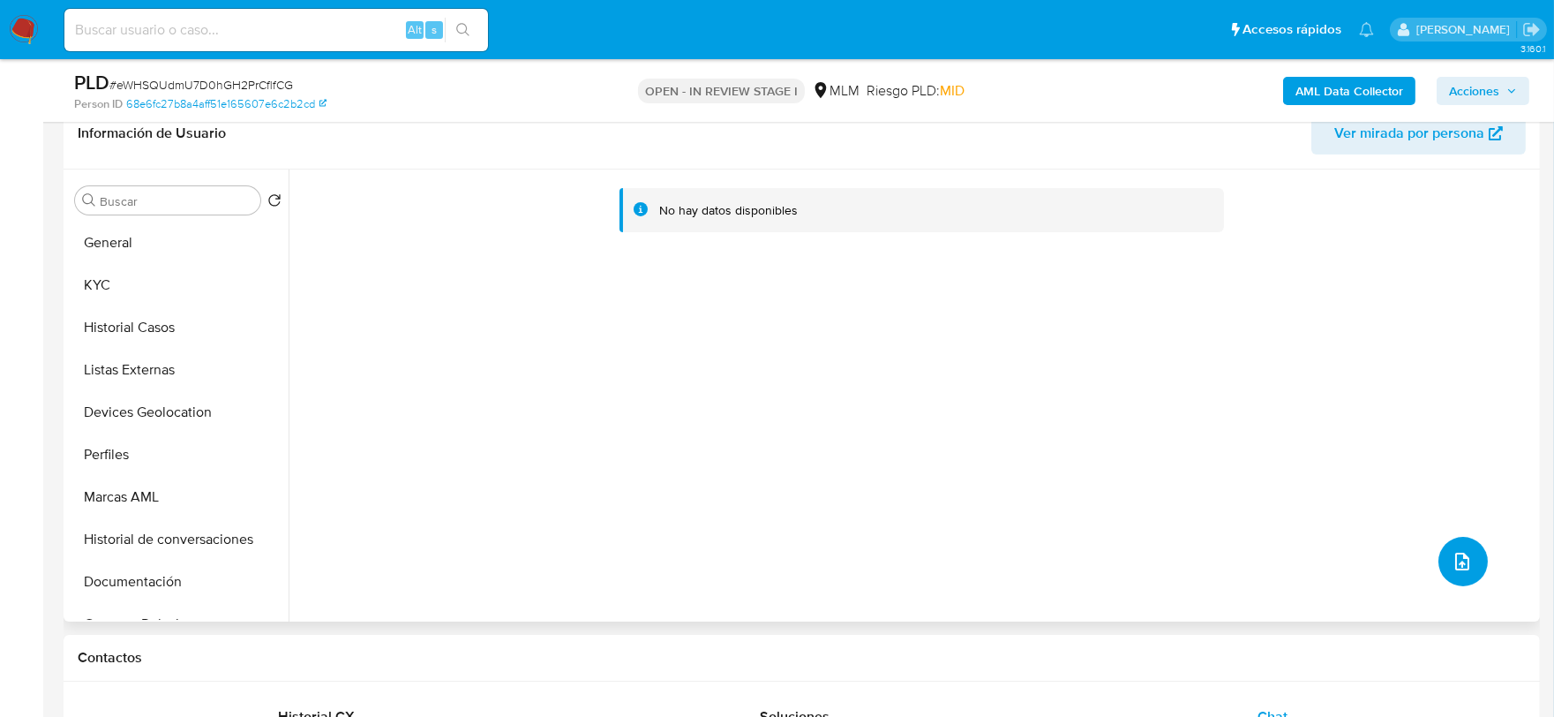
click at [1452, 561] on icon "upload-file" at bounding box center [1462, 561] width 21 height 21
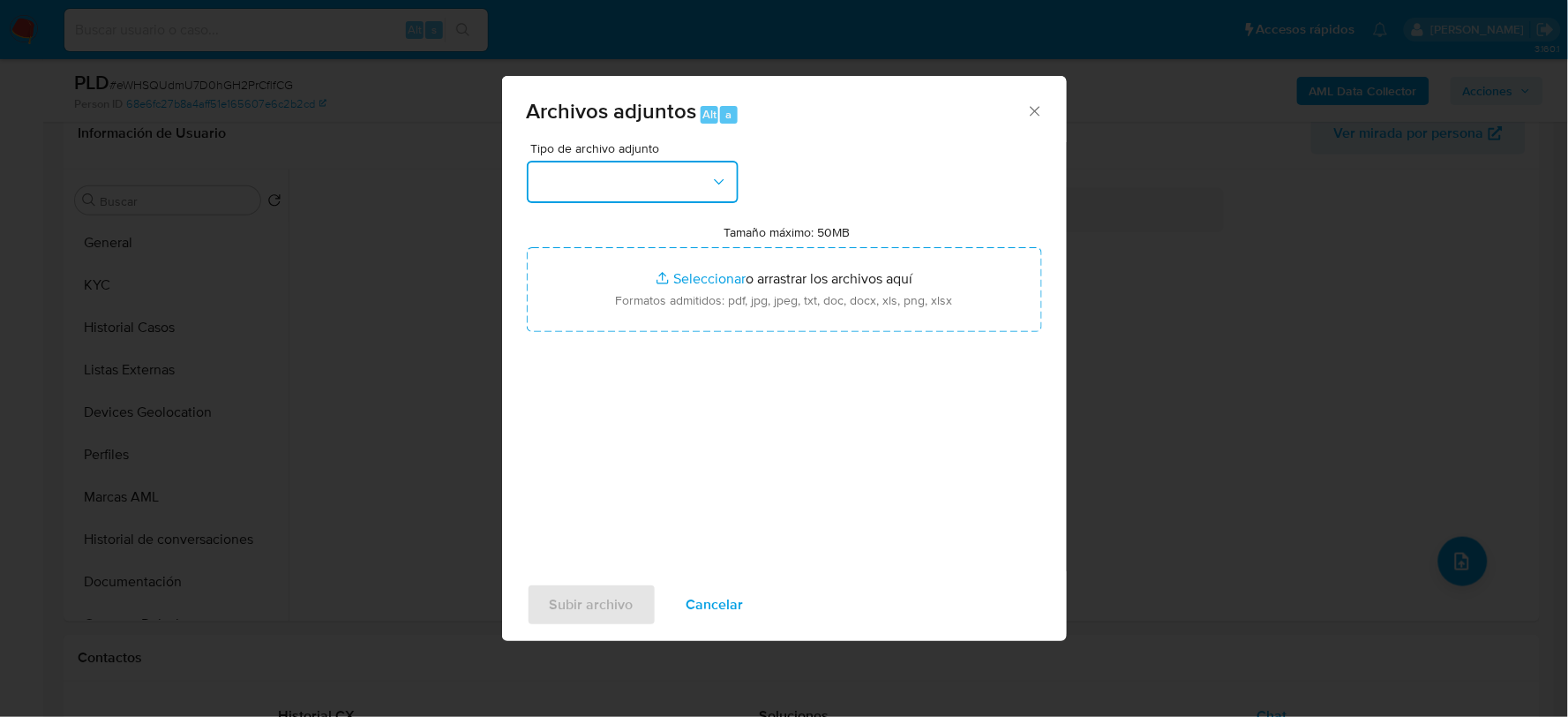
click at [636, 178] on button "button" at bounding box center [633, 182] width 212 height 42
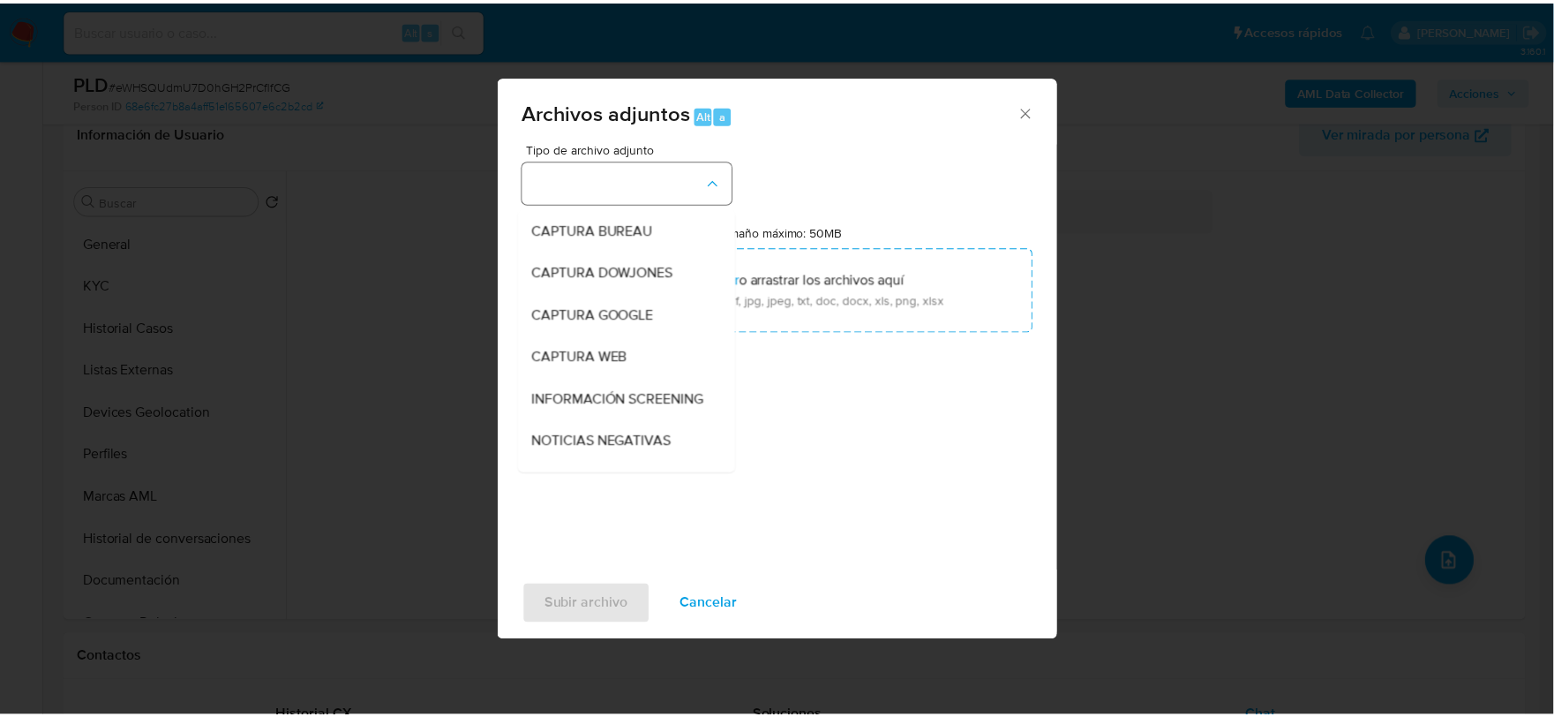
scroll to position [134, 0]
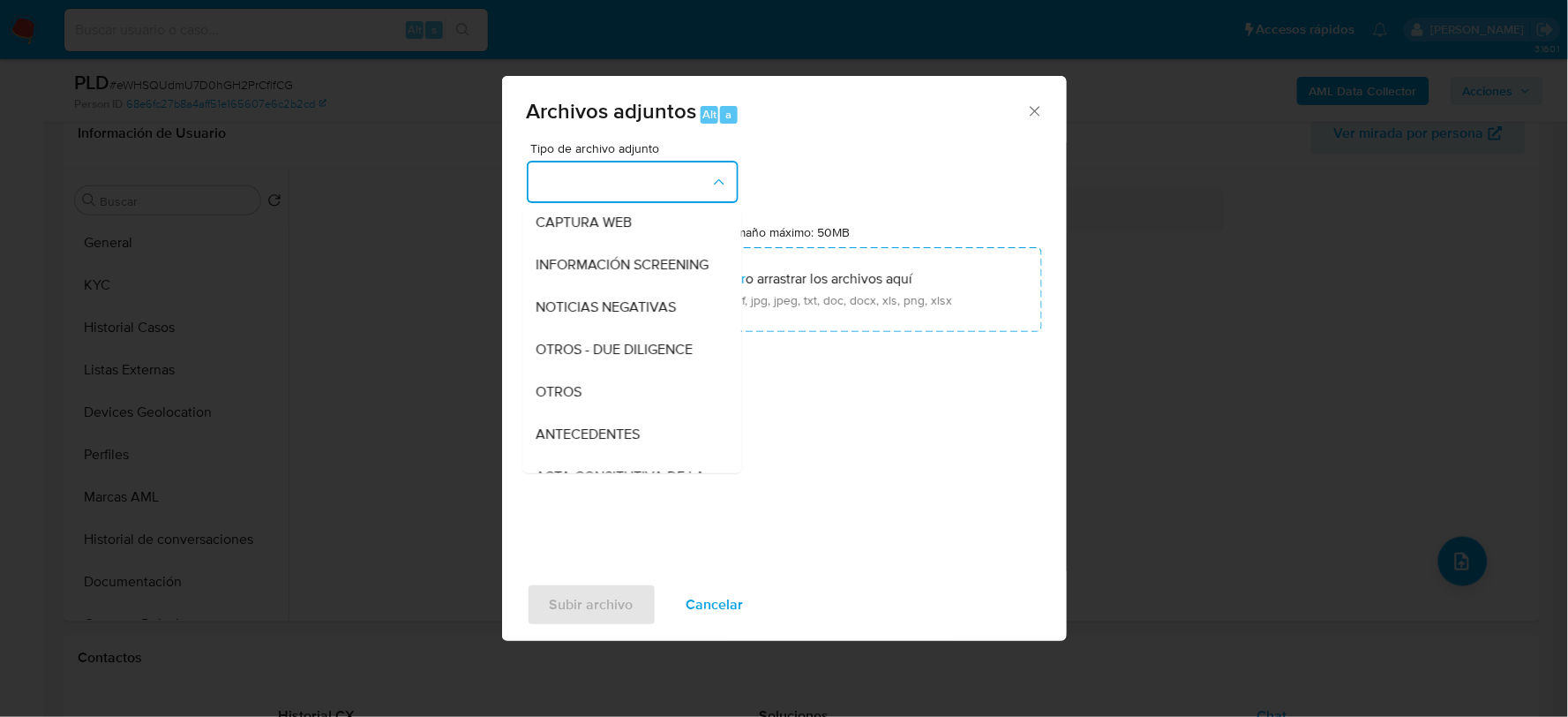
click at [610, 409] on div "OTROS" at bounding box center [627, 391] width 180 height 42
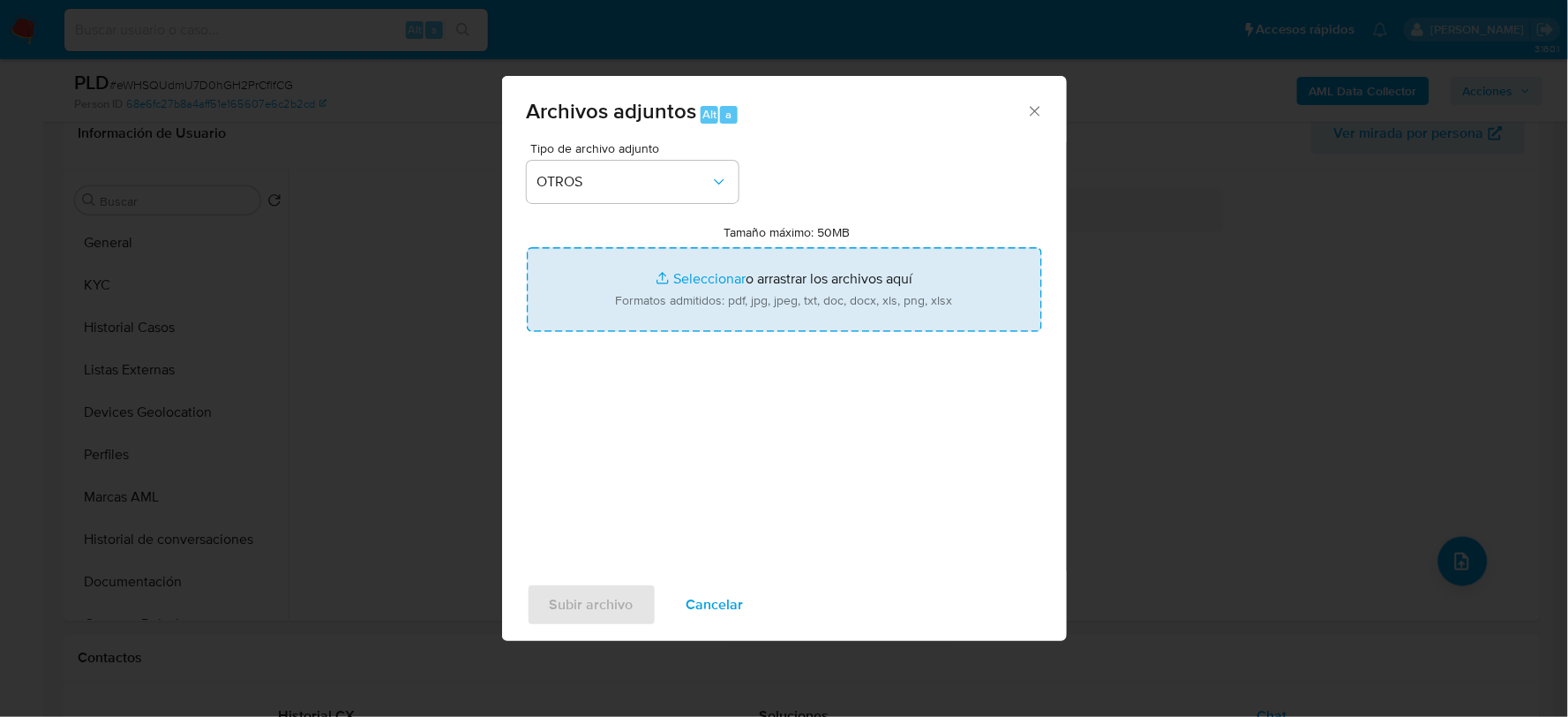
type input "C:\fakepath\73509606_JORGE ACUÑA_AGO2025.pdf"
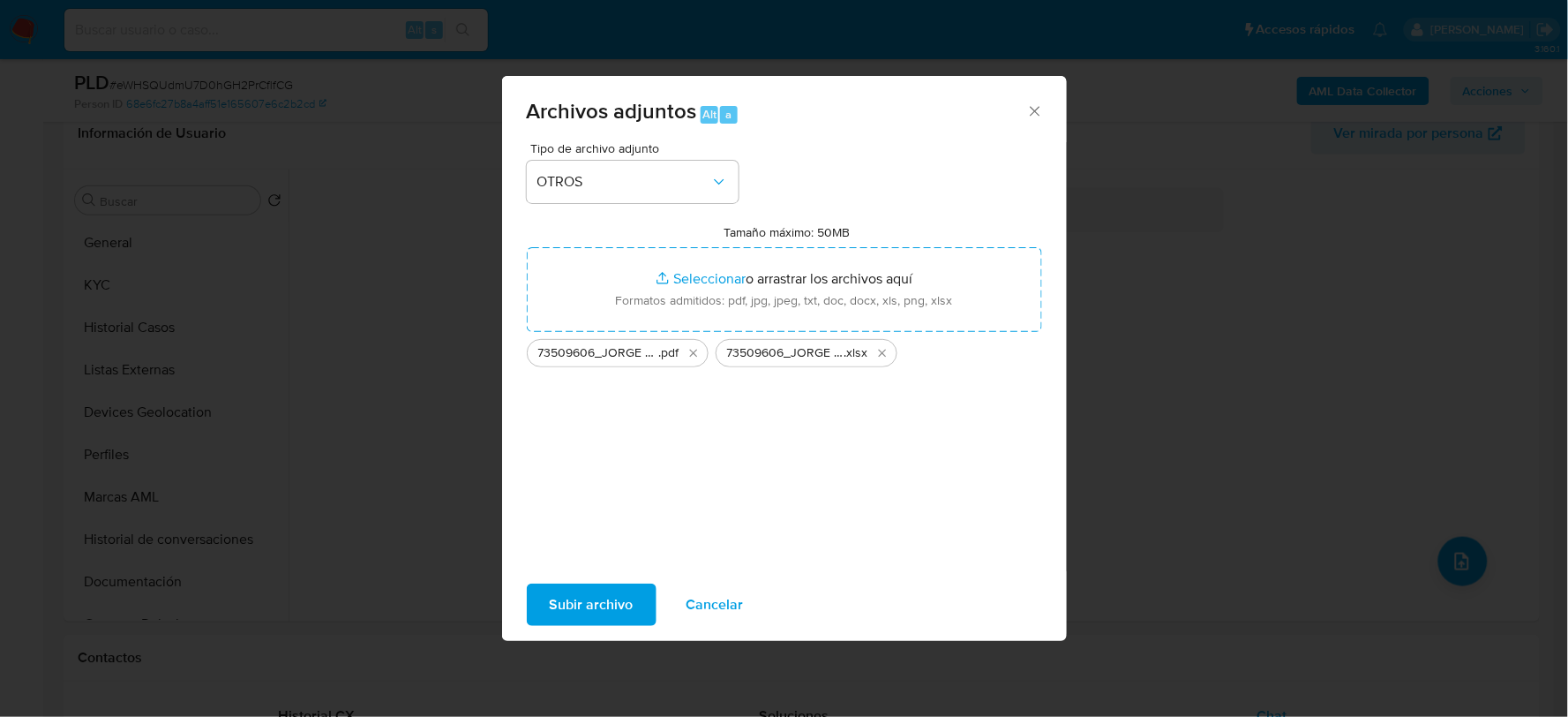
click at [575, 601] on span "Subir archivo" at bounding box center [592, 604] width 84 height 39
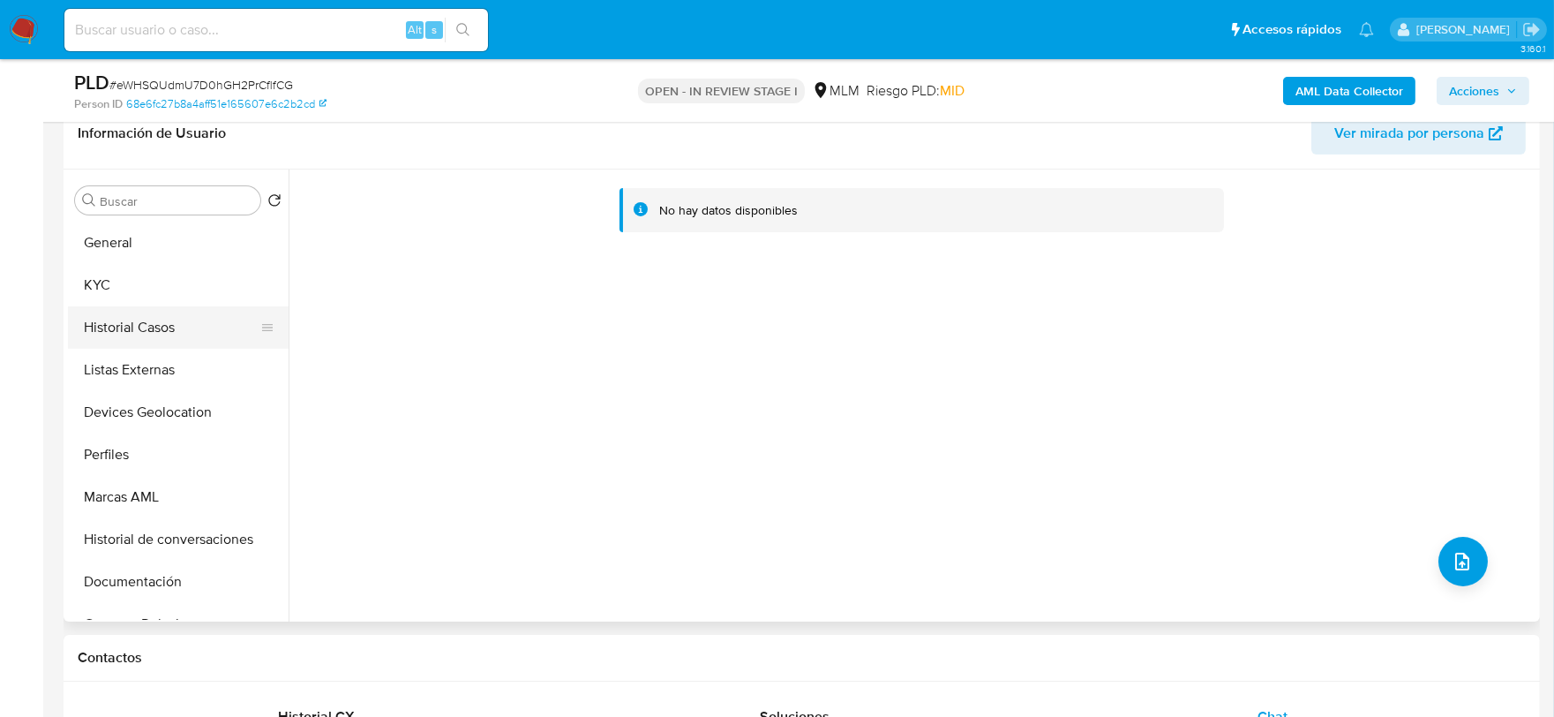
click at [146, 335] on button "Historial Casos" at bounding box center [171, 327] width 206 height 42
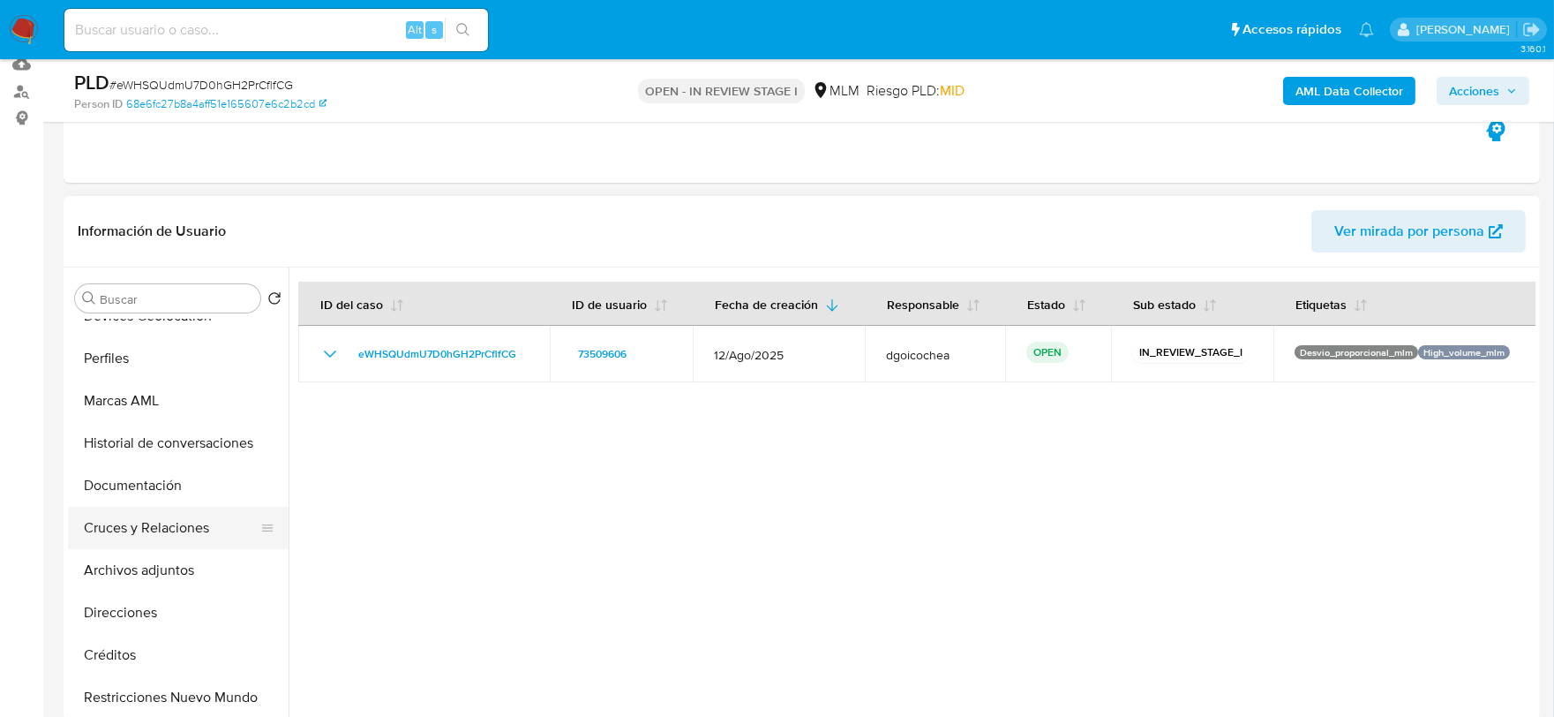
scroll to position [195, 0]
click at [170, 568] on button "Archivos adjuntos" at bounding box center [171, 569] width 206 height 42
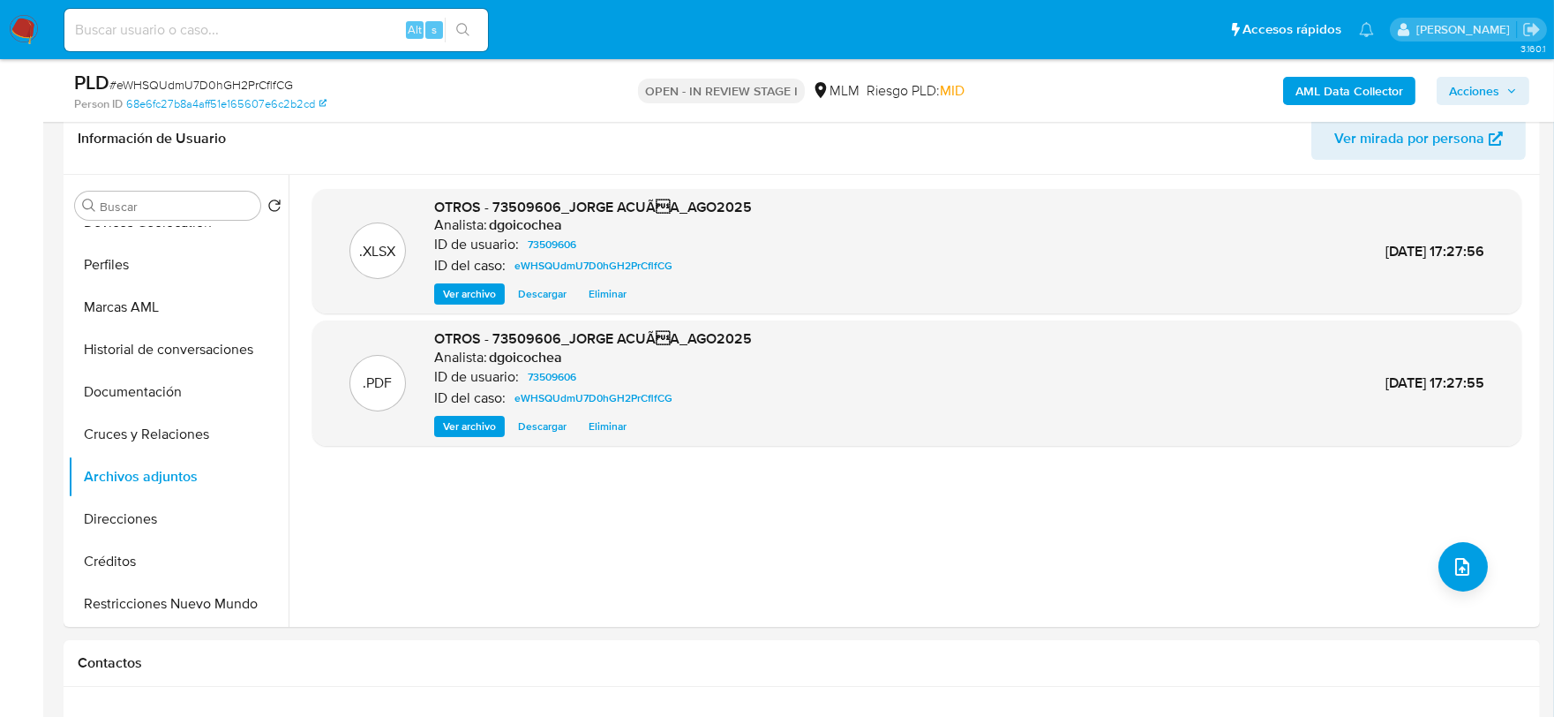
scroll to position [288, 0]
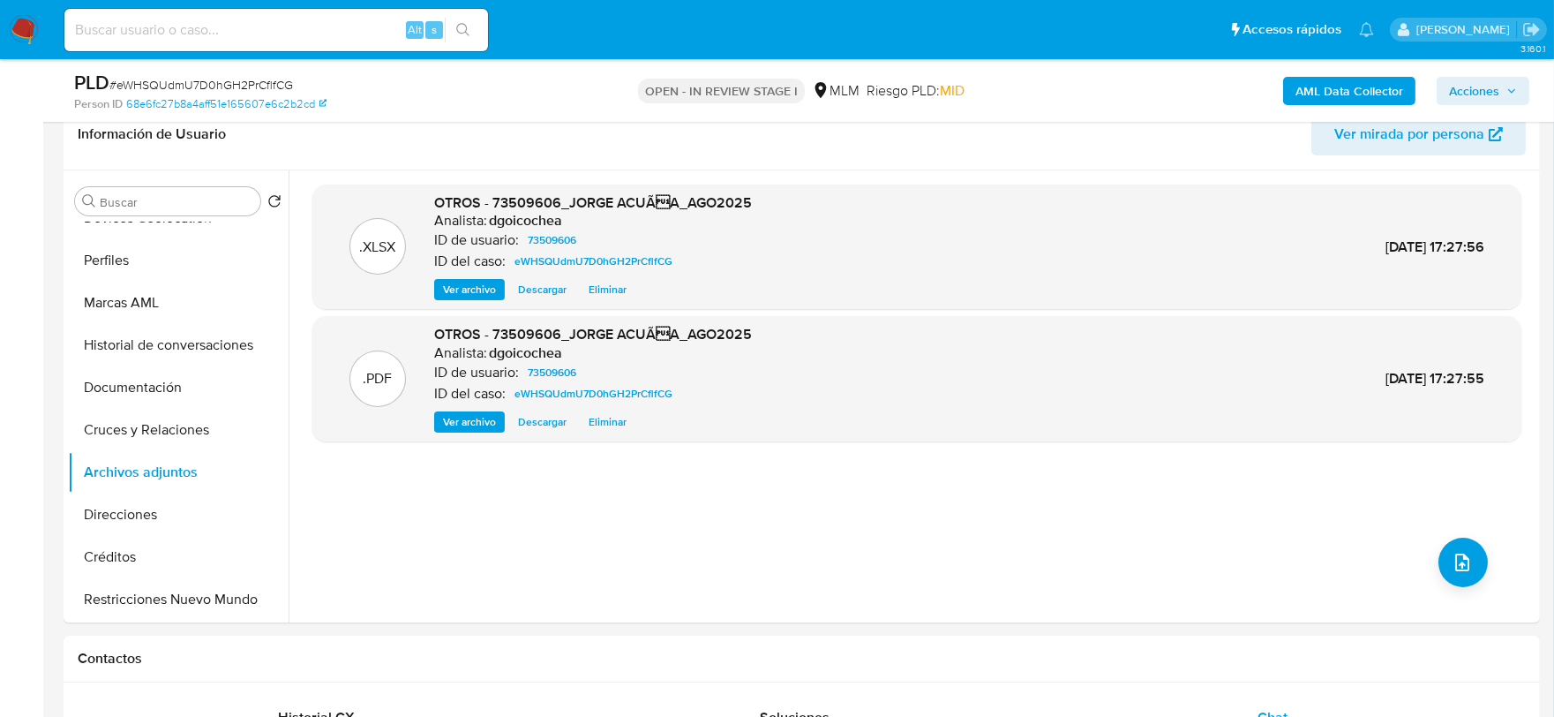
click at [1475, 95] on span "Acciones" at bounding box center [1474, 91] width 50 height 28
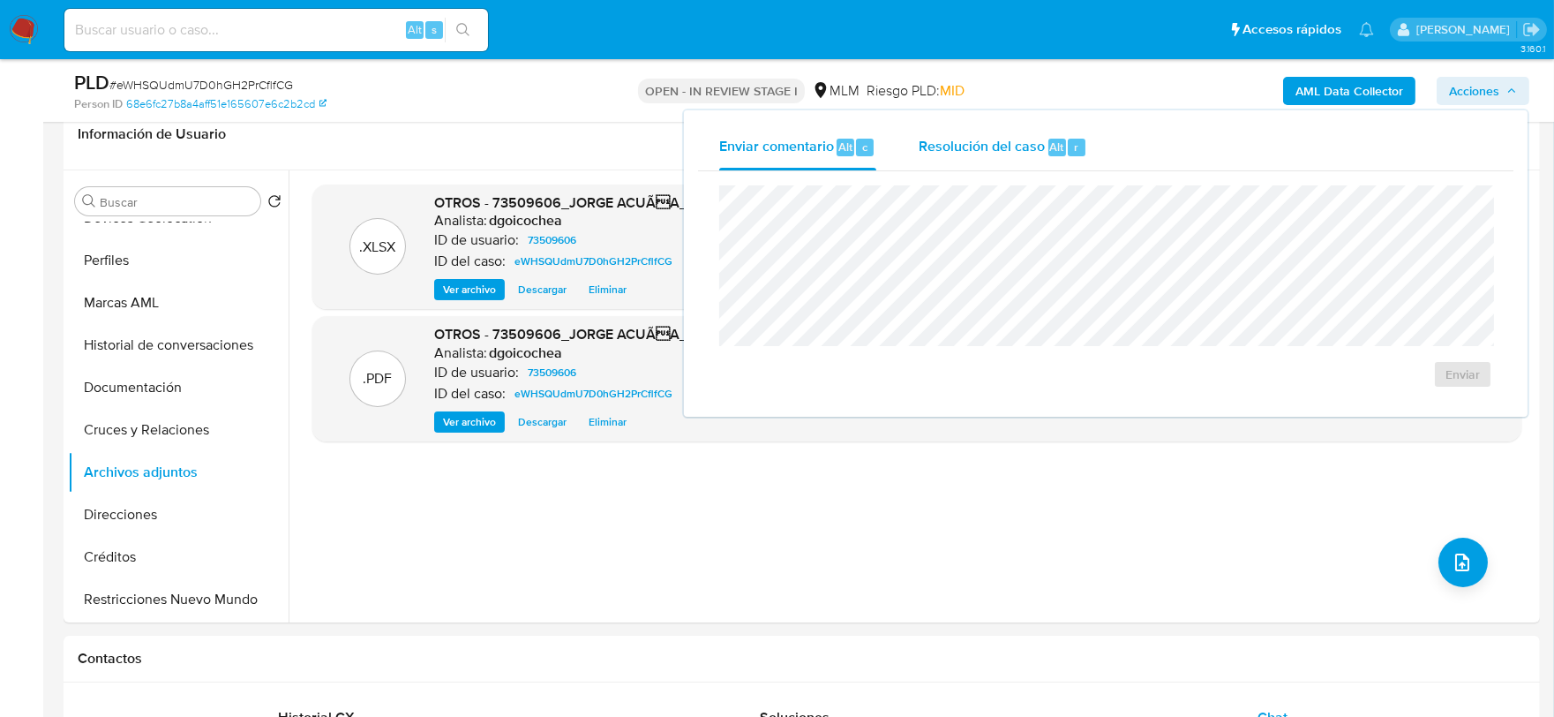
click at [1017, 144] on span "Resolución del caso" at bounding box center [982, 146] width 126 height 20
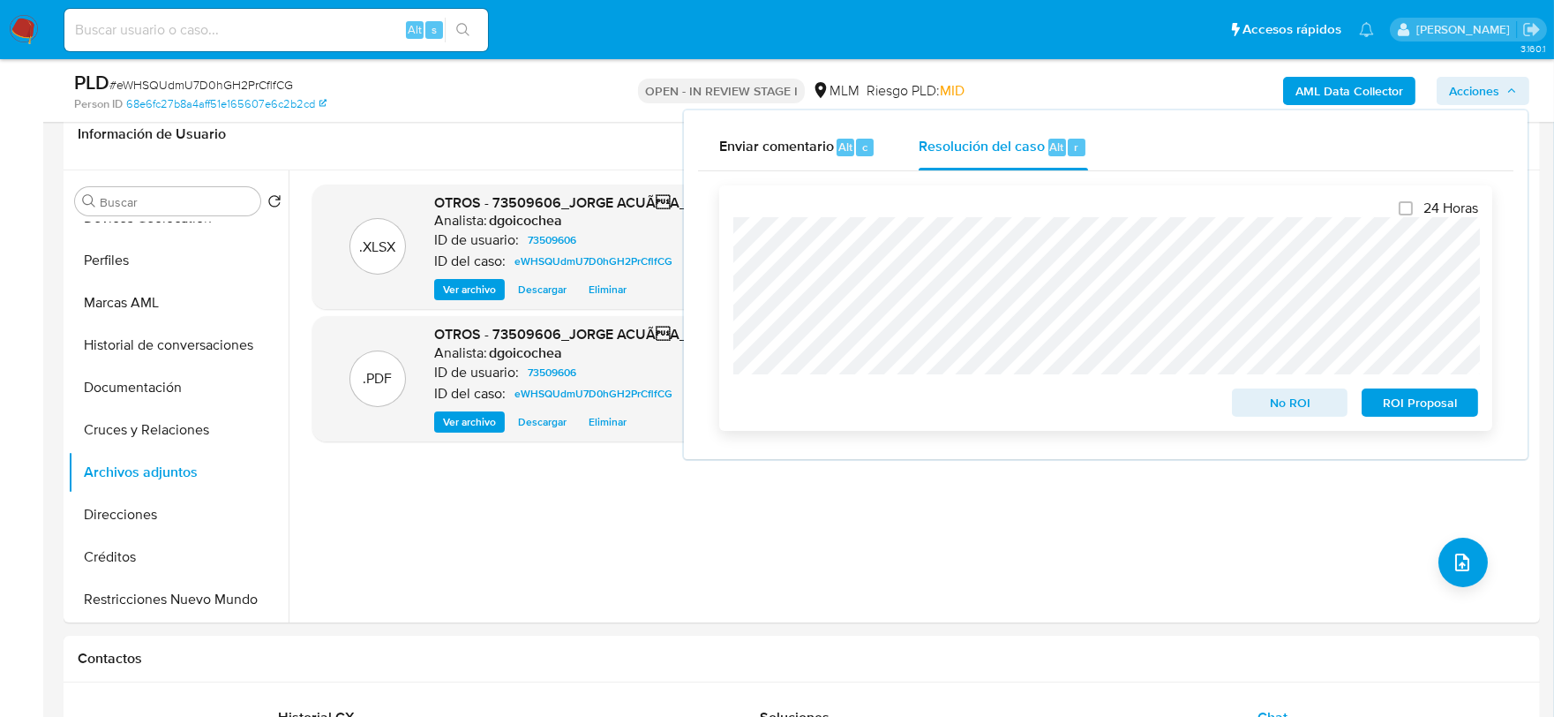
click at [1291, 404] on span "No ROI" at bounding box center [1290, 402] width 92 height 25
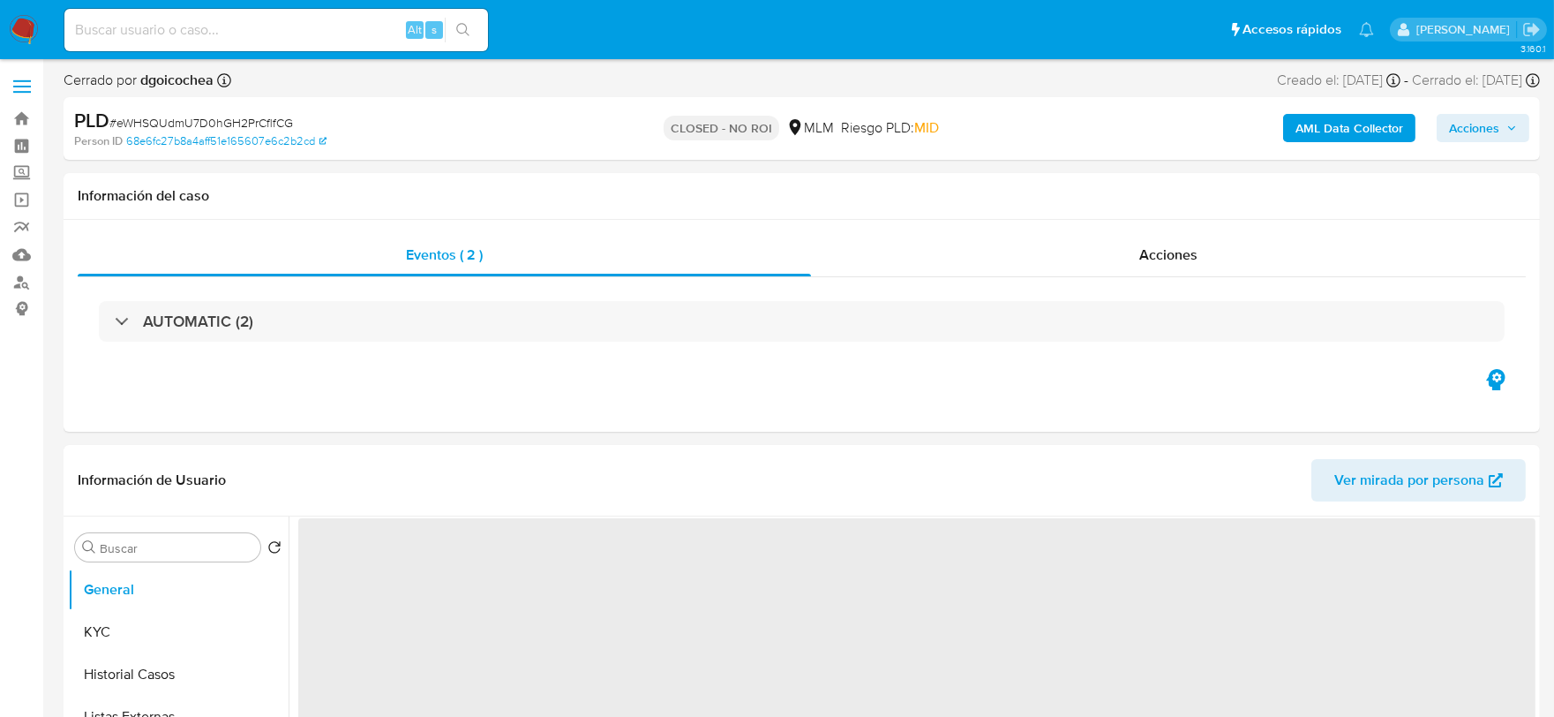
select select "10"
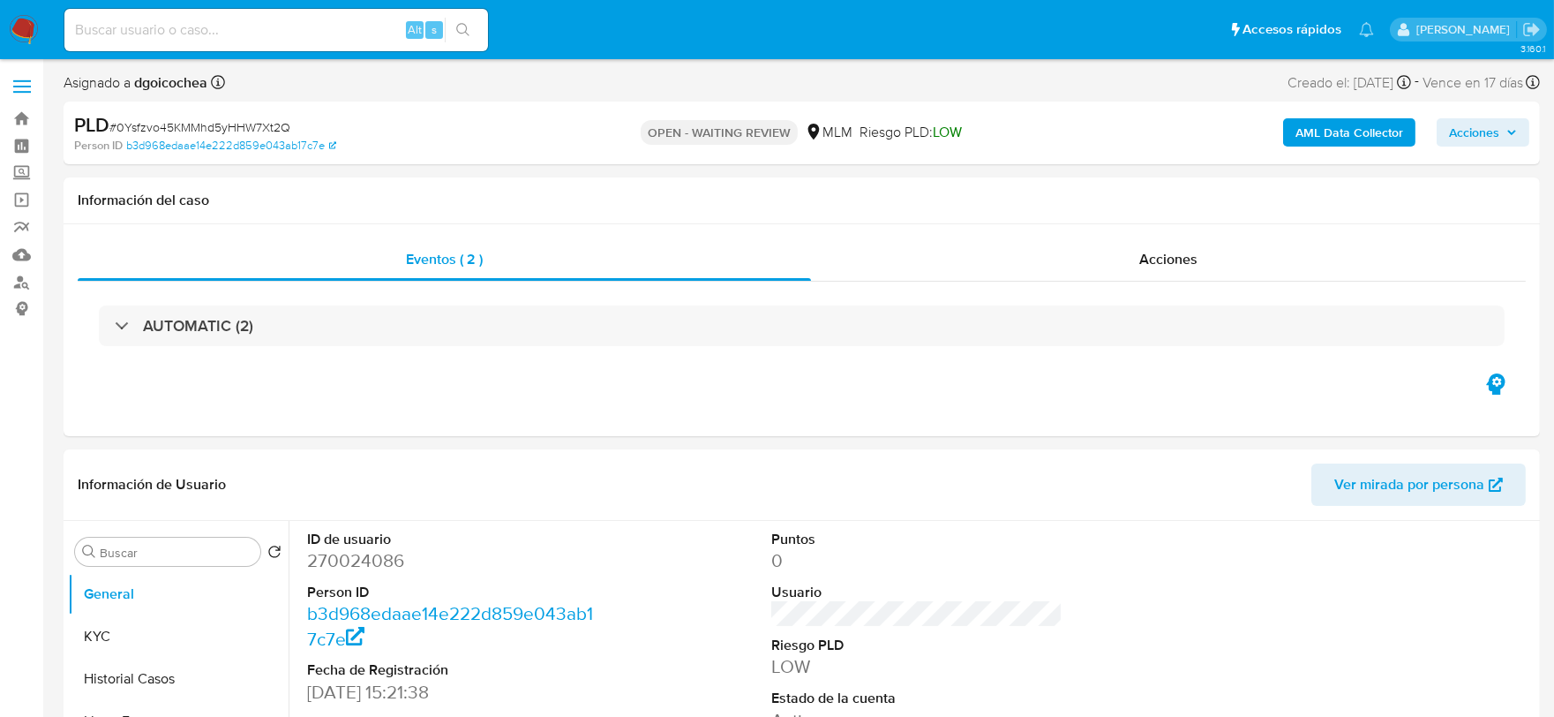
select select "10"
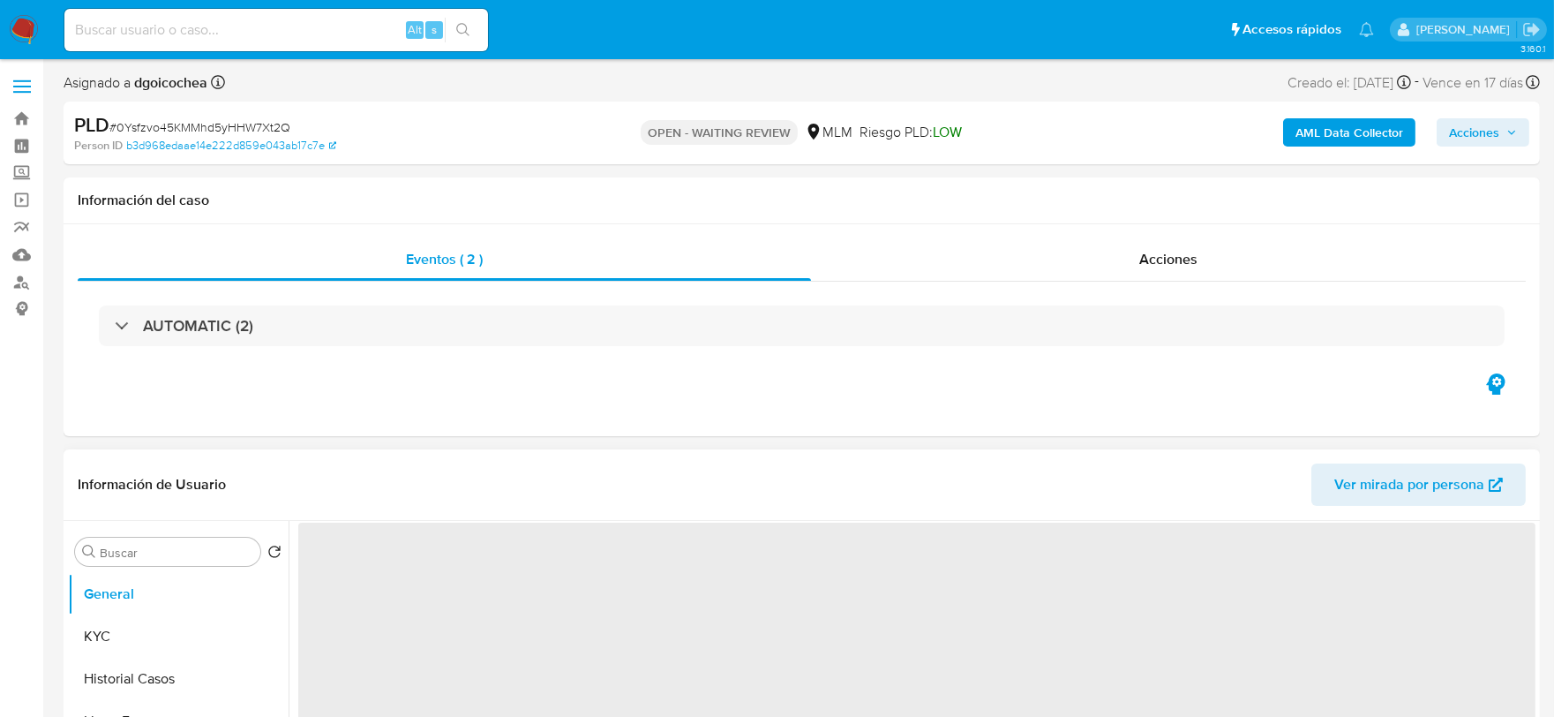
select select "10"
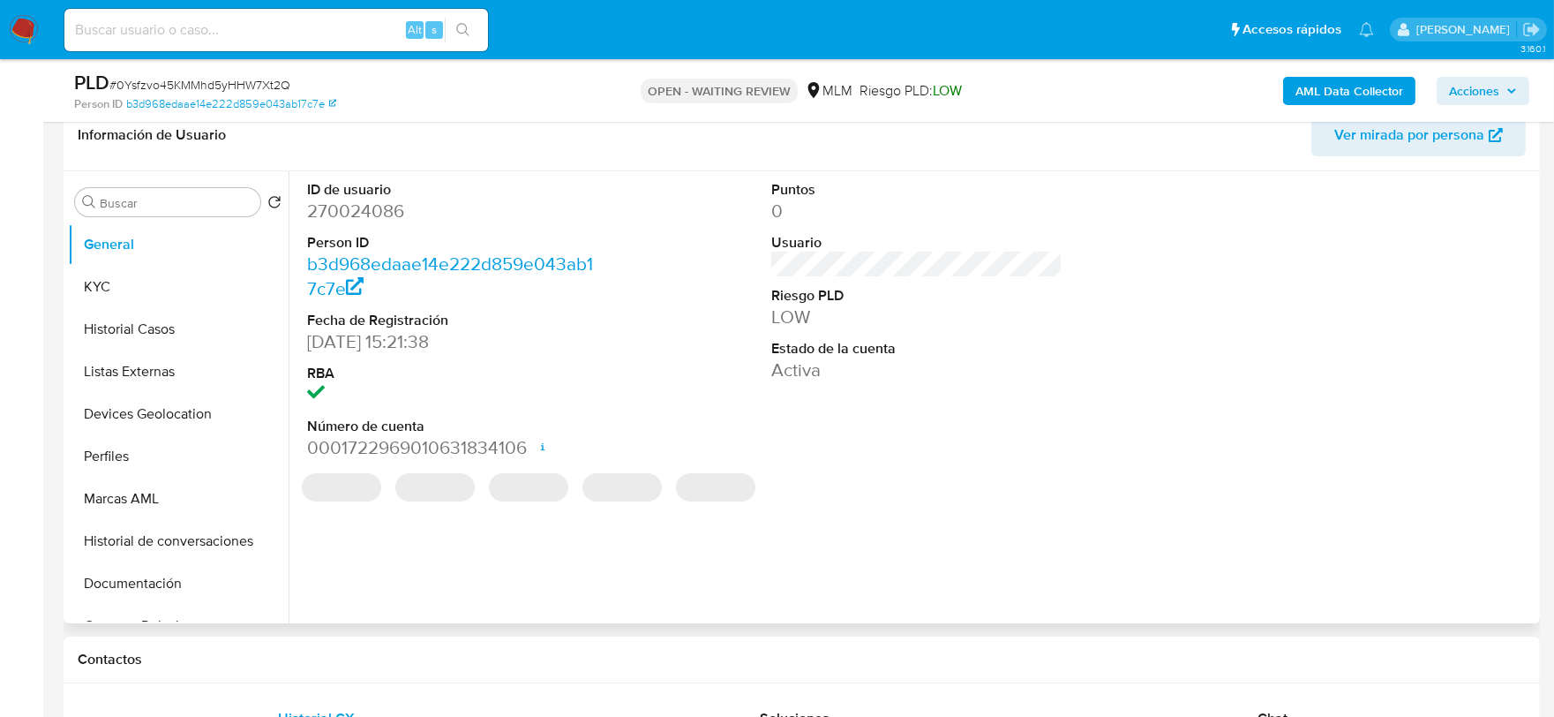
scroll to position [294, 0]
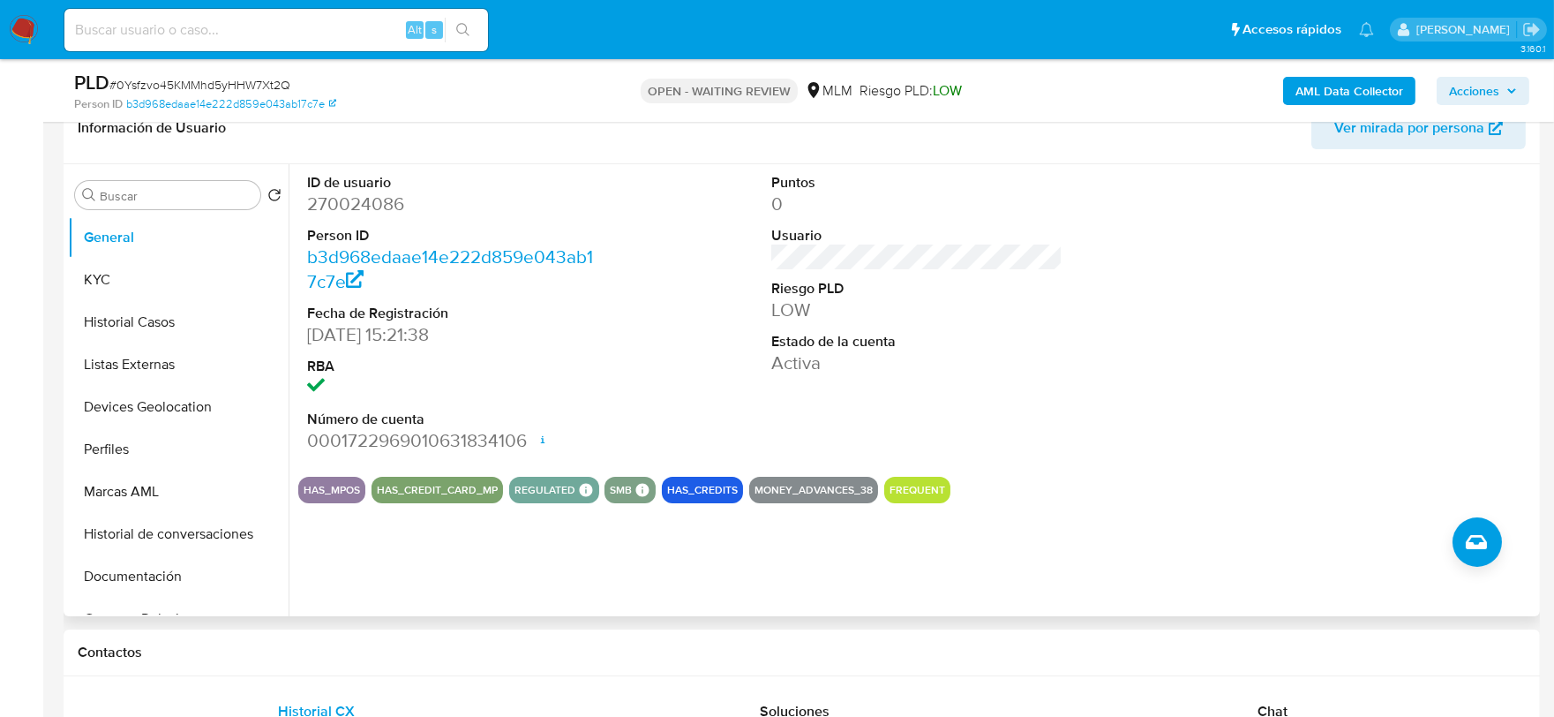
click at [359, 206] on dd "270024086" at bounding box center [453, 203] width 292 height 25
copy dd "270024086"
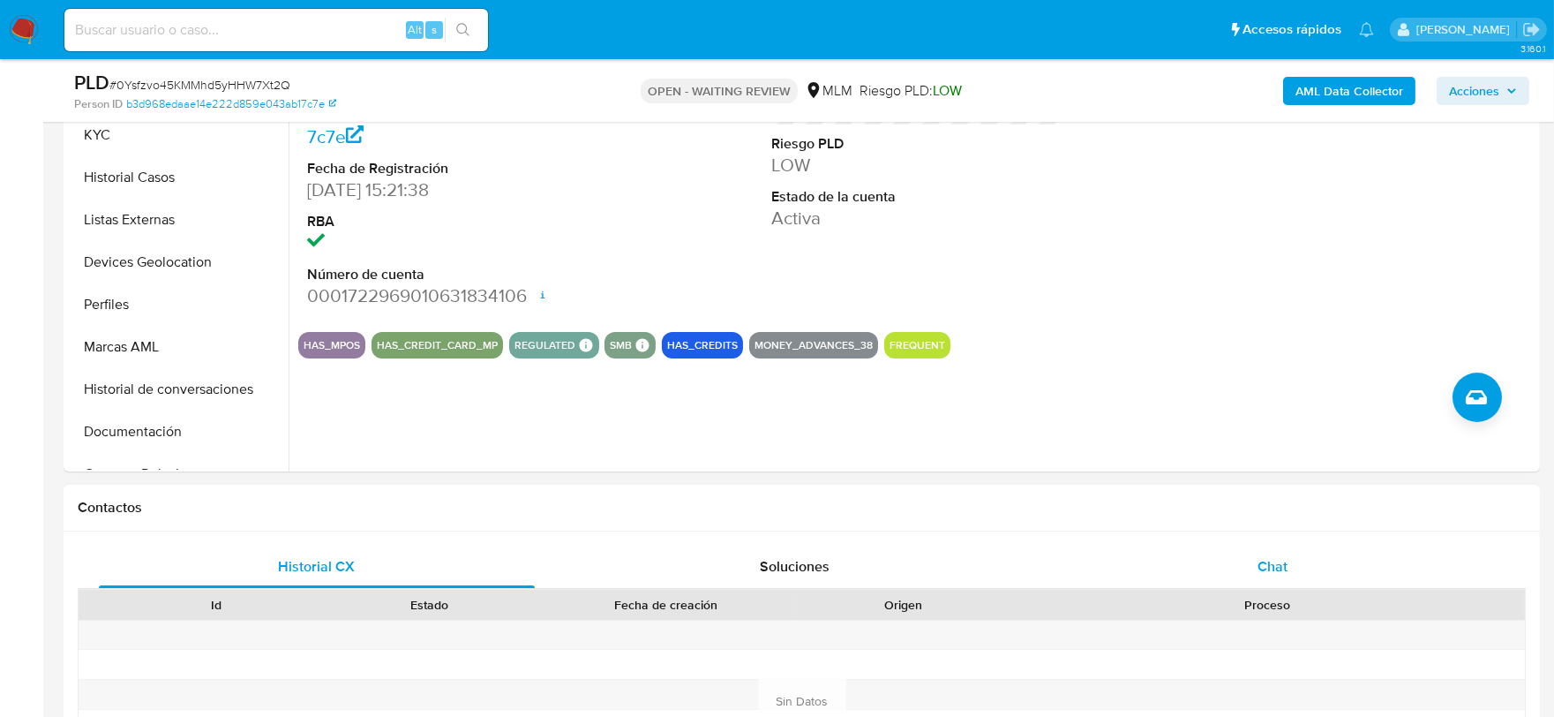
scroll to position [686, 0]
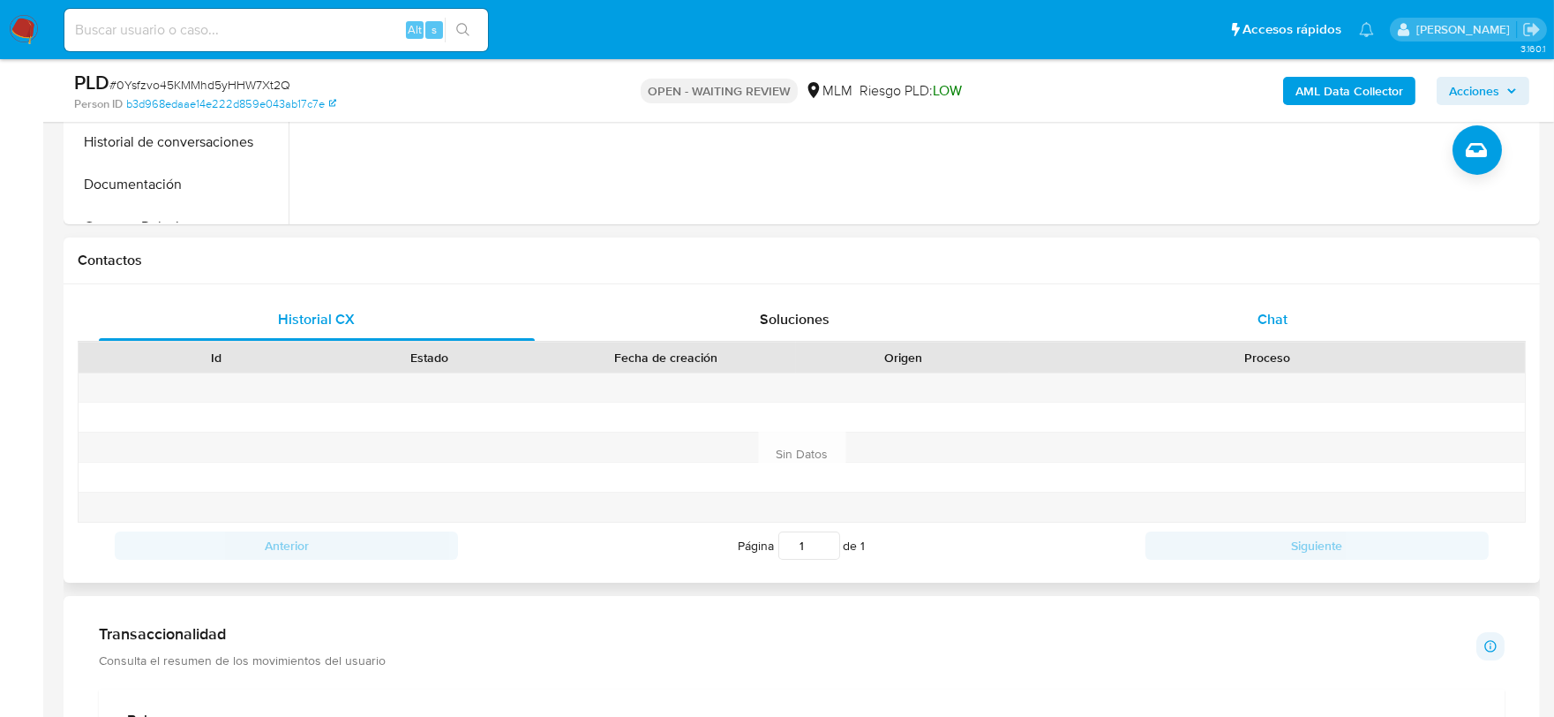
click at [1274, 305] on div "Chat" at bounding box center [1273, 319] width 436 height 42
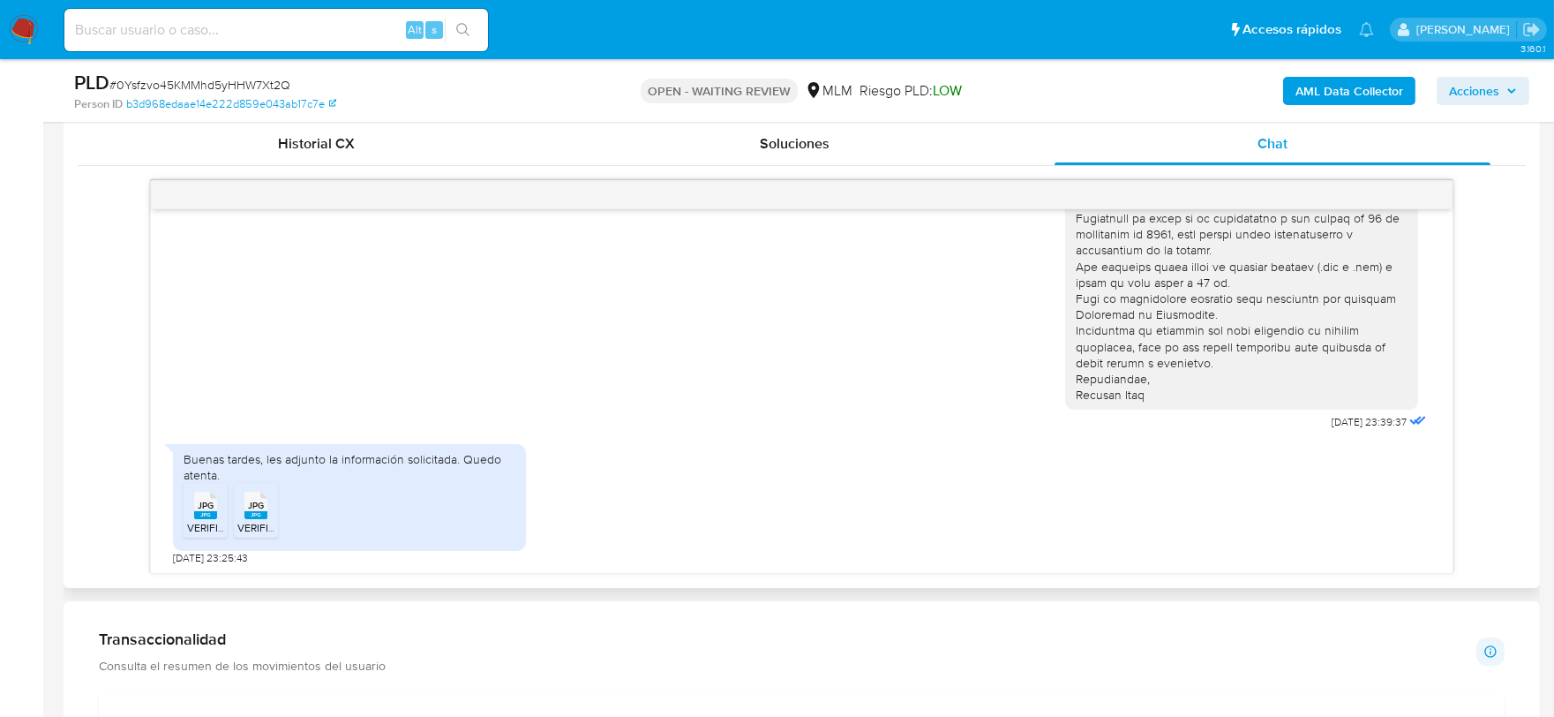
scroll to position [882, 0]
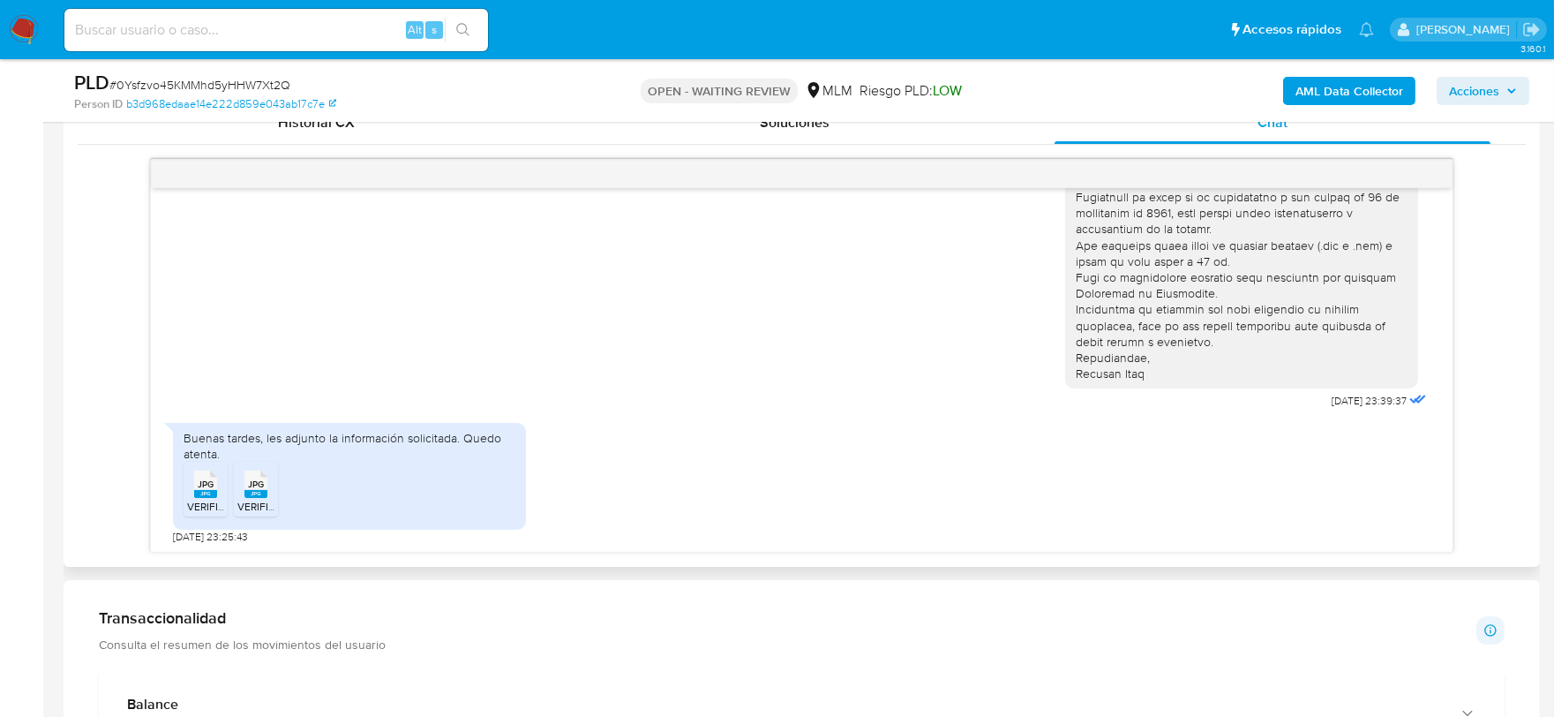
click at [208, 491] on rect at bounding box center [205, 494] width 23 height 8
click at [257, 487] on span "JPG" at bounding box center [256, 483] width 16 height 11
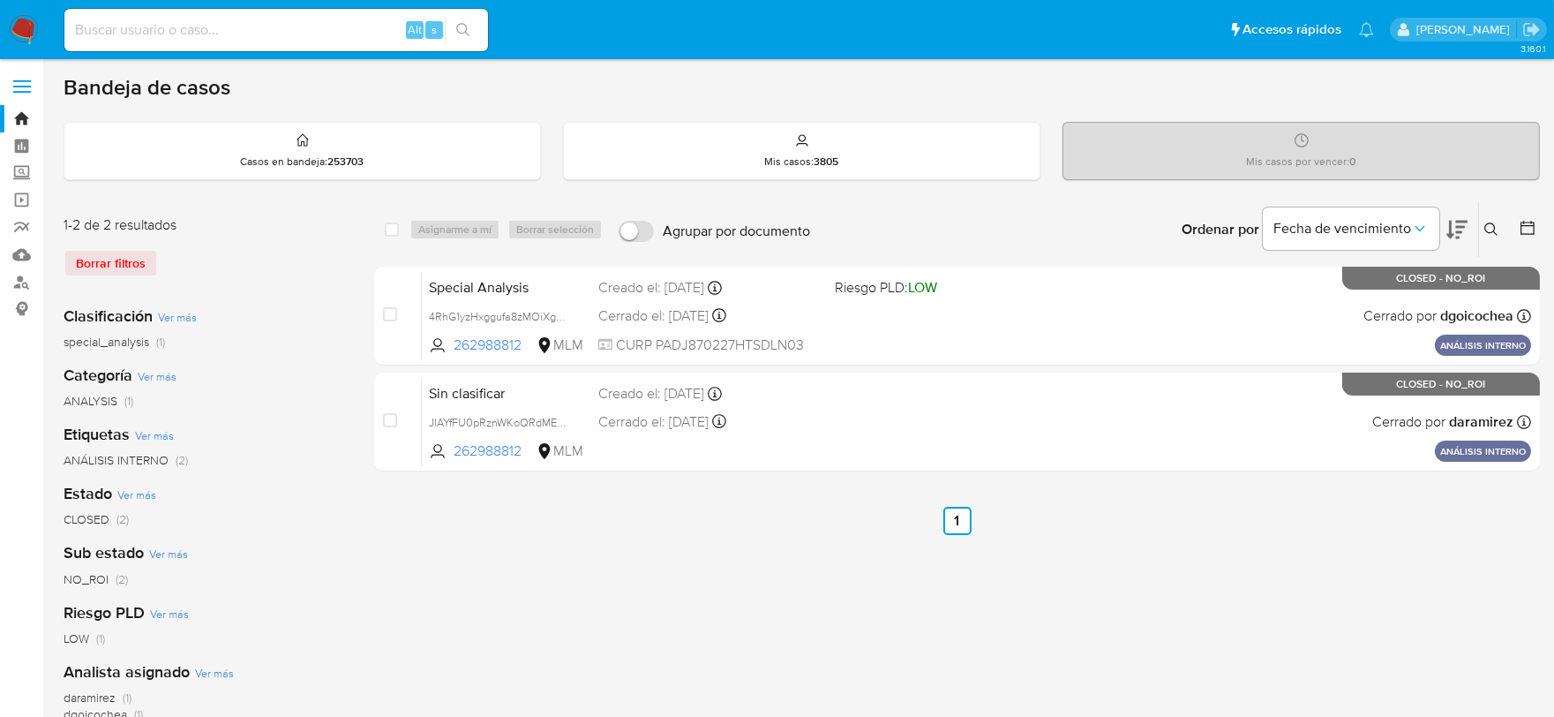
click at [26, 28] on img at bounding box center [24, 30] width 30 height 30
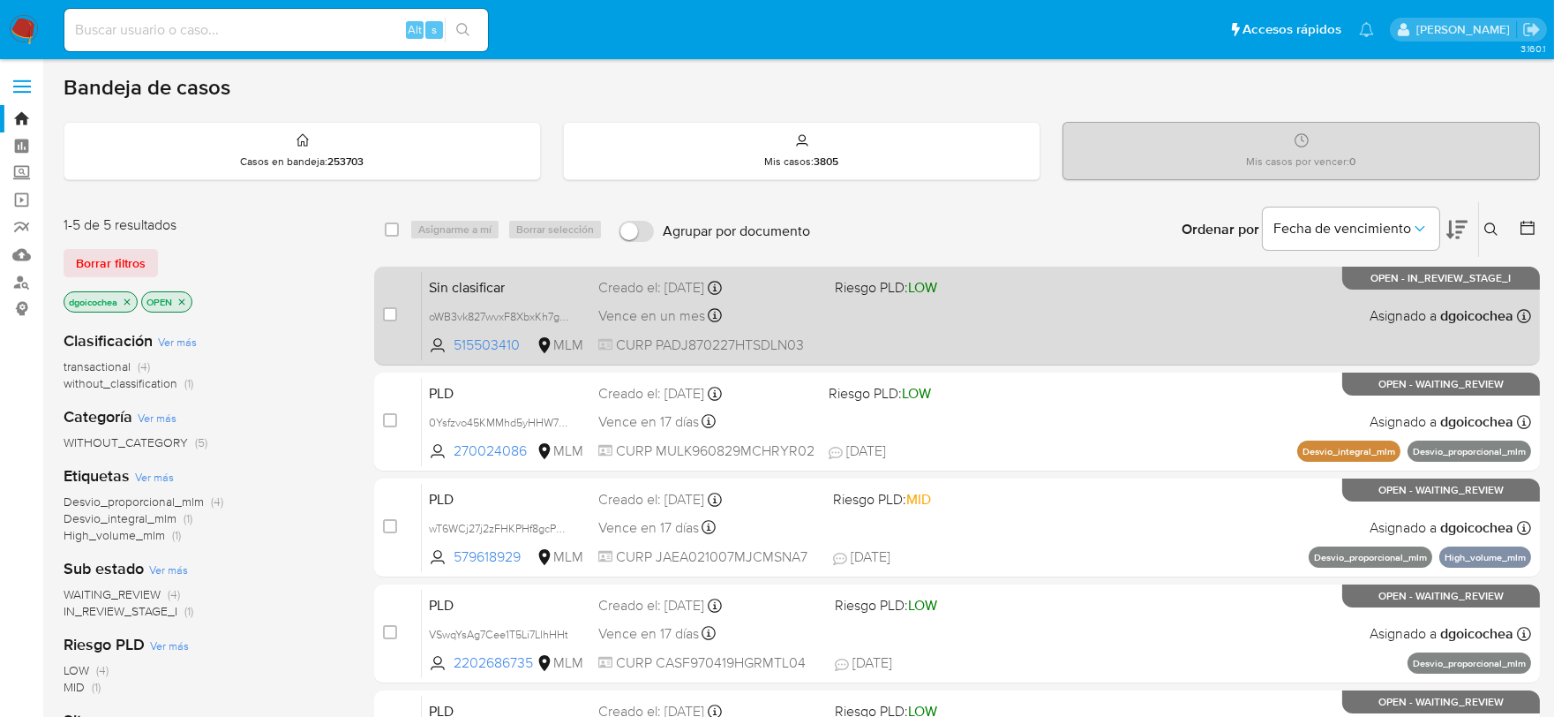
click at [495, 286] on span "Sin clasificar" at bounding box center [506, 285] width 155 height 23
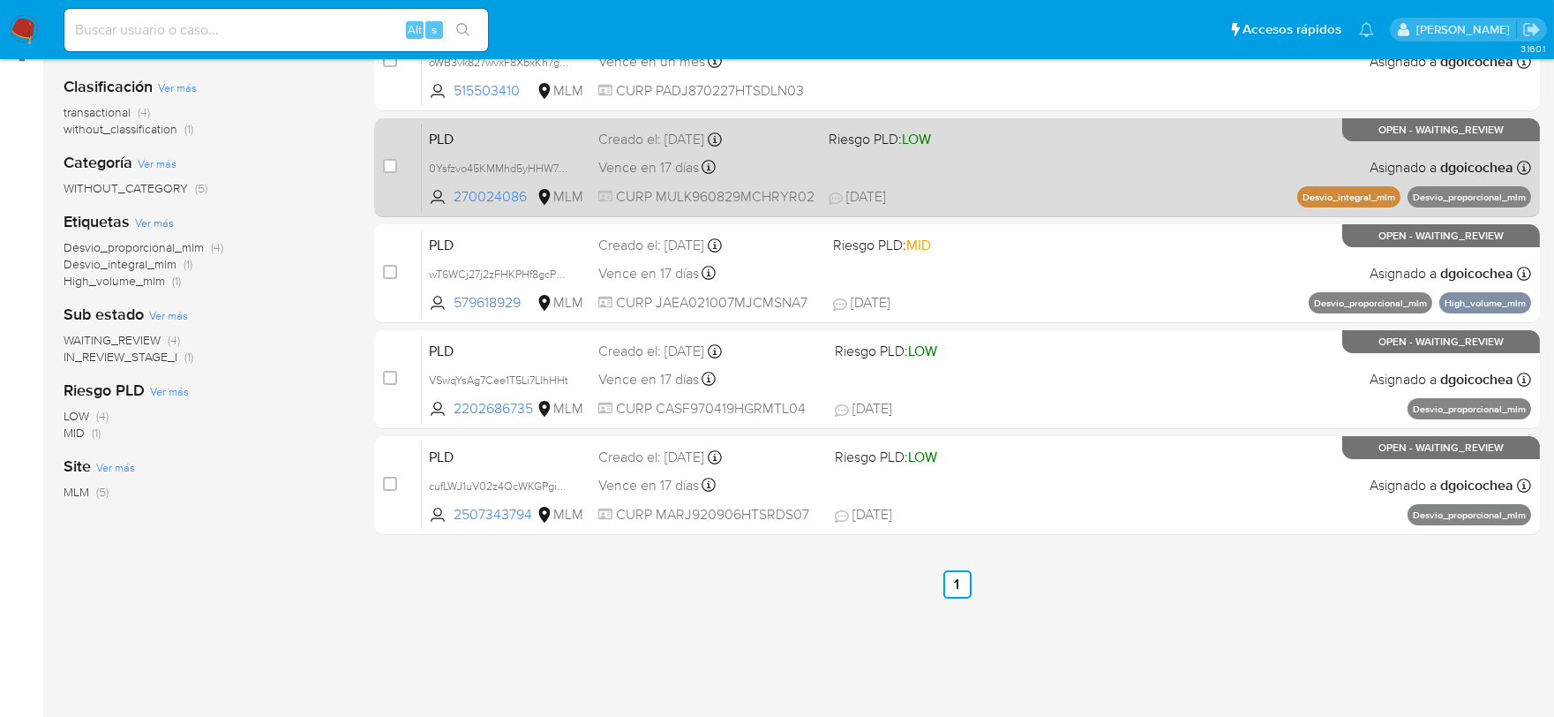
scroll to position [294, 0]
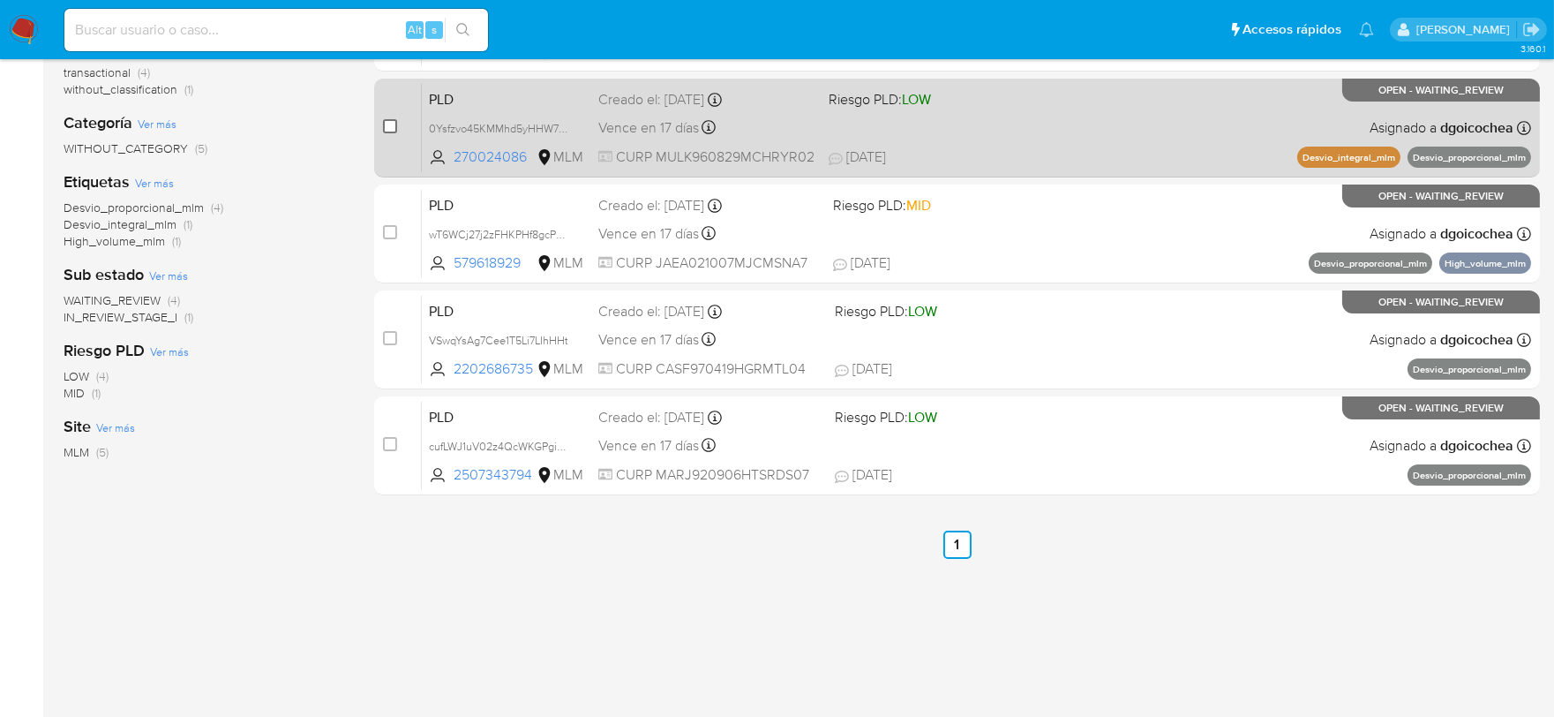
click at [392, 119] on input "checkbox" at bounding box center [390, 126] width 14 height 14
checkbox input "true"
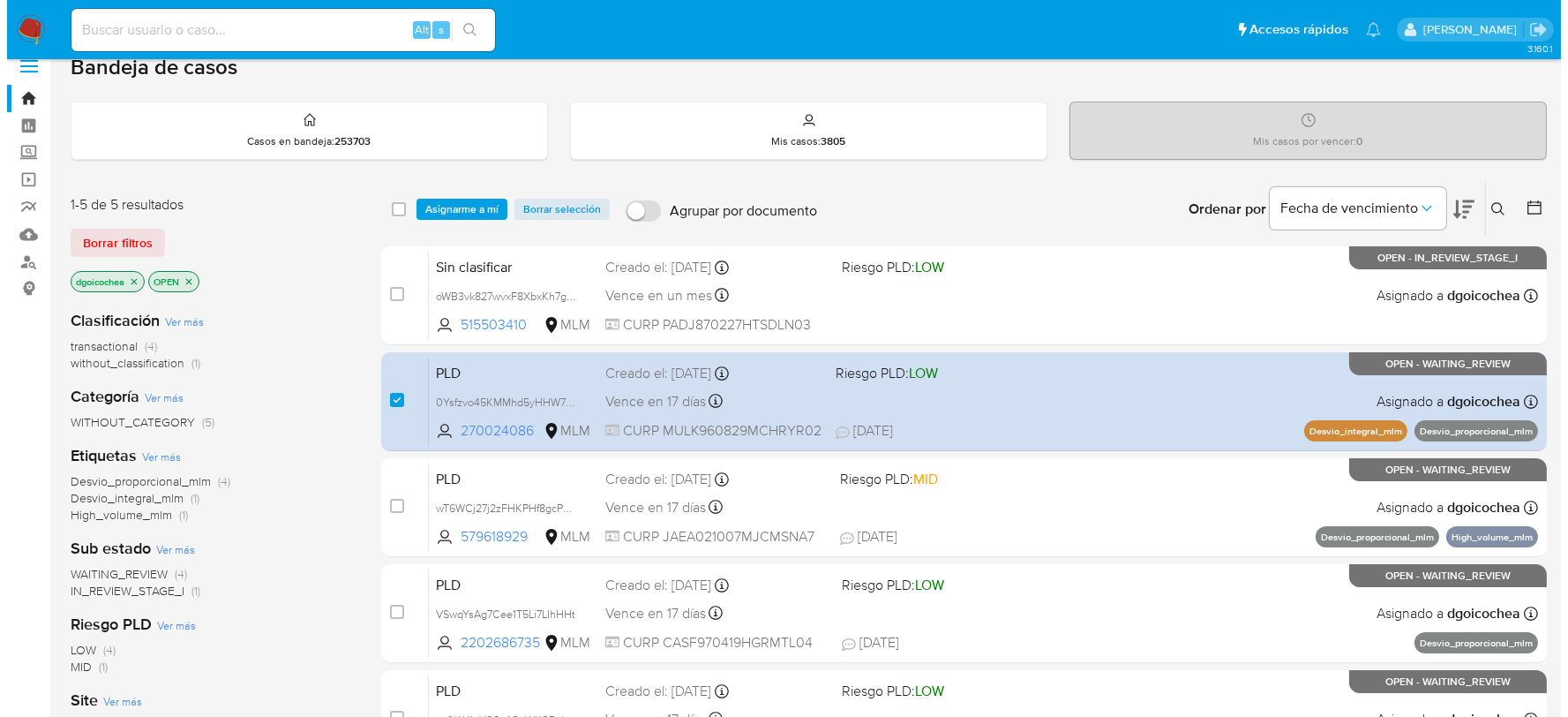
scroll to position [0, 0]
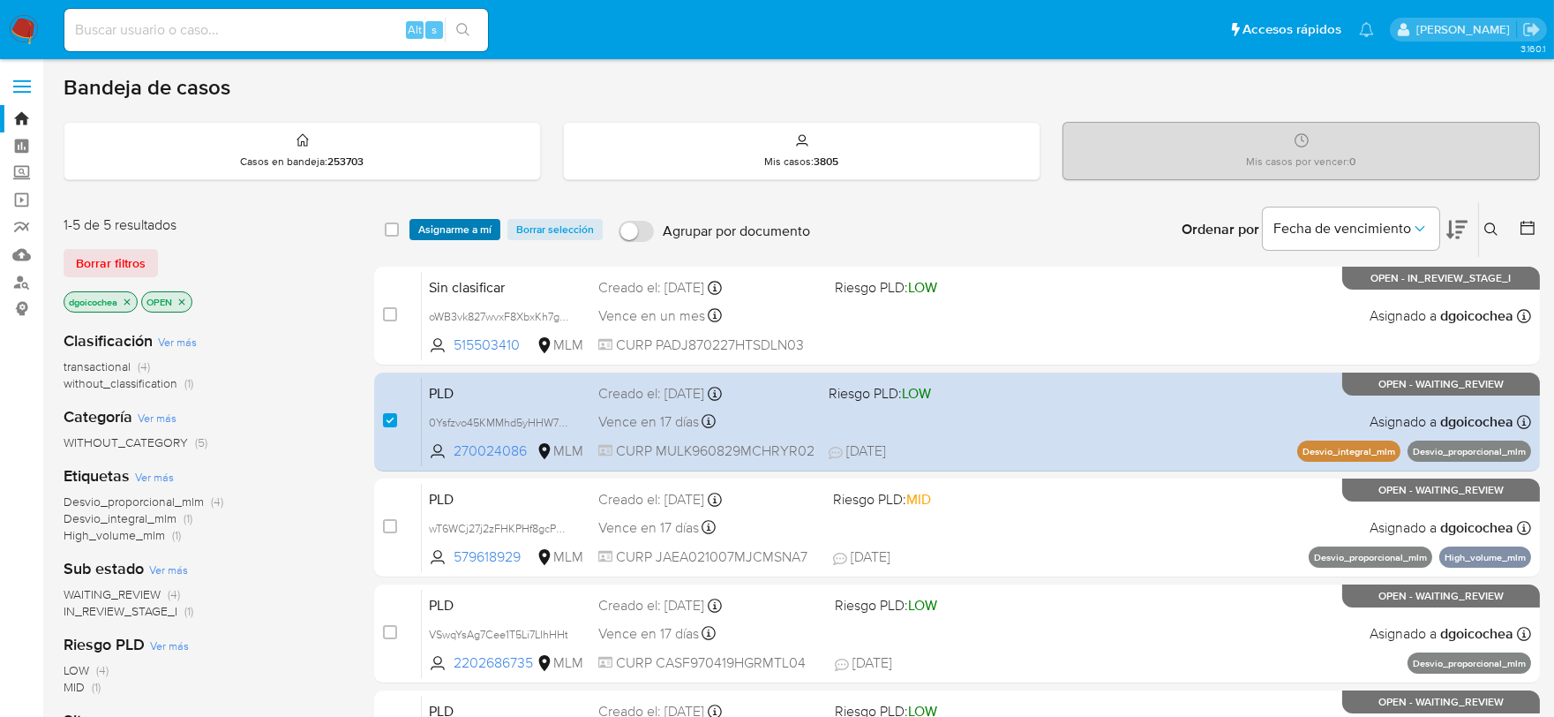
click at [473, 221] on span "Asignarme a mí" at bounding box center [454, 230] width 73 height 18
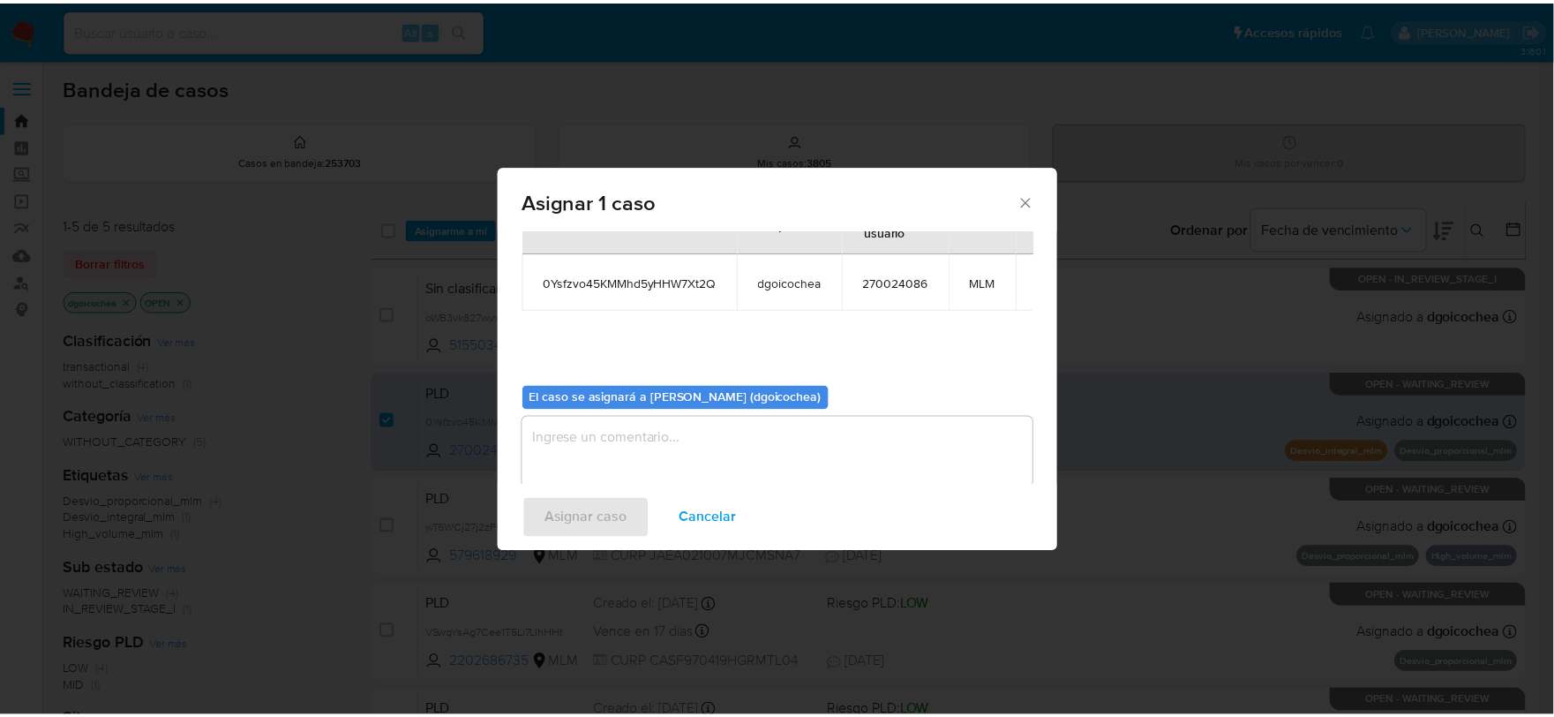
scroll to position [91, 0]
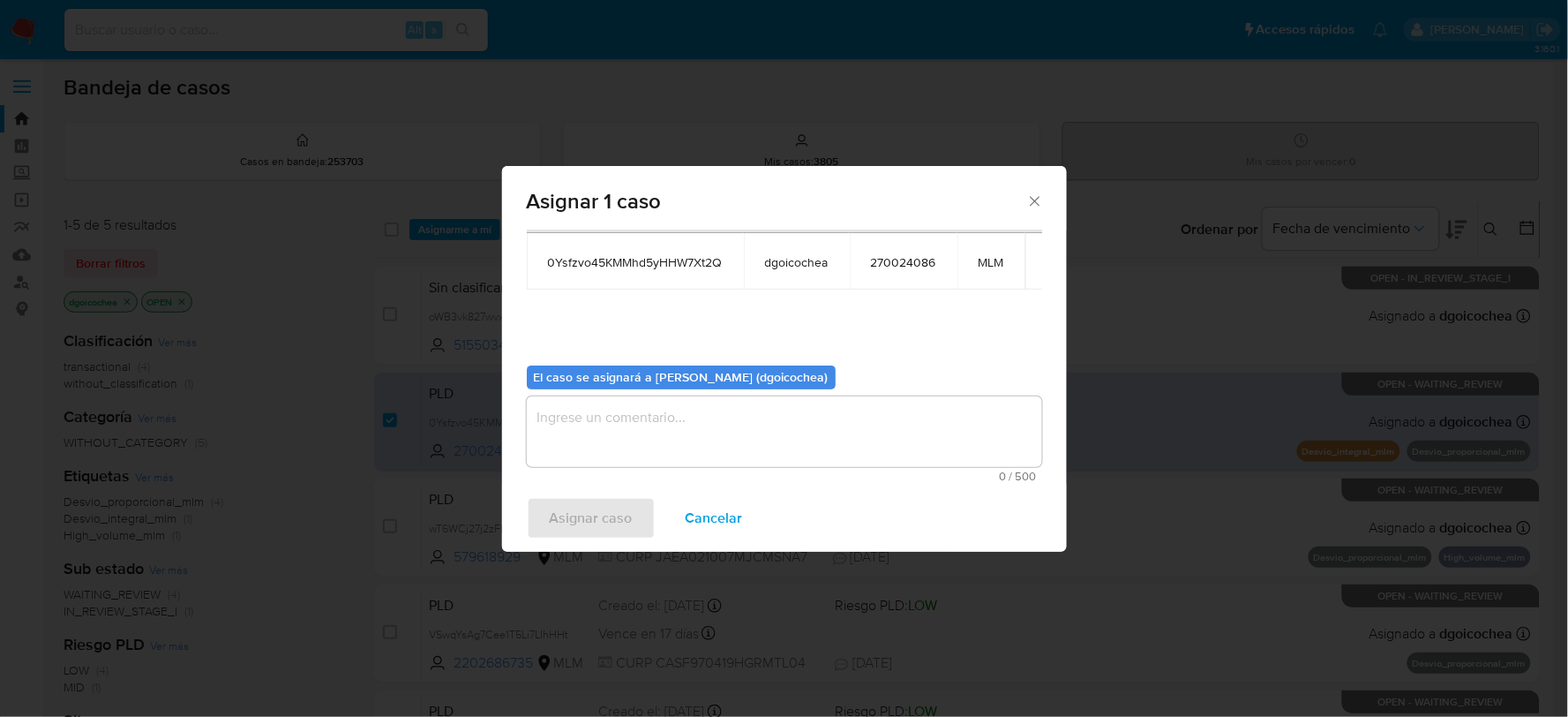
click at [642, 400] on textarea "assign-modal" at bounding box center [784, 431] width 515 height 71
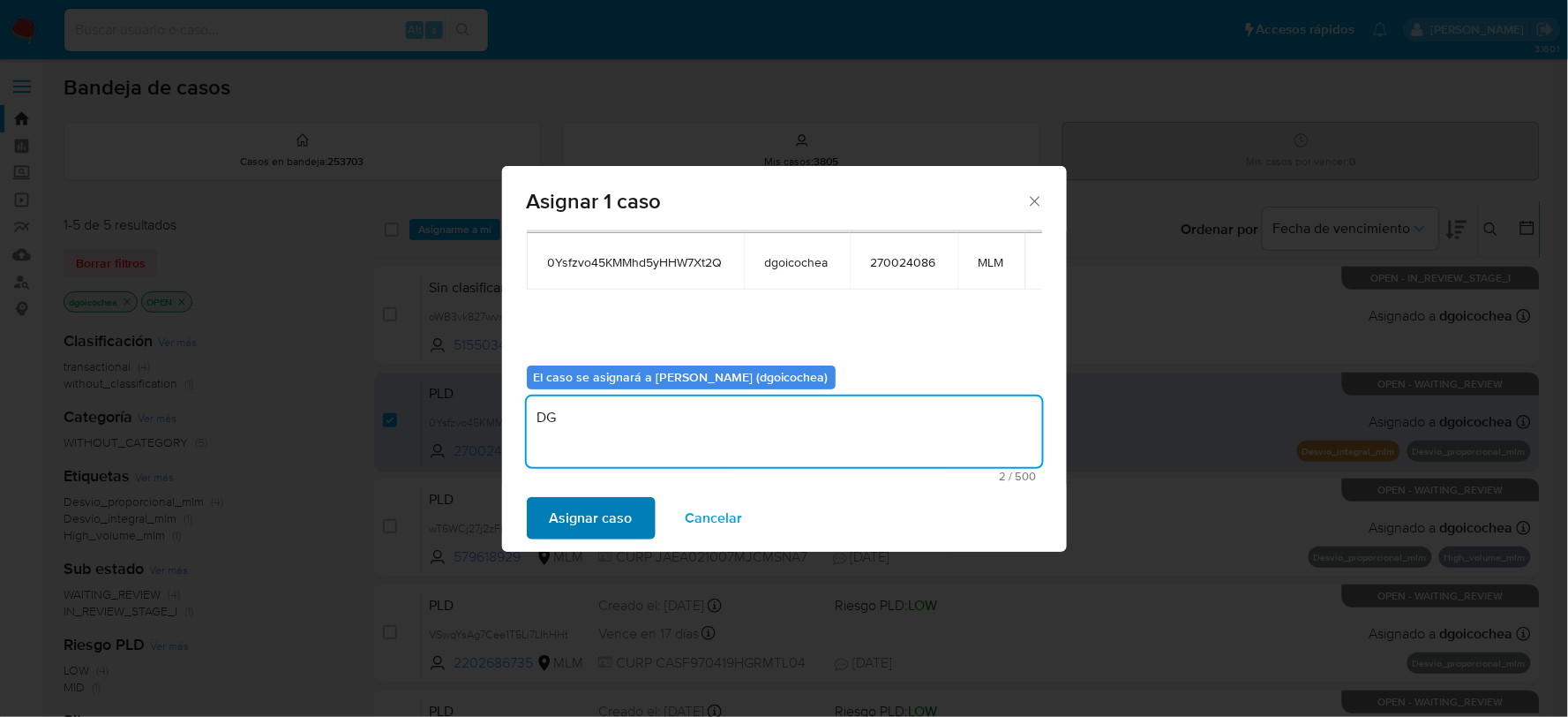
type textarea "DG"
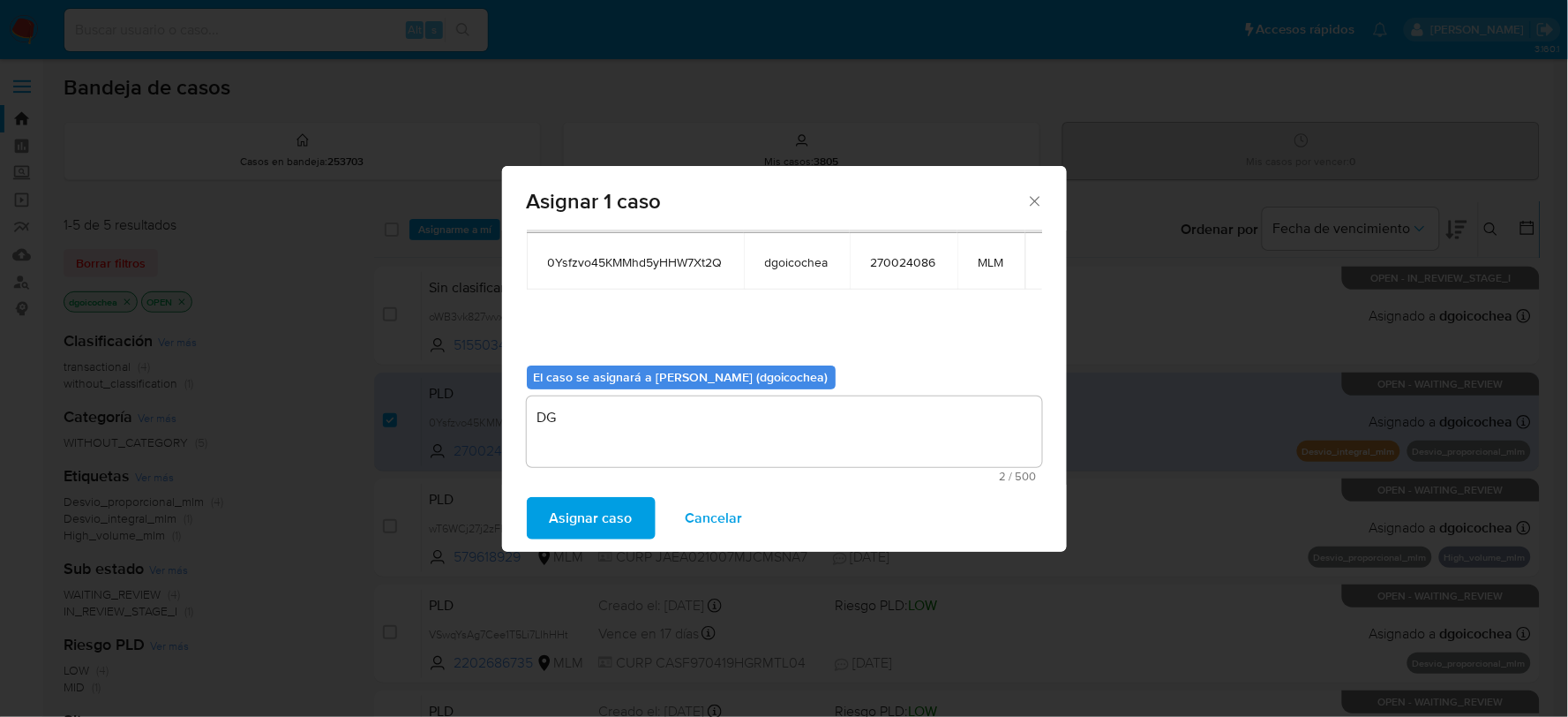
click at [600, 506] on span "Asignar caso" at bounding box center [591, 518] width 83 height 39
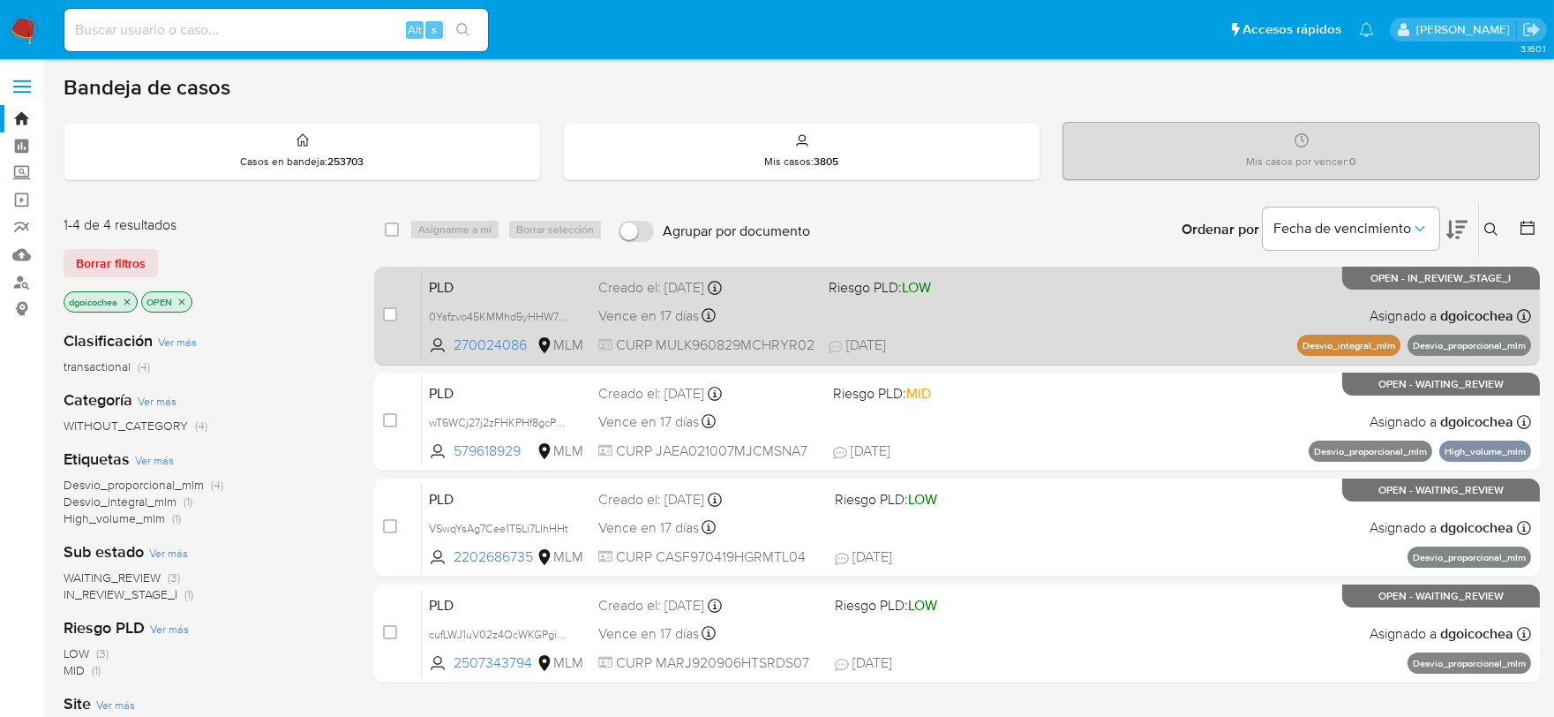
click at [442, 278] on span "PLD" at bounding box center [506, 285] width 155 height 23
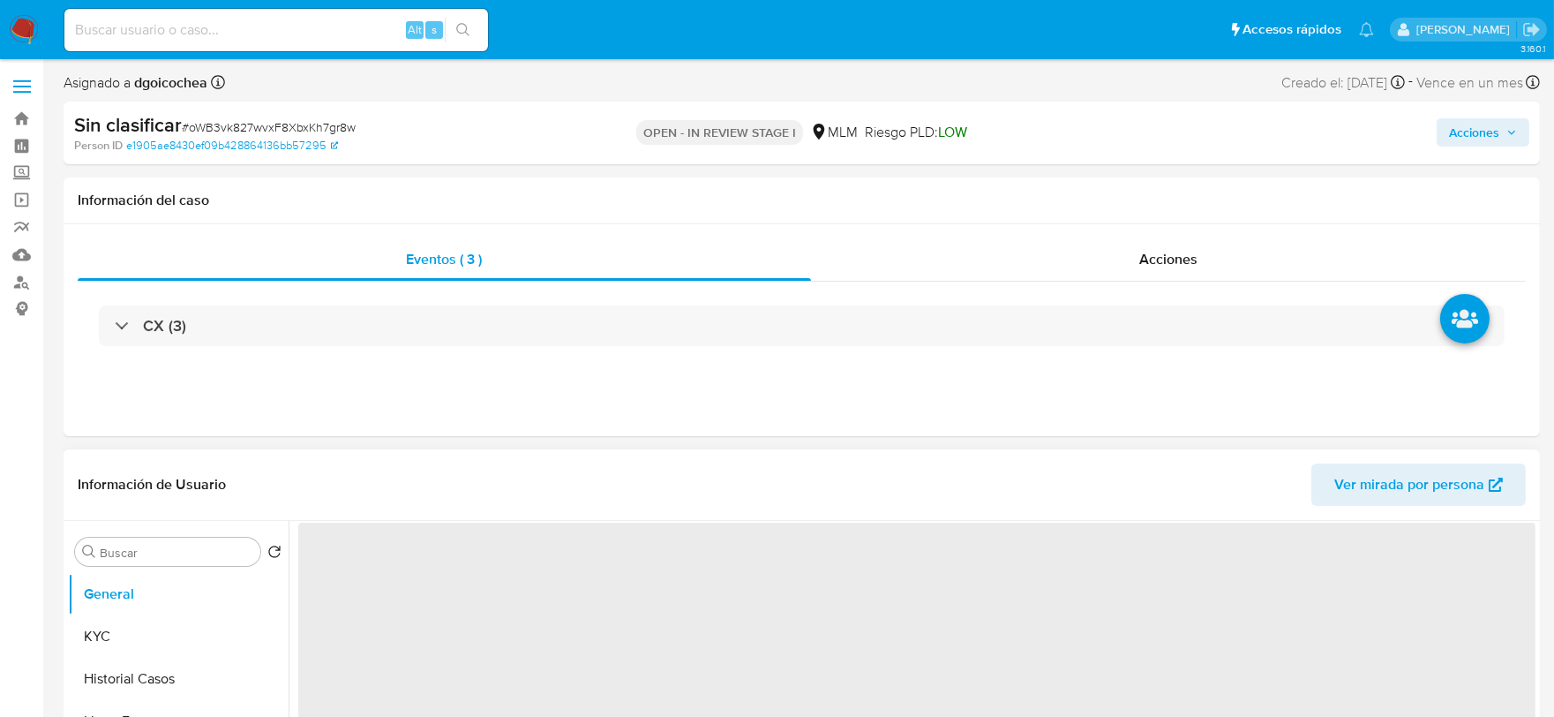
select select "10"
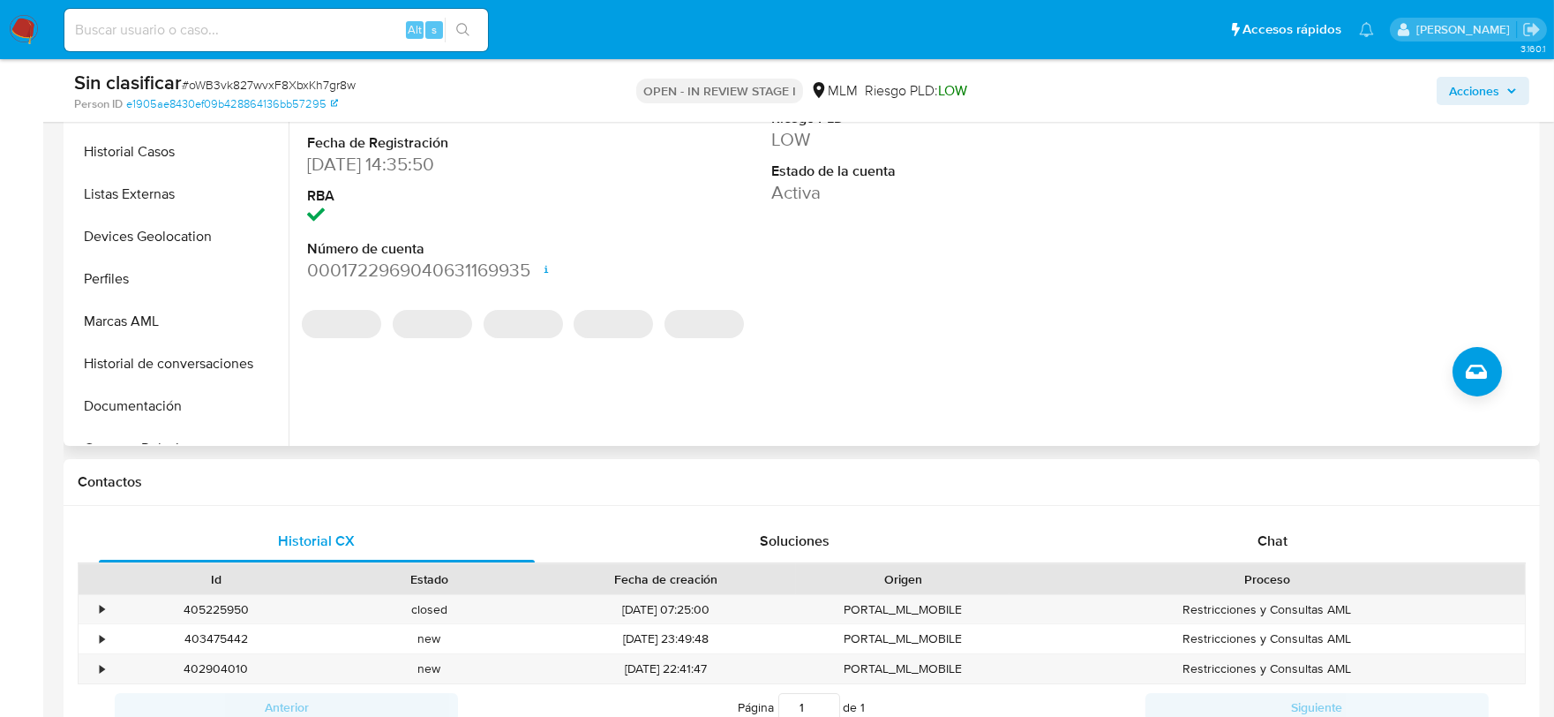
scroll to position [490, 0]
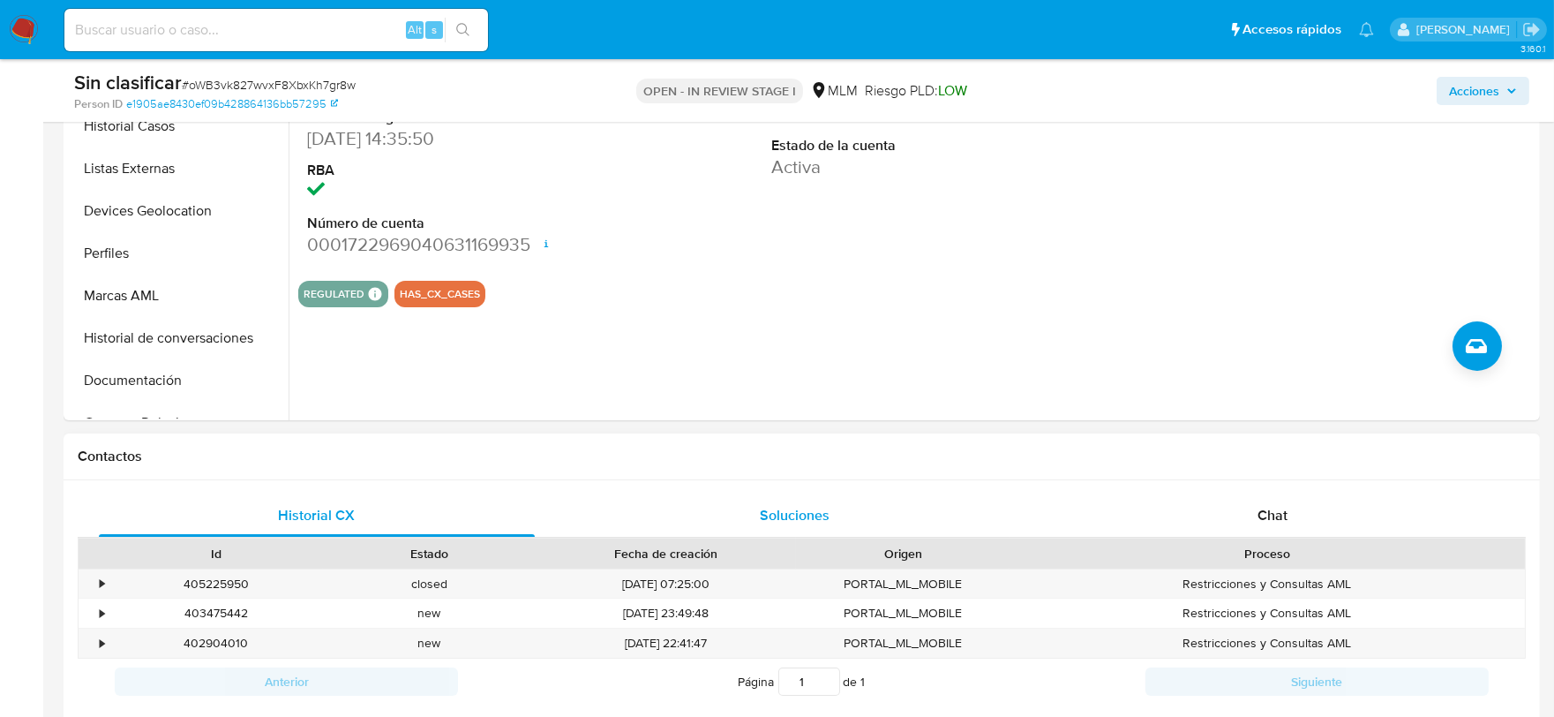
click at [796, 508] on span "Soluciones" at bounding box center [795, 515] width 70 height 20
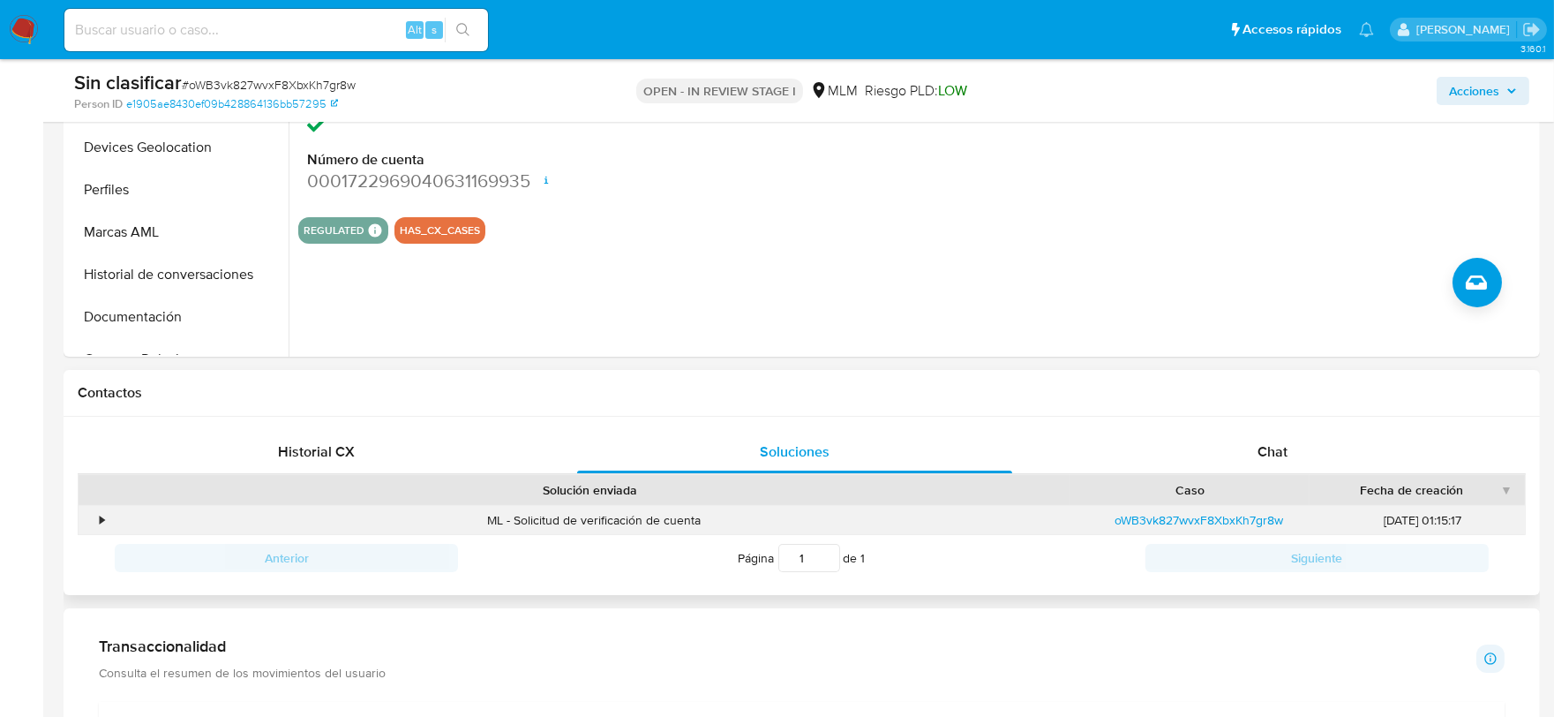
scroll to position [588, 0]
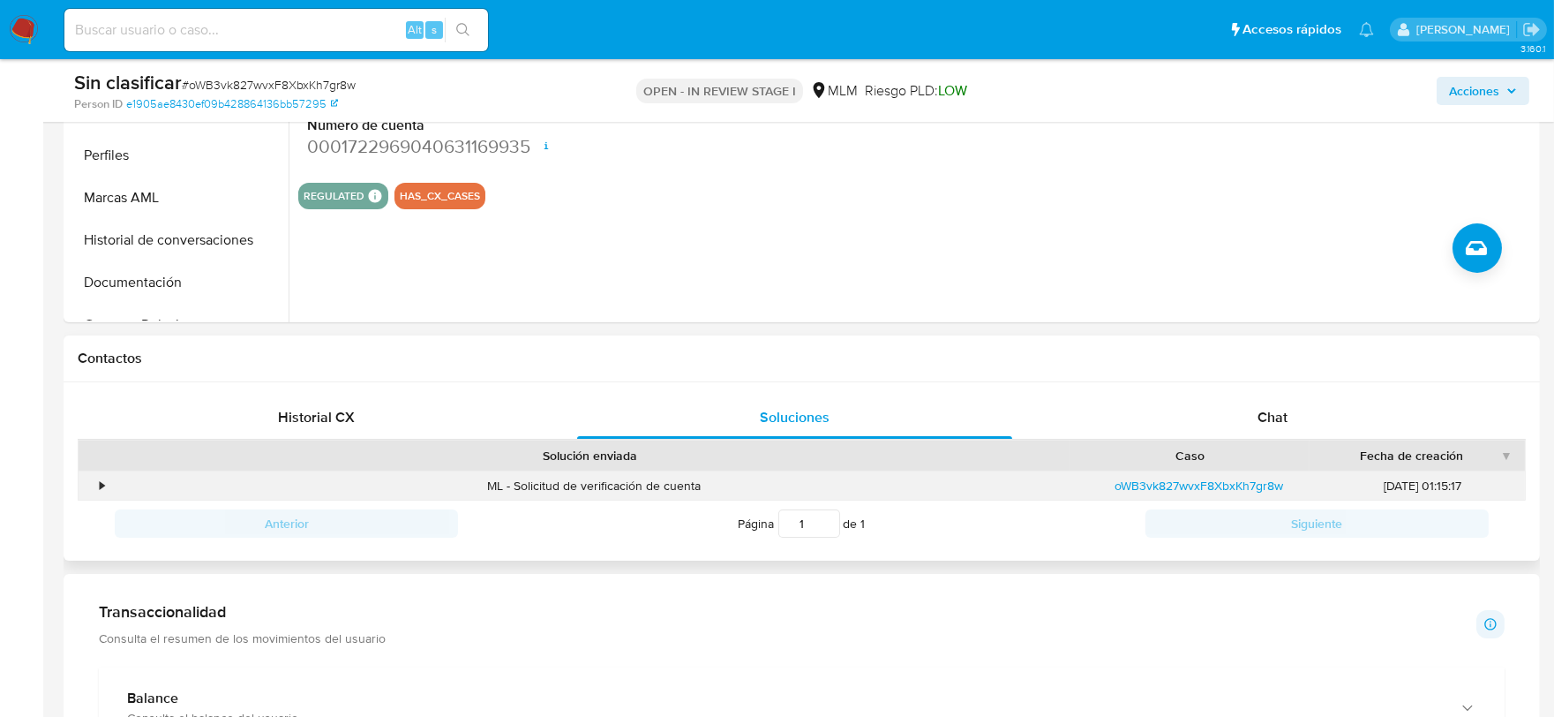
click at [108, 481] on div "•" at bounding box center [94, 485] width 31 height 29
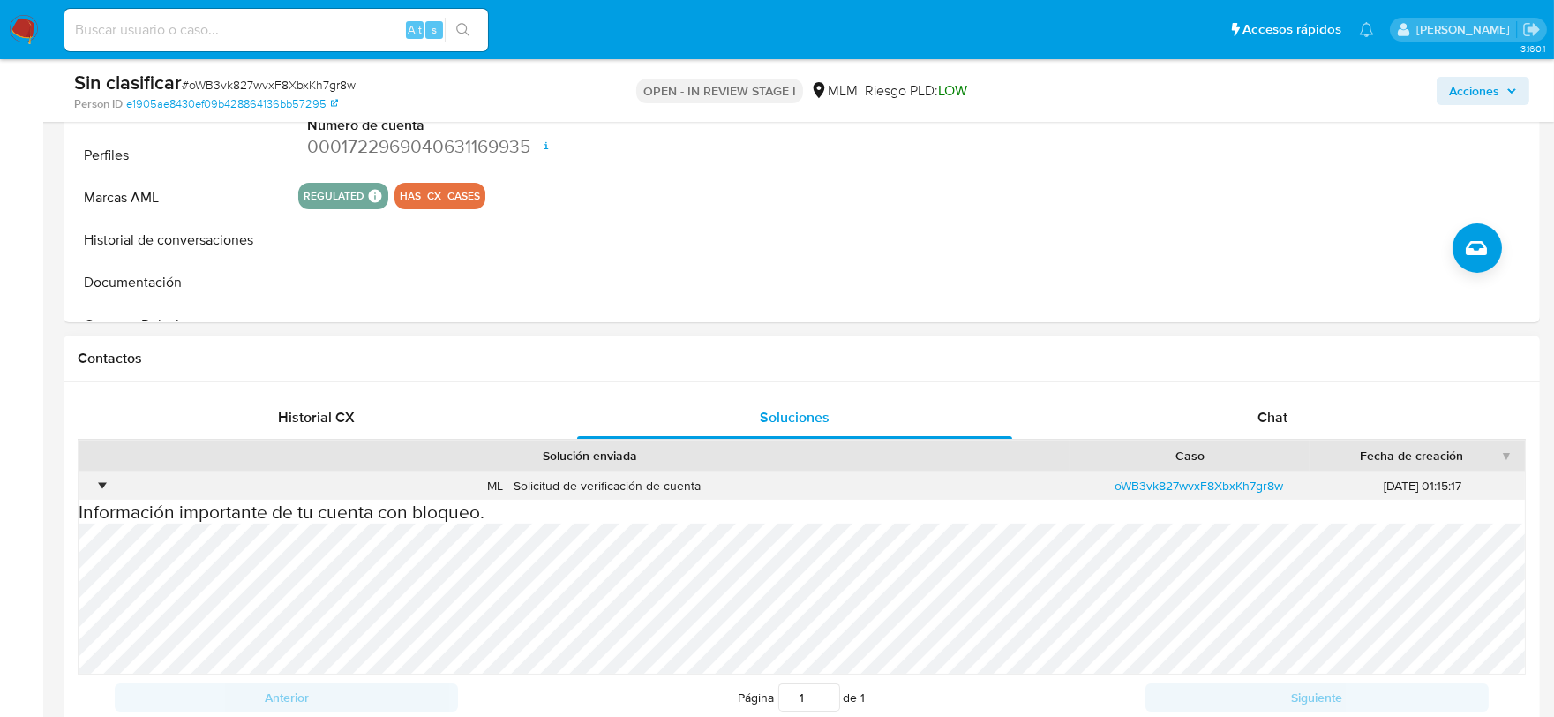
click at [104, 487] on div "•" at bounding box center [102, 485] width 4 height 17
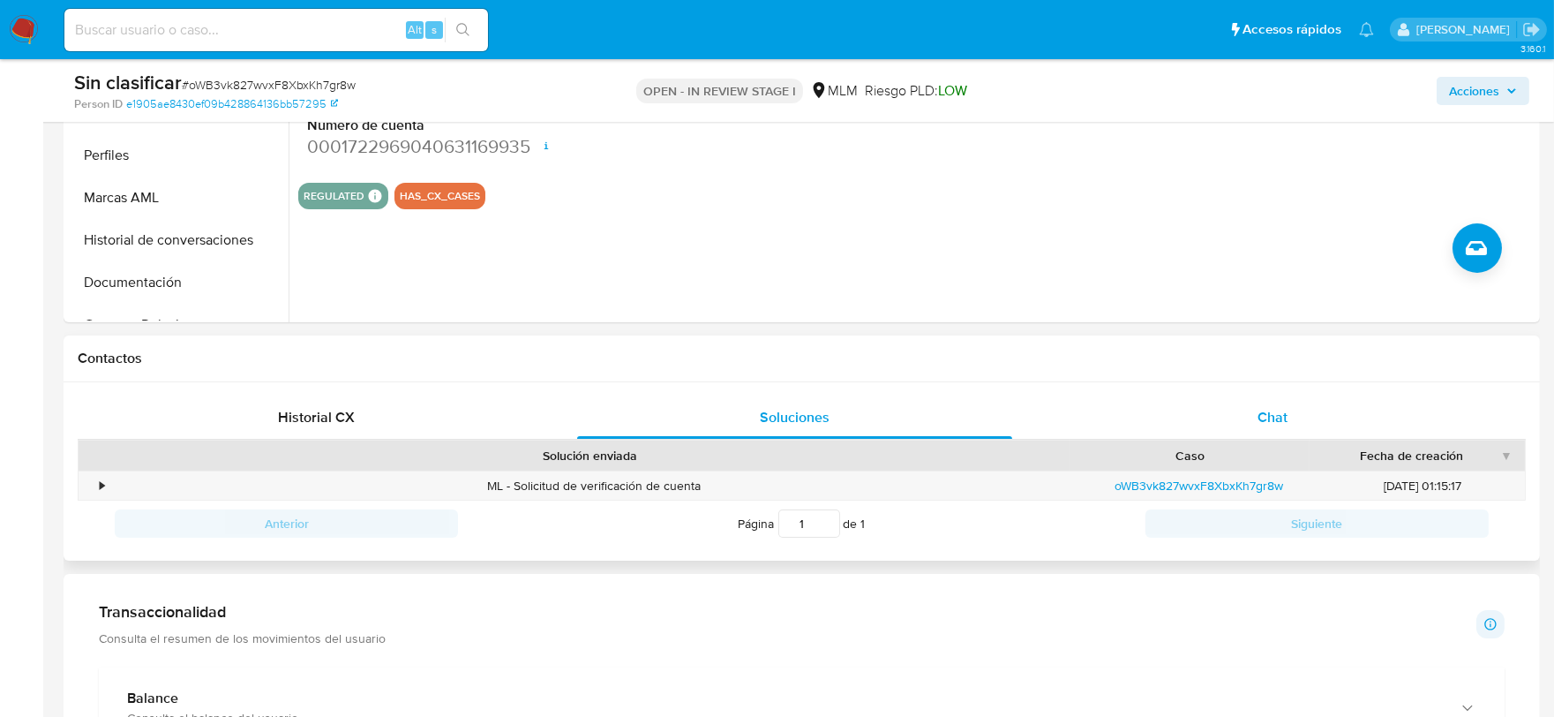
click at [1263, 425] on span "Chat" at bounding box center [1272, 417] width 30 height 20
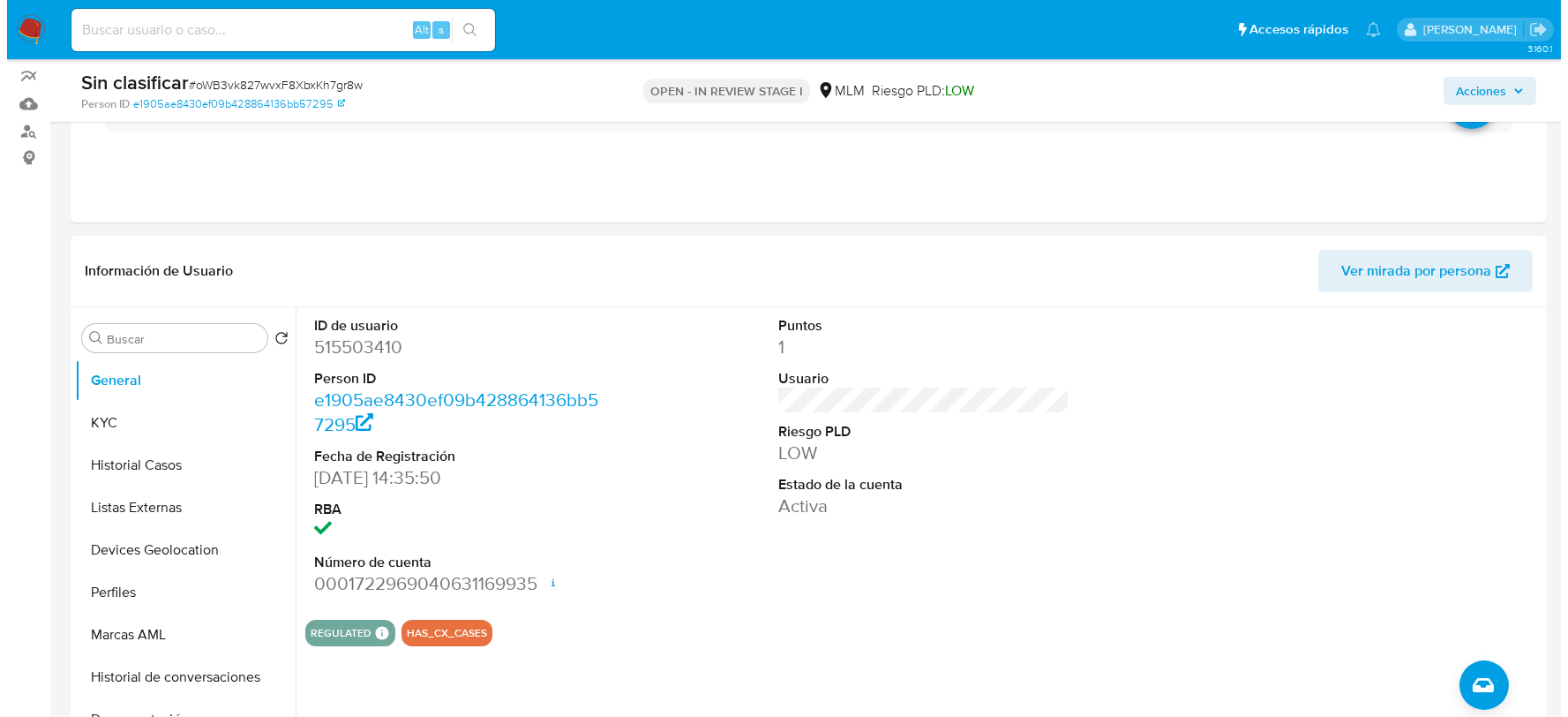
scroll to position [98, 0]
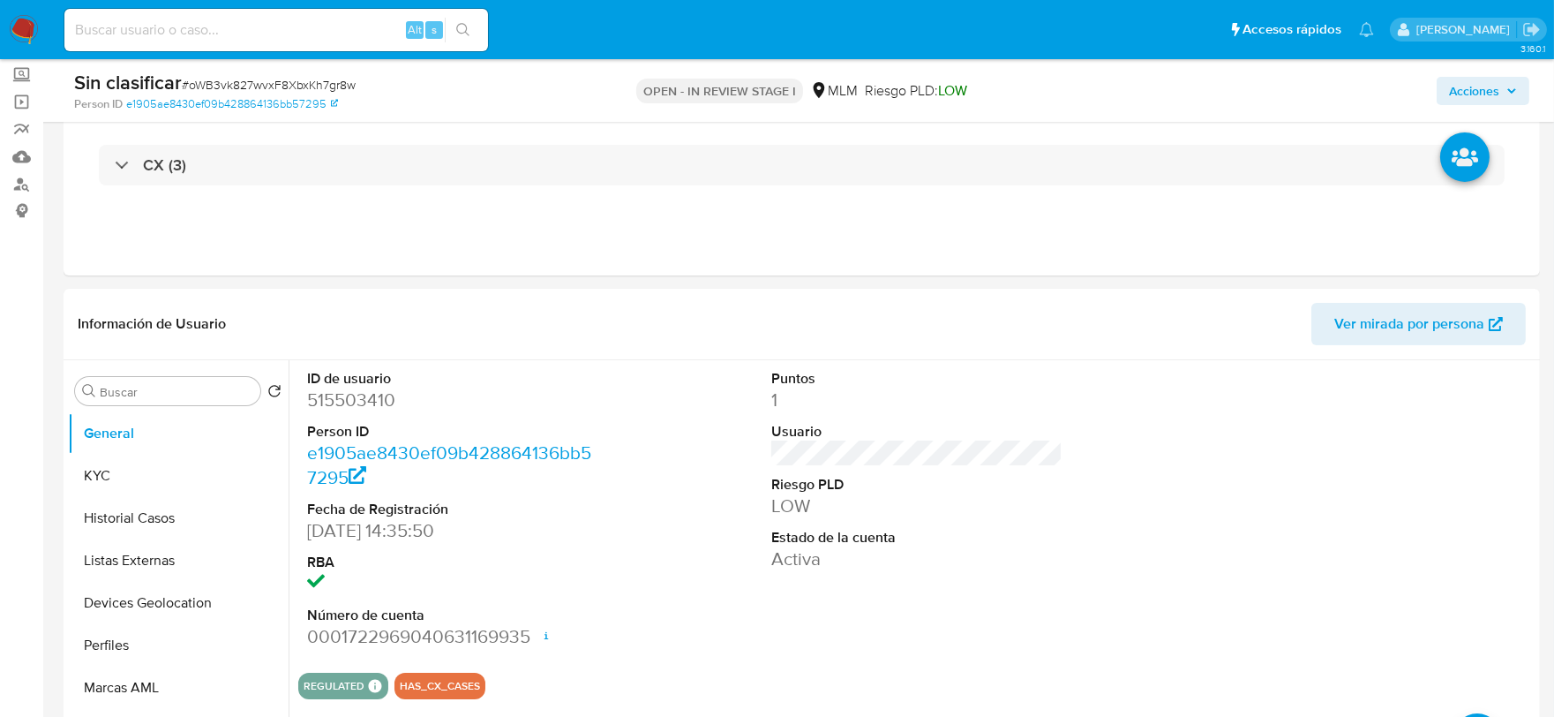
click at [1470, 82] on span "Acciones" at bounding box center [1474, 91] width 50 height 28
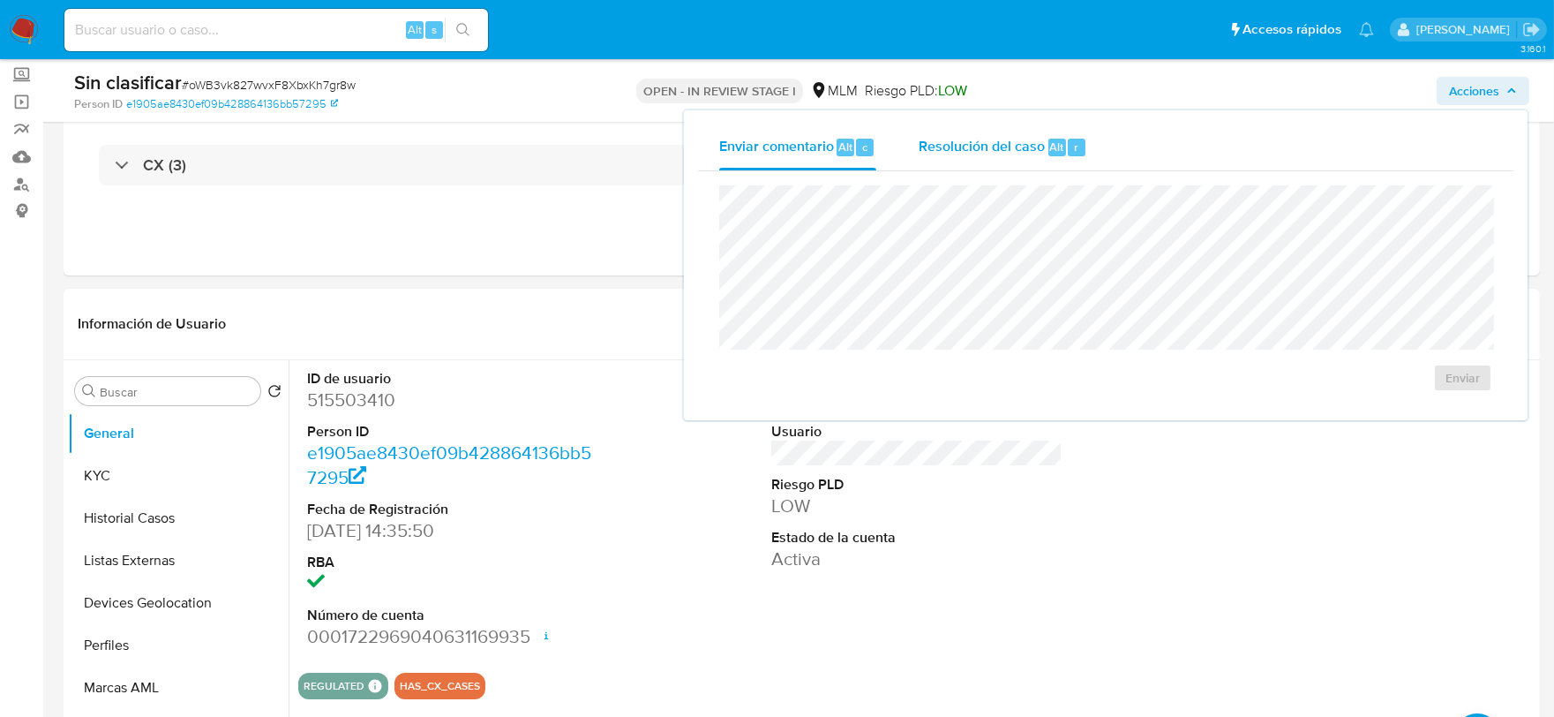
click at [987, 151] on span "Resolución del caso" at bounding box center [982, 146] width 126 height 20
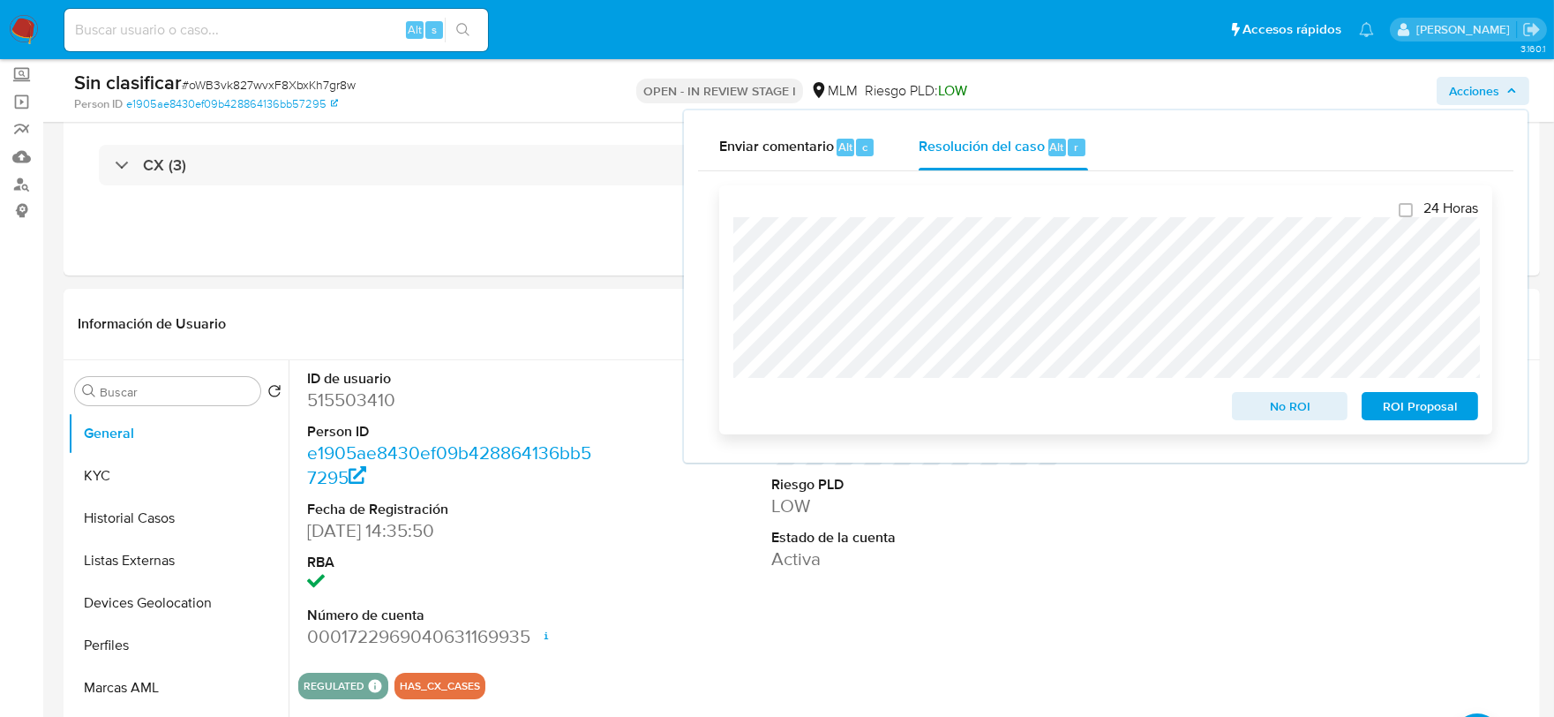
click at [1302, 409] on span "No ROI" at bounding box center [1290, 406] width 92 height 25
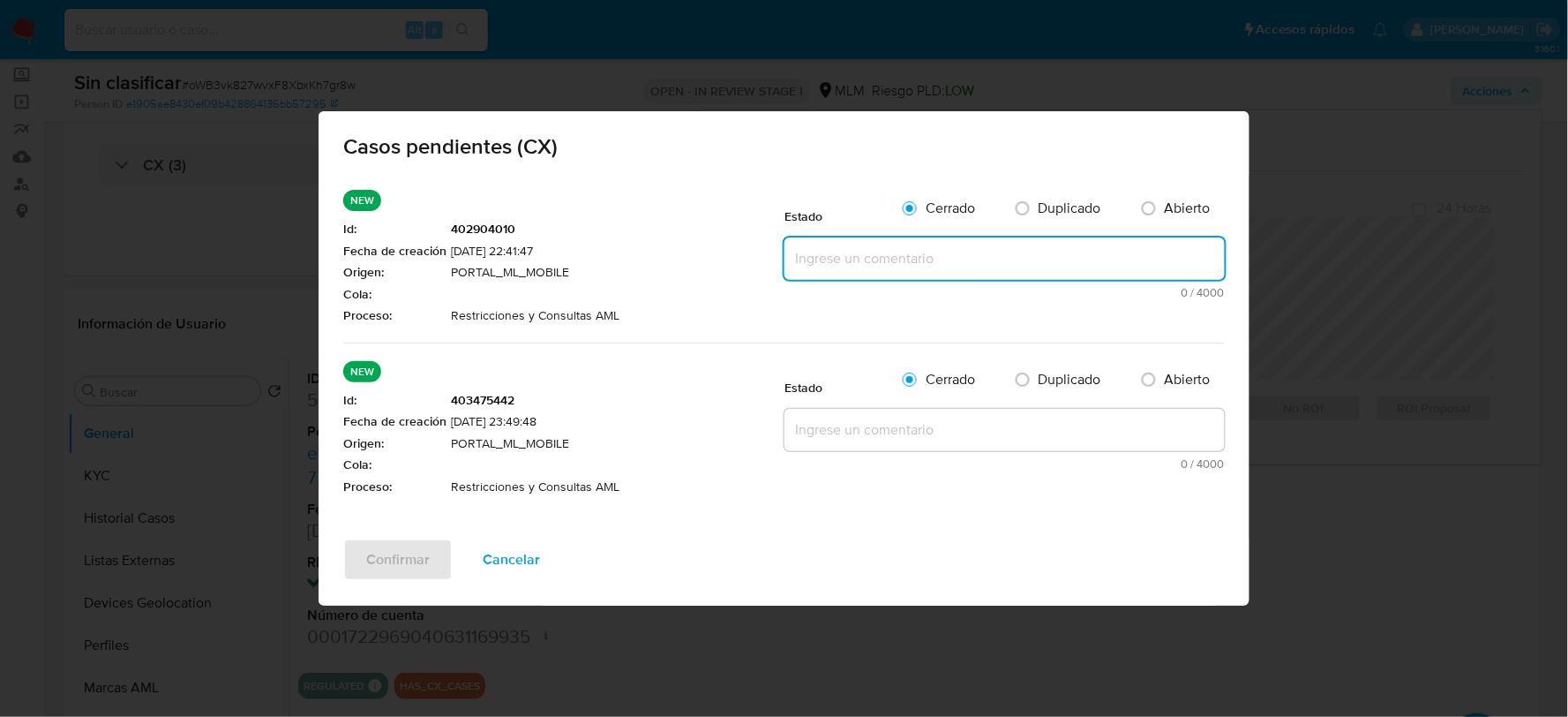
click at [902, 259] on textarea at bounding box center [1004, 258] width 440 height 42
paste textarea "Se elimina restricción, no aplica a reglas actuales, cliente con documentación …"
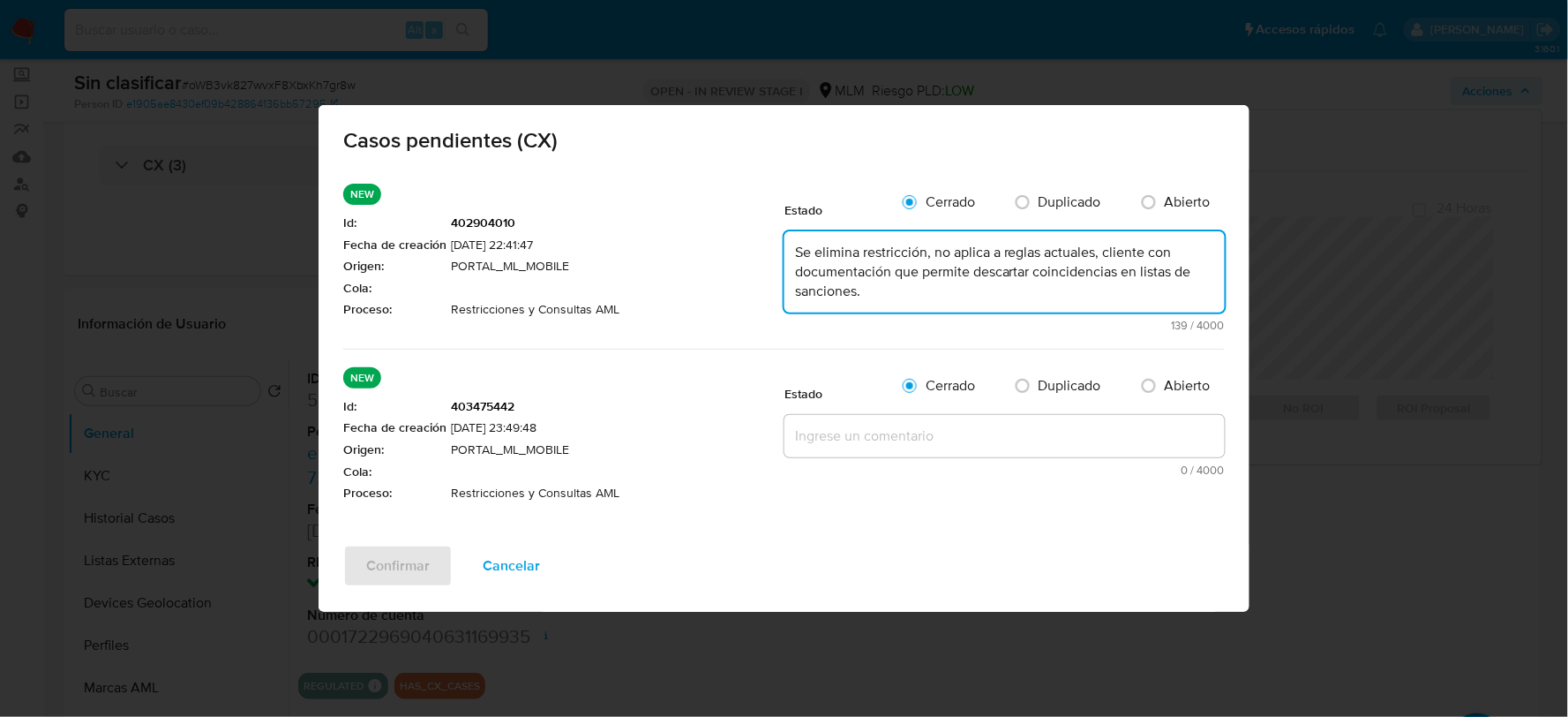
type textarea "Se elimina restricción, no aplica a reglas actuales, cliente con documentación …"
click at [904, 432] on textarea at bounding box center [1004, 436] width 440 height 42
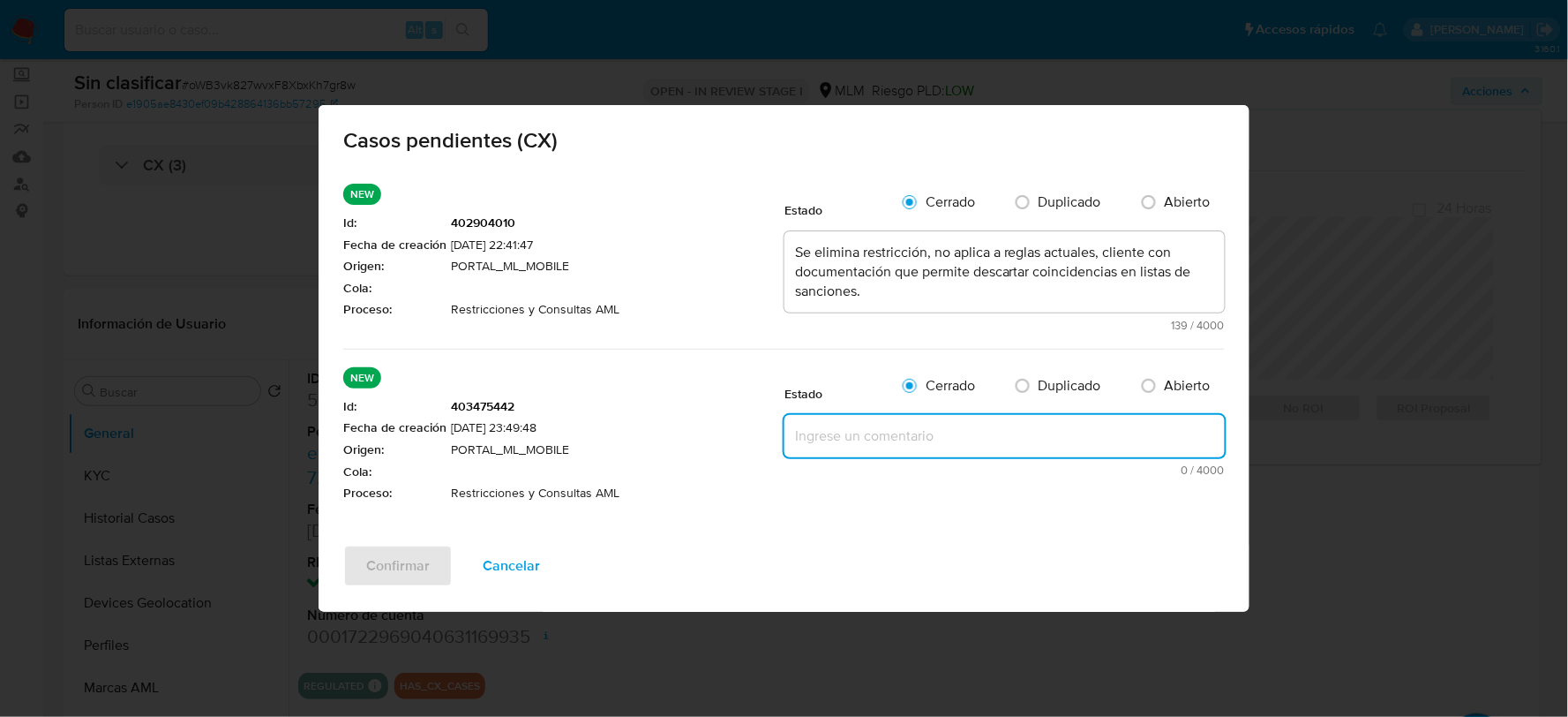
paste textarea "Se elimina restricción, no aplica a reglas actuales, cliente con documentación …"
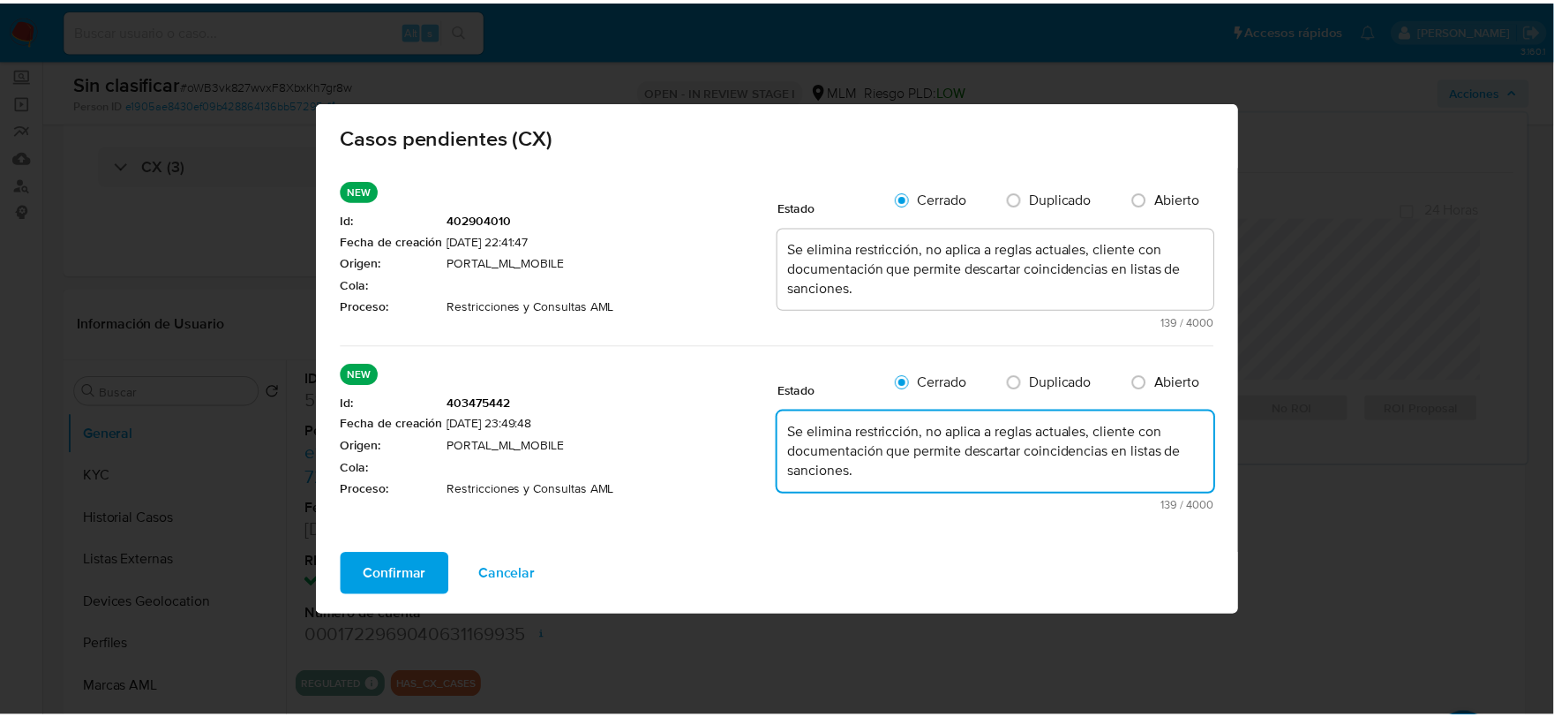
scroll to position [4, 0]
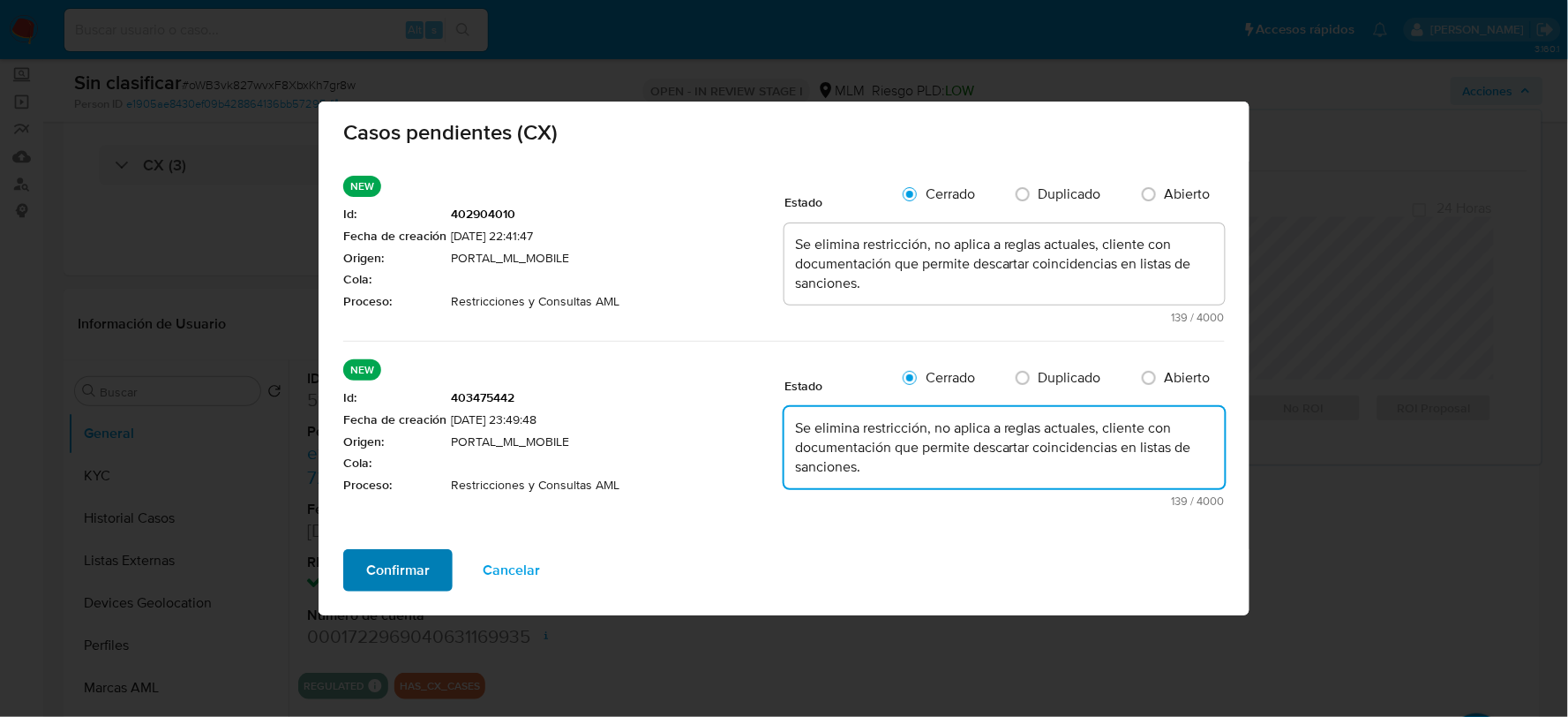
type textarea "Se elimina restricción, no aplica a reglas actuales, cliente con documentación …"
click at [400, 563] on span "Confirmar" at bounding box center [398, 570] width 64 height 39
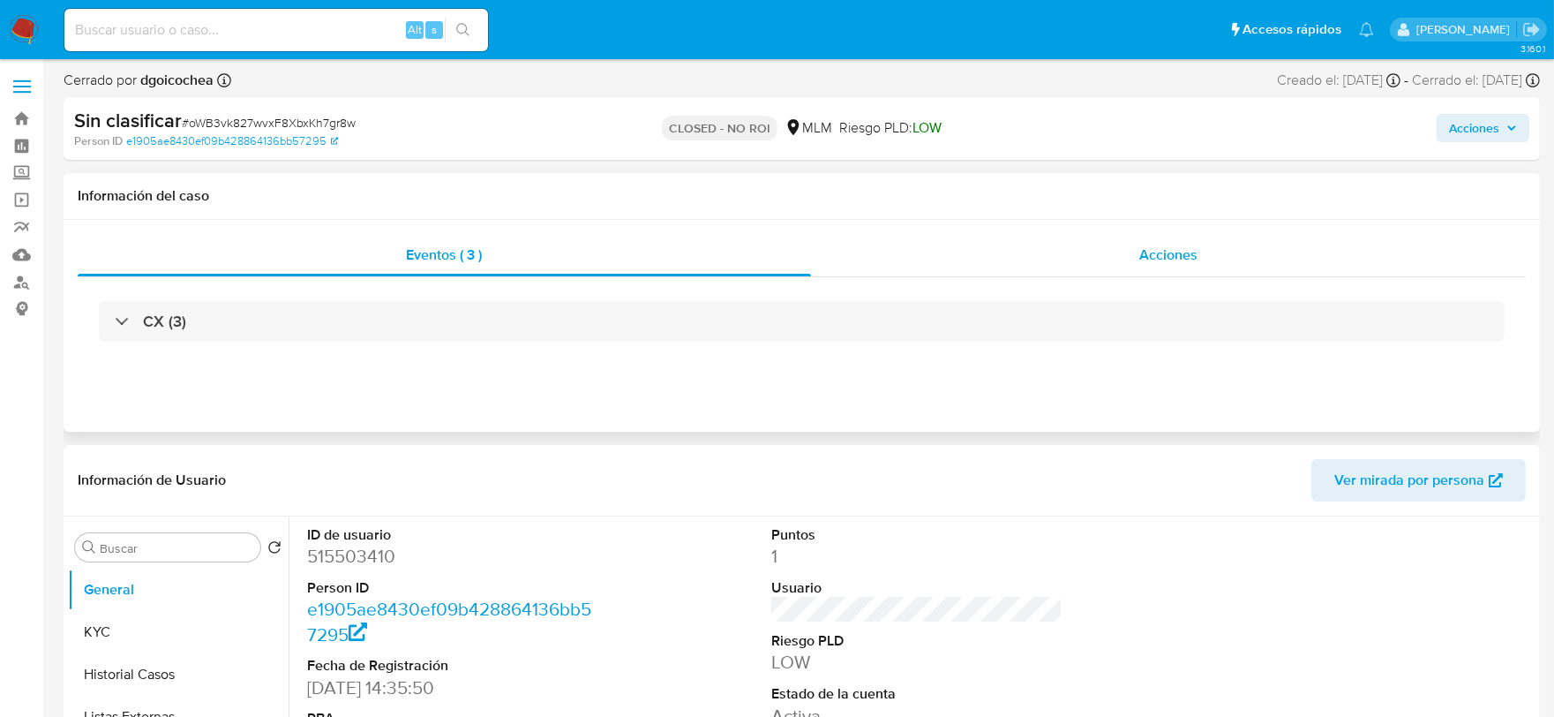
select select "10"
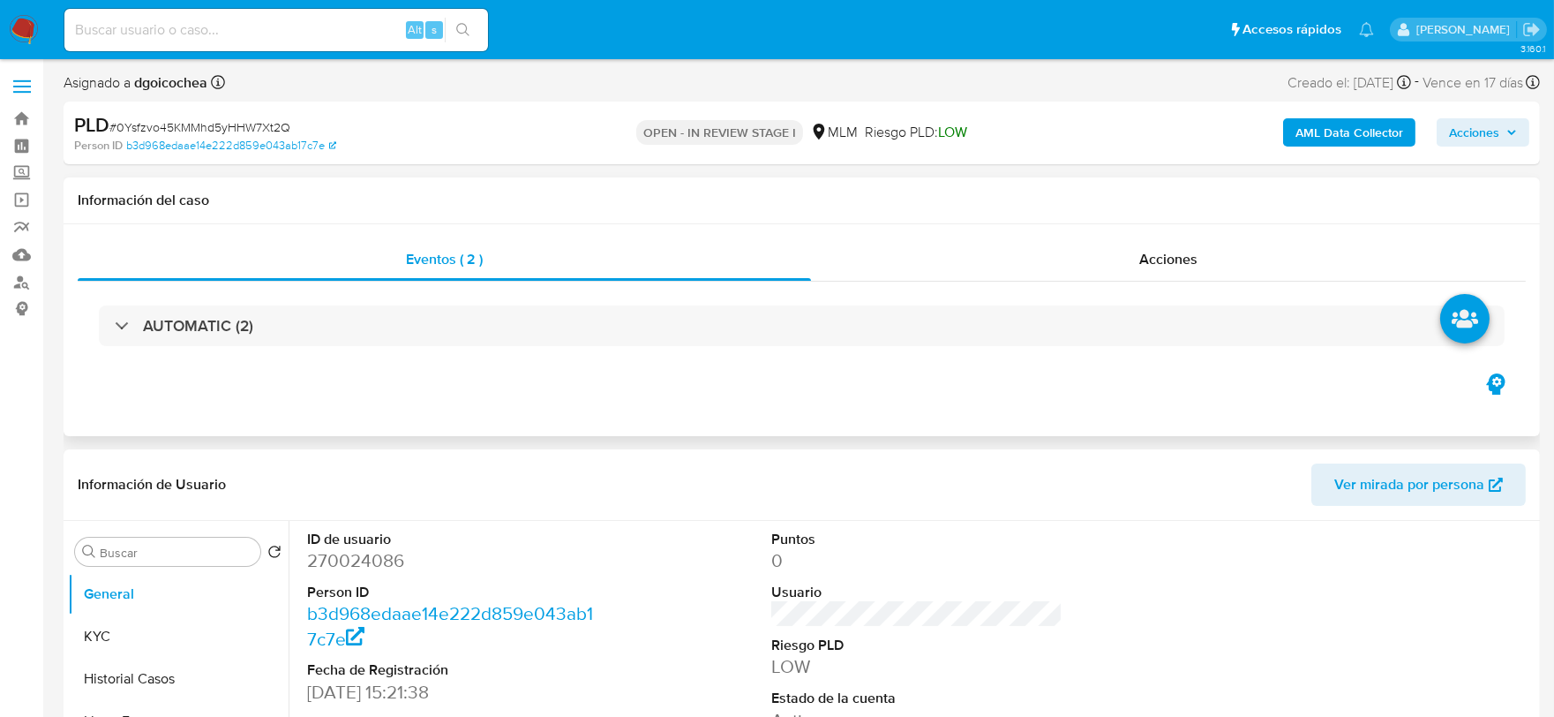
select select "10"
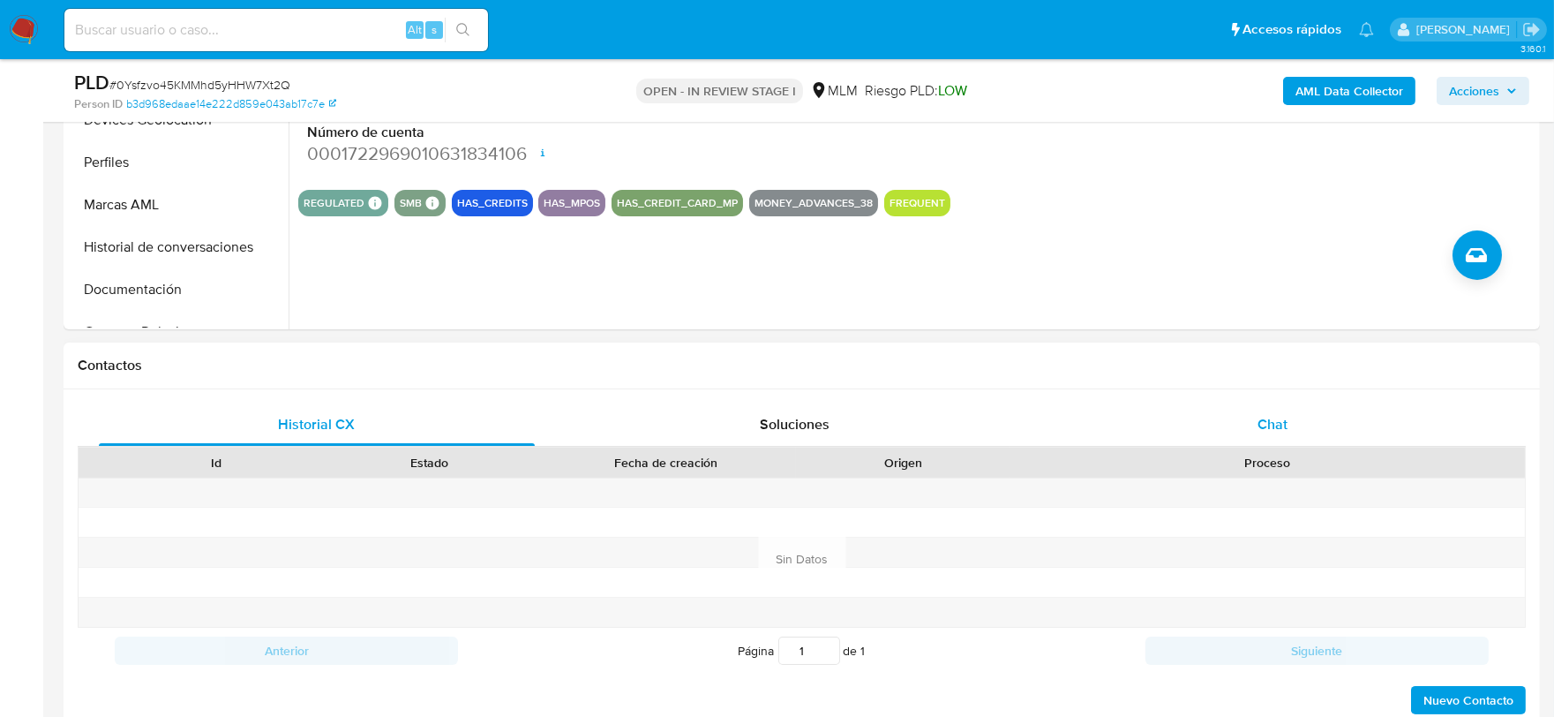
scroll to position [588, 0]
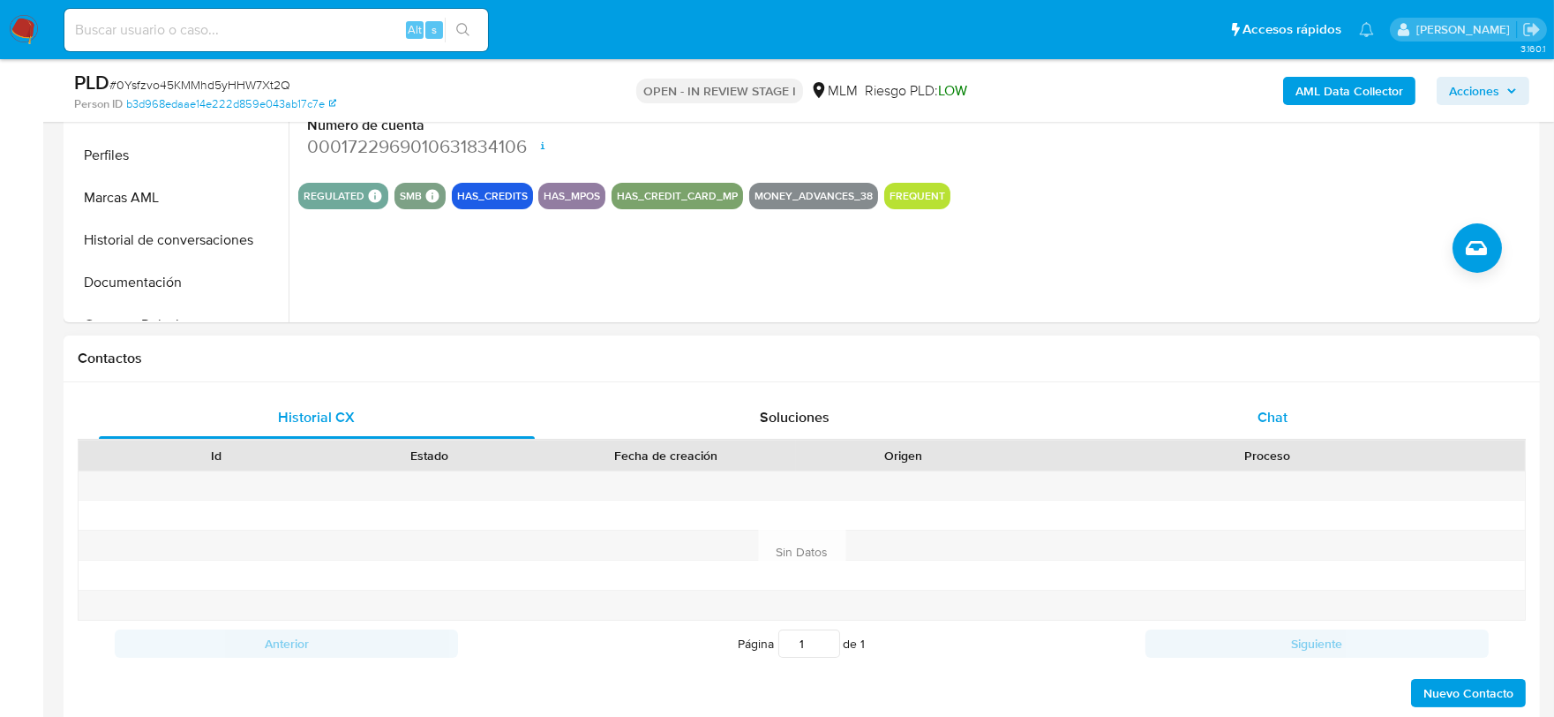
click at [1306, 404] on div "Chat" at bounding box center [1273, 417] width 436 height 42
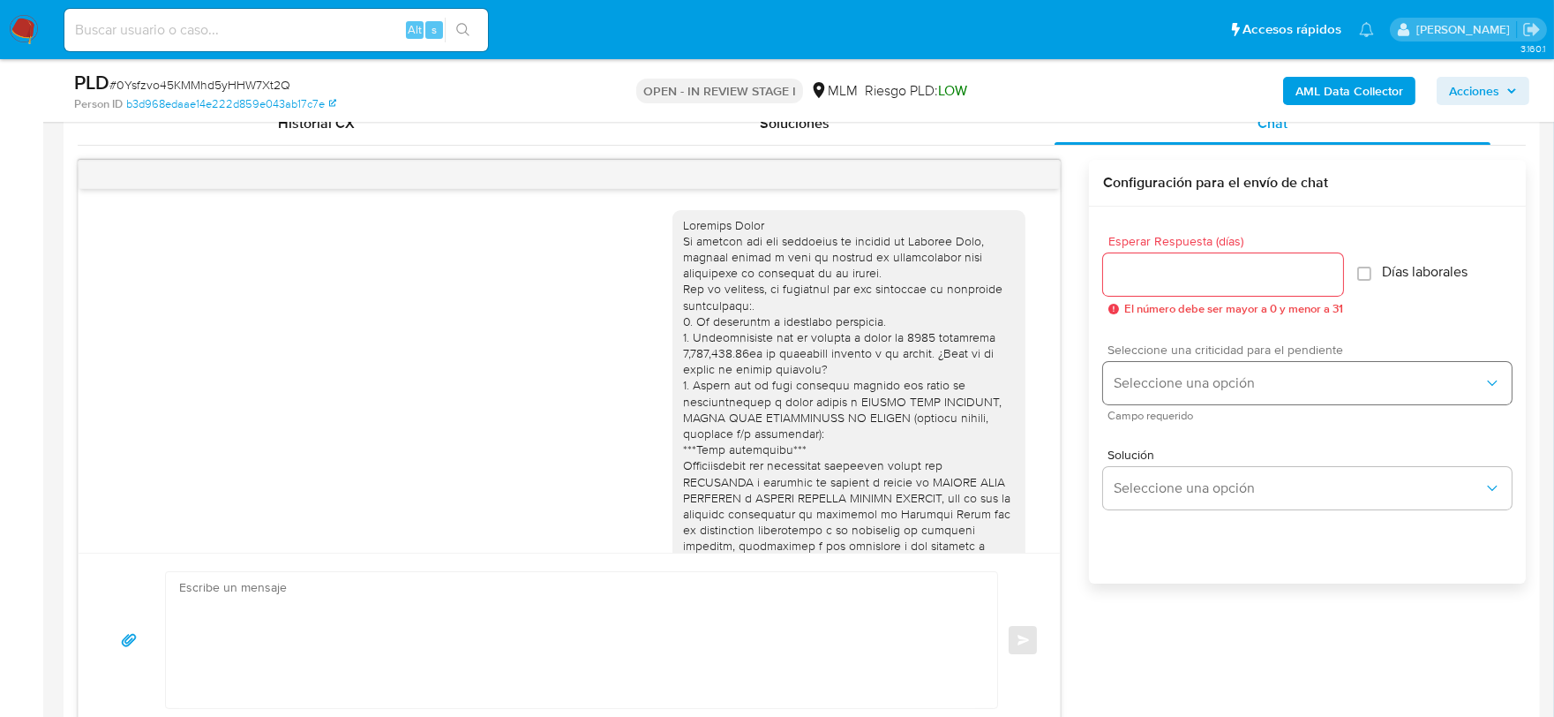
scroll to position [412, 0]
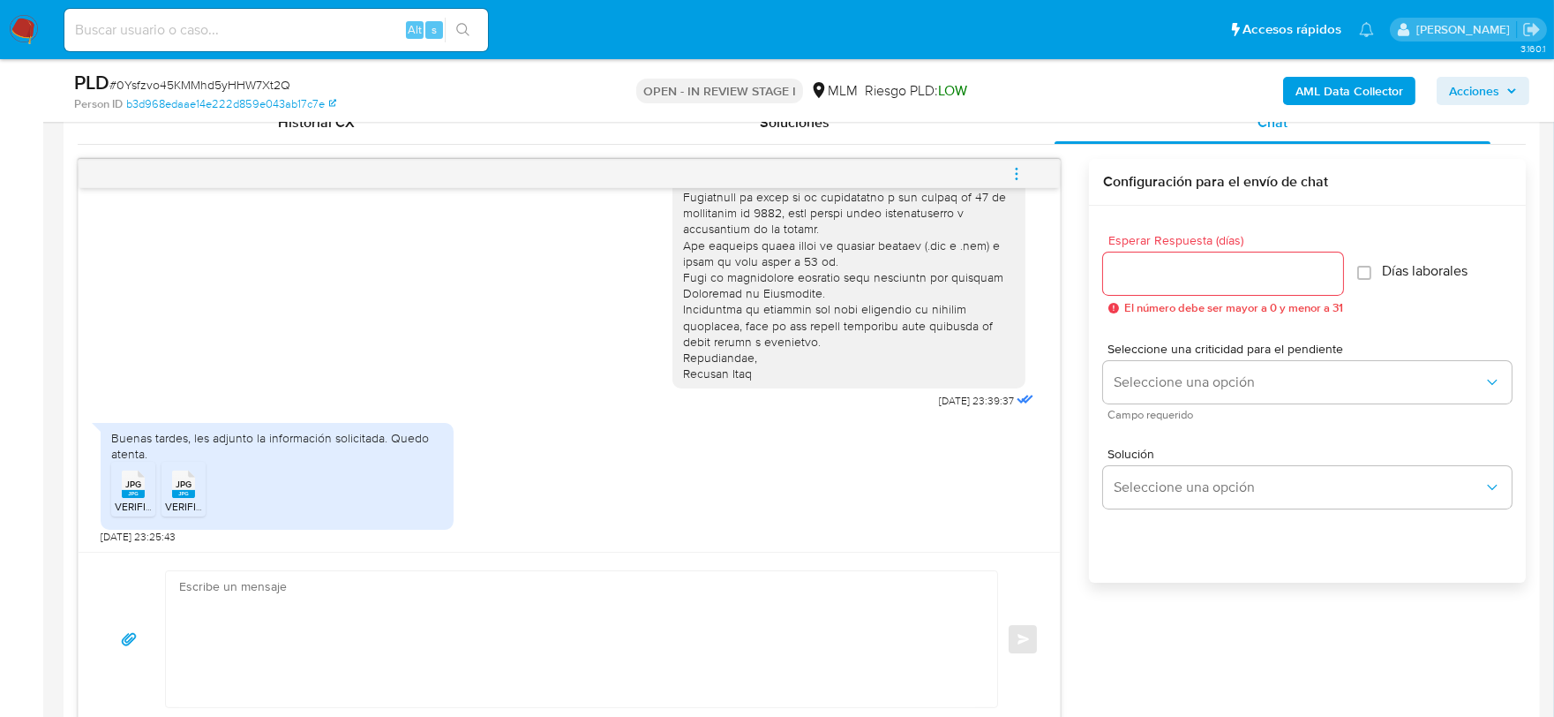
click at [1010, 170] on icon "menu-action" at bounding box center [1017, 174] width 16 height 16
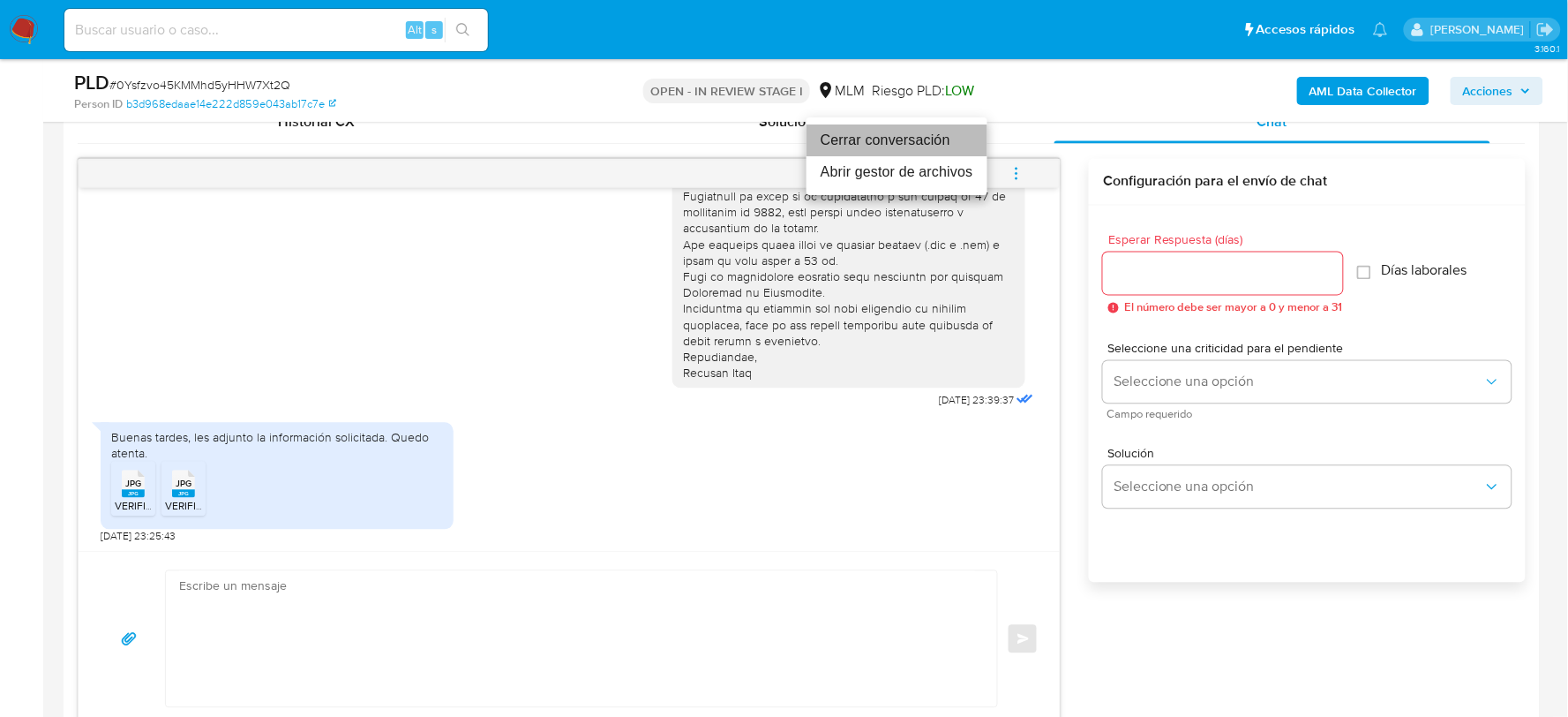
click at [880, 138] on li "Cerrar conversación" at bounding box center [897, 140] width 181 height 32
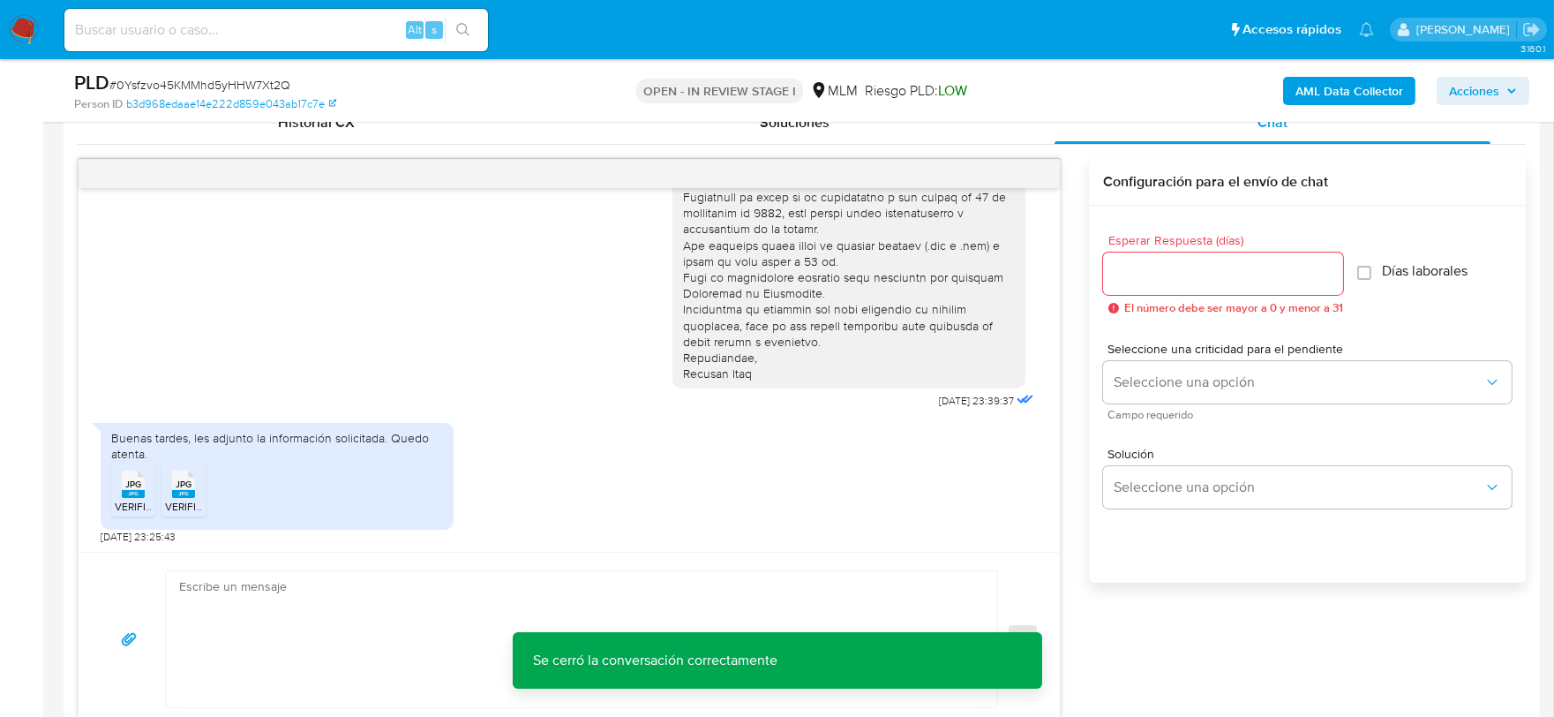
click at [851, 450] on div "Buenas tardes, les adjunto la información solicitada. Quedo atenta. JPG JPG VER…" at bounding box center [569, 479] width 937 height 131
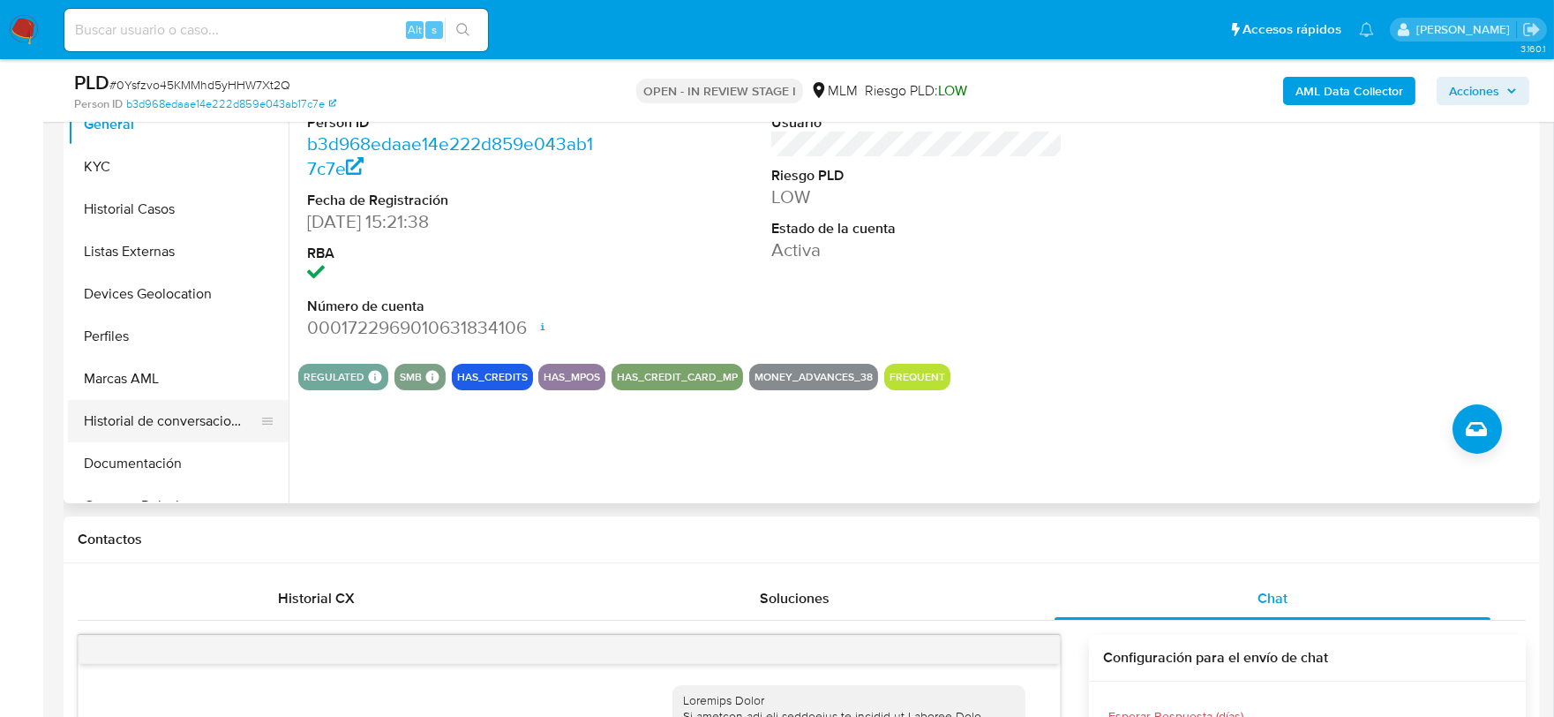
scroll to position [294, 0]
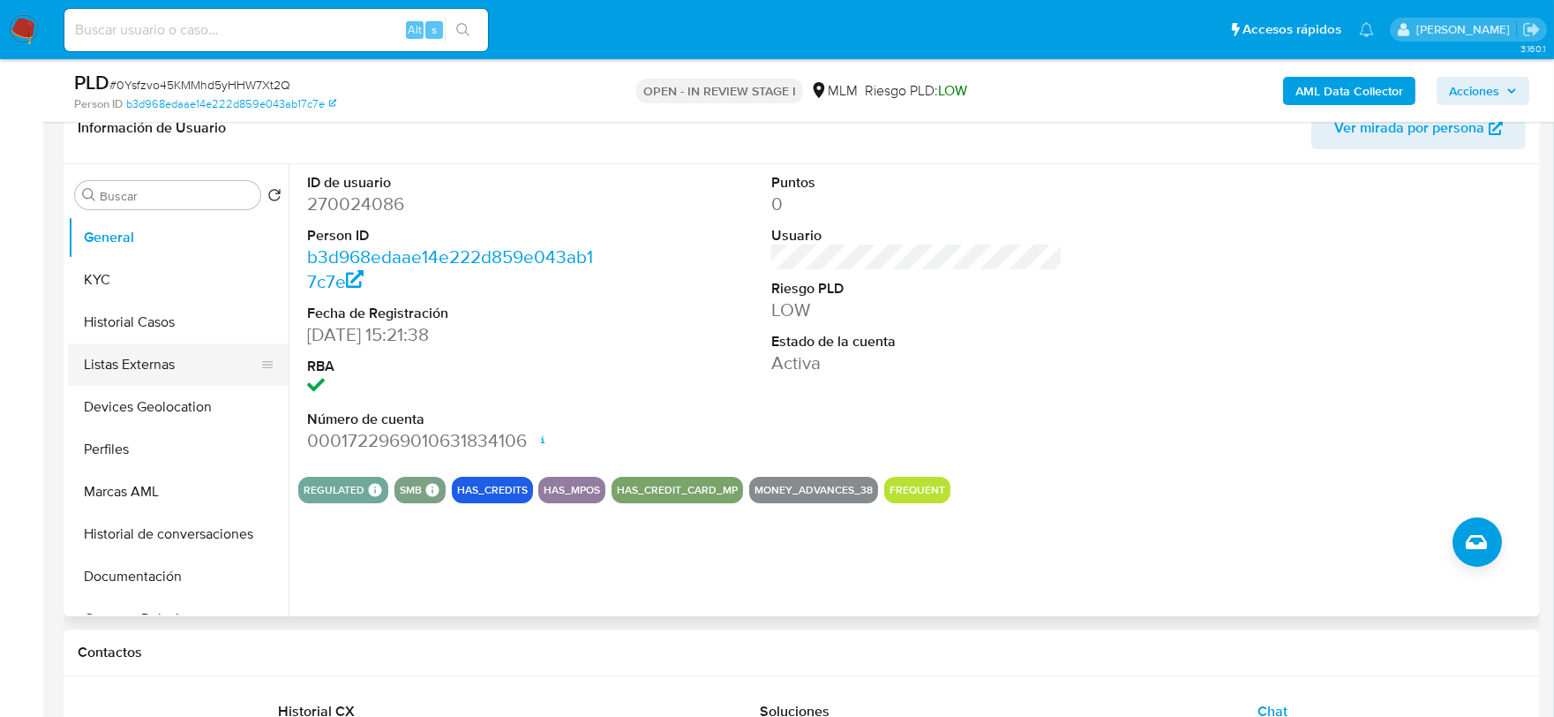
drag, startPoint x: 170, startPoint y: 320, endPoint x: 200, endPoint y: 344, distance: 38.3
click at [170, 320] on button "Historial Casos" at bounding box center [178, 322] width 221 height 42
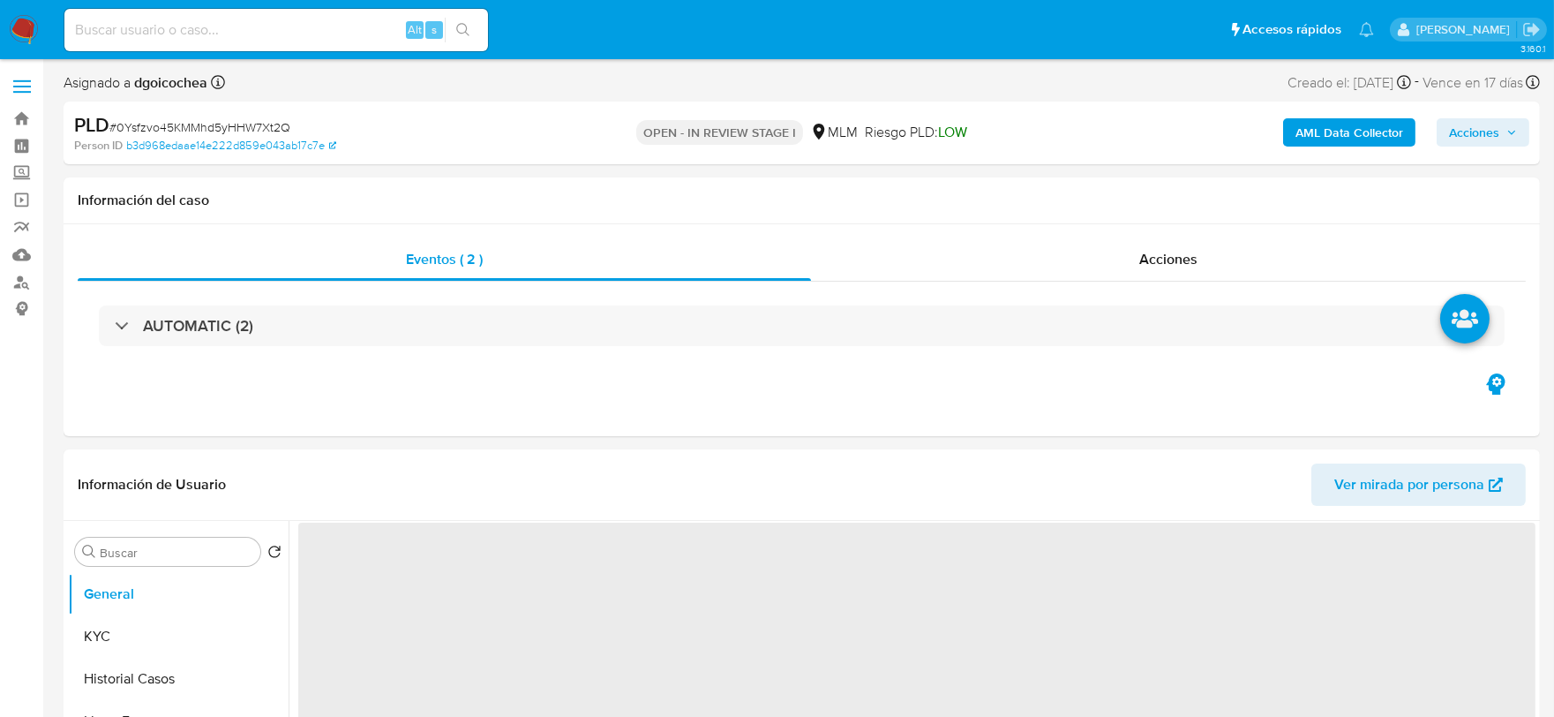
select select "10"
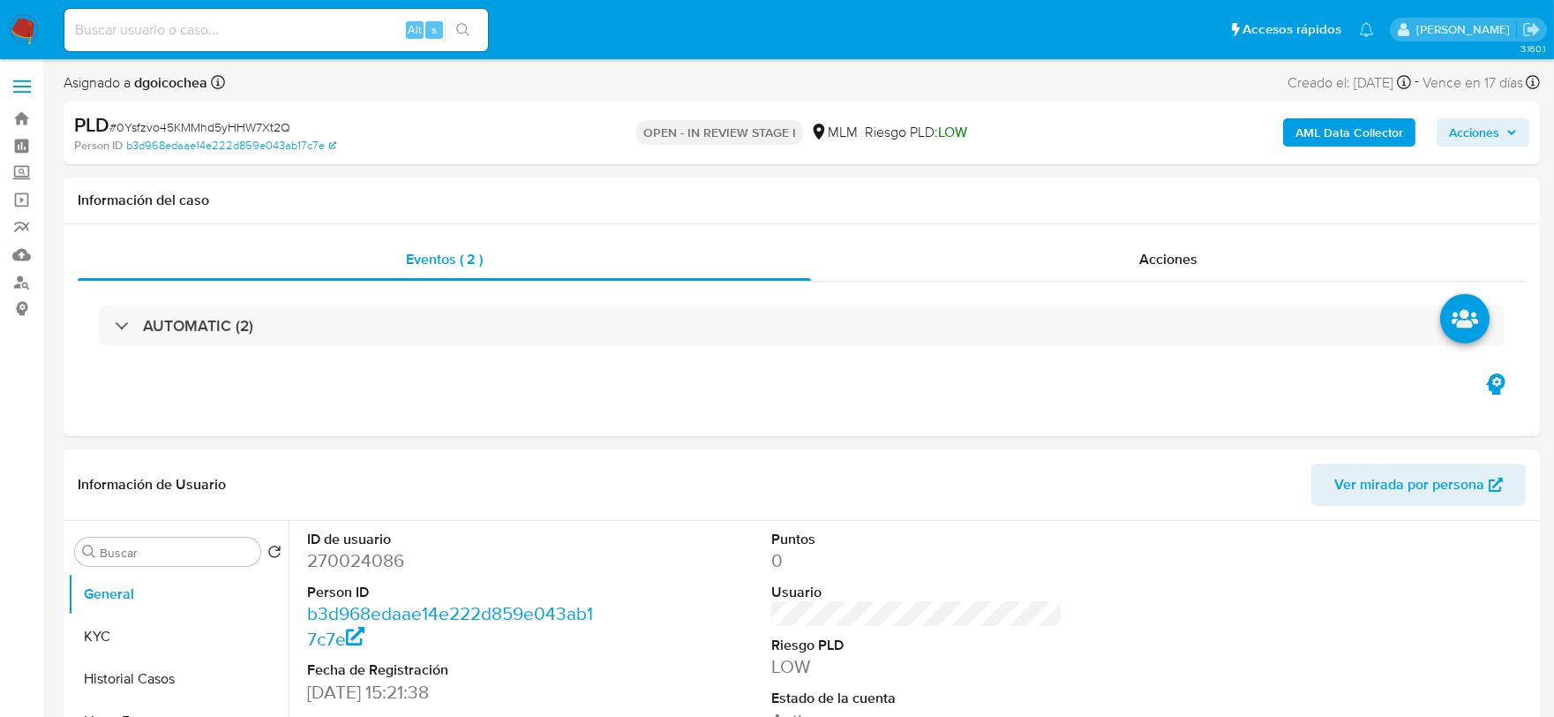
click at [1242, 583] on div at bounding box center [1382, 670] width 310 height 298
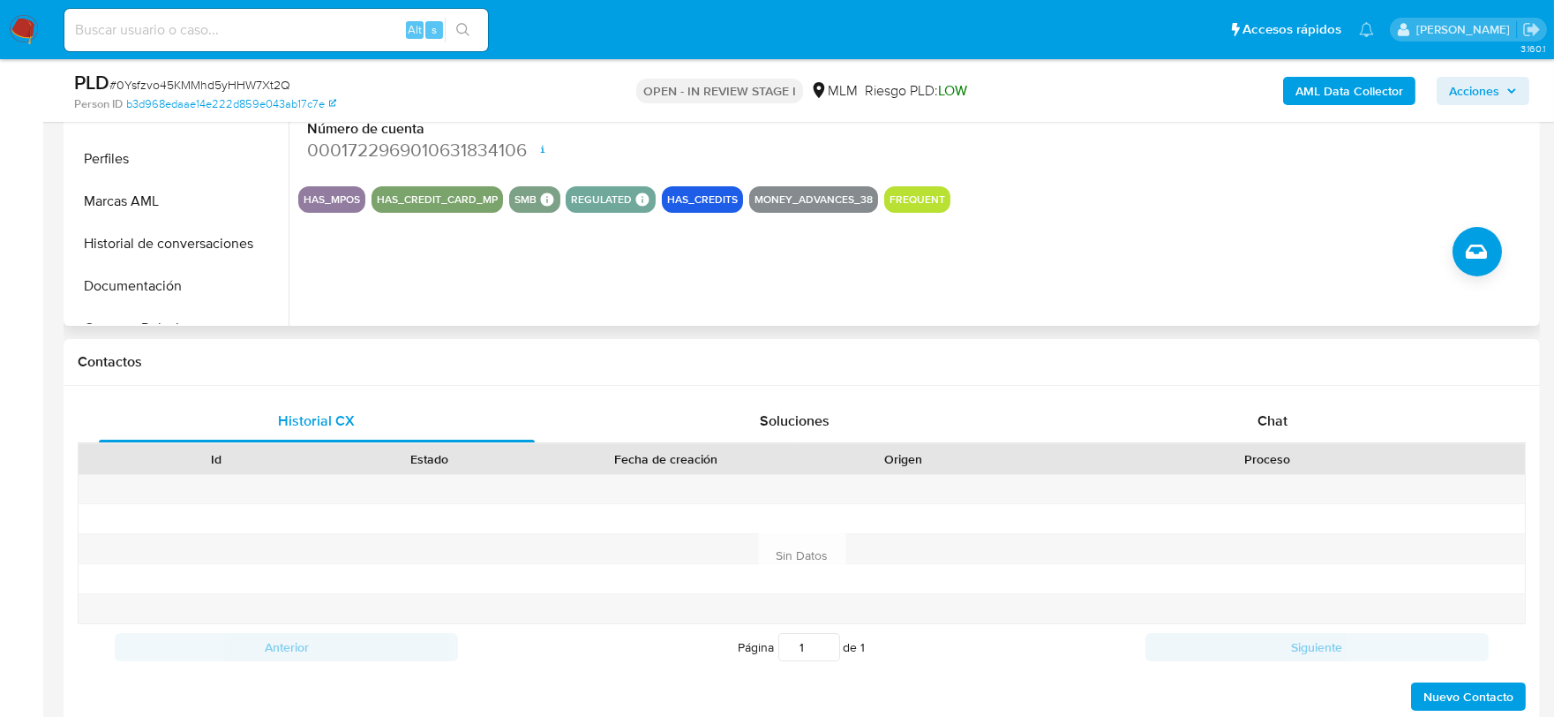
scroll to position [588, 0]
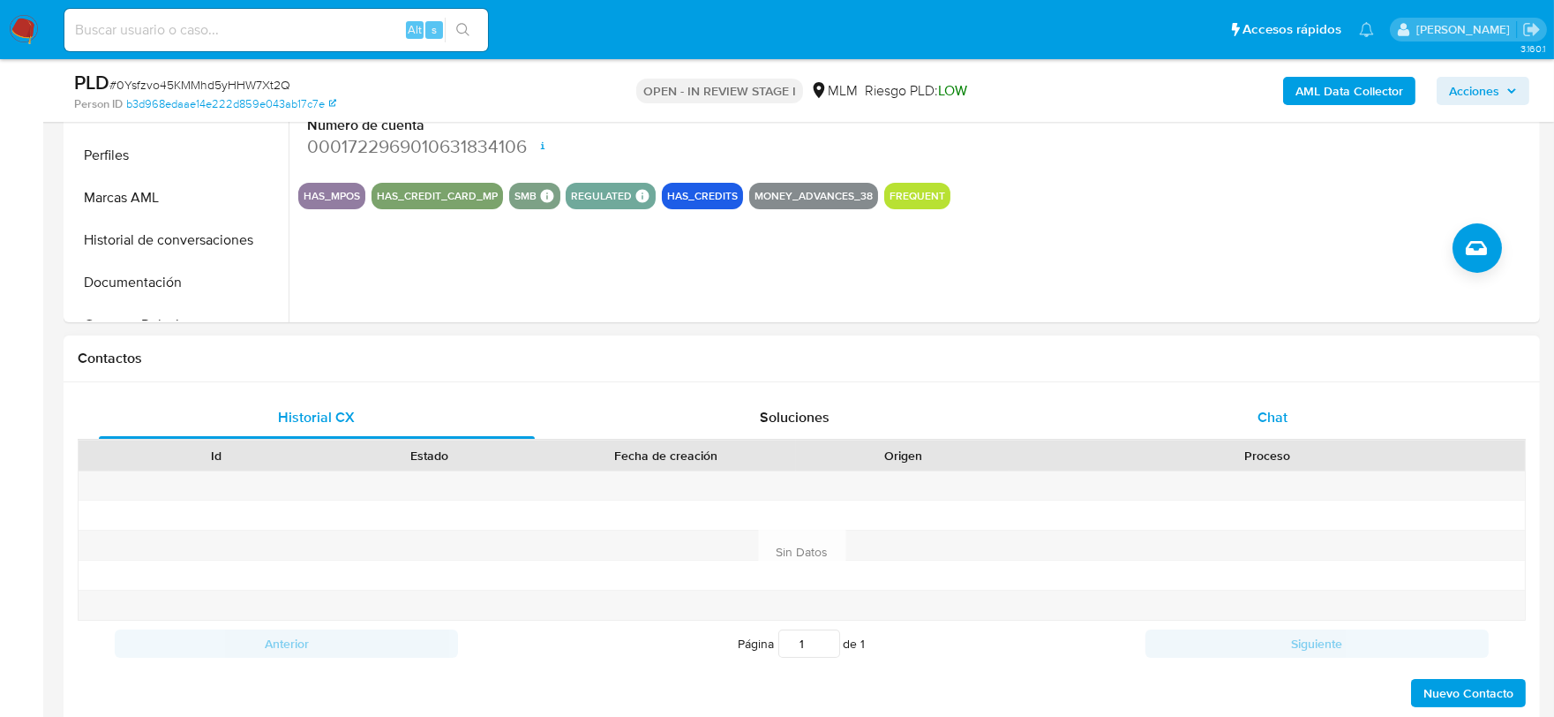
click at [1250, 417] on div "Chat" at bounding box center [1273, 417] width 436 height 42
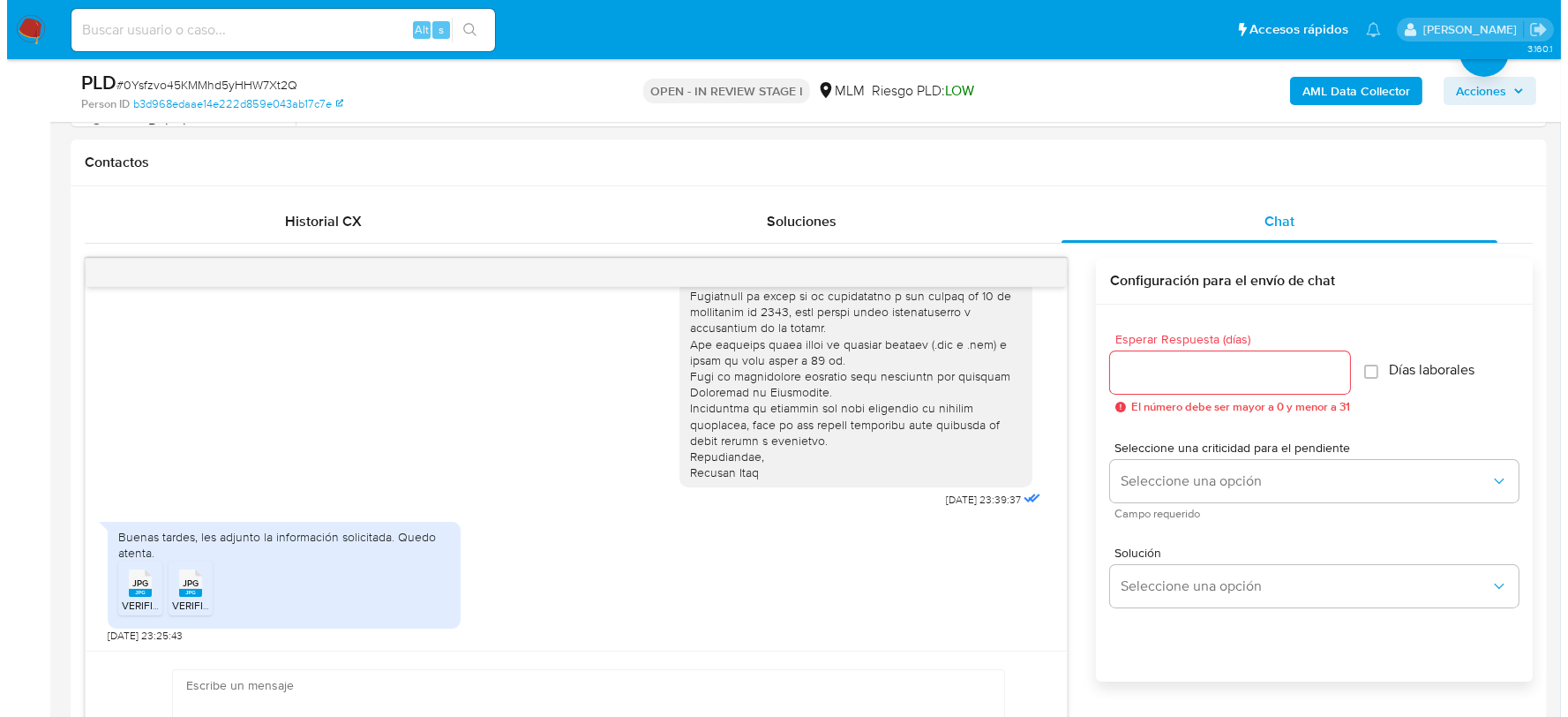
scroll to position [289, 0]
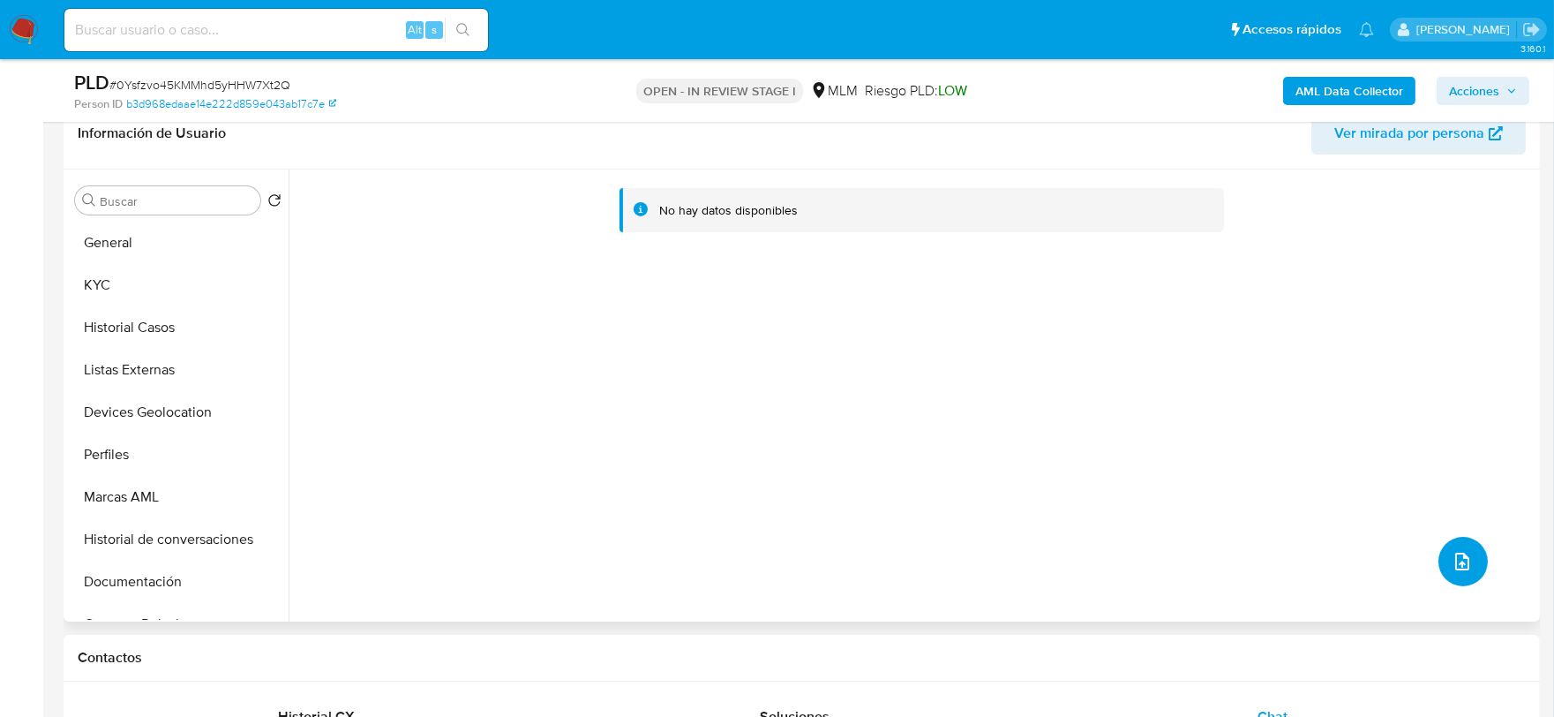
click at [1454, 556] on icon "upload-file" at bounding box center [1462, 561] width 21 height 21
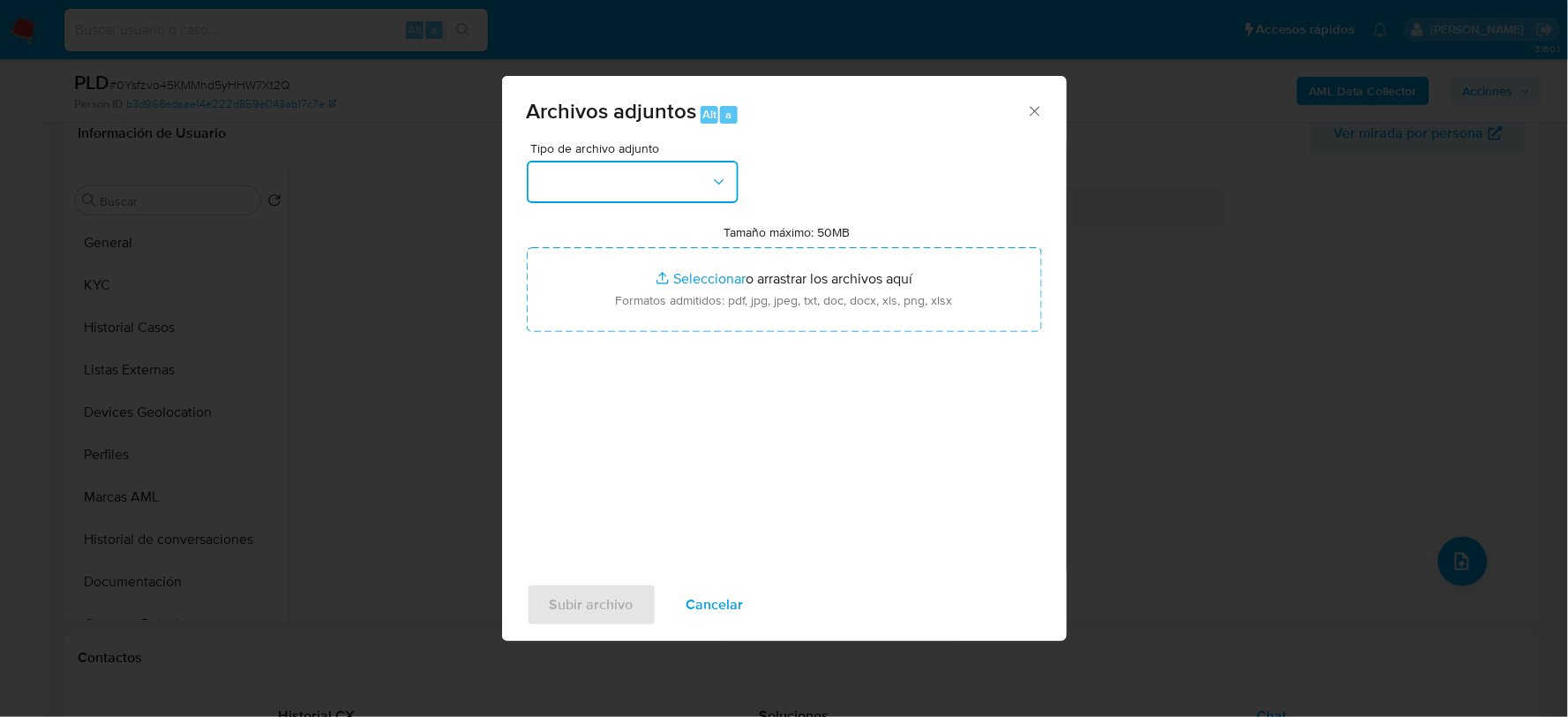
click at [649, 181] on button "button" at bounding box center [633, 182] width 212 height 42
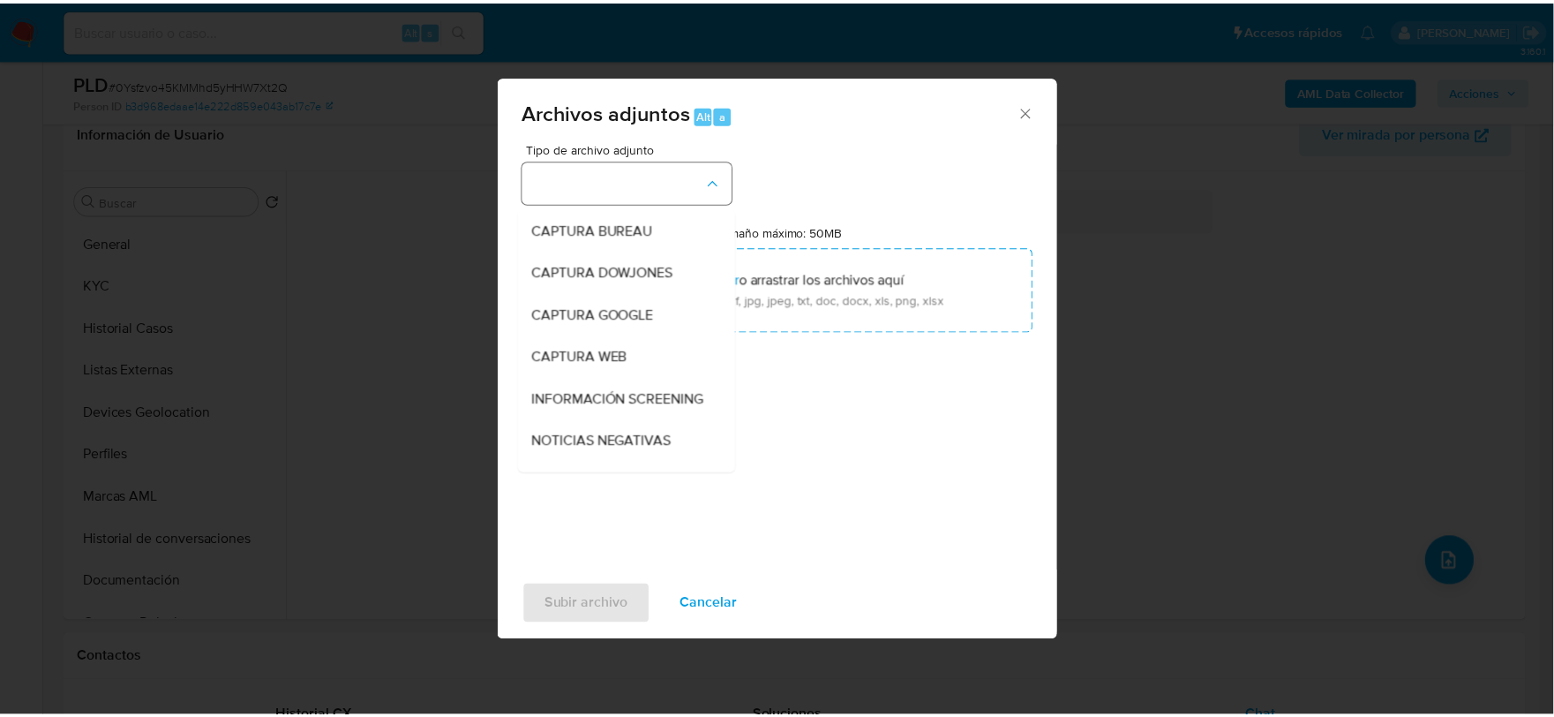
scroll to position [134, 0]
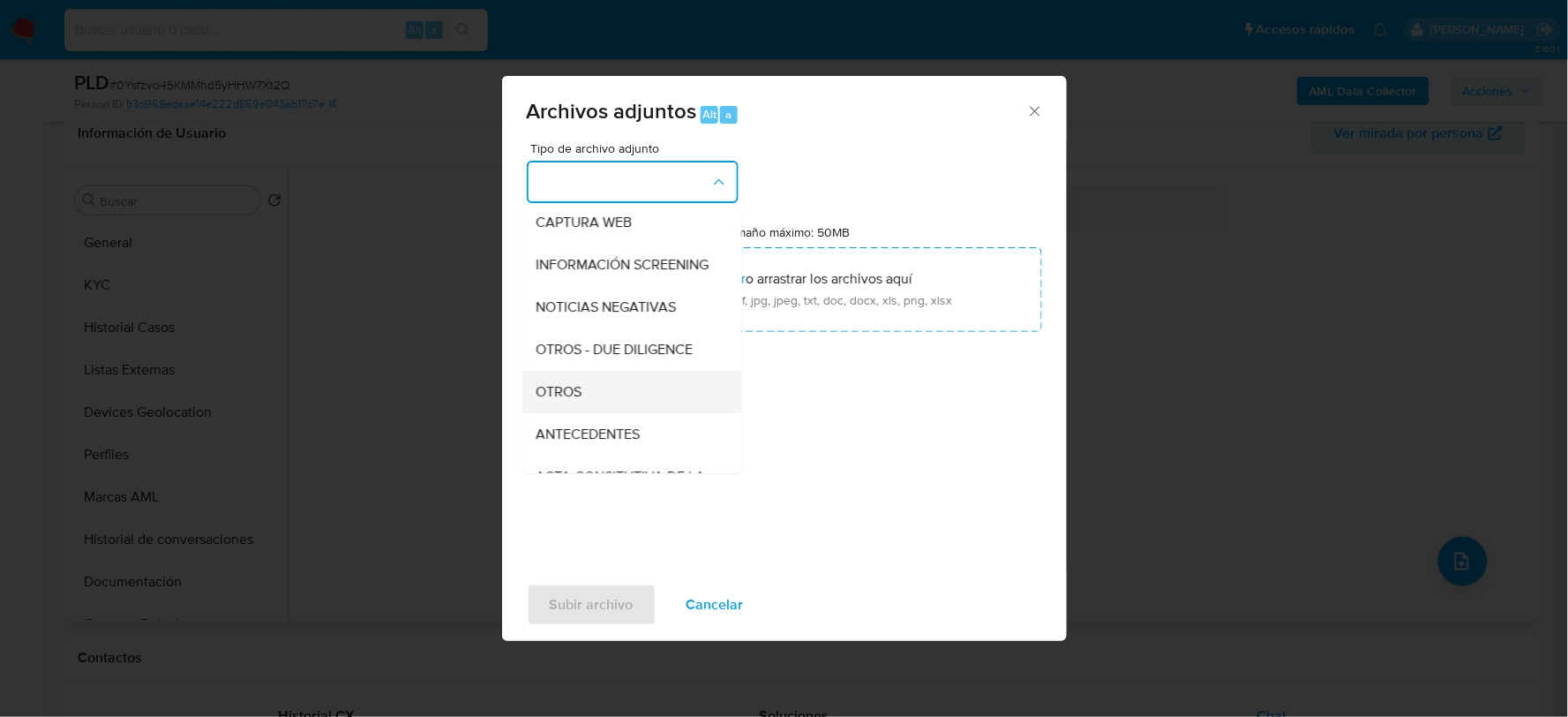
click at [584, 406] on div "OTROS" at bounding box center [627, 391] width 180 height 42
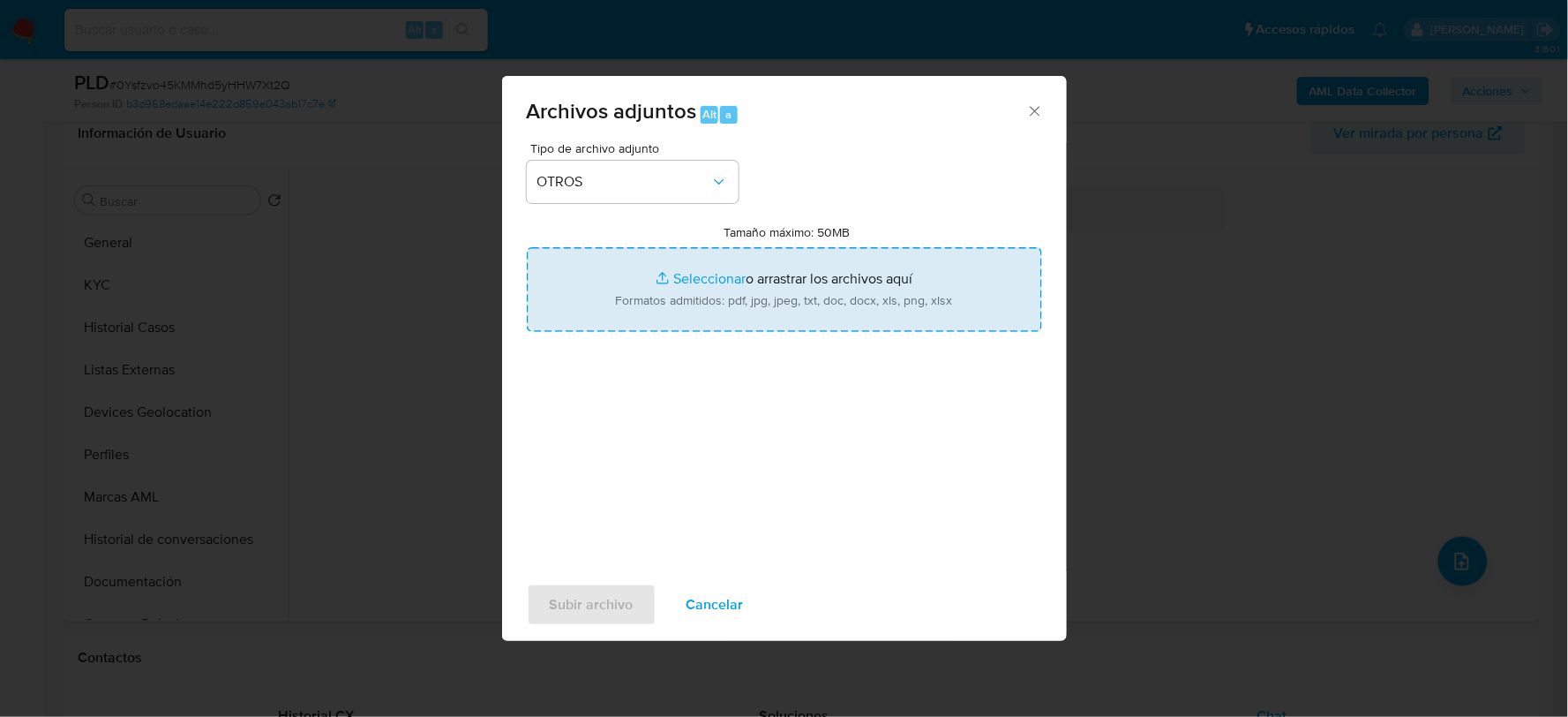
type input "C:\fakepath\270024086_KARLA MURO_AGO2025.xlsx"
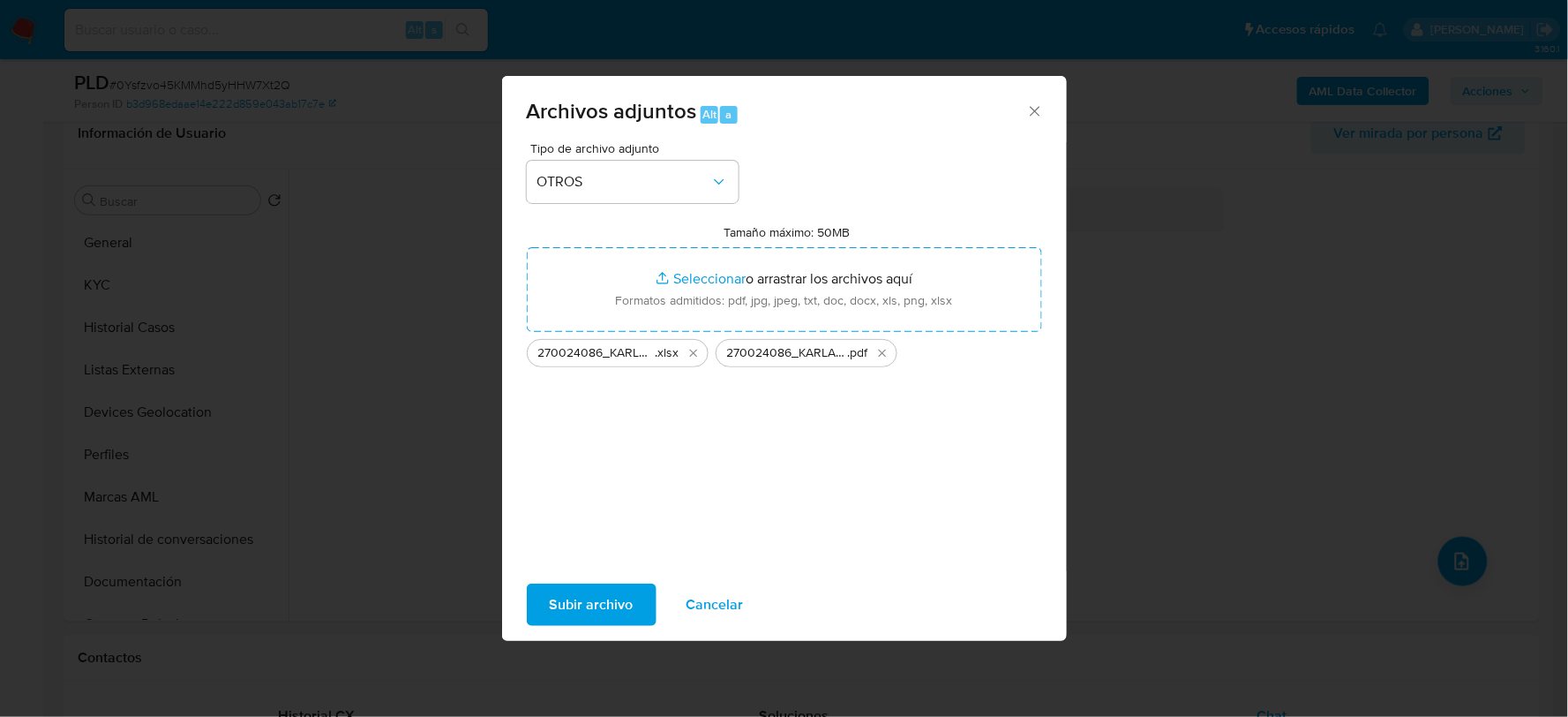
click at [600, 598] on span "Subir archivo" at bounding box center [592, 604] width 84 height 39
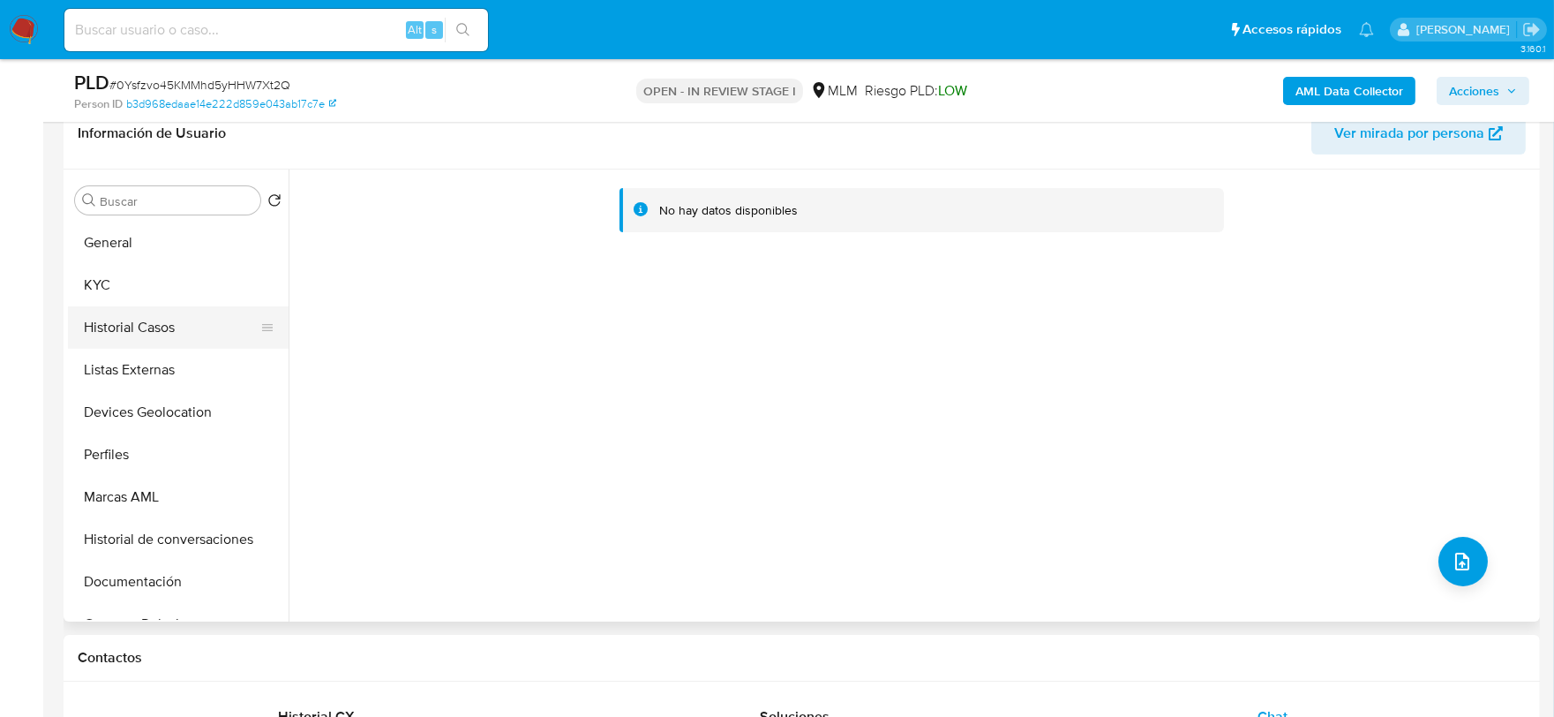
click at [124, 313] on button "Historial Casos" at bounding box center [171, 327] width 206 height 42
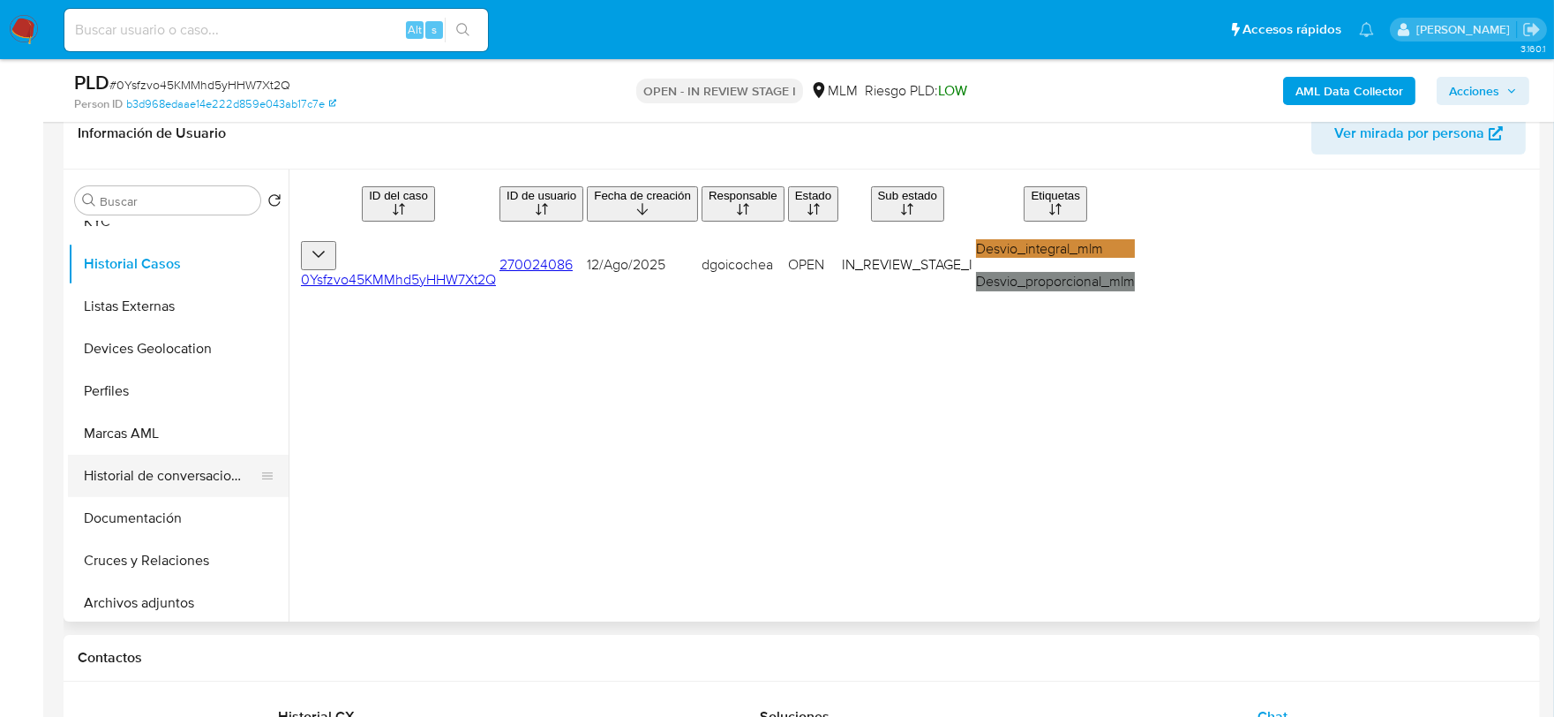
scroll to position [98, 0]
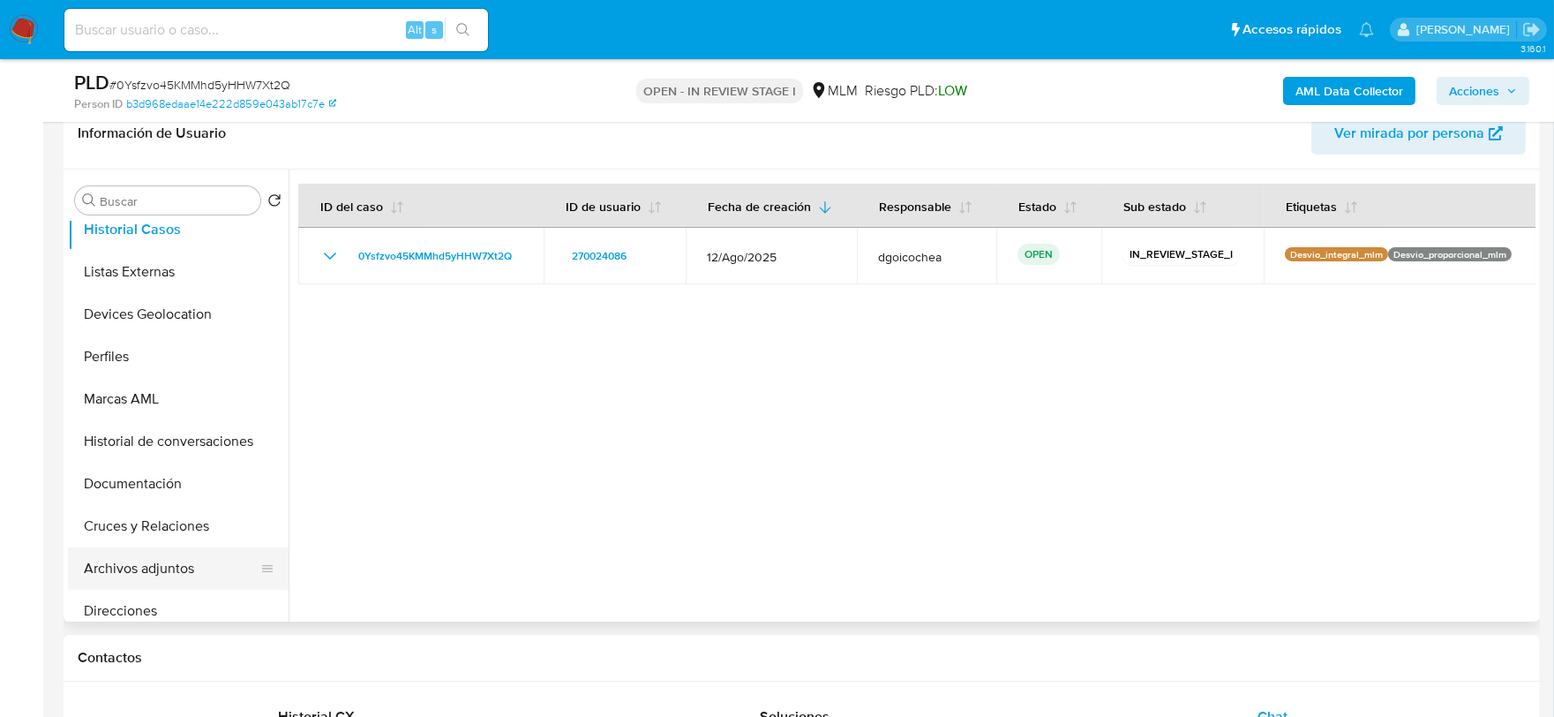
click at [180, 556] on button "Archivos adjuntos" at bounding box center [171, 568] width 206 height 42
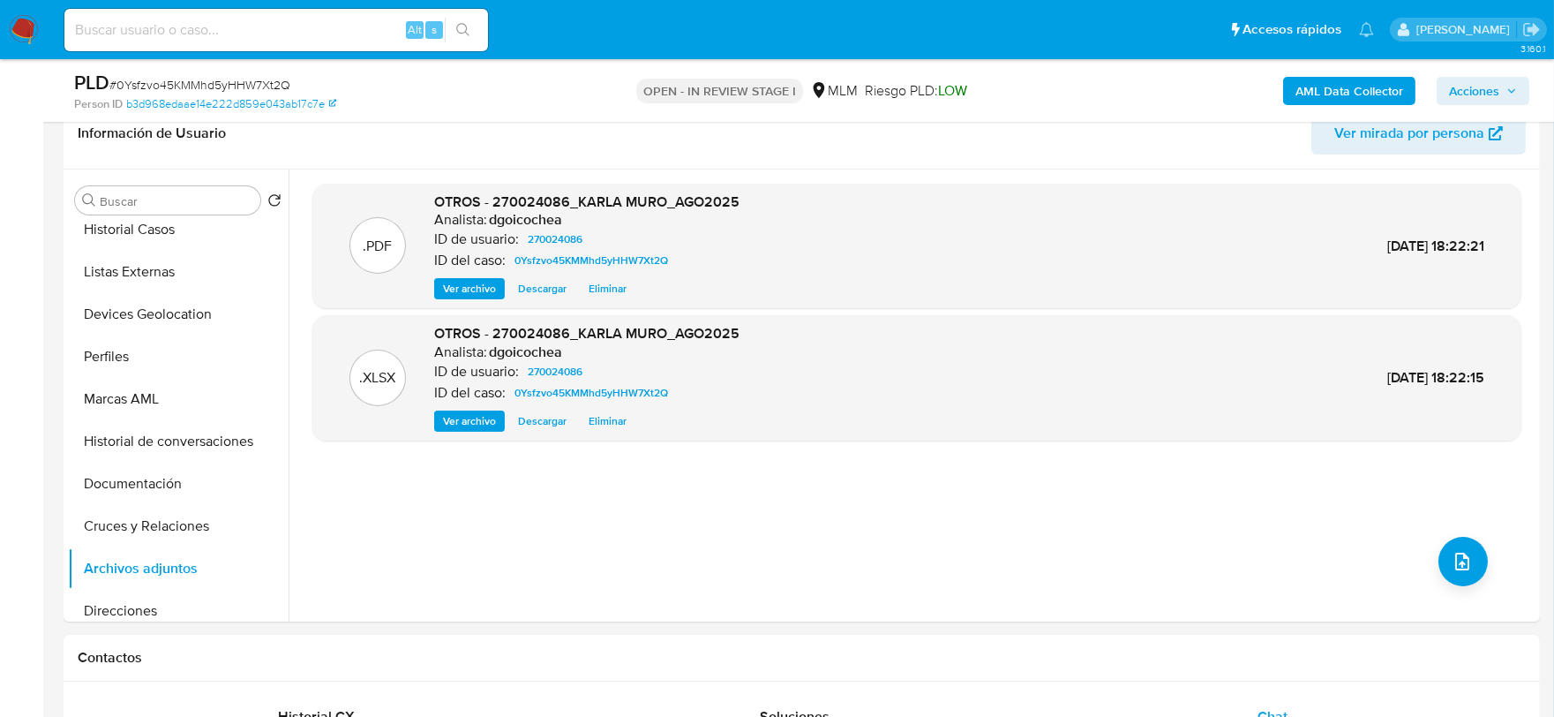
click at [1480, 88] on span "Acciones" at bounding box center [1474, 91] width 50 height 28
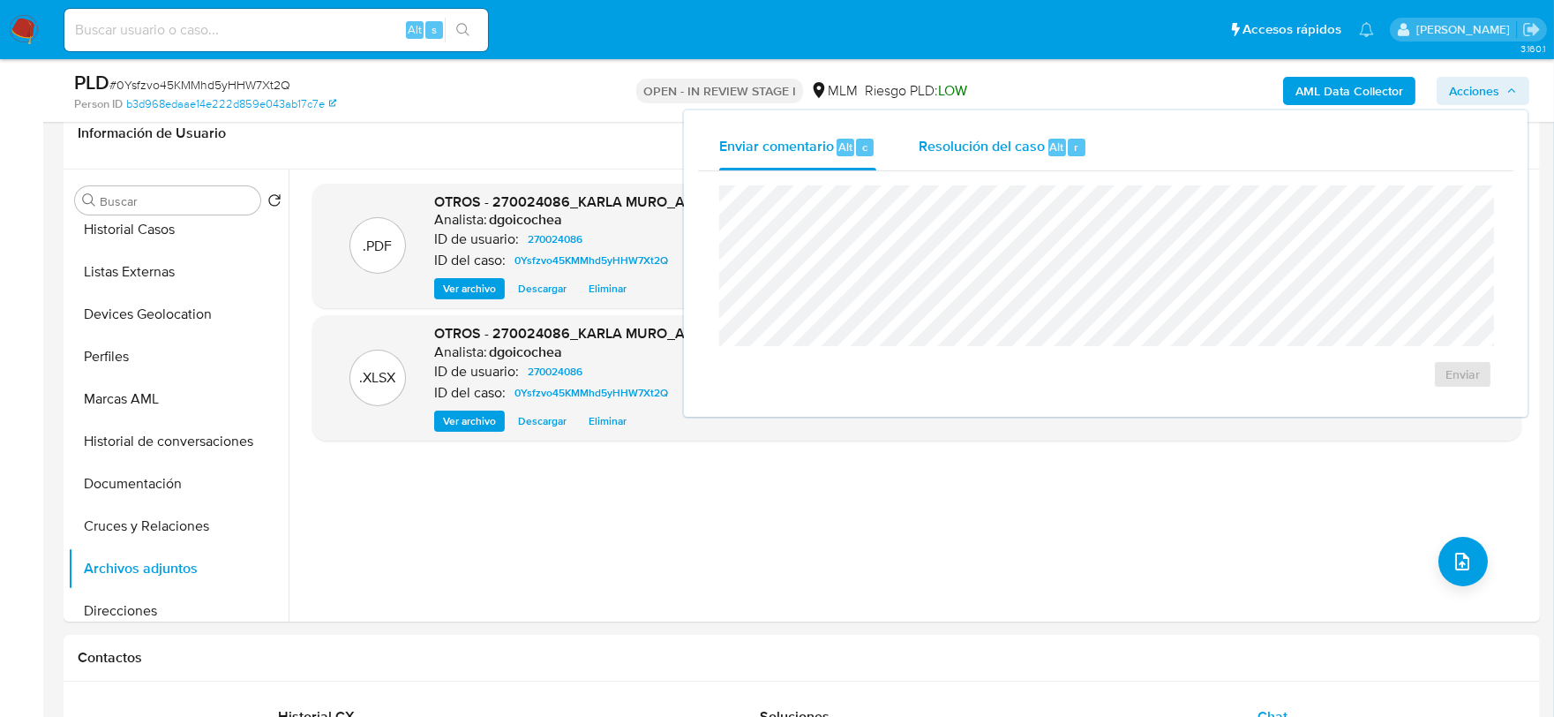
click at [968, 146] on span "Resolución del caso" at bounding box center [982, 146] width 126 height 20
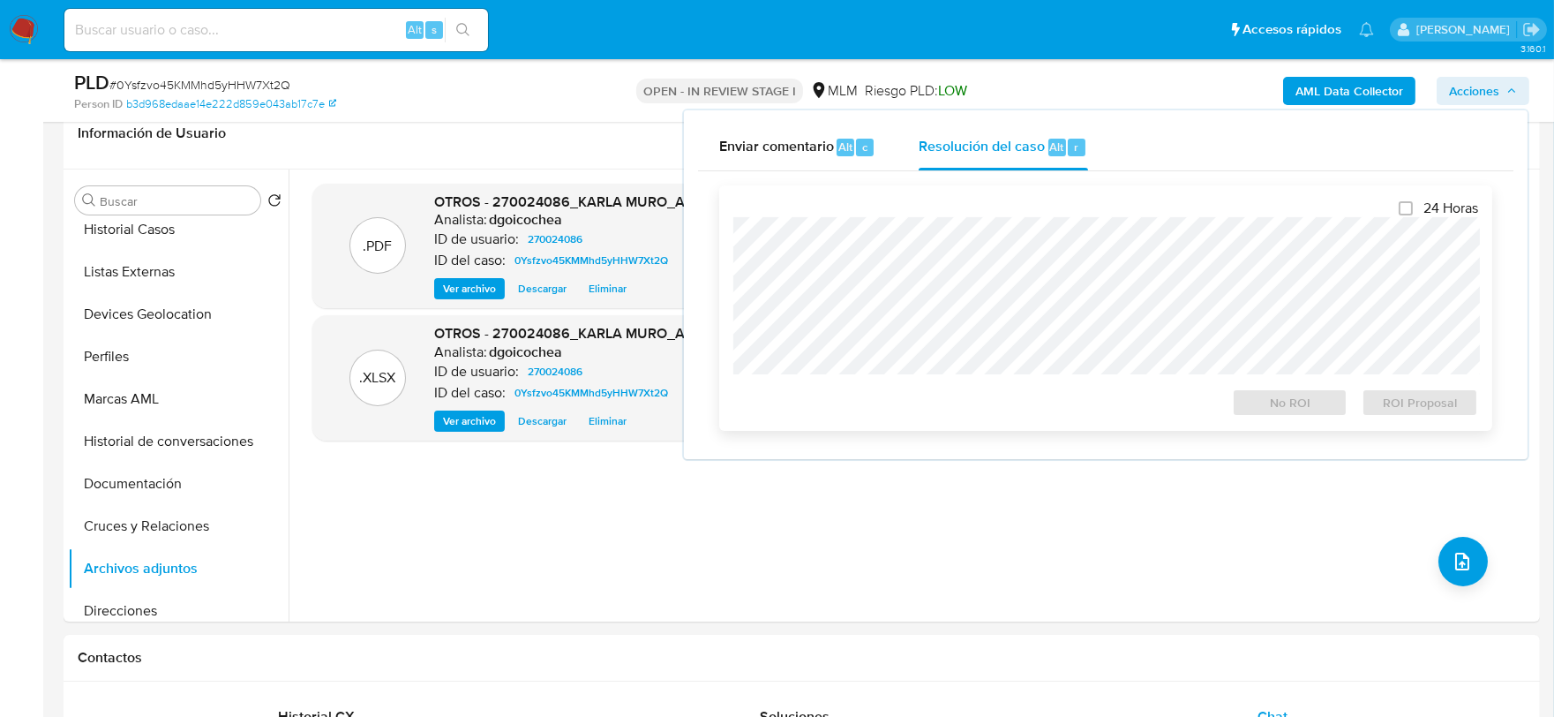
click at [963, 199] on div "24 Horas No ROI ROI Proposal" at bounding box center [1105, 307] width 745 height 217
click at [1425, 402] on span "ROI Proposal" at bounding box center [1420, 402] width 92 height 25
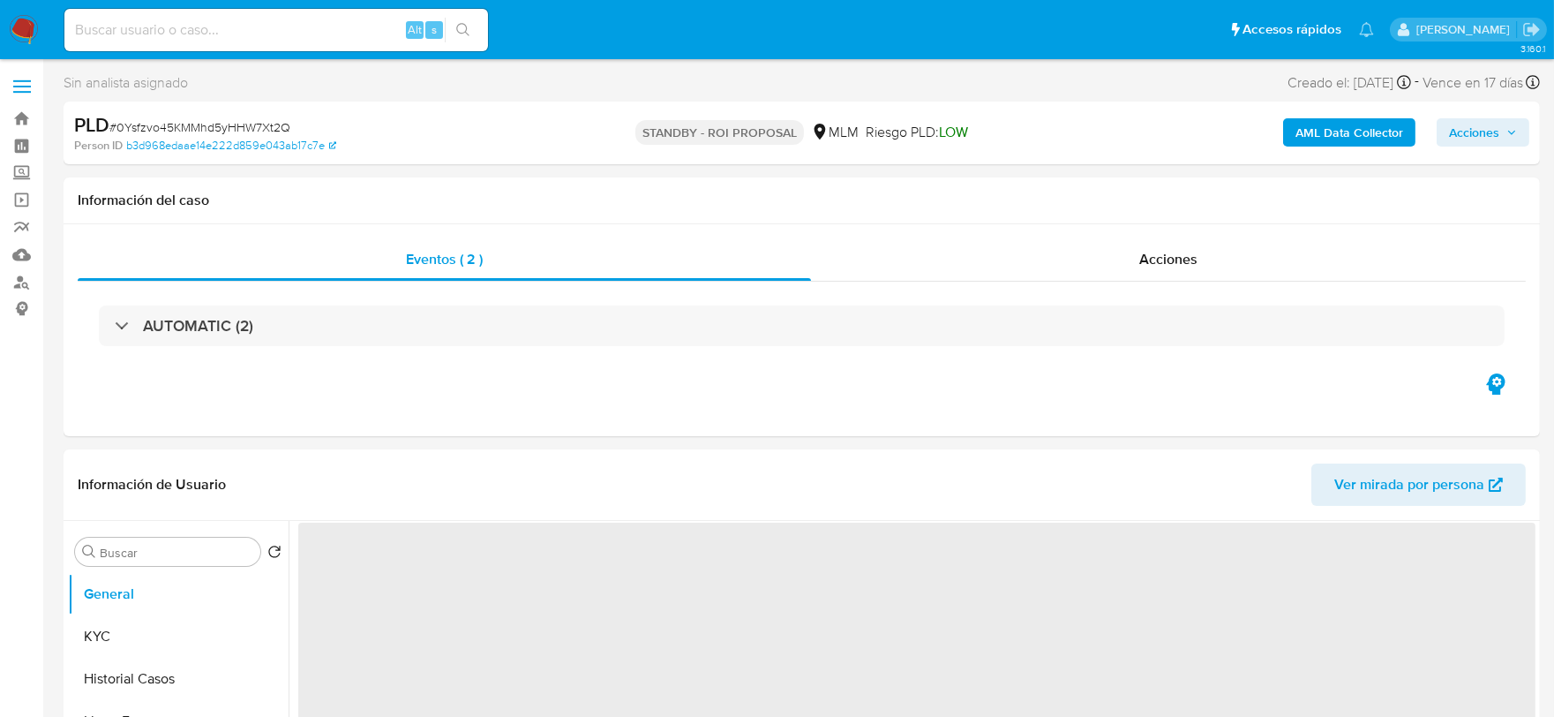
select select "10"
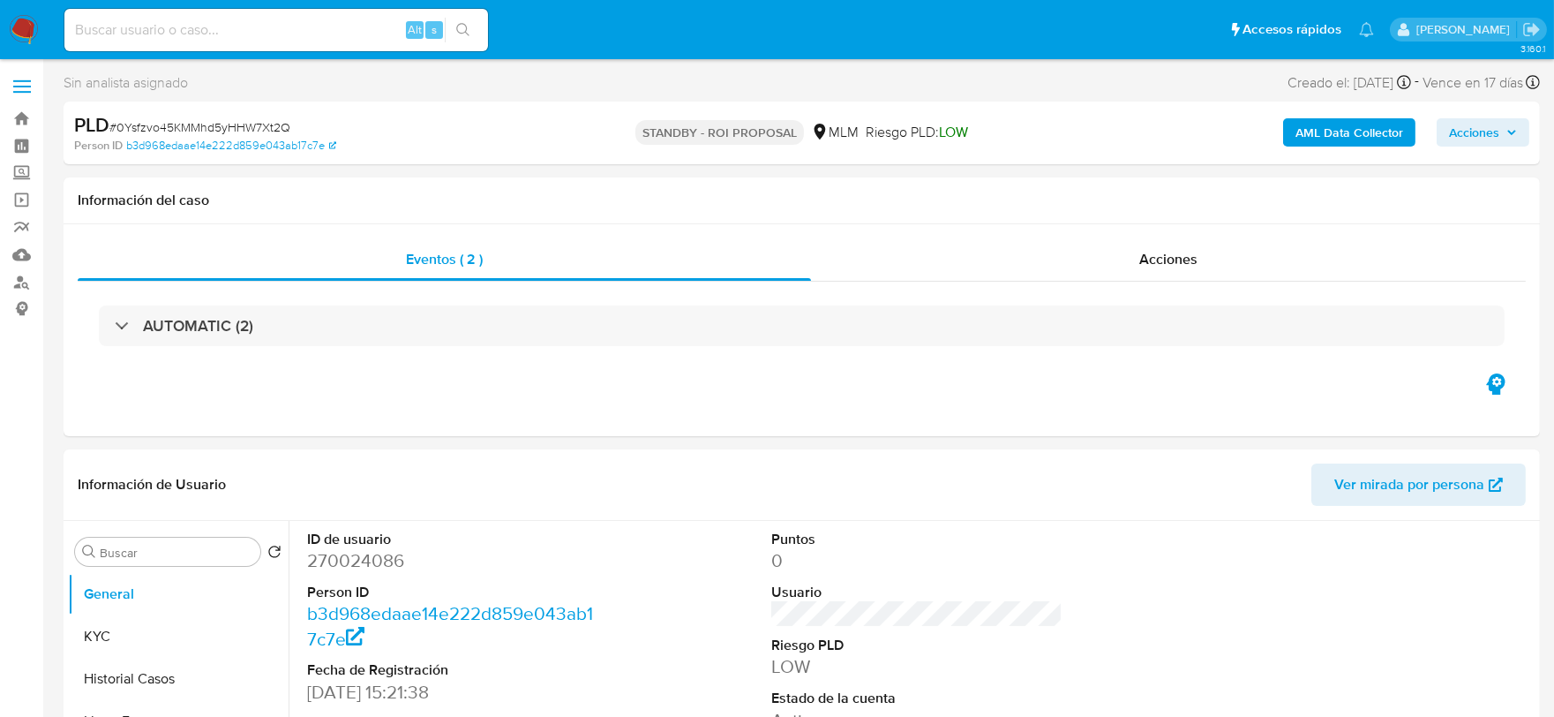
click at [15, 28] on img at bounding box center [24, 30] width 30 height 30
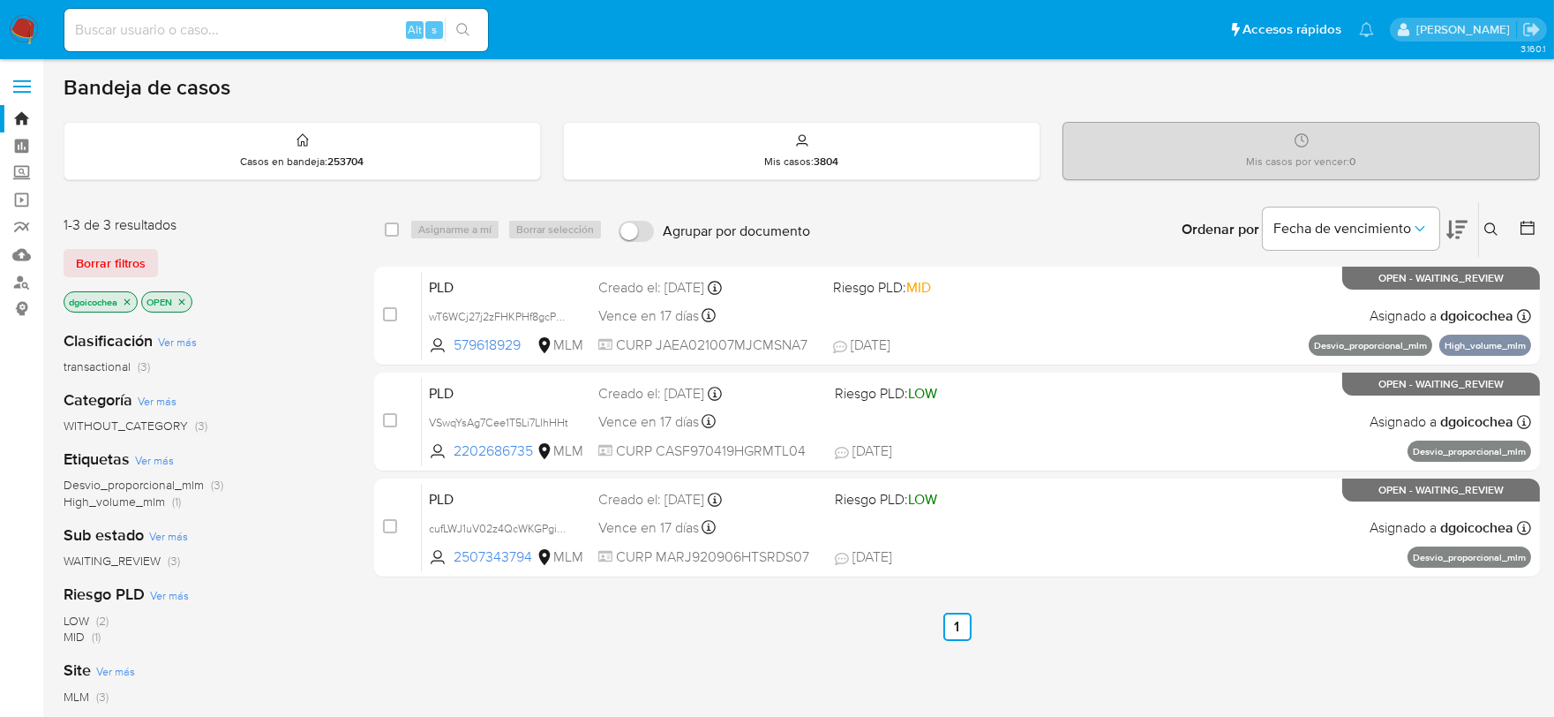
click at [1492, 227] on icon at bounding box center [1491, 229] width 14 height 14
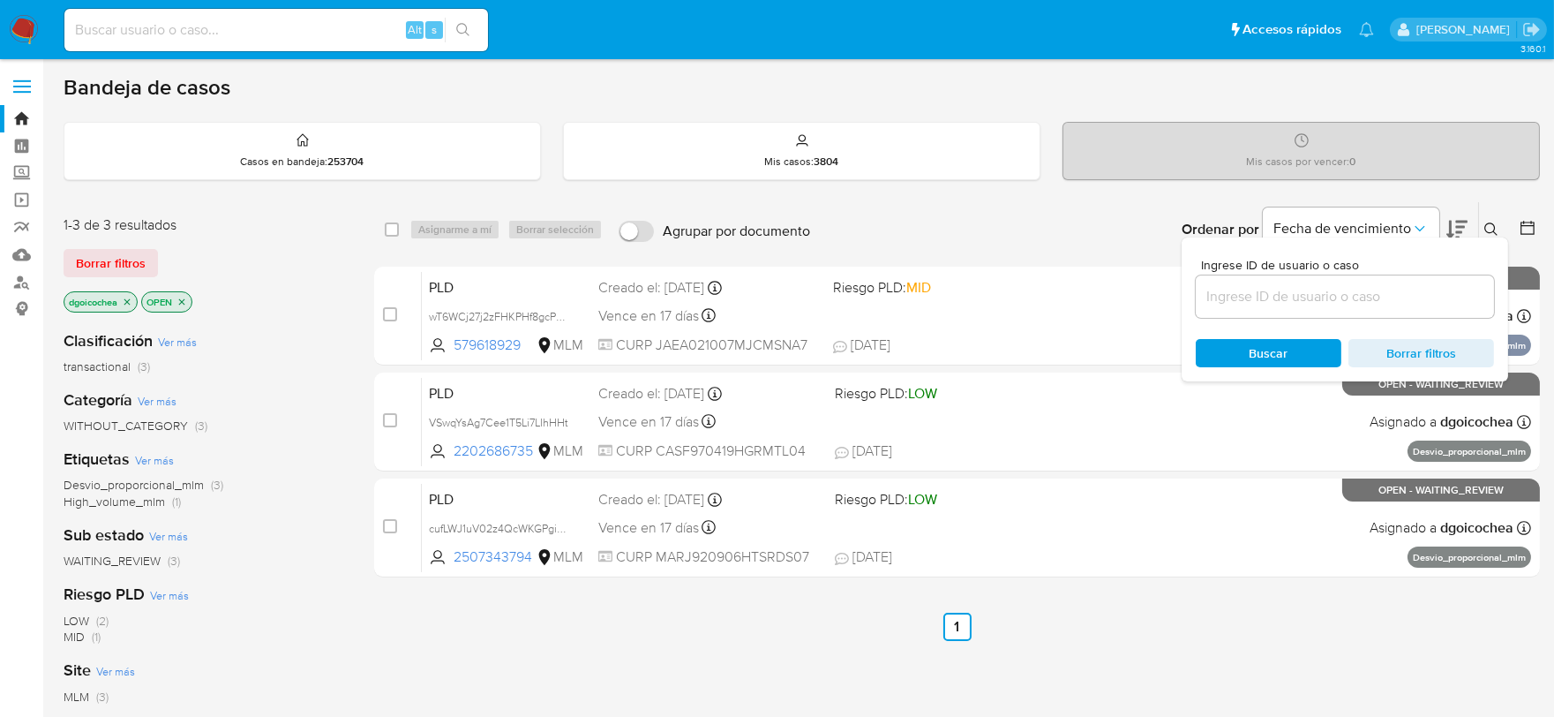
click at [1390, 285] on input at bounding box center [1345, 296] width 298 height 23
type input "161433899"
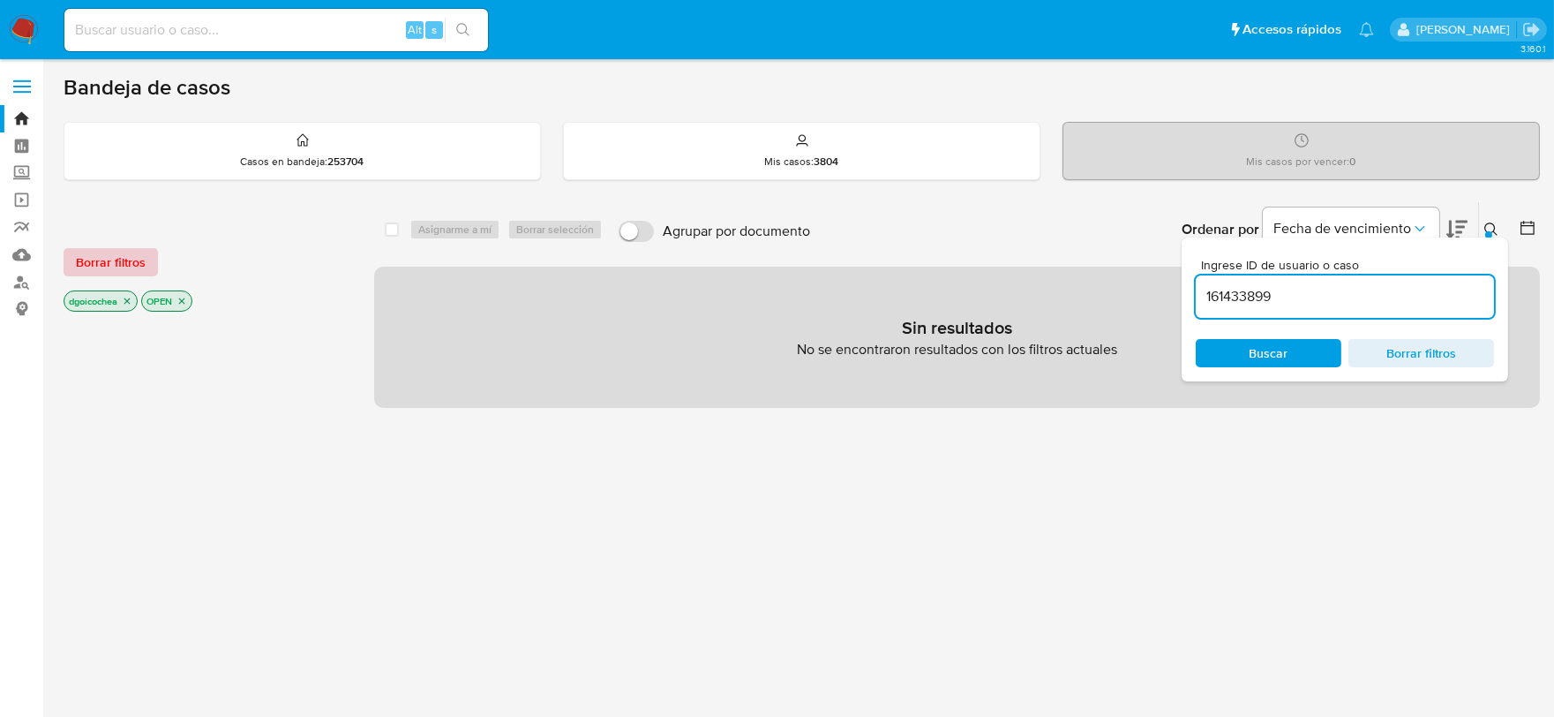
click at [131, 253] on span "Borrar filtros" at bounding box center [111, 262] width 70 height 25
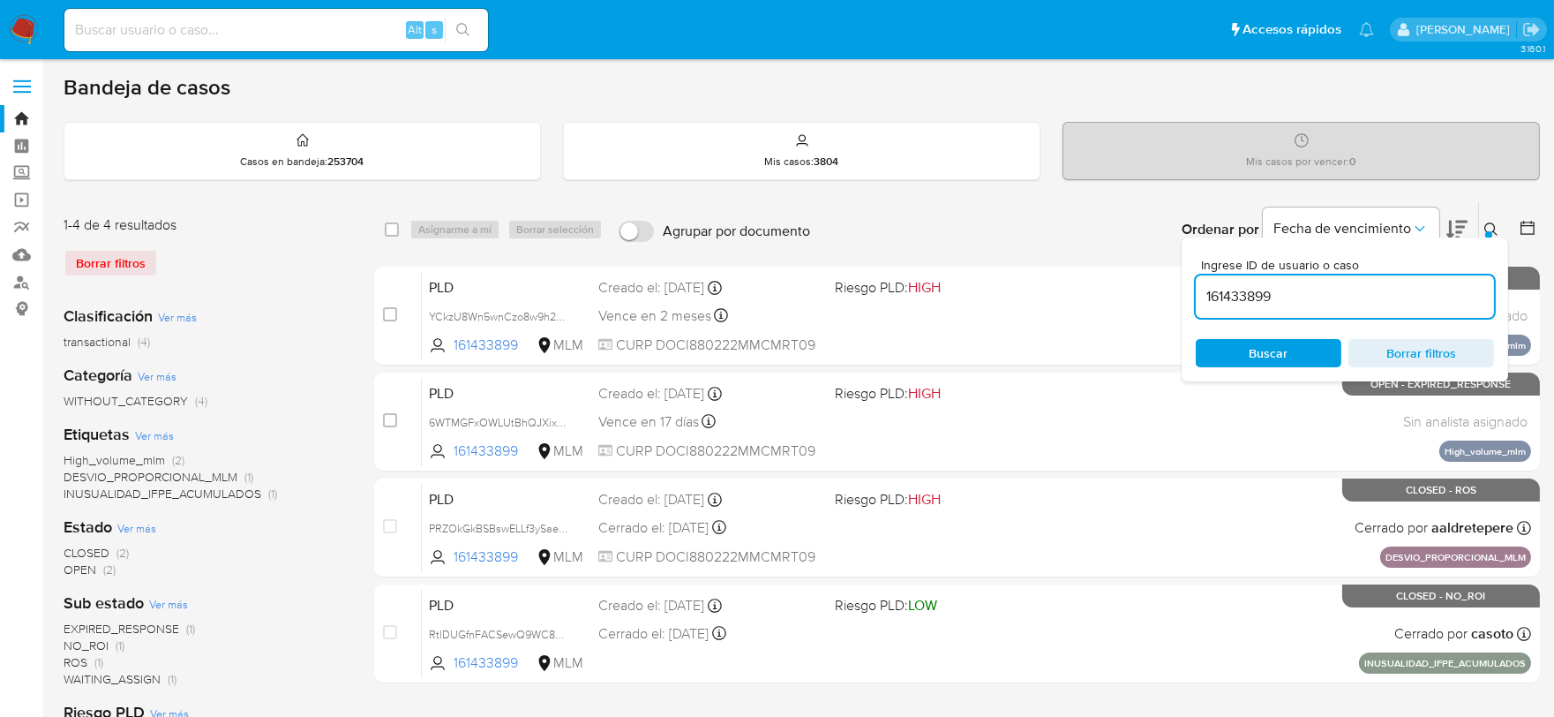
click at [1496, 224] on icon at bounding box center [1491, 229] width 14 height 14
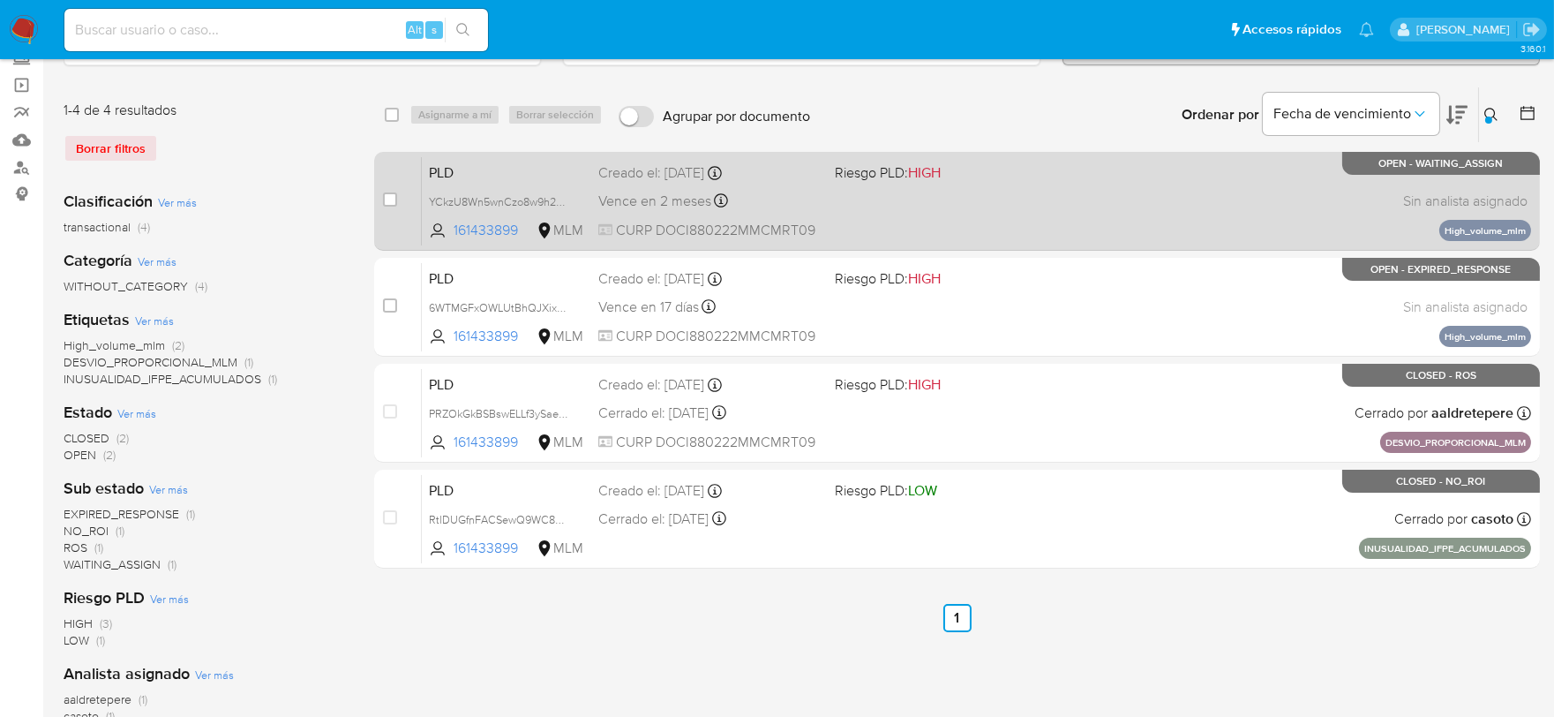
scroll to position [196, 0]
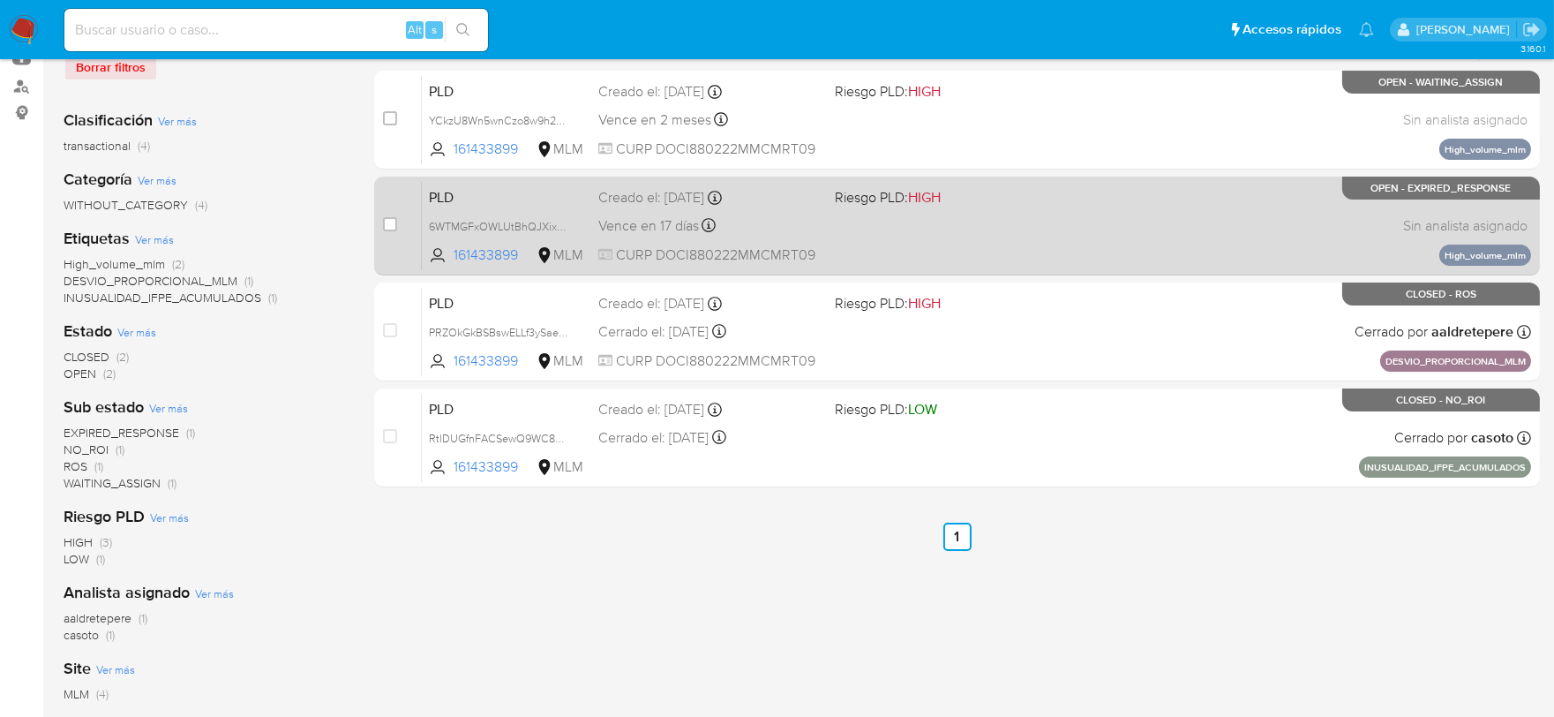
click at [444, 187] on span "PLD" at bounding box center [506, 195] width 155 height 23
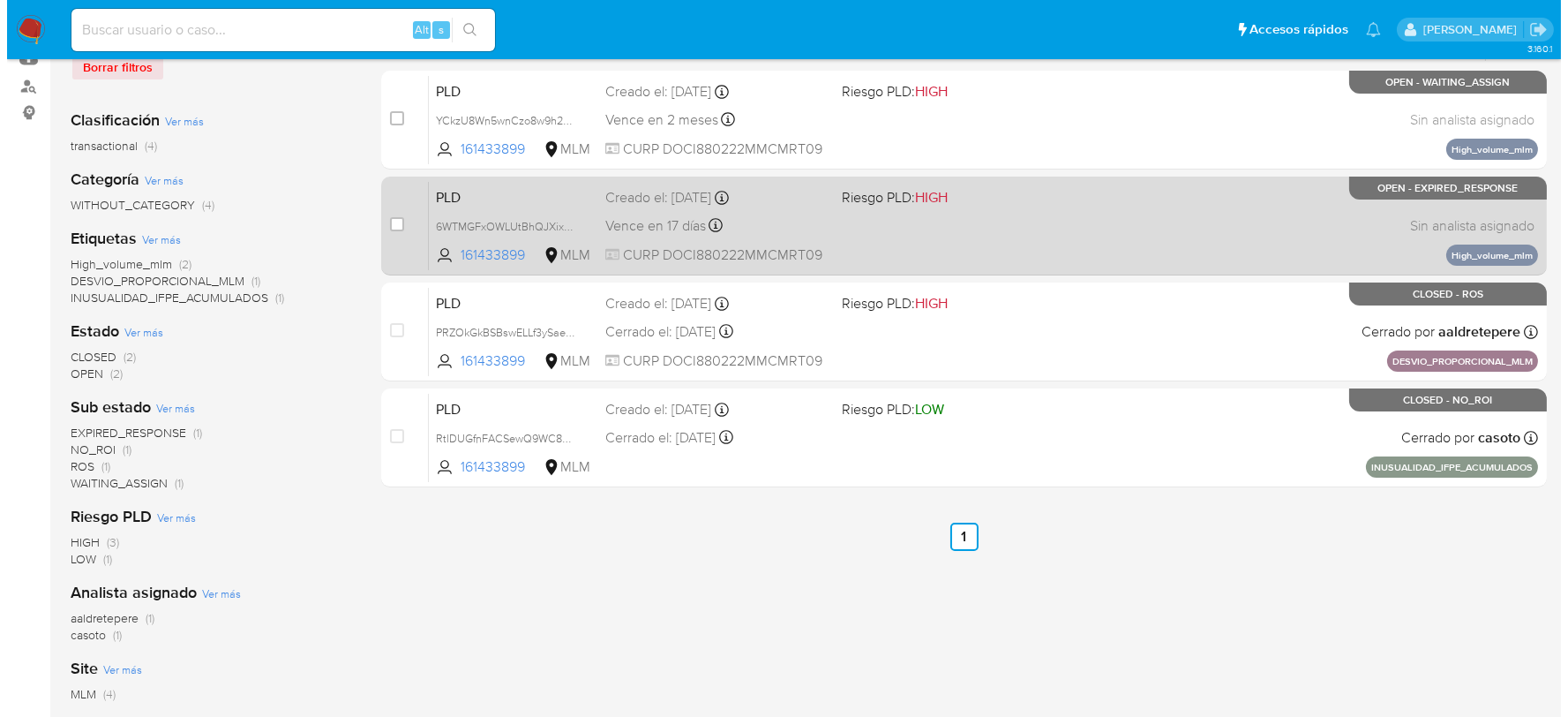
scroll to position [0, 0]
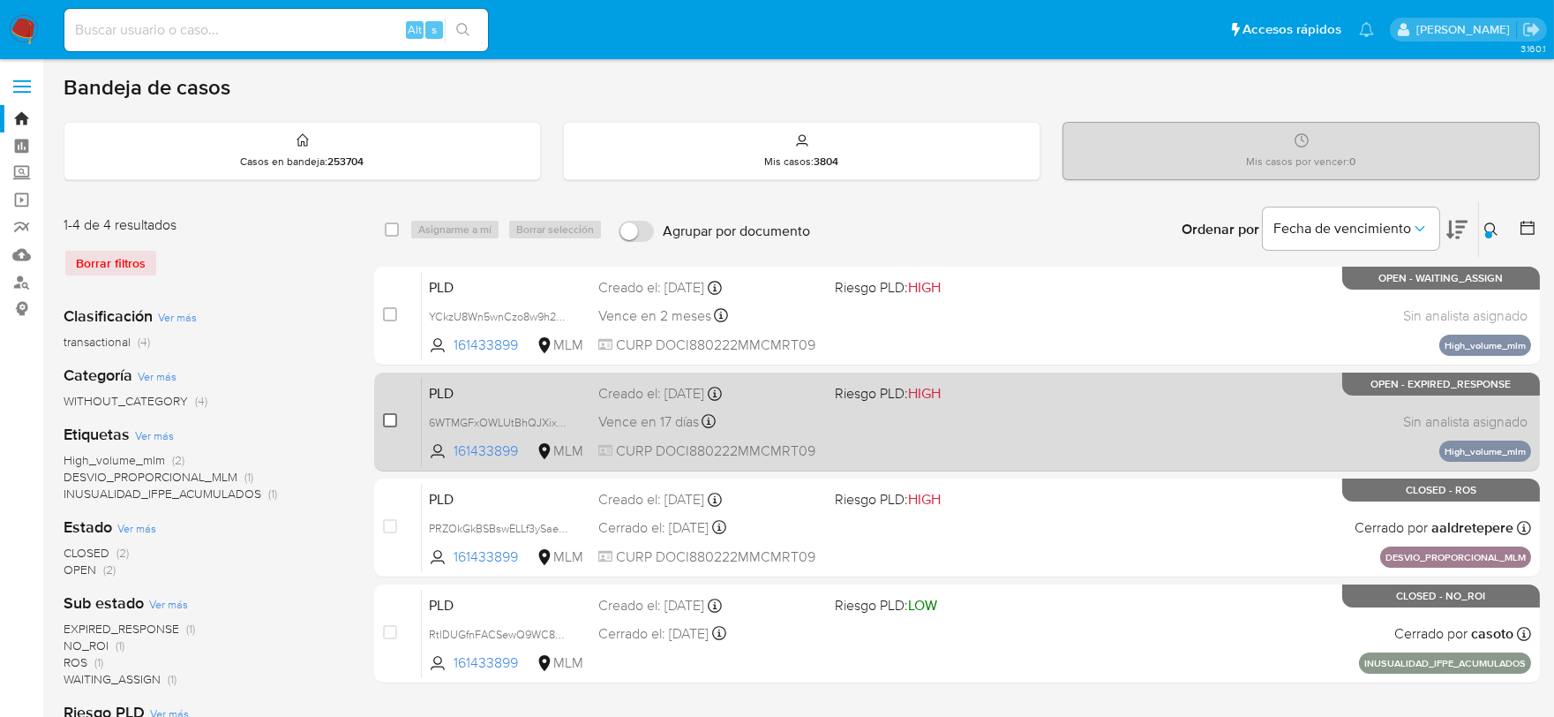
click at [392, 417] on input "checkbox" at bounding box center [390, 420] width 14 height 14
checkbox input "true"
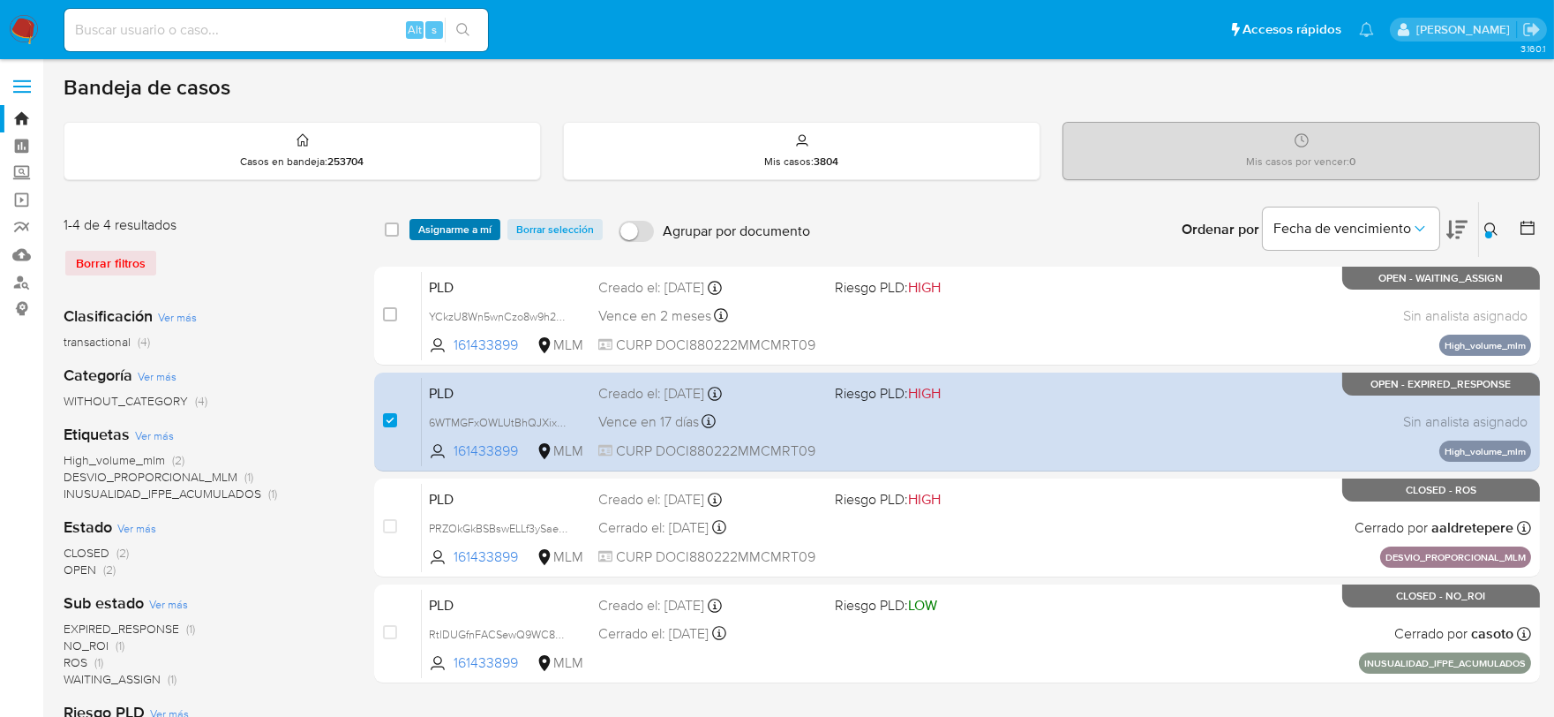
click at [480, 224] on span "Asignarme a mí" at bounding box center [454, 230] width 73 height 18
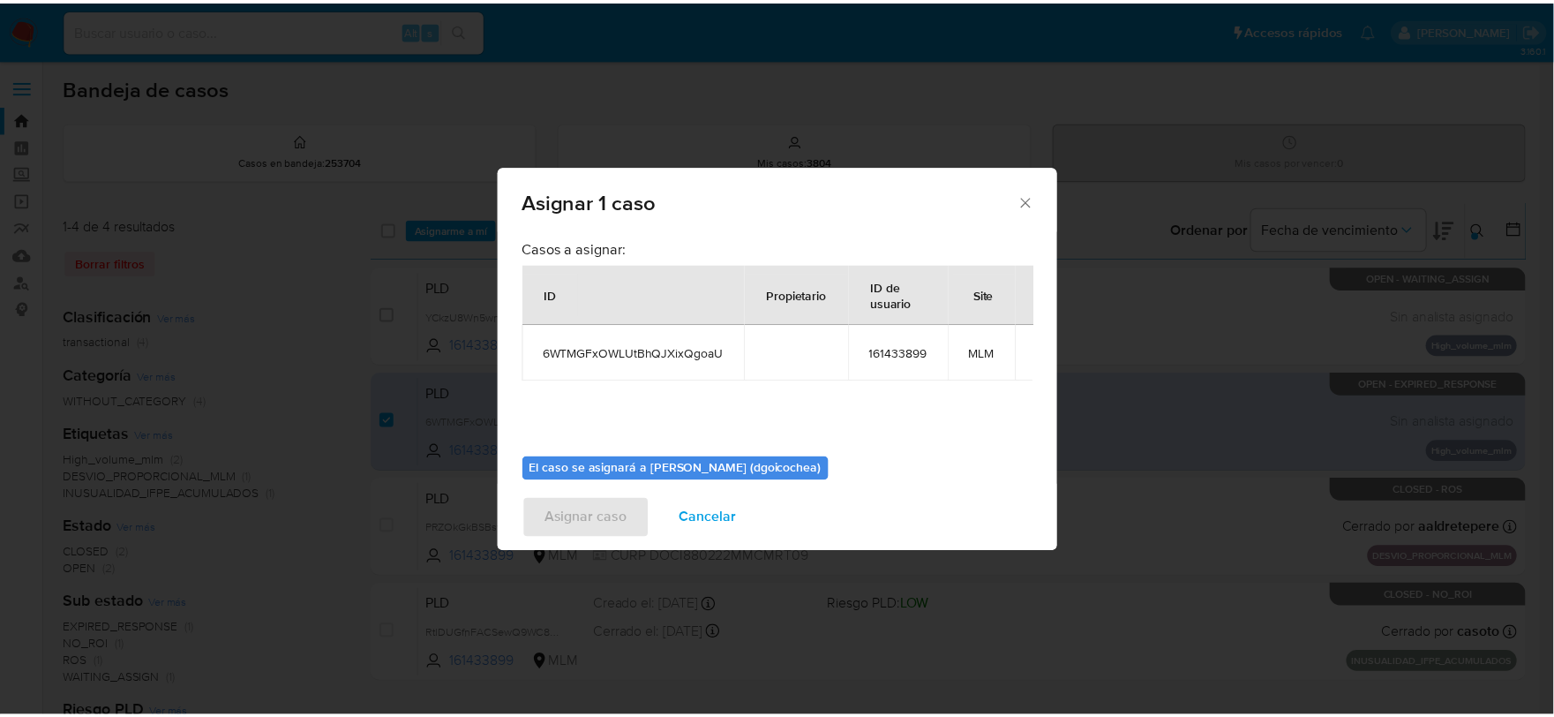
scroll to position [91, 0]
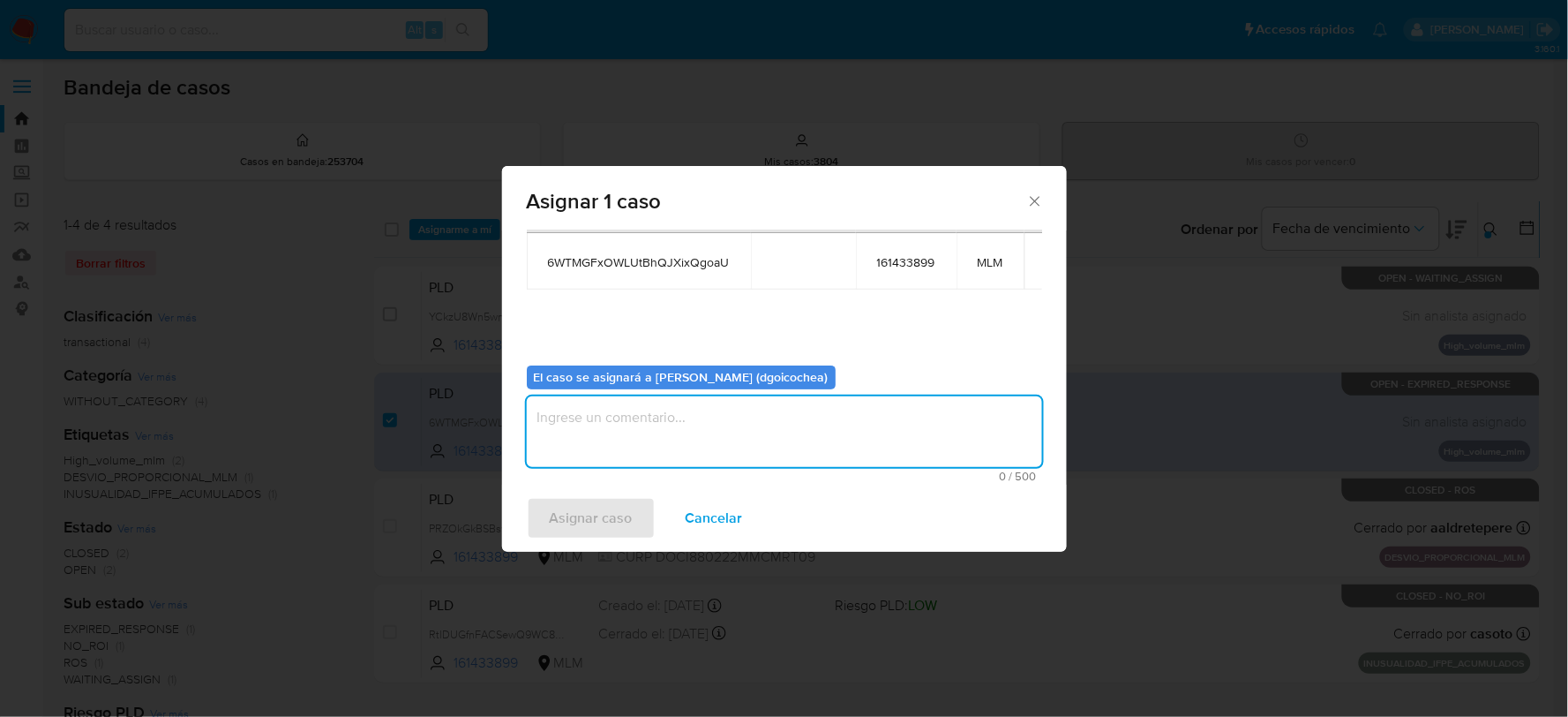
click at [691, 454] on textarea "assign-modal" at bounding box center [784, 431] width 515 height 71
type textarea "DG"
click at [587, 514] on span "Asignar caso" at bounding box center [591, 518] width 83 height 39
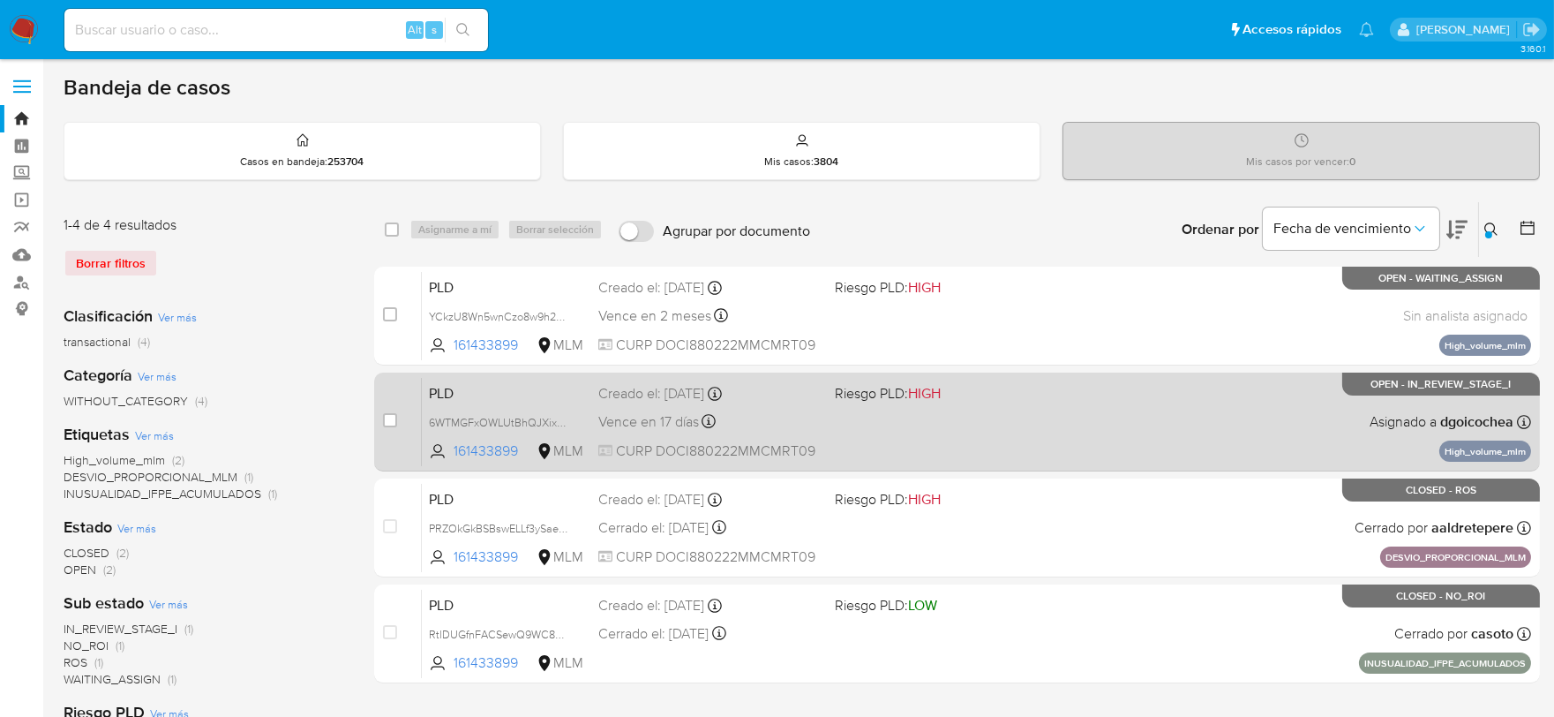
click at [448, 390] on span "PLD" at bounding box center [506, 391] width 155 height 23
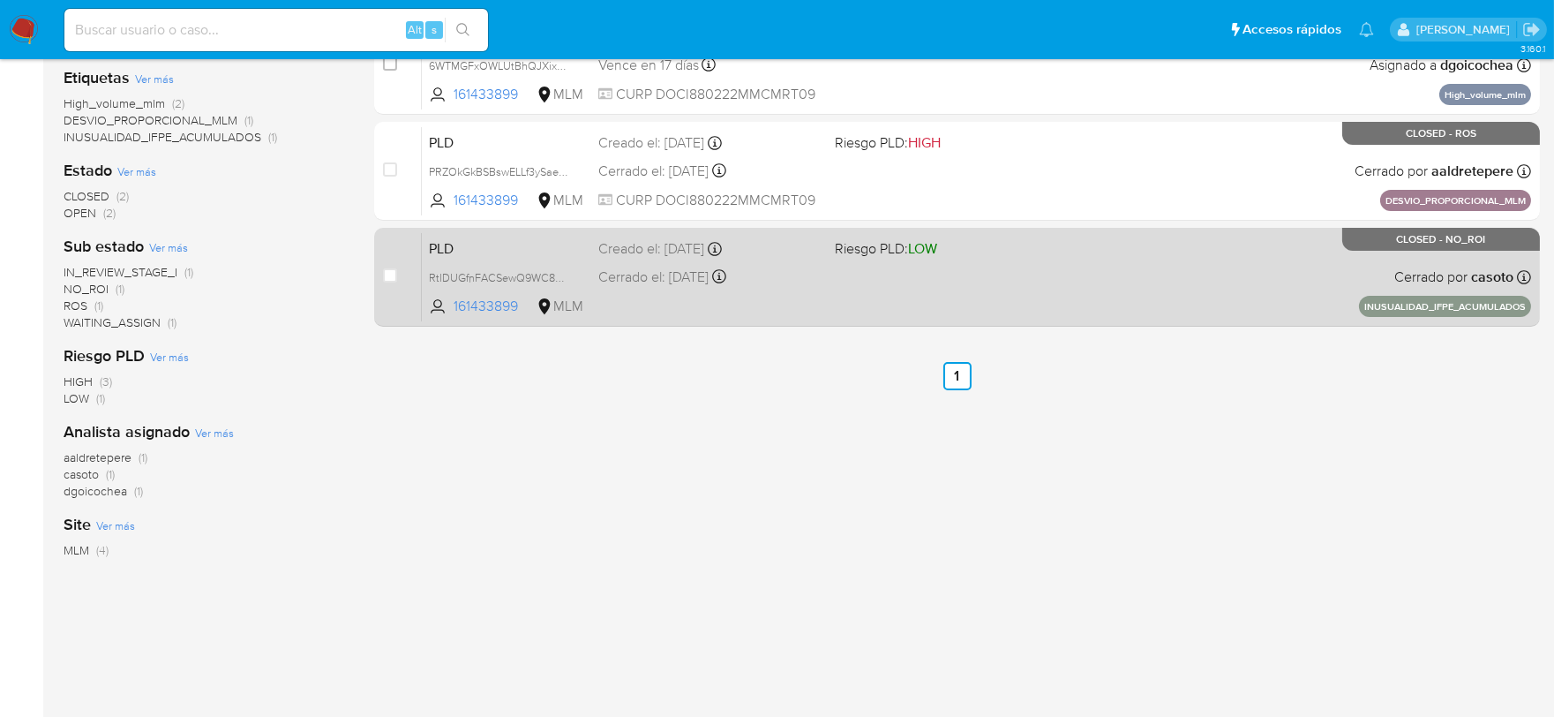
scroll to position [63, 0]
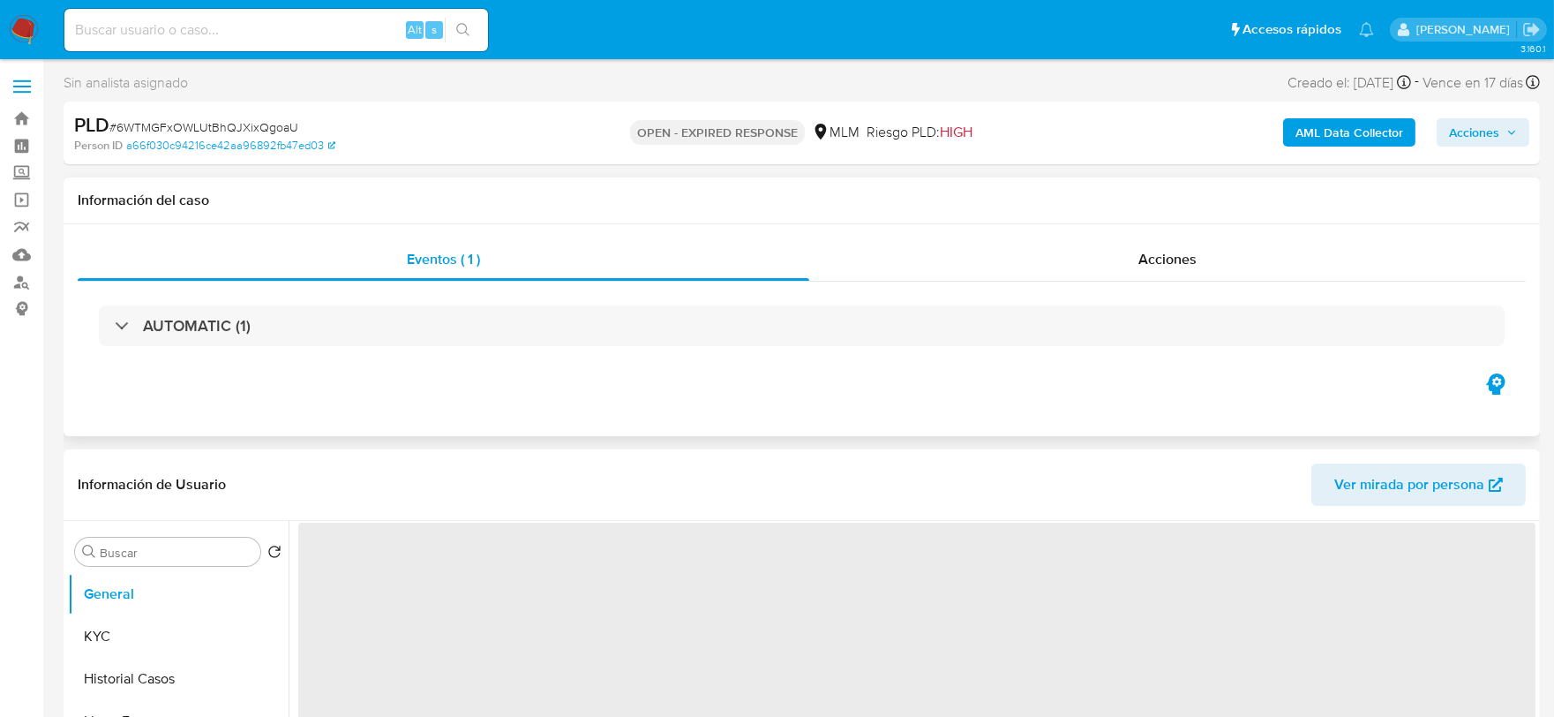
select select "10"
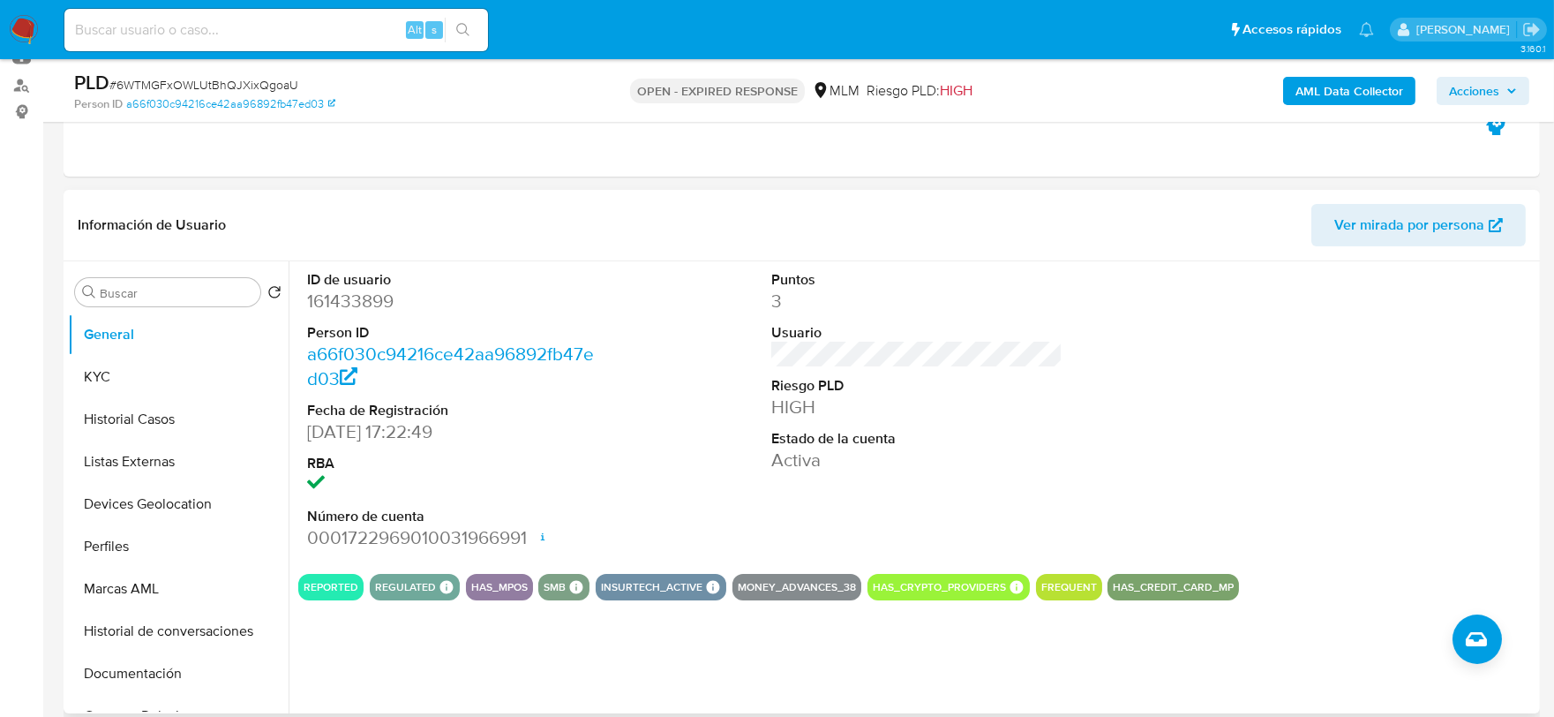
scroll to position [196, 0]
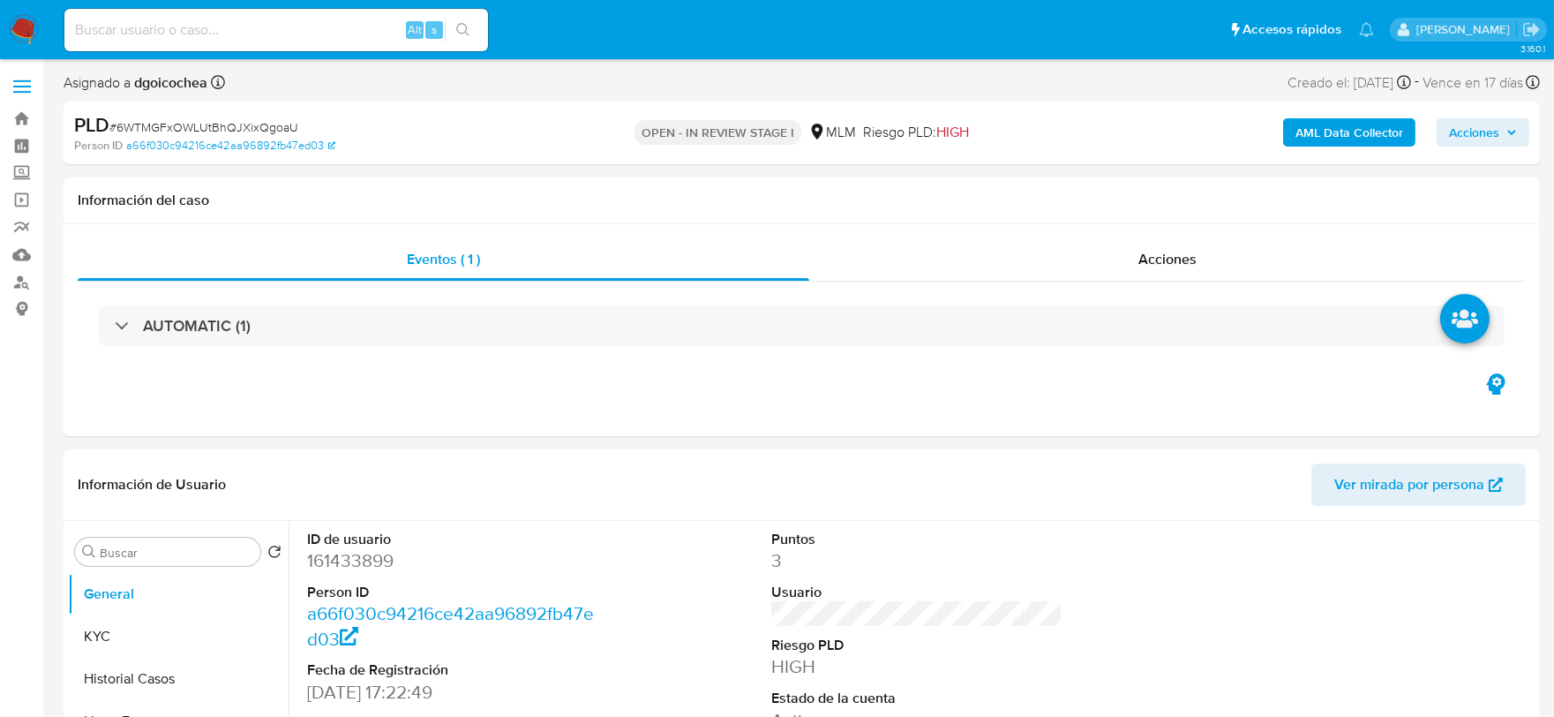
select select "10"
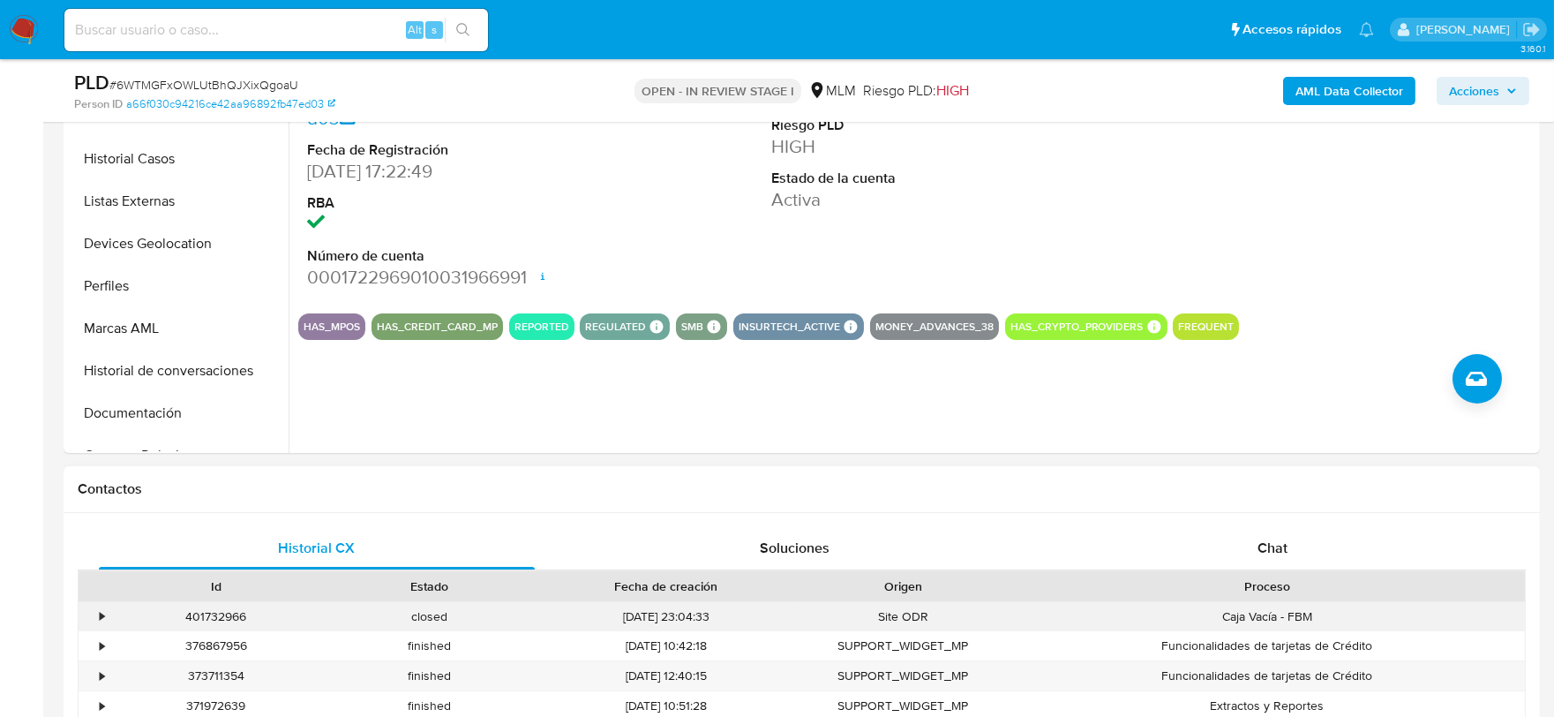
scroll to position [588, 0]
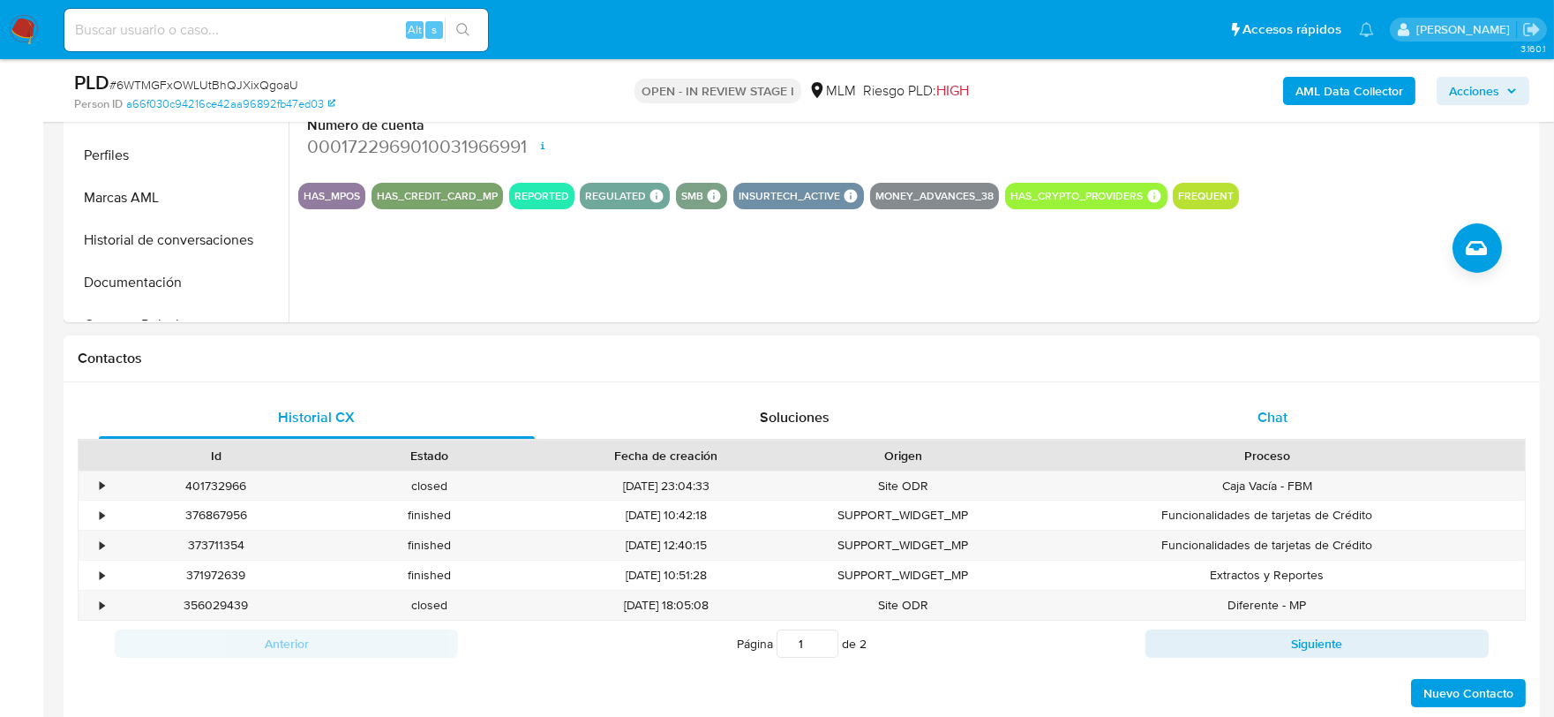
click at [1283, 424] on span "Chat" at bounding box center [1272, 417] width 30 height 20
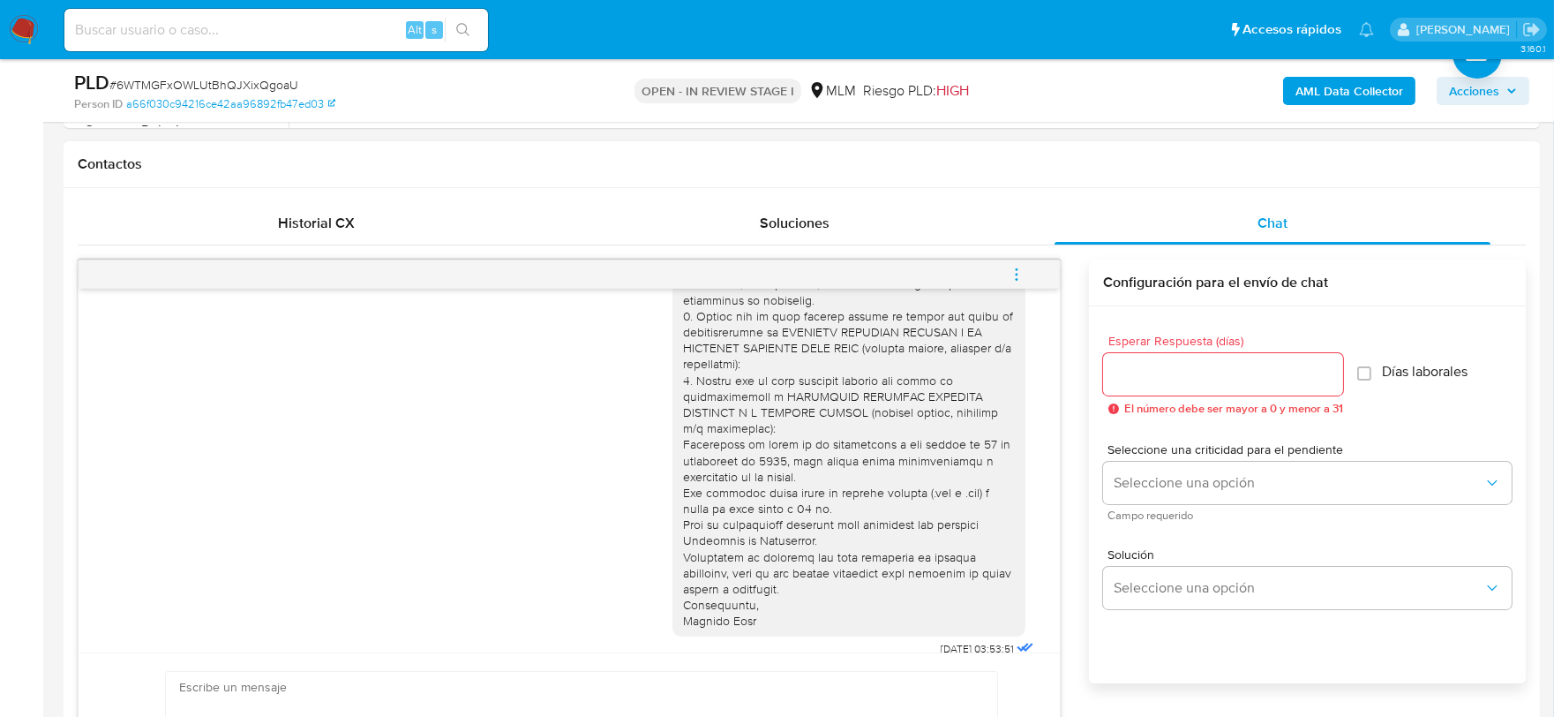
scroll to position [784, 0]
click at [1009, 267] on icon "menu-action" at bounding box center [1017, 273] width 16 height 16
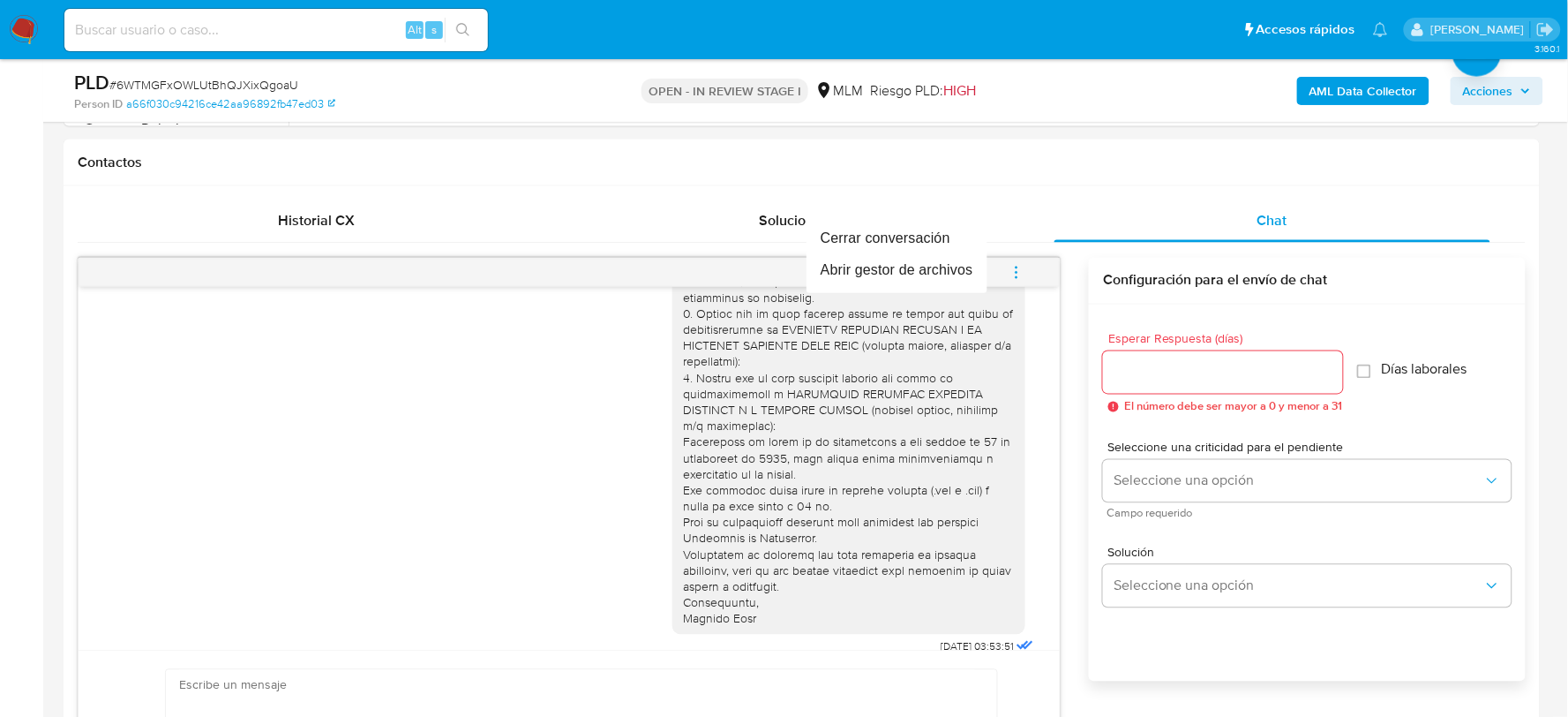
click at [591, 475] on div at bounding box center [784, 358] width 1568 height 717
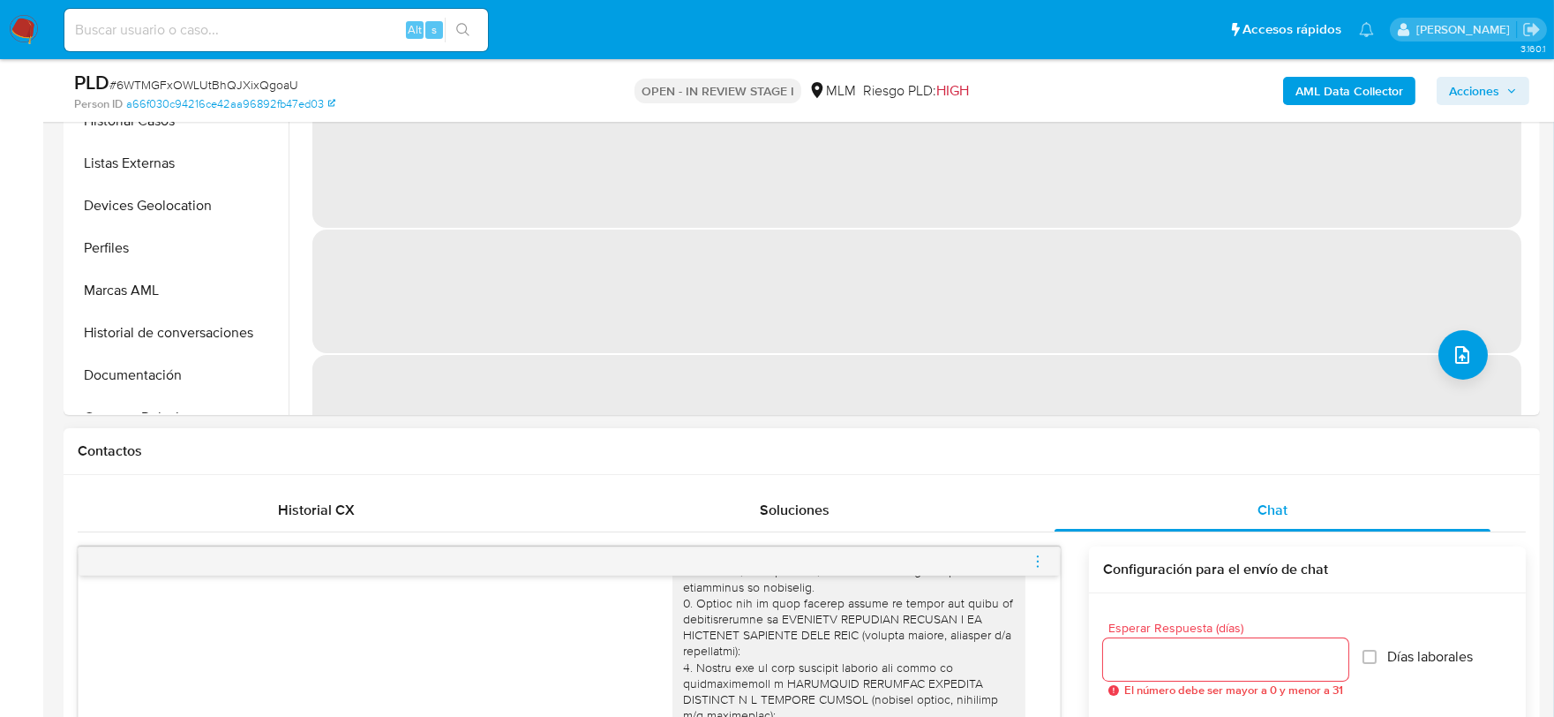
scroll to position [681, 0]
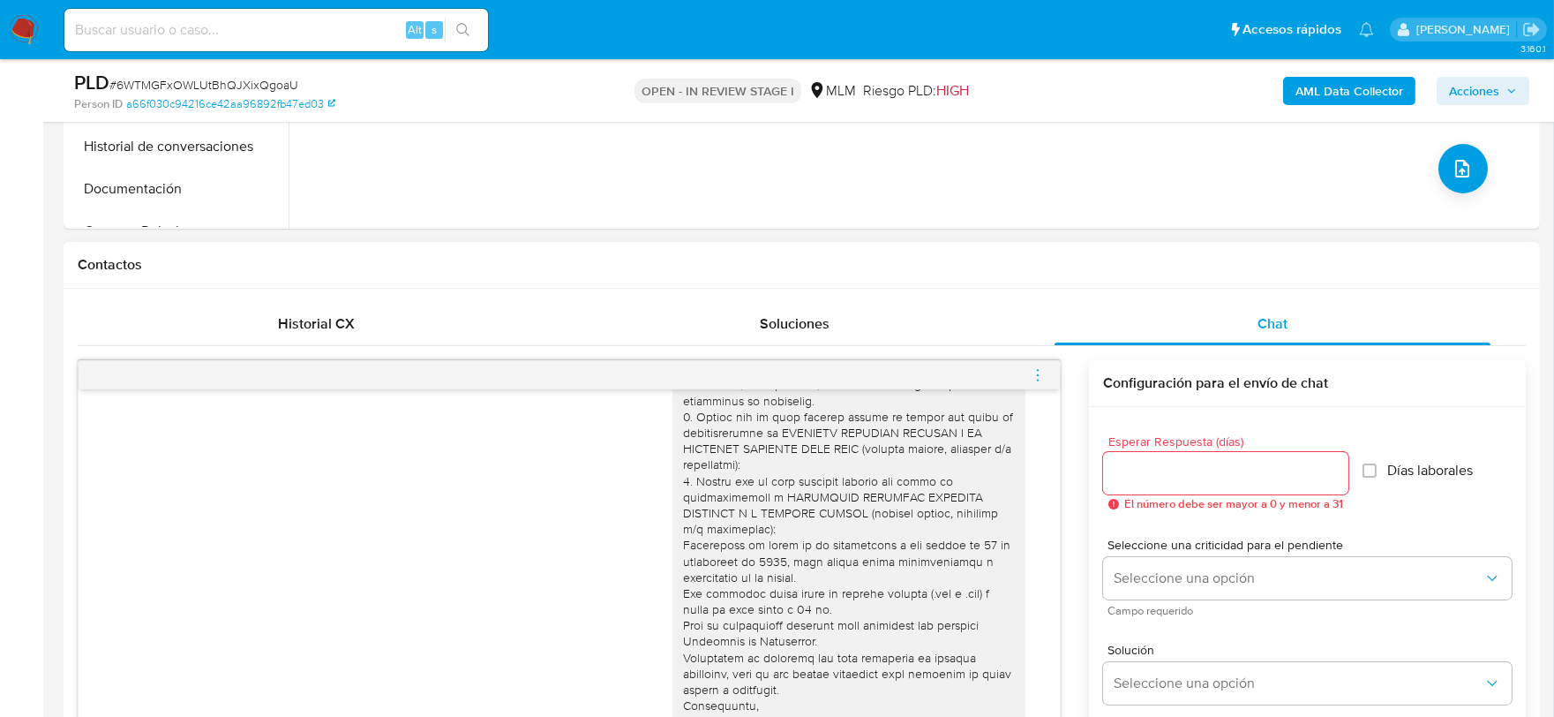
click at [1044, 375] on icon "menu-action" at bounding box center [1038, 375] width 16 height 16
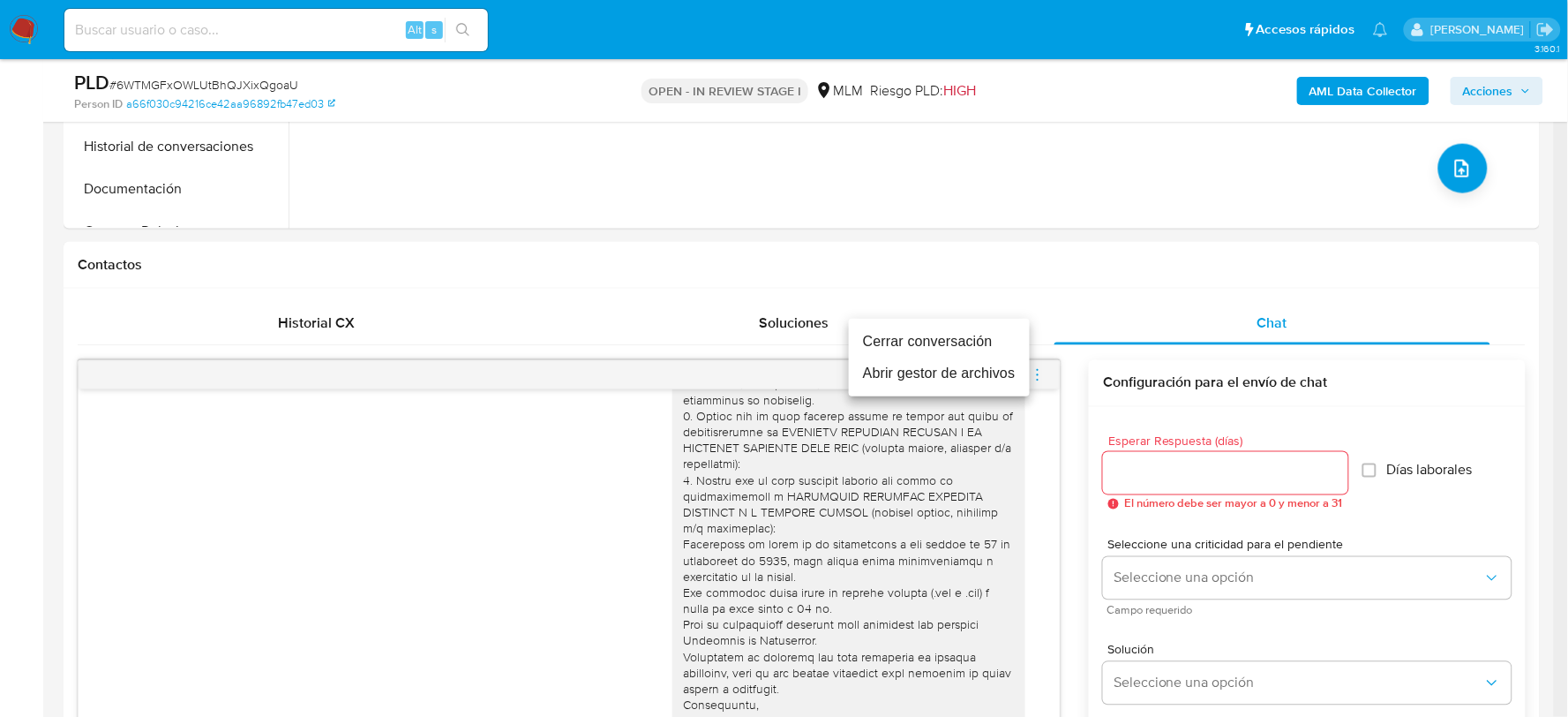
click at [966, 342] on li "Cerrar conversación" at bounding box center [939, 342] width 181 height 32
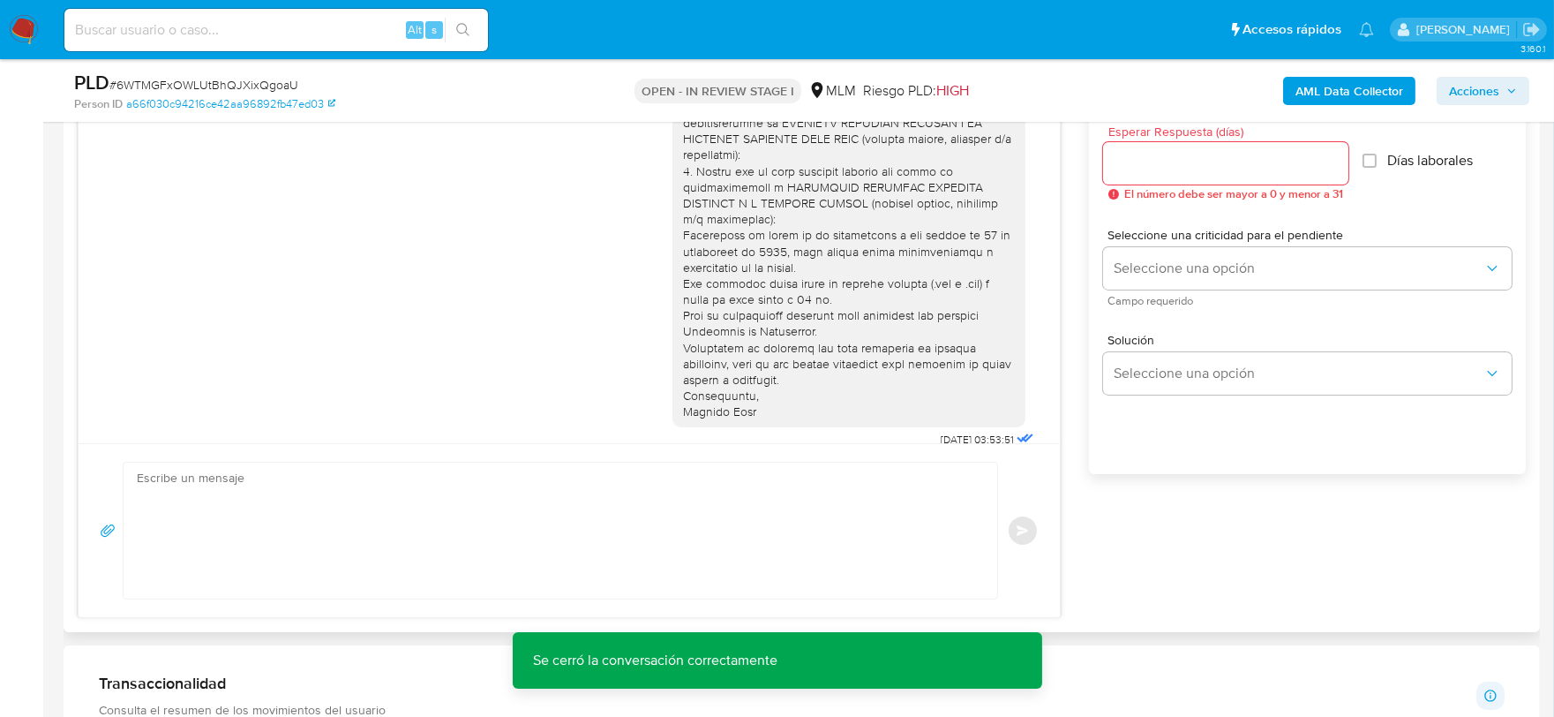
scroll to position [1073, 0]
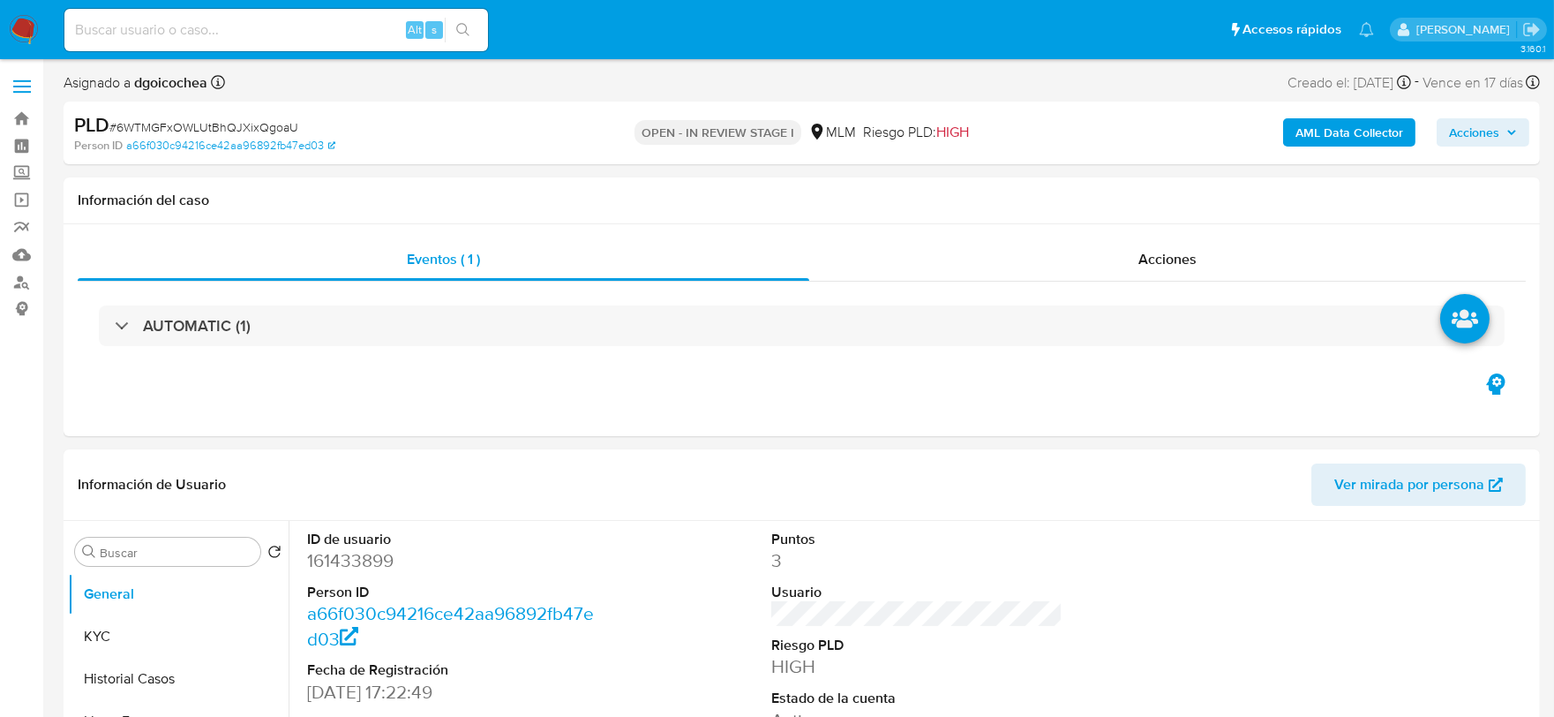
select select "10"
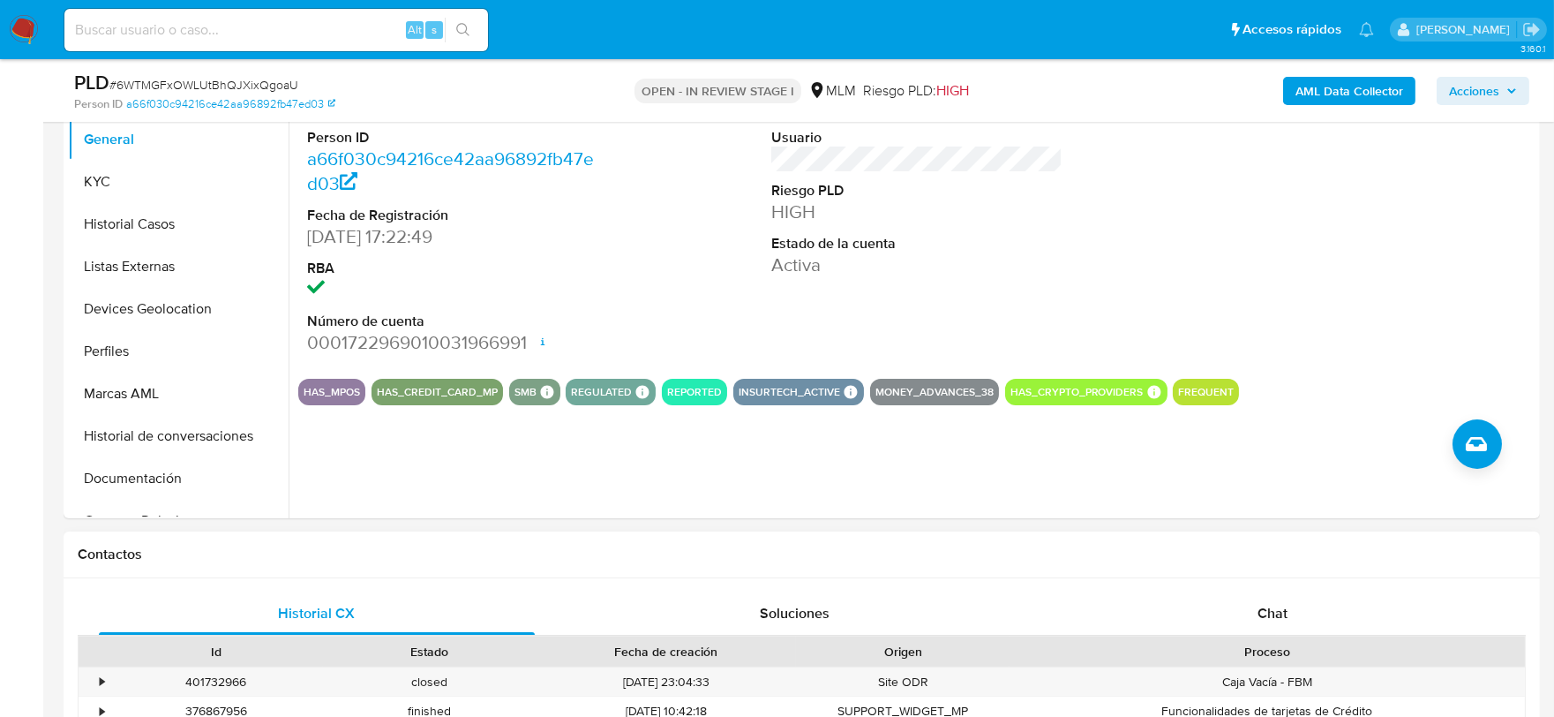
scroll to position [289, 0]
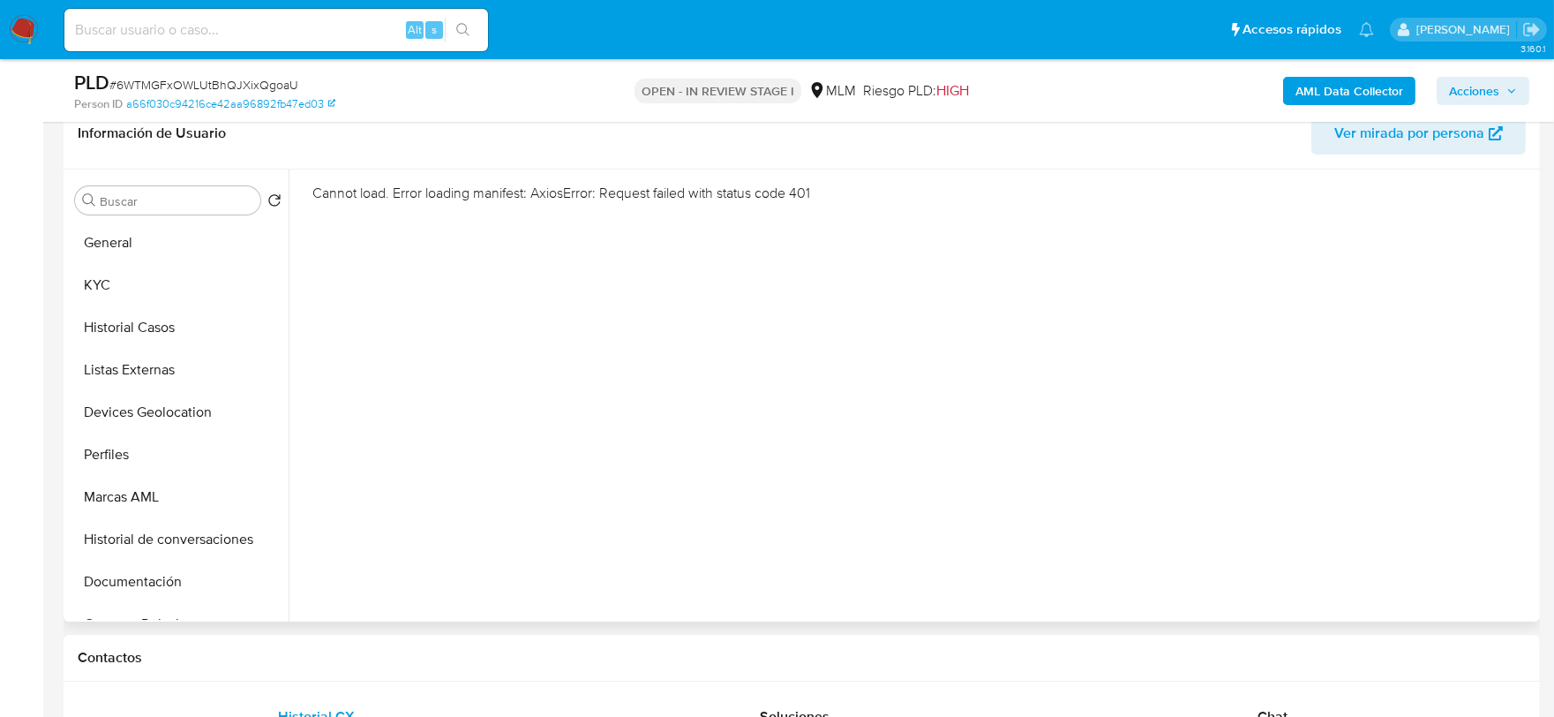
click at [747, 320] on div "Cannot load. Error loading manifest: AxiosError: Request failed with status cod…" at bounding box center [912, 395] width 1247 height 452
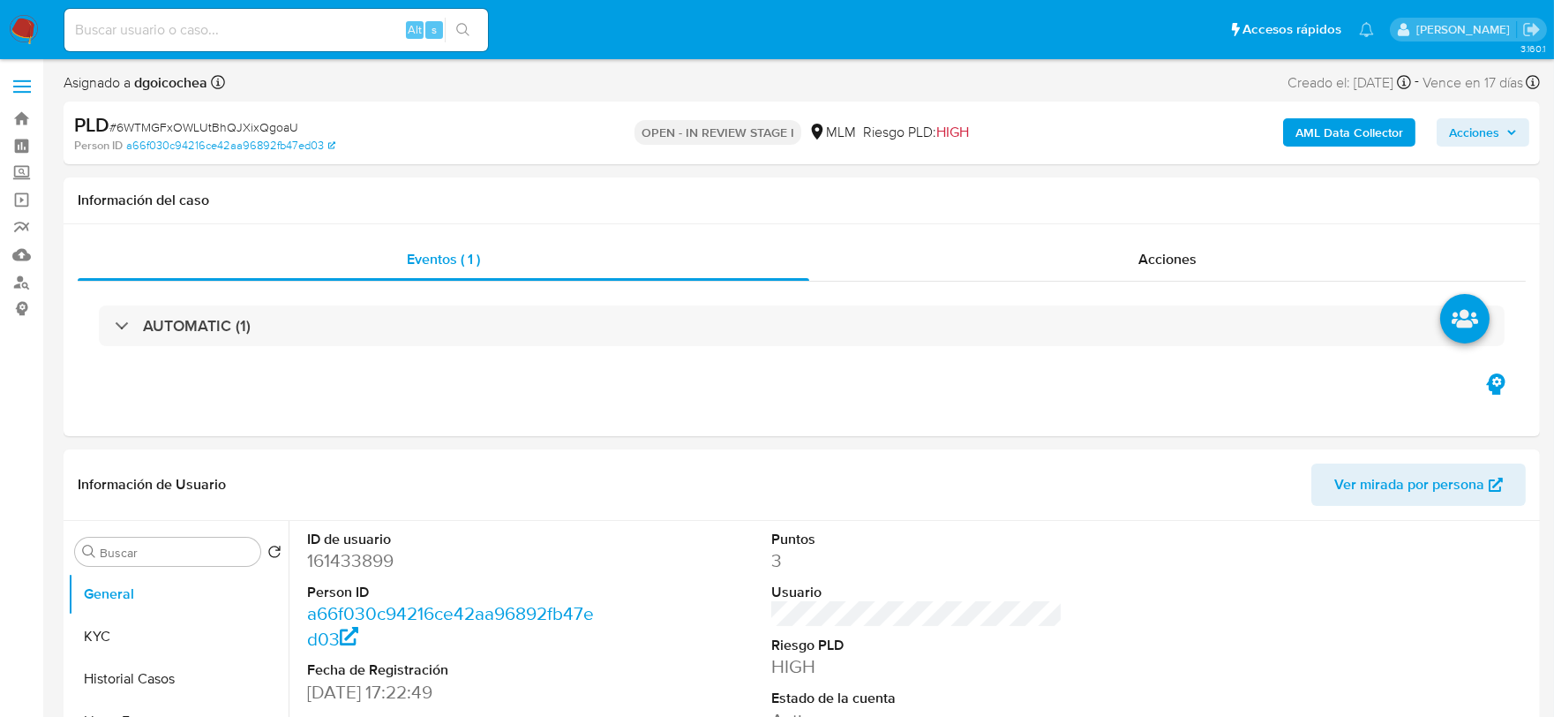
select select "10"
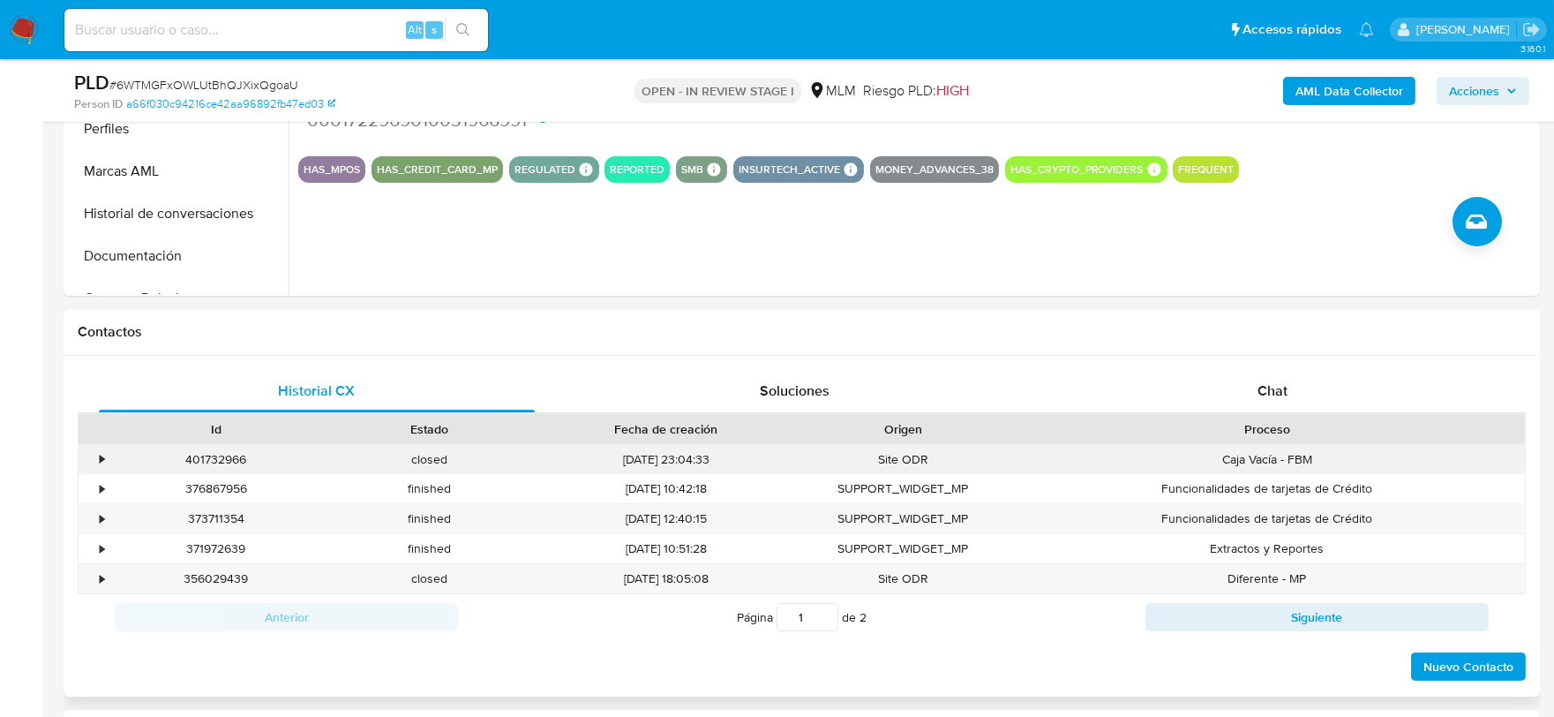
scroll to position [686, 0]
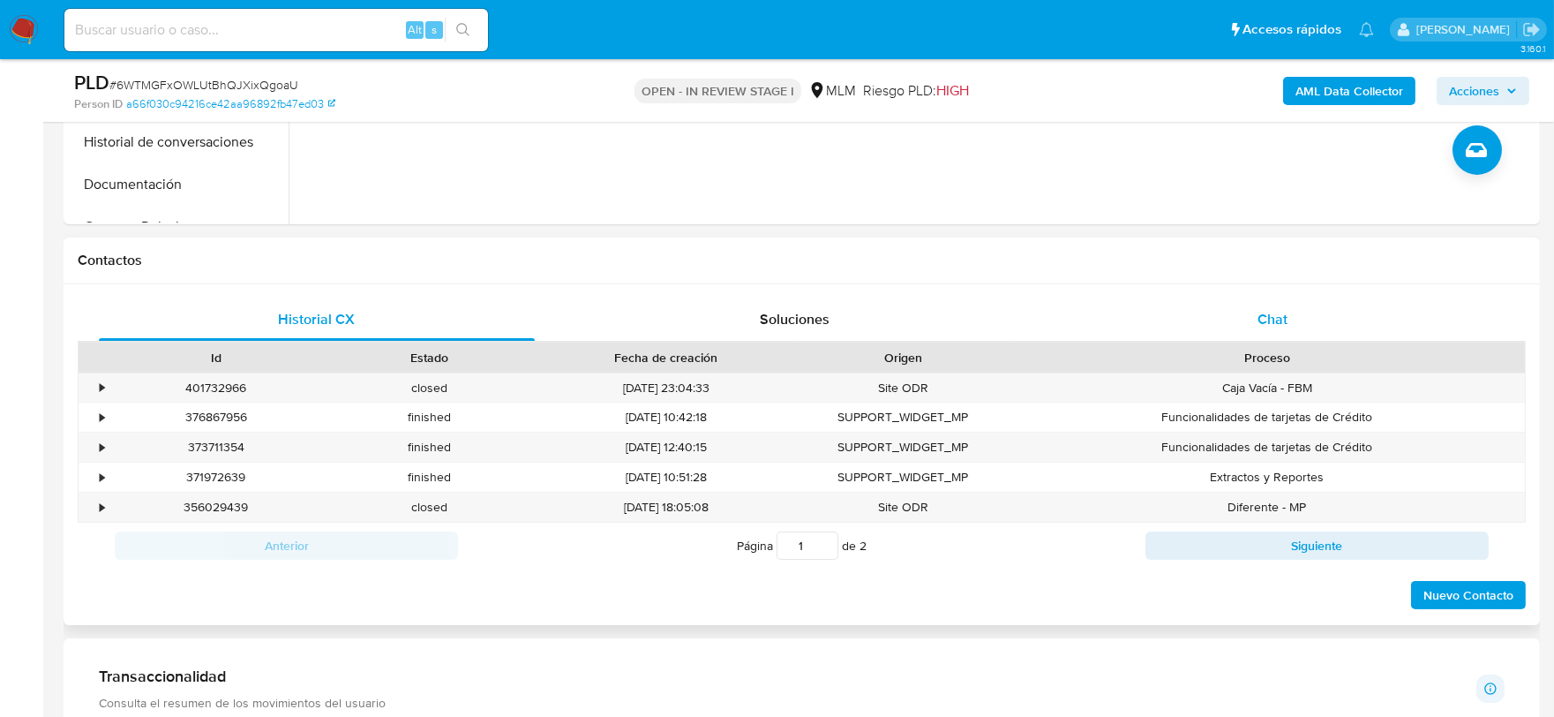
click at [1300, 314] on div "Chat" at bounding box center [1273, 319] width 436 height 42
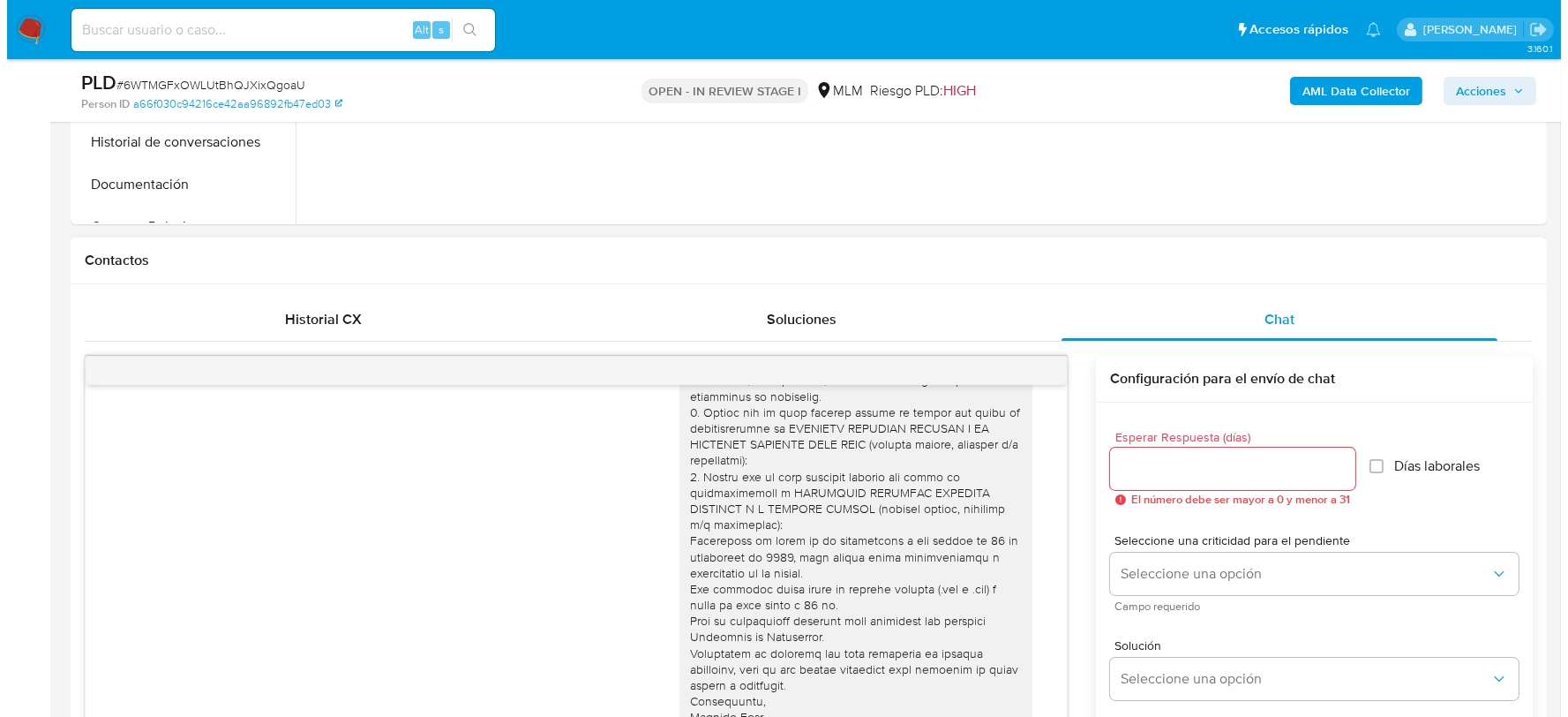
scroll to position [289, 0]
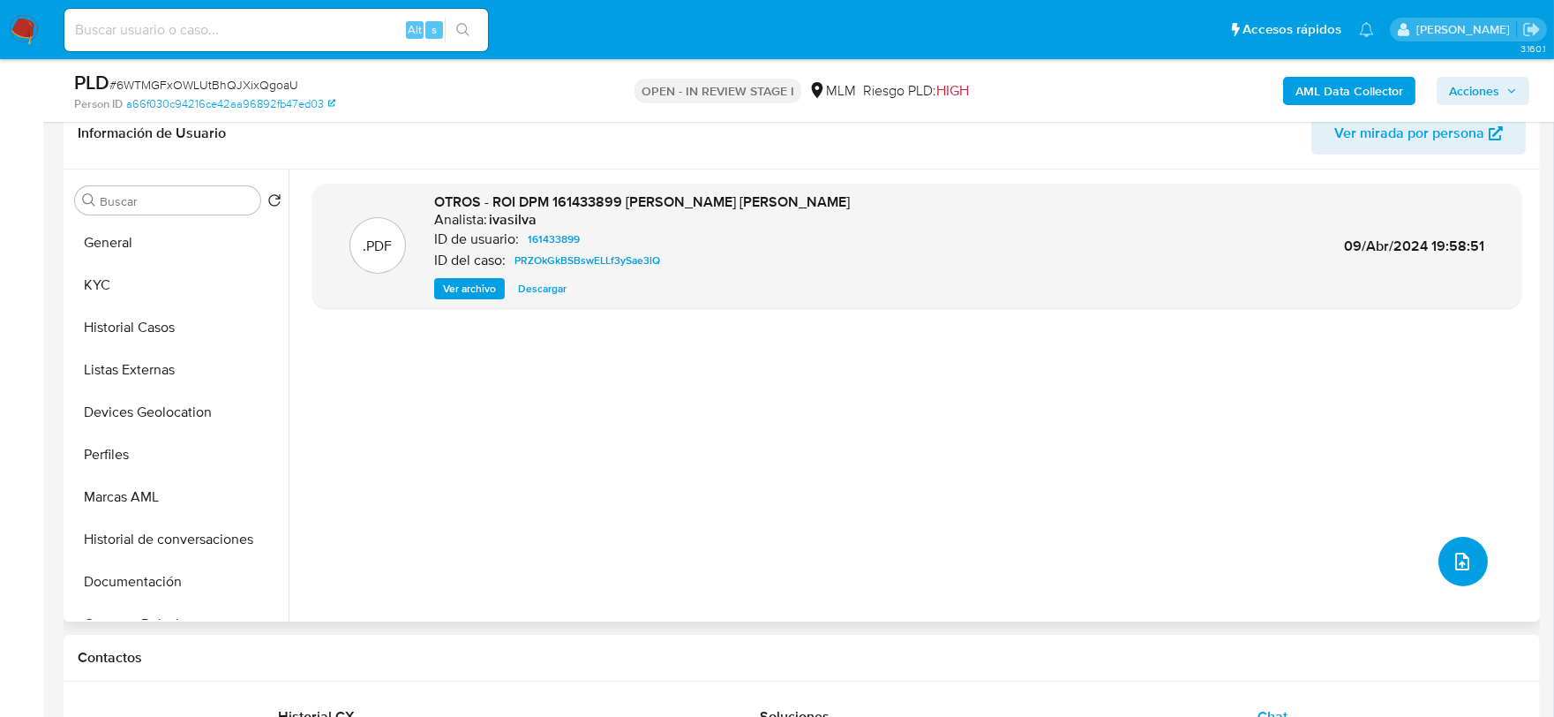
click at [1455, 563] on icon "upload-file" at bounding box center [1462, 561] width 14 height 18
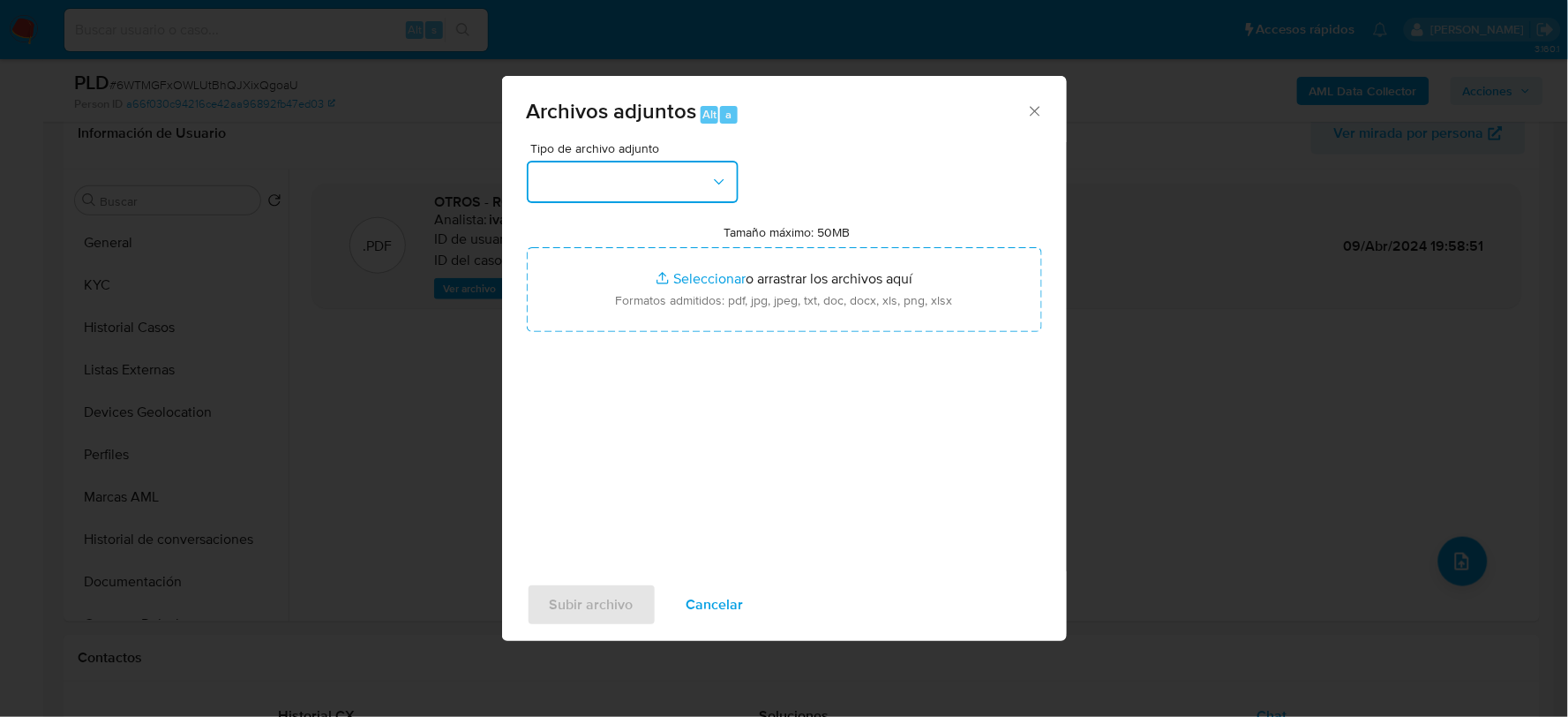
click at [544, 169] on button "button" at bounding box center [633, 182] width 212 height 42
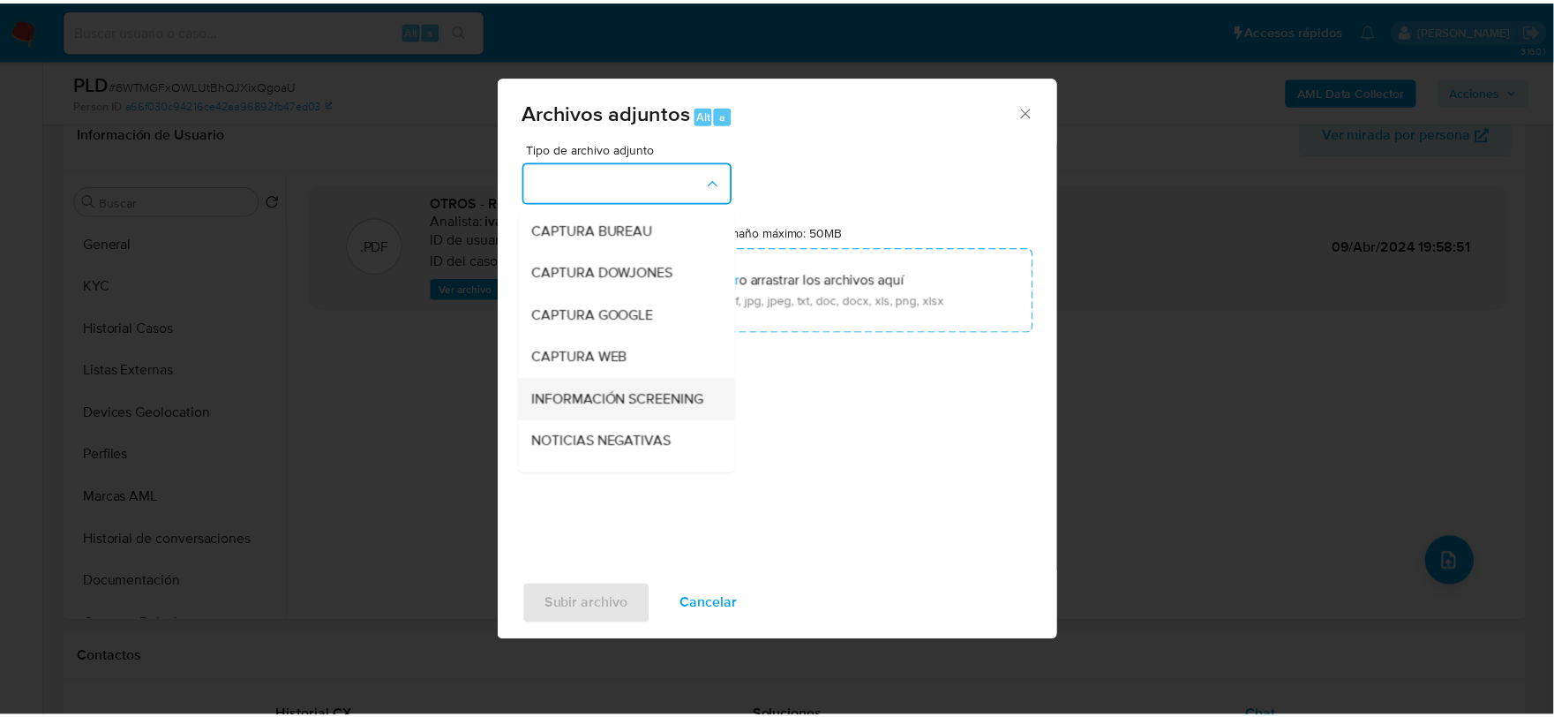
scroll to position [134, 0]
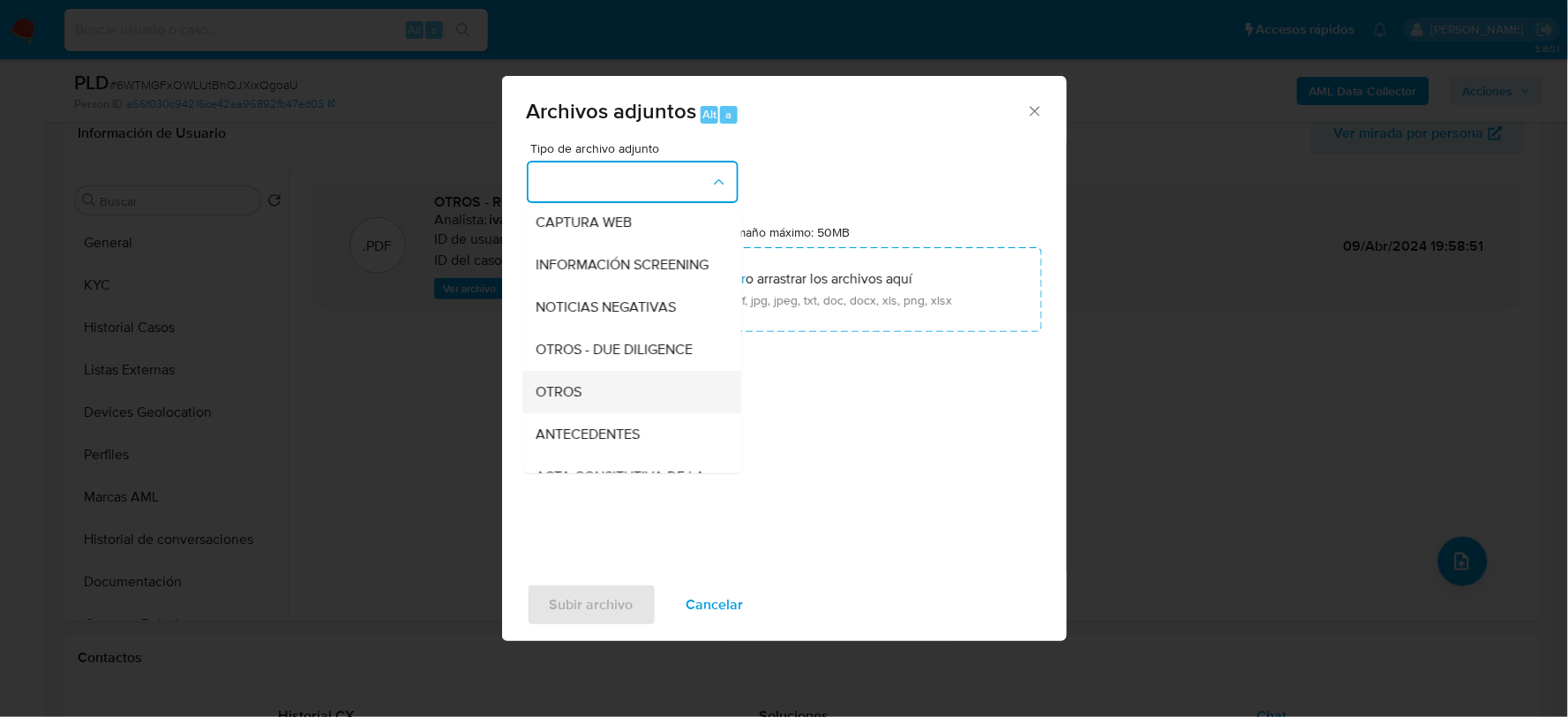
click at [600, 398] on div "OTROS" at bounding box center [627, 391] width 180 height 42
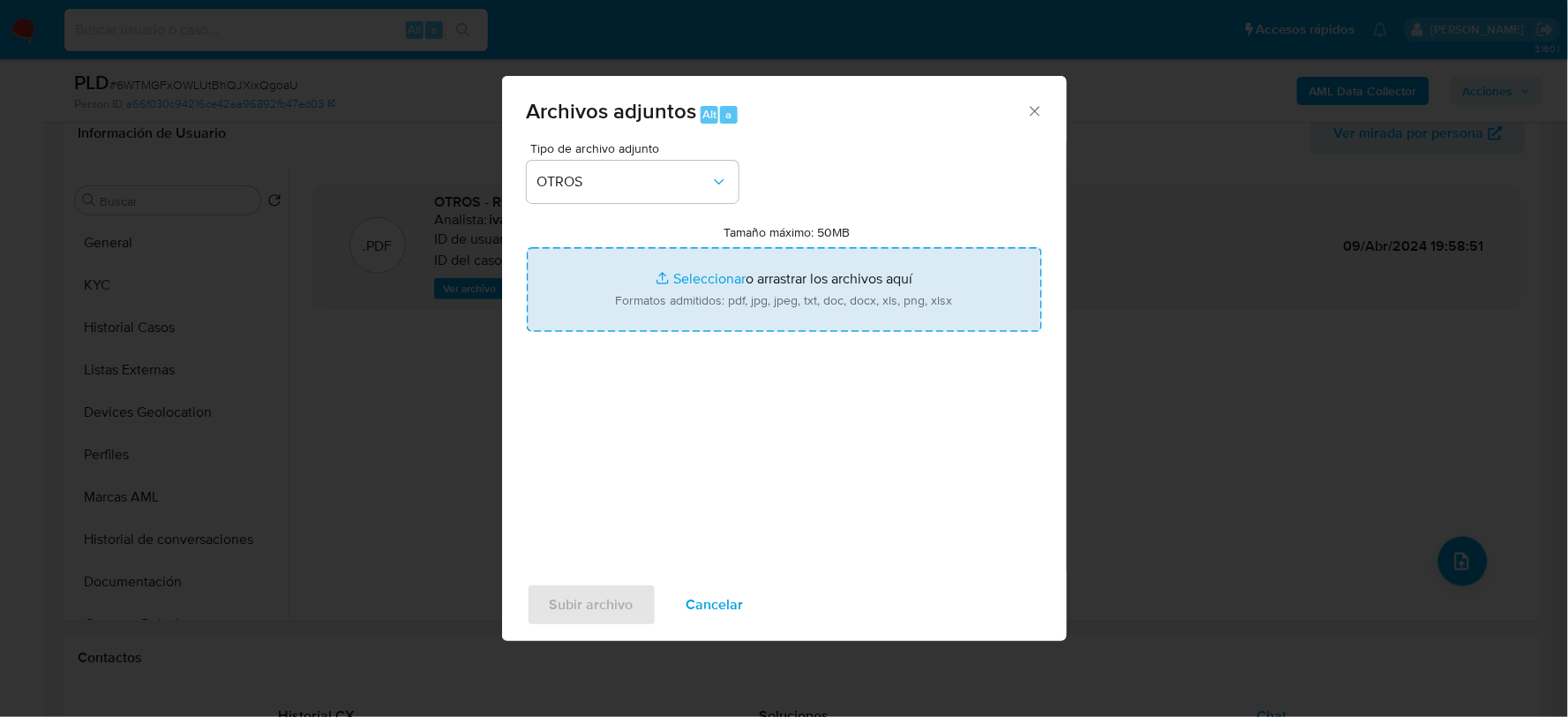
type input "C:\fakepath\161433899_ITZEL DOMINGUEZ_AGO2025.pdf"
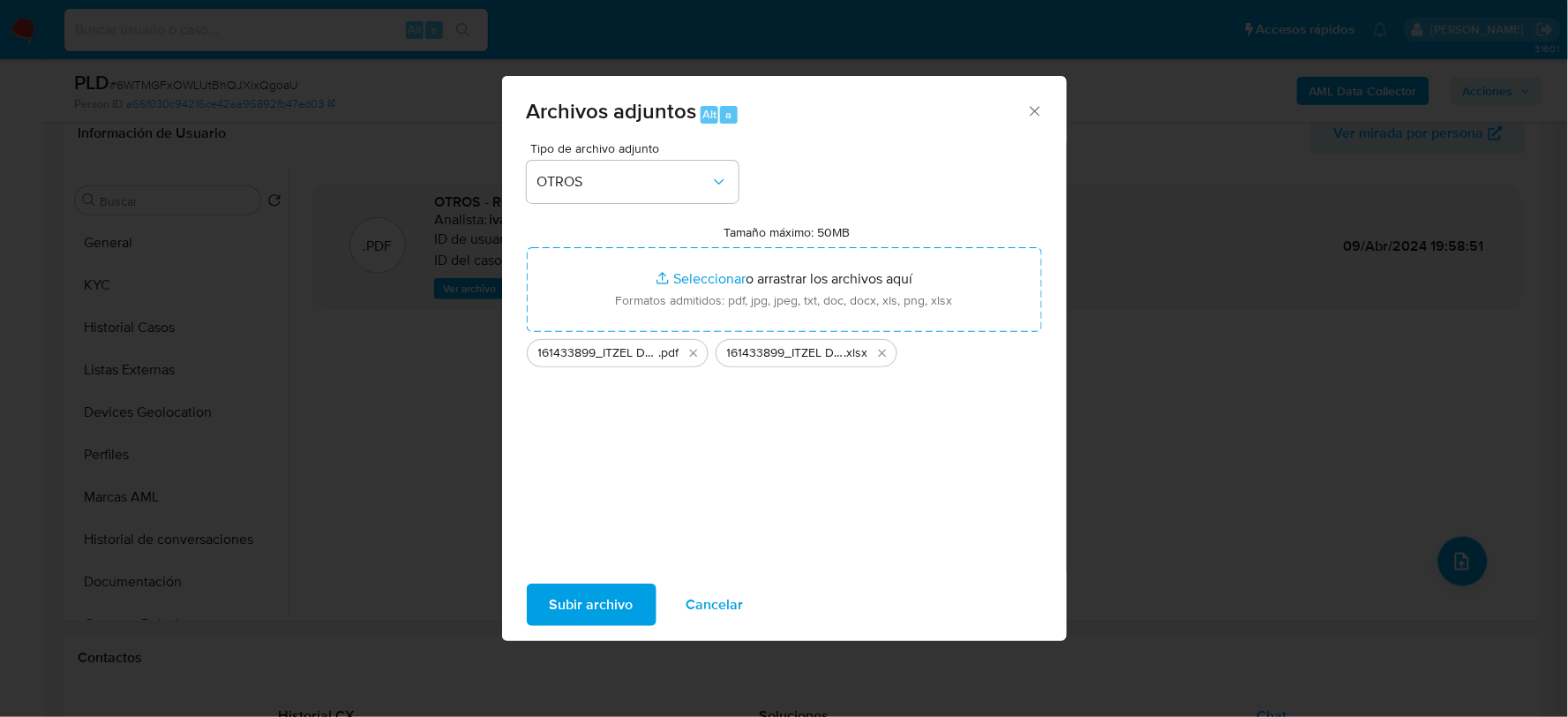
click at [585, 603] on span "Subir archivo" at bounding box center [592, 604] width 84 height 39
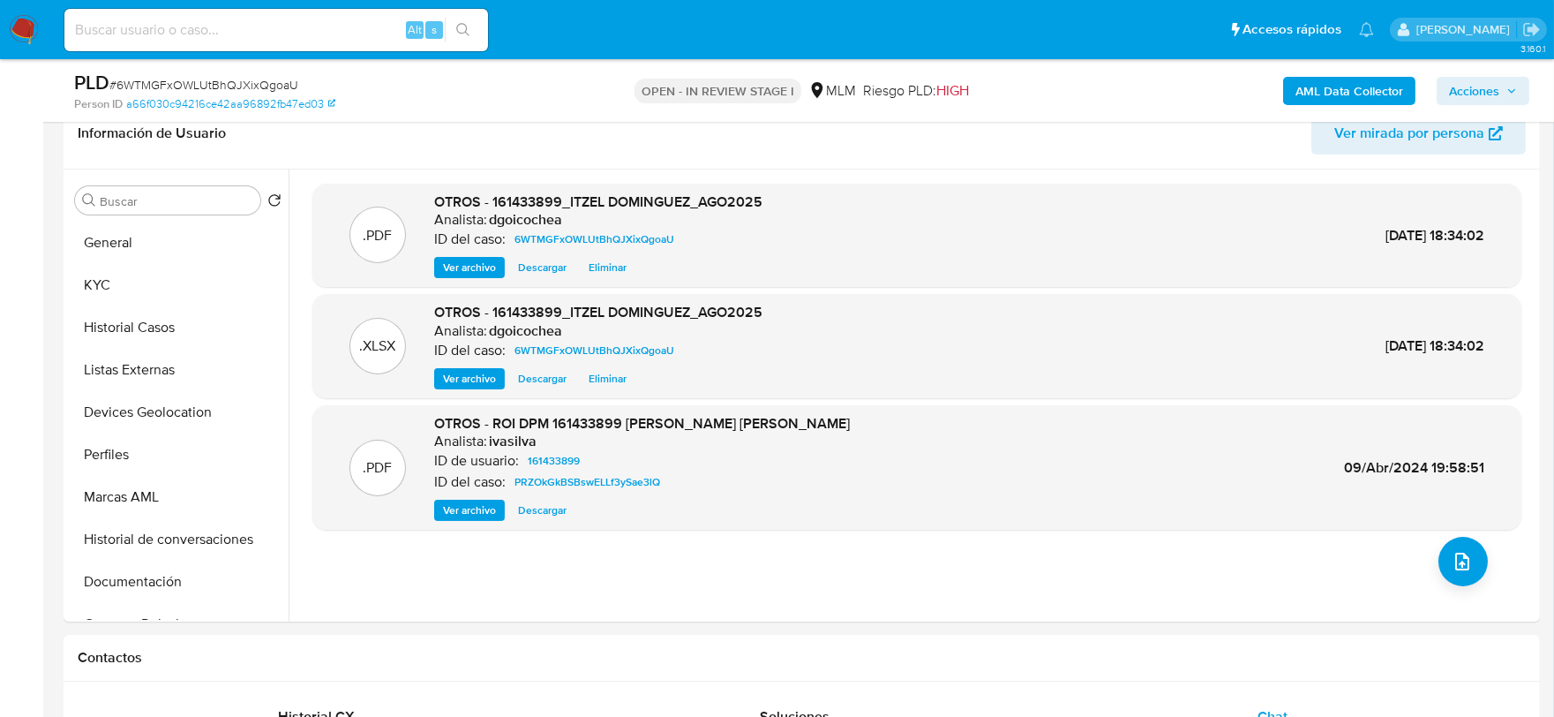
click at [1460, 94] on span "Acciones" at bounding box center [1474, 91] width 50 height 28
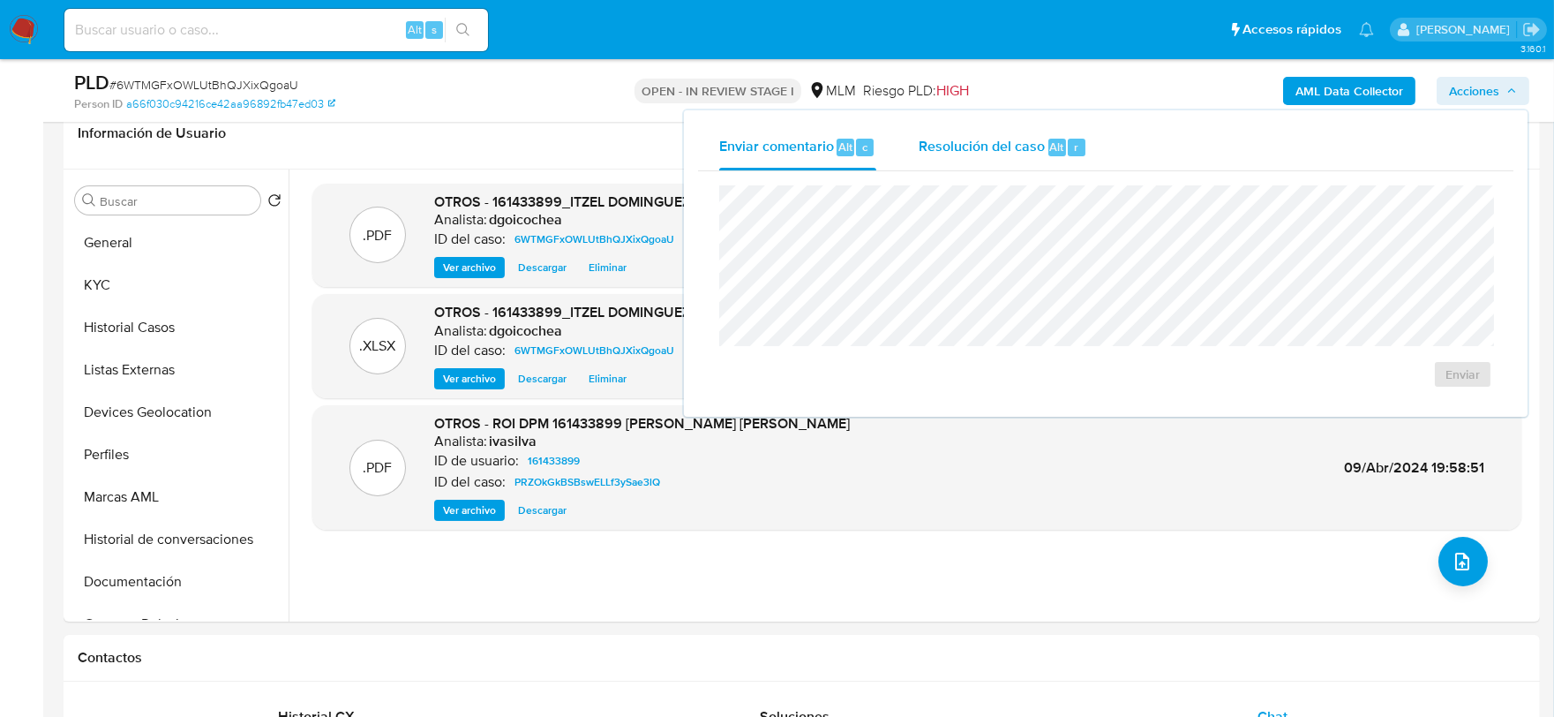
click at [1041, 154] on span "Resolución del caso" at bounding box center [982, 146] width 126 height 20
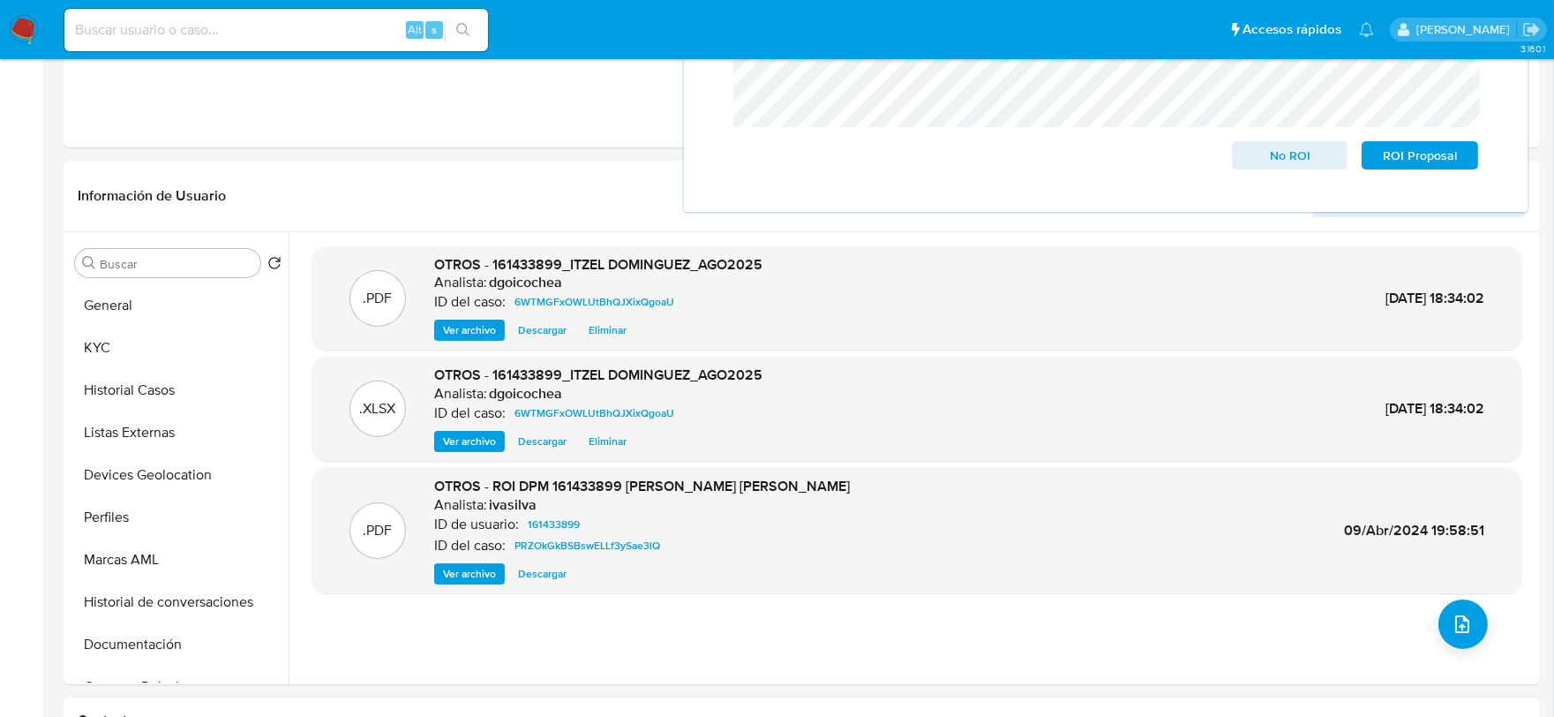
scroll to position [0, 0]
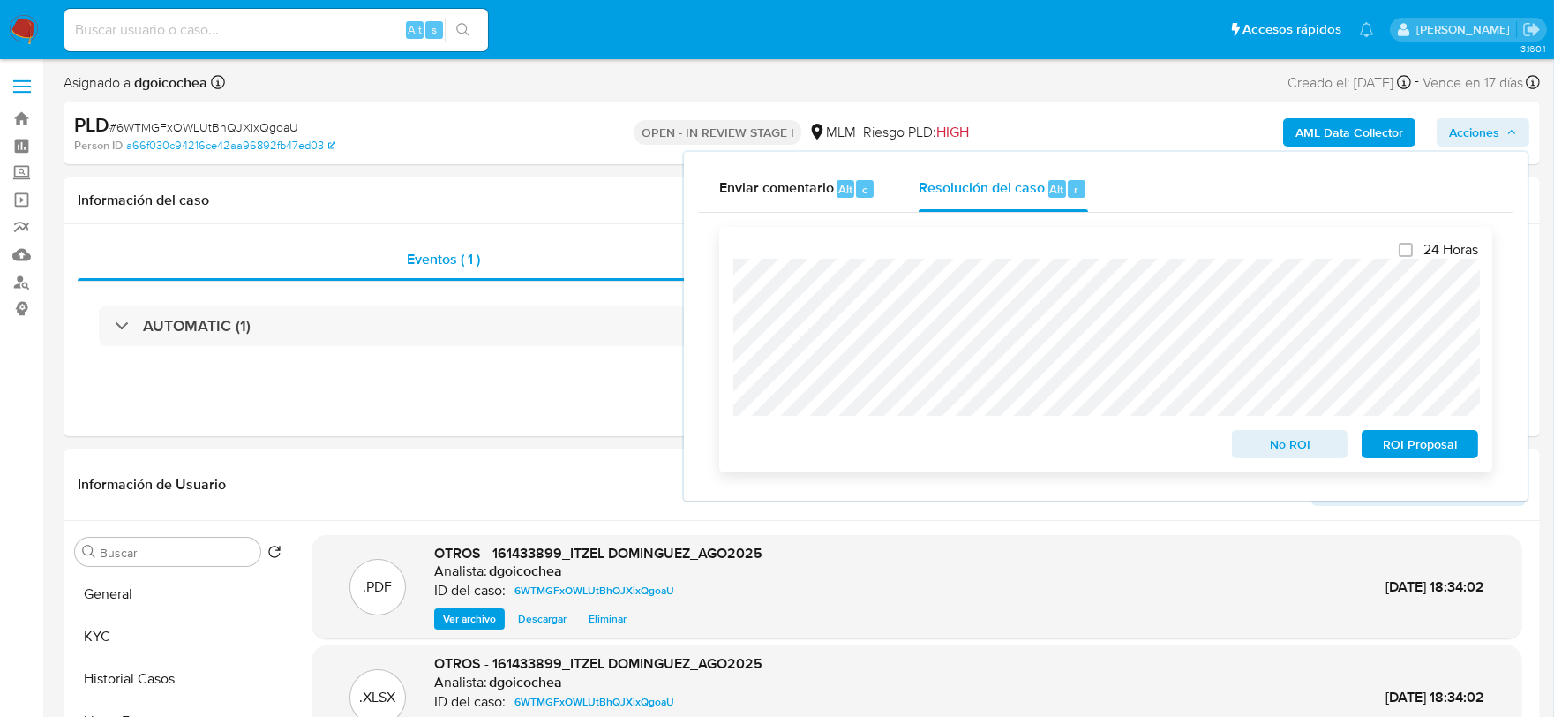
click at [1307, 443] on span "No ROI" at bounding box center [1290, 444] width 92 height 25
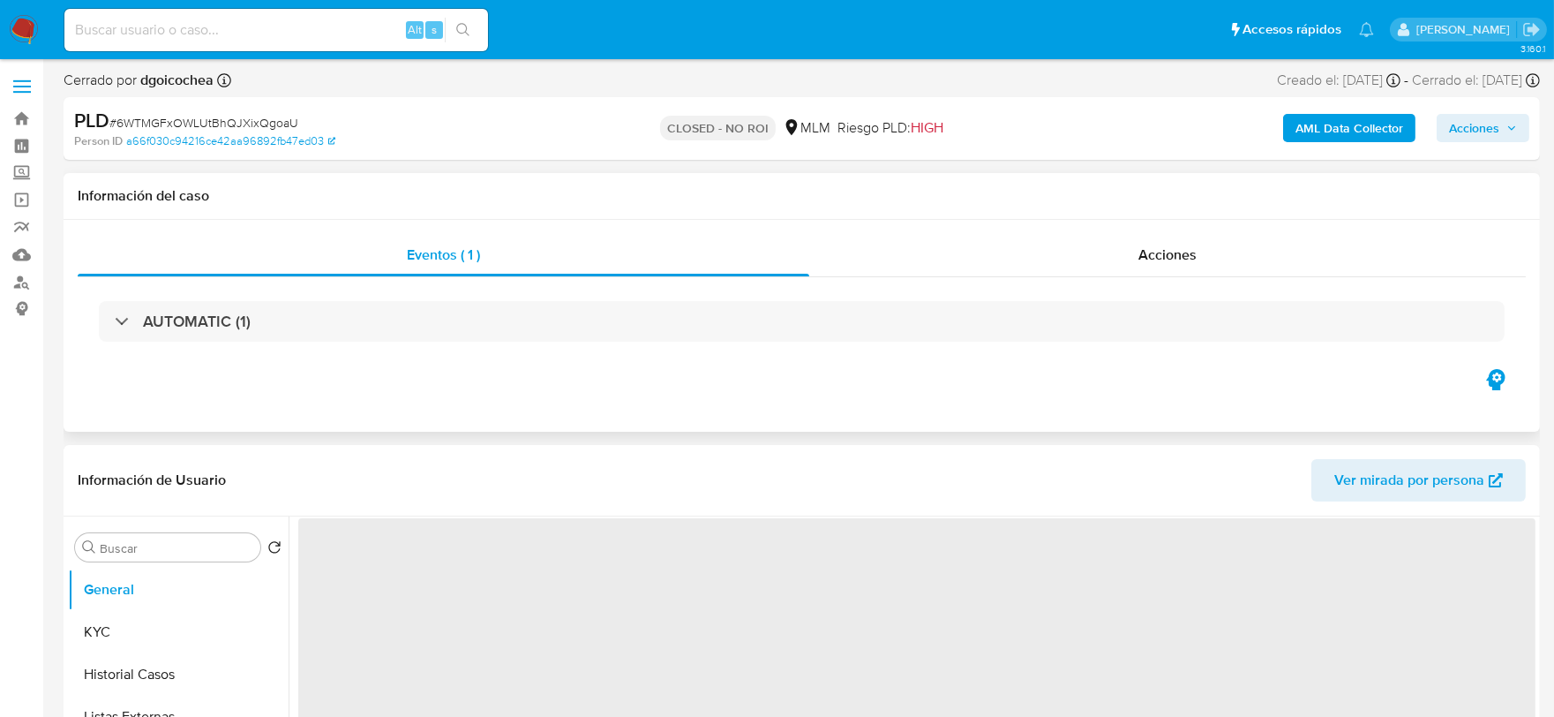
select select "10"
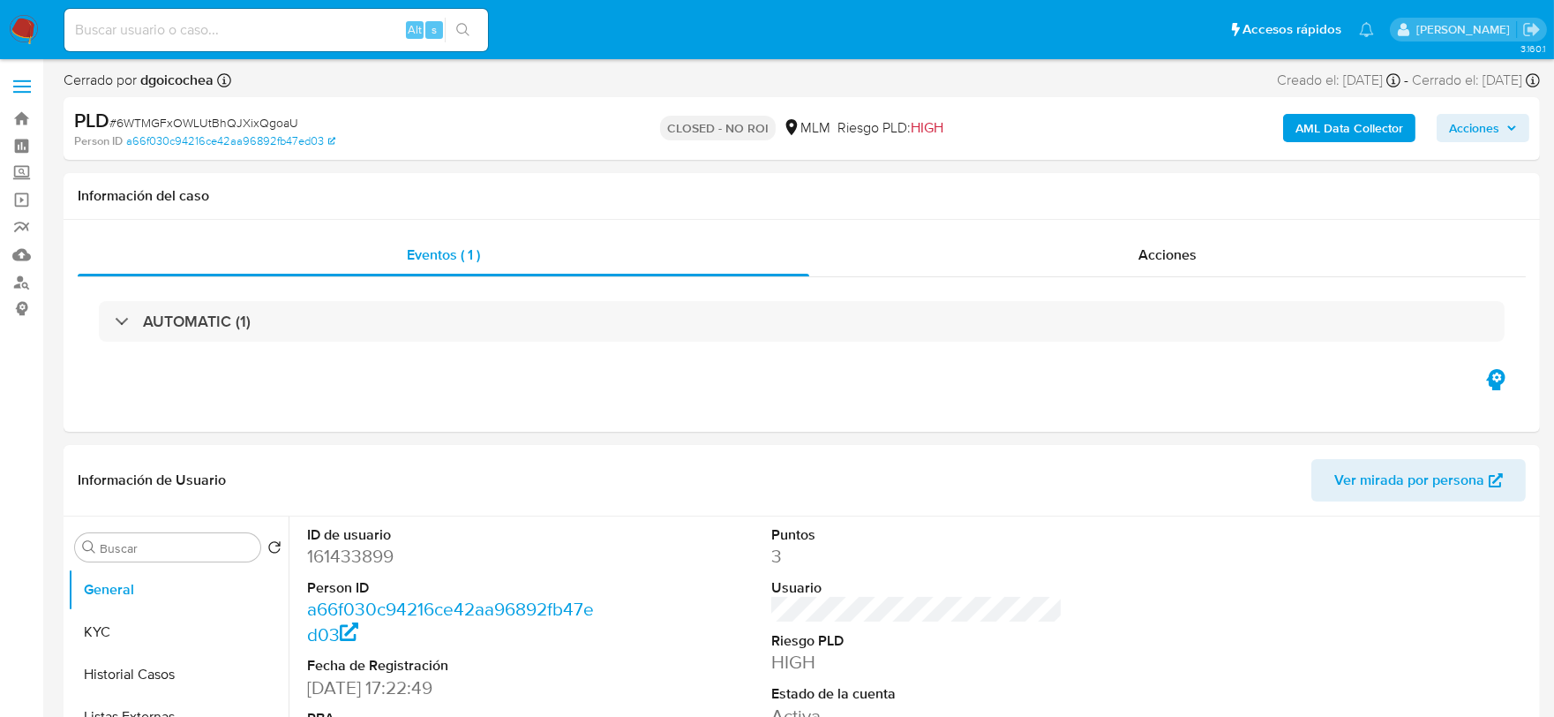
click at [22, 34] on img at bounding box center [24, 30] width 30 height 30
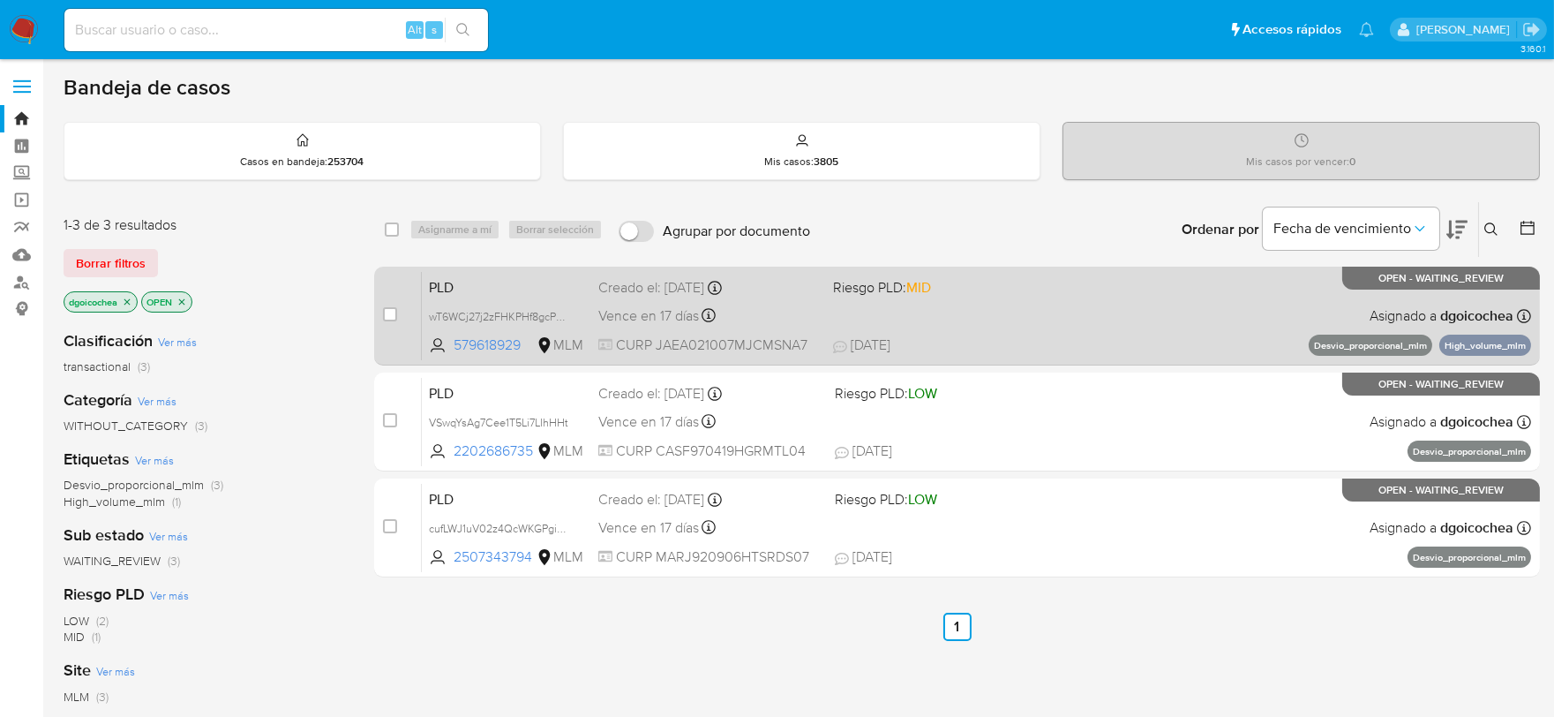
click at [443, 281] on span "PLD" at bounding box center [506, 285] width 155 height 23
click at [444, 284] on span "PLD" at bounding box center [506, 285] width 155 height 23
drag, startPoint x: 524, startPoint y: 347, endPoint x: 435, endPoint y: 344, distance: 89.2
click at [435, 344] on span "579618929 MLM" at bounding box center [506, 344] width 155 height 19
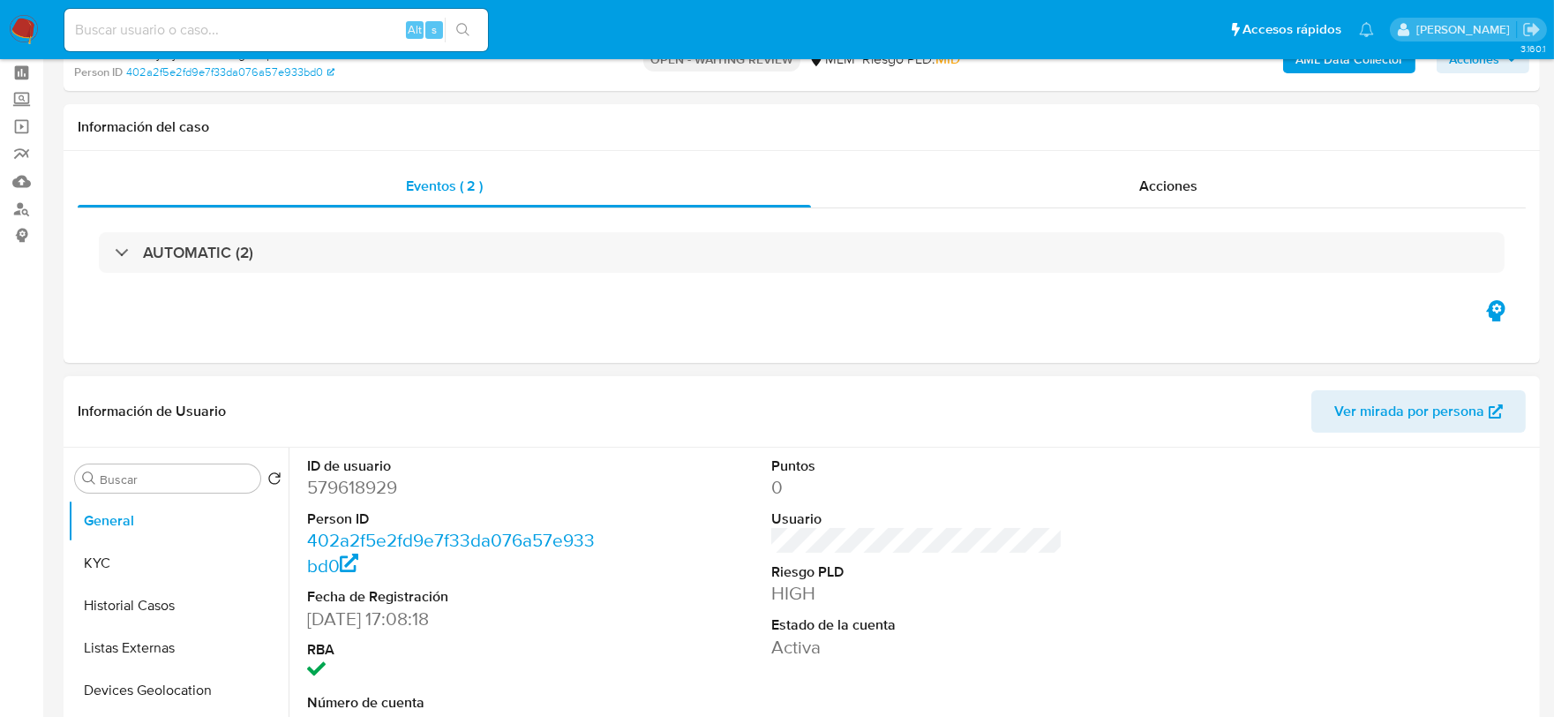
select select "10"
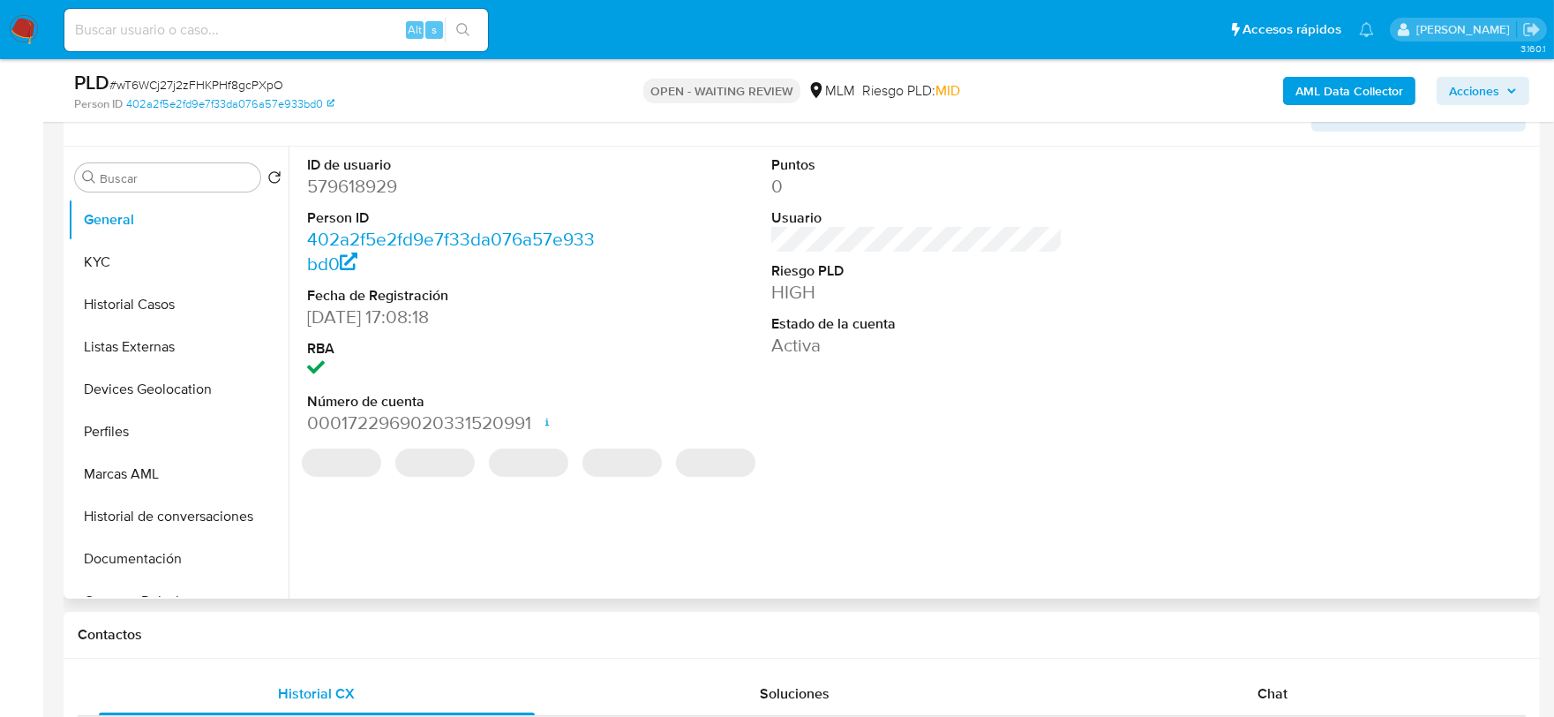
scroll to position [392, 0]
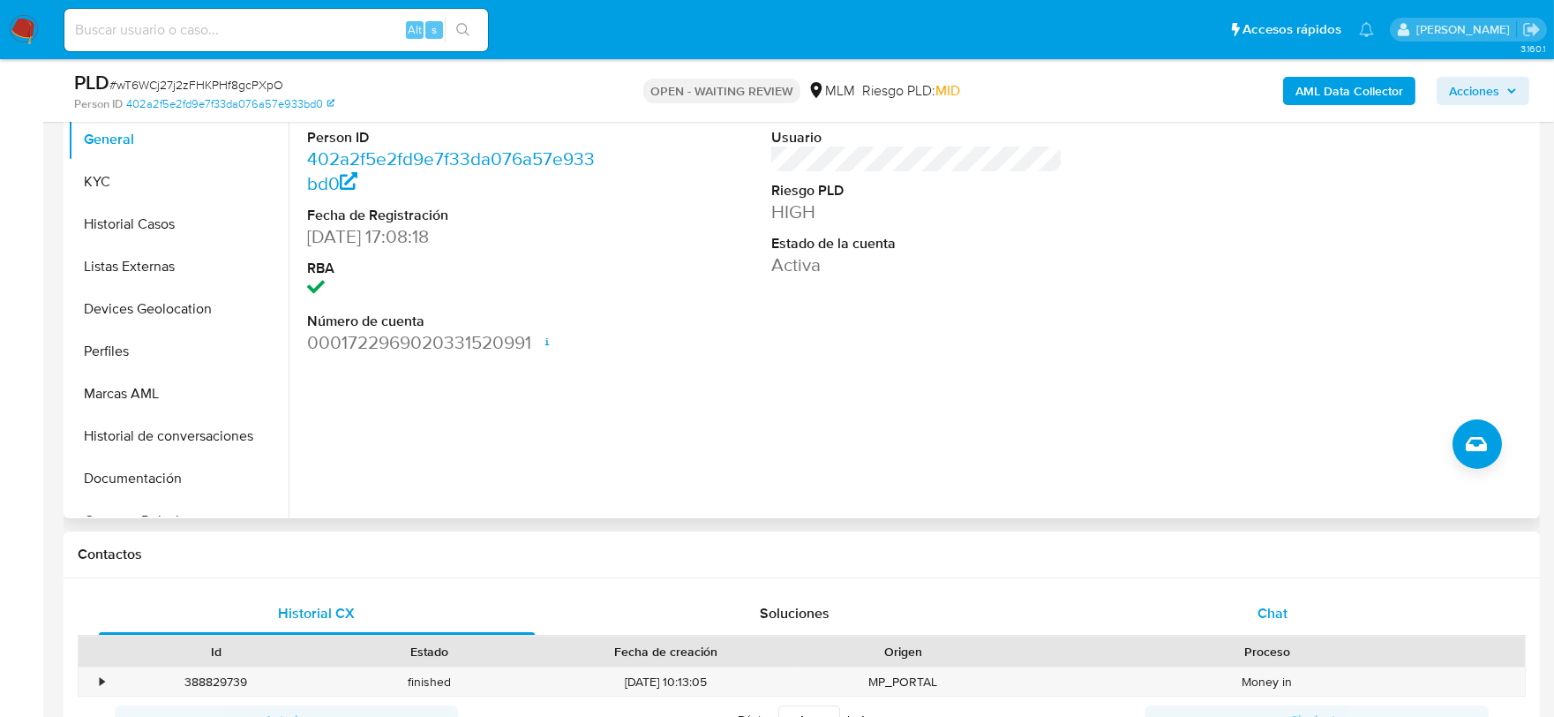
click at [1280, 606] on span "Chat" at bounding box center [1272, 613] width 30 height 20
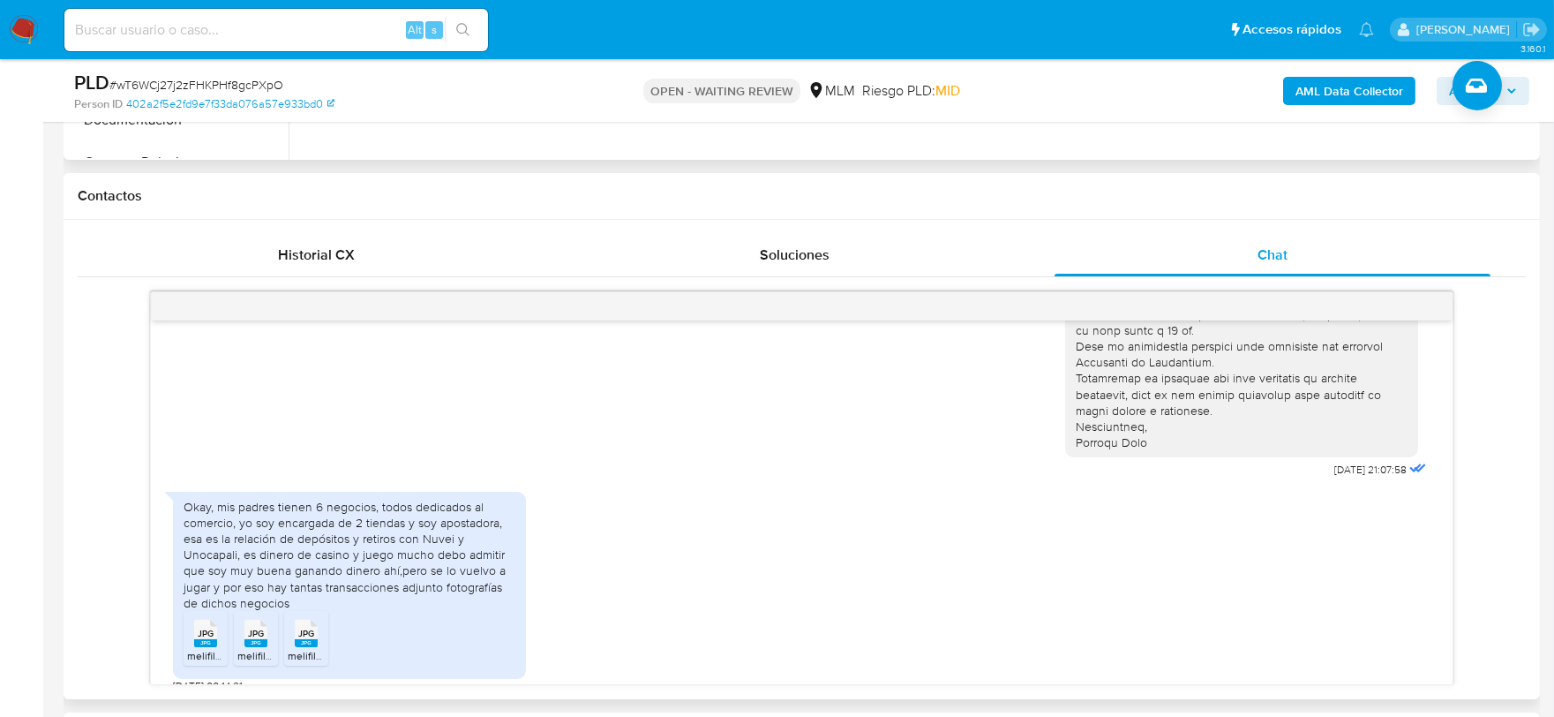
scroll to position [784, 0]
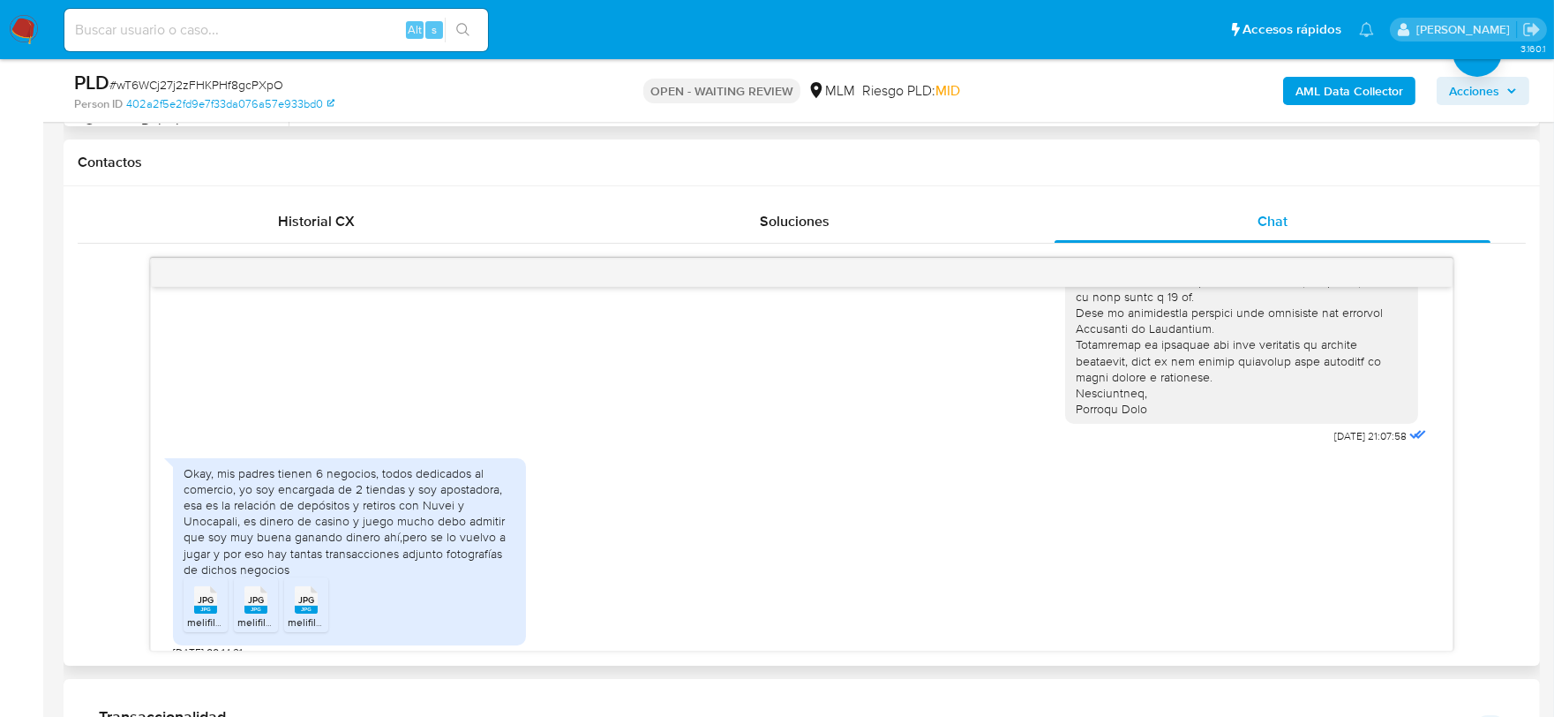
click at [199, 605] on rect at bounding box center [205, 609] width 23 height 8
click at [253, 586] on icon at bounding box center [255, 599] width 23 height 27
click at [313, 594] on span "JPG" at bounding box center [306, 599] width 16 height 11
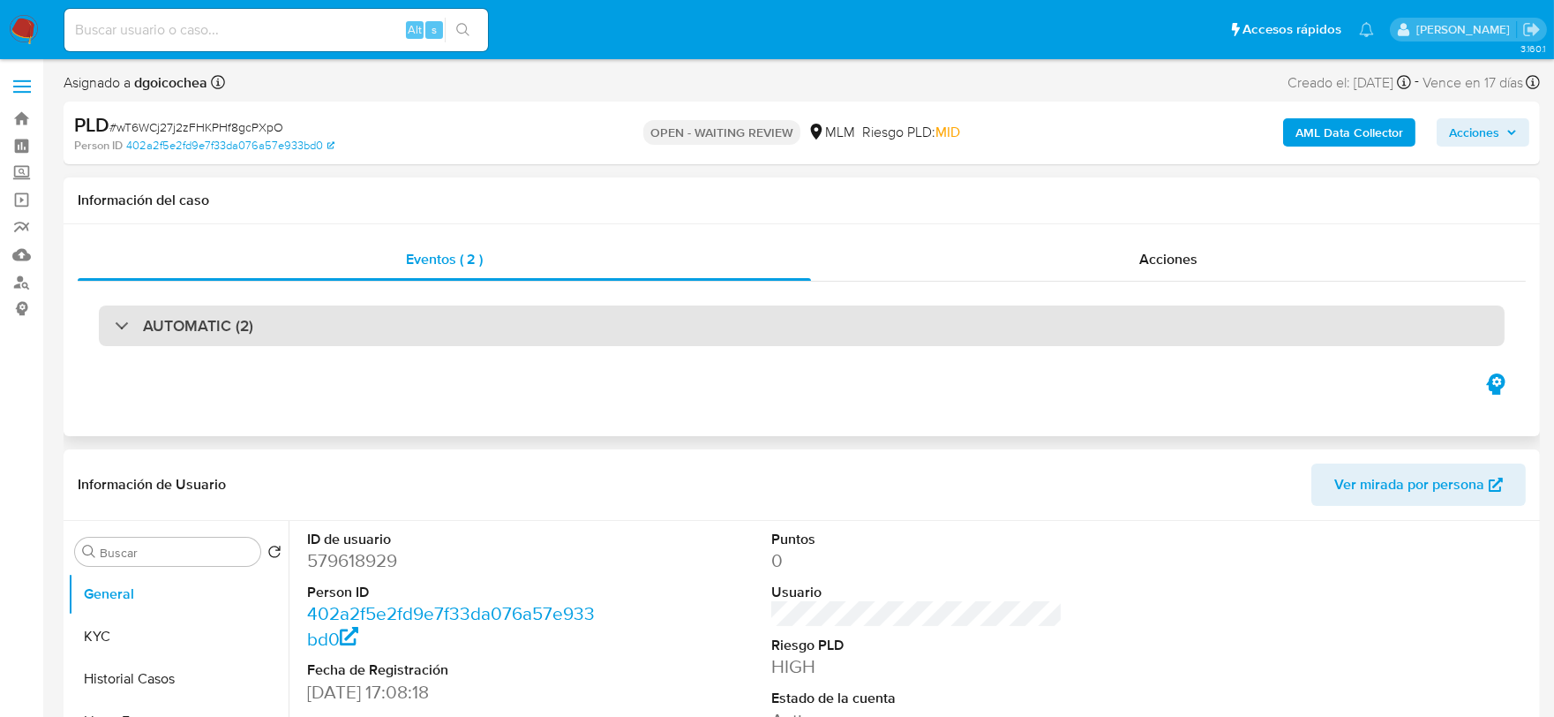
select select "10"
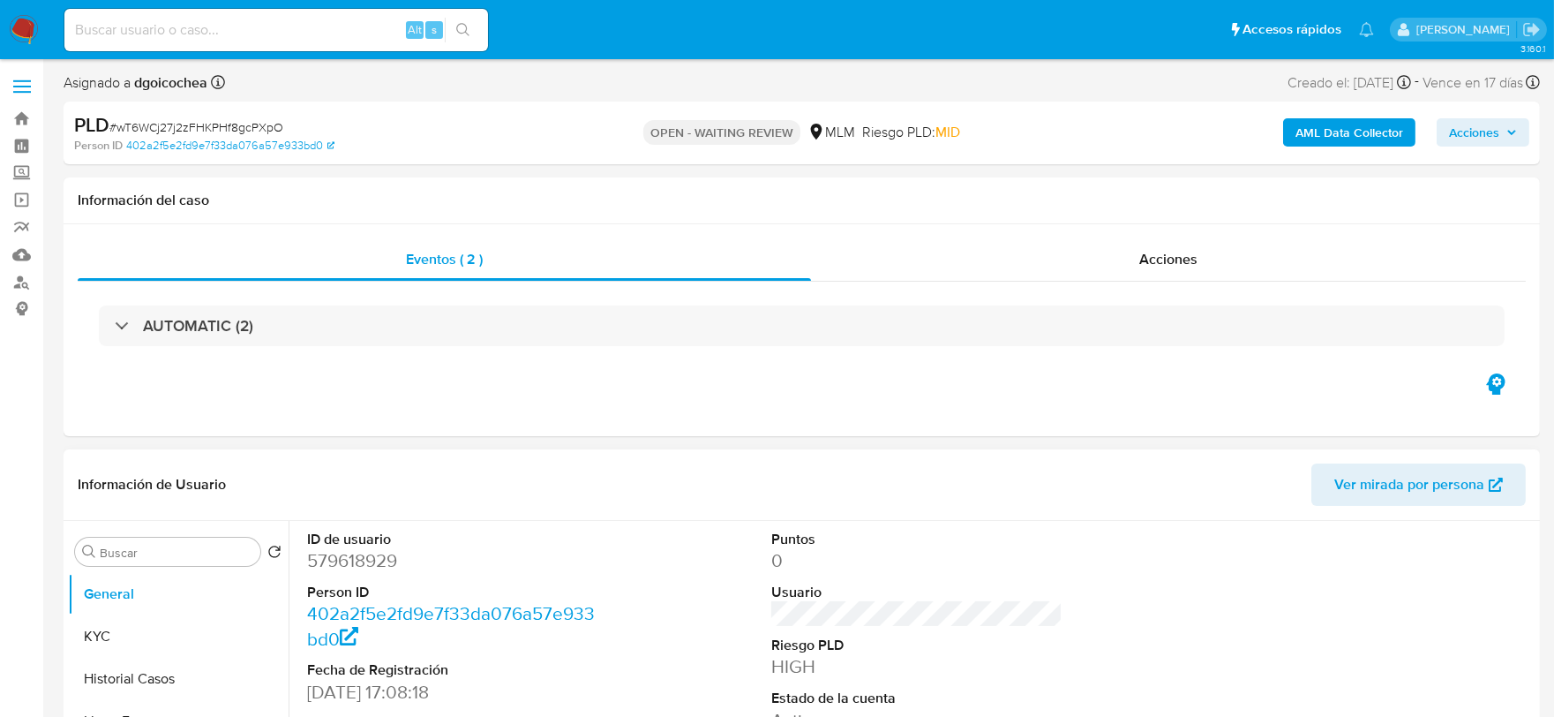
click at [330, 552] on dd "579618929" at bounding box center [453, 560] width 292 height 25
select select "10"
click at [339, 561] on dd "579618929" at bounding box center [453, 560] width 292 height 25
copy dd "579618929"
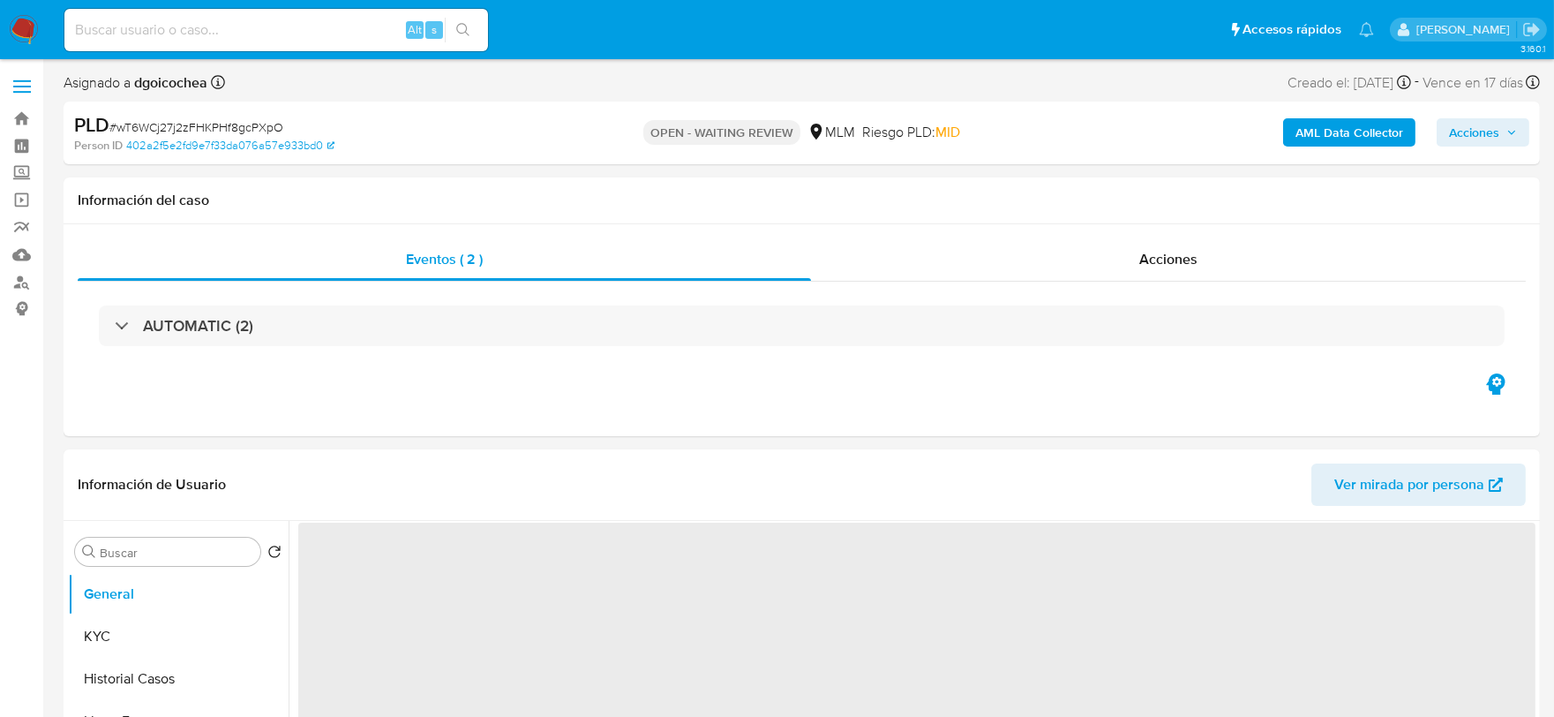
select select "10"
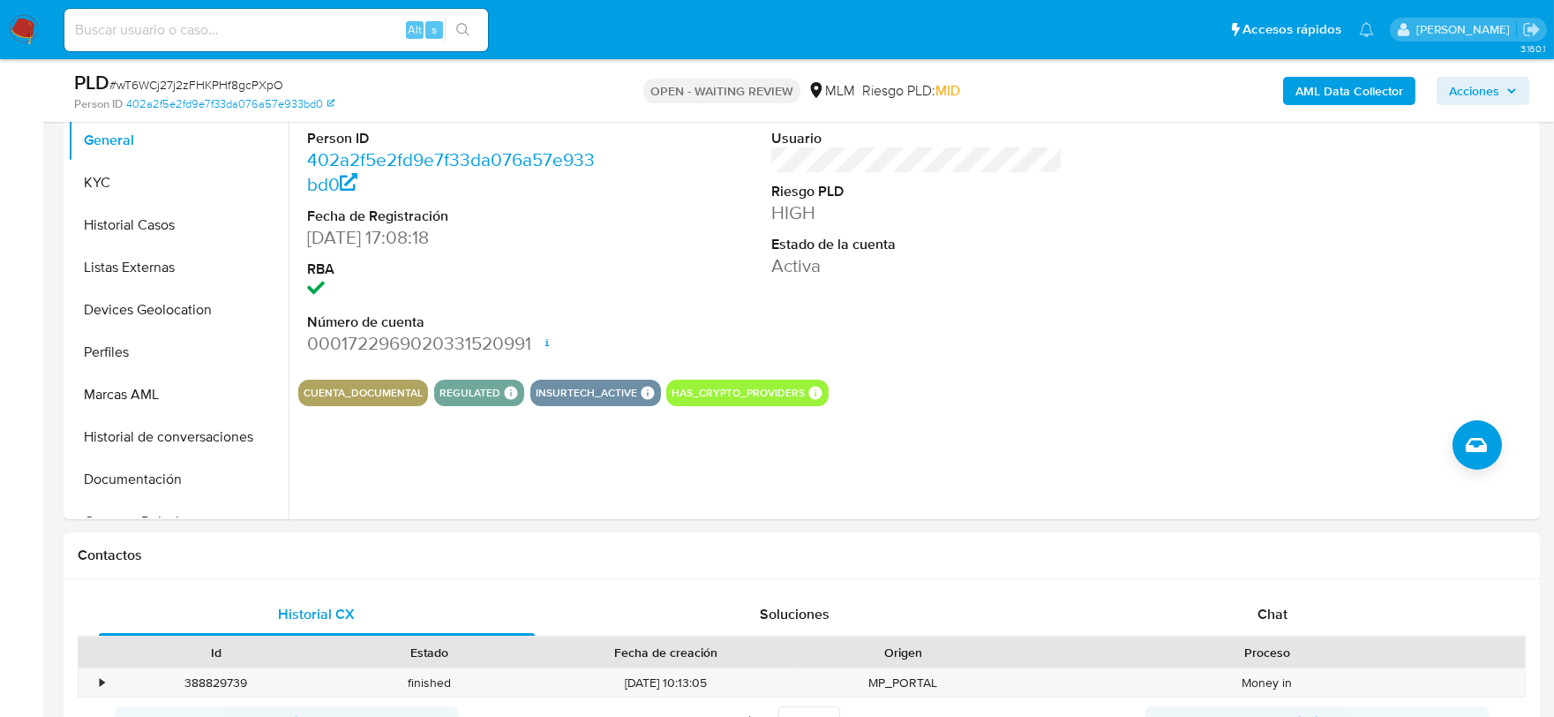
scroll to position [490, 0]
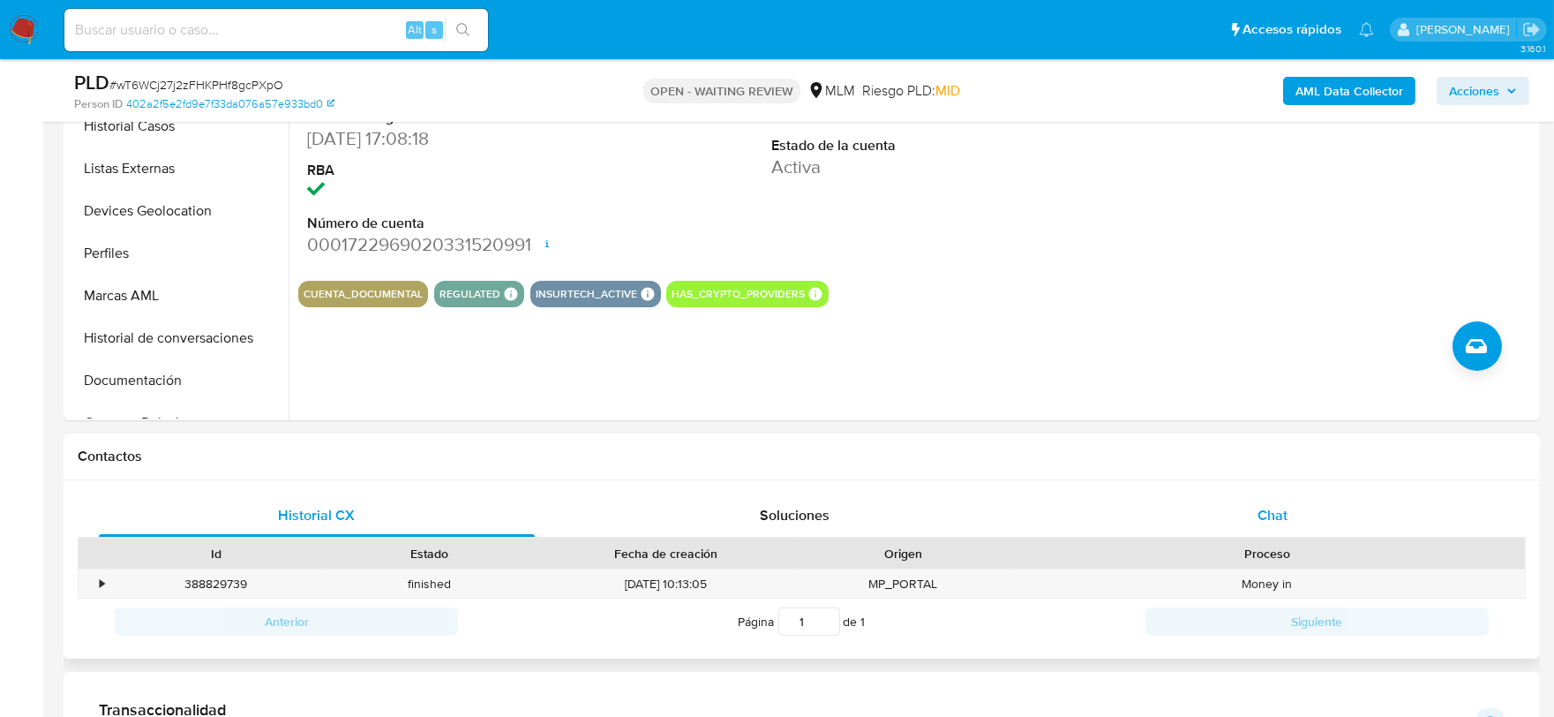
click at [1274, 509] on span "Chat" at bounding box center [1272, 515] width 30 height 20
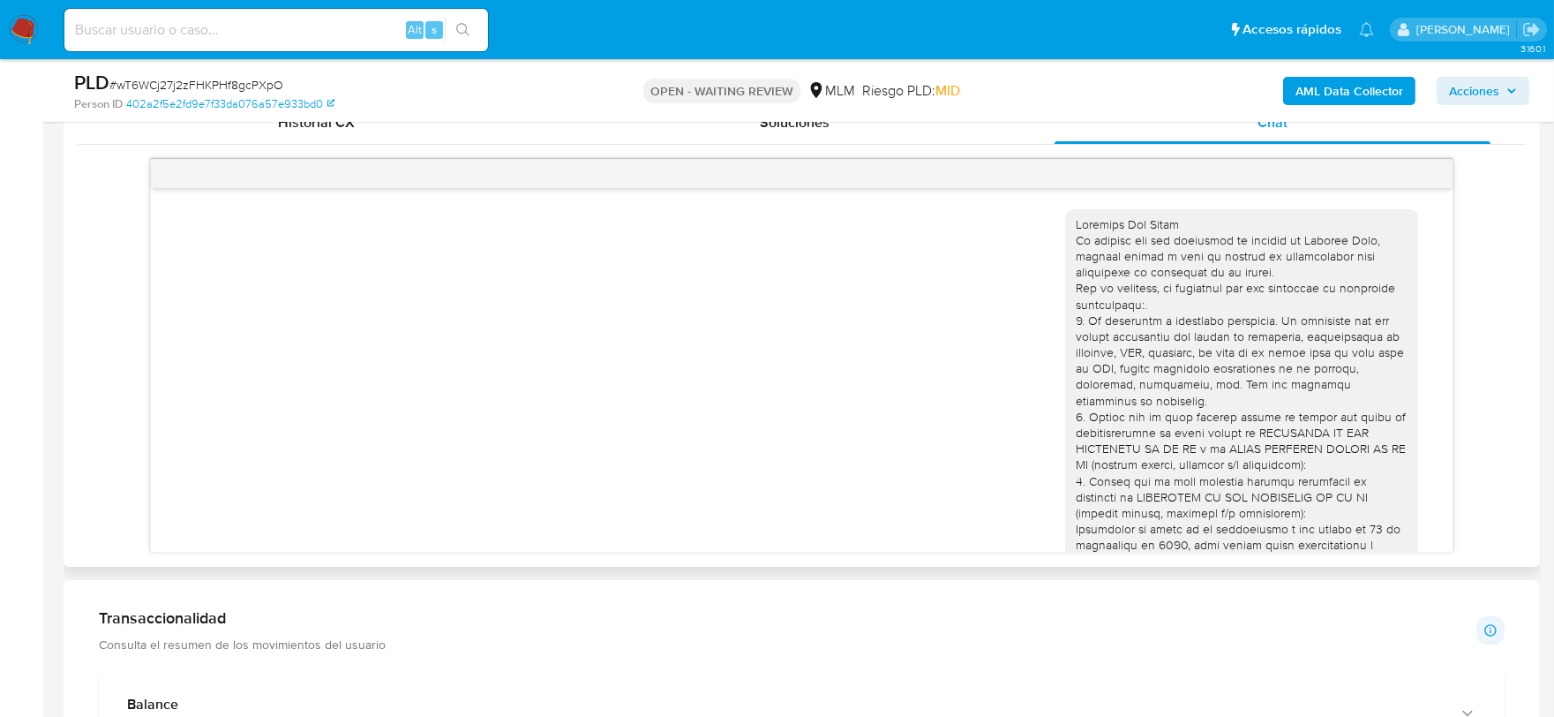
scroll to position [395, 0]
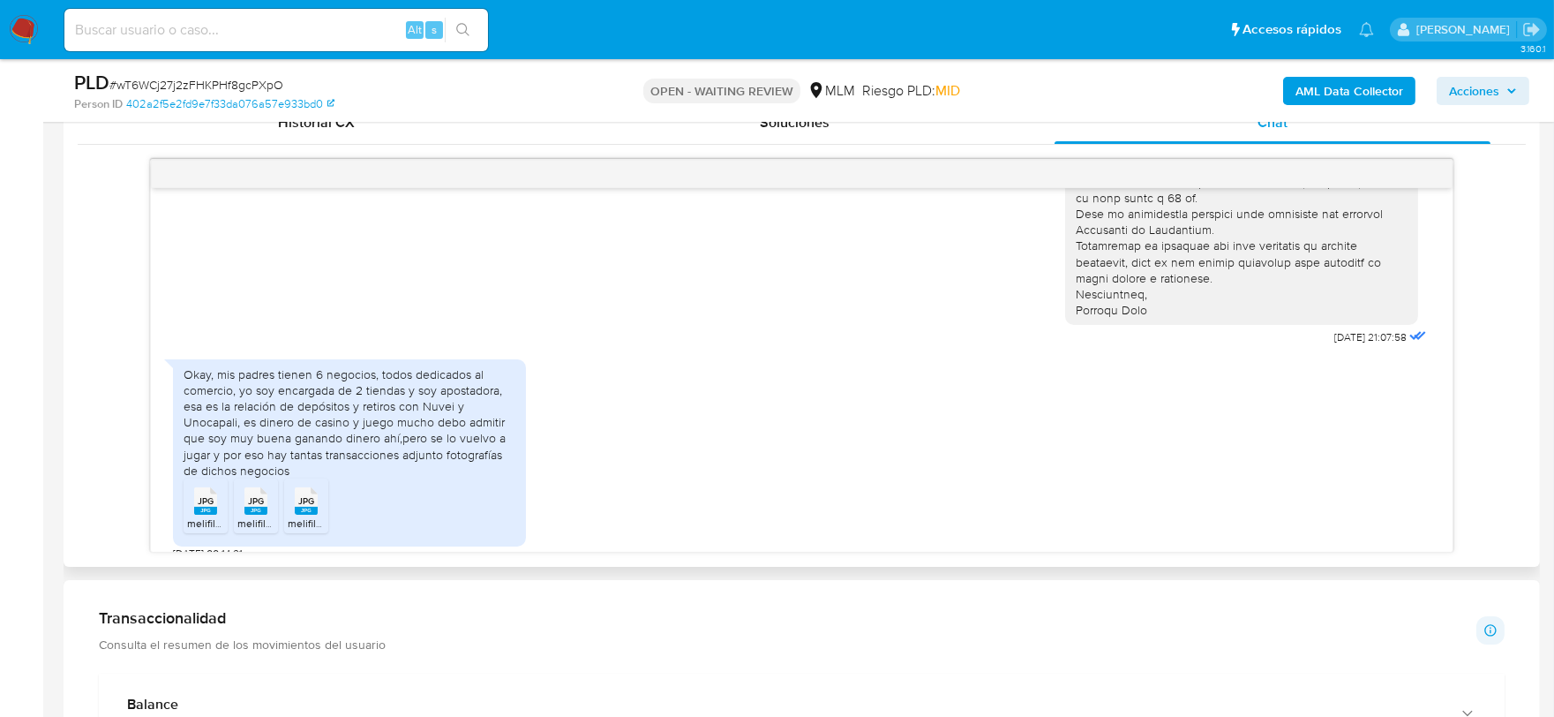
click at [364, 375] on div "Okay, mis padres tienen 6 negocios, todos dedicados al comercio, yo soy encarga…" at bounding box center [350, 422] width 332 height 112
drag, startPoint x: 335, startPoint y: 366, endPoint x: 517, endPoint y: 380, distance: 182.3
click at [517, 380] on div "Okay, mis padres tienen 6 negocios, todos dedicados al comercio, yo soy encarga…" at bounding box center [349, 452] width 353 height 187
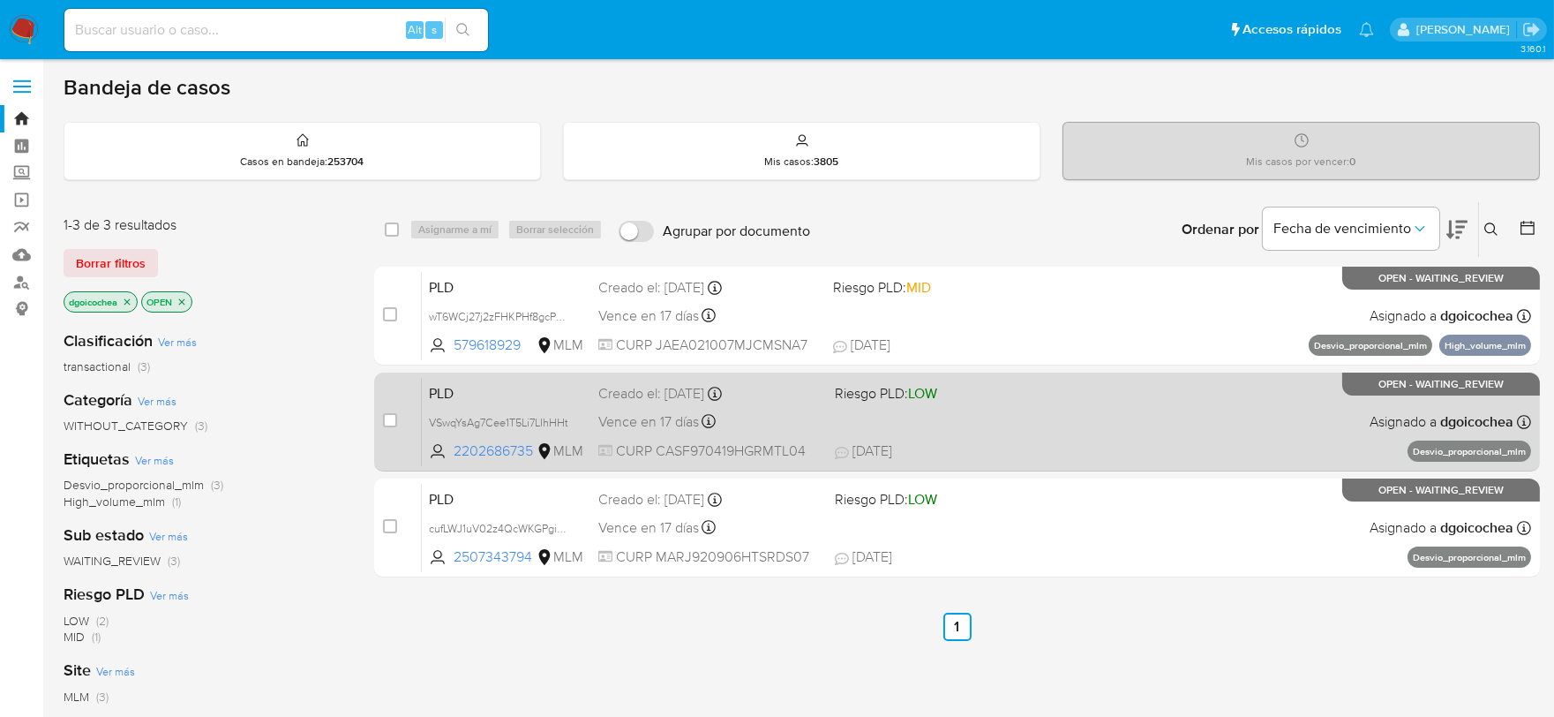
click at [447, 392] on span "PLD" at bounding box center [506, 391] width 155 height 23
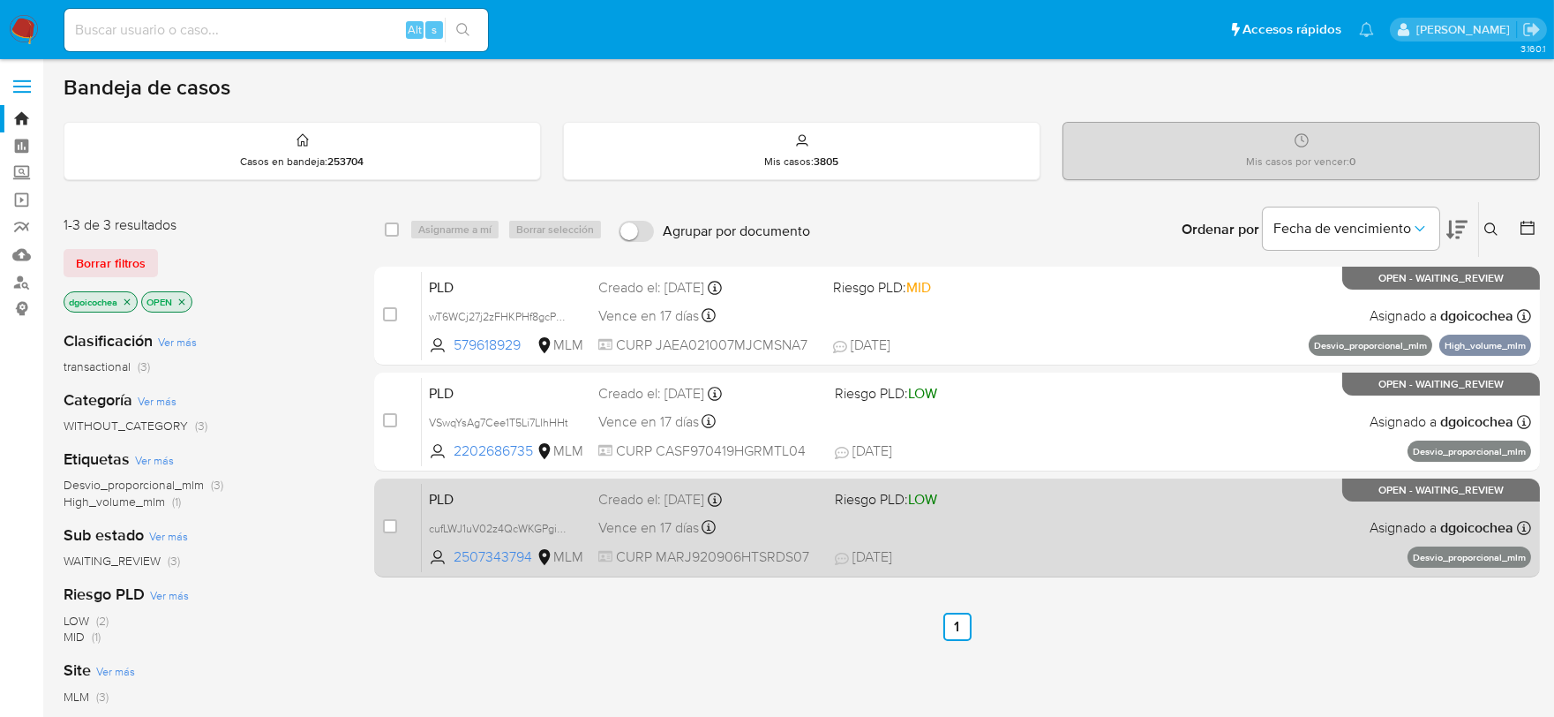
click at [439, 496] on span "PLD" at bounding box center [506, 497] width 155 height 23
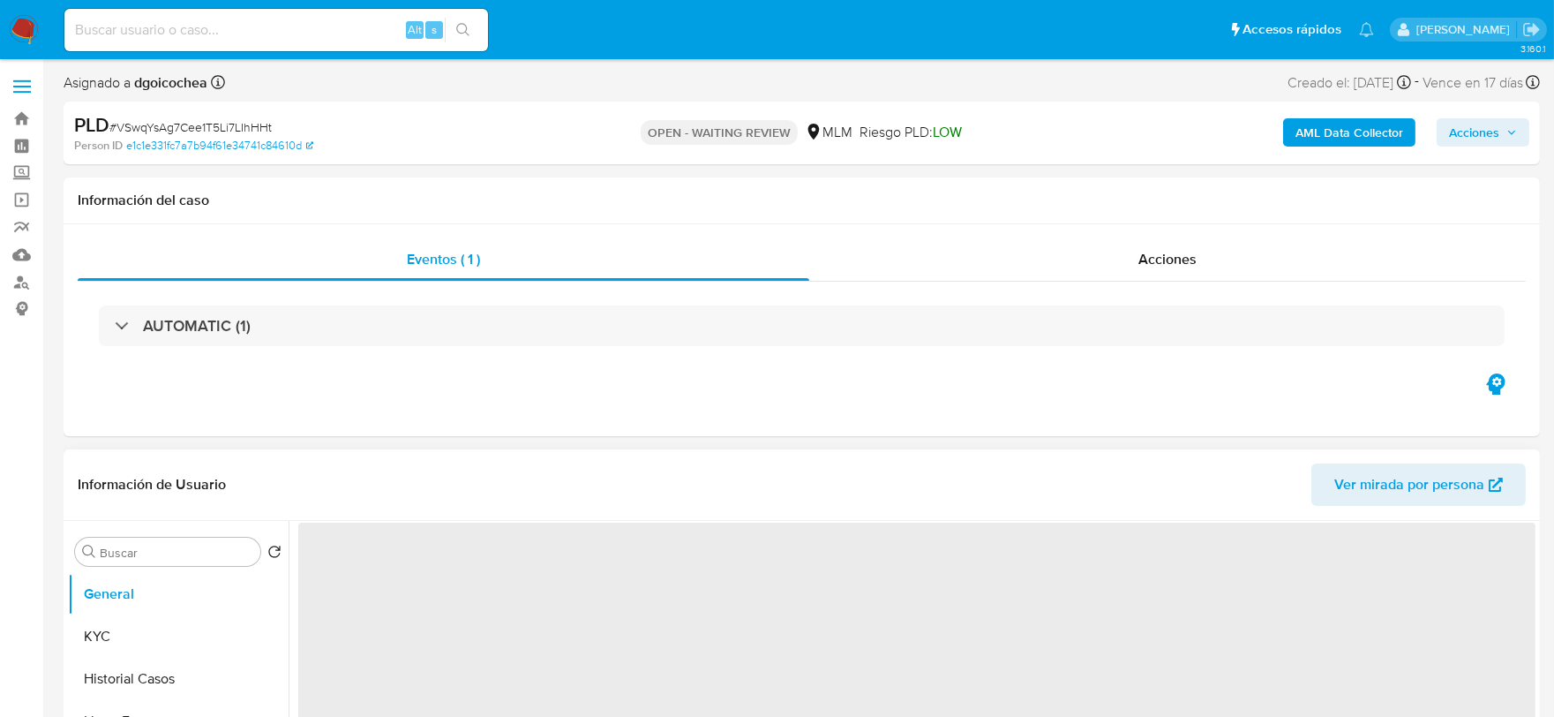
select select "10"
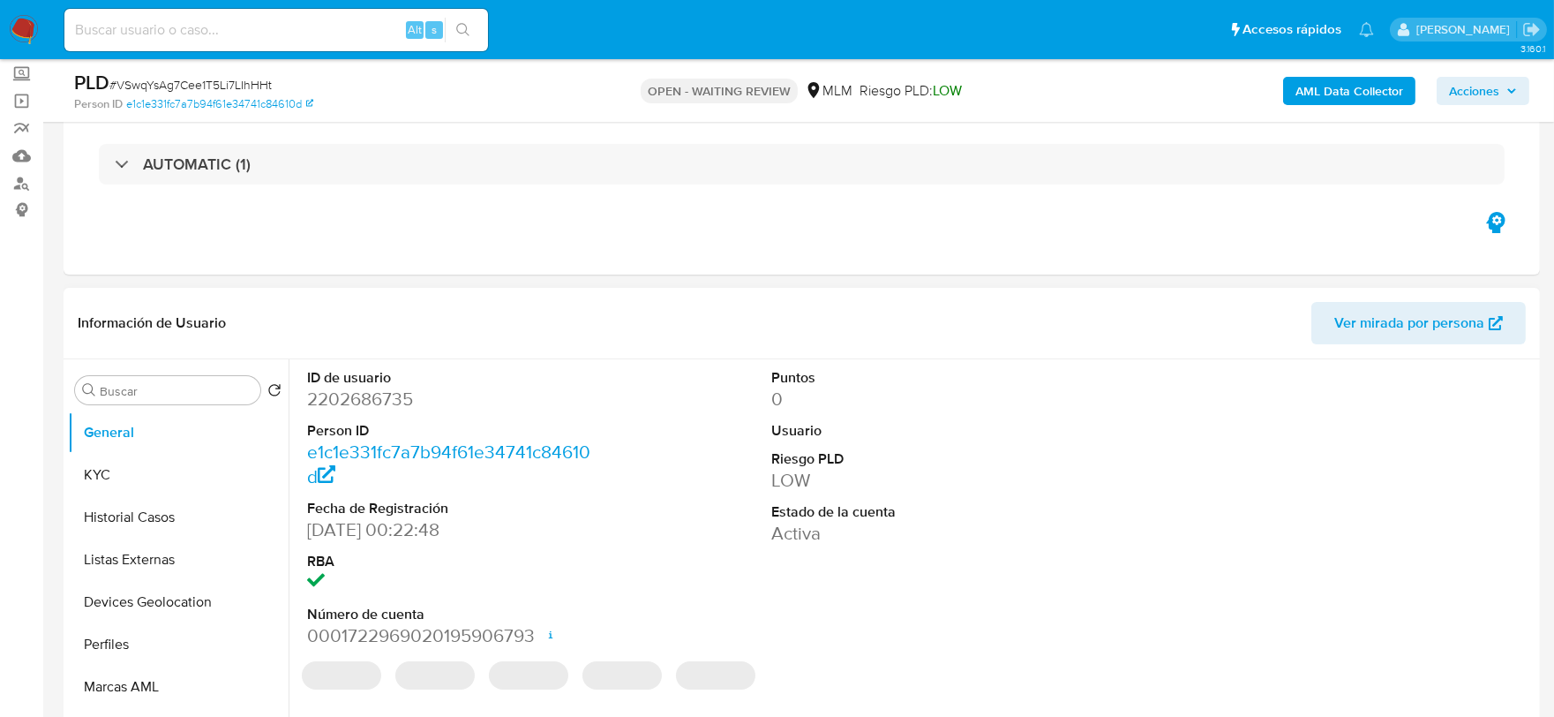
scroll to position [196, 0]
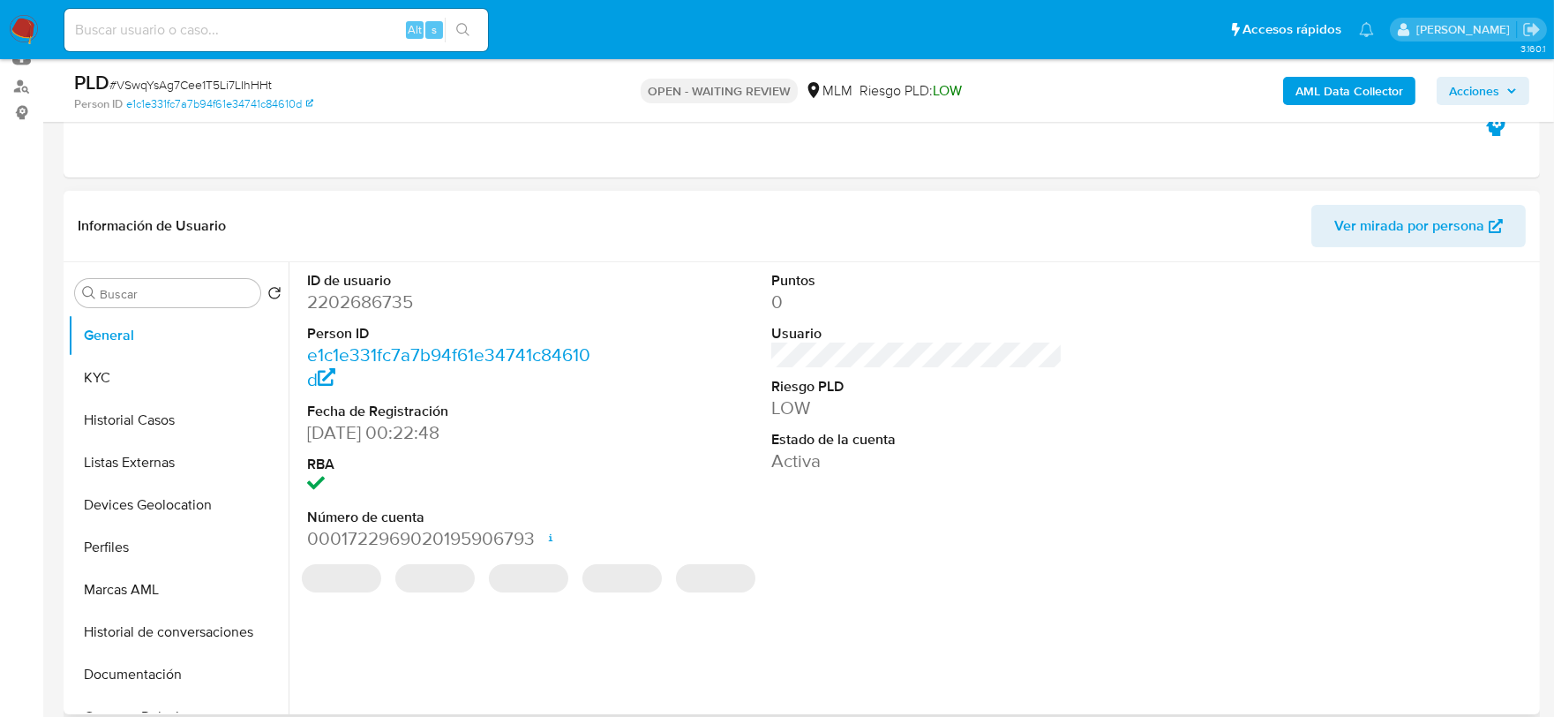
click at [364, 304] on dd "2202686735" at bounding box center [453, 301] width 292 height 25
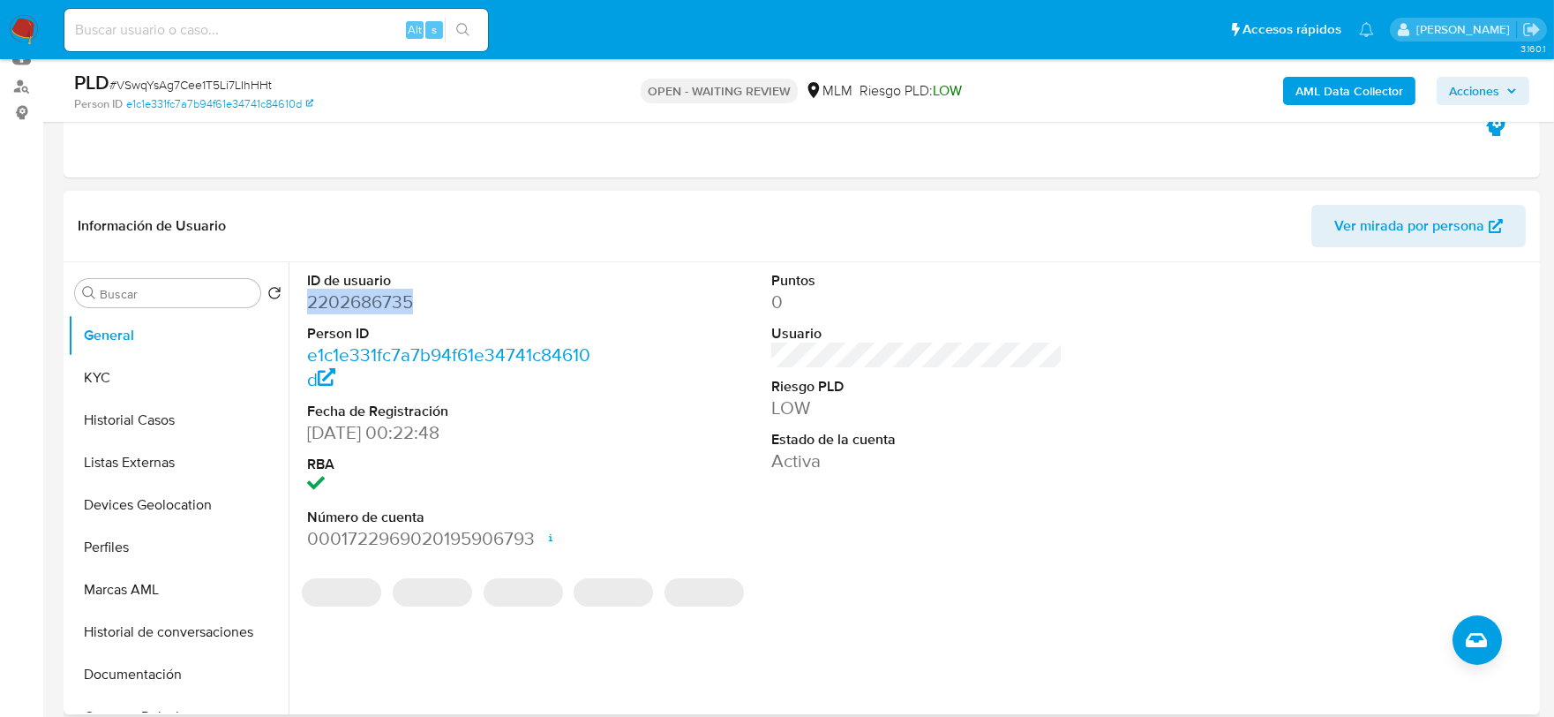
click at [364, 304] on dd "2202686735" at bounding box center [453, 301] width 292 height 25
copy dd "2202686735"
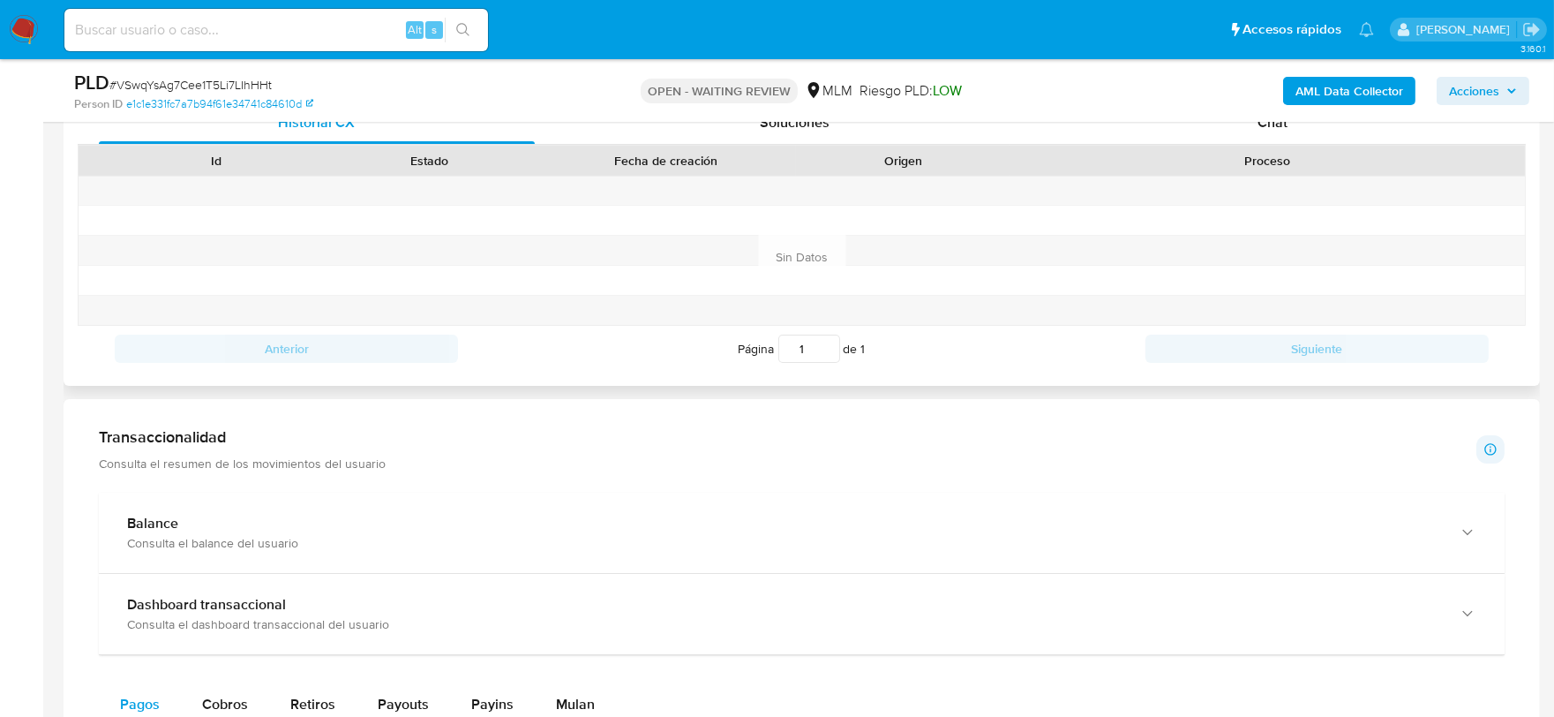
scroll to position [784, 0]
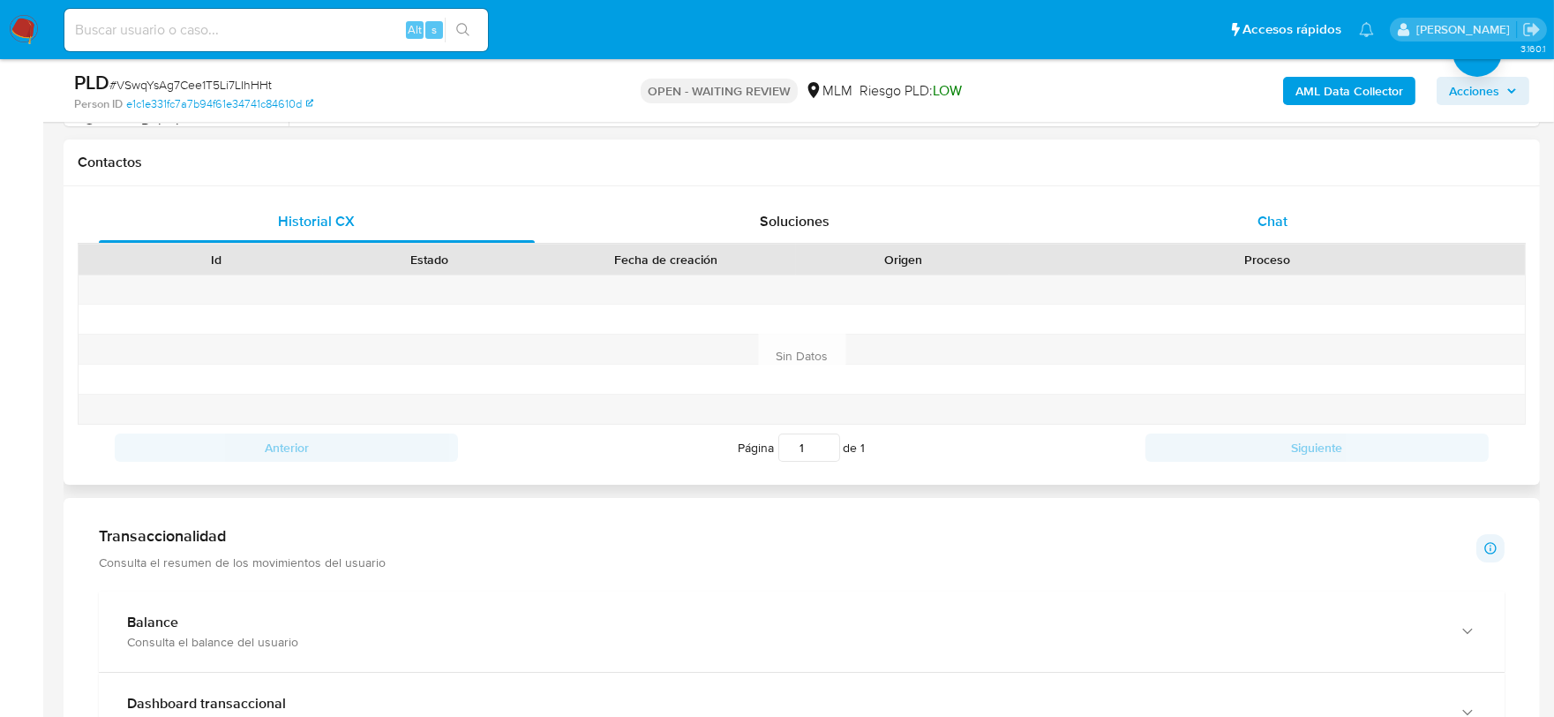
click at [1246, 232] on div "Chat" at bounding box center [1273, 221] width 436 height 42
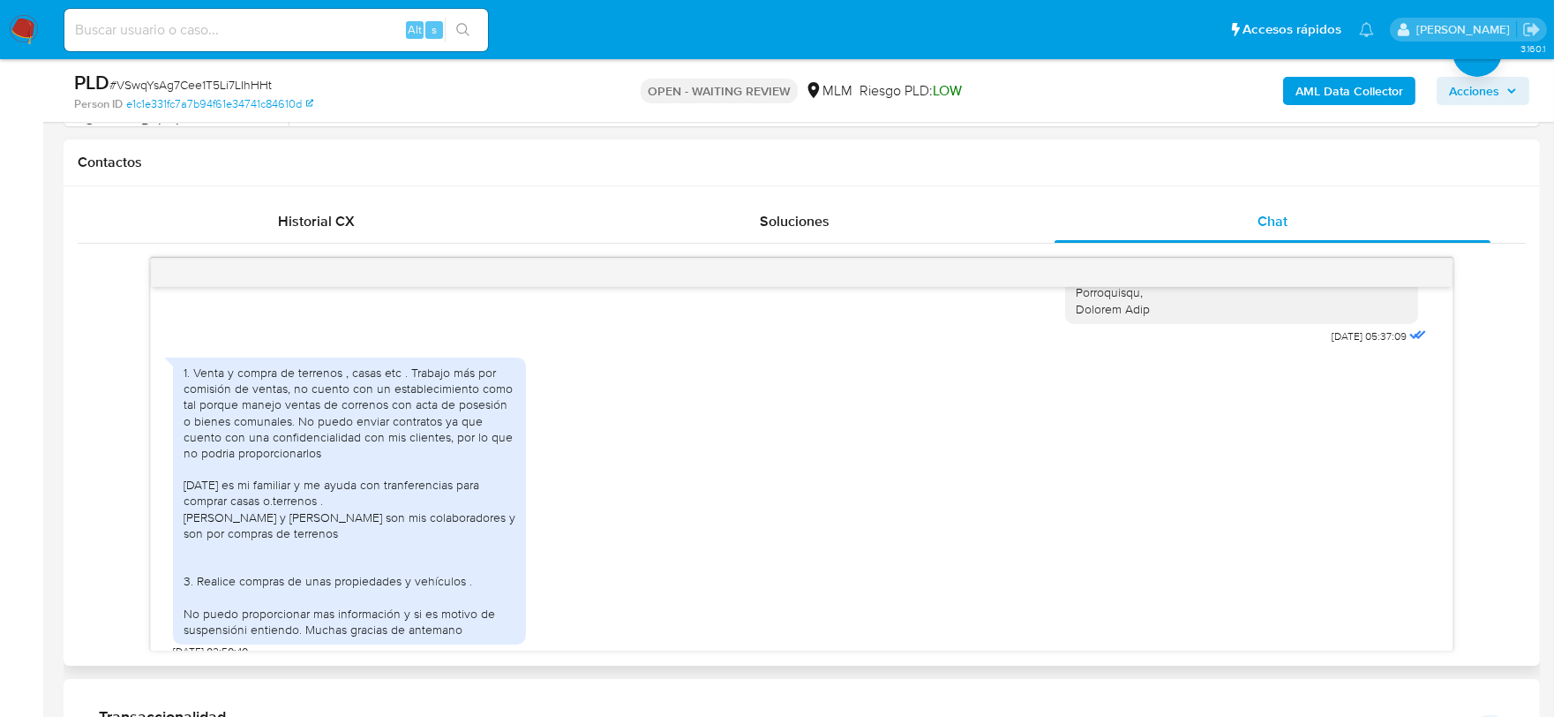
scroll to position [527, 0]
click at [726, 519] on div "1. Venta y compra de terrenos , casas etc . Trabajo más por comisión de ventas,…" at bounding box center [801, 504] width 1257 height 310
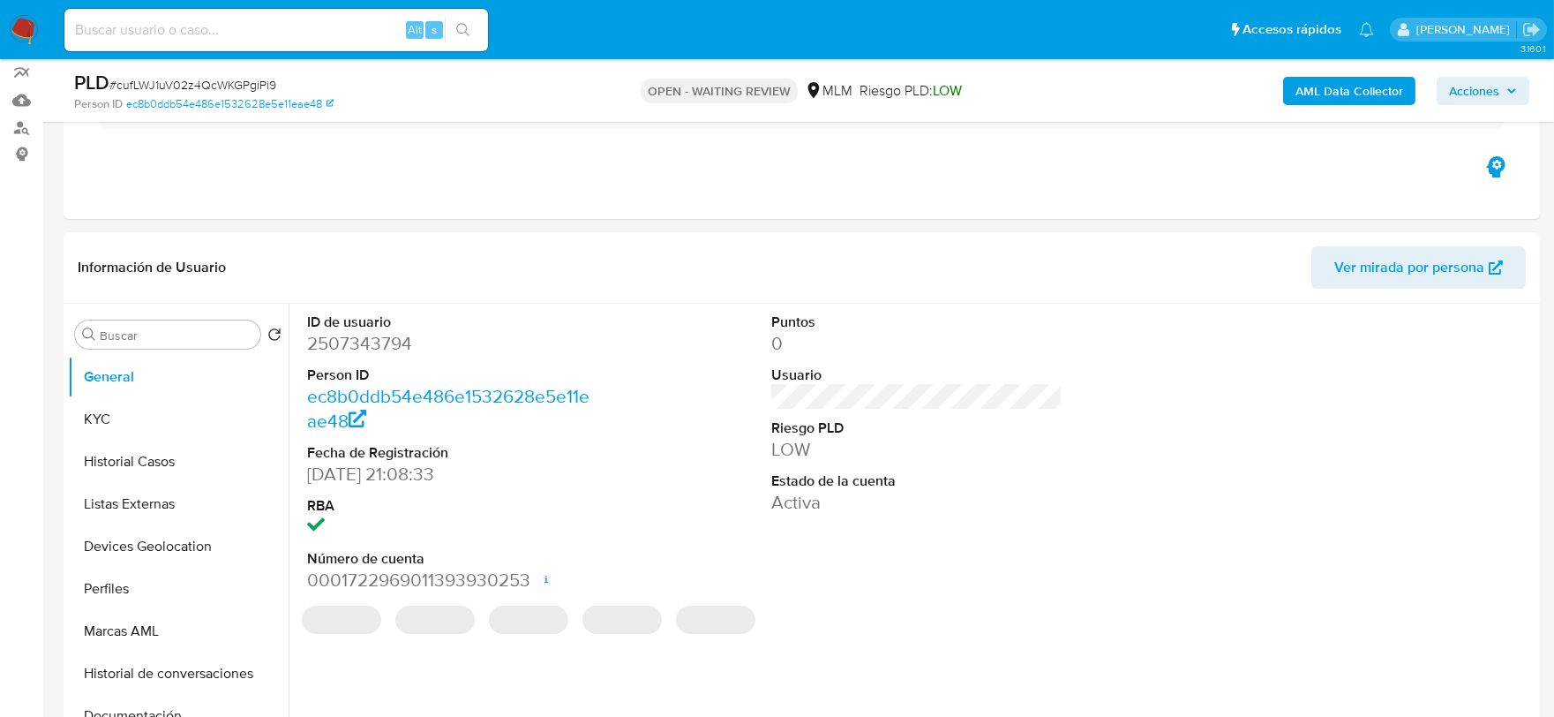
scroll to position [490, 0]
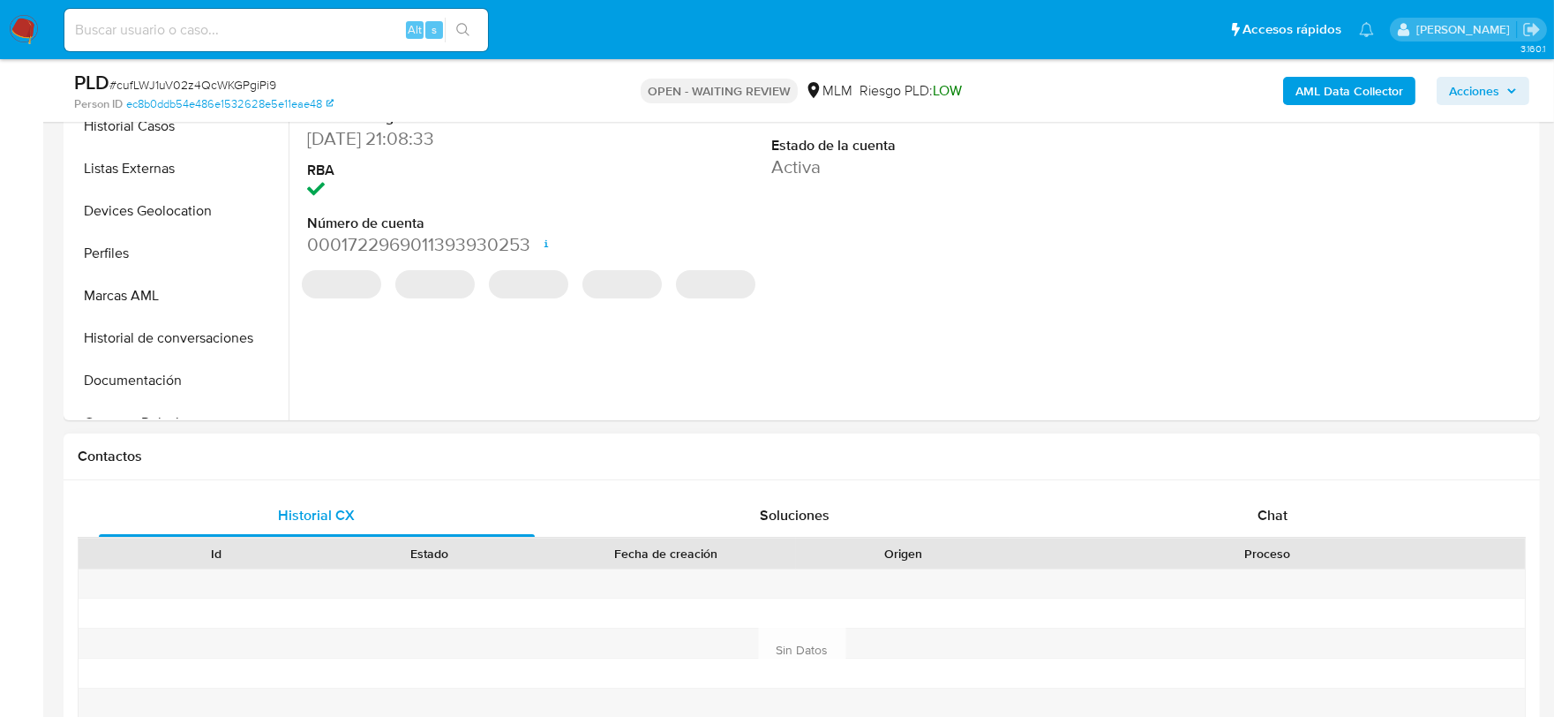
select select "10"
click at [1278, 507] on span "Chat" at bounding box center [1272, 515] width 30 height 20
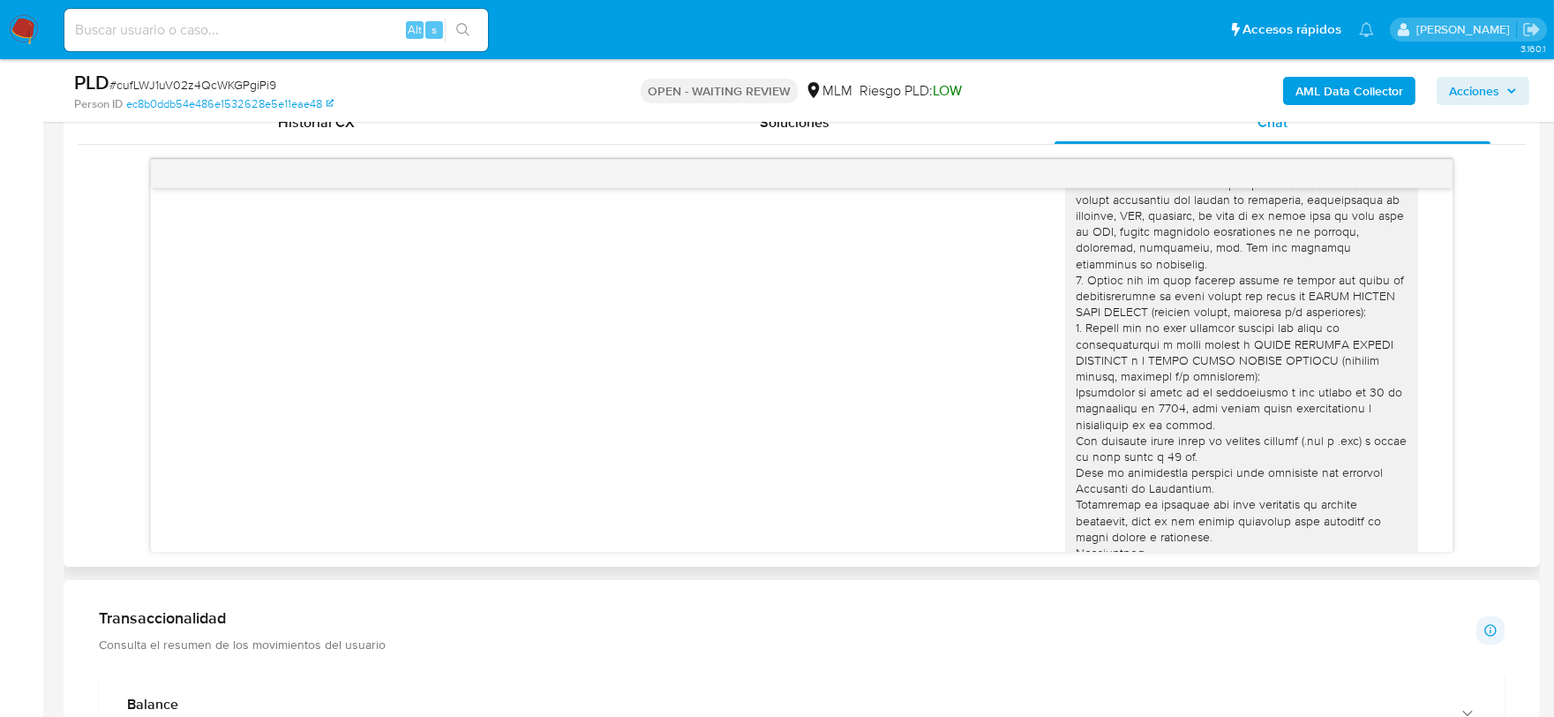
scroll to position [103, 0]
